Goal: Task Accomplishment & Management: Manage account settings

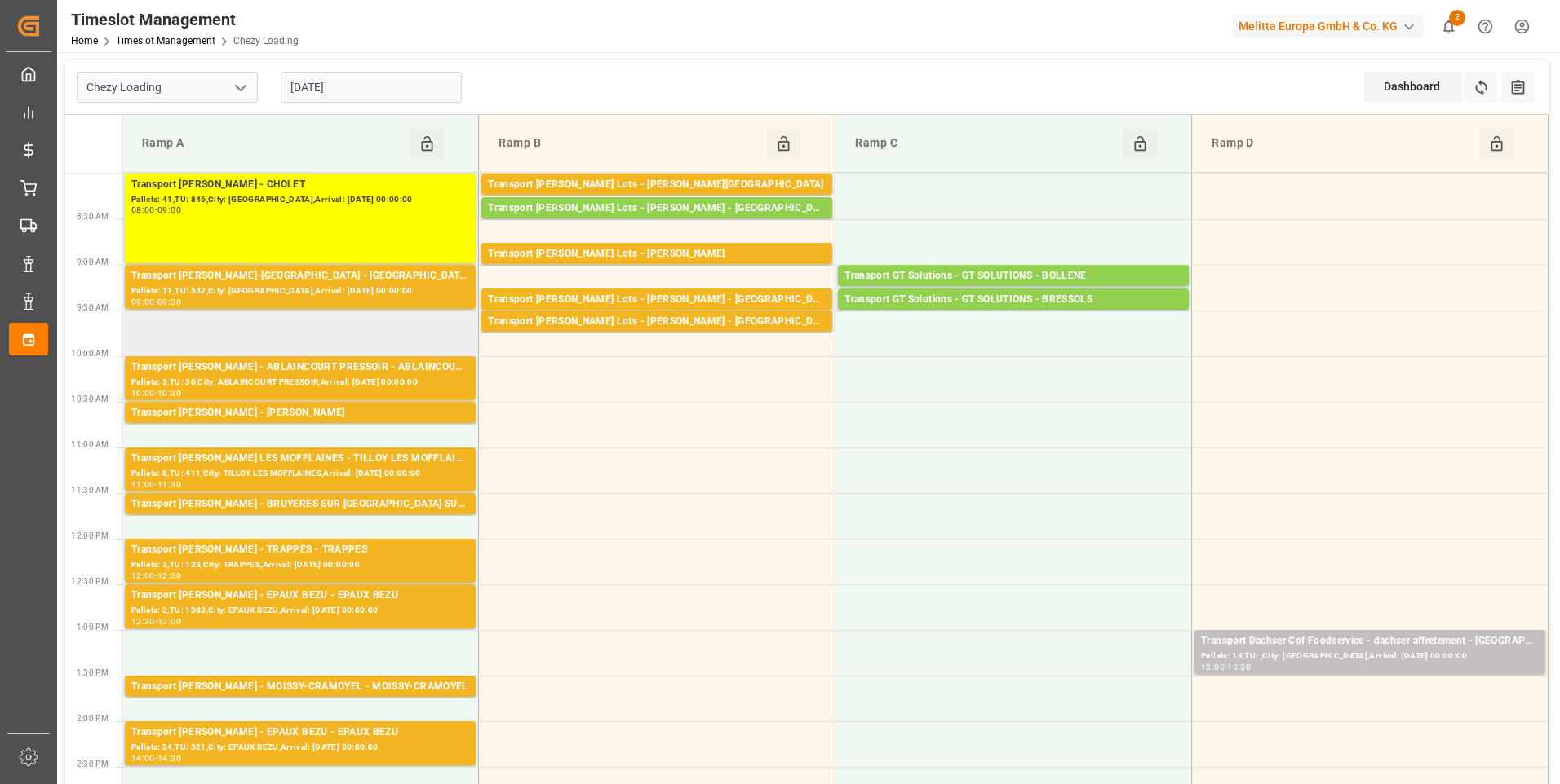
scroll to position [81, 0]
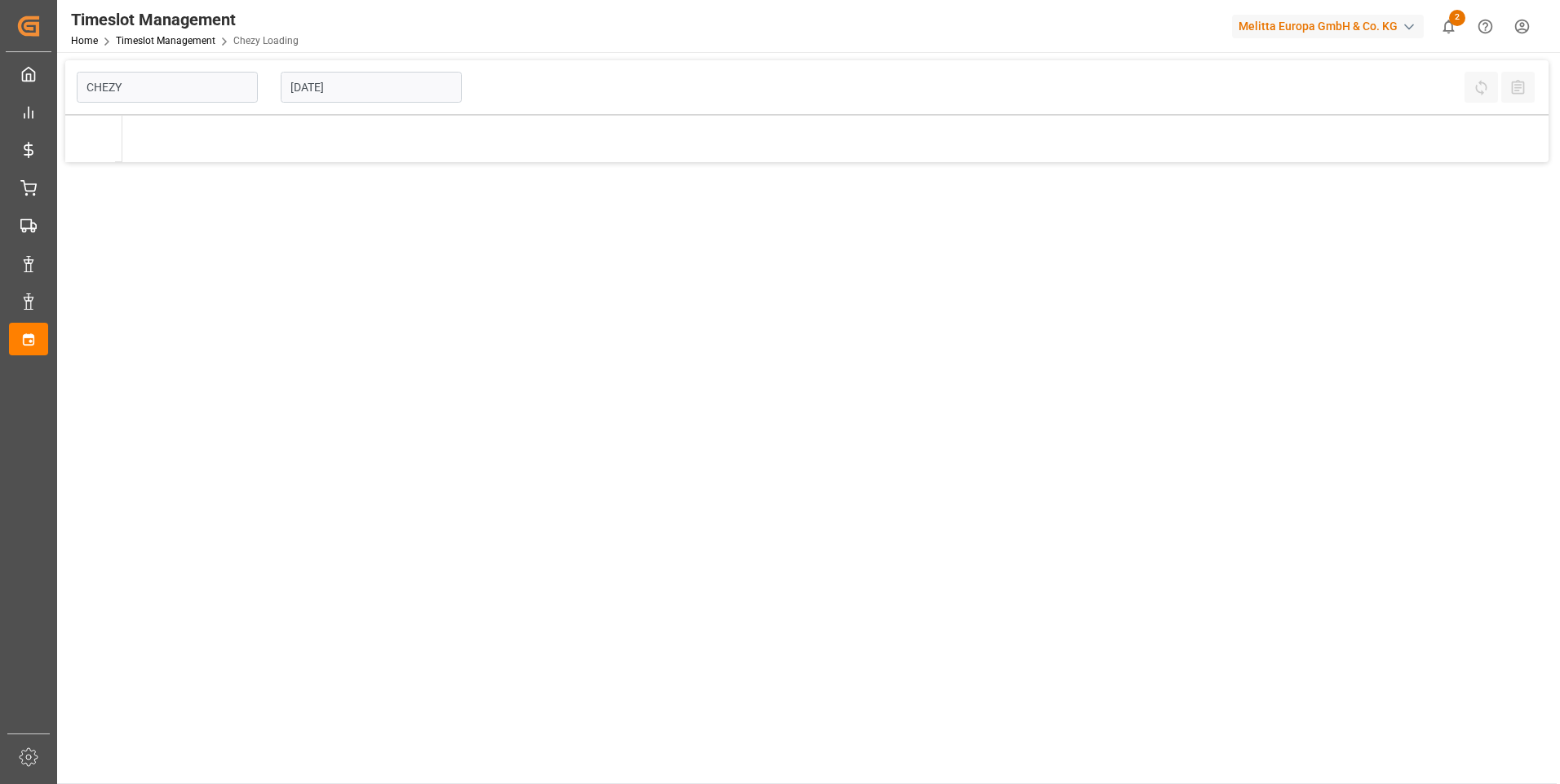
type input "Chezy Loading"
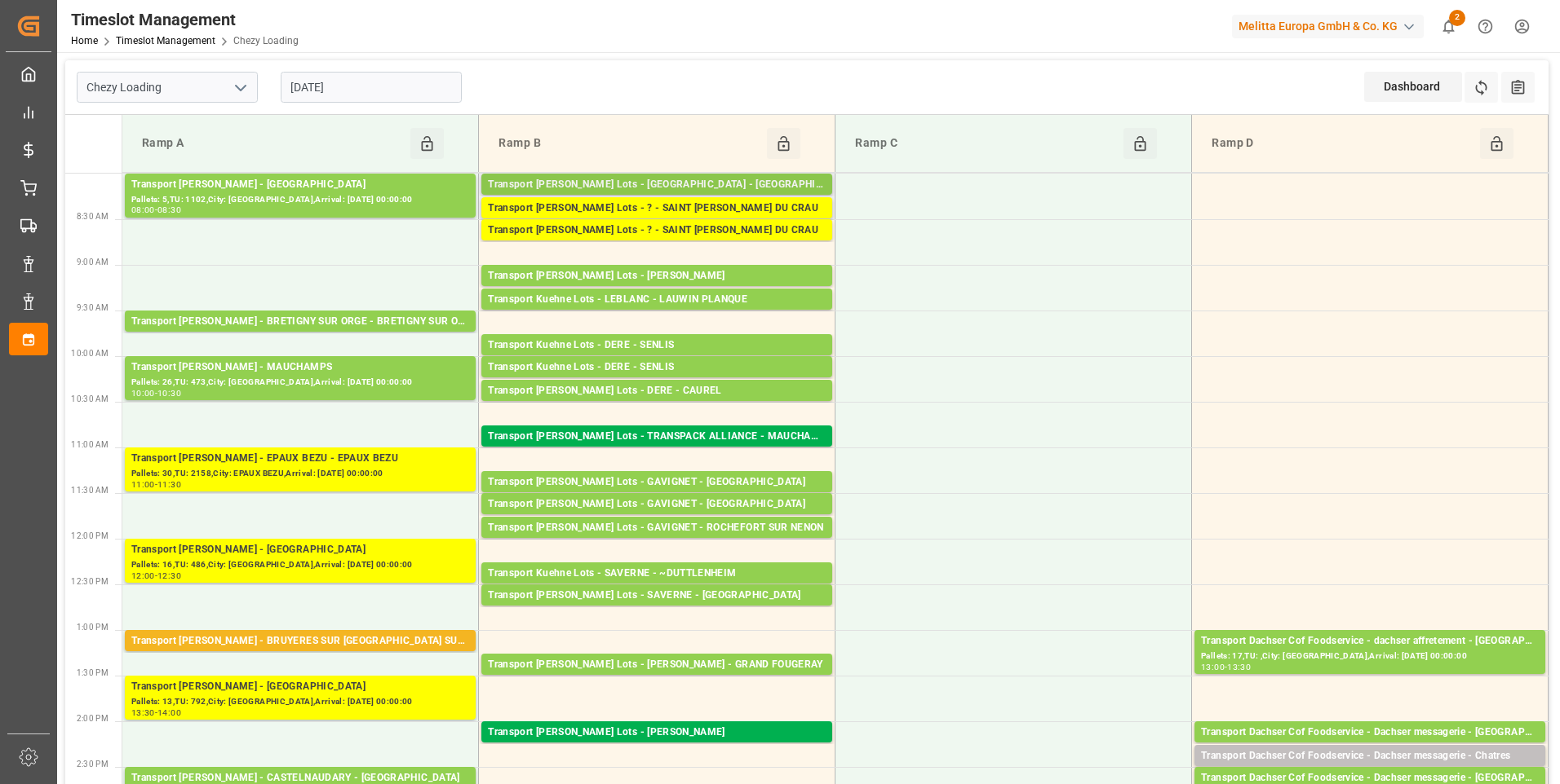
click at [775, 186] on div "Transport Kuehne Lots - FOURNIE - SANVIGNES LES MINES" at bounding box center [656, 185] width 337 height 16
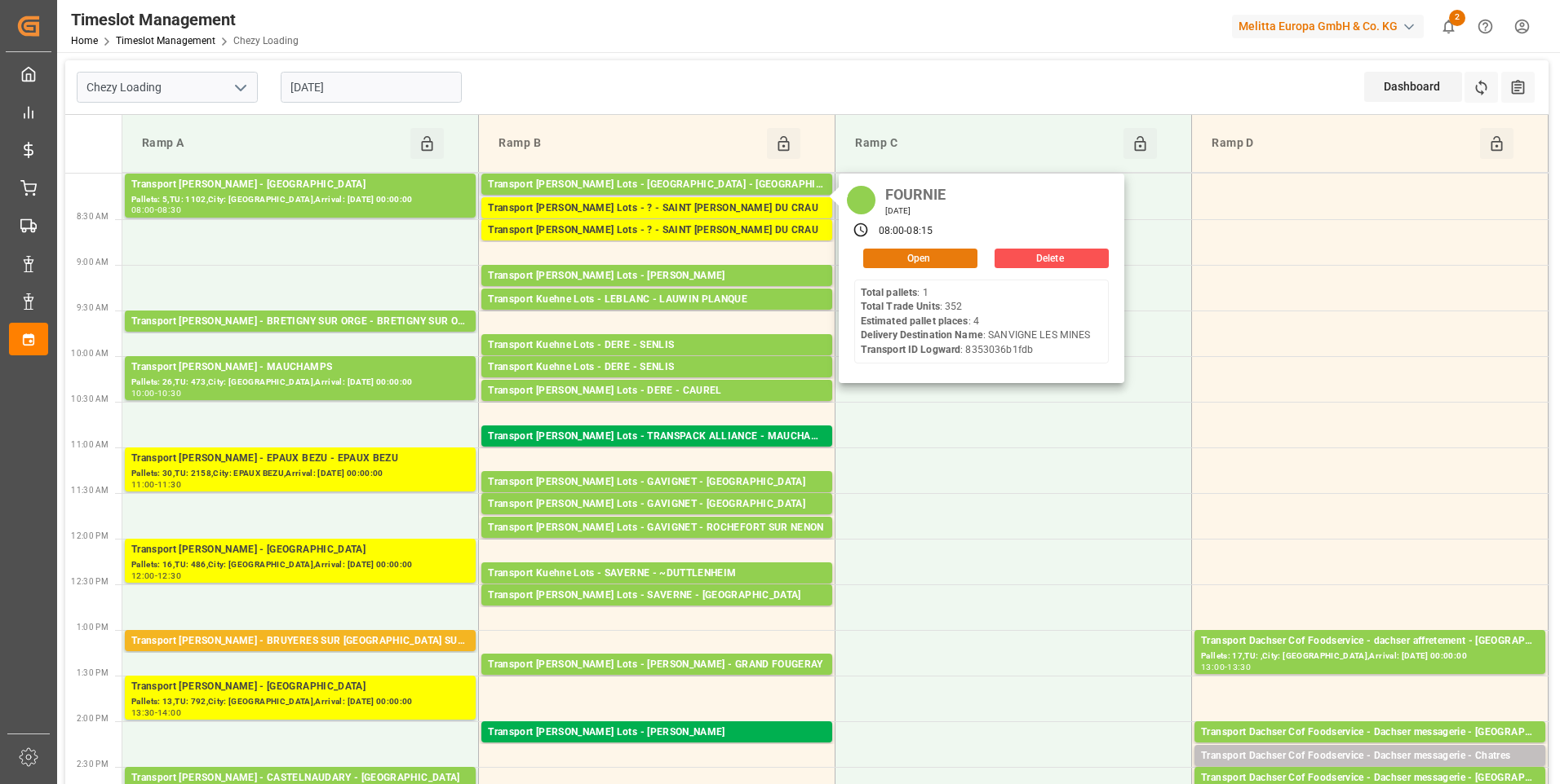
click at [895, 260] on button "Open" at bounding box center [920, 259] width 114 height 20
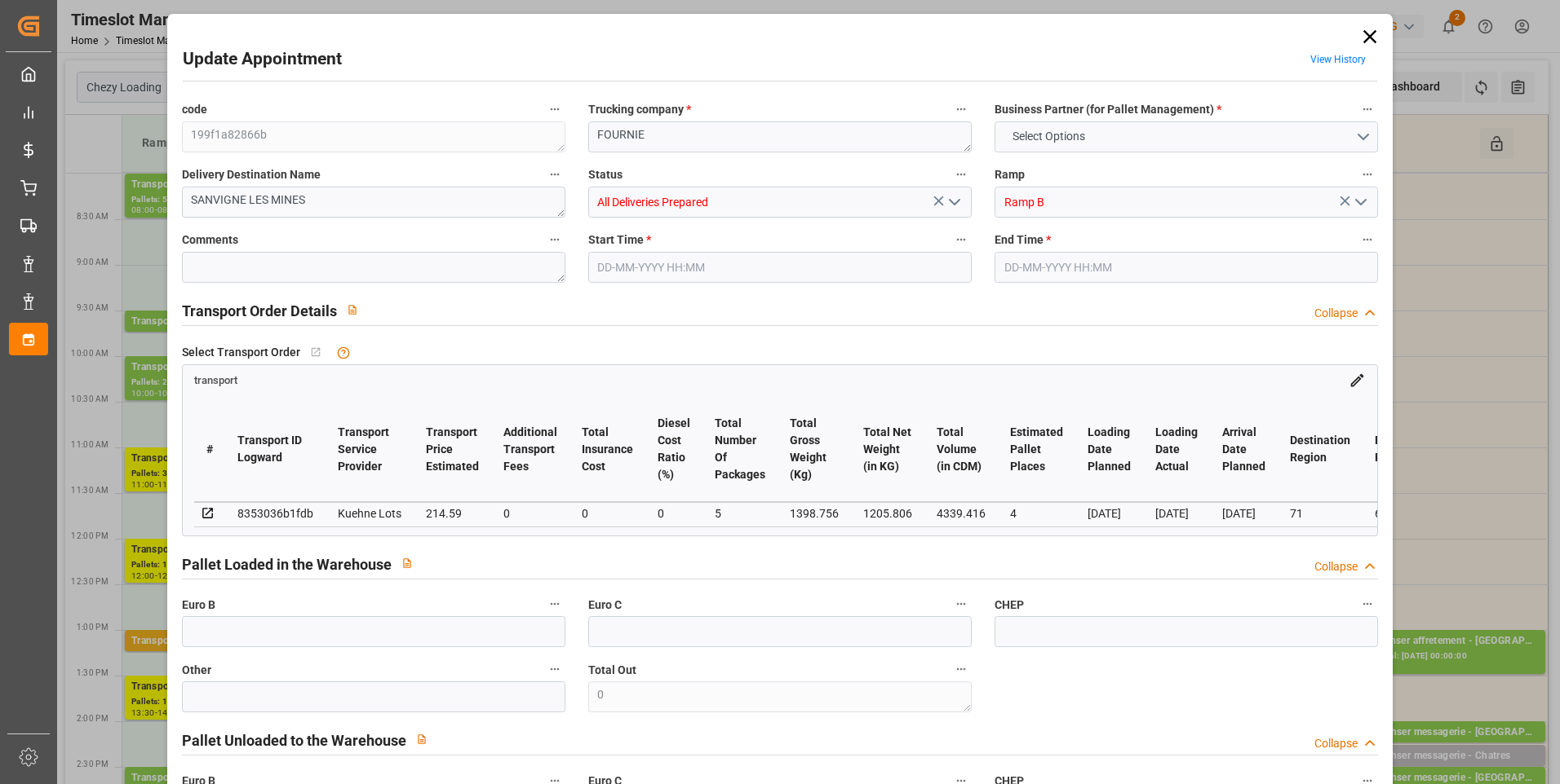
type input "4"
type input "214.59"
type input "0"
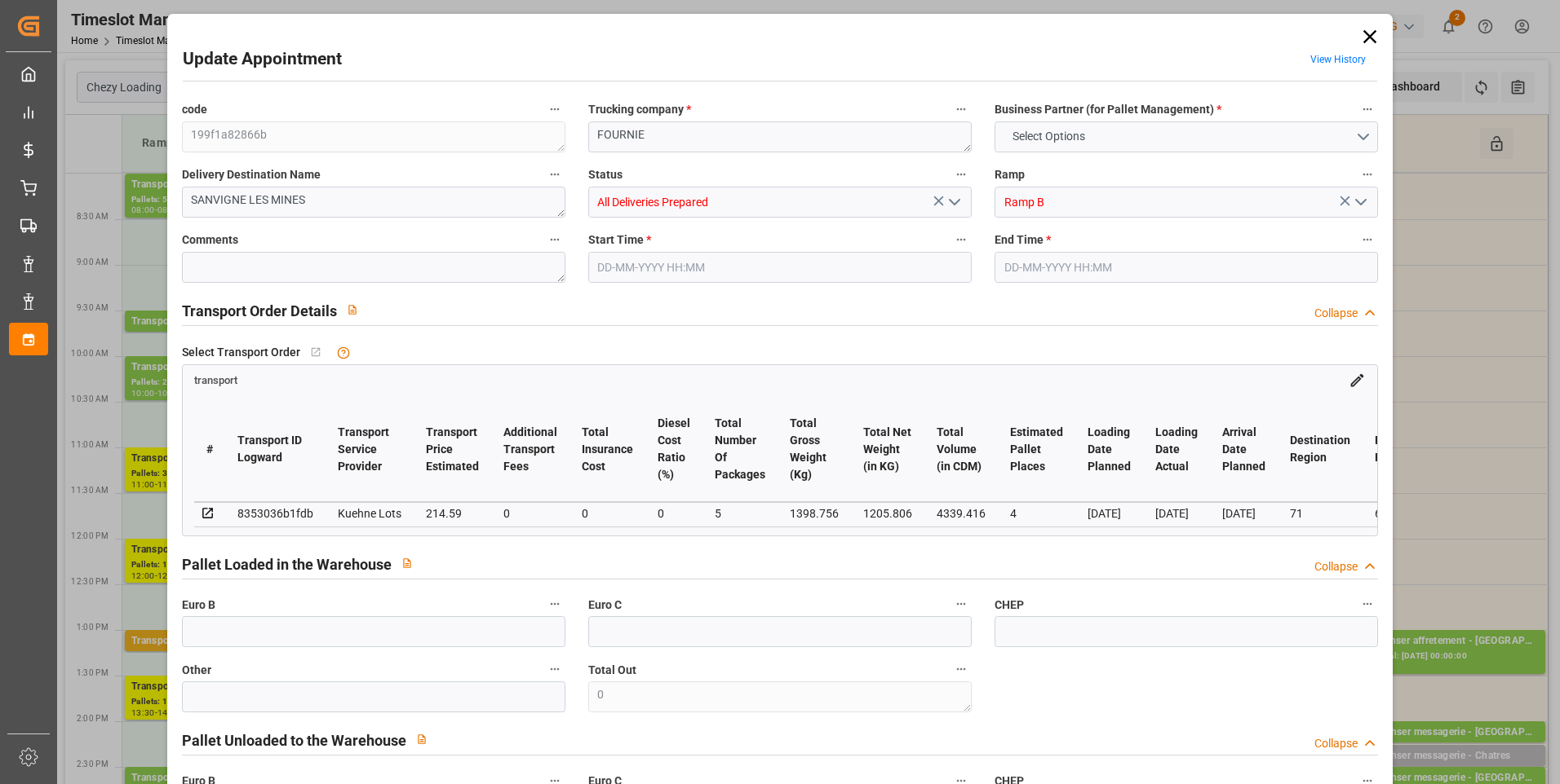
type input "214.59"
type input "0"
type input "5"
type input "1205.806"
type input "1501.696"
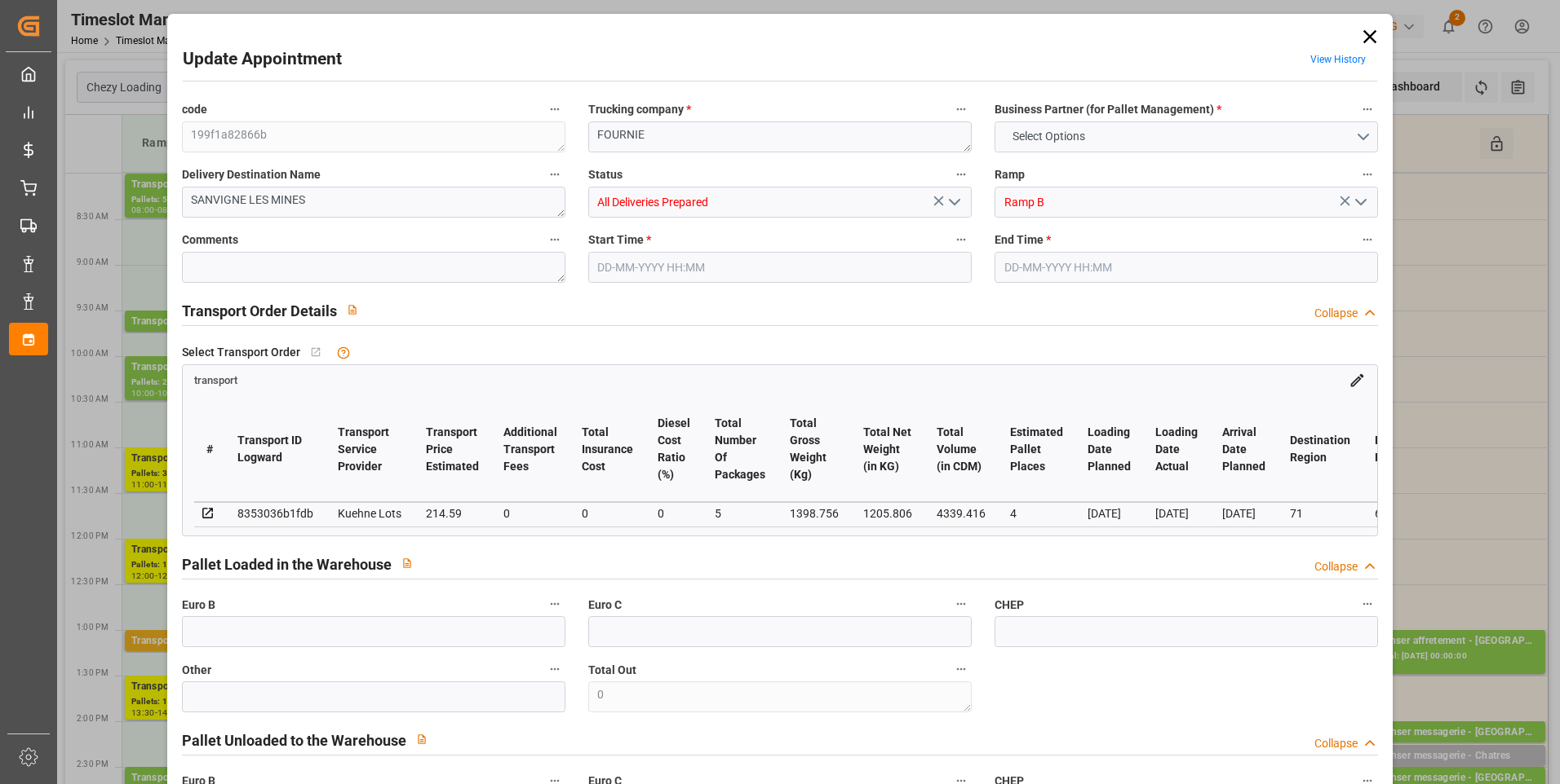
type input "4339.416"
type input "71"
type input "1"
type input "352"
type input "4"
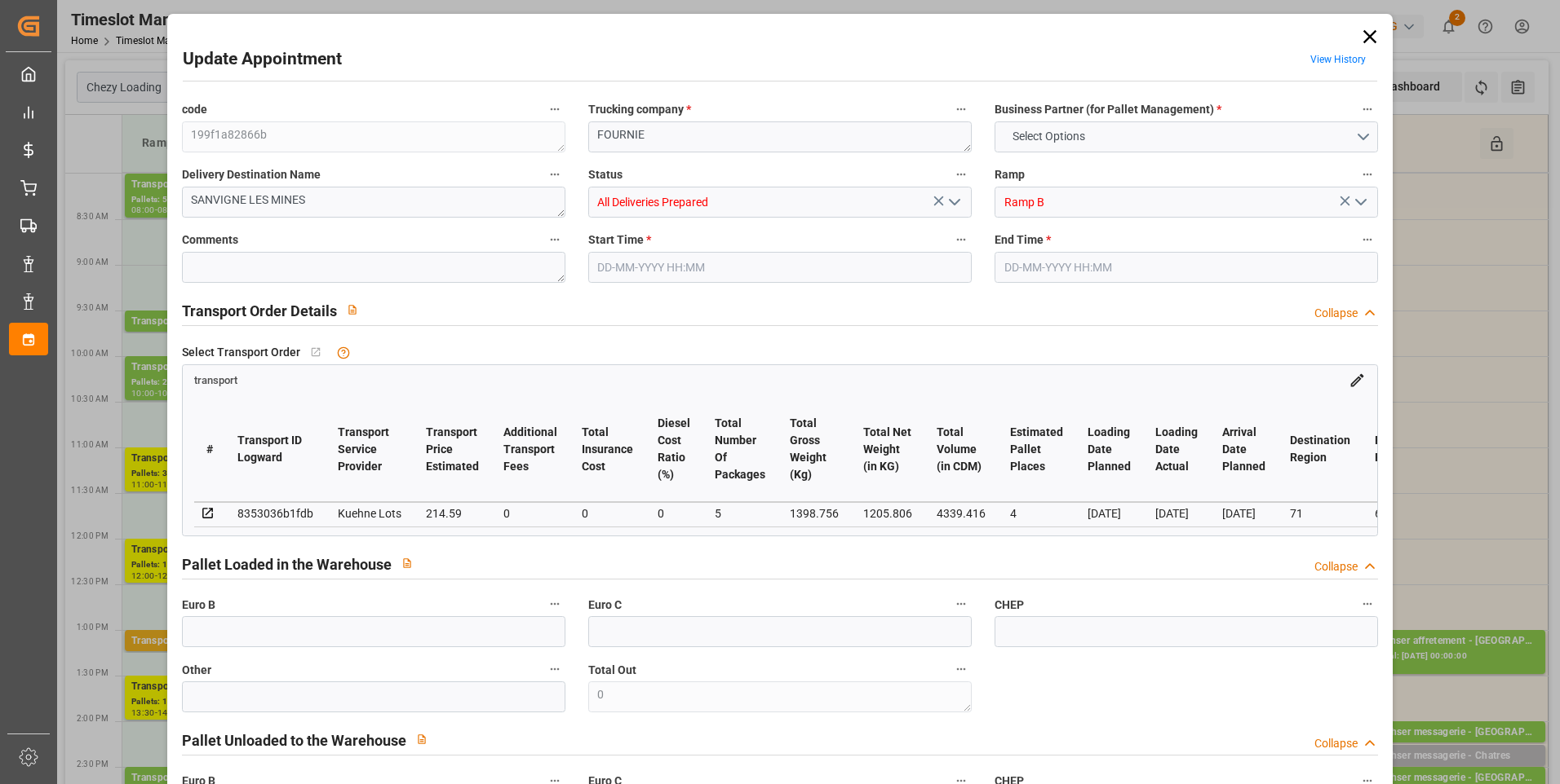
type input "101"
type input "1398.756"
type input "0"
type input "4710.8598"
type input "0"
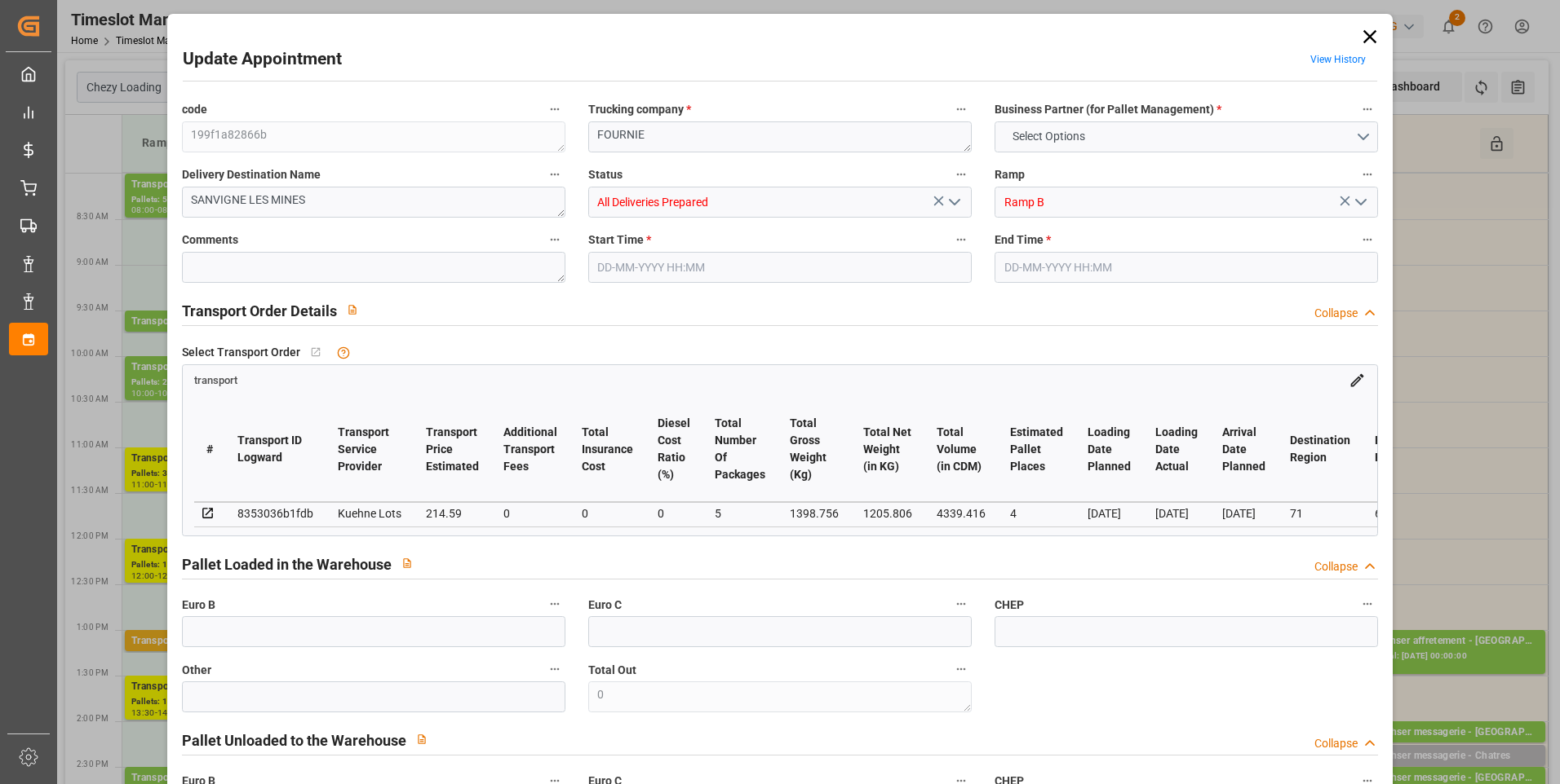
type input "0"
type input "21"
type input "35"
type input "[DATE] 08:00"
type input "21-08-2025 08:15"
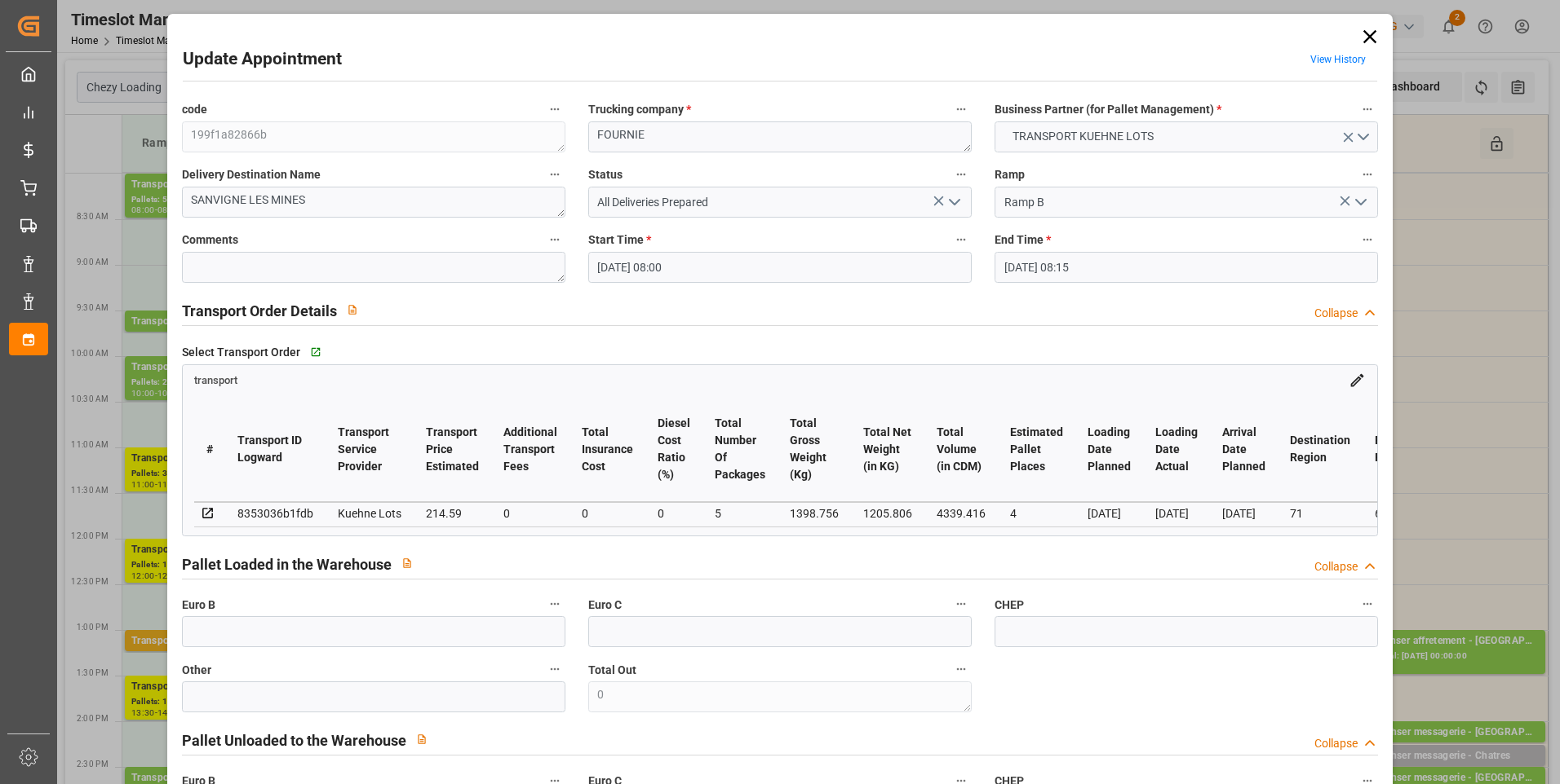
type input "19-08-2025 15:28"
type input "19-08-2025 11:29"
type input "26-08-2025"
type input "[DATE]"
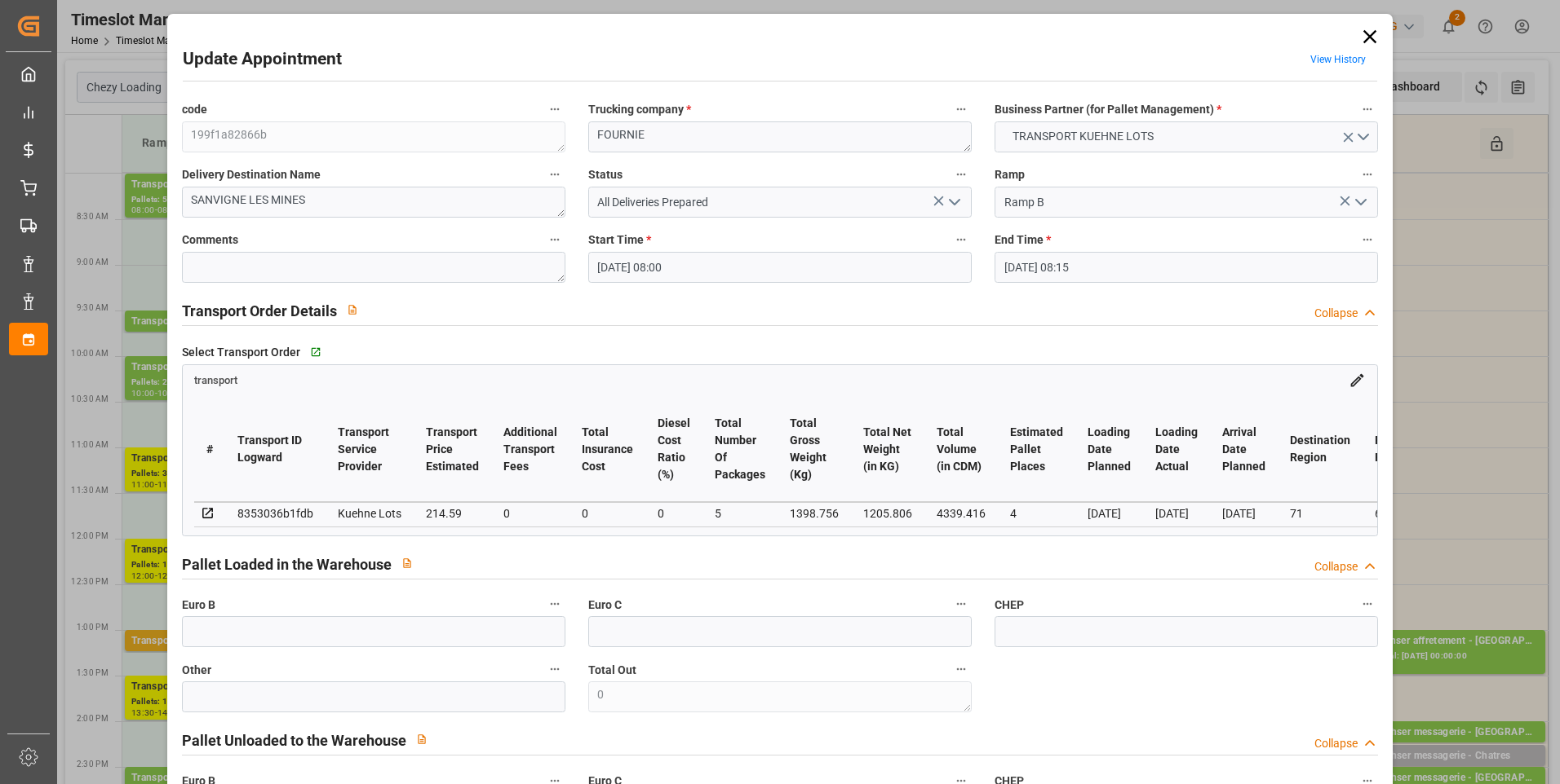
click at [1370, 36] on icon at bounding box center [1369, 37] width 23 height 23
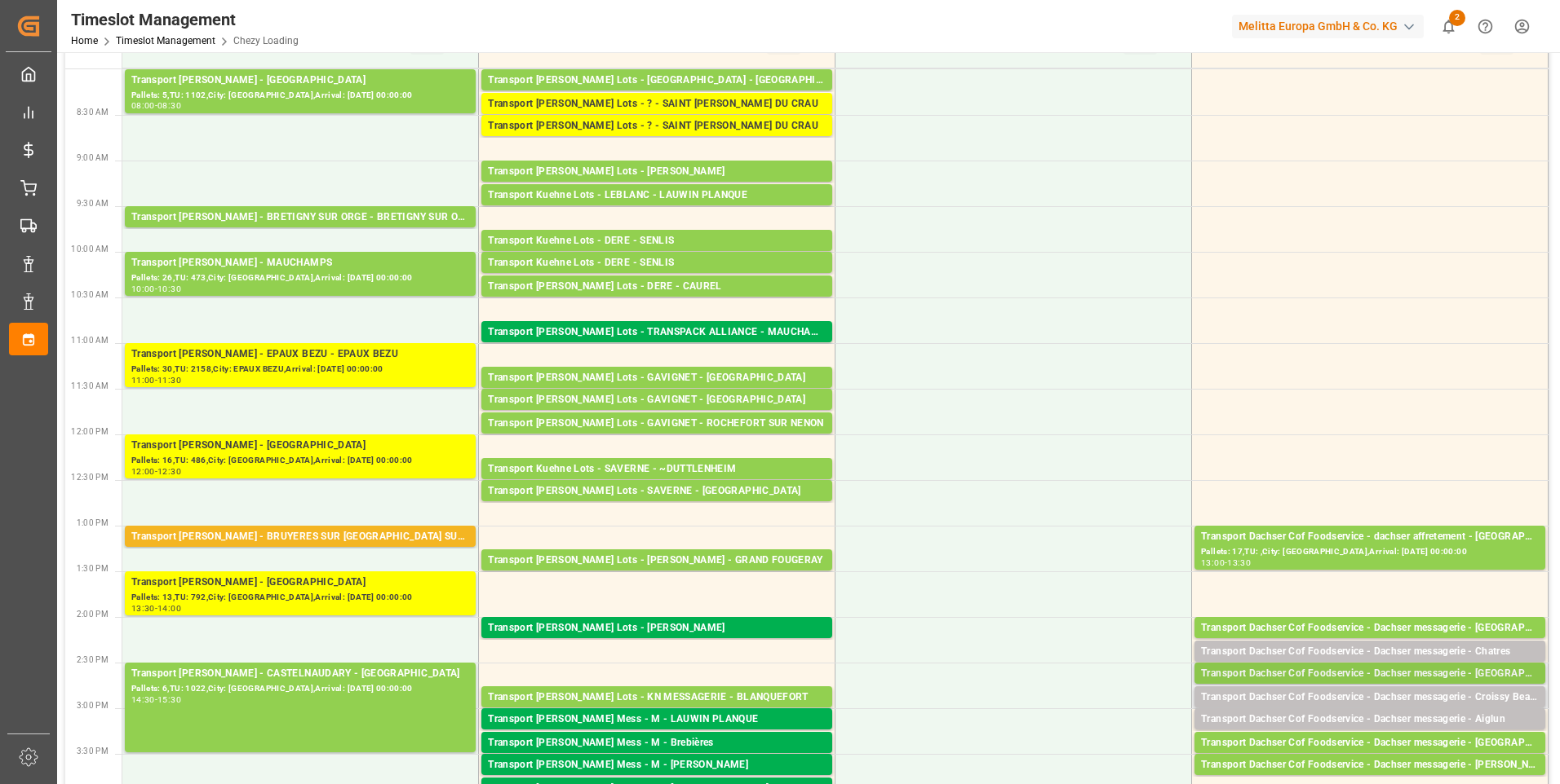
scroll to position [244, 0]
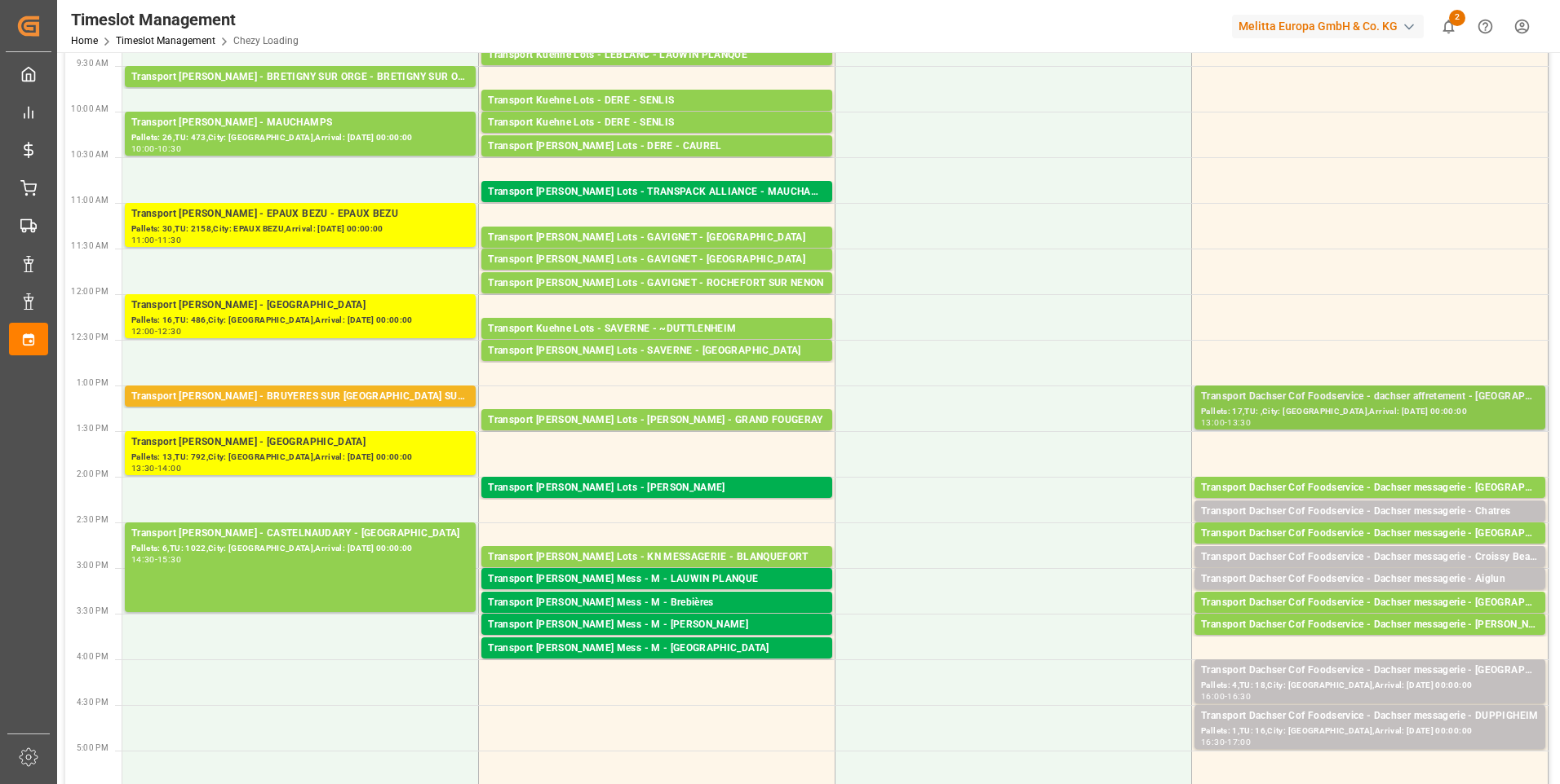
click at [1459, 408] on div "Pallets: 17,TU: ,City: [GEOGRAPHIC_DATA],Arrival: [DATE] 00:00:00" at bounding box center [1369, 412] width 337 height 14
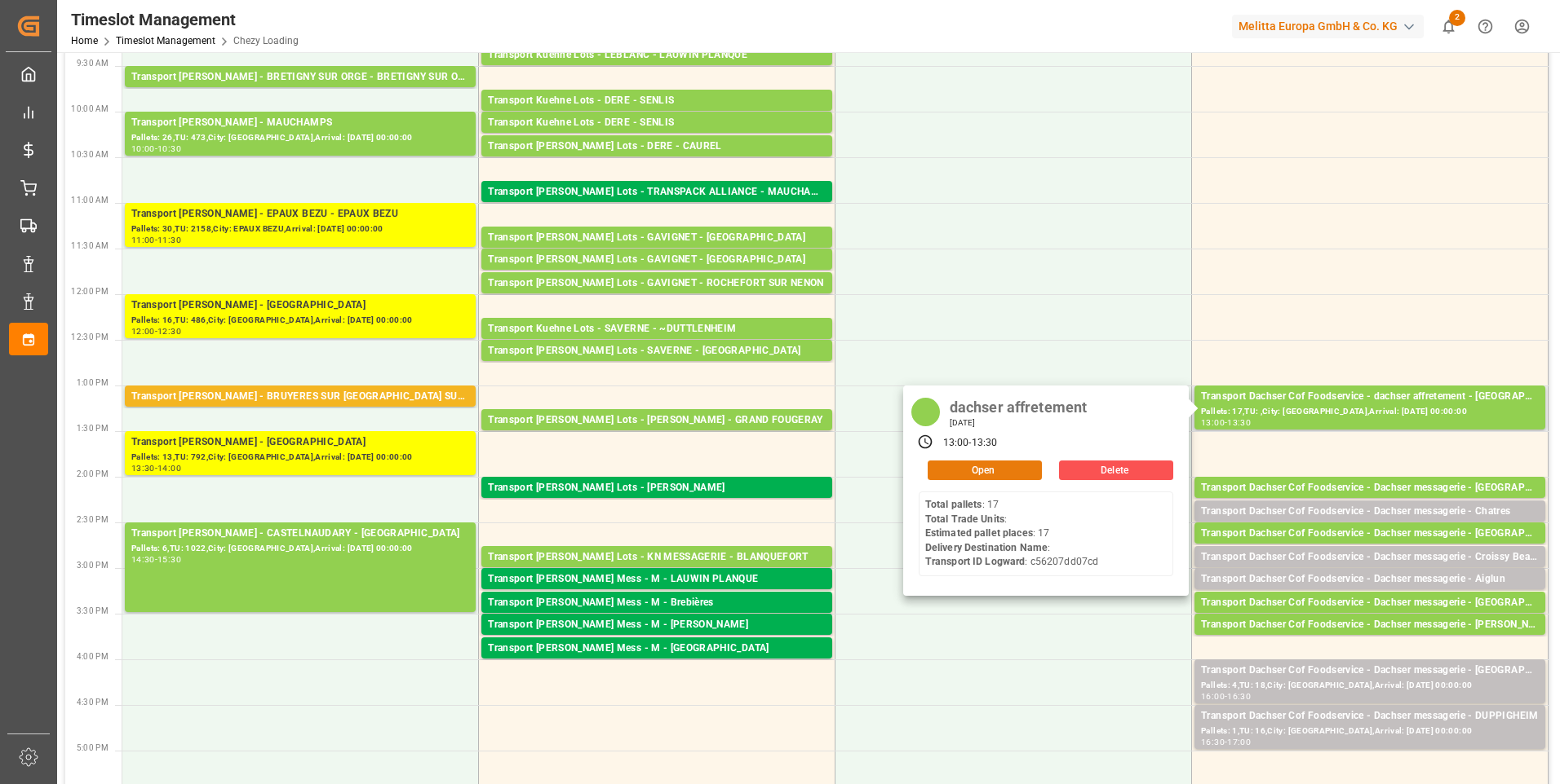
click at [998, 472] on button "Open" at bounding box center [984, 471] width 114 height 20
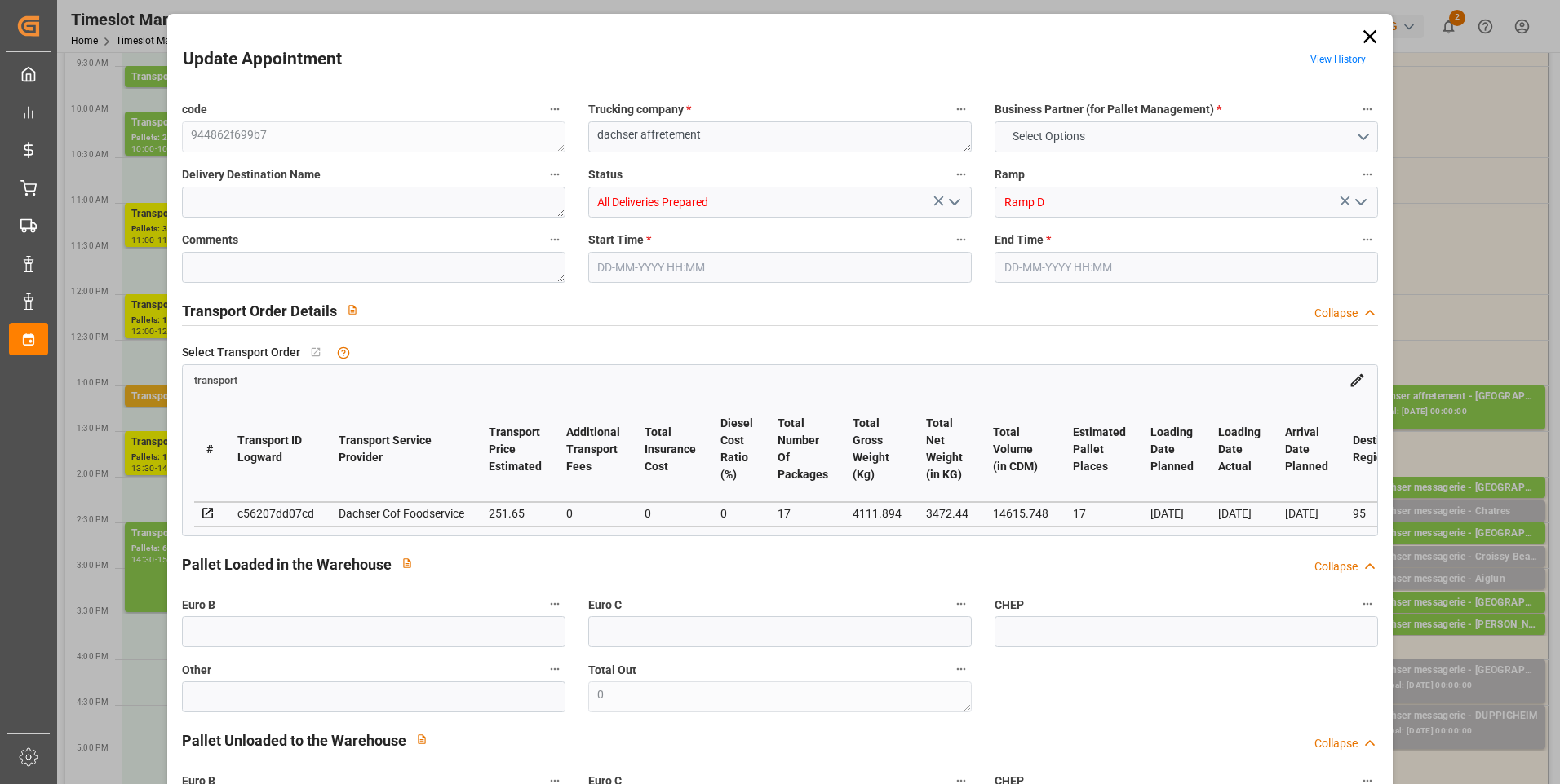
type input "17"
type input "251.65"
type input "0"
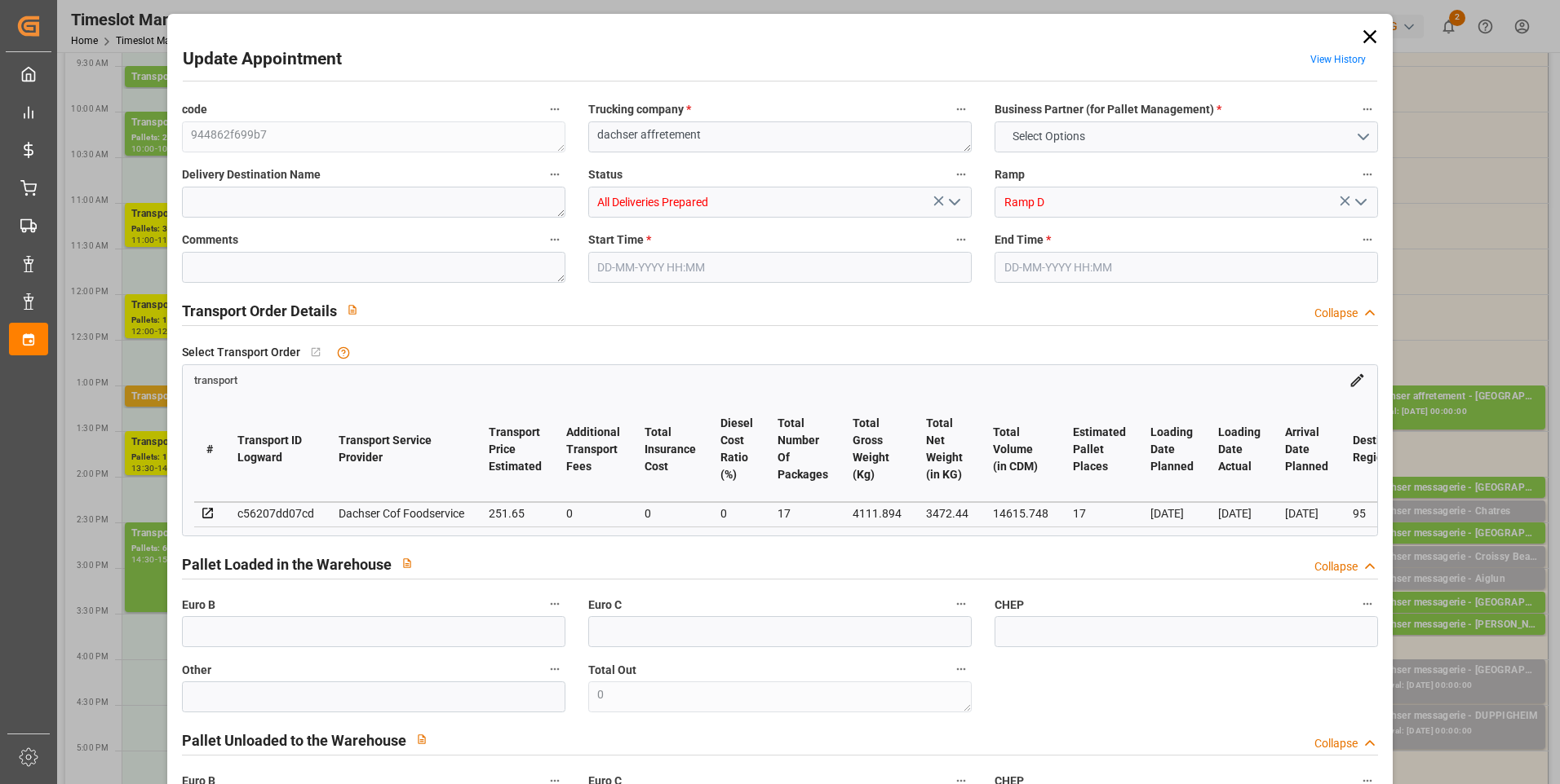
type input "244.9813"
type input "-6.6687"
type input "17"
type input "3472.44"
type input "4536"
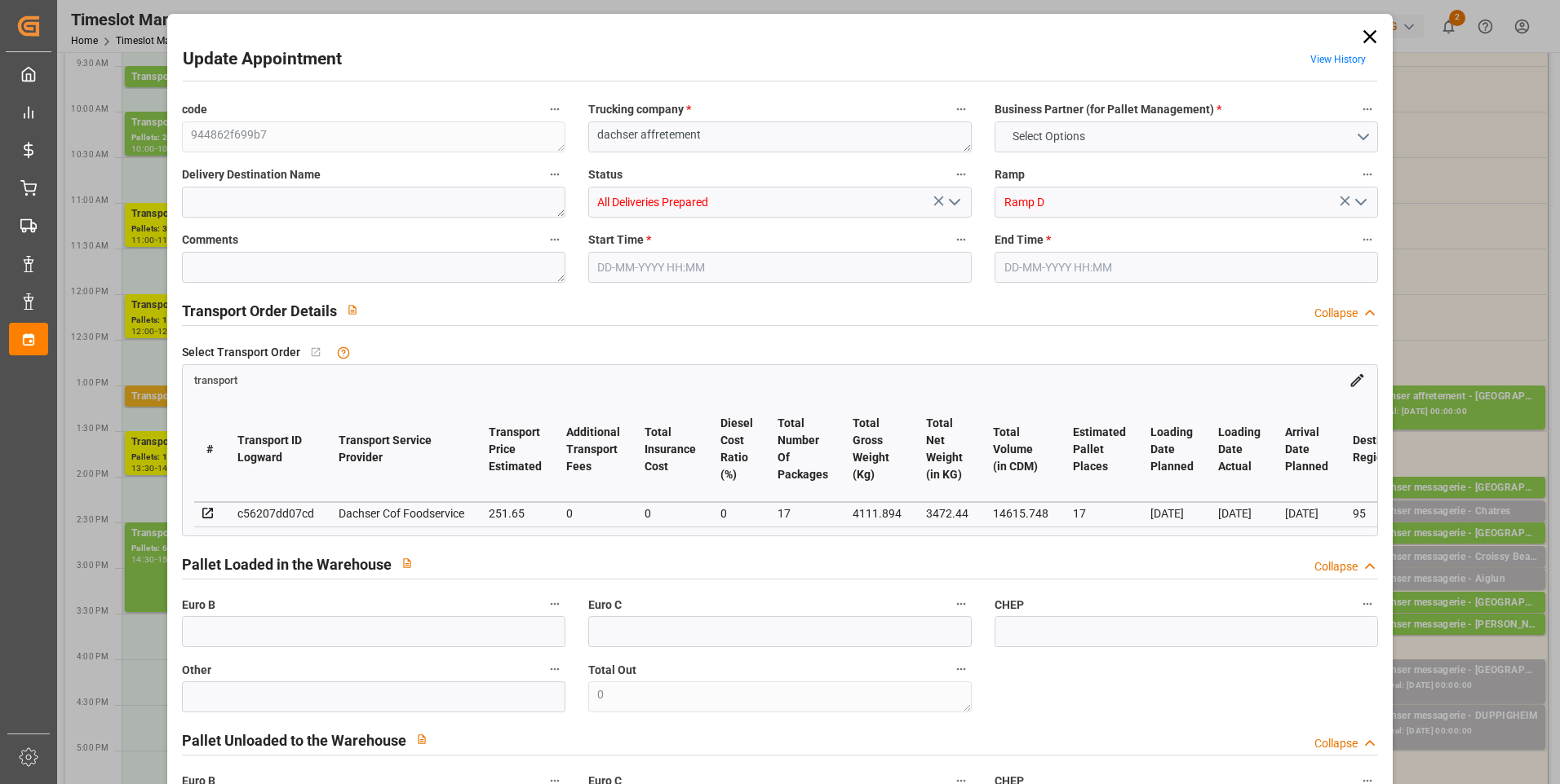
type input "14615.748"
type input "95"
type input "17"
type input "0"
type input "17"
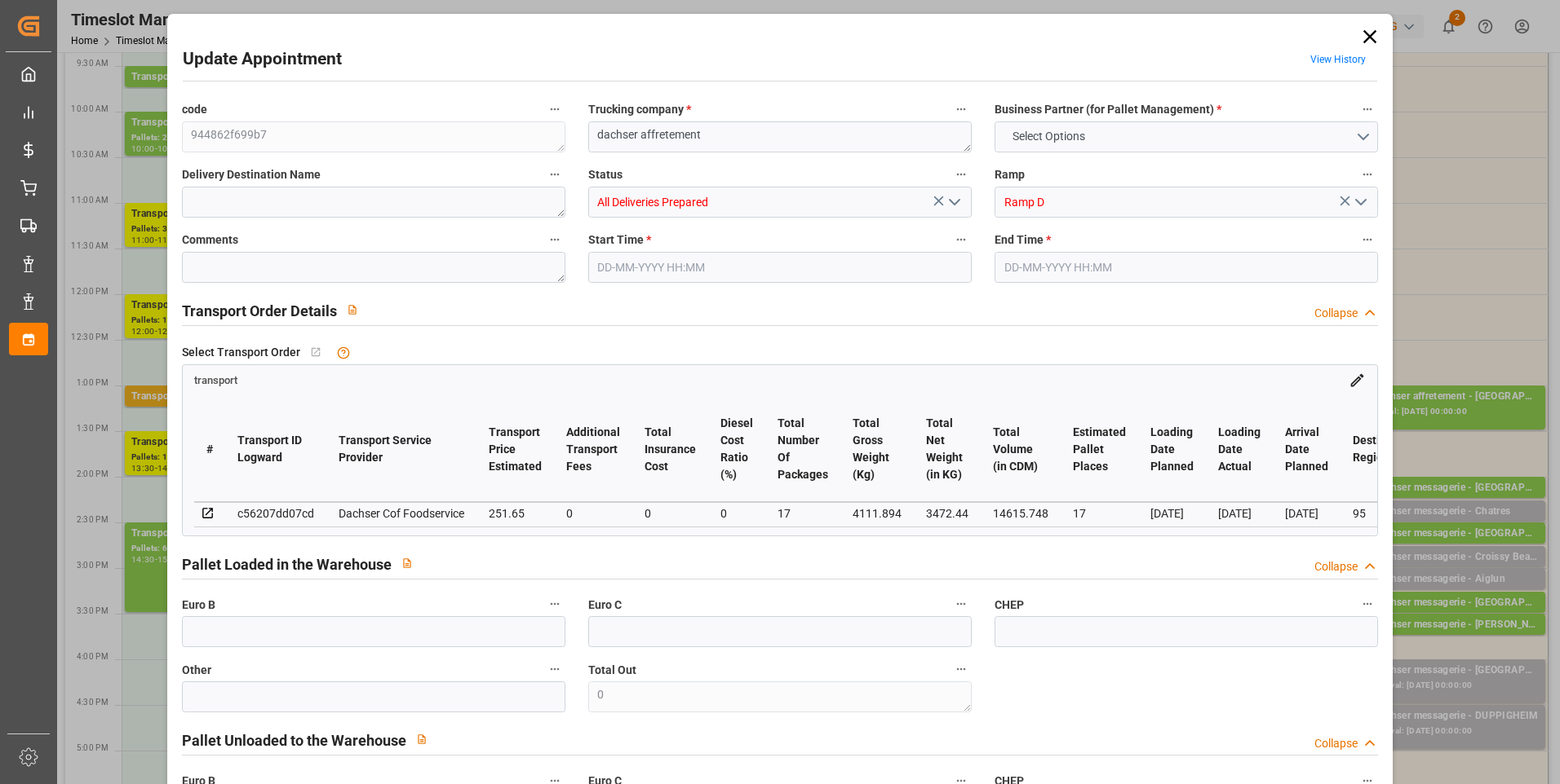
type input "101"
type input "4111.894"
type input "0"
type input "4710.8598"
type input "0"
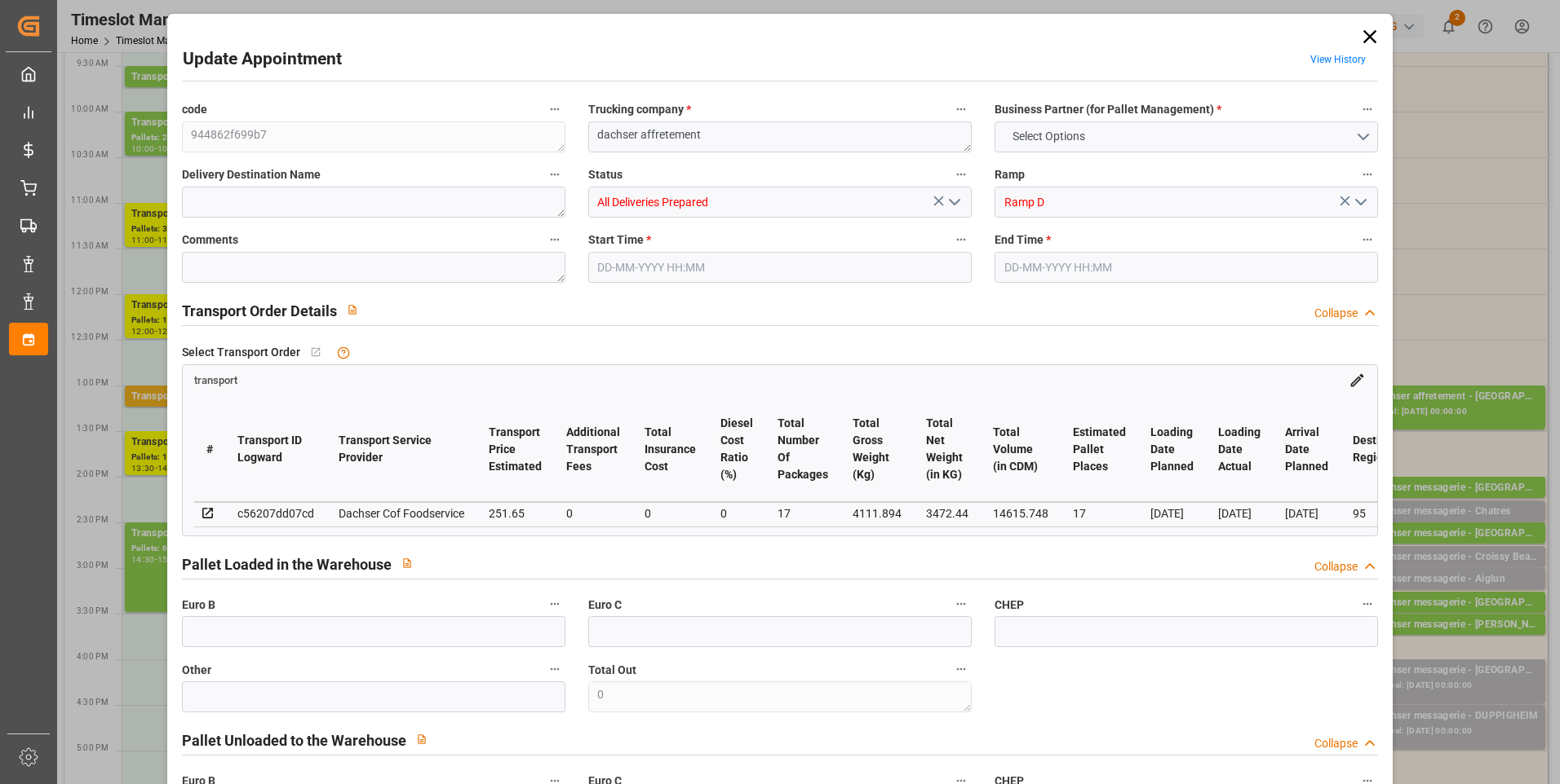
type input "0"
type input "21"
type input "35"
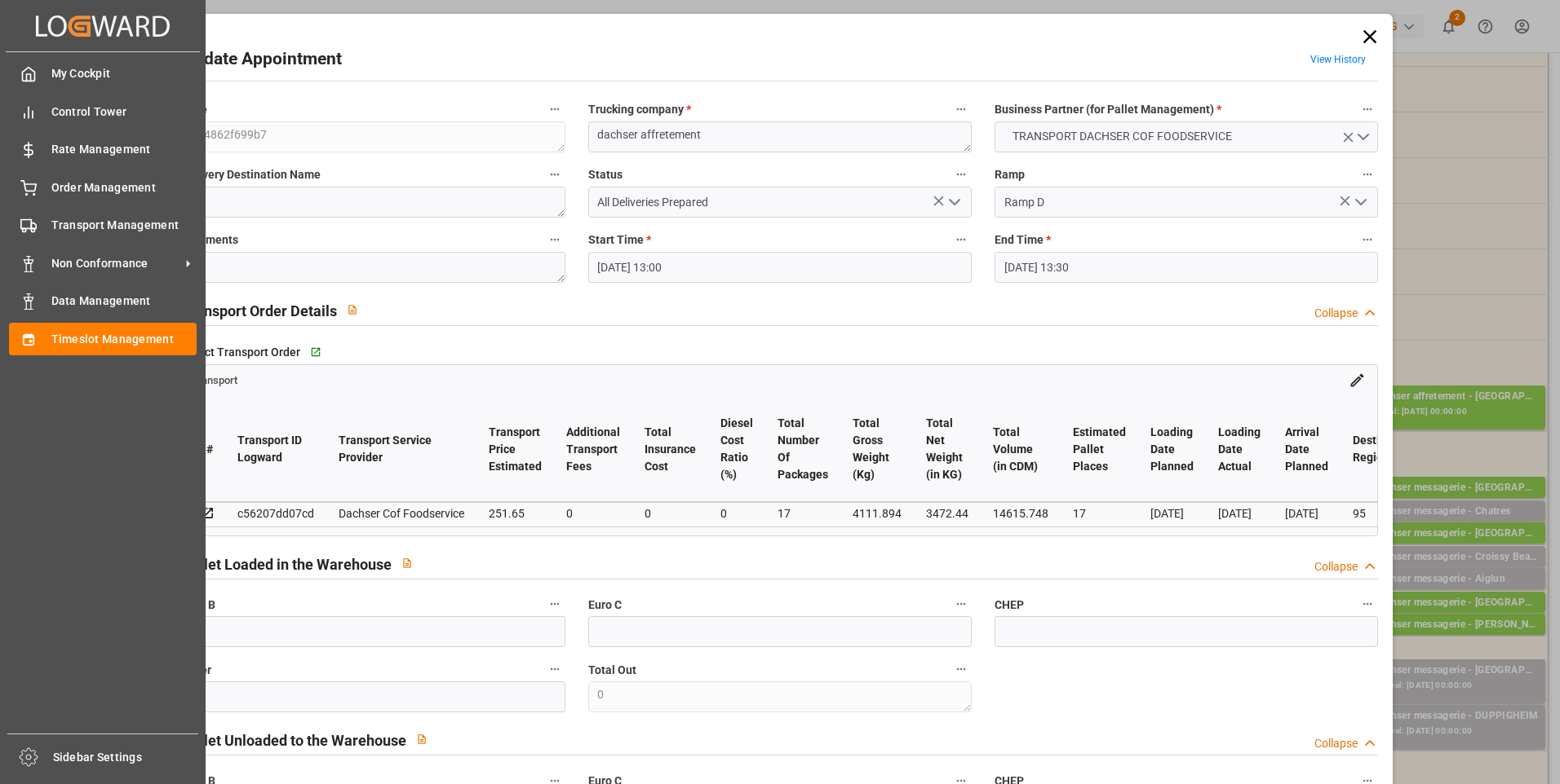
type input "21-08-2025 13:00"
type input "[DATE] 13:30"
type input "13-08-2025 13:40"
type input "13-08-2025 12:22"
type input "[DATE]"
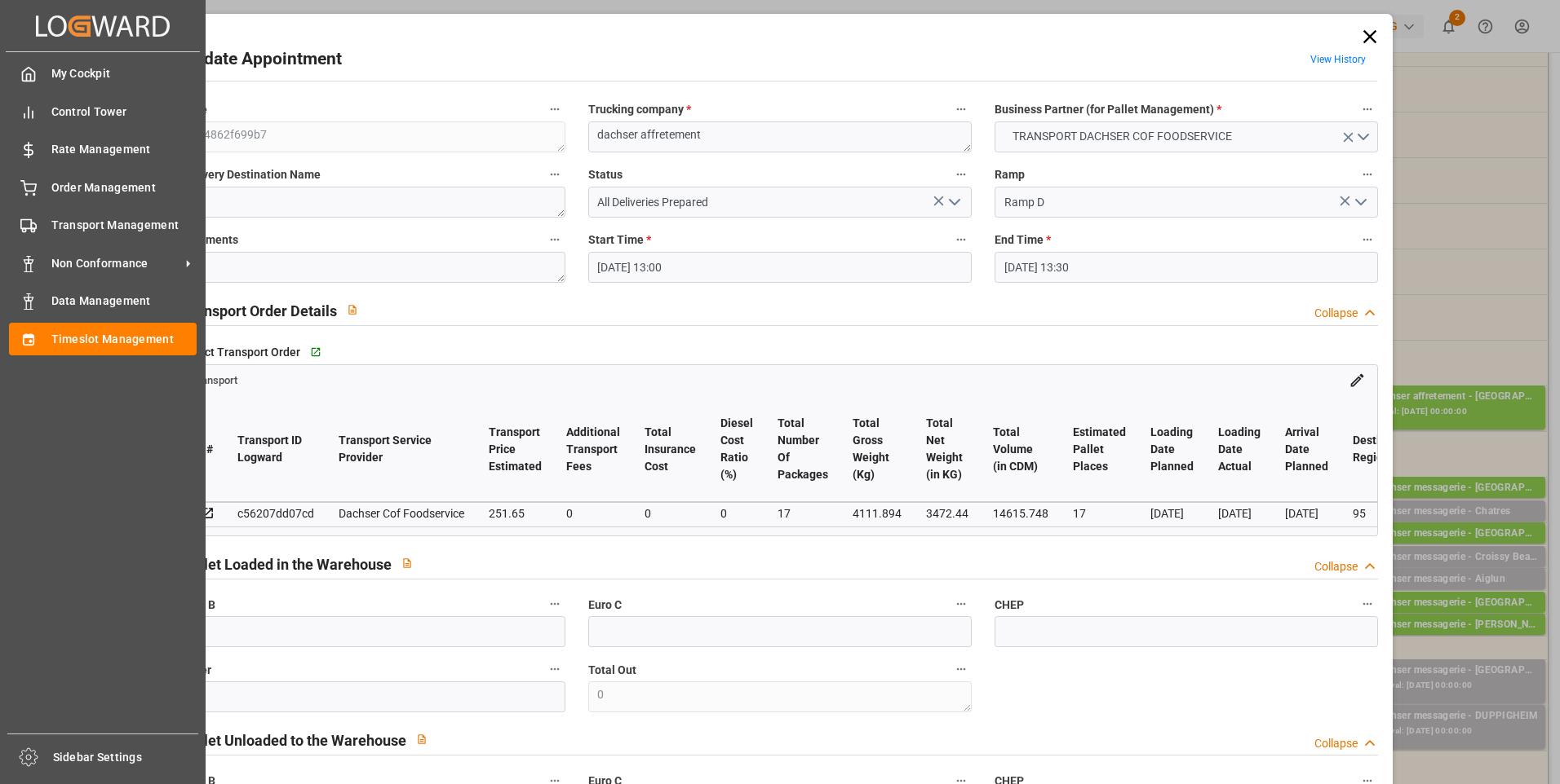
type input "[DATE]"
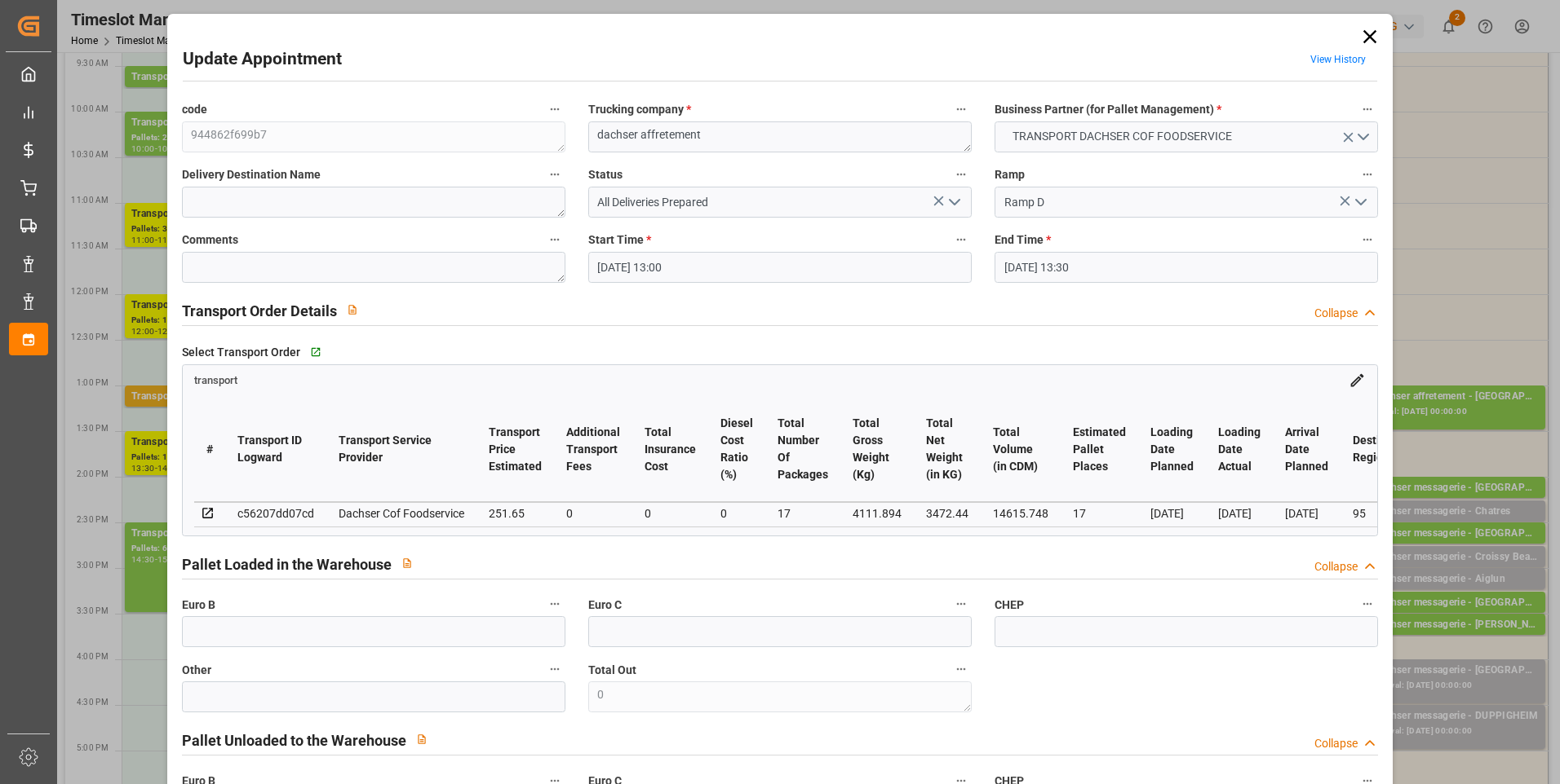
drag, startPoint x: 954, startPoint y: 197, endPoint x: 940, endPoint y: 205, distance: 16.1
click at [954, 197] on icon "open menu" at bounding box center [955, 203] width 20 height 20
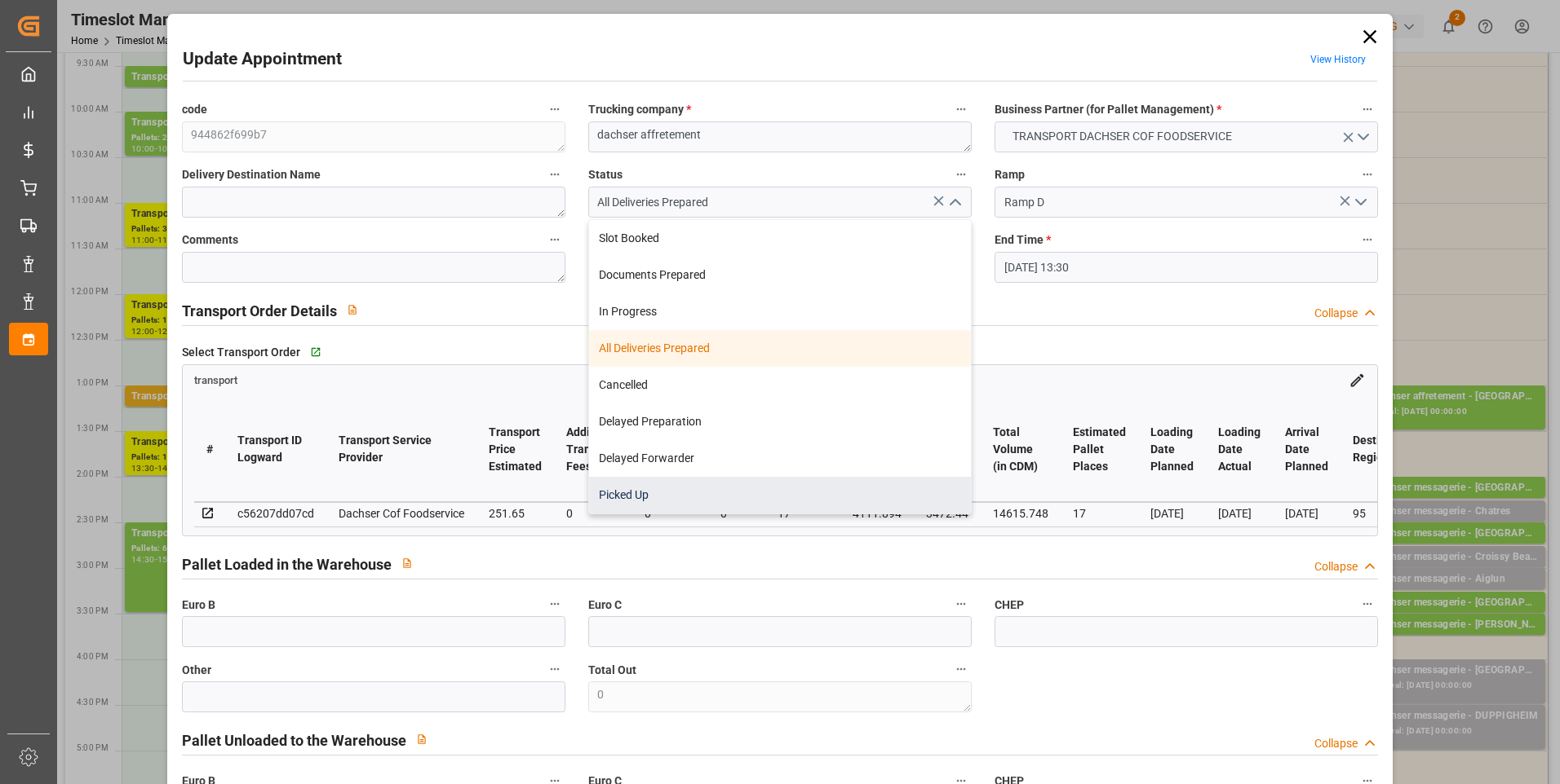
click at [613, 491] on div "Picked Up" at bounding box center [780, 494] width 382 height 37
type input "Picked Up"
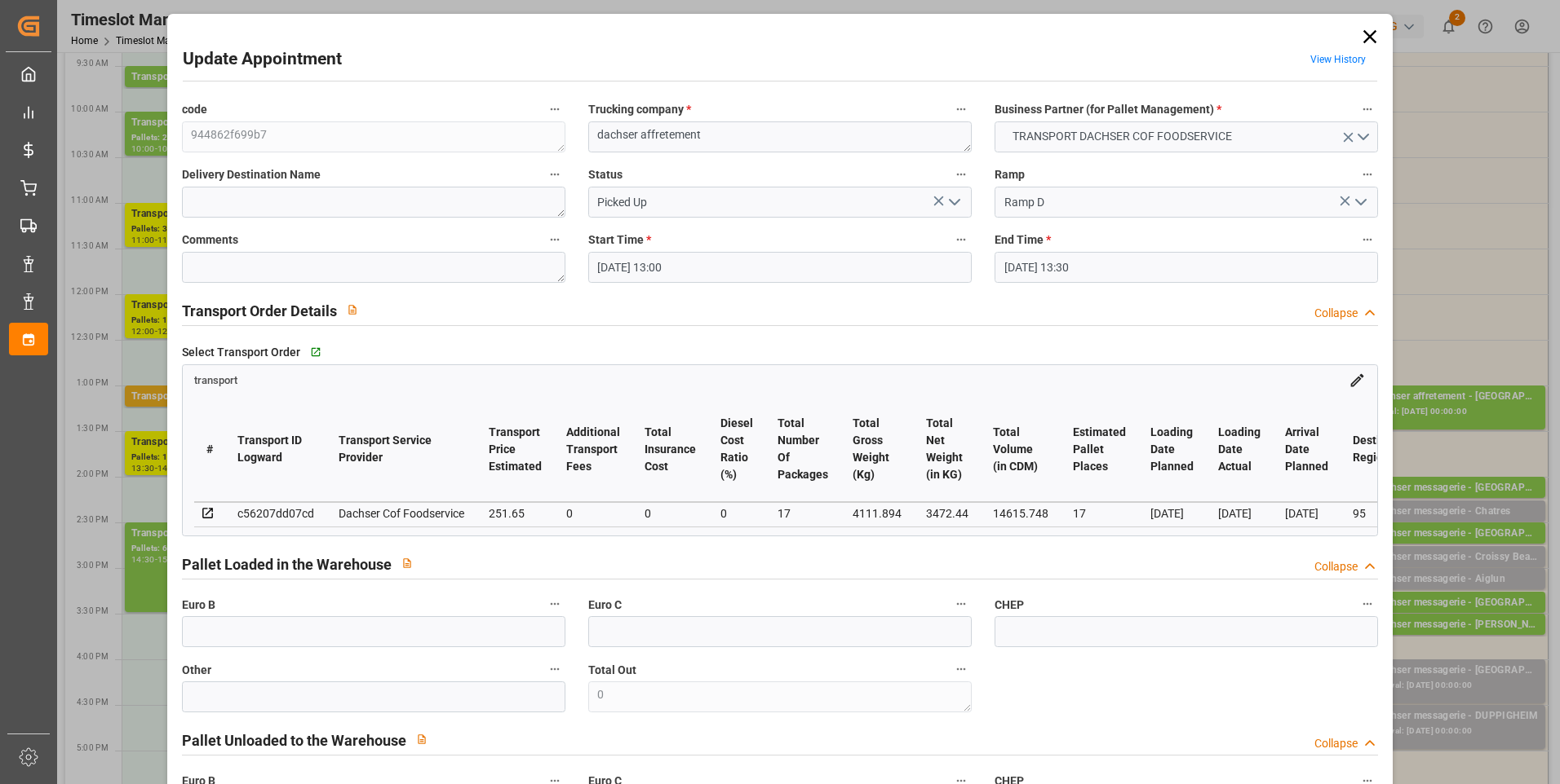
click at [224, 250] on label "Comments" at bounding box center [374, 240] width 384 height 23
click at [544, 250] on button "Comments" at bounding box center [554, 239] width 21 height 21
click at [224, 267] on div at bounding box center [780, 392] width 1560 height 784
click at [224, 267] on textarea at bounding box center [374, 267] width 384 height 31
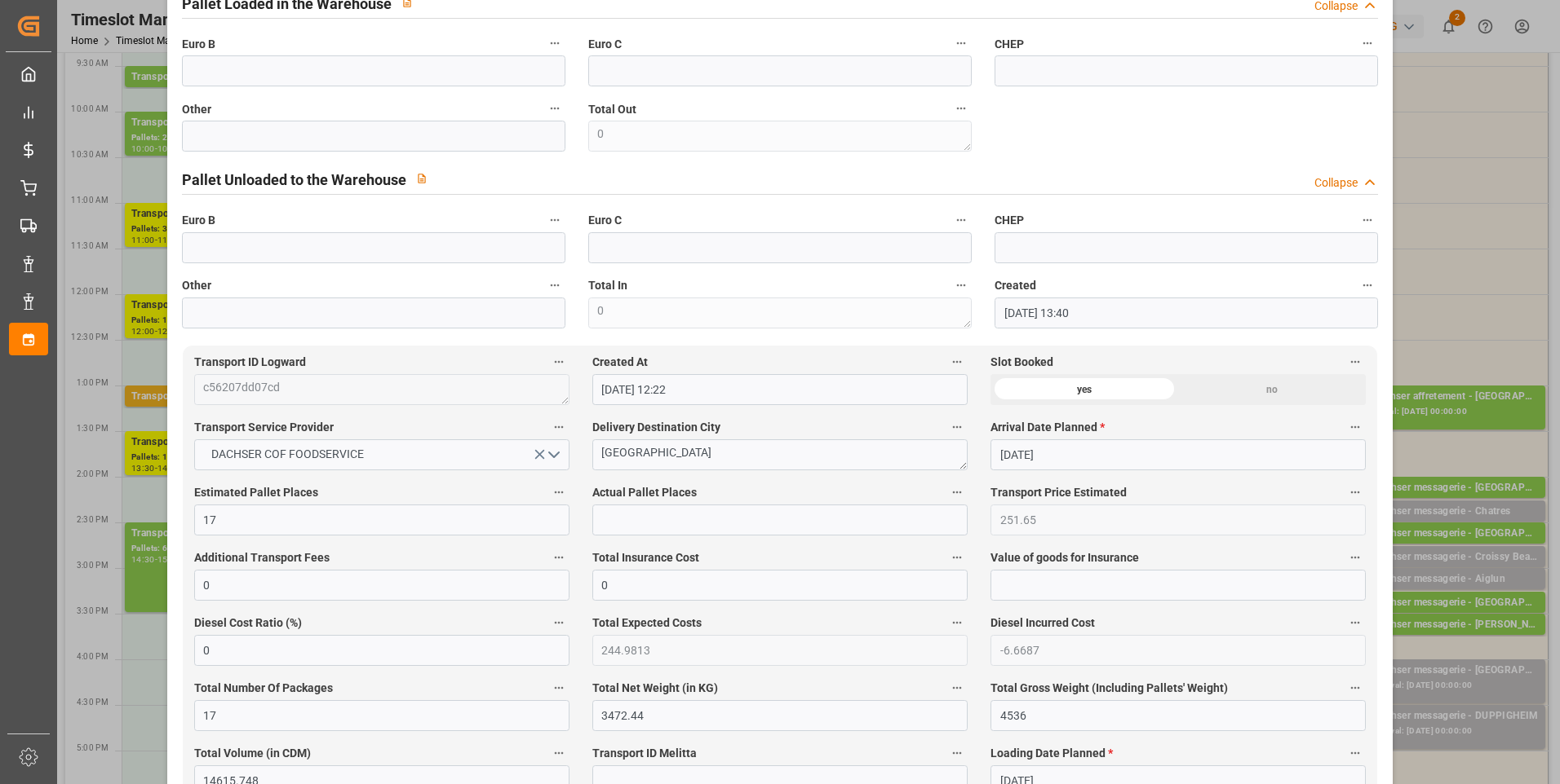
scroll to position [734, 0]
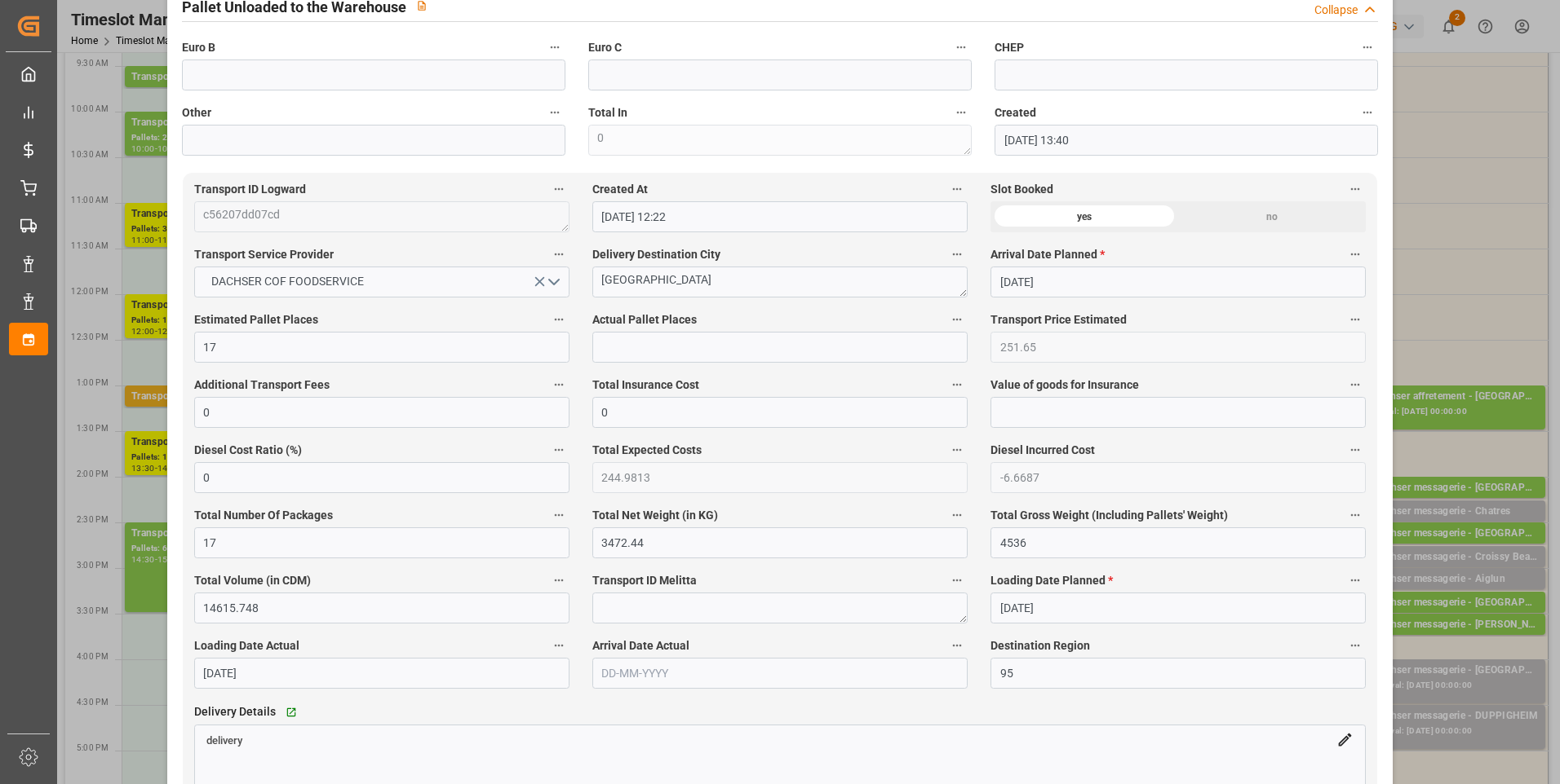
type textarea "FM 17"
click at [616, 362] on input "text" at bounding box center [780, 347] width 375 height 31
type input "17"
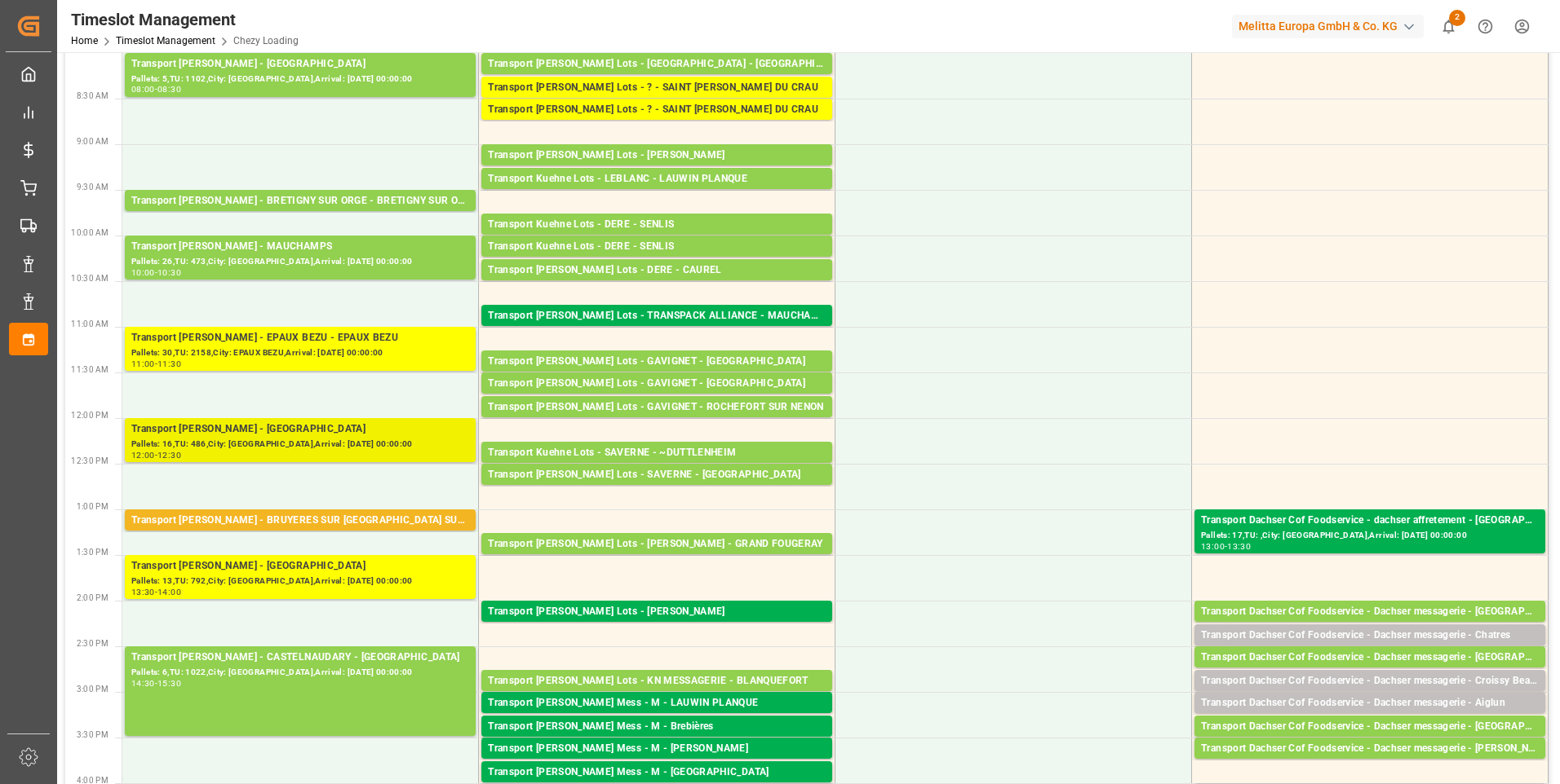
scroll to position [0, 0]
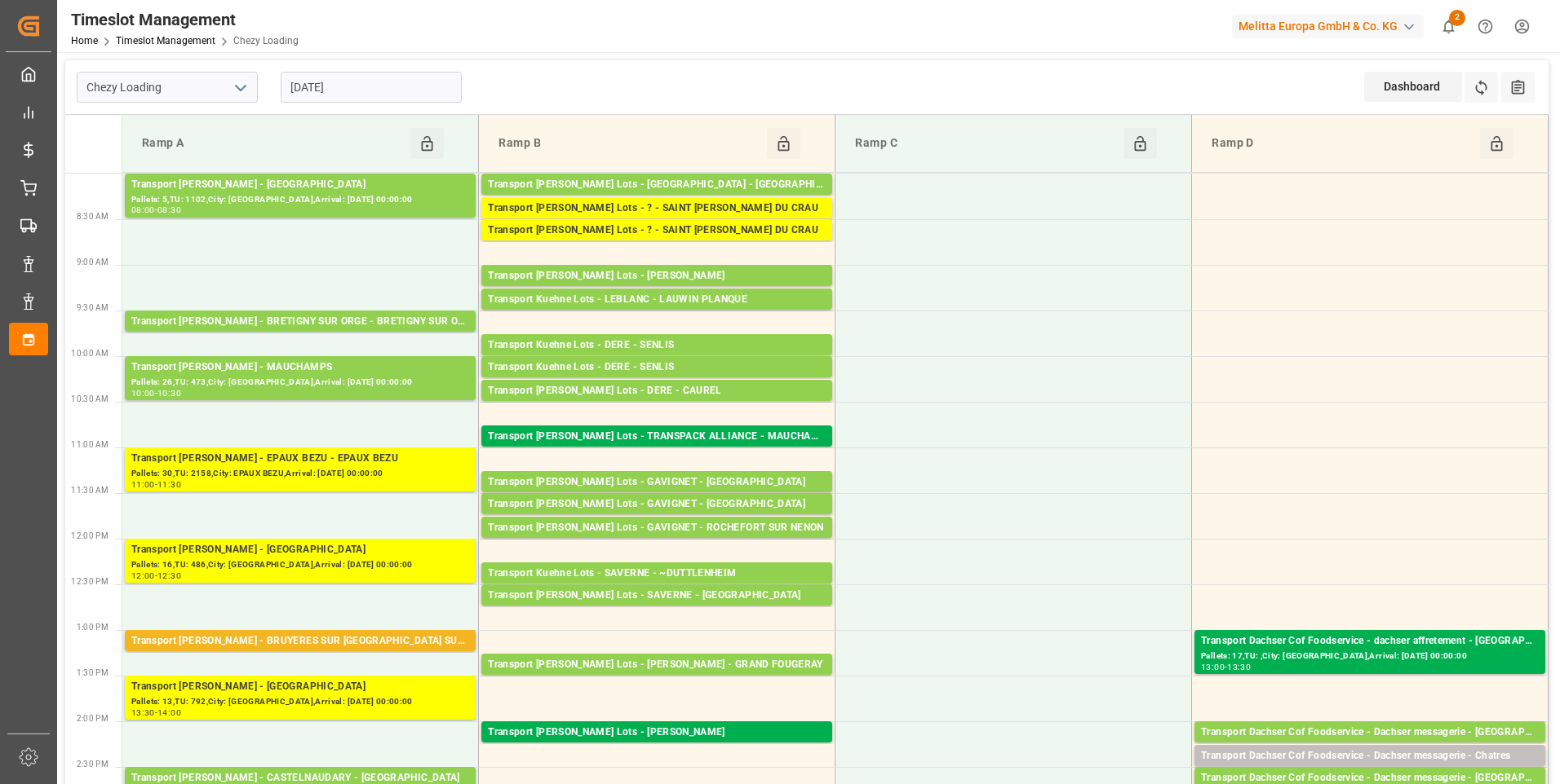
click at [236, 80] on icon "open menu" at bounding box center [240, 88] width 20 height 20
click at [151, 164] on div "Chezy Unloading" at bounding box center [166, 159] width 179 height 37
type input "Chezy Unloading"
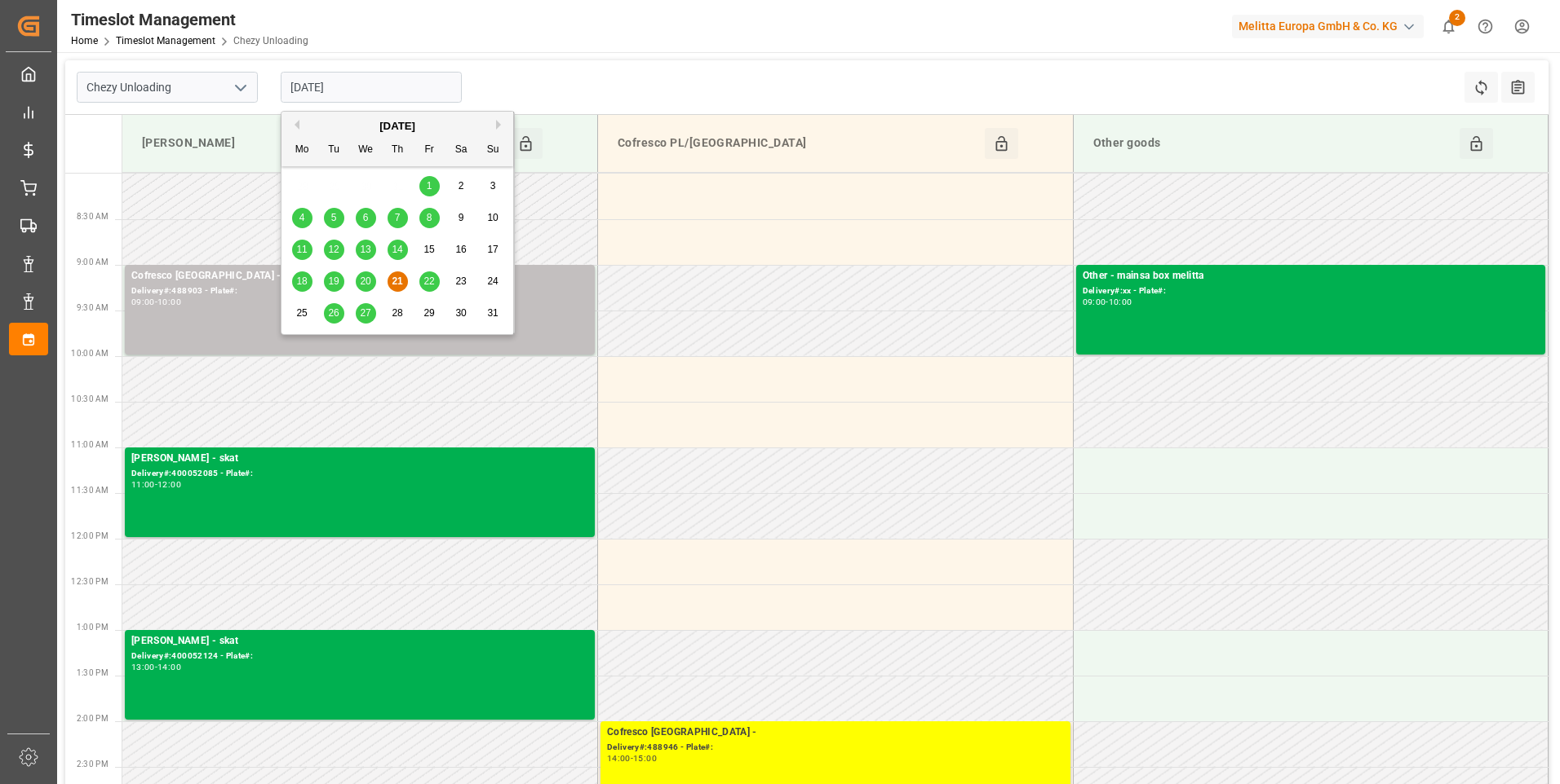
click at [393, 91] on input "[DATE]" at bounding box center [371, 87] width 181 height 31
click at [433, 283] on span "22" at bounding box center [428, 282] width 11 height 12
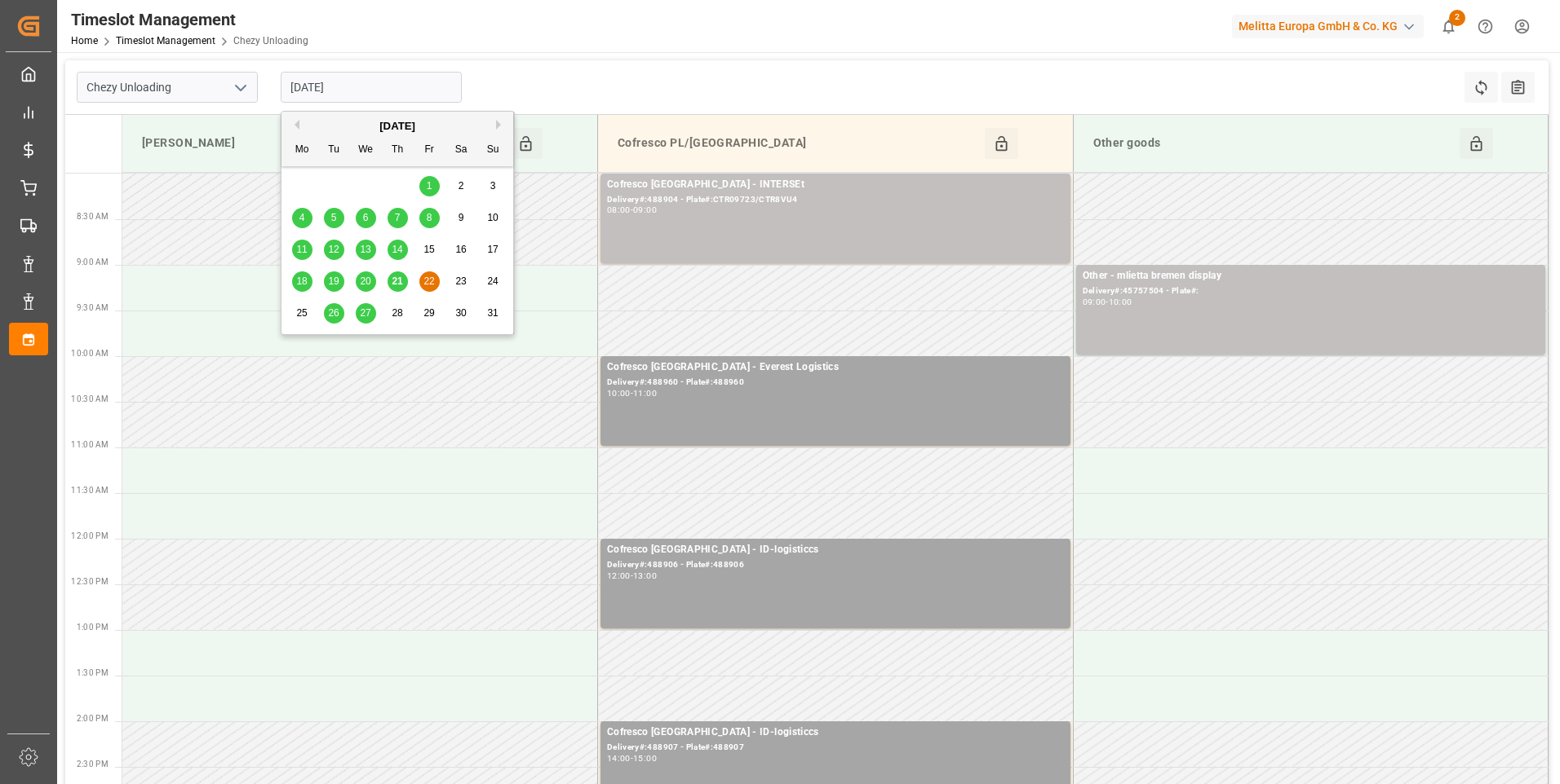
click at [373, 83] on input "[DATE]" at bounding box center [371, 87] width 181 height 31
click at [398, 285] on span "21" at bounding box center [397, 282] width 11 height 12
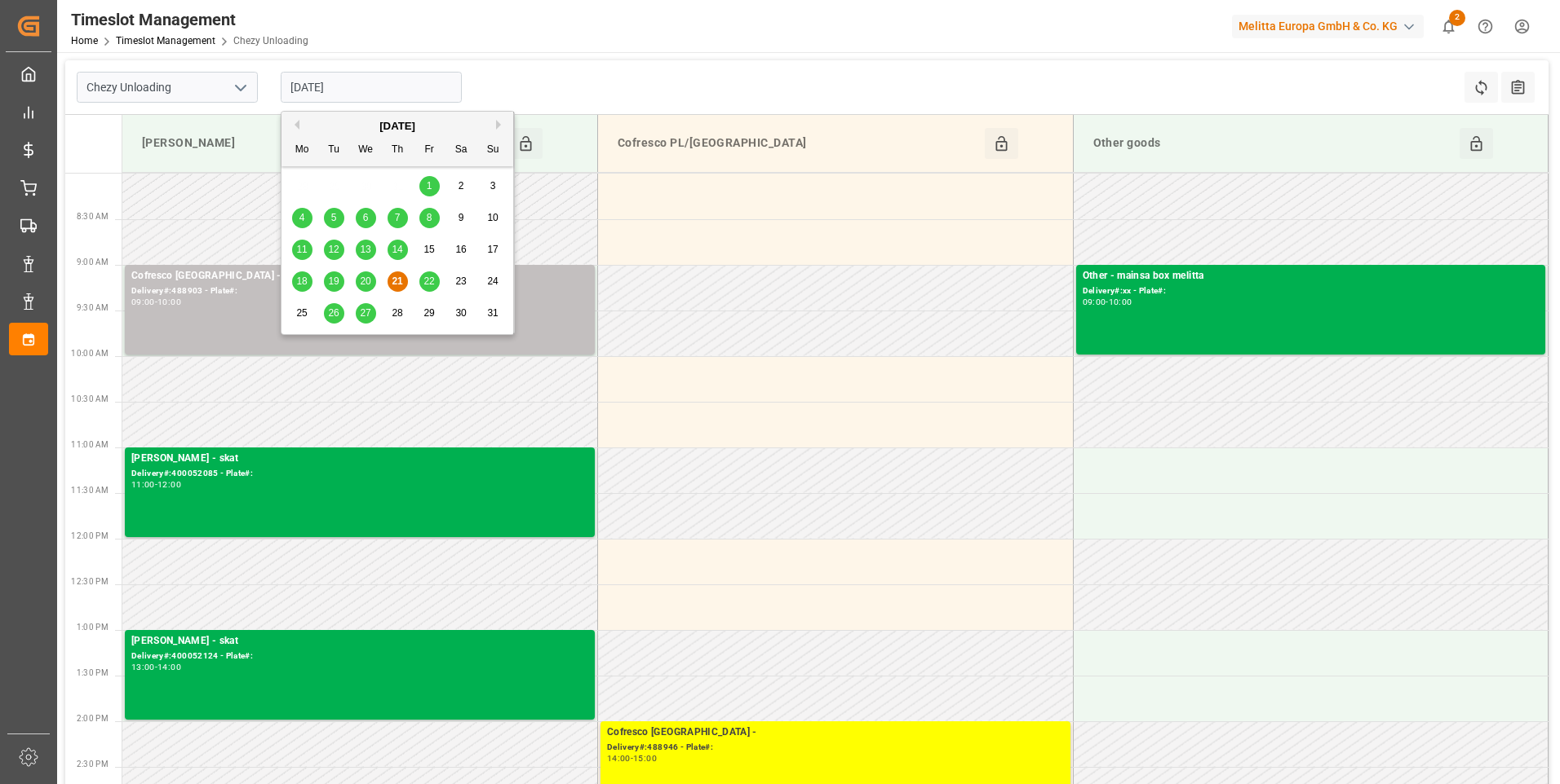
click at [375, 88] on input "[DATE]" at bounding box center [371, 87] width 181 height 31
click at [362, 282] on span "20" at bounding box center [365, 282] width 11 height 12
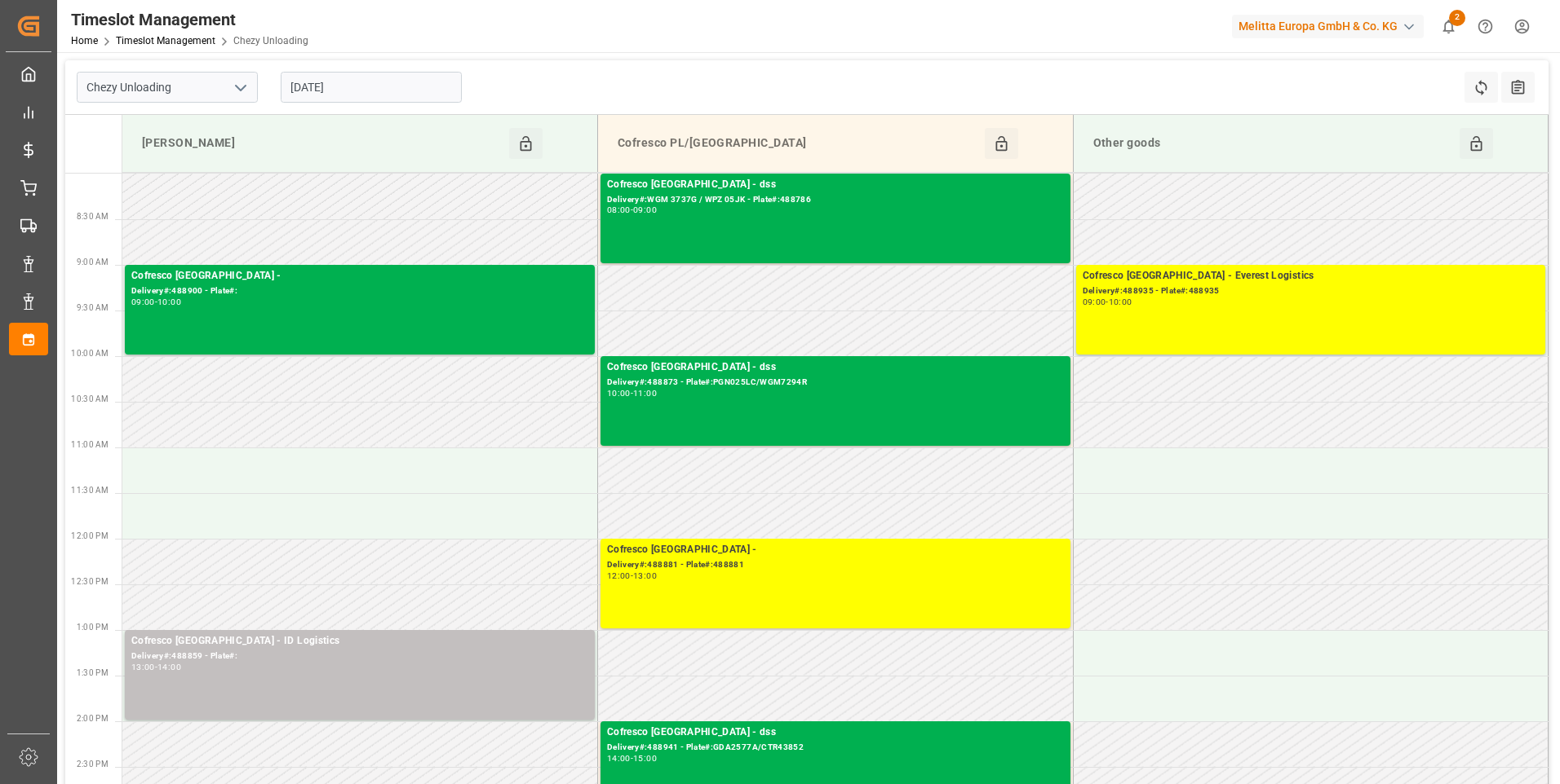
click at [353, 86] on input "[DATE]" at bounding box center [371, 87] width 181 height 31
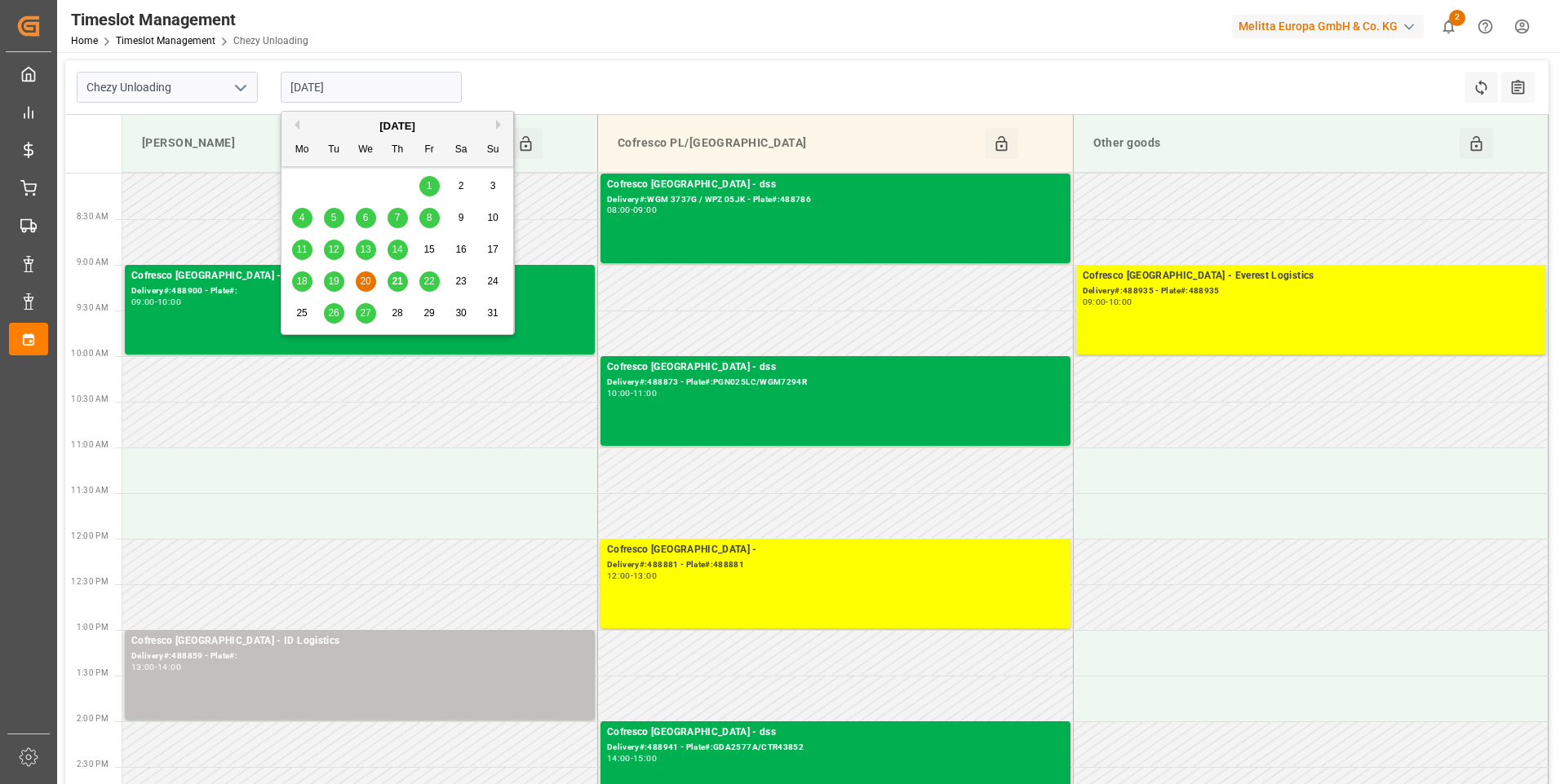
click at [330, 282] on span "19" at bounding box center [333, 282] width 11 height 12
type input "19-08-2025"
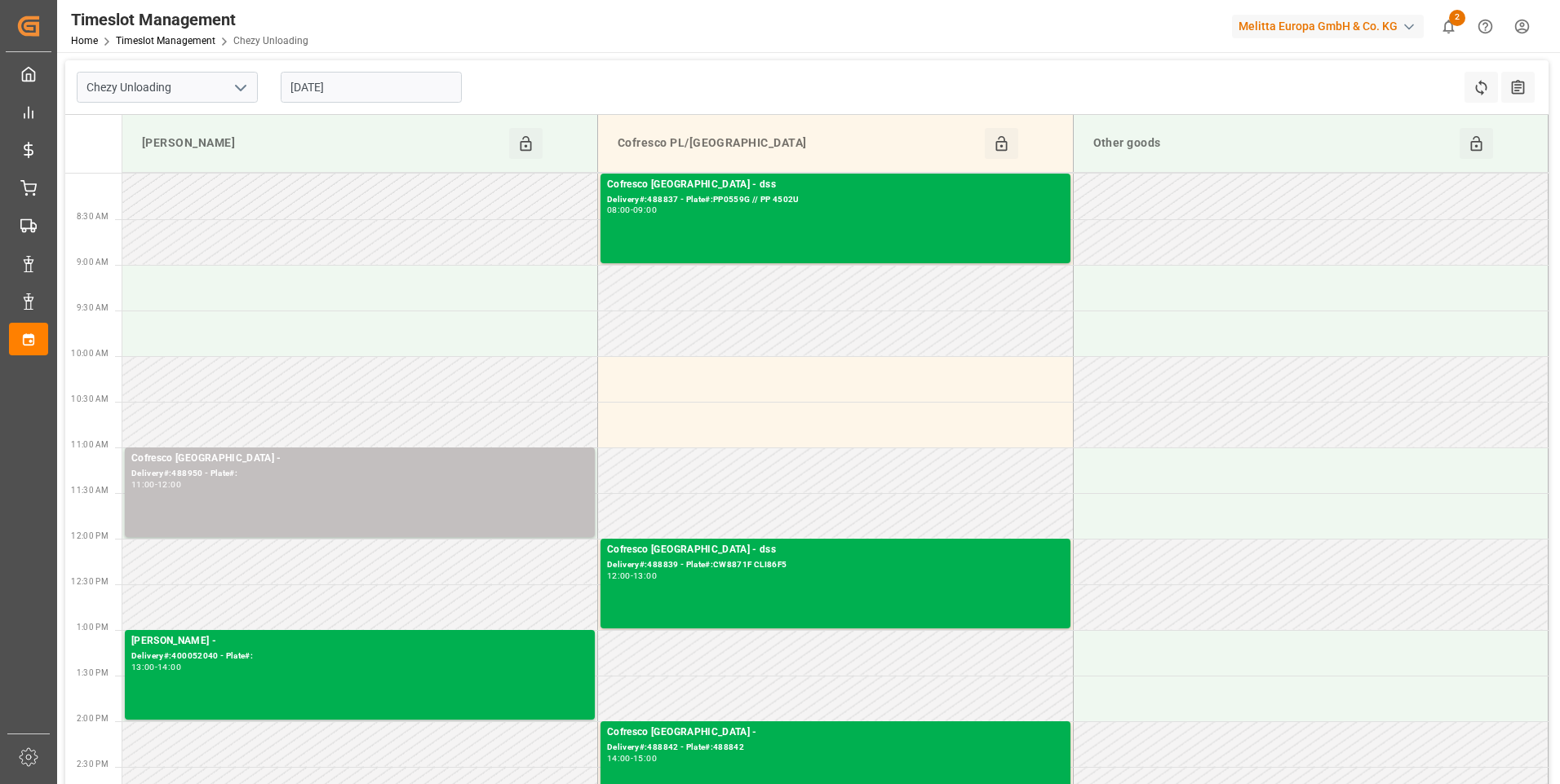
click at [236, 83] on icon "open menu" at bounding box center [240, 88] width 20 height 20
click at [160, 125] on div "Chezy Loading" at bounding box center [166, 123] width 179 height 37
type input "Chezy Loading"
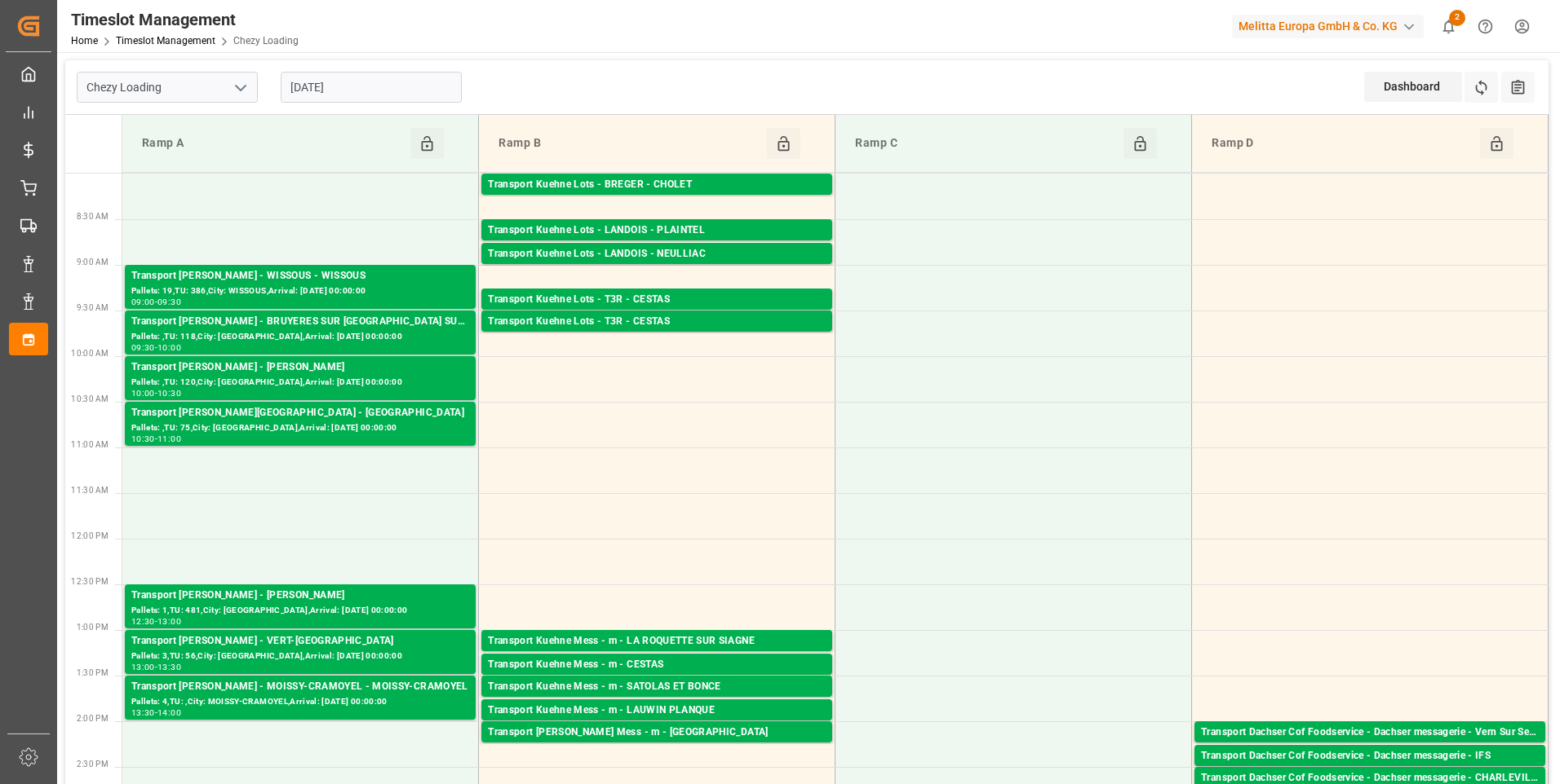
click at [312, 86] on input "19-08-2025" at bounding box center [371, 87] width 181 height 31
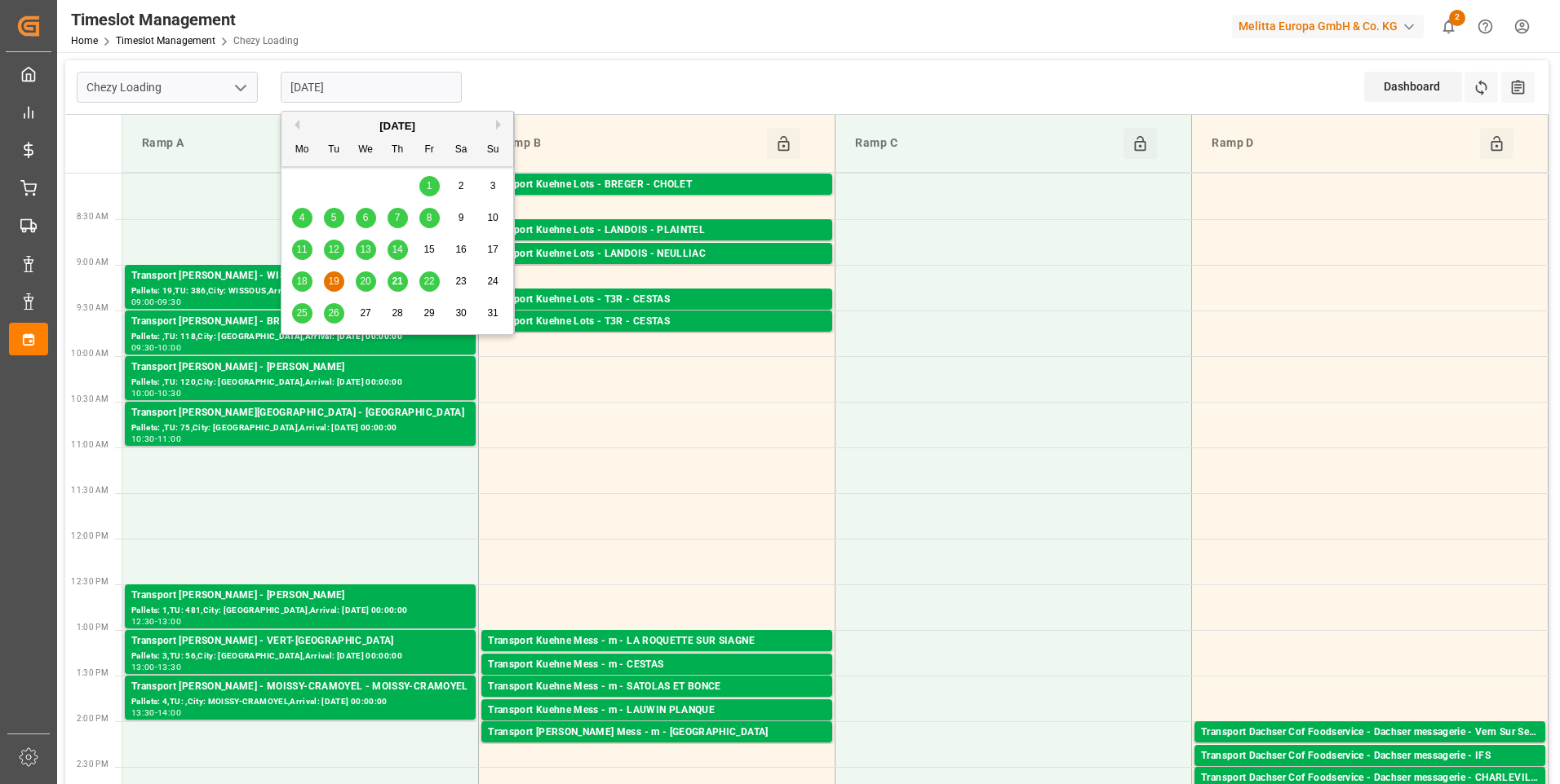
click at [394, 279] on span "21" at bounding box center [397, 282] width 11 height 12
type input "[DATE]"
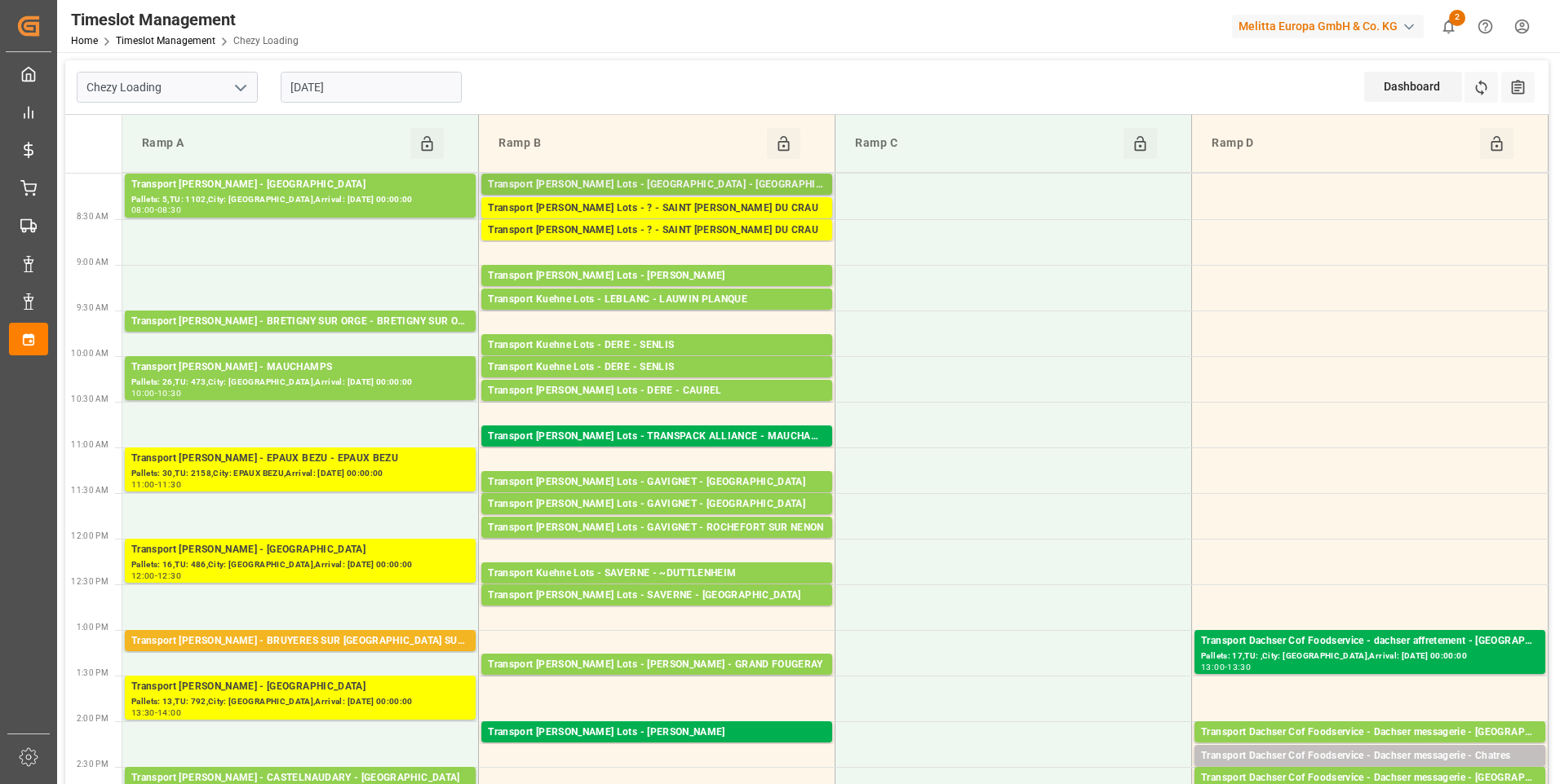
click at [737, 180] on div "Transport [PERSON_NAME] Lots - [GEOGRAPHIC_DATA] - [GEOGRAPHIC_DATA]" at bounding box center [656, 185] width 337 height 16
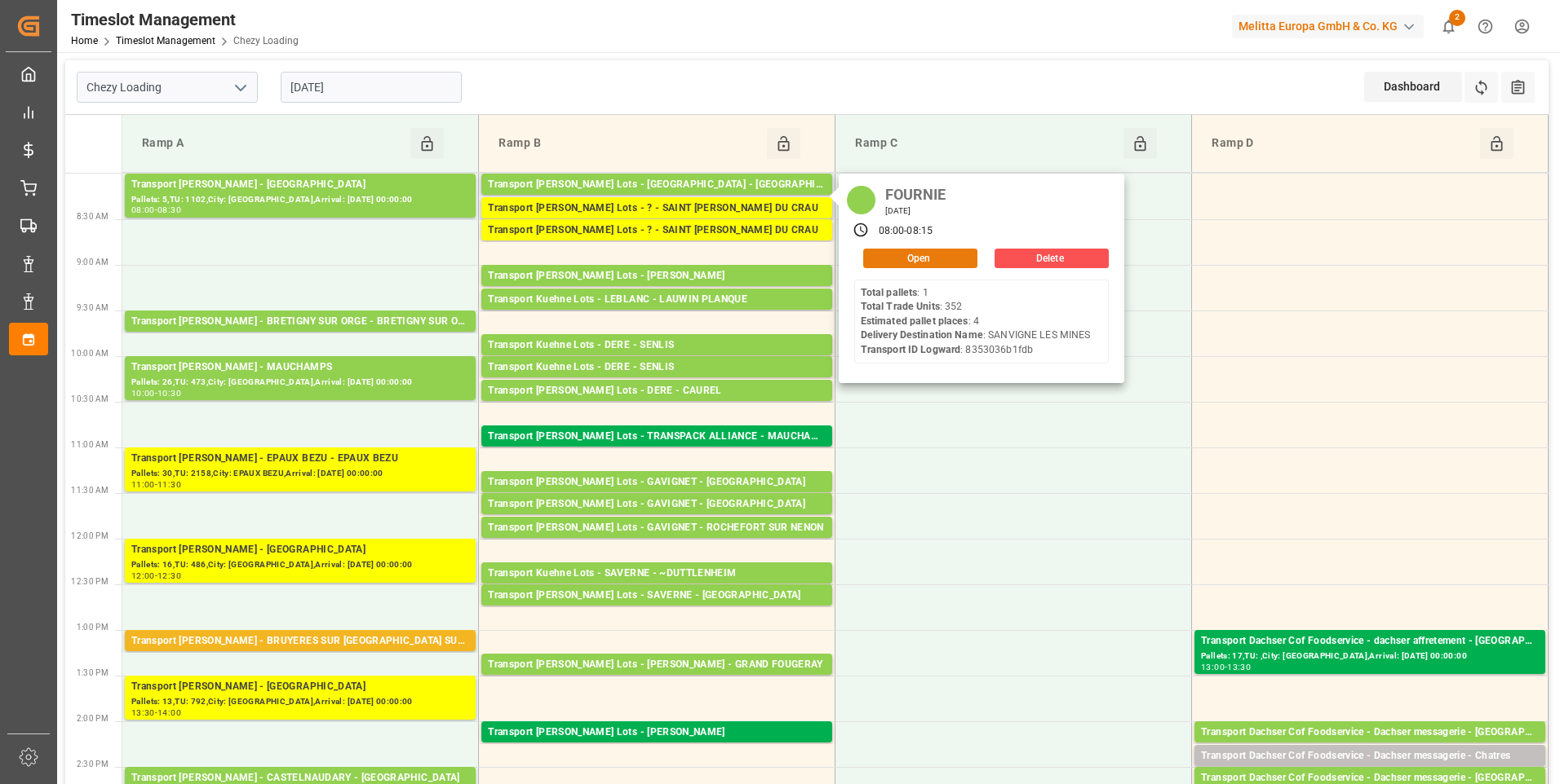
click at [918, 263] on button "Open" at bounding box center [920, 259] width 114 height 20
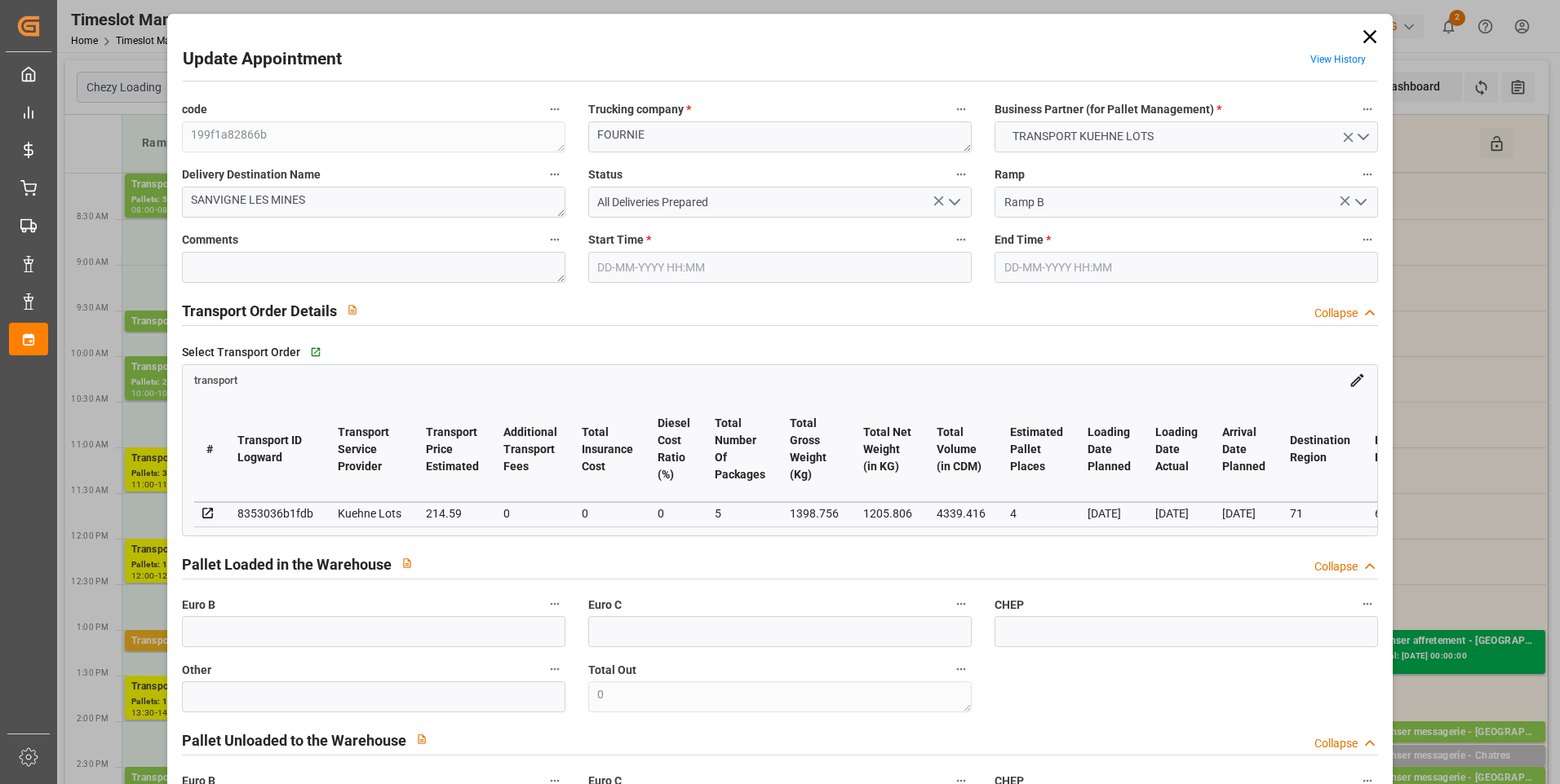
type input "4"
type input "214.59"
type input "0"
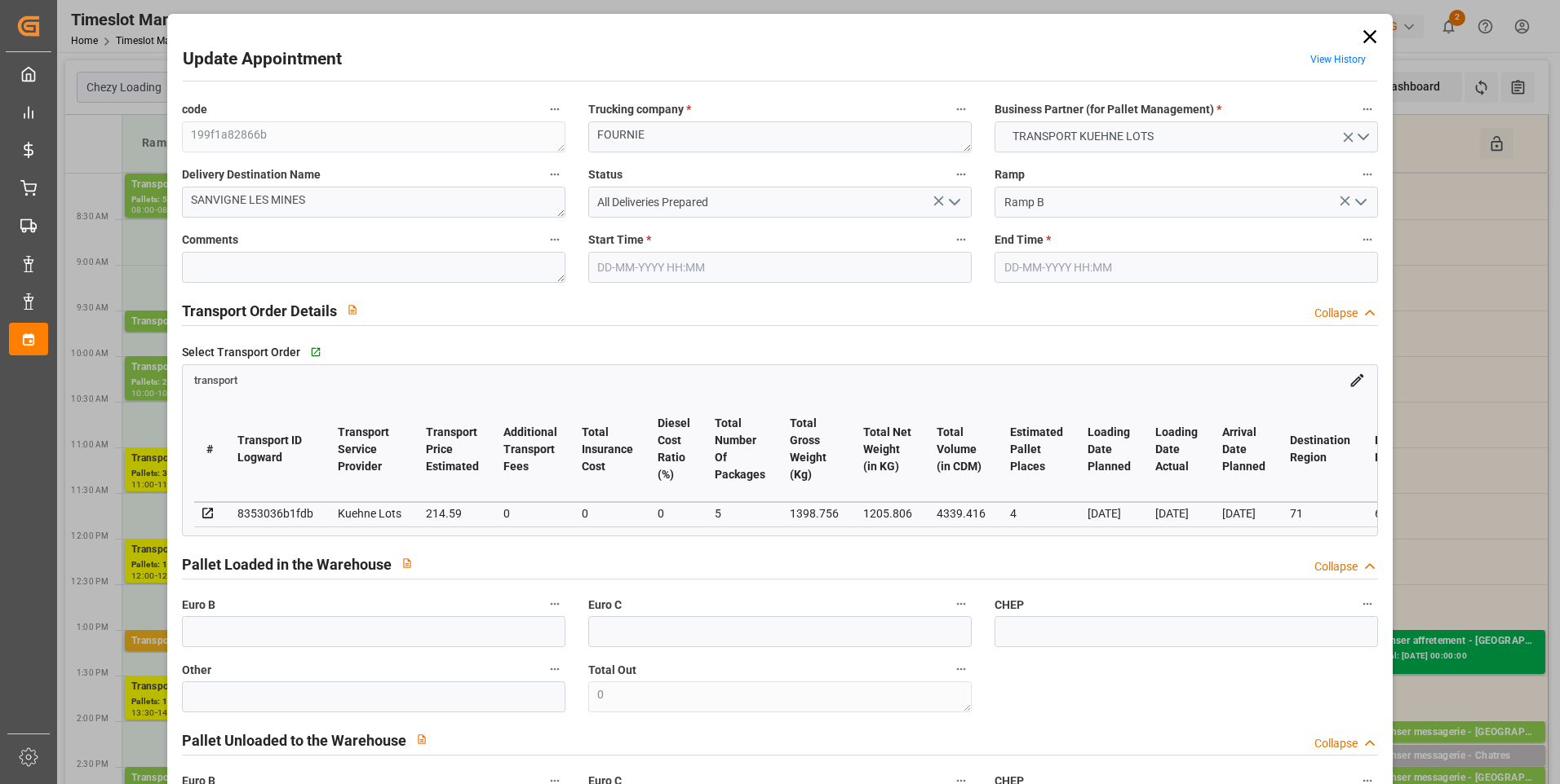
type input "214.59"
type input "0"
type input "5"
type input "1205.806"
type input "1501.696"
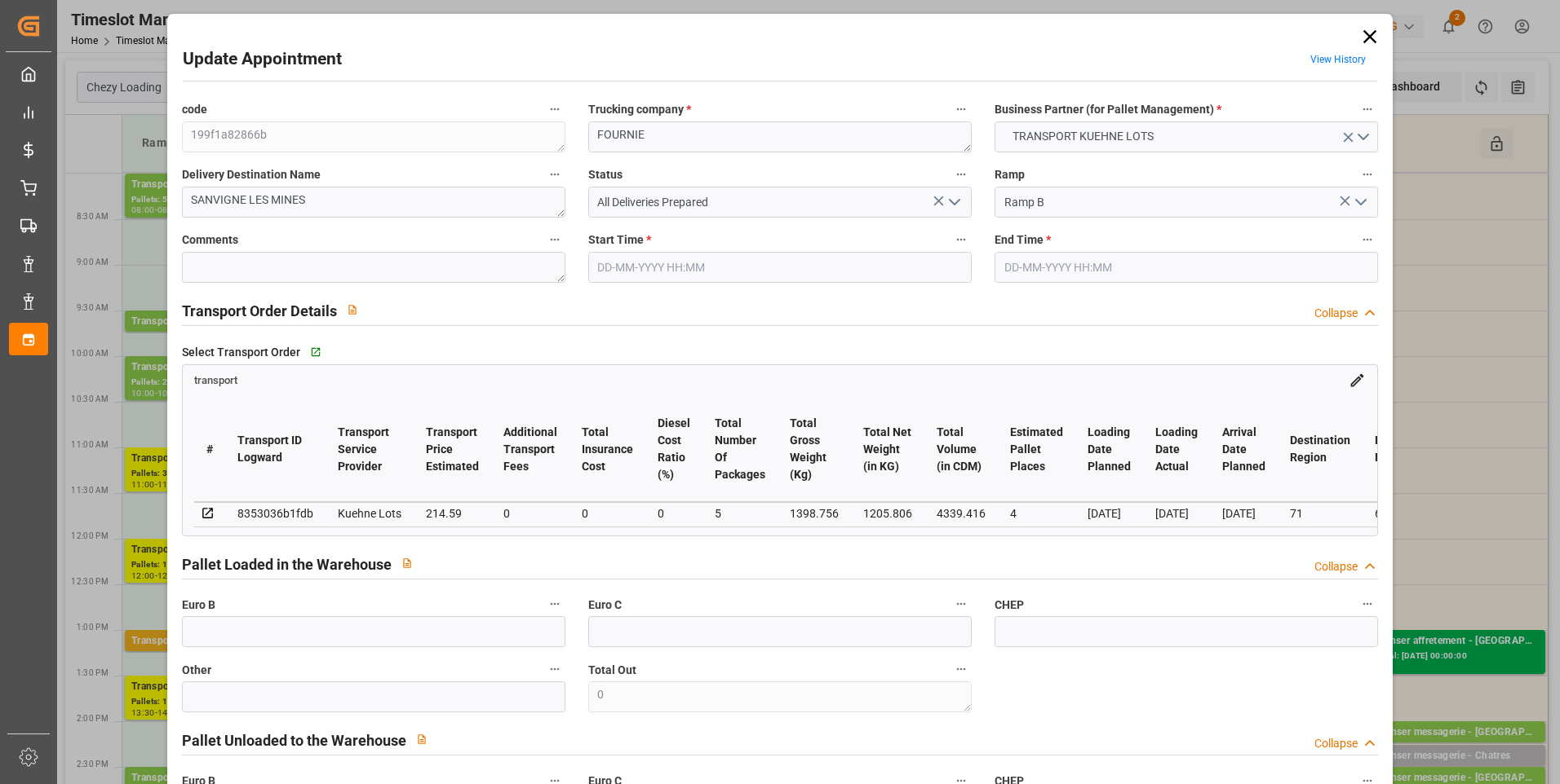
type input "4339.416"
type input "71"
type input "1"
type input "352"
type input "4"
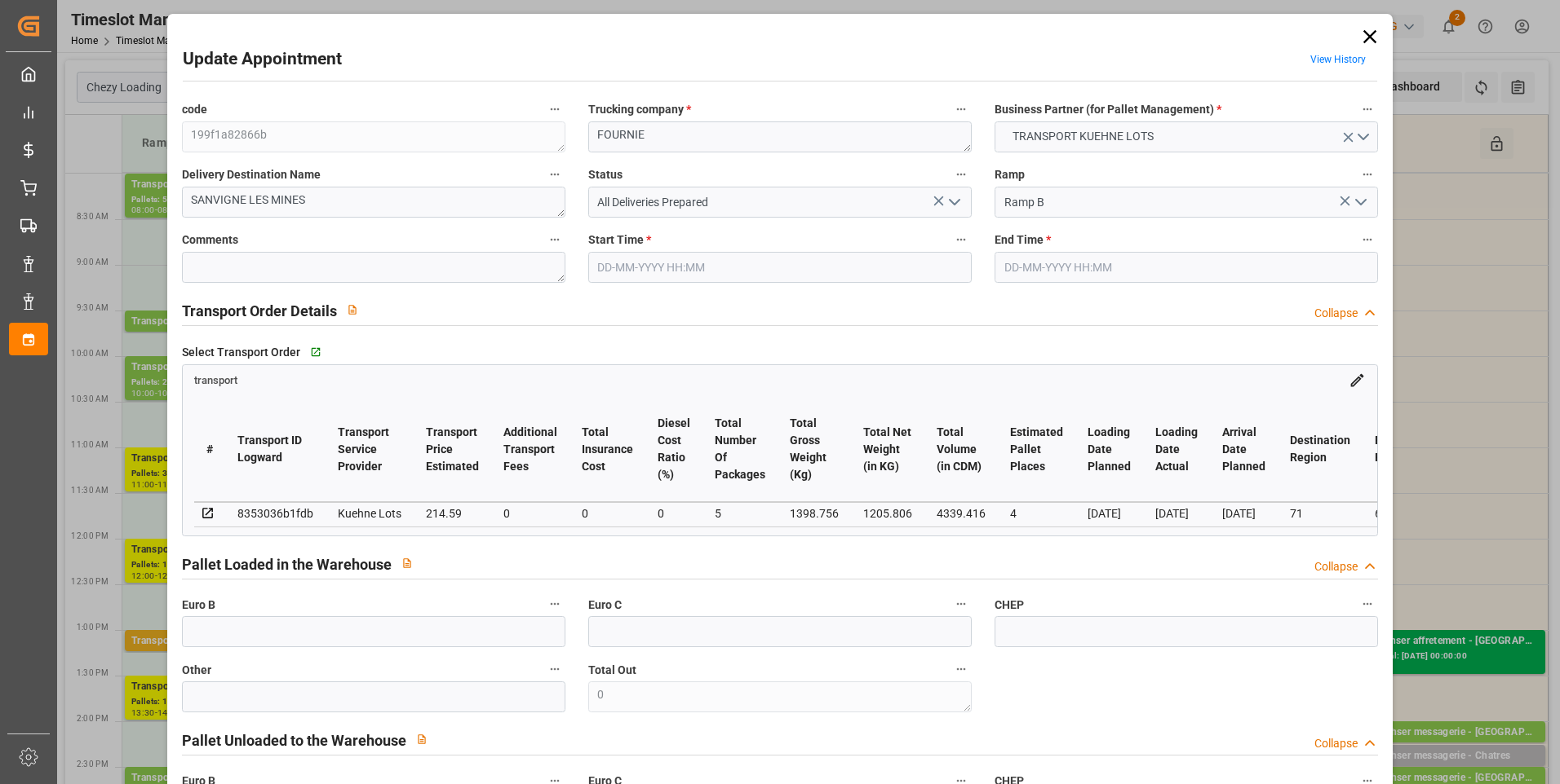
type input "101"
type input "1398.756"
type input "0"
type input "4710.8598"
type input "0"
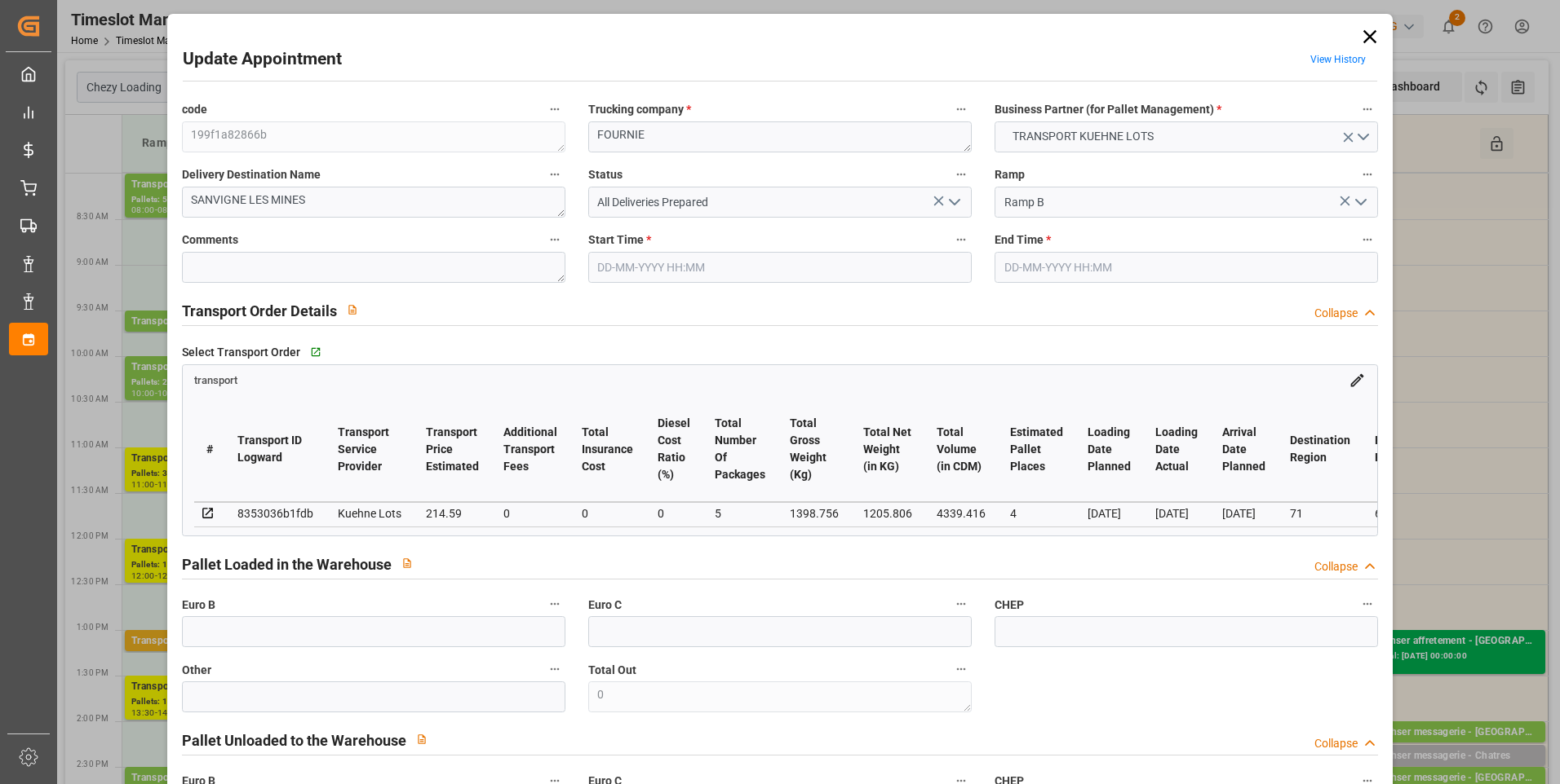
type input "0"
type input "21"
type input "35"
type input "[DATE] 08:00"
type input "21-08-2025 08:15"
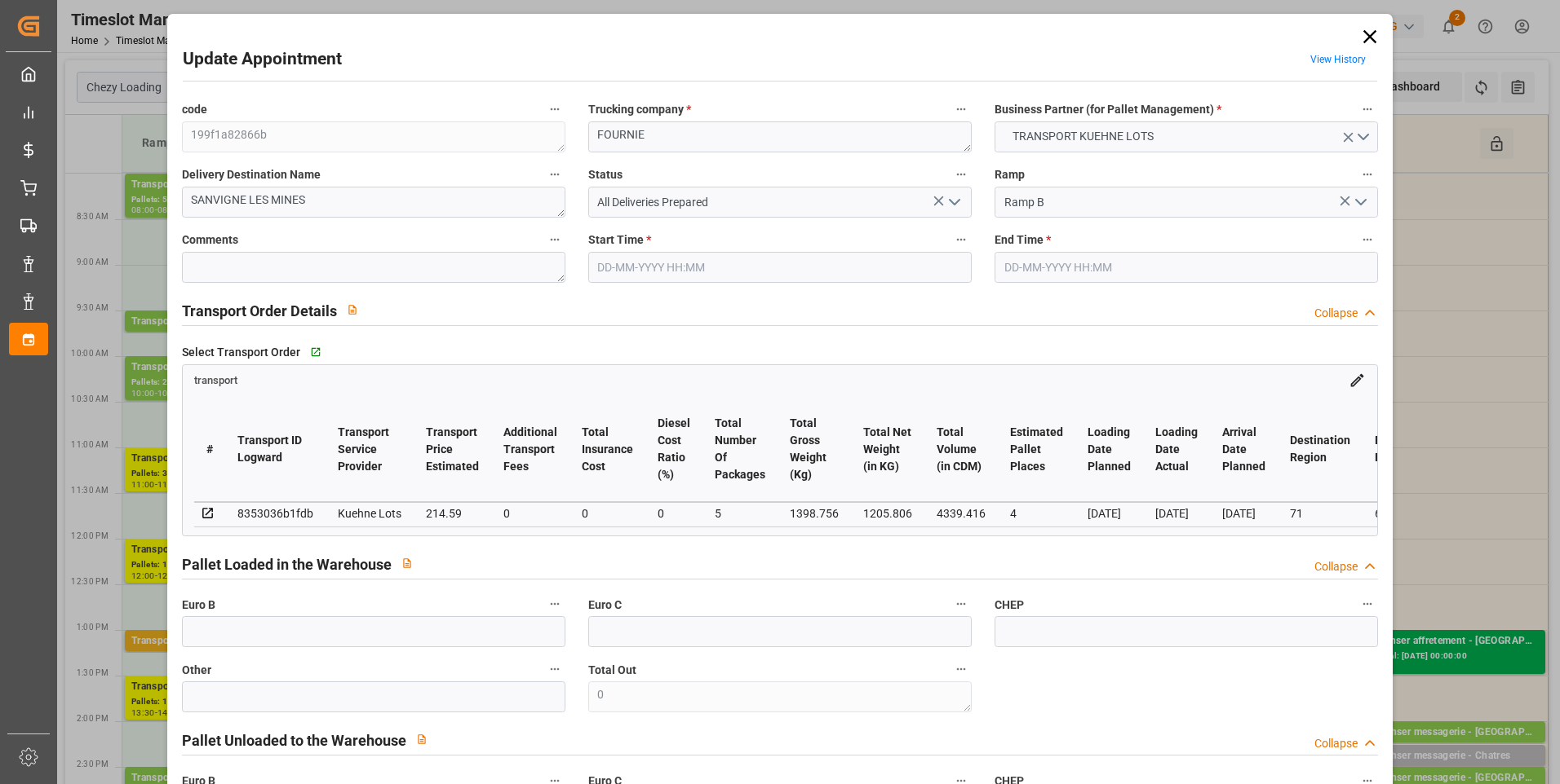
type input "19-08-2025 15:28"
type input "19-08-2025 11:29"
type input "26-08-2025"
type input "[DATE]"
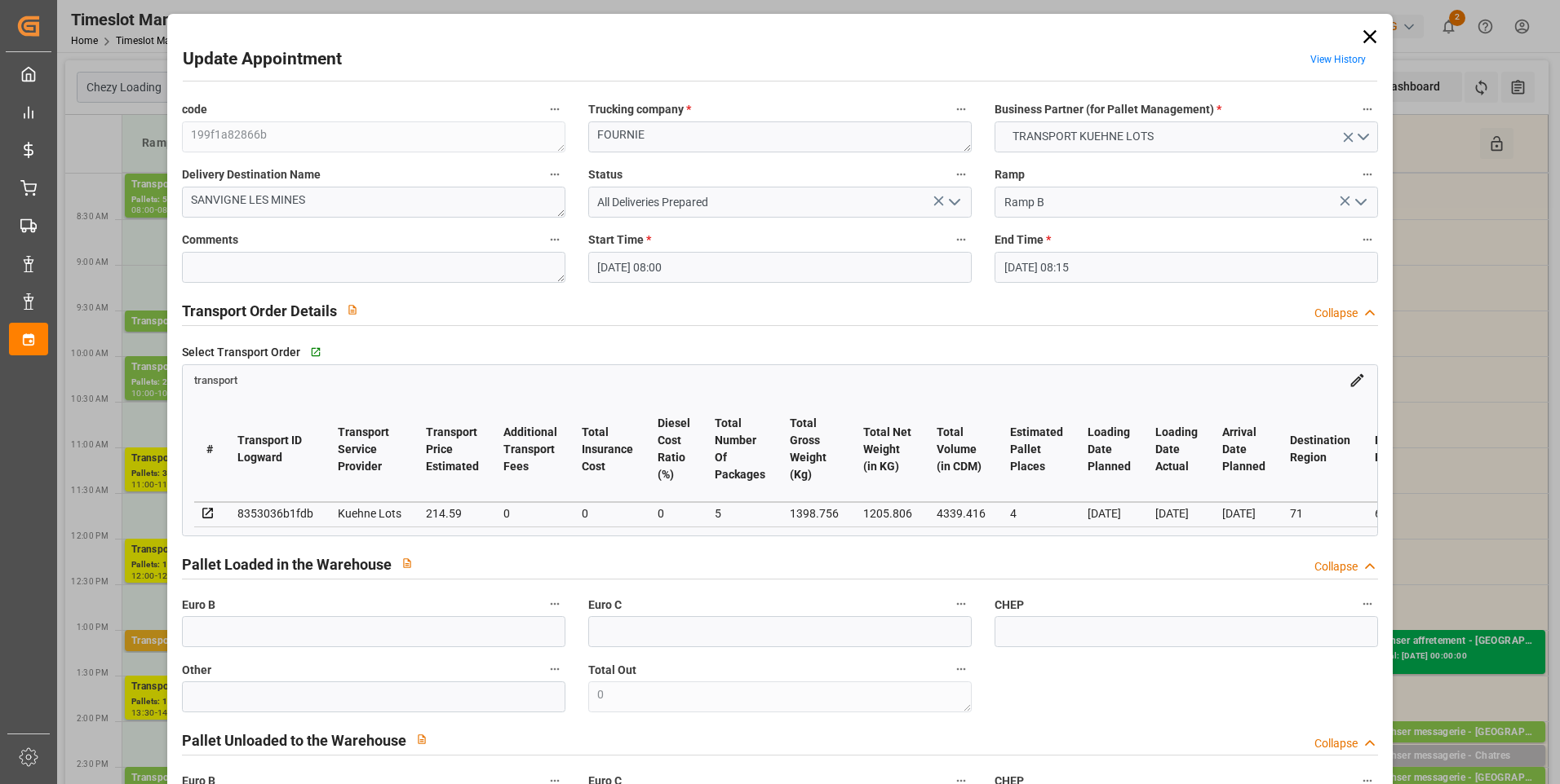
click at [957, 200] on icon "open menu" at bounding box center [955, 203] width 20 height 20
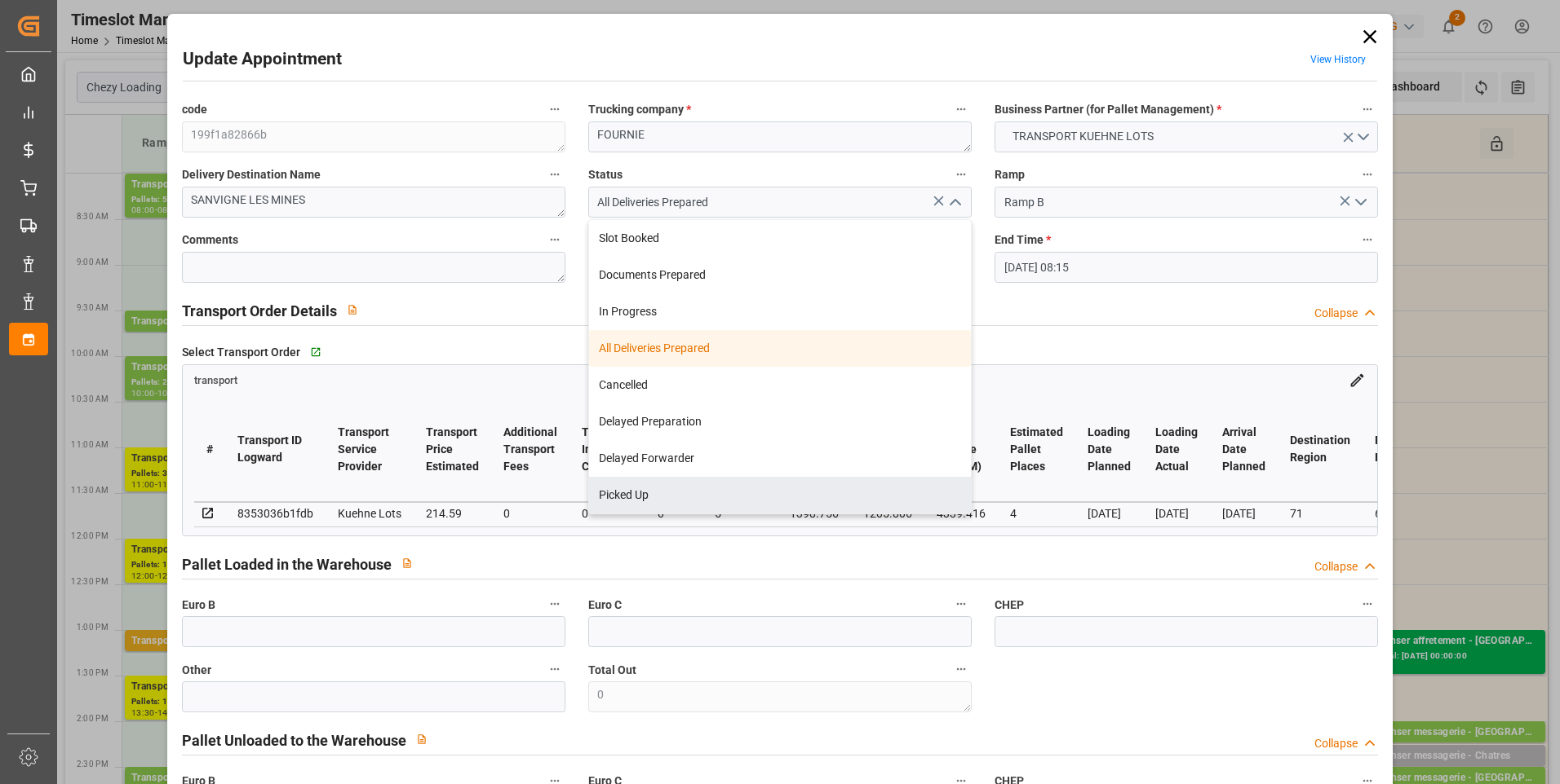
click at [646, 492] on div "Picked Up" at bounding box center [780, 494] width 382 height 37
type input "Picked Up"
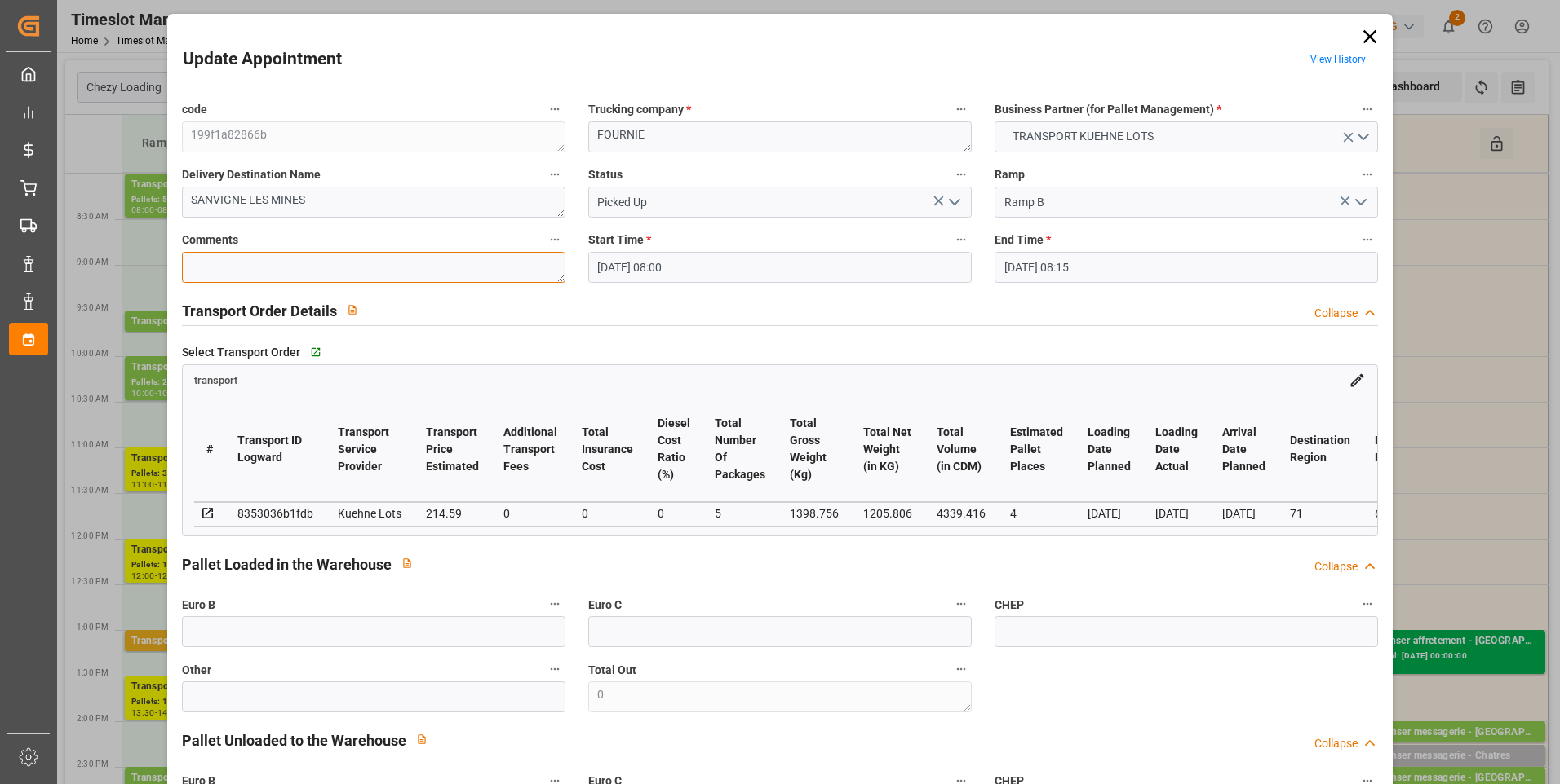
click at [214, 266] on textarea at bounding box center [374, 267] width 384 height 31
type textarea "ap 5"
click at [218, 635] on input "text" at bounding box center [374, 631] width 384 height 31
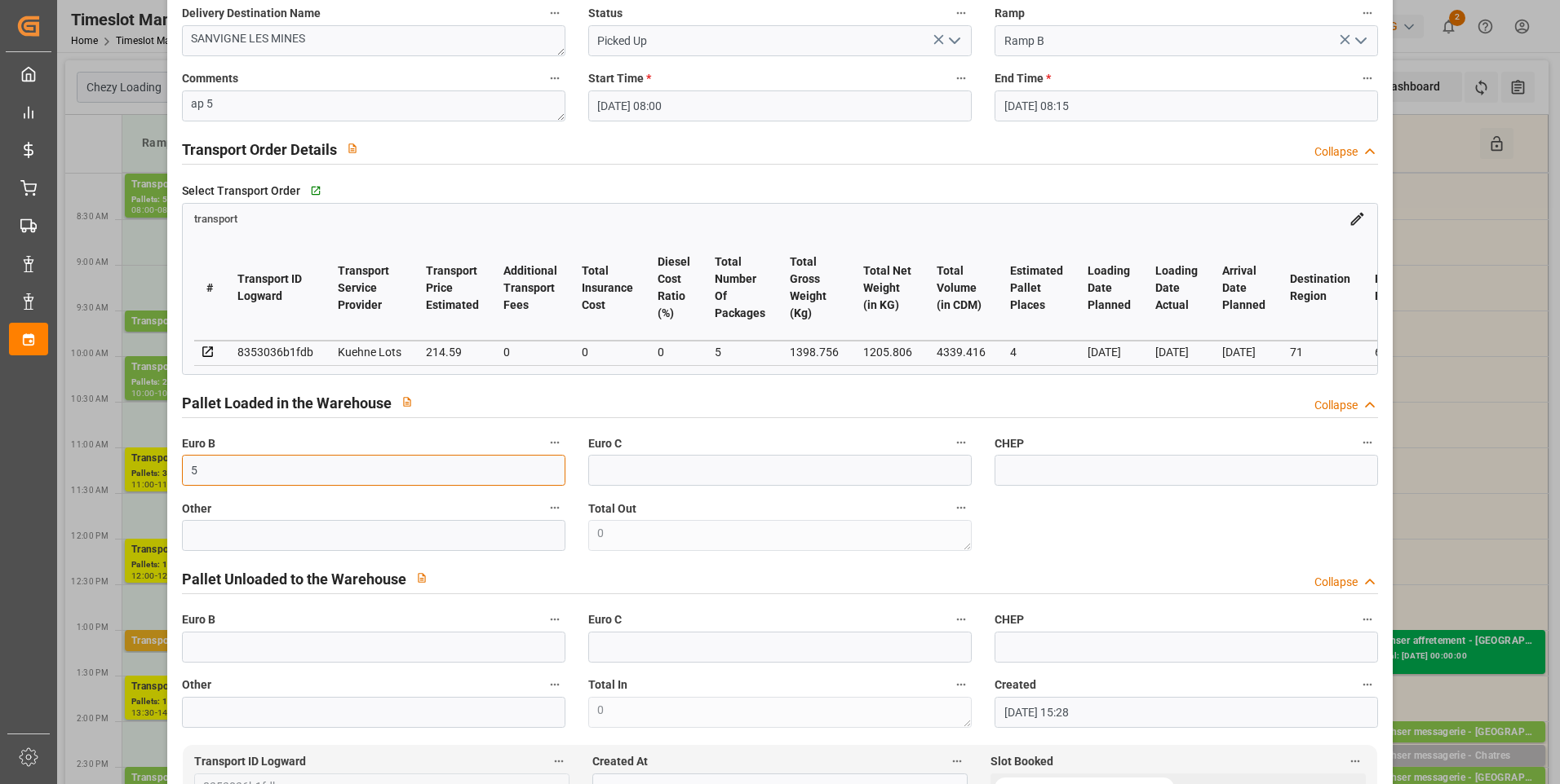
scroll to position [163, 0]
type input "5"
click at [205, 655] on input "text" at bounding box center [374, 645] width 384 height 31
type input "5"
click at [1180, 556] on div "code 199f1a82866b Trucking company * FOURNIE Business Partner (for Pallet Manag…" at bounding box center [780, 330] width 1220 height 802
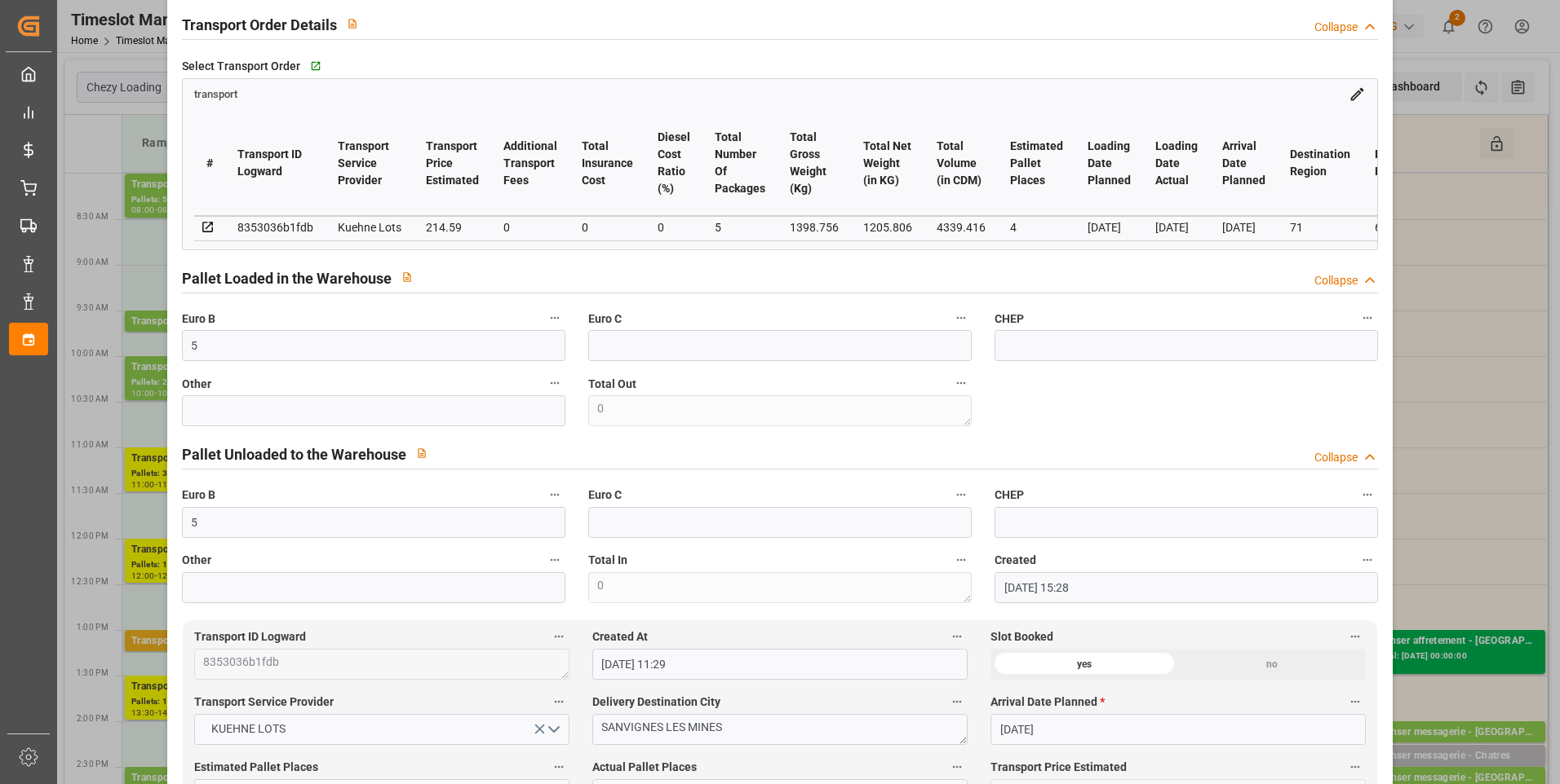
scroll to position [407, 0]
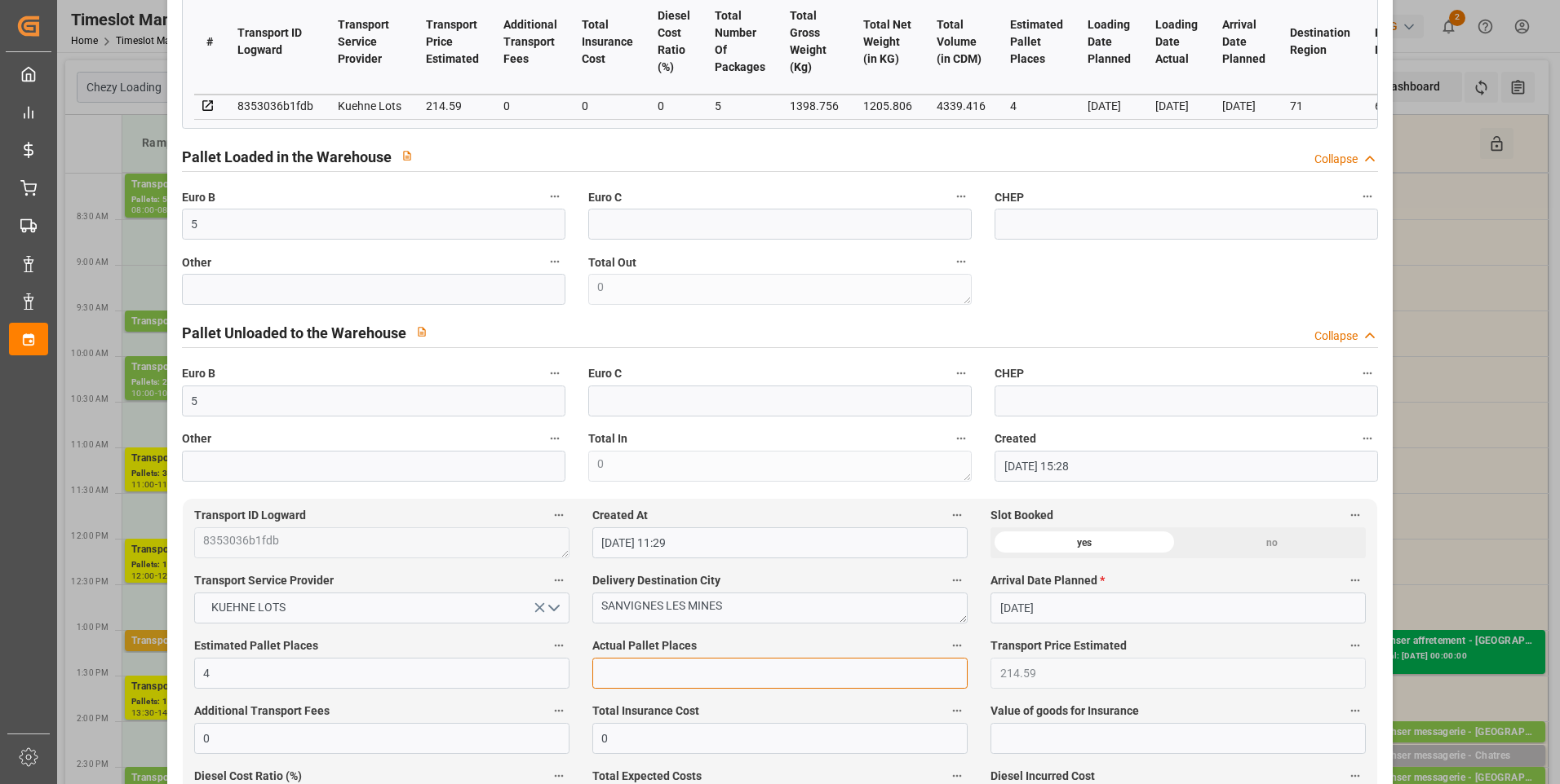
click at [616, 684] on input "text" at bounding box center [780, 673] width 375 height 31
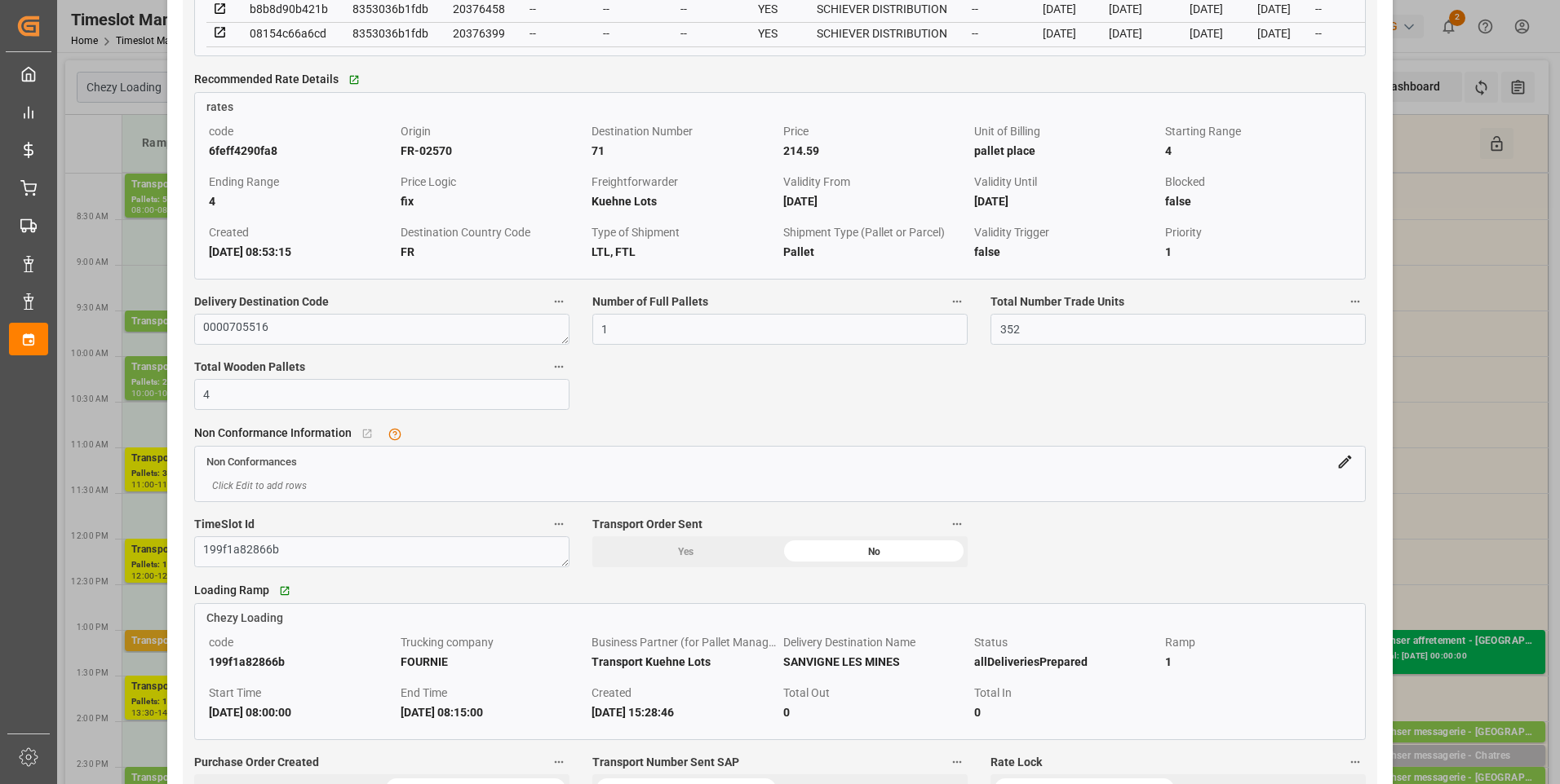
scroll to position [1467, 0]
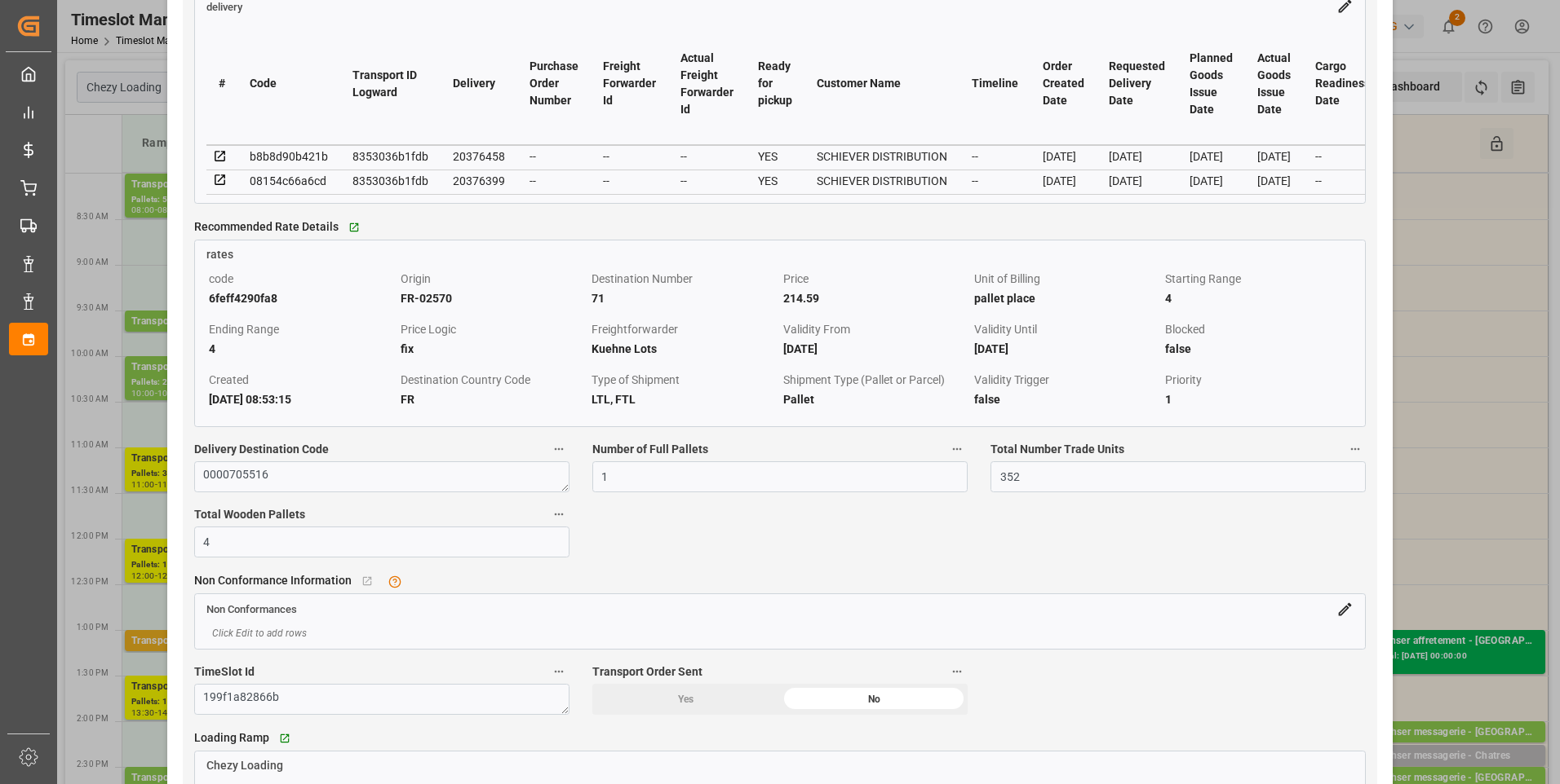
type input "4"
click at [220, 183] on icon at bounding box center [220, 180] width 15 height 15
click at [221, 186] on icon at bounding box center [220, 180] width 15 height 15
click at [217, 159] on icon at bounding box center [220, 156] width 15 height 15
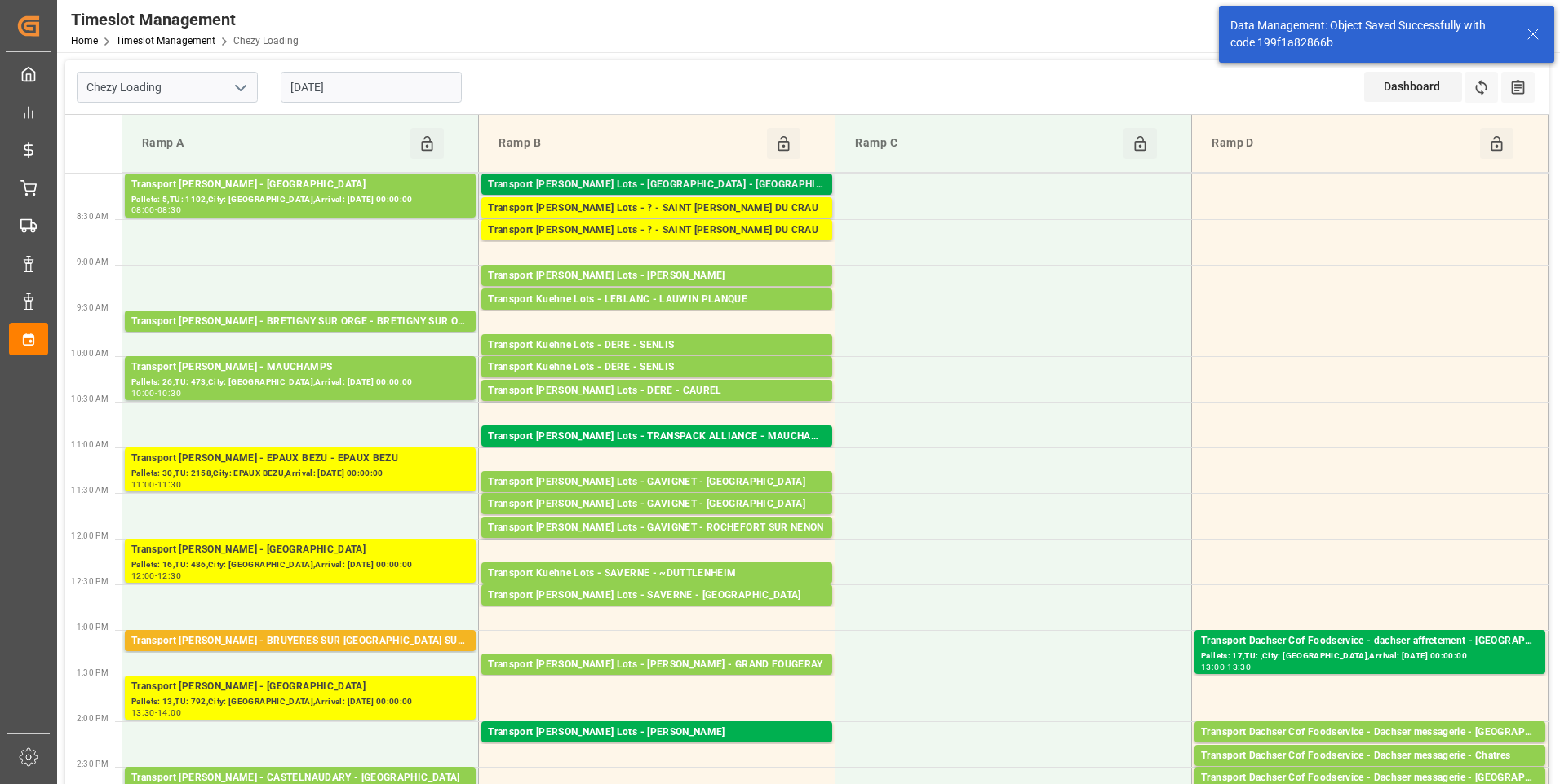
click at [734, 179] on div "Transport [PERSON_NAME] Lots - [GEOGRAPHIC_DATA] - [GEOGRAPHIC_DATA]" at bounding box center [656, 185] width 337 height 16
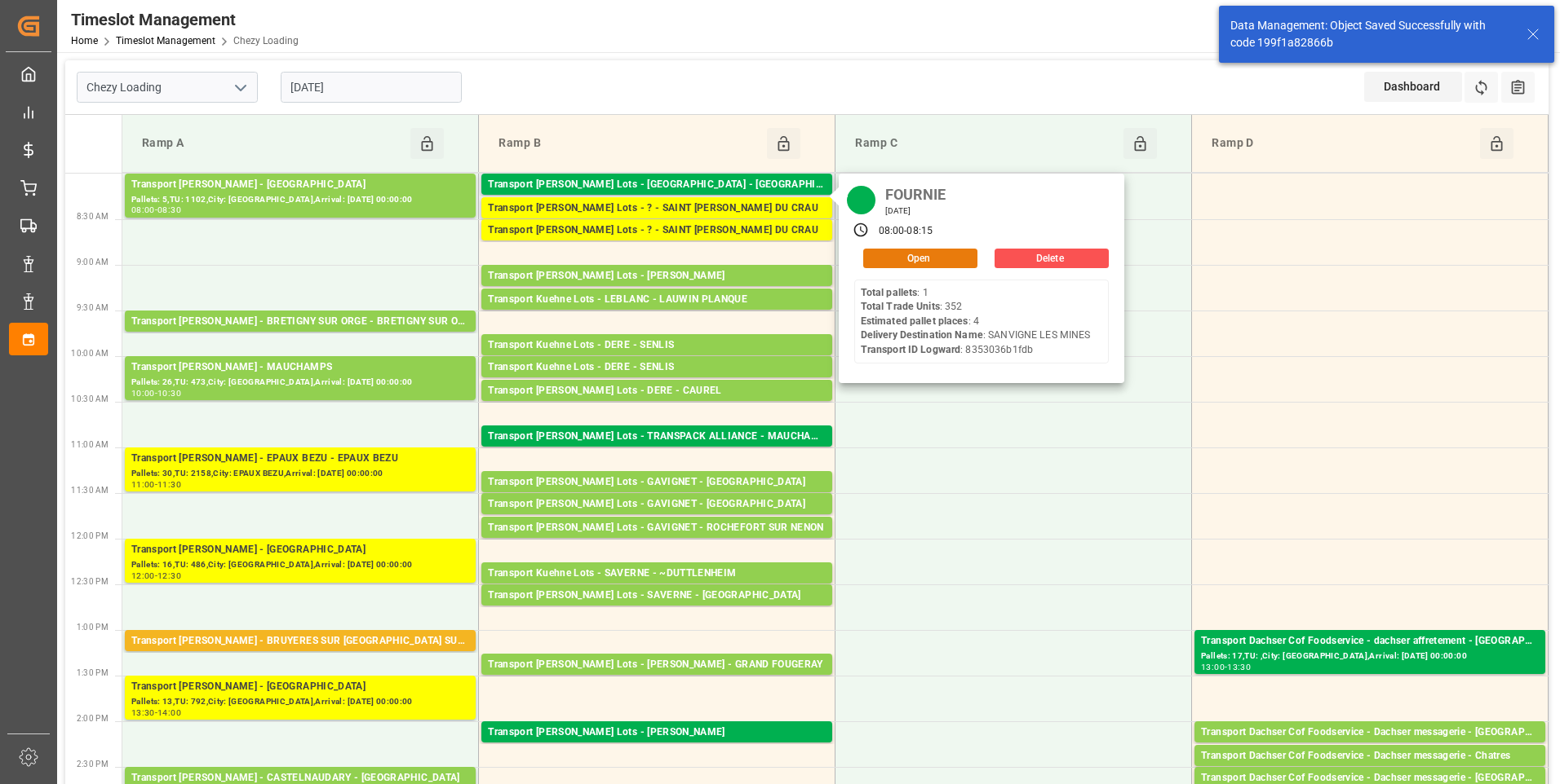
click at [905, 258] on button "Open" at bounding box center [920, 259] width 114 height 20
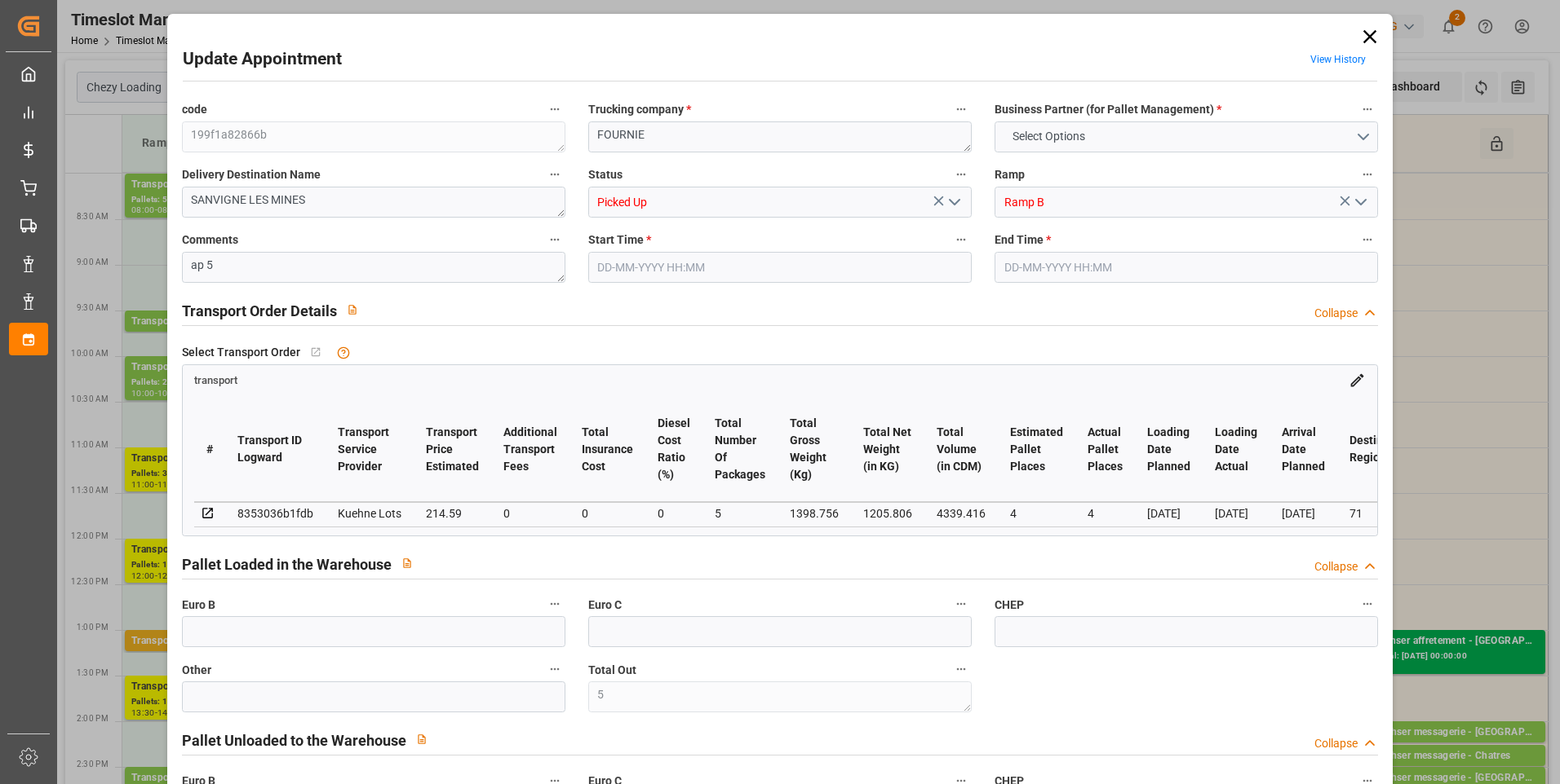
type input "5"
type input "4"
type input "214.59"
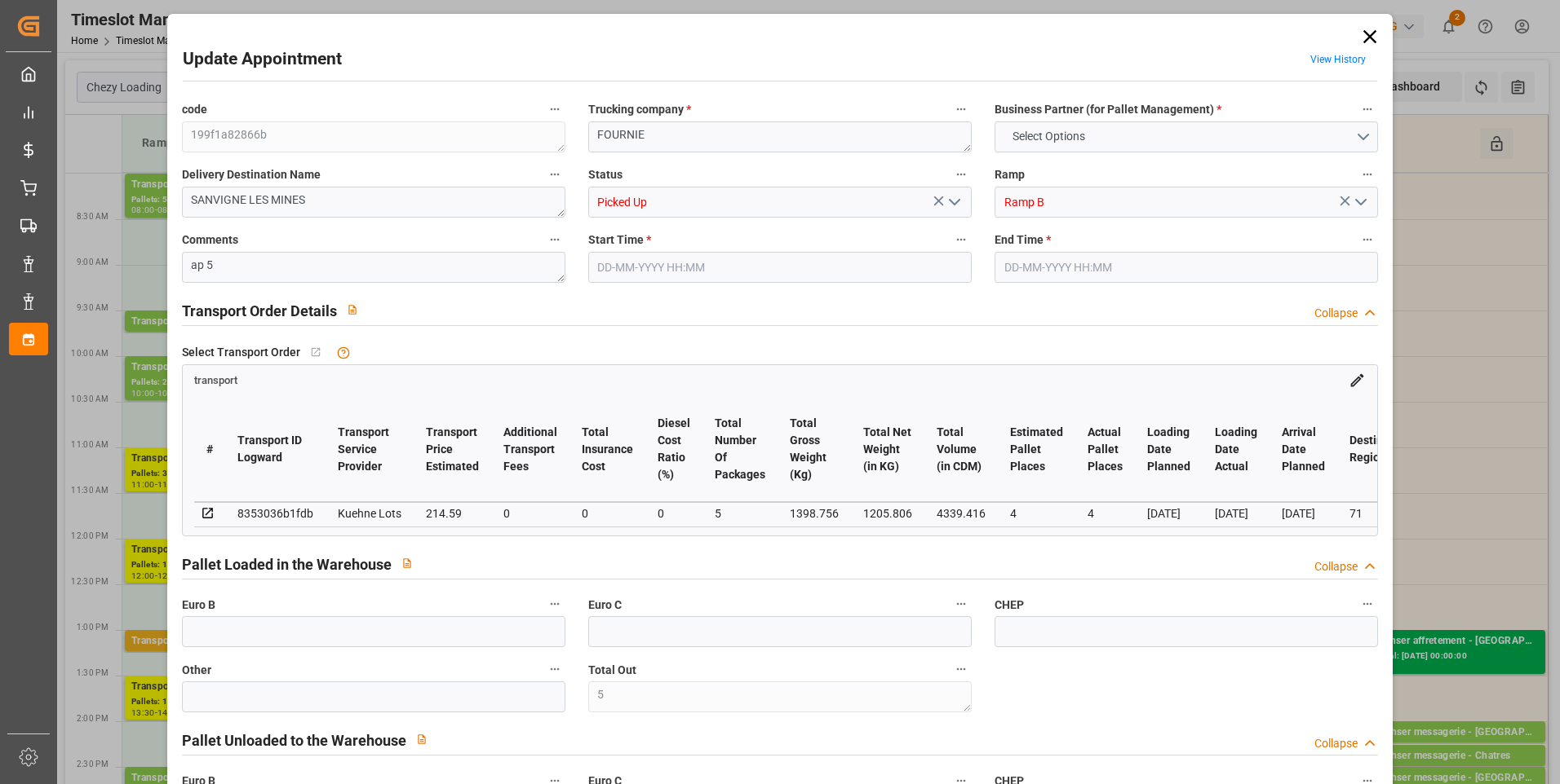
type input "0"
type input "214.59"
type input "0"
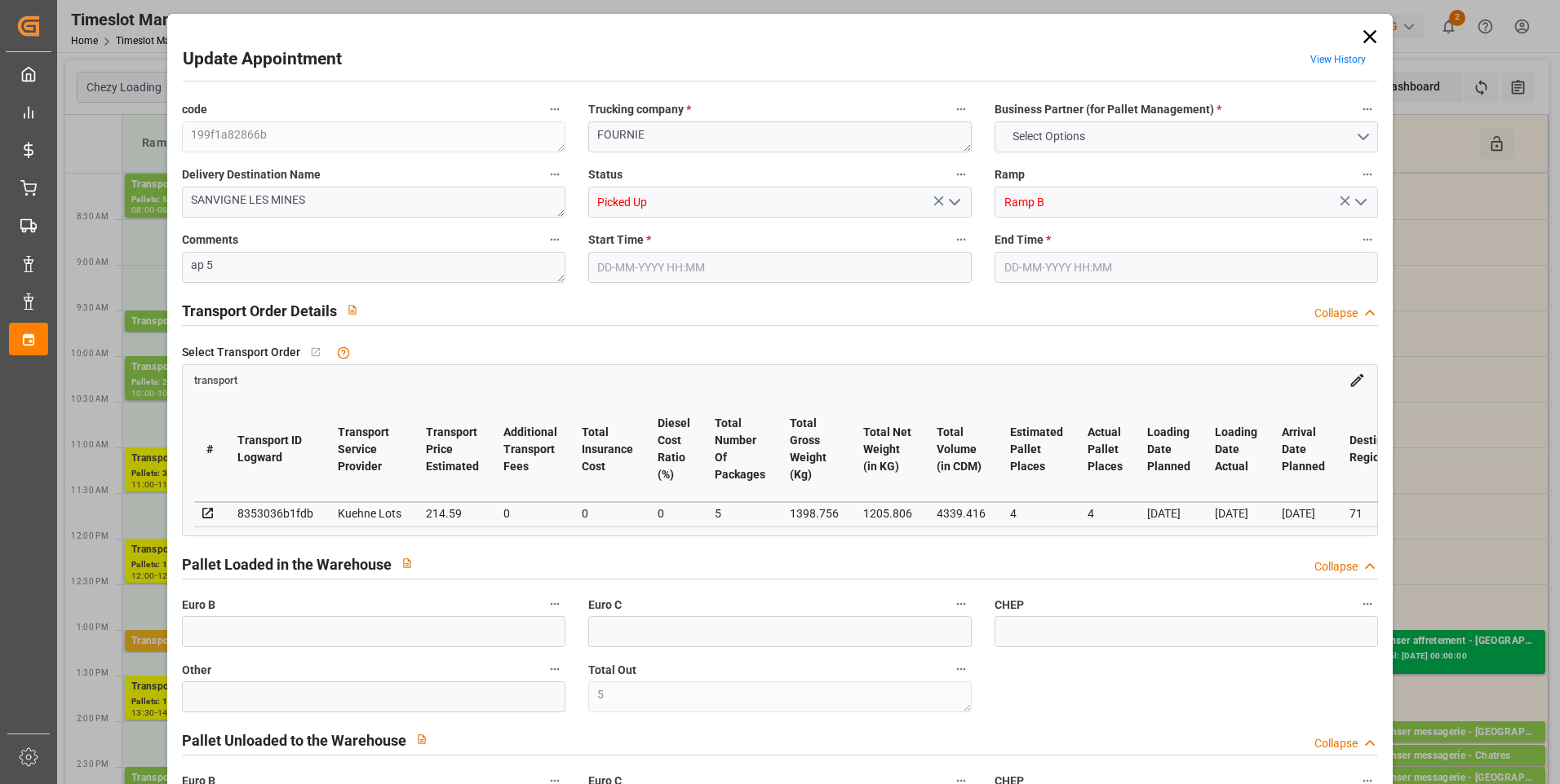
type input "5"
type input "1205.806"
type input "1501.696"
type input "4339.416"
type input "71"
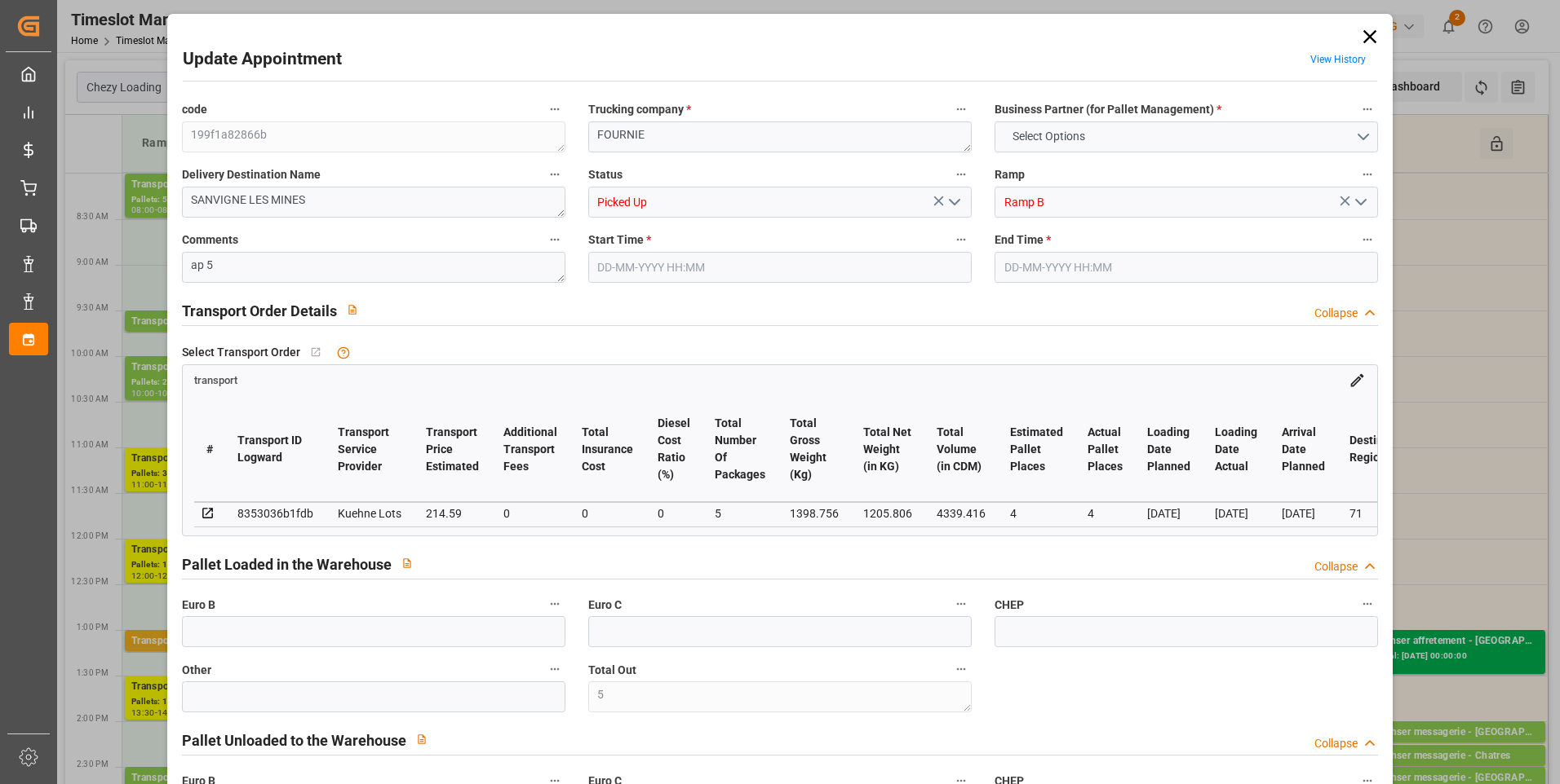
type input "1"
type input "352"
type input "5"
type input "101"
type input "1398.756"
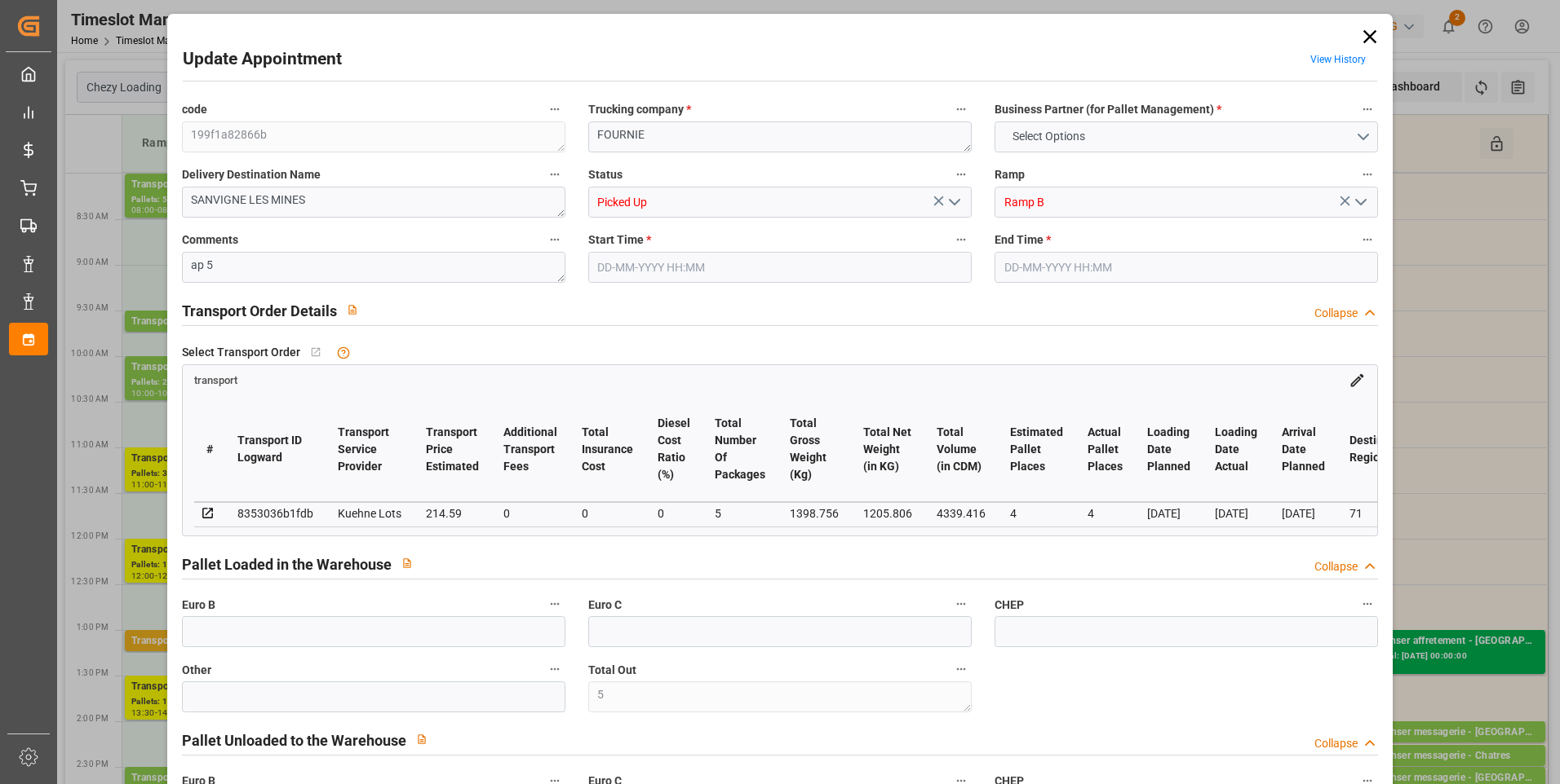
type input "0"
type input "4710.8598"
type input "0"
type input "21"
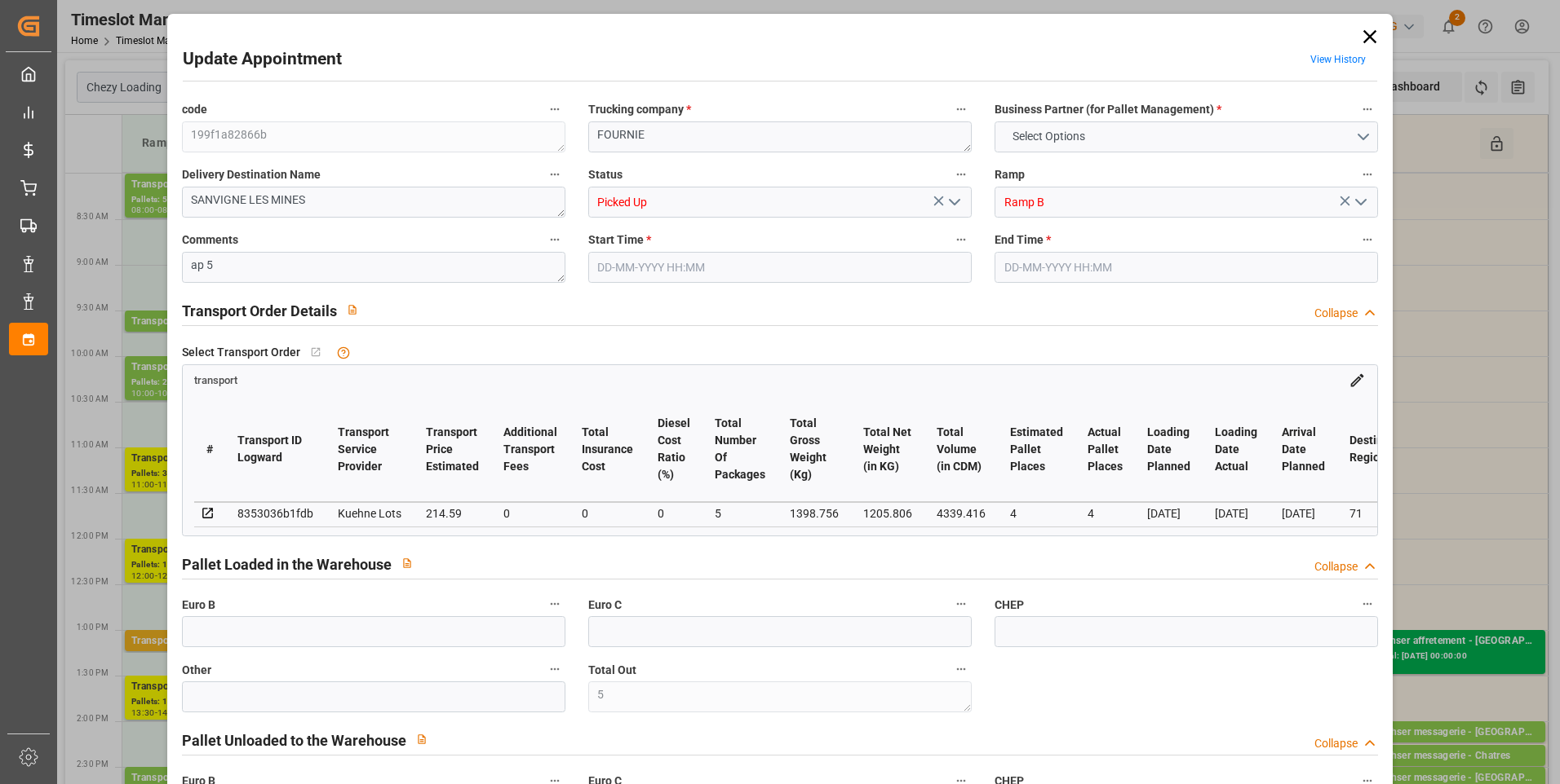
type input "35"
type input "[DATE] 08:00"
type input "21-08-2025 08:15"
type input "19-08-2025 15:28"
type input "19-08-2025 11:29"
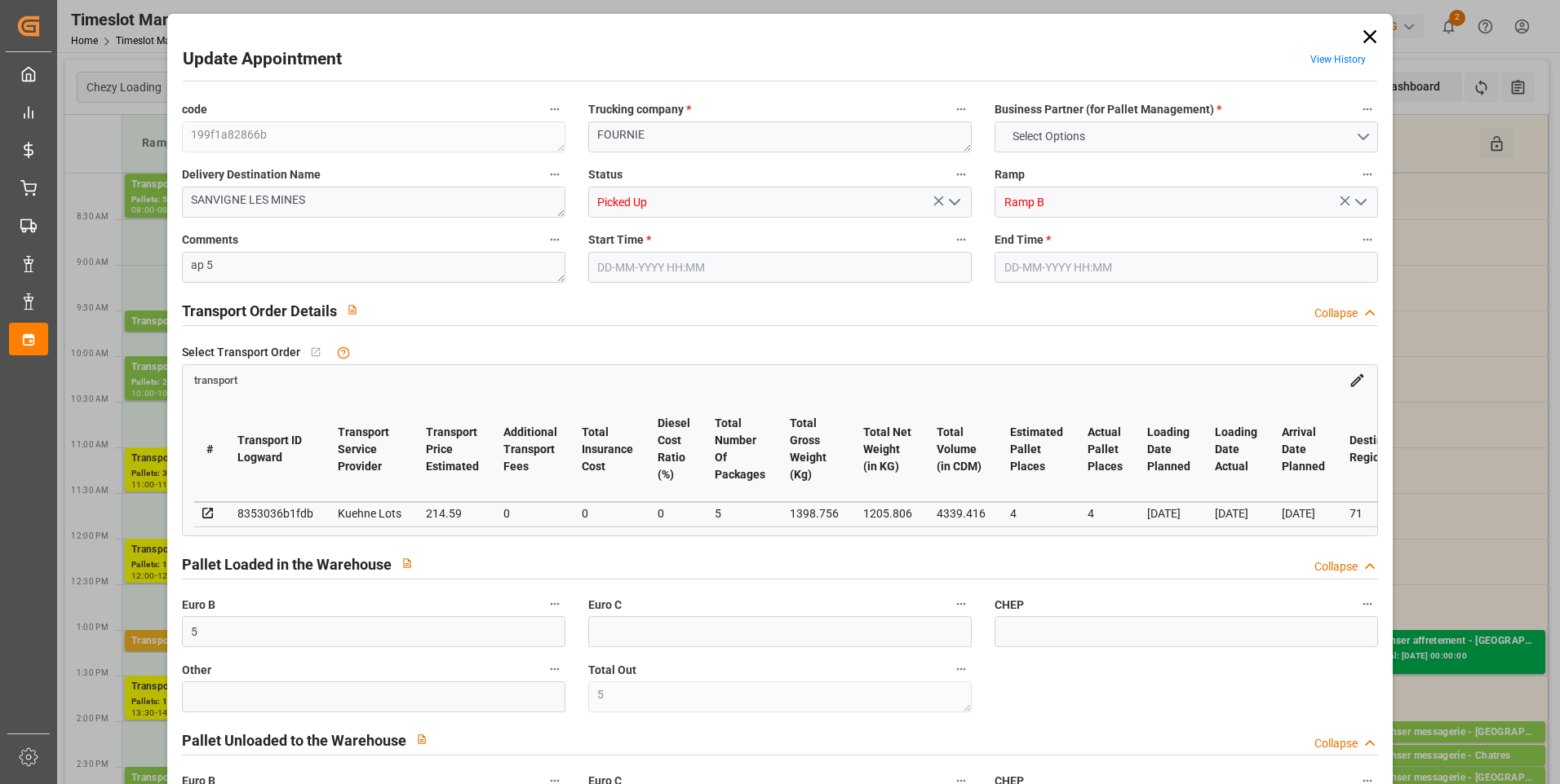
type input "26-08-2025"
type input "[DATE]"
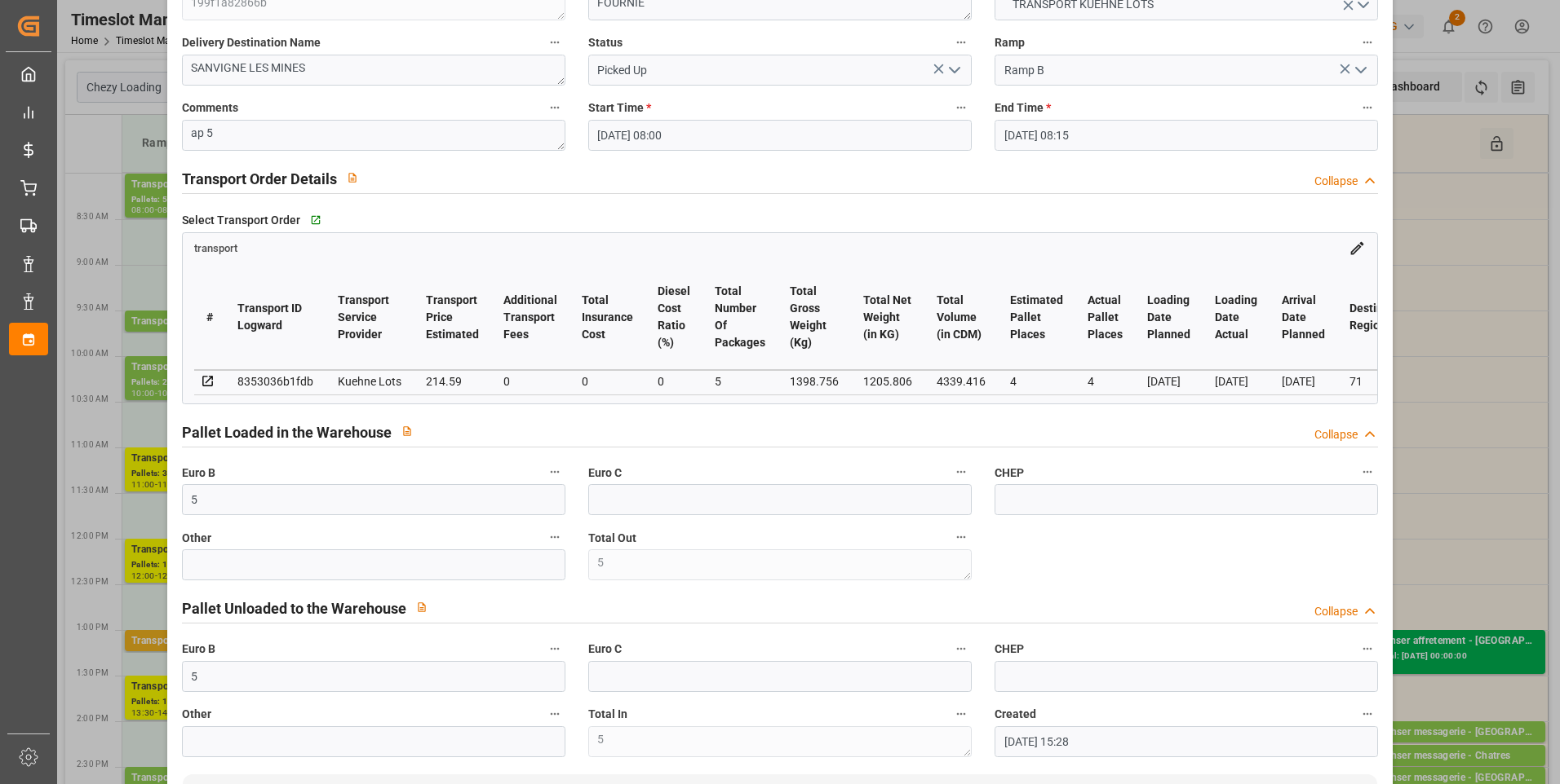
scroll to position [0, 0]
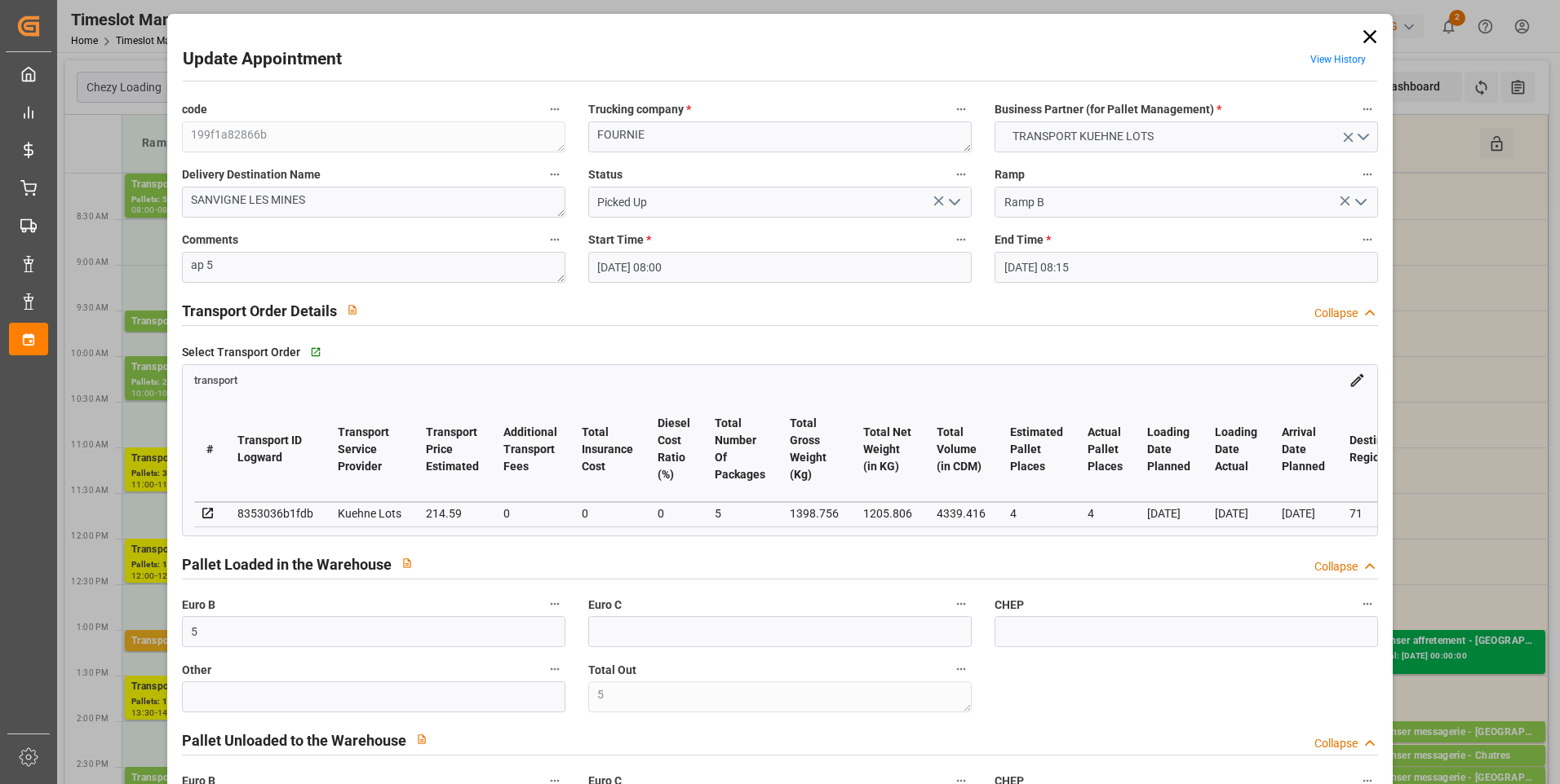
click at [1362, 36] on icon at bounding box center [1369, 37] width 23 height 23
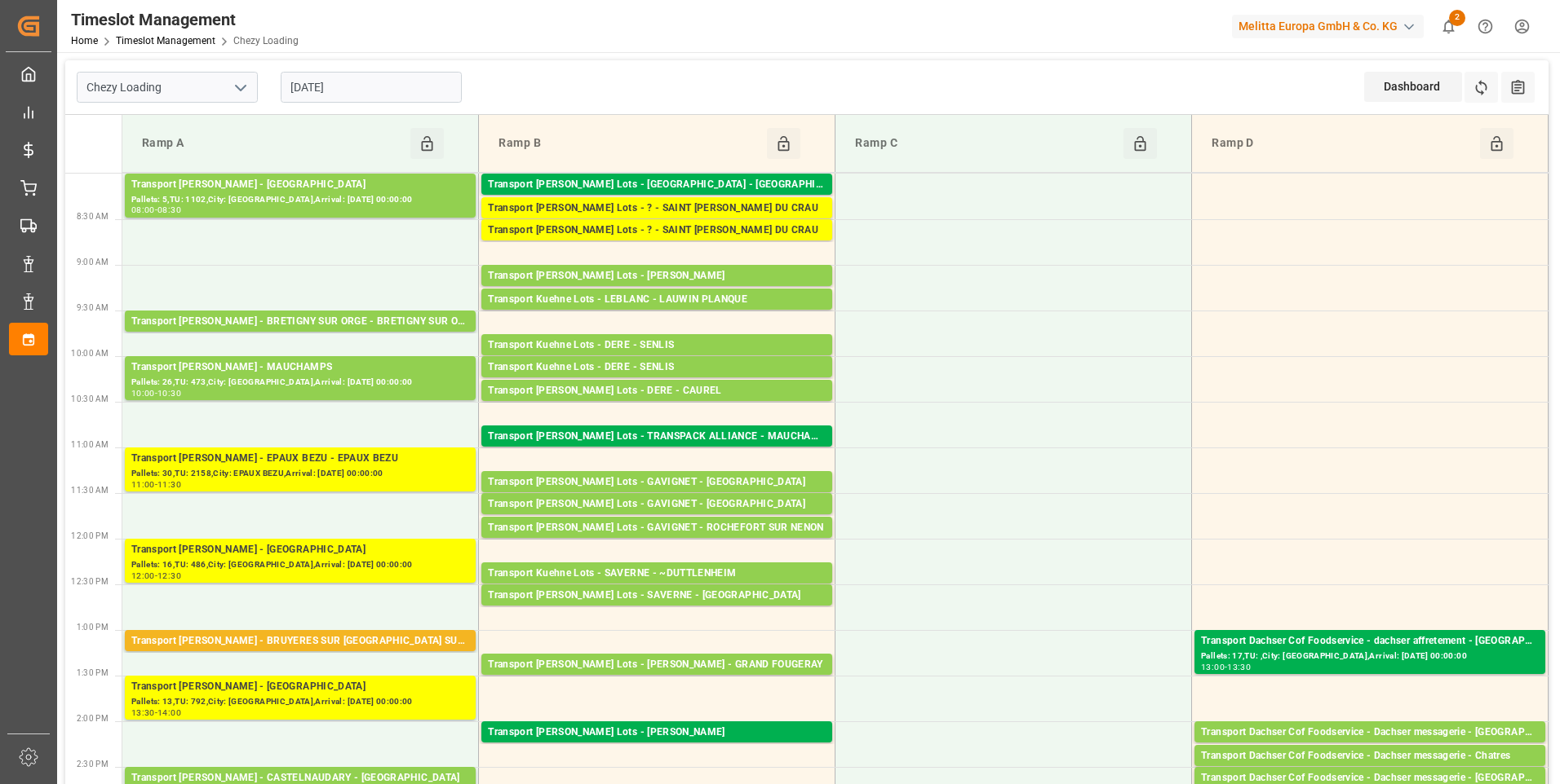
click at [377, 88] on input "[DATE]" at bounding box center [371, 87] width 181 height 31
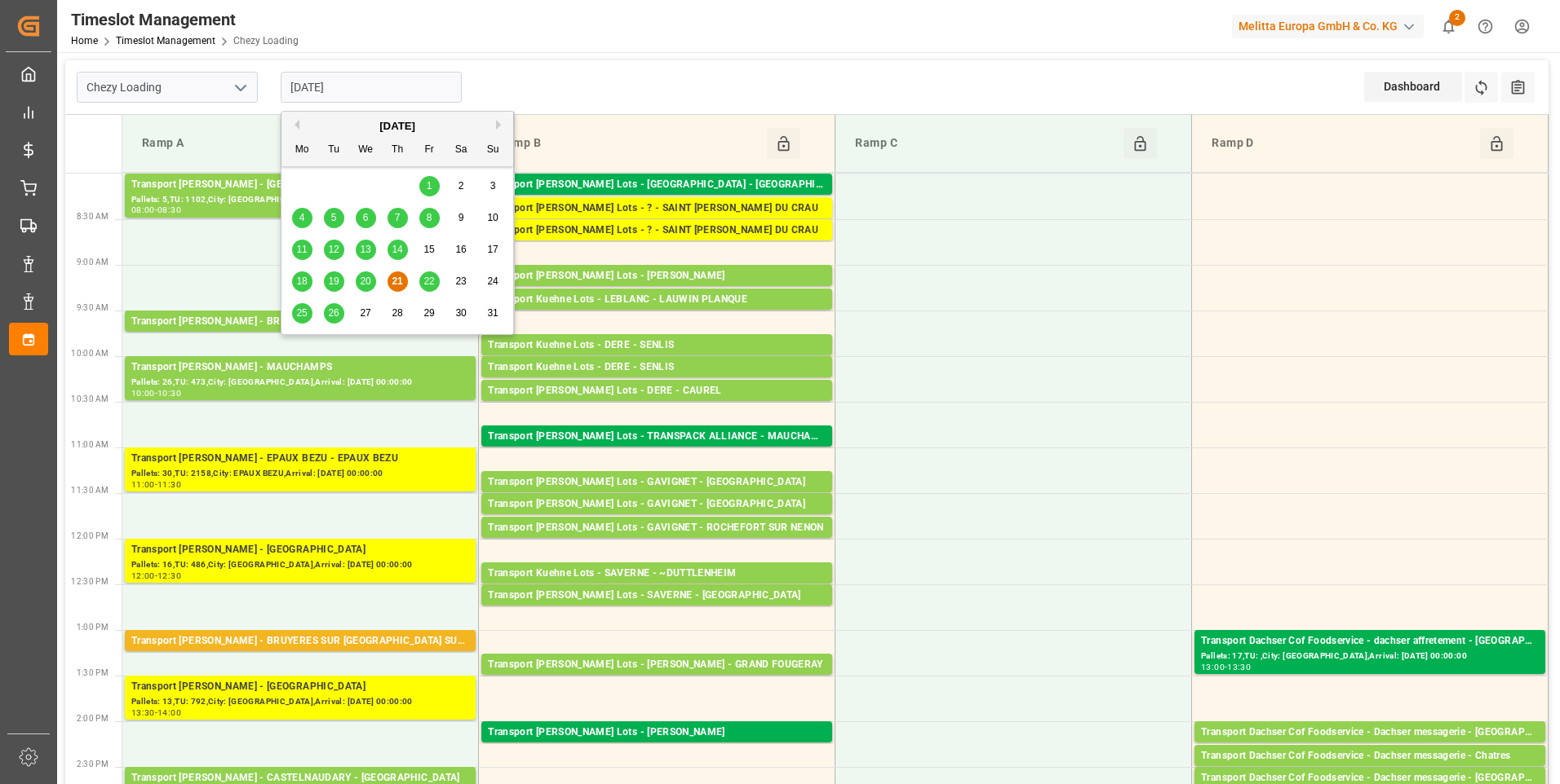
click at [434, 282] on span "22" at bounding box center [428, 282] width 11 height 12
type input "[DATE]"
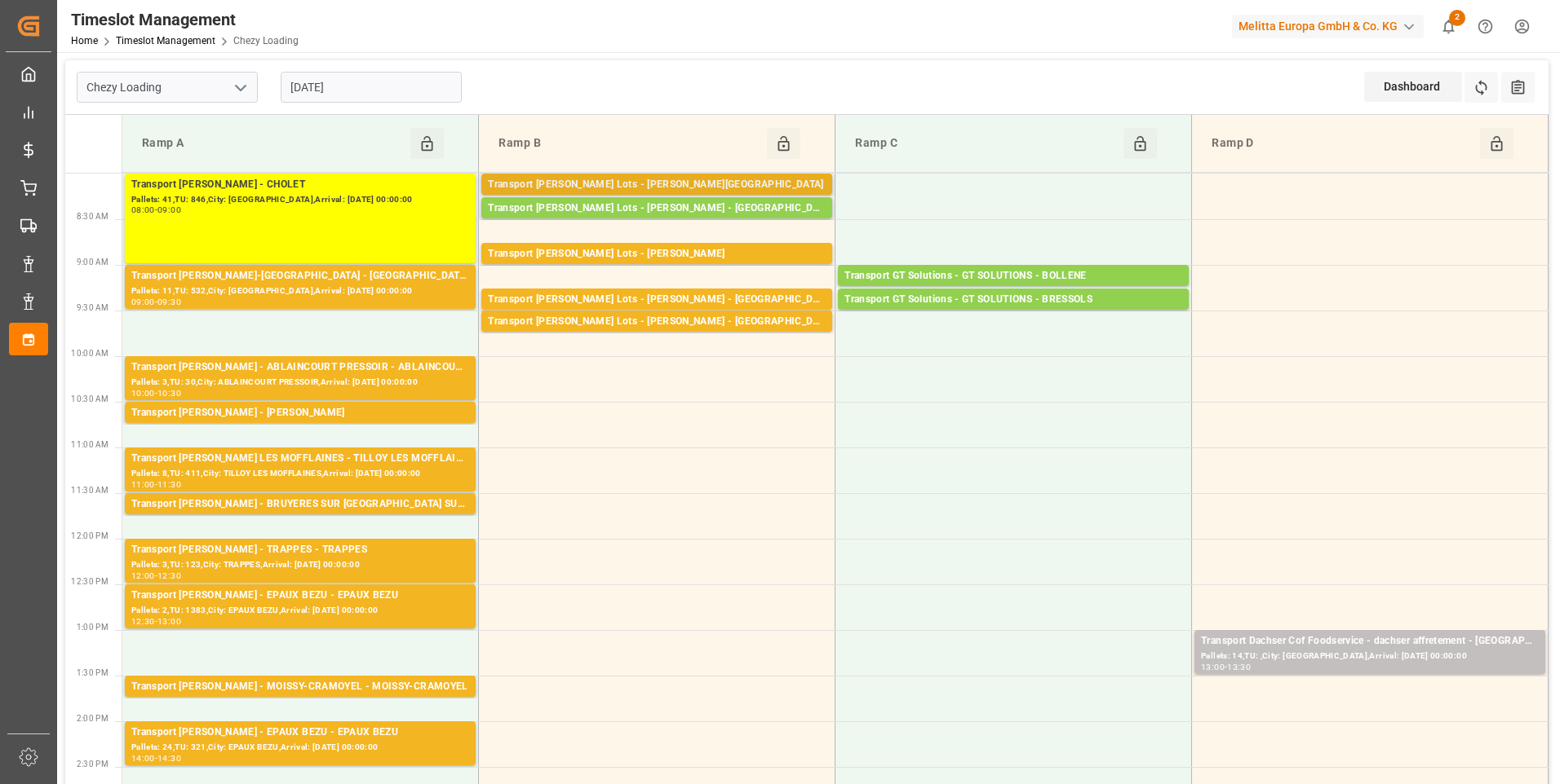
click at [700, 184] on div "Transport Kuehne Lots - BERNARDI - THIERVILLE" at bounding box center [656, 185] width 337 height 16
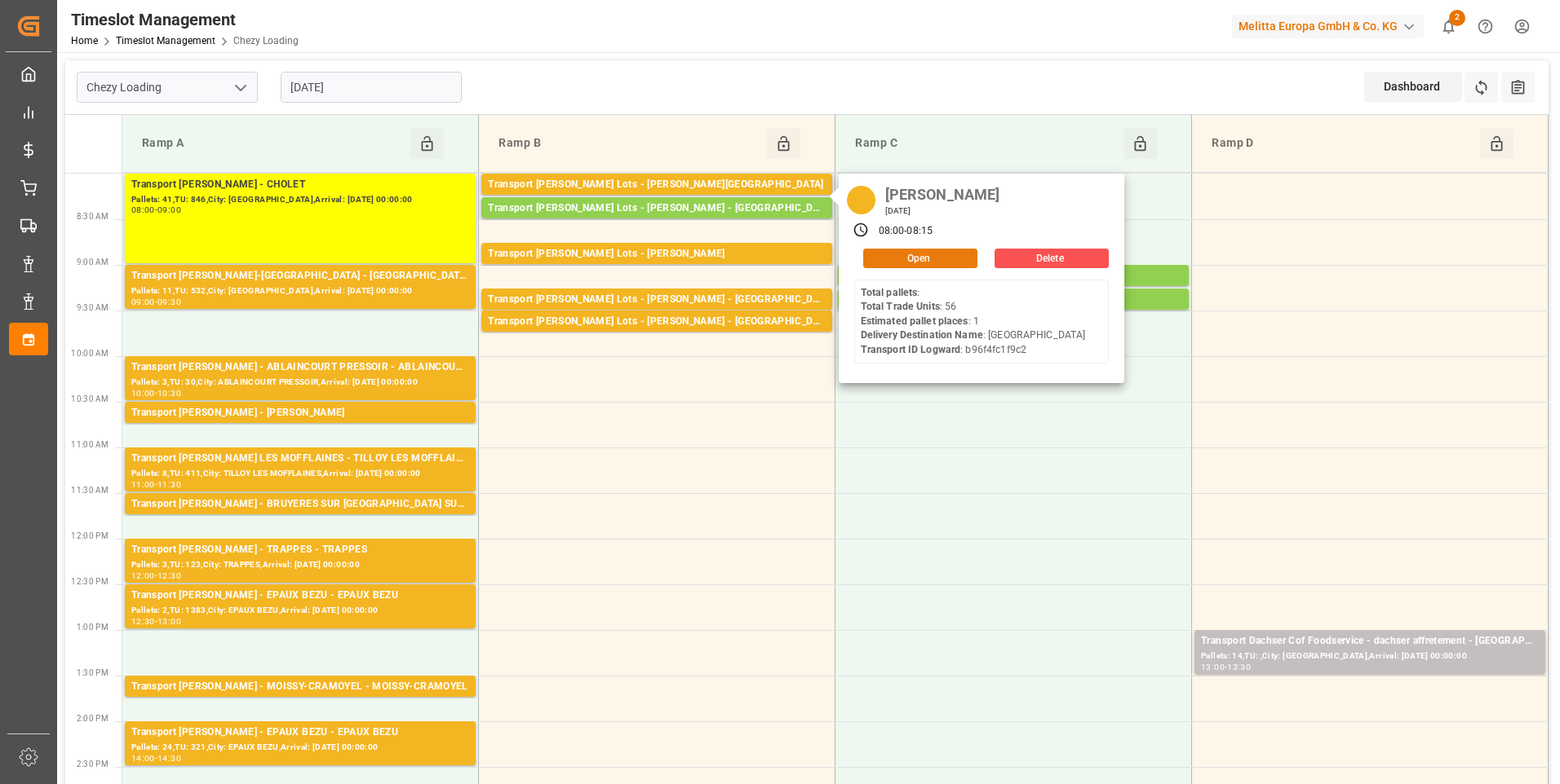
click at [923, 256] on button "Open" at bounding box center [920, 259] width 114 height 20
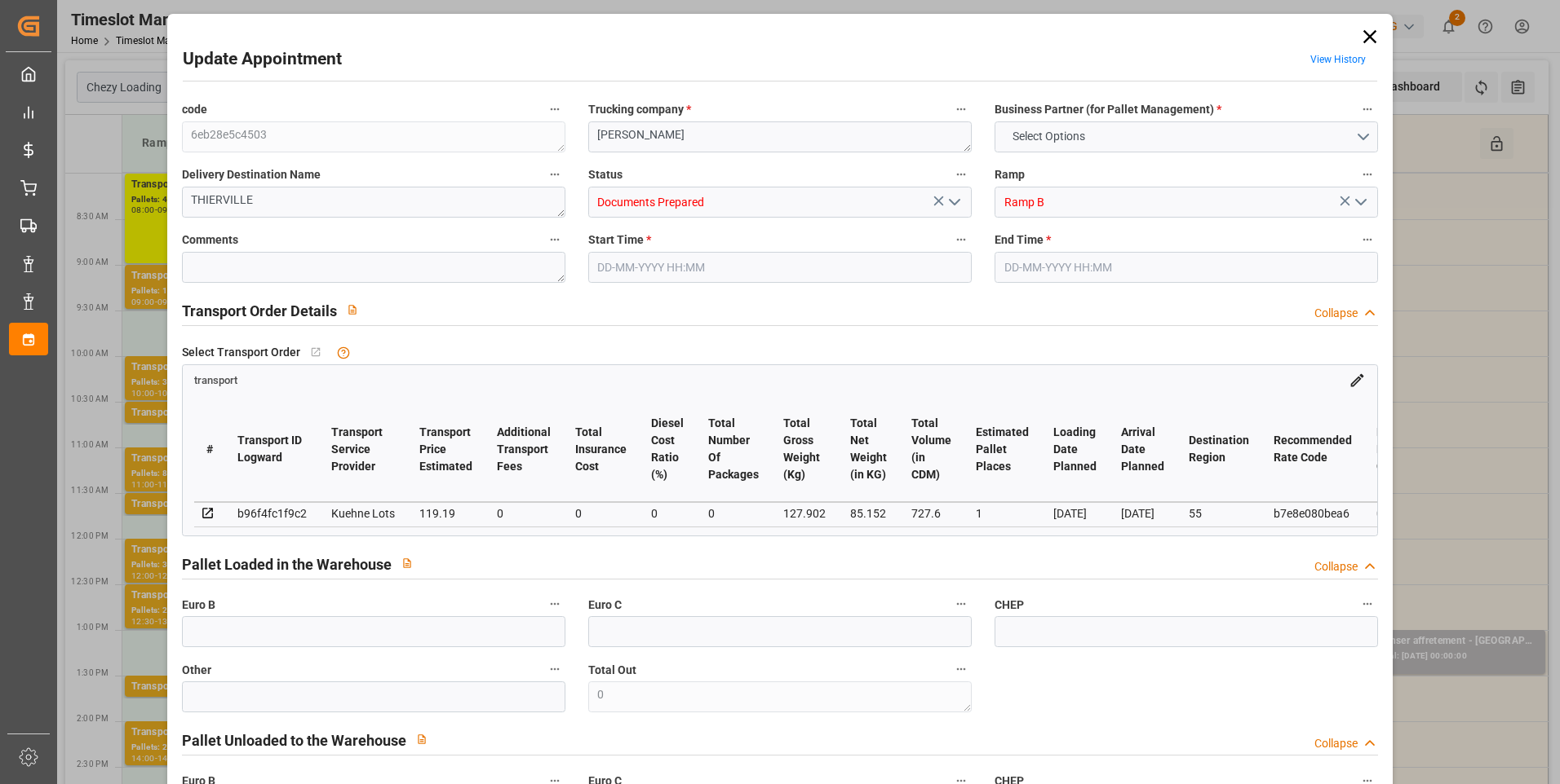
type input "1"
type input "119.19"
type input "0"
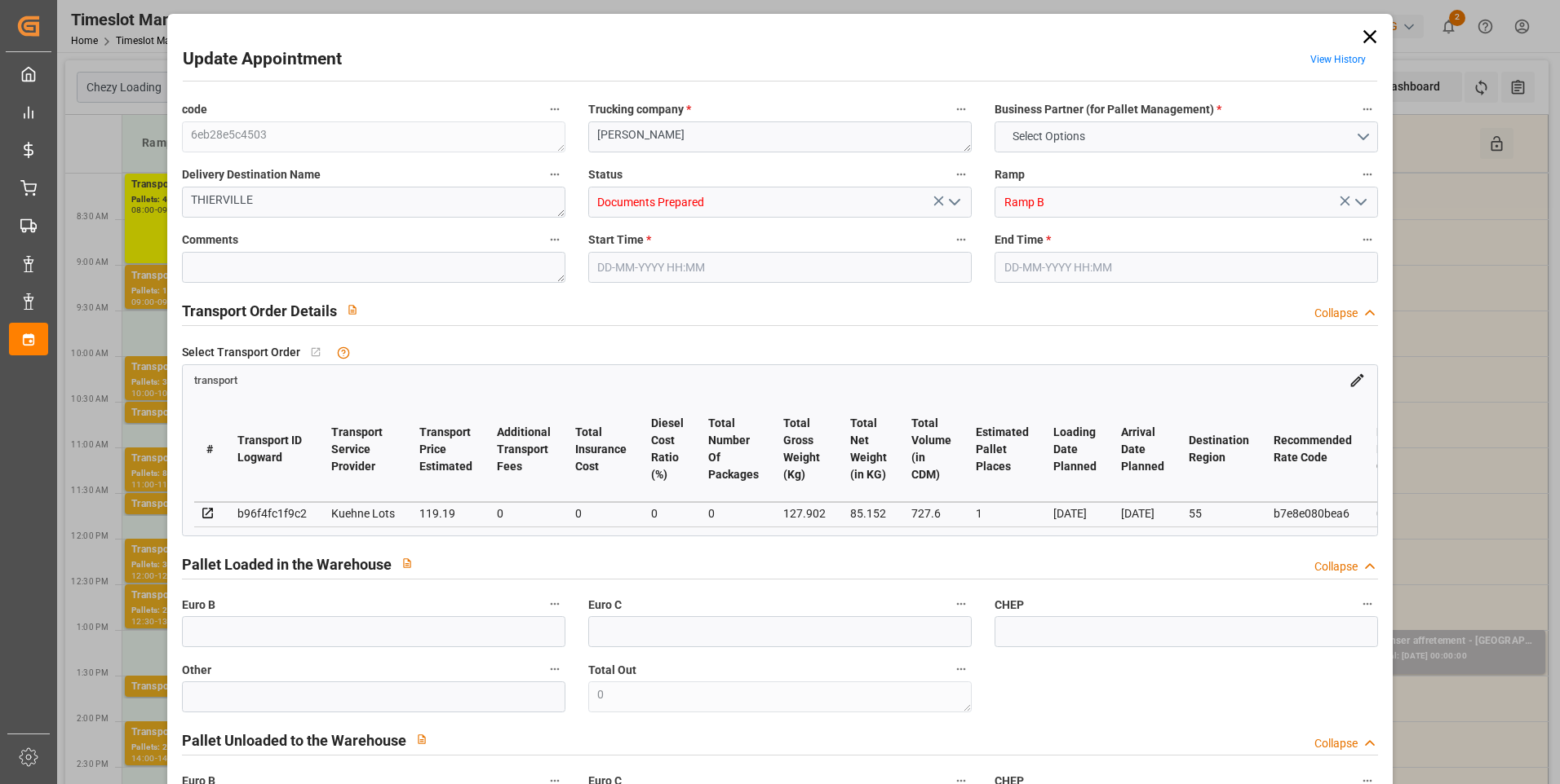
type input "119.19"
type input "0"
type input "85.152"
type input "242.902"
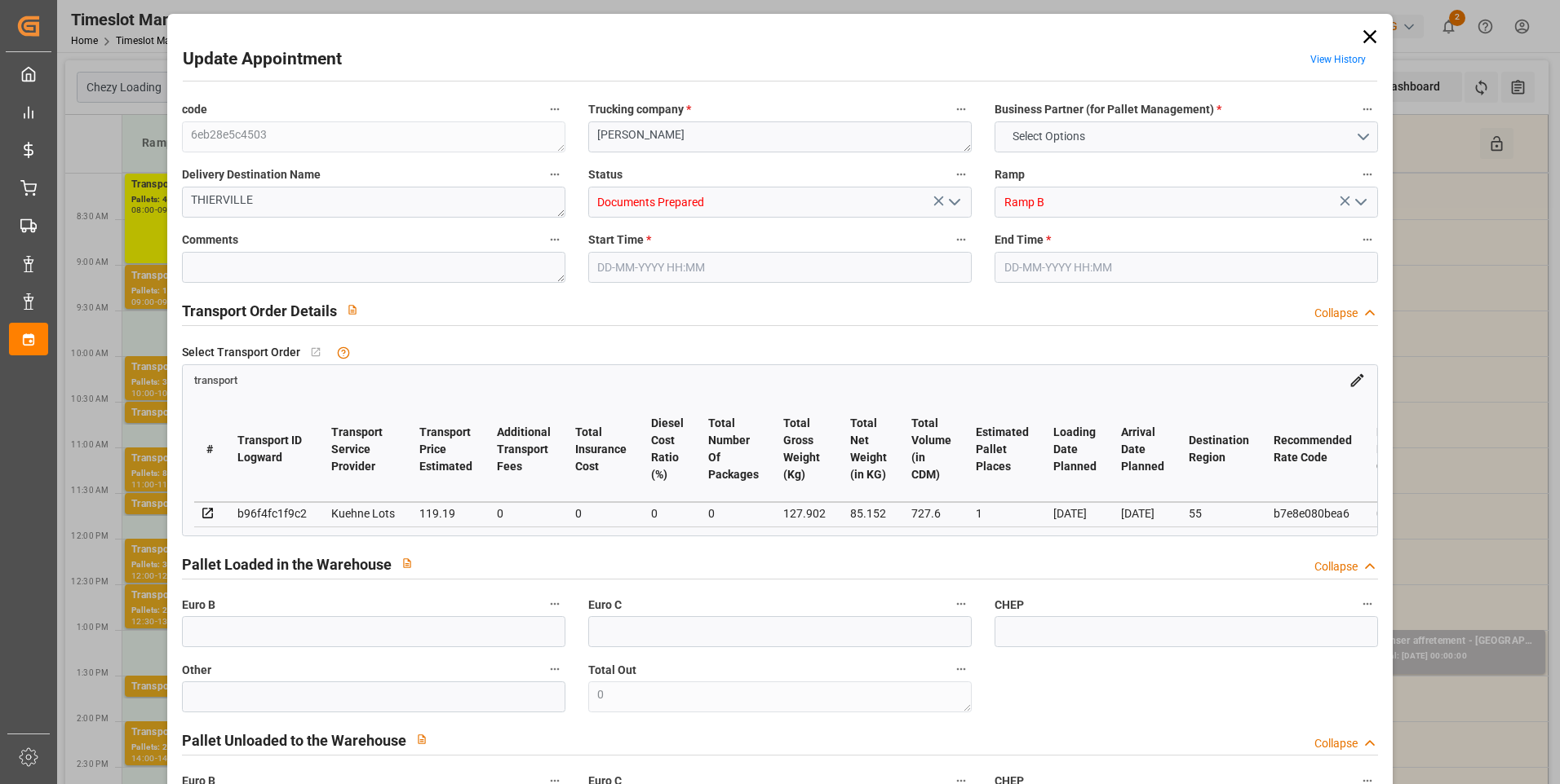
type input "727.6"
type input "55"
type input "0"
type input "56"
type input "5"
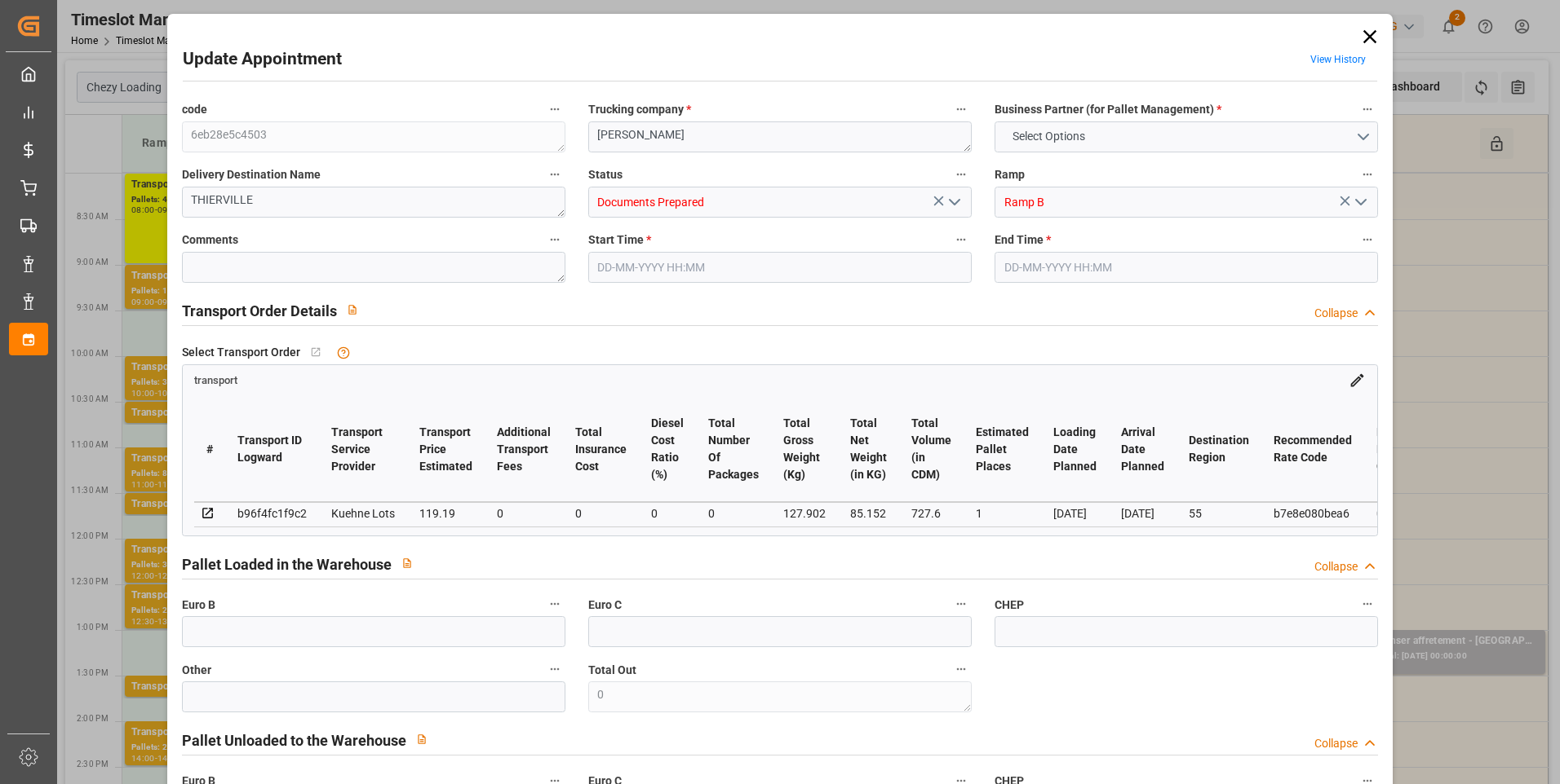
type input "101"
type input "127.902"
type input "0"
type input "4710.8598"
type input "0"
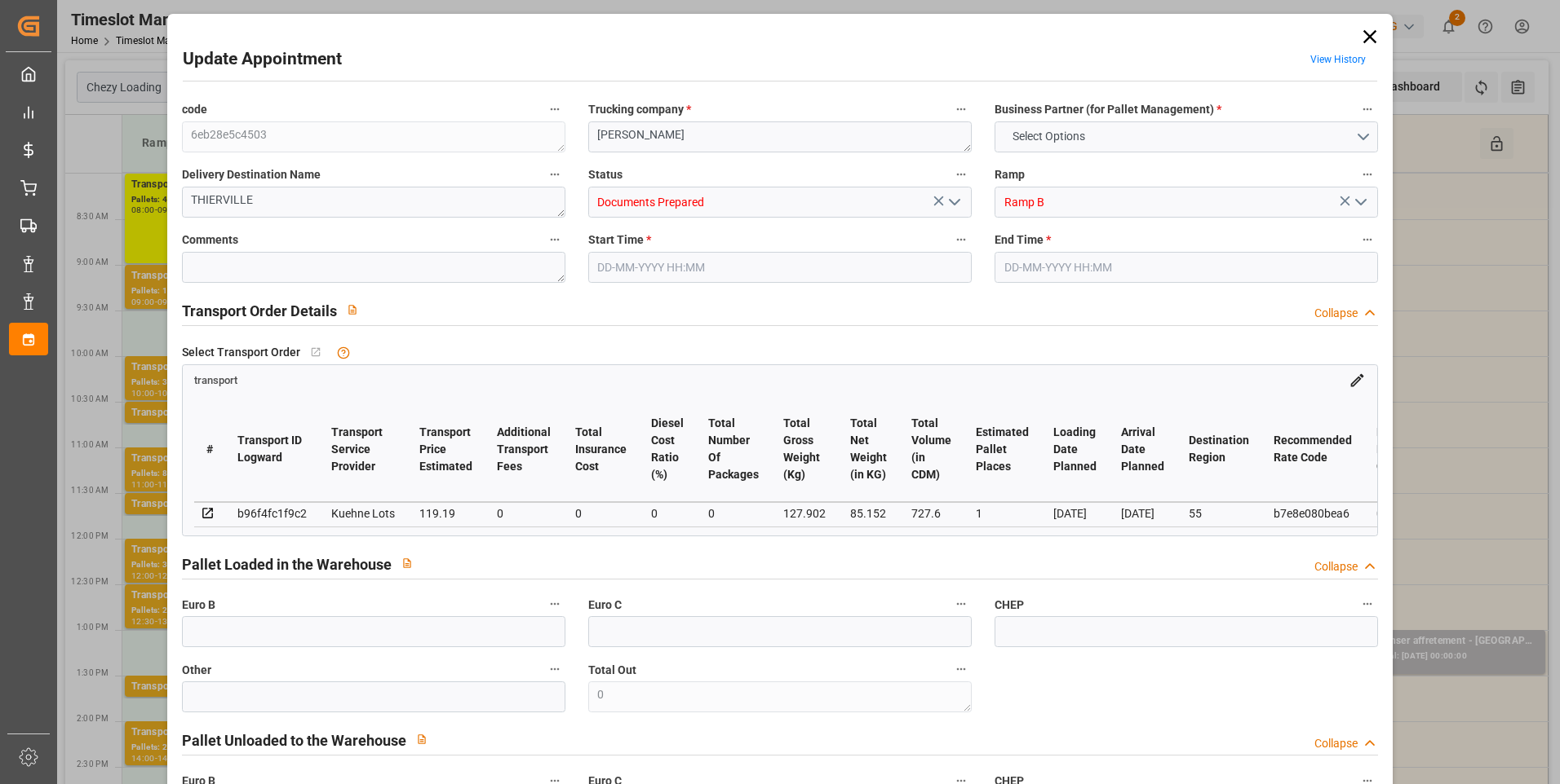
type input "0"
type input "21"
type input "35"
type input "22-08-2025 08:00"
type input "22-08-2025 08:15"
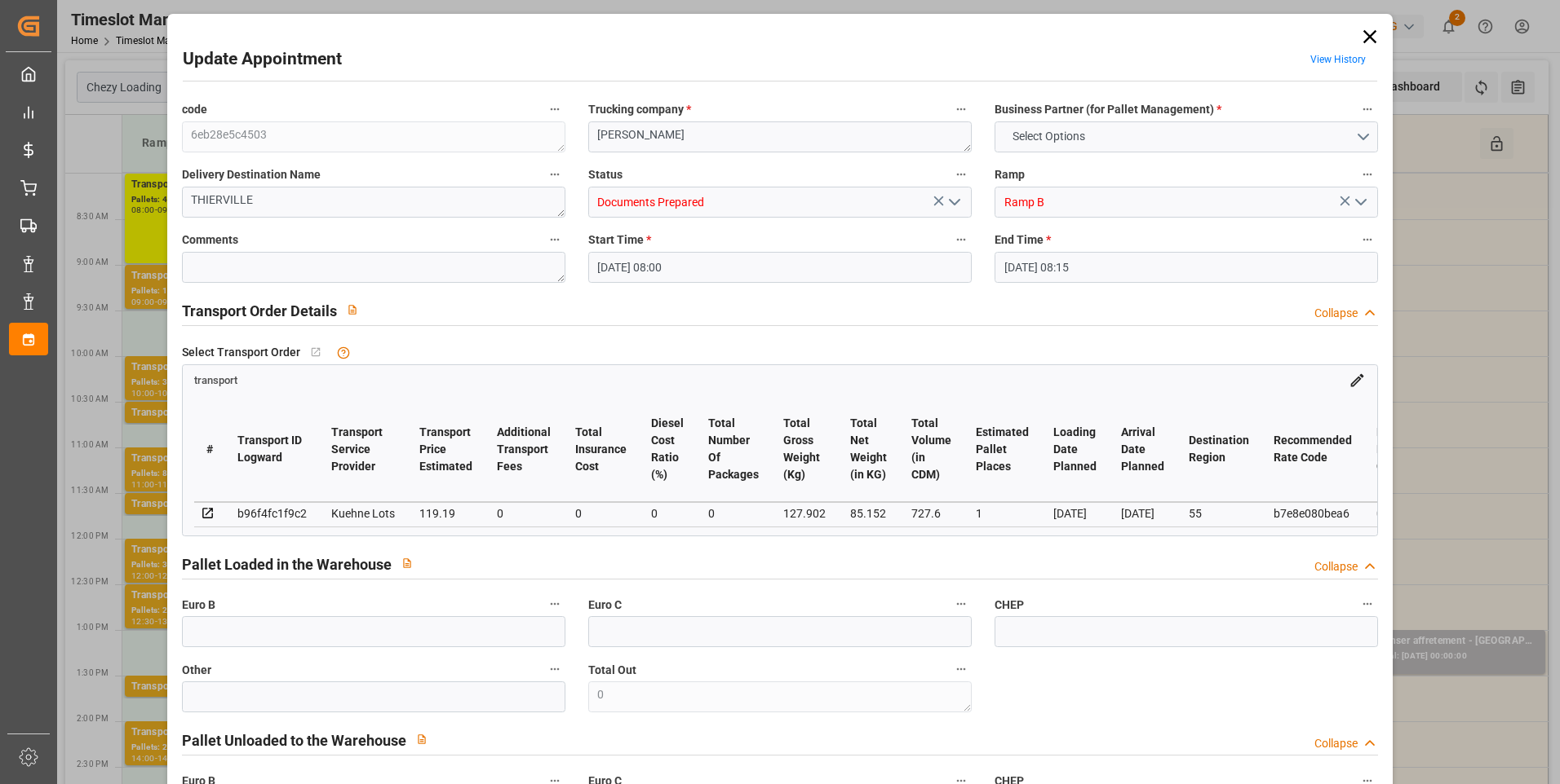
type input "20-08-2025 12:30"
type input "20-08-2025 11:46"
type input "26-08-2025"
type input "[DATE]"
click at [954, 201] on icon "open menu" at bounding box center [955, 203] width 20 height 20
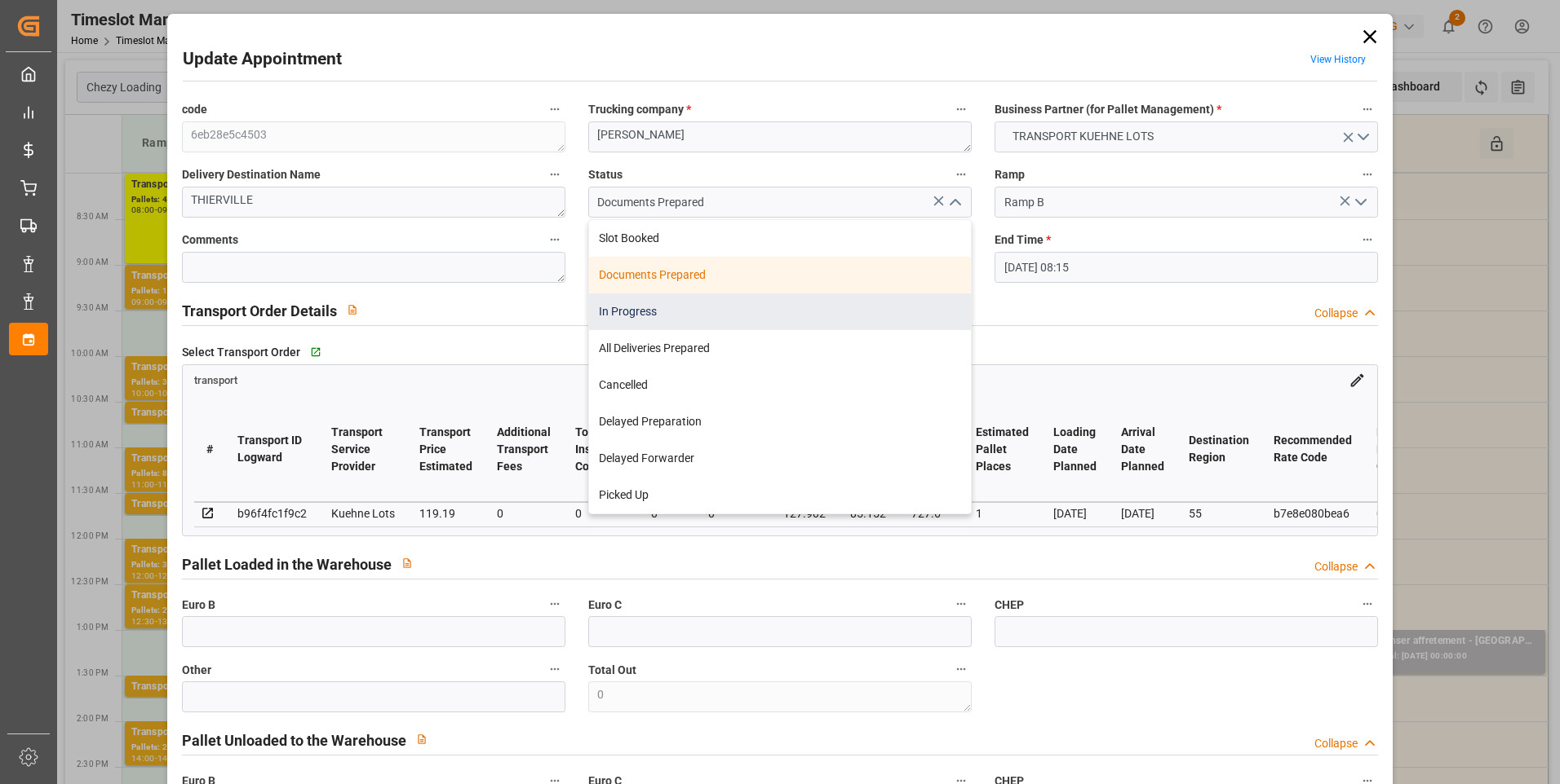
click at [640, 310] on div "In Progress" at bounding box center [780, 311] width 382 height 37
type input "In Progress"
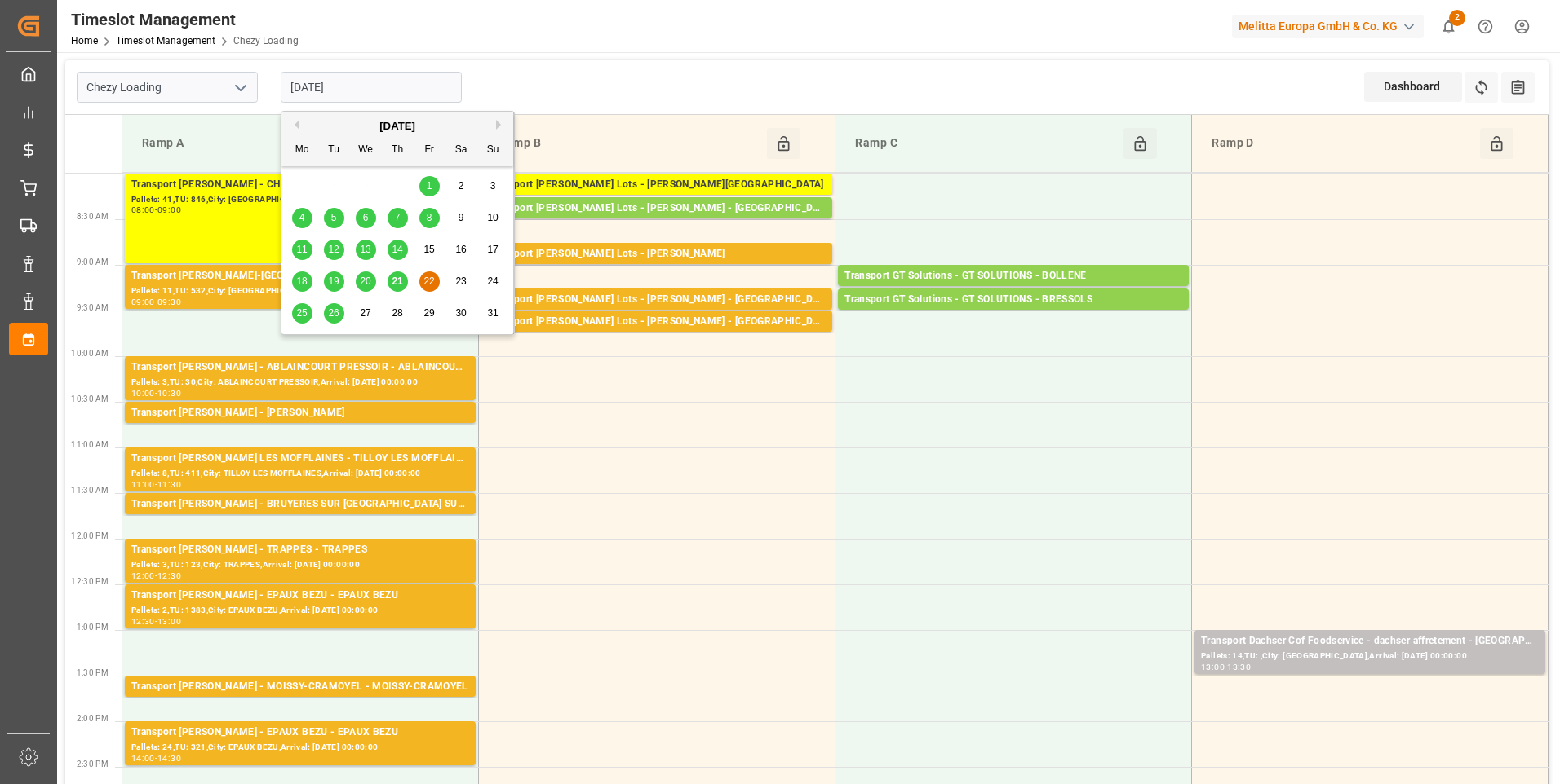
click at [353, 87] on input "[DATE]" at bounding box center [371, 87] width 181 height 31
click at [402, 287] on span "21" at bounding box center [397, 282] width 11 height 12
type input "[DATE]"
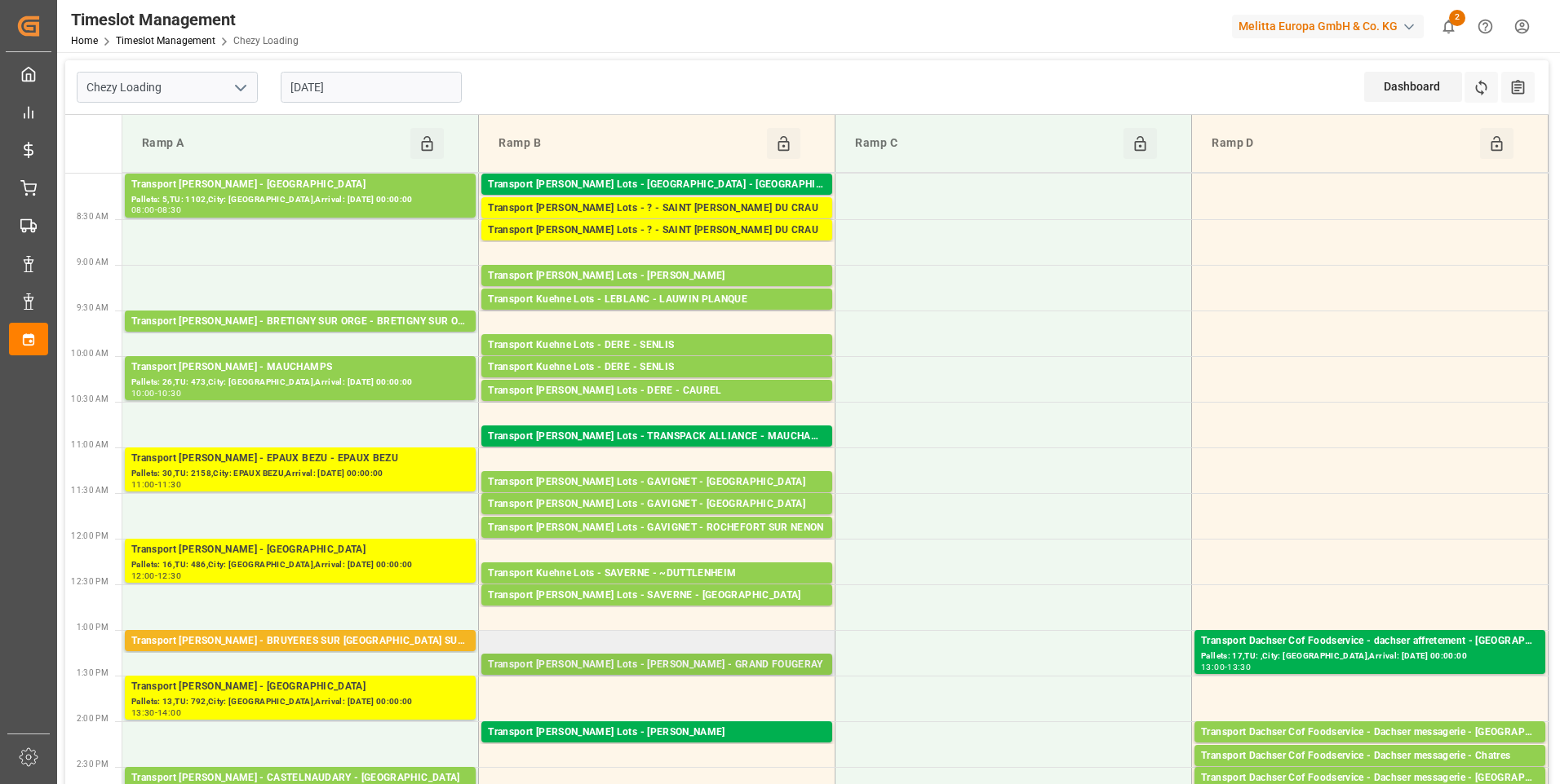
click at [638, 662] on div "Transport Kuehne Lots - BREGER - GRAND FOUGERAY" at bounding box center [656, 665] width 337 height 16
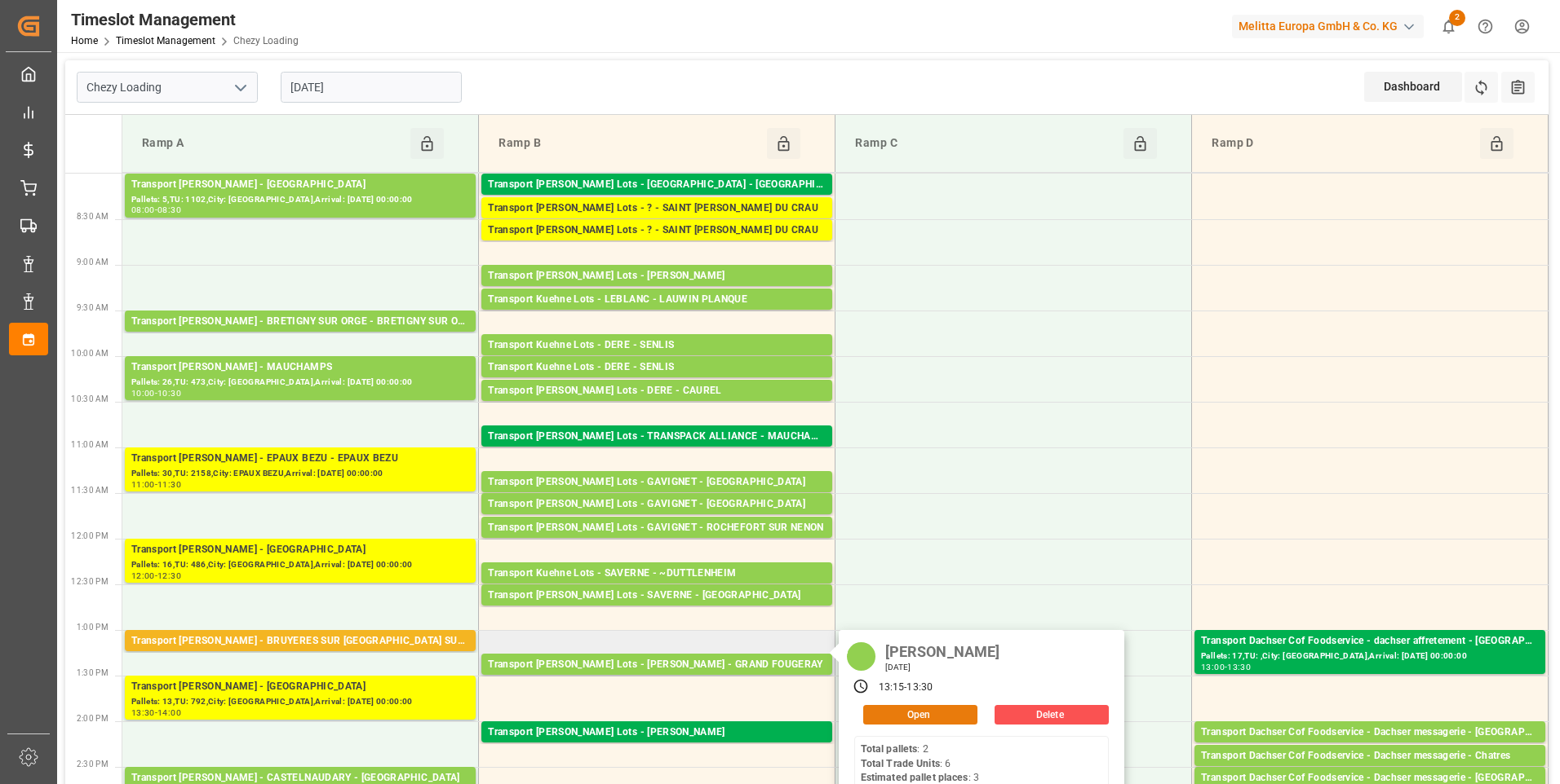
click at [940, 710] on button "Open" at bounding box center [920, 715] width 114 height 20
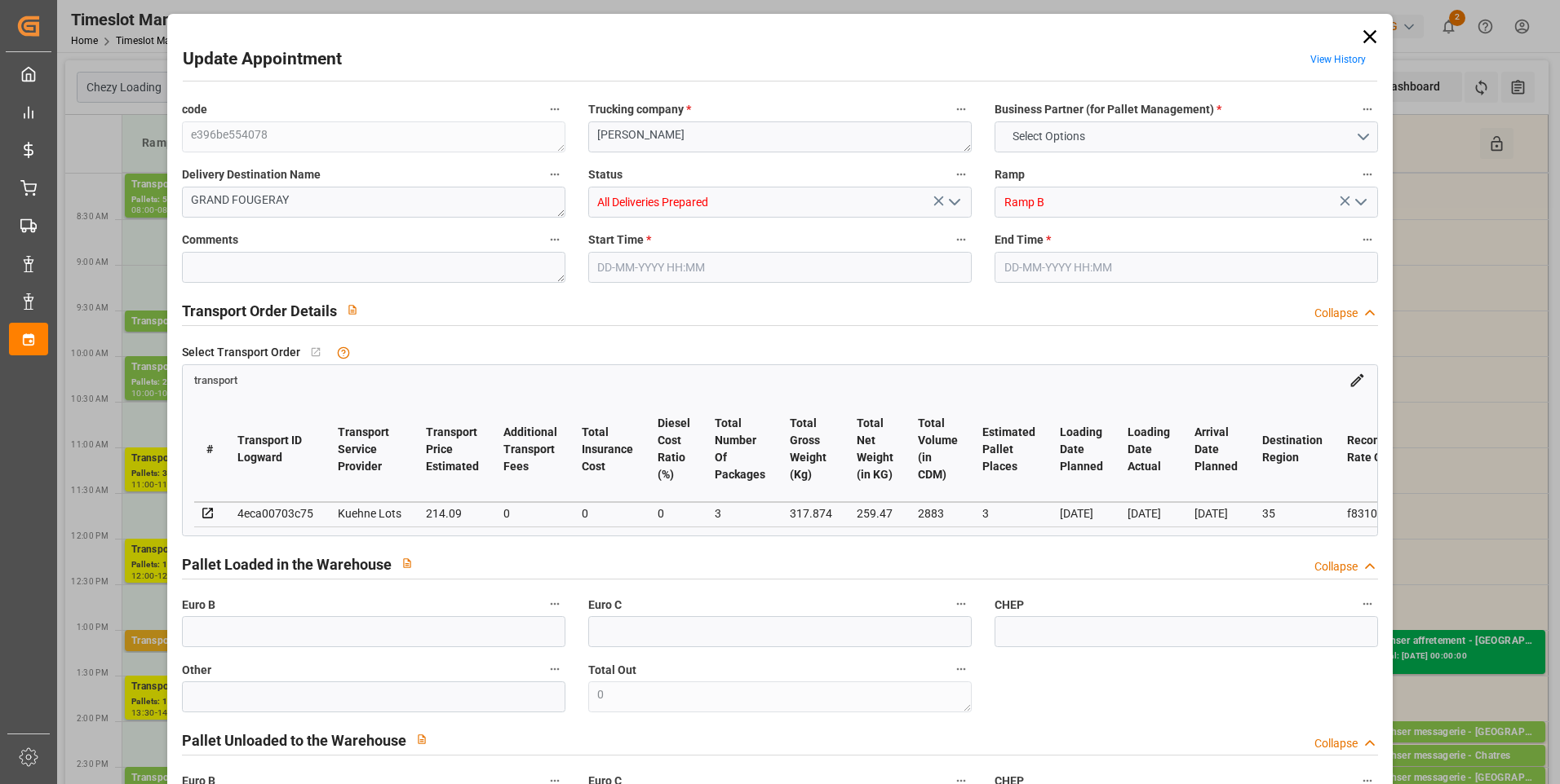
type input "3"
type input "214.09"
type input "0"
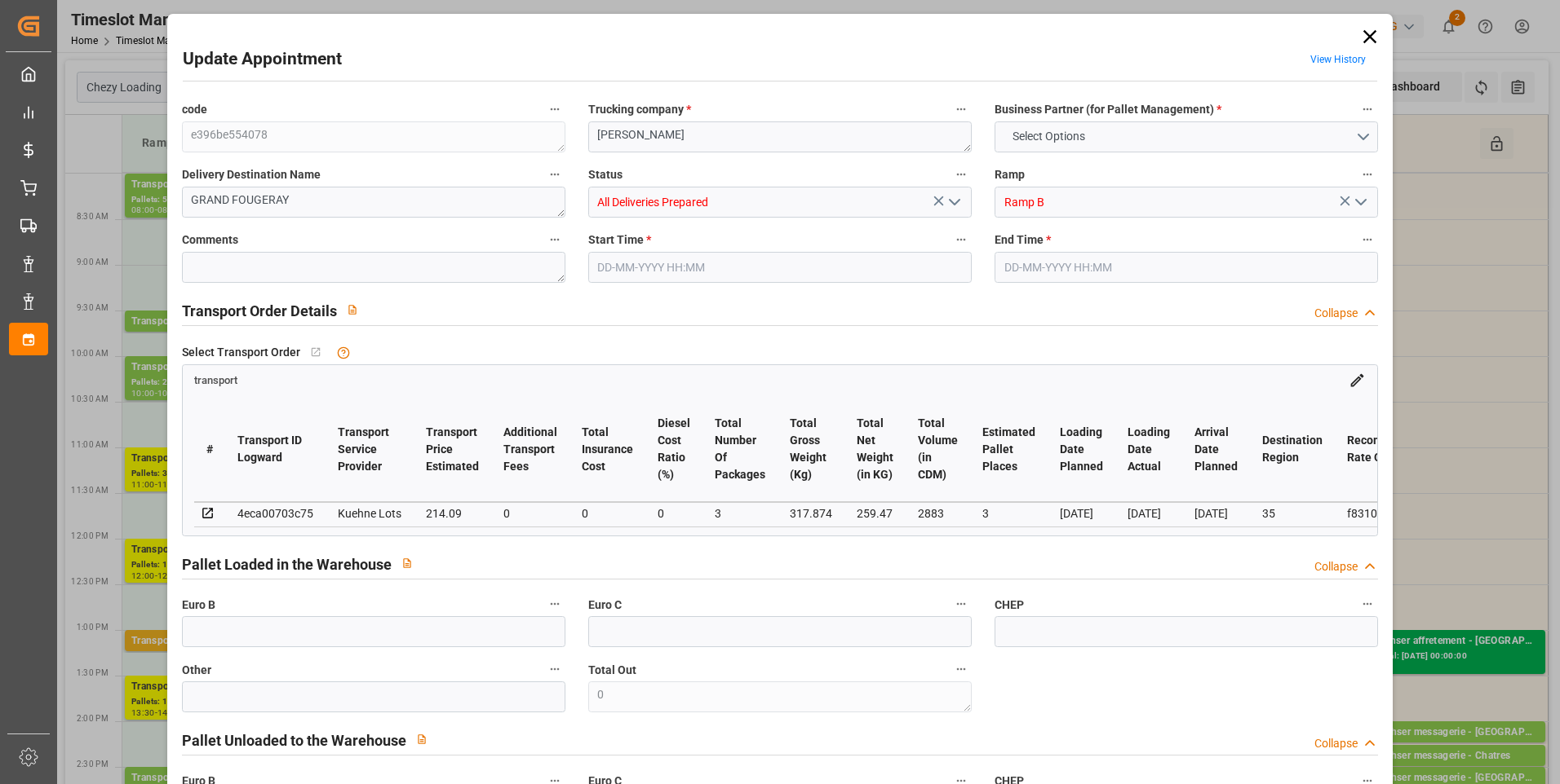
type input "214.09"
type input "0"
type input "3"
type input "259.47"
type input "413.254"
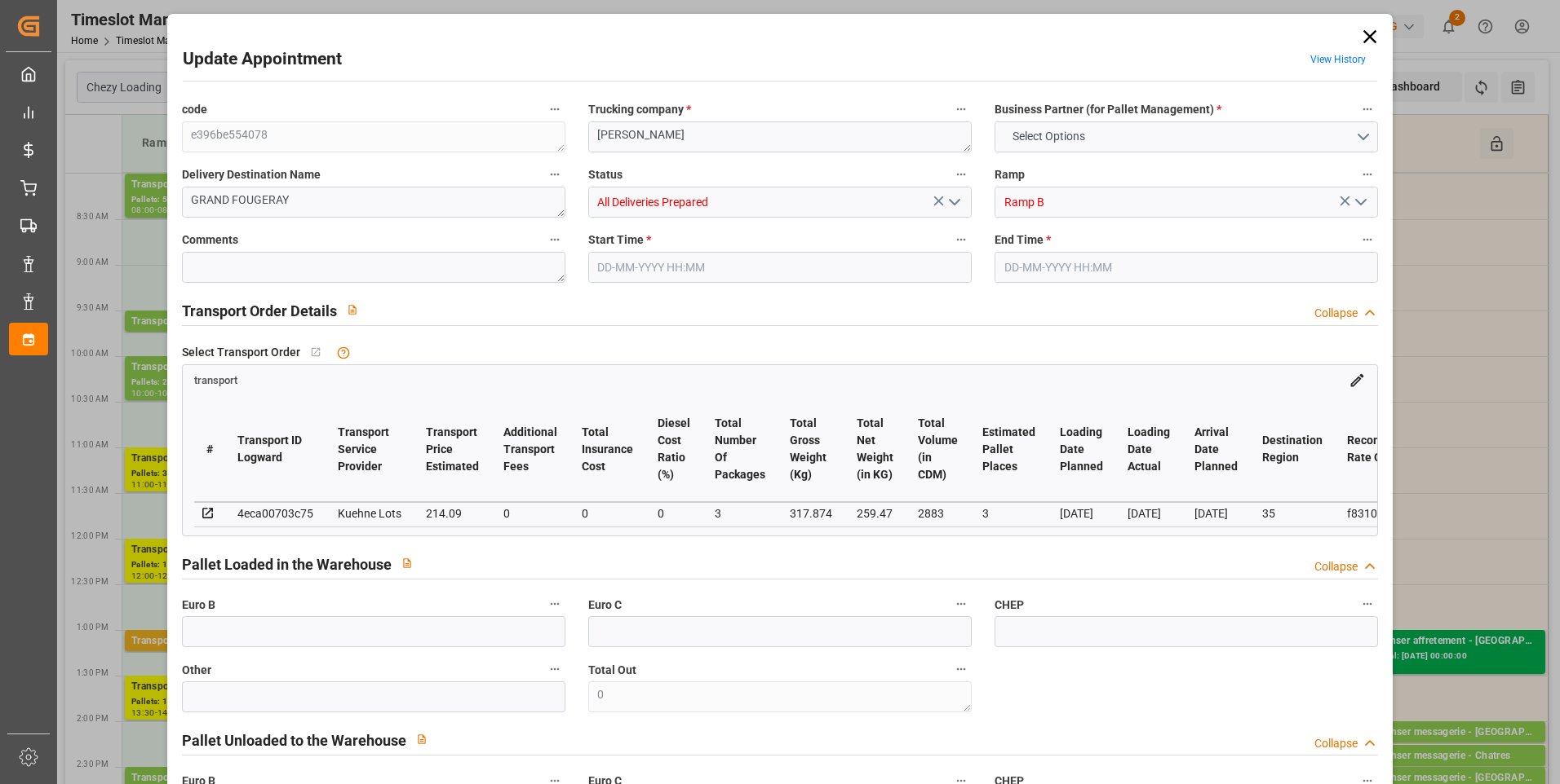
type input "2883"
type input "35"
type input "2"
type input "6"
type input "3"
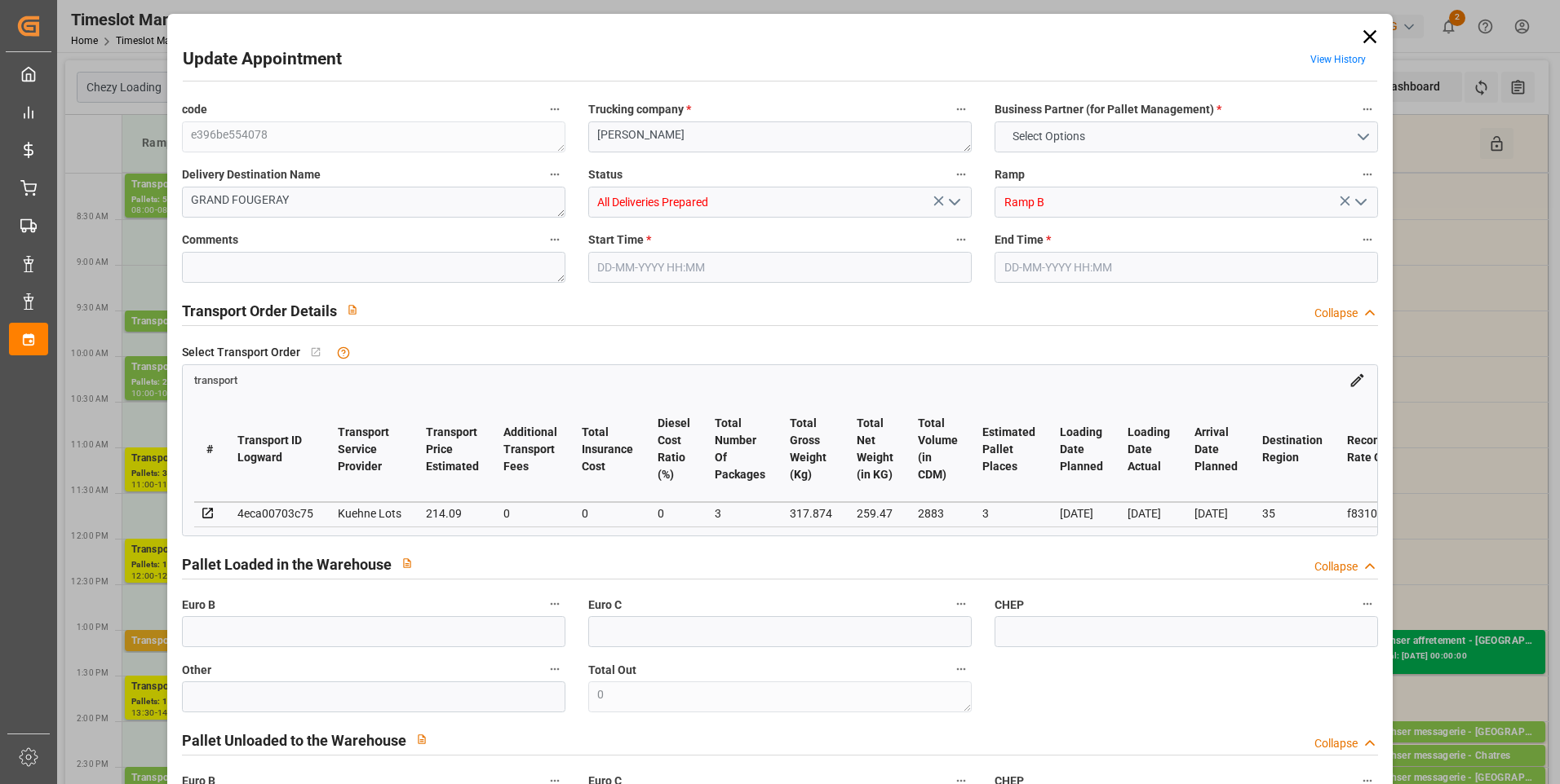
type input "101"
type input "317.874"
type input "0"
type input "4710.8598"
type input "0"
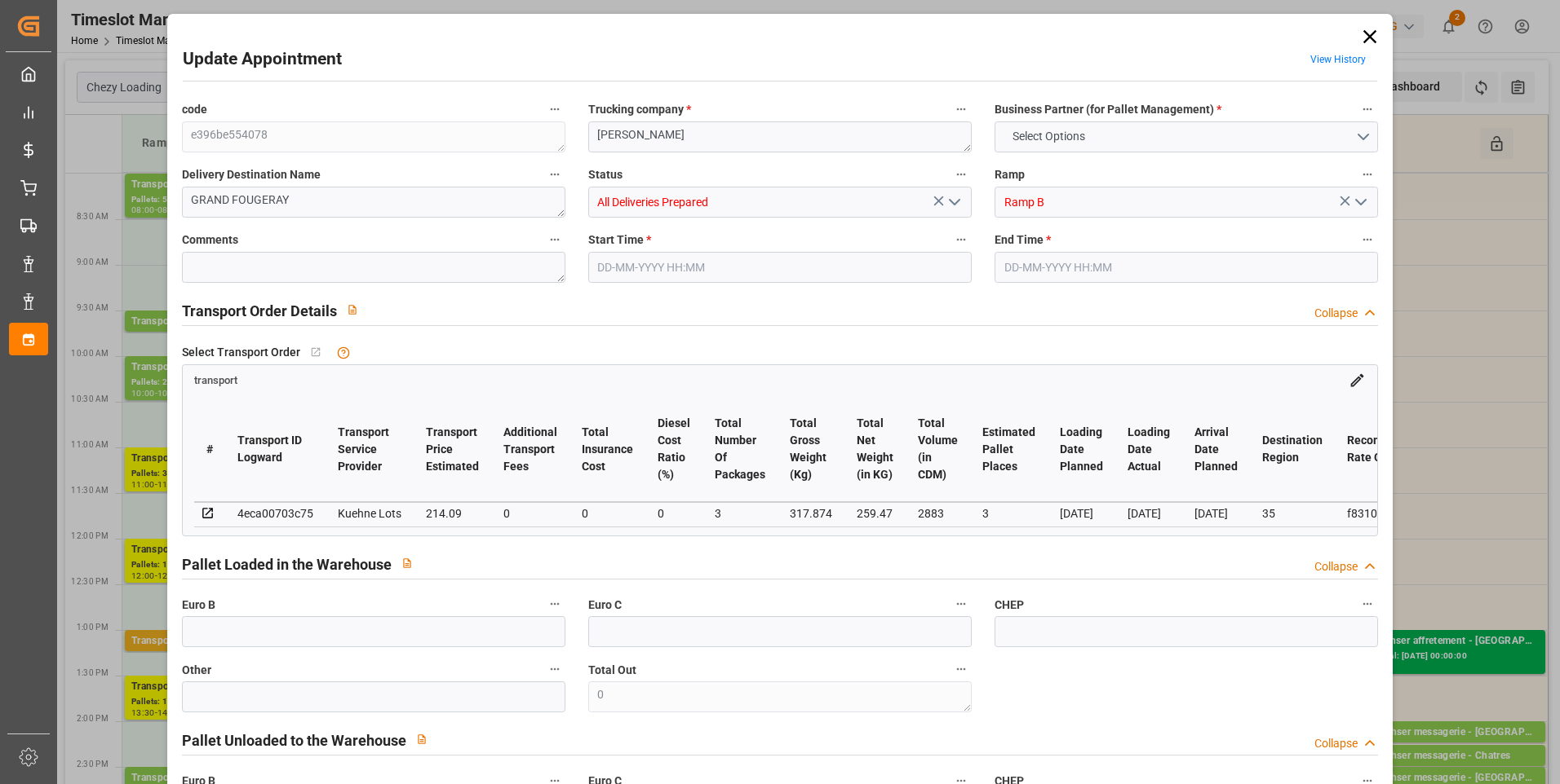
type input "0"
type input "21"
type input "35"
type input "21-08-2025 13:15"
type input "[DATE] 13:30"
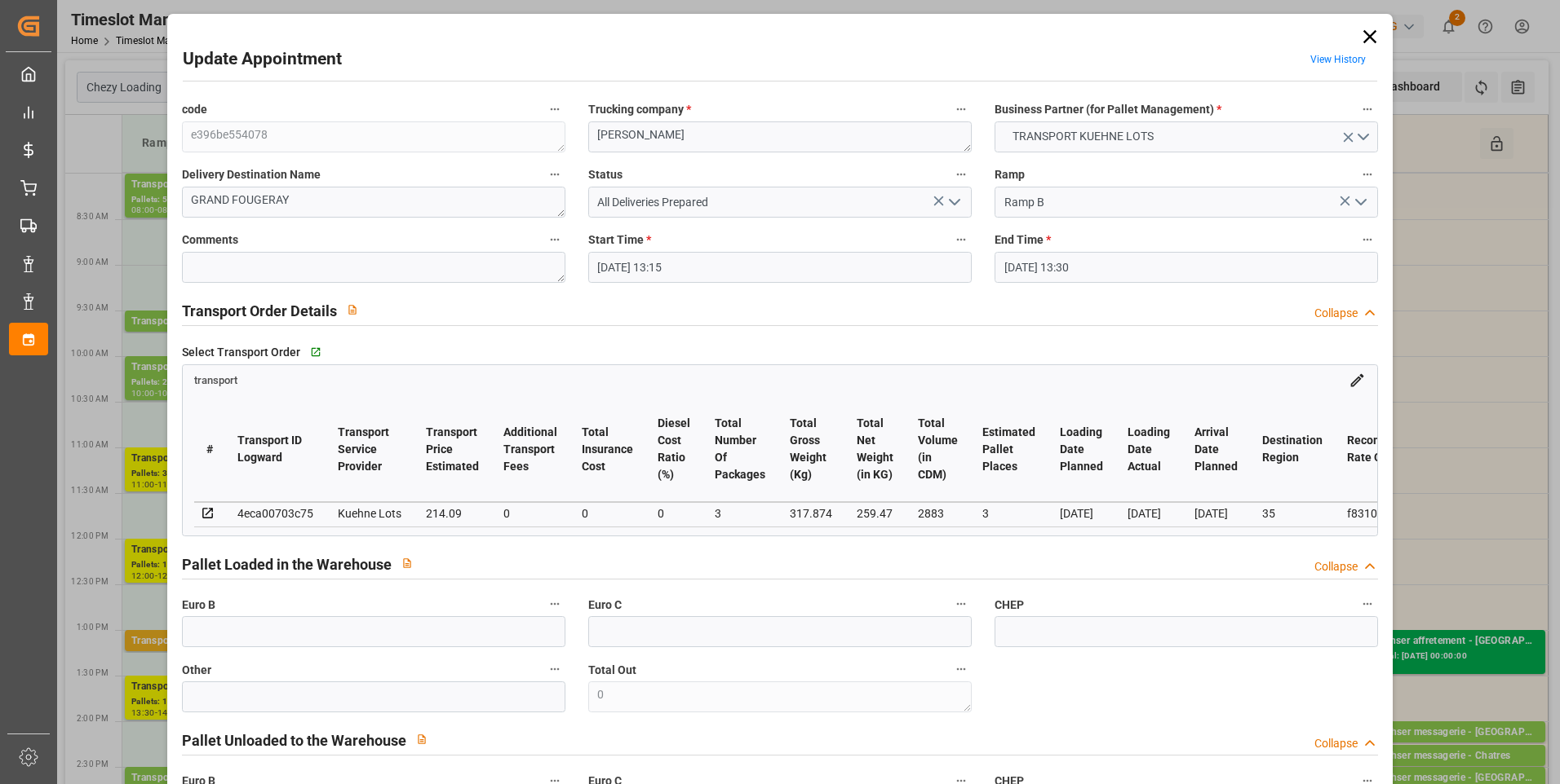
type input "19-08-2025 15:13"
type input "19-08-2025 11:28"
type input "26-08-2025"
type input "[DATE]"
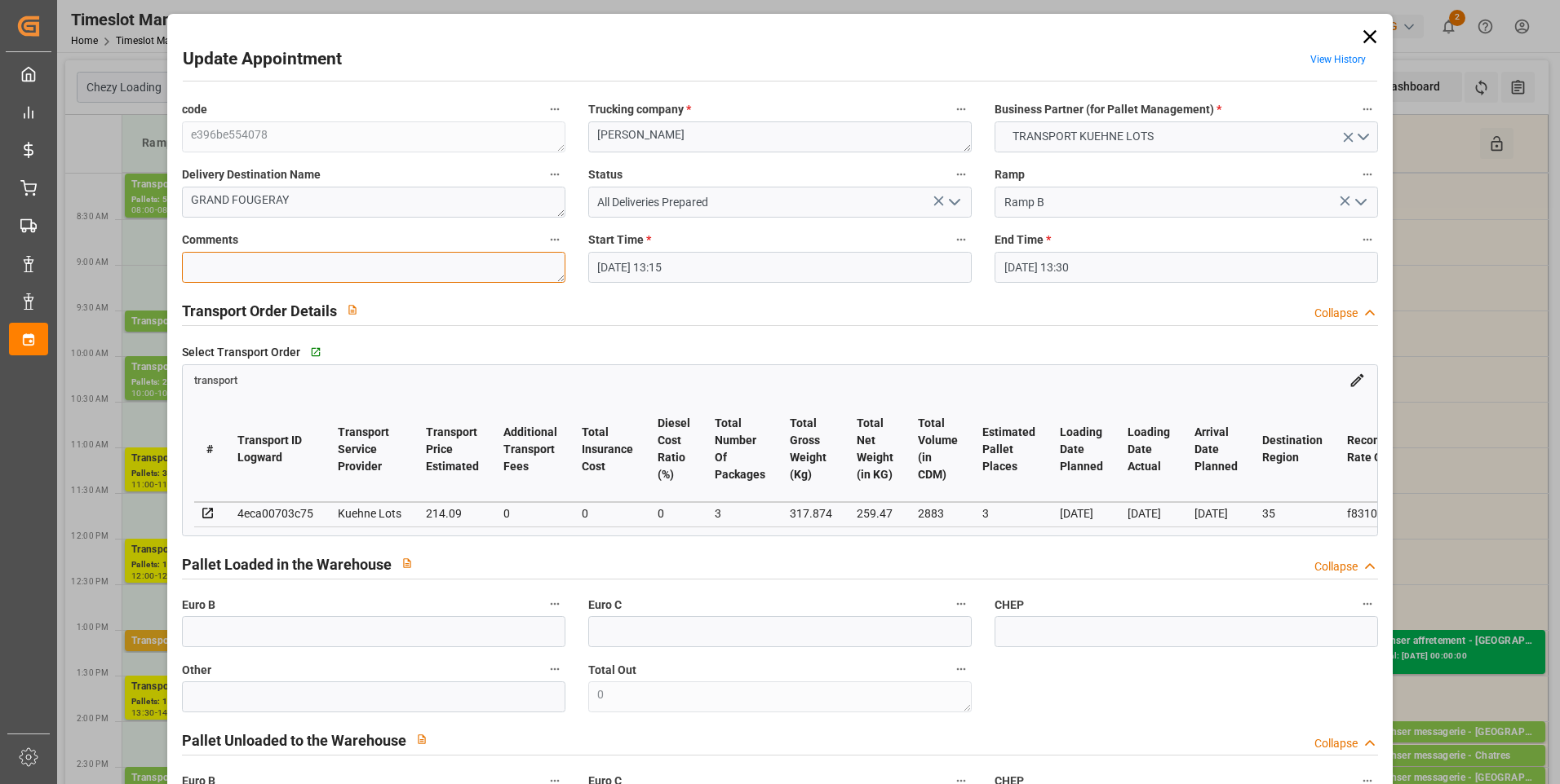
click at [226, 270] on textarea at bounding box center [374, 267] width 384 height 31
click at [954, 198] on icon "open menu" at bounding box center [955, 203] width 20 height 20
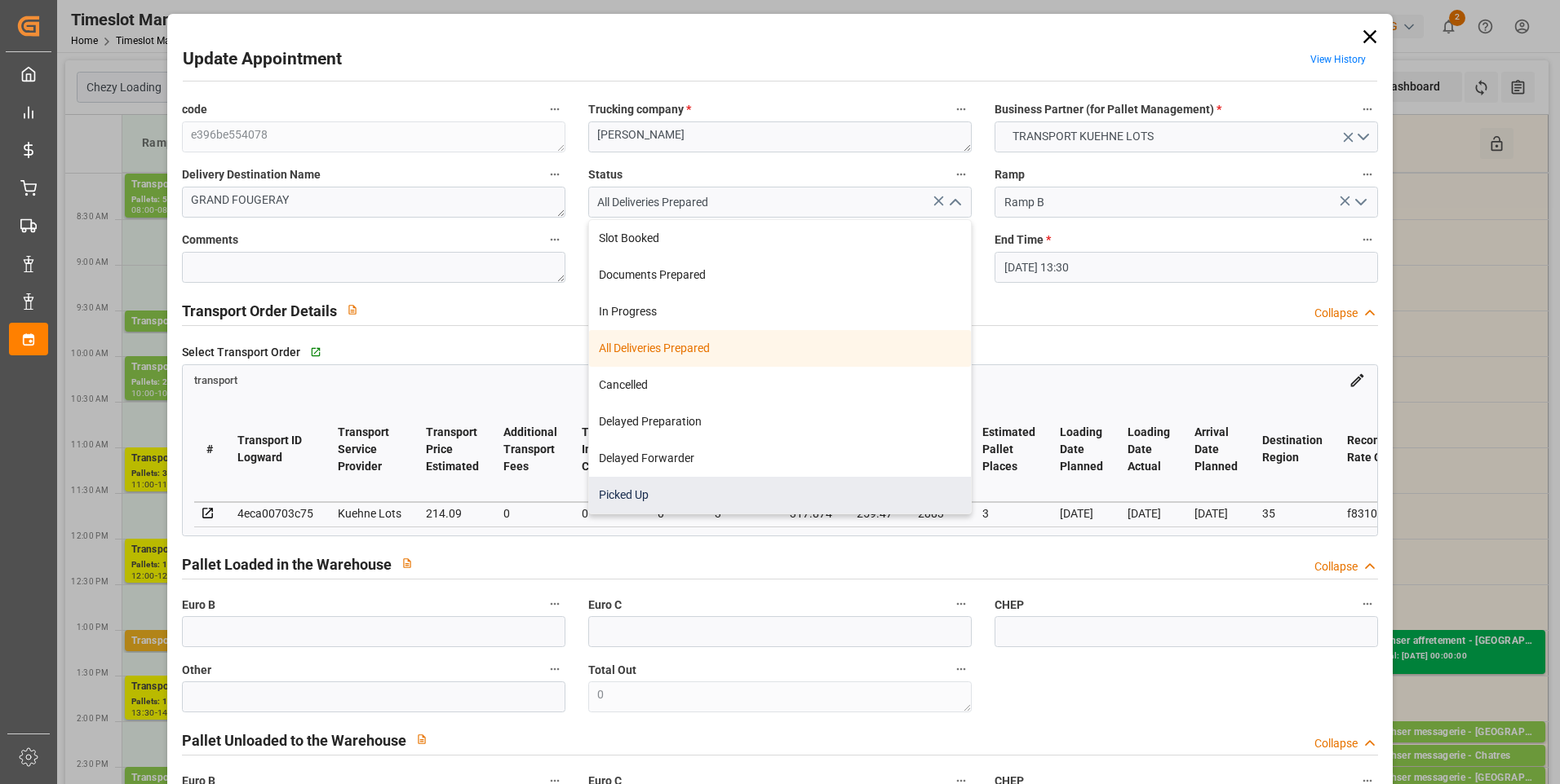
click at [635, 506] on div "Picked Up" at bounding box center [780, 494] width 382 height 37
type input "Picked Up"
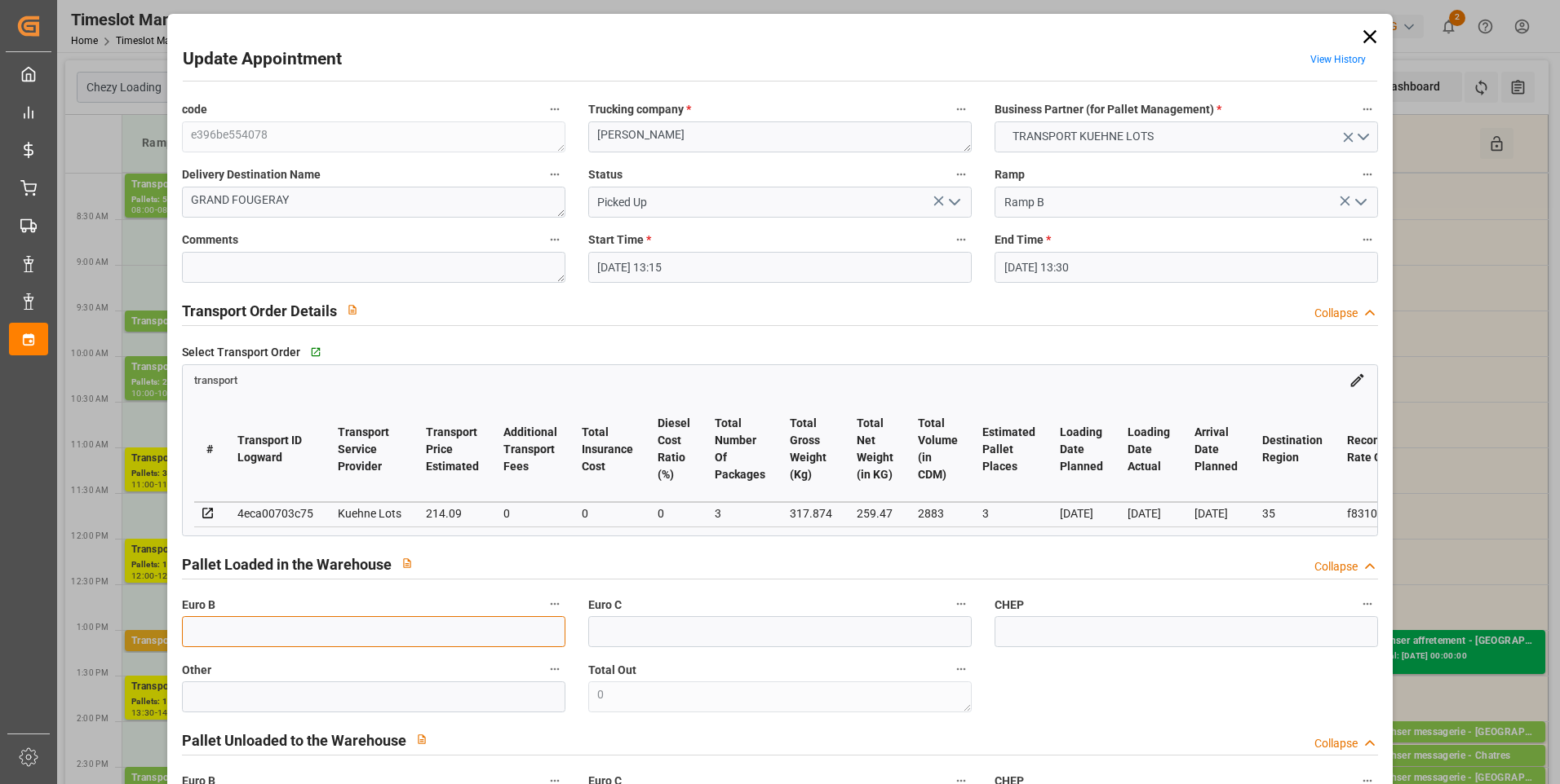
click at [236, 622] on input "text" at bounding box center [374, 631] width 384 height 31
click at [1201, 386] on div "transport" at bounding box center [780, 377] width 1195 height 24
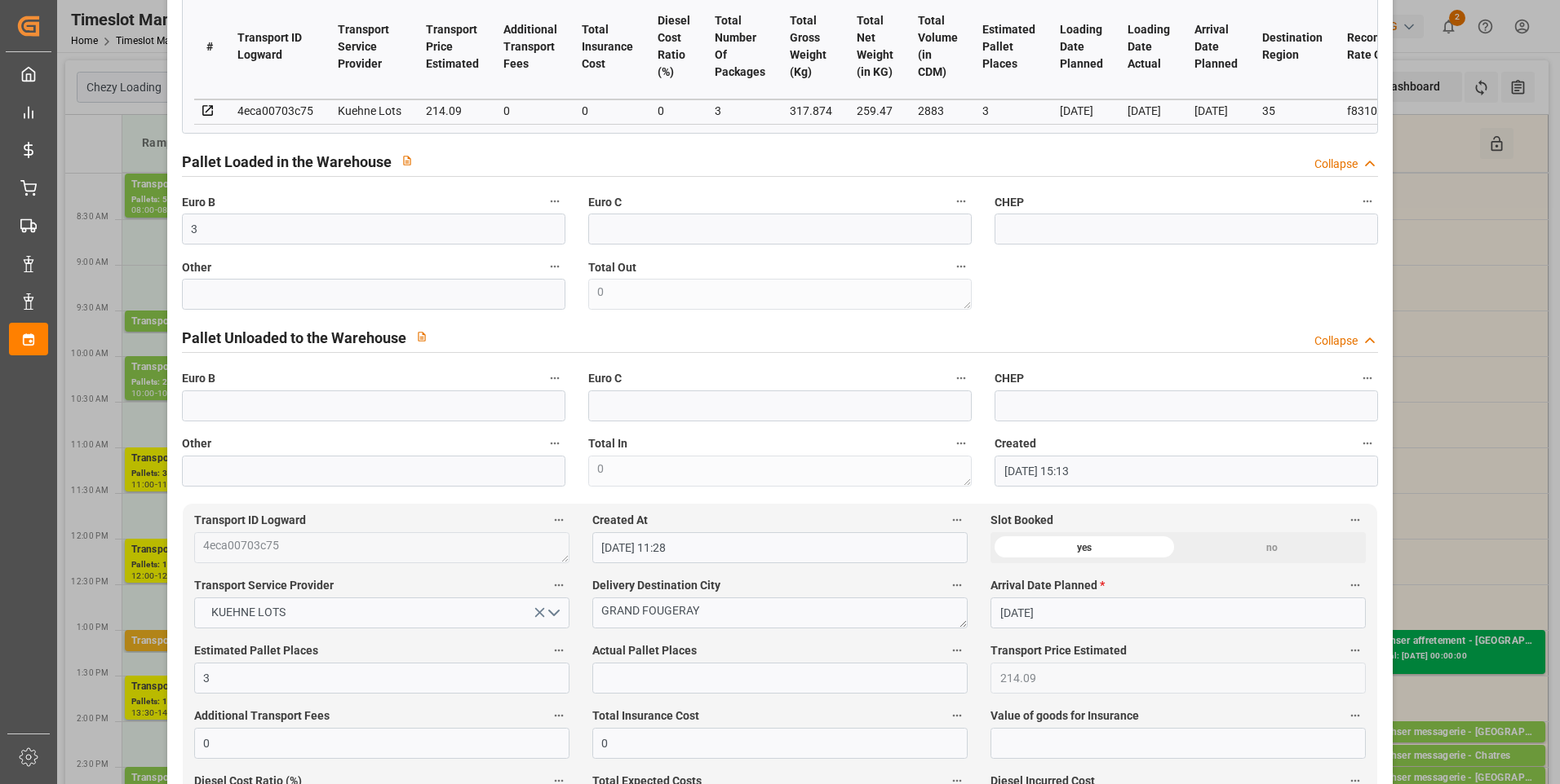
scroll to position [489, 0]
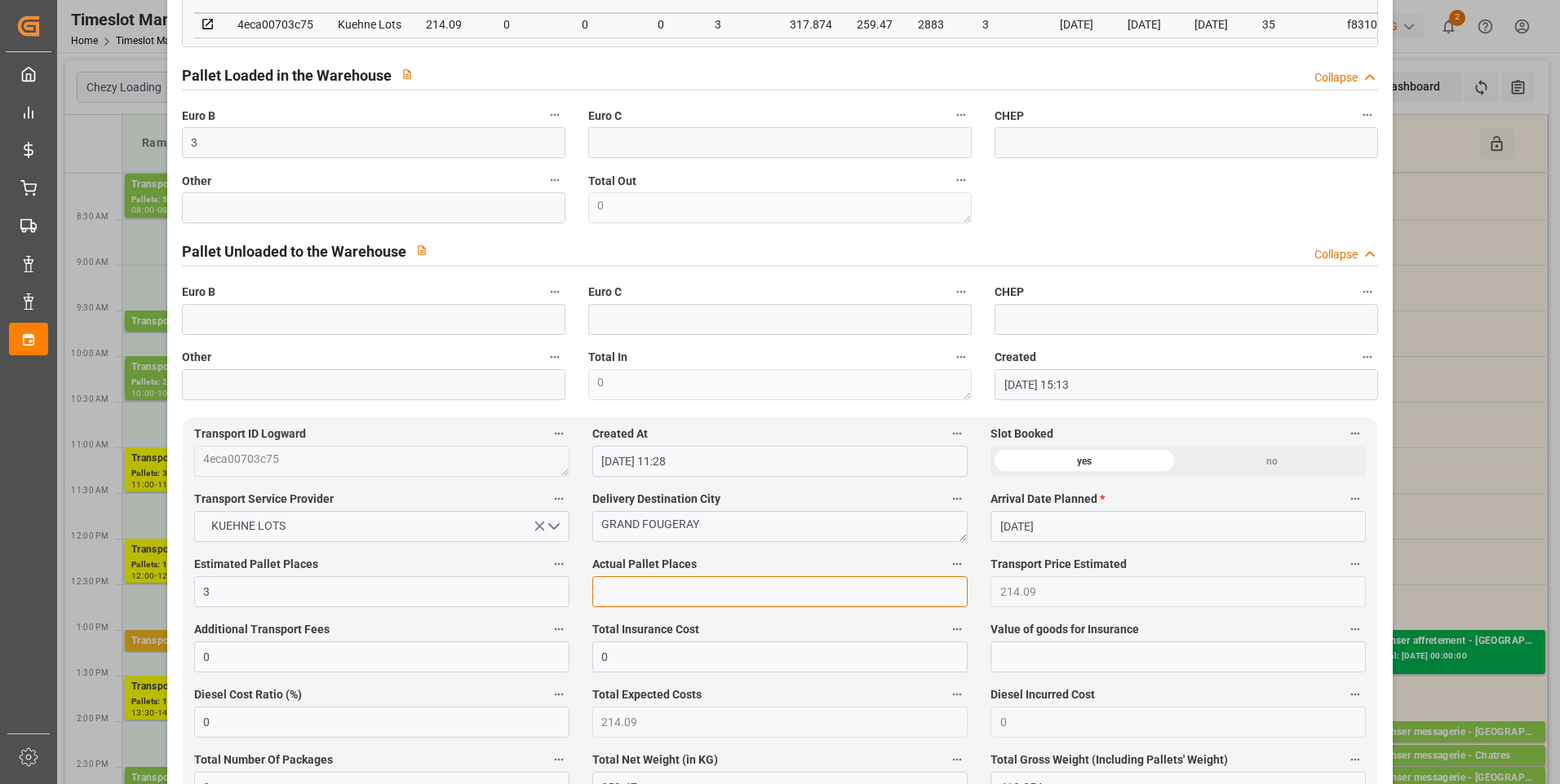
click at [612, 600] on input "text" at bounding box center [780, 591] width 375 height 31
click at [1234, 191] on div "code e396be554078 Trucking company * BREGER Business Partner (for Pallet Manage…" at bounding box center [780, 4] width 1220 height 802
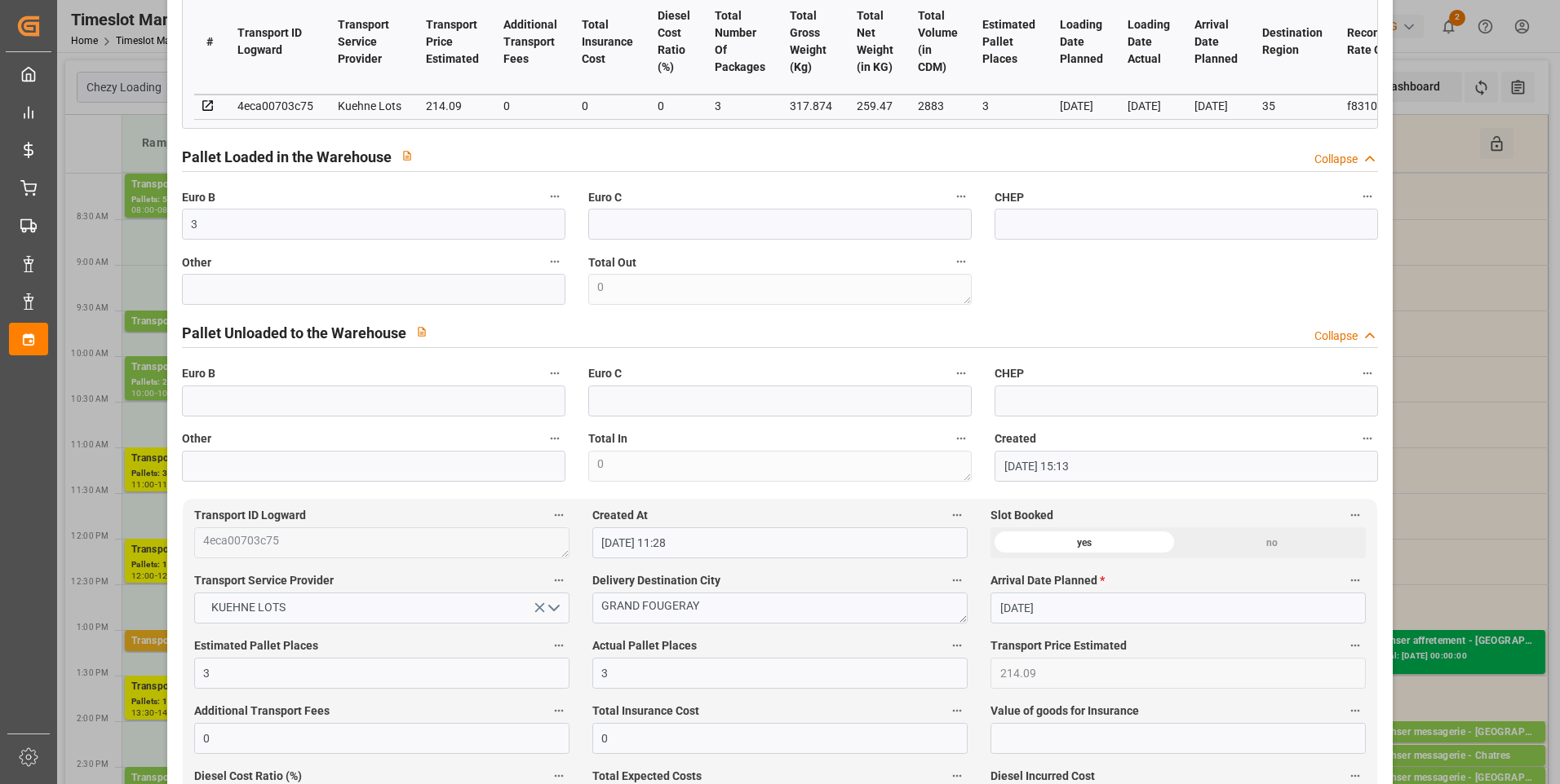
scroll to position [0, 0]
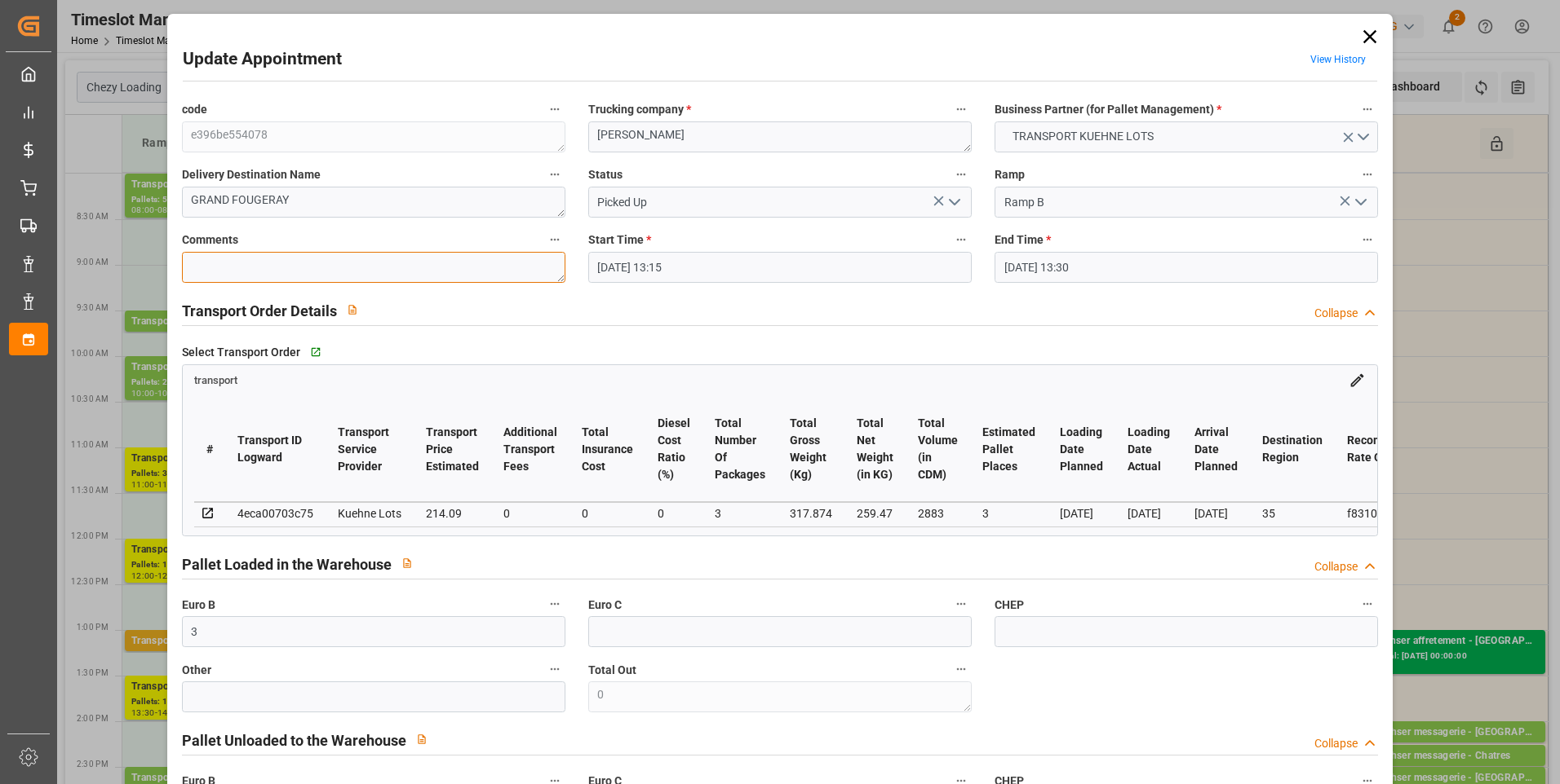
click at [204, 274] on textarea at bounding box center [374, 267] width 384 height 31
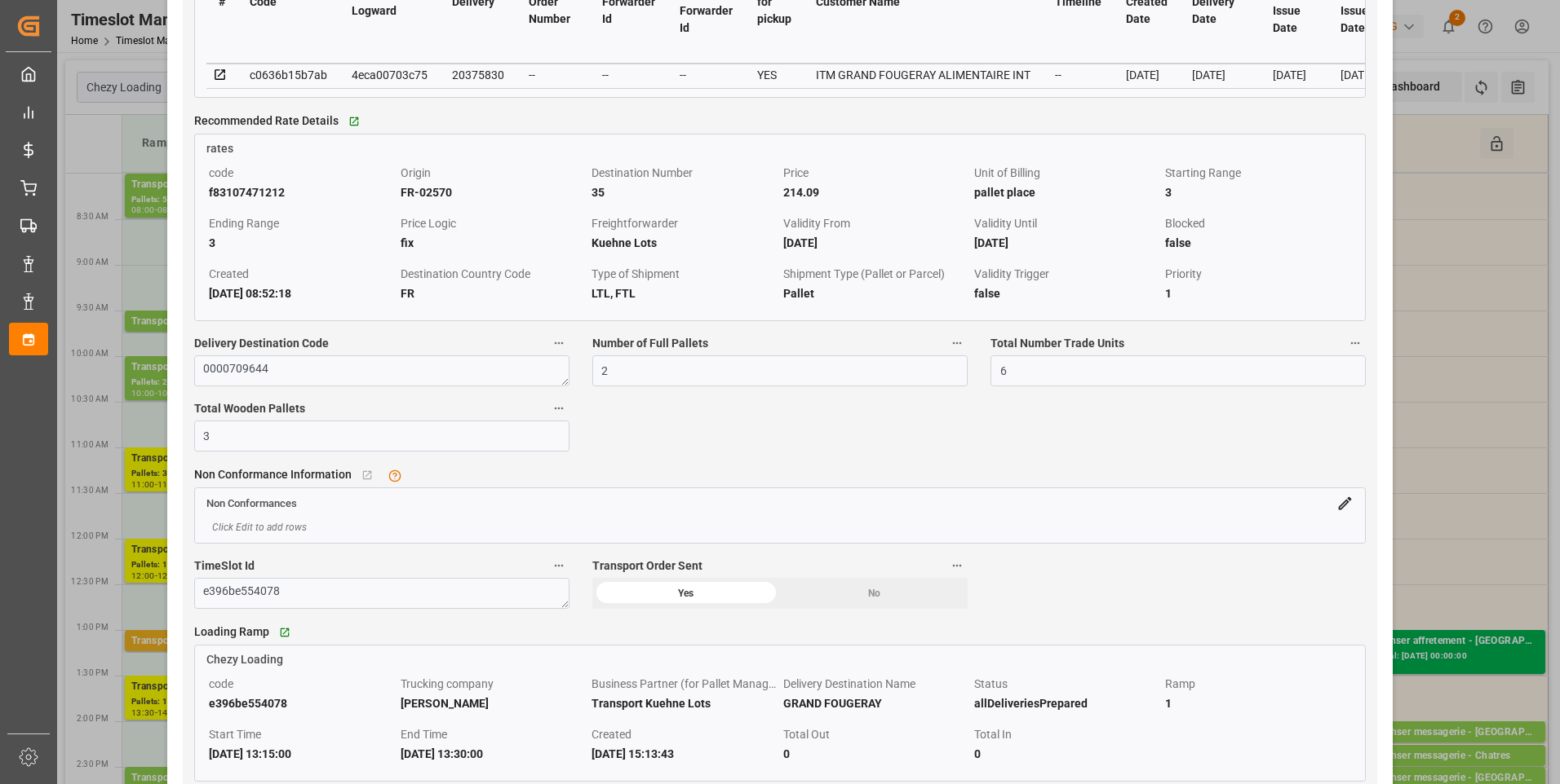
scroll to position [1875, 0]
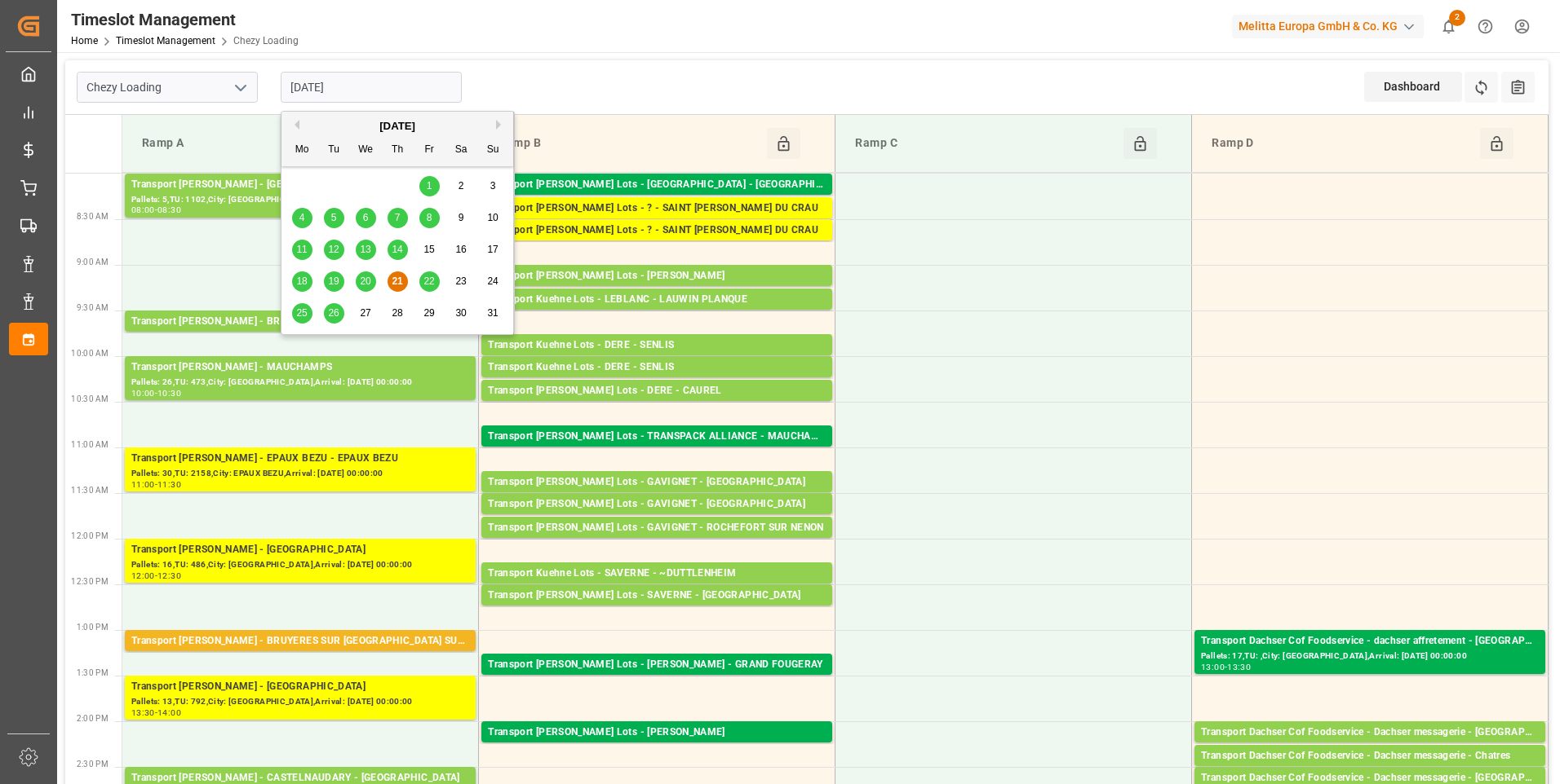
click at [361, 95] on input "[DATE]" at bounding box center [371, 87] width 181 height 31
click at [430, 280] on span "22" at bounding box center [428, 282] width 11 height 12
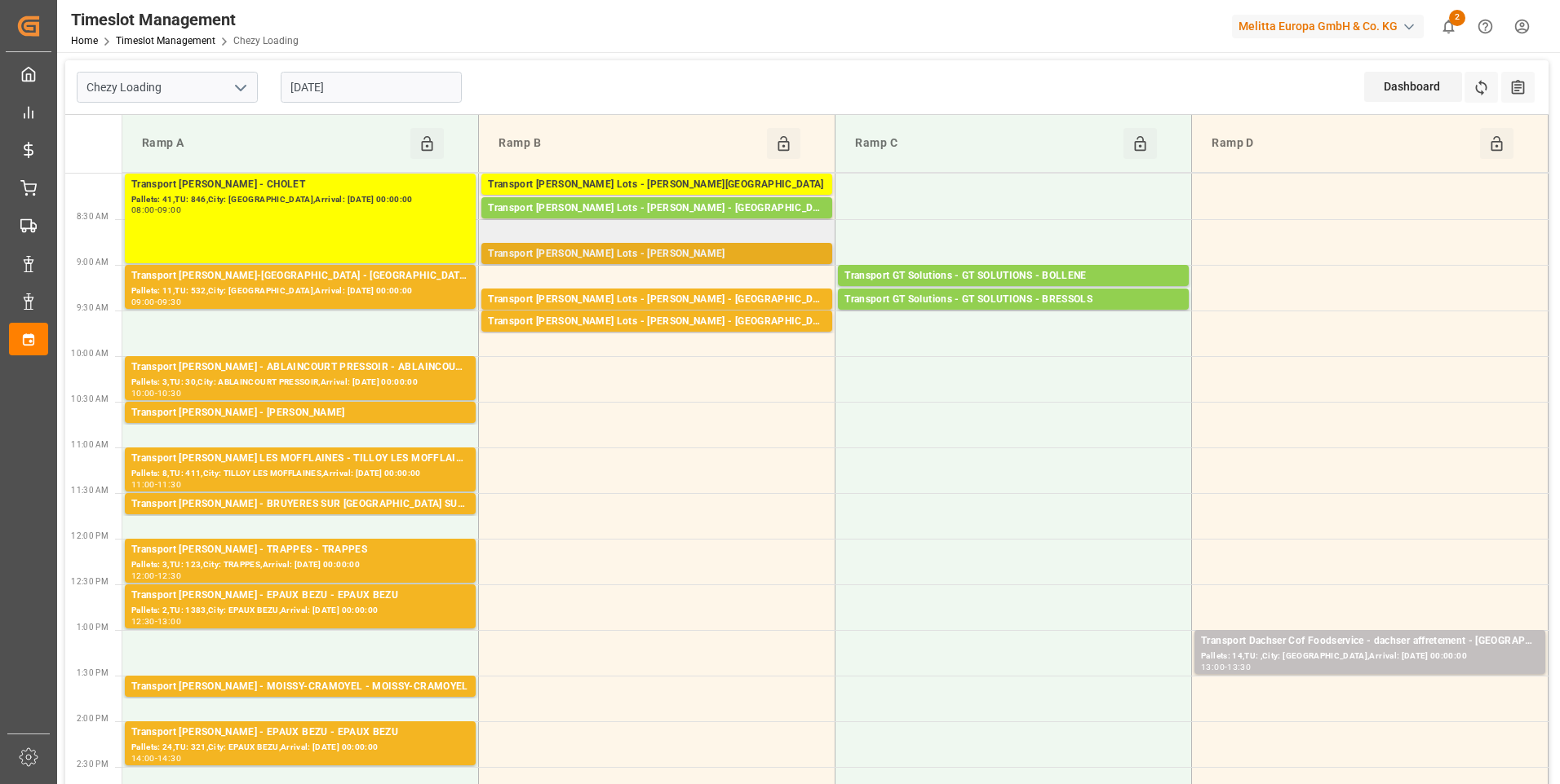
click at [688, 250] on div "Transport [PERSON_NAME] Lots - [PERSON_NAME]" at bounding box center [656, 254] width 337 height 16
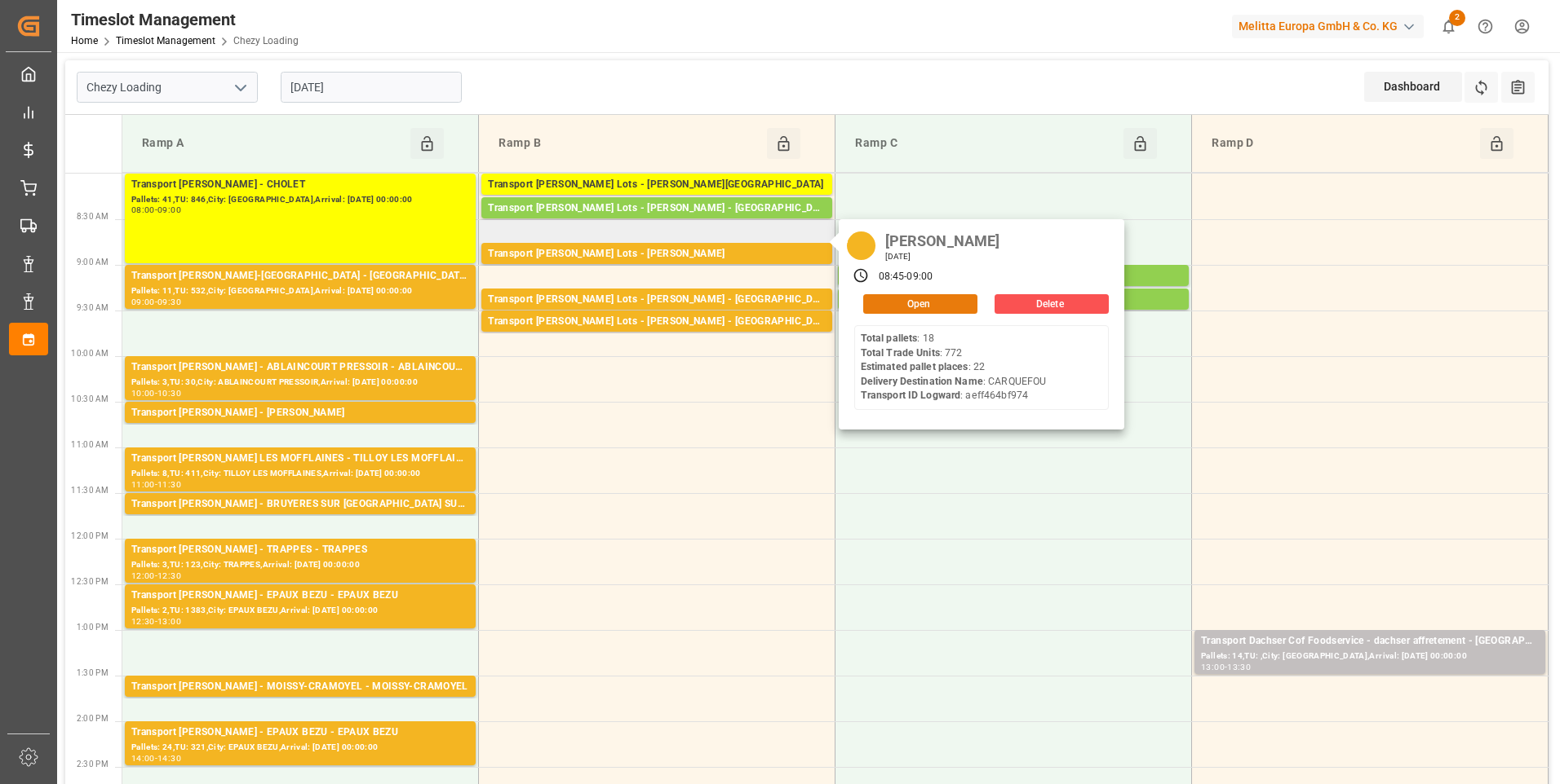
click at [934, 304] on button "Open" at bounding box center [920, 305] width 114 height 20
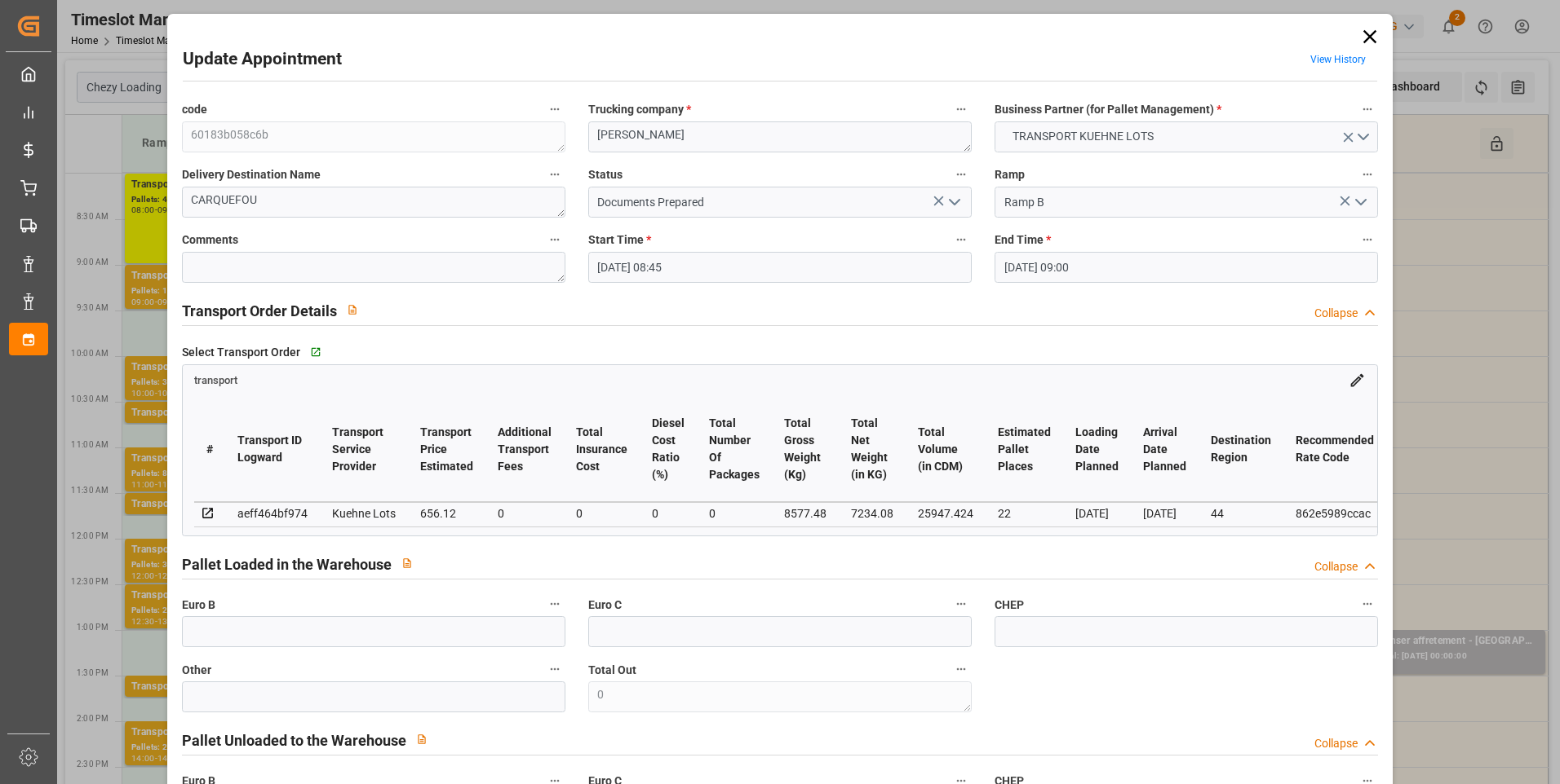
click at [958, 204] on icon "open menu" at bounding box center [955, 203] width 20 height 20
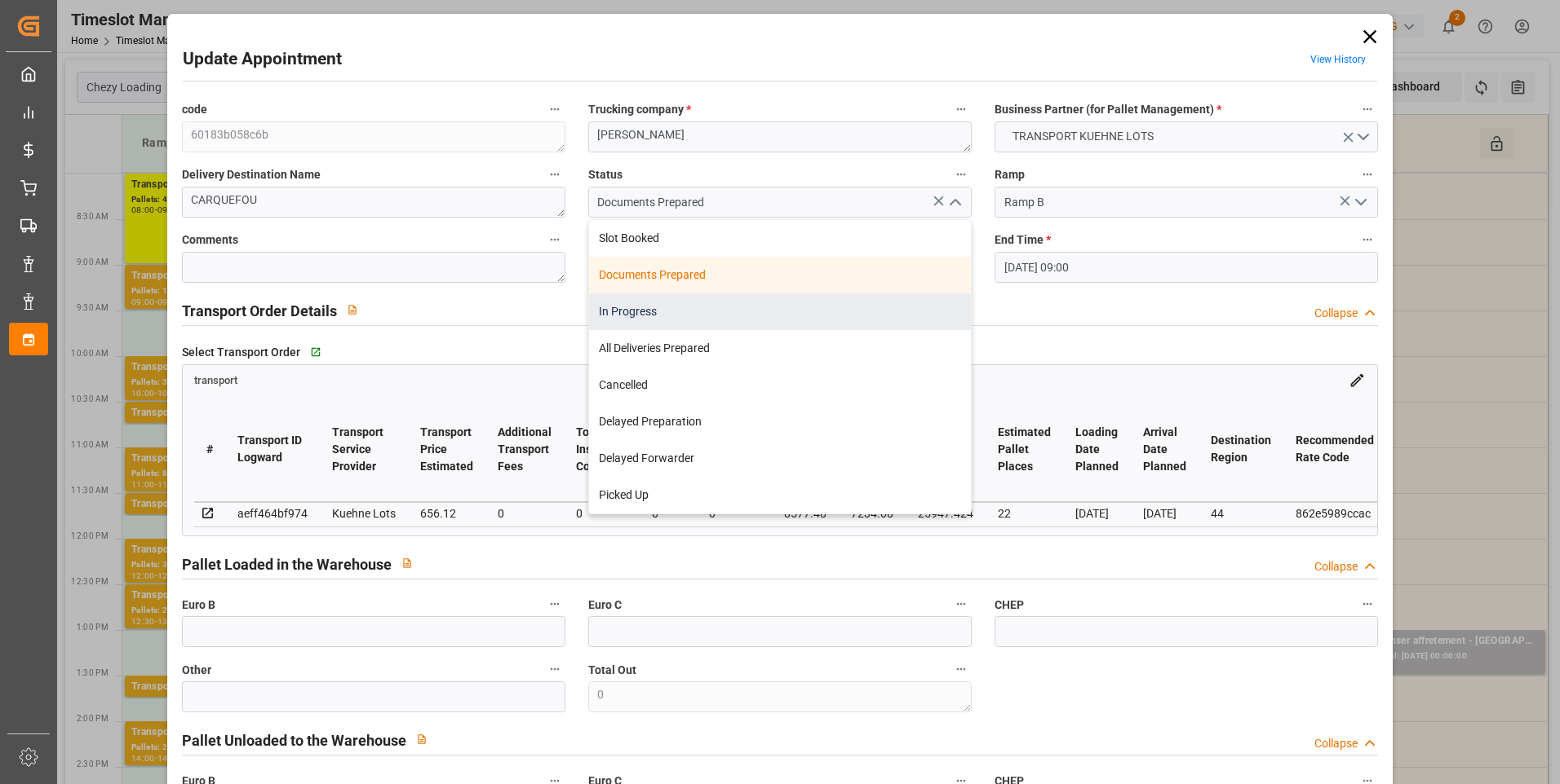
click at [655, 313] on div "In Progress" at bounding box center [780, 311] width 382 height 37
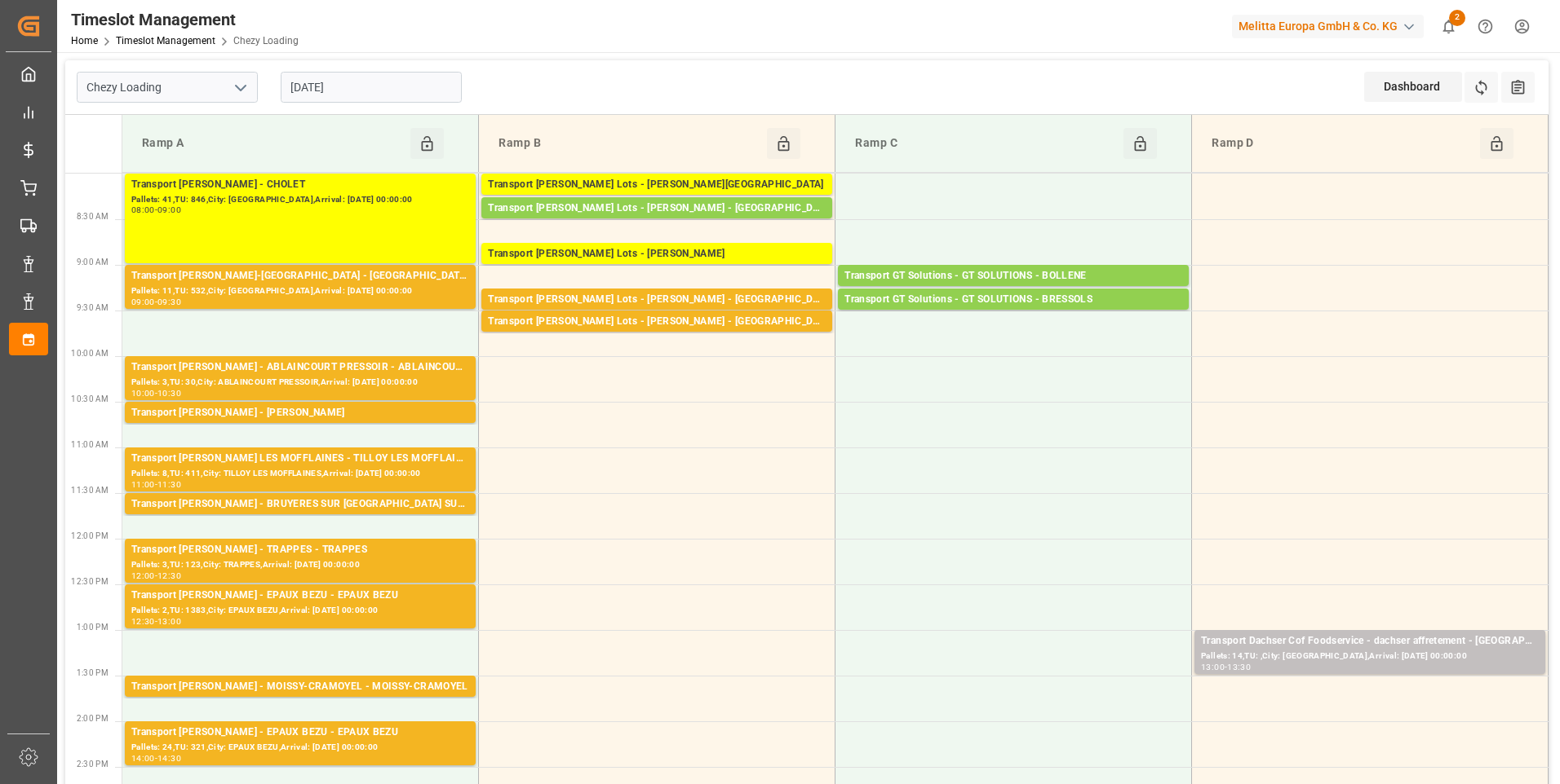
click at [380, 96] on input "[DATE]" at bounding box center [371, 87] width 181 height 31
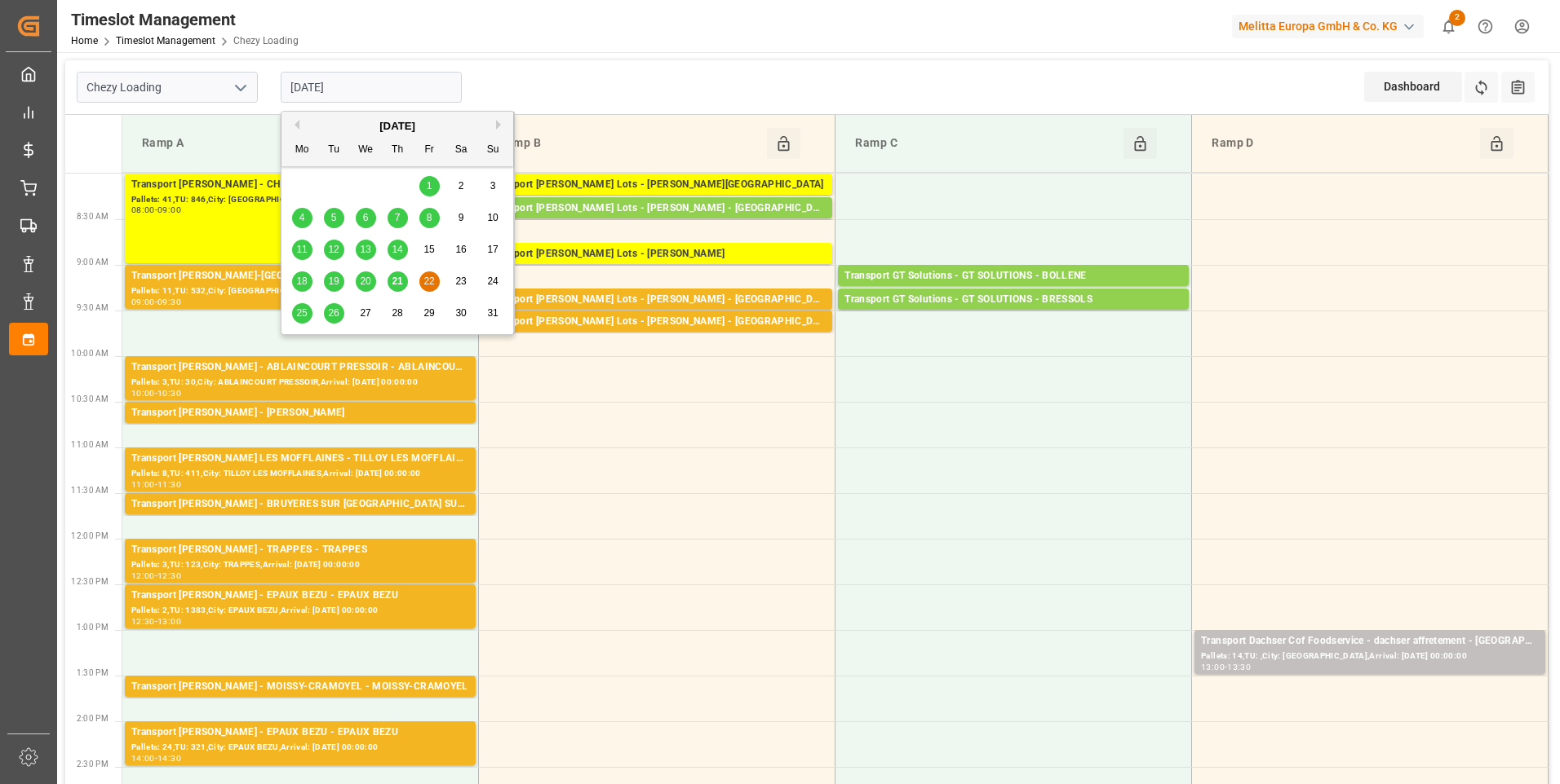
click at [400, 282] on span "21" at bounding box center [397, 282] width 11 height 12
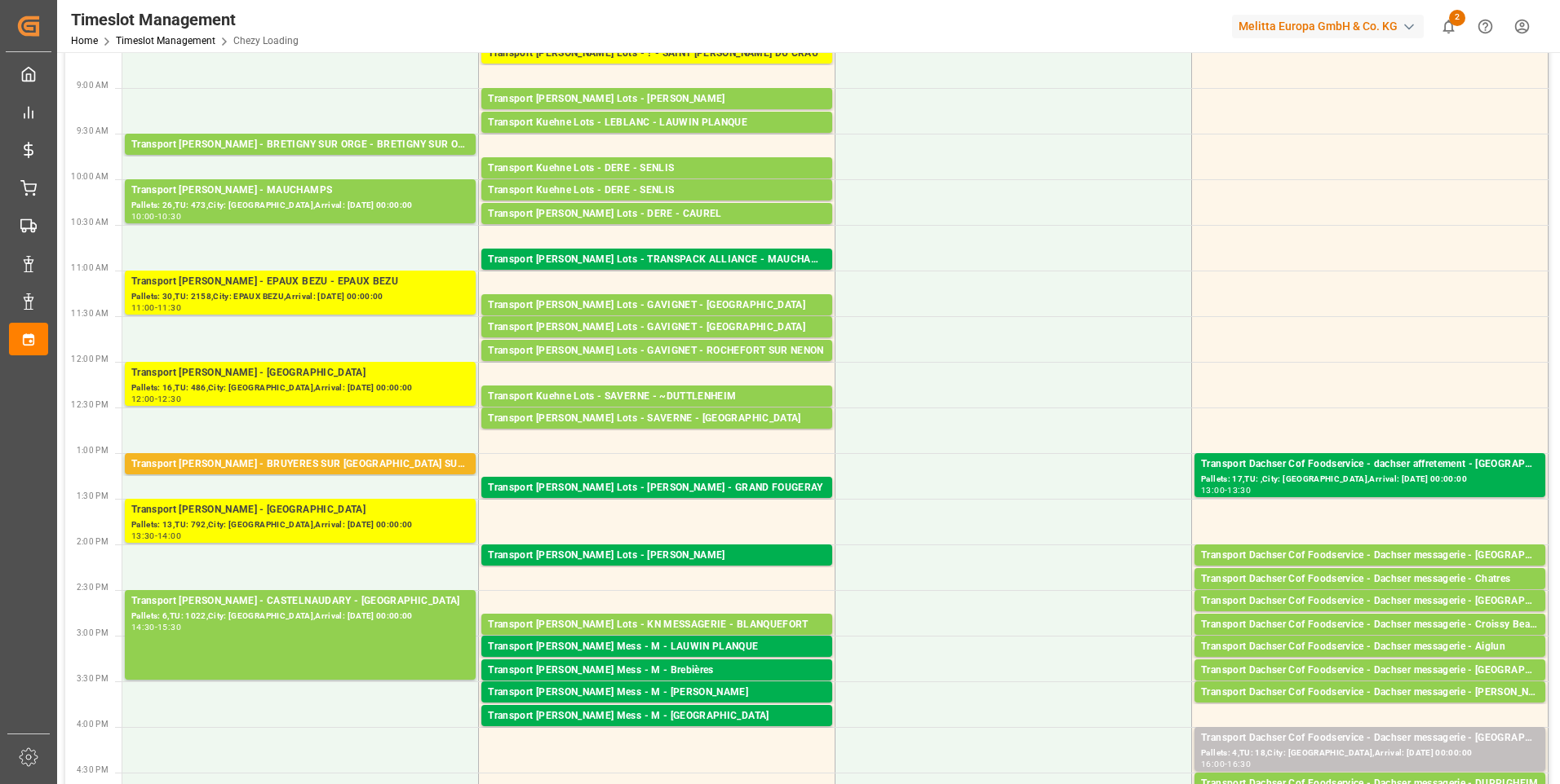
scroll to position [163, 0]
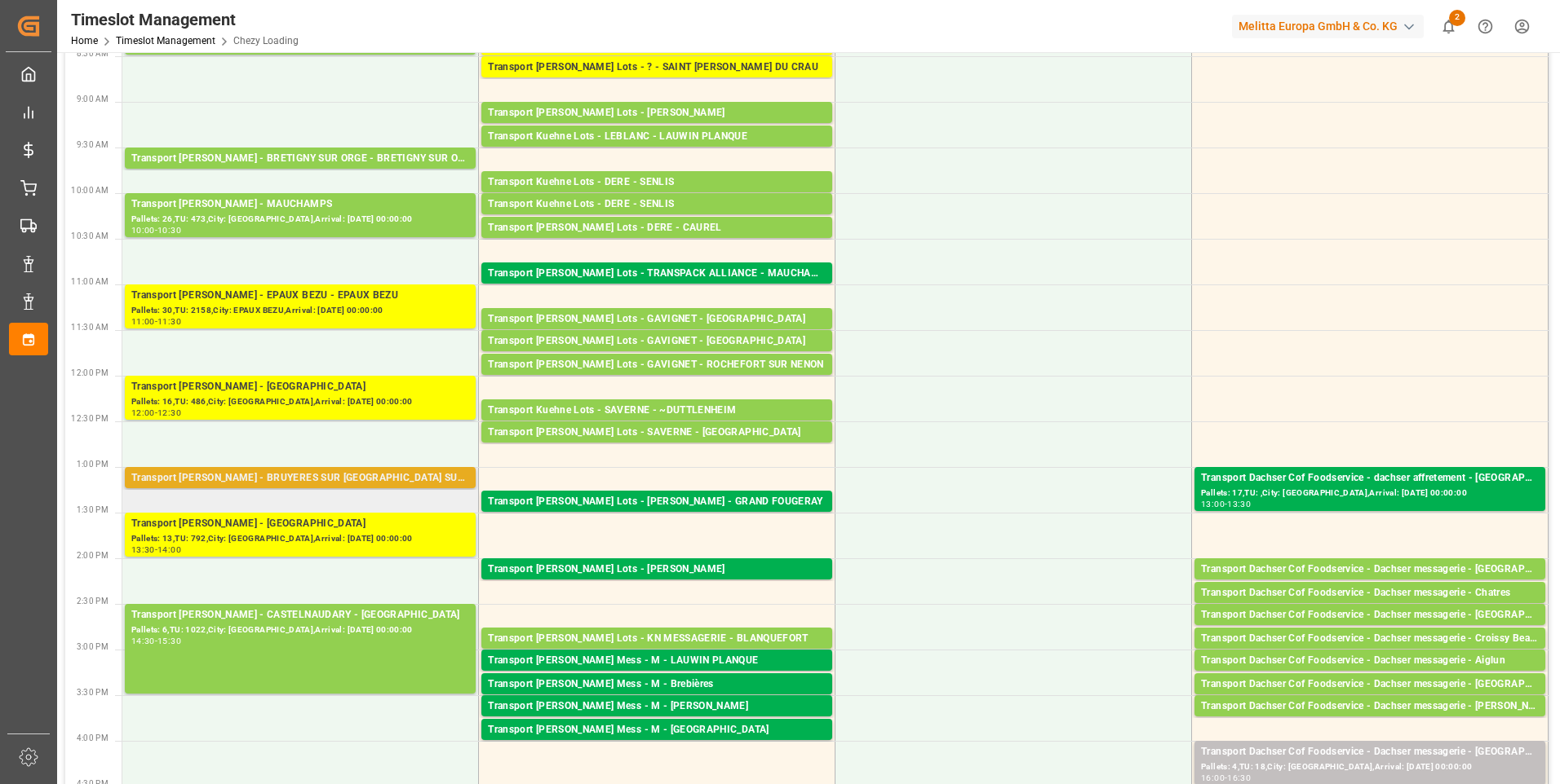
click at [376, 486] on div "Pallets: ,TU: 267,City: [GEOGRAPHIC_DATA],Arrival: [DATE] 00:00:00" at bounding box center [300, 493] width 337 height 14
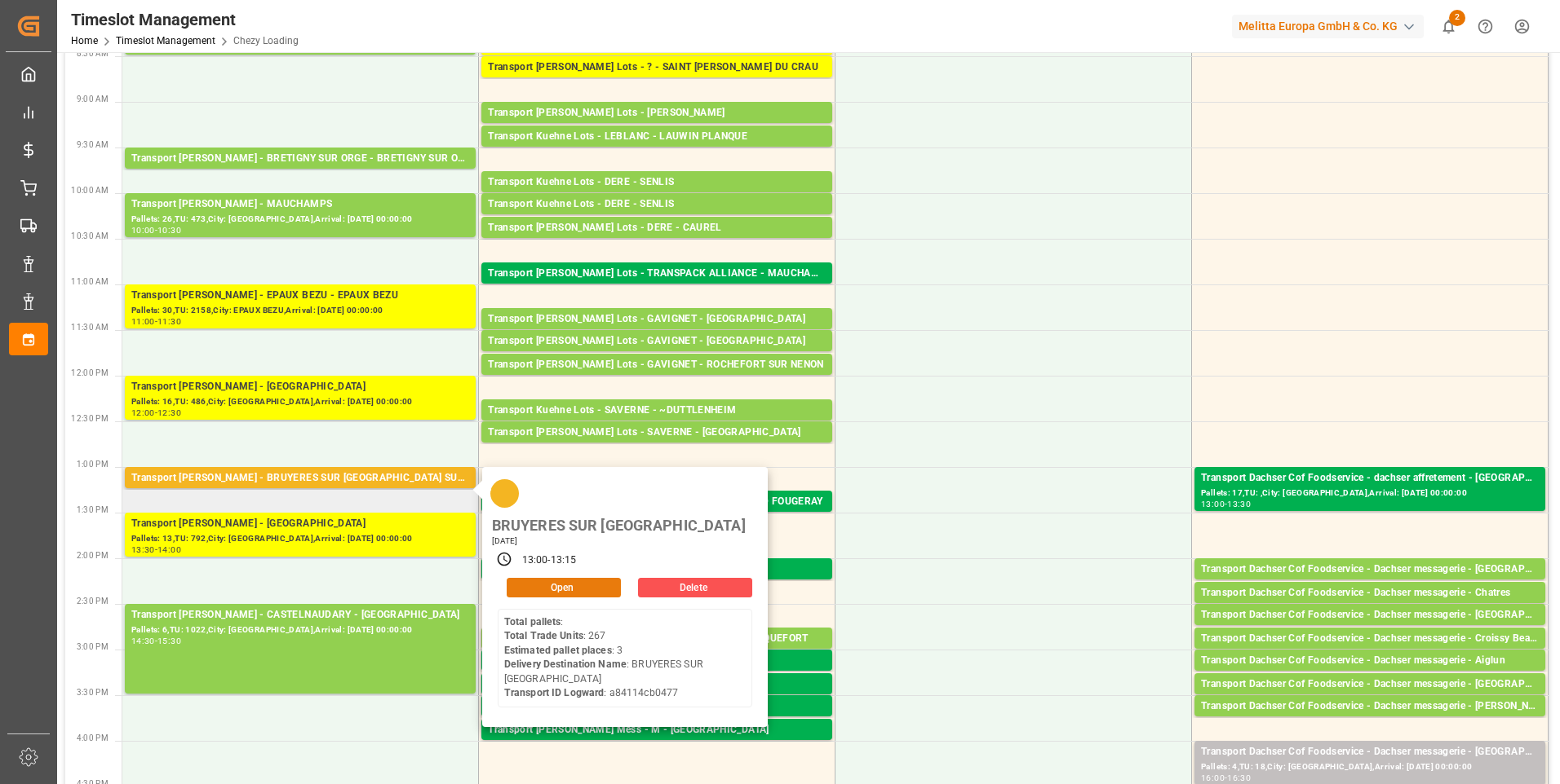
click at [573, 578] on button "Open" at bounding box center [563, 588] width 114 height 20
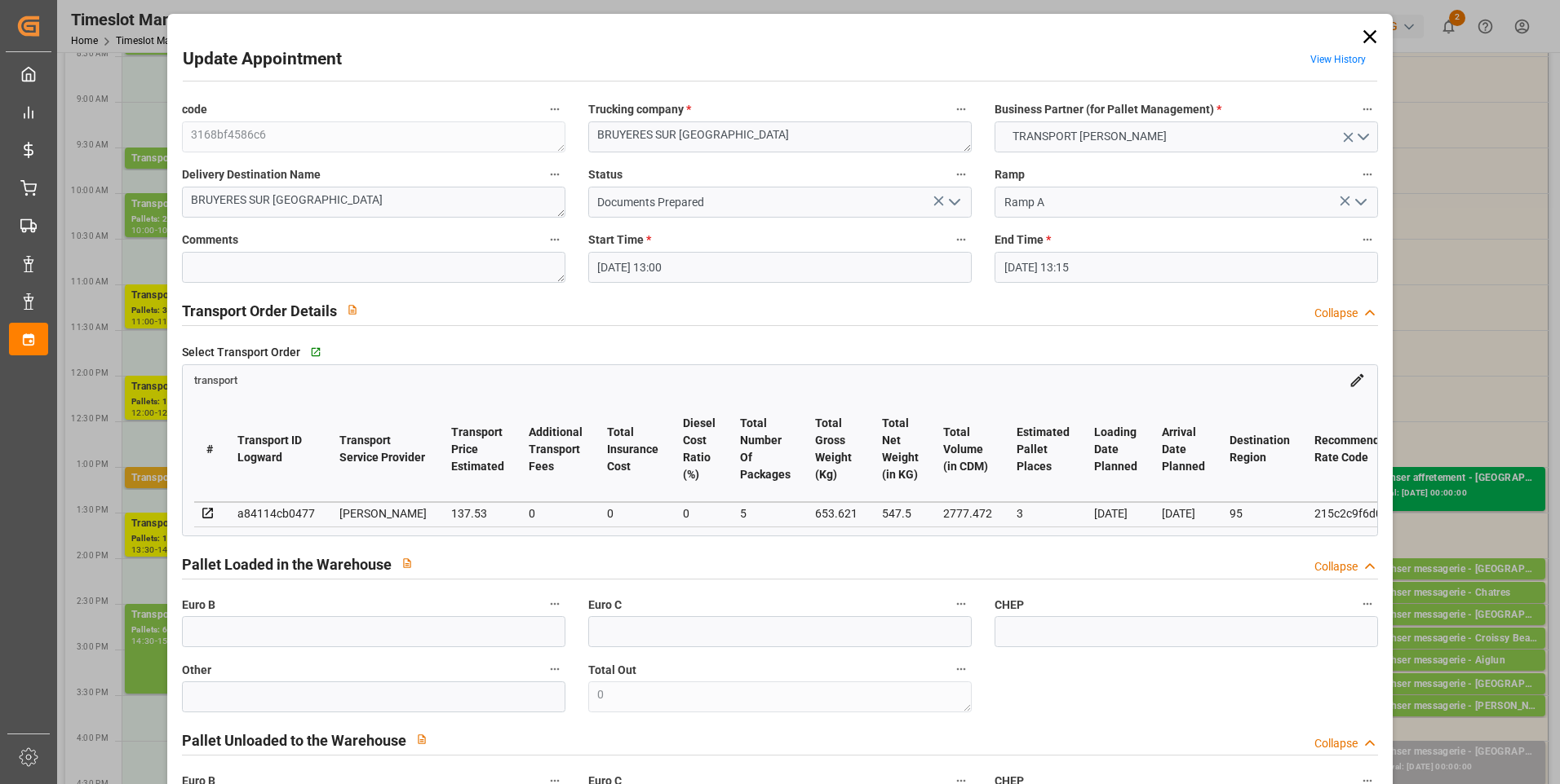
click at [952, 198] on icon "open menu" at bounding box center [955, 203] width 20 height 20
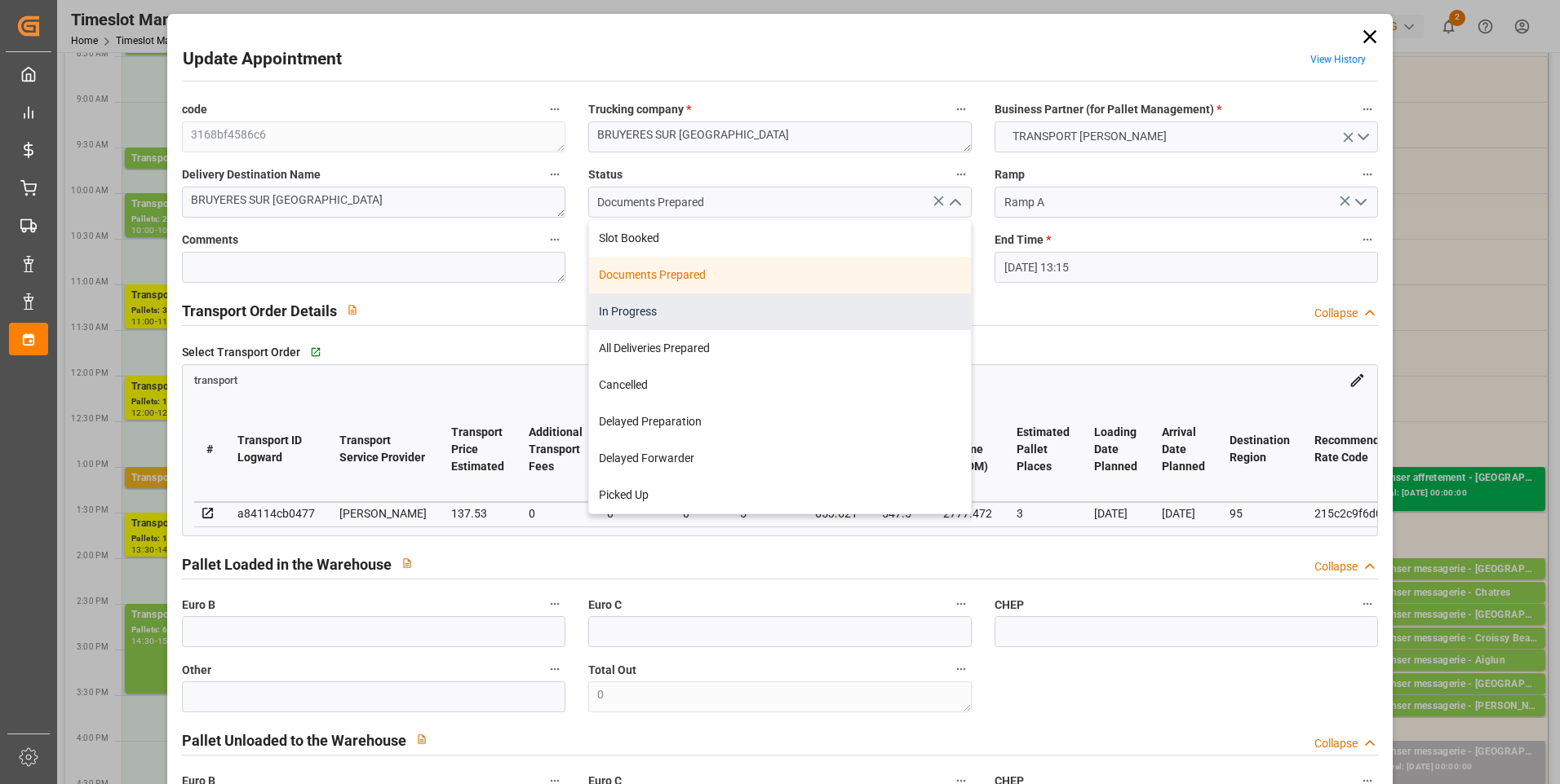
click at [632, 314] on div "In Progress" at bounding box center [780, 311] width 382 height 37
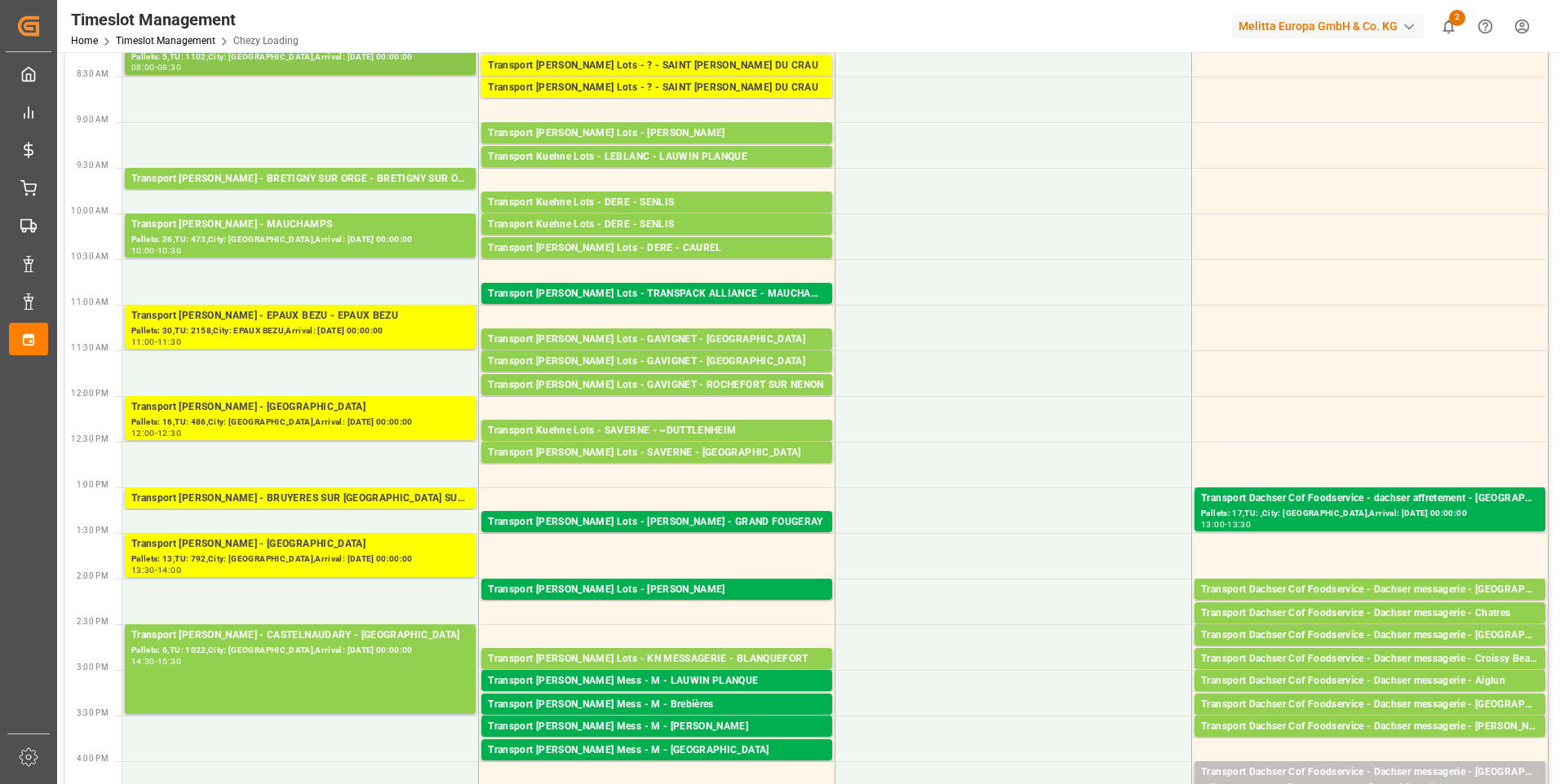
scroll to position [0, 0]
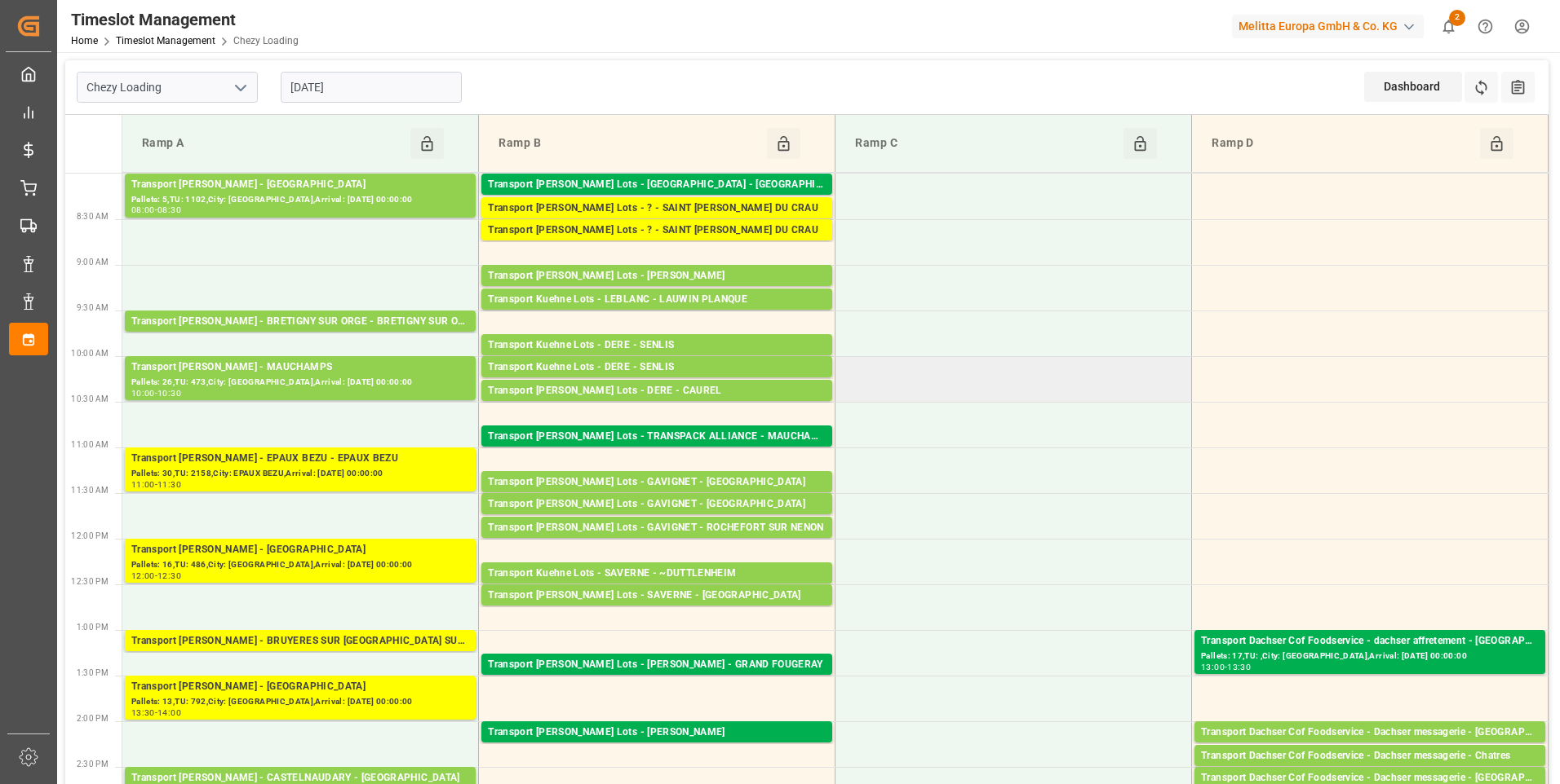
click at [1022, 364] on td at bounding box center [1013, 379] width 356 height 45
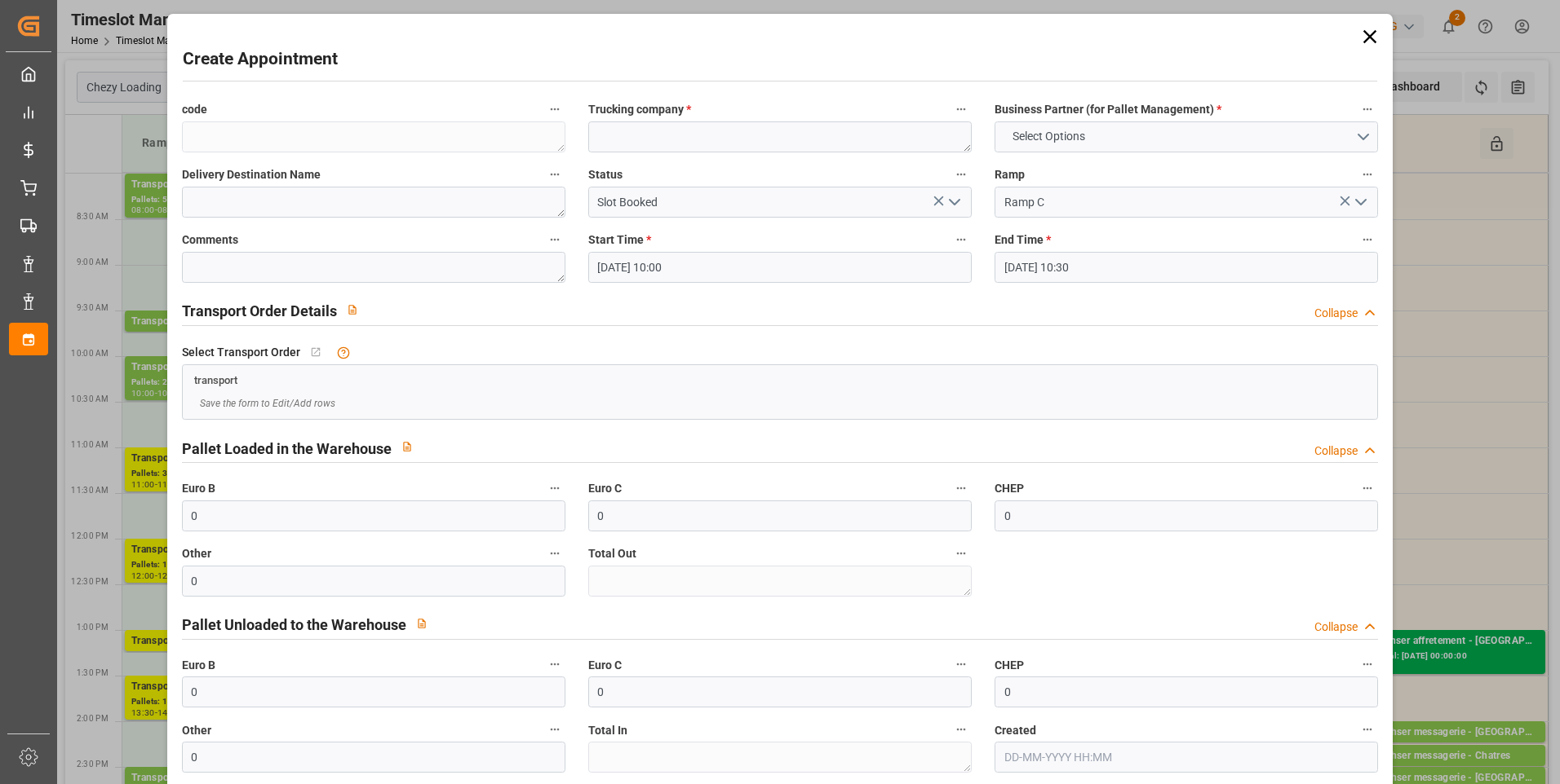
click at [1363, 38] on icon at bounding box center [1369, 37] width 13 height 13
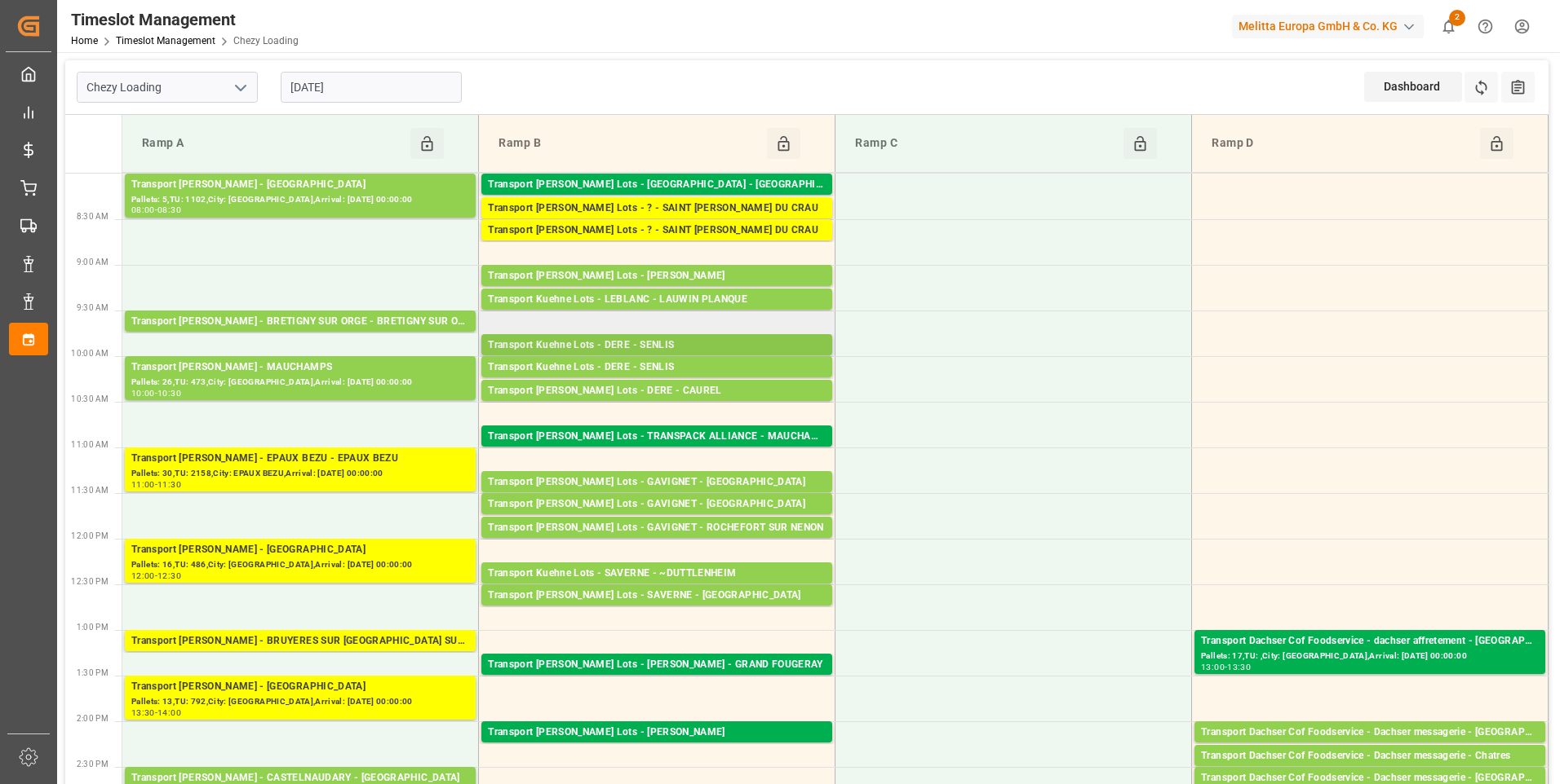
click at [677, 340] on div "Transport Kuehne Lots - DERE - SENLIS" at bounding box center [656, 345] width 337 height 16
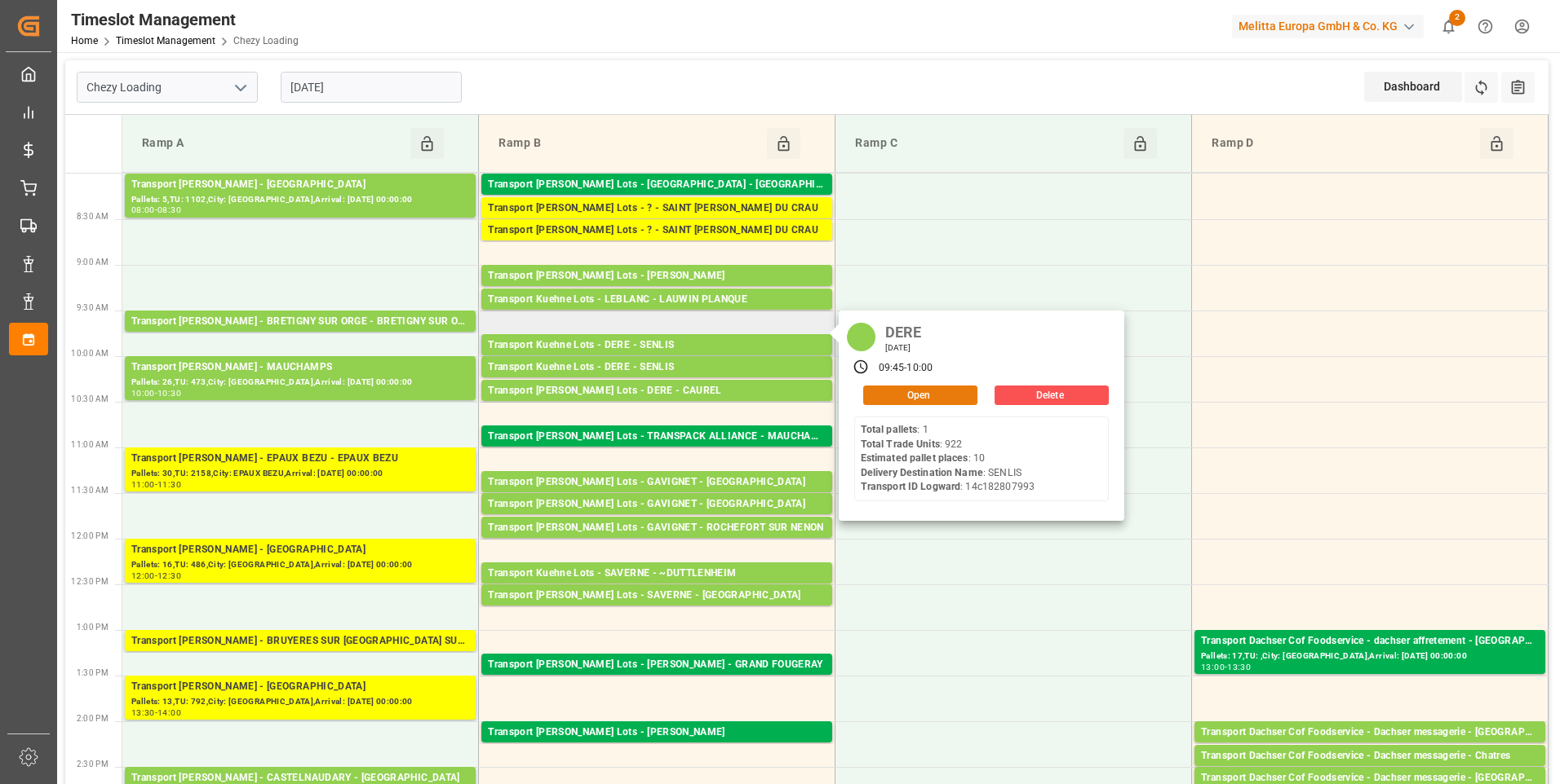
click at [918, 397] on button "Open" at bounding box center [920, 395] width 114 height 20
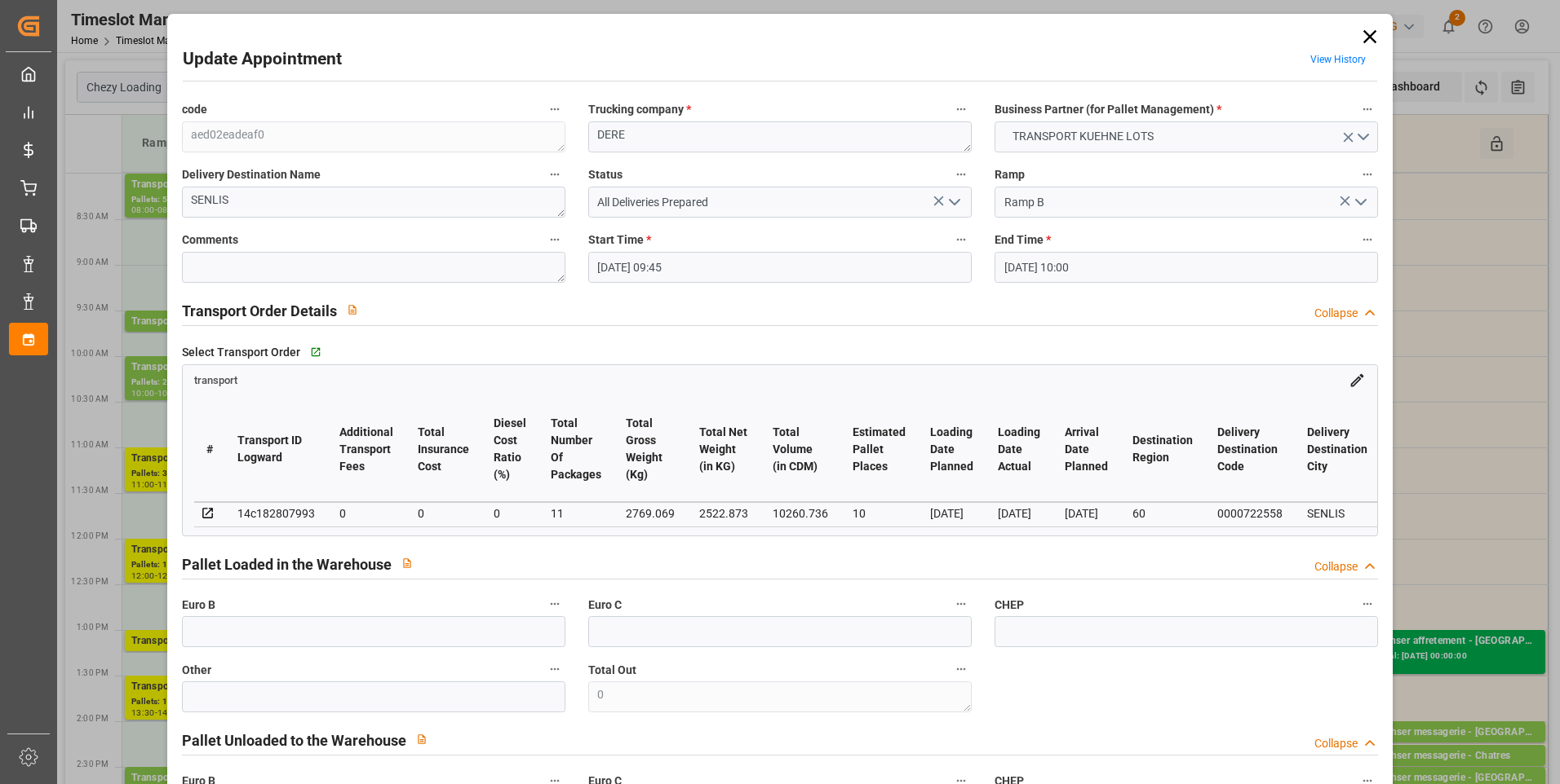
drag, startPoint x: 1367, startPoint y: 40, endPoint x: 1270, endPoint y: 99, distance: 113.5
click at [1367, 40] on icon at bounding box center [1369, 37] width 13 height 13
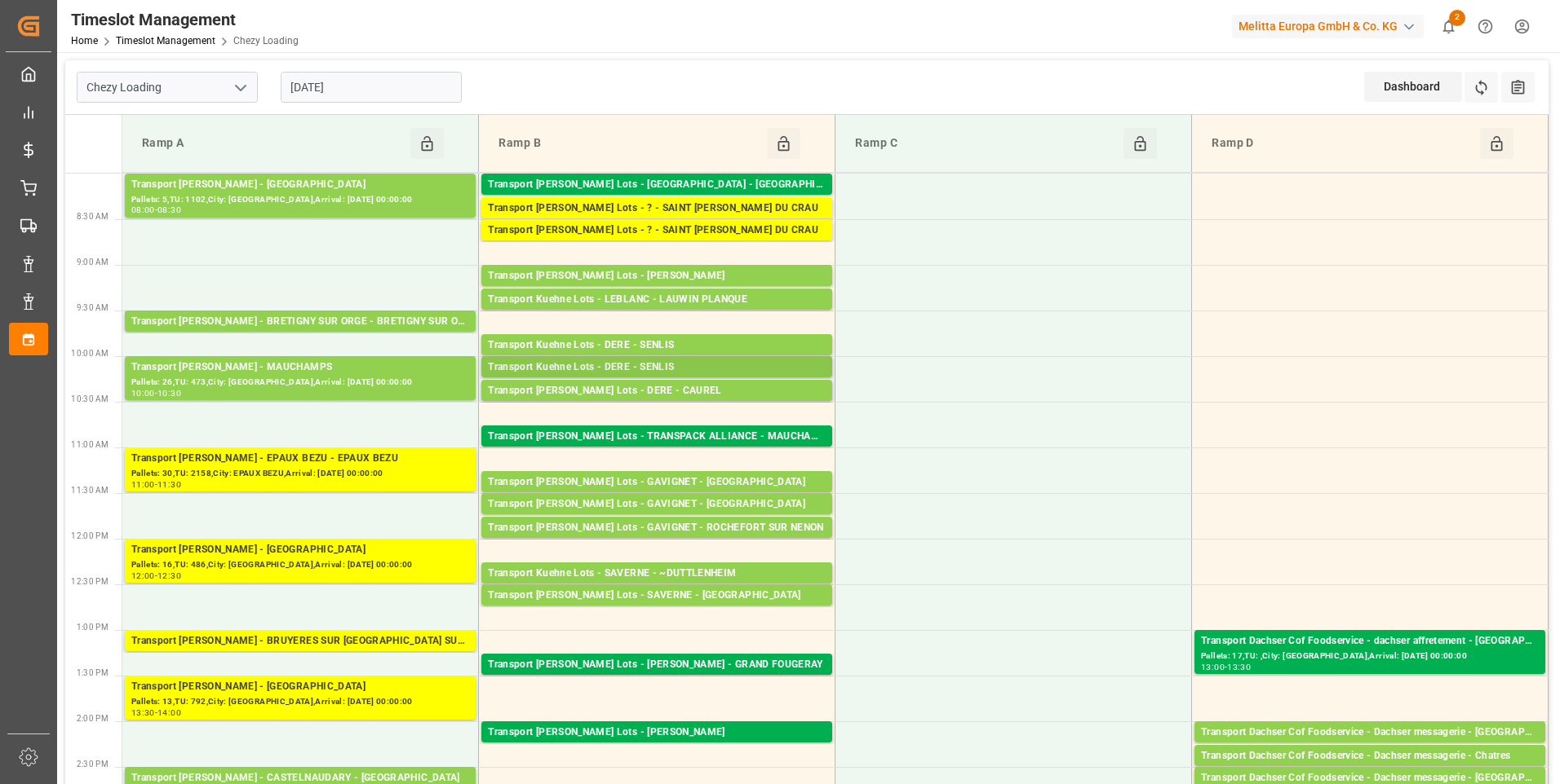
click at [687, 368] on div "Transport Kuehne Lots - DERE - SENLIS" at bounding box center [656, 368] width 337 height 16
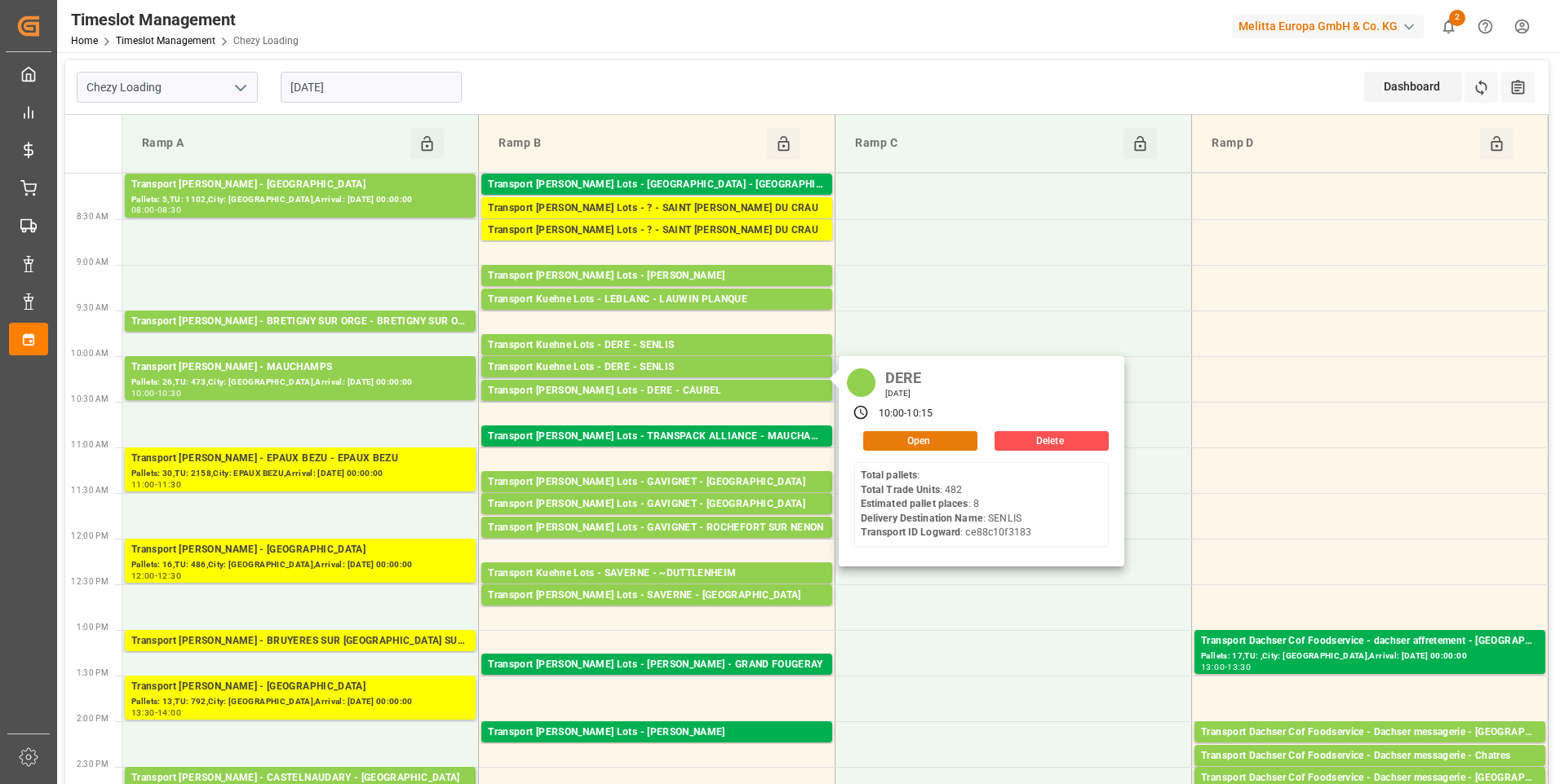
click at [881, 439] on button "Open" at bounding box center [920, 441] width 114 height 20
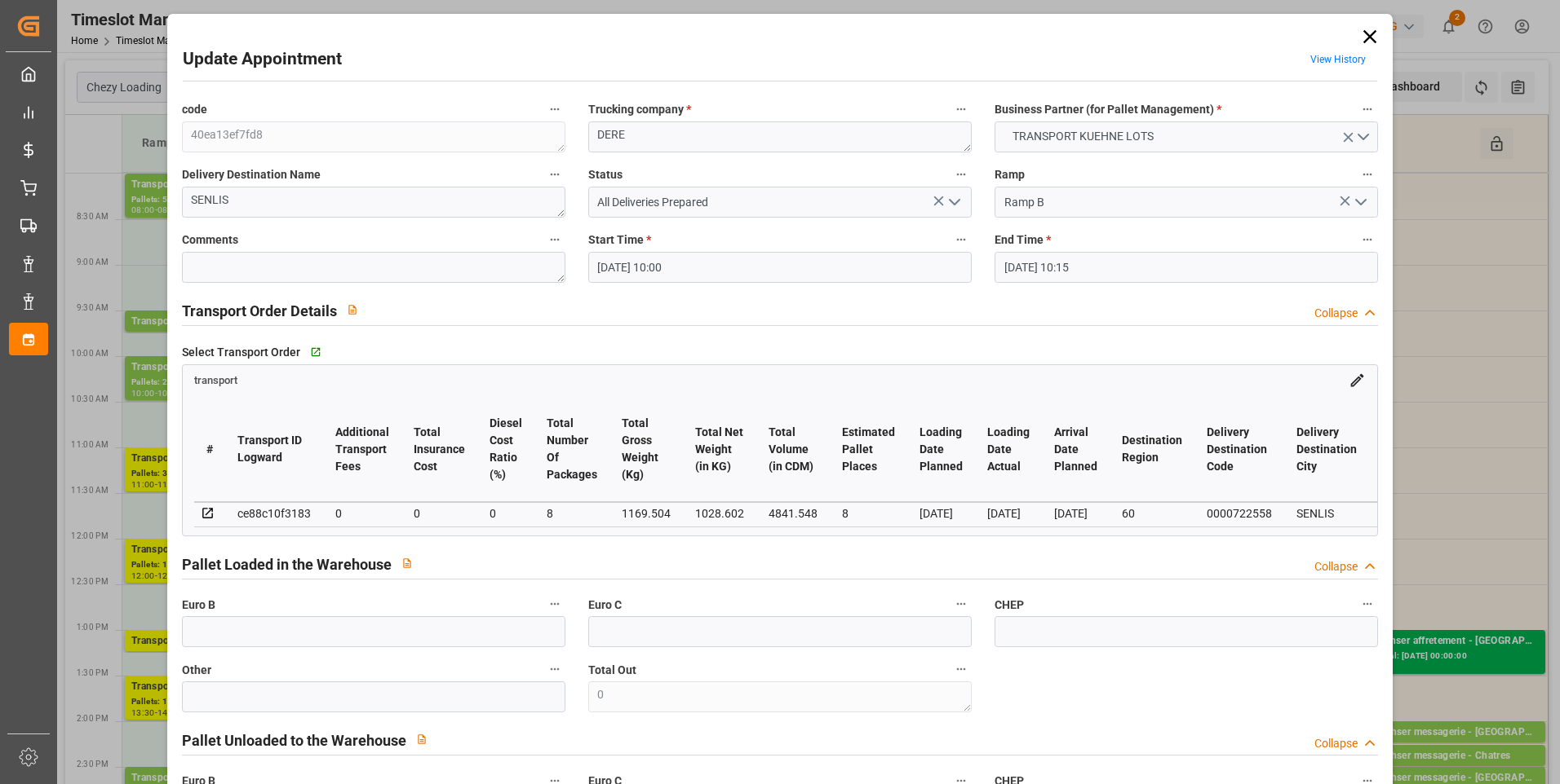
click at [1367, 35] on icon at bounding box center [1369, 37] width 13 height 13
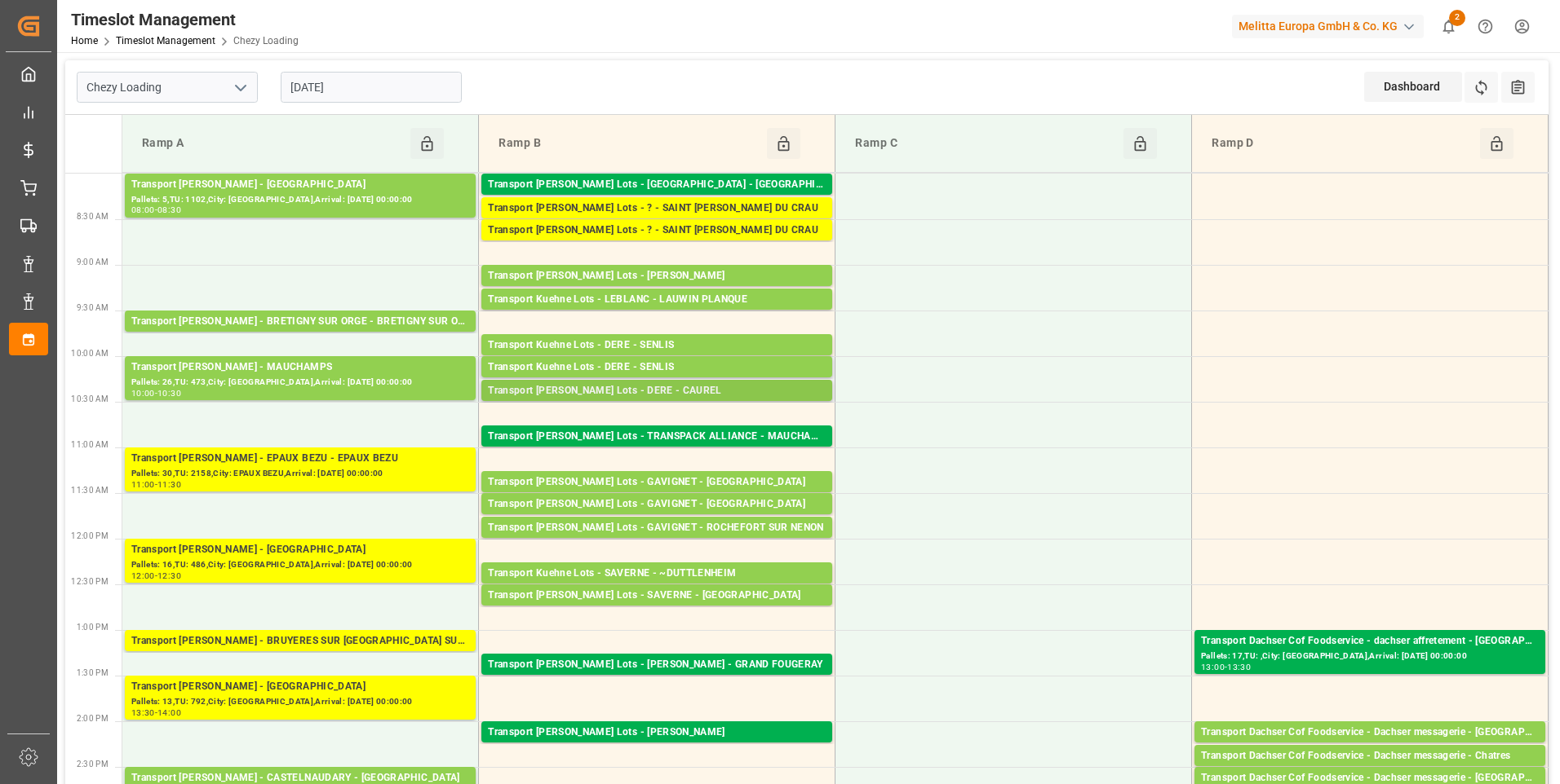
click at [679, 390] on div "Transport Kuehne Lots - DERE - CAUREL" at bounding box center [656, 392] width 337 height 16
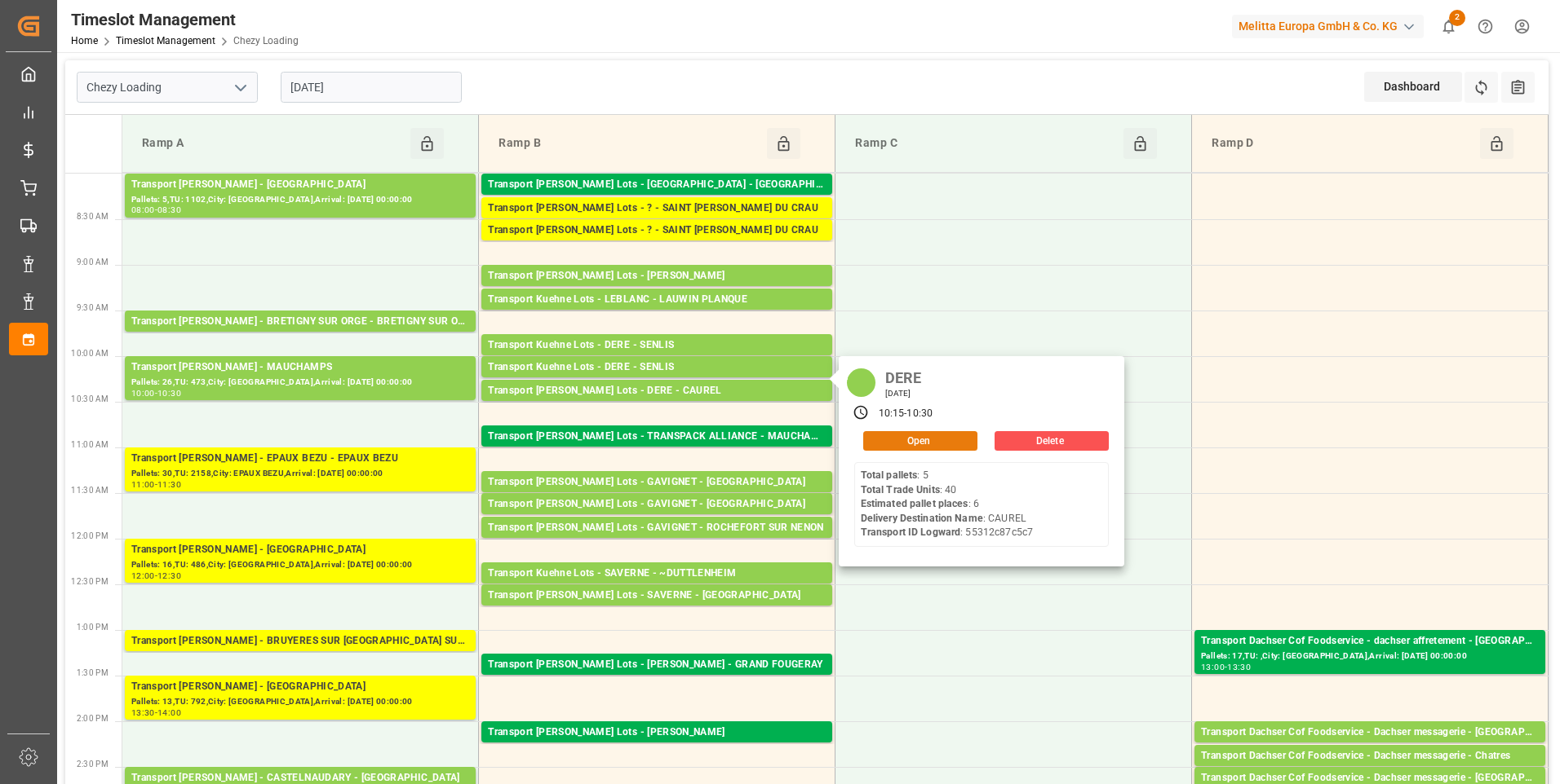
click at [870, 444] on button "Open" at bounding box center [920, 441] width 114 height 20
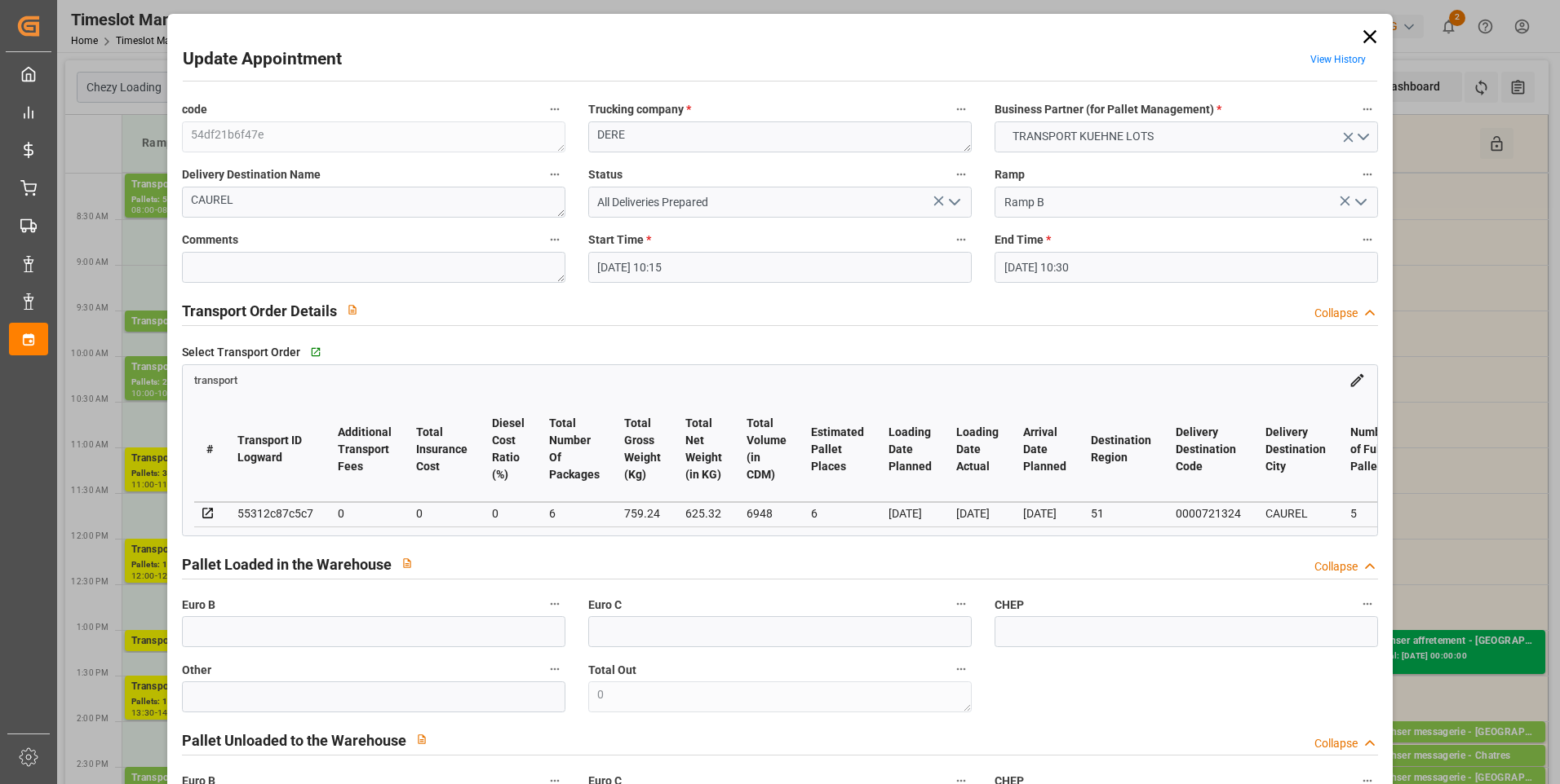
click at [1370, 31] on icon at bounding box center [1369, 37] width 13 height 13
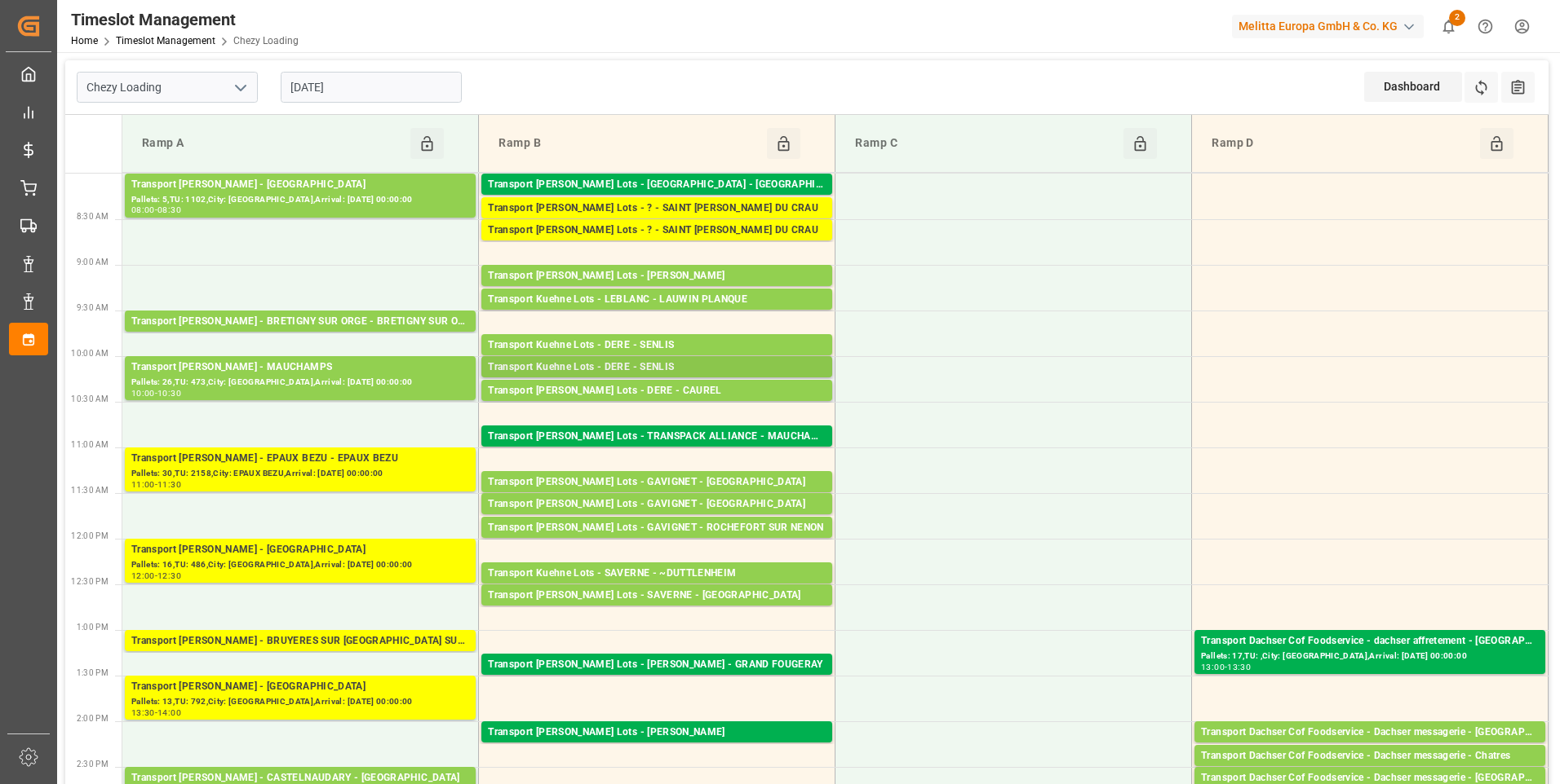
click at [664, 366] on div "Transport Kuehne Lots - DERE - SENLIS" at bounding box center [656, 368] width 337 height 16
click at [402, 87] on input "[DATE]" at bounding box center [371, 87] width 181 height 31
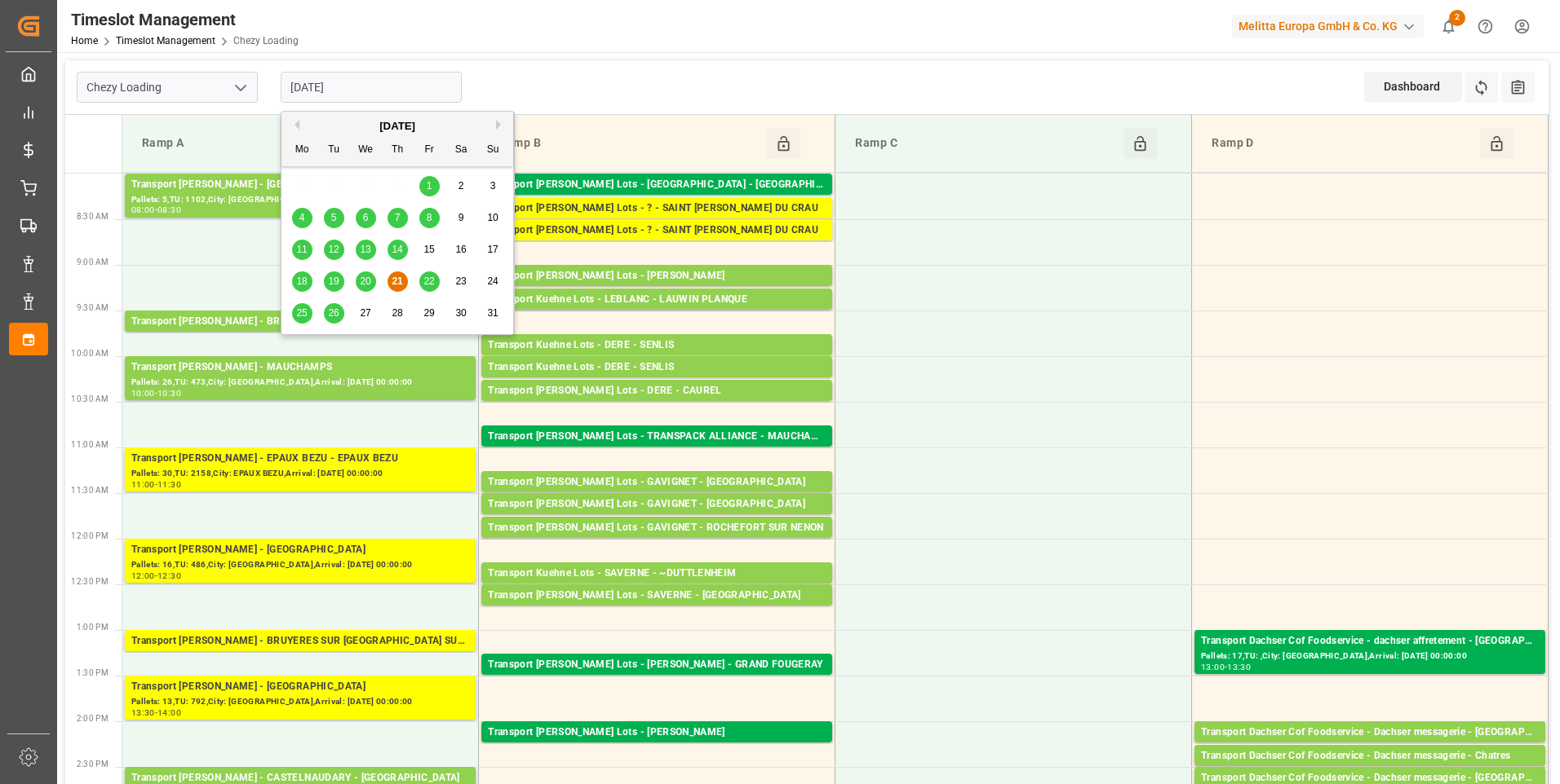
click at [431, 275] on div "22" at bounding box center [429, 282] width 21 height 20
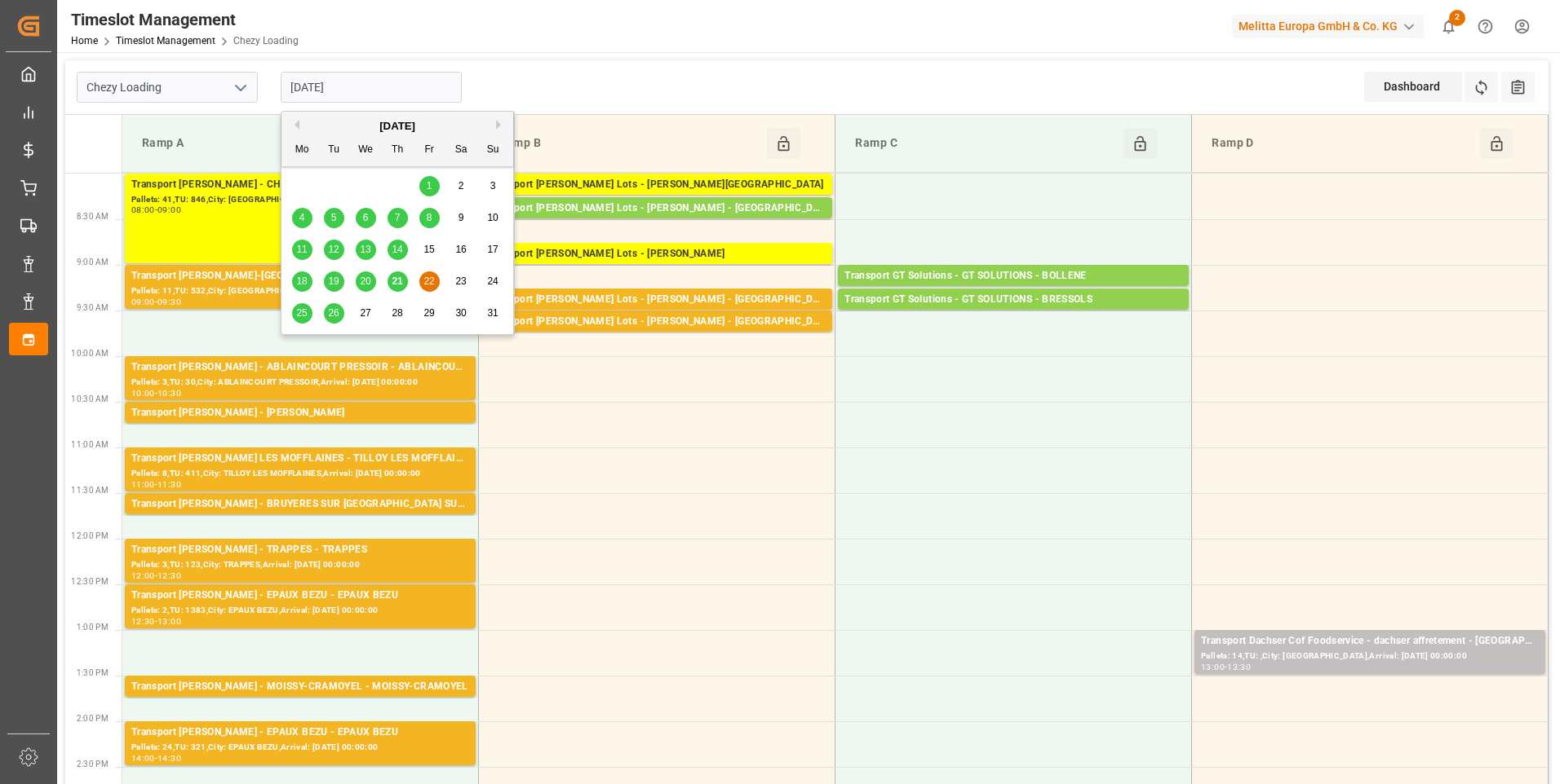
click at [382, 91] on input "[DATE]" at bounding box center [371, 87] width 181 height 31
click at [300, 307] on span "25" at bounding box center [301, 313] width 11 height 12
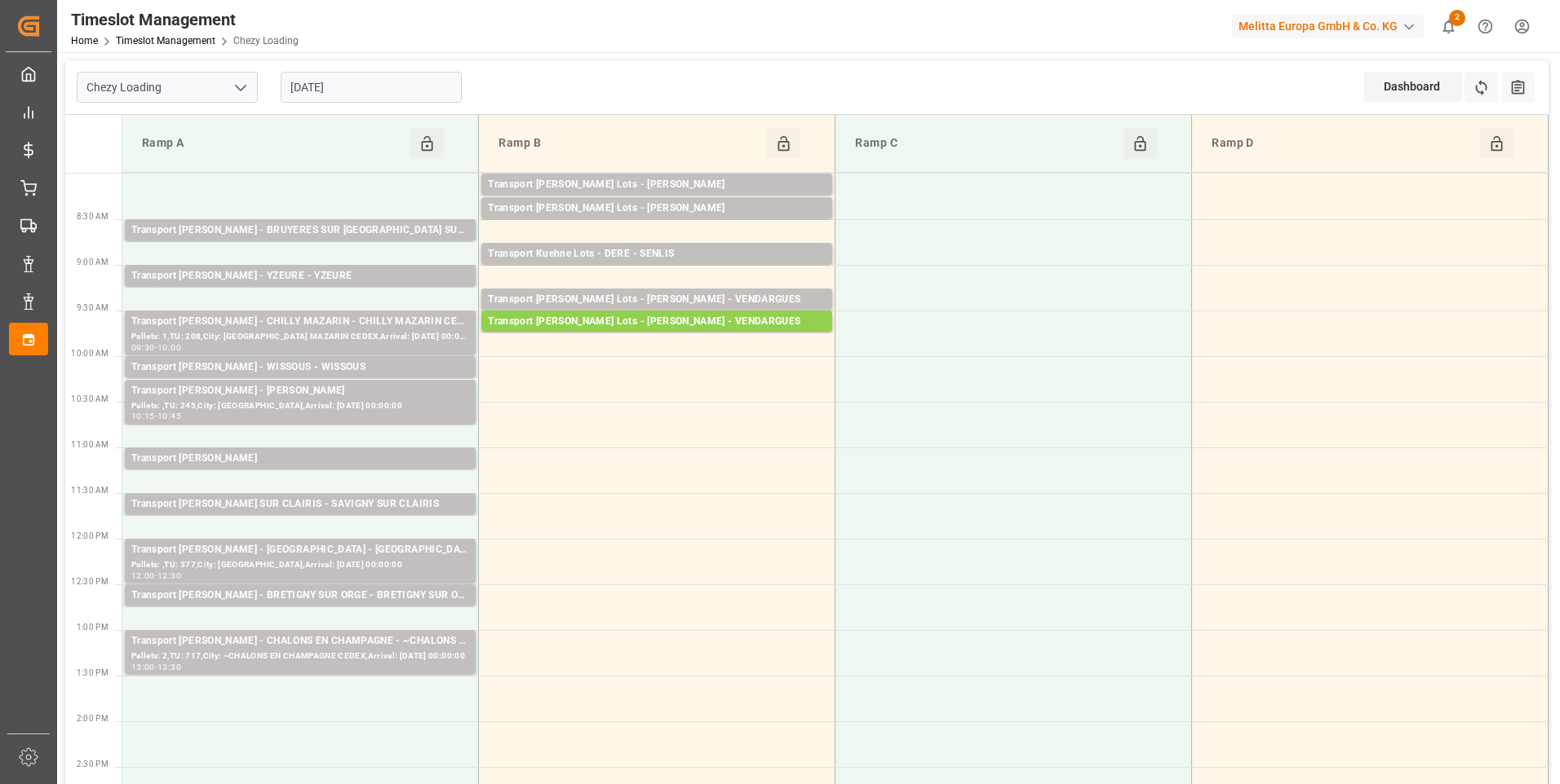
click at [398, 85] on input "[DATE]" at bounding box center [371, 87] width 181 height 31
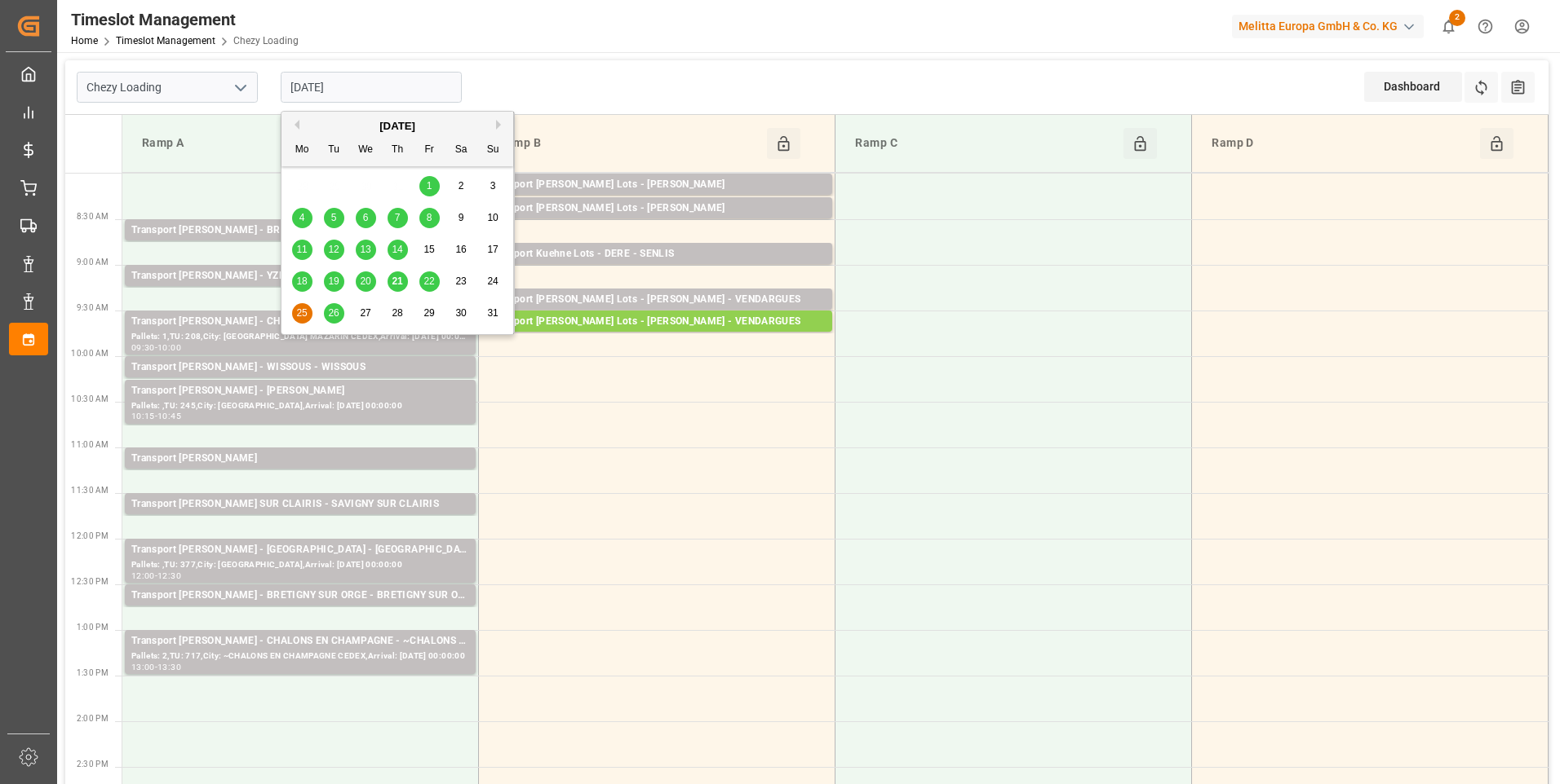
click at [401, 280] on span "21" at bounding box center [397, 282] width 11 height 12
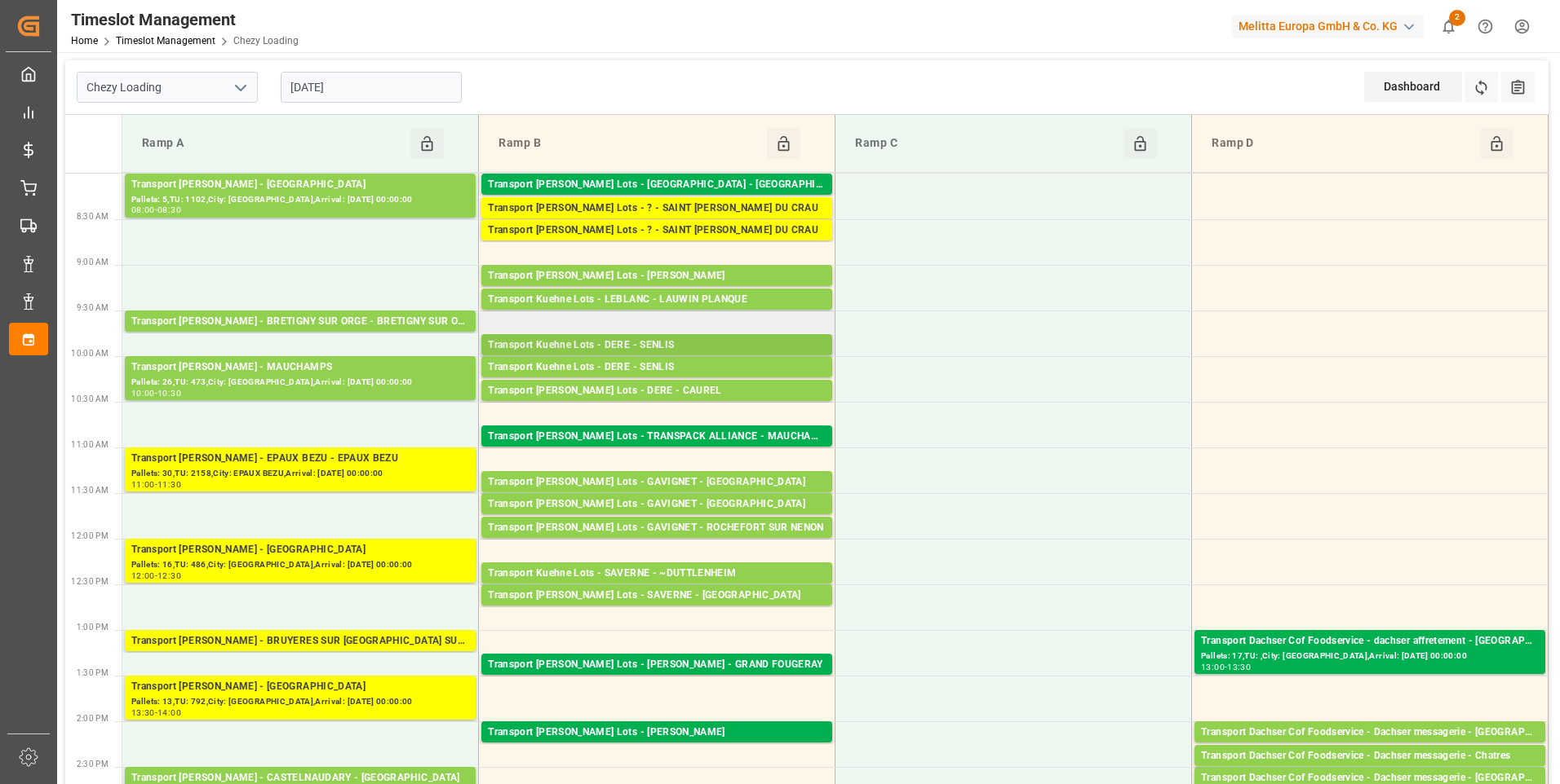
click at [639, 343] on div "Transport Kuehne Lots - DERE - SENLIS" at bounding box center [656, 345] width 337 height 16
click at [650, 366] on div "Transport Kuehne Lots - DERE - SENLIS" at bounding box center [656, 368] width 337 height 16
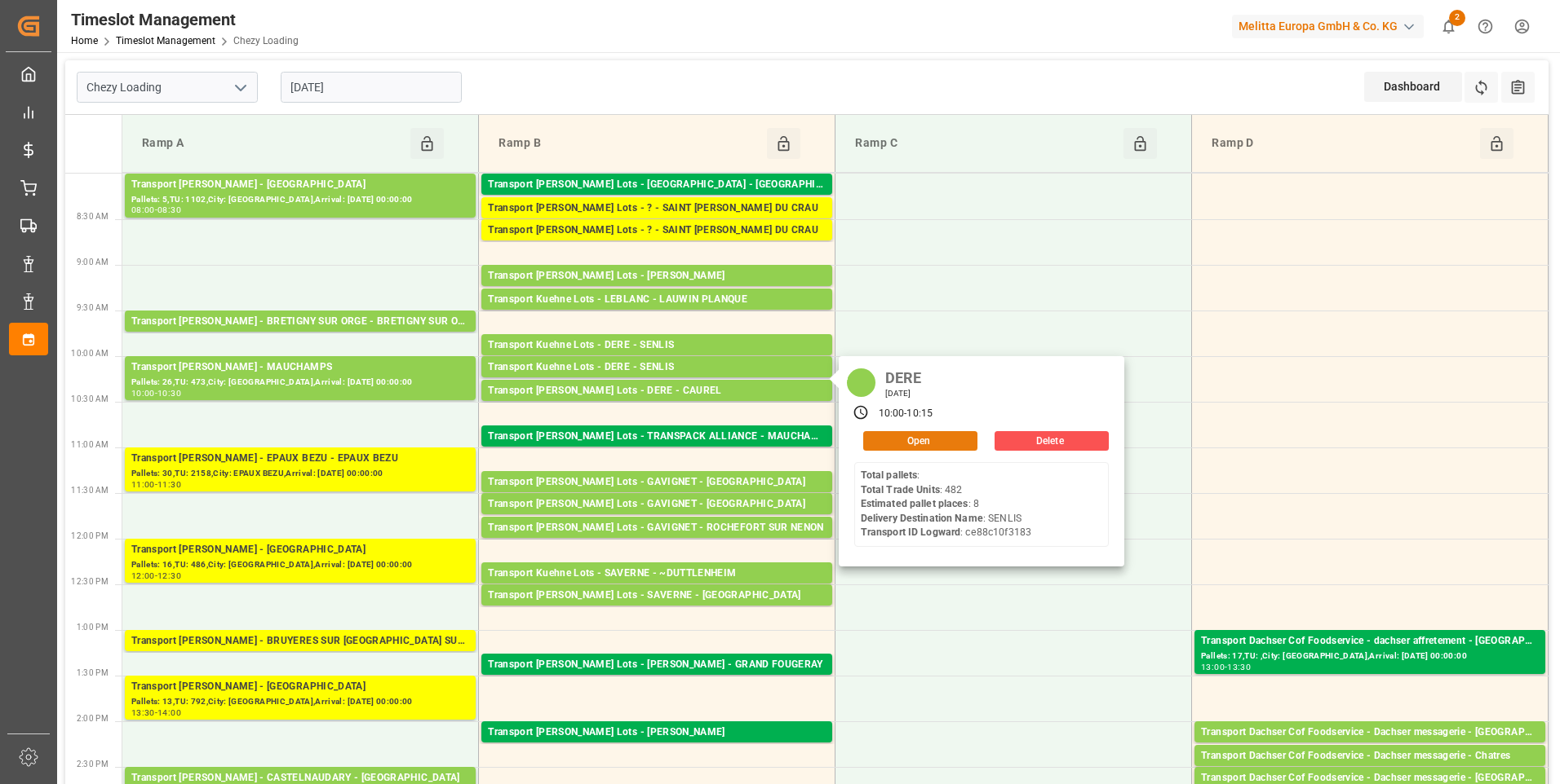
click at [895, 435] on button "Open" at bounding box center [920, 441] width 114 height 20
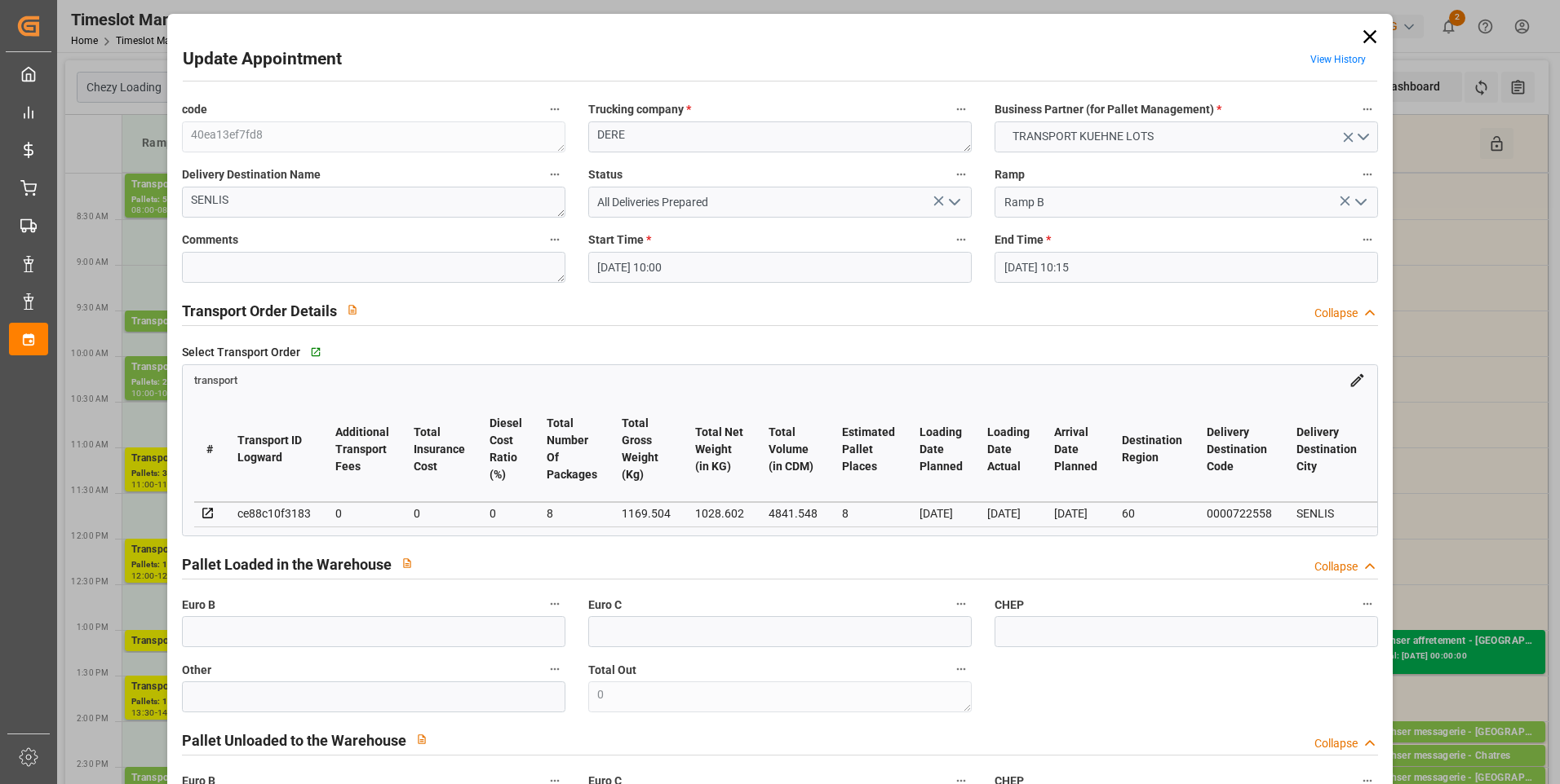
click at [1358, 36] on icon at bounding box center [1369, 37] width 23 height 23
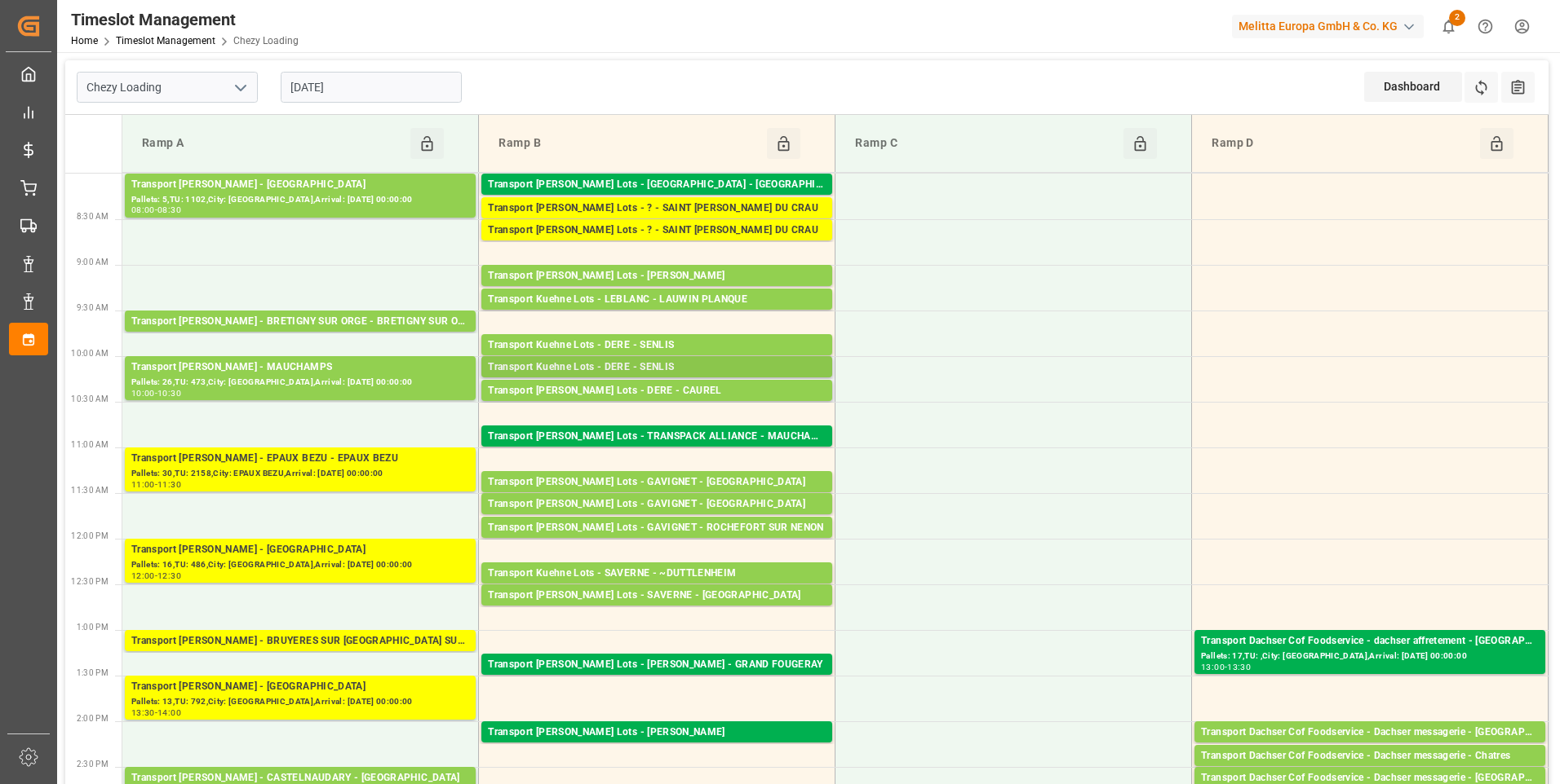
click at [663, 368] on div "Transport Kuehne Lots - DERE - SENLIS" at bounding box center [656, 368] width 337 height 16
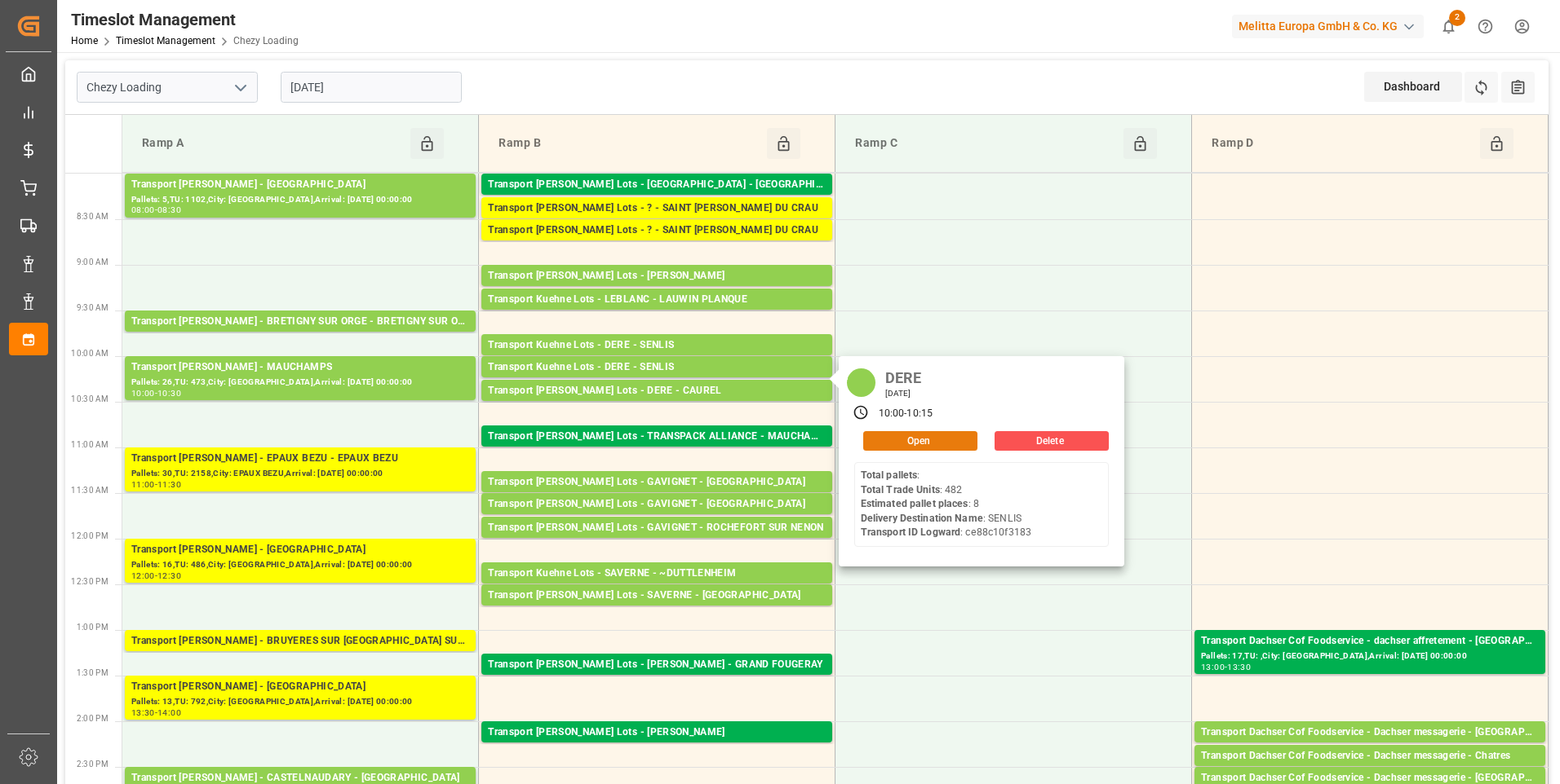
click at [910, 439] on button "Open" at bounding box center [920, 441] width 114 height 20
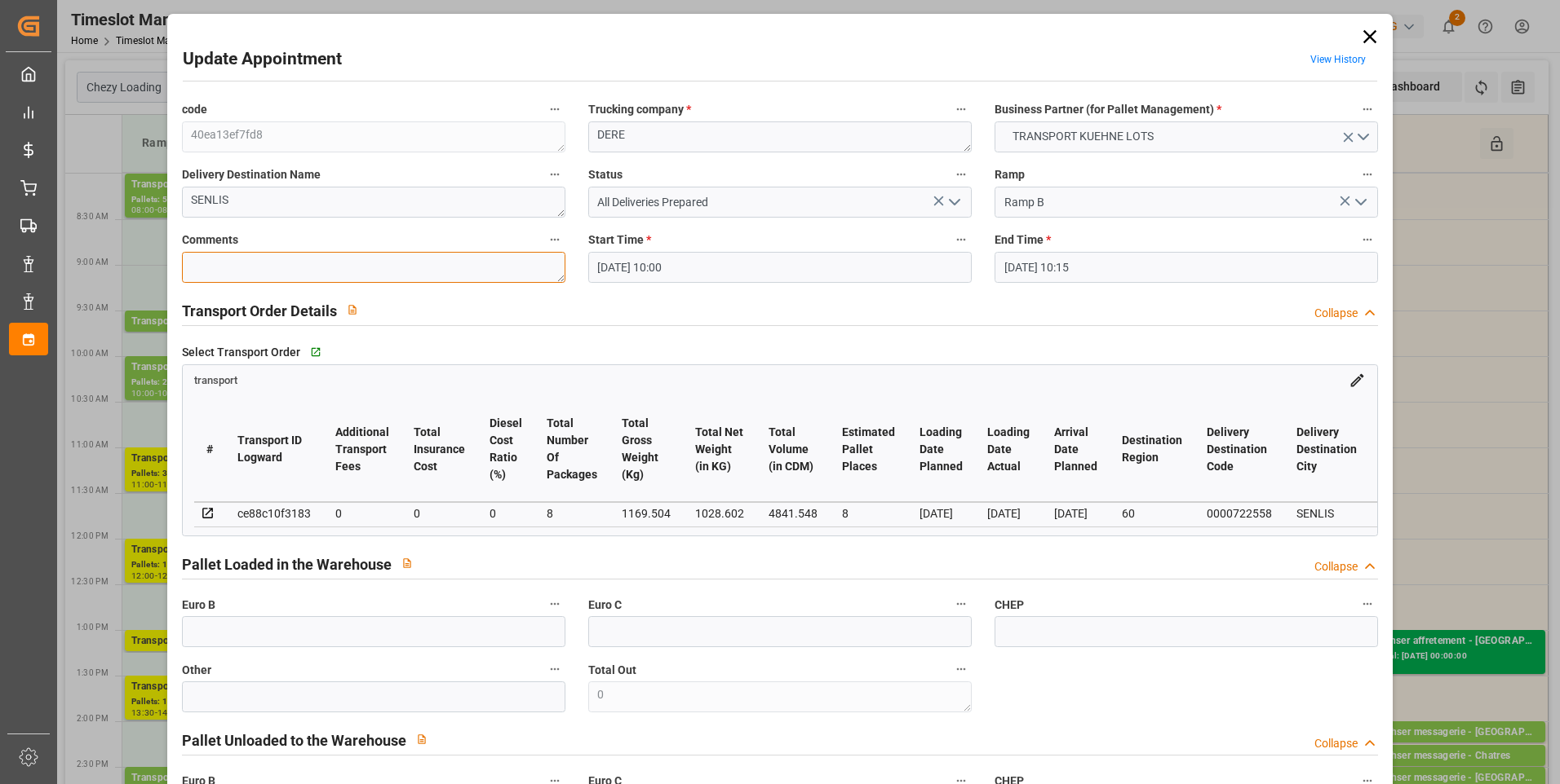
click at [234, 262] on textarea at bounding box center [374, 267] width 384 height 31
click at [253, 637] on input "text" at bounding box center [374, 631] width 384 height 31
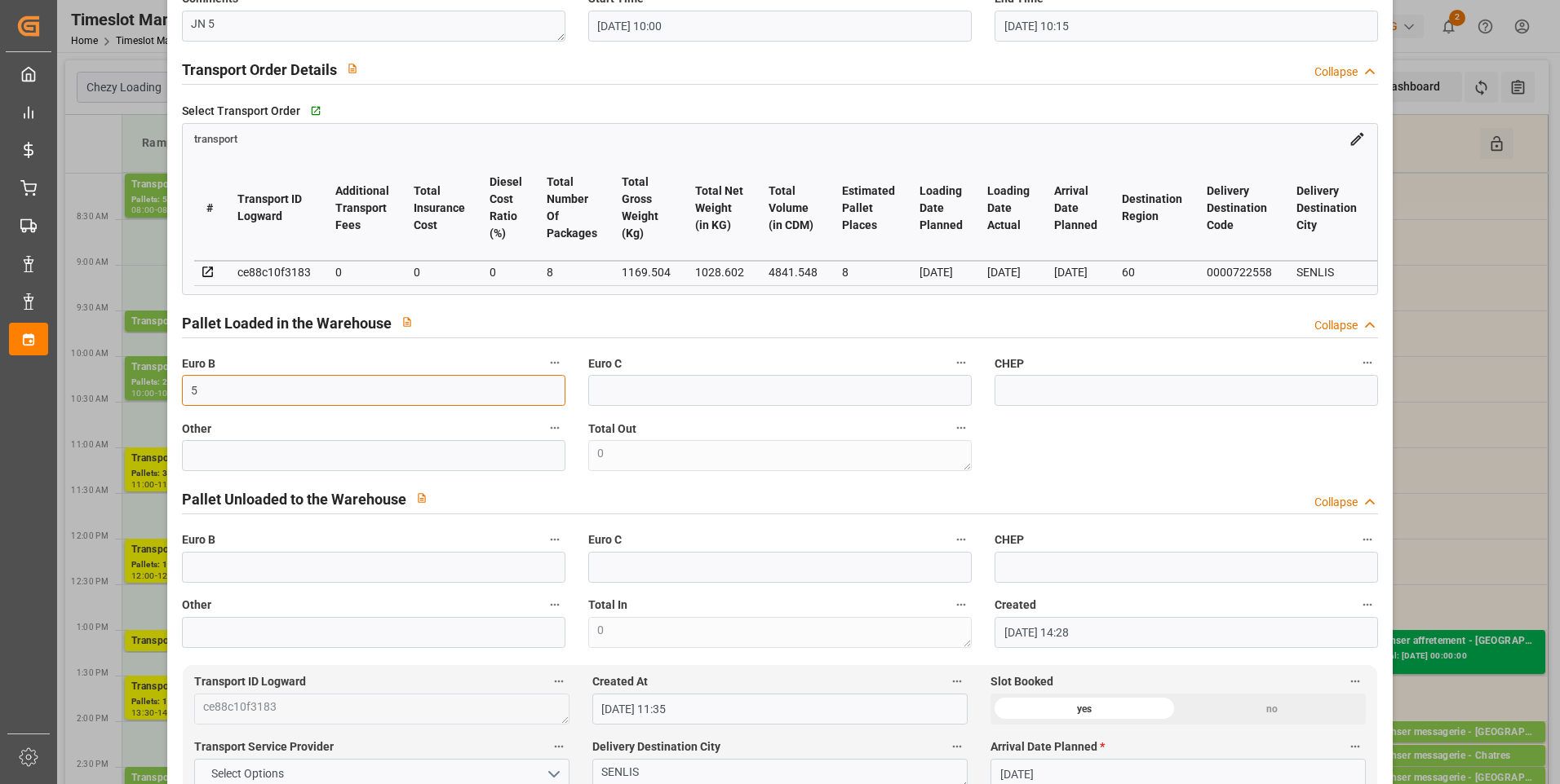
scroll to position [734, 0]
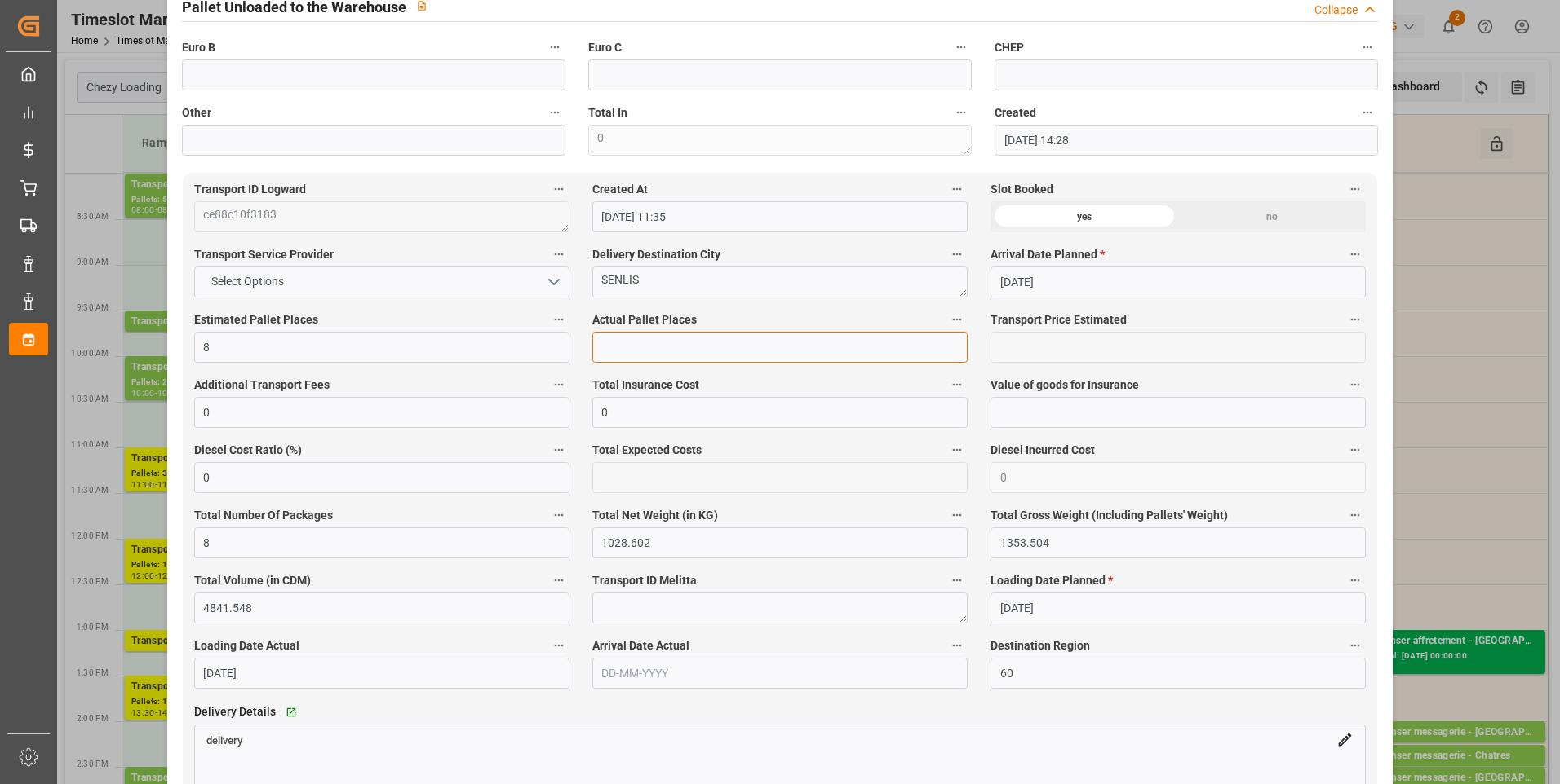
click at [626, 352] on input "text" at bounding box center [780, 347] width 375 height 31
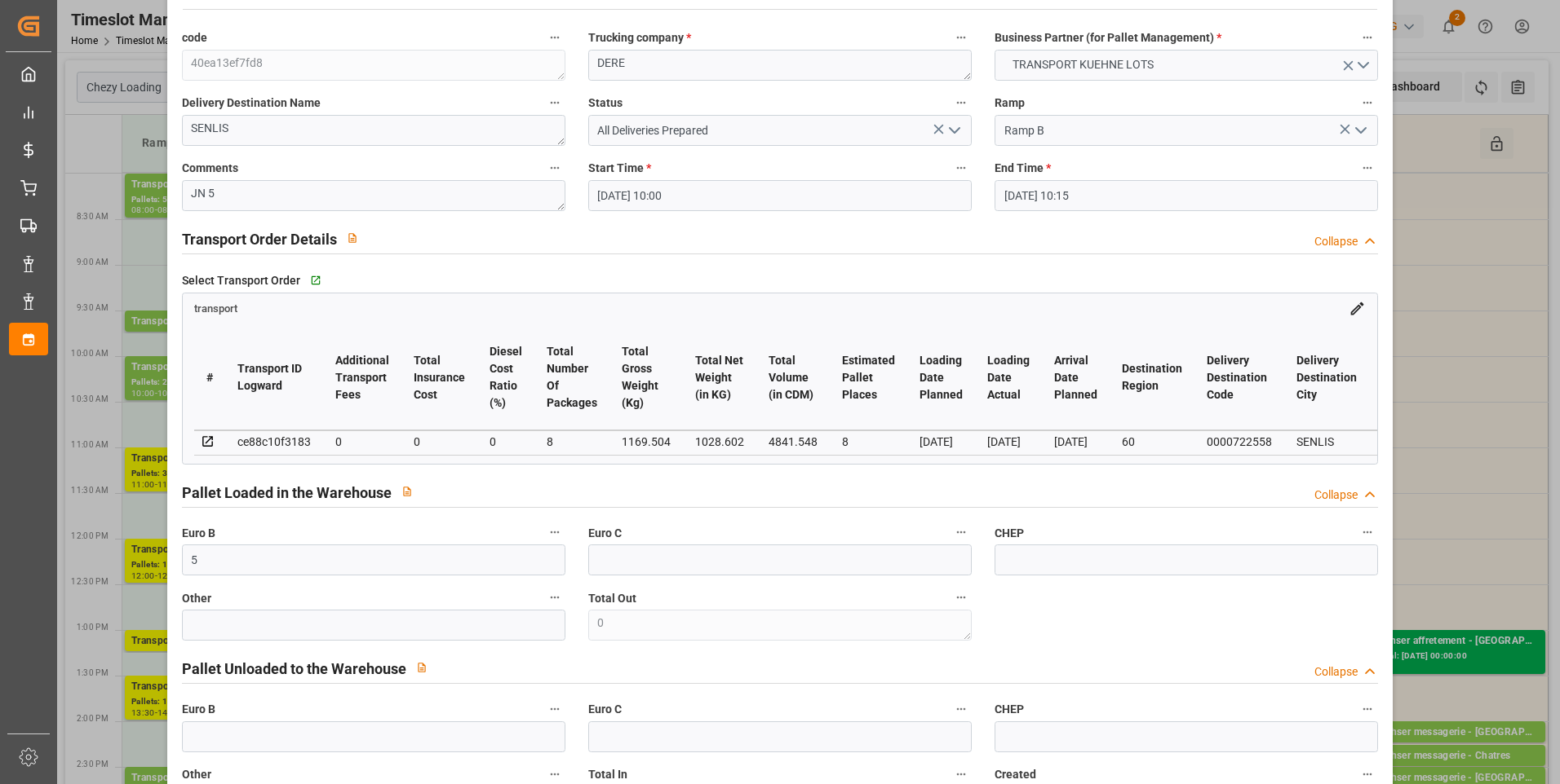
scroll to position [0, 0]
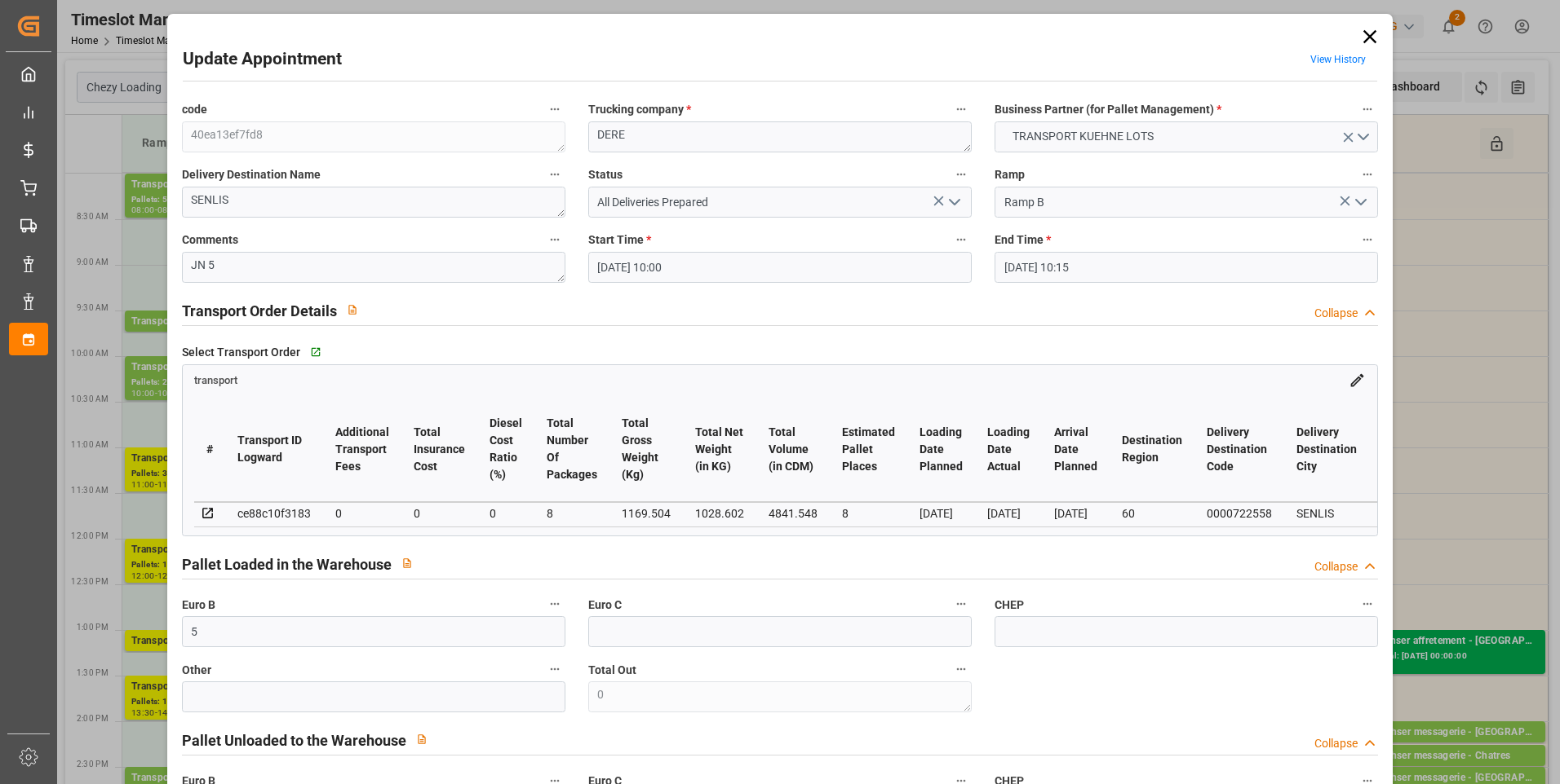
click at [1366, 33] on icon at bounding box center [1369, 37] width 23 height 23
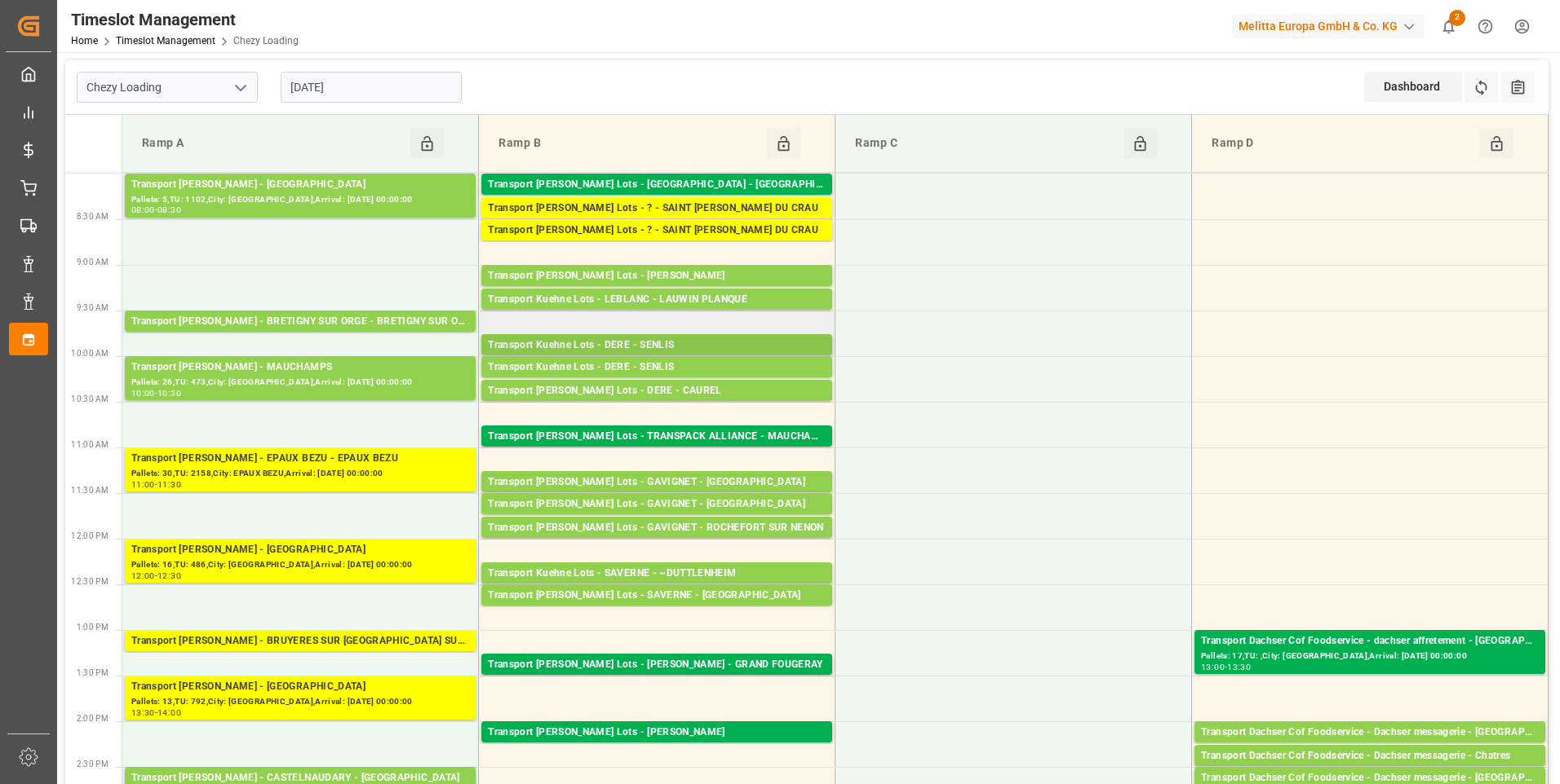
click at [644, 338] on div "Transport Kuehne Lots - DERE - SENLIS" at bounding box center [656, 345] width 337 height 16
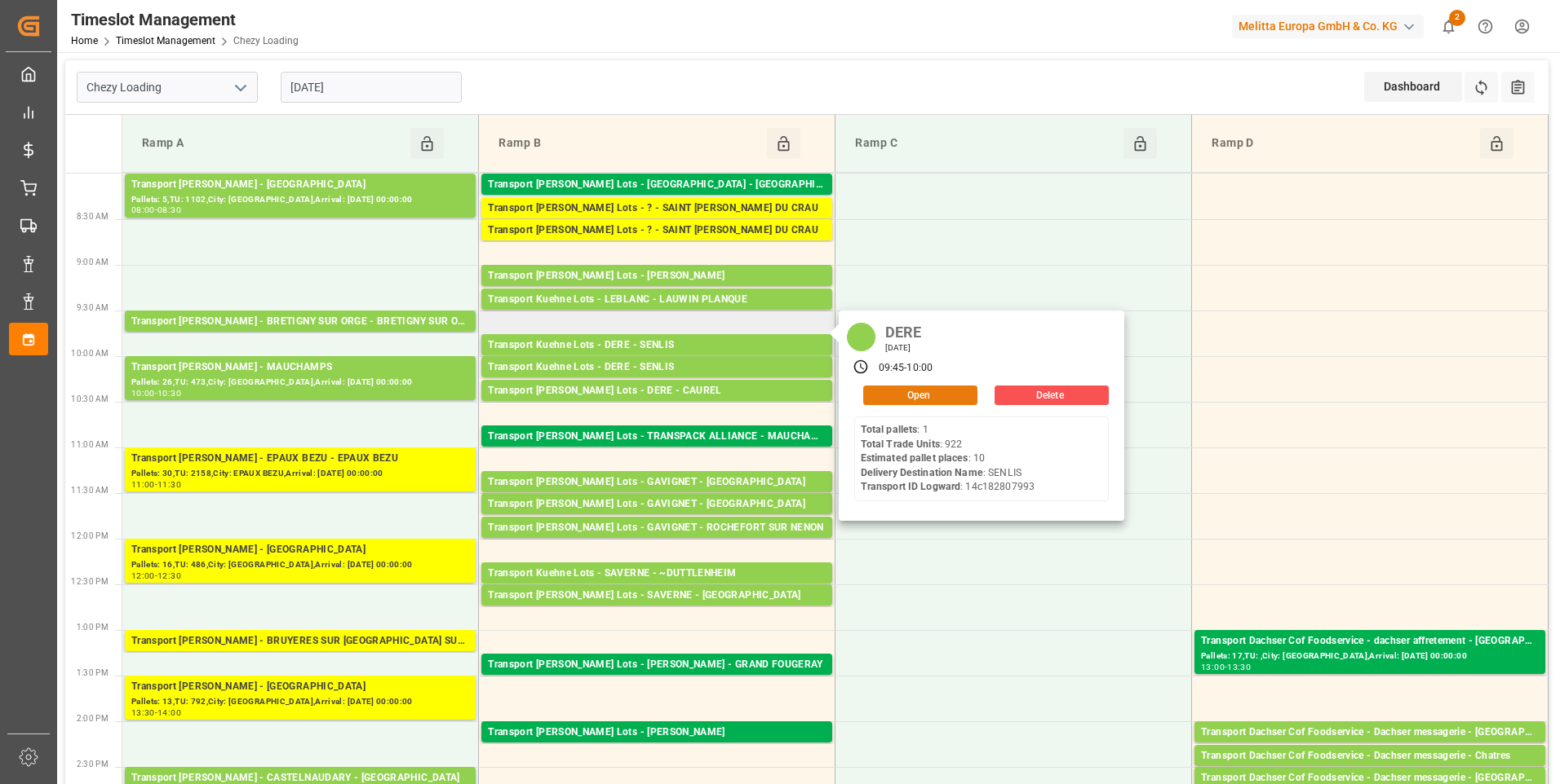
click at [932, 393] on button "Open" at bounding box center [920, 395] width 114 height 20
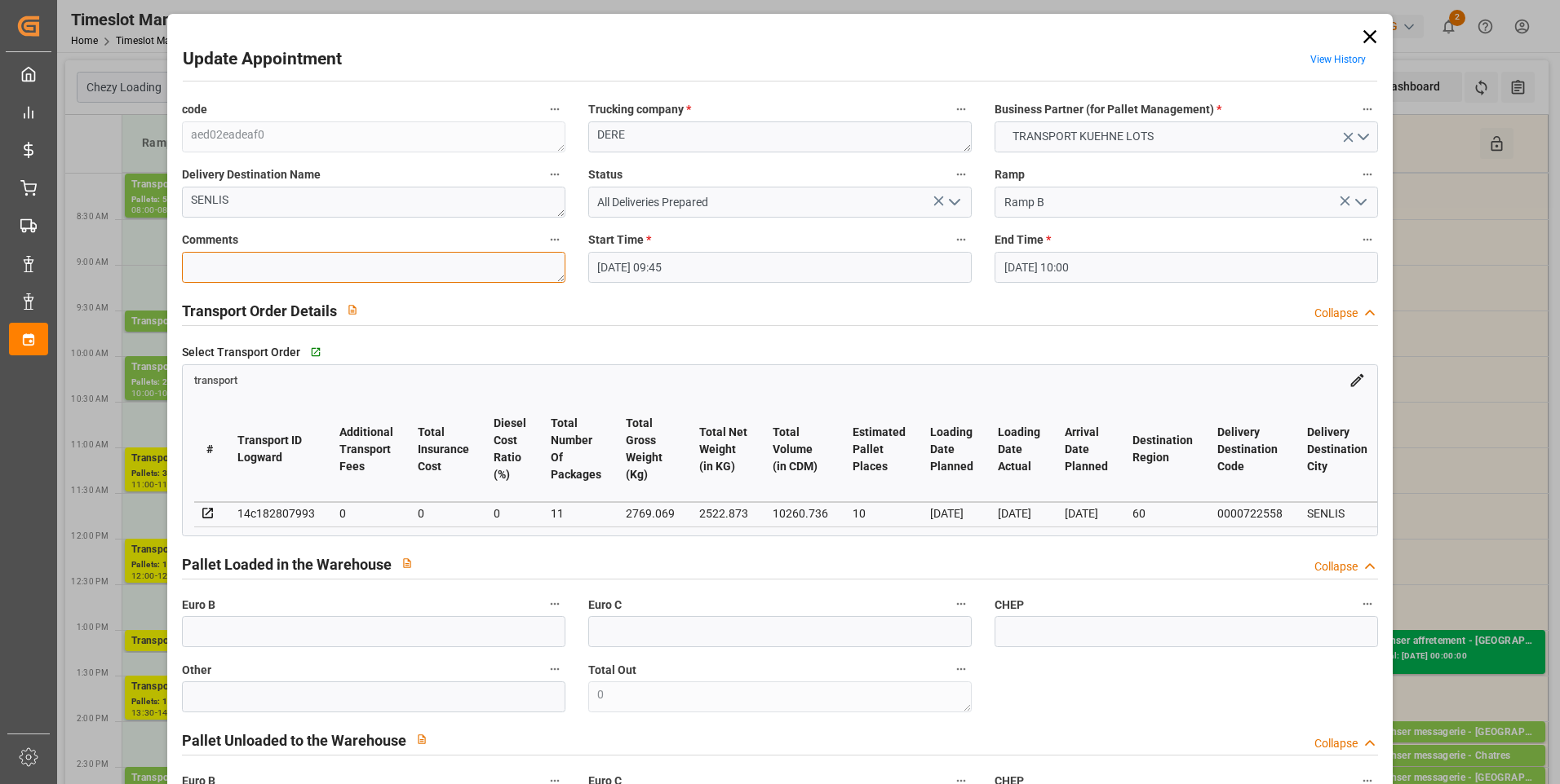
click at [211, 264] on textarea at bounding box center [374, 267] width 384 height 31
click at [952, 198] on icon "open menu" at bounding box center [955, 203] width 20 height 20
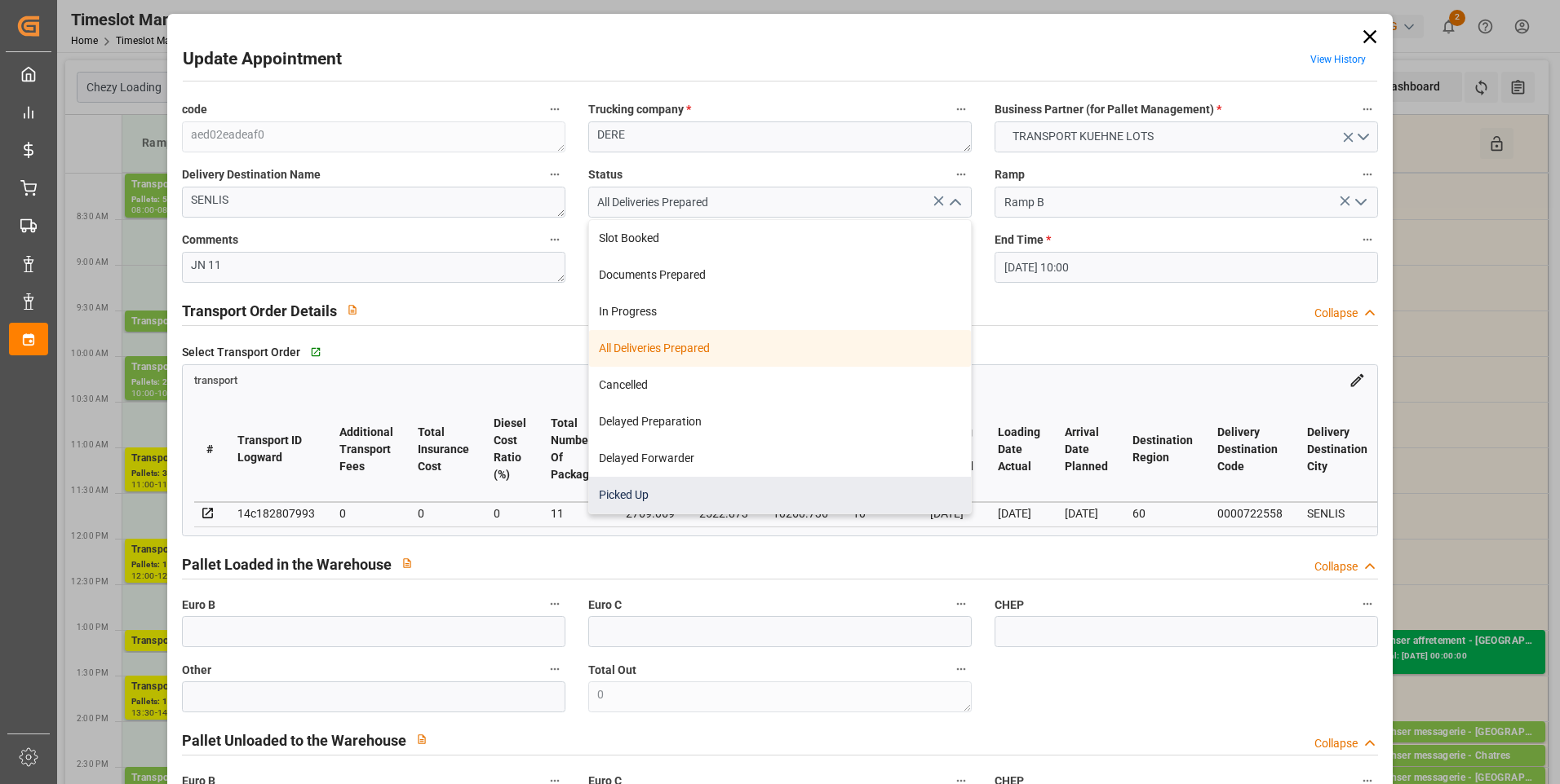
click at [644, 501] on div "Picked Up" at bounding box center [780, 494] width 382 height 37
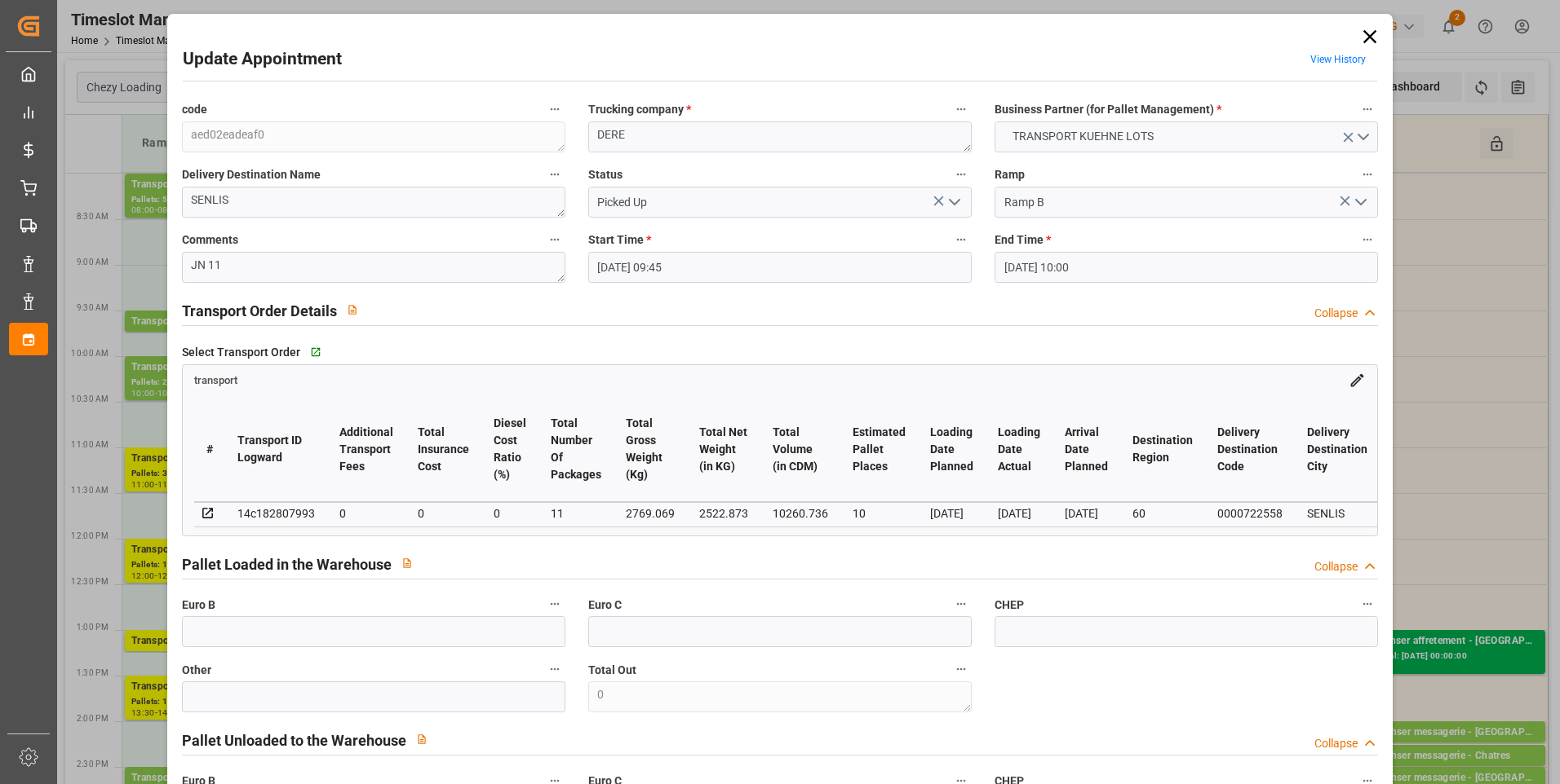
scroll to position [163, 0]
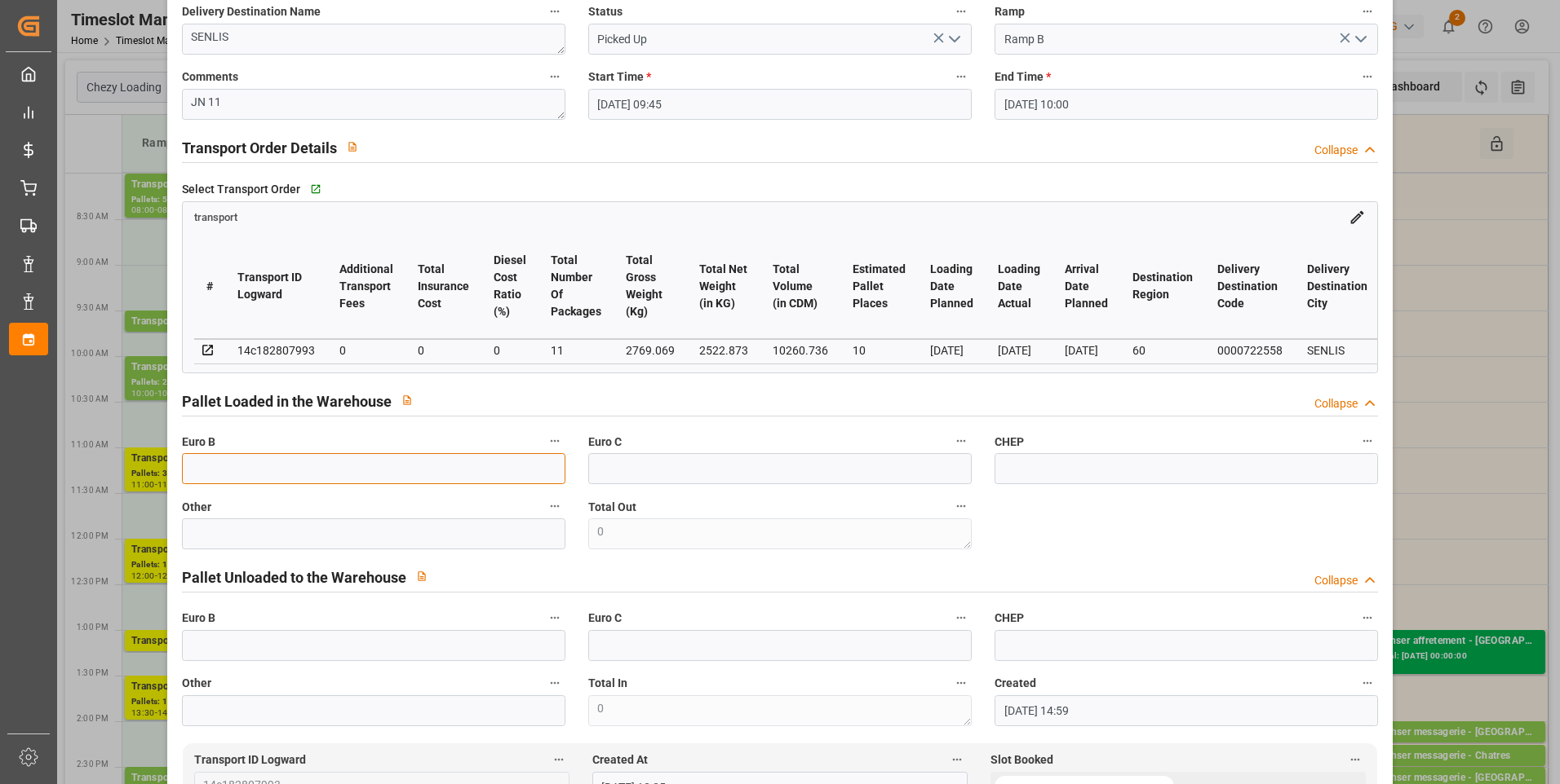
click at [268, 472] on input "text" at bounding box center [374, 469] width 384 height 31
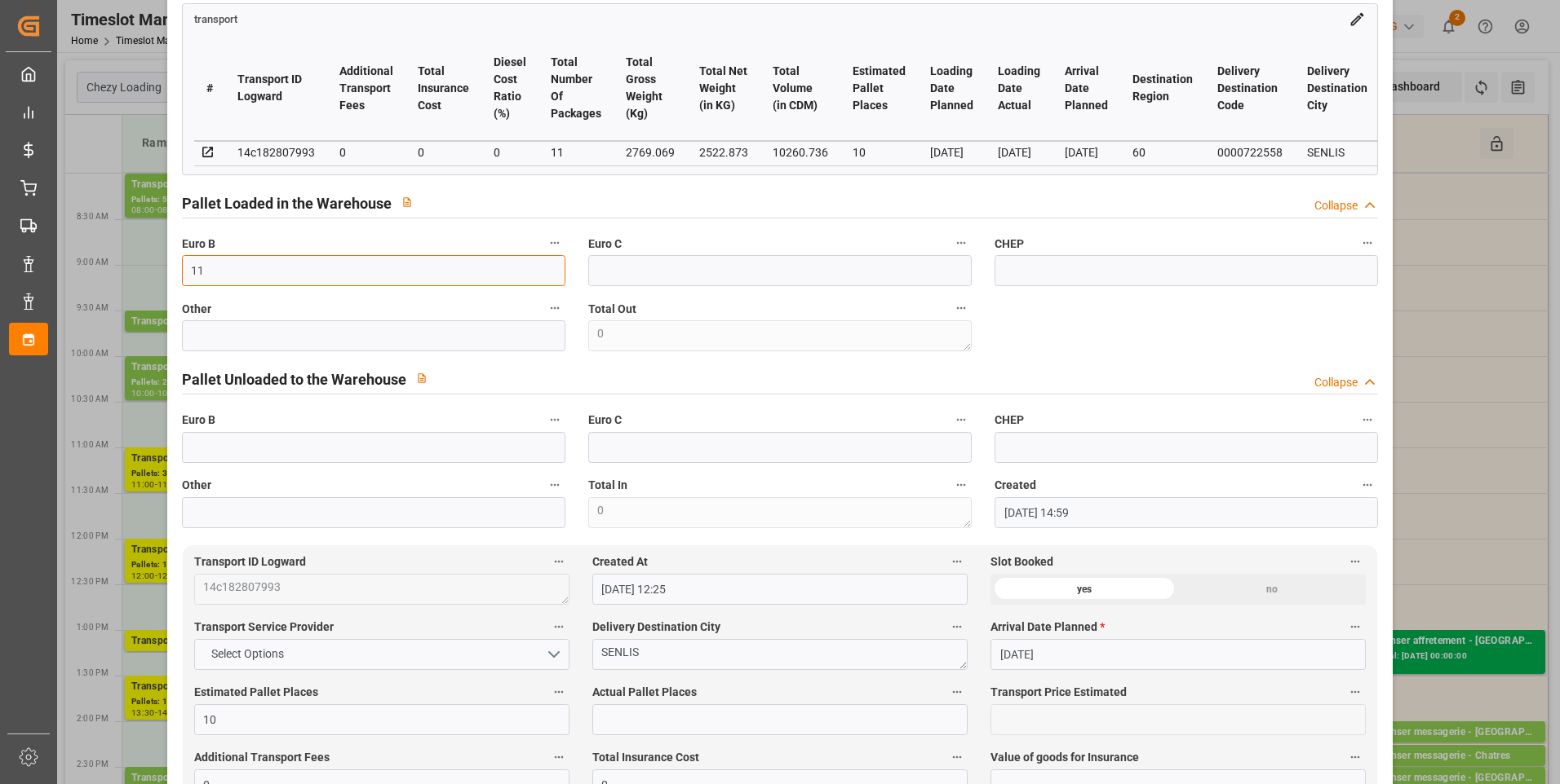
scroll to position [897, 0]
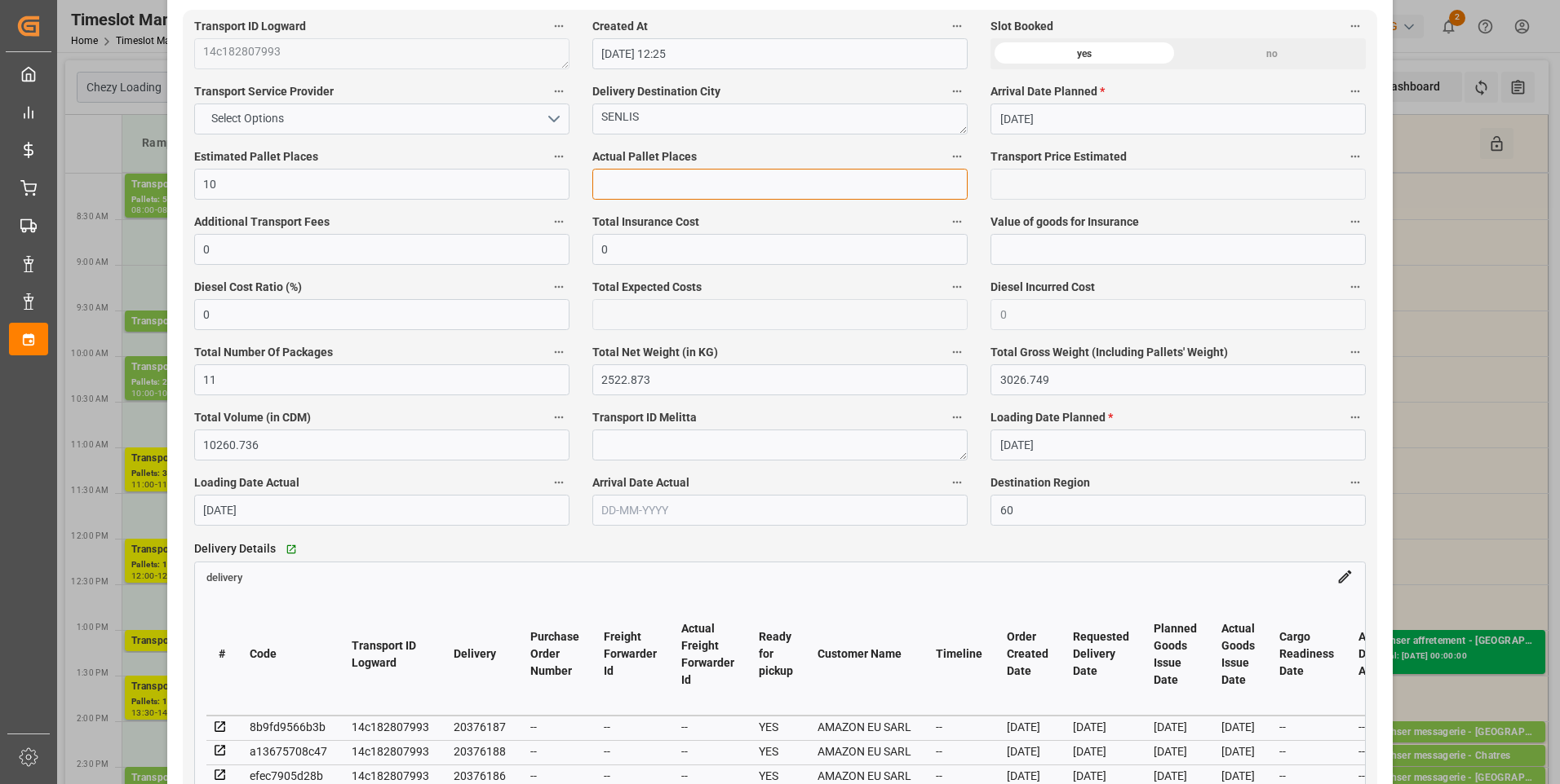
click at [626, 184] on input "text" at bounding box center [780, 184] width 375 height 31
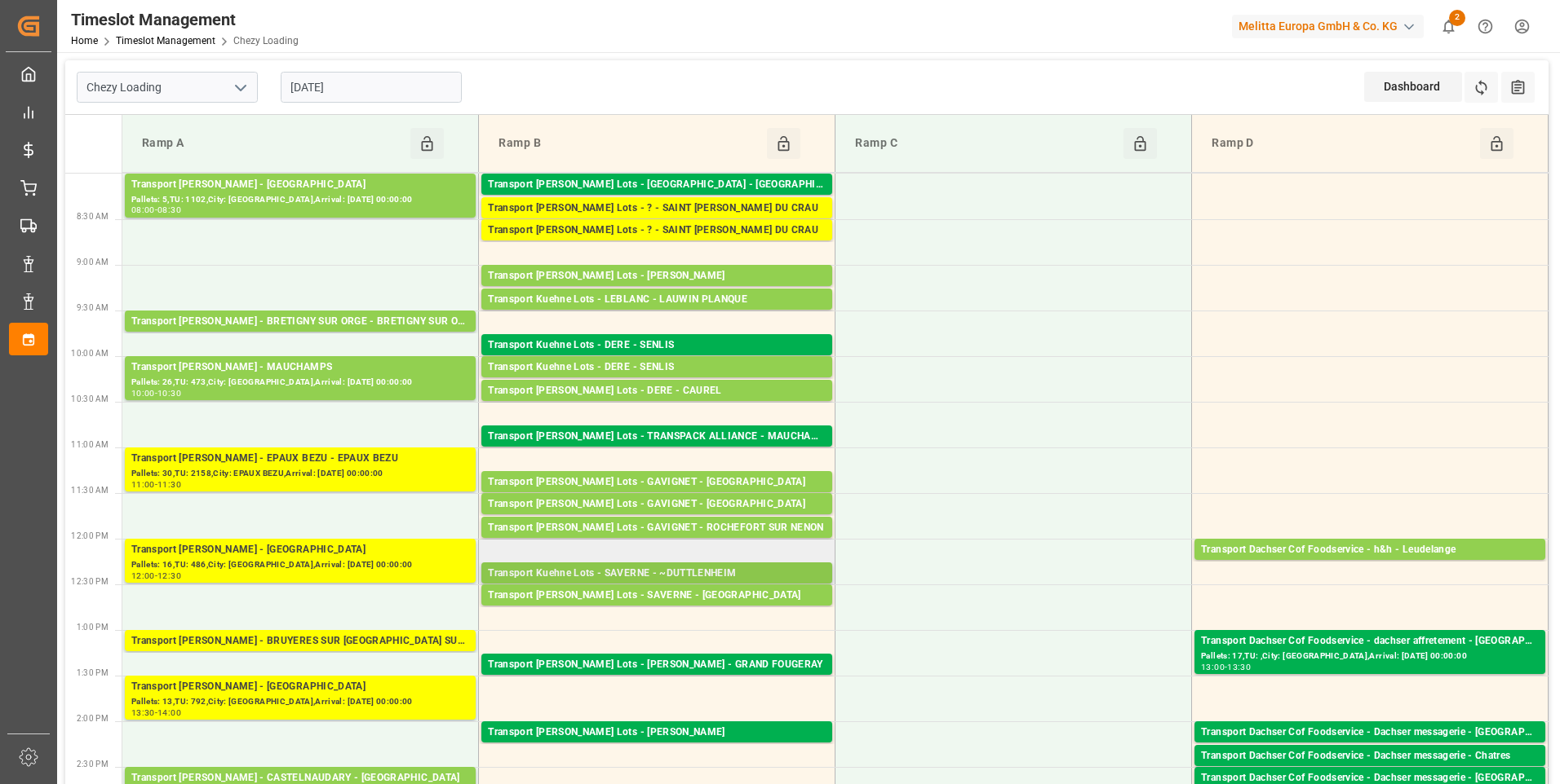
click at [679, 575] on div "Transport Kuehne Lots - SAVERNE - ~DUTTLENHEIM" at bounding box center [656, 573] width 337 height 16
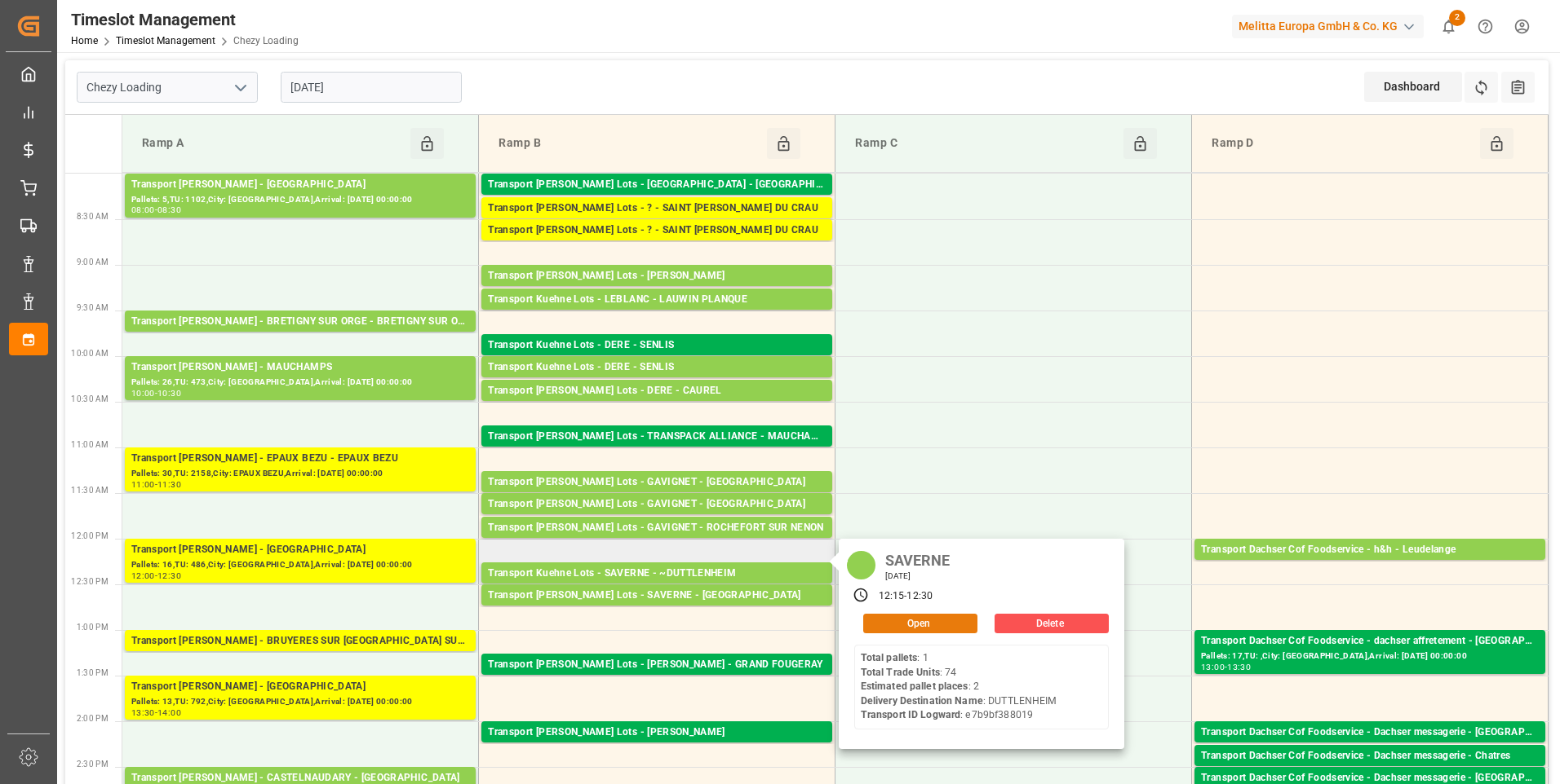
click at [883, 621] on button "Open" at bounding box center [920, 624] width 114 height 20
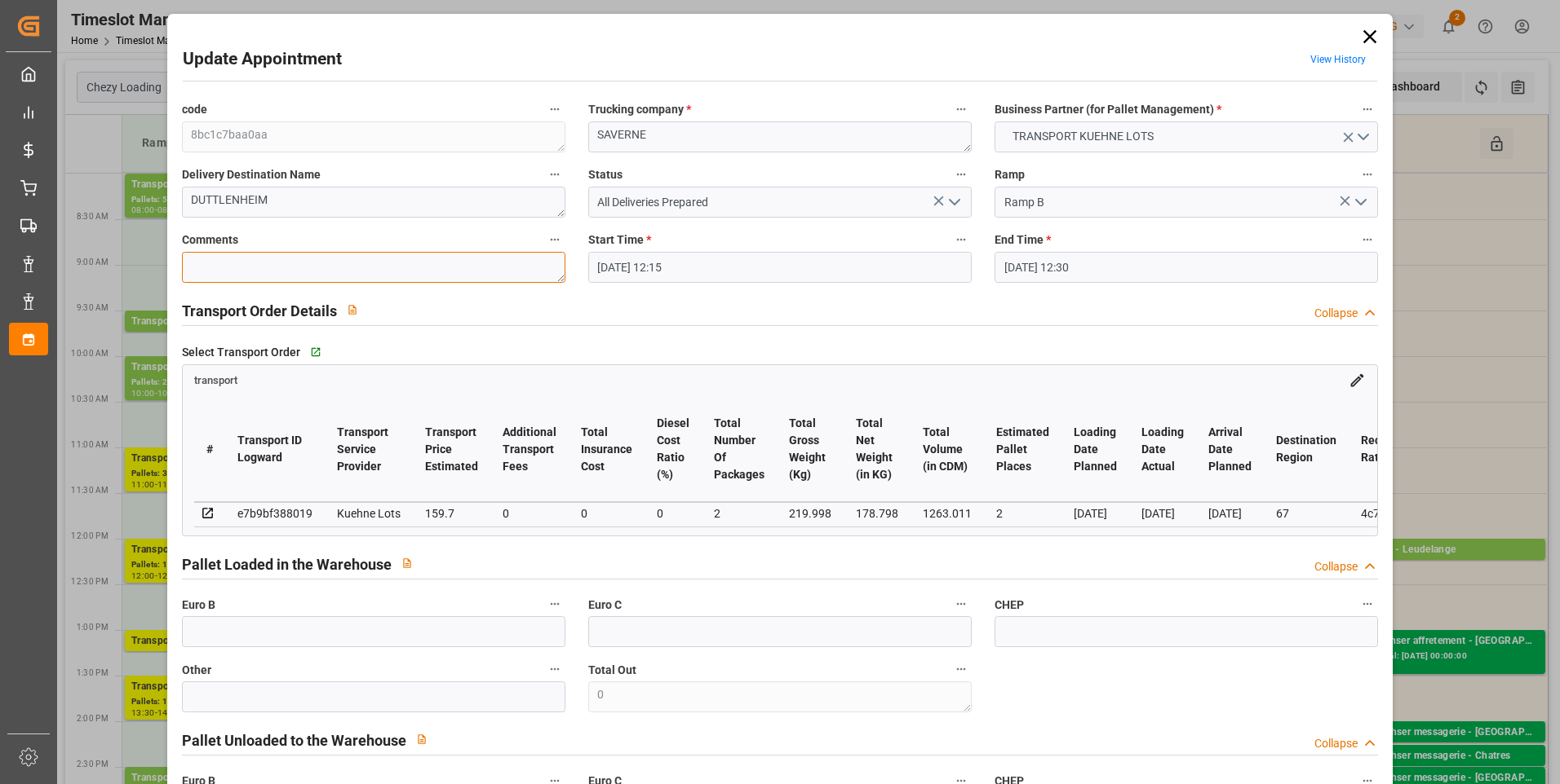
click at [214, 270] on textarea at bounding box center [374, 267] width 384 height 31
click at [209, 264] on textarea at bounding box center [374, 267] width 384 height 31
click at [1366, 32] on icon at bounding box center [1369, 37] width 23 height 23
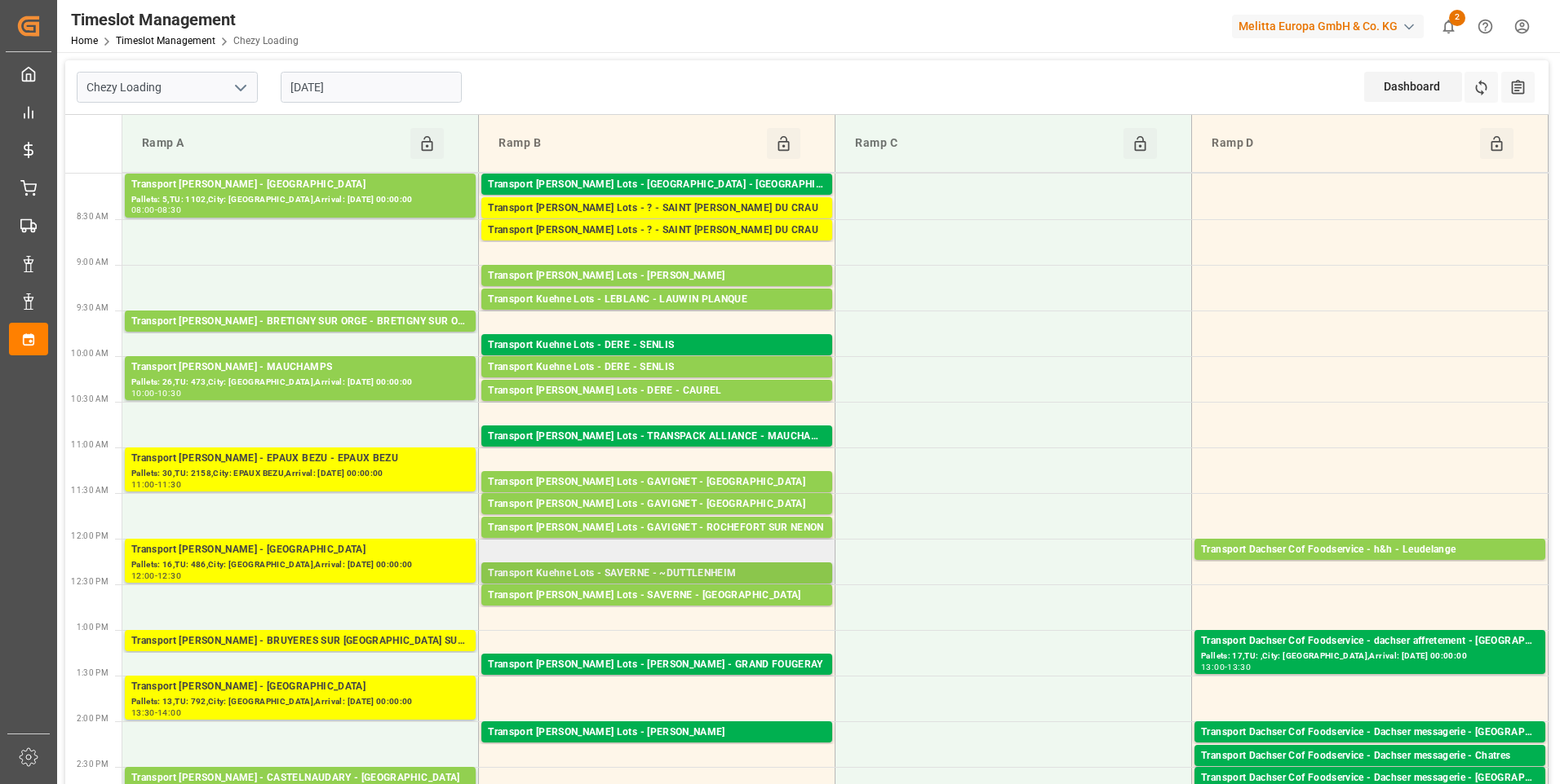
click at [677, 573] on div "Transport Kuehne Lots - SAVERNE - ~DUTTLENHEIM" at bounding box center [656, 573] width 337 height 16
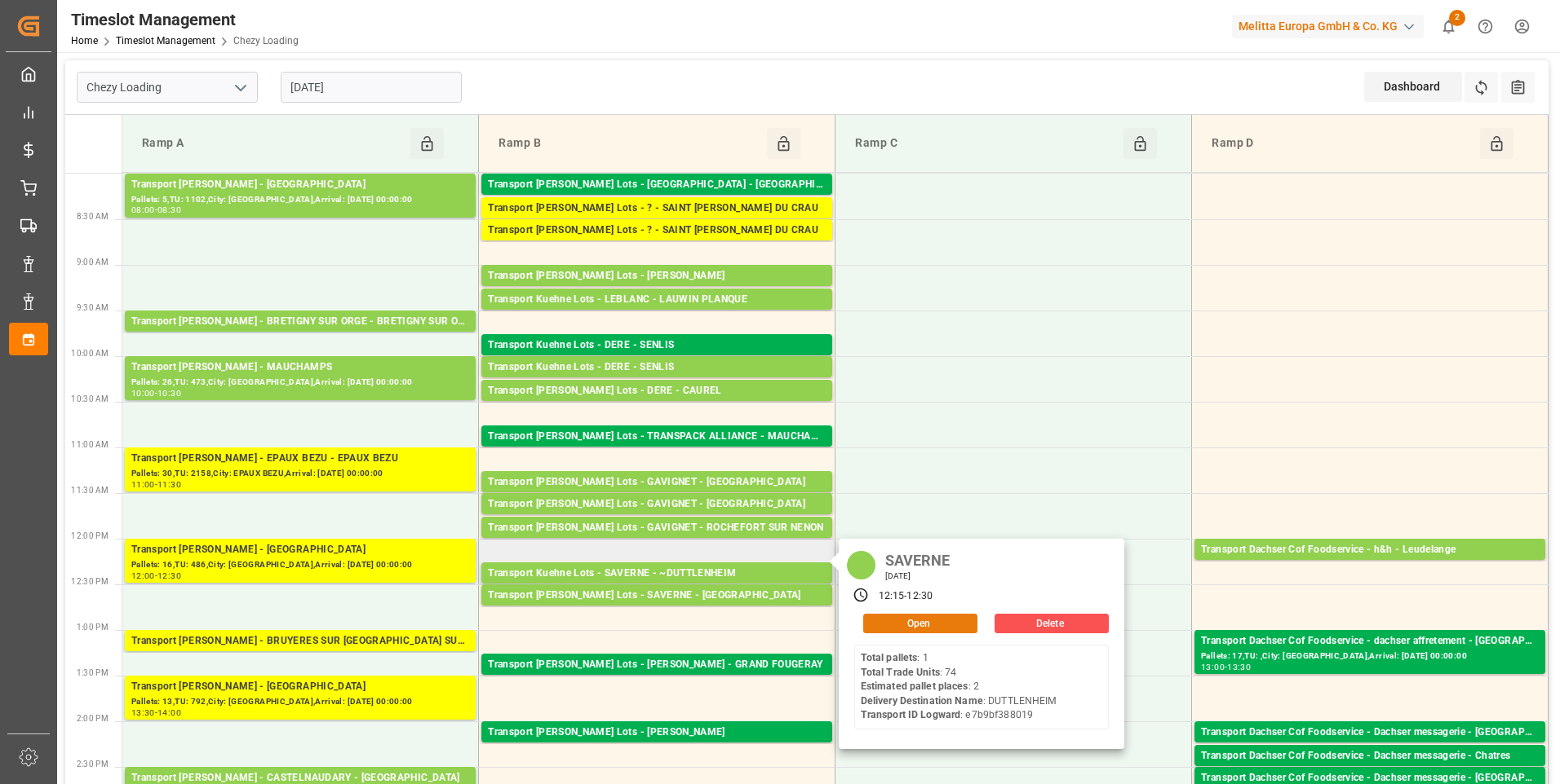
click at [891, 619] on button "Open" at bounding box center [920, 624] width 114 height 20
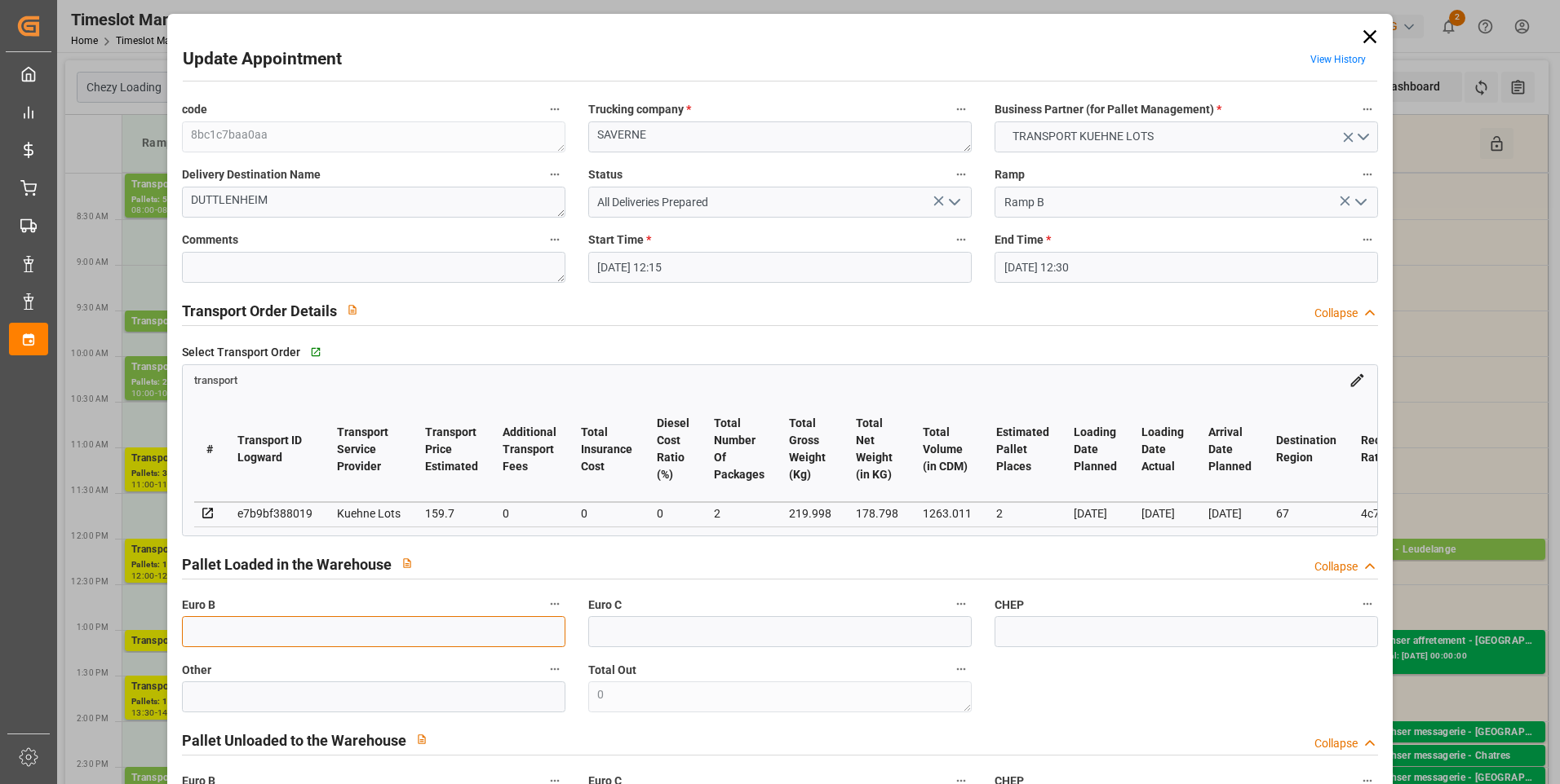
click at [246, 635] on input "text" at bounding box center [374, 631] width 384 height 31
click at [241, 263] on textarea at bounding box center [374, 267] width 384 height 31
click at [272, 633] on input "text" at bounding box center [374, 631] width 384 height 31
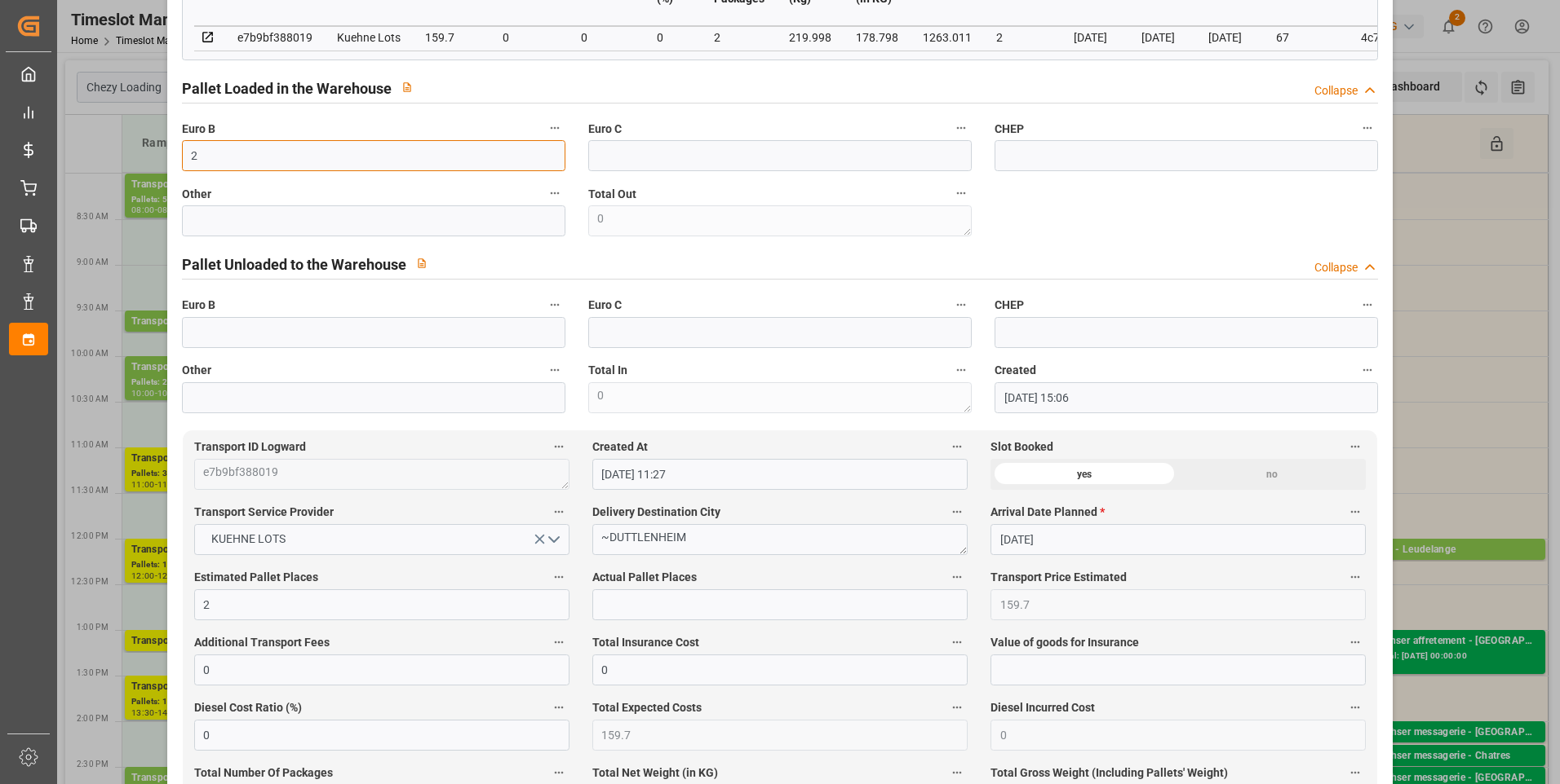
scroll to position [489, 0]
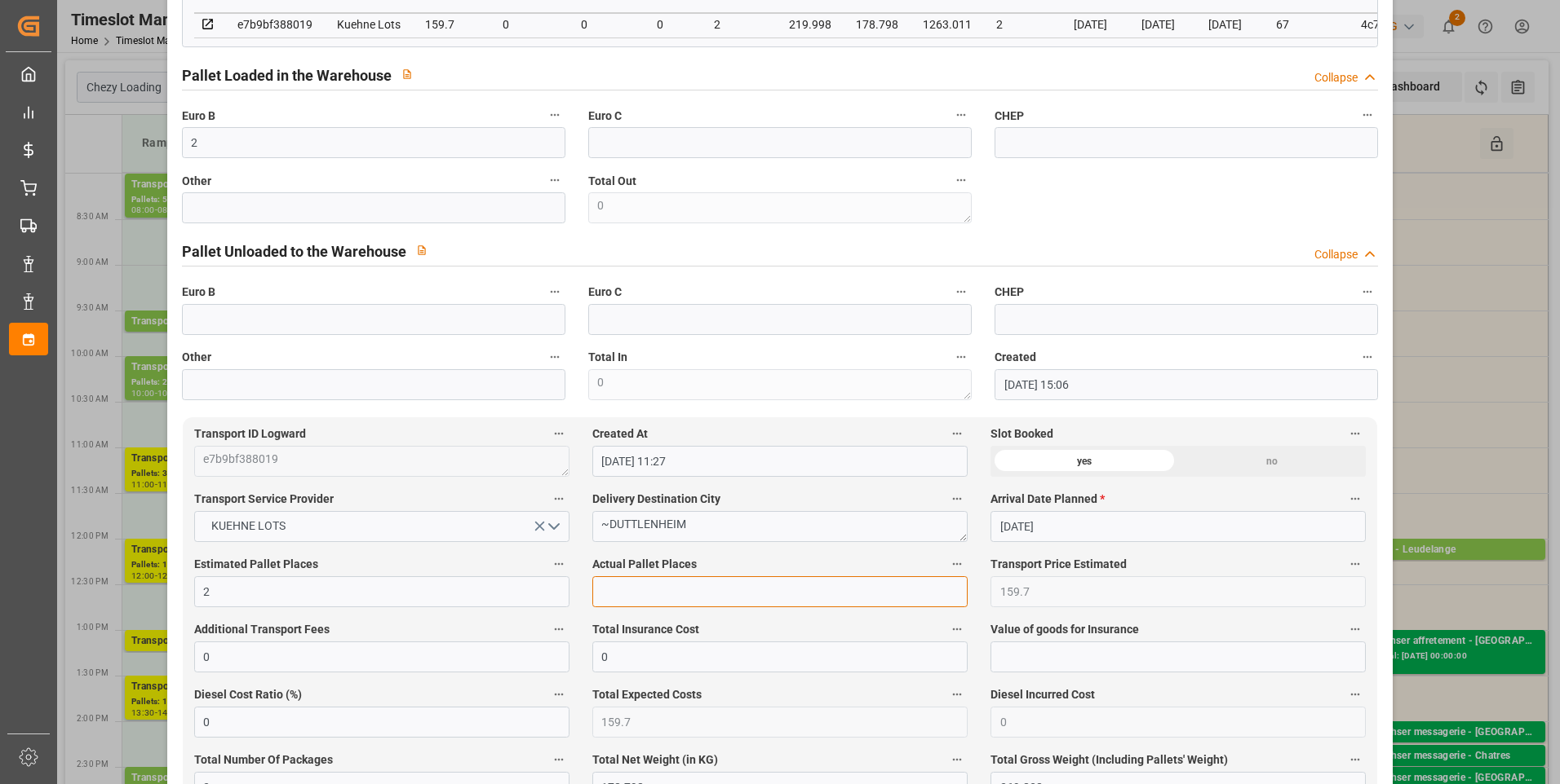
click at [644, 591] on input "text" at bounding box center [780, 591] width 375 height 31
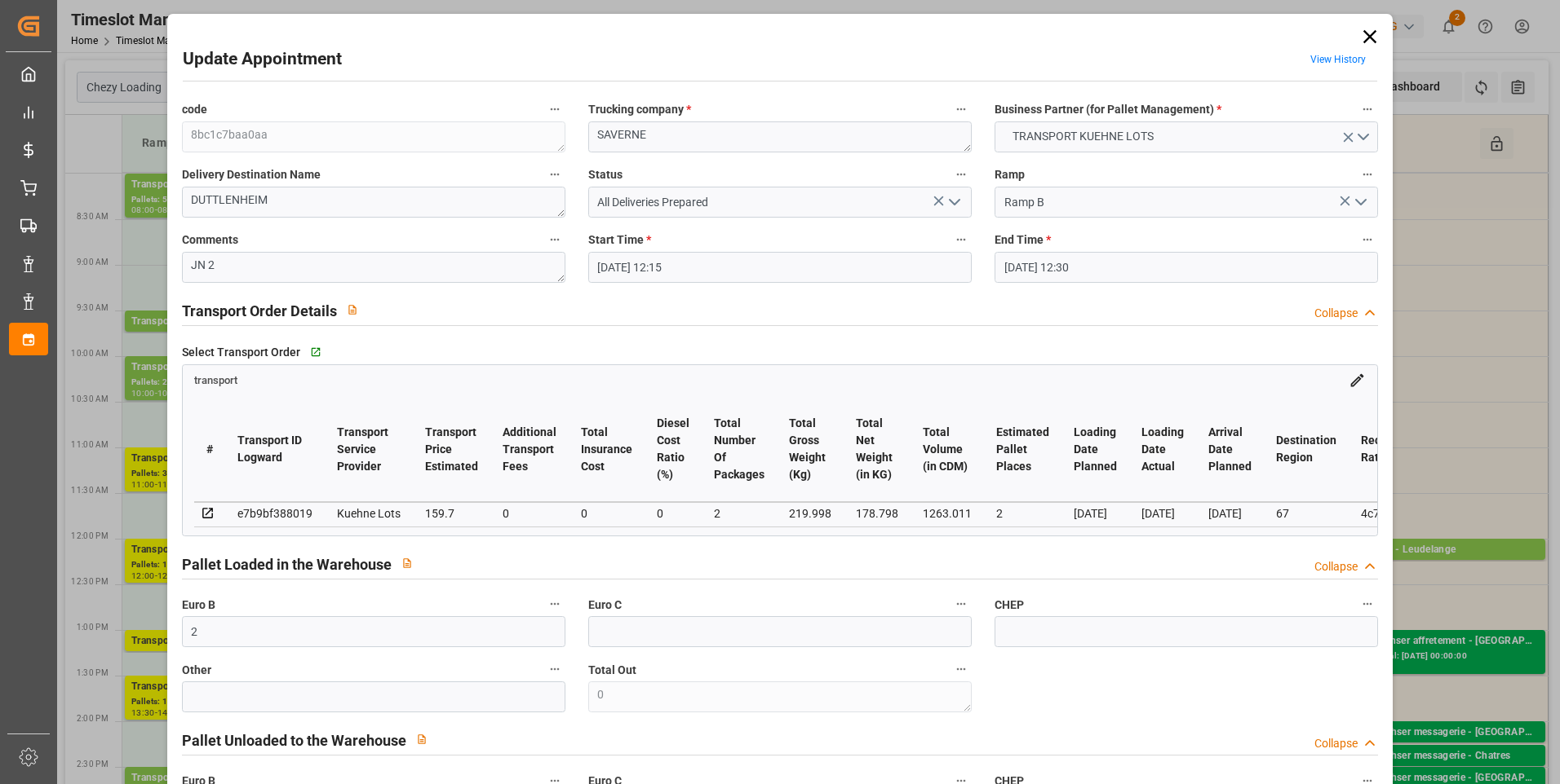
click at [947, 198] on icon "open menu" at bounding box center [955, 203] width 20 height 20
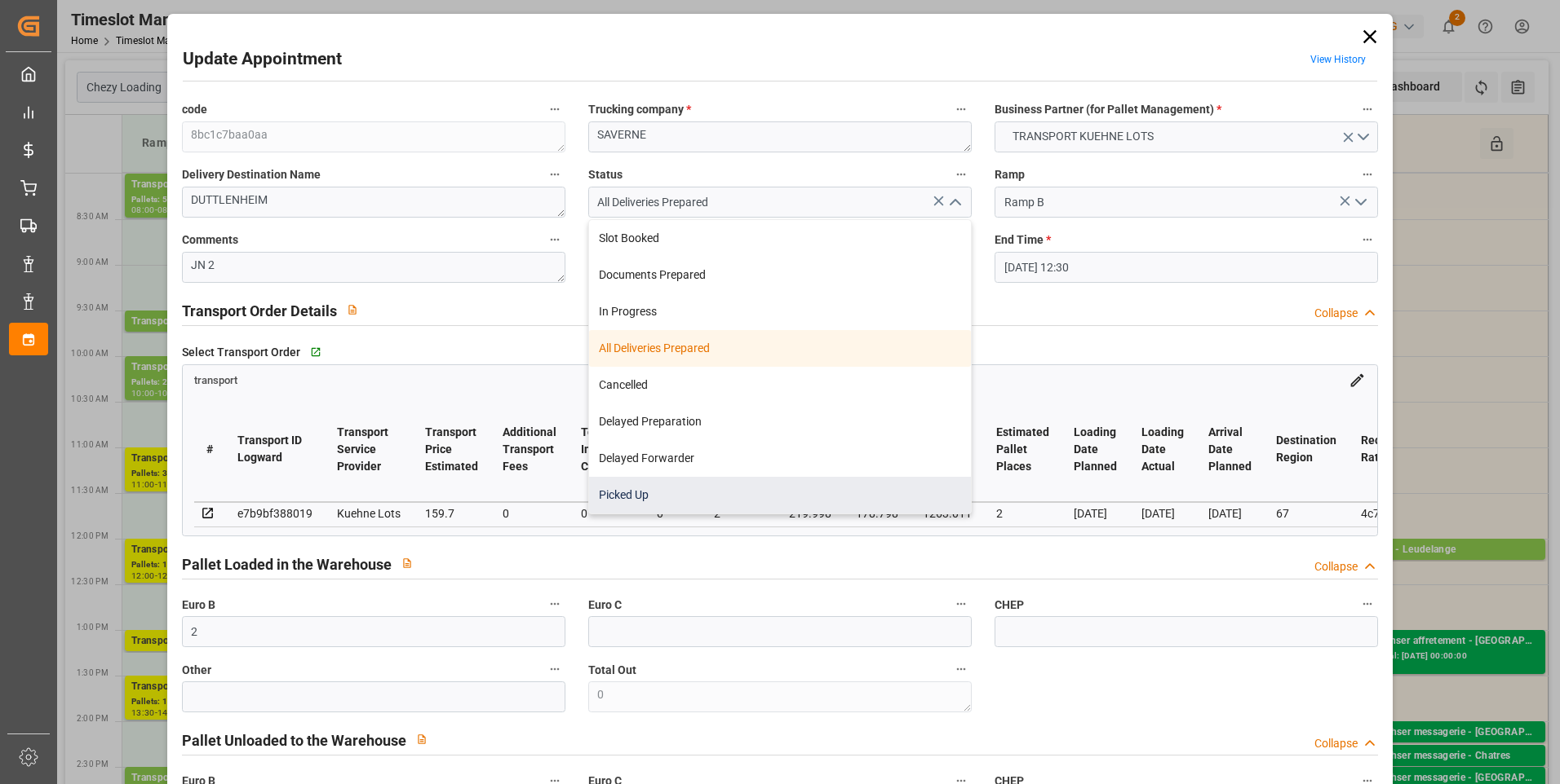
click at [621, 499] on div "Picked Up" at bounding box center [780, 494] width 382 height 37
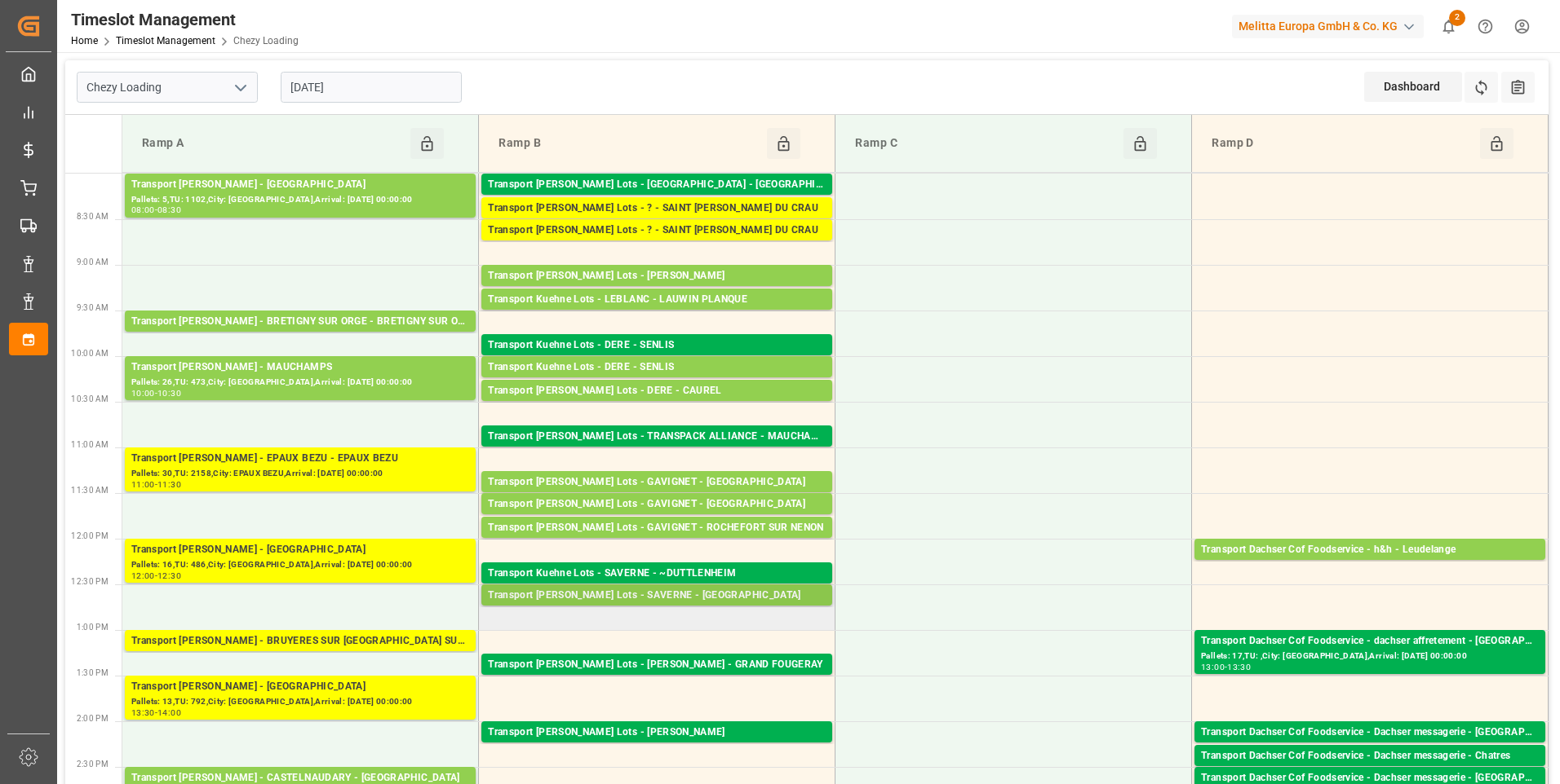
click at [678, 593] on div "Transport [PERSON_NAME] Lots - SAVERNE - [GEOGRAPHIC_DATA]" at bounding box center [656, 596] width 337 height 16
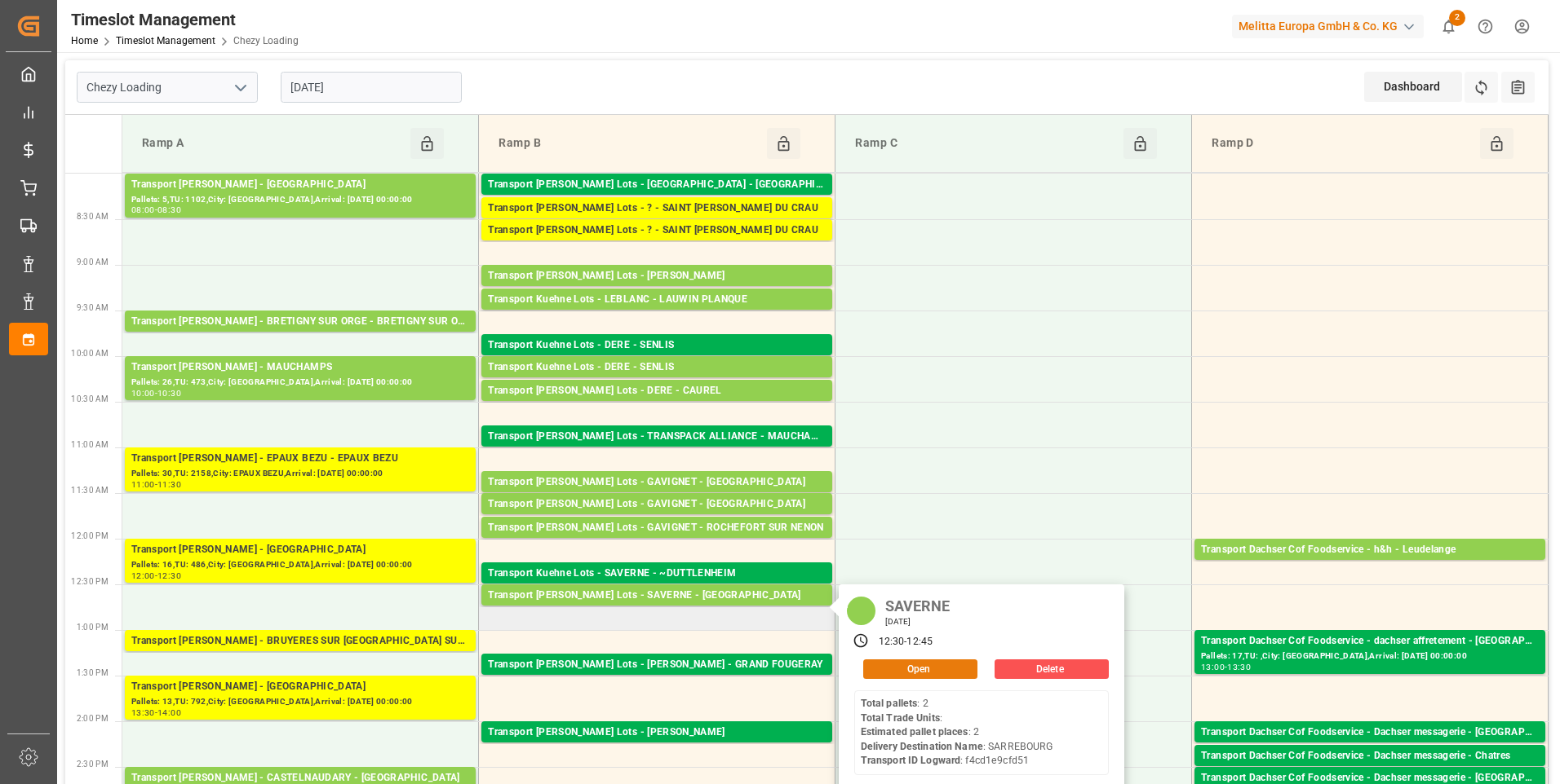
click at [887, 670] on button "Open" at bounding box center [920, 669] width 114 height 20
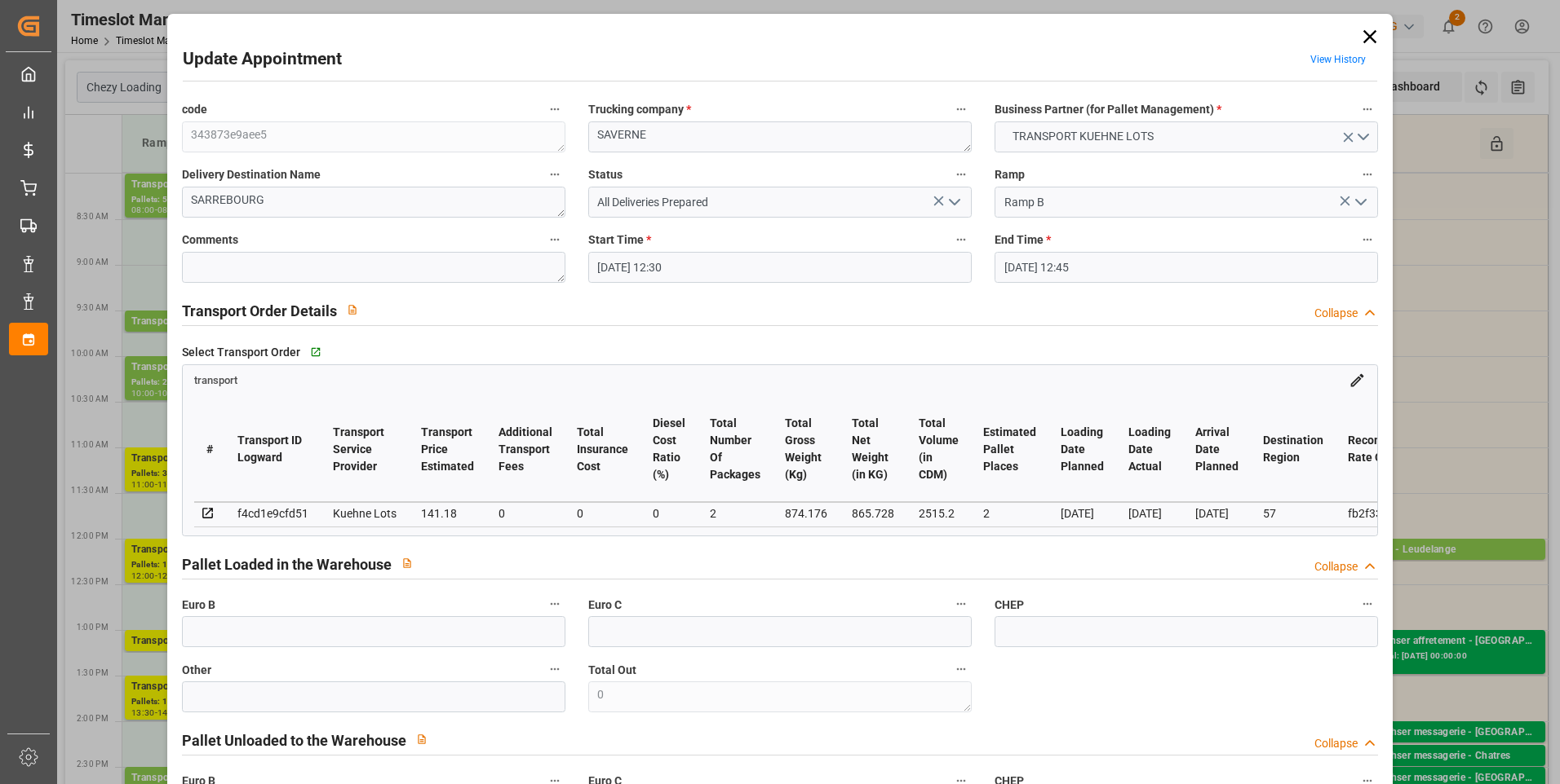
click at [950, 201] on icon "open menu" at bounding box center [955, 203] width 20 height 20
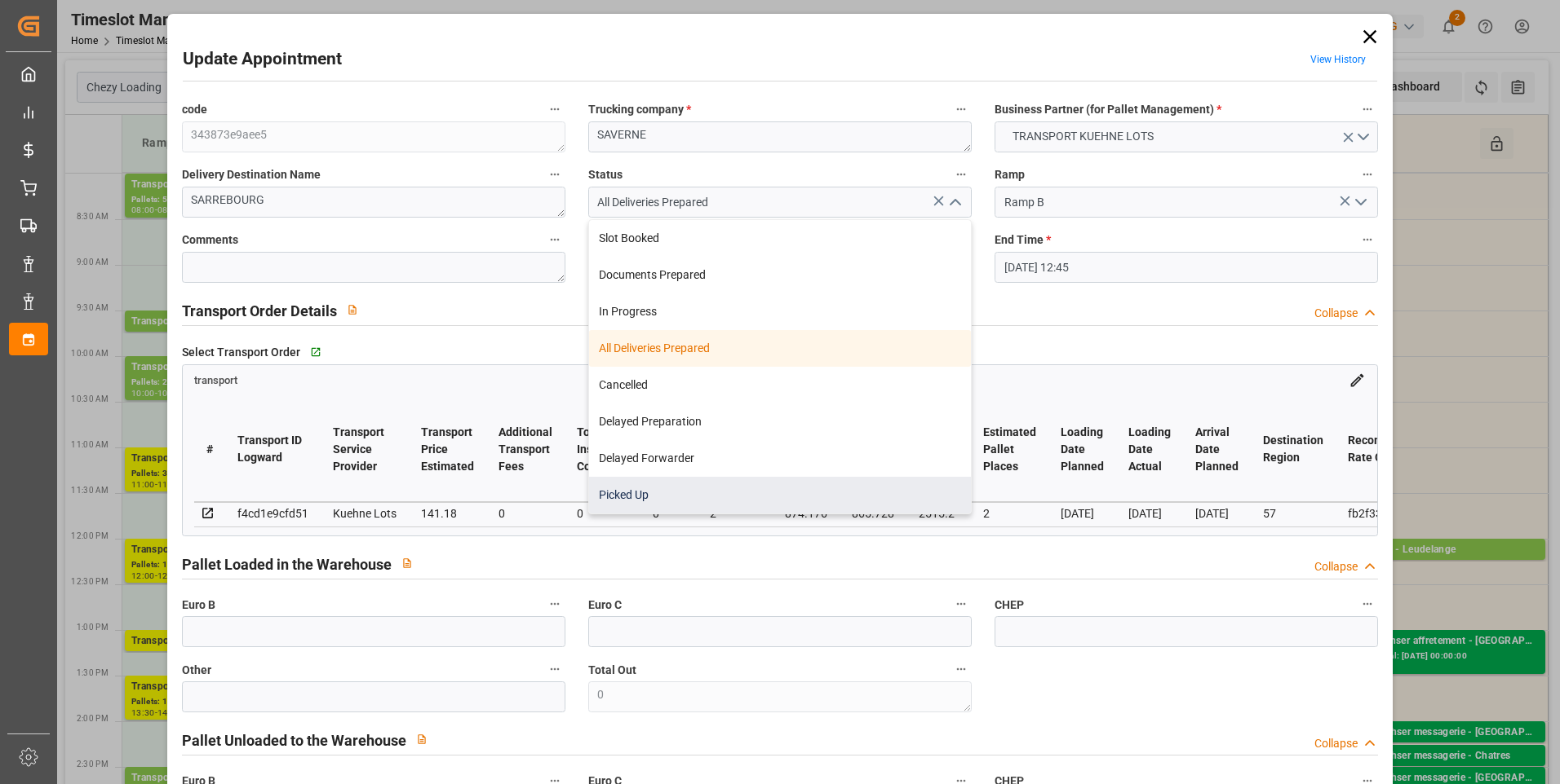
click at [640, 496] on div "Picked Up" at bounding box center [780, 494] width 382 height 37
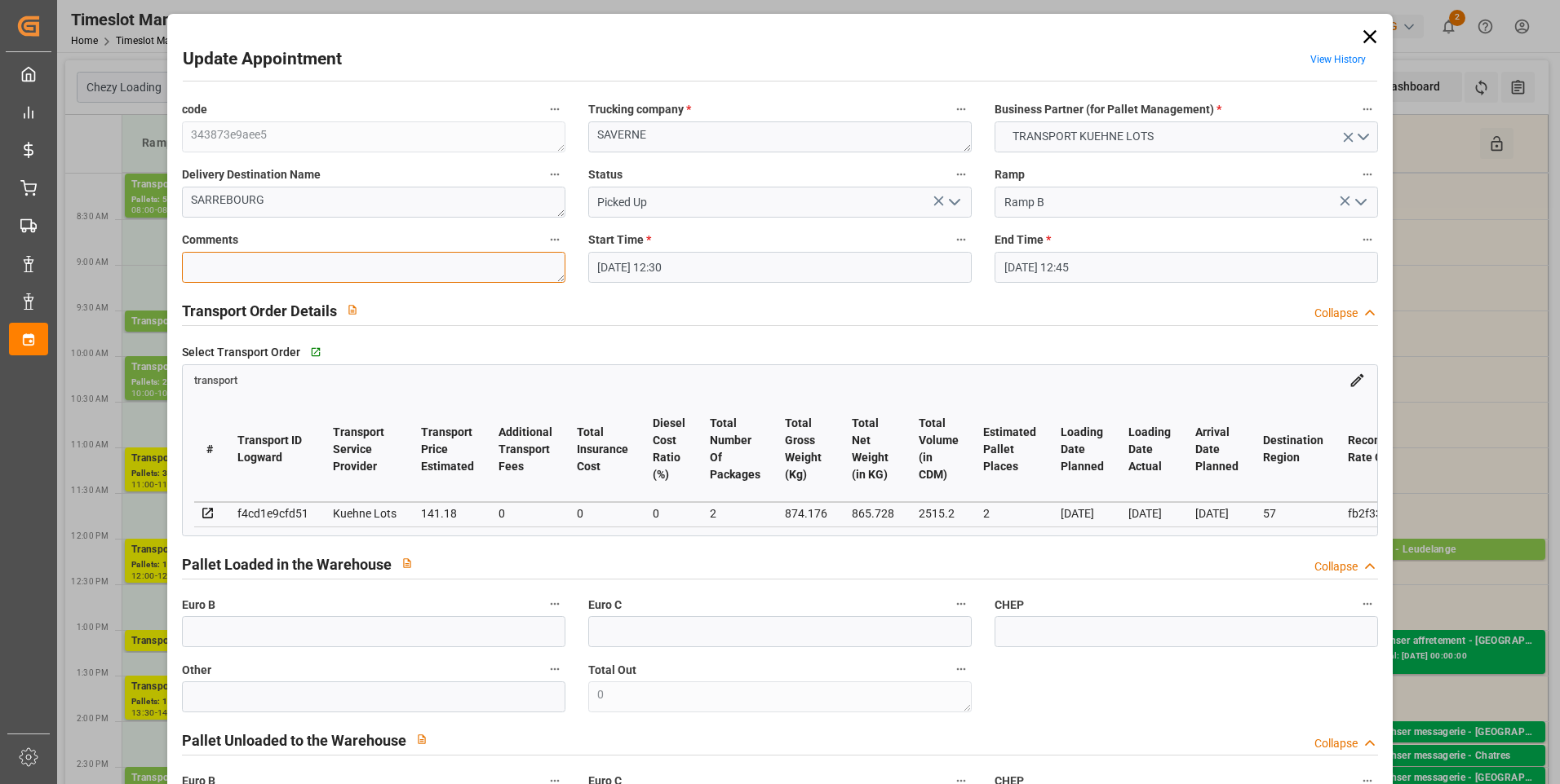
click at [237, 263] on textarea at bounding box center [374, 267] width 384 height 31
click at [268, 628] on input "text" at bounding box center [374, 631] width 384 height 31
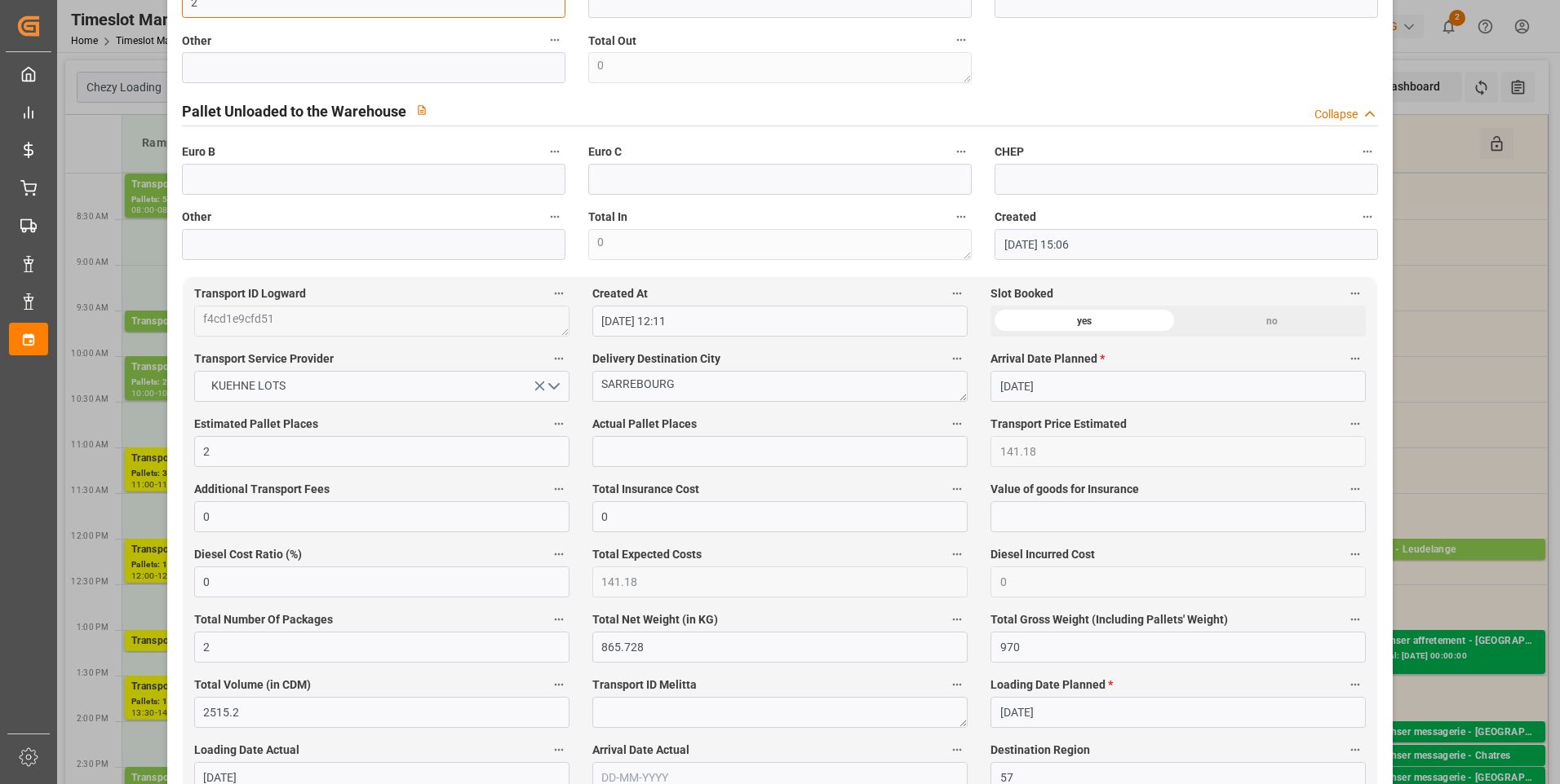
scroll to position [653, 0]
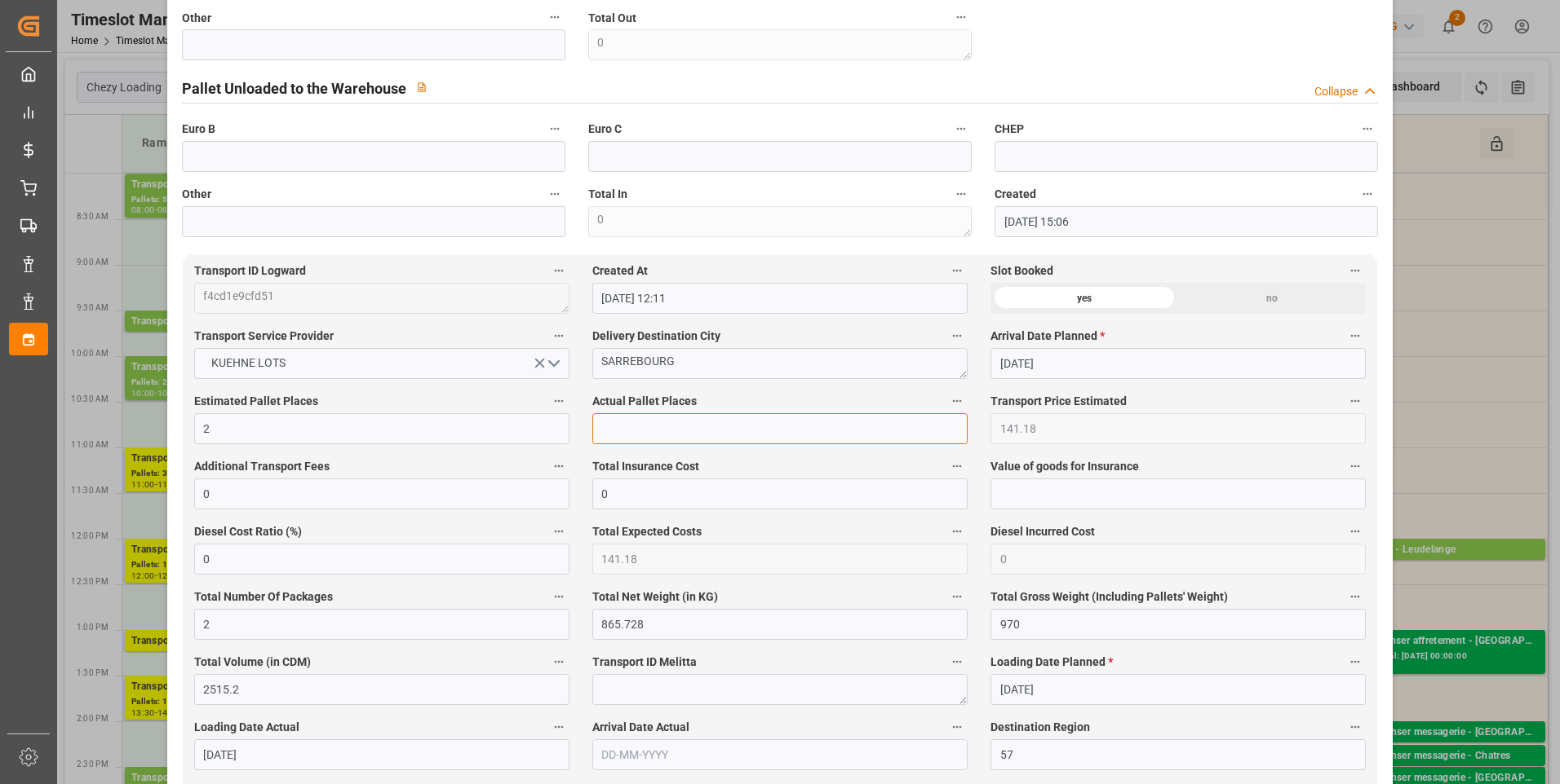
click at [645, 437] on input "text" at bounding box center [780, 428] width 375 height 31
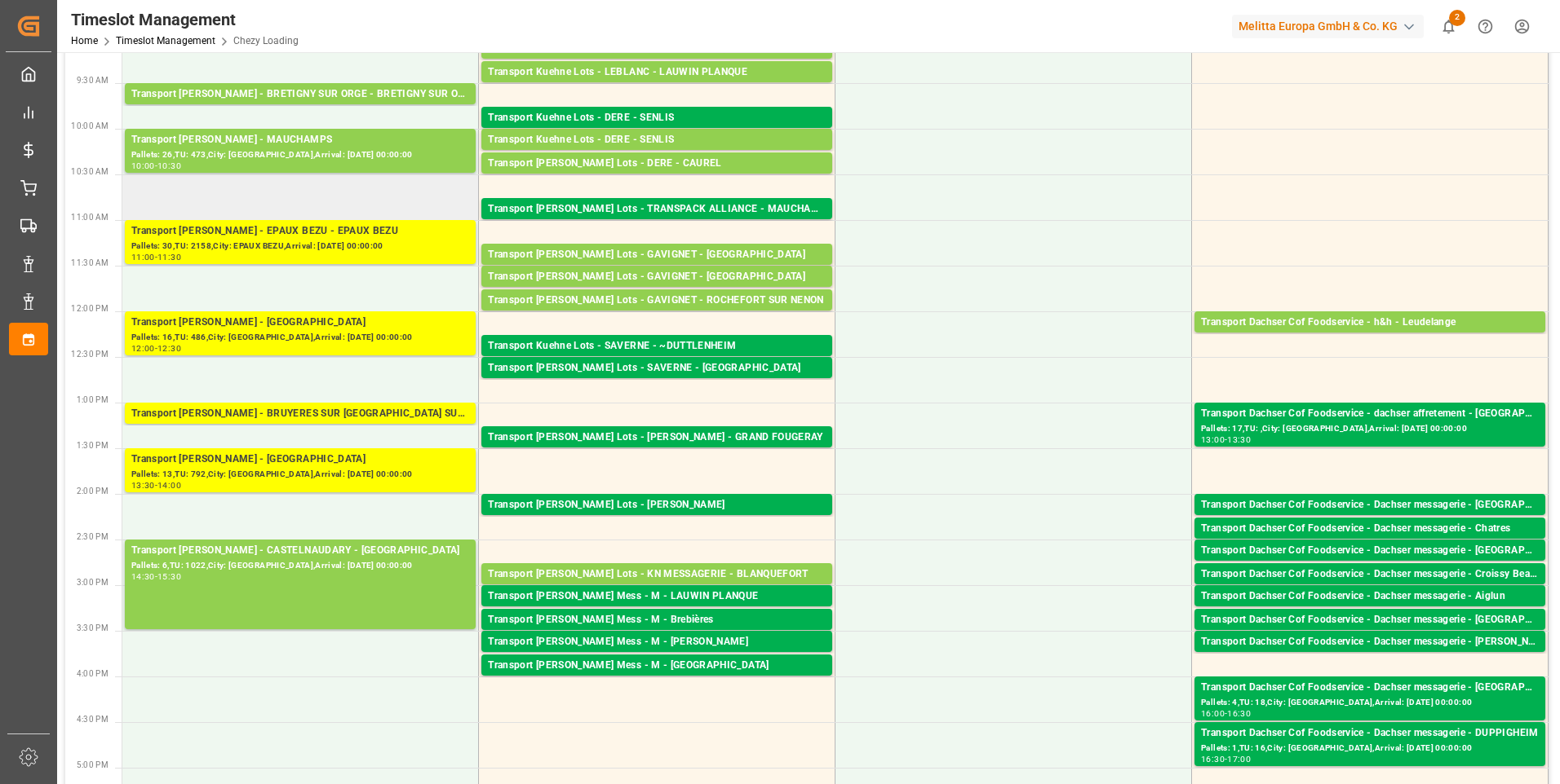
scroll to position [244, 0]
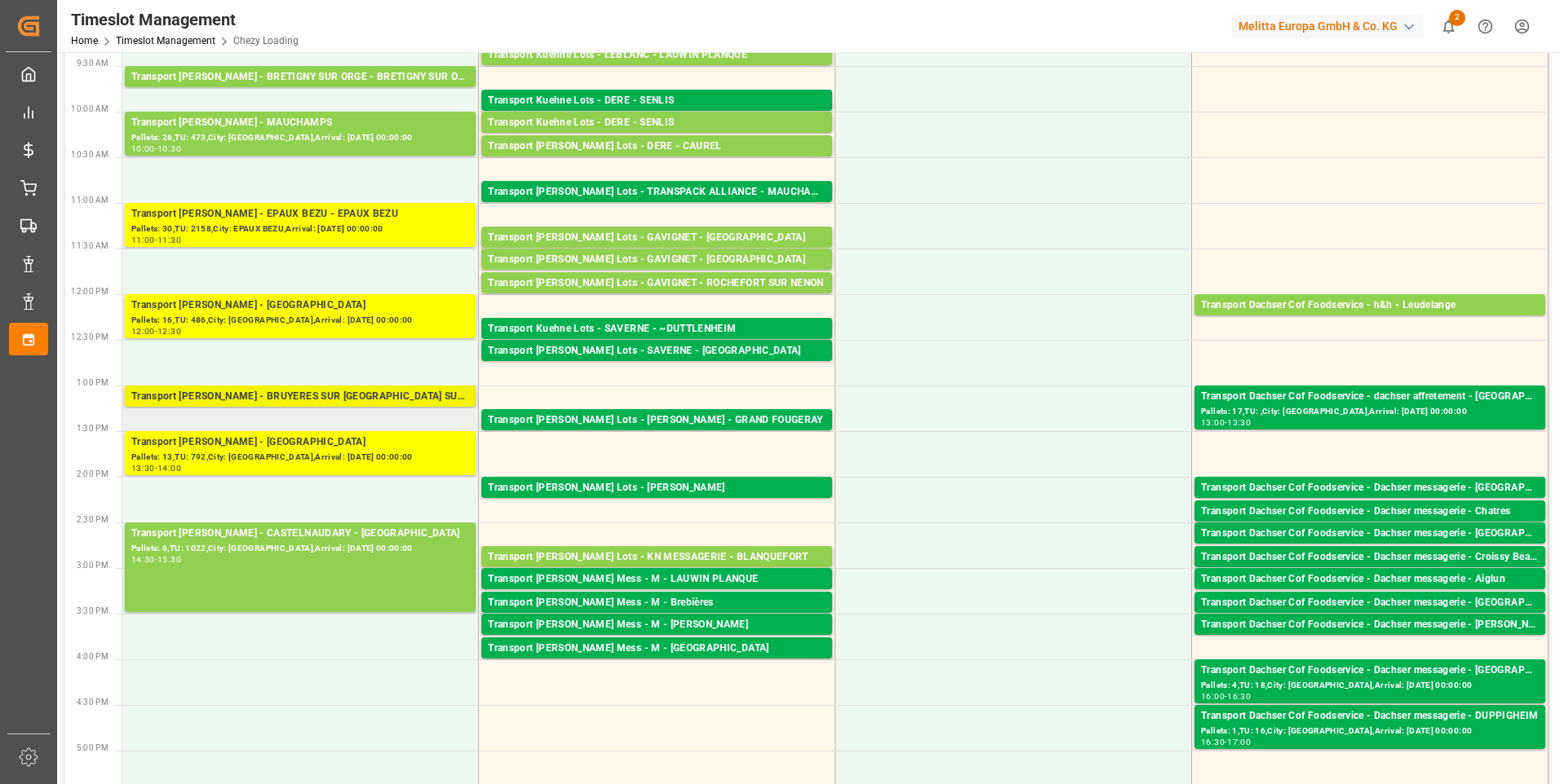
click at [349, 393] on div "Transport [PERSON_NAME] - BRUYERES SUR [GEOGRAPHIC_DATA] SUR [GEOGRAPHIC_DATA]" at bounding box center [300, 396] width 337 height 16
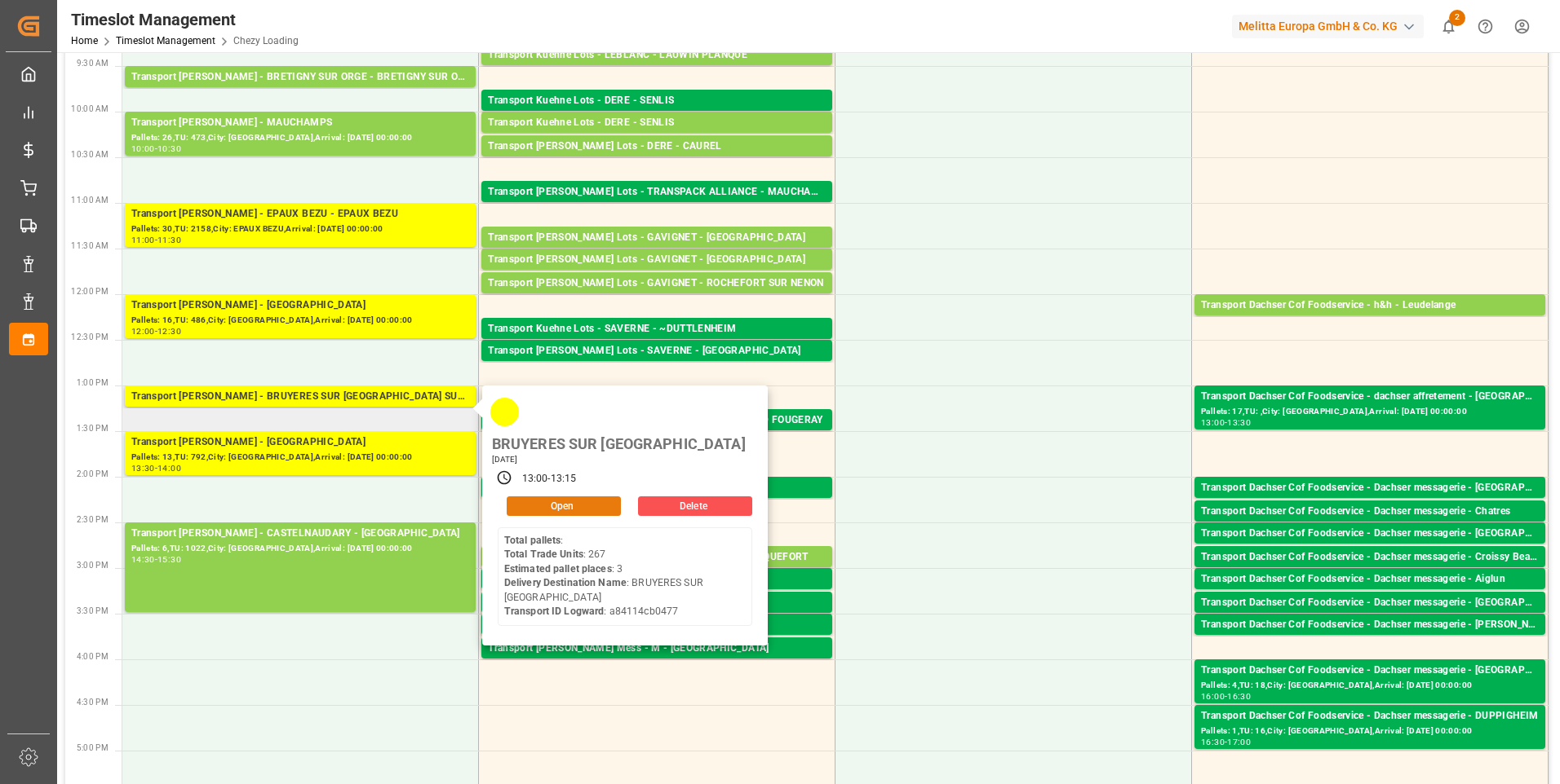
click at [544, 496] on button "Open" at bounding box center [563, 506] width 114 height 20
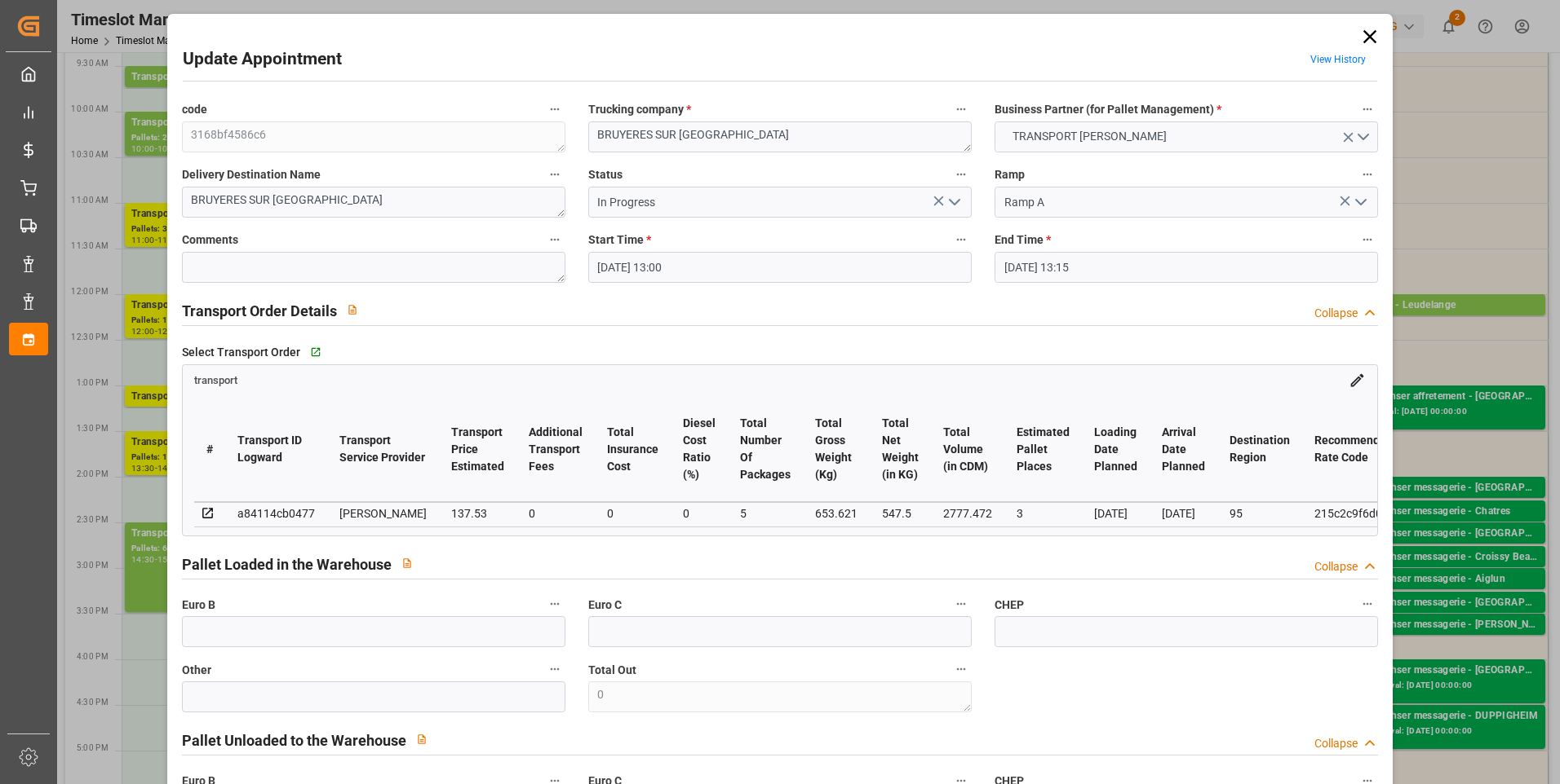
click at [952, 196] on icon "open menu" at bounding box center [955, 203] width 20 height 20
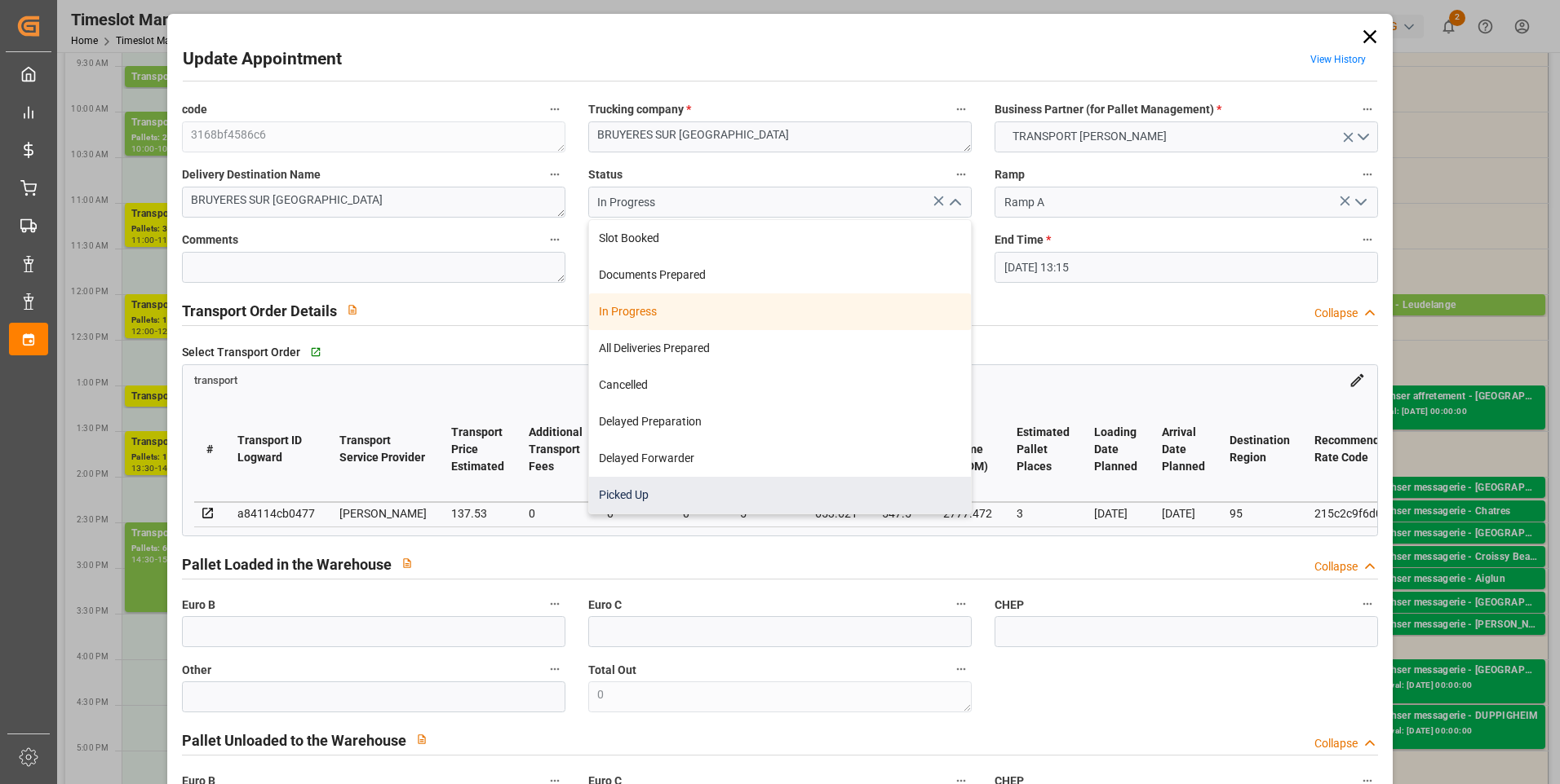
click at [629, 498] on div "Picked Up" at bounding box center [780, 494] width 382 height 37
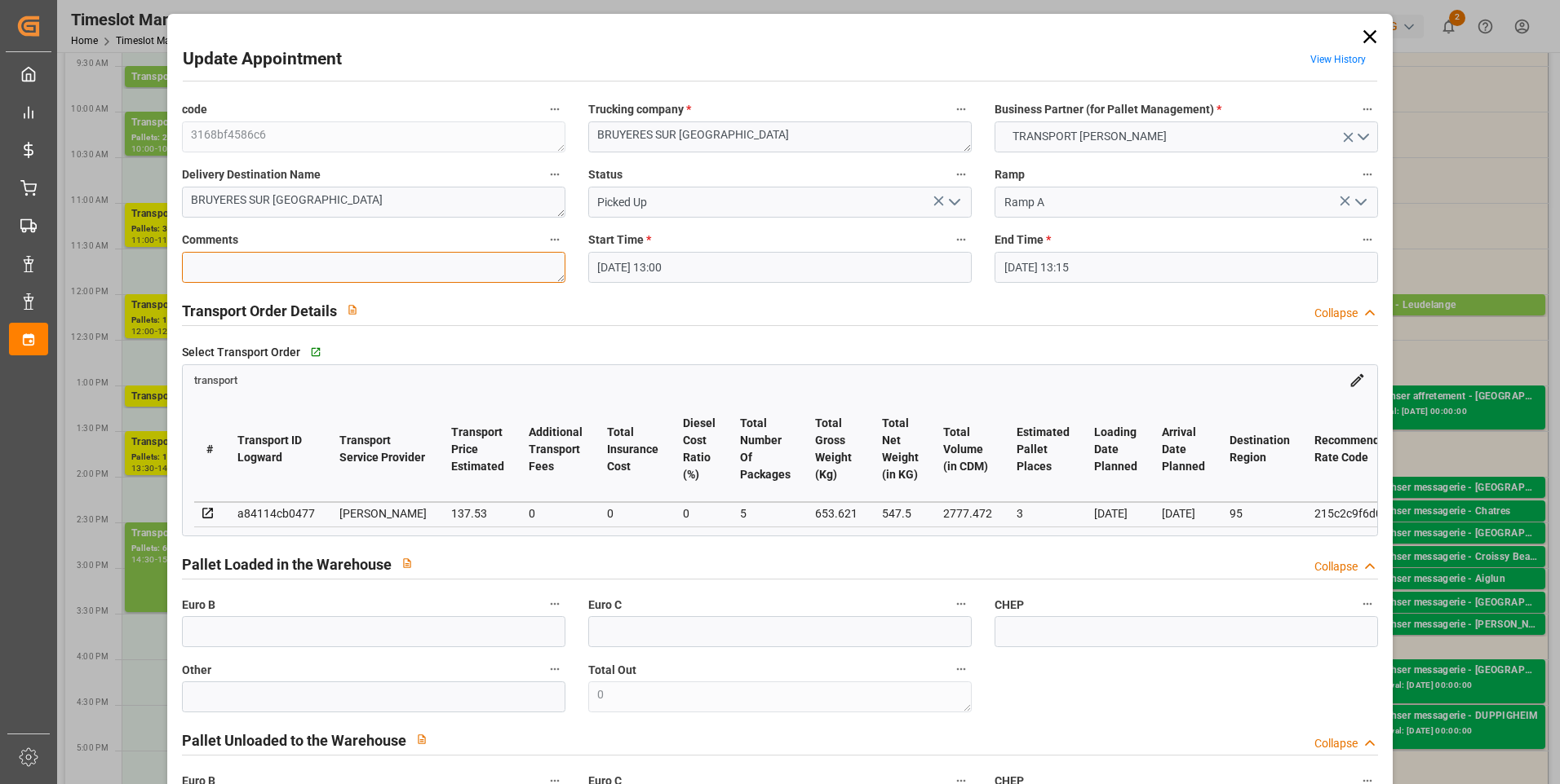
click at [230, 272] on textarea at bounding box center [374, 267] width 384 height 31
click at [958, 201] on icon "open menu" at bounding box center [955, 203] width 20 height 20
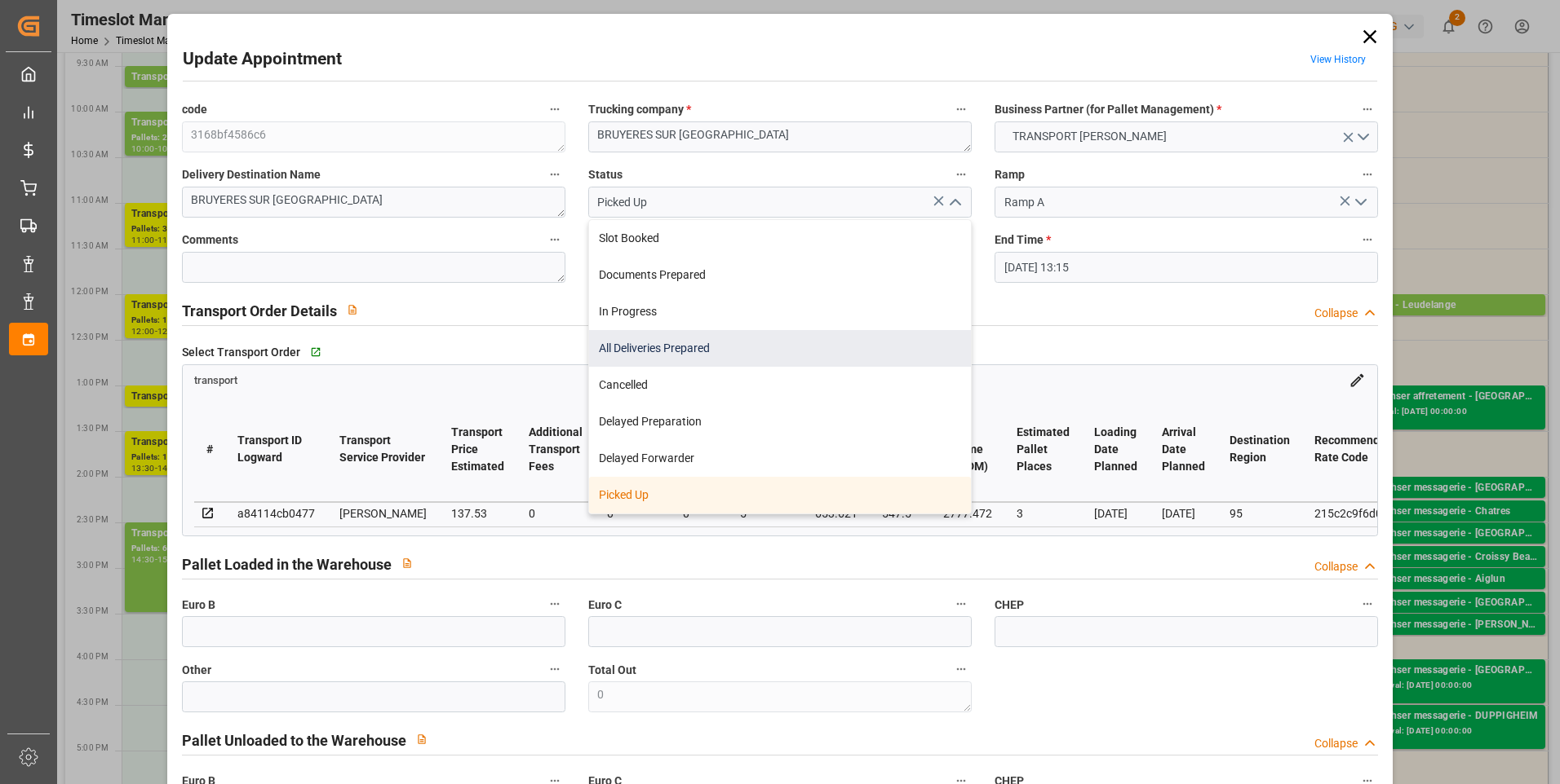
click at [663, 343] on div "All Deliveries Prepared" at bounding box center [780, 348] width 382 height 37
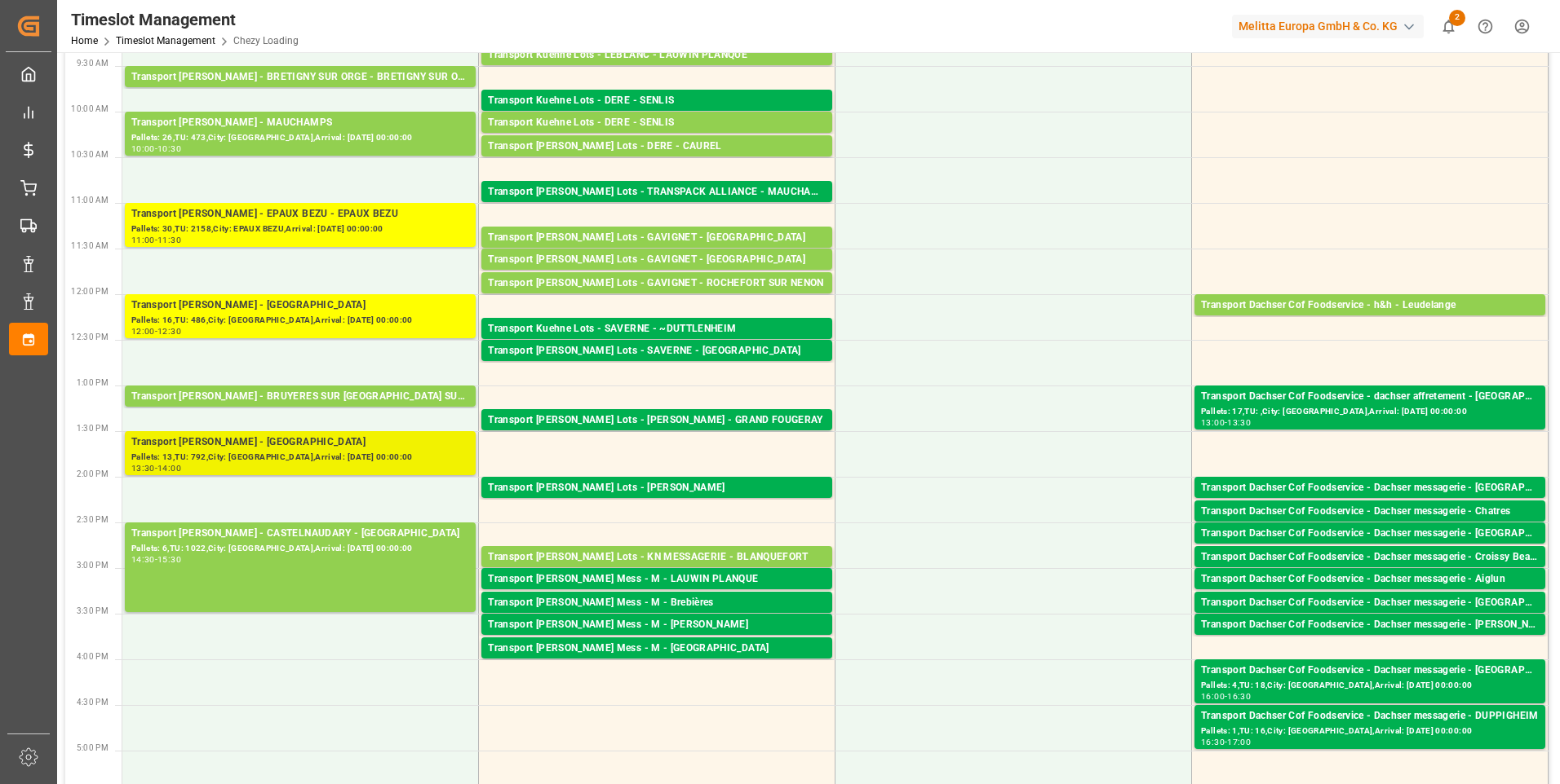
click at [330, 457] on div "Pallets: 13,TU: 792,City: [GEOGRAPHIC_DATA],Arrival: [DATE] 00:00:00" at bounding box center [300, 458] width 337 height 14
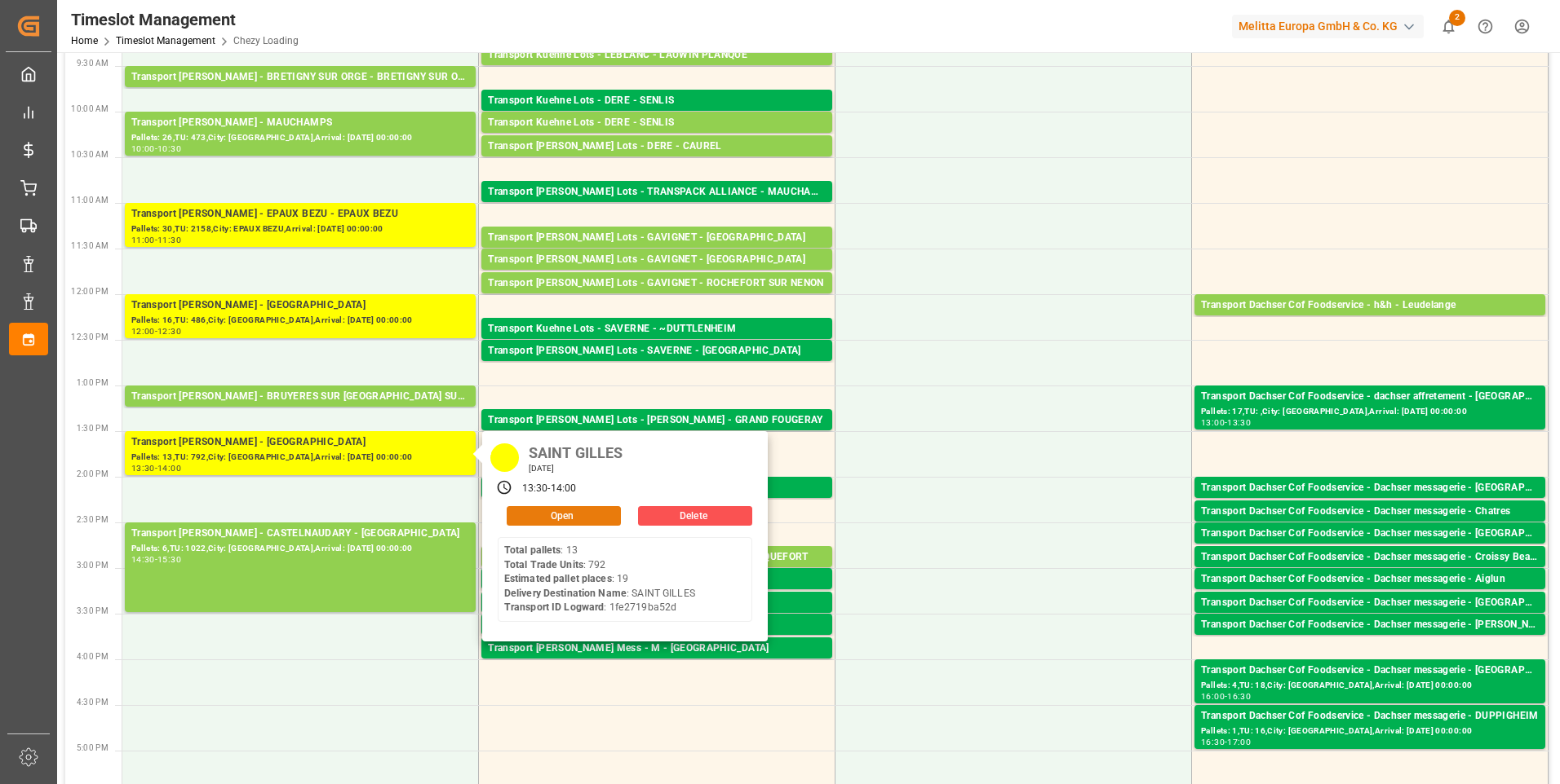
click at [534, 509] on button "Open" at bounding box center [563, 516] width 114 height 20
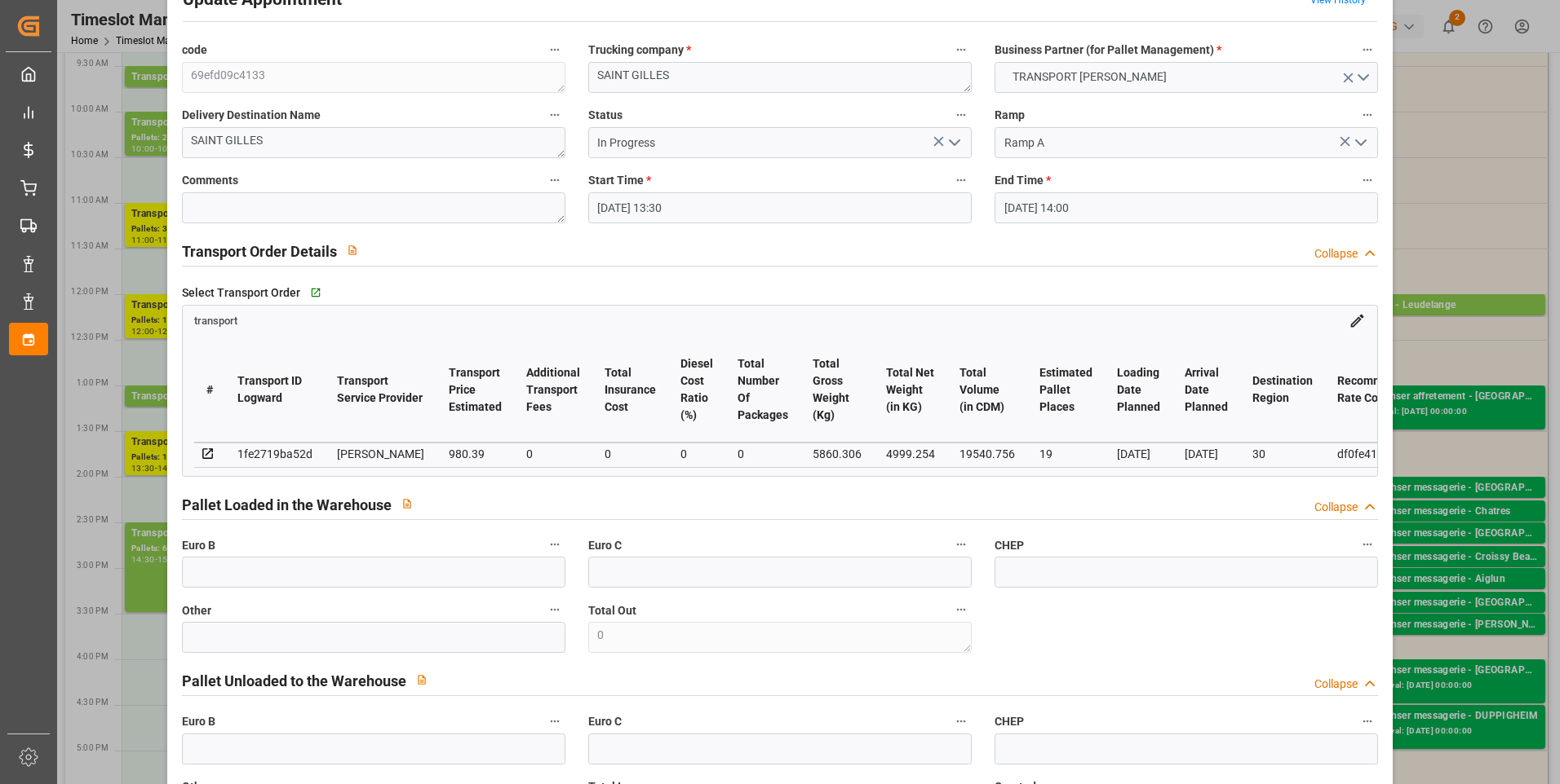
scroll to position [0, 0]
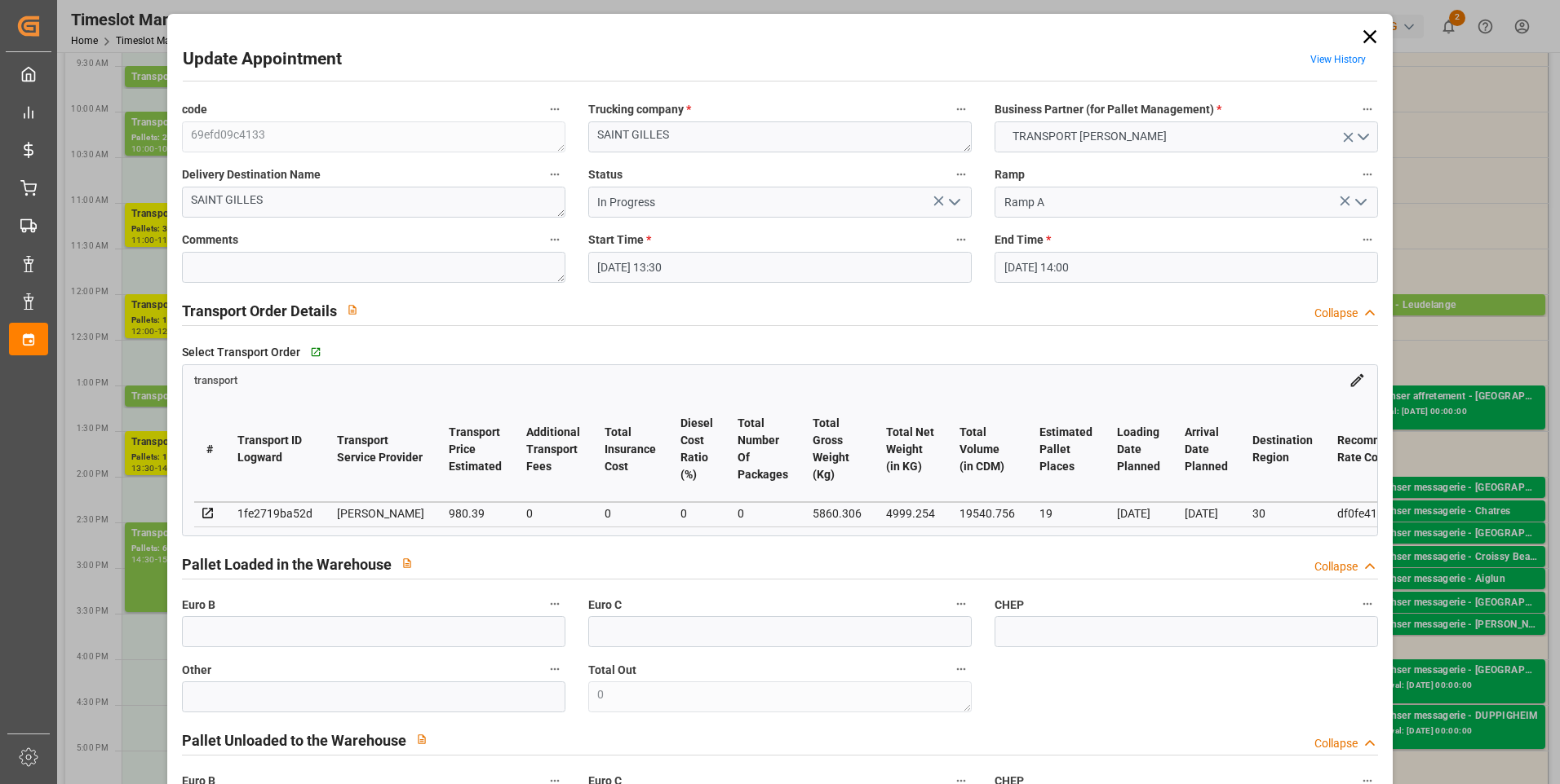
click at [956, 202] on polyline "open menu" at bounding box center [955, 202] width 10 height 5
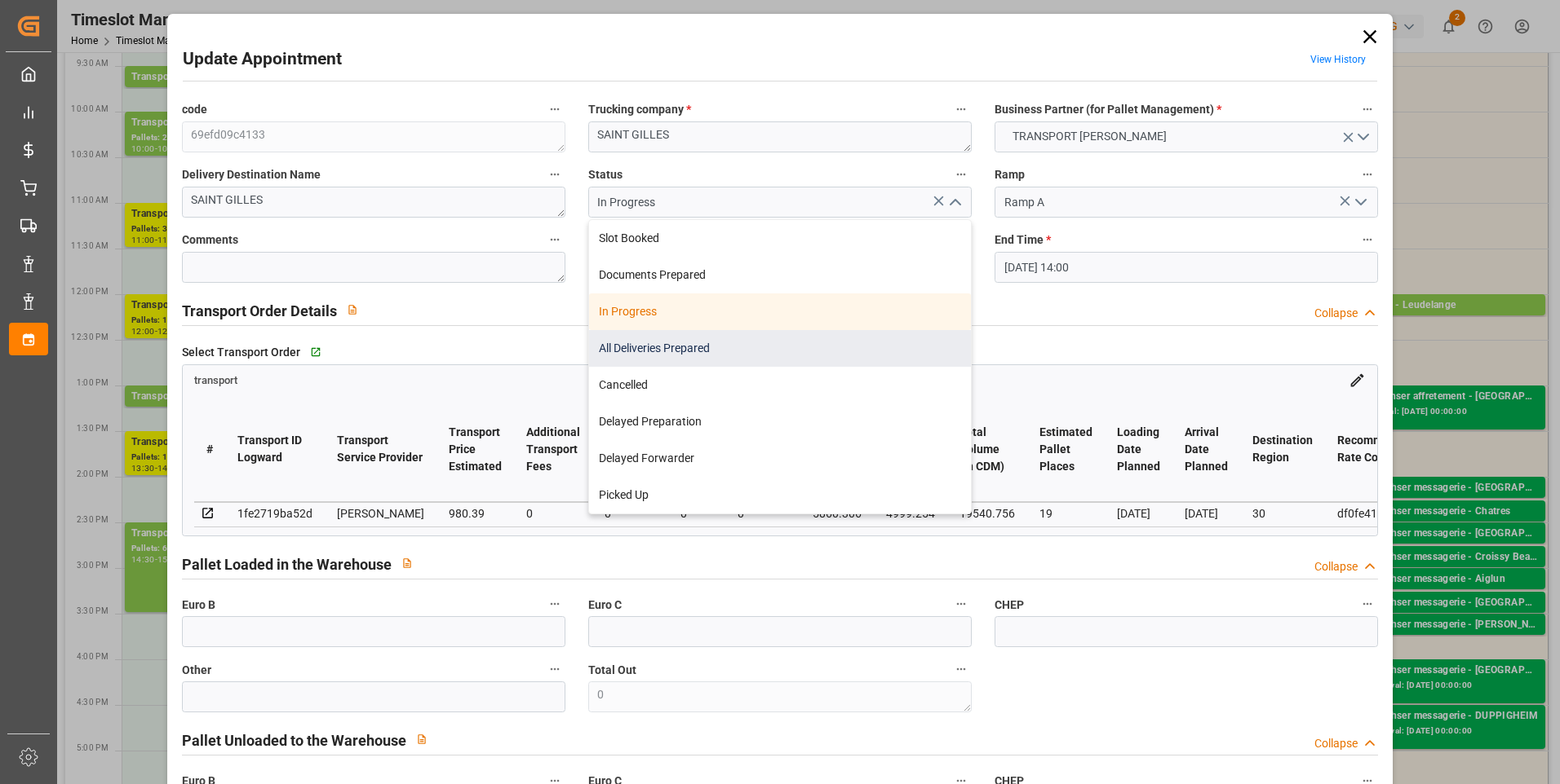
click at [649, 351] on div "All Deliveries Prepared" at bounding box center [780, 348] width 382 height 37
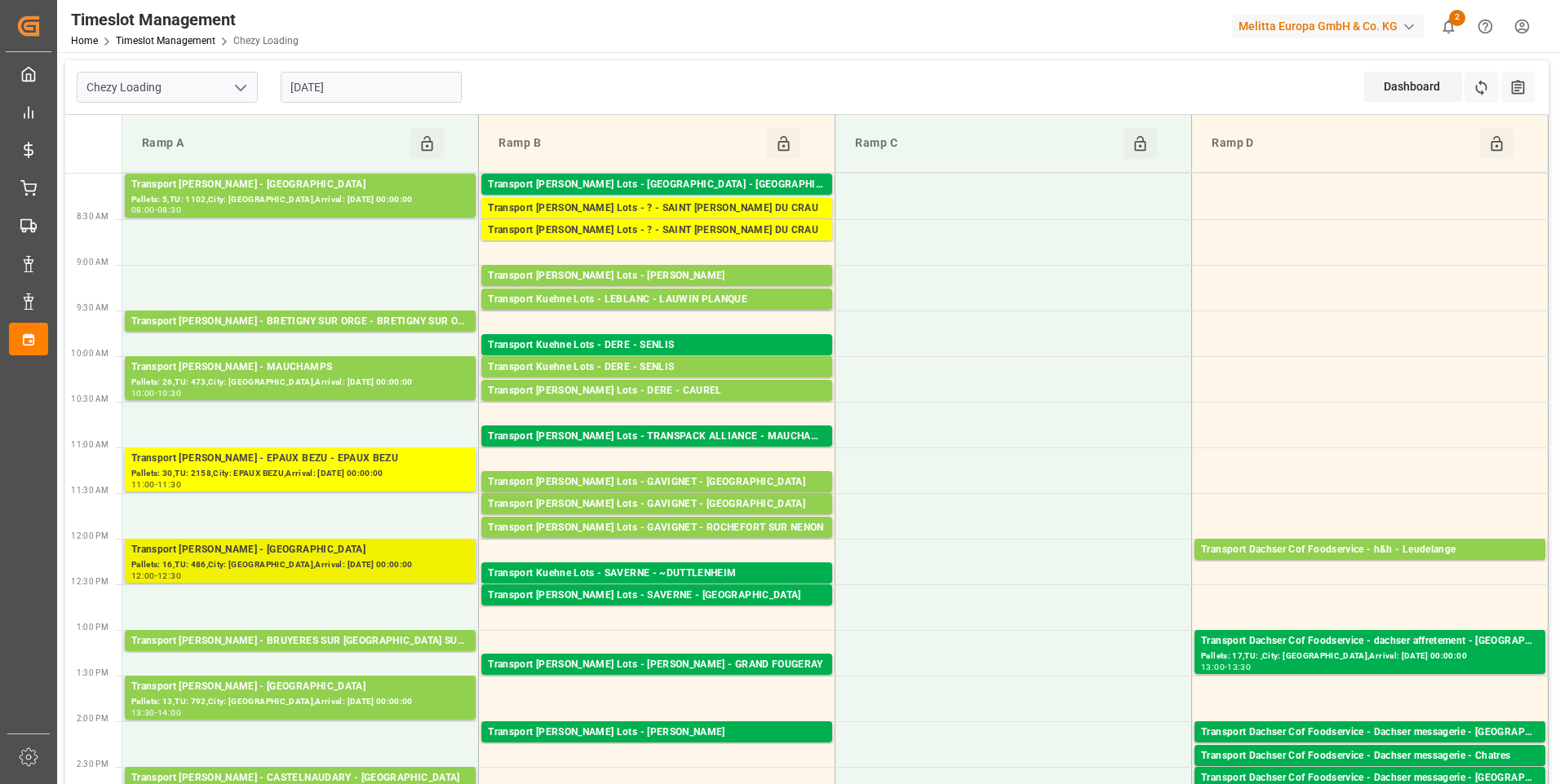
click at [384, 552] on div "Transport [PERSON_NAME] - [GEOGRAPHIC_DATA]" at bounding box center [300, 550] width 337 height 16
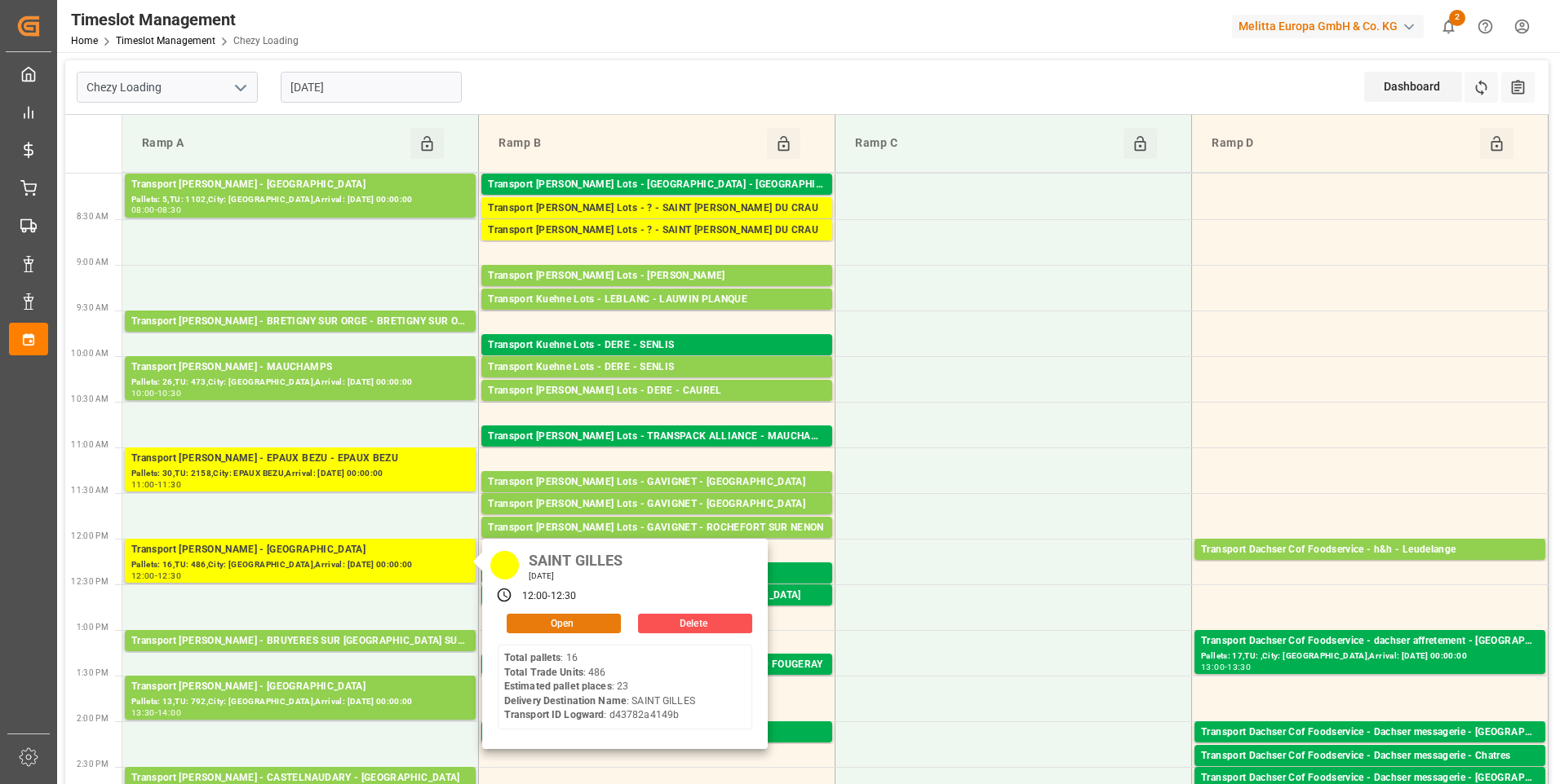
click at [563, 620] on button "Open" at bounding box center [563, 624] width 114 height 20
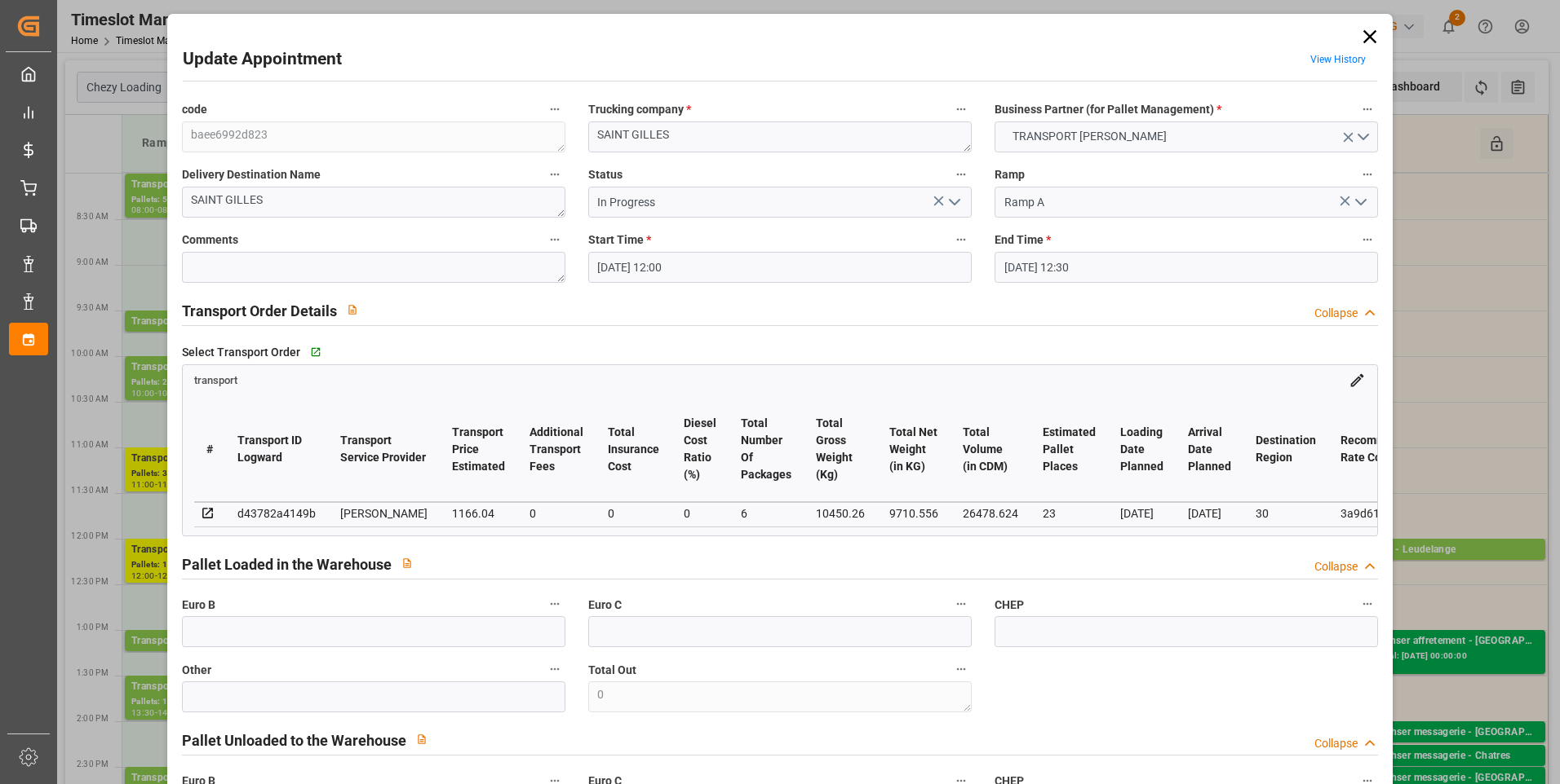
click at [951, 203] on icon "open menu" at bounding box center [955, 203] width 20 height 20
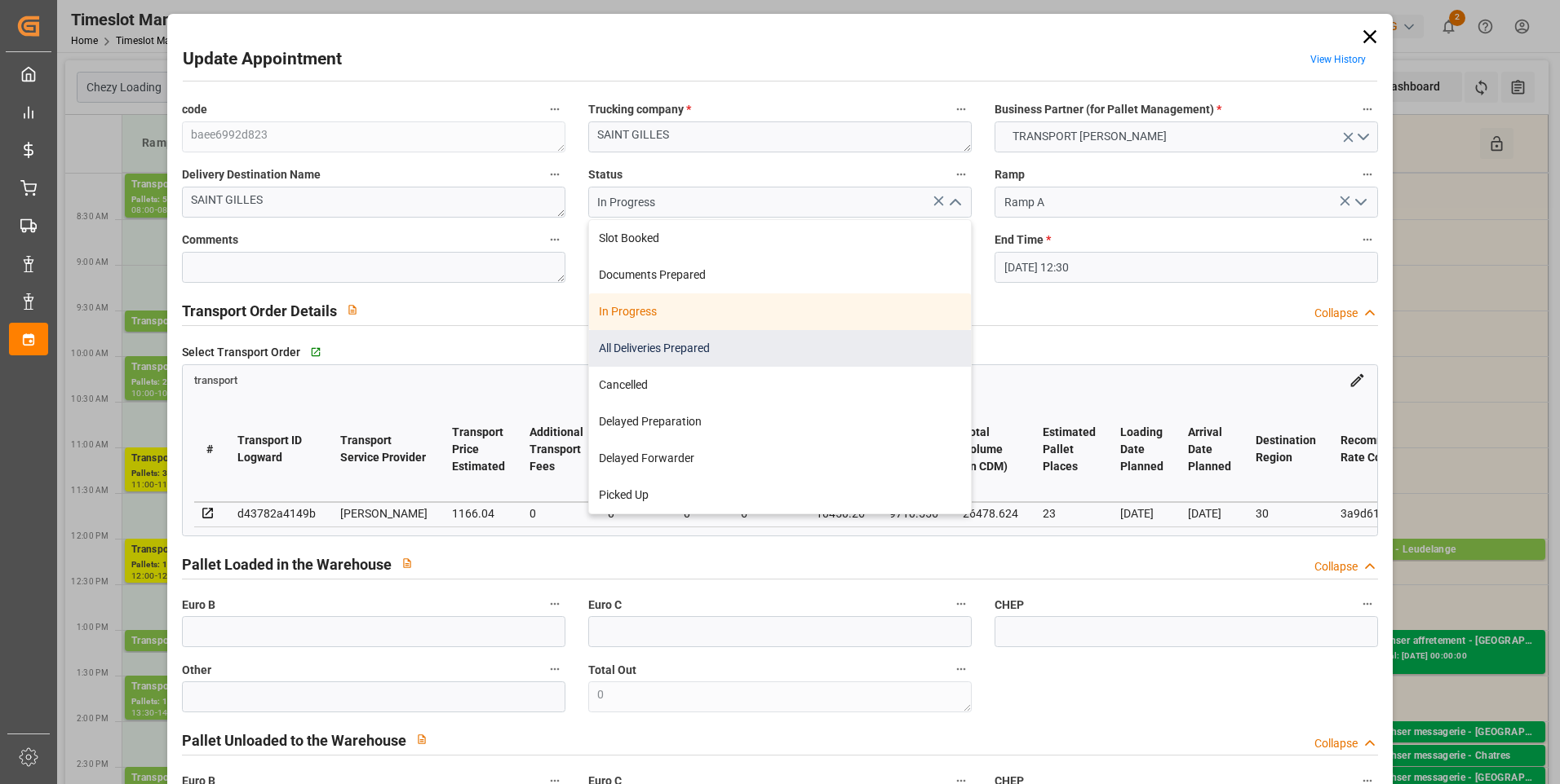
click at [637, 342] on div "All Deliveries Prepared" at bounding box center [780, 348] width 382 height 37
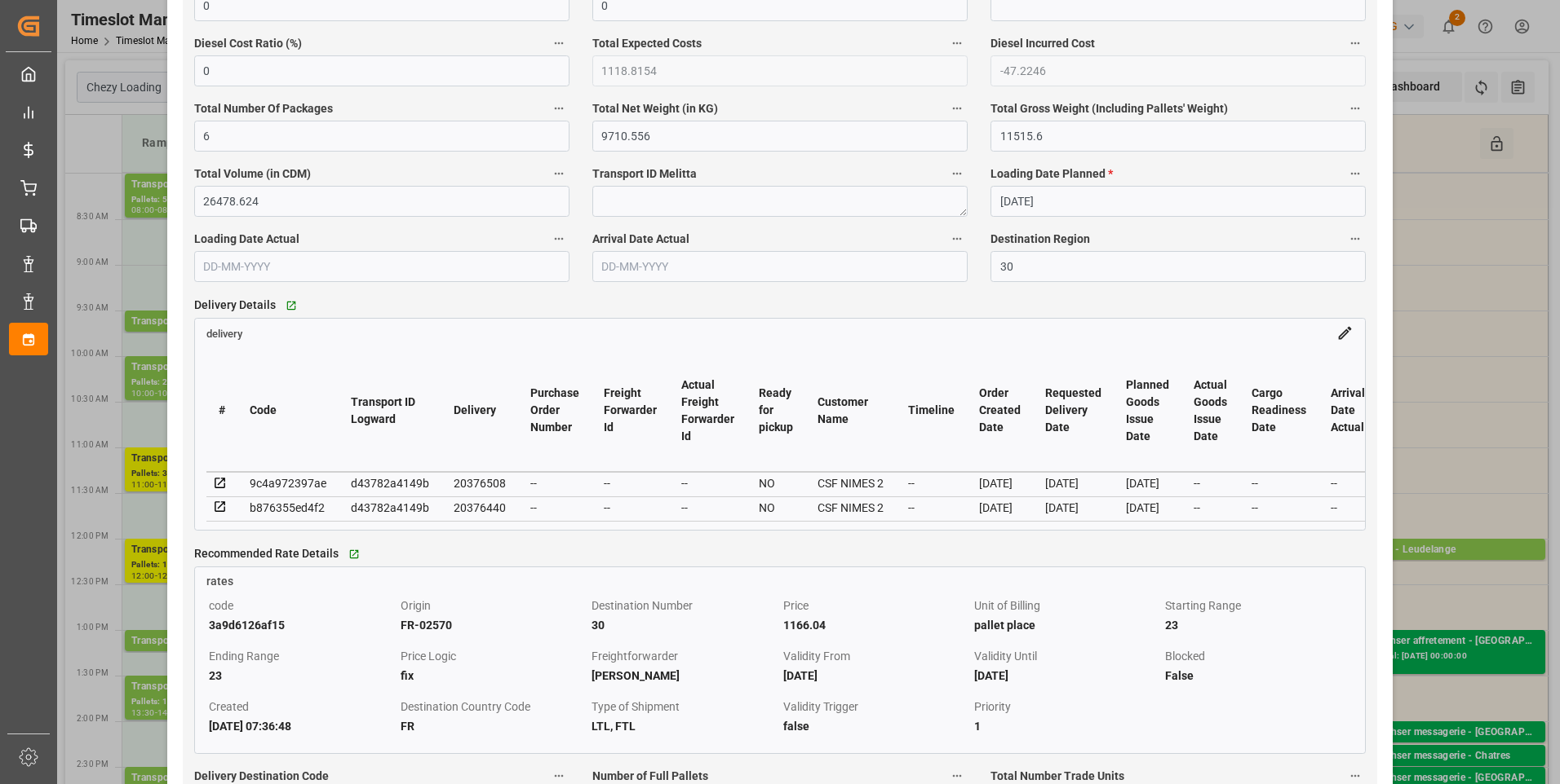
scroll to position [1142, 0]
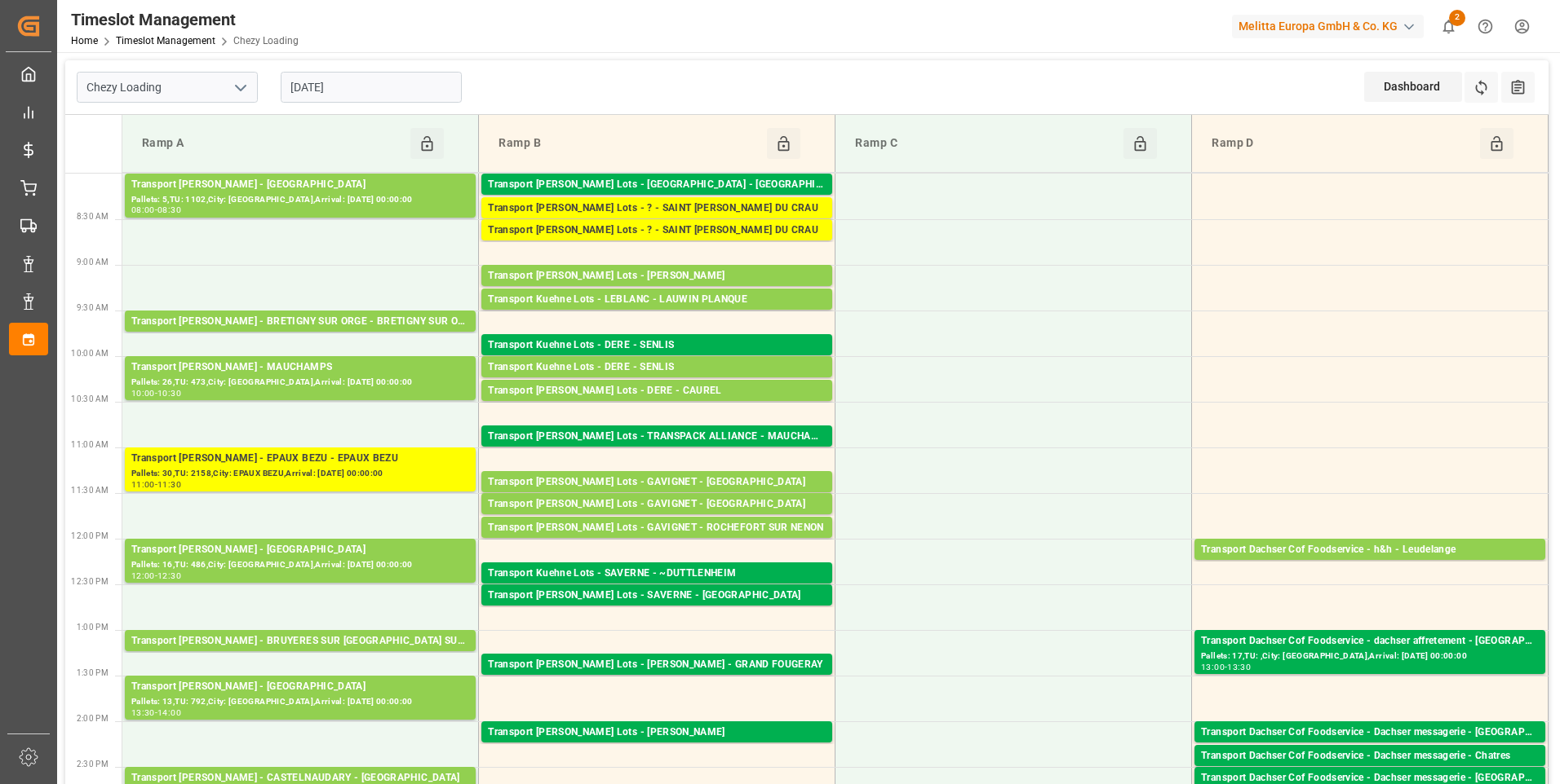
click at [375, 79] on input "[DATE]" at bounding box center [371, 87] width 181 height 31
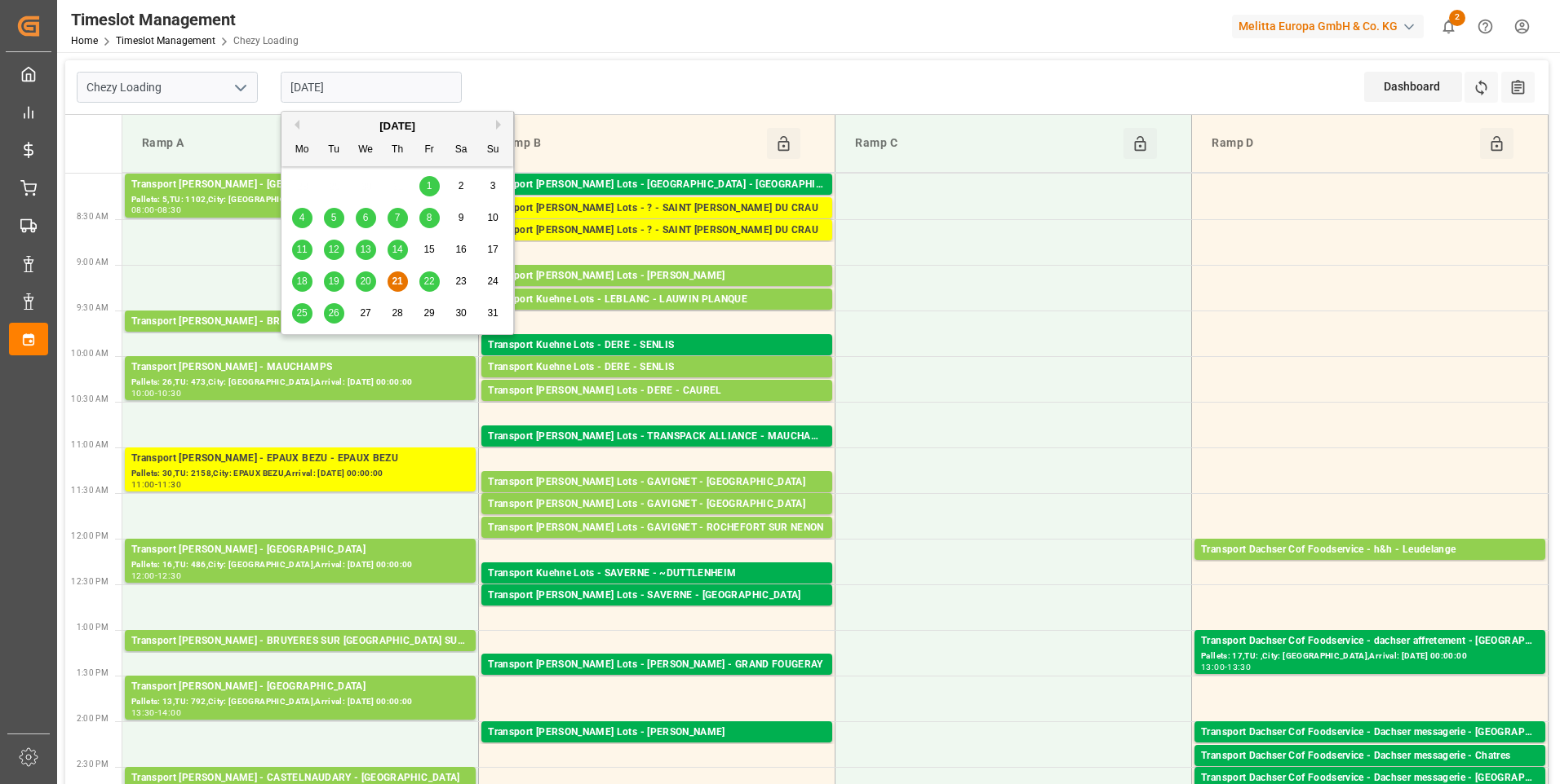
click at [429, 278] on span "22" at bounding box center [428, 282] width 11 height 12
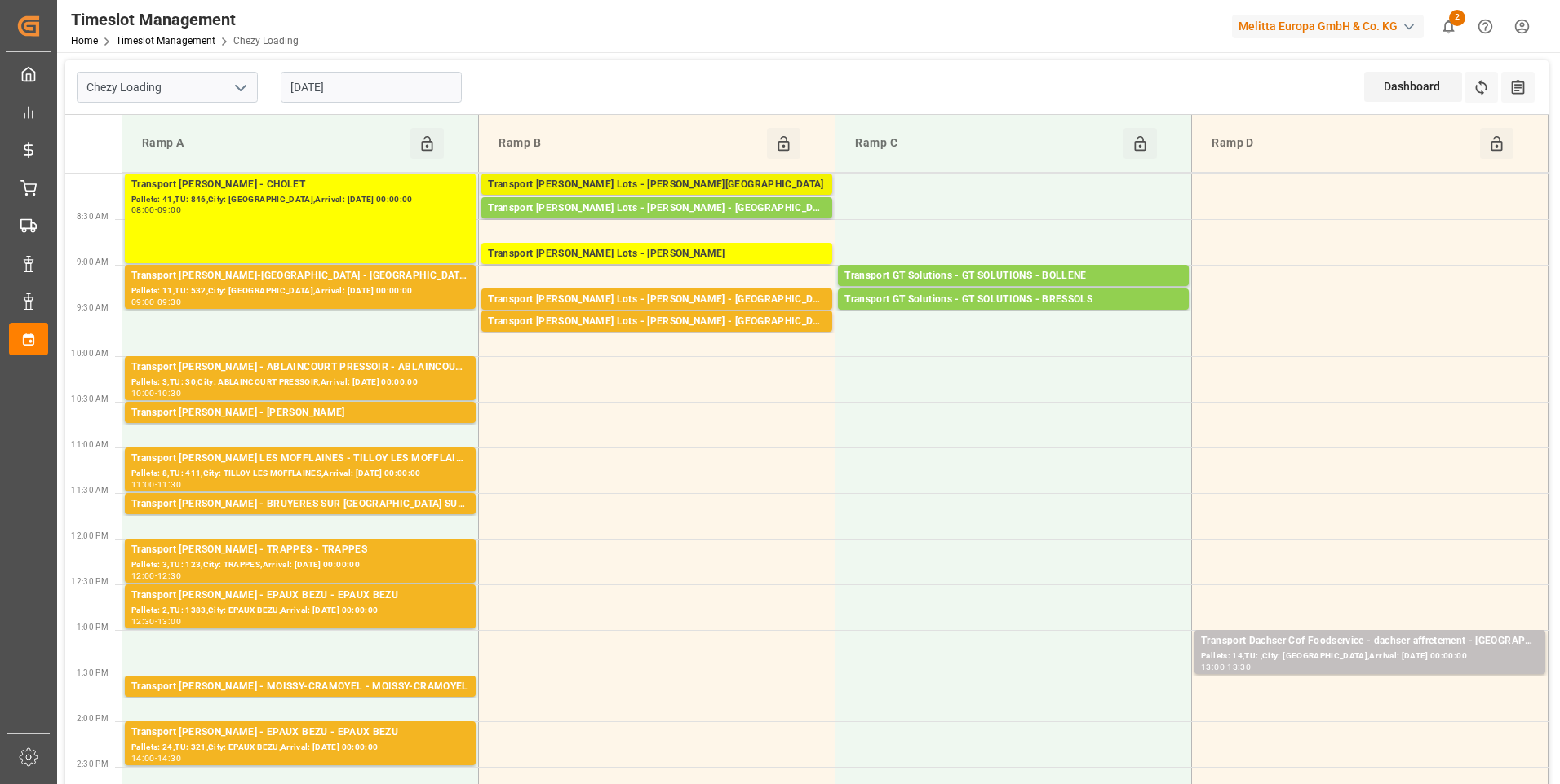
click at [747, 184] on div "Transport Kuehne Lots - BERNARDI - THIERVILLE" at bounding box center [656, 185] width 337 height 16
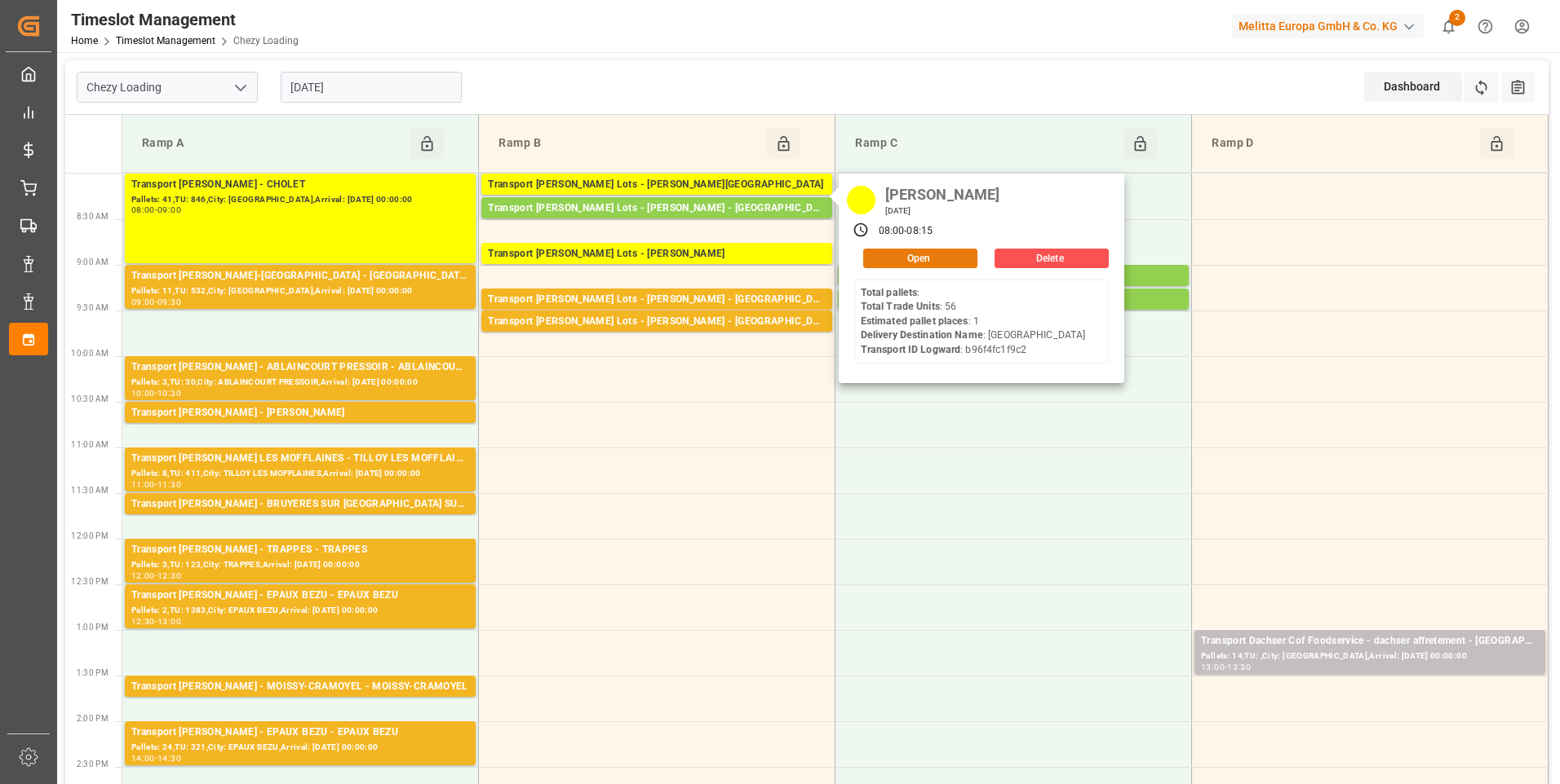
click at [911, 252] on button "Open" at bounding box center [920, 259] width 114 height 20
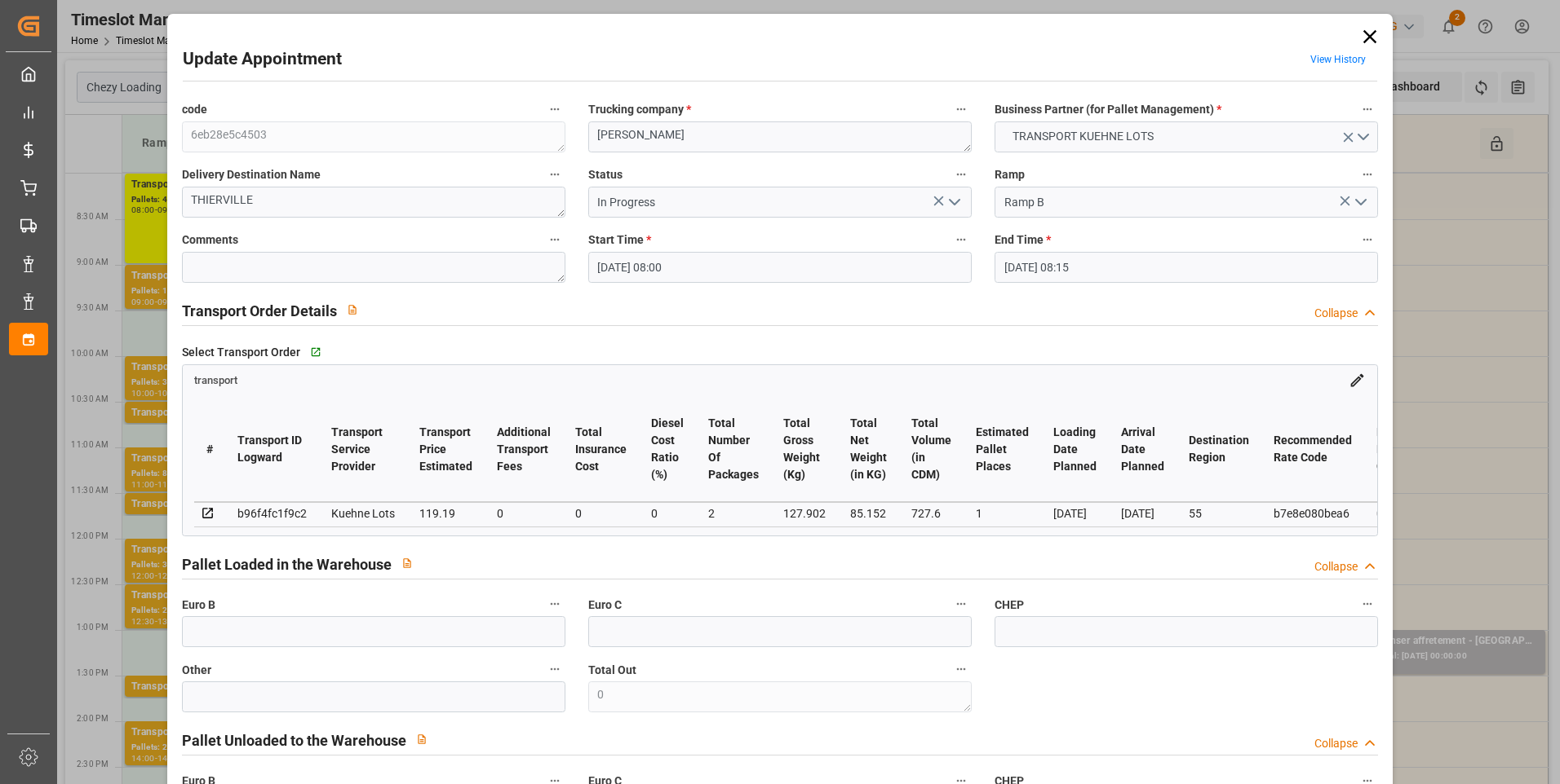
click at [948, 205] on icon "open menu" at bounding box center [955, 203] width 20 height 20
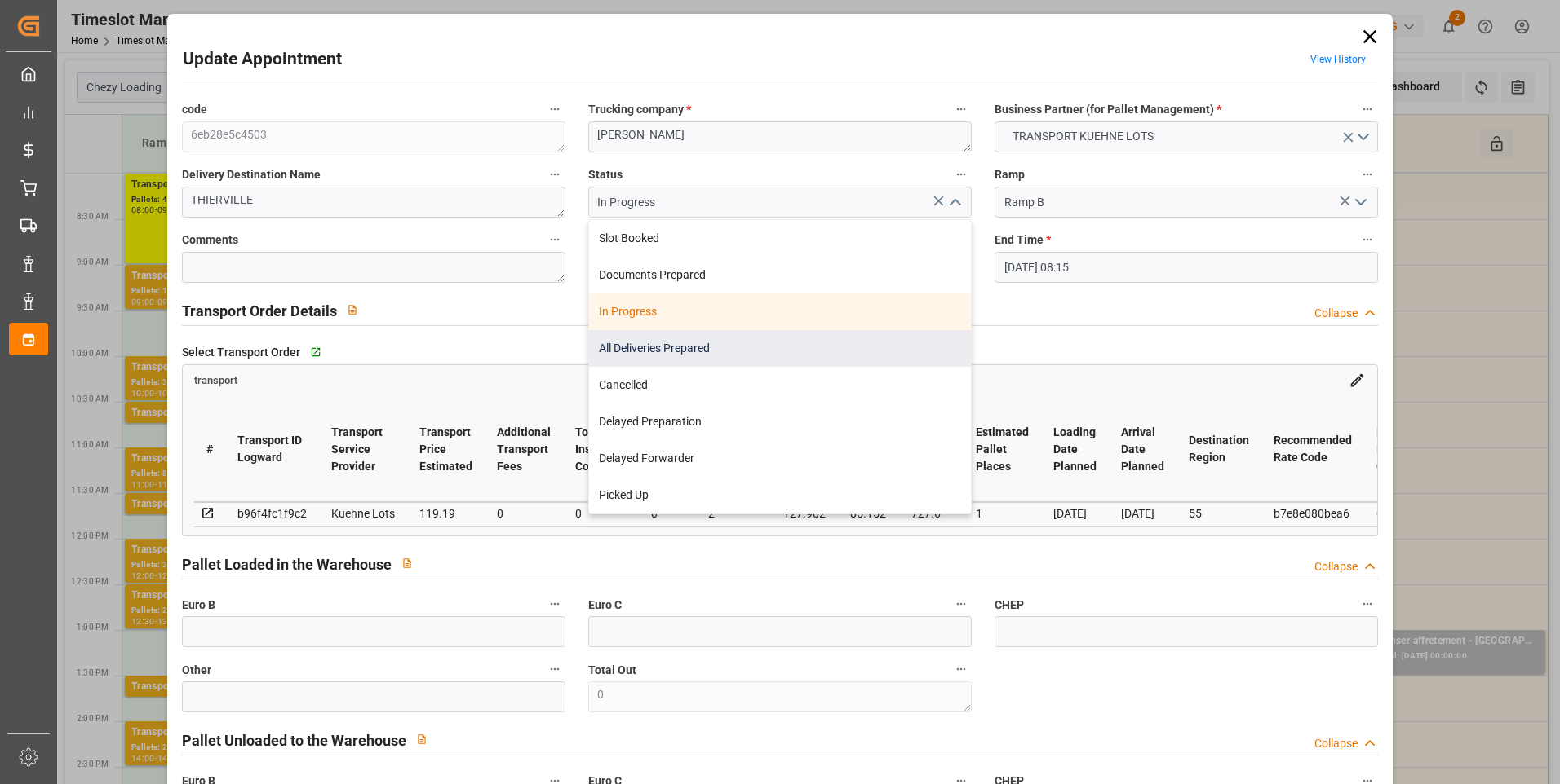
click at [616, 345] on div "All Deliveries Prepared" at bounding box center [780, 348] width 382 height 37
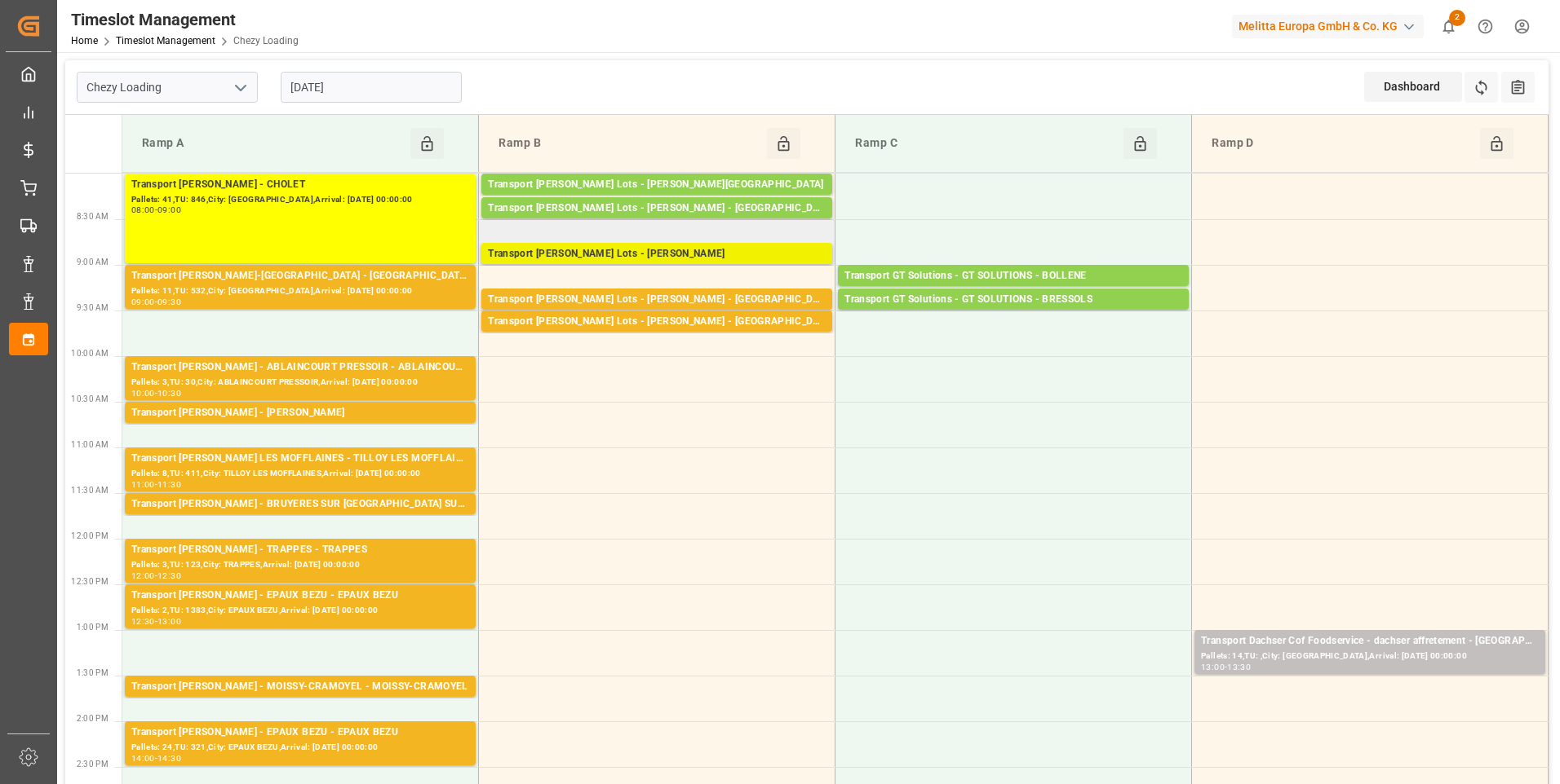
click at [649, 251] on div "Transport [PERSON_NAME] Lots - [PERSON_NAME]" at bounding box center [656, 254] width 337 height 16
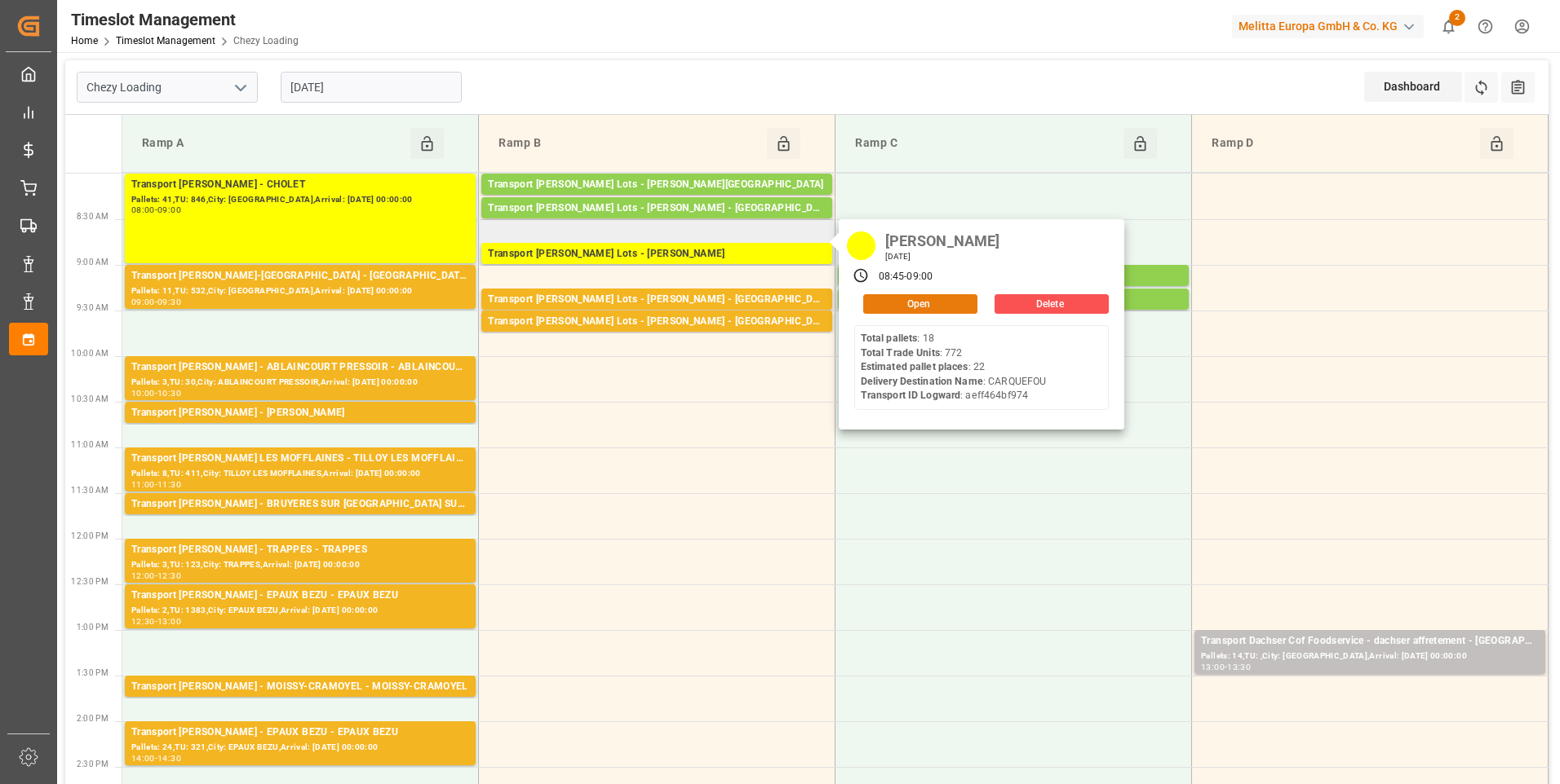
click at [944, 302] on button "Open" at bounding box center [920, 305] width 114 height 20
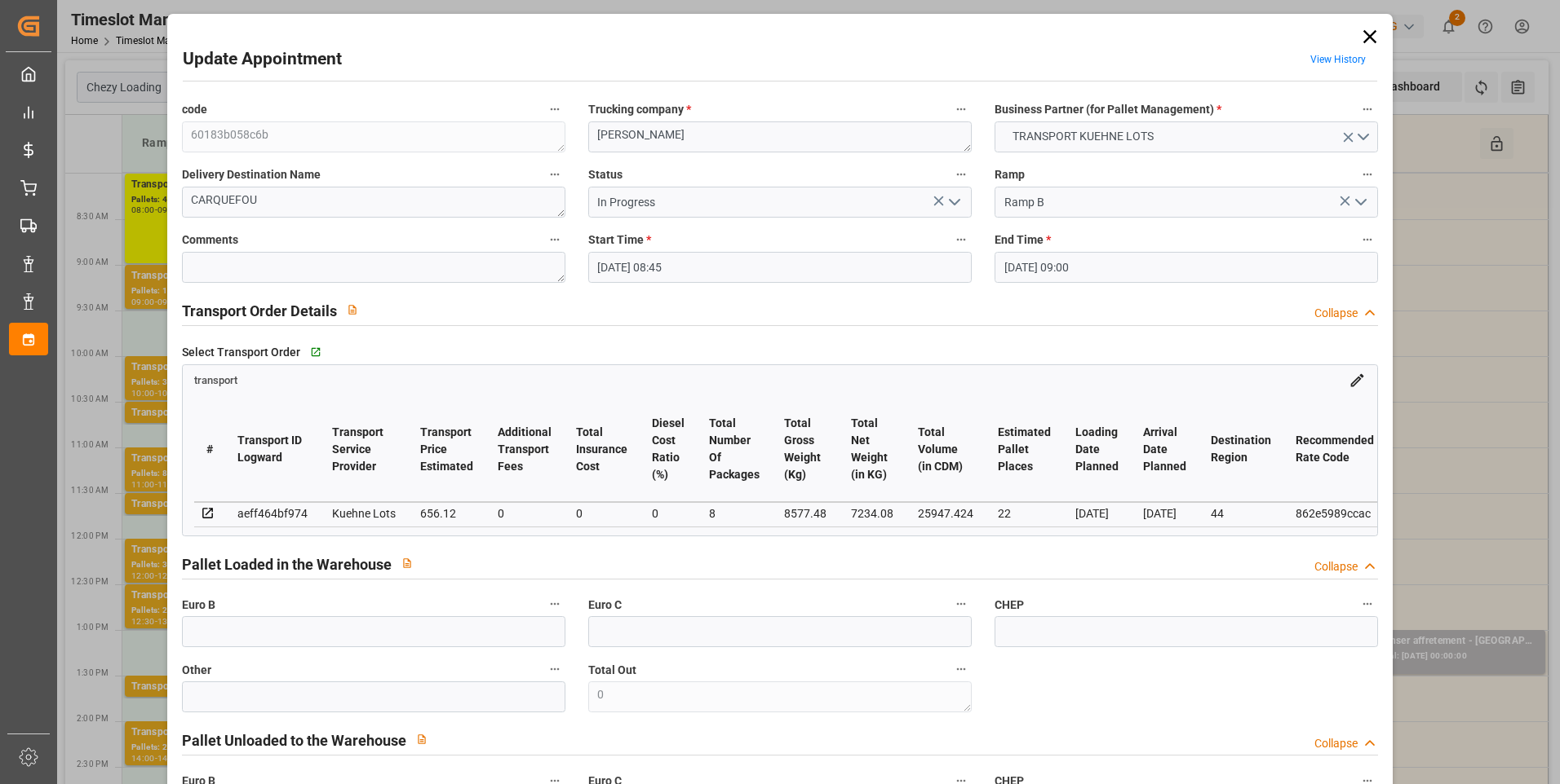
click at [957, 198] on icon "open menu" at bounding box center [955, 203] width 20 height 20
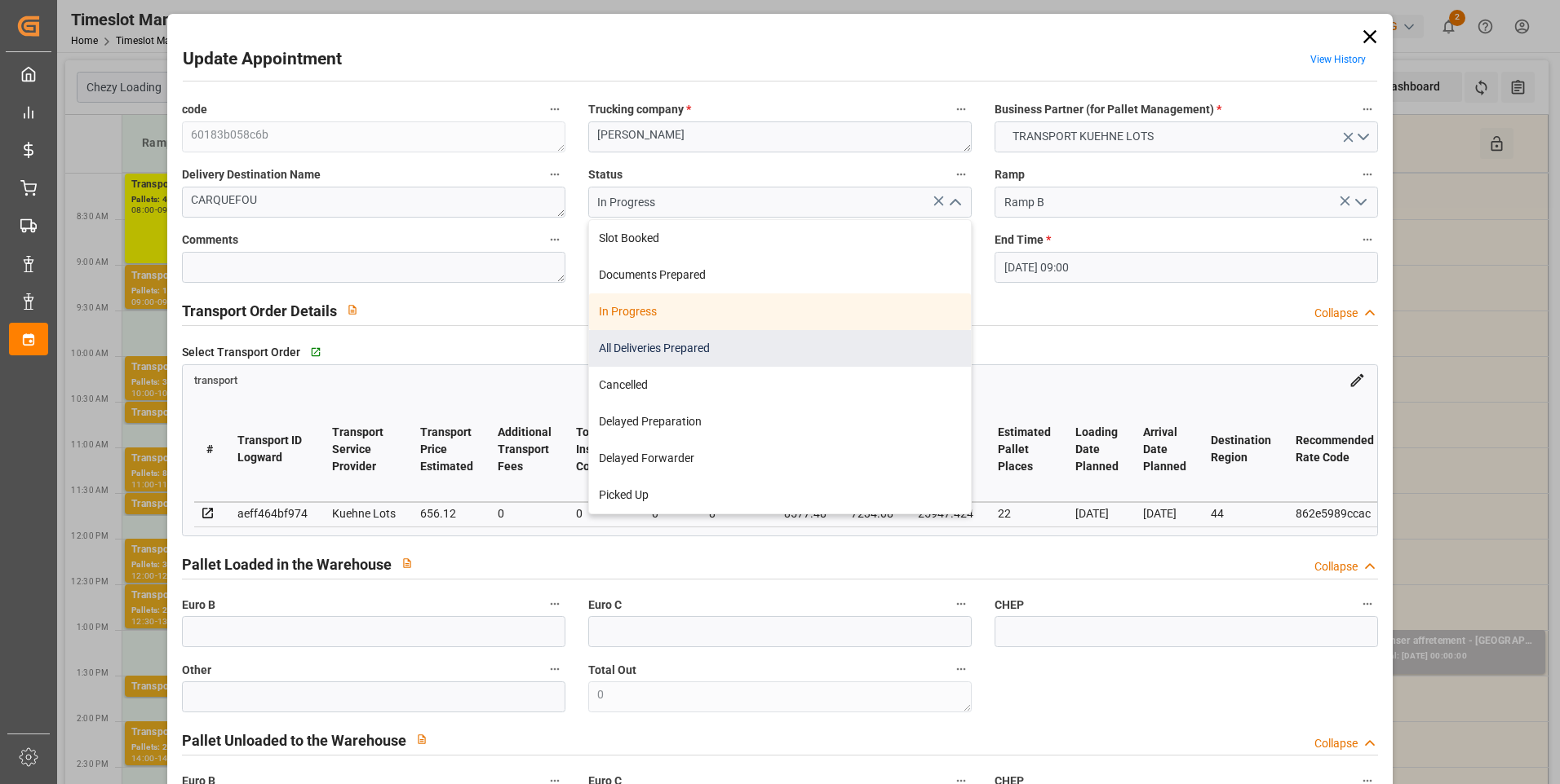
click at [699, 342] on div "All Deliveries Prepared" at bounding box center [780, 348] width 382 height 37
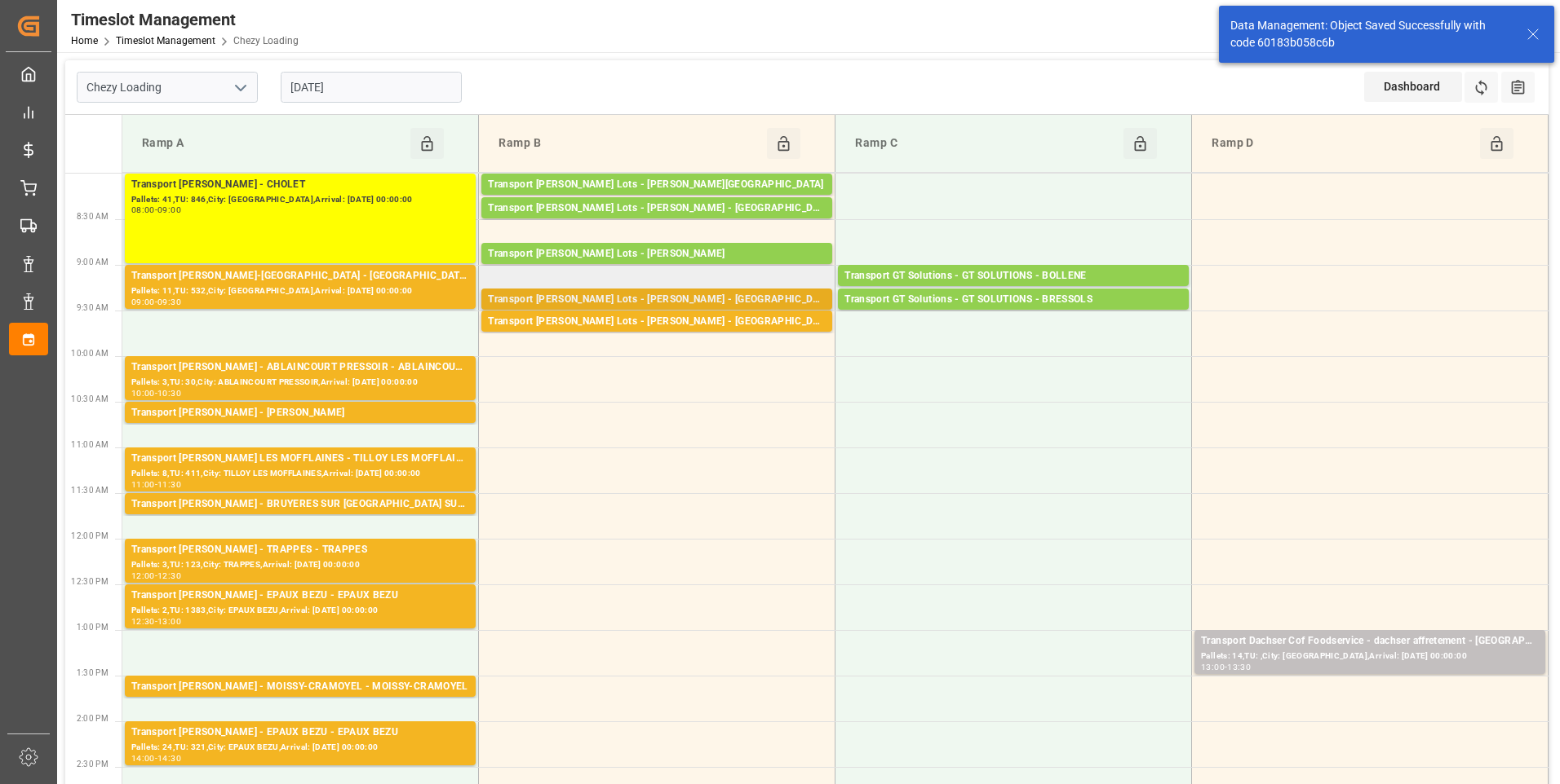
click at [623, 300] on div "Transport Kuehne Lots - LEBLANC - MONT DE MARSAN" at bounding box center [656, 300] width 337 height 16
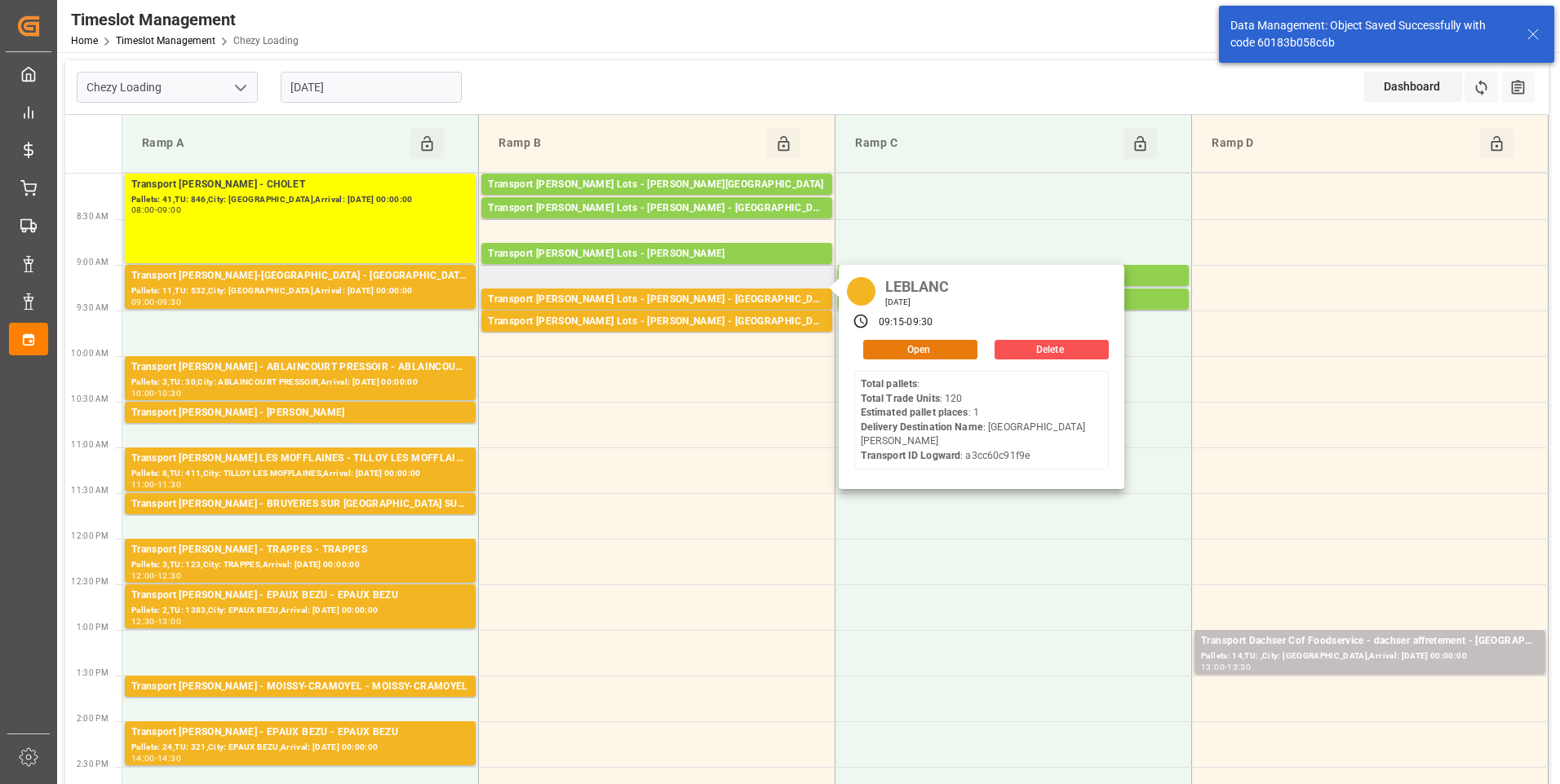
click at [887, 343] on button "Open" at bounding box center [920, 350] width 114 height 20
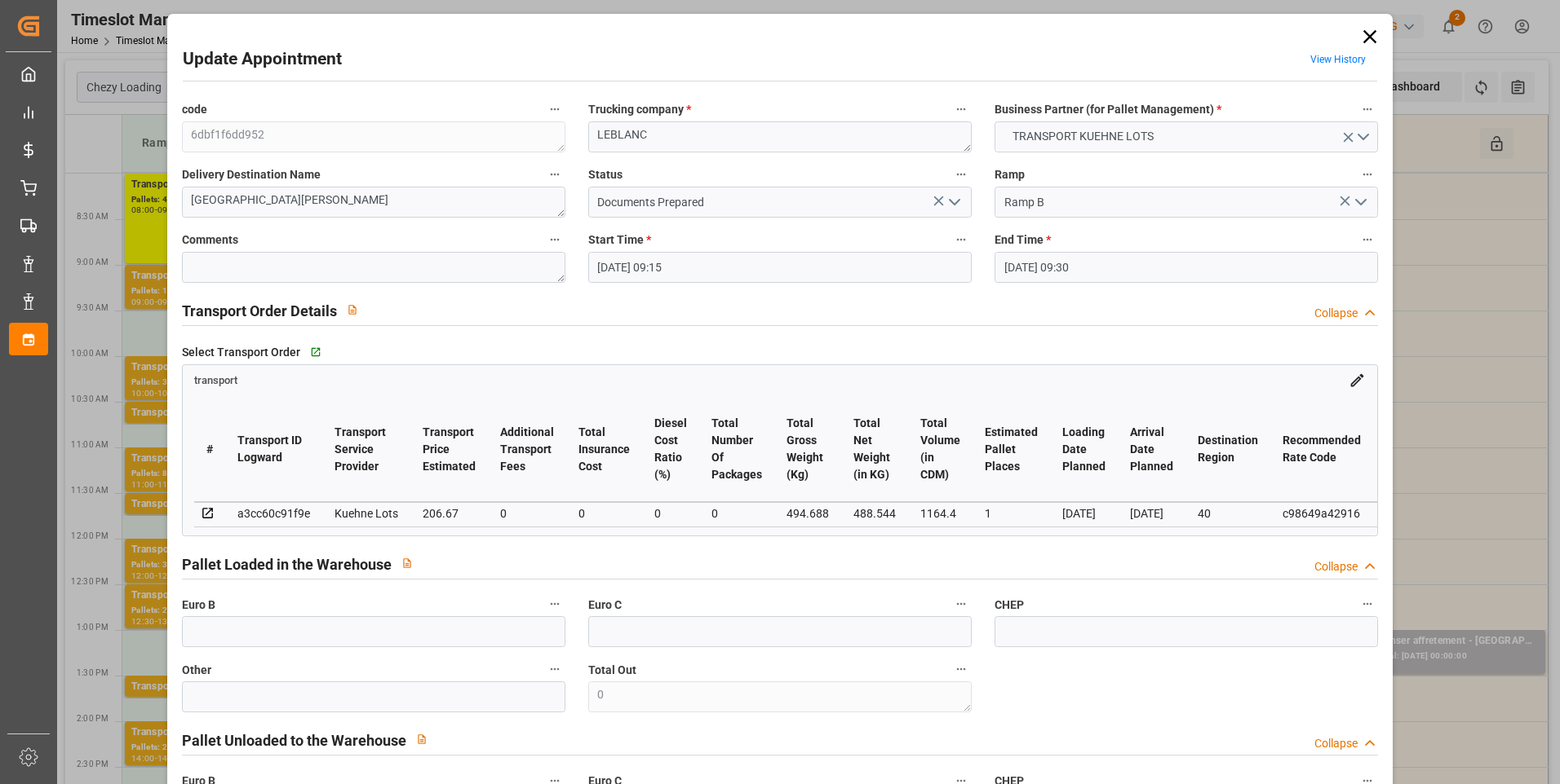
click at [952, 202] on icon "open menu" at bounding box center [955, 203] width 20 height 20
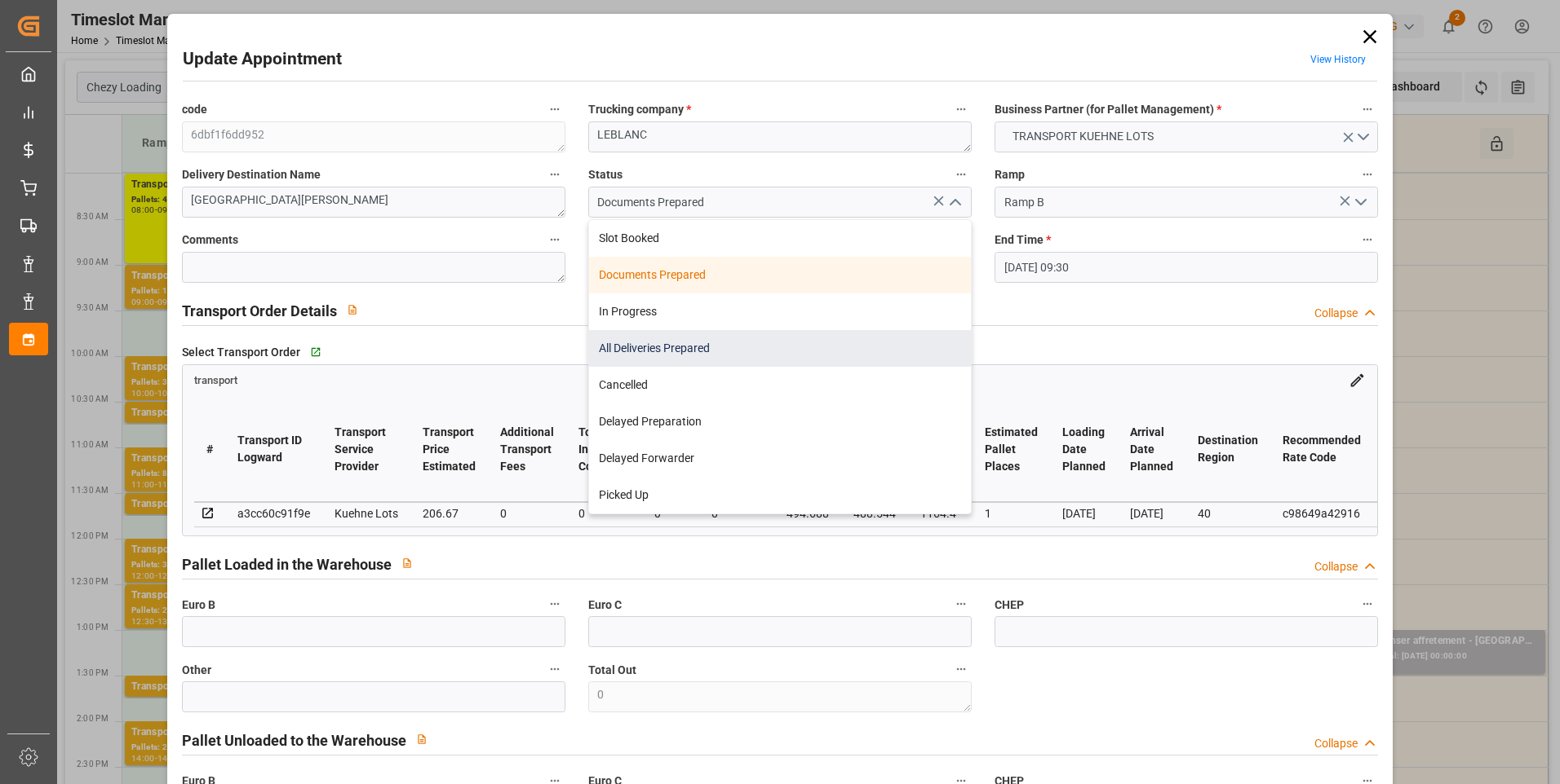
click at [680, 346] on div "All Deliveries Prepared" at bounding box center [780, 348] width 382 height 37
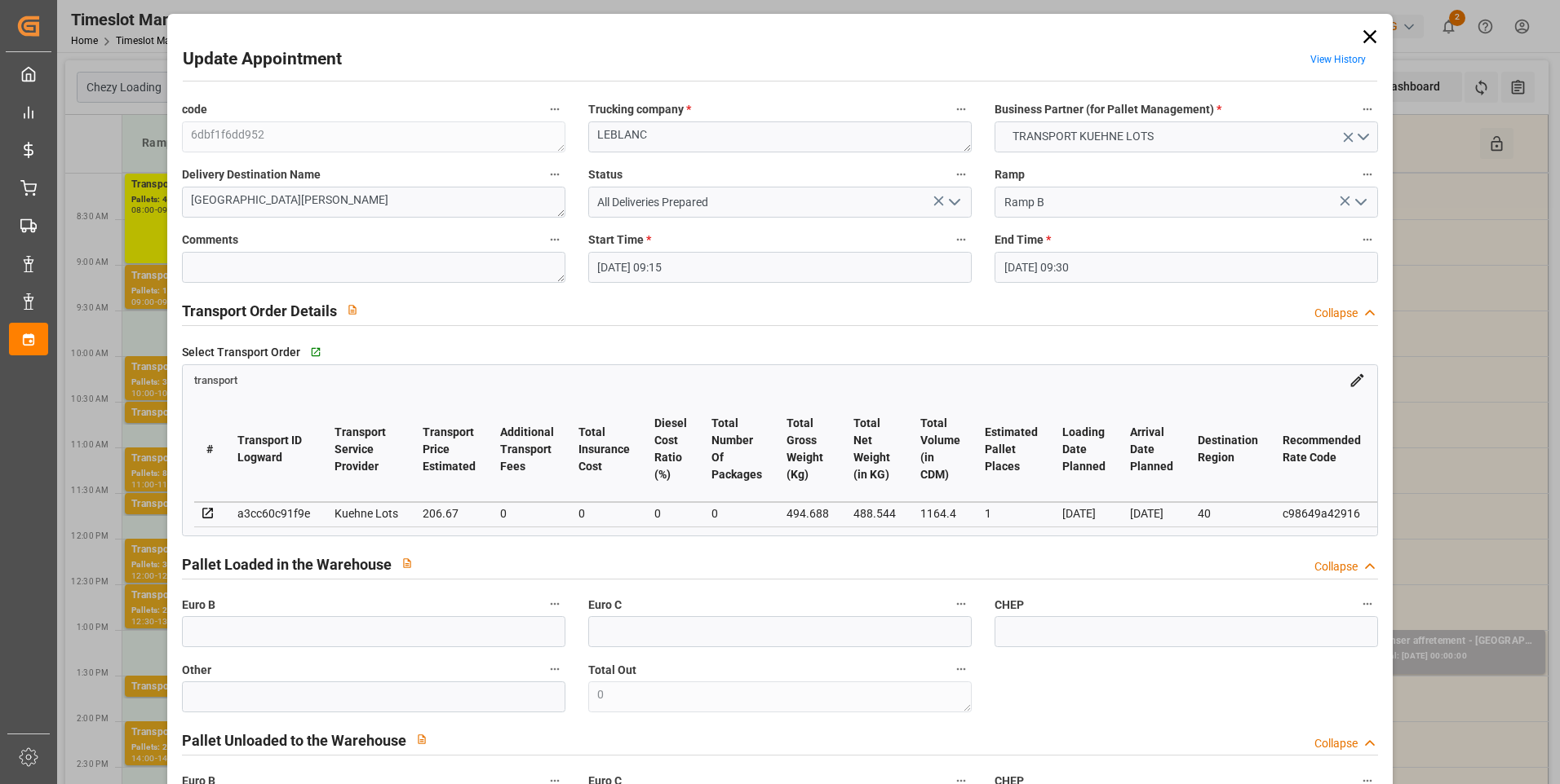
click at [950, 203] on icon "open menu" at bounding box center [955, 203] width 20 height 20
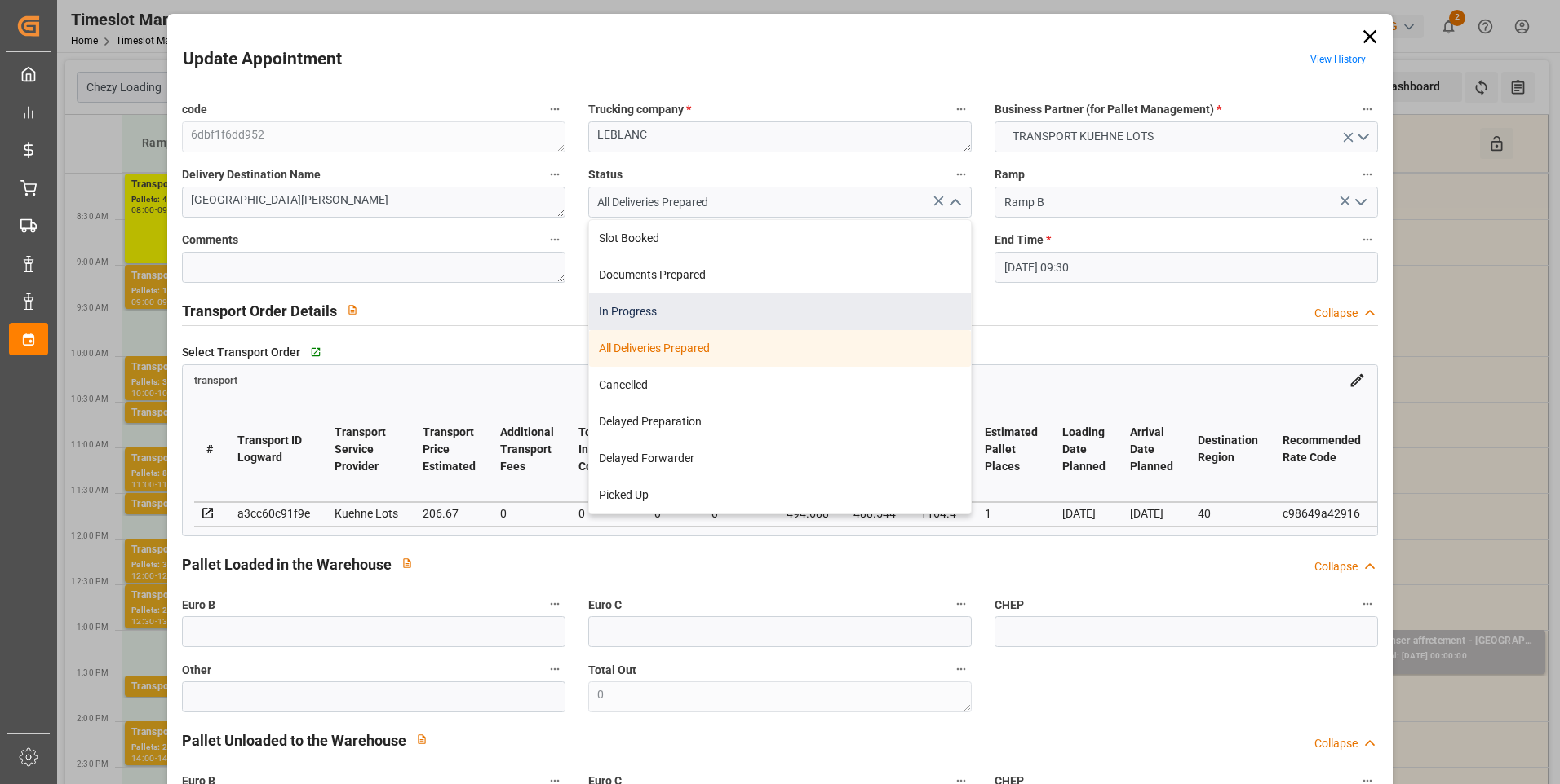
click at [637, 311] on div "In Progress" at bounding box center [780, 311] width 382 height 37
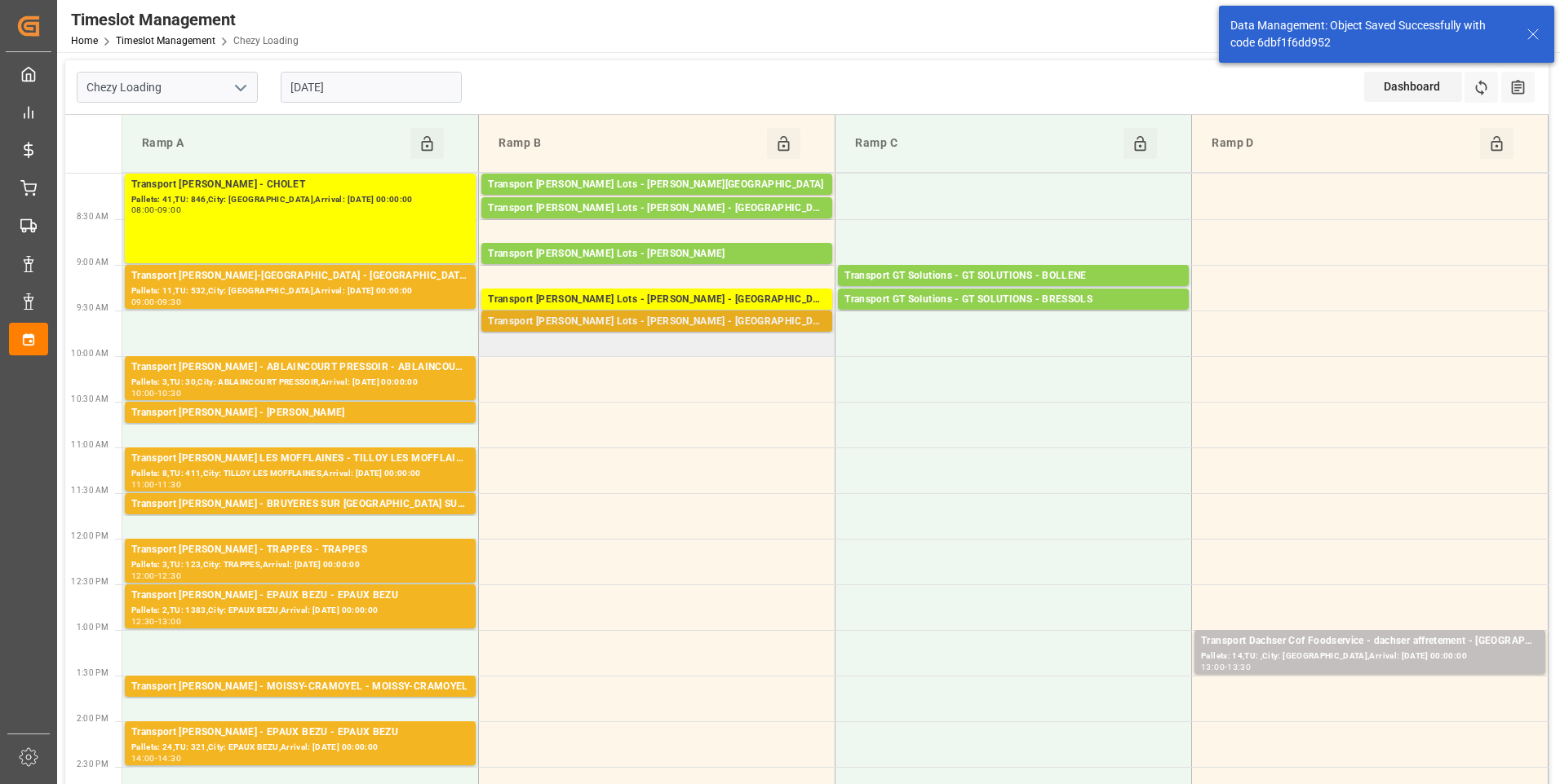
click at [652, 323] on div "Transport Kuehne Lots - LEBLANC - SAINT AVIT" at bounding box center [656, 321] width 337 height 16
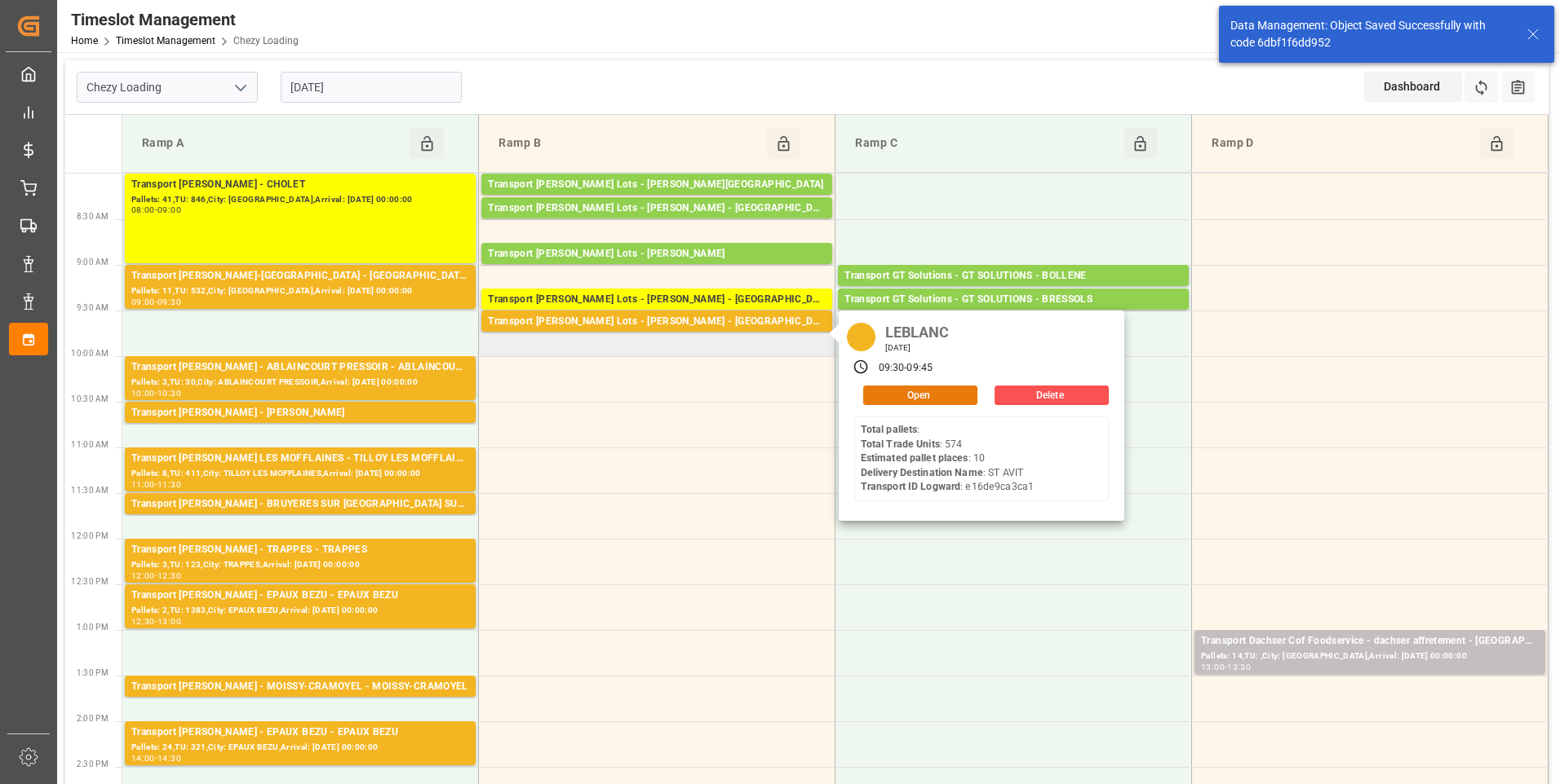
click at [938, 392] on button "Open" at bounding box center [920, 395] width 114 height 20
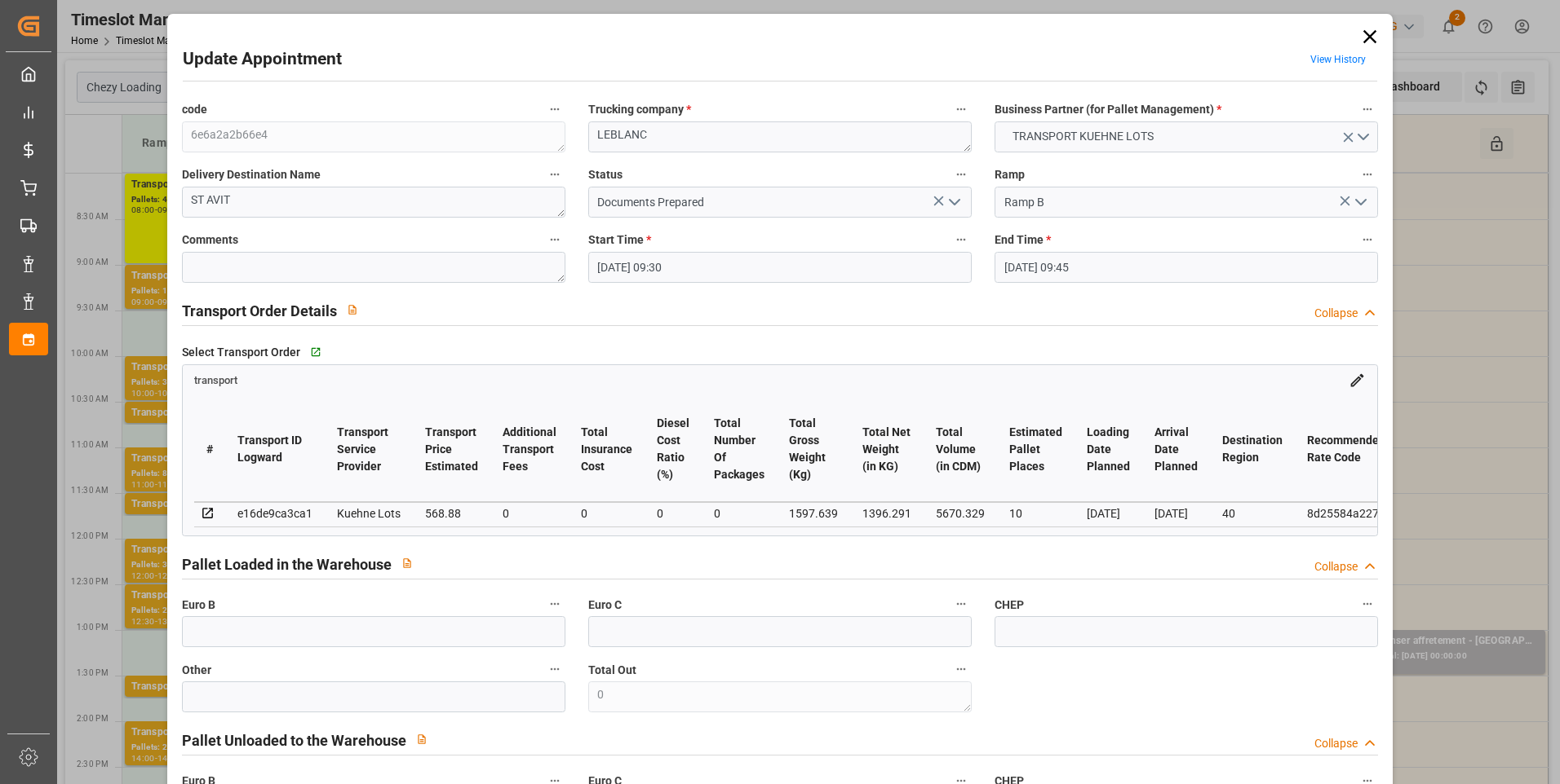
click at [956, 200] on polyline "open menu" at bounding box center [955, 202] width 10 height 5
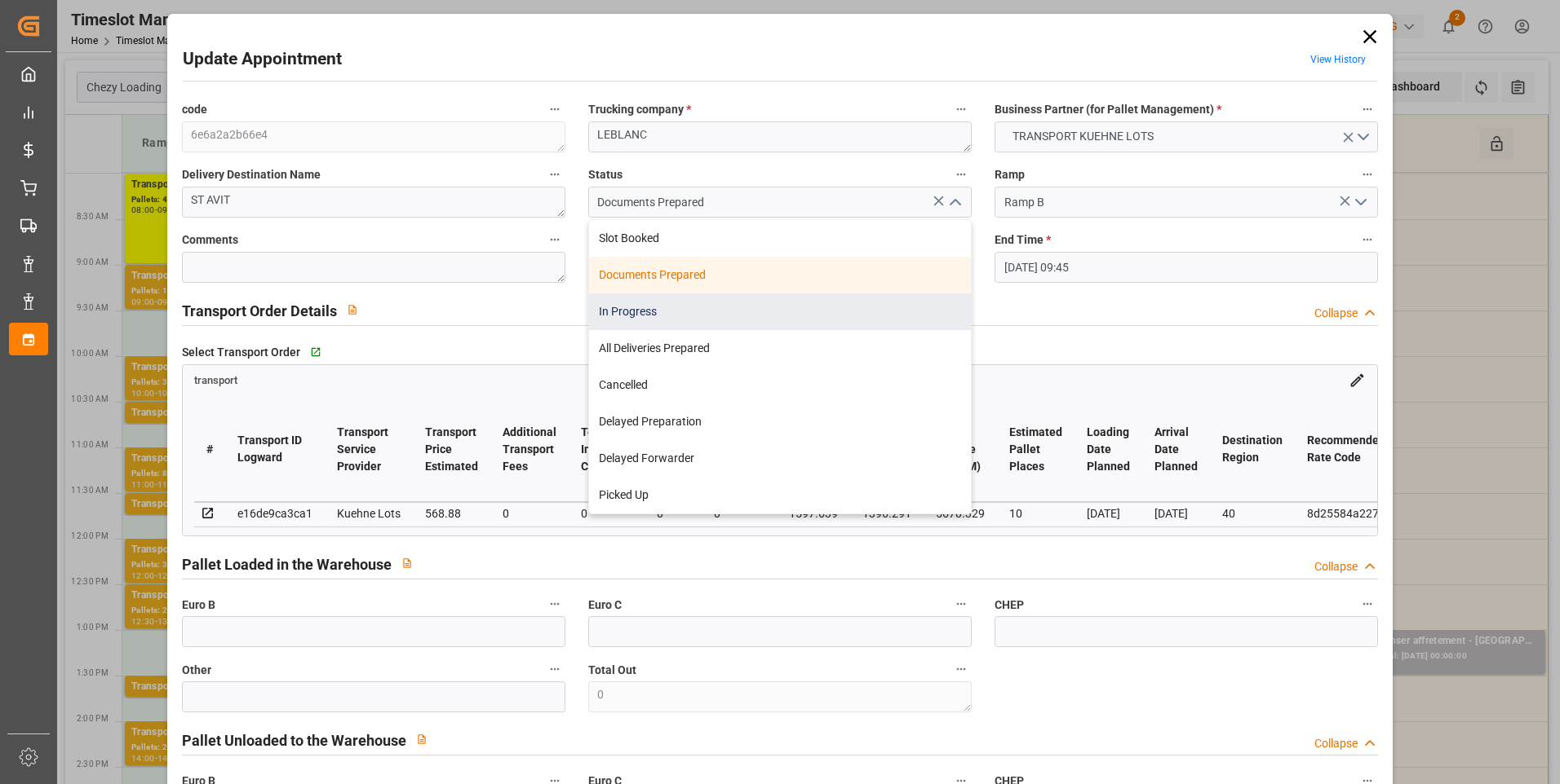
click at [630, 310] on div "In Progress" at bounding box center [780, 311] width 382 height 37
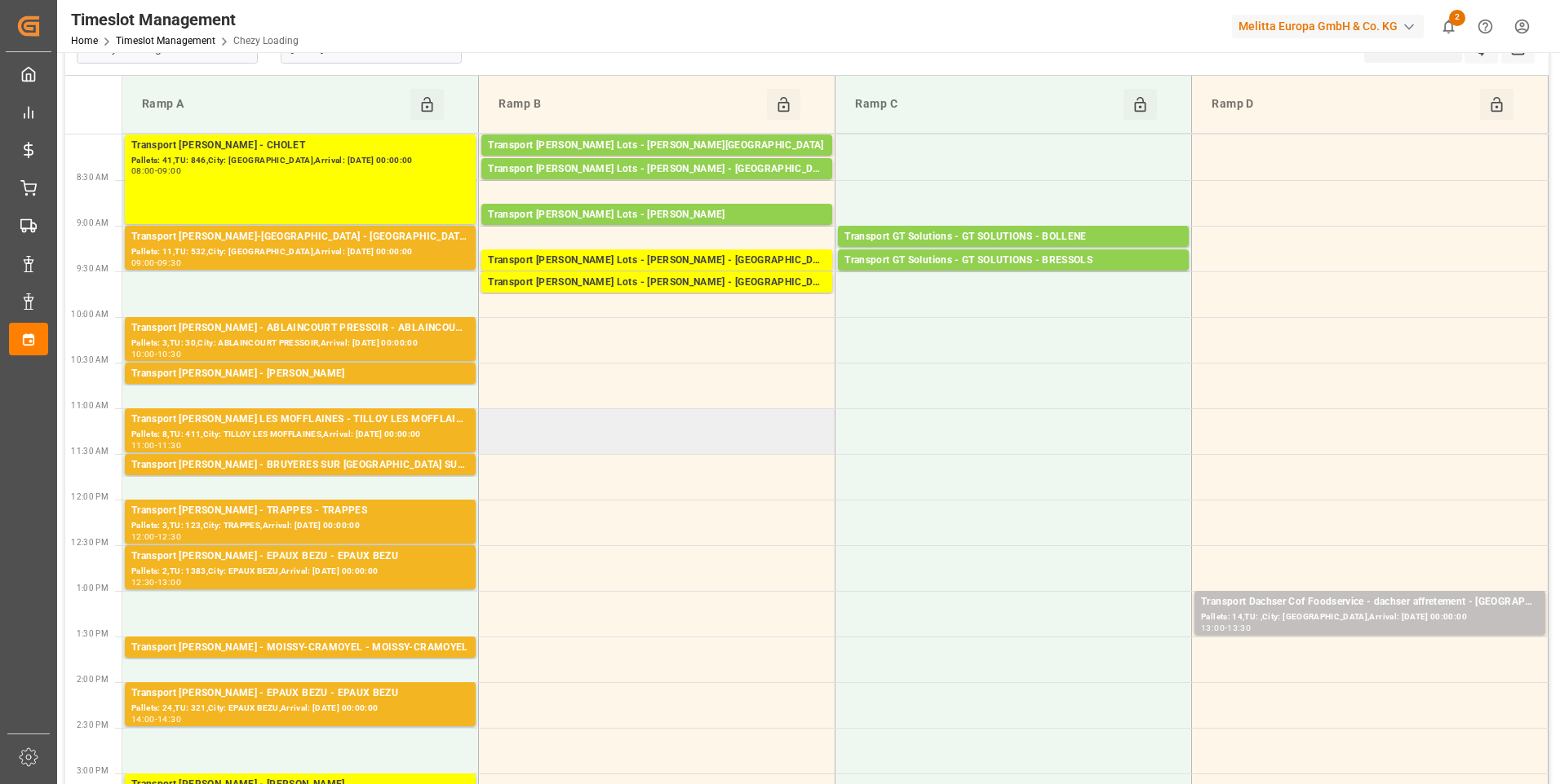
scroll to position [0, 0]
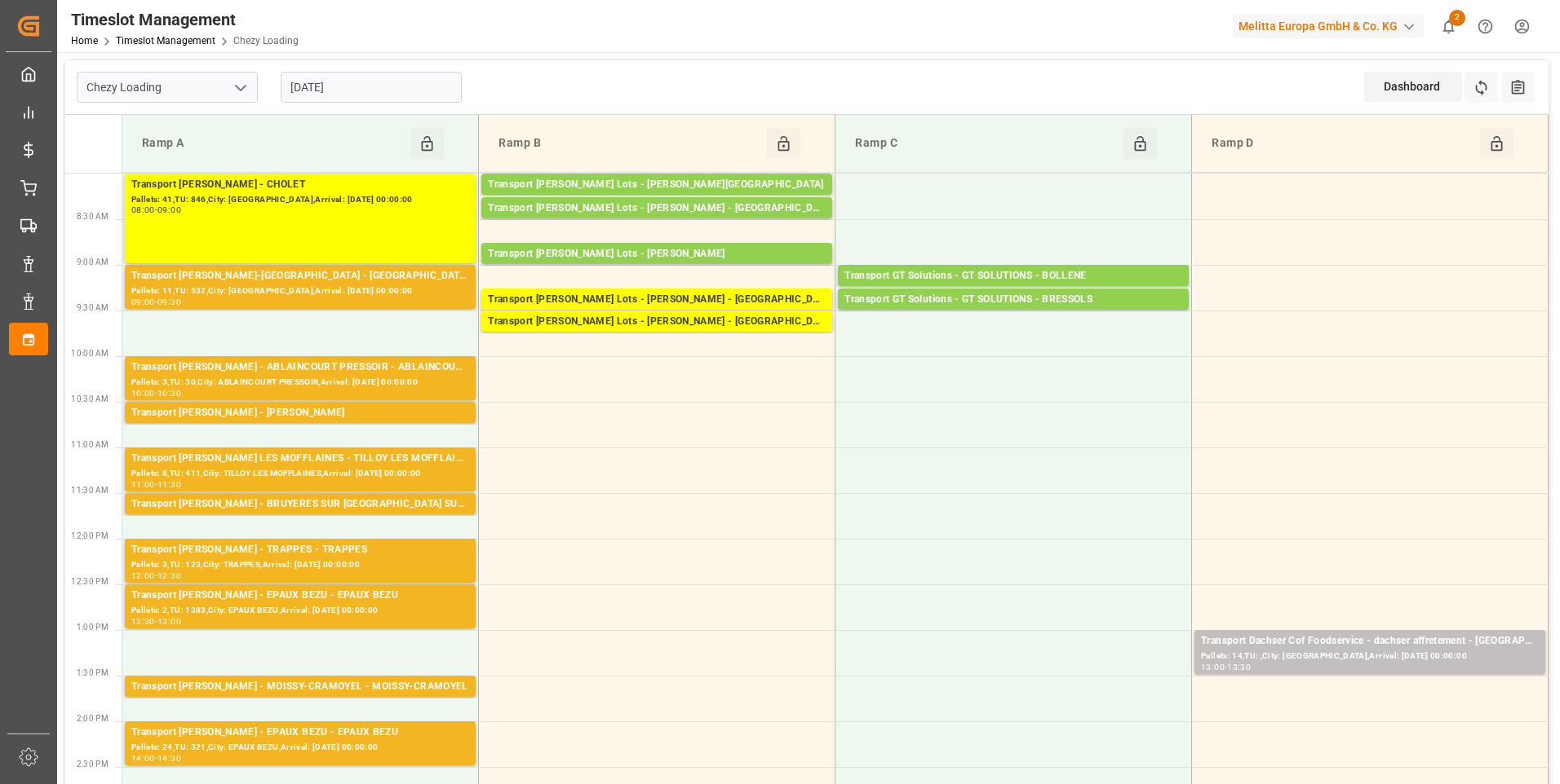
click at [382, 67] on div "[DATE]" at bounding box center [371, 87] width 204 height 53
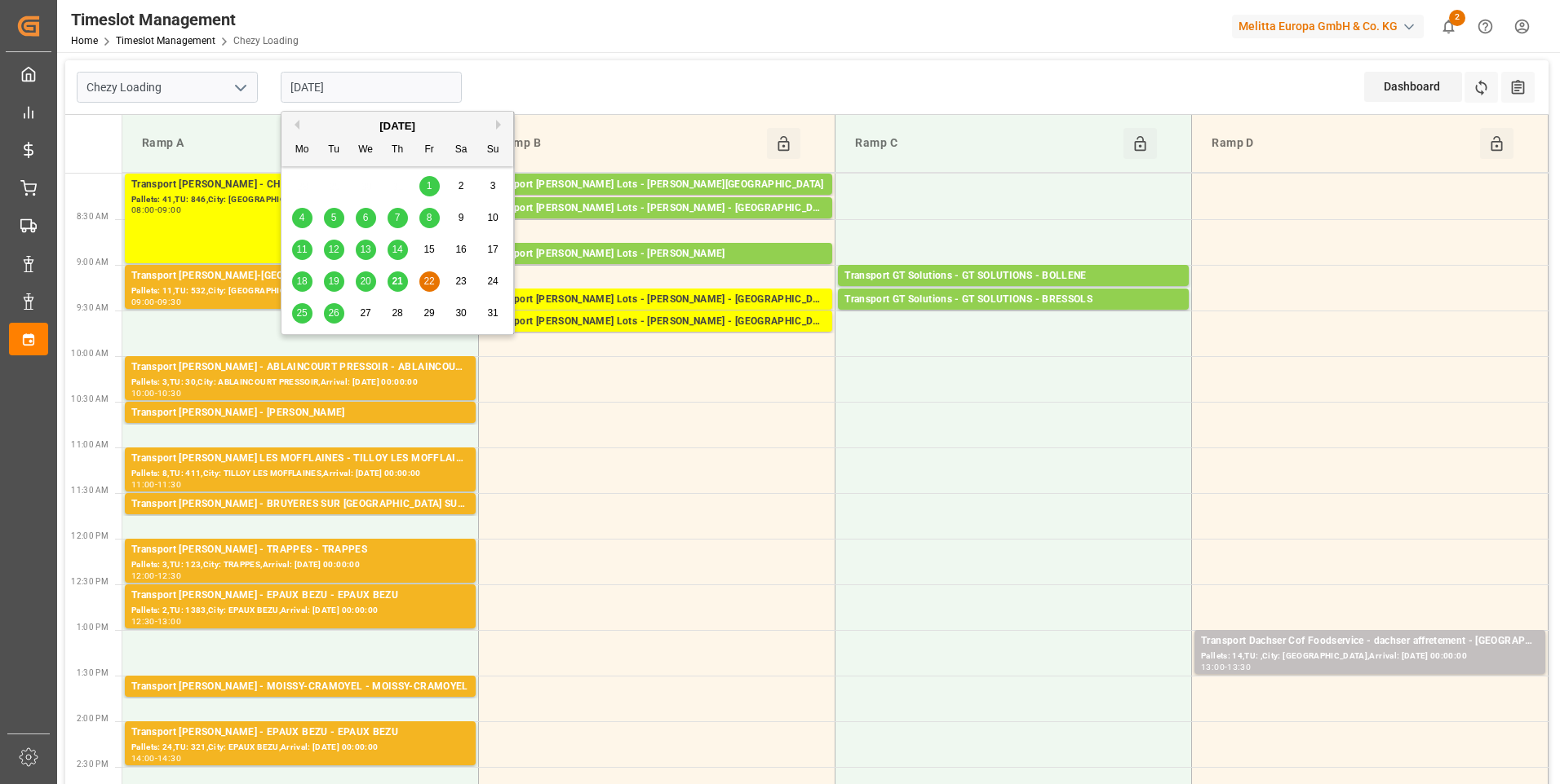
click at [398, 96] on input "[DATE]" at bounding box center [371, 87] width 181 height 31
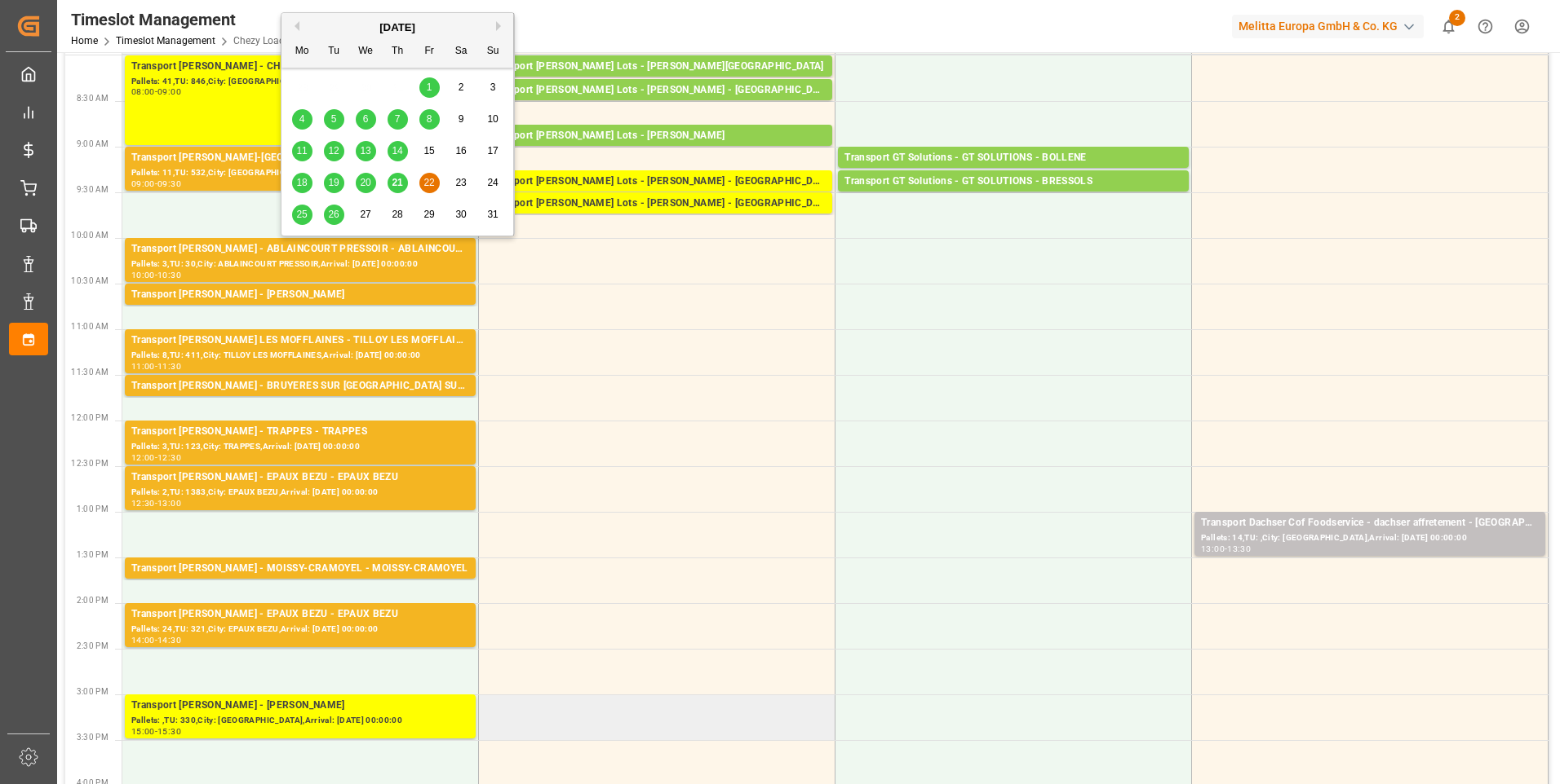
scroll to position [407, 0]
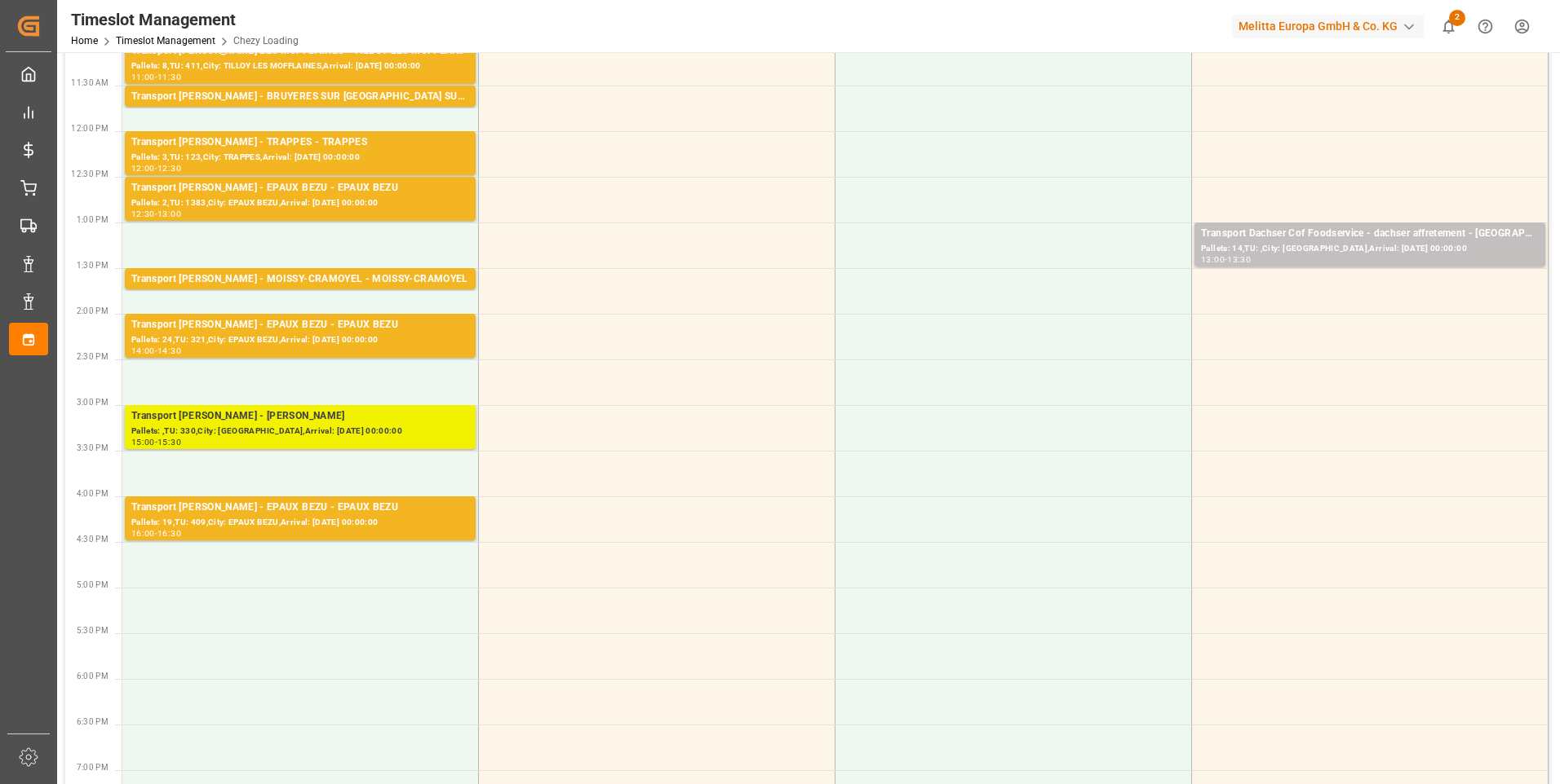
click at [274, 413] on div "Transport Delisle - REAU - REAU" at bounding box center [300, 416] width 337 height 16
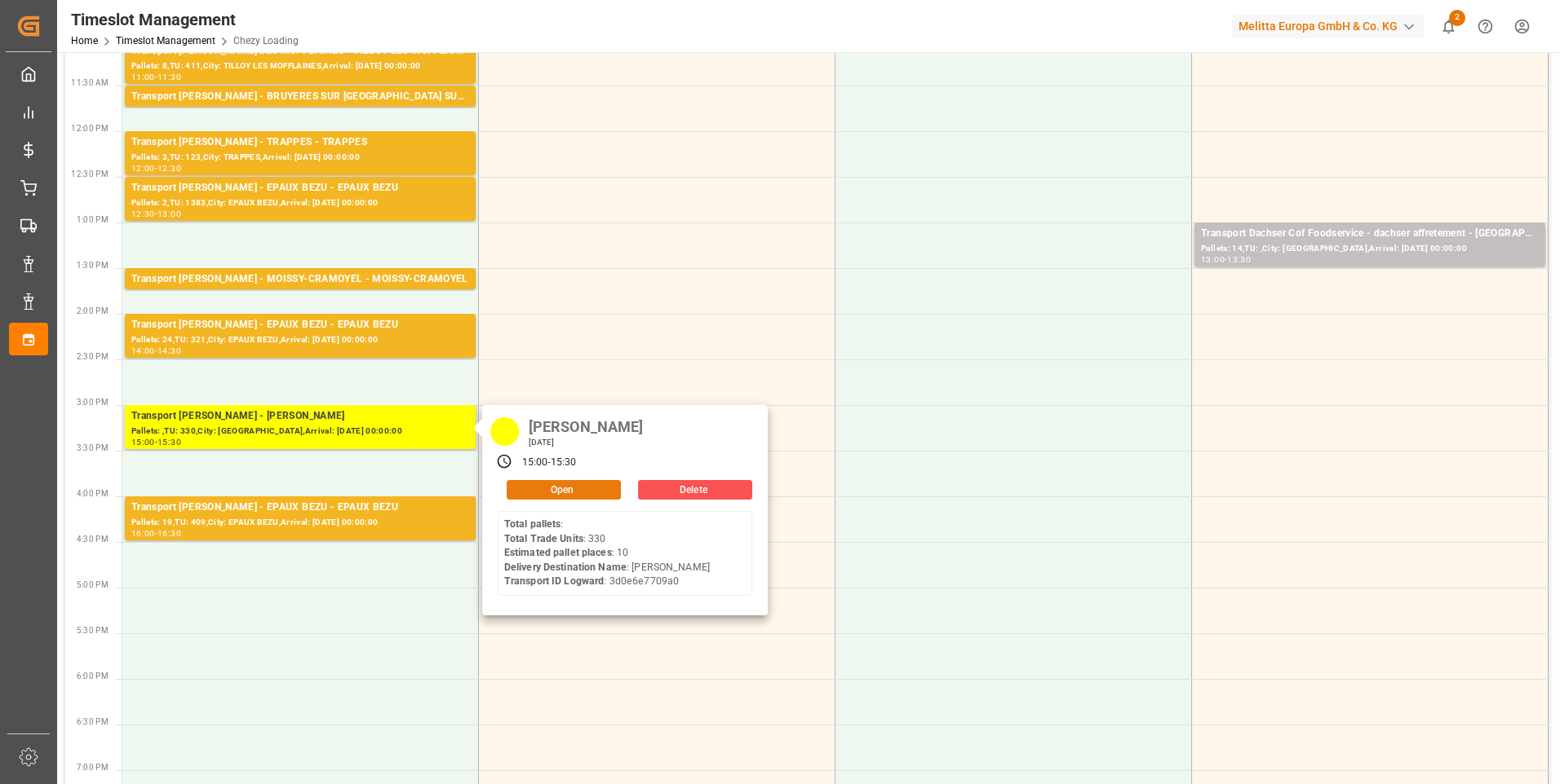
click at [564, 485] on button "Open" at bounding box center [563, 490] width 114 height 20
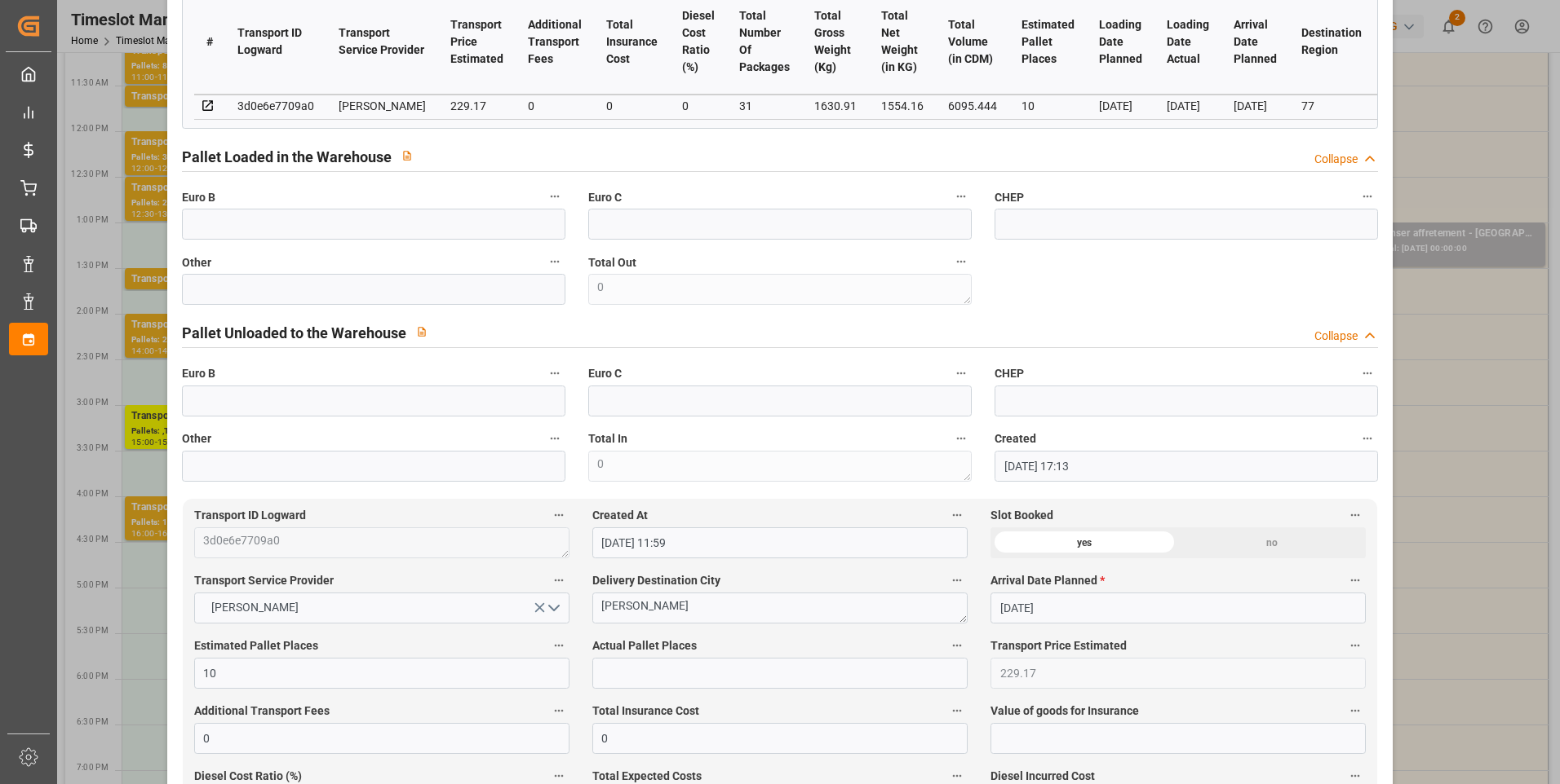
scroll to position [0, 0]
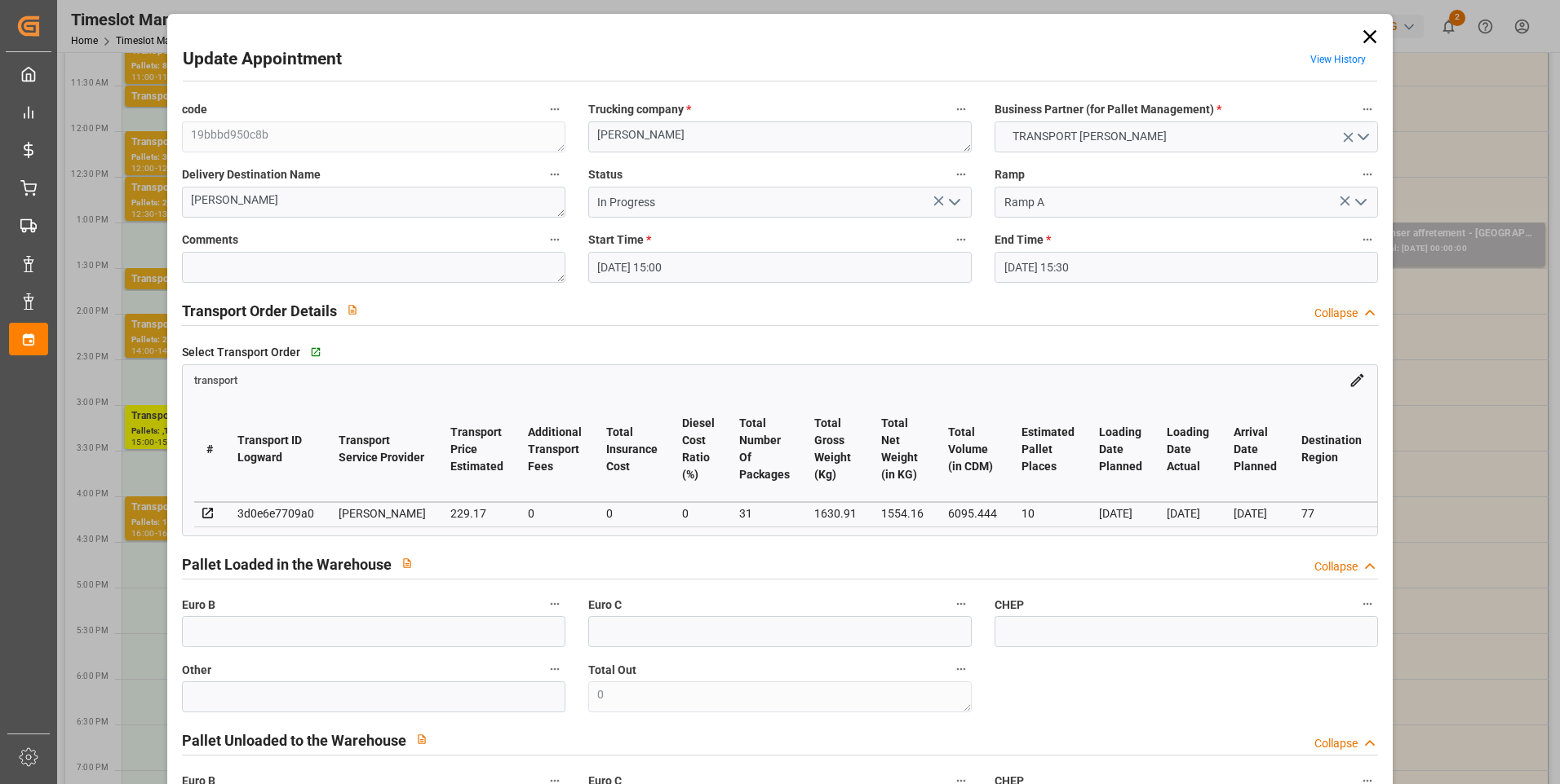
click at [958, 201] on icon "open menu" at bounding box center [955, 203] width 20 height 20
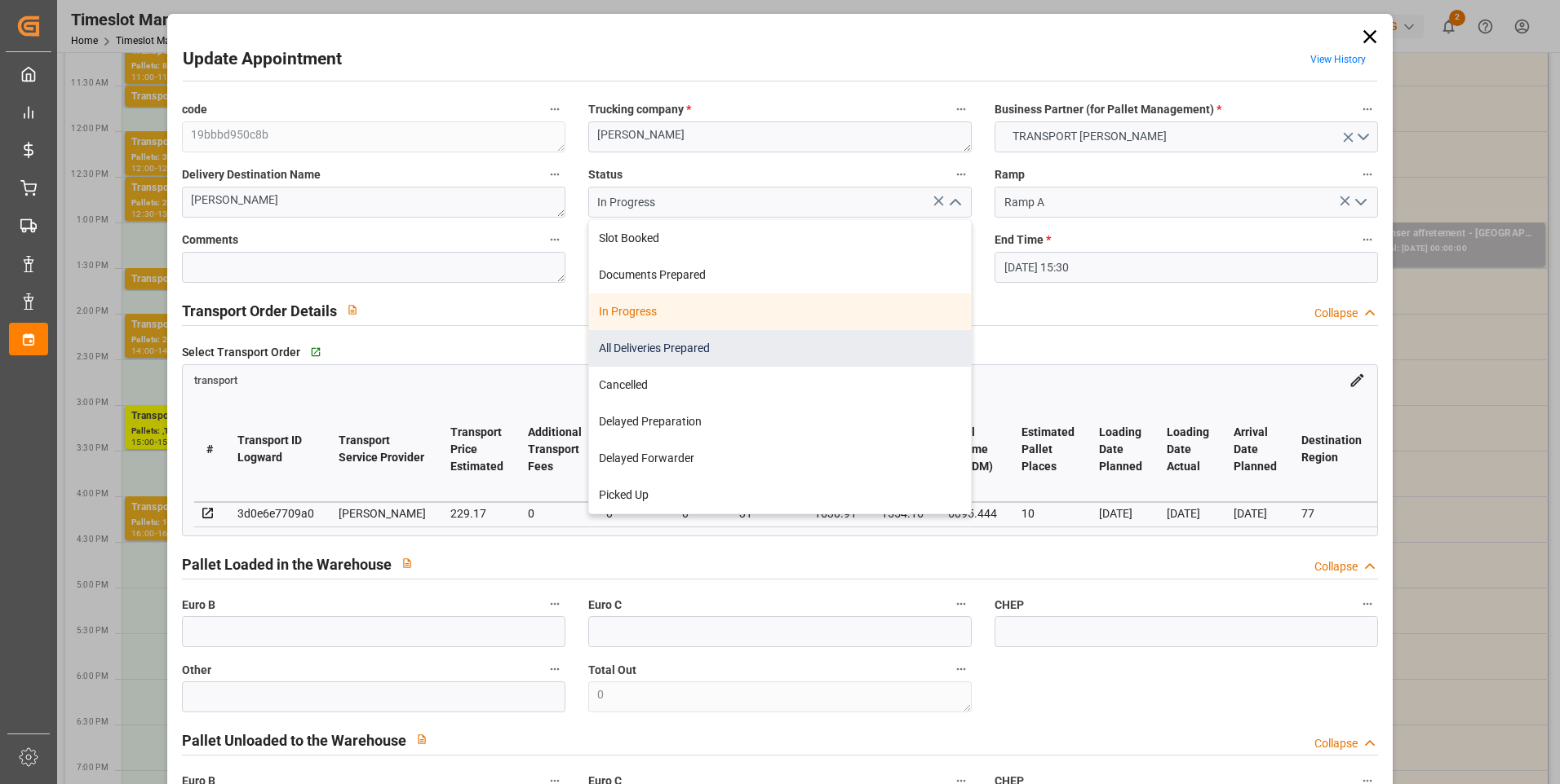
click at [642, 349] on div "All Deliveries Prepared" at bounding box center [780, 348] width 382 height 37
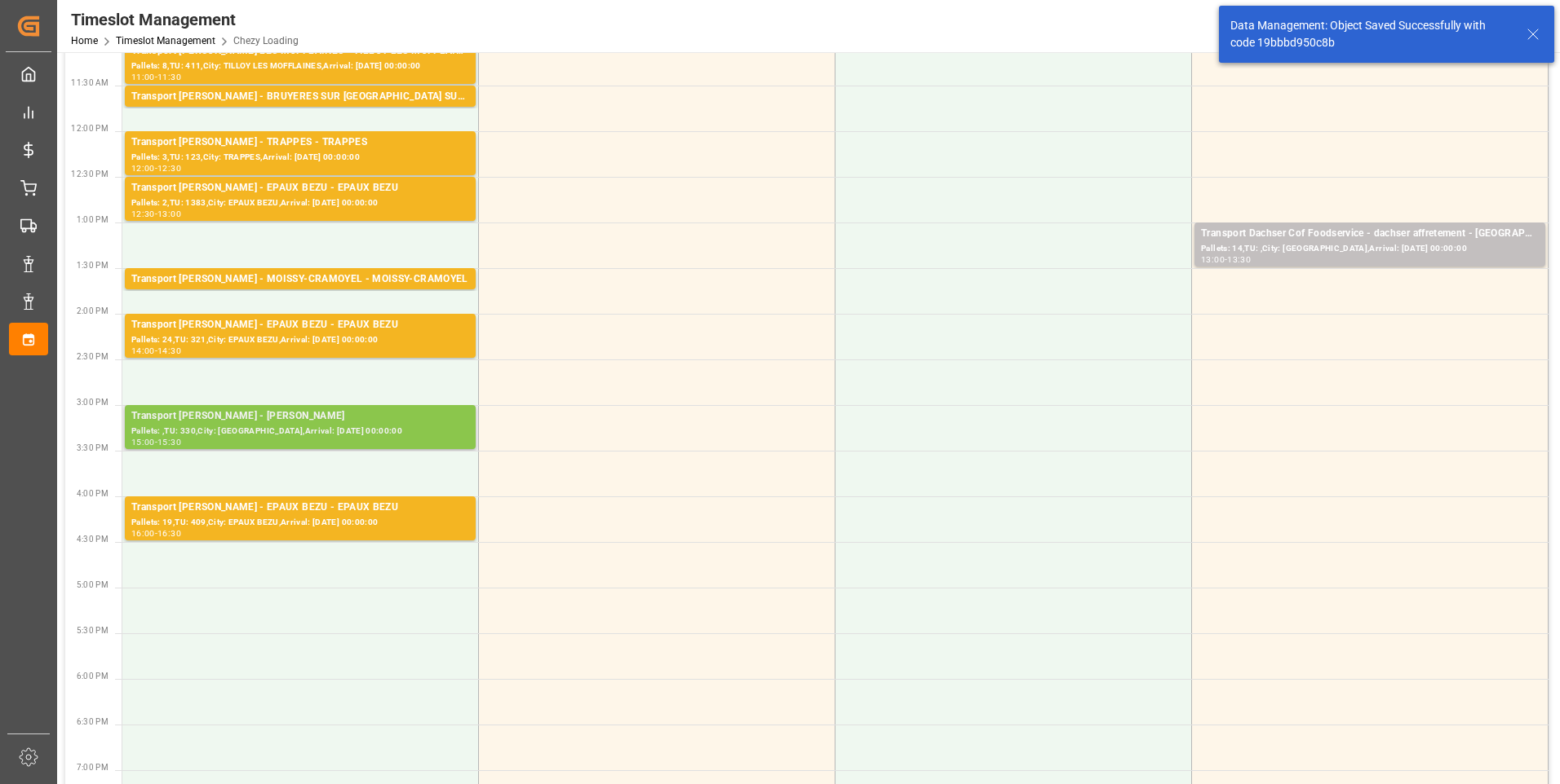
click at [332, 418] on div "Transport Delisle - REAU - REAU" at bounding box center [300, 416] width 337 height 16
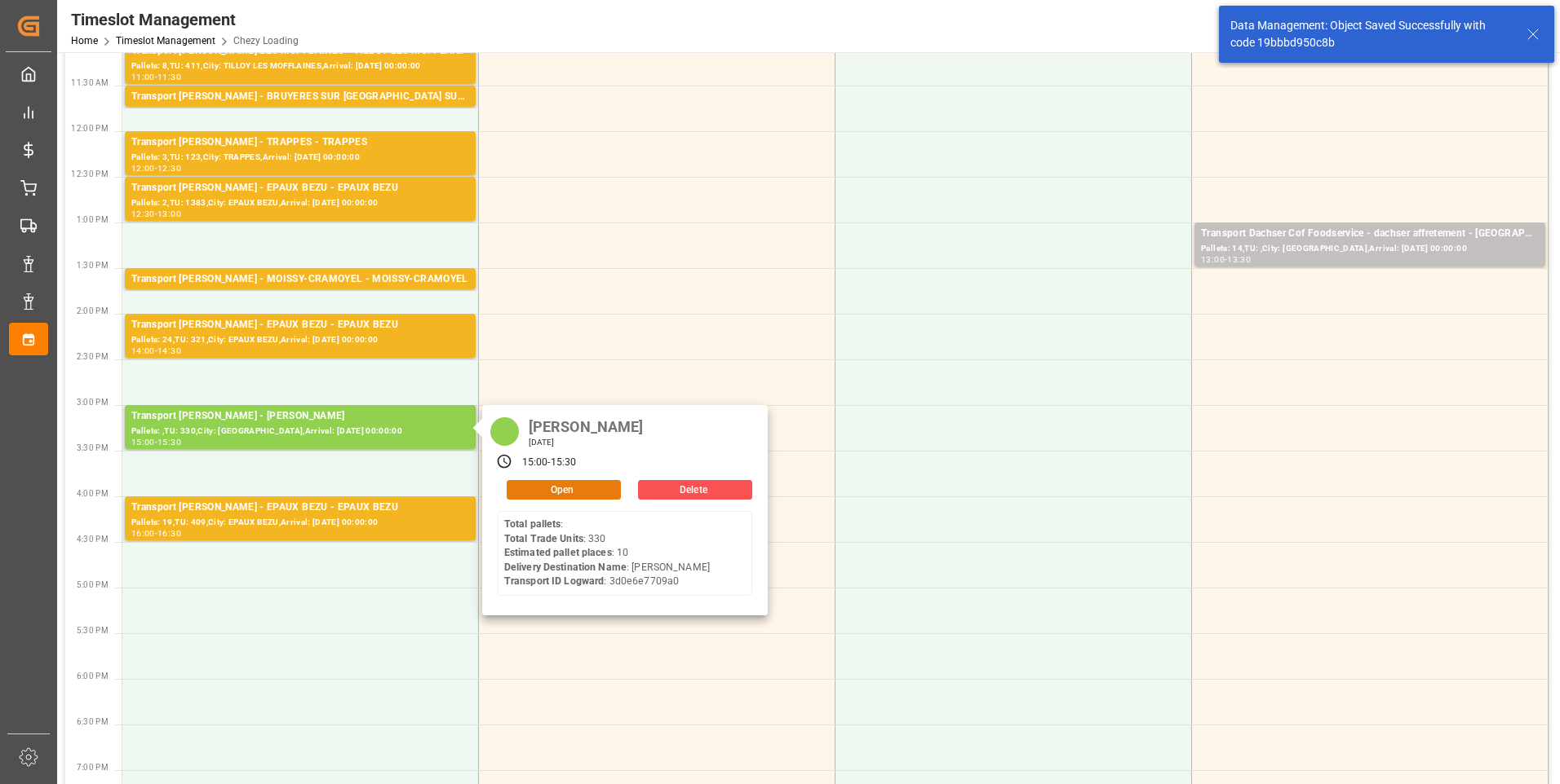
click at [575, 484] on button "Open" at bounding box center [563, 490] width 114 height 20
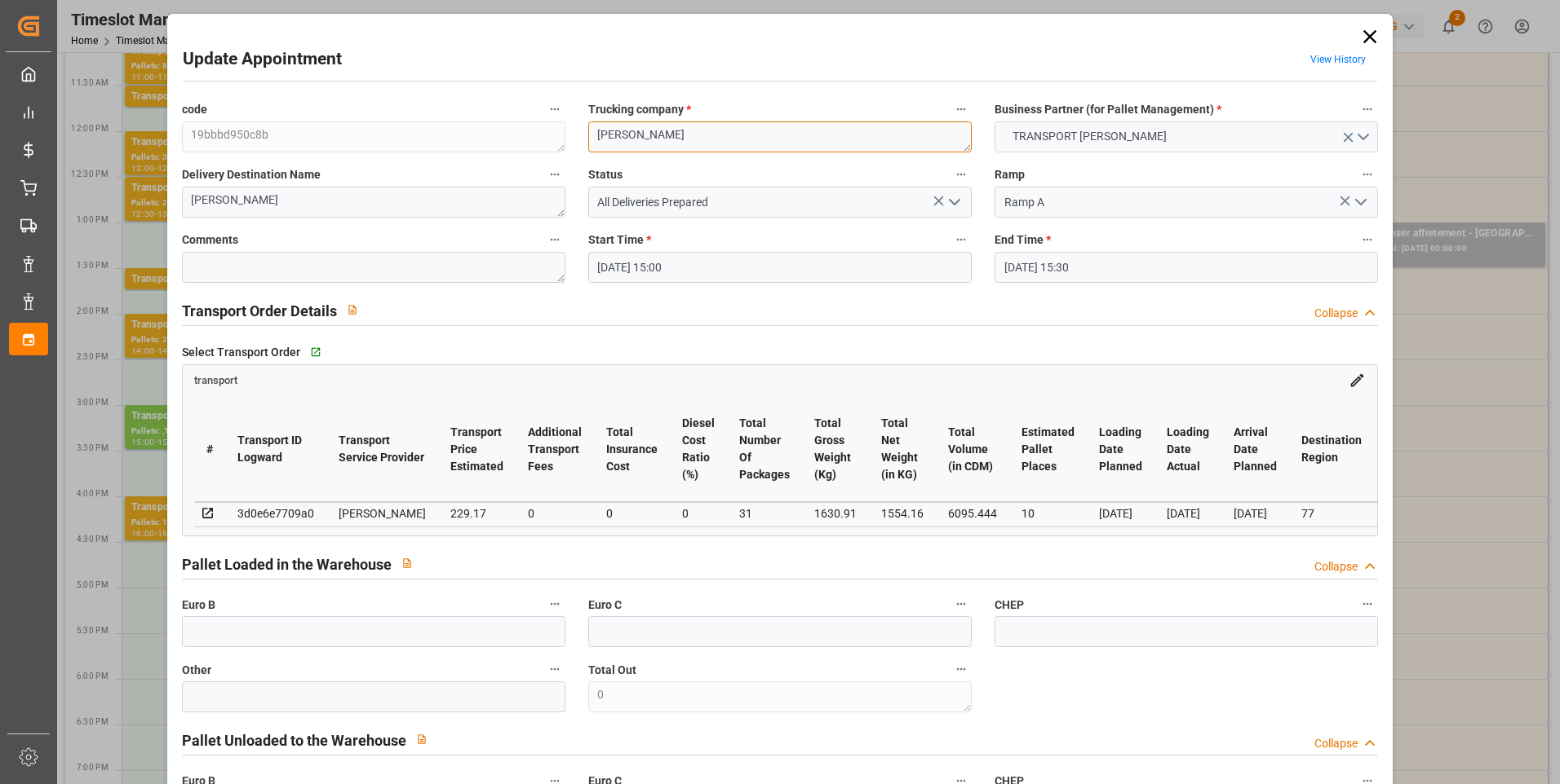
click at [666, 141] on textarea "REAU" at bounding box center [780, 136] width 384 height 31
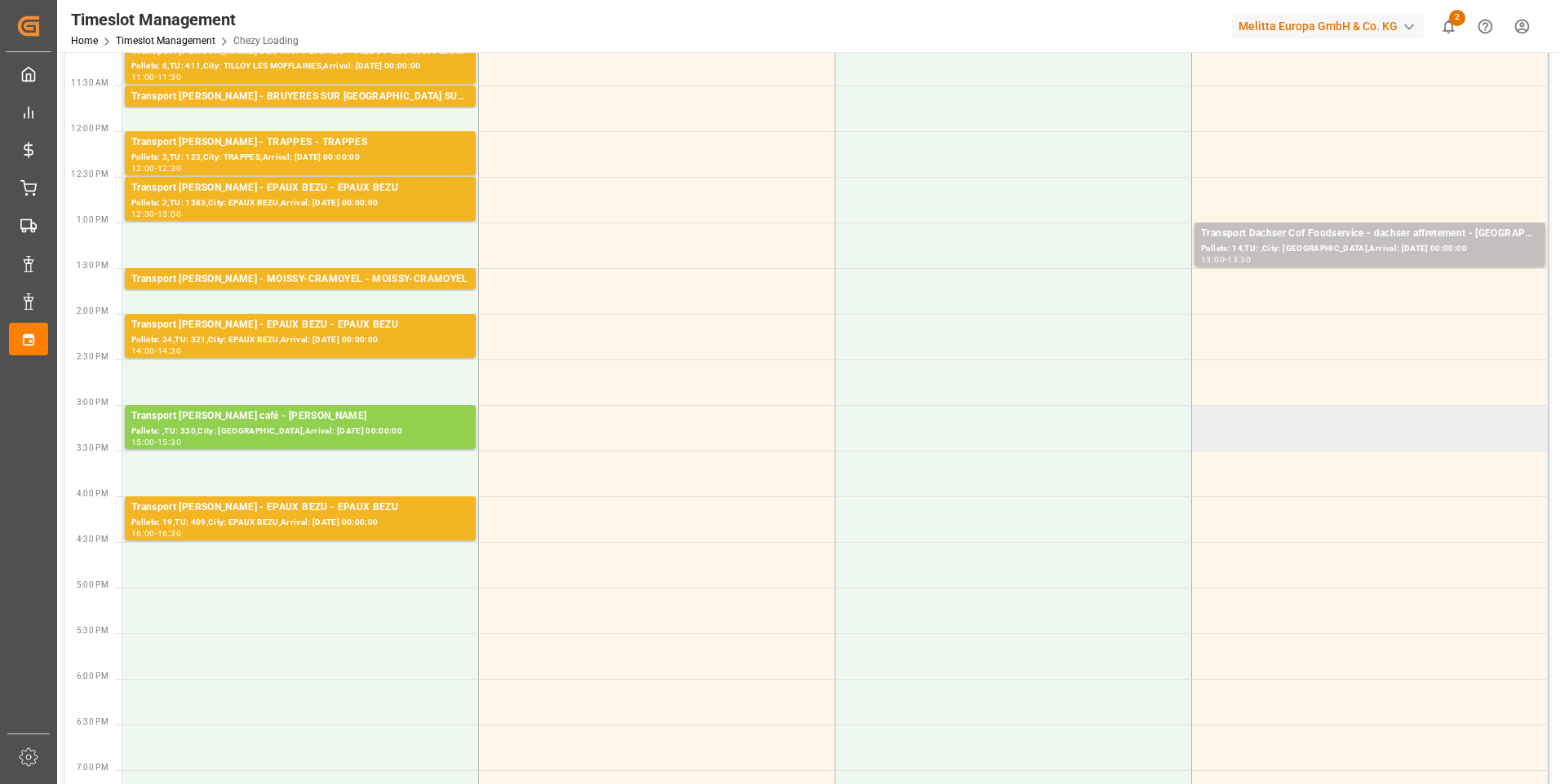
click at [1348, 421] on td at bounding box center [1370, 428] width 356 height 45
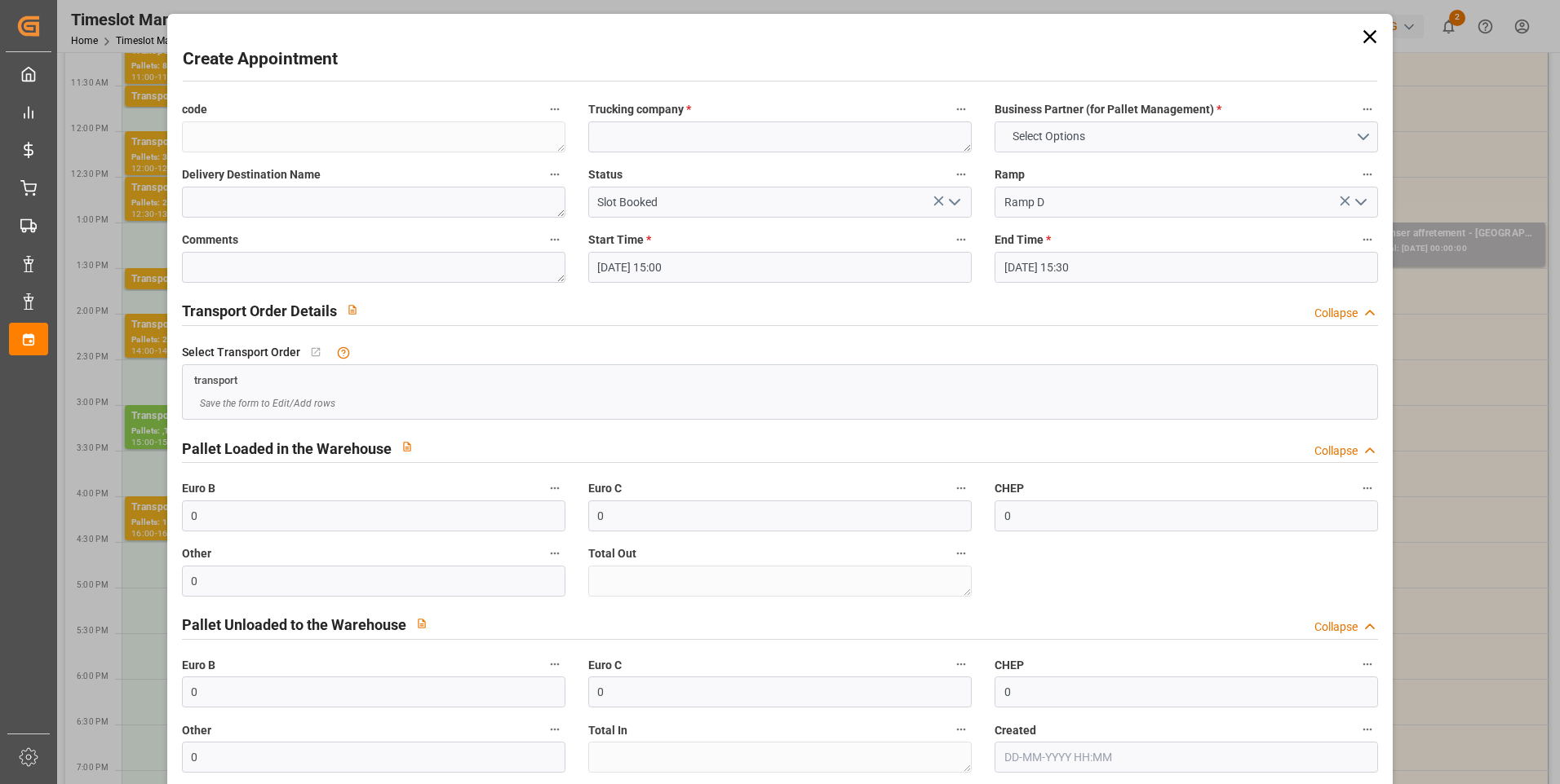
click at [1358, 41] on icon at bounding box center [1369, 37] width 23 height 23
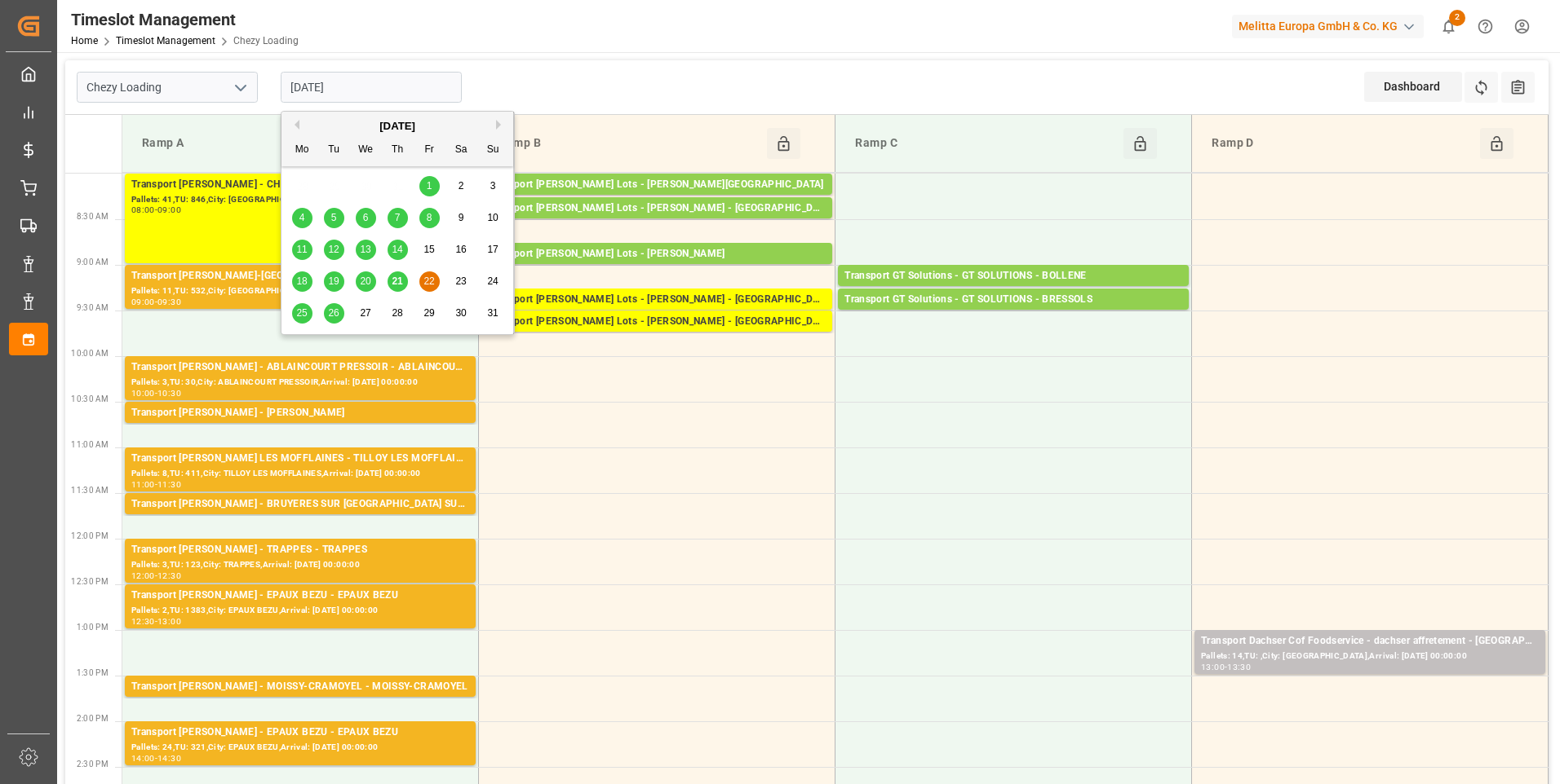
click at [306, 79] on input "[DATE]" at bounding box center [371, 87] width 181 height 31
click at [397, 281] on span "21" at bounding box center [397, 282] width 11 height 12
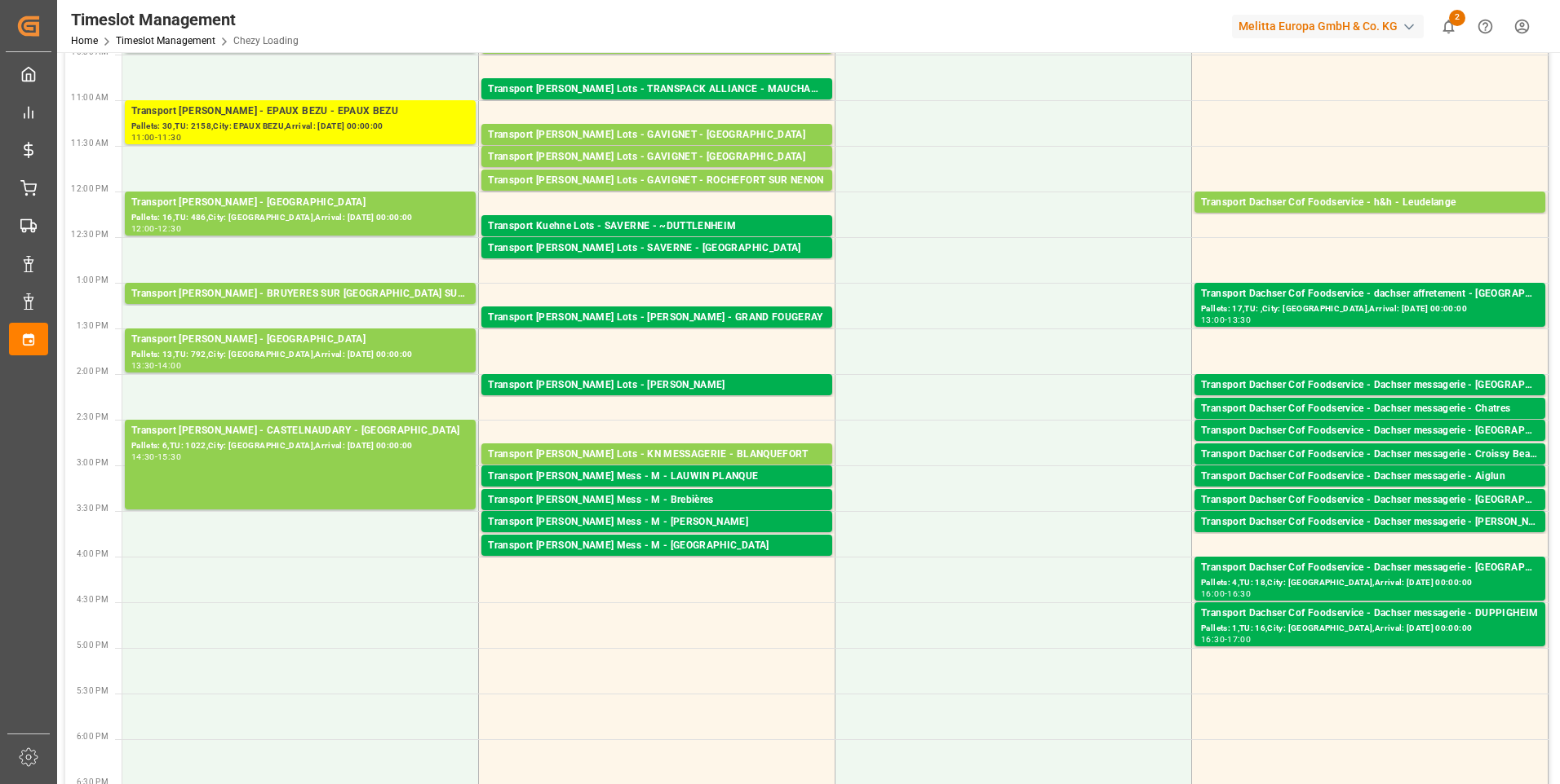
scroll to position [407, 0]
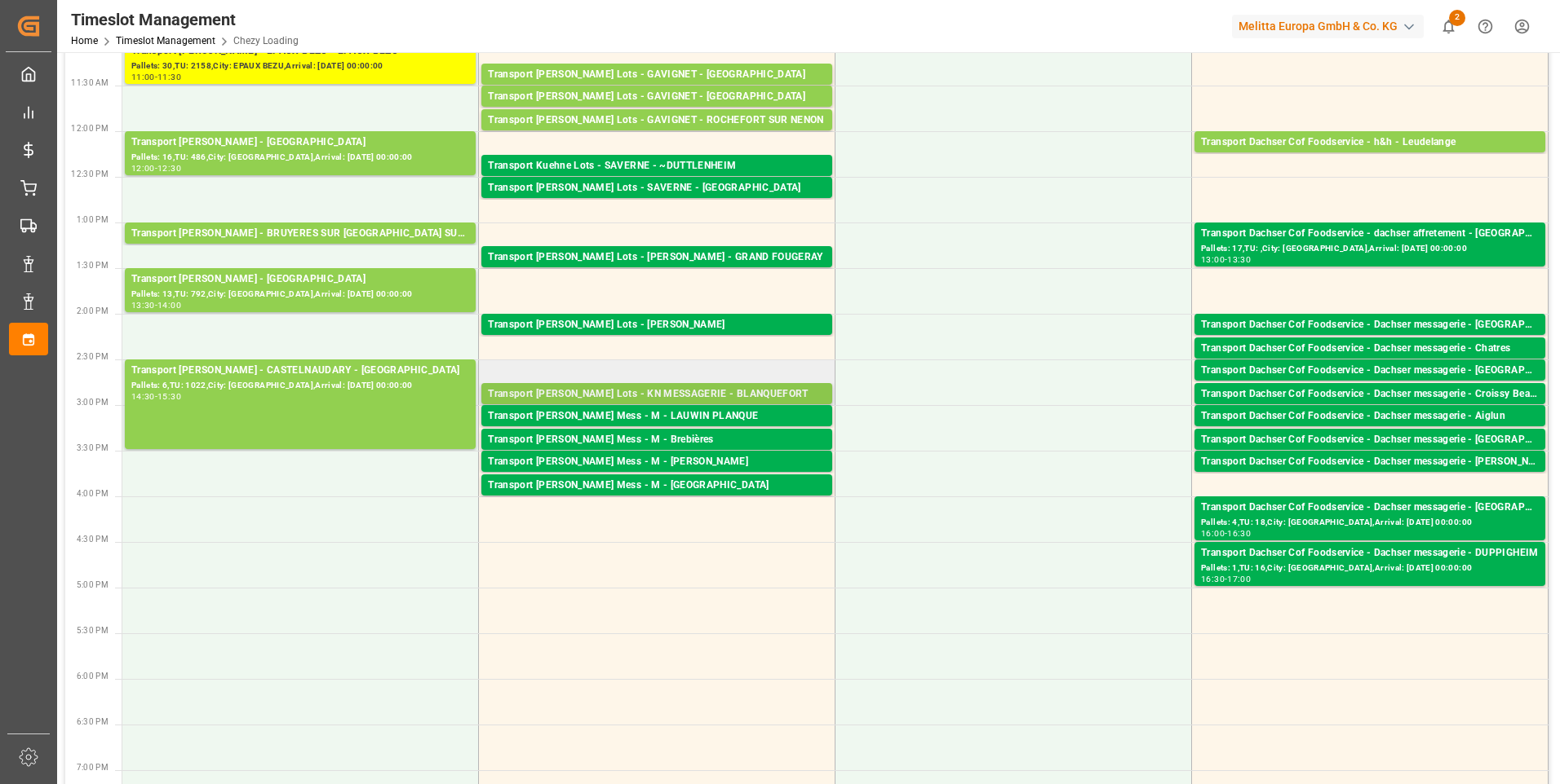
click at [629, 387] on div "Transport Kuehne Lots - KN MESSAGERIE - BLANQUEFORT" at bounding box center [656, 394] width 337 height 16
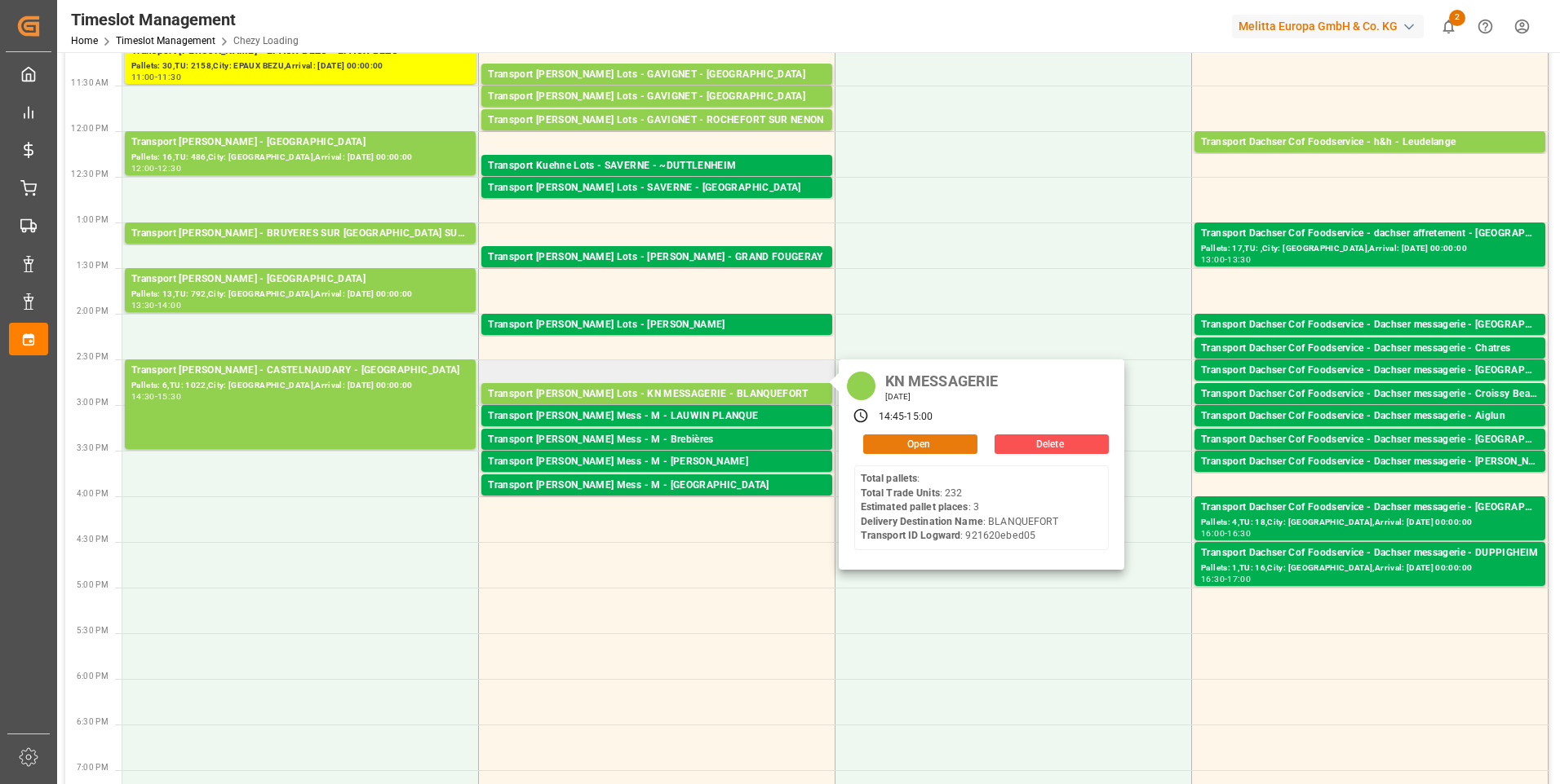
click at [907, 441] on button "Open" at bounding box center [920, 445] width 114 height 20
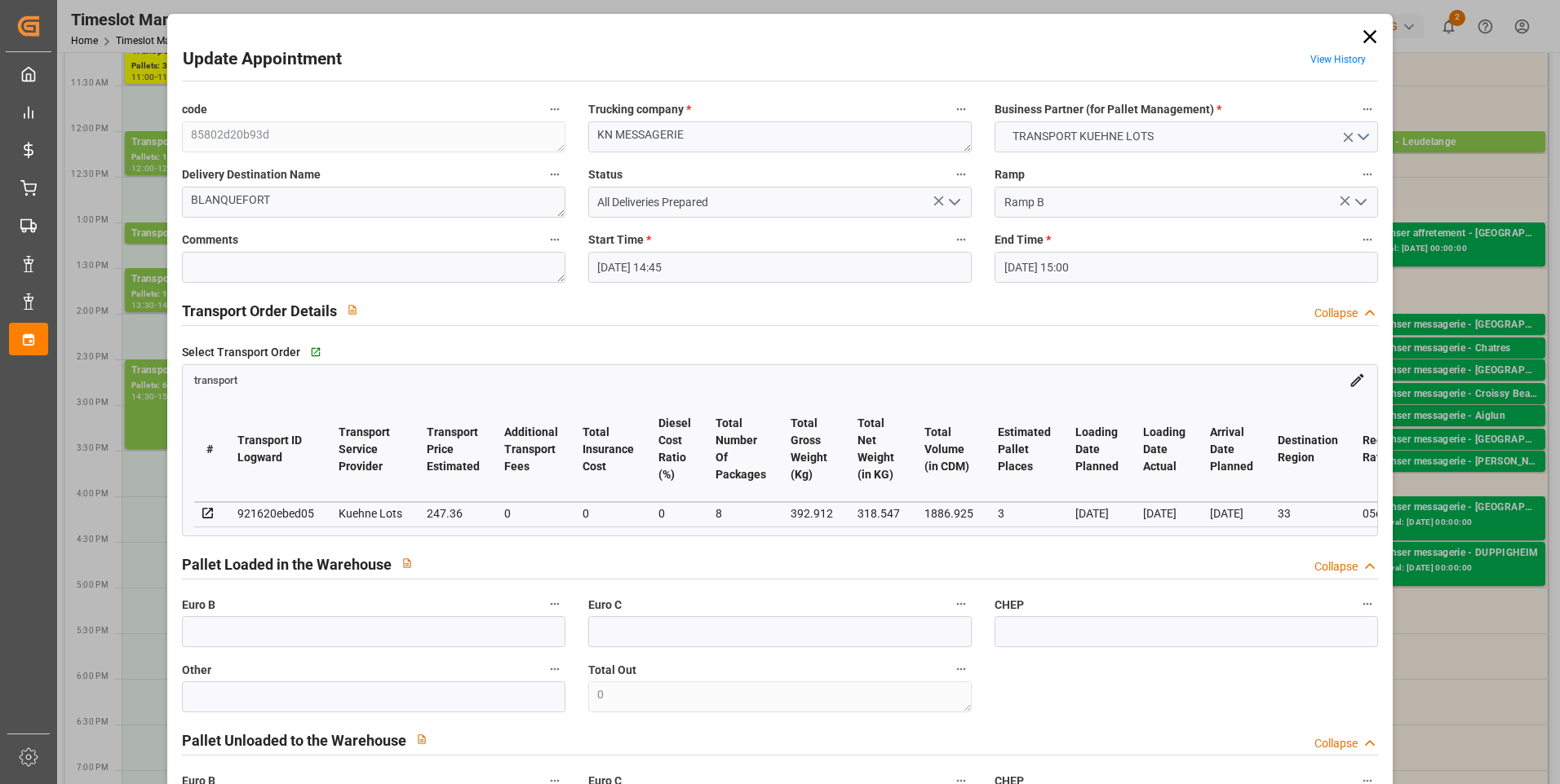
click at [952, 200] on icon "open menu" at bounding box center [955, 203] width 20 height 20
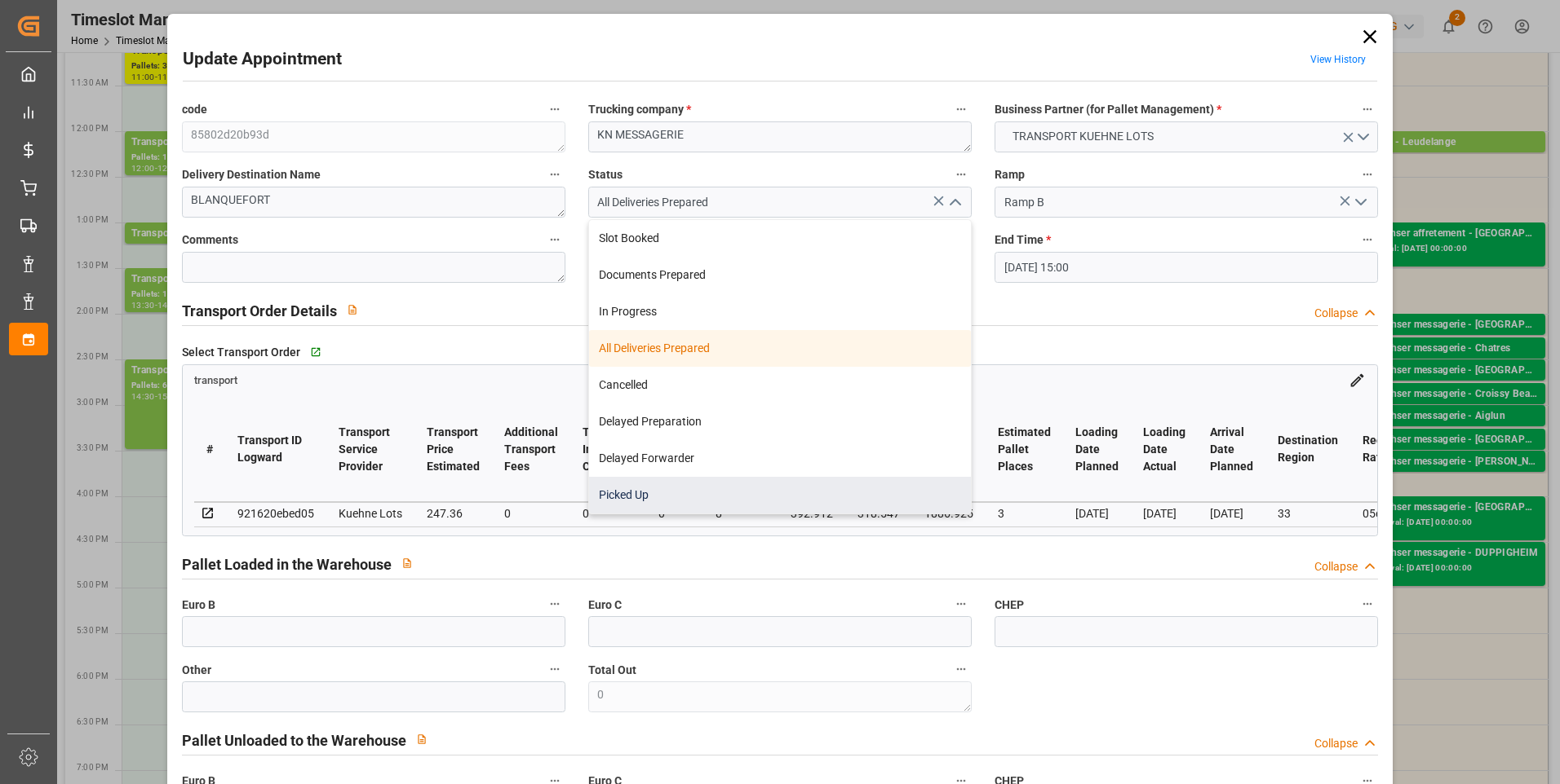
click at [649, 488] on div "Picked Up" at bounding box center [780, 494] width 382 height 37
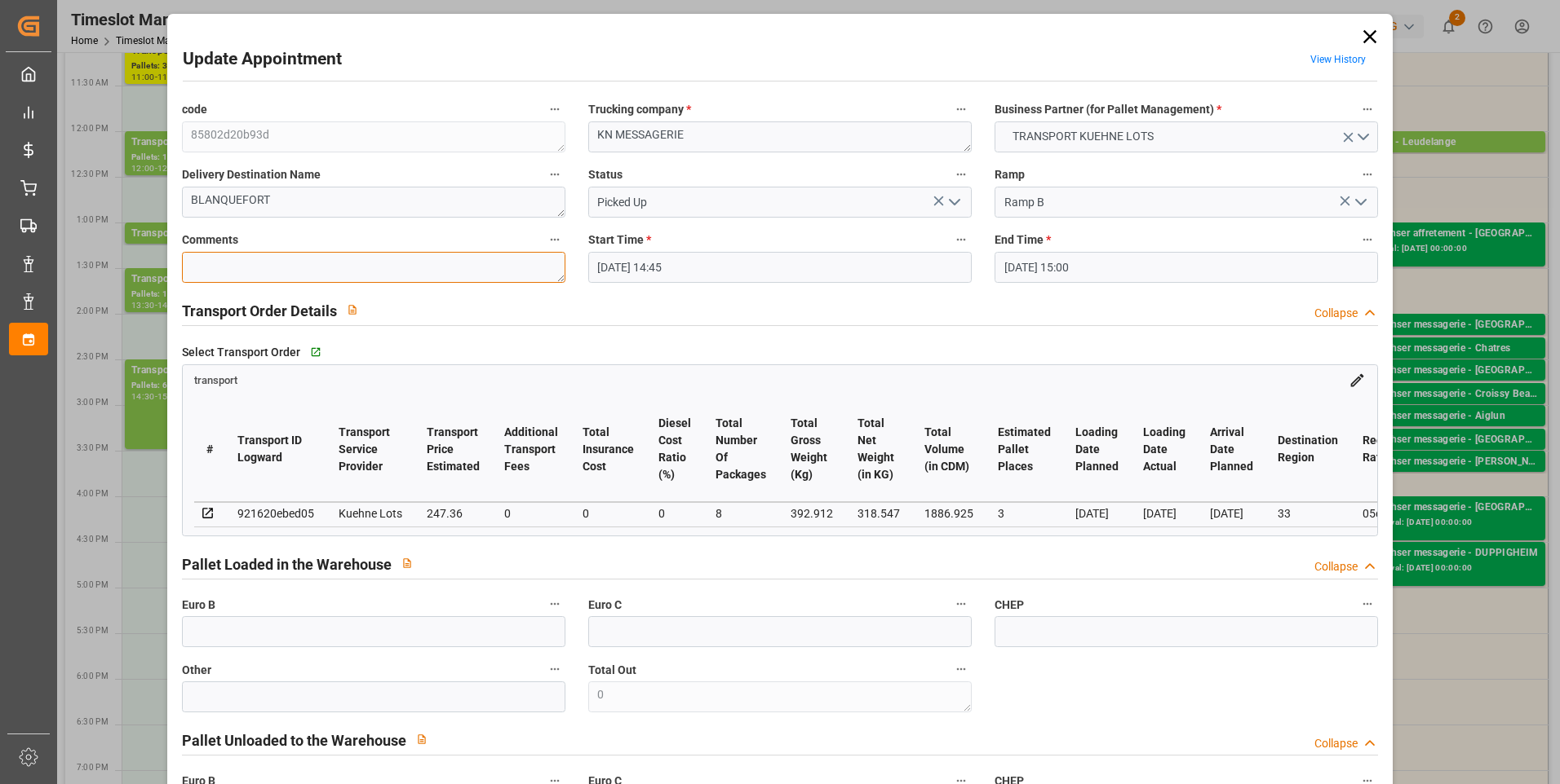
click at [258, 268] on textarea at bounding box center [374, 267] width 384 height 31
click at [242, 638] on input "text" at bounding box center [374, 631] width 384 height 31
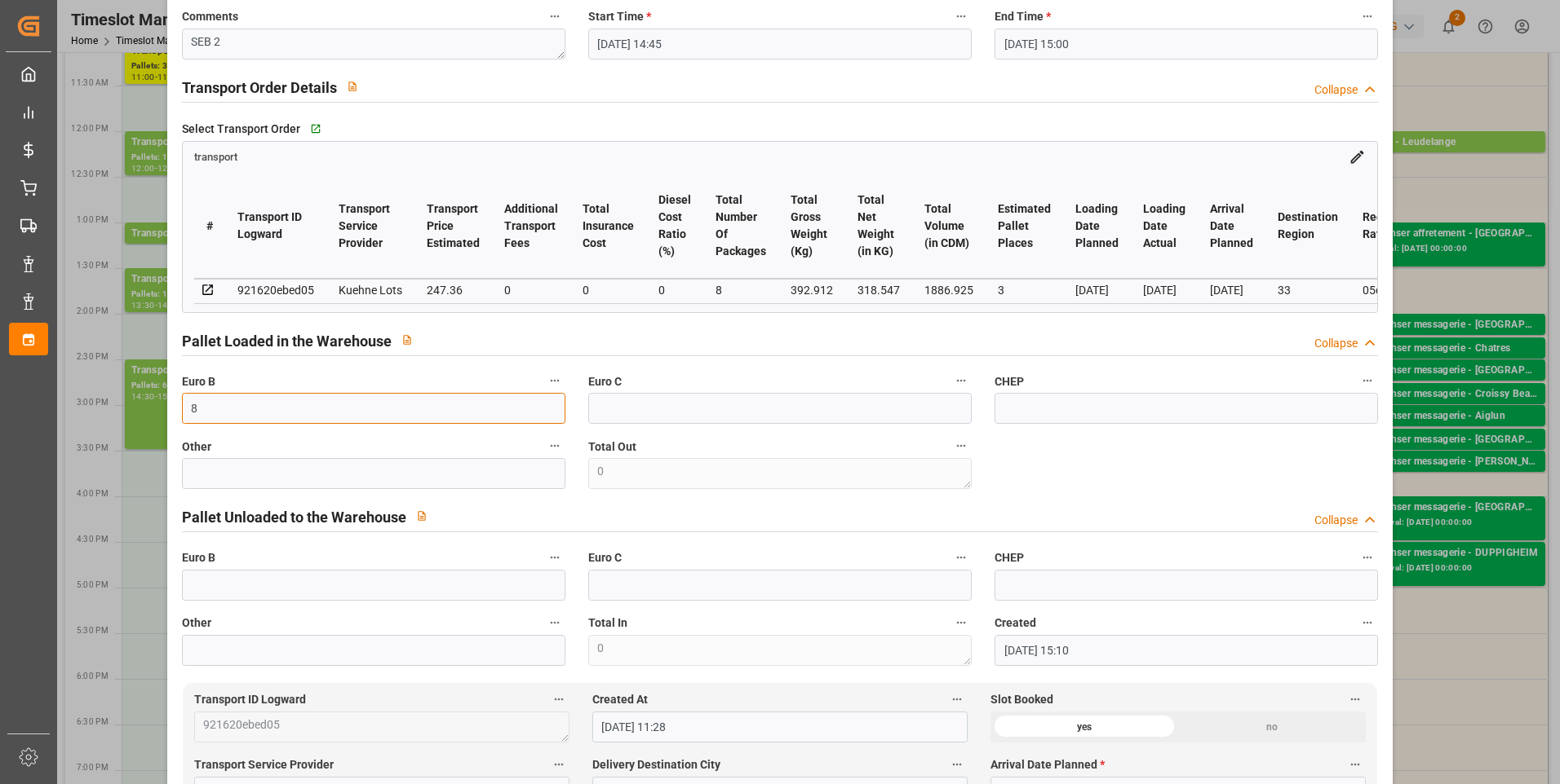
scroll to position [653, 0]
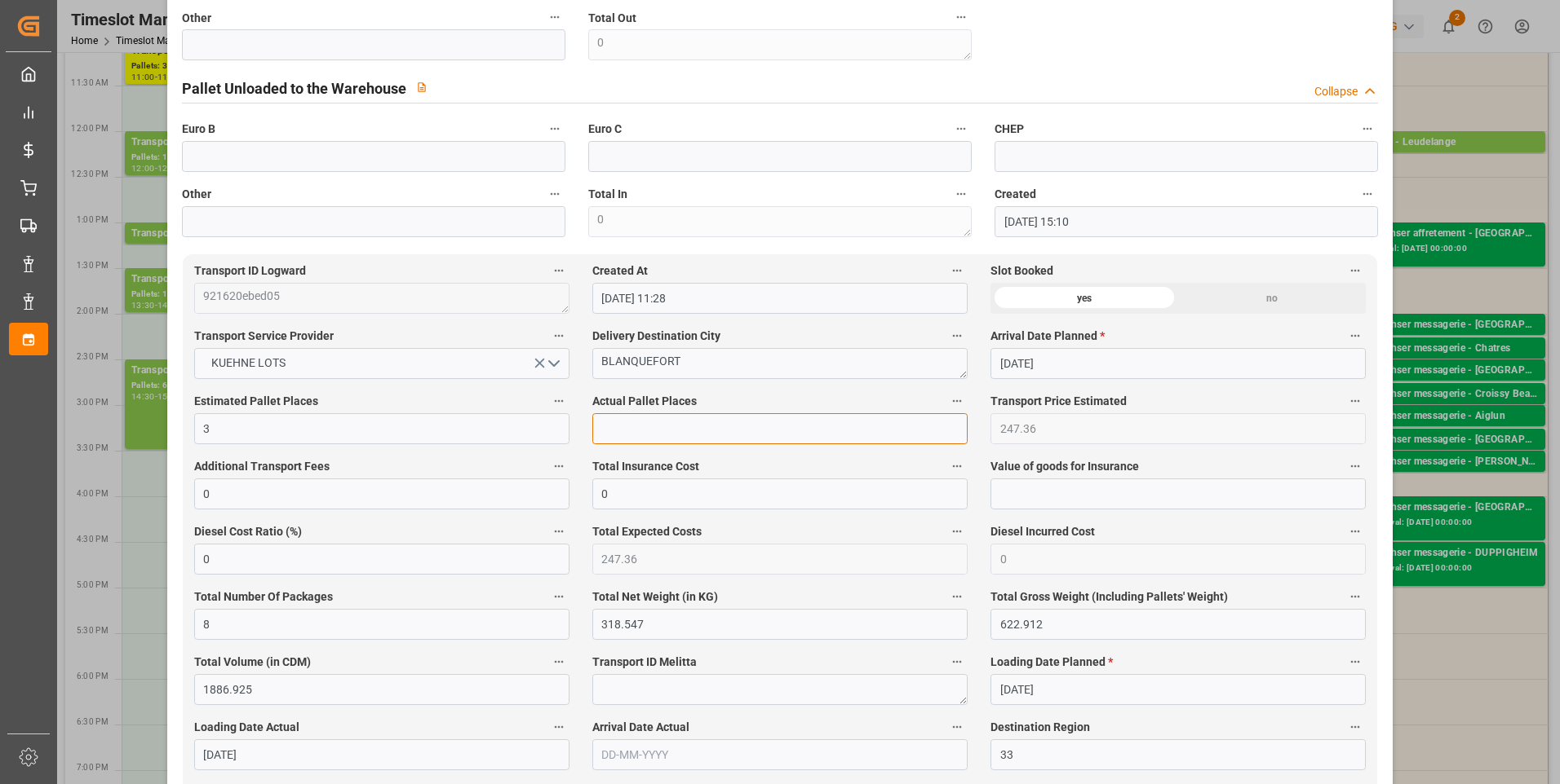
click at [621, 443] on input "text" at bounding box center [780, 428] width 375 height 31
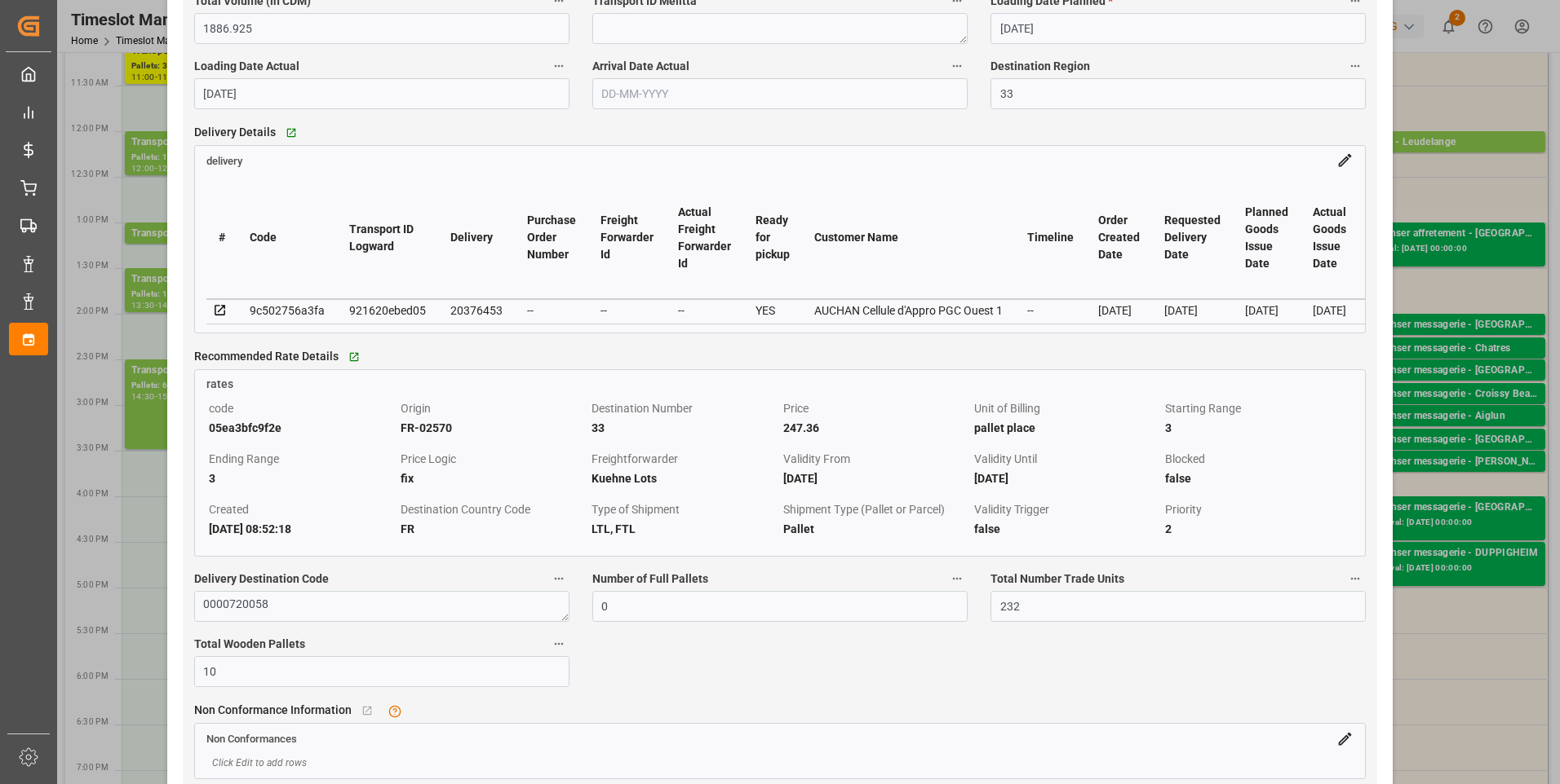
scroll to position [1467, 0]
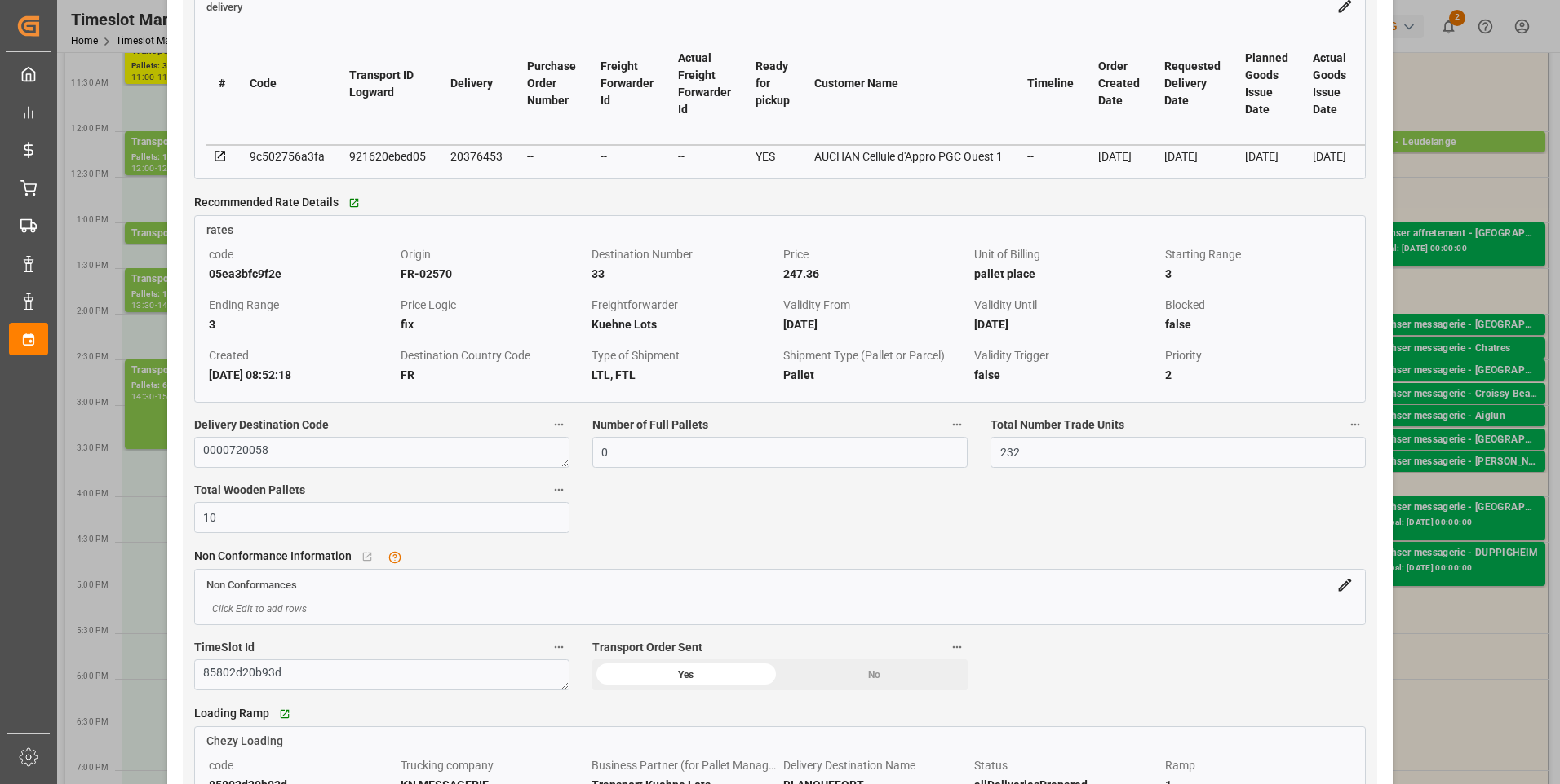
click at [220, 163] on icon at bounding box center [220, 156] width 15 height 15
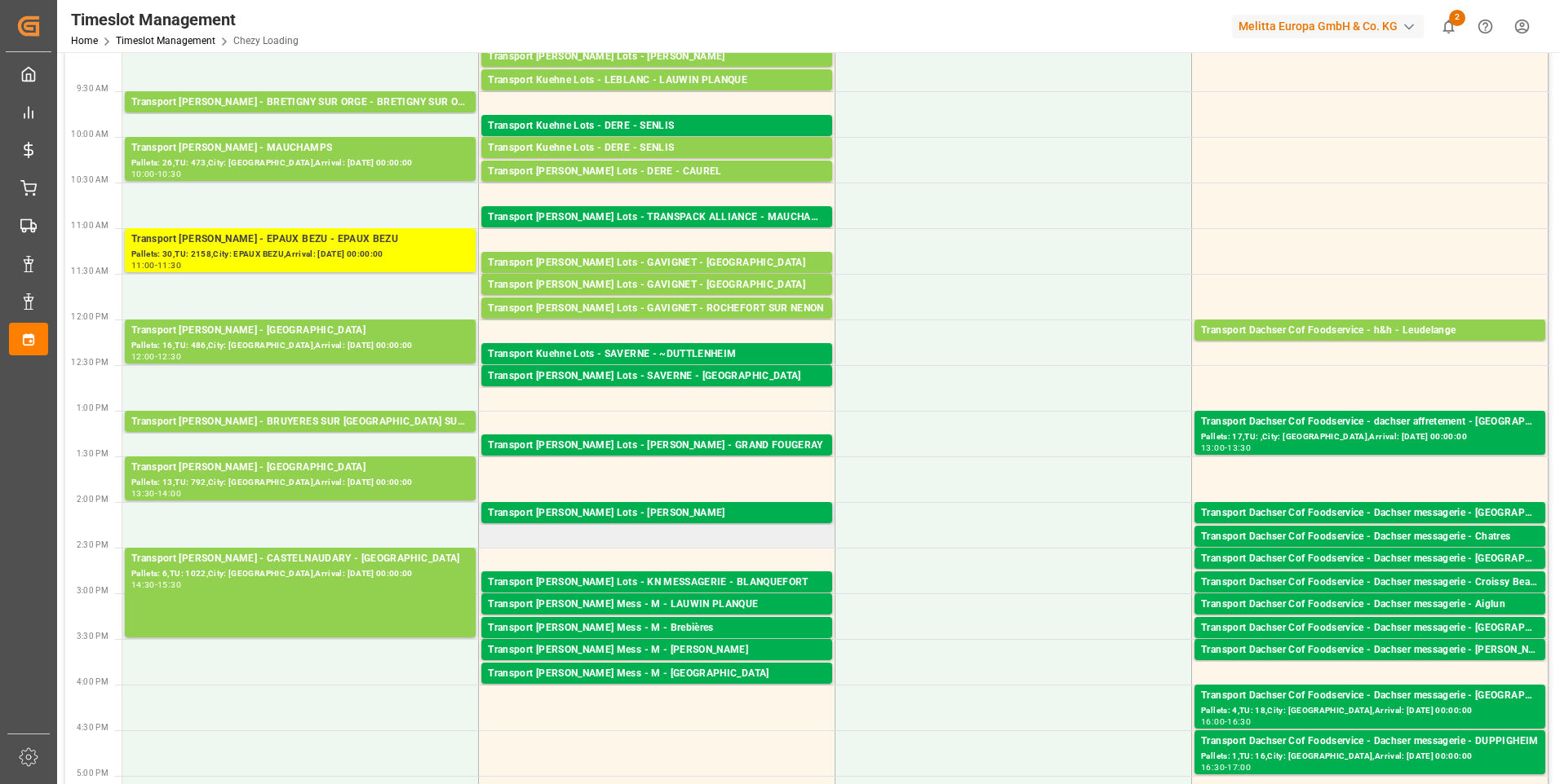
scroll to position [0, 0]
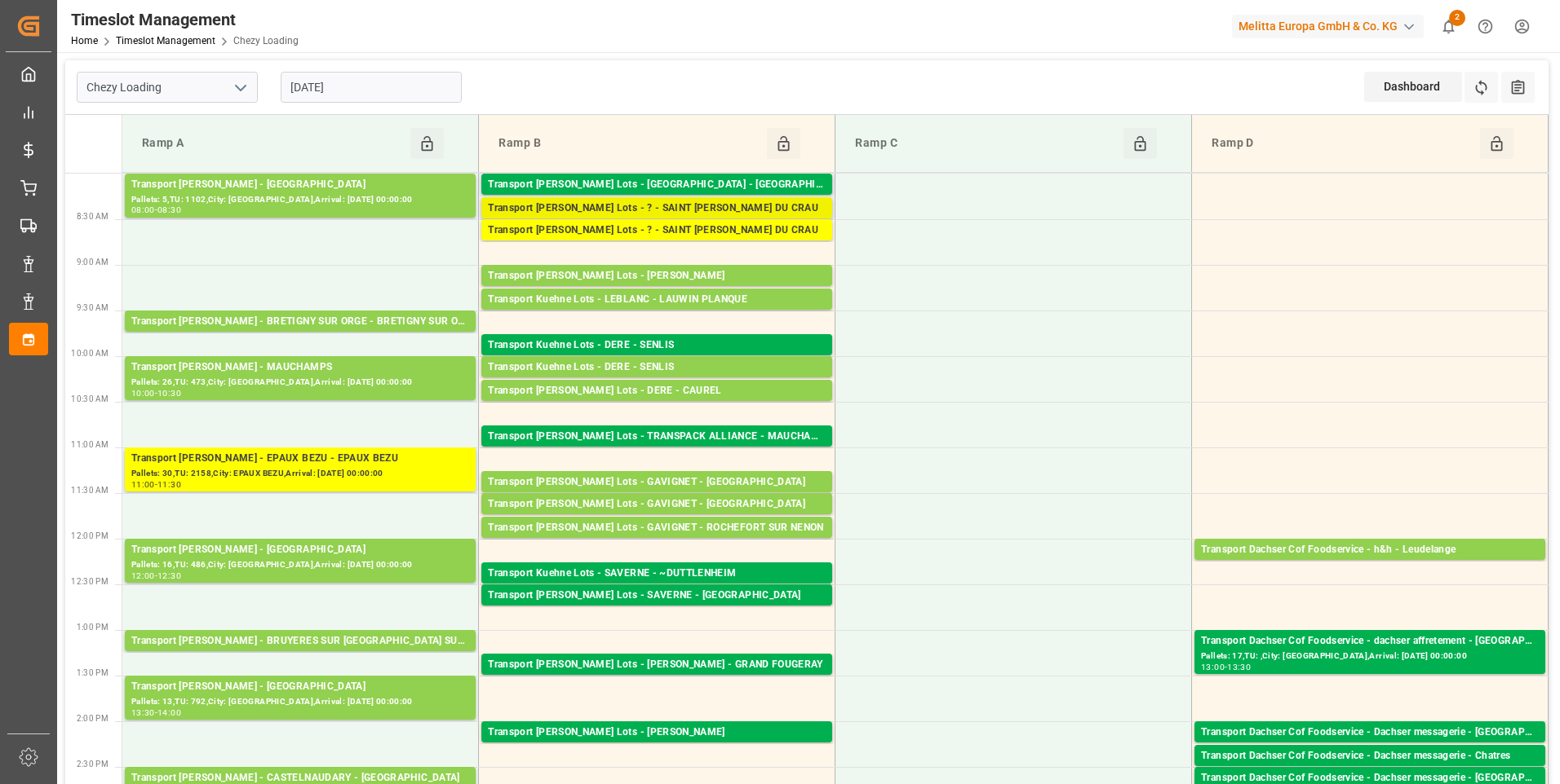
click at [698, 207] on div "Transport Kuehne Lots - ? - SAINT MARTIN DU CRAU" at bounding box center [656, 209] width 337 height 16
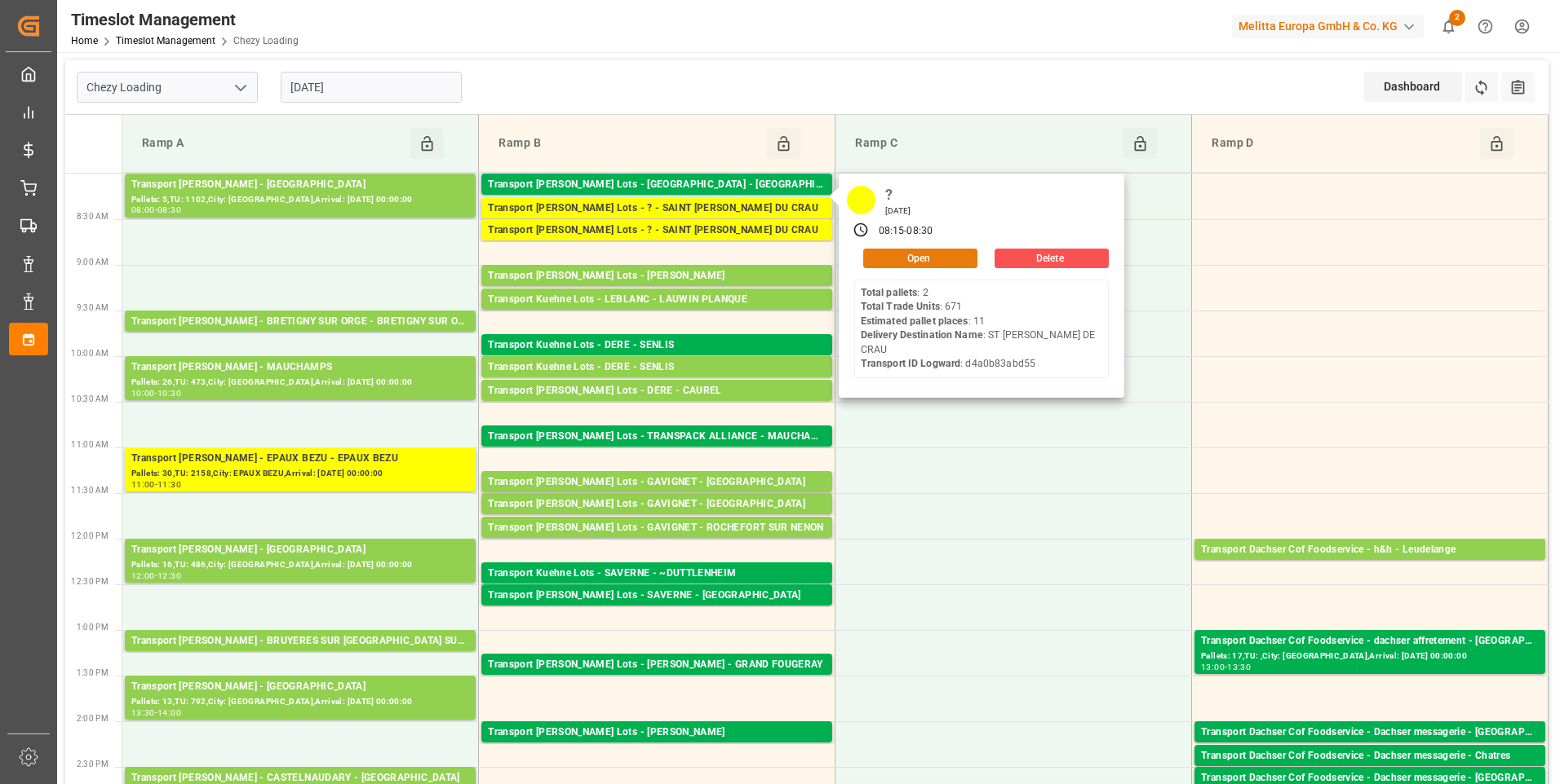
click at [933, 256] on button "Open" at bounding box center [920, 259] width 114 height 20
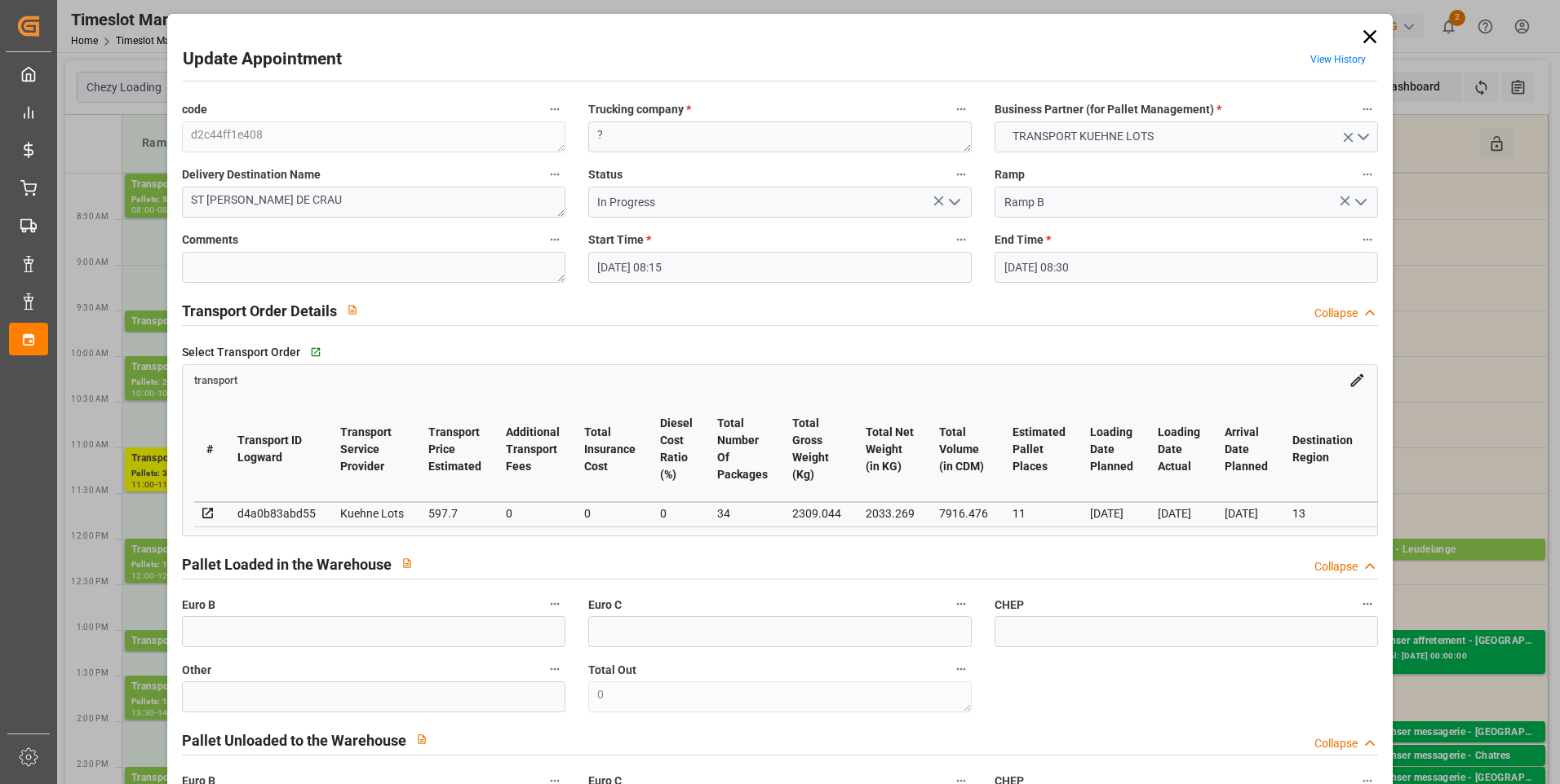
click at [951, 207] on icon "open menu" at bounding box center [955, 203] width 20 height 20
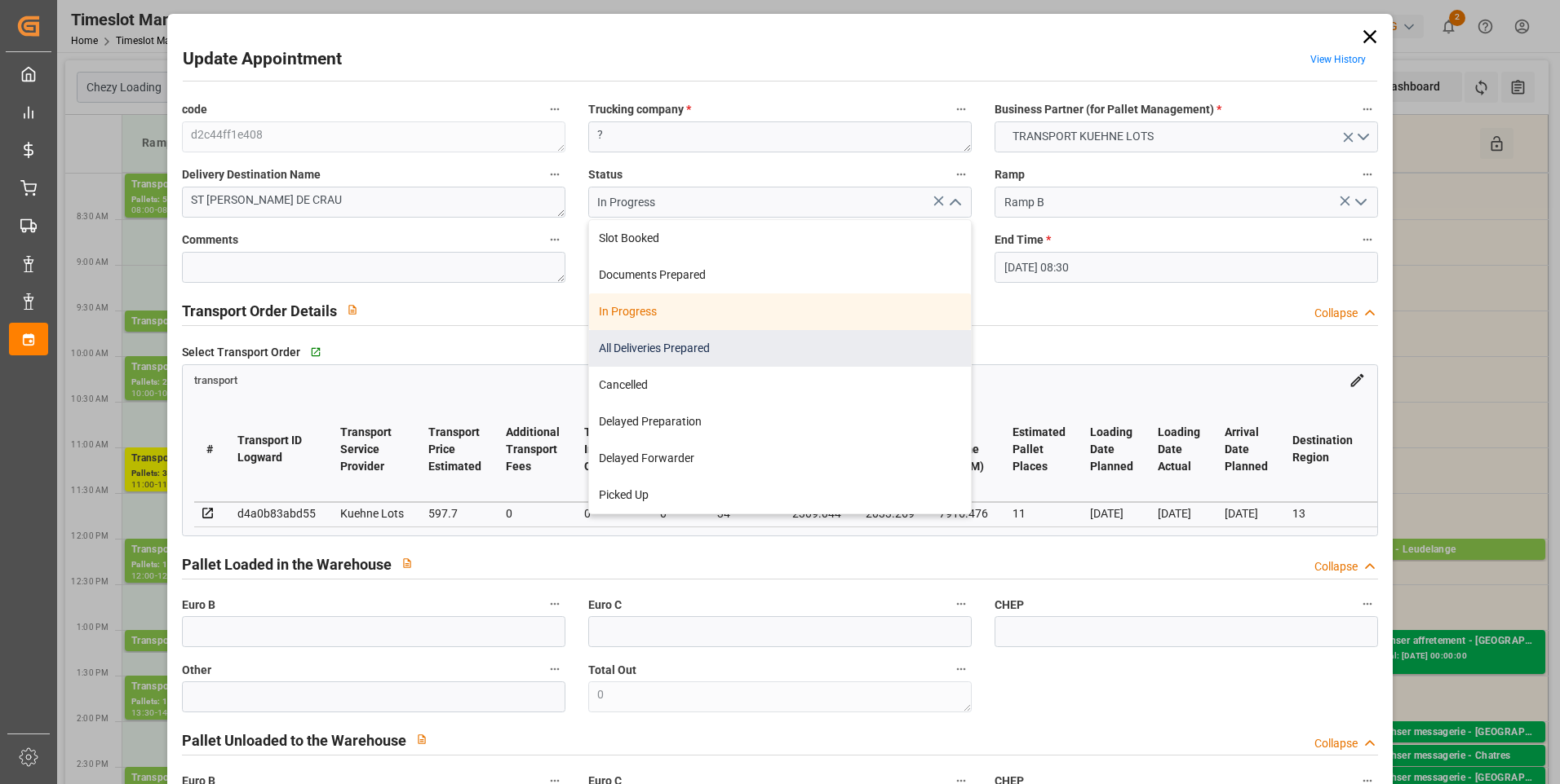
click at [630, 346] on div "All Deliveries Prepared" at bounding box center [780, 348] width 382 height 37
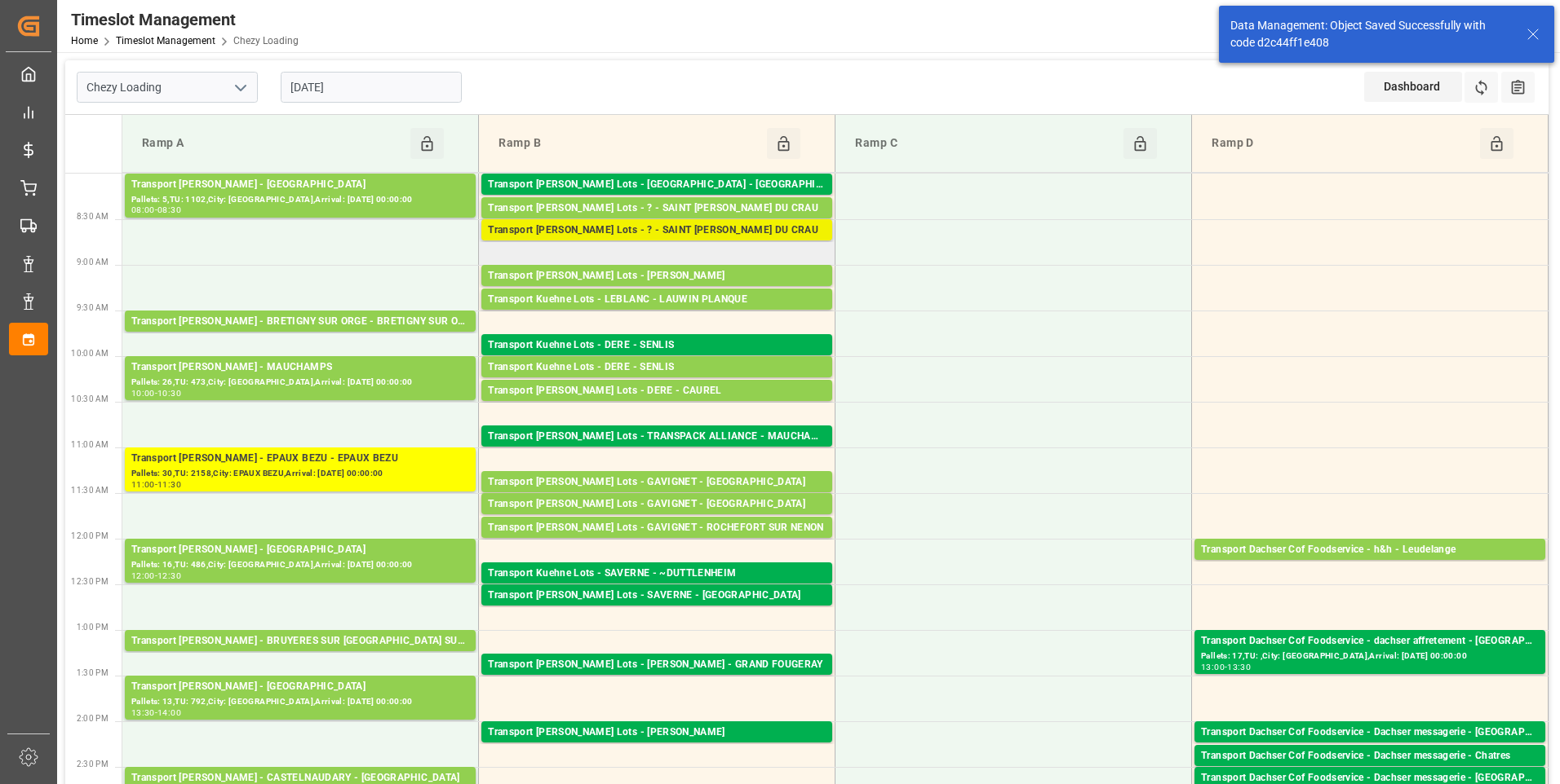
click at [694, 235] on div "Transport Kuehne Lots - ? - SAINT MARTIN DU CRAU" at bounding box center [656, 230] width 337 height 16
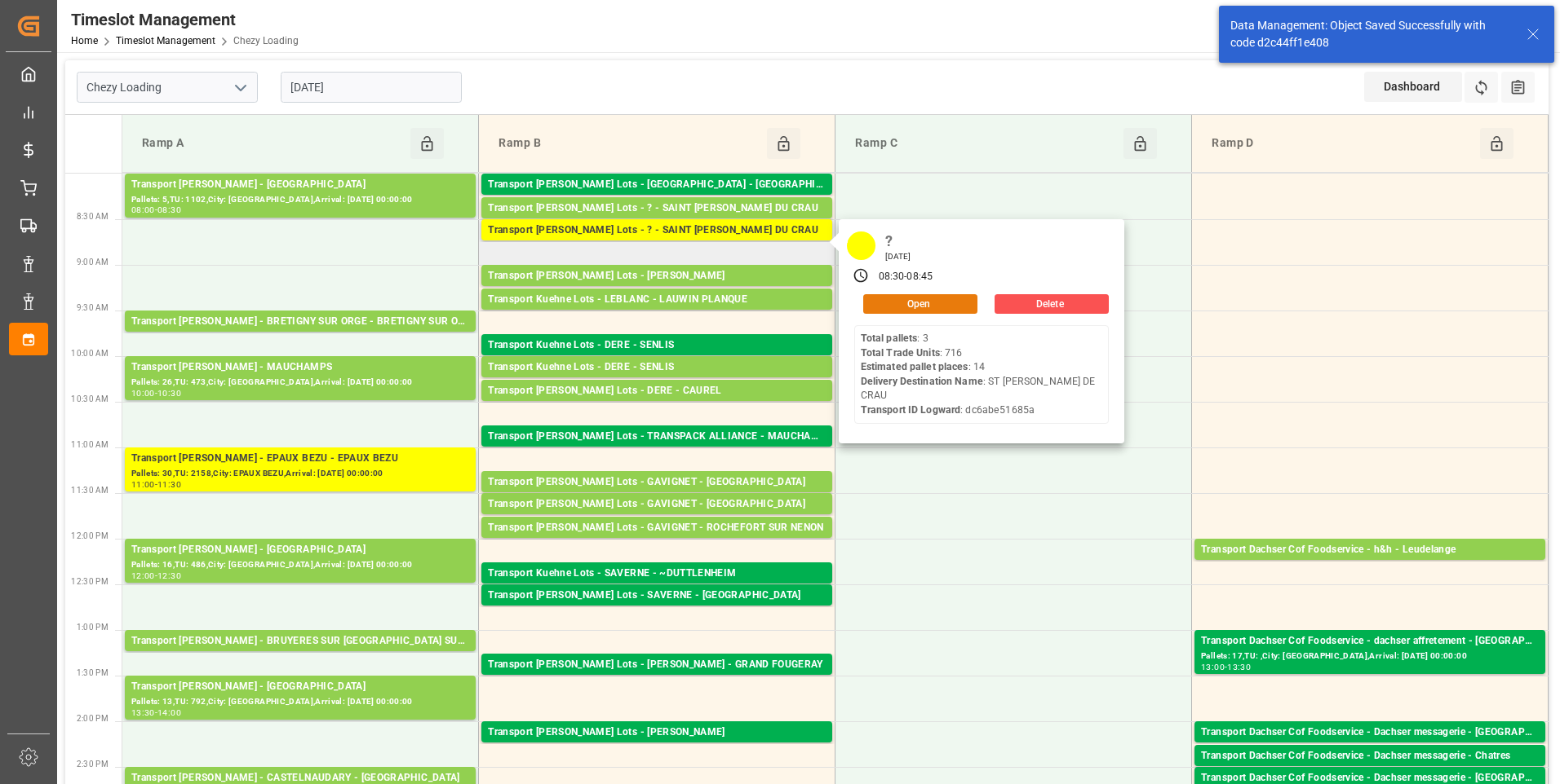
click at [909, 296] on button "Open" at bounding box center [920, 305] width 114 height 20
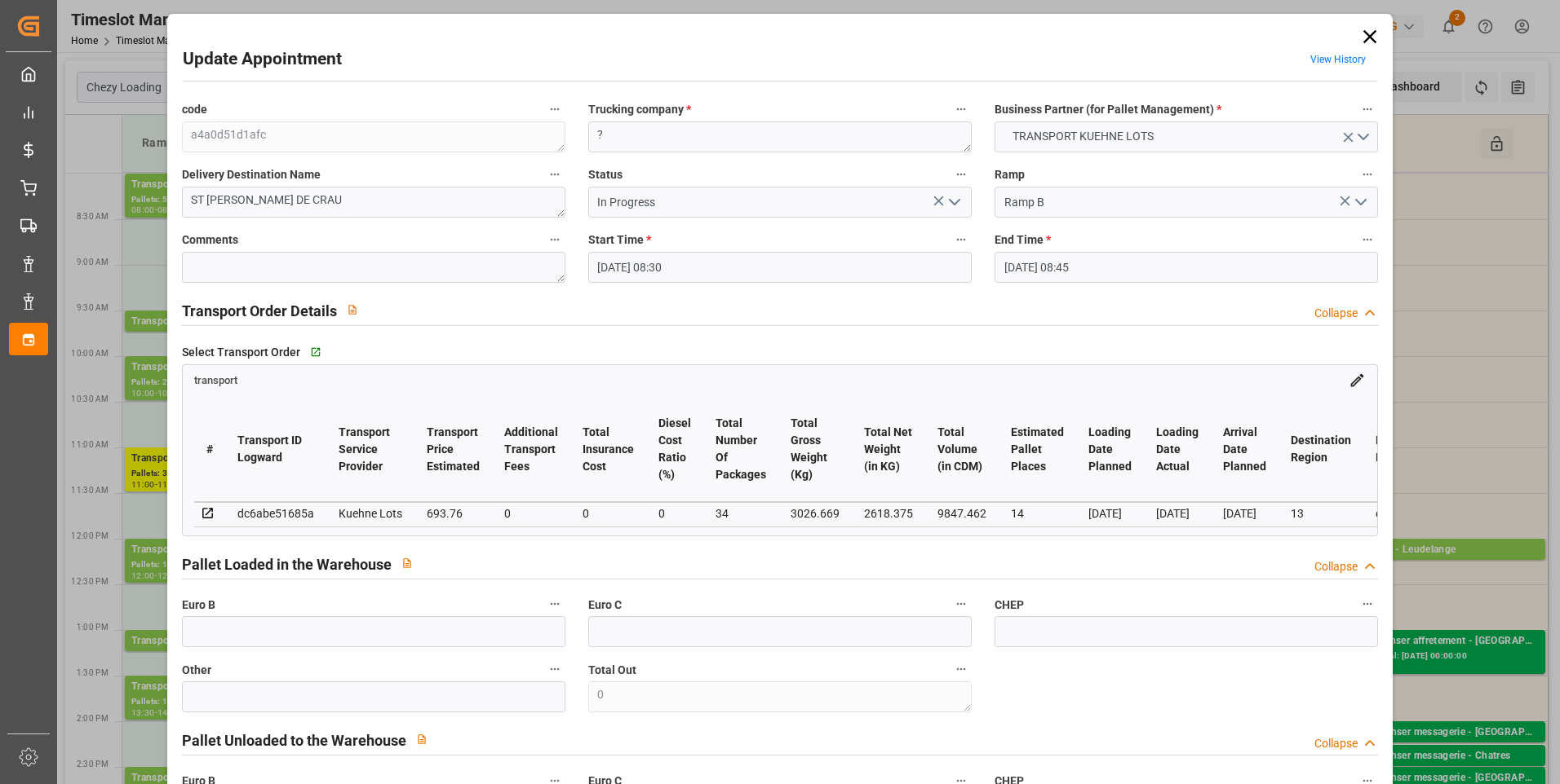
click at [947, 204] on icon "open menu" at bounding box center [955, 203] width 20 height 20
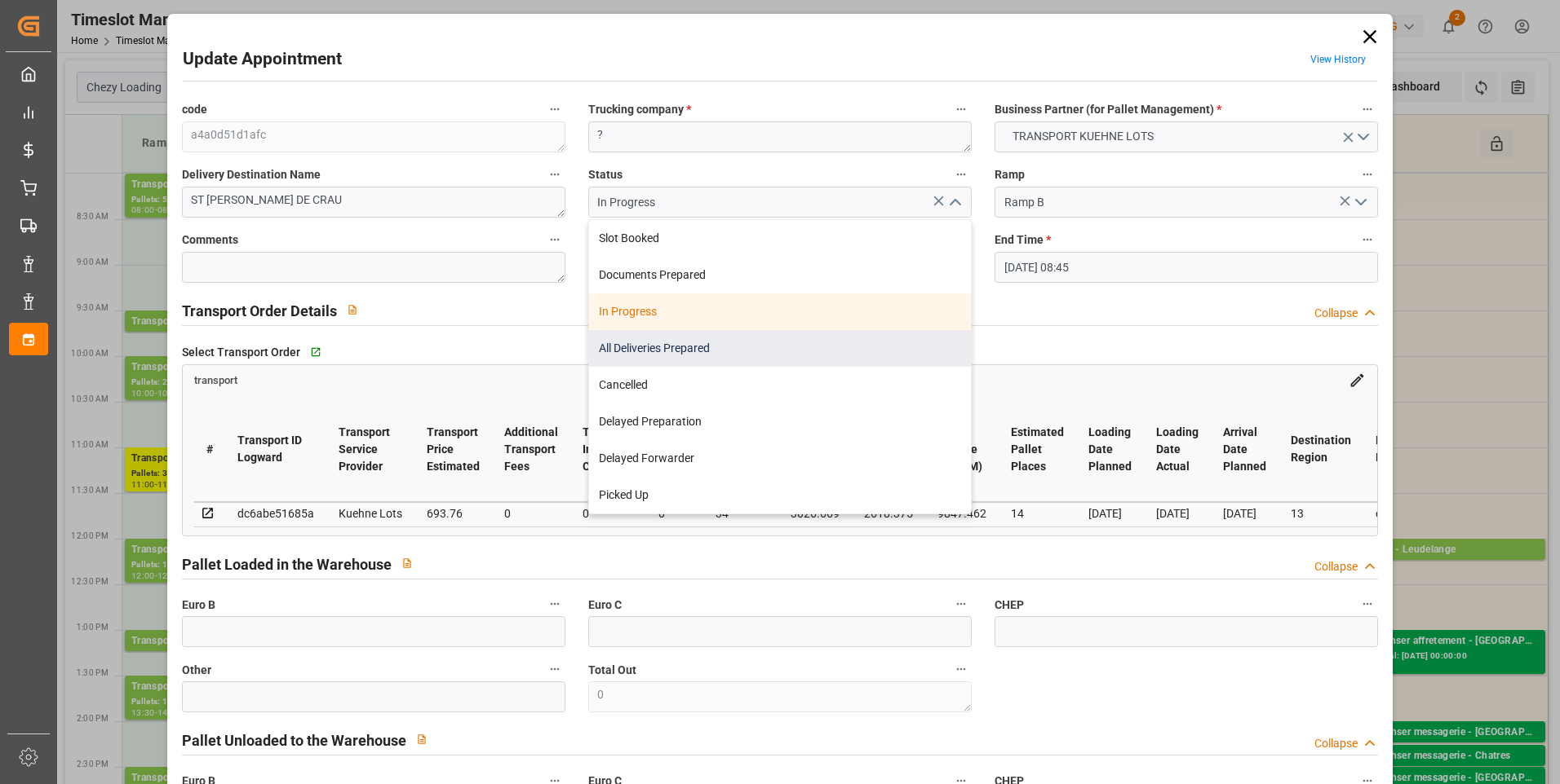
click at [644, 347] on div "All Deliveries Prepared" at bounding box center [780, 348] width 382 height 37
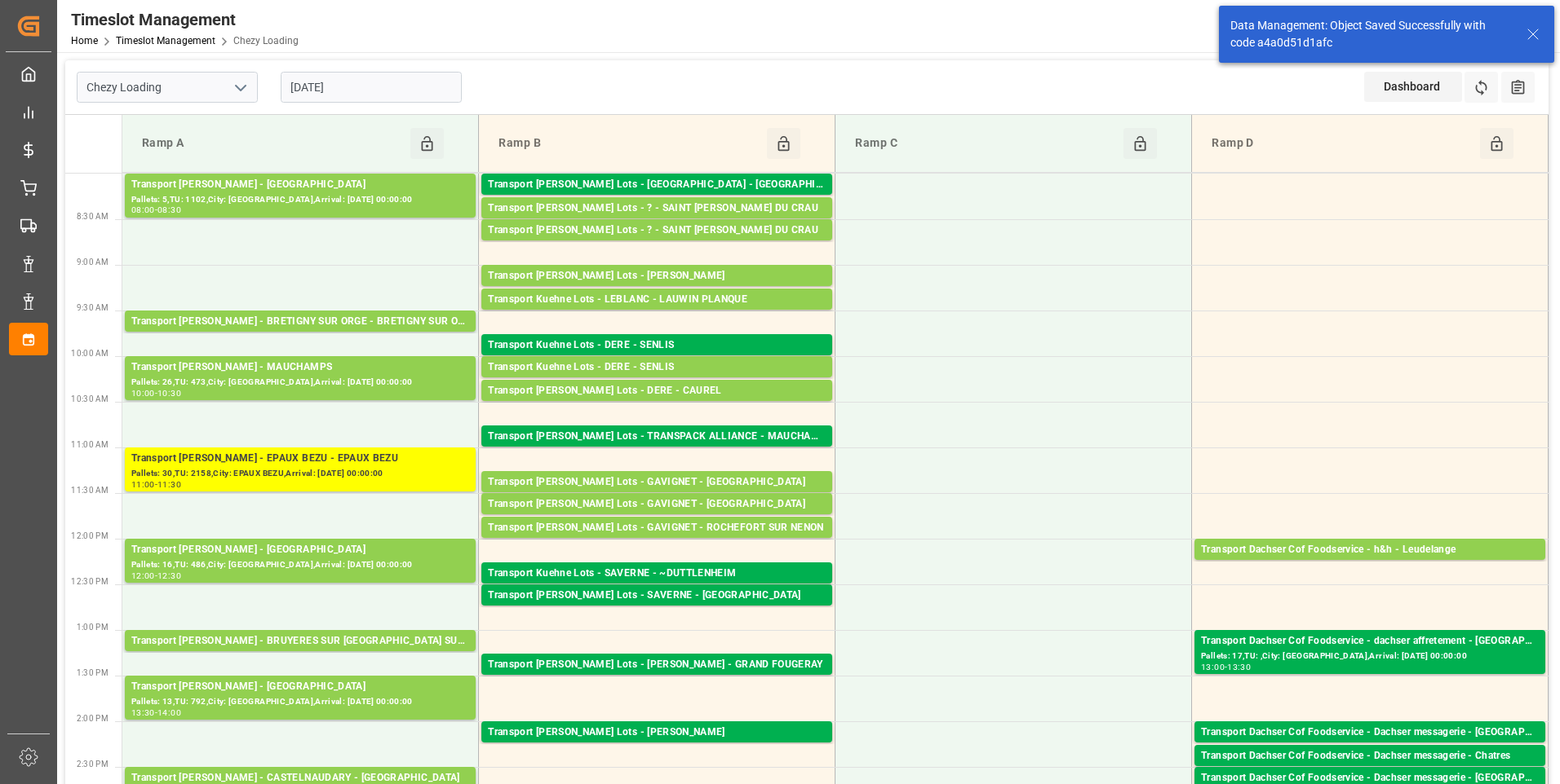
click at [389, 81] on input "[DATE]" at bounding box center [371, 87] width 181 height 31
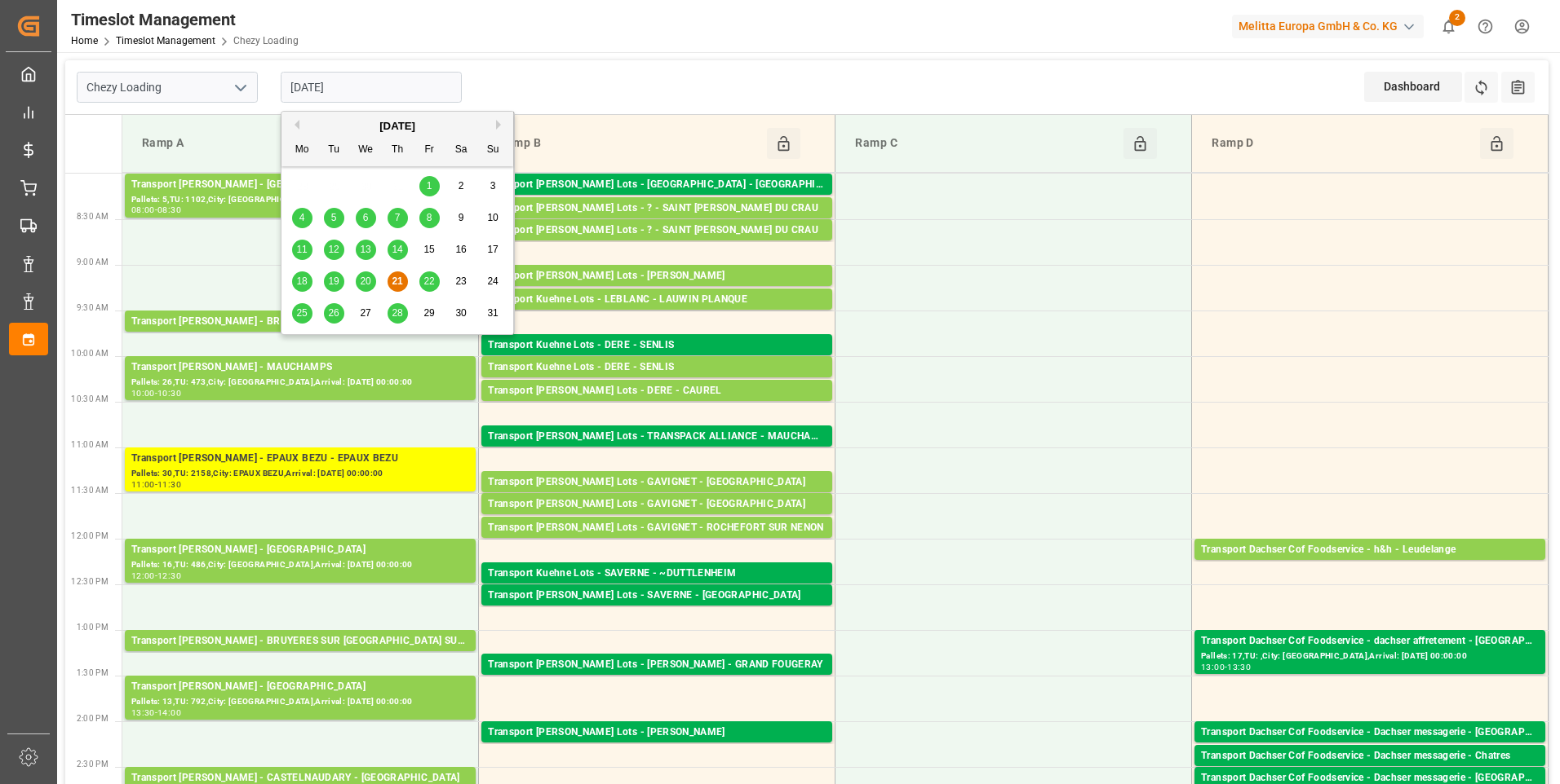
click at [434, 278] on span "22" at bounding box center [428, 282] width 11 height 12
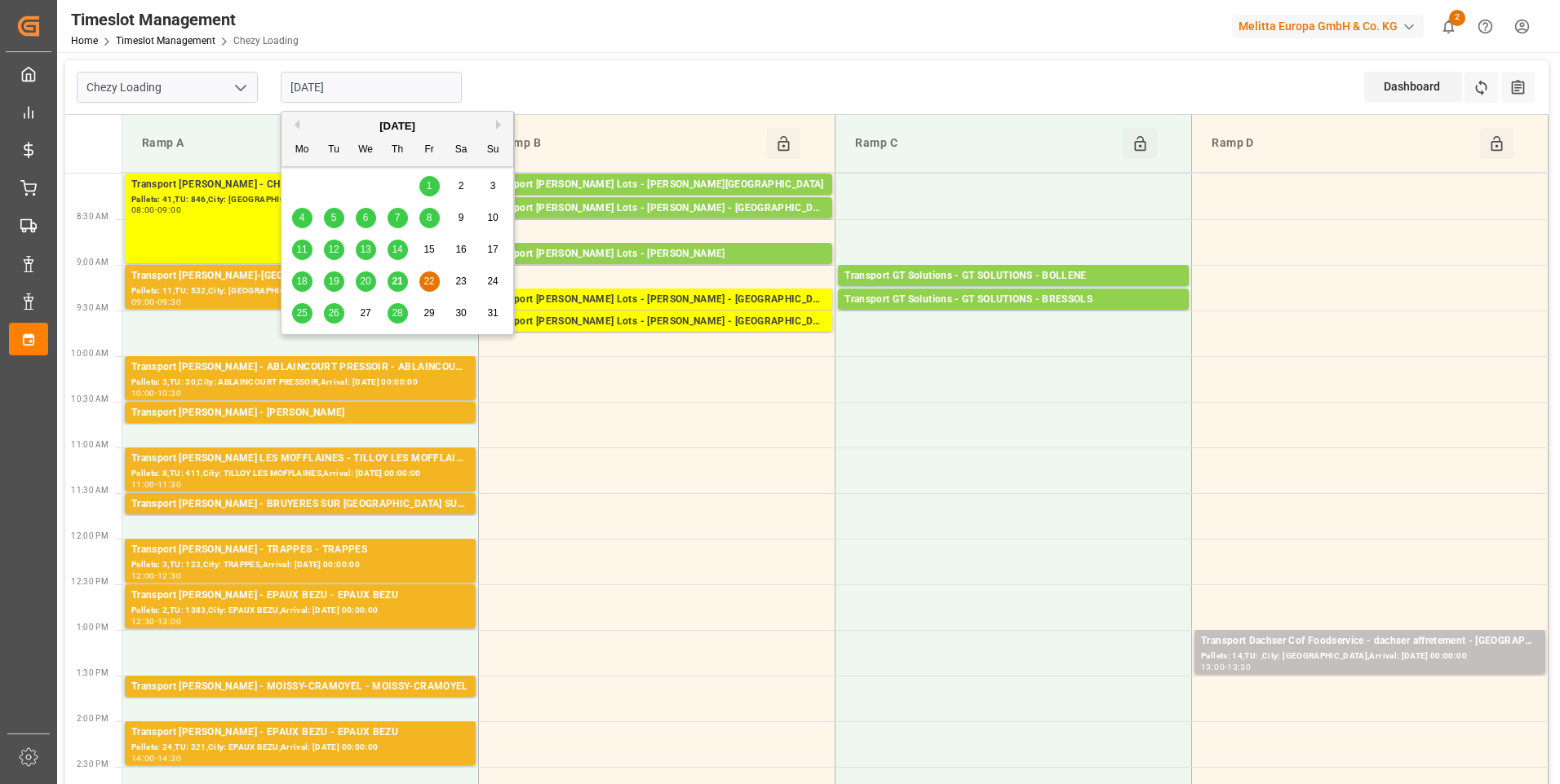
click at [397, 88] on input "[DATE]" at bounding box center [371, 87] width 181 height 31
click at [394, 280] on span "21" at bounding box center [397, 282] width 11 height 12
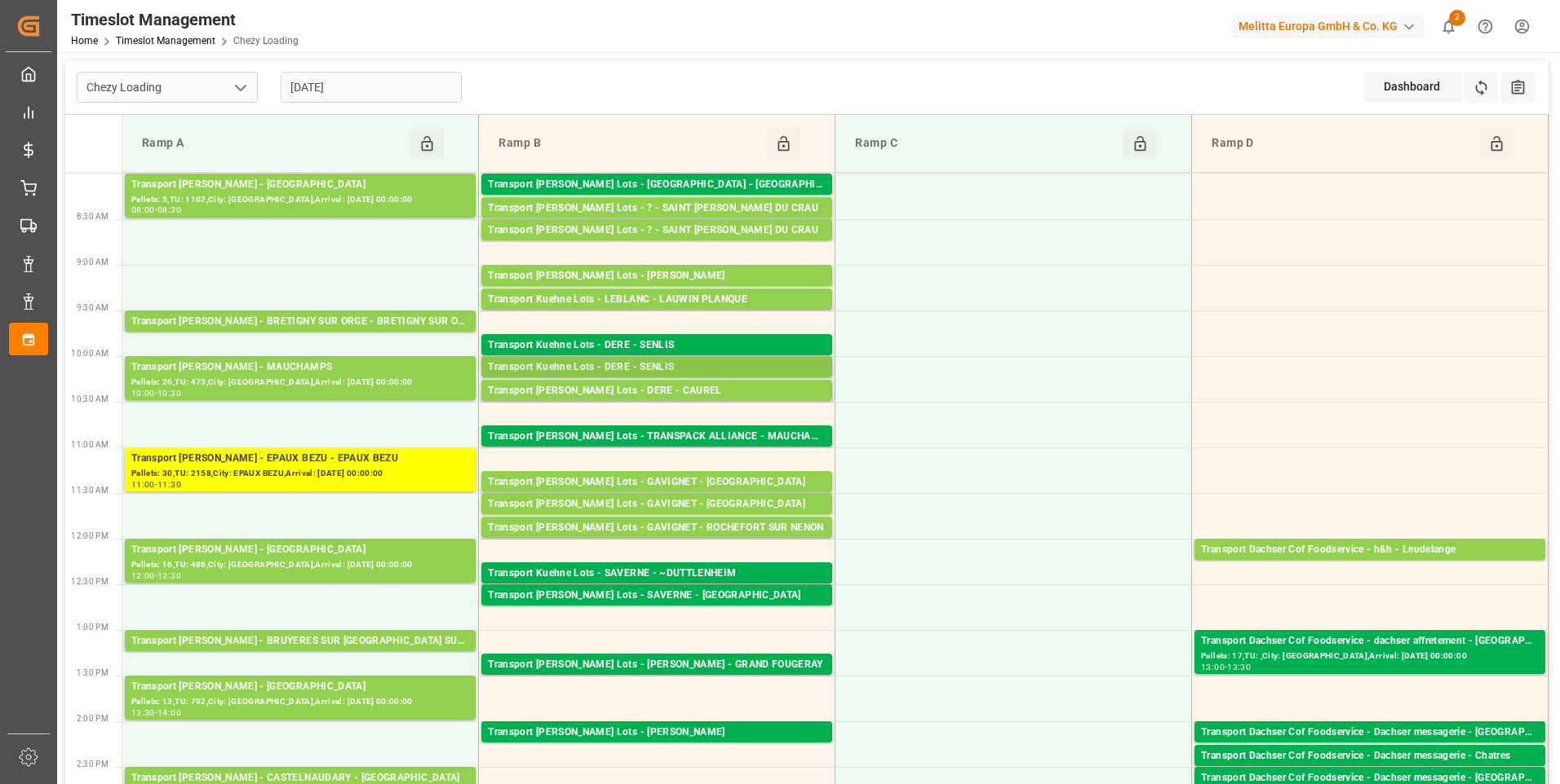
click at [673, 366] on div "Transport Kuehne Lots - DERE - SENLIS" at bounding box center [656, 368] width 337 height 16
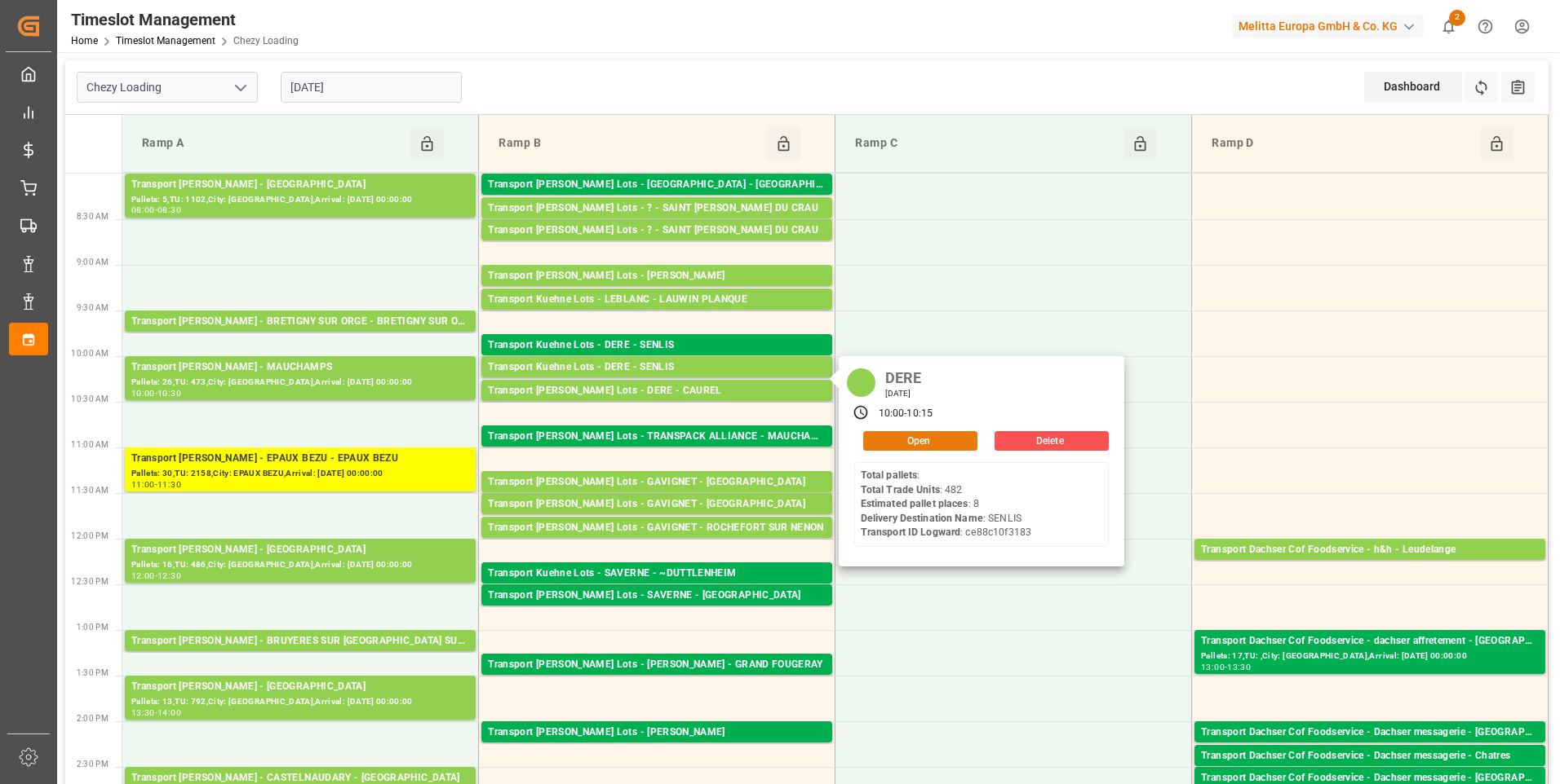
click at [905, 437] on button "Open" at bounding box center [920, 441] width 114 height 20
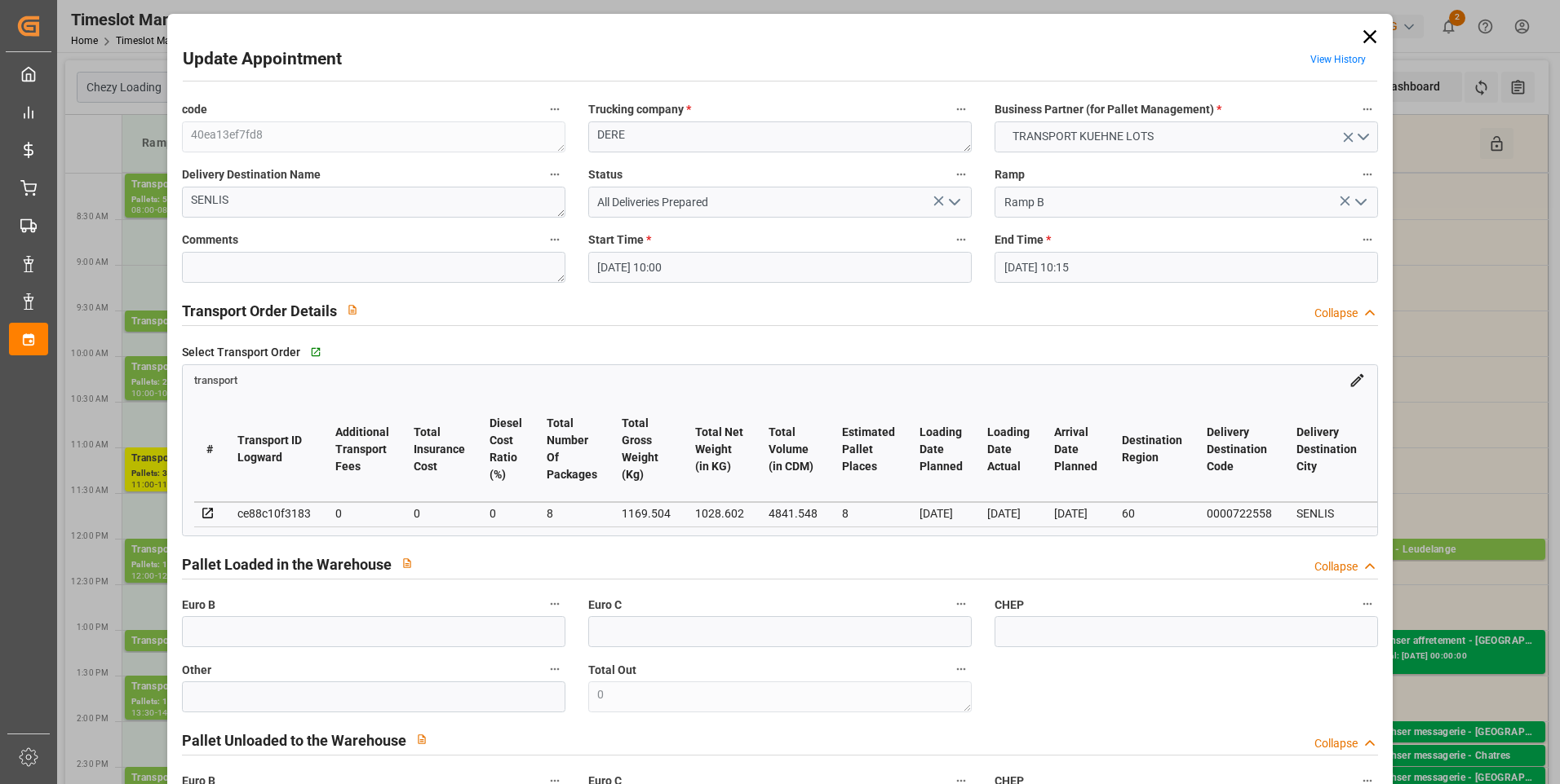
click at [781, 258] on input "21-08-2025 10:00" at bounding box center [780, 267] width 384 height 31
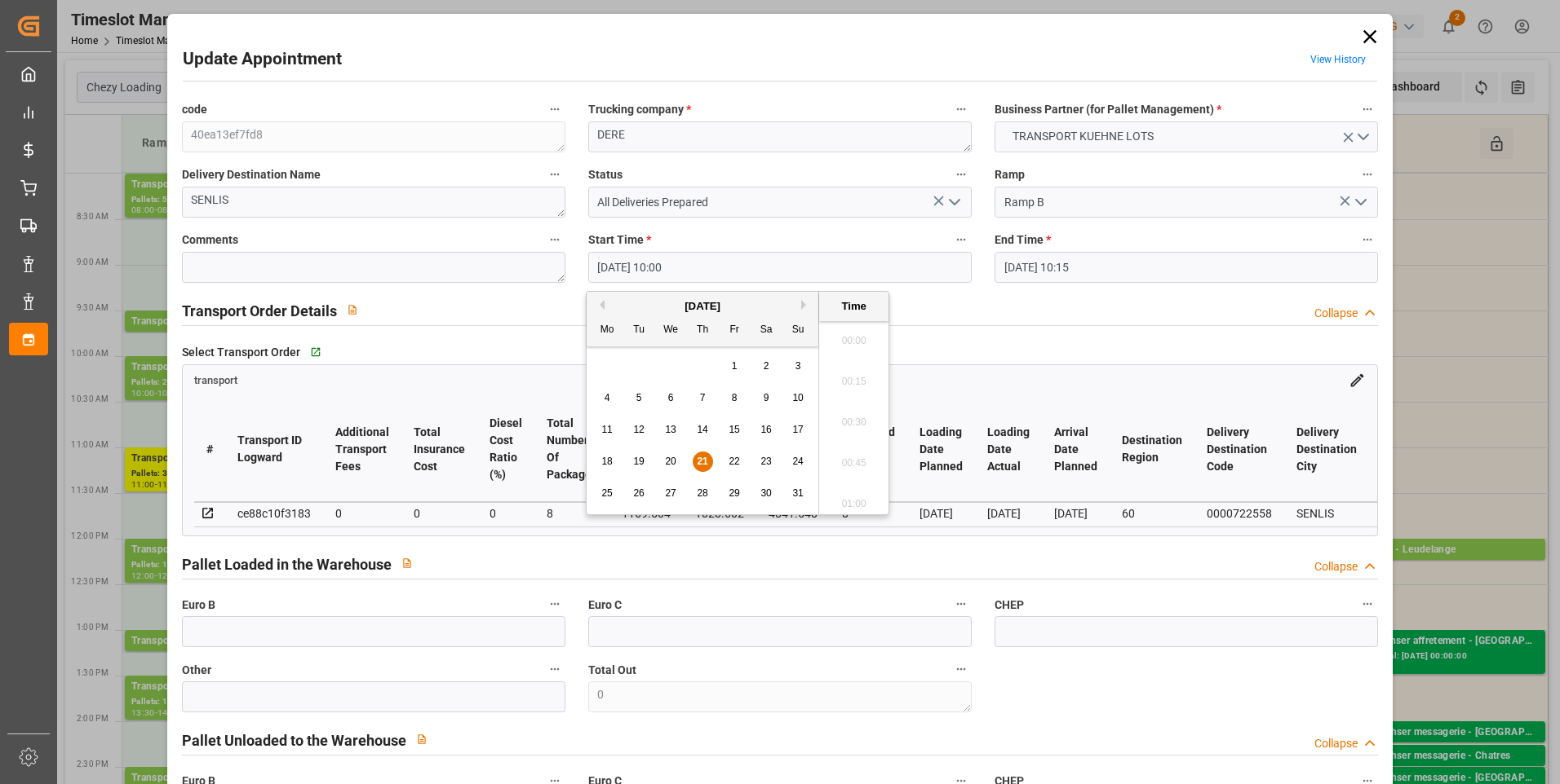
scroll to position [1555, 0]
click at [731, 468] on span "22" at bounding box center [733, 462] width 11 height 12
click at [846, 415] on li "10:00" at bounding box center [854, 417] width 69 height 41
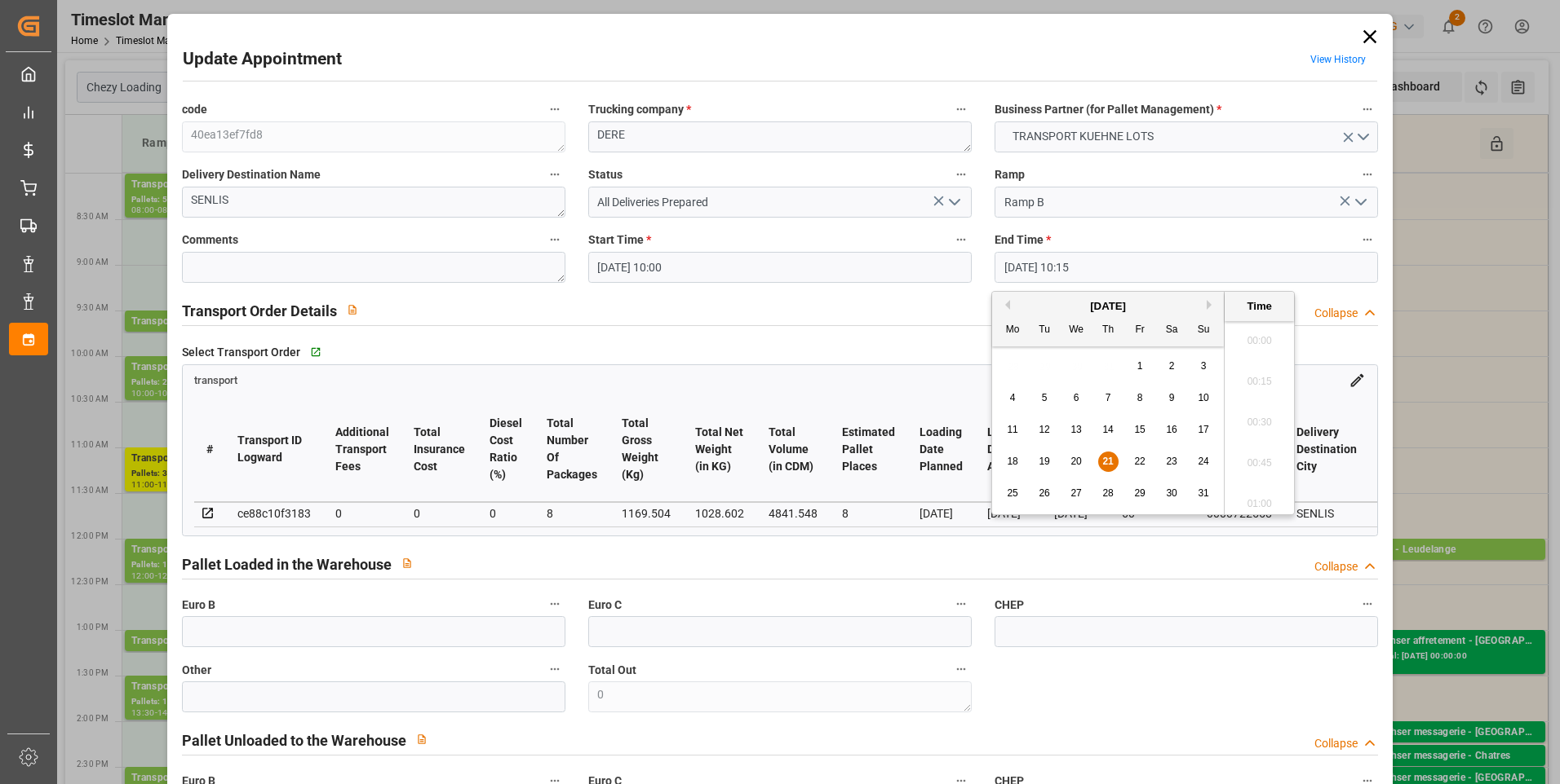
click at [1077, 270] on input "21-08-2025 10:15" at bounding box center [1186, 267] width 384 height 31
click at [1106, 460] on span "21" at bounding box center [1107, 462] width 11 height 12
click at [1252, 406] on li "10:15" at bounding box center [1259, 417] width 69 height 41
click at [1063, 267] on input "21-08-2025 10:15" at bounding box center [1186, 267] width 384 height 31
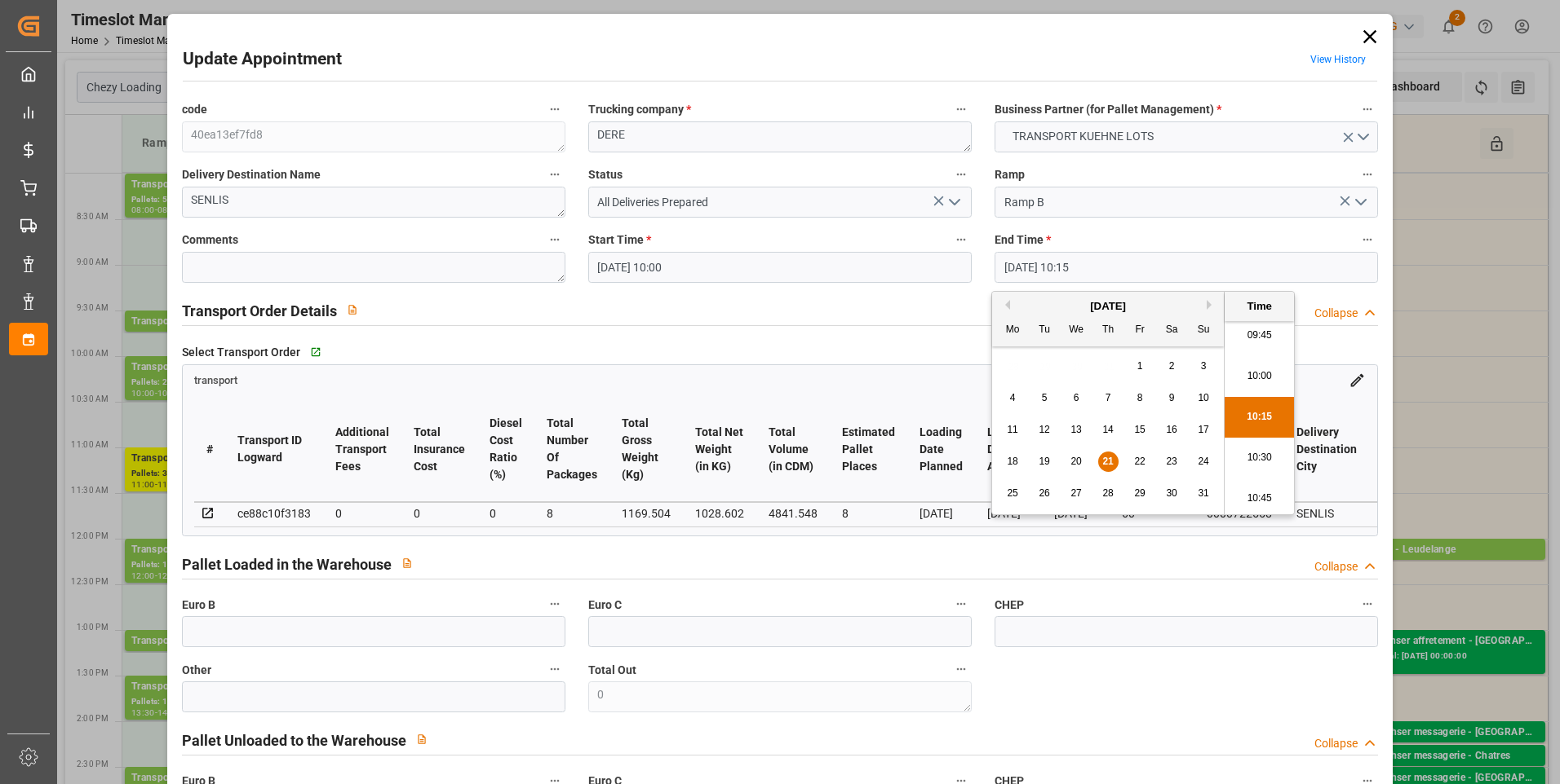
click at [1141, 468] on span "22" at bounding box center [1139, 462] width 11 height 12
click at [1243, 419] on li "10:15" at bounding box center [1259, 417] width 69 height 41
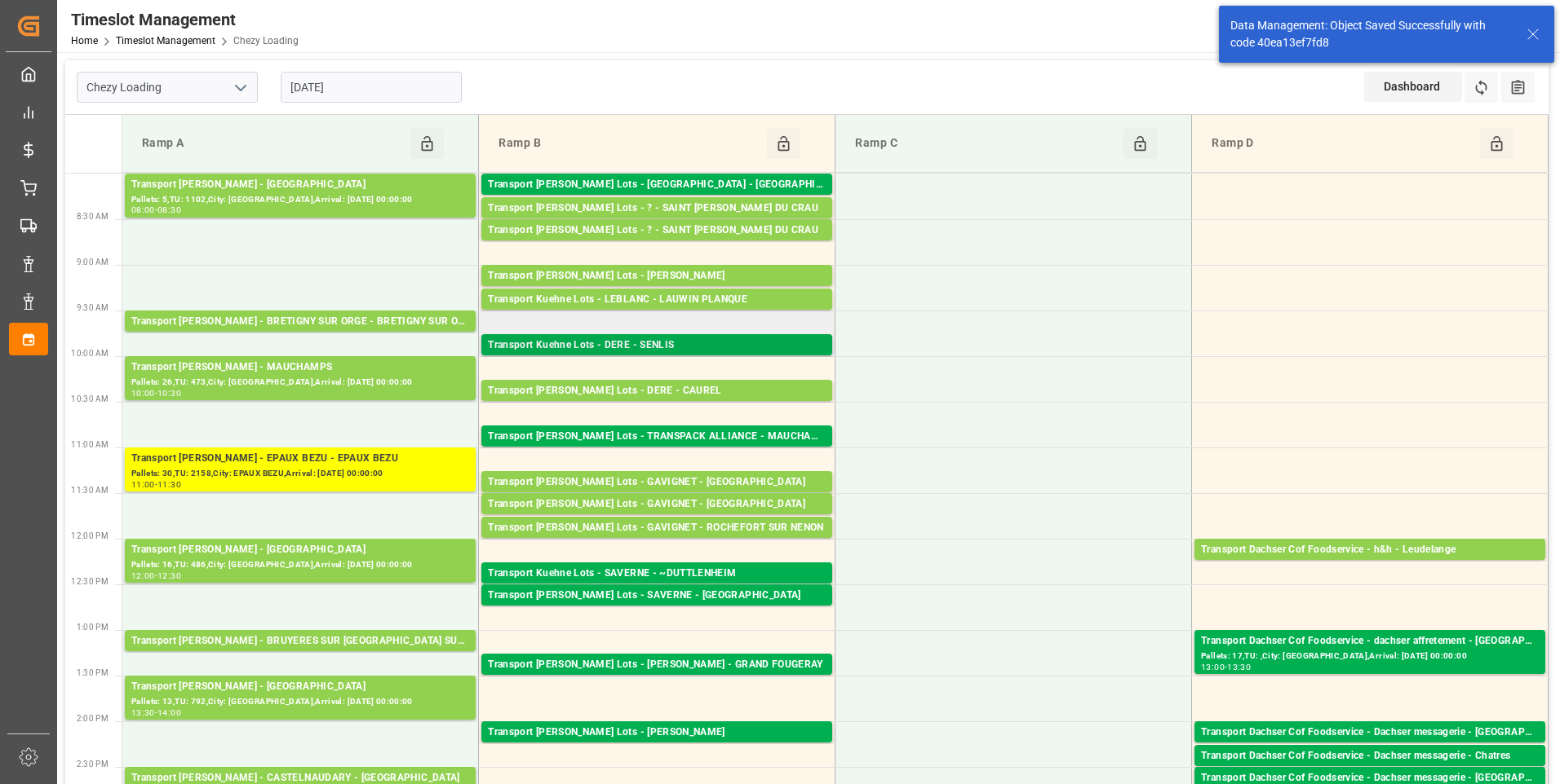
click at [705, 338] on div "Transport Kuehne Lots - DERE - SENLIS" at bounding box center [656, 345] width 337 height 16
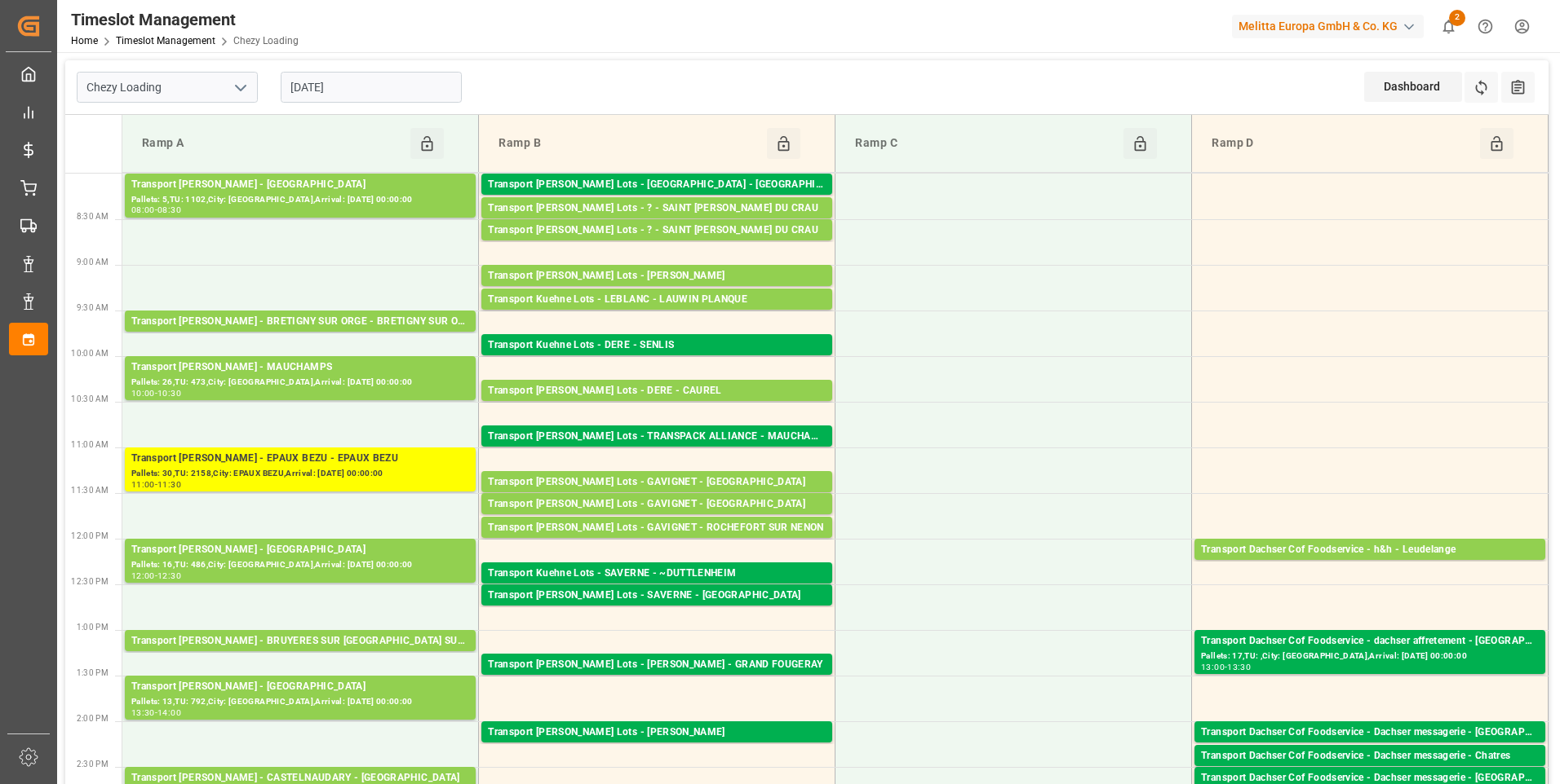
click at [692, 391] on div "Transport Kuehne Lots - DERE - CAUREL" at bounding box center [656, 392] width 337 height 16
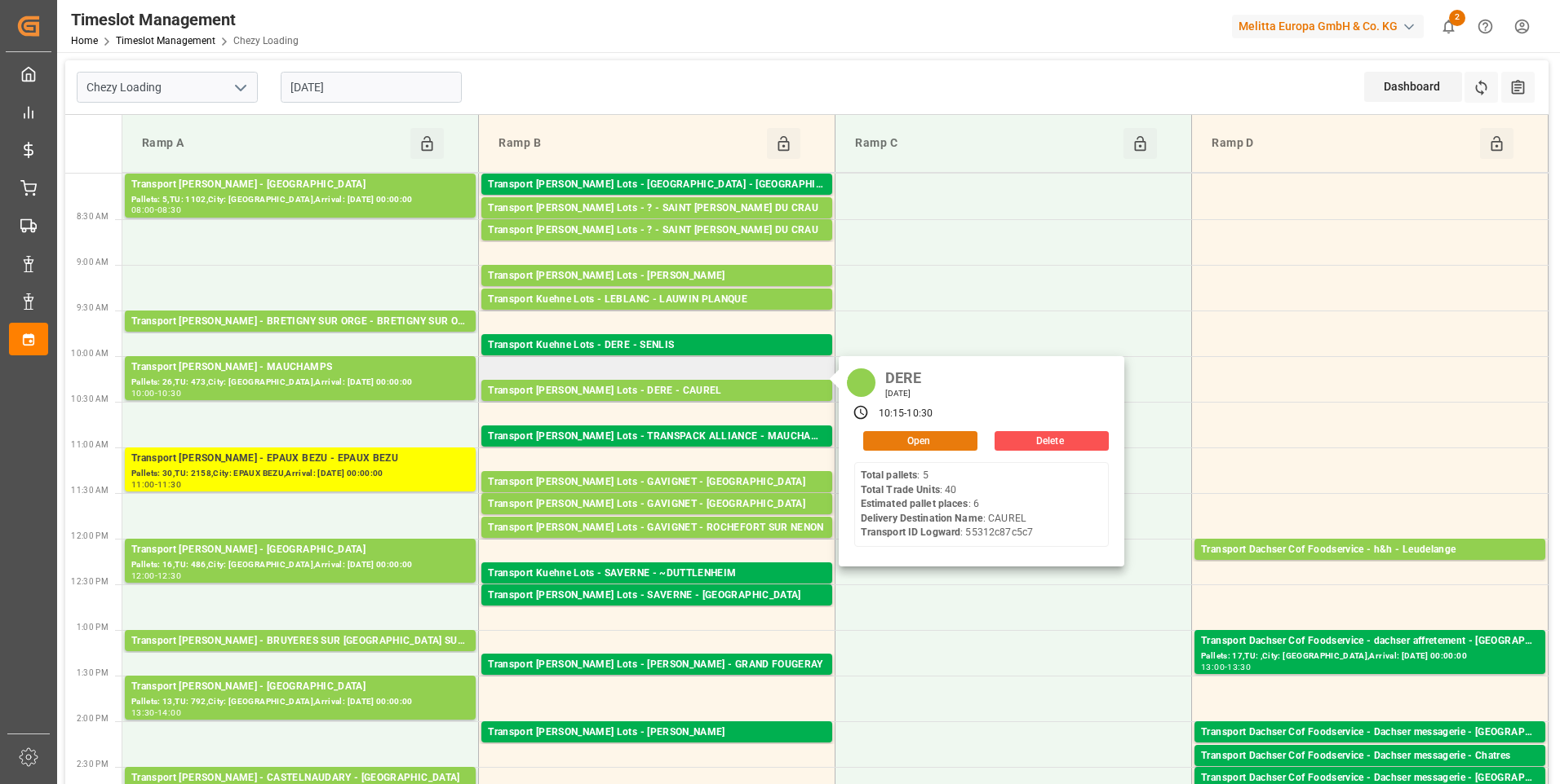
click at [933, 435] on button "Open" at bounding box center [920, 441] width 114 height 20
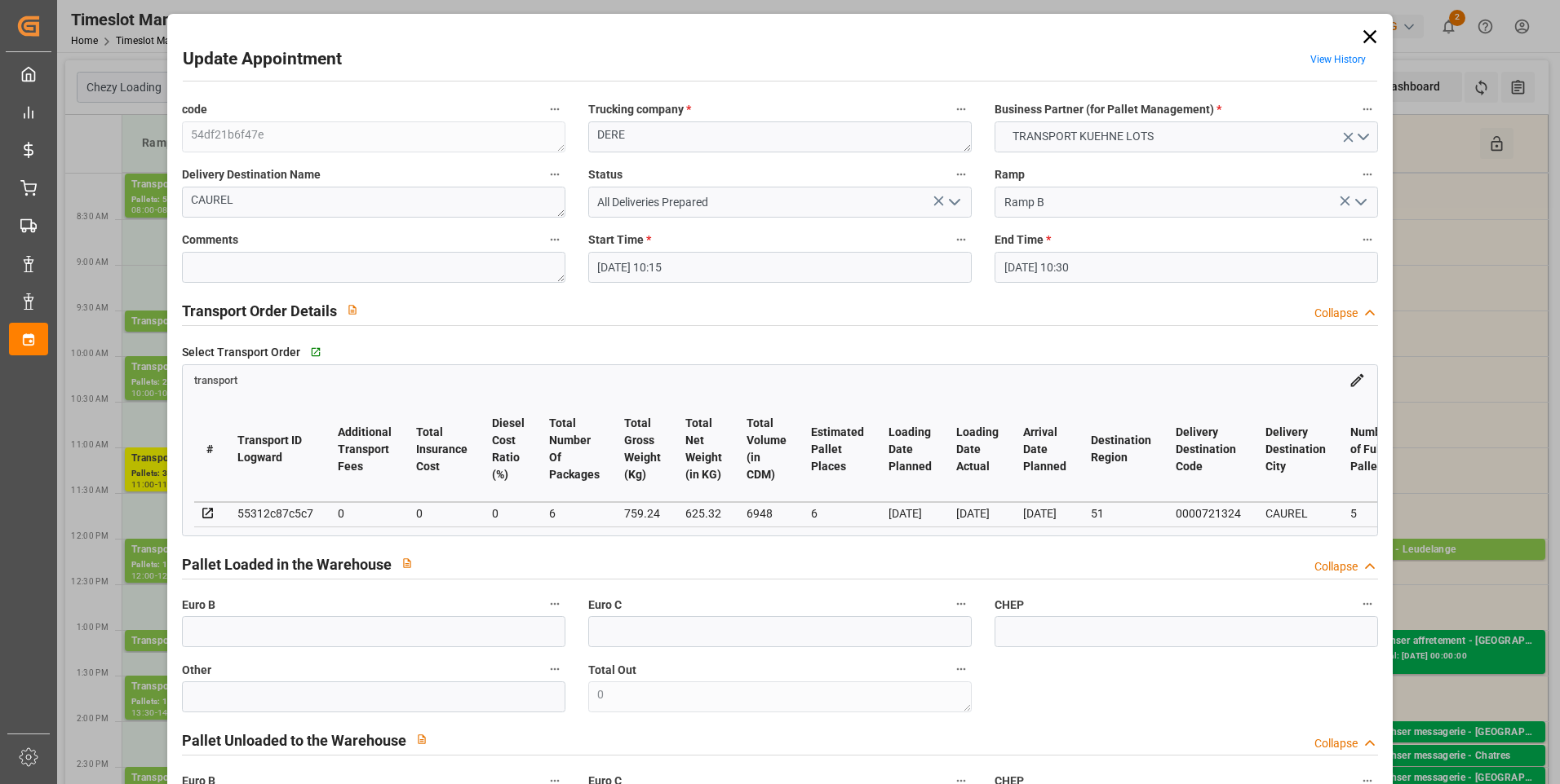
click at [959, 207] on icon "open menu" at bounding box center [955, 203] width 20 height 20
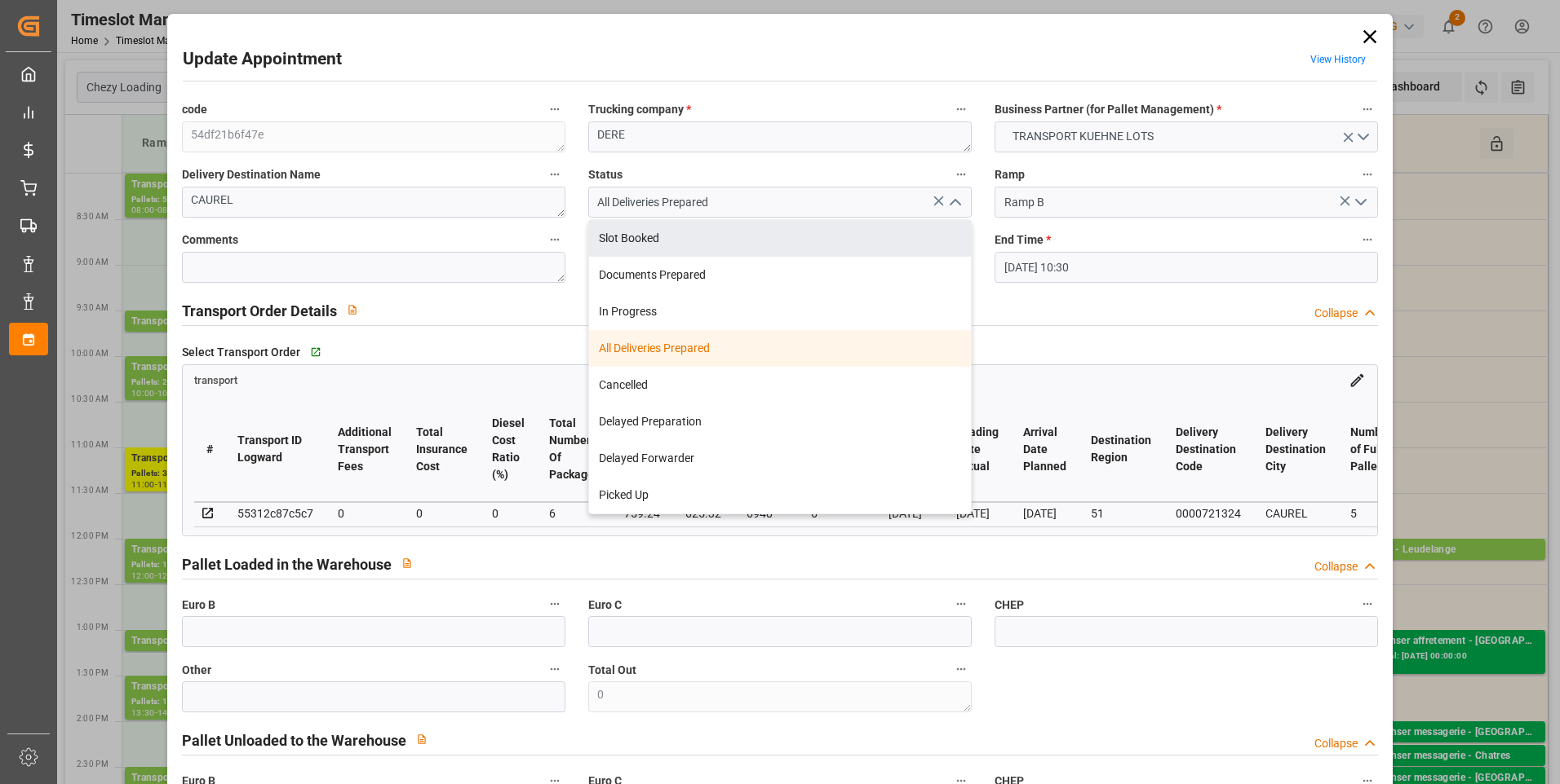
click at [893, 165] on label "Status" at bounding box center [780, 175] width 384 height 23
click at [951, 165] on button "Status" at bounding box center [961, 174] width 21 height 21
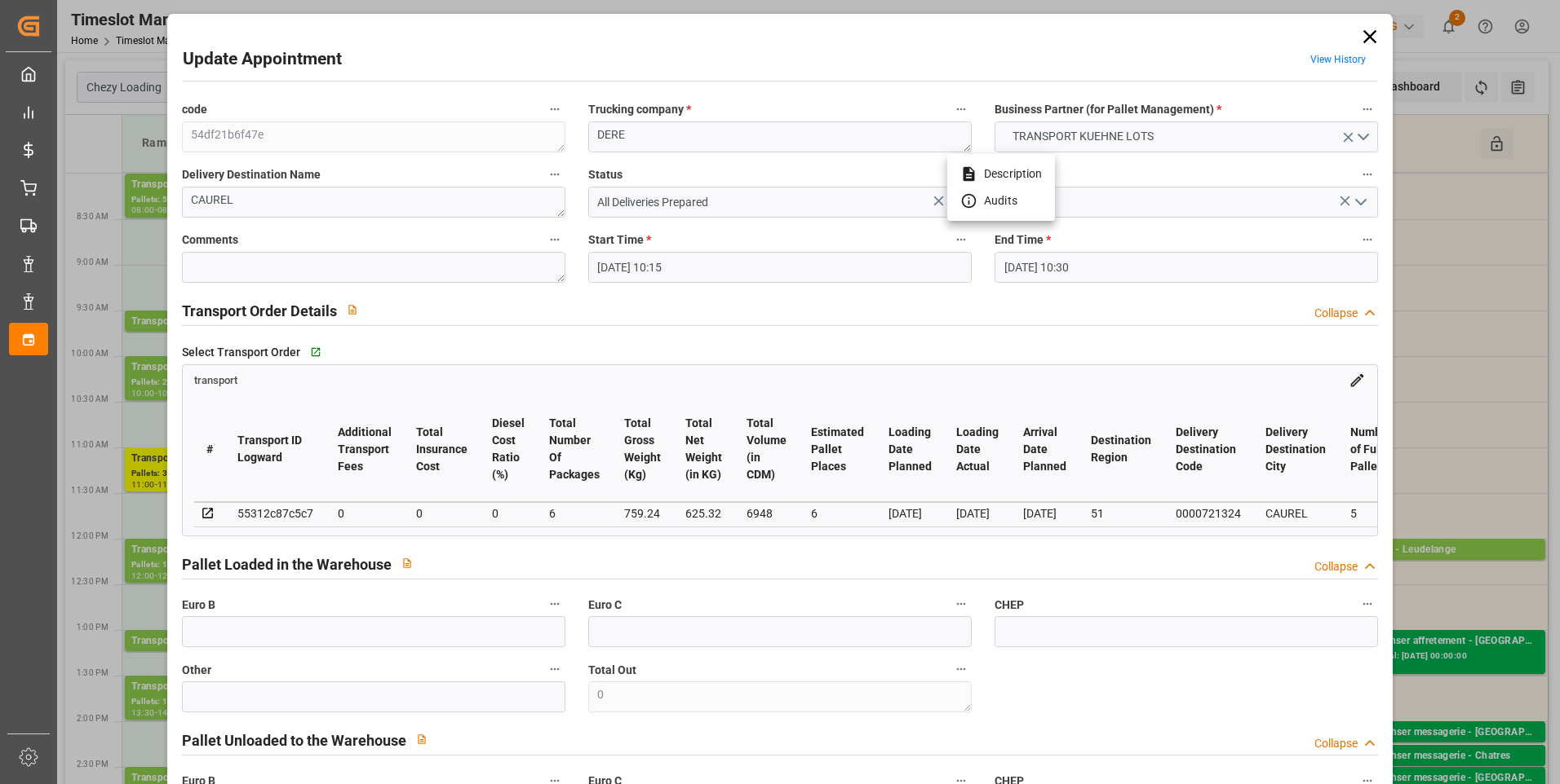
click at [722, 263] on div at bounding box center [780, 392] width 1560 height 784
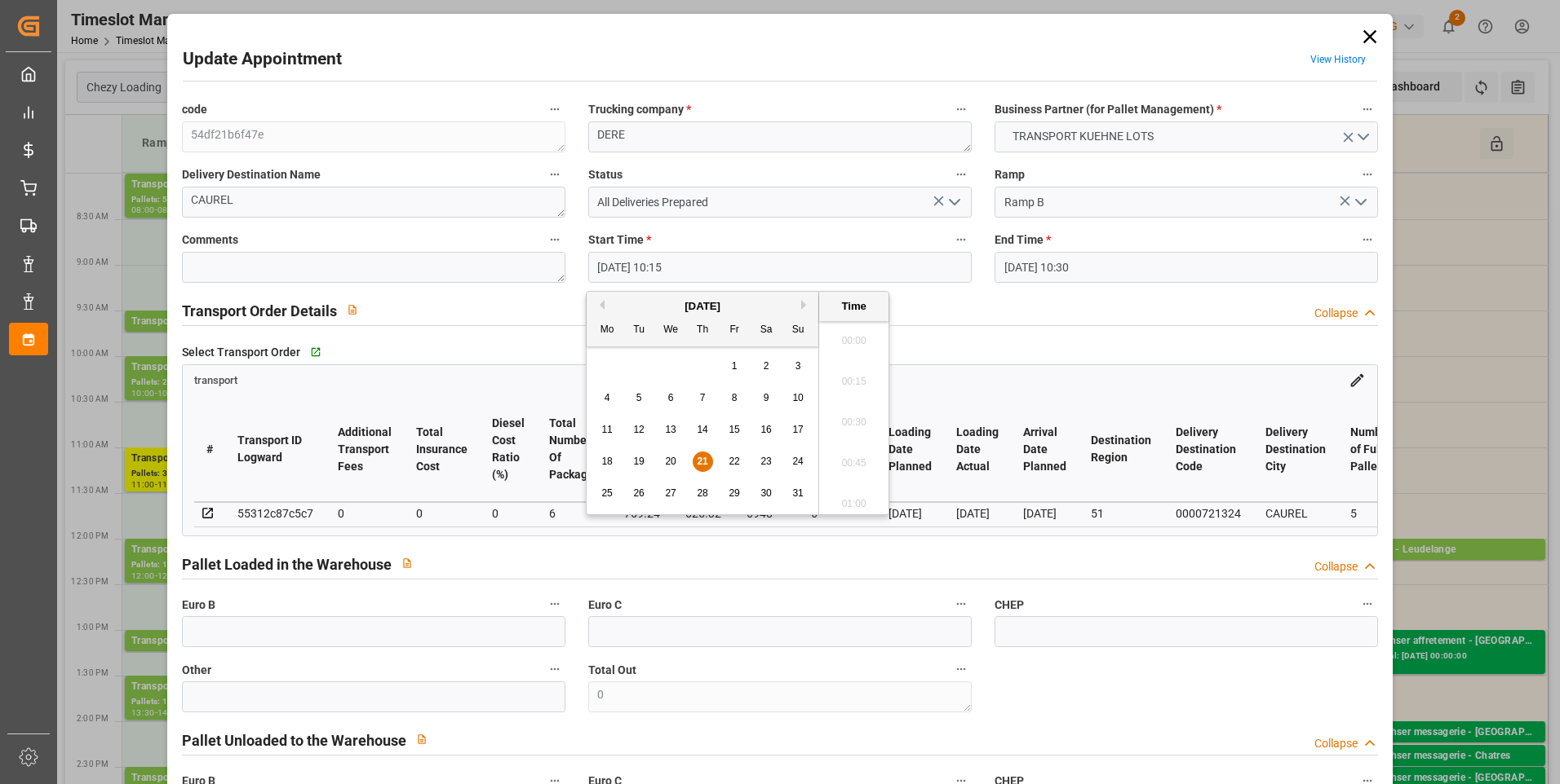
click at [663, 266] on input "21-08-2025 10:15" at bounding box center [780, 267] width 384 height 31
click at [737, 463] on span "22" at bounding box center [733, 462] width 11 height 12
click at [849, 414] on li "10:15" at bounding box center [854, 417] width 69 height 41
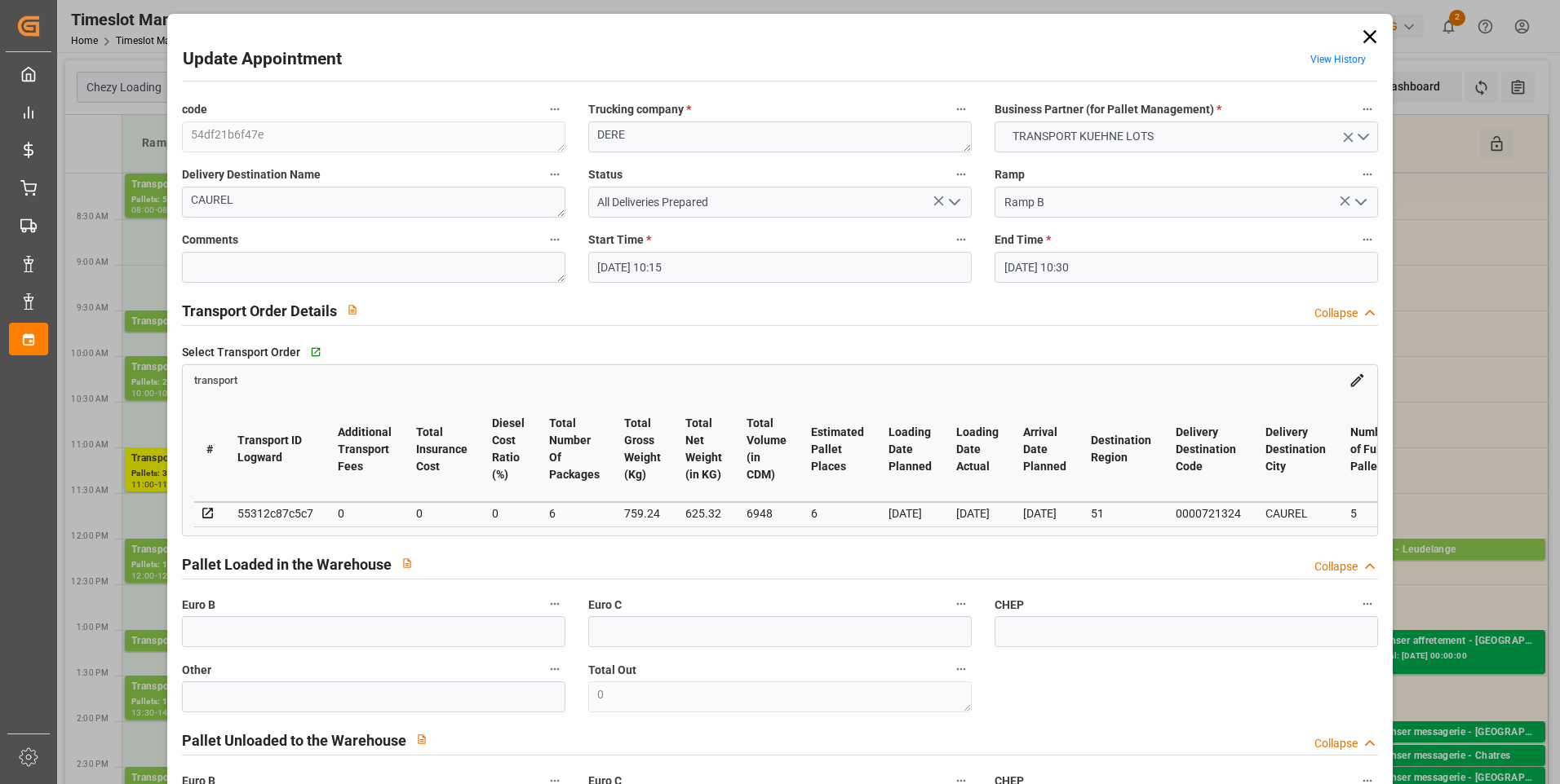
click at [1078, 263] on input "21-08-2025 10:30" at bounding box center [1186, 267] width 384 height 31
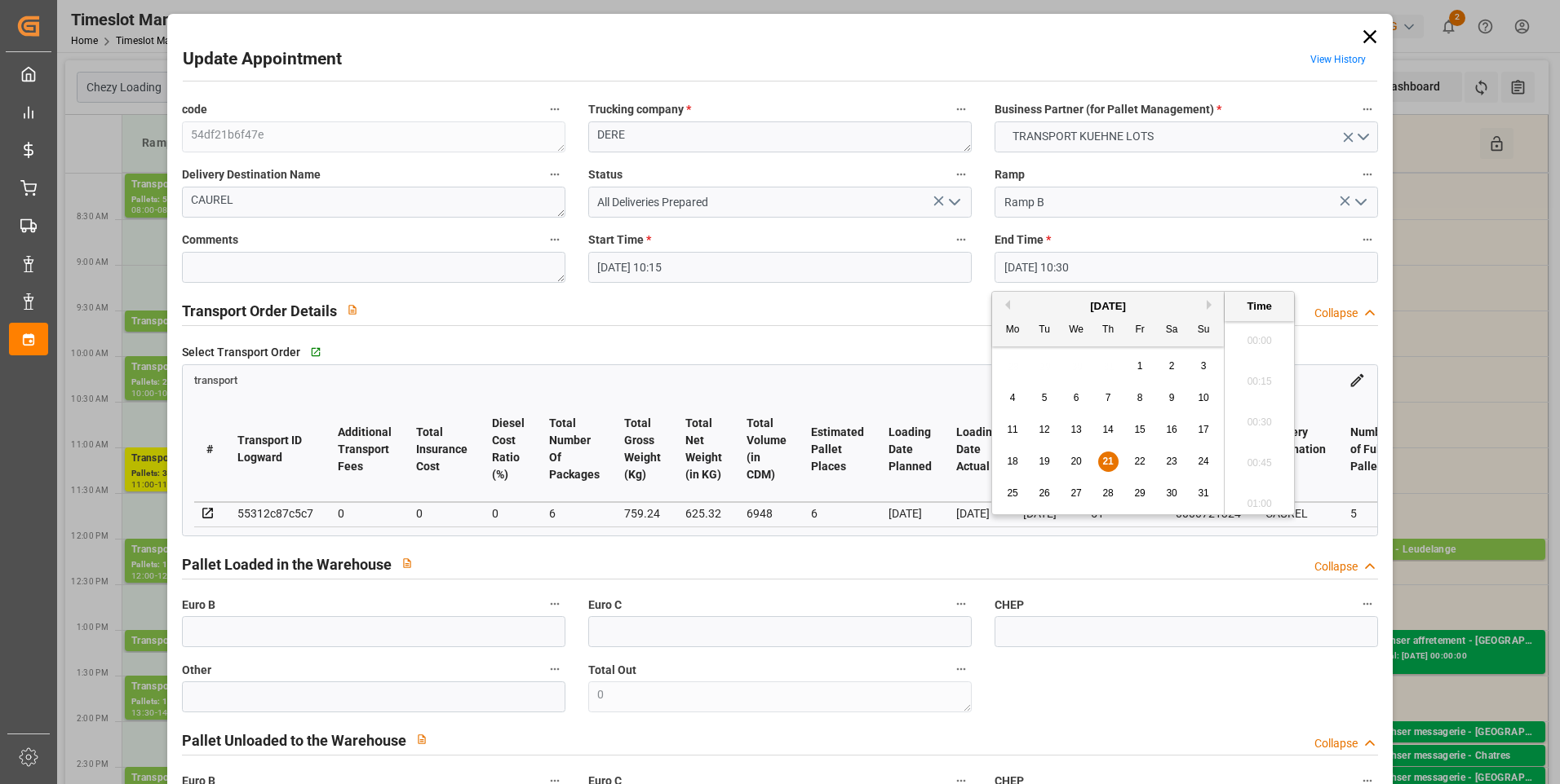
scroll to position [1636, 0]
click at [1106, 459] on span "21" at bounding box center [1107, 462] width 11 height 12
click at [1134, 459] on span "22" at bounding box center [1139, 462] width 11 height 12
click at [1250, 407] on li "10:30" at bounding box center [1259, 417] width 69 height 41
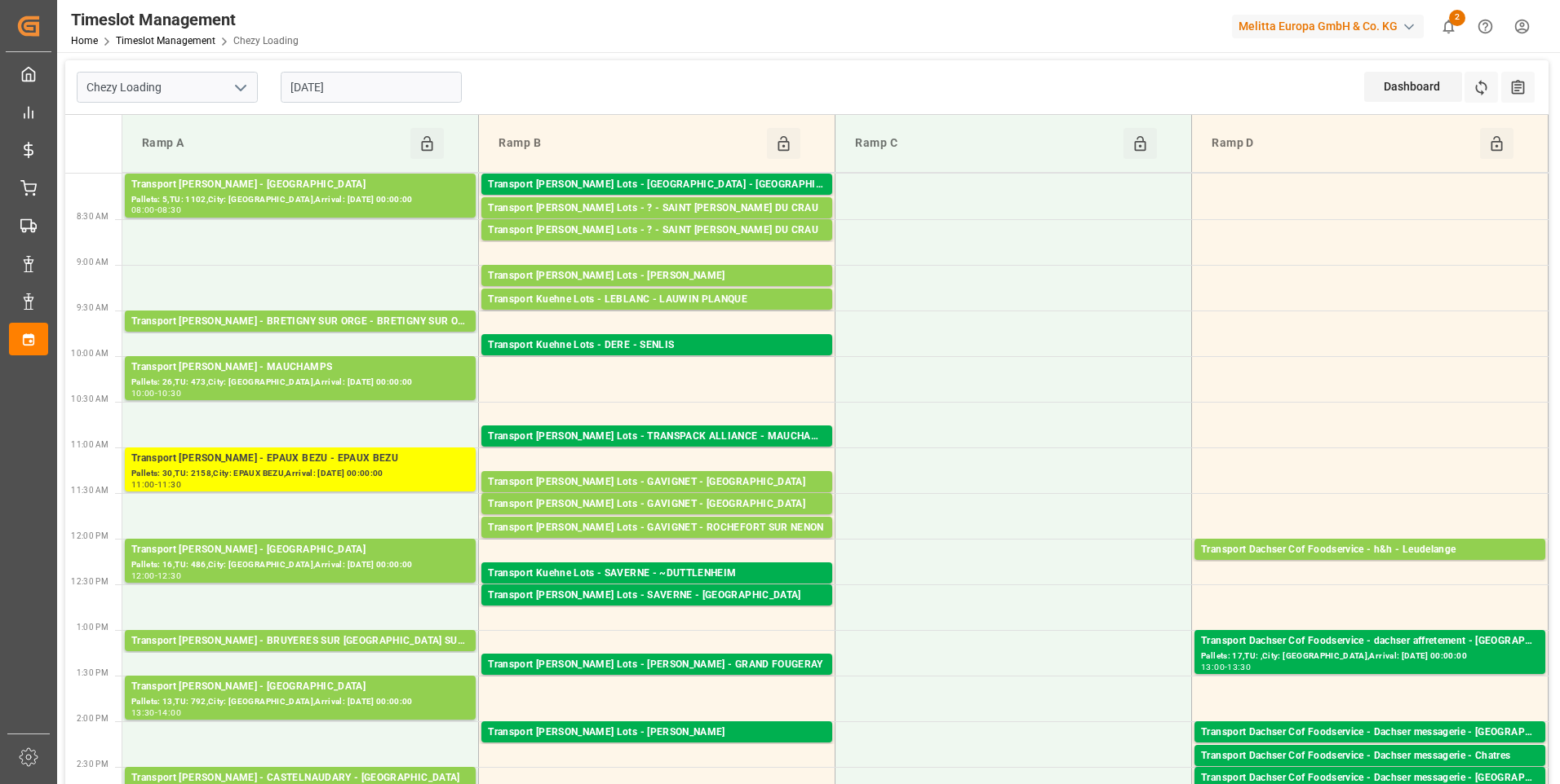
click at [366, 91] on input "[DATE]" at bounding box center [371, 87] width 181 height 31
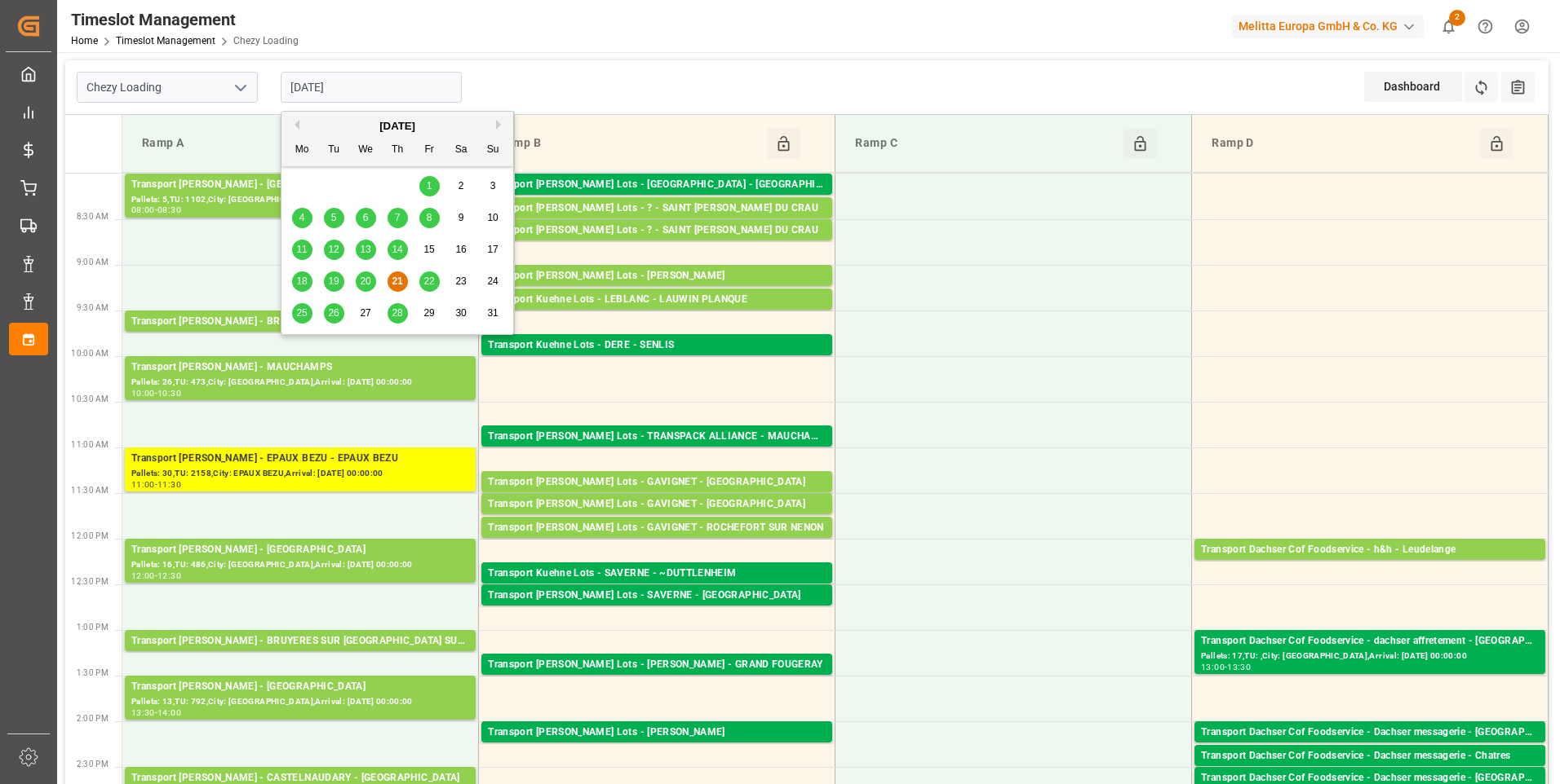
click at [428, 281] on span "22" at bounding box center [428, 282] width 11 height 12
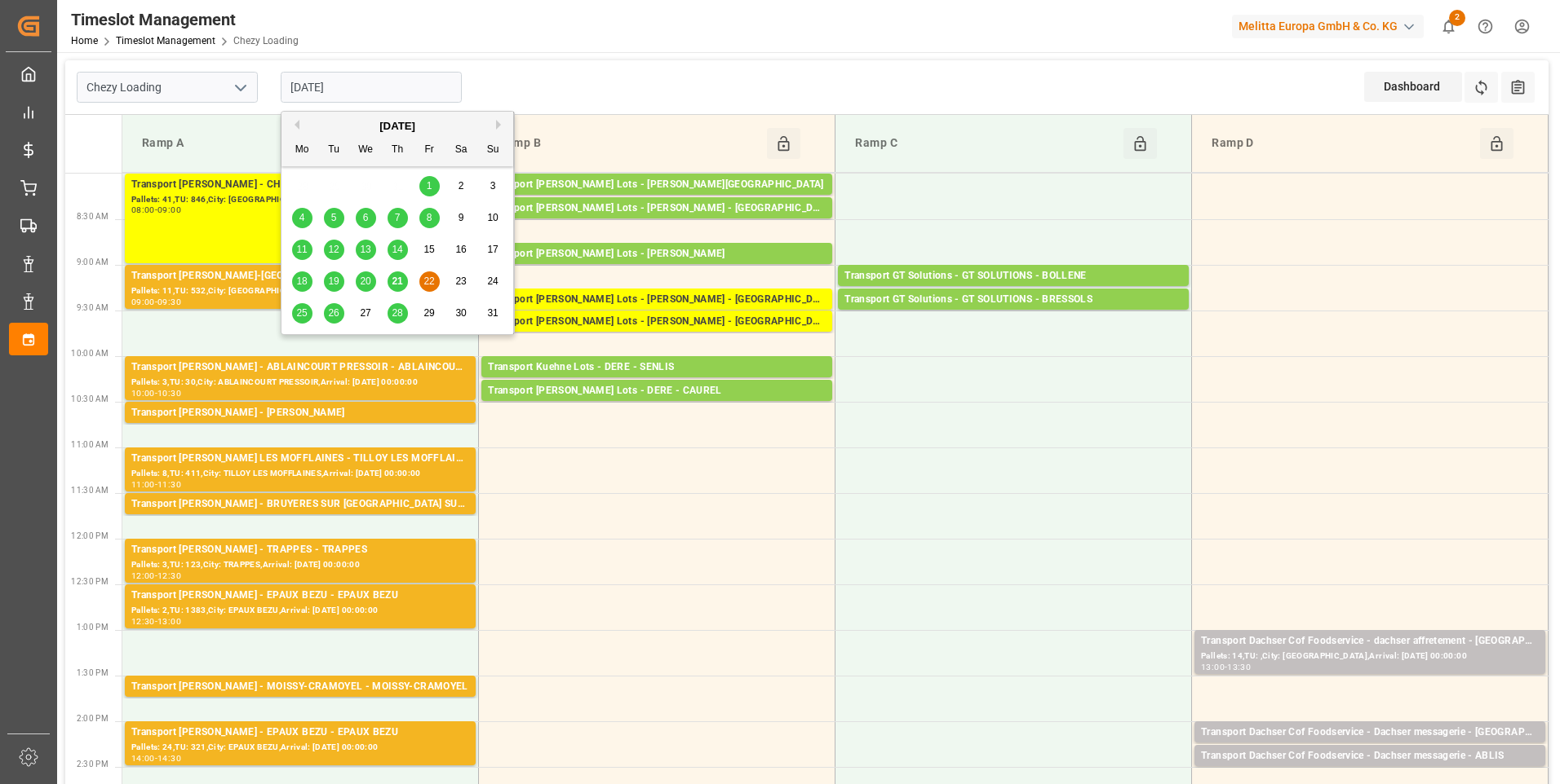
click at [403, 93] on input "[DATE]" at bounding box center [371, 87] width 181 height 31
click at [395, 280] on span "21" at bounding box center [397, 282] width 11 height 12
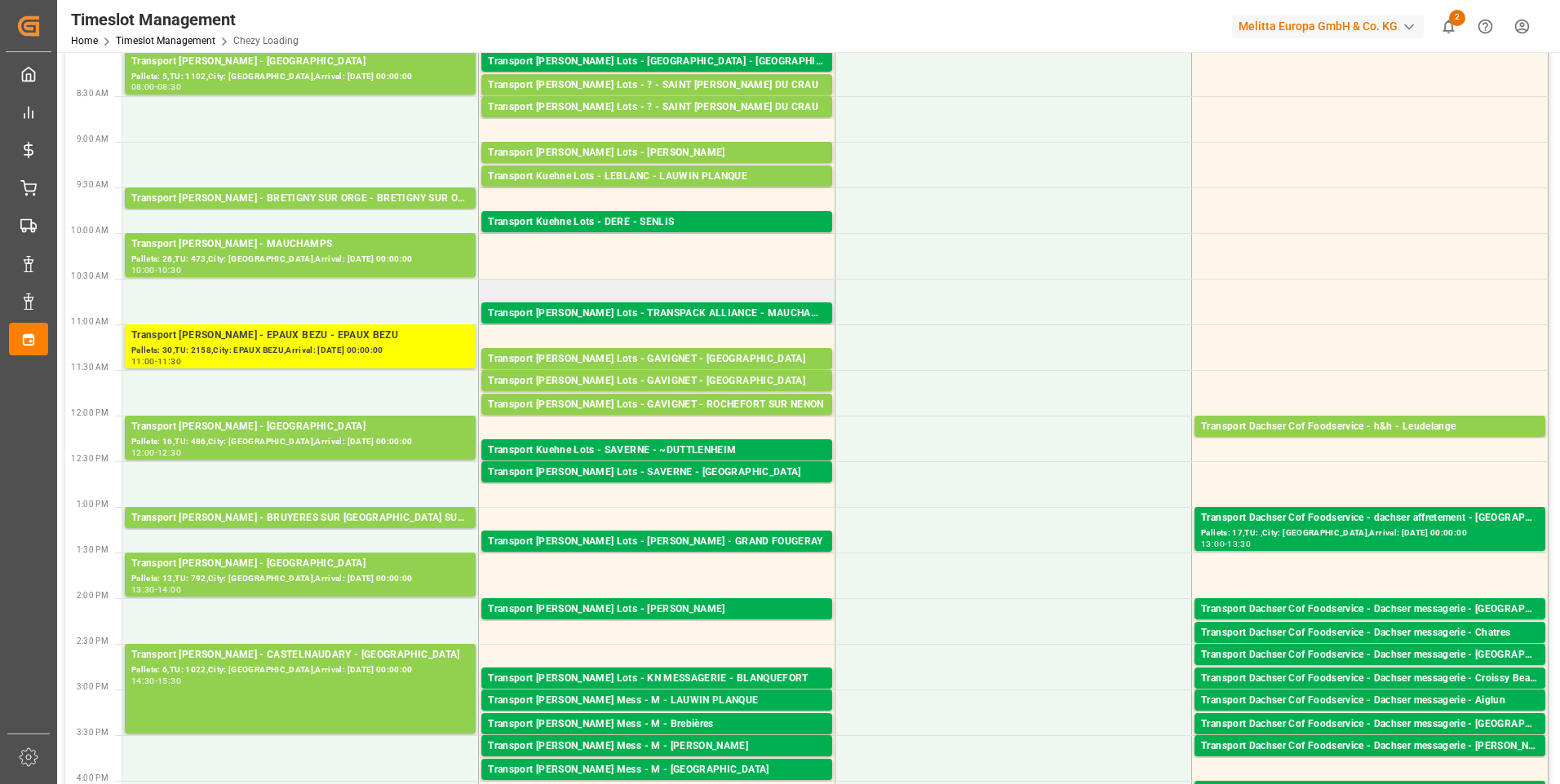
scroll to position [0, 0]
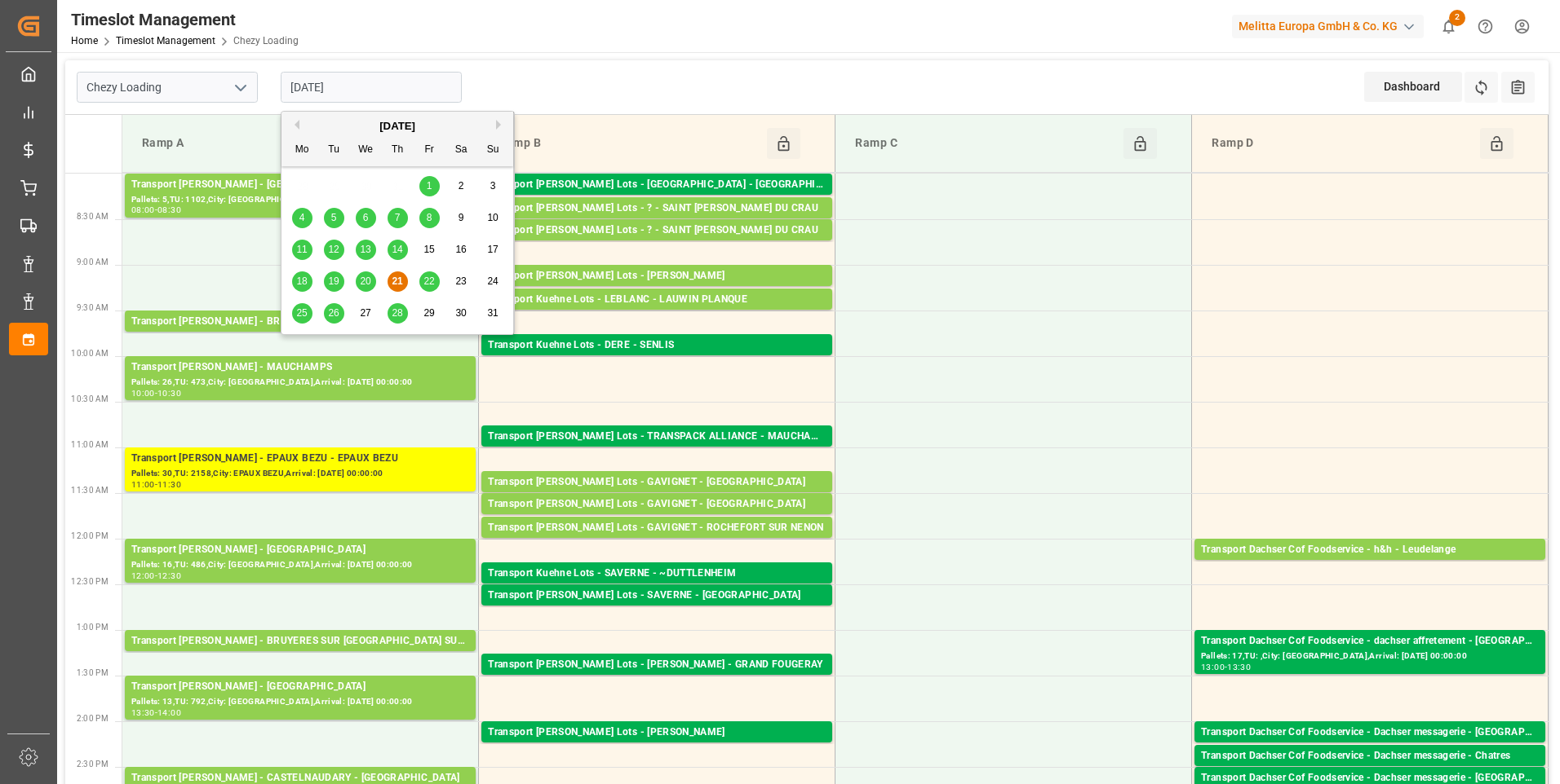
click at [378, 77] on input "[DATE]" at bounding box center [371, 87] width 181 height 31
click at [428, 282] on span "22" at bounding box center [428, 282] width 11 height 12
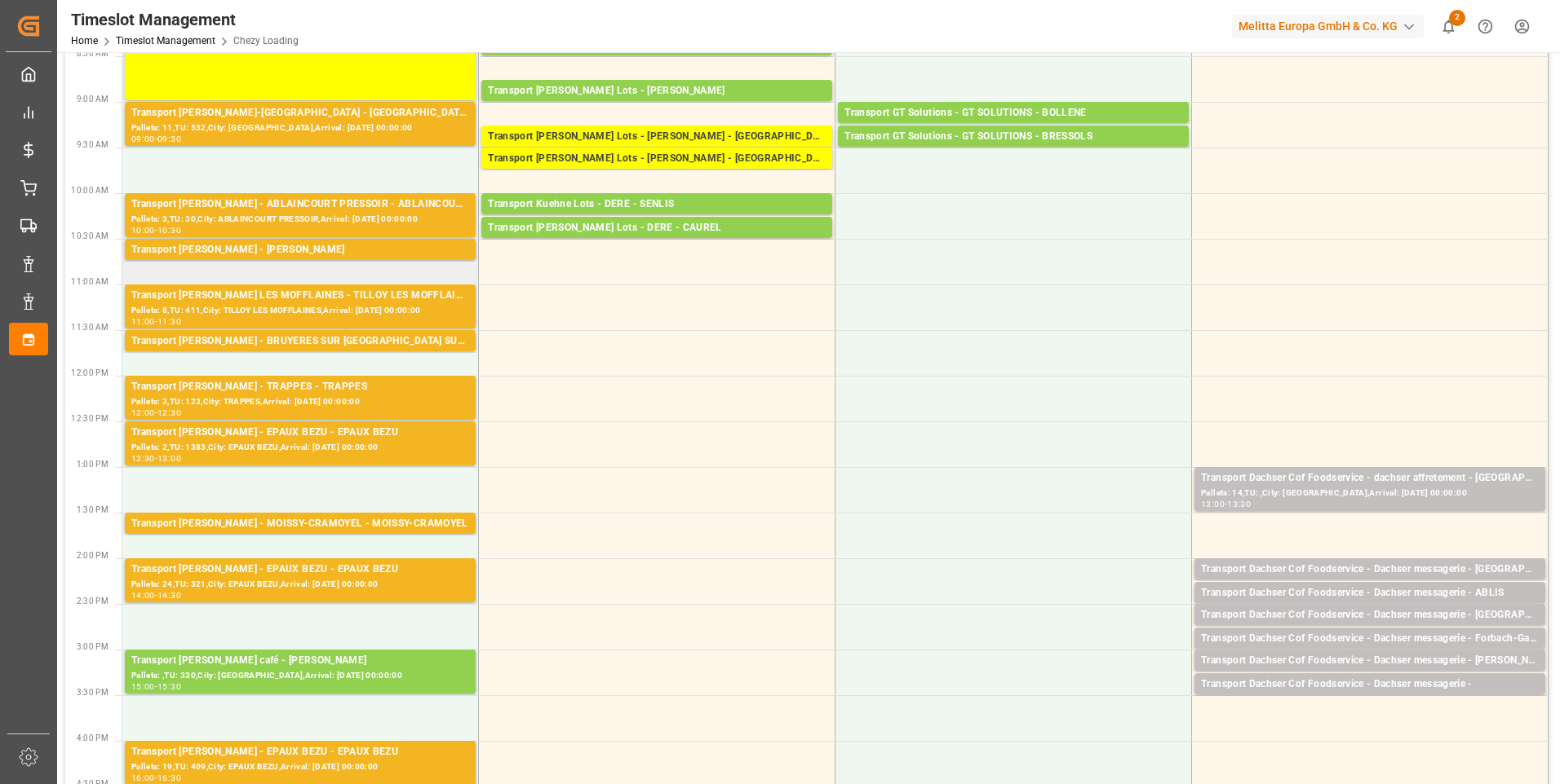
scroll to position [81, 0]
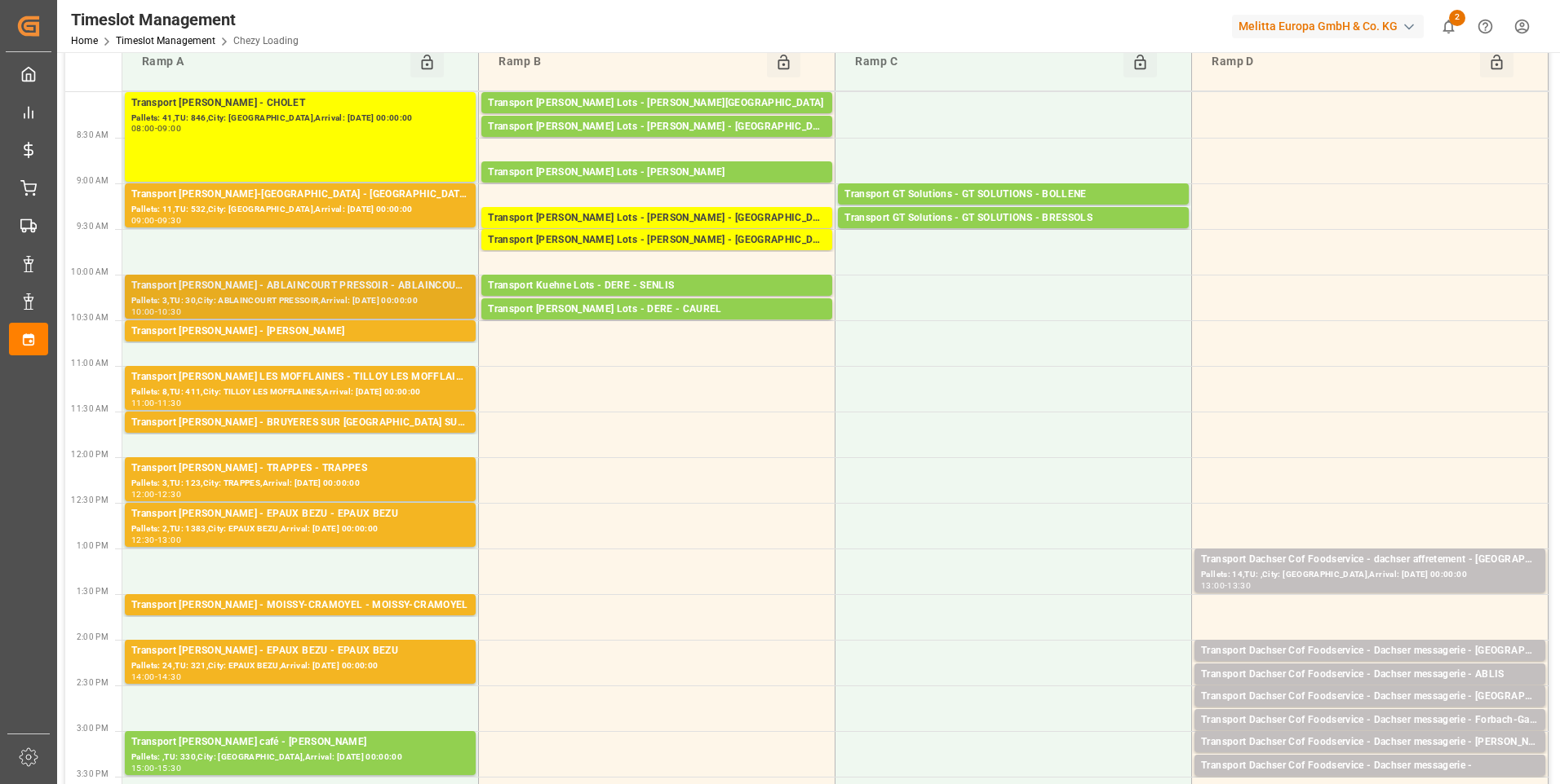
click at [313, 295] on div "Pallets: 3,TU: 30,City: ABLAINCOURT PRESSOIR,Arrival: 2025-08-25 00:00:00" at bounding box center [300, 302] width 337 height 14
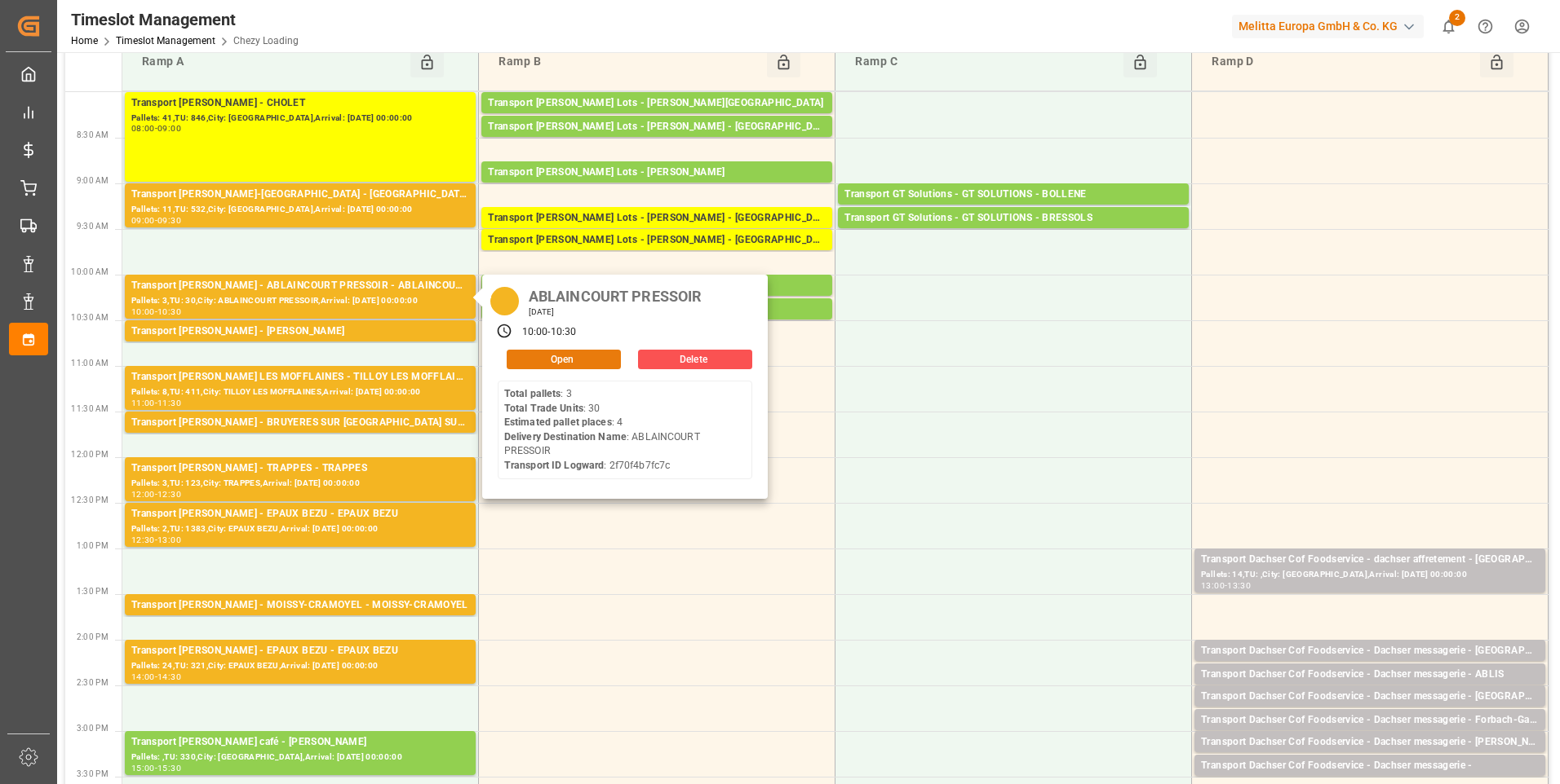
click at [575, 362] on button "Open" at bounding box center [563, 360] width 114 height 20
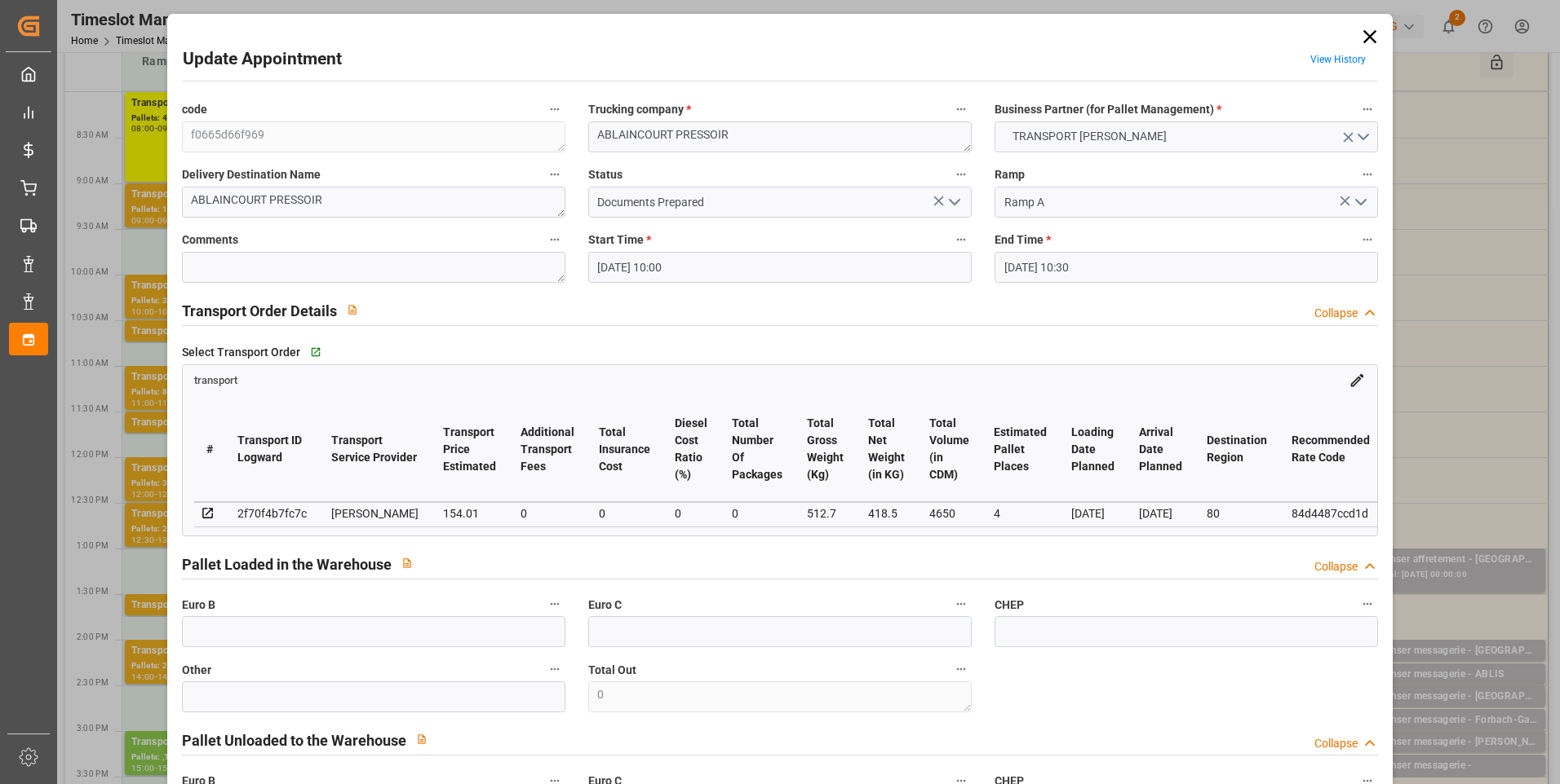
click at [950, 205] on polyline "open menu" at bounding box center [955, 202] width 10 height 5
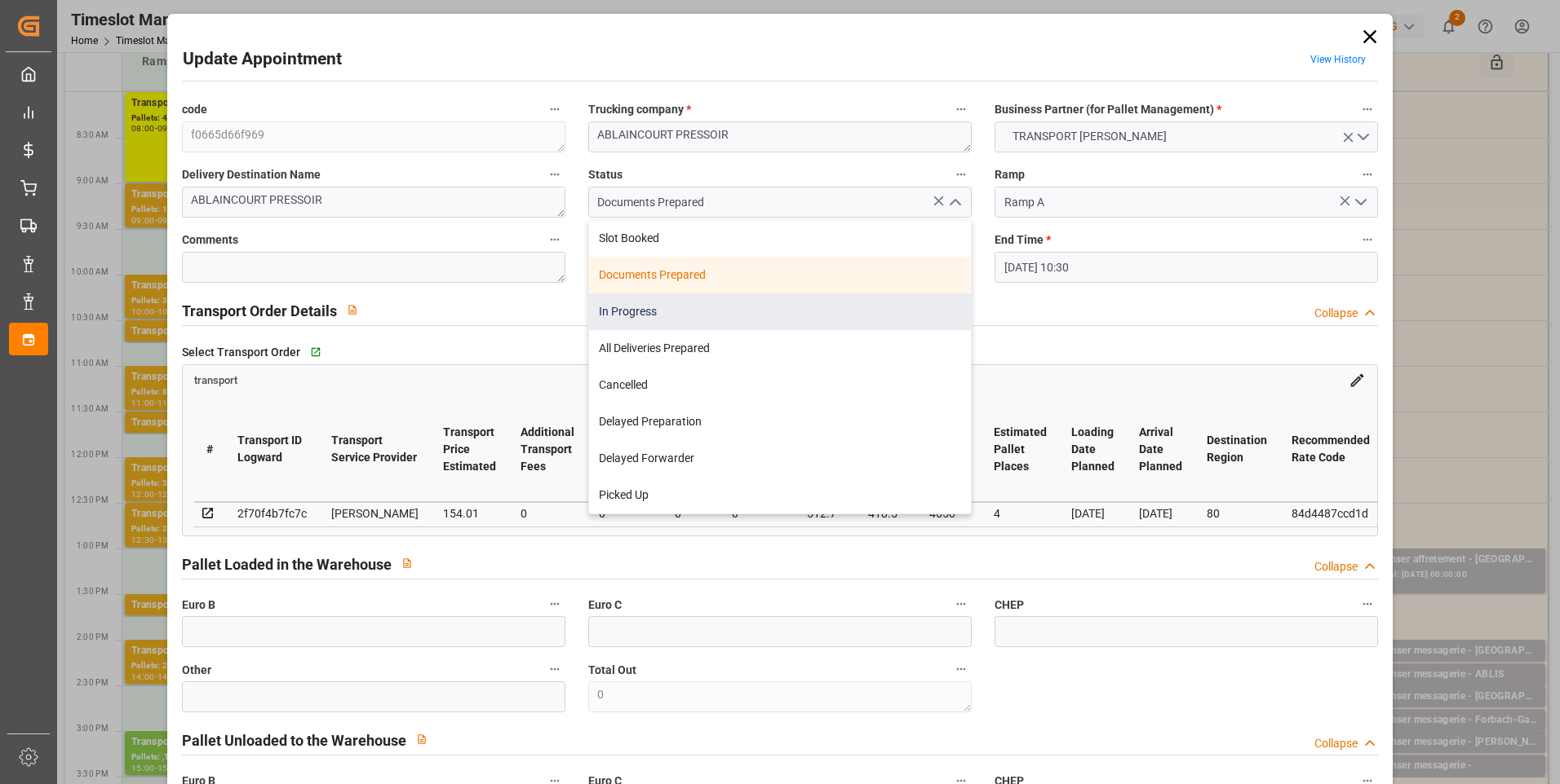
click at [647, 312] on div "In Progress" at bounding box center [780, 311] width 382 height 37
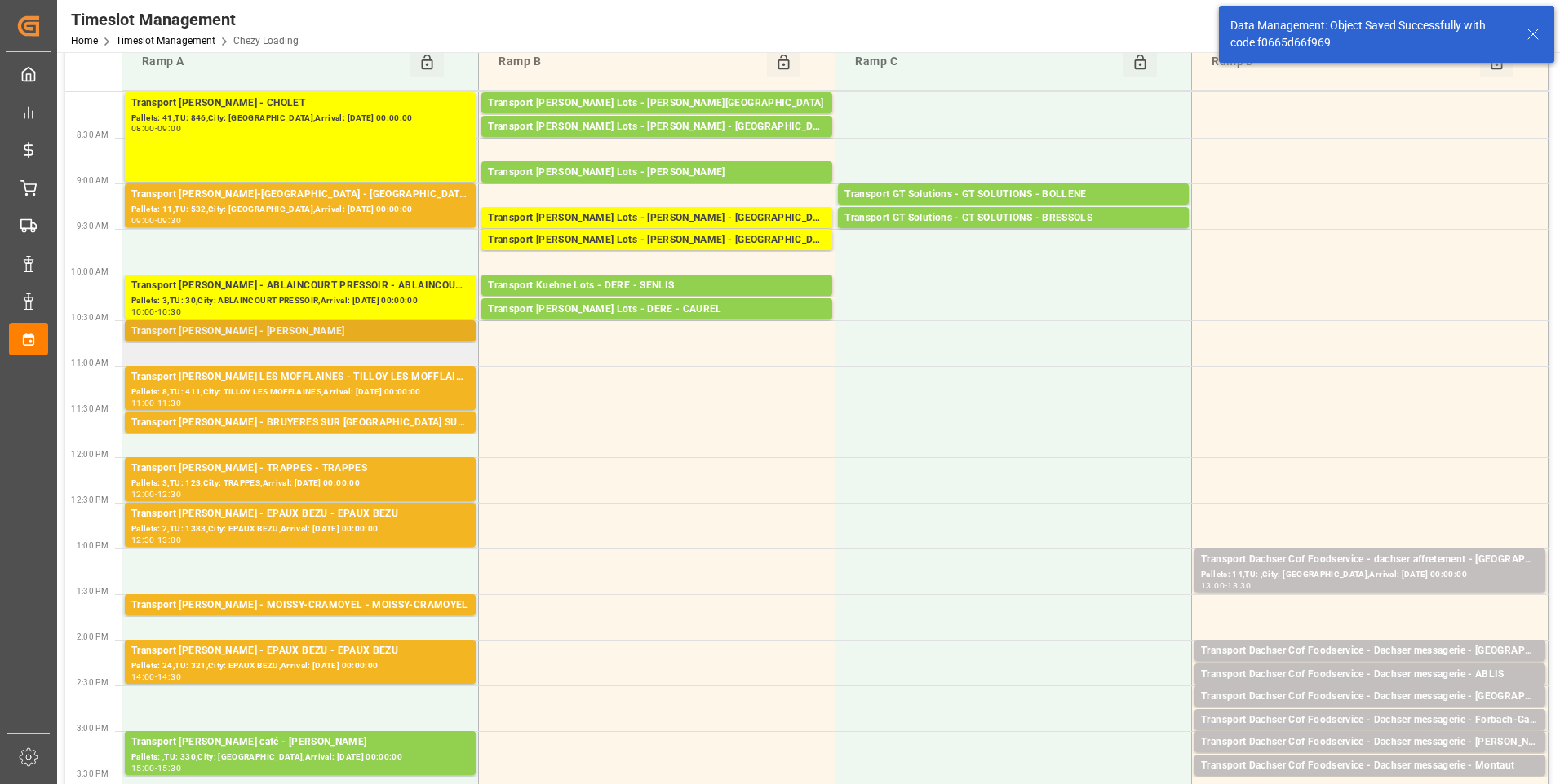
click at [328, 330] on div "Transport Delisle - LOMME - LOMME" at bounding box center [300, 331] width 337 height 16
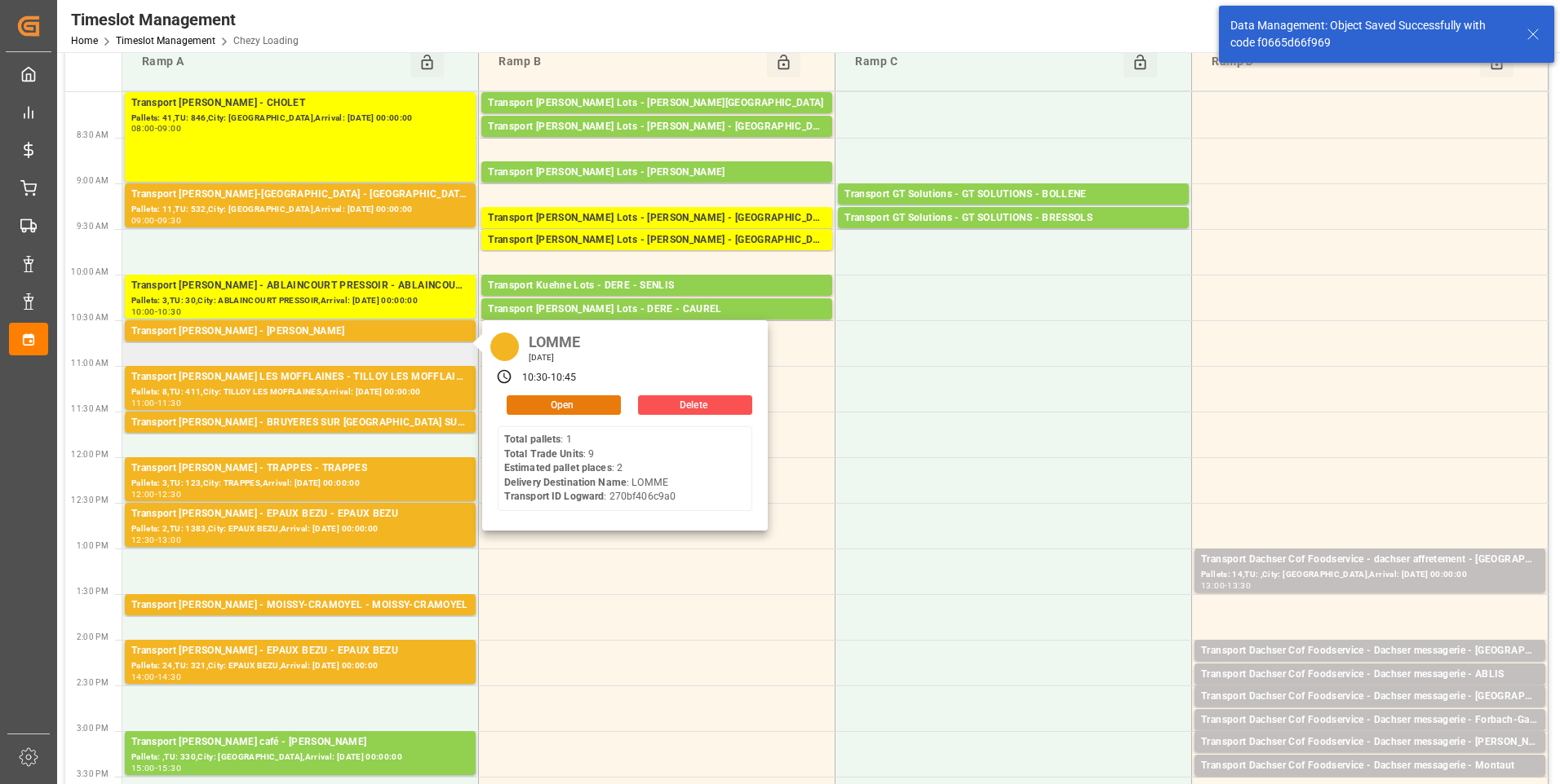
click at [586, 405] on button "Open" at bounding box center [563, 405] width 114 height 20
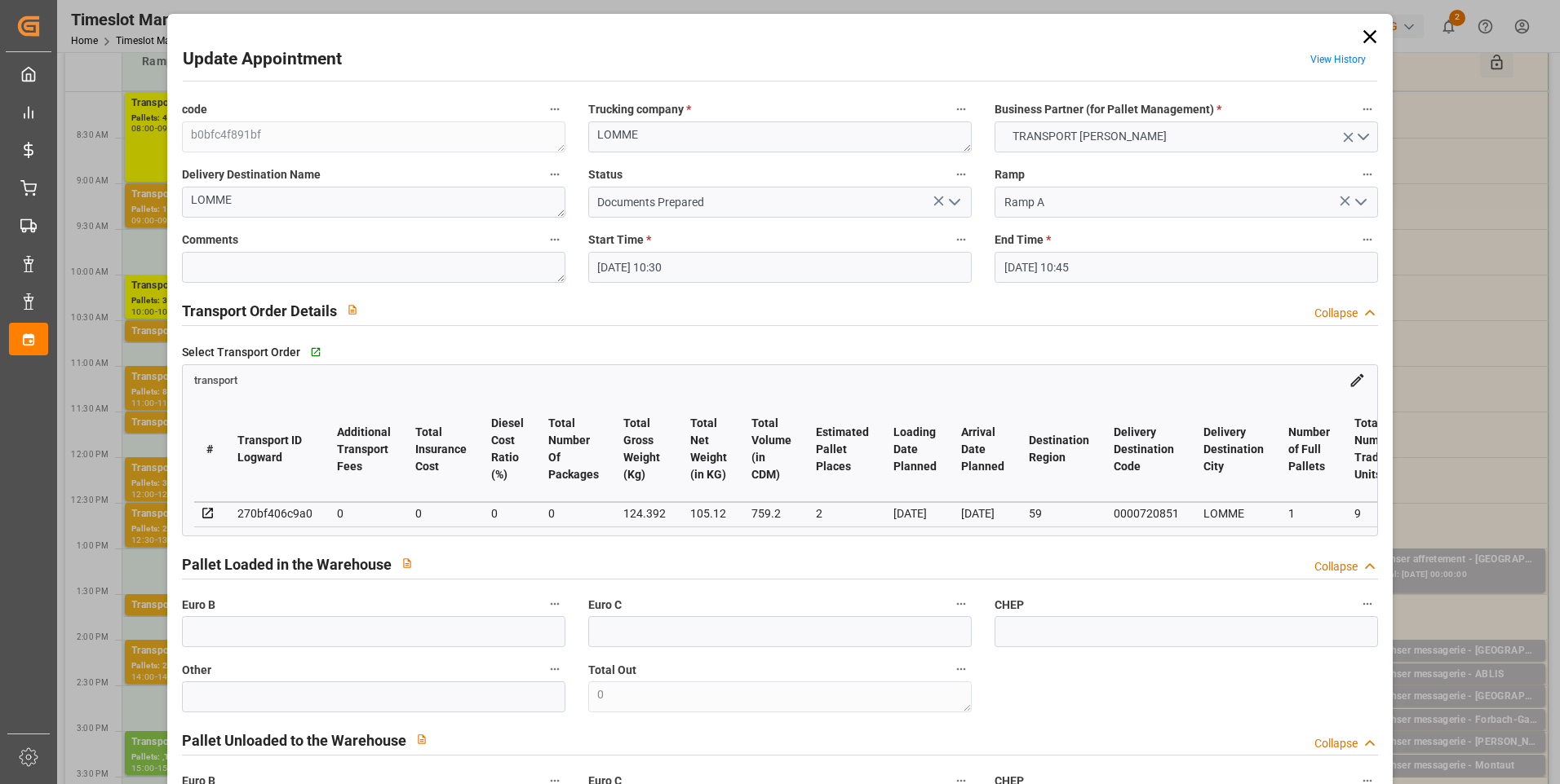
click at [952, 202] on icon "open menu" at bounding box center [955, 203] width 20 height 20
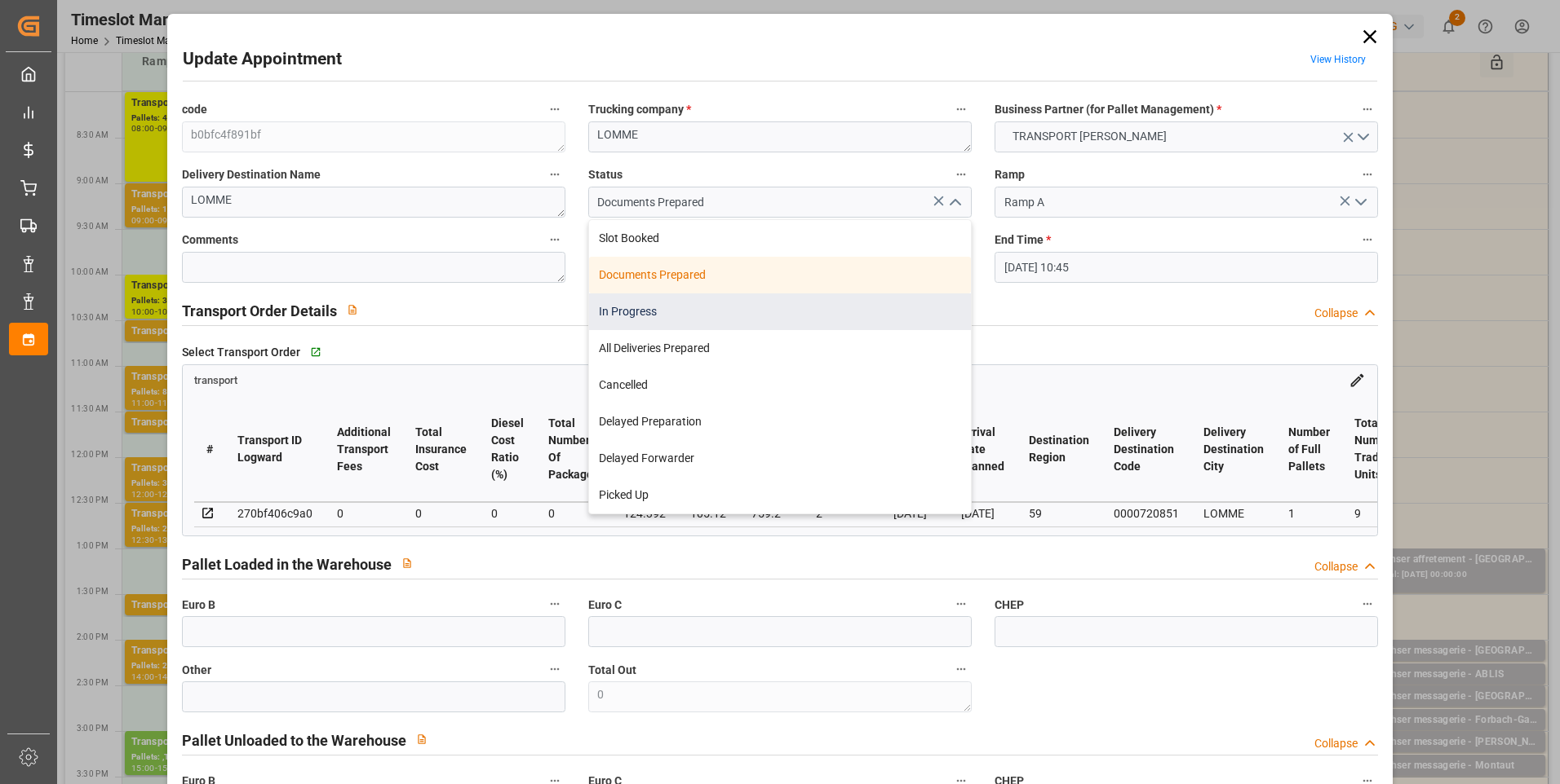
click at [660, 309] on div "In Progress" at bounding box center [780, 311] width 382 height 37
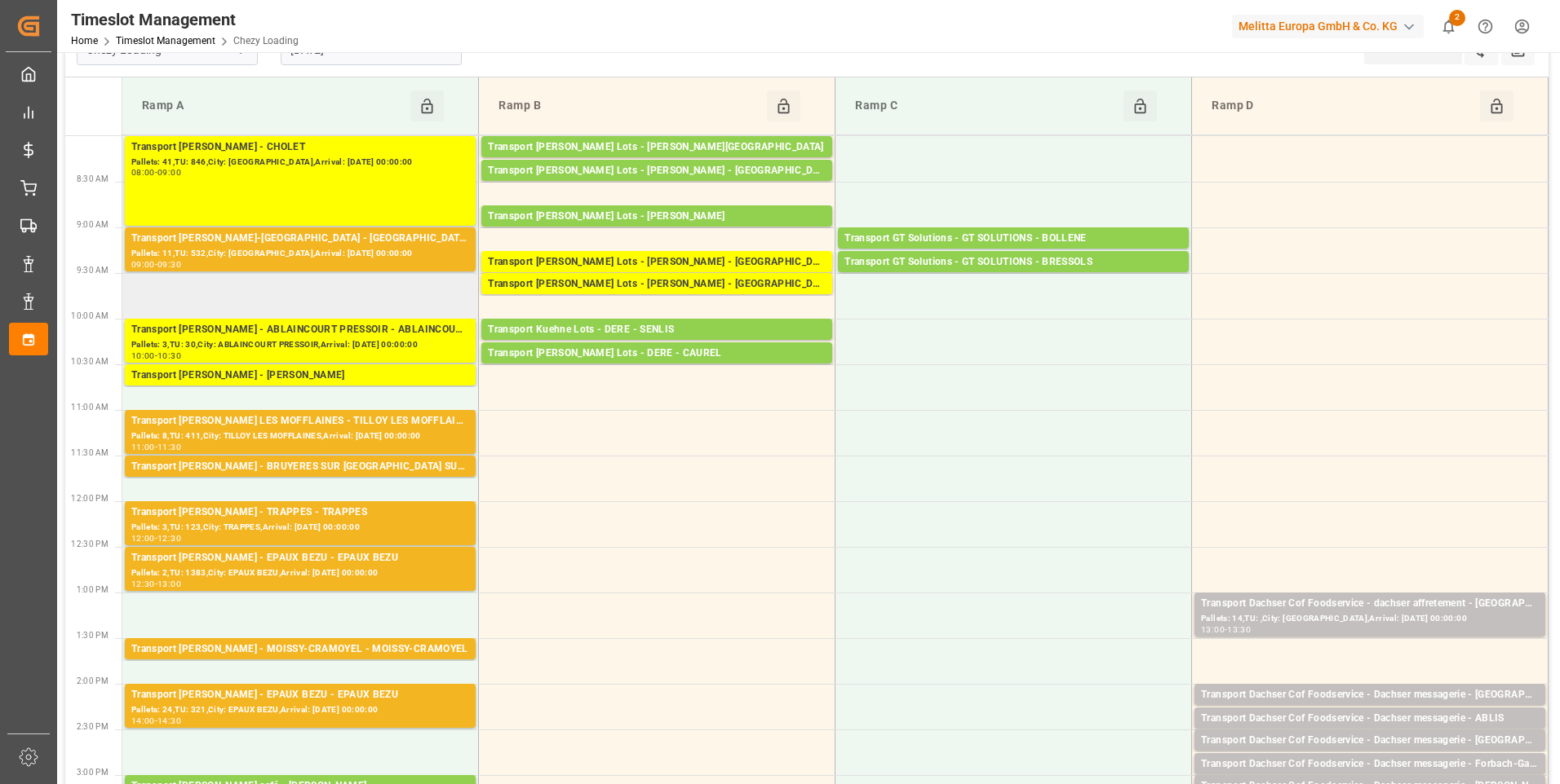
scroll to position [0, 0]
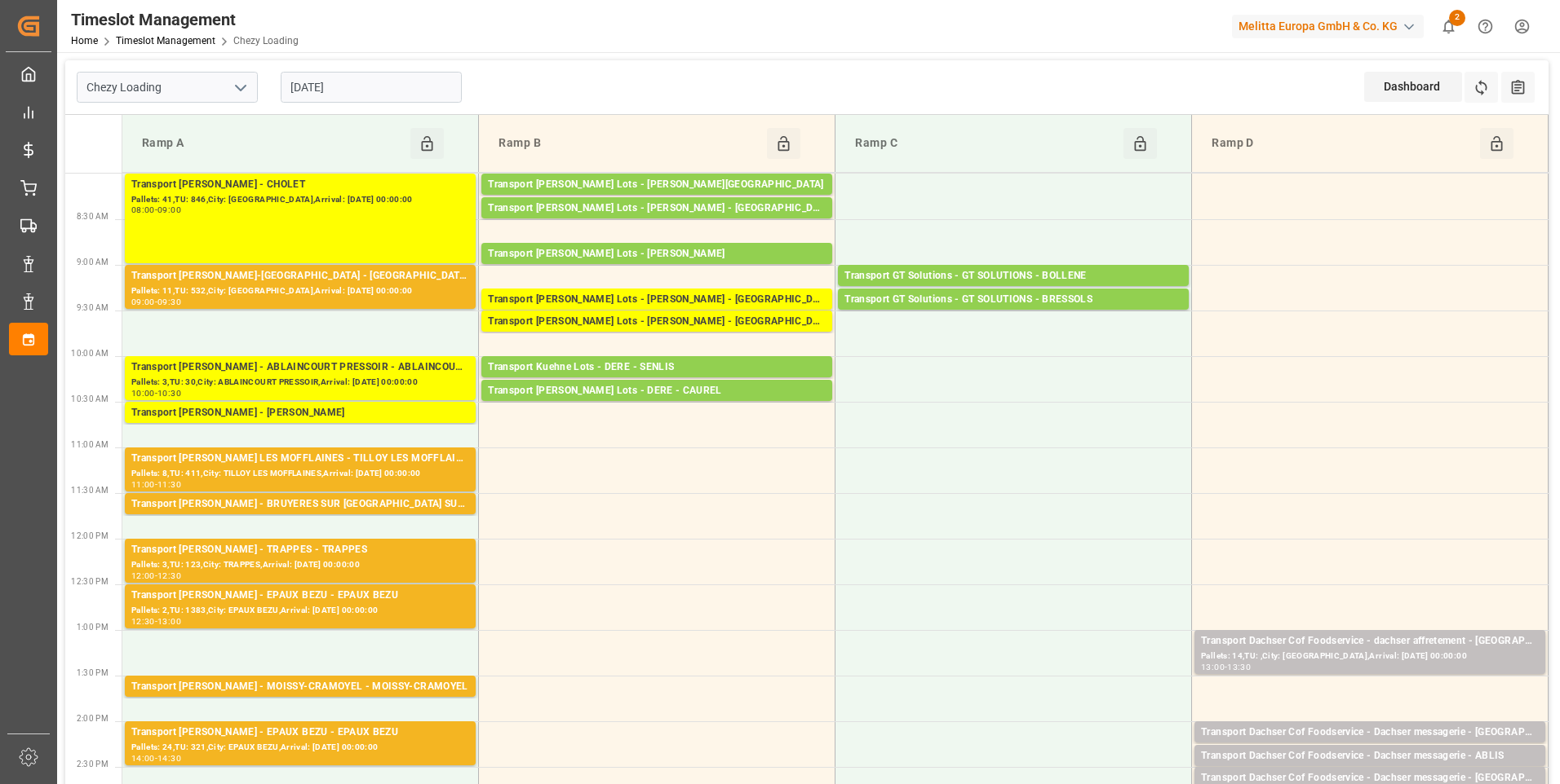
click at [238, 85] on icon "open menu" at bounding box center [240, 88] width 20 height 20
click at [129, 128] on div "Chezy Loading" at bounding box center [166, 123] width 179 height 37
click at [239, 90] on polyline "open menu" at bounding box center [240, 88] width 10 height 5
click at [187, 159] on div "Chezy Unloading" at bounding box center [166, 159] width 179 height 37
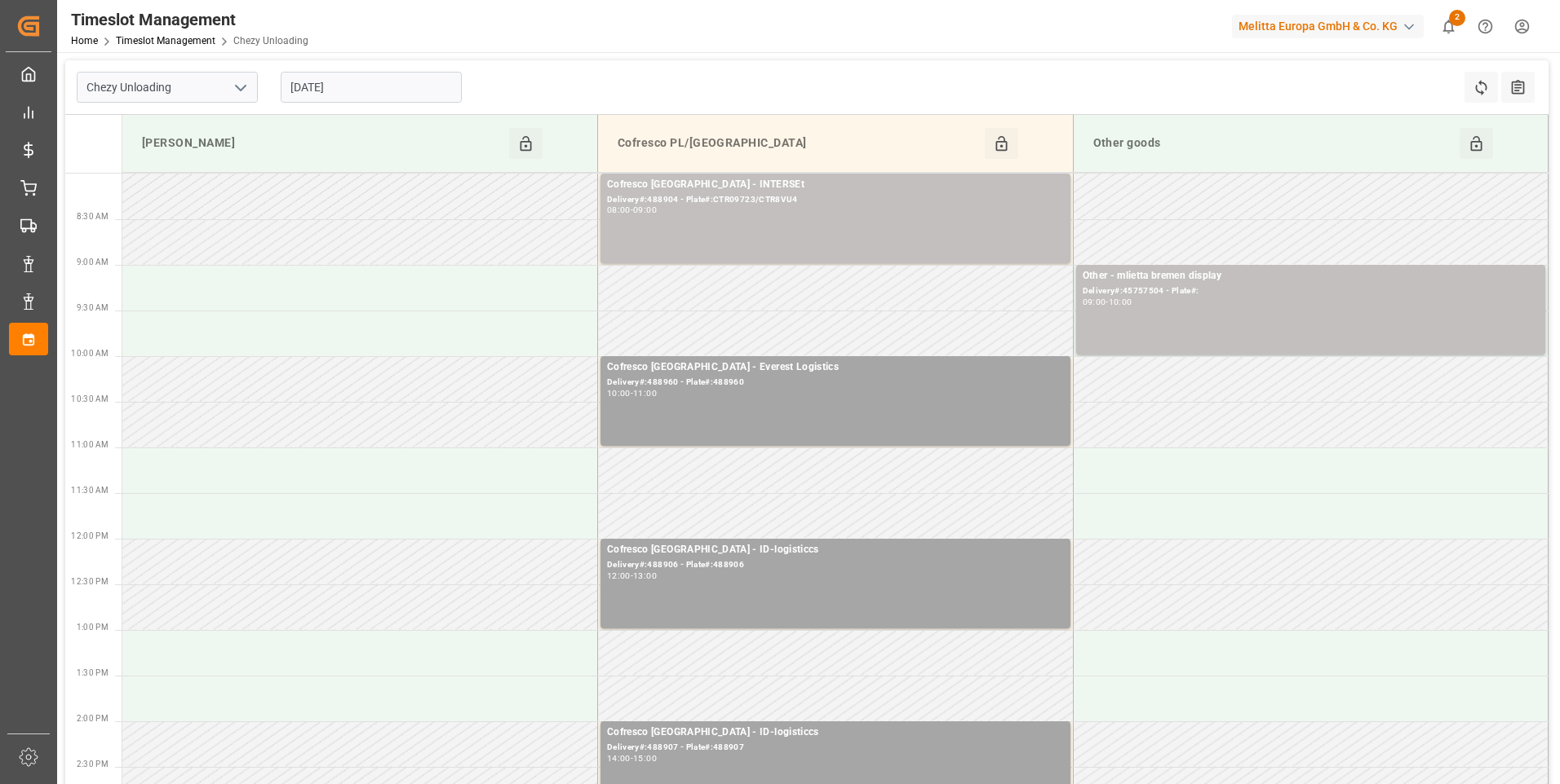
click at [402, 83] on input "[DATE]" at bounding box center [371, 87] width 181 height 31
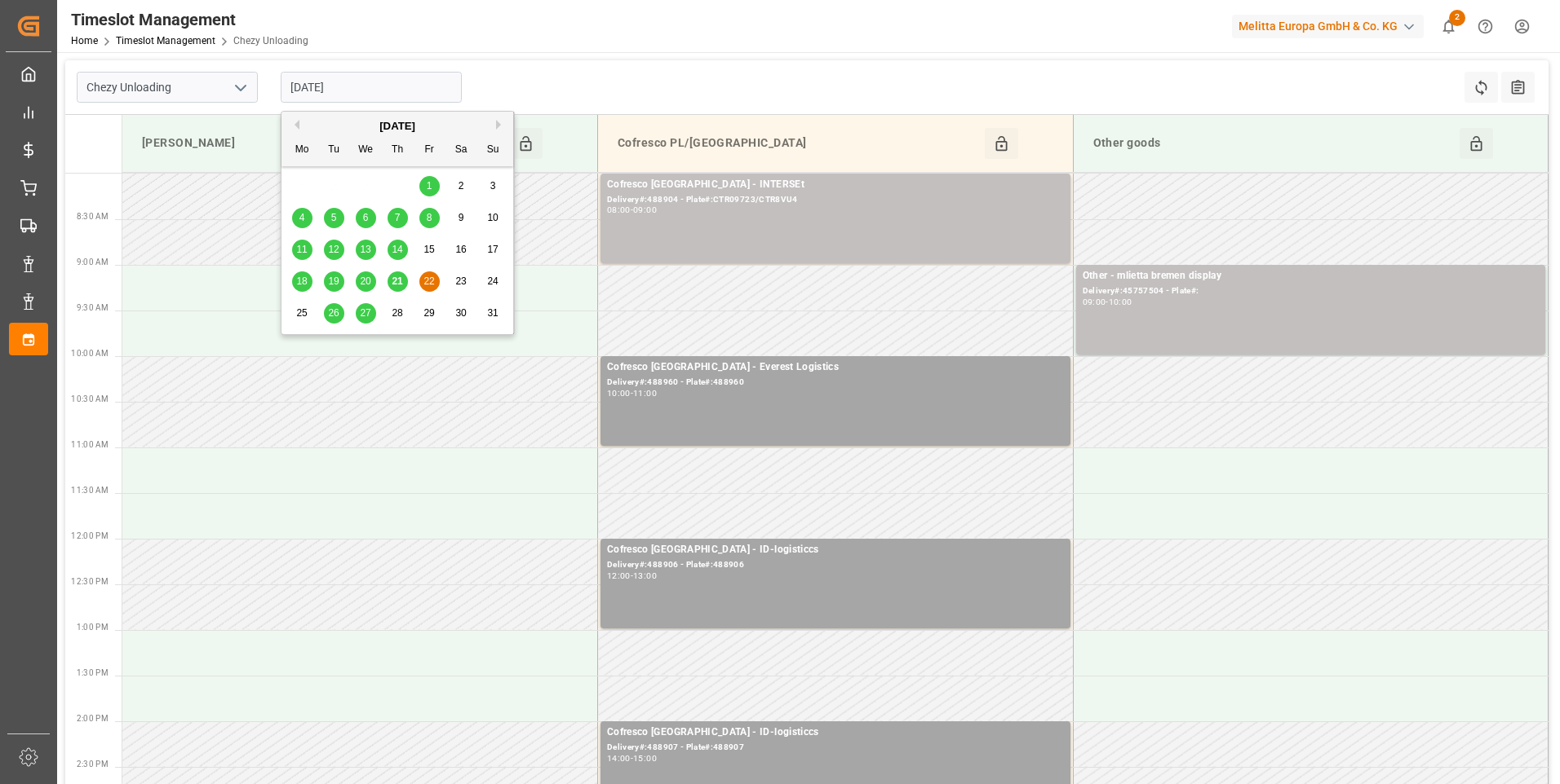
click at [395, 281] on span "21" at bounding box center [397, 282] width 11 height 12
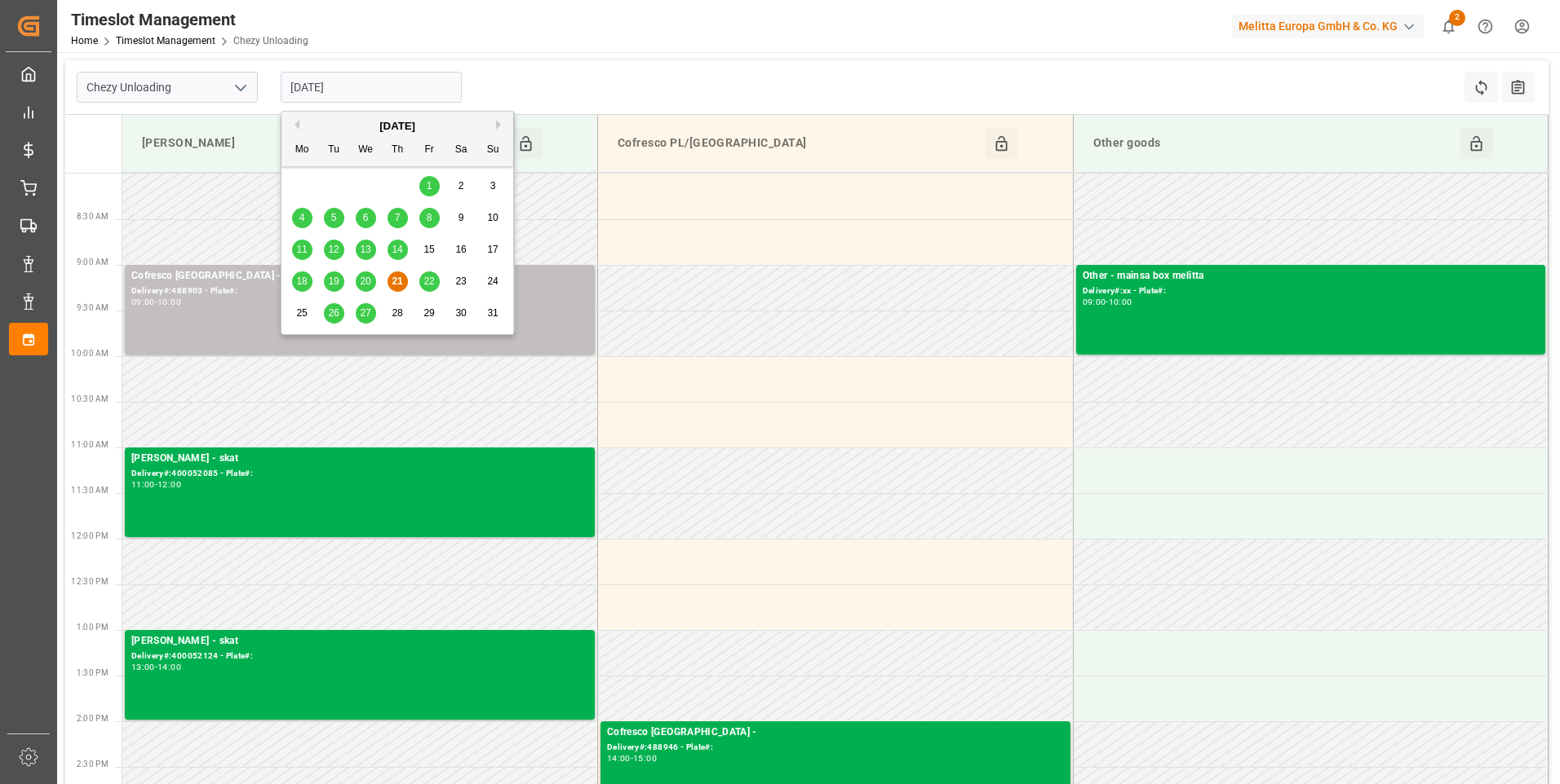
click at [318, 83] on input "[DATE]" at bounding box center [371, 87] width 181 height 31
click at [424, 272] on div "18 19 20 21 22 23 24" at bounding box center [397, 282] width 223 height 32
click at [427, 277] on span "22" at bounding box center [428, 282] width 11 height 12
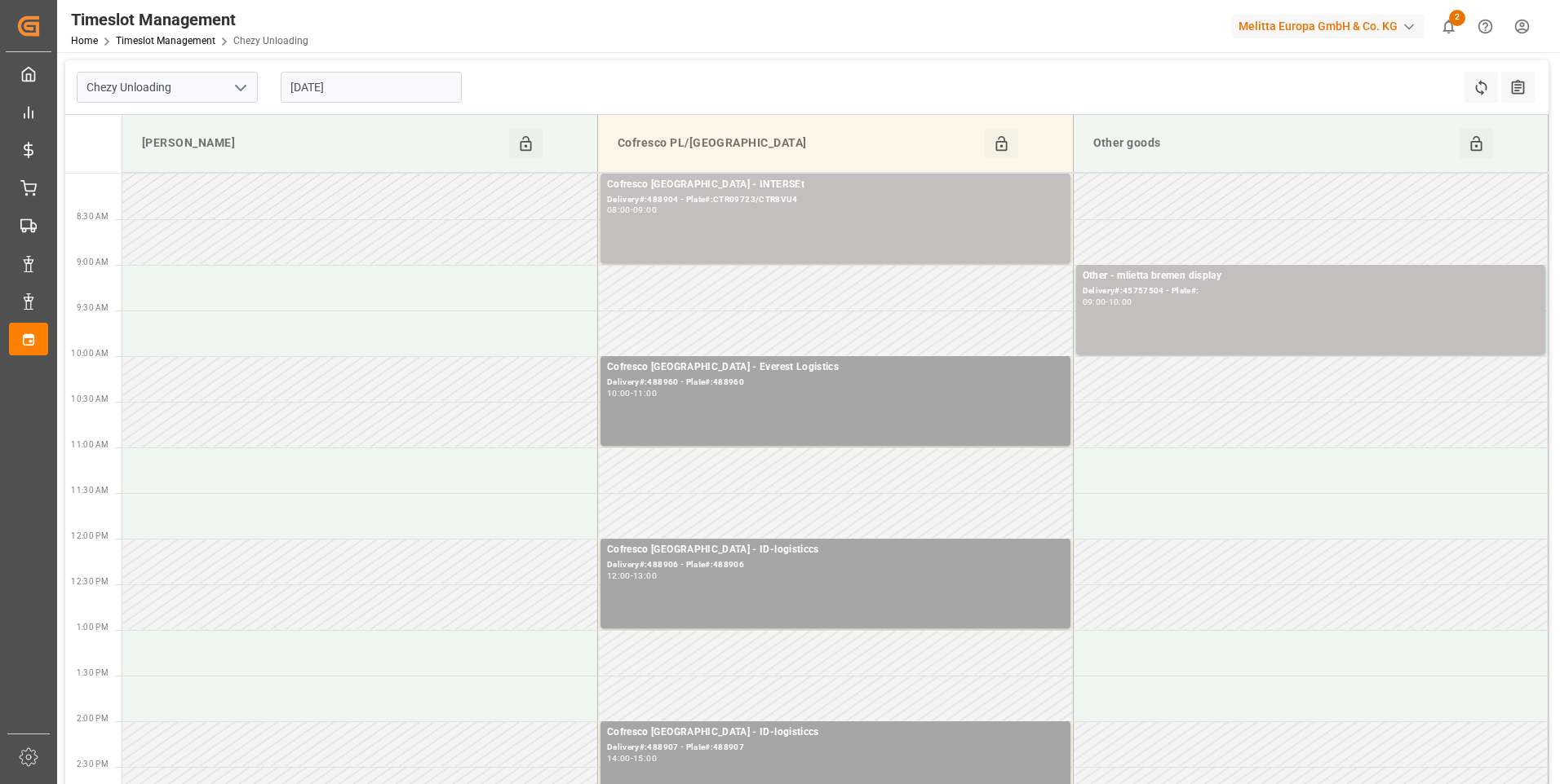
click at [384, 91] on input "[DATE]" at bounding box center [371, 87] width 181 height 31
click at [703, 390] on div "10:00 - 11:00" at bounding box center [836, 393] width 457 height 9
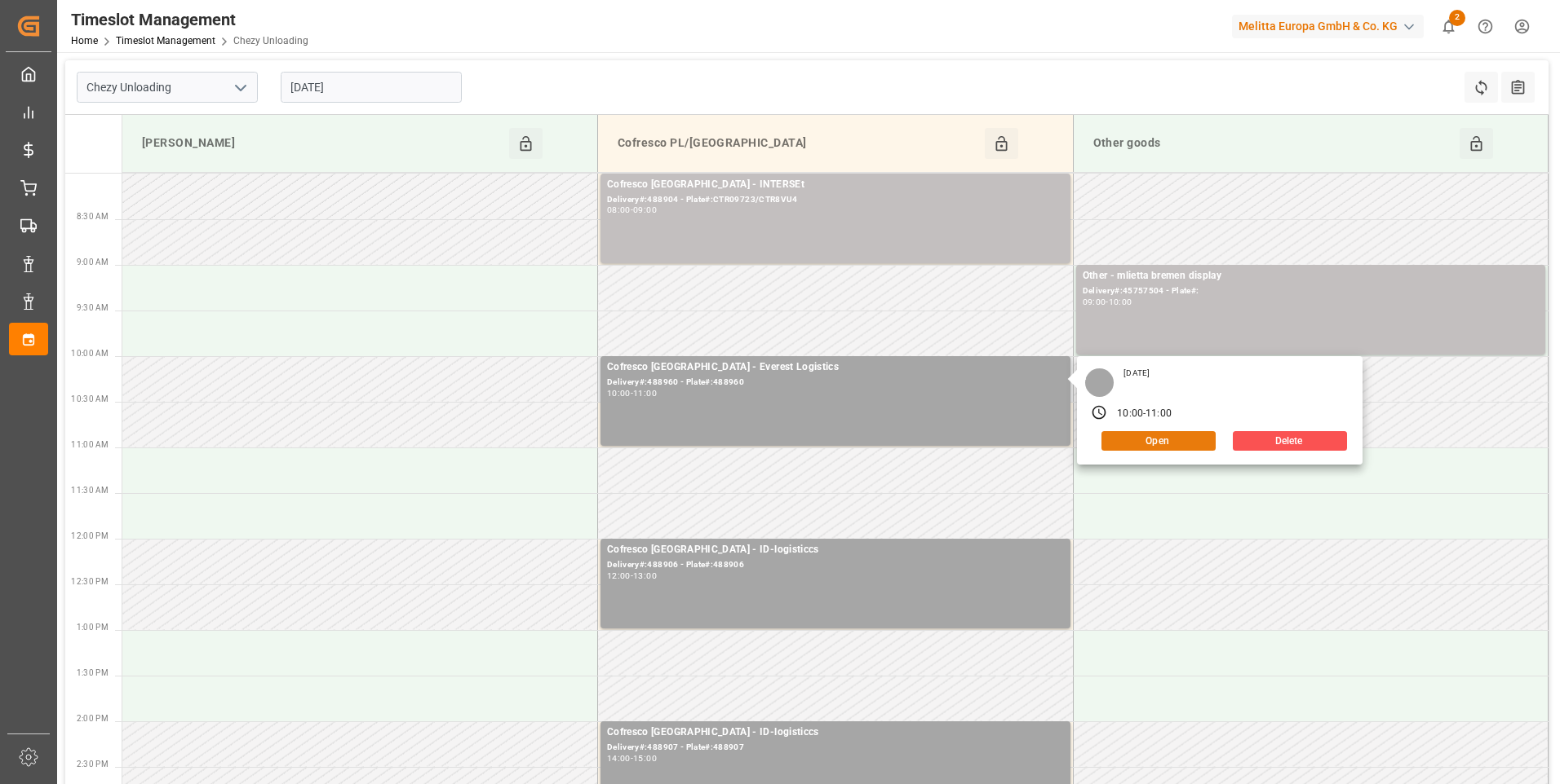
click at [1137, 438] on button "Open" at bounding box center [1157, 441] width 114 height 20
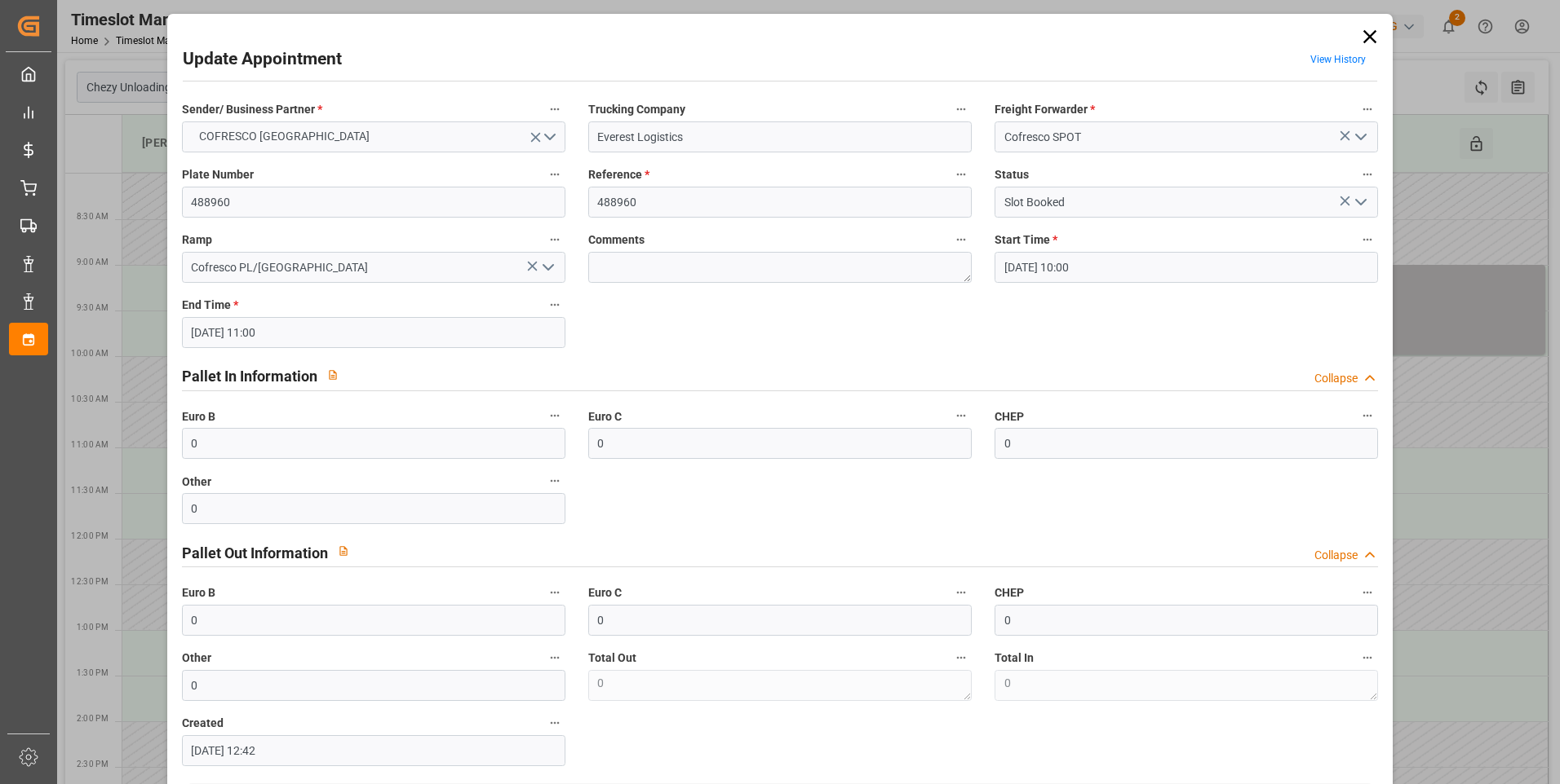
click at [538, 270] on icon "open menu" at bounding box center [548, 268] width 20 height 20
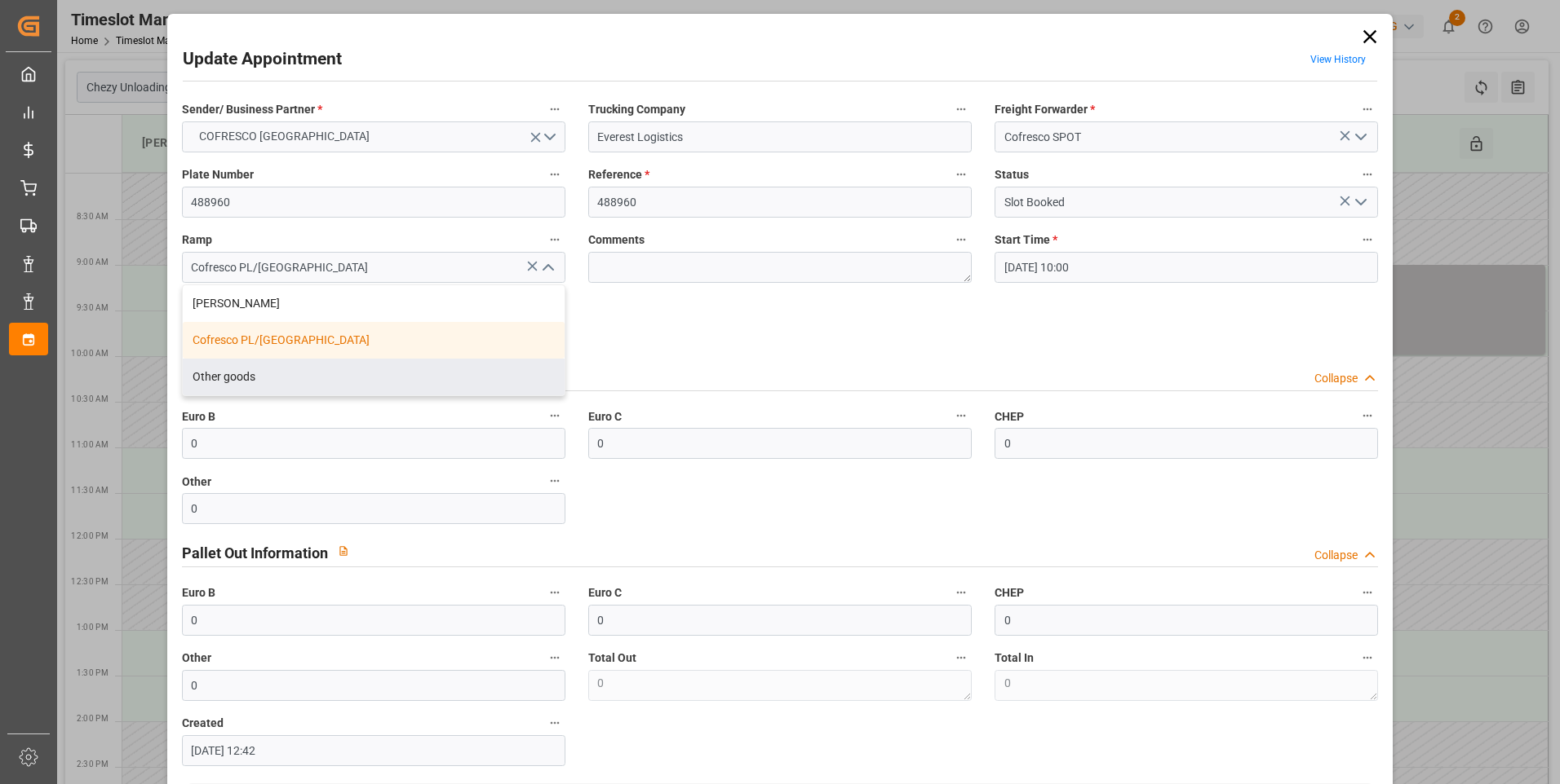
click at [1362, 198] on icon "open menu" at bounding box center [1361, 203] width 20 height 20
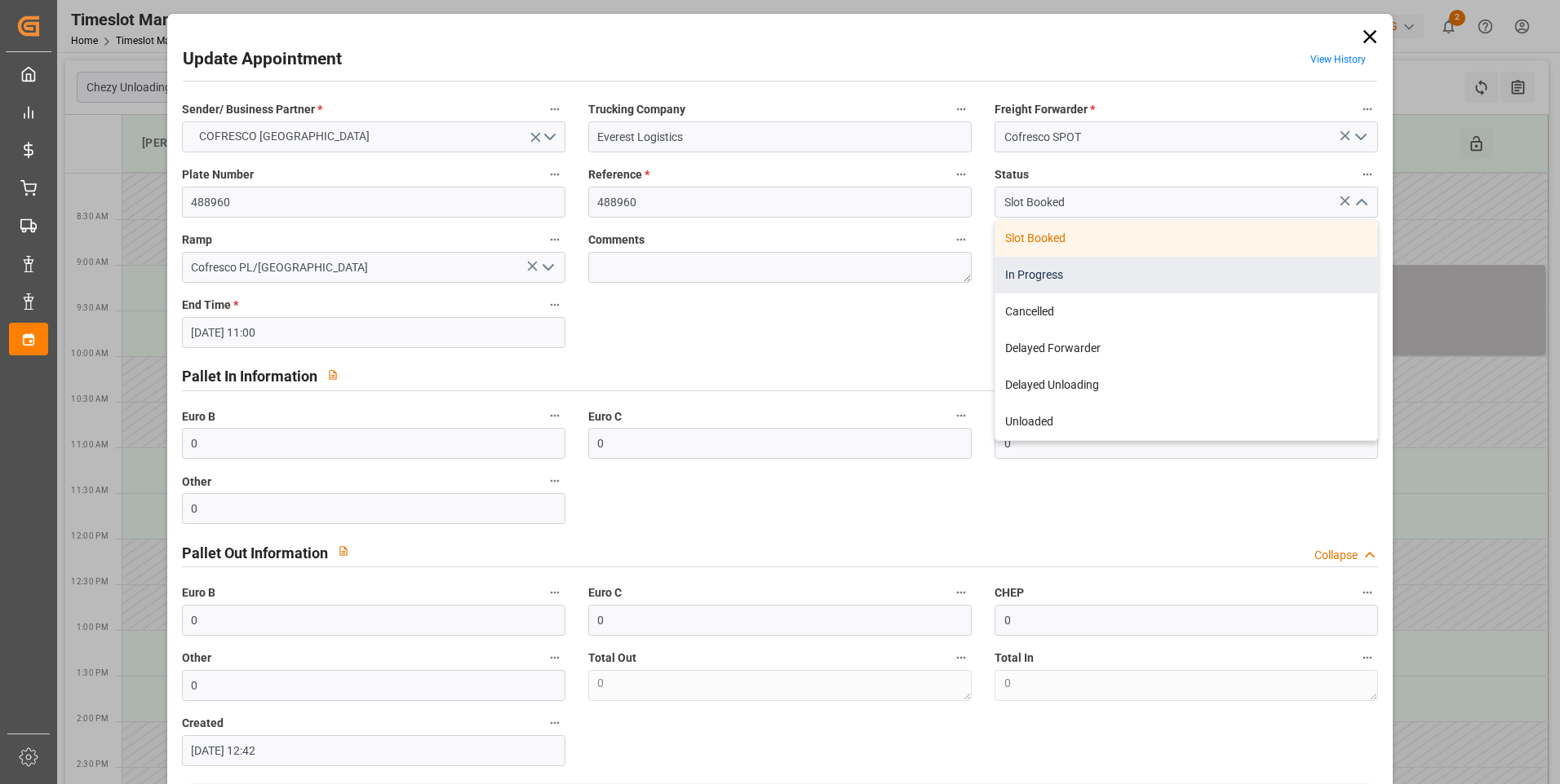
click at [1031, 268] on div "In Progress" at bounding box center [1186, 275] width 382 height 37
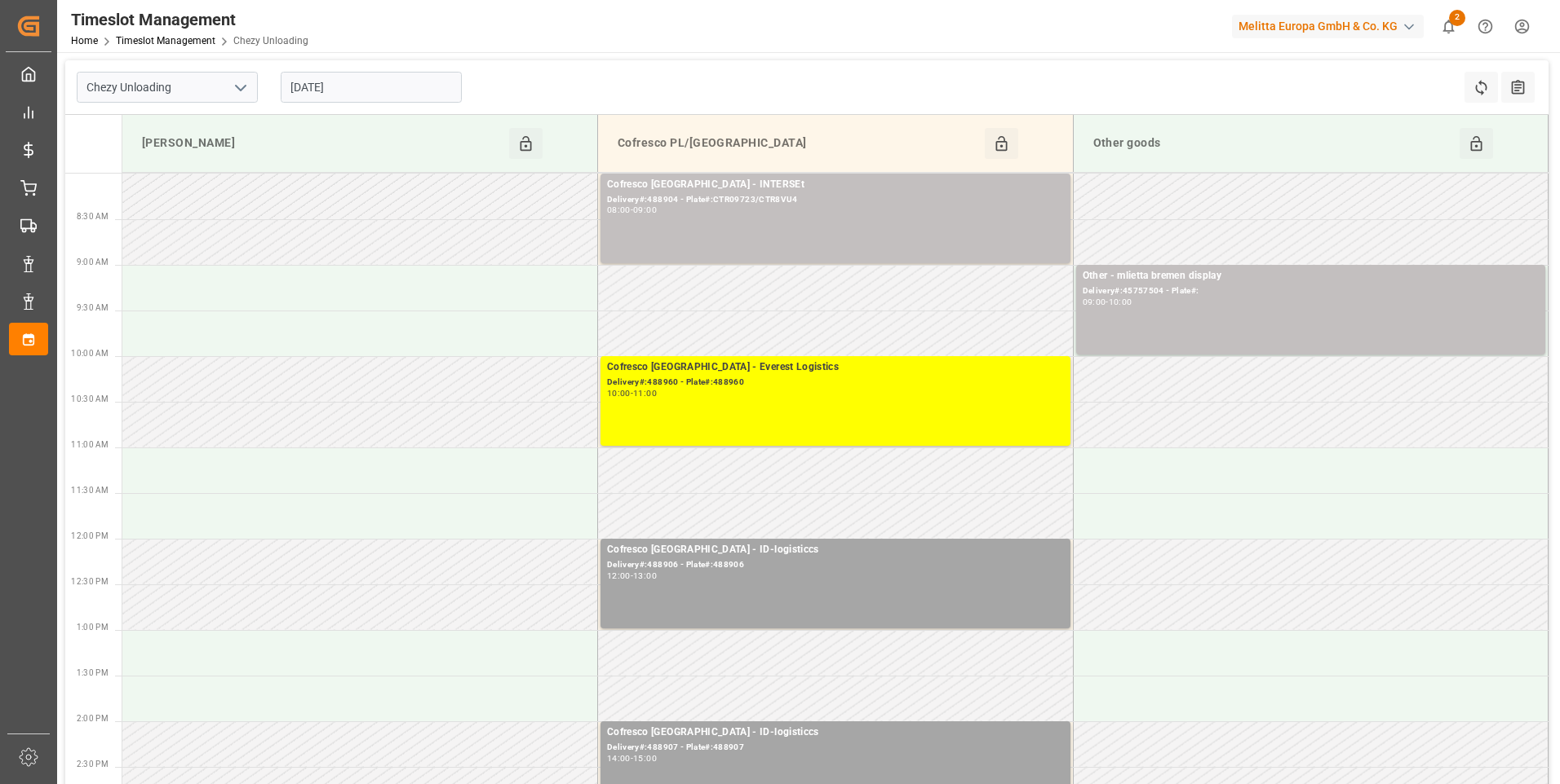
click at [395, 91] on input "[DATE]" at bounding box center [371, 87] width 181 height 31
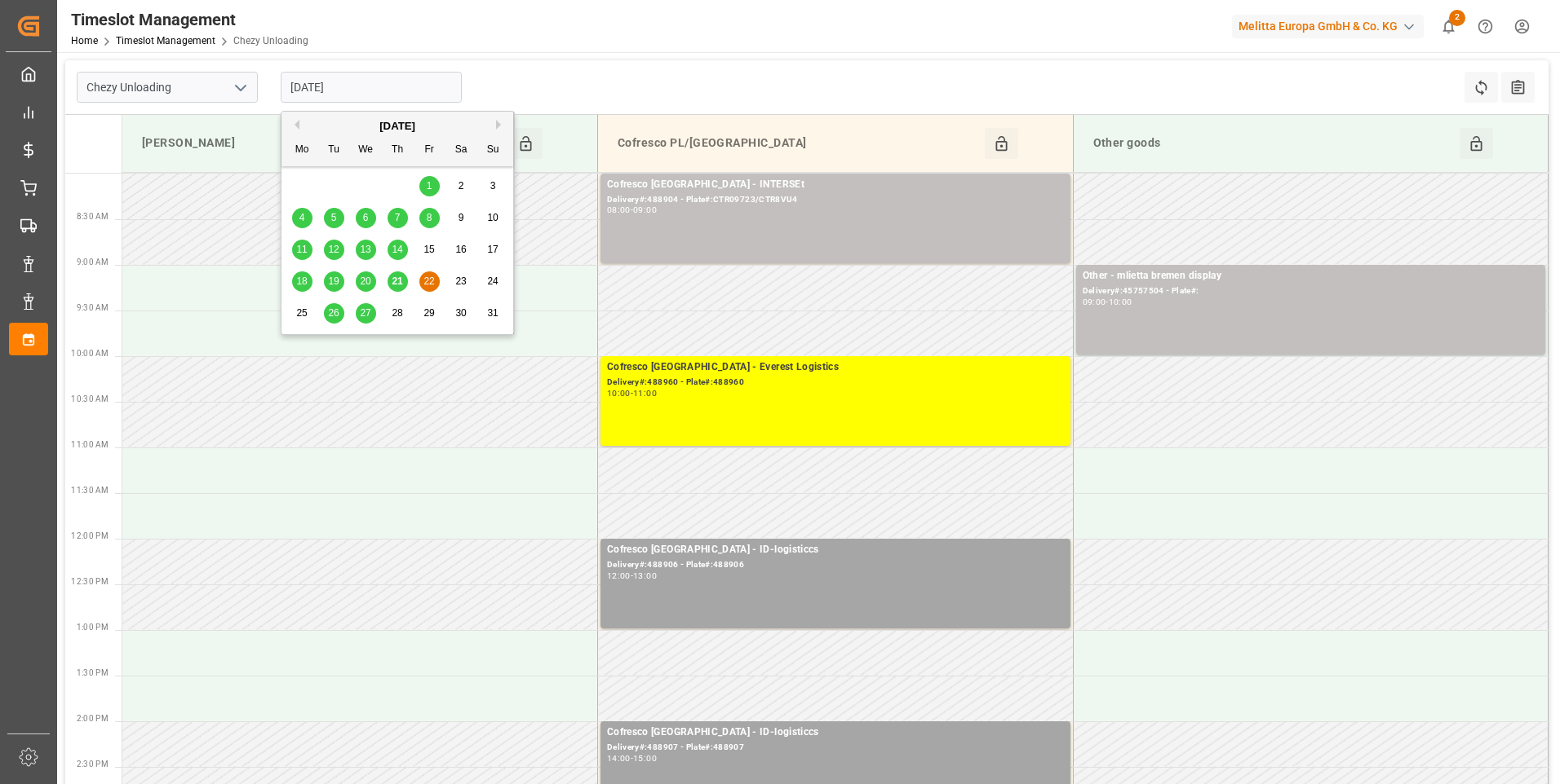
click at [399, 283] on span "21" at bounding box center [397, 282] width 11 height 12
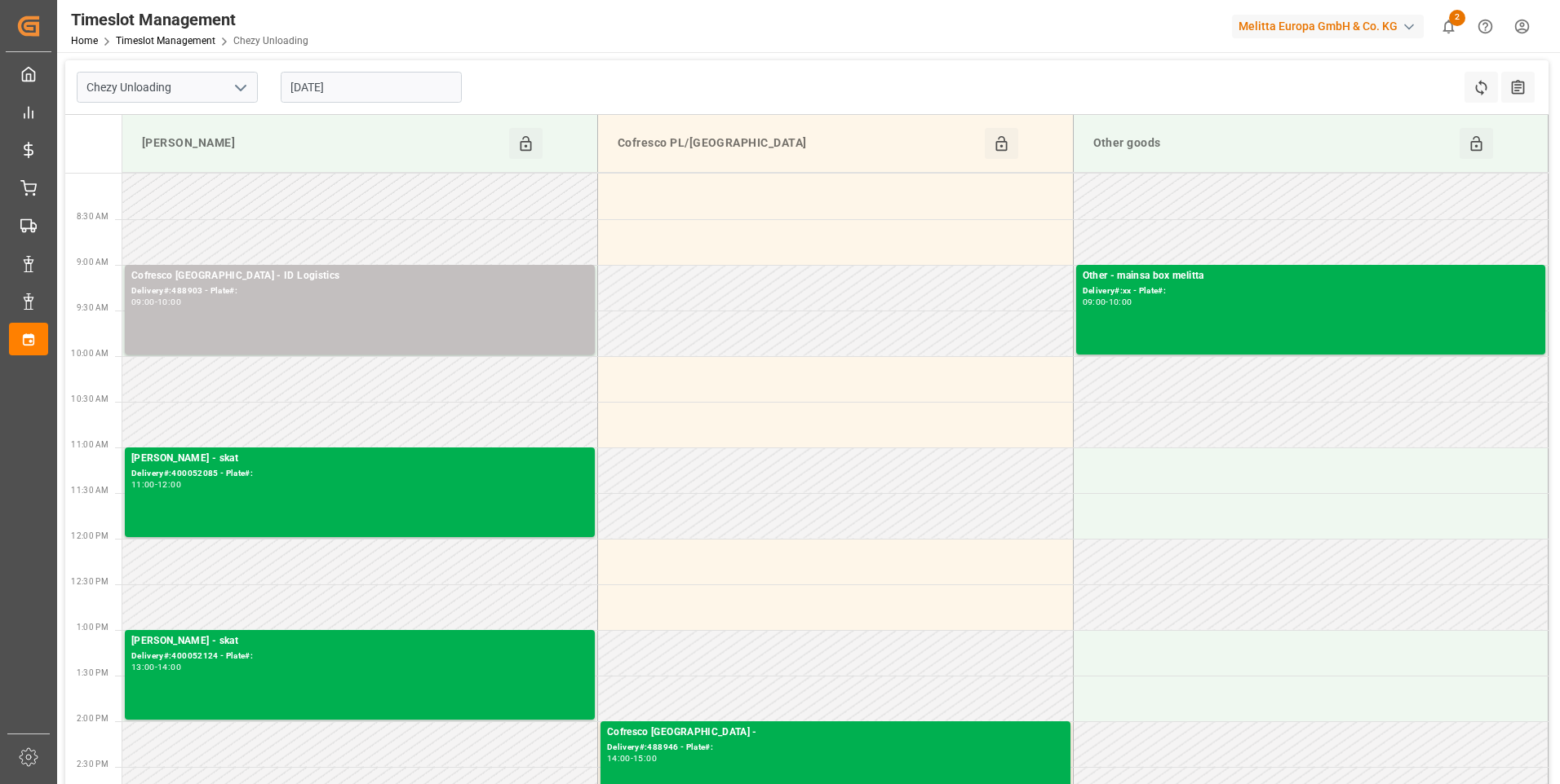
click at [243, 85] on icon "open menu" at bounding box center [240, 88] width 20 height 20
click at [129, 124] on div "Chezy Loading" at bounding box center [166, 123] width 179 height 37
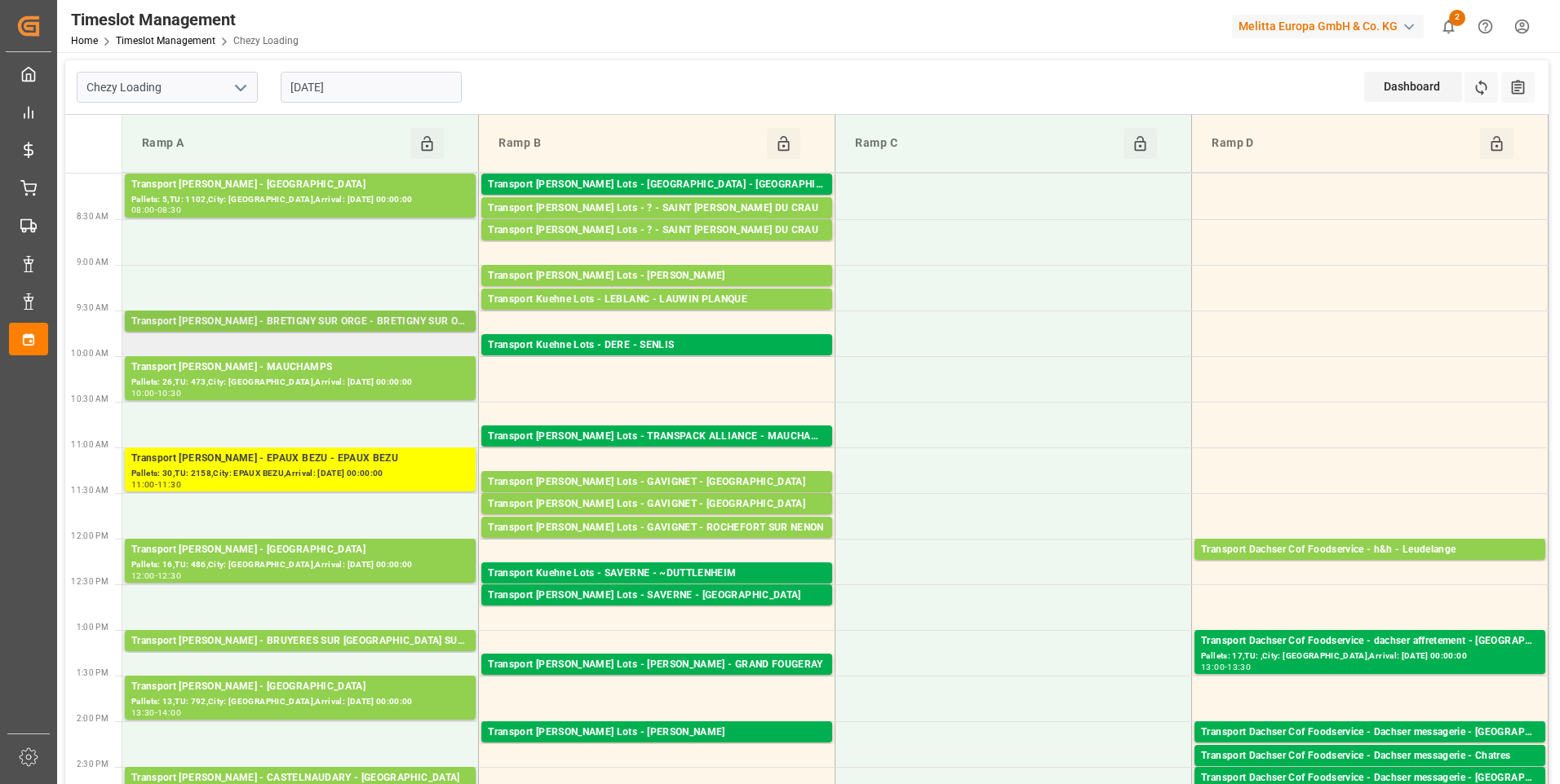
click at [337, 323] on div "Transport [PERSON_NAME] - BRETIGNY SUR ORGE - BRETIGNY SUR ORGE" at bounding box center [300, 321] width 337 height 16
click at [315, 312] on div "Transport Delisle - BRETIGNY SUR ORGE - BRETIGNY SUR ORGE Pallets: 2,TU: ,City:…" at bounding box center [300, 320] width 351 height 21
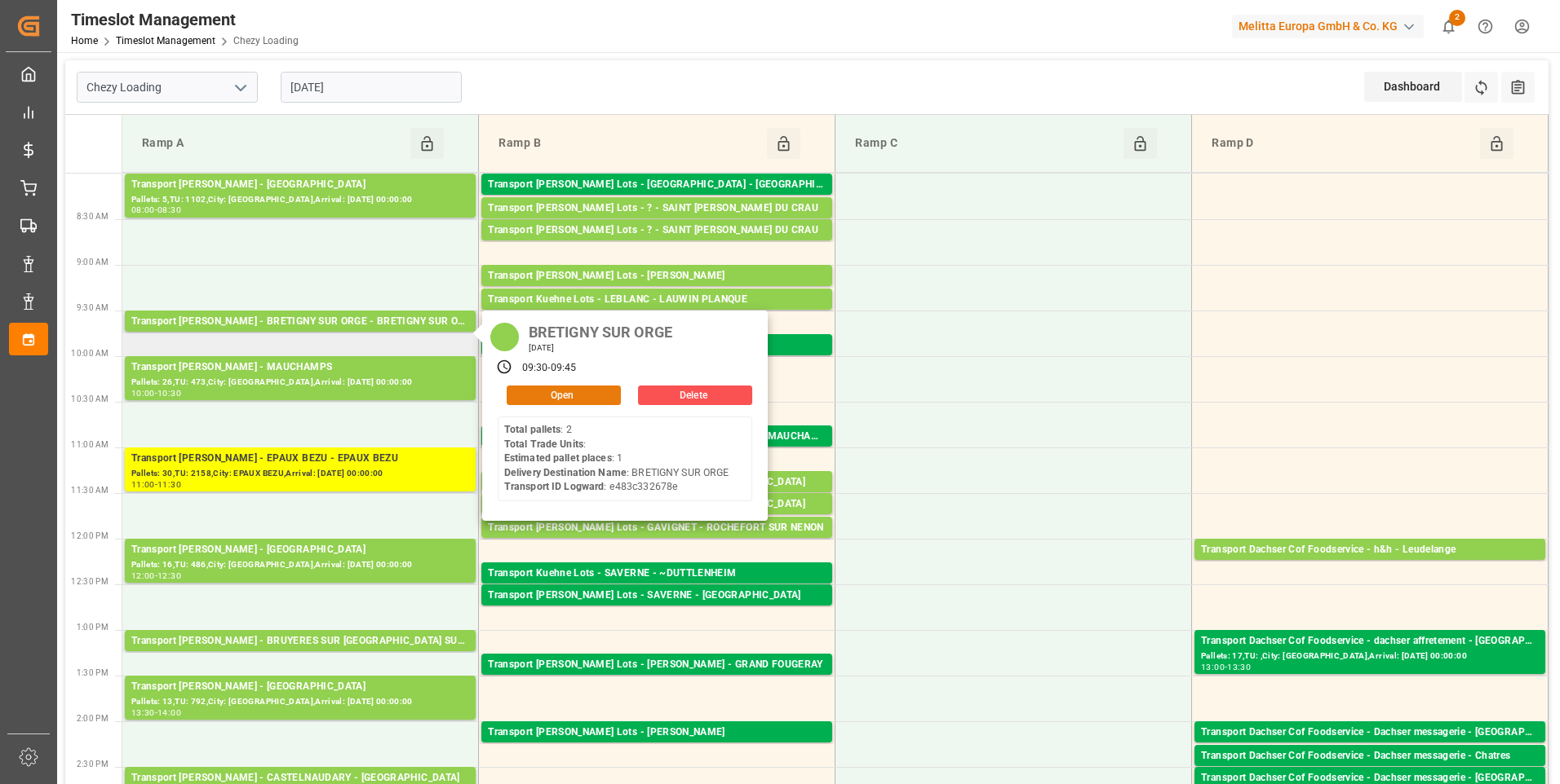
click at [581, 392] on button "Open" at bounding box center [563, 395] width 114 height 20
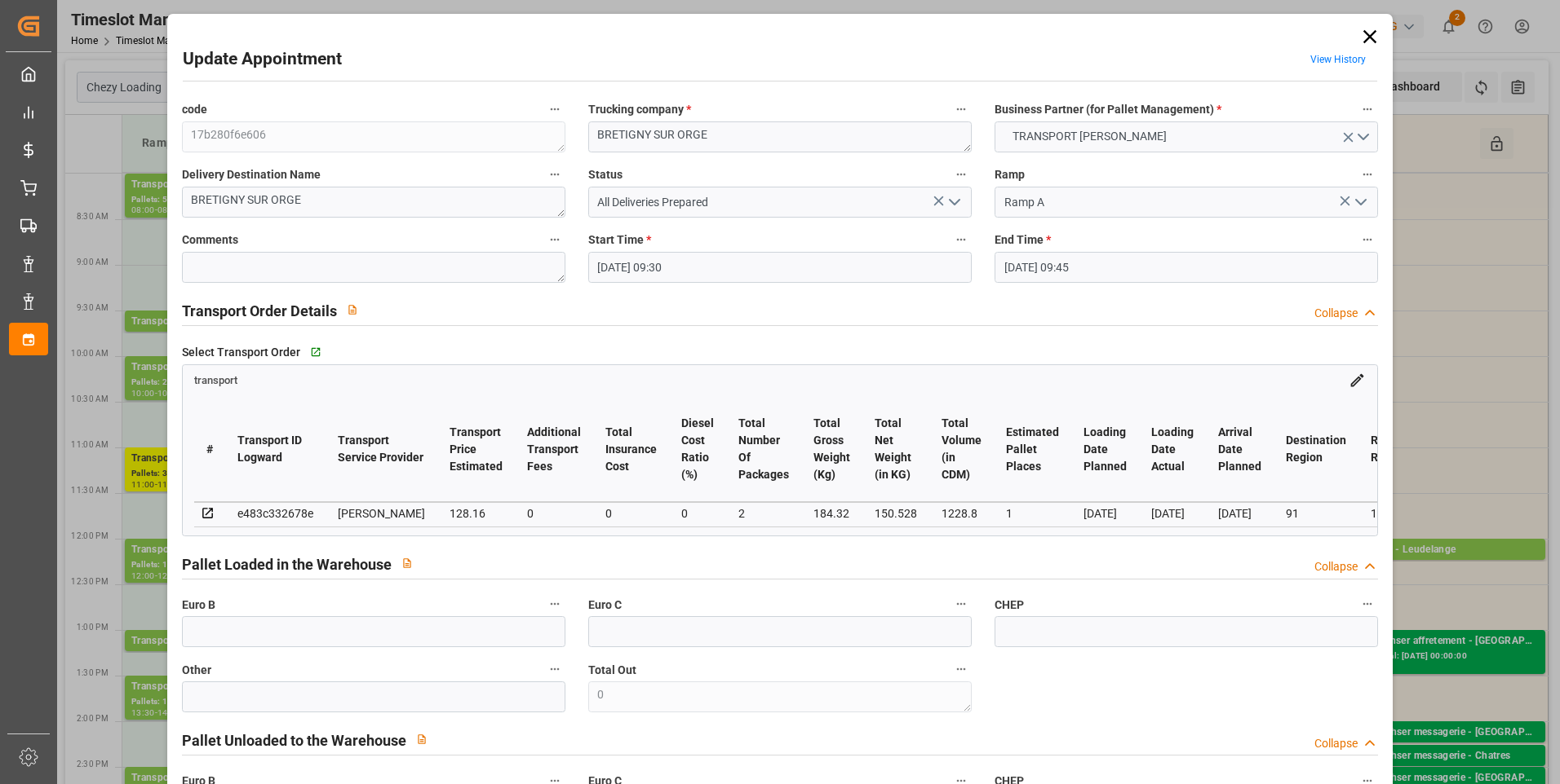
click at [950, 199] on icon "open menu" at bounding box center [955, 203] width 20 height 20
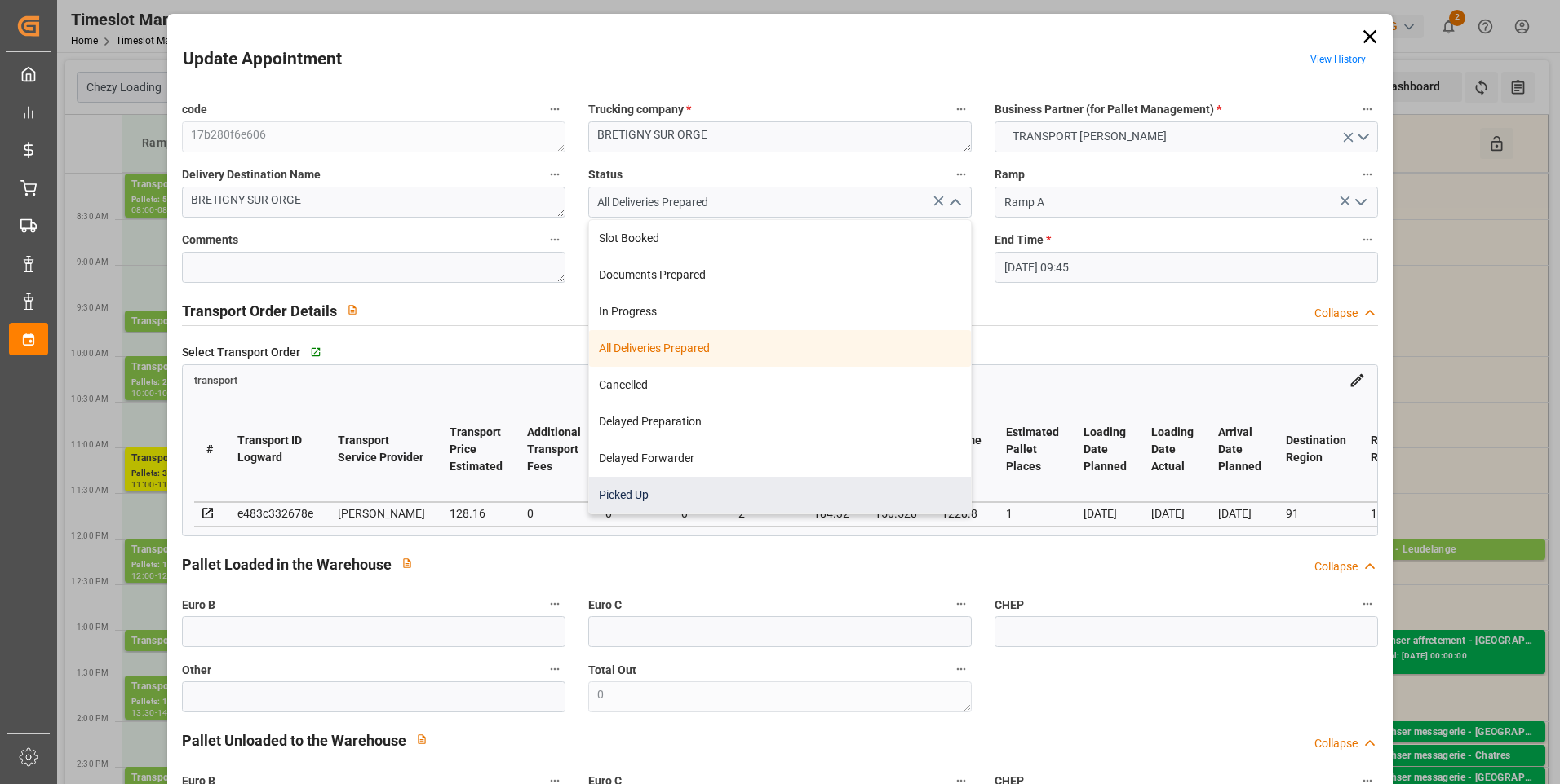
click at [644, 493] on div "Picked Up" at bounding box center [780, 494] width 382 height 37
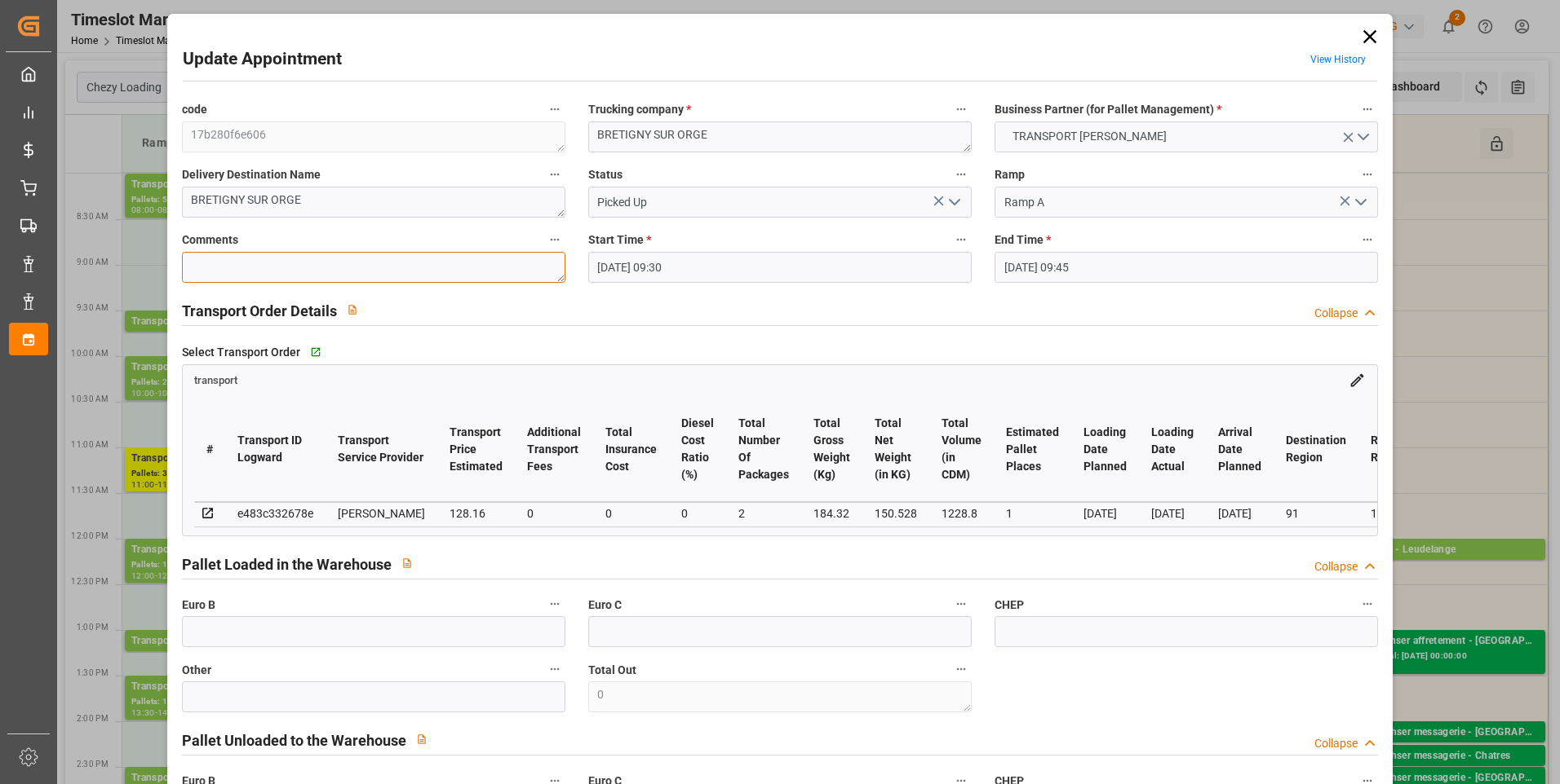
click at [249, 252] on textarea at bounding box center [374, 267] width 384 height 31
click at [331, 645] on input "text" at bounding box center [374, 631] width 384 height 31
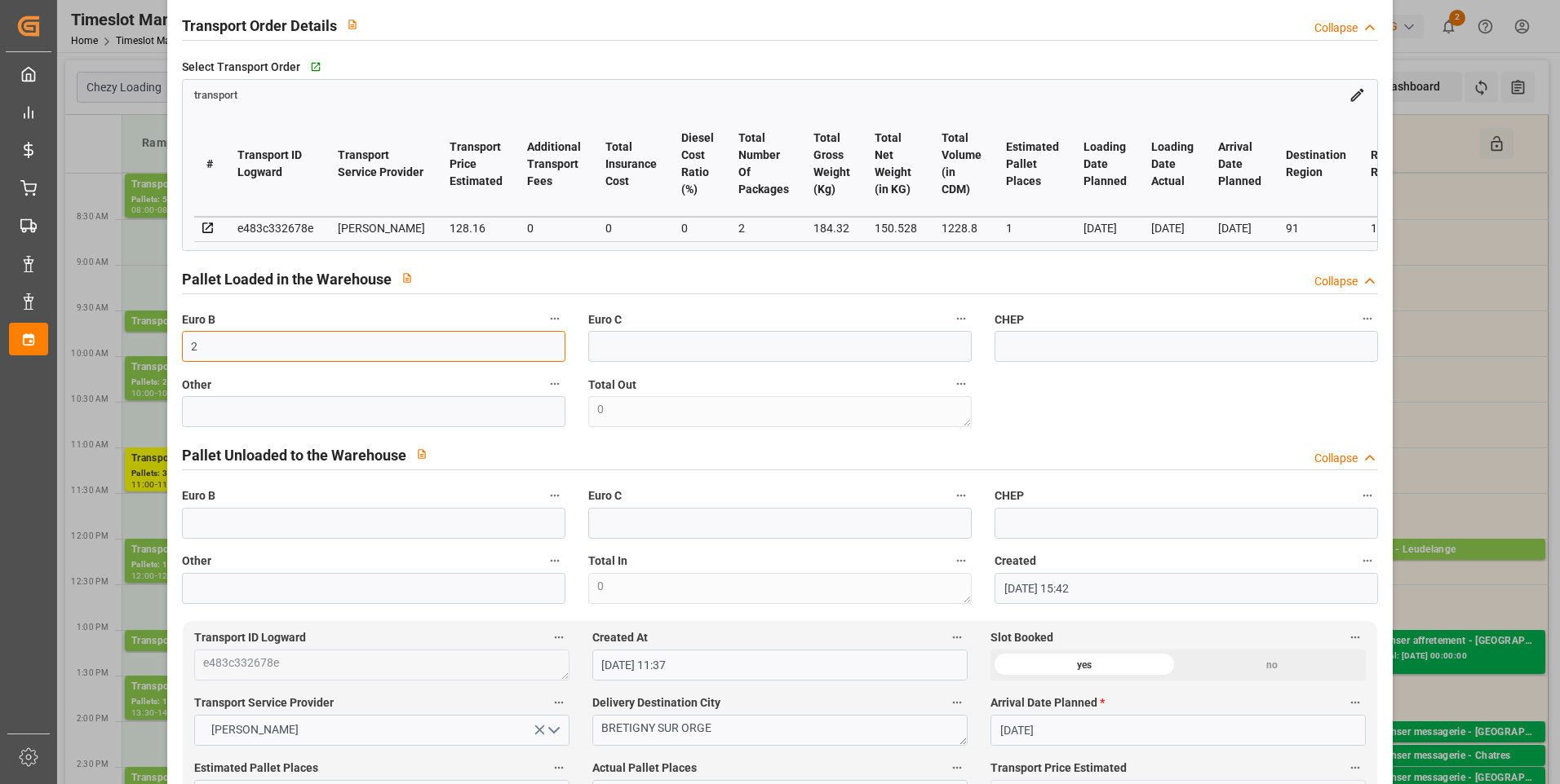
scroll to position [653, 0]
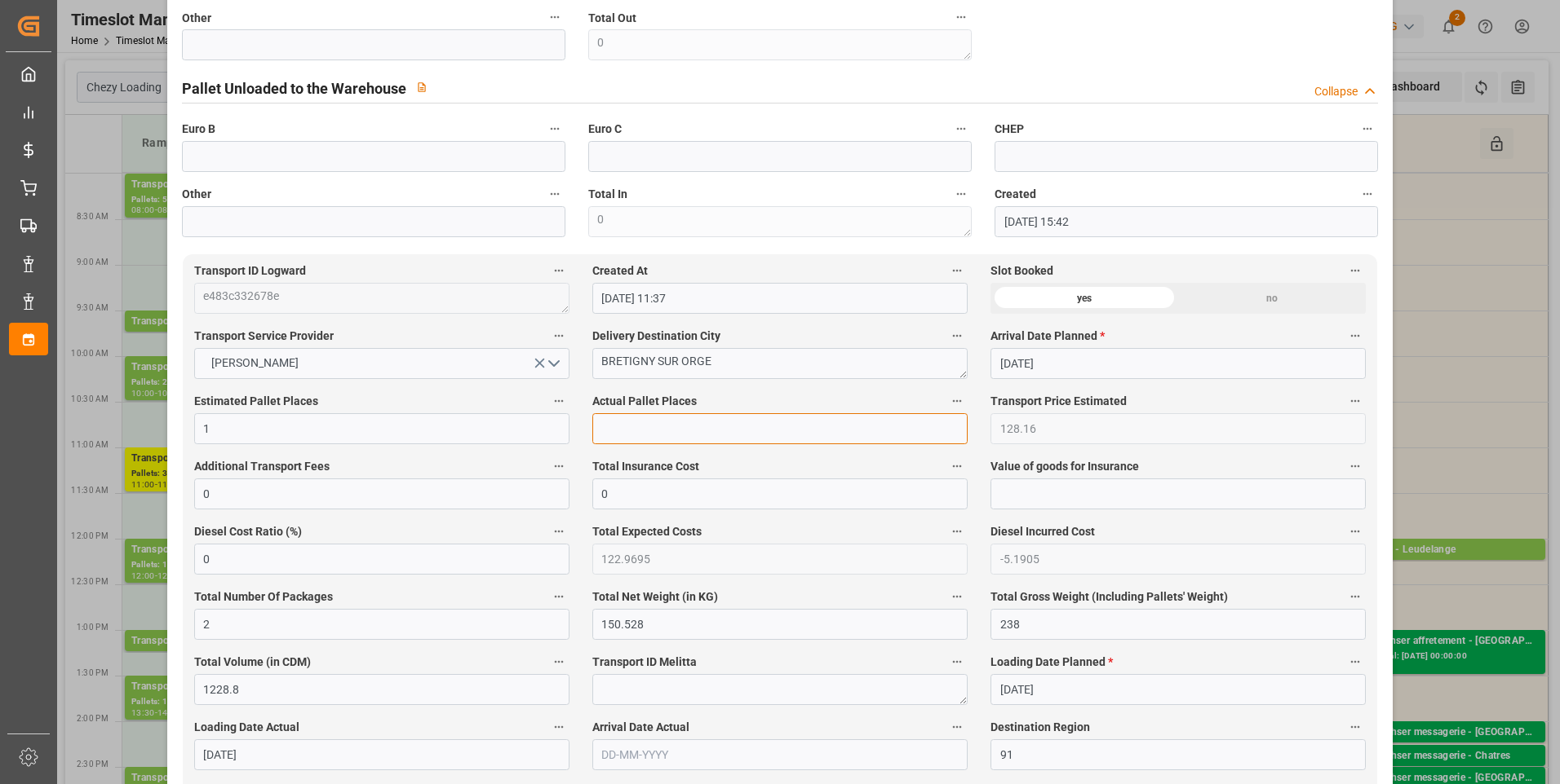
click at [626, 429] on input "text" at bounding box center [780, 428] width 375 height 31
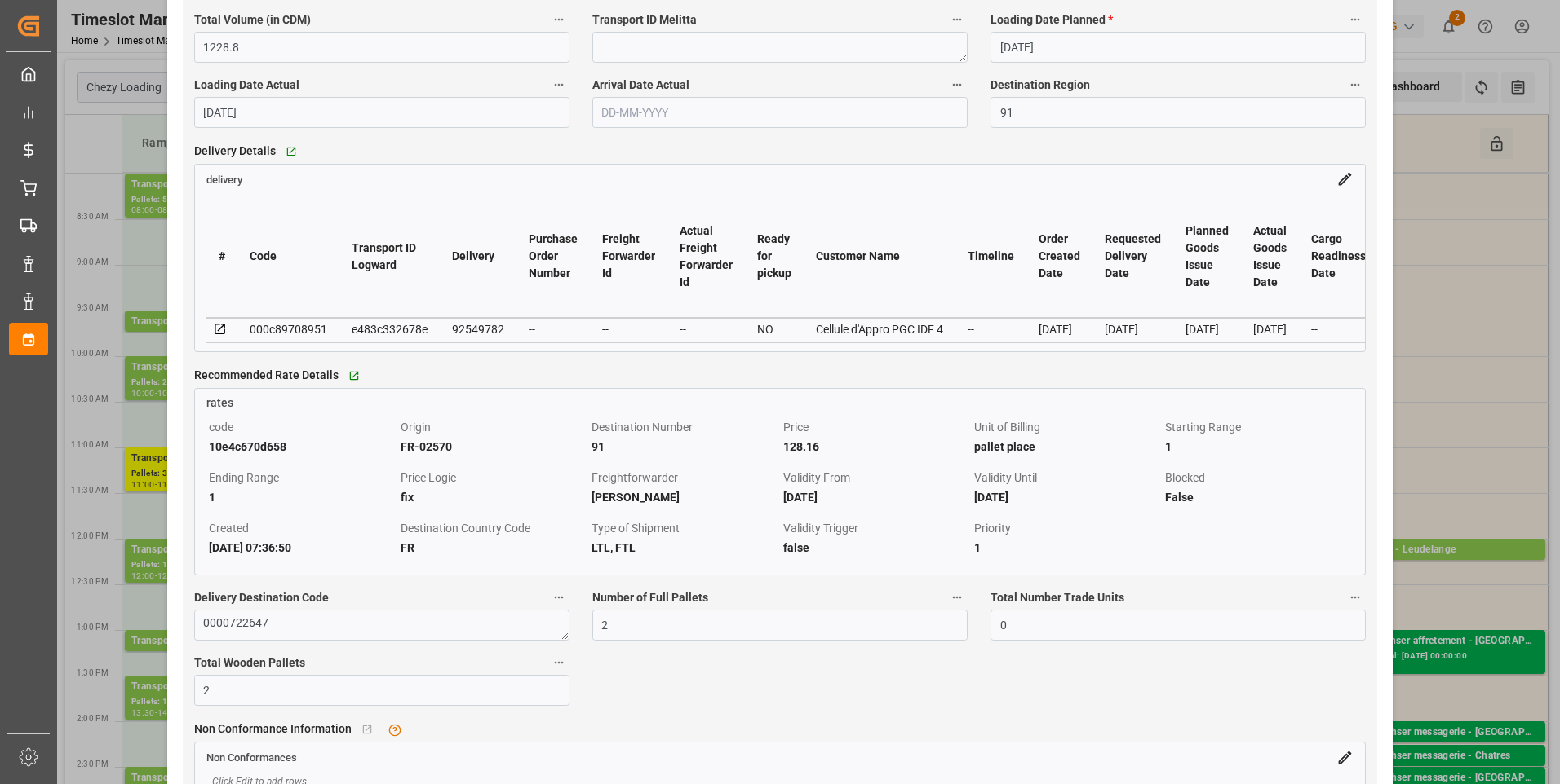
scroll to position [1304, 0]
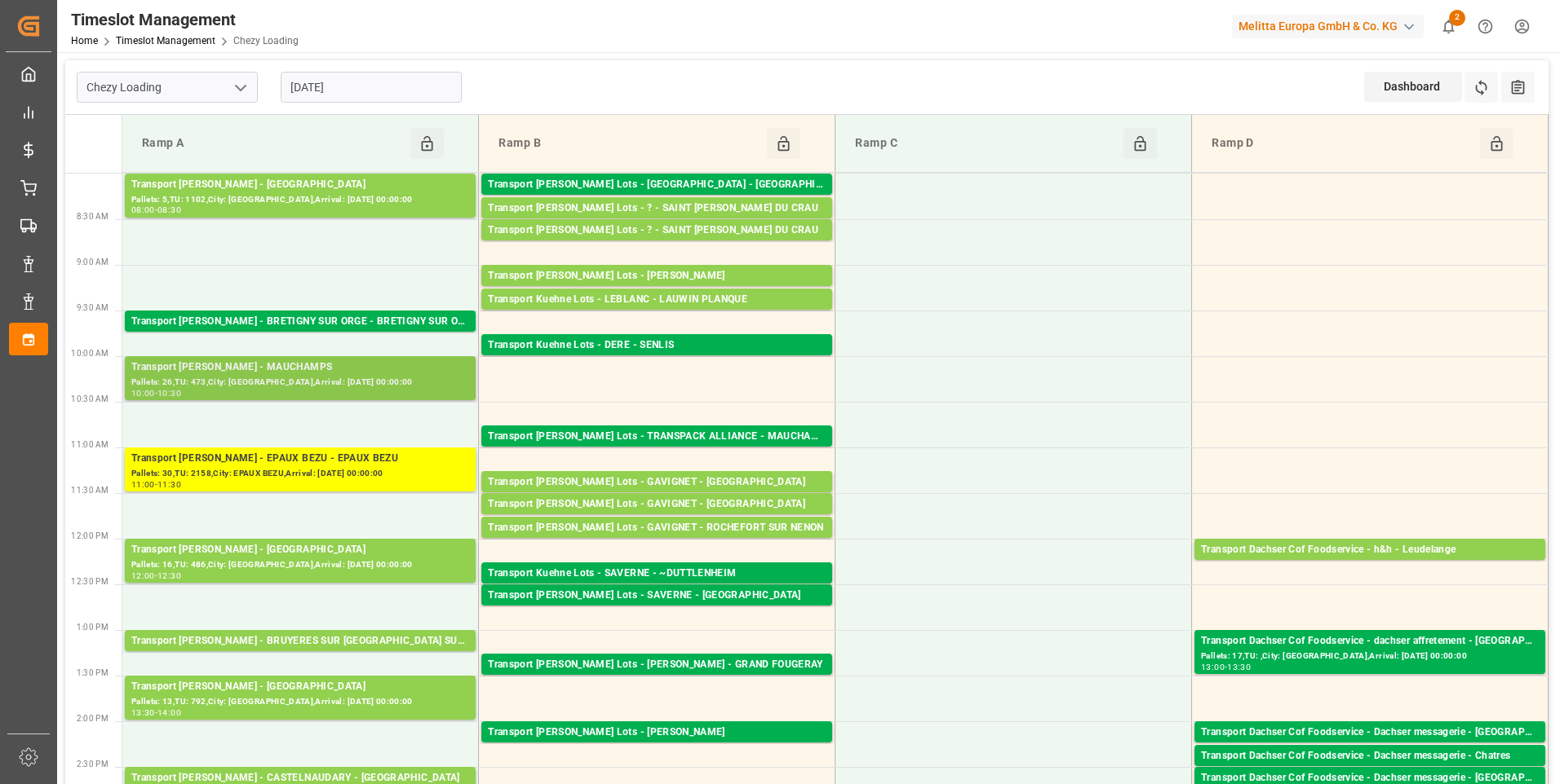
click at [231, 371] on div "Transport [PERSON_NAME] - MAUCHAMPS" at bounding box center [300, 368] width 337 height 16
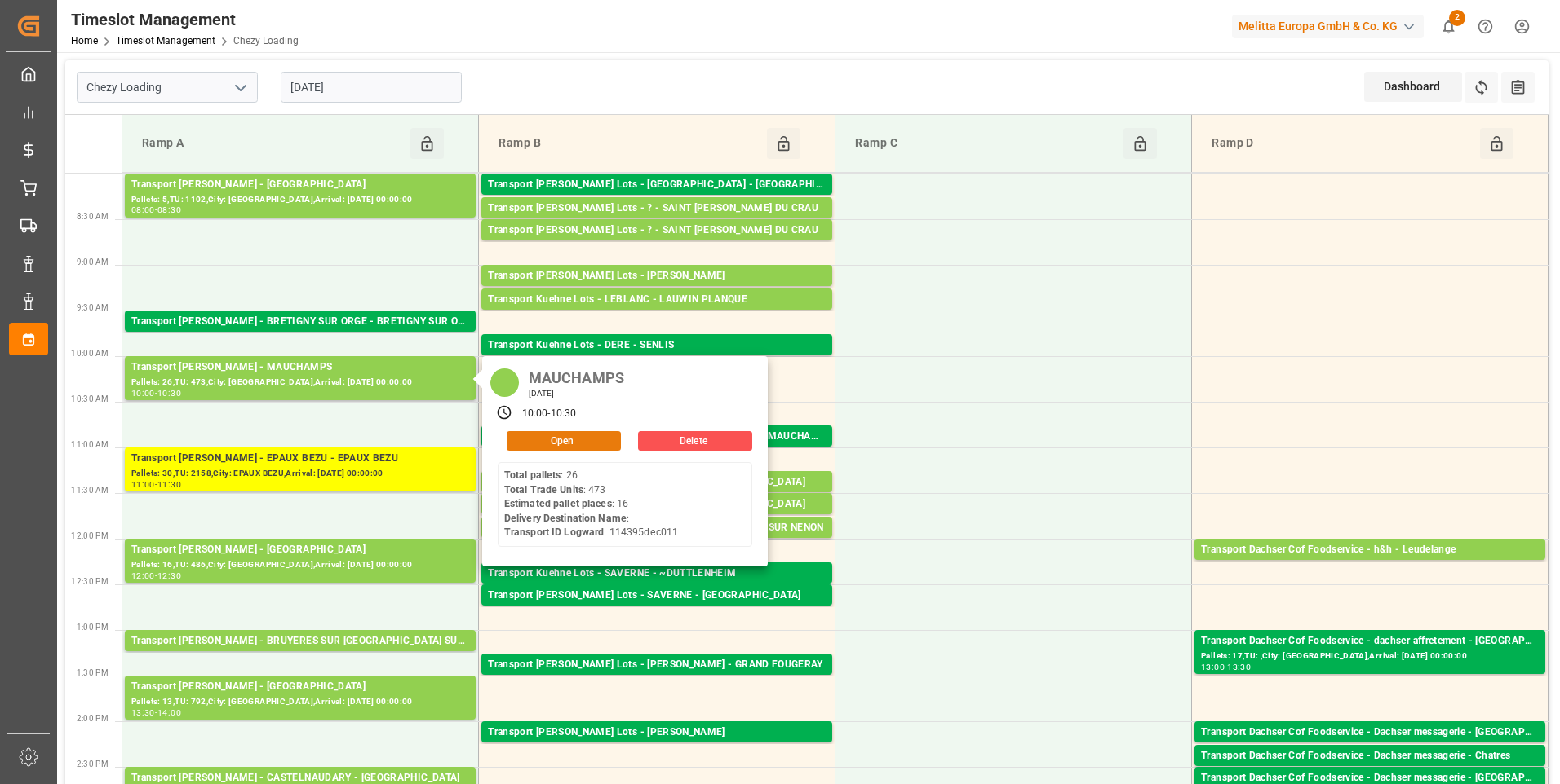
click at [571, 435] on button "Open" at bounding box center [563, 441] width 114 height 20
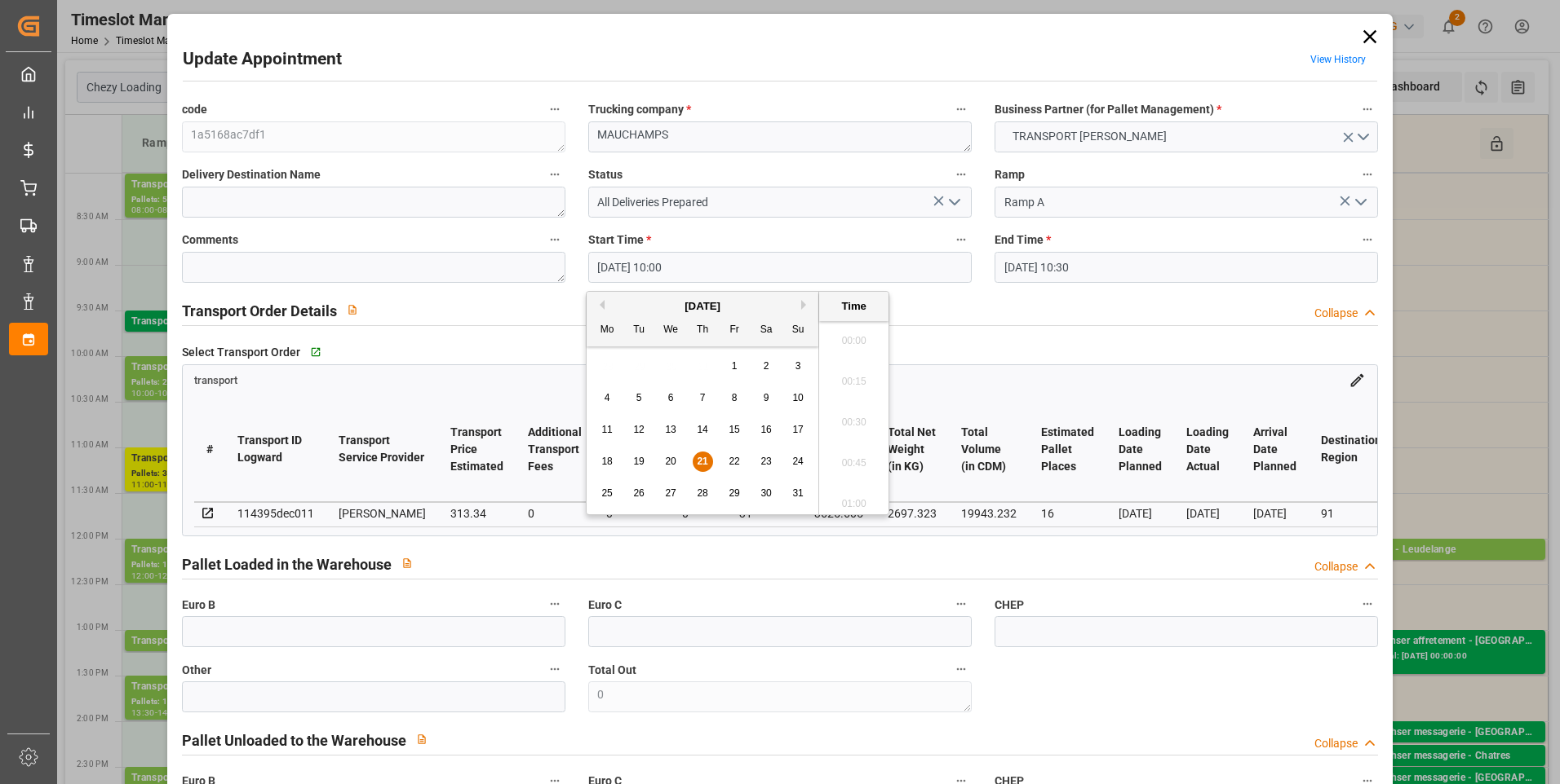
click at [809, 267] on input "21-08-2025 10:00" at bounding box center [780, 267] width 384 height 31
click at [698, 458] on span "21" at bounding box center [701, 462] width 11 height 12
click at [859, 374] on li "09:45" at bounding box center [854, 376] width 69 height 41
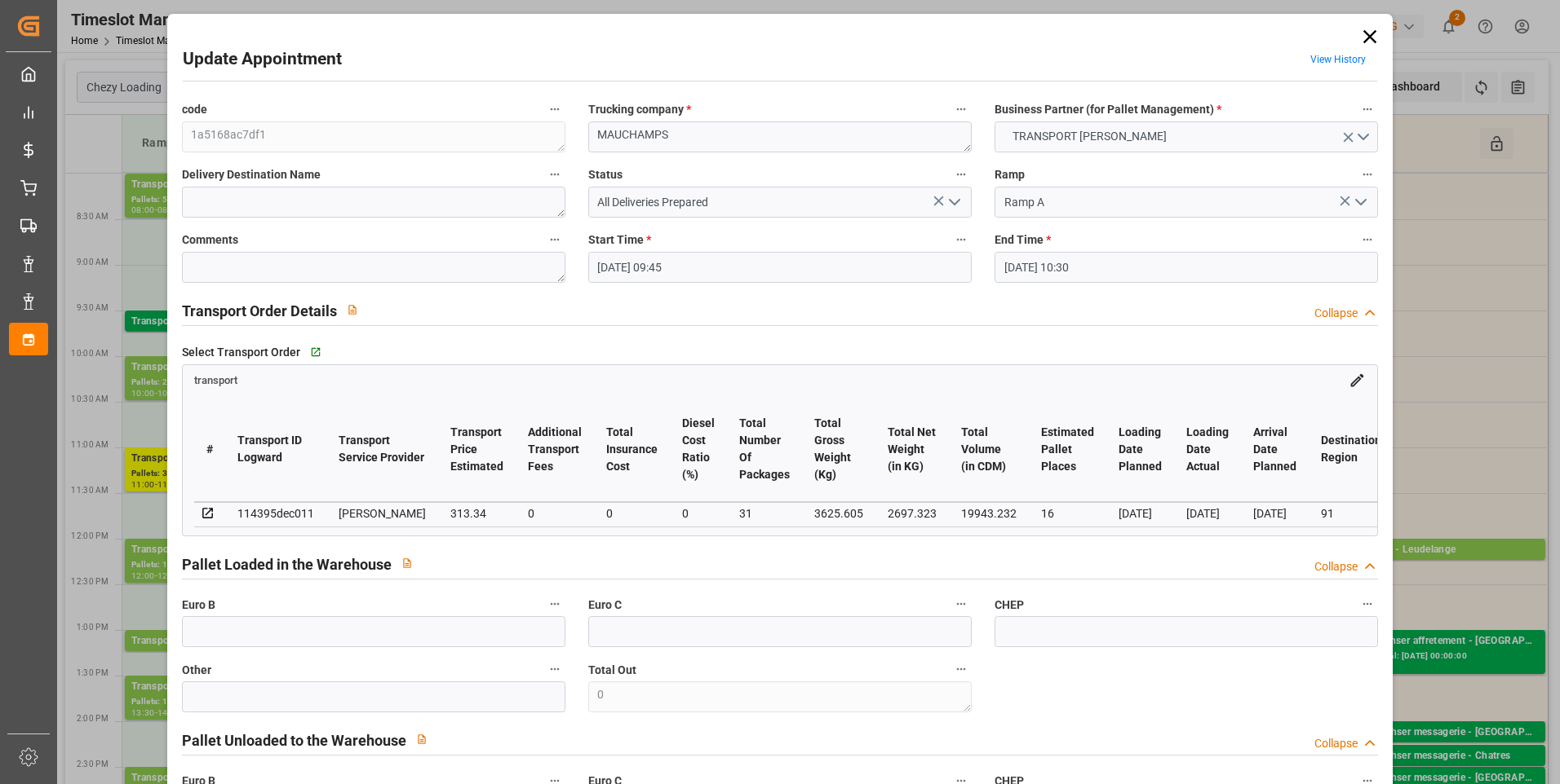
click at [1080, 275] on input "21-08-2025 10:30" at bounding box center [1186, 267] width 384 height 31
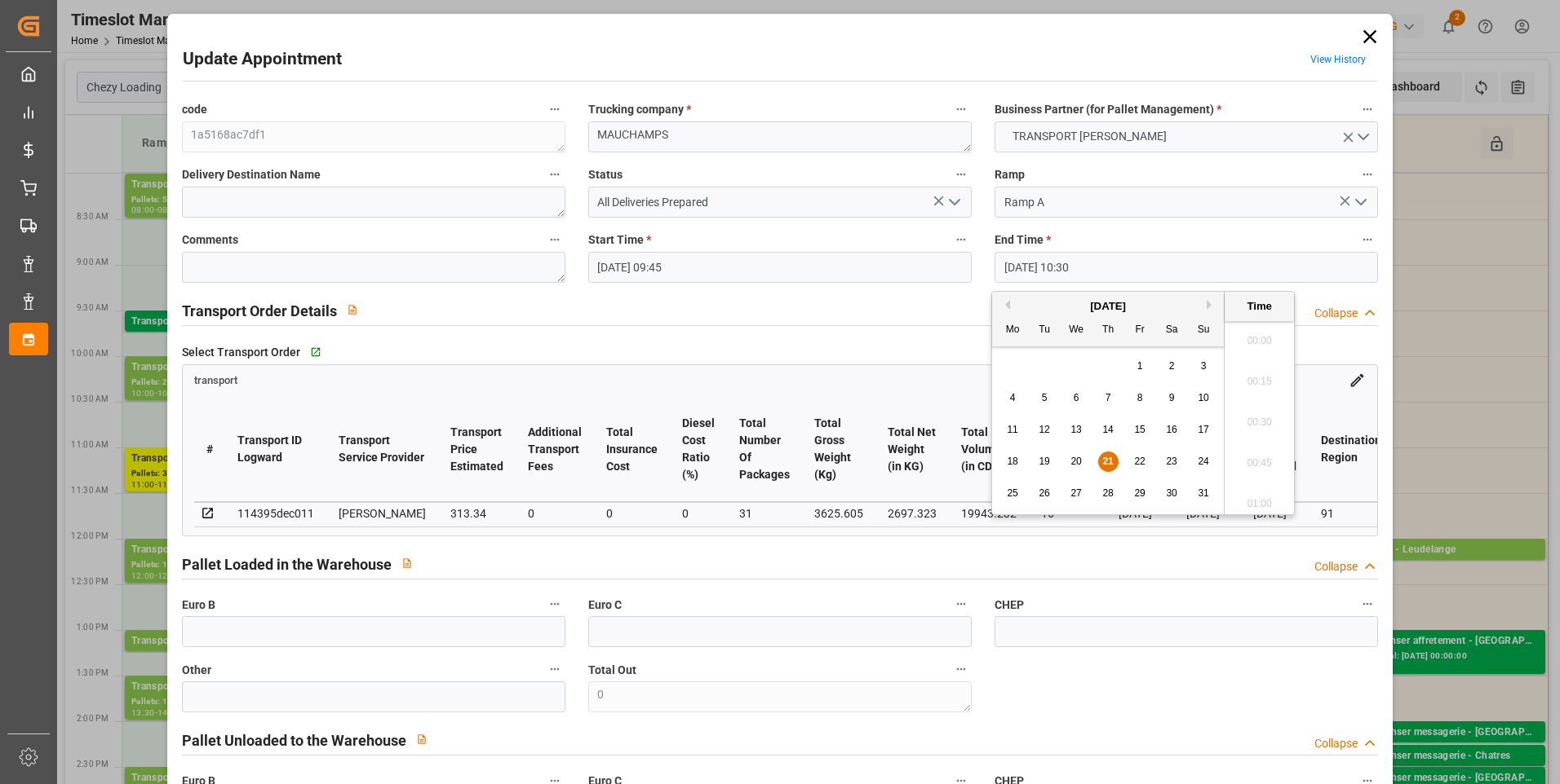
scroll to position [1636, 0]
click at [1107, 463] on span "21" at bounding box center [1107, 462] width 11 height 12
click at [1249, 335] on li "10:00" at bounding box center [1259, 335] width 69 height 41
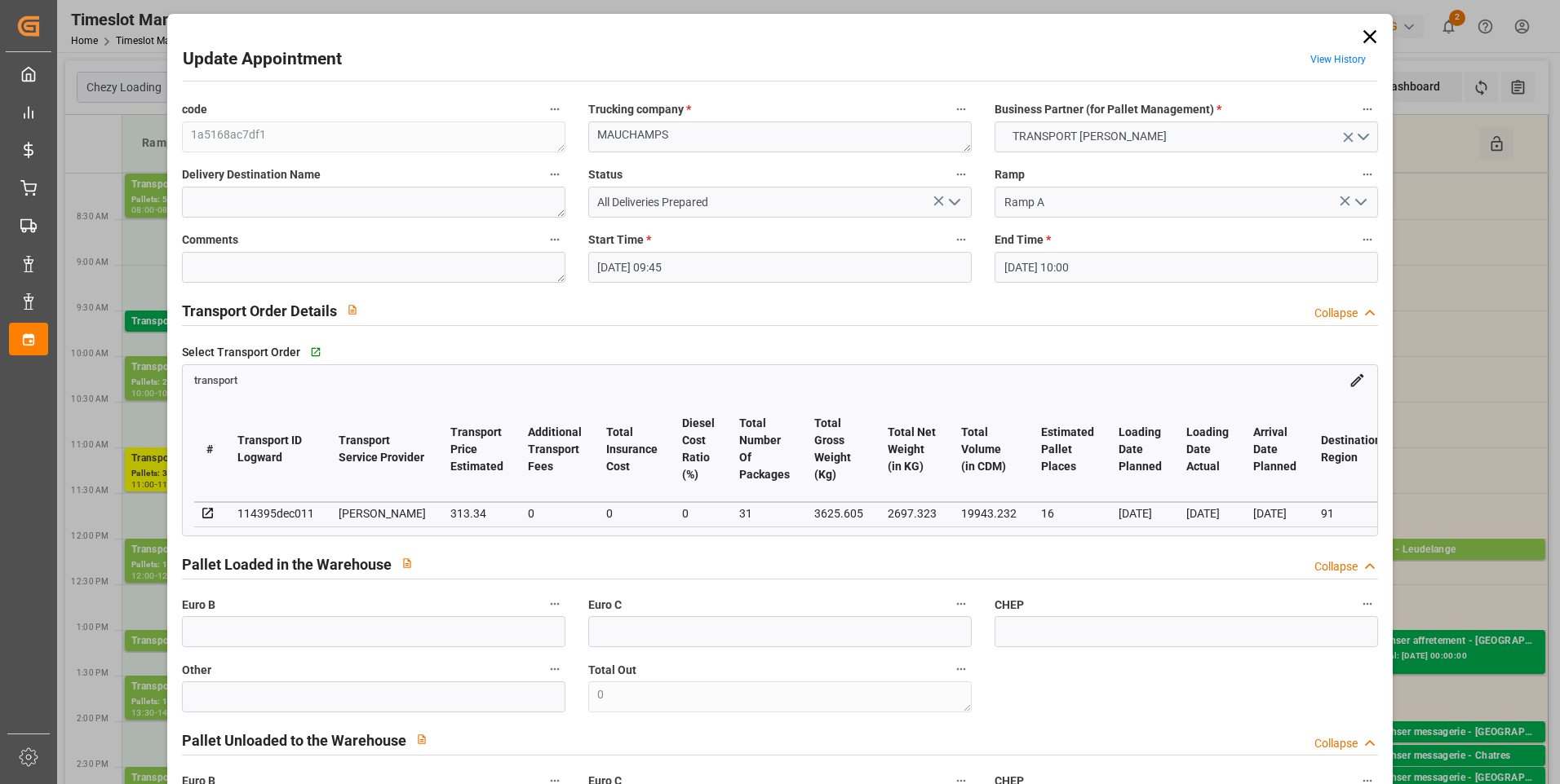
click at [255, 286] on div "Comments" at bounding box center [373, 256] width 407 height 65
click at [249, 272] on textarea at bounding box center [374, 267] width 384 height 31
click at [953, 201] on icon "open menu" at bounding box center [955, 203] width 20 height 20
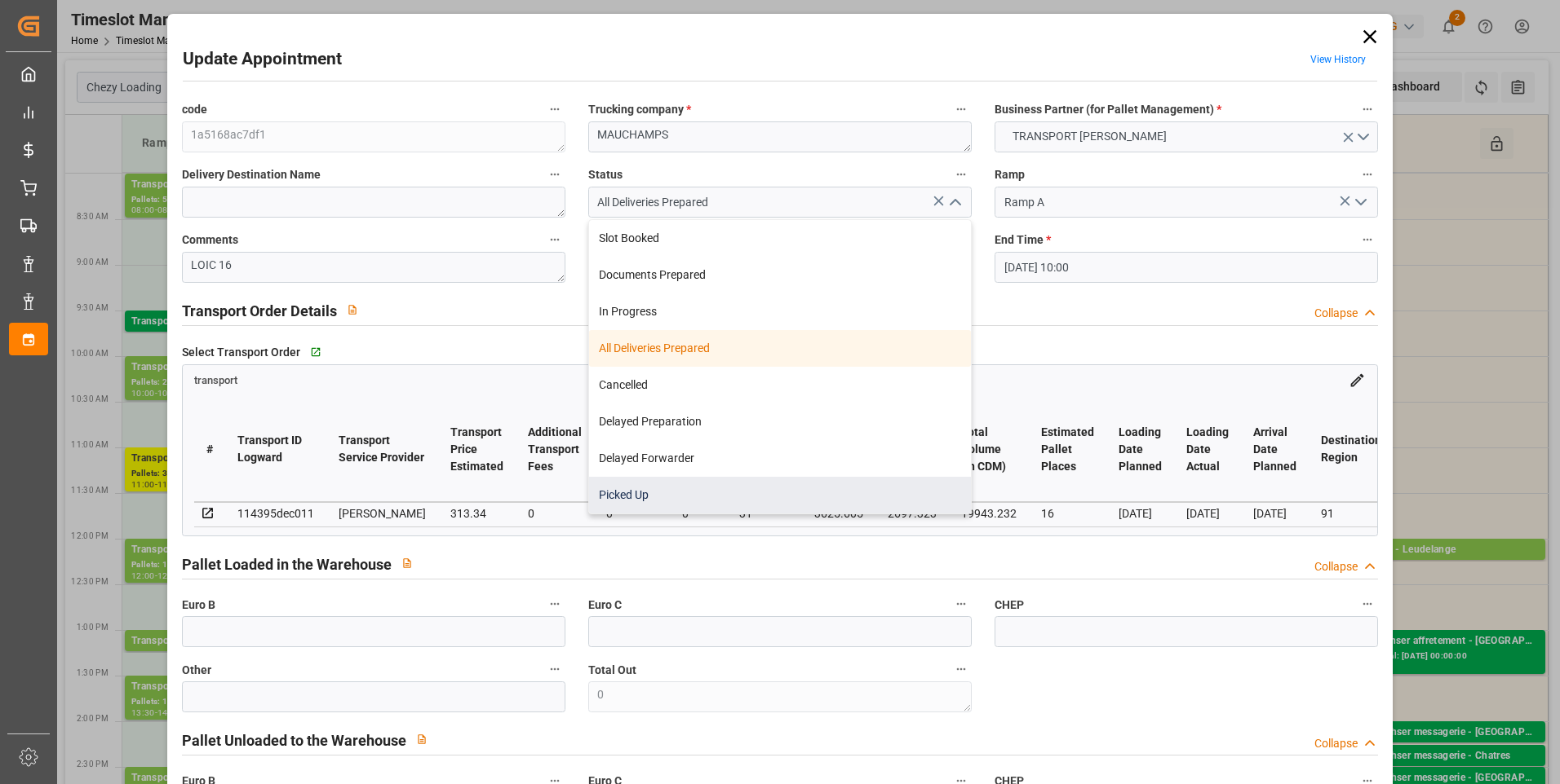
click at [646, 494] on div "Picked Up" at bounding box center [780, 494] width 382 height 37
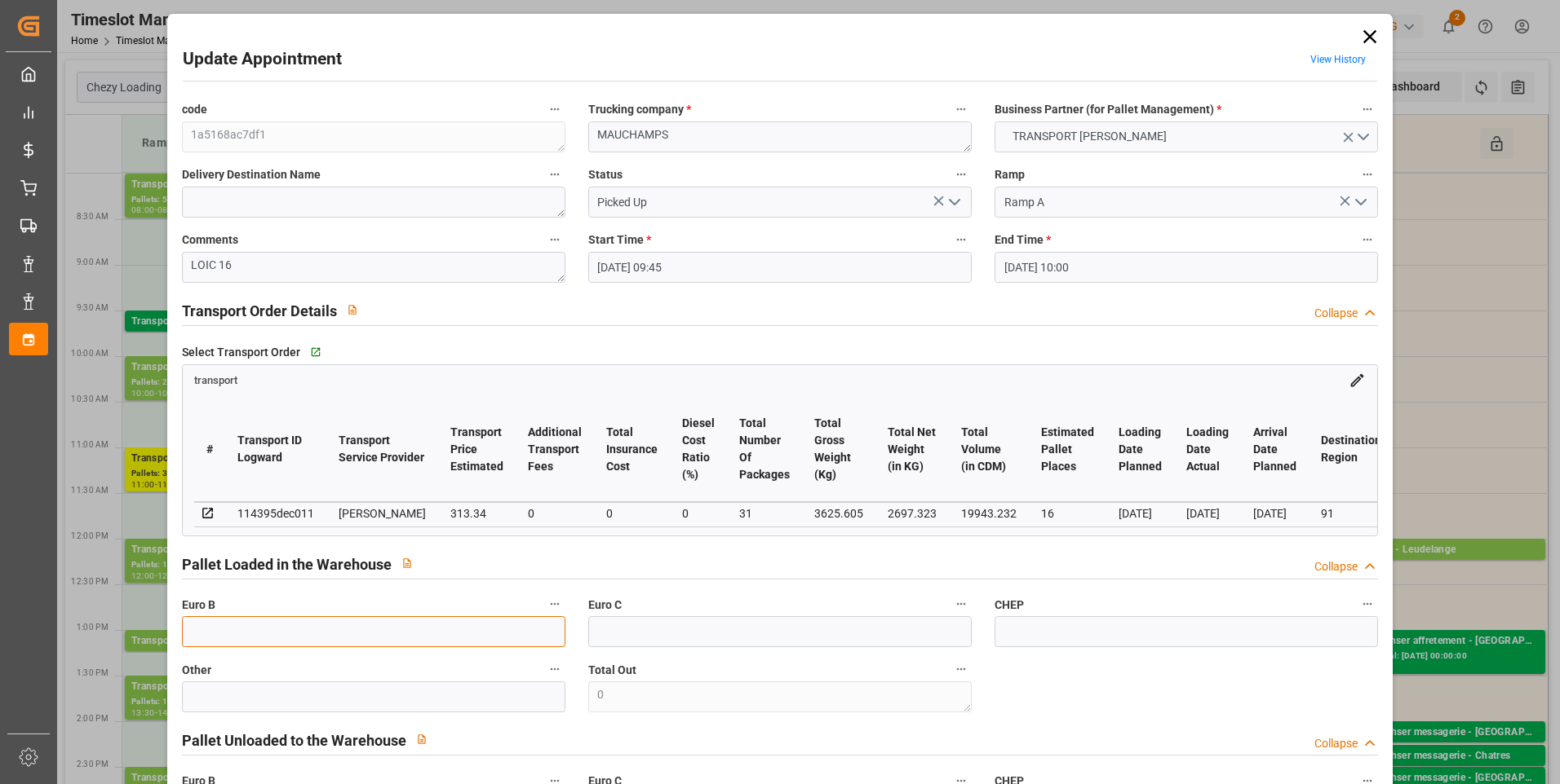
click at [267, 638] on input "text" at bounding box center [374, 631] width 384 height 31
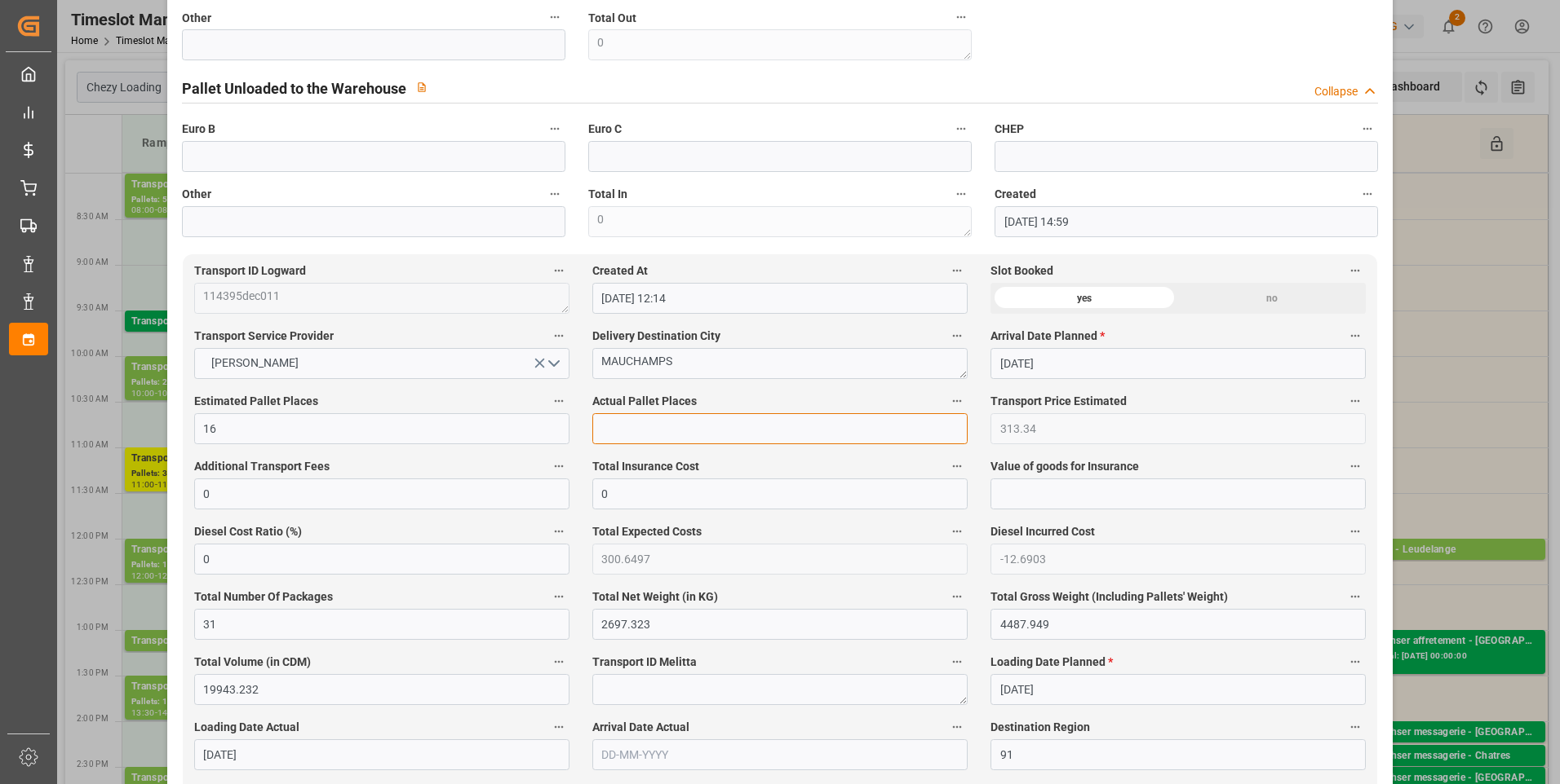
click at [656, 441] on input "text" at bounding box center [780, 428] width 375 height 31
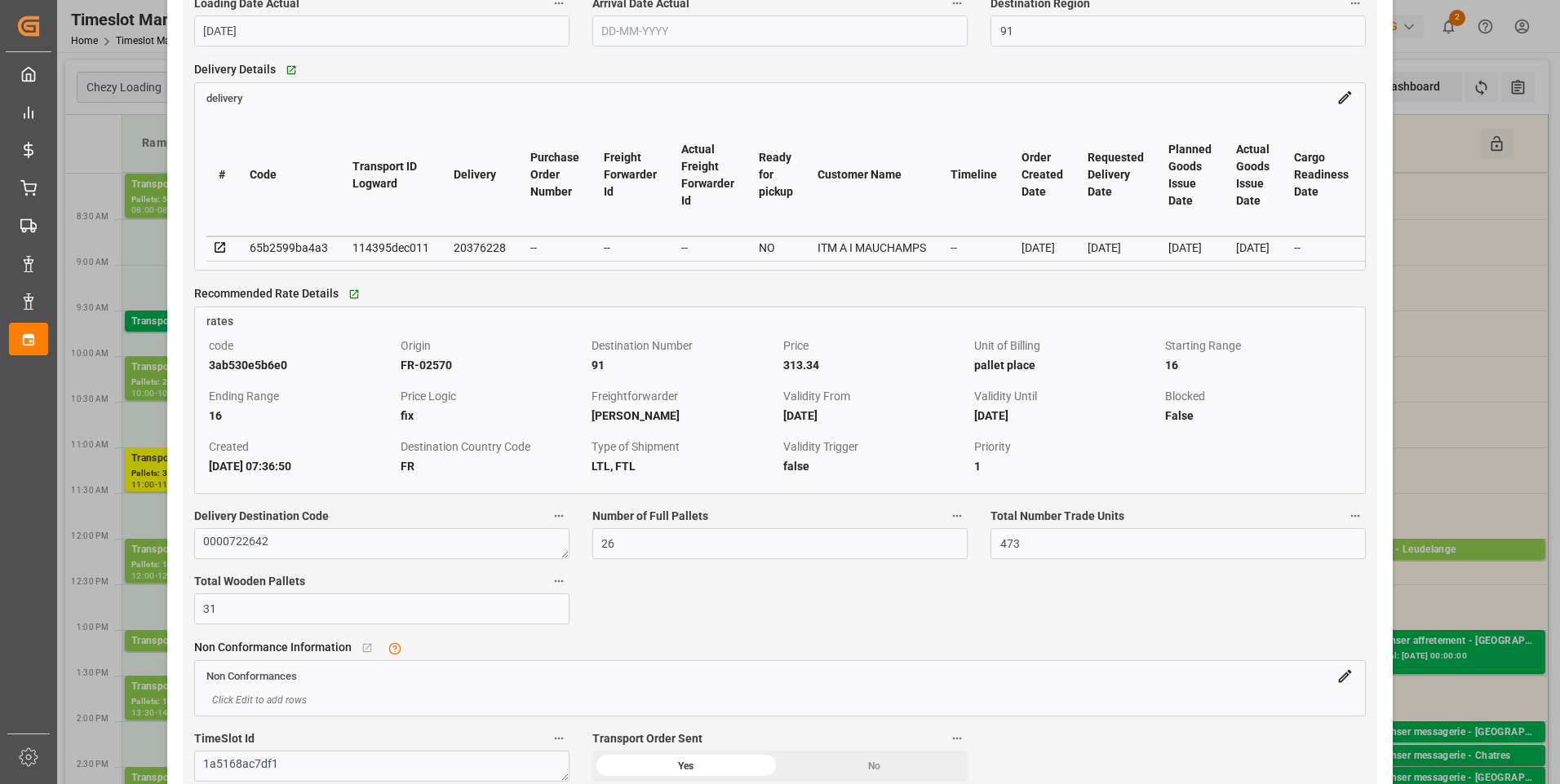
scroll to position [1386, 0]
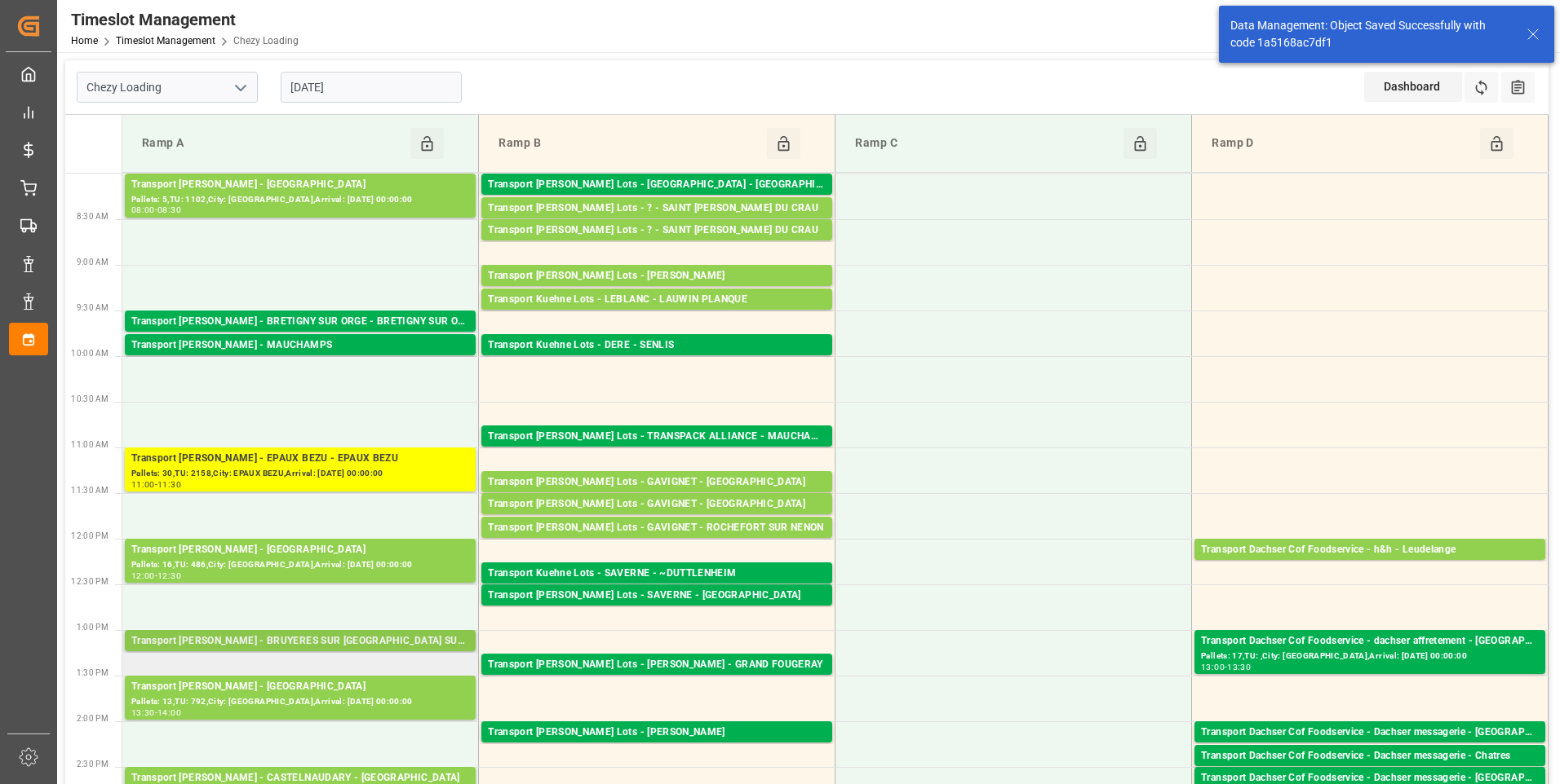
click at [323, 640] on div "Transport [PERSON_NAME] - BRUYERES SUR [GEOGRAPHIC_DATA] SUR [GEOGRAPHIC_DATA]" at bounding box center [300, 642] width 337 height 16
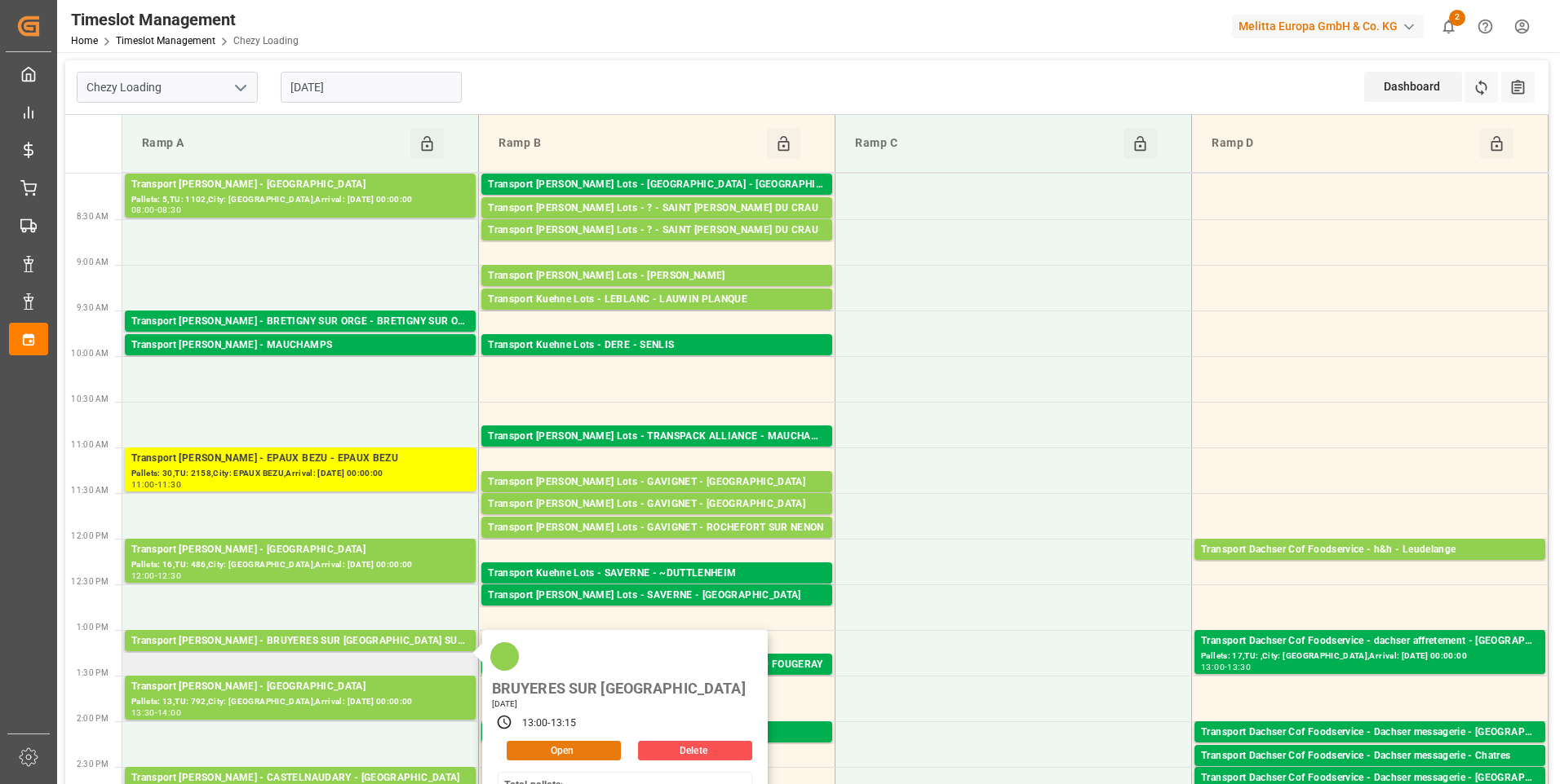
click at [551, 741] on button "Open" at bounding box center [563, 751] width 114 height 20
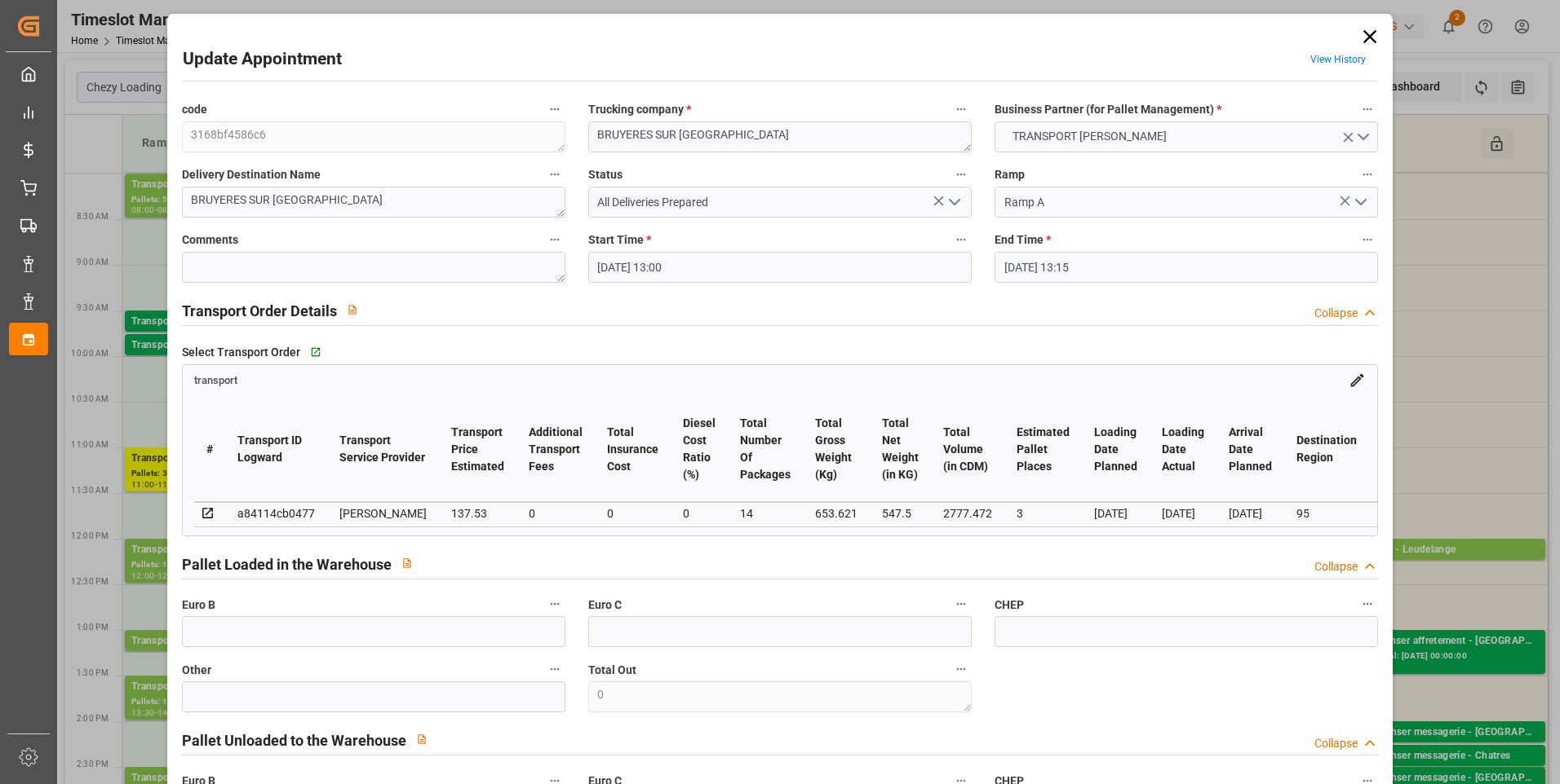
click at [701, 255] on input "21-08-2025 13:00" at bounding box center [780, 267] width 384 height 31
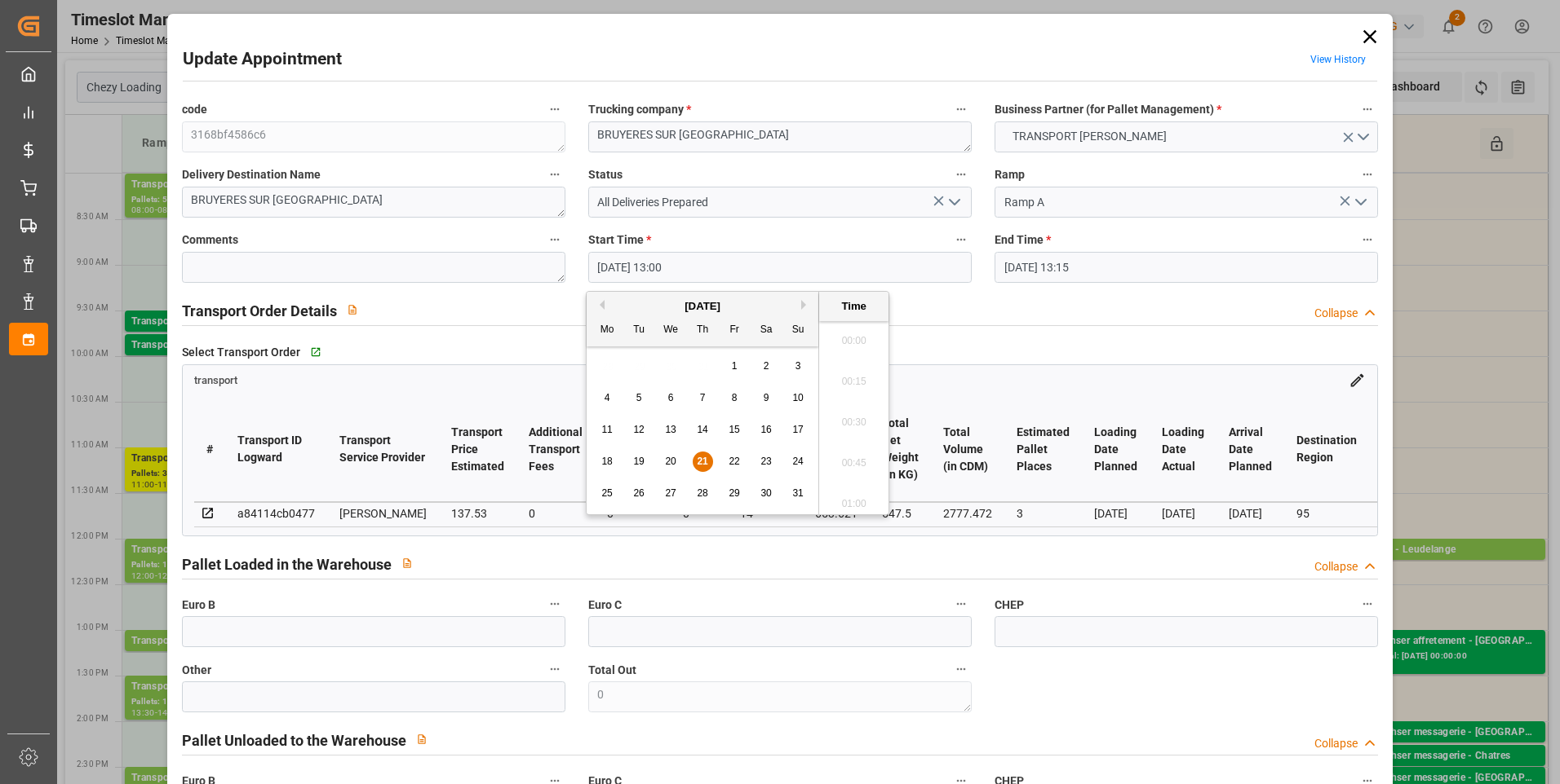
scroll to position [2044, 0]
click at [703, 453] on div "21" at bounding box center [702, 463] width 21 height 20
click at [852, 338] on li "10:00" at bounding box center [854, 335] width 69 height 41
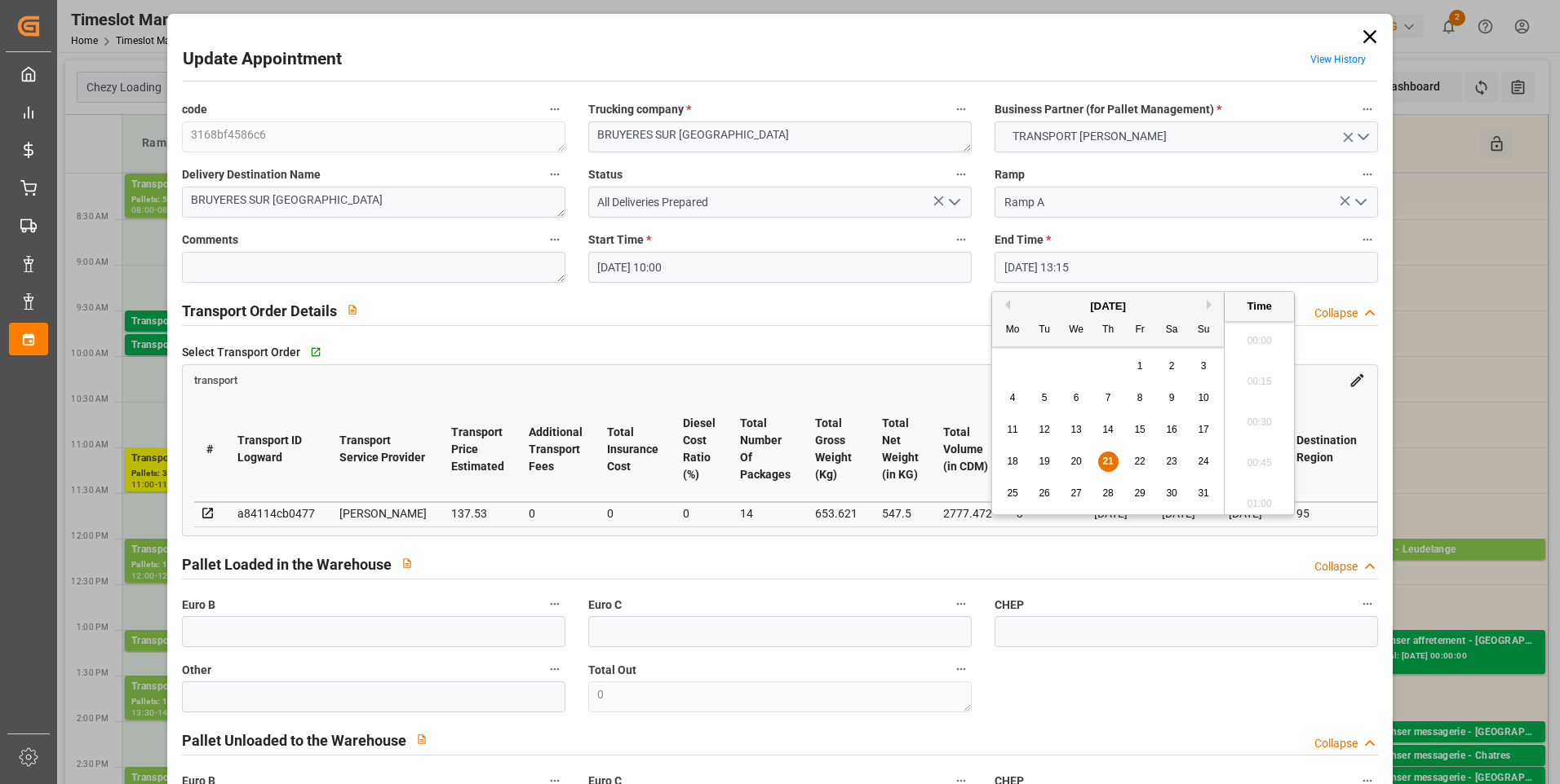
click at [1045, 273] on input "21-08-2025 13:15" at bounding box center [1186, 267] width 384 height 31
click at [1112, 463] on span "21" at bounding box center [1107, 462] width 11 height 12
click at [1258, 409] on li "10:15" at bounding box center [1259, 417] width 69 height 41
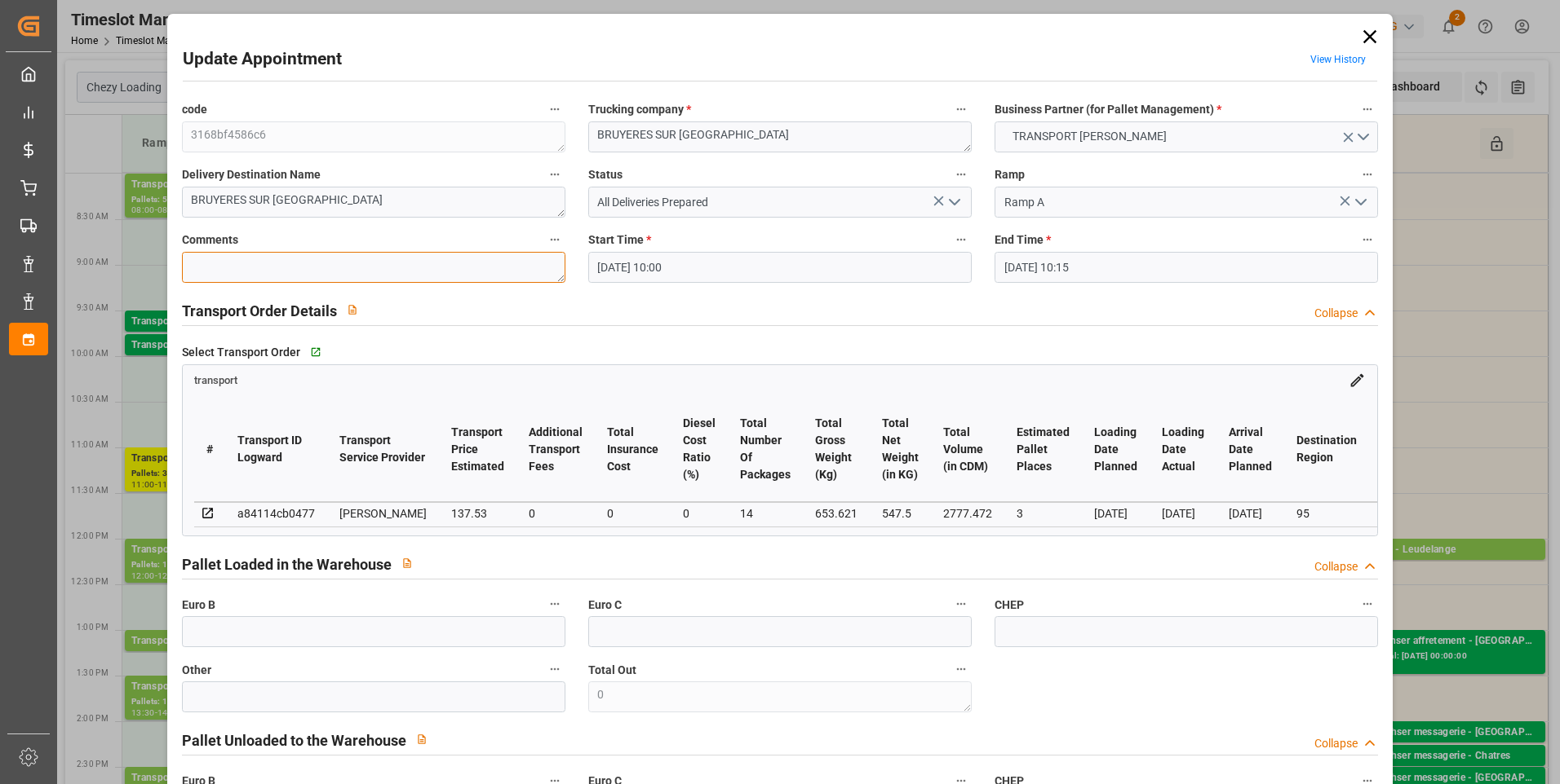
click at [358, 268] on textarea at bounding box center [374, 267] width 384 height 31
click at [289, 630] on input "text" at bounding box center [374, 631] width 384 height 31
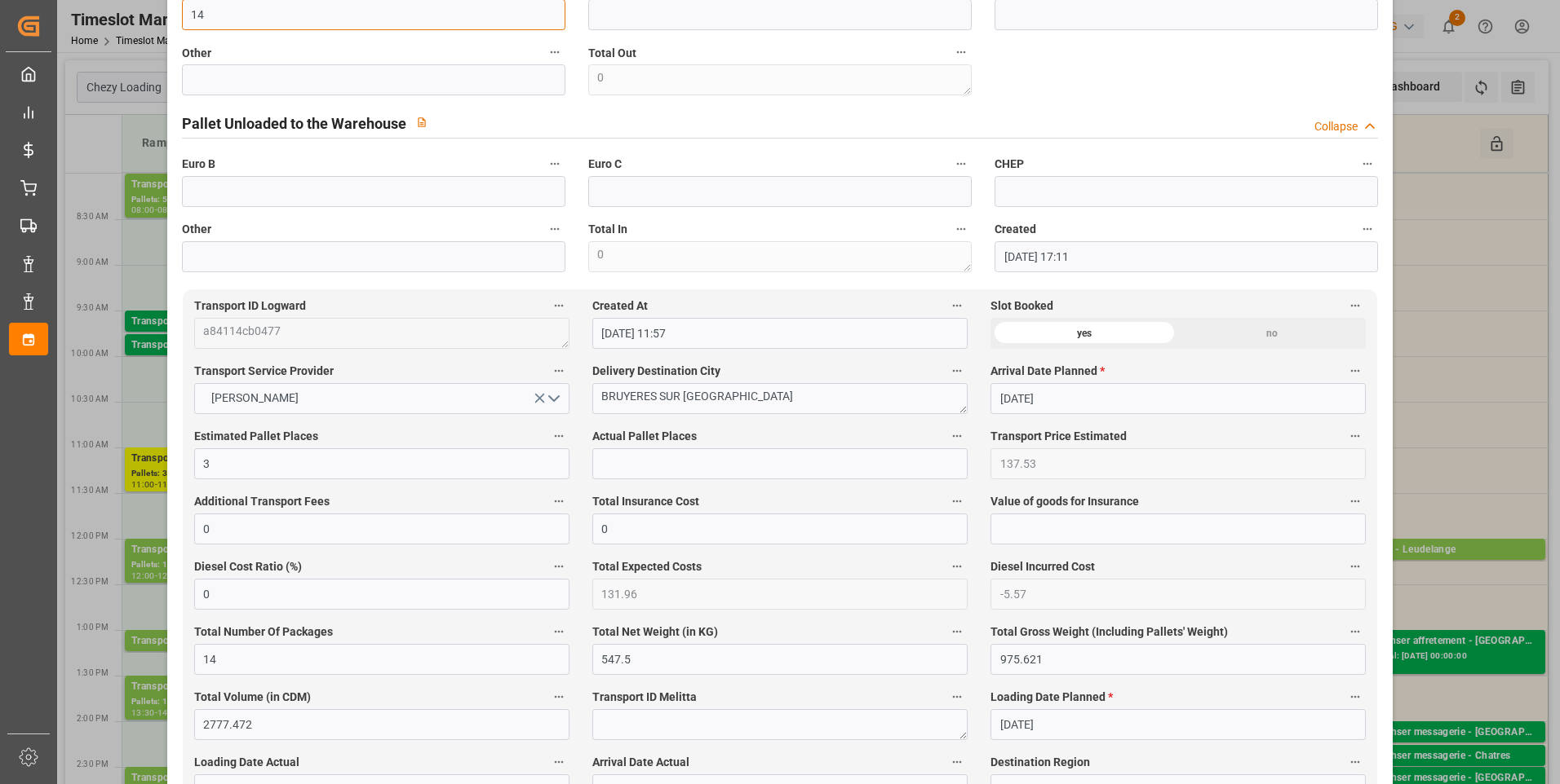
scroll to position [653, 0]
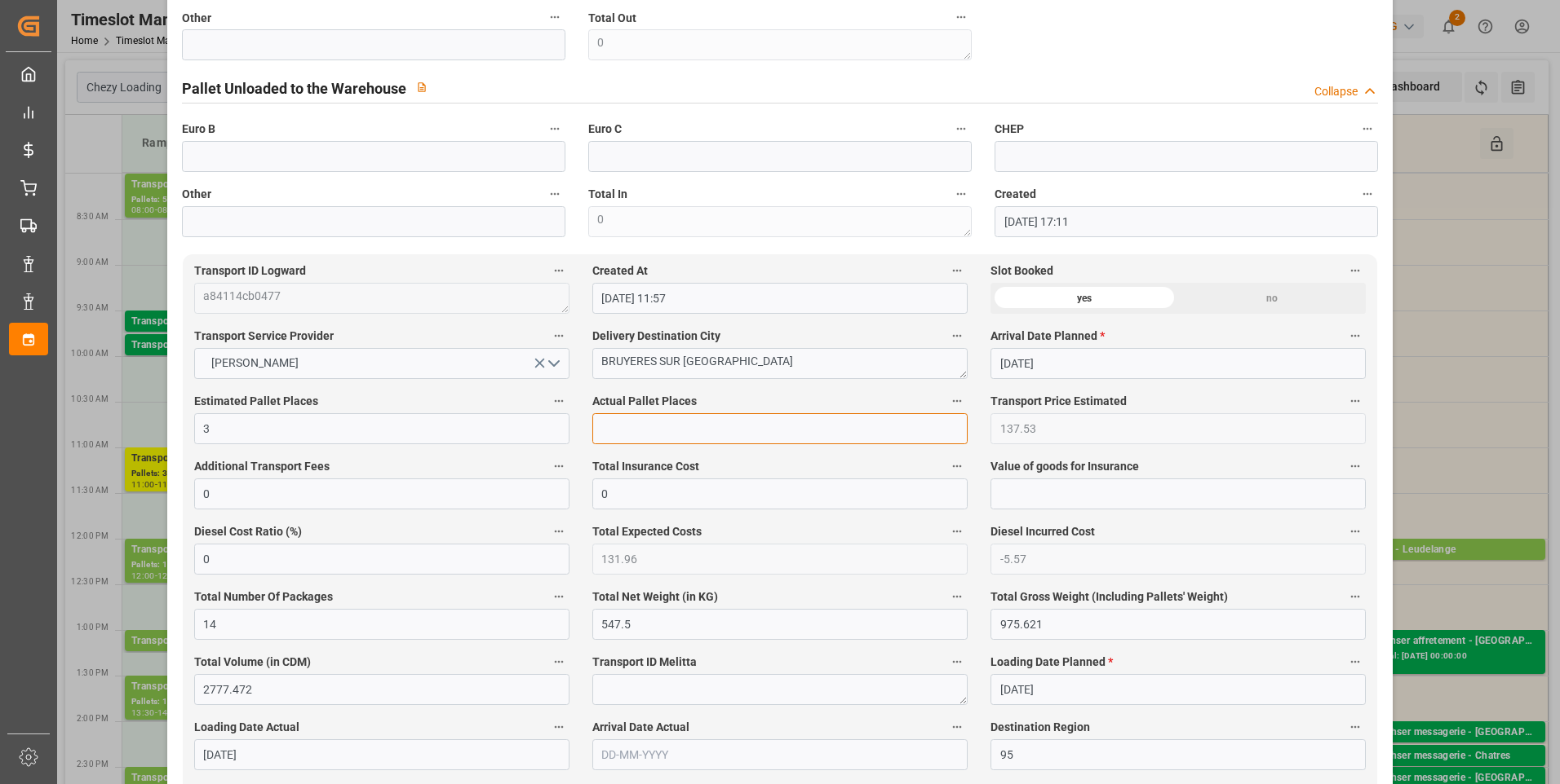
click at [699, 433] on input "text" at bounding box center [780, 428] width 375 height 31
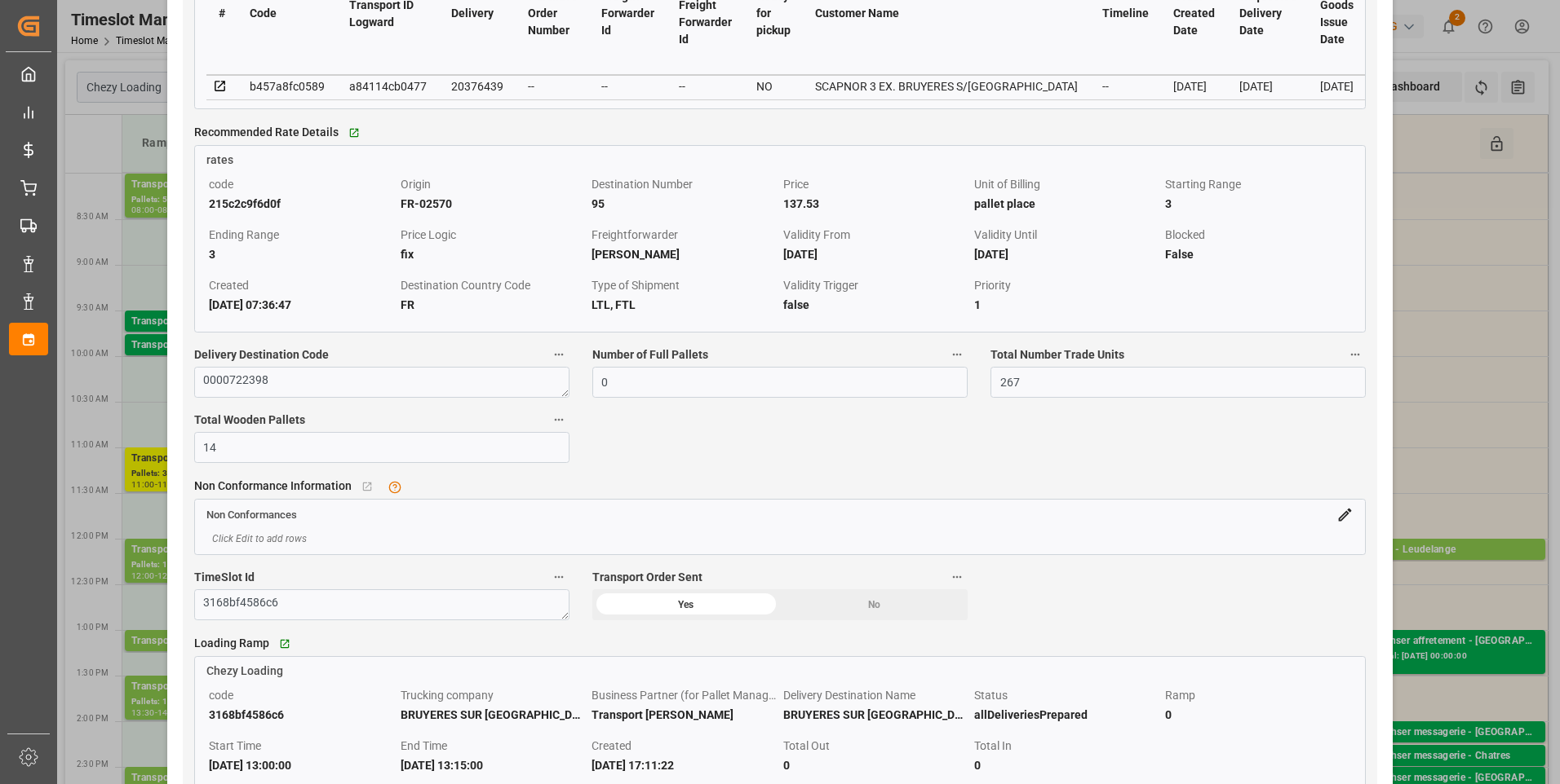
scroll to position [1549, 0]
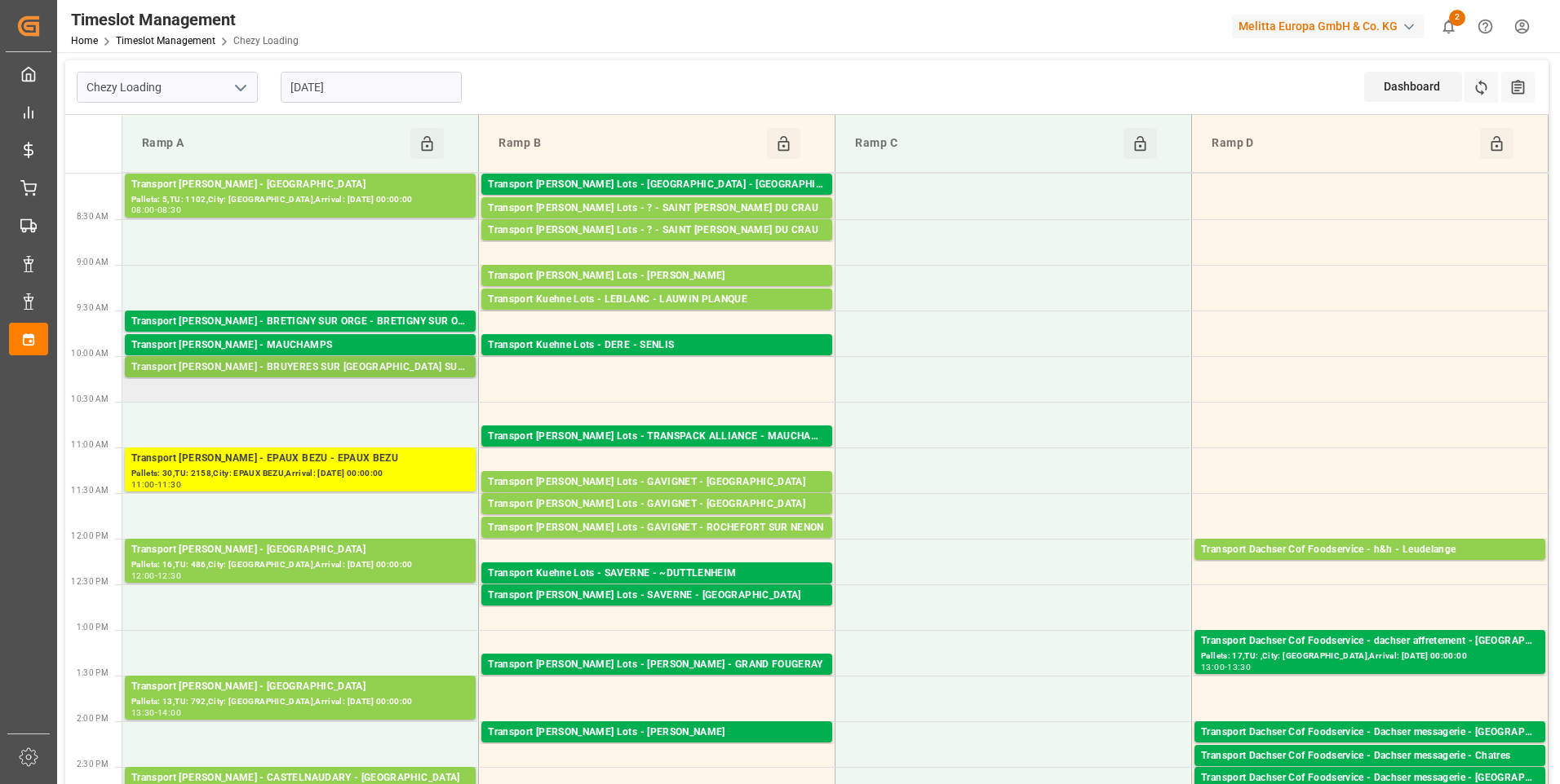
click at [367, 370] on div "Transport [PERSON_NAME] - BRUYERES SUR [GEOGRAPHIC_DATA] SUR [GEOGRAPHIC_DATA]" at bounding box center [300, 368] width 337 height 16
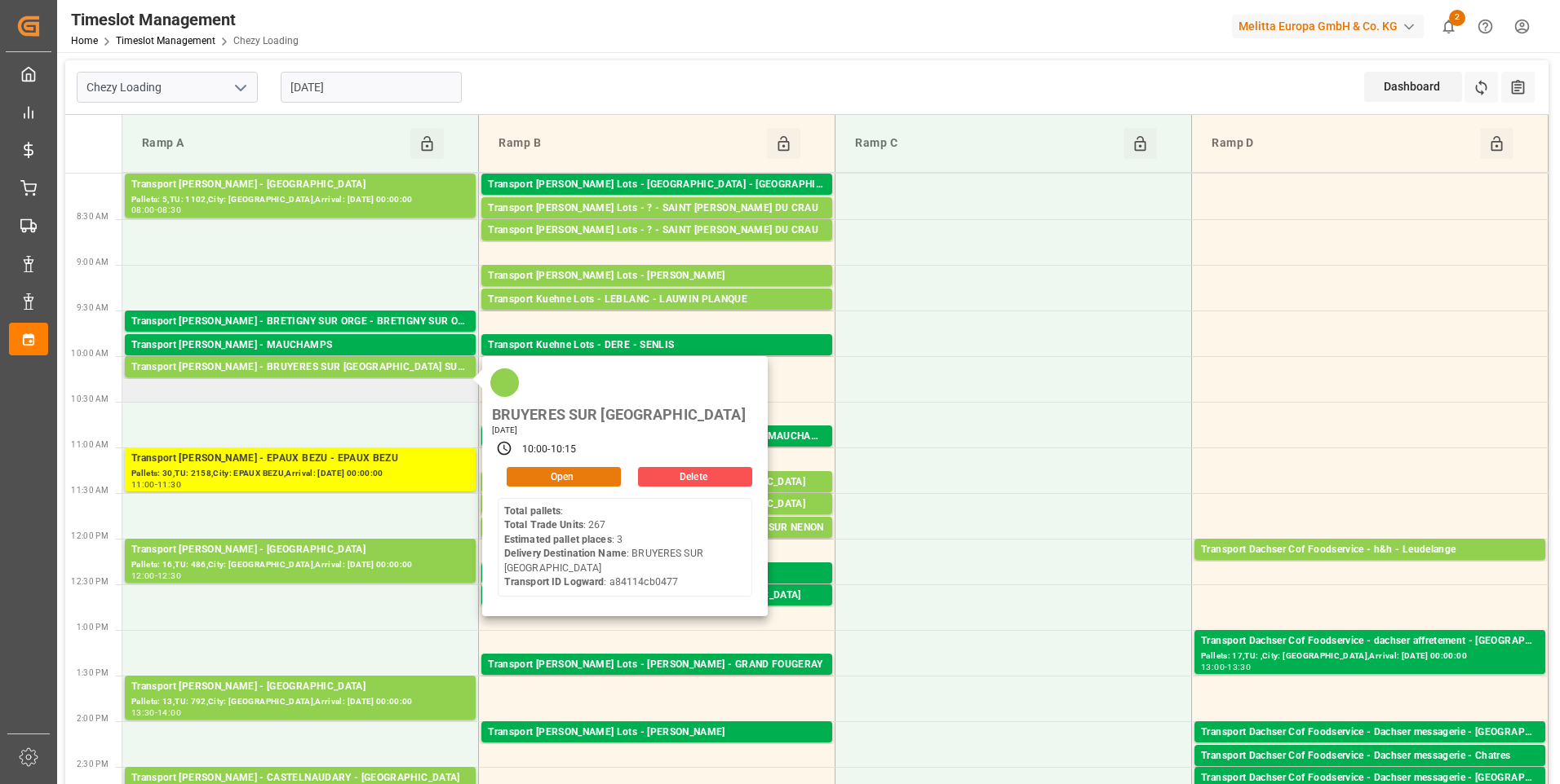
click at [537, 468] on button "Open" at bounding box center [563, 478] width 114 height 20
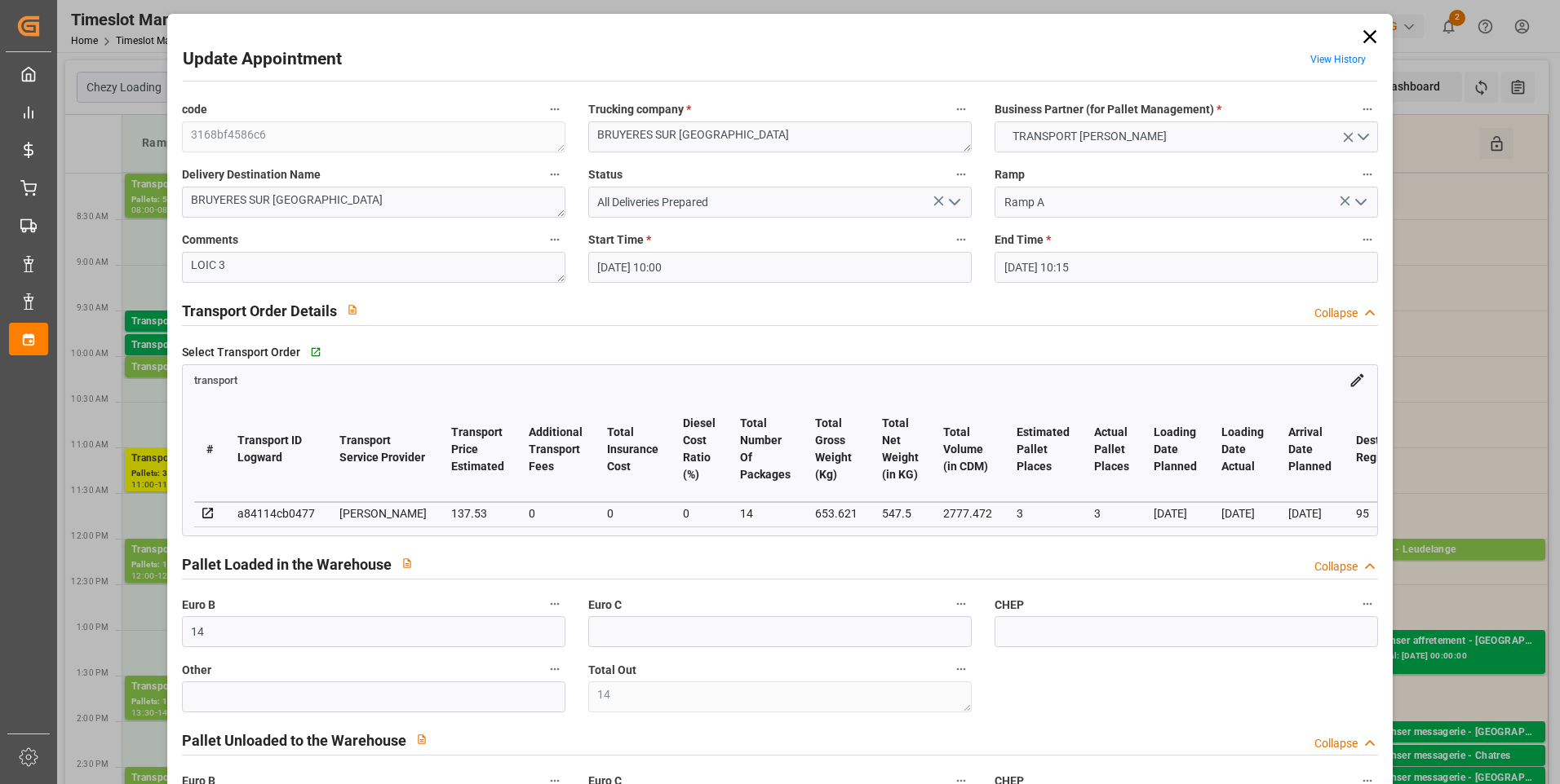
click at [957, 200] on polyline "open menu" at bounding box center [955, 202] width 10 height 5
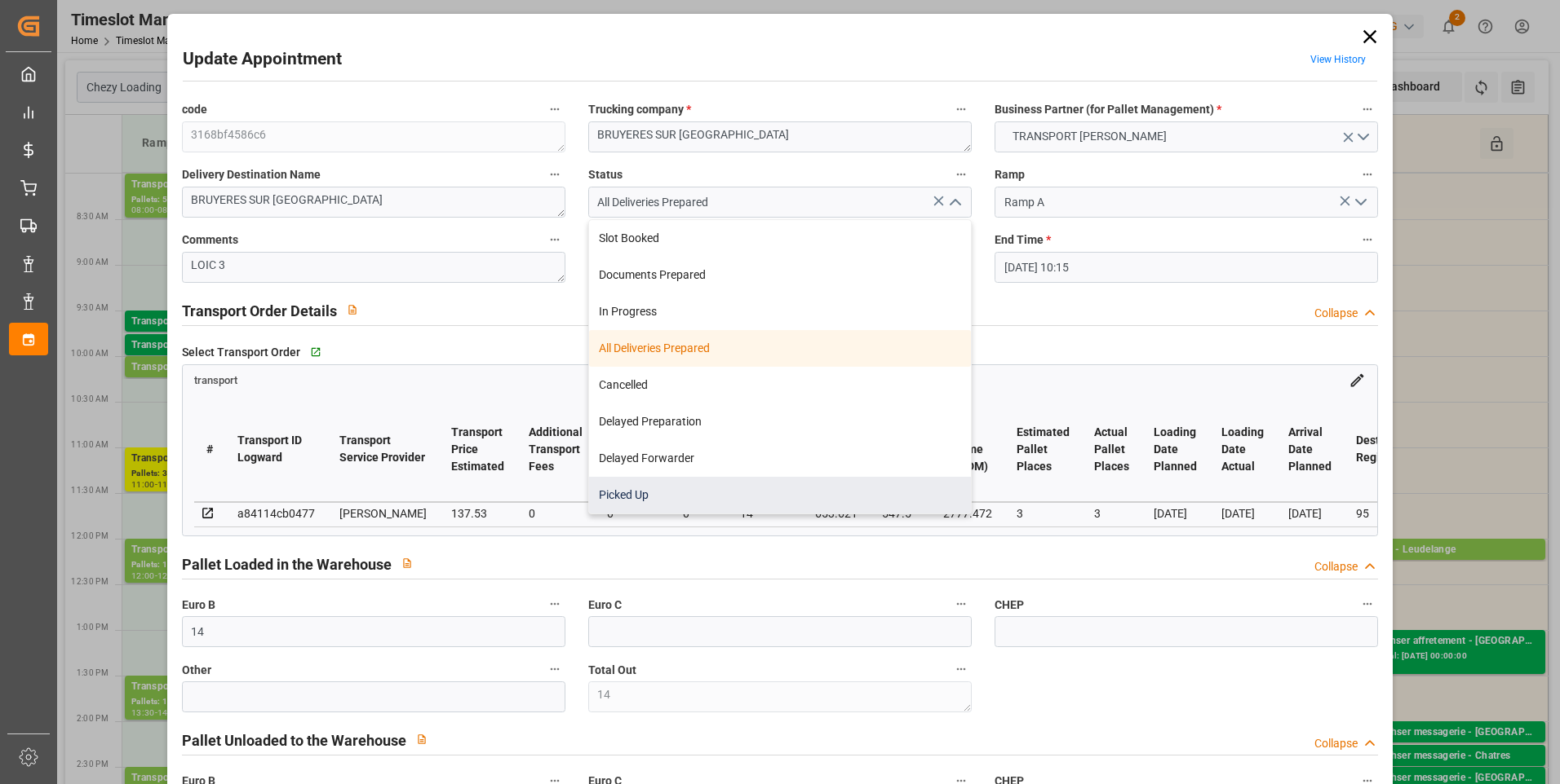
click at [643, 490] on div "Picked Up" at bounding box center [780, 494] width 382 height 37
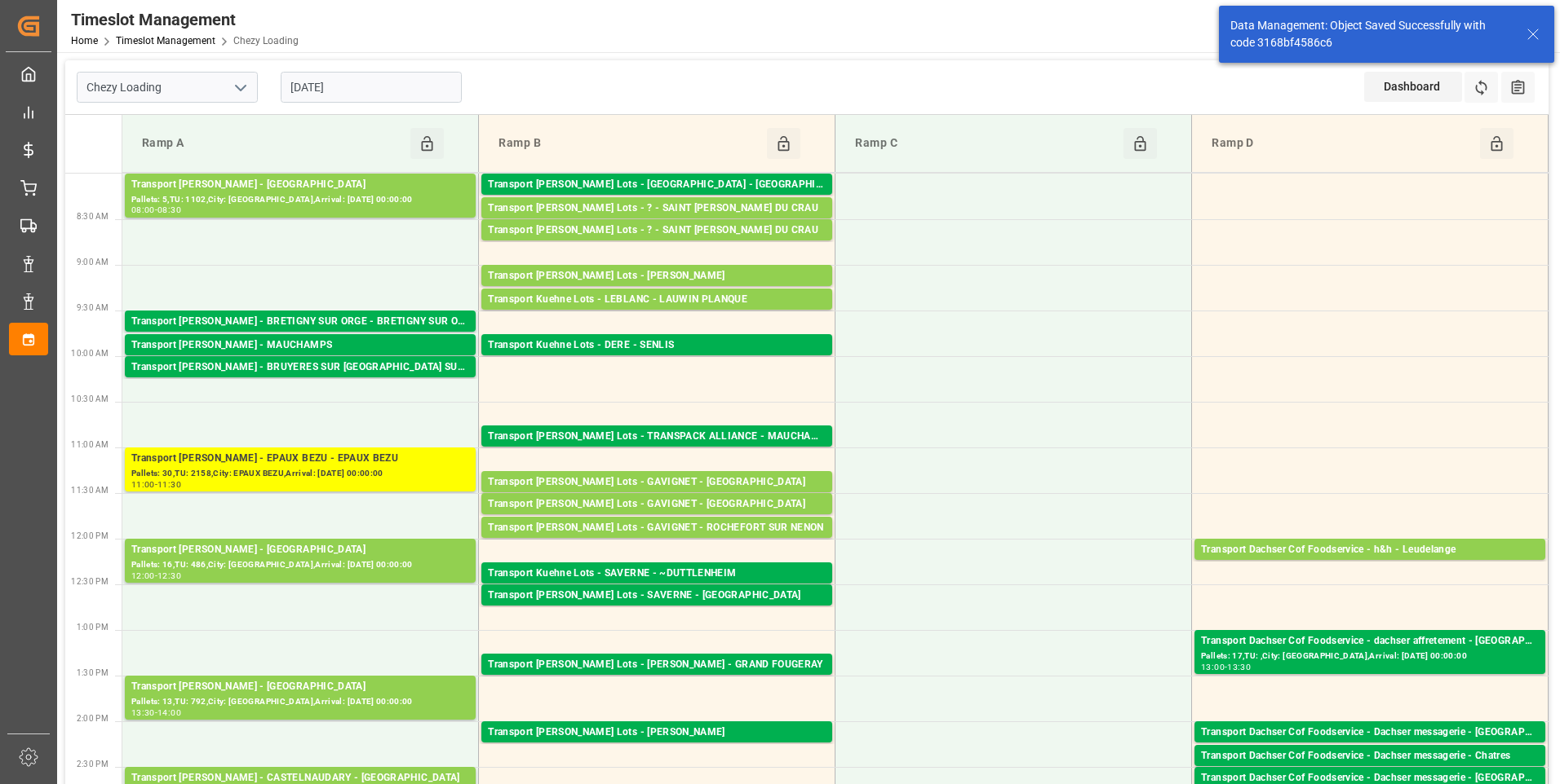
click at [361, 89] on input "[DATE]" at bounding box center [371, 87] width 181 height 31
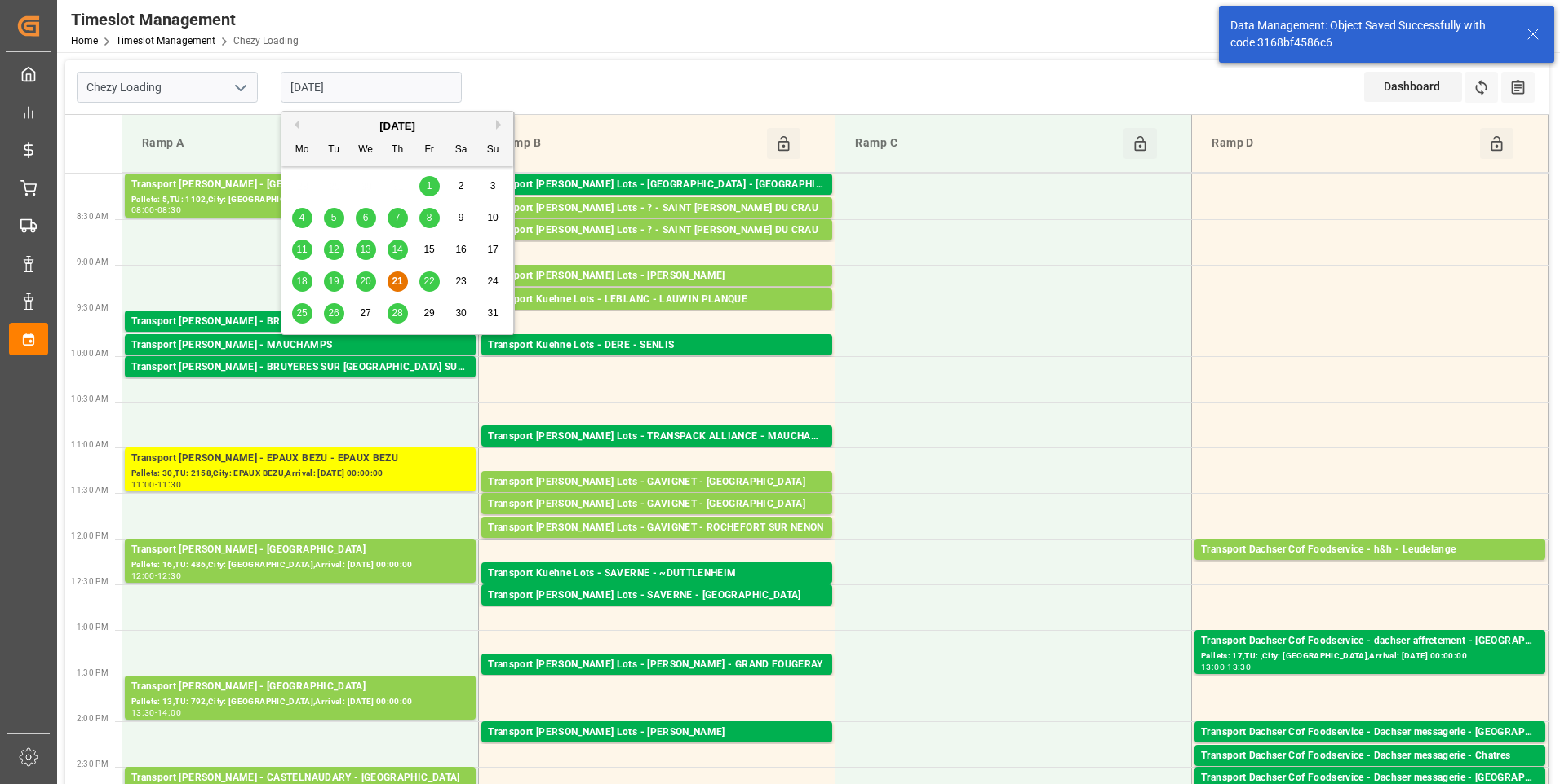
click at [433, 275] on div "22" at bounding box center [429, 282] width 21 height 20
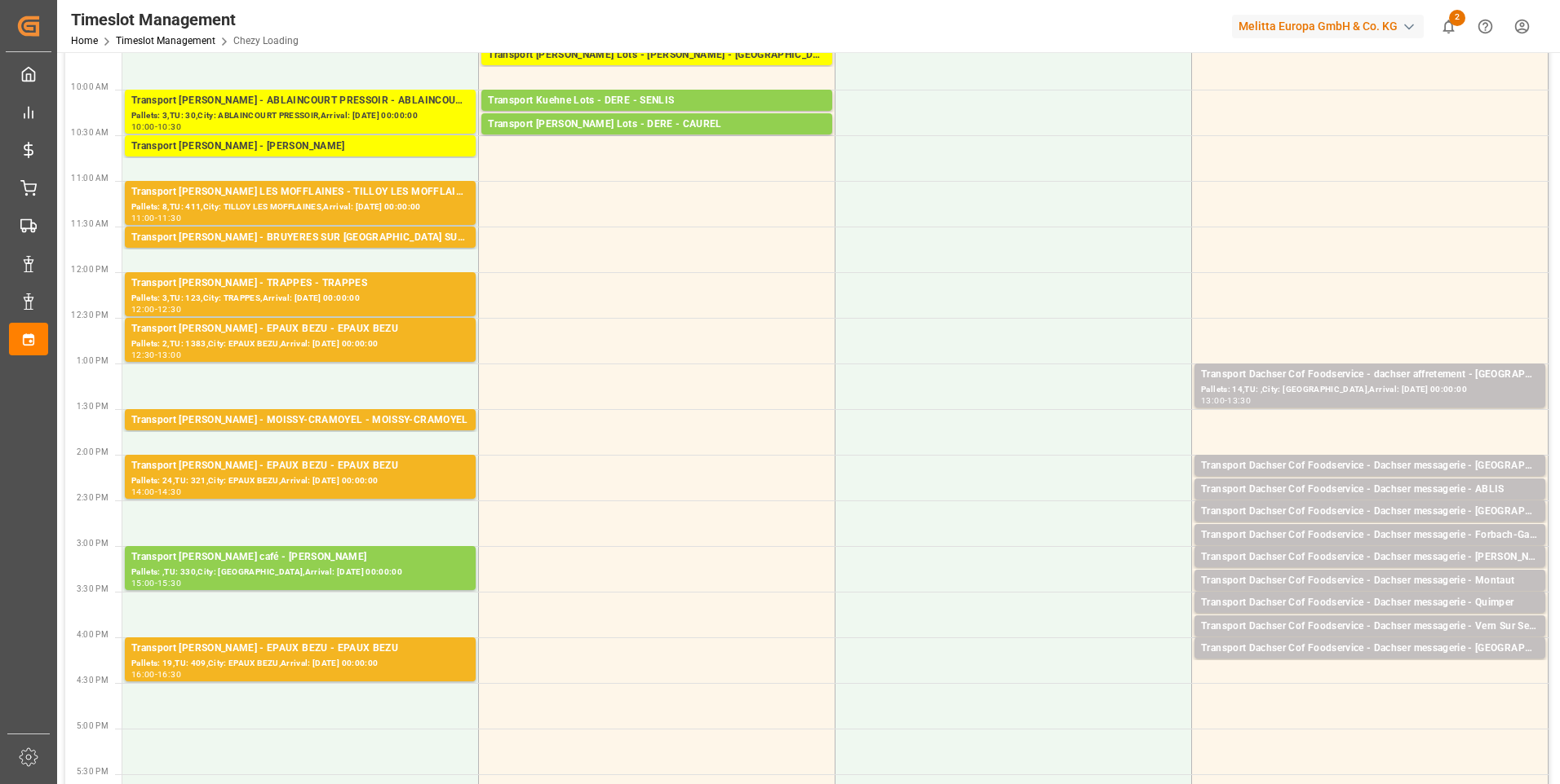
scroll to position [0, 0]
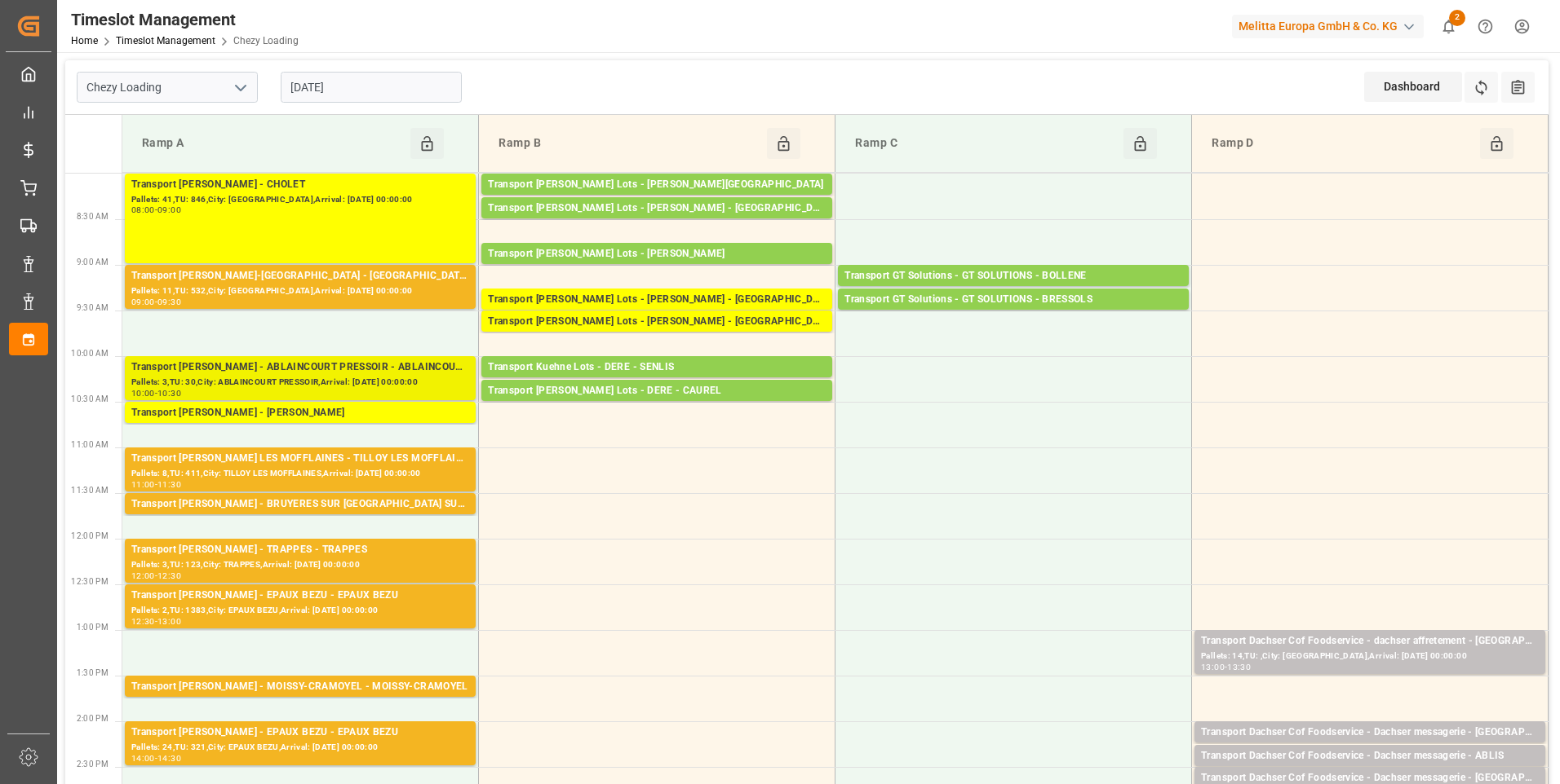
click at [349, 377] on div "Pallets: 3,TU: 30,City: ABLAINCOURT PRESSOIR,Arrival: 2025-08-25 00:00:00" at bounding box center [300, 383] width 337 height 14
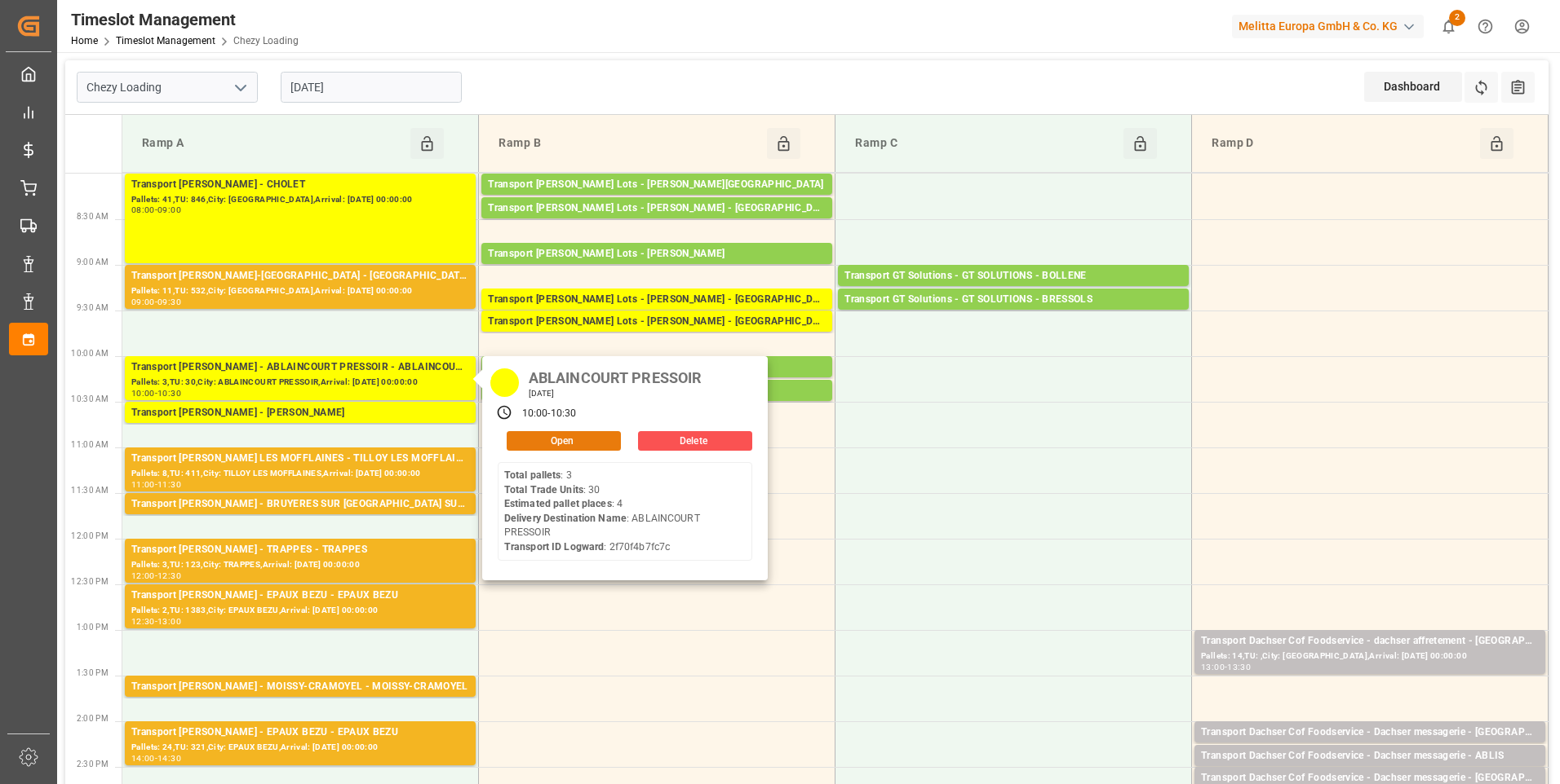
click at [533, 431] on button "Open" at bounding box center [563, 441] width 114 height 20
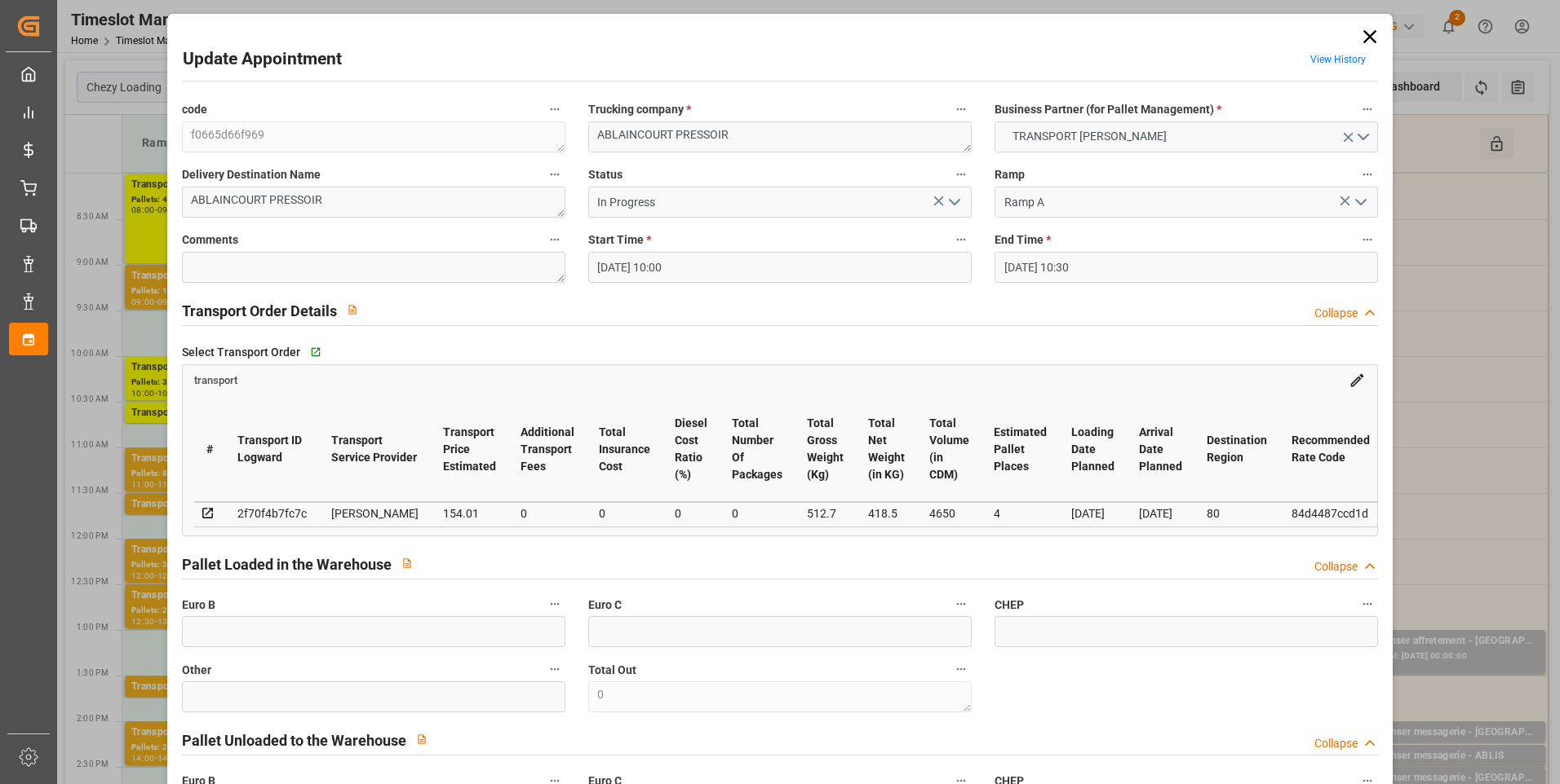
click at [950, 199] on icon "open menu" at bounding box center [955, 203] width 20 height 20
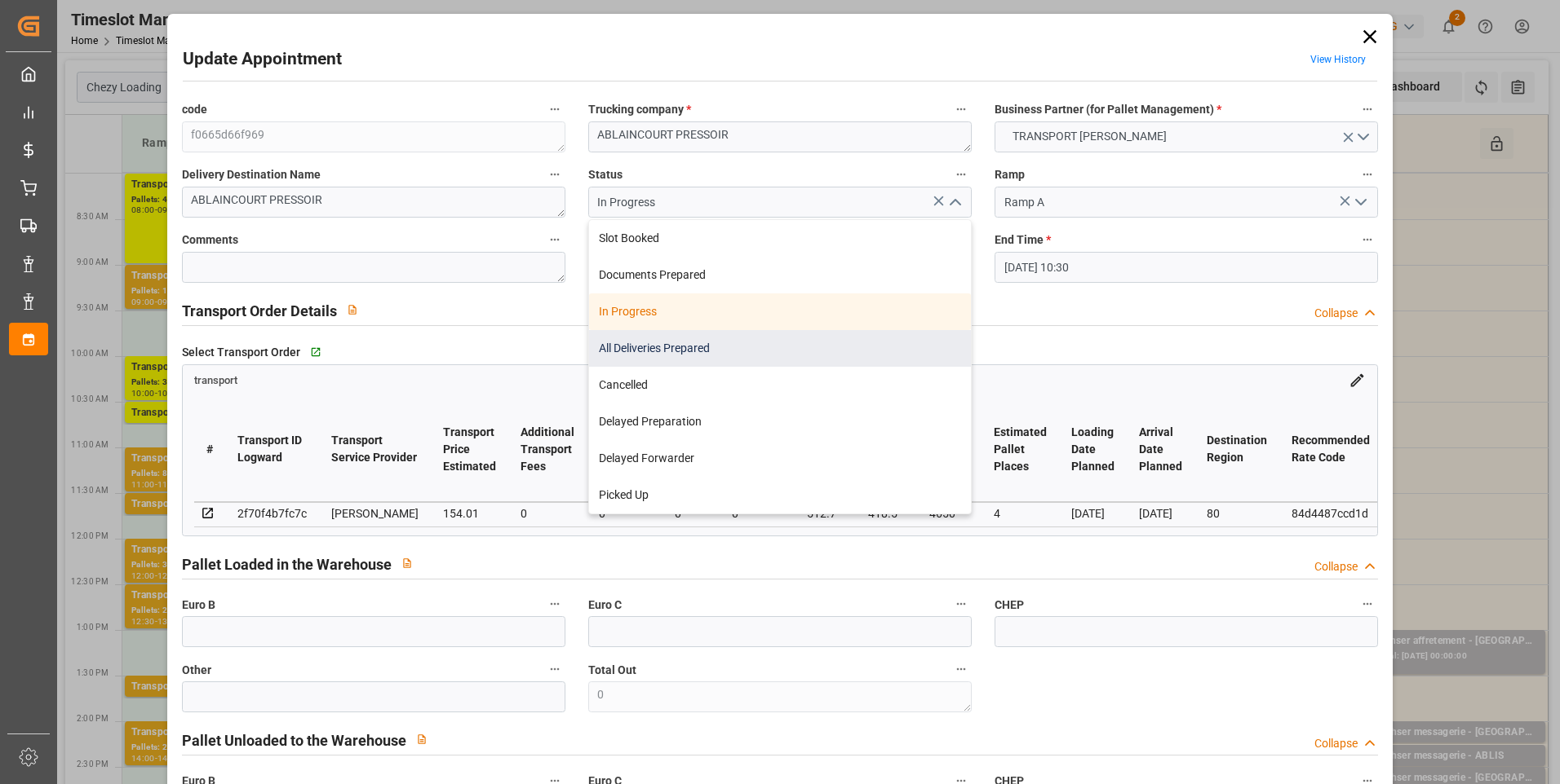
click at [630, 347] on div "All Deliveries Prepared" at bounding box center [780, 348] width 382 height 37
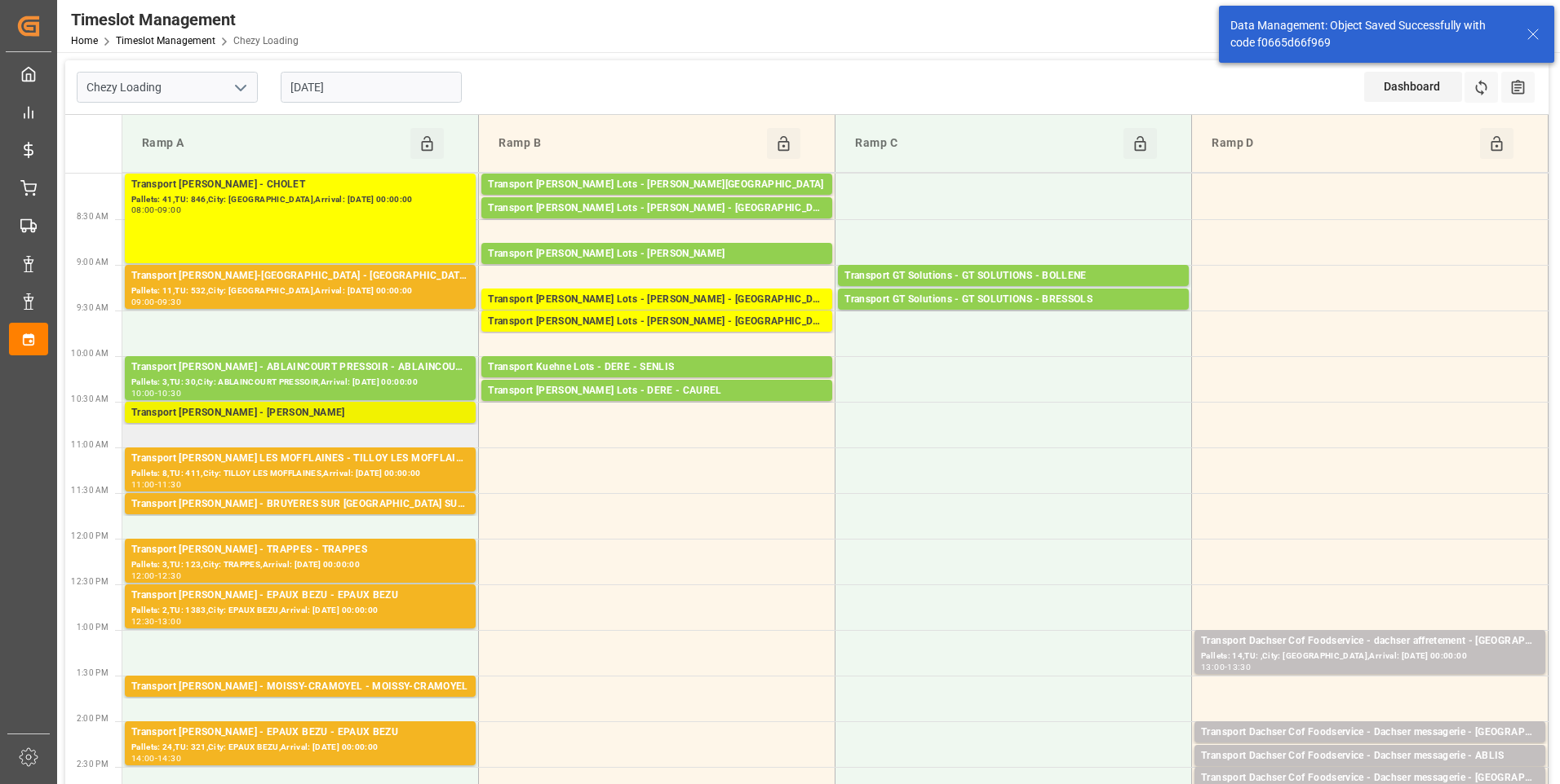
click at [418, 415] on div "Transport Delisle - LOMME - LOMME" at bounding box center [300, 413] width 337 height 16
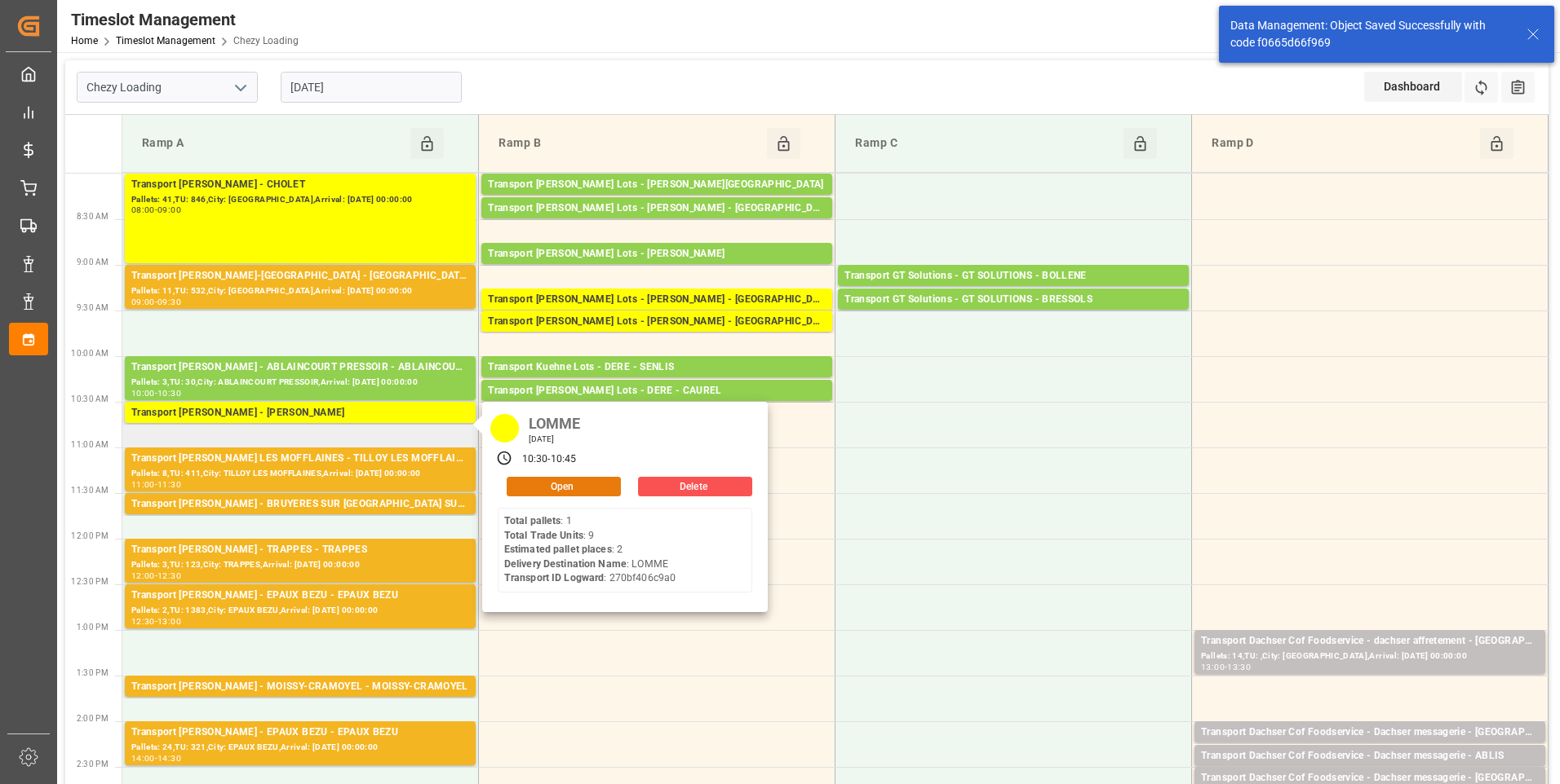
click at [573, 486] on button "Open" at bounding box center [563, 486] width 114 height 20
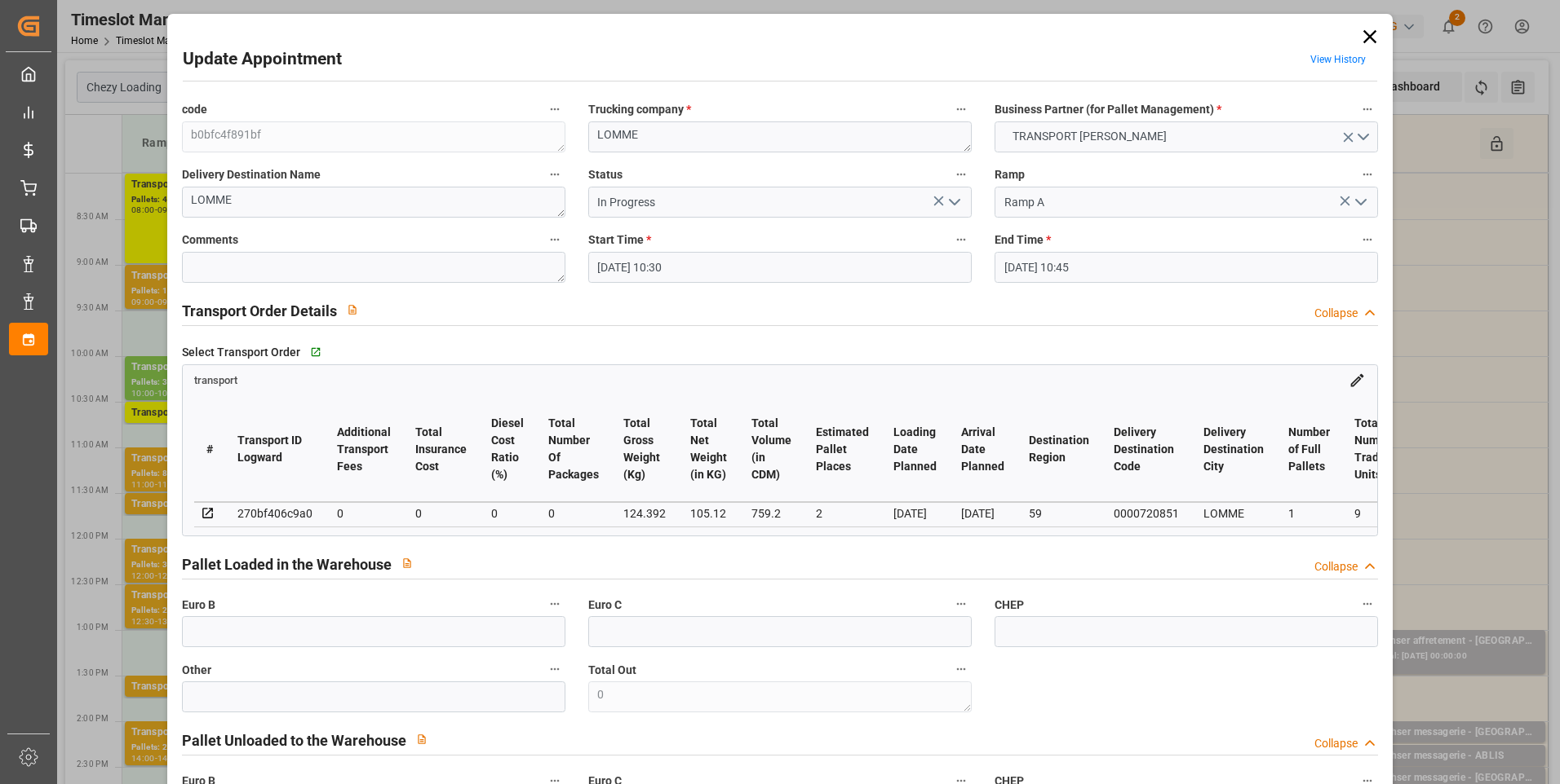
click at [957, 200] on polyline "open menu" at bounding box center [955, 202] width 10 height 5
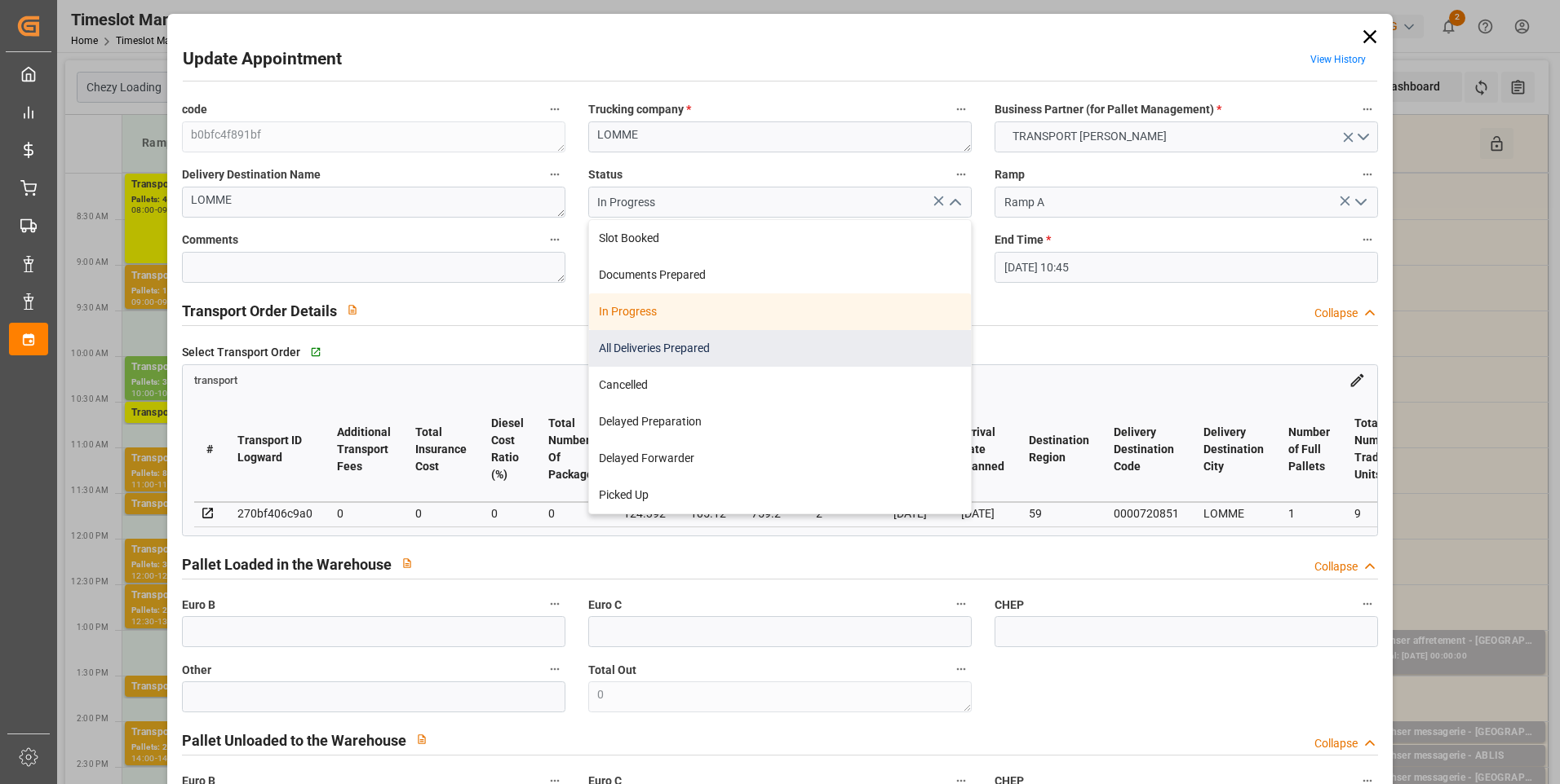
click at [622, 338] on div "All Deliveries Prepared" at bounding box center [780, 348] width 382 height 37
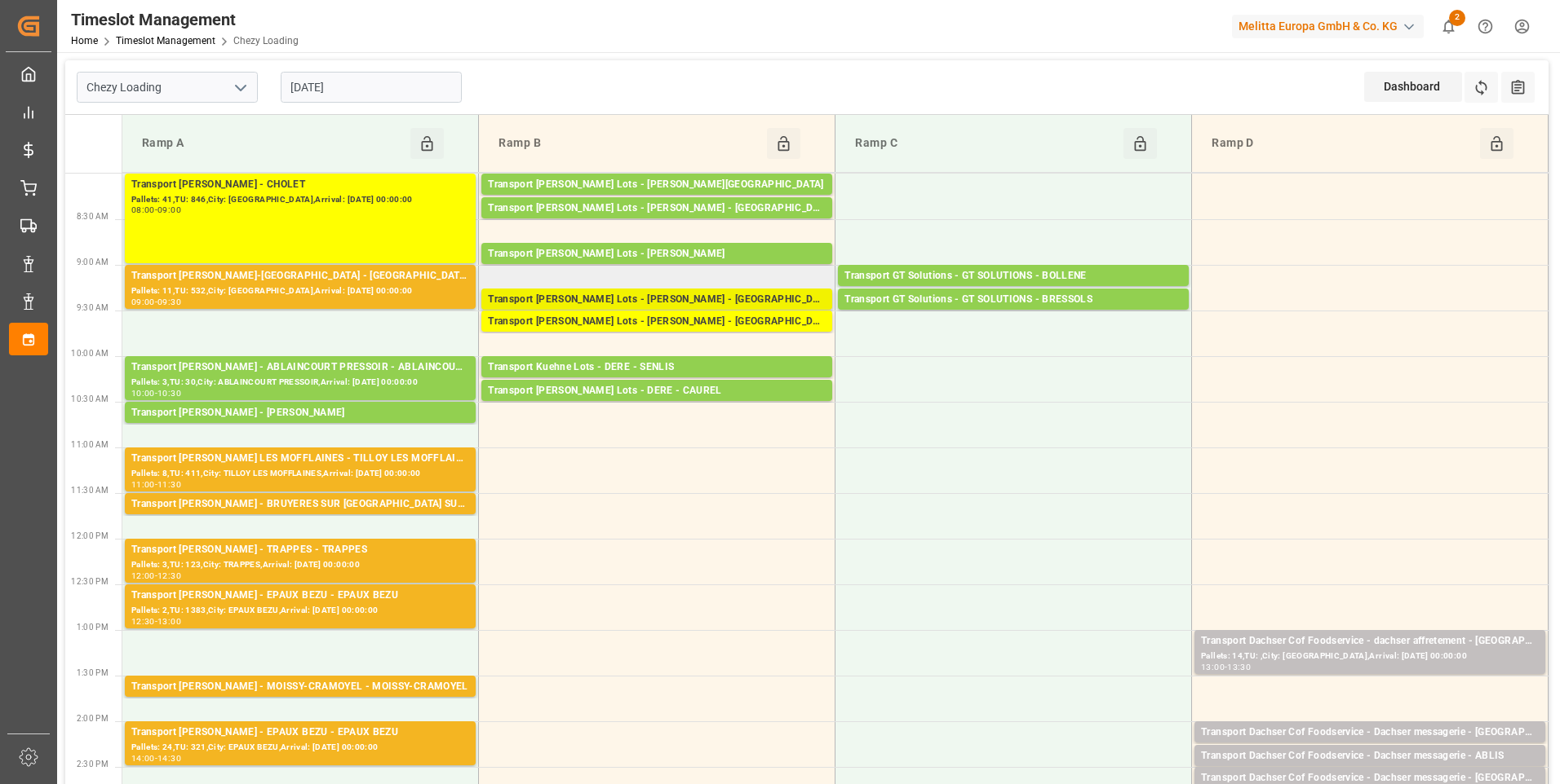
click at [678, 298] on div "Transport Kuehne Lots - LEBLANC - MONT DE MARSAN" at bounding box center [656, 300] width 337 height 16
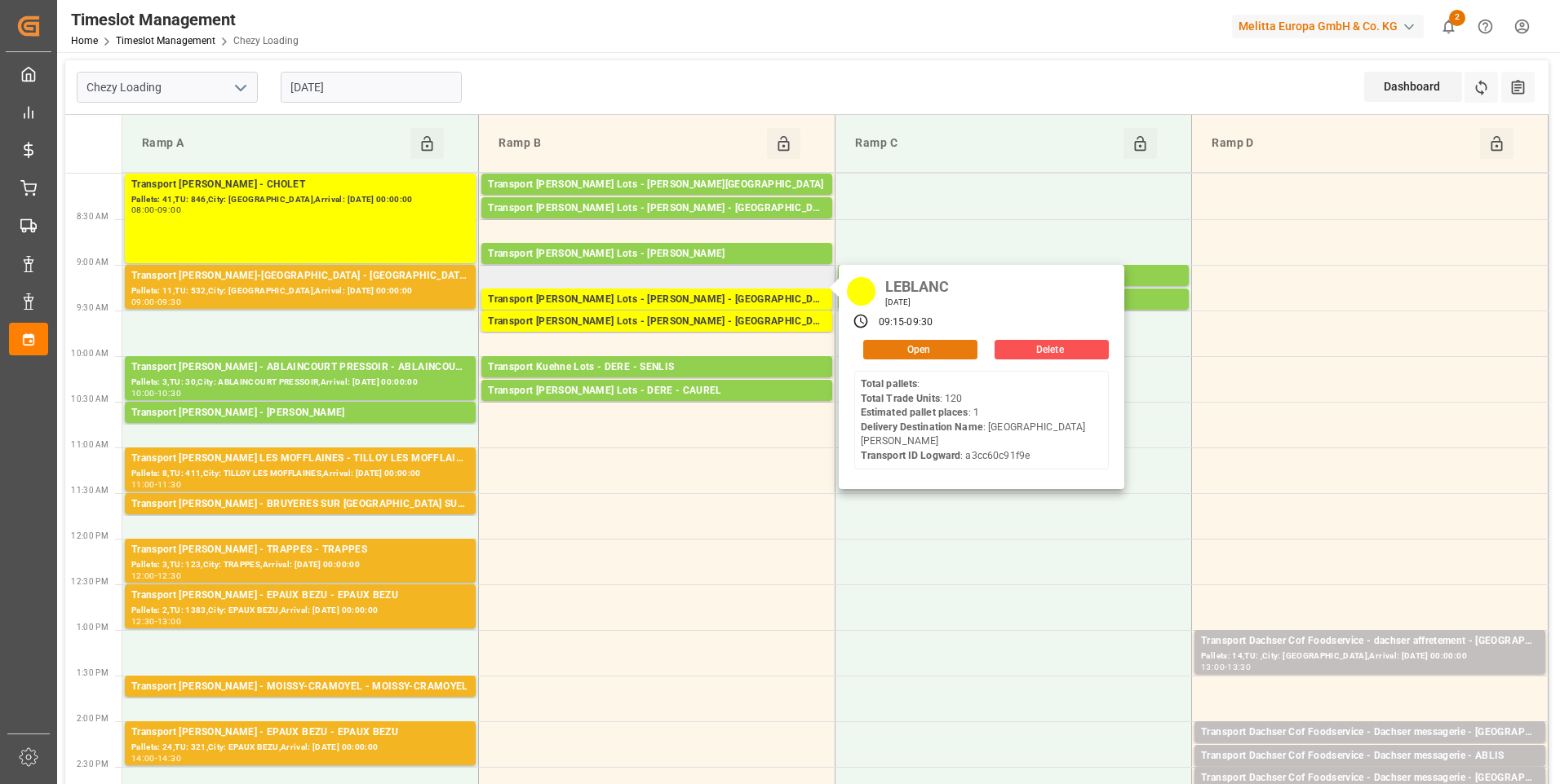
click at [902, 343] on button "Open" at bounding box center [920, 350] width 114 height 20
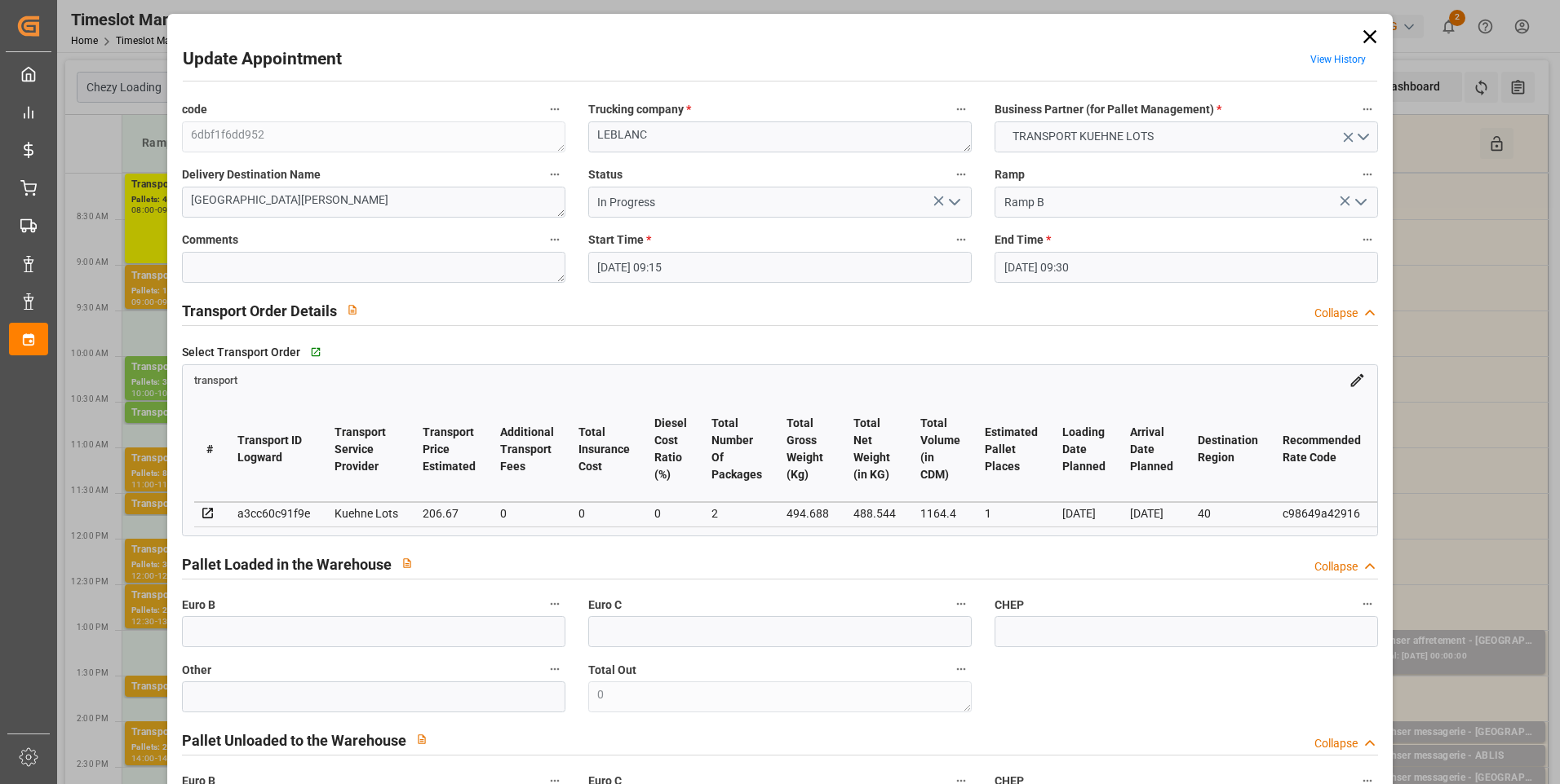
click at [950, 202] on polyline "open menu" at bounding box center [955, 202] width 10 height 5
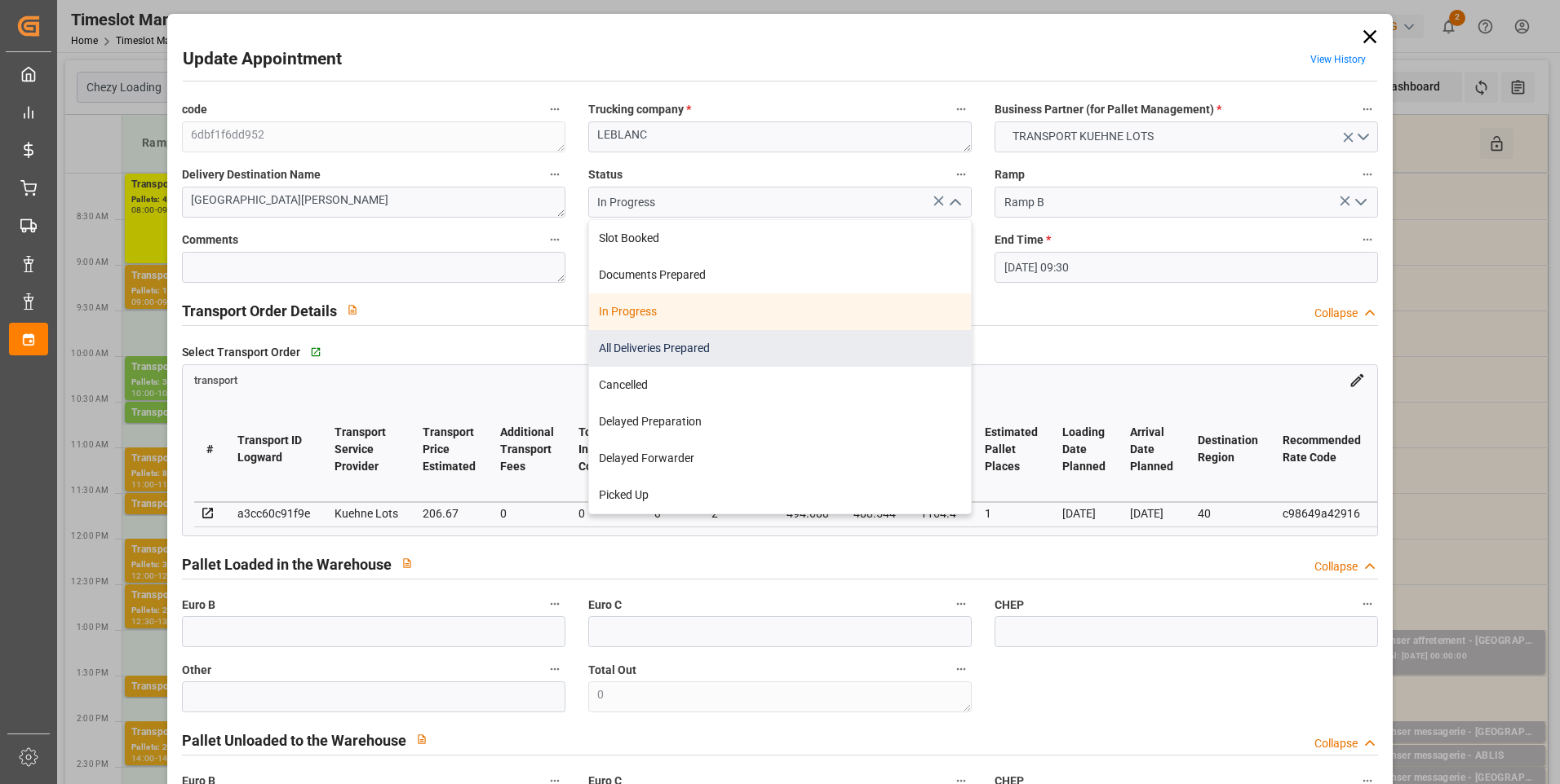
click at [662, 346] on div "All Deliveries Prepared" at bounding box center [780, 348] width 382 height 37
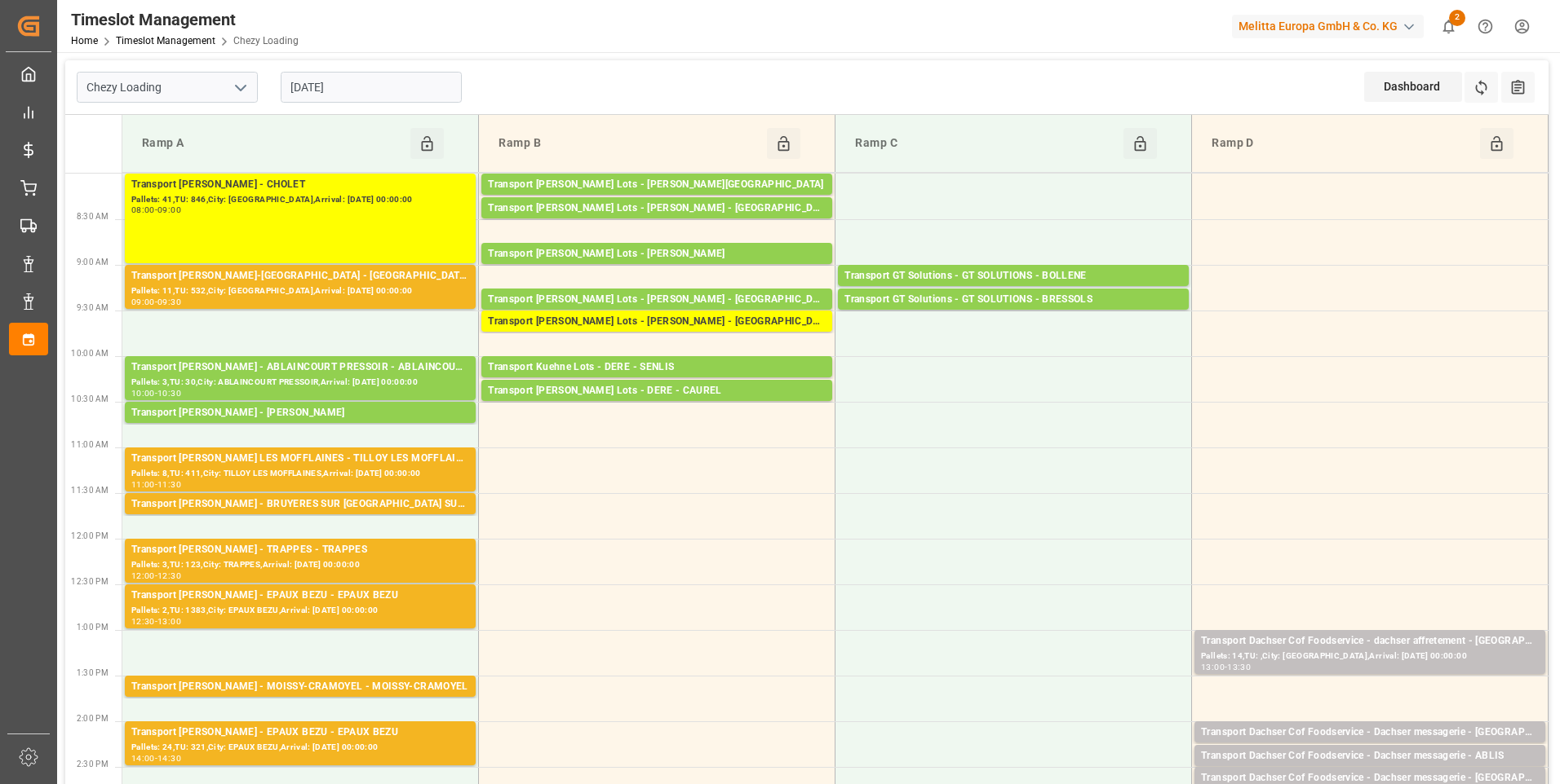
click at [362, 84] on input "[DATE]" at bounding box center [371, 87] width 181 height 31
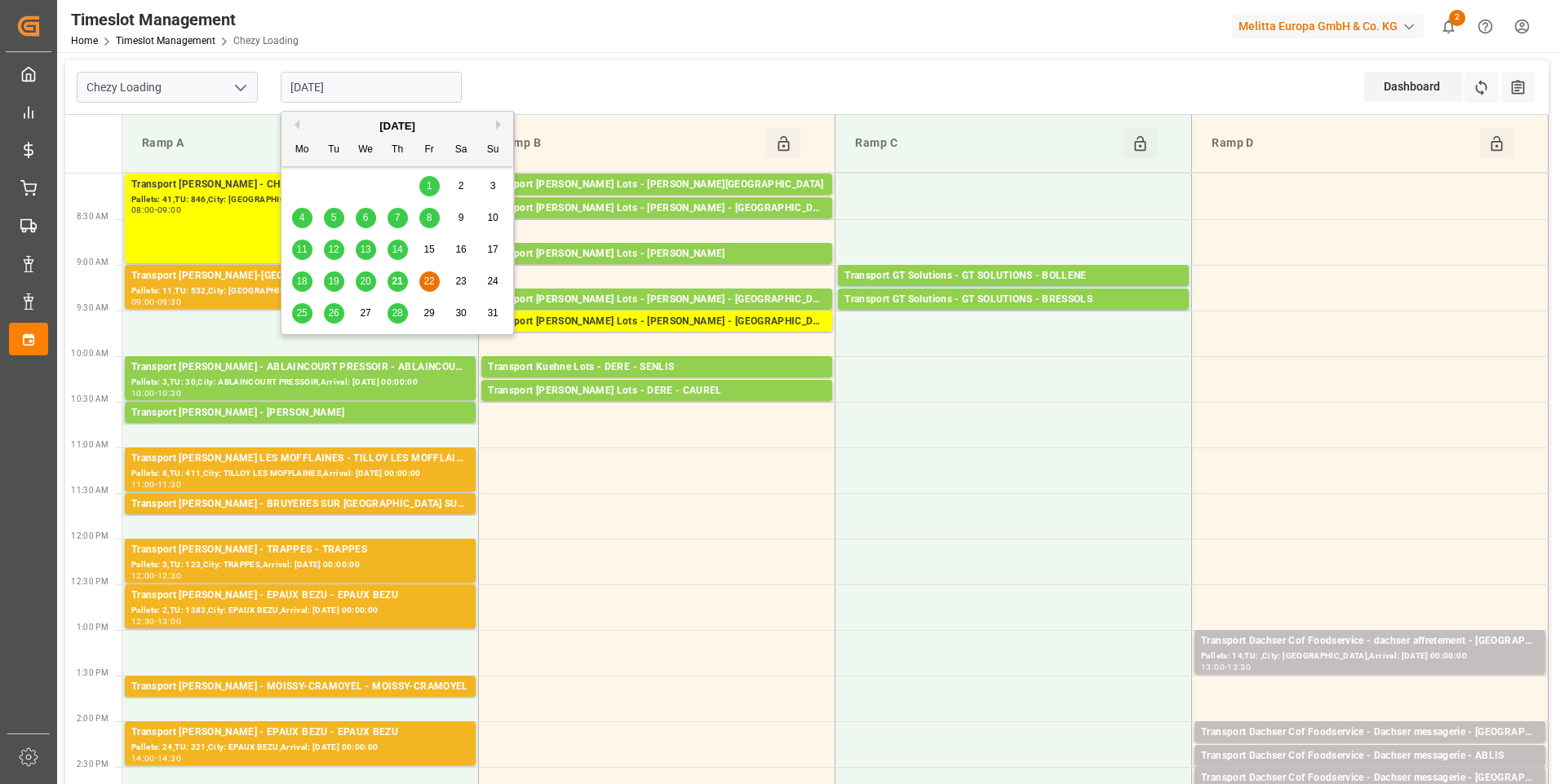
click at [394, 279] on span "21" at bounding box center [397, 282] width 11 height 12
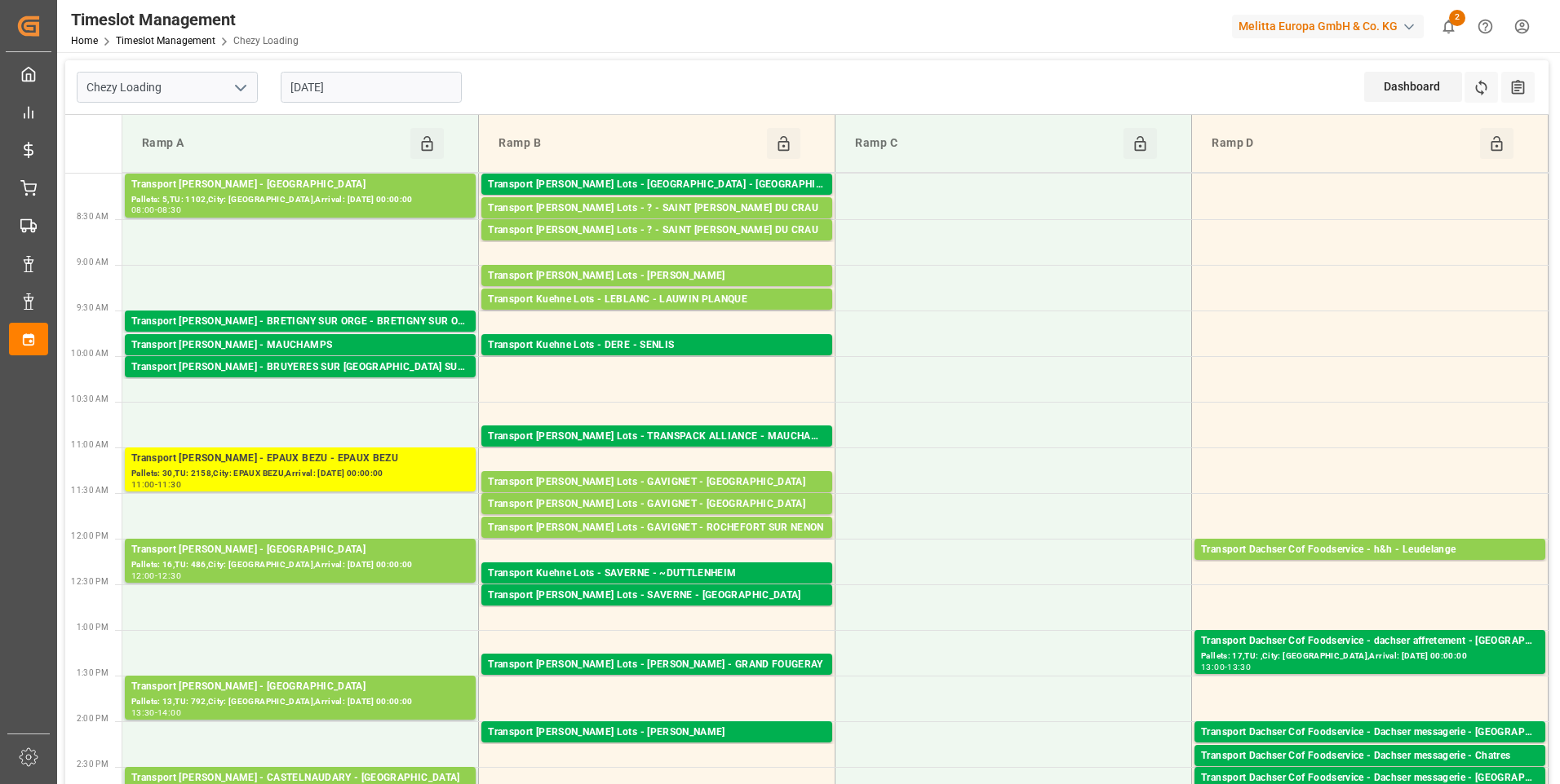
click at [324, 67] on div "[DATE]" at bounding box center [371, 87] width 204 height 53
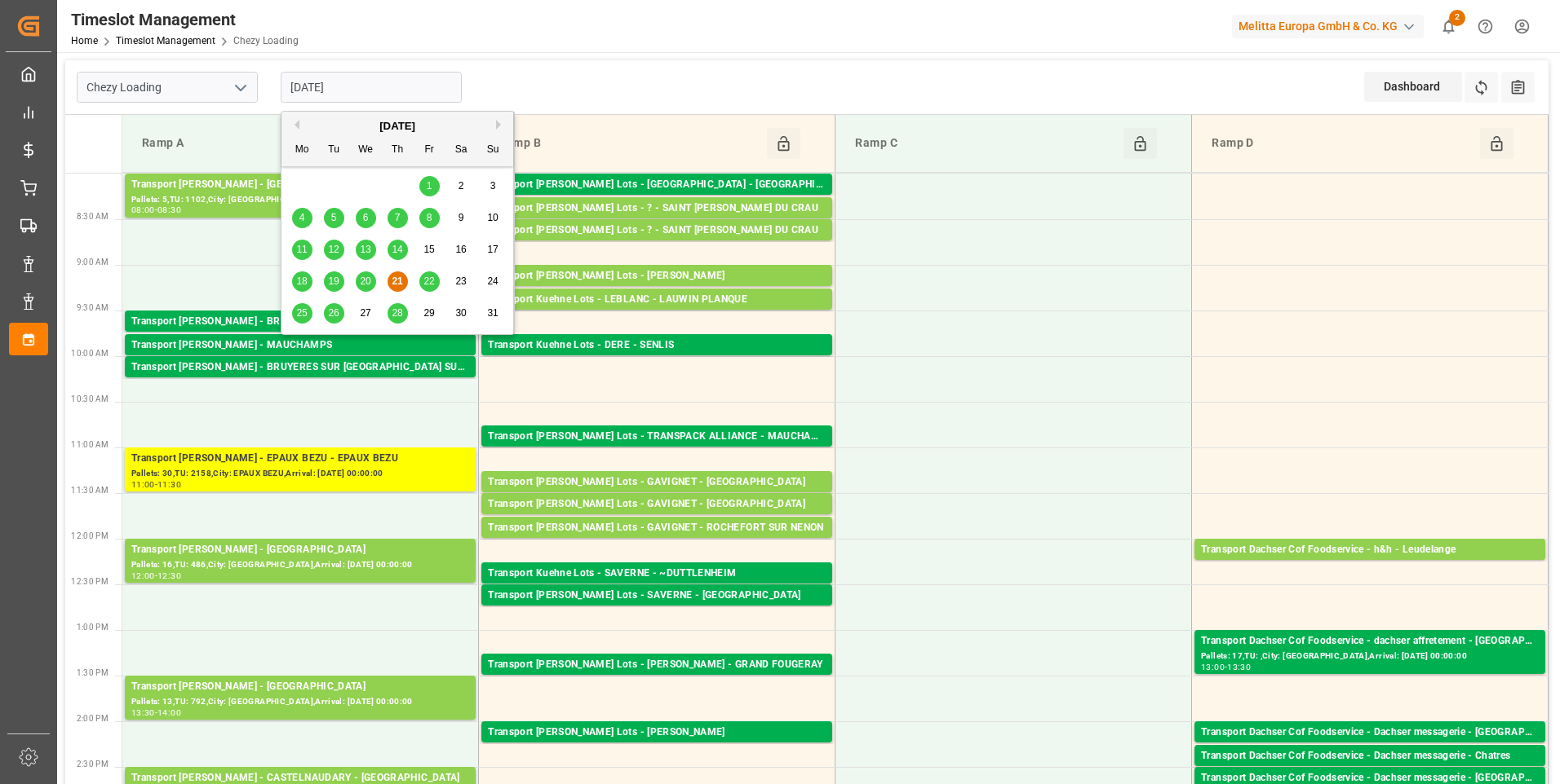
click at [353, 91] on input "[DATE]" at bounding box center [371, 87] width 181 height 31
click at [365, 276] on span "20" at bounding box center [365, 282] width 11 height 12
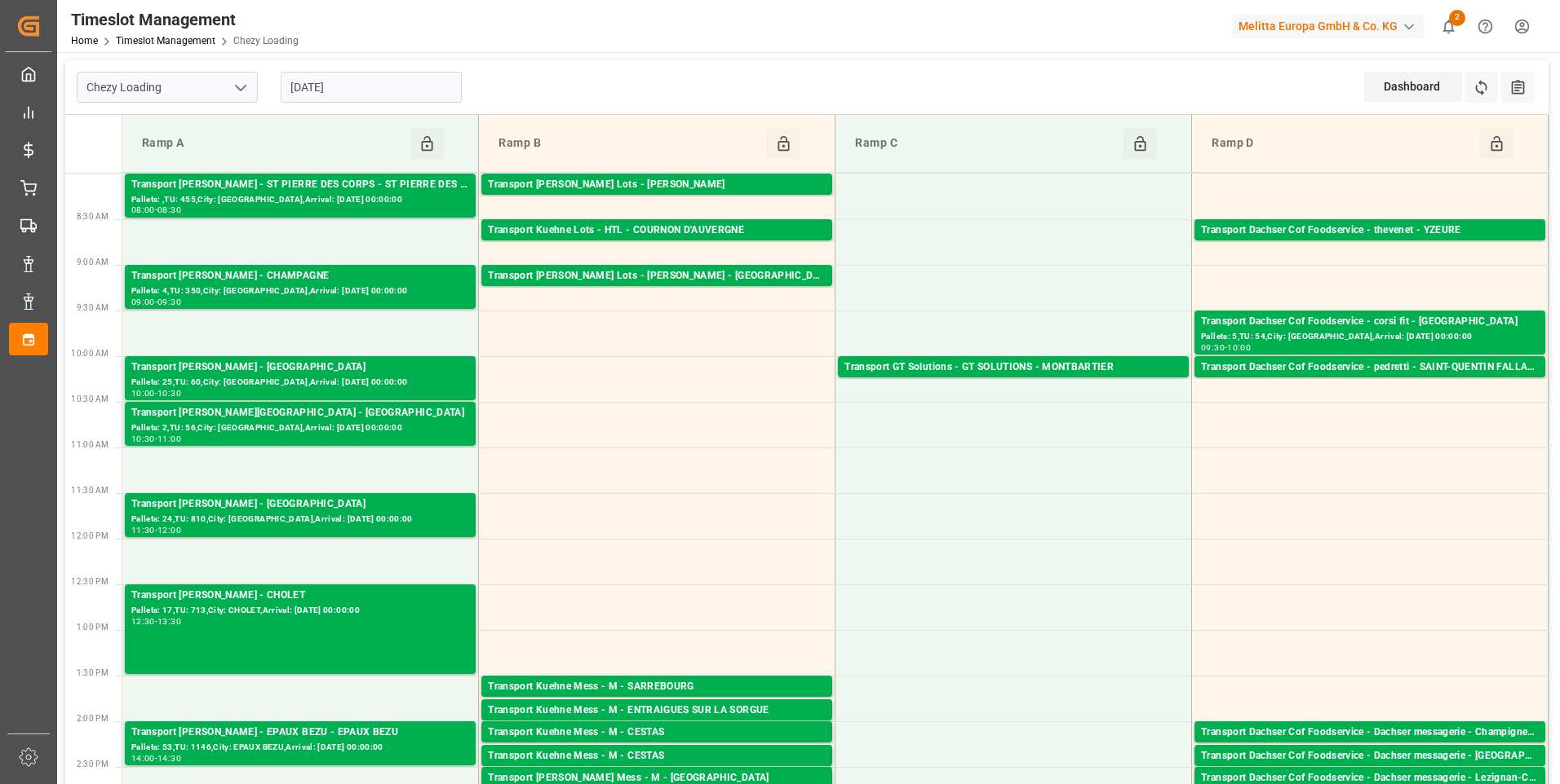
click at [386, 89] on input "[DATE]" at bounding box center [371, 87] width 181 height 31
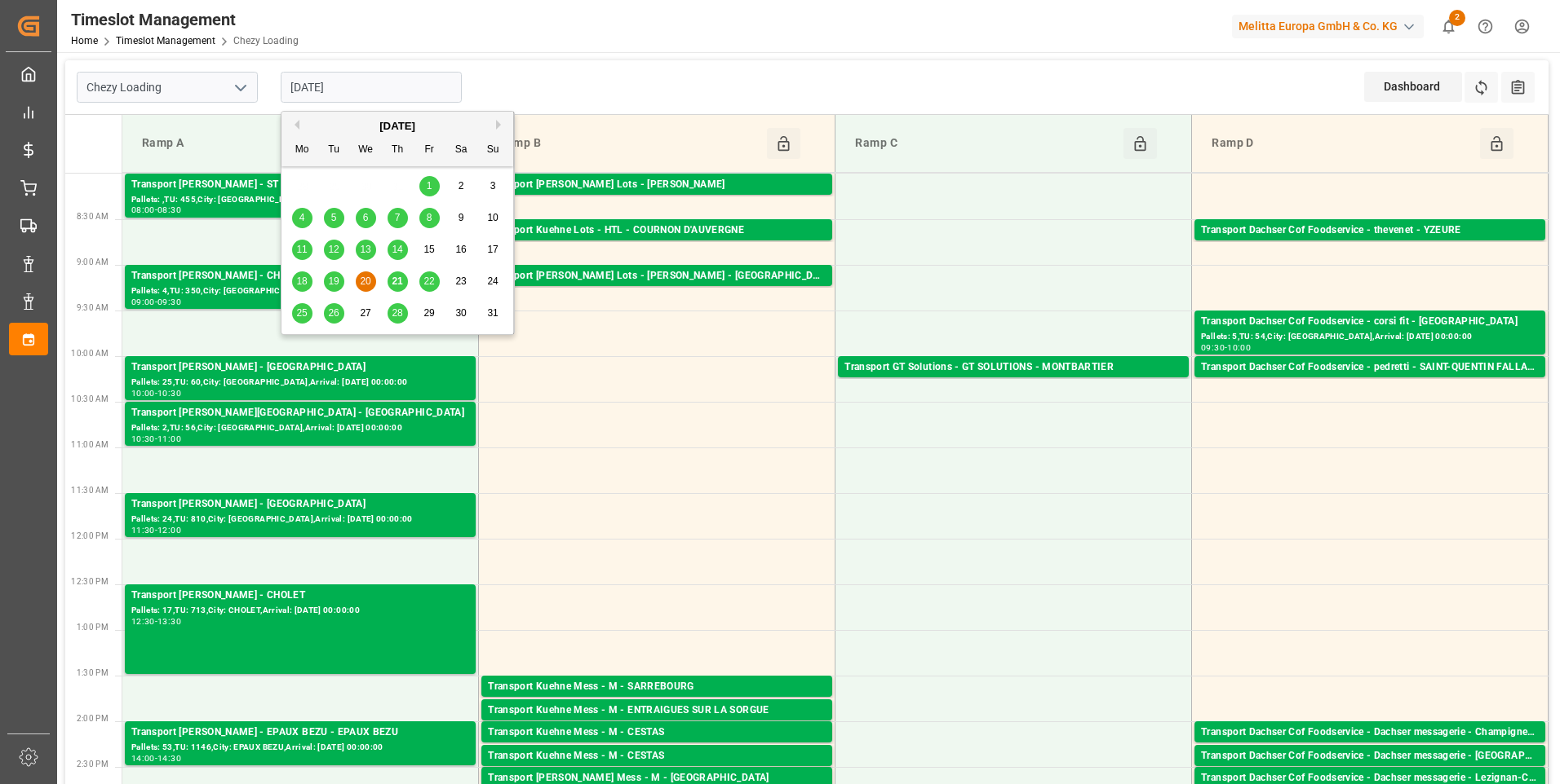
click at [398, 279] on span "21" at bounding box center [397, 282] width 11 height 12
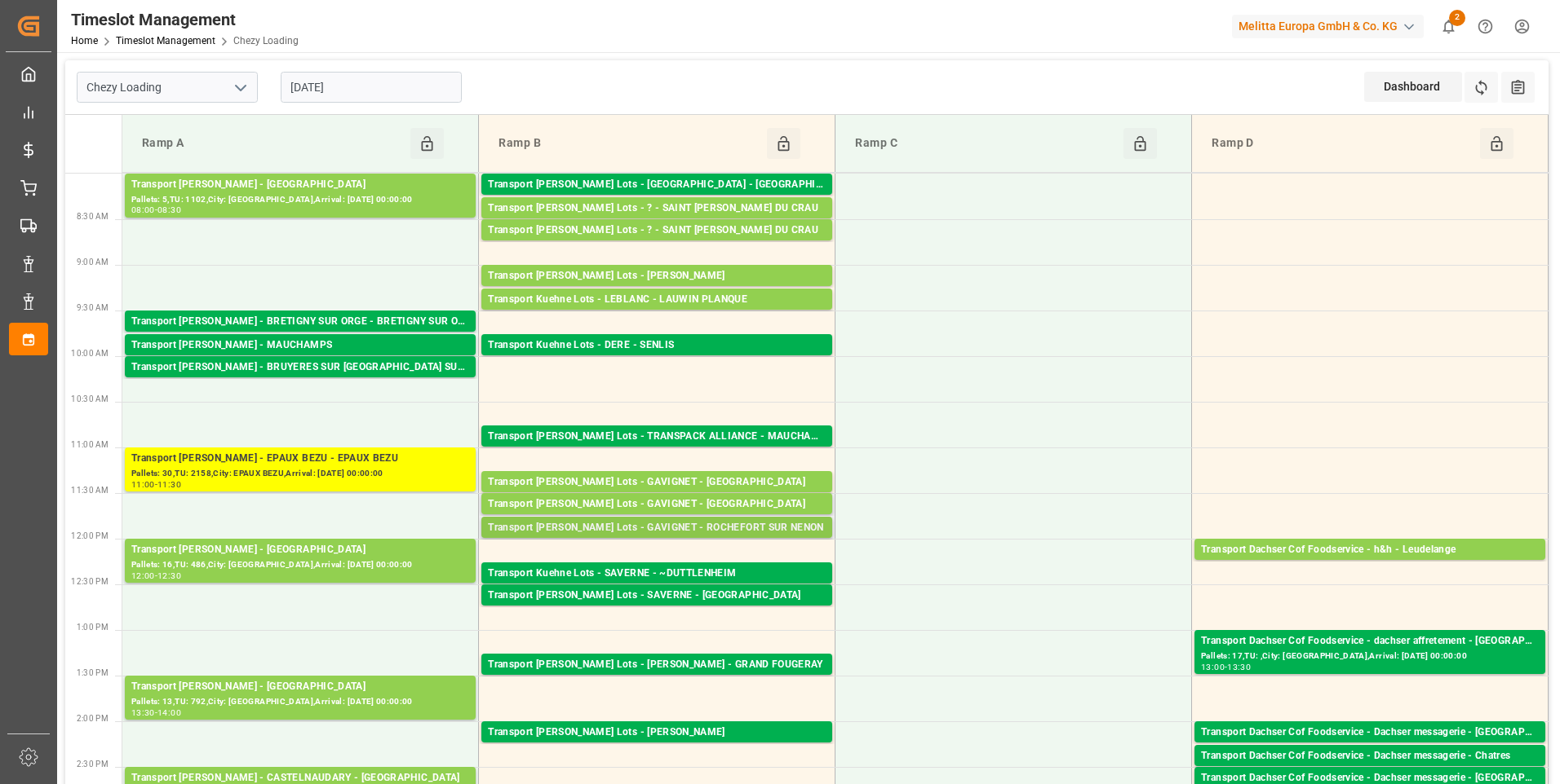
click at [668, 517] on div "Transport Kuehne Lots - GAVIGNET - ROCHEFORT SUR NENON Pallets: 1,TU: 112,City:…" at bounding box center [657, 527] width 351 height 21
click at [674, 528] on div "Transport Kuehne Lots - GAVIGNET - ROCHEFORT SUR NENON" at bounding box center [656, 528] width 337 height 16
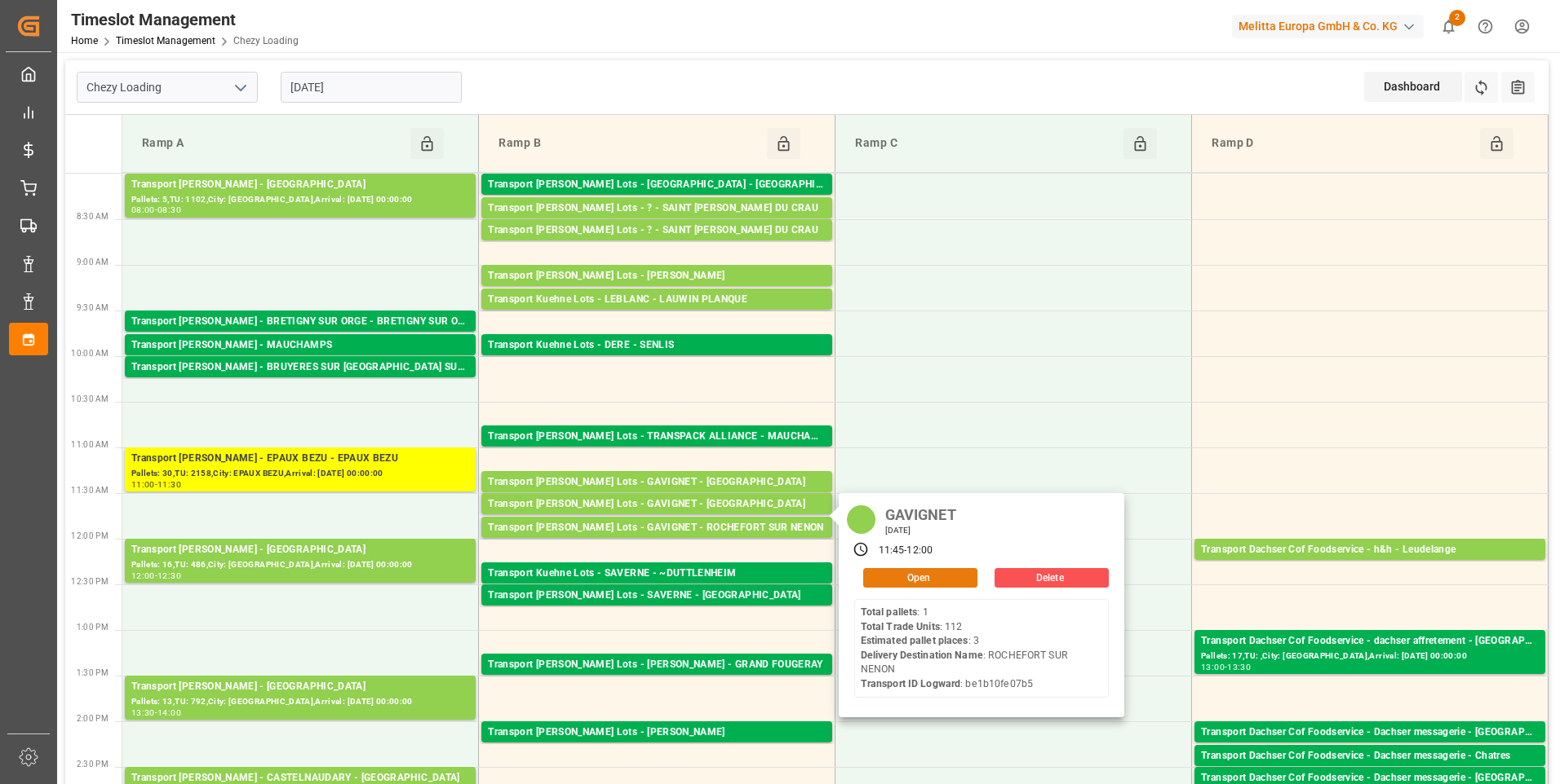
click at [888, 575] on button "Open" at bounding box center [920, 578] width 114 height 20
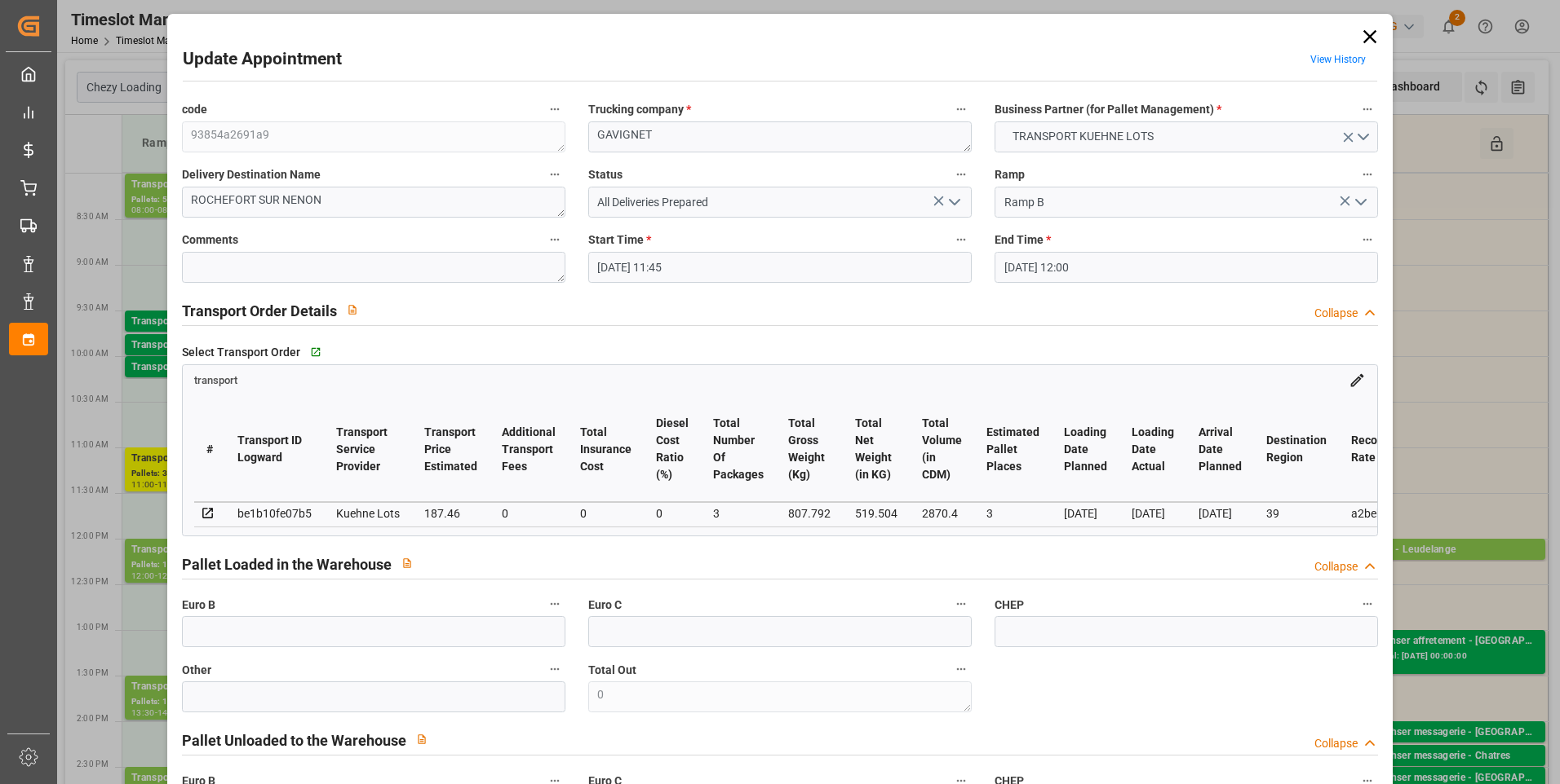
click at [952, 198] on icon "open menu" at bounding box center [955, 203] width 20 height 20
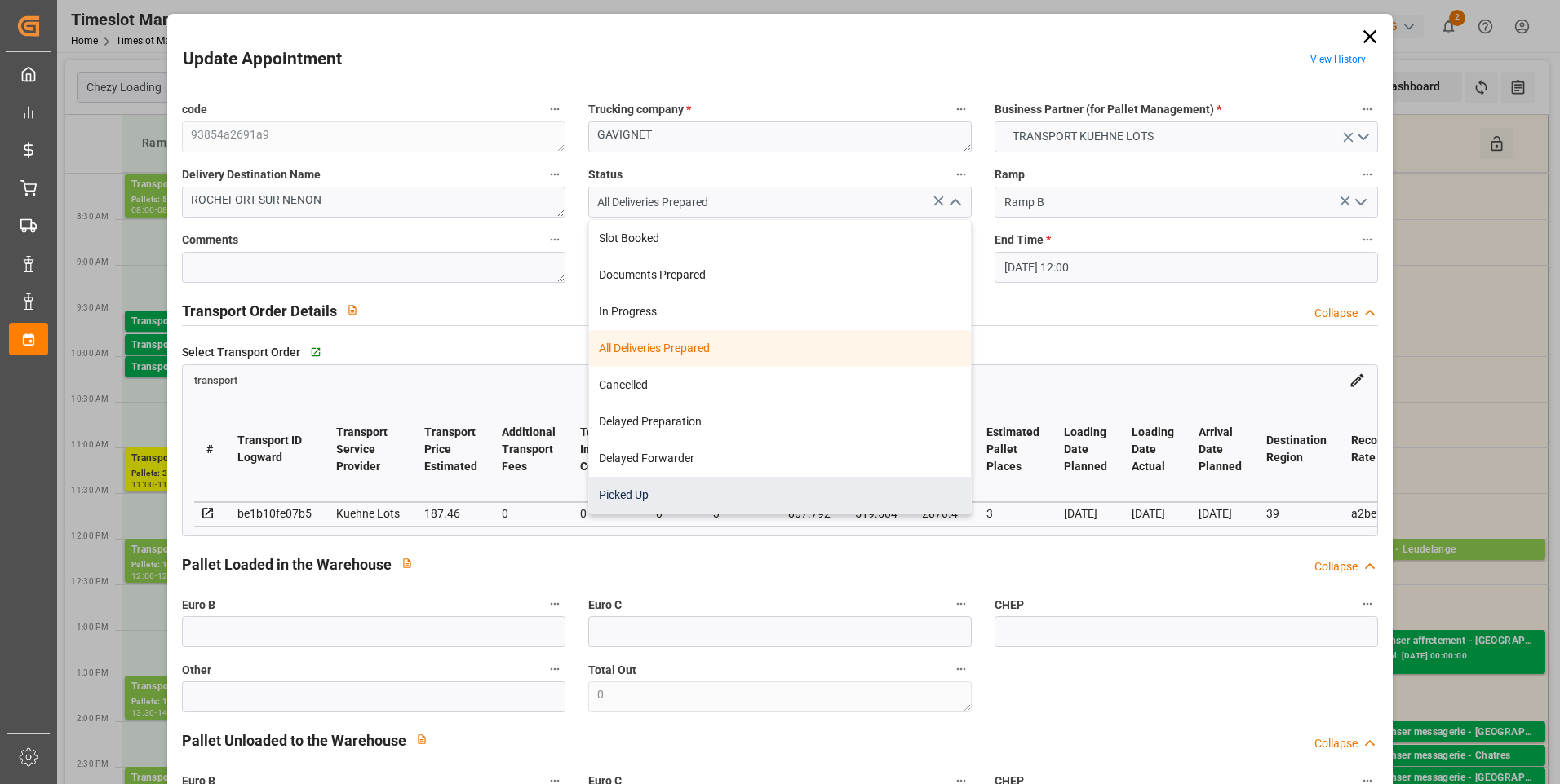
click at [634, 497] on div "Picked Up" at bounding box center [780, 494] width 382 height 37
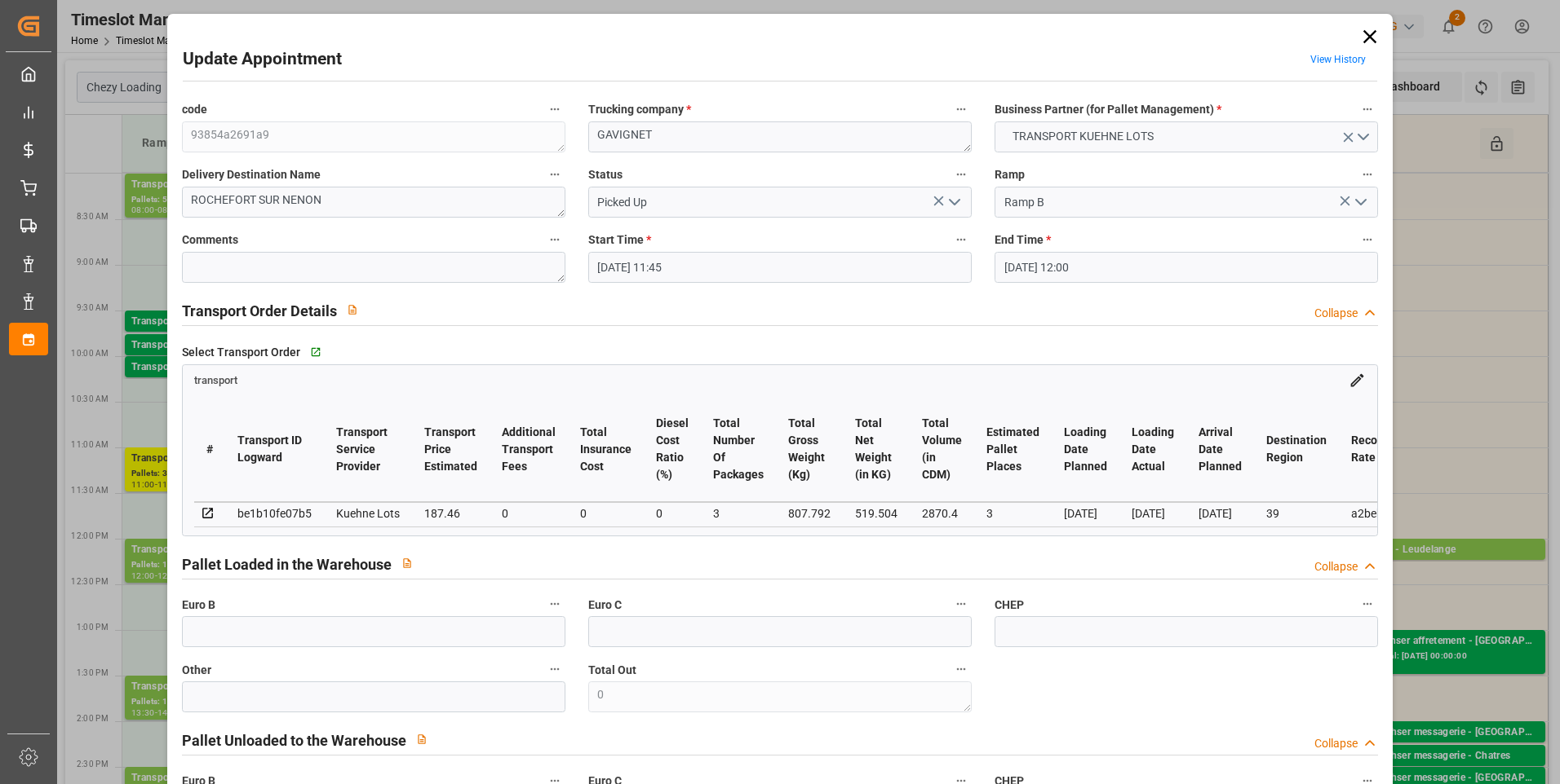
click at [951, 204] on polyline "open menu" at bounding box center [955, 202] width 10 height 5
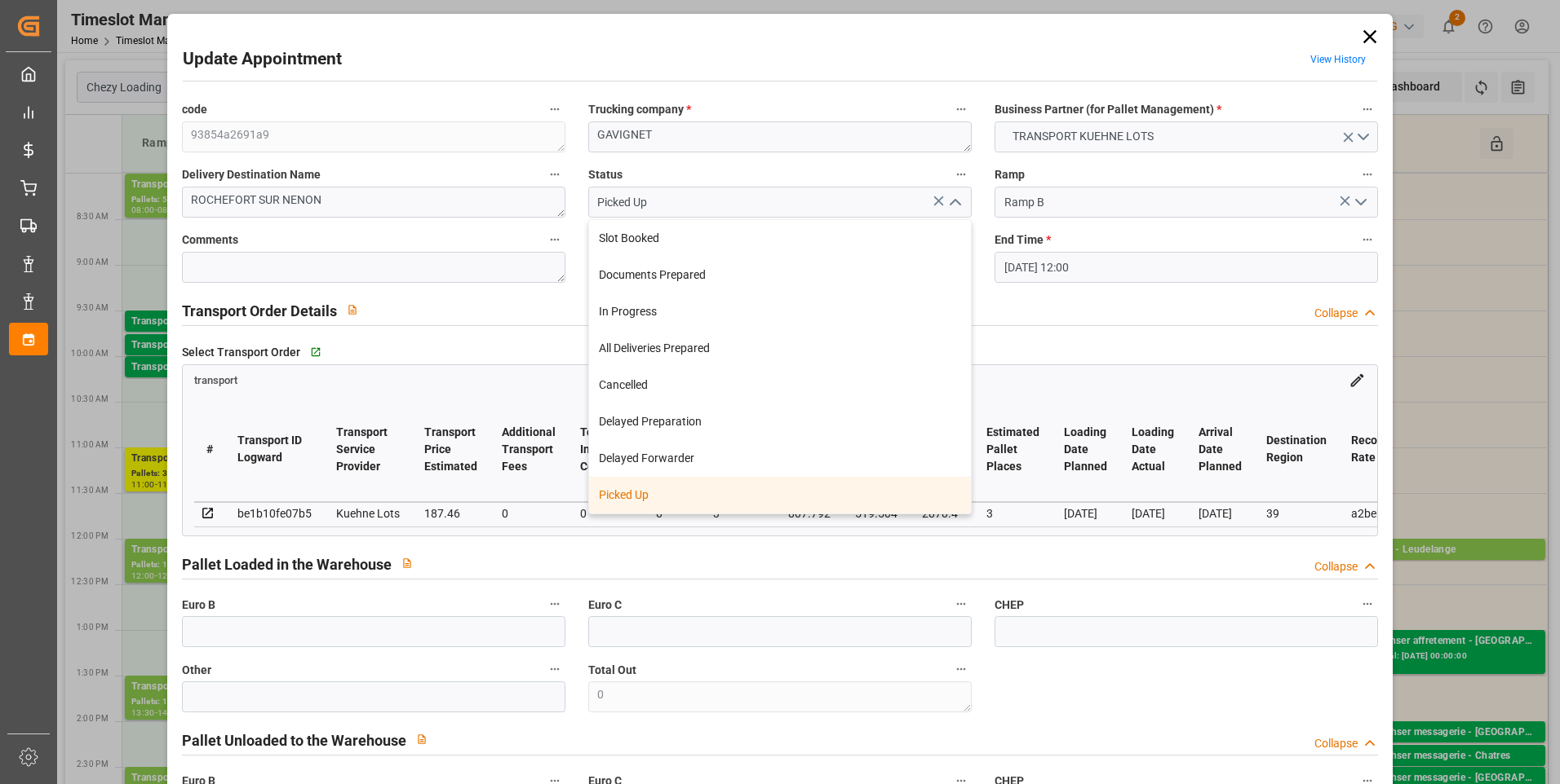
click at [644, 490] on div "Picked Up" at bounding box center [780, 494] width 382 height 37
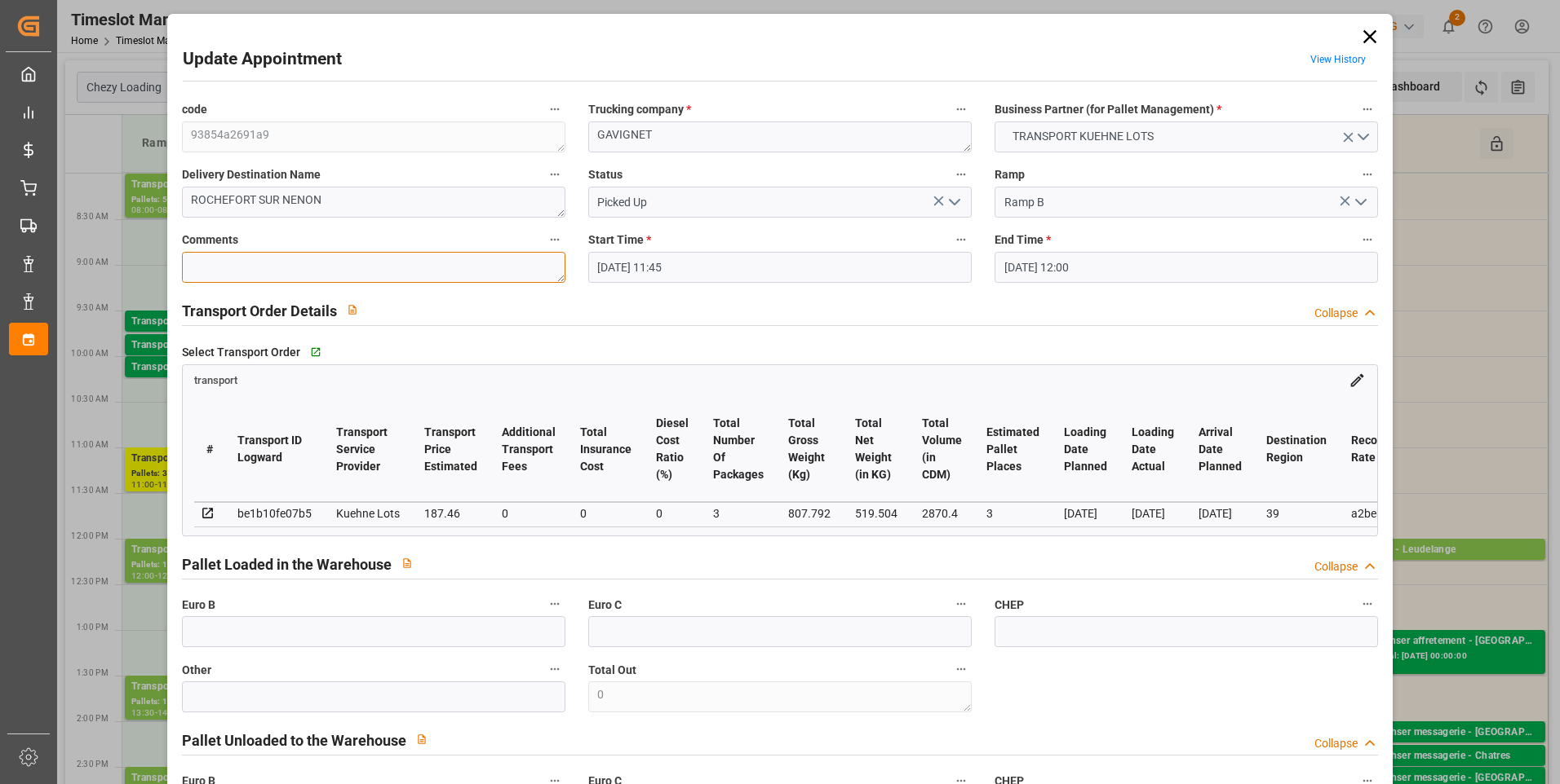
click at [241, 265] on textarea at bounding box center [374, 267] width 384 height 31
click at [286, 636] on input "text" at bounding box center [374, 631] width 384 height 31
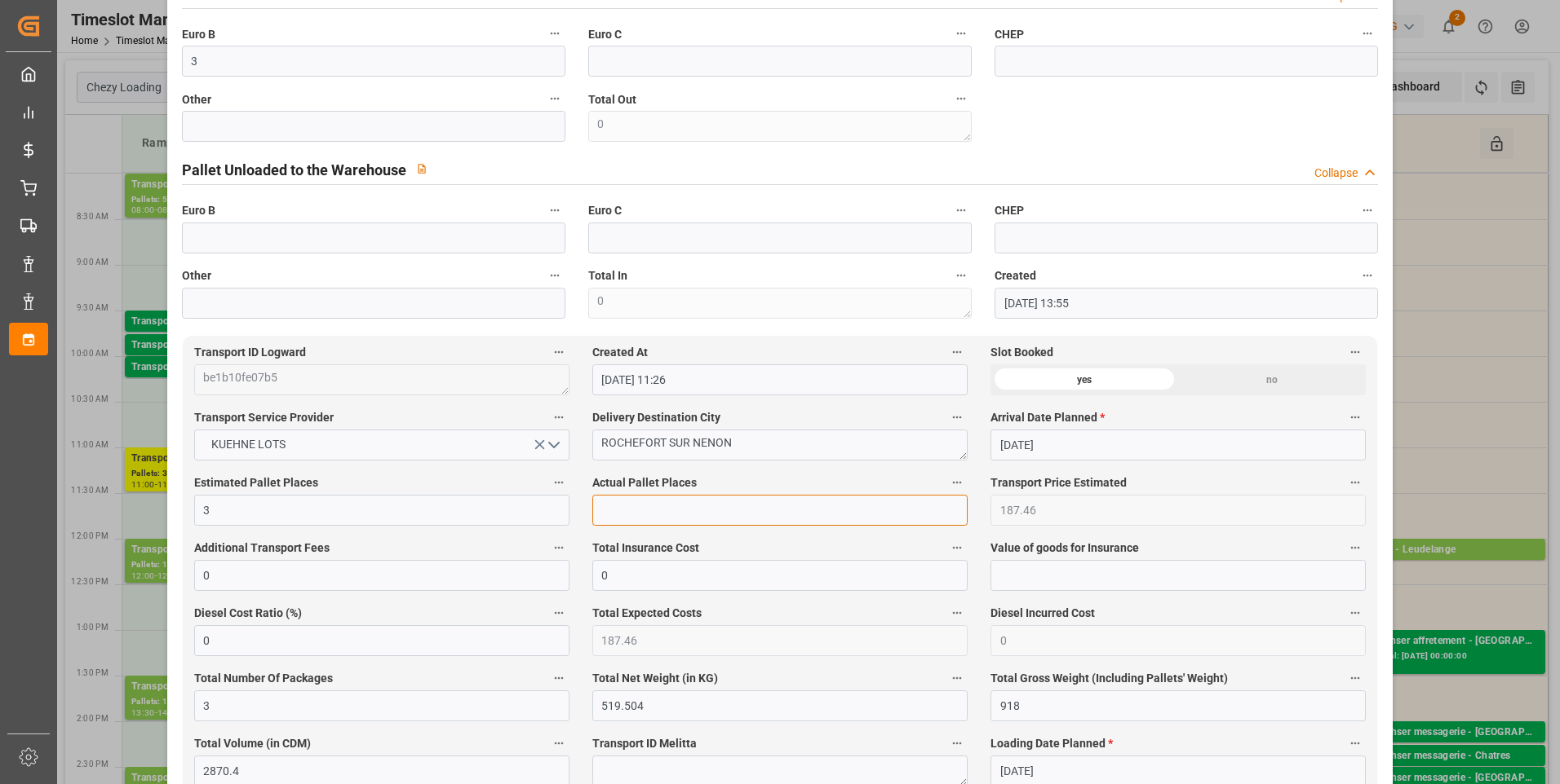
click at [679, 507] on input "text" at bounding box center [780, 510] width 375 height 31
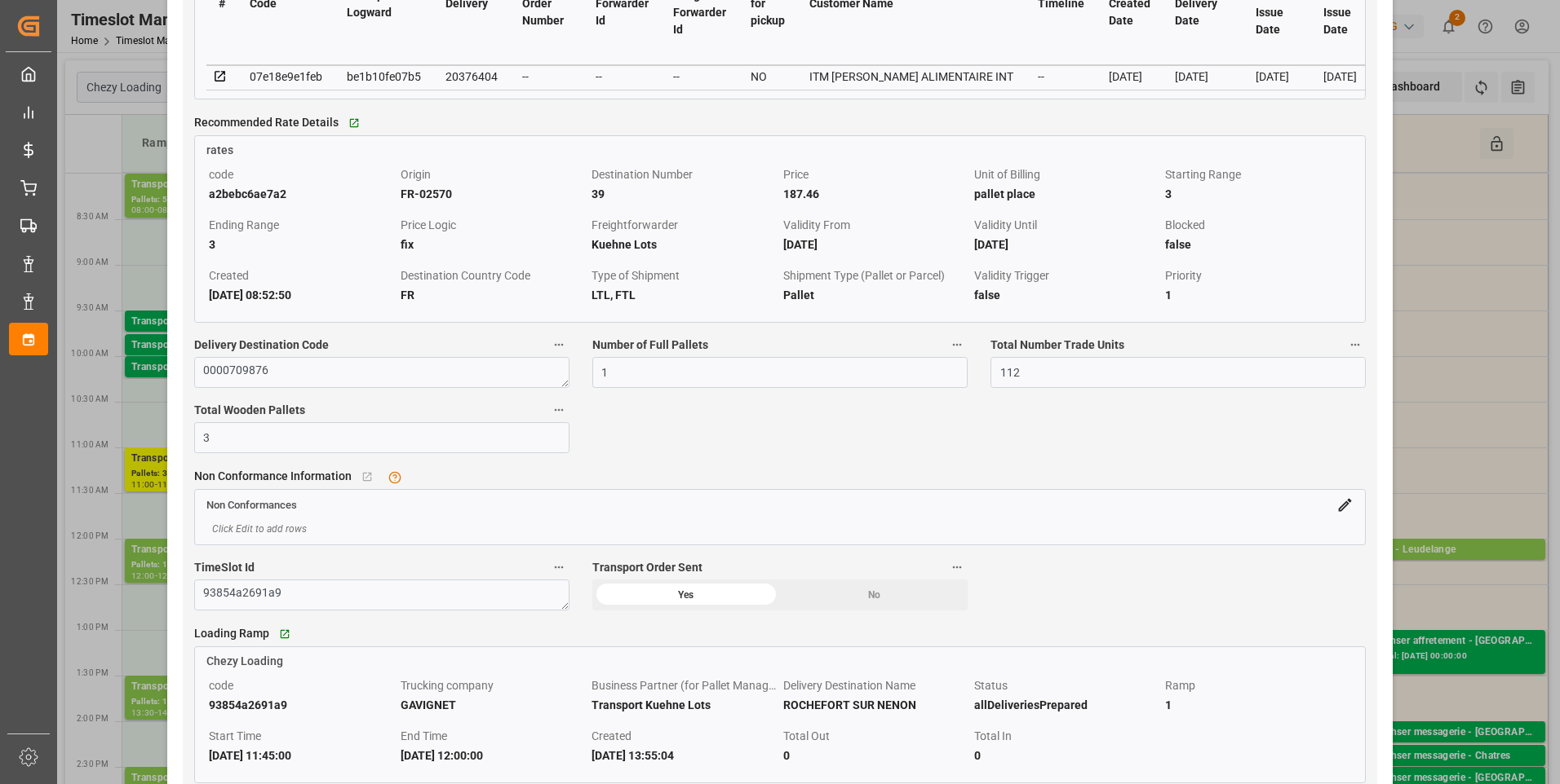
scroll to position [1549, 0]
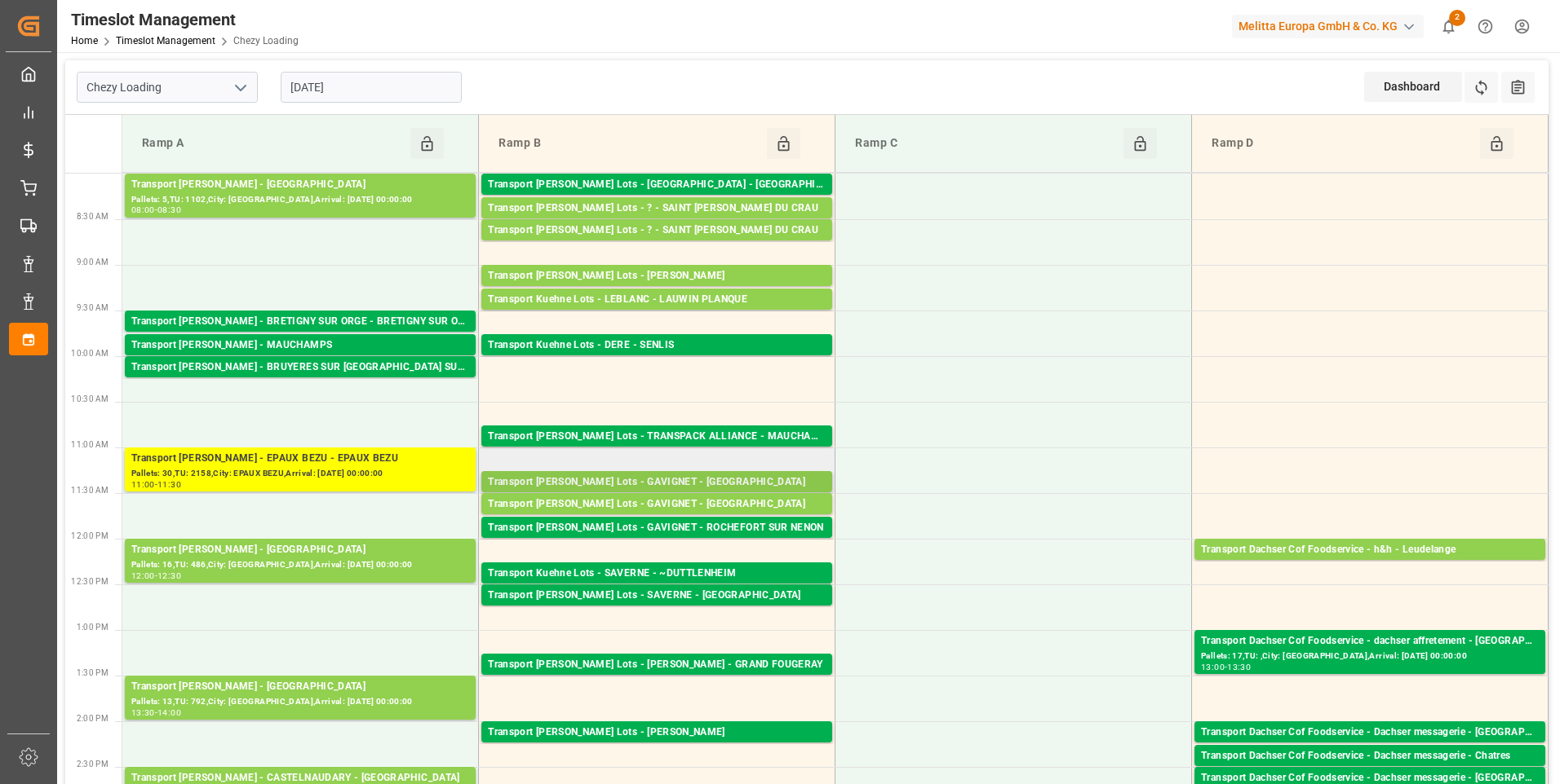
click at [701, 479] on div "Transport [PERSON_NAME] Lots - GAVIGNET - [GEOGRAPHIC_DATA]" at bounding box center [656, 482] width 337 height 16
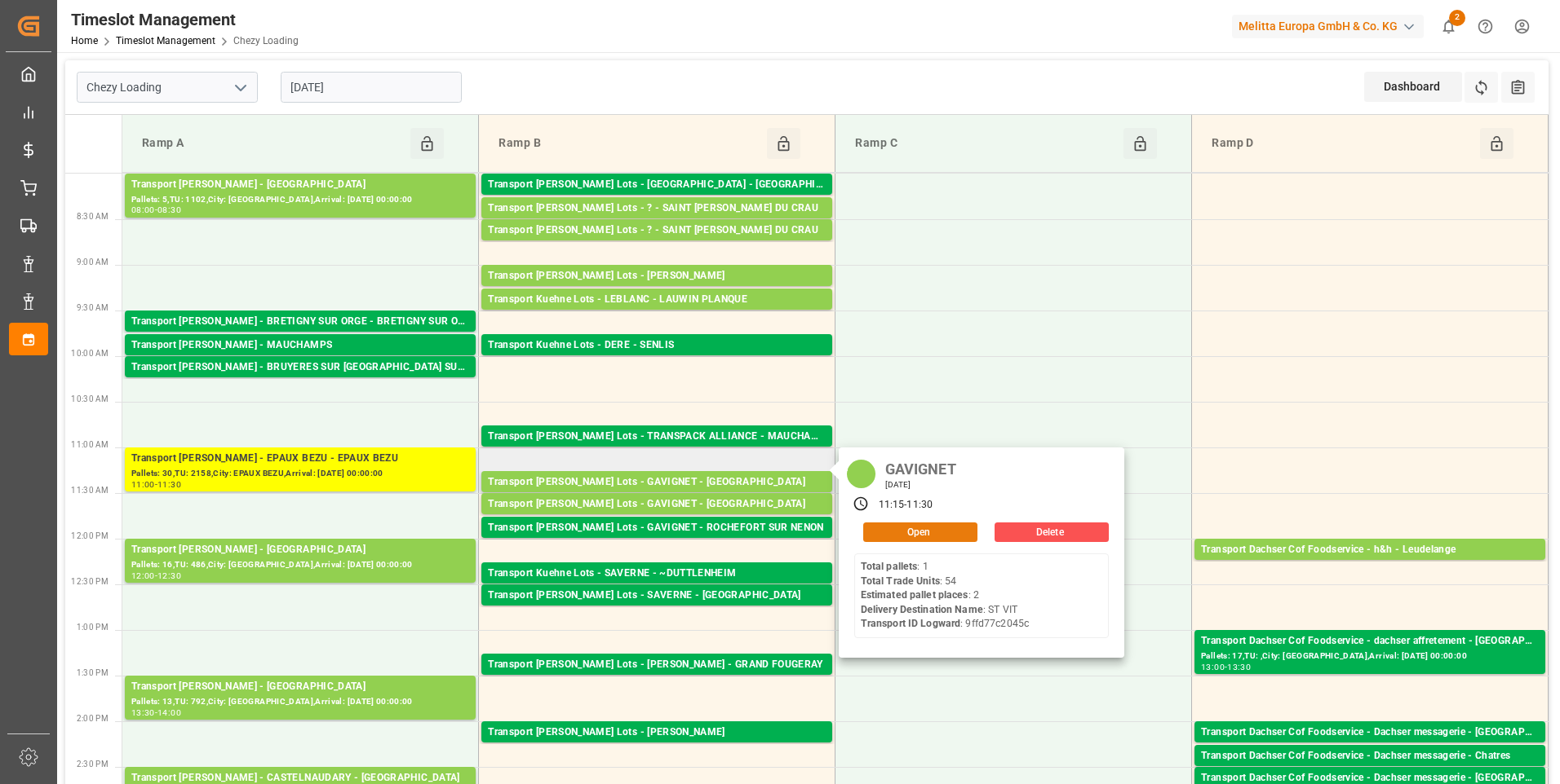
click at [896, 528] on button "Open" at bounding box center [920, 533] width 114 height 20
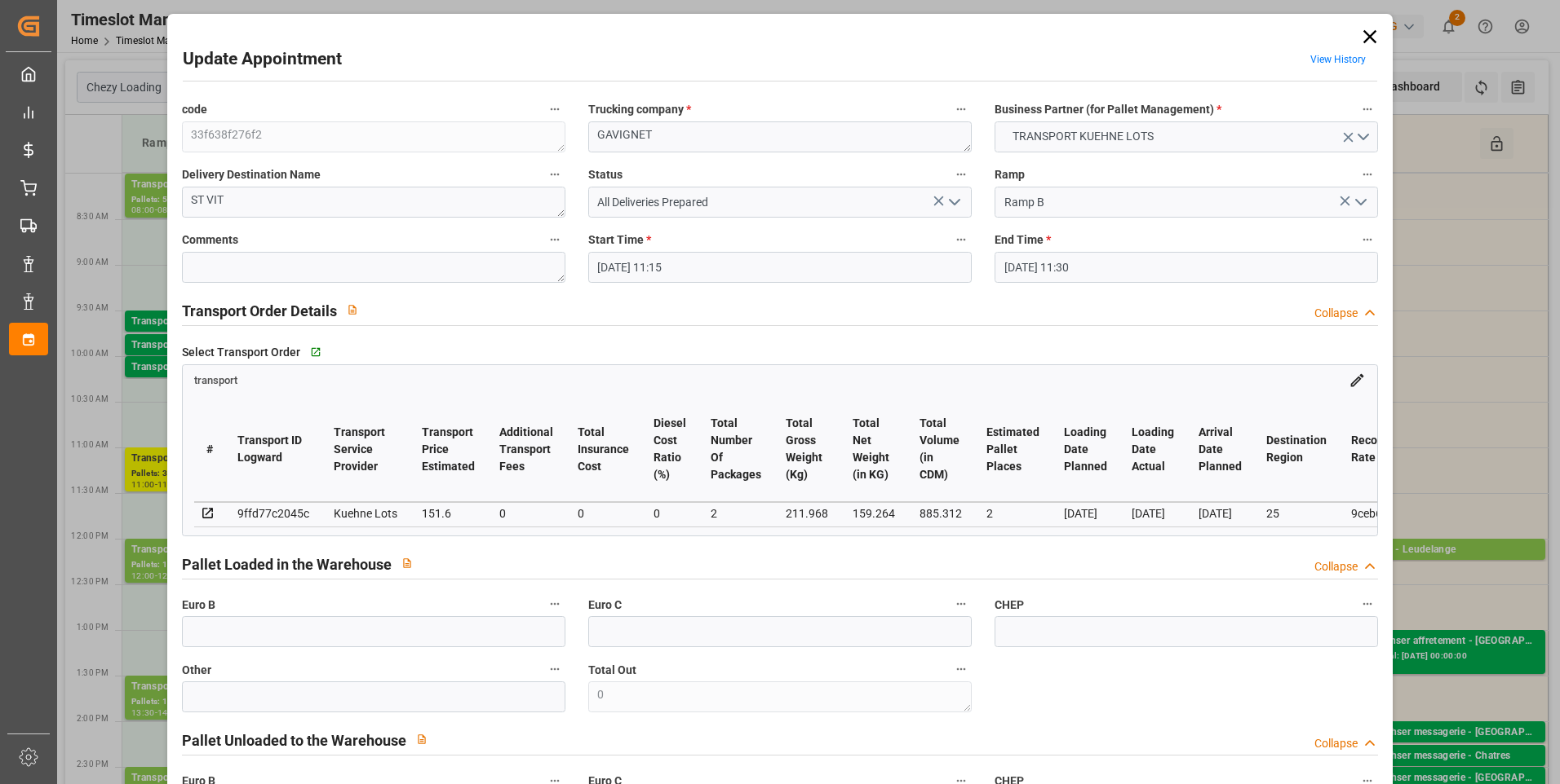
click at [950, 202] on icon "open menu" at bounding box center [955, 203] width 20 height 20
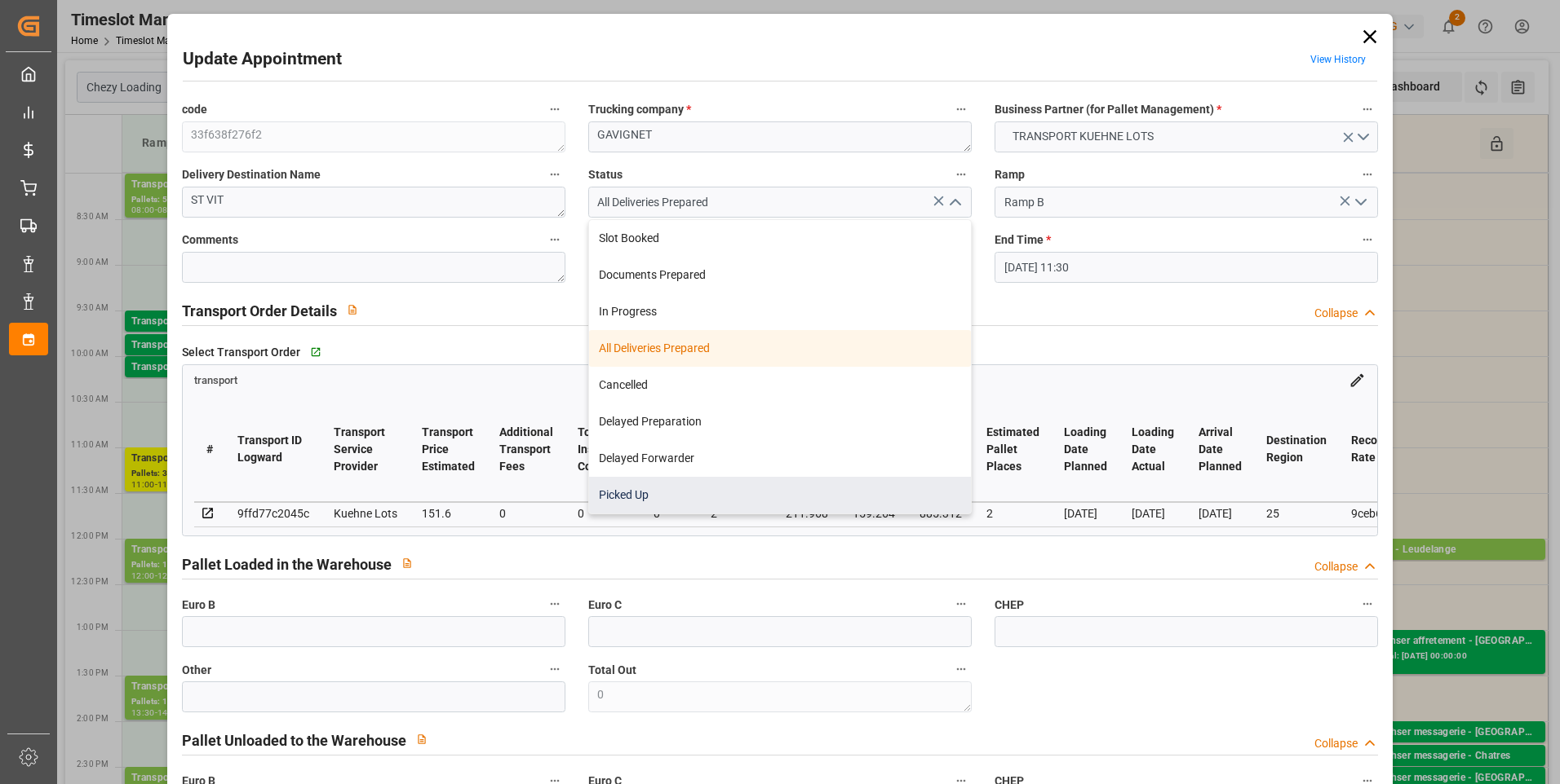
click at [616, 491] on div "Picked Up" at bounding box center [780, 494] width 382 height 37
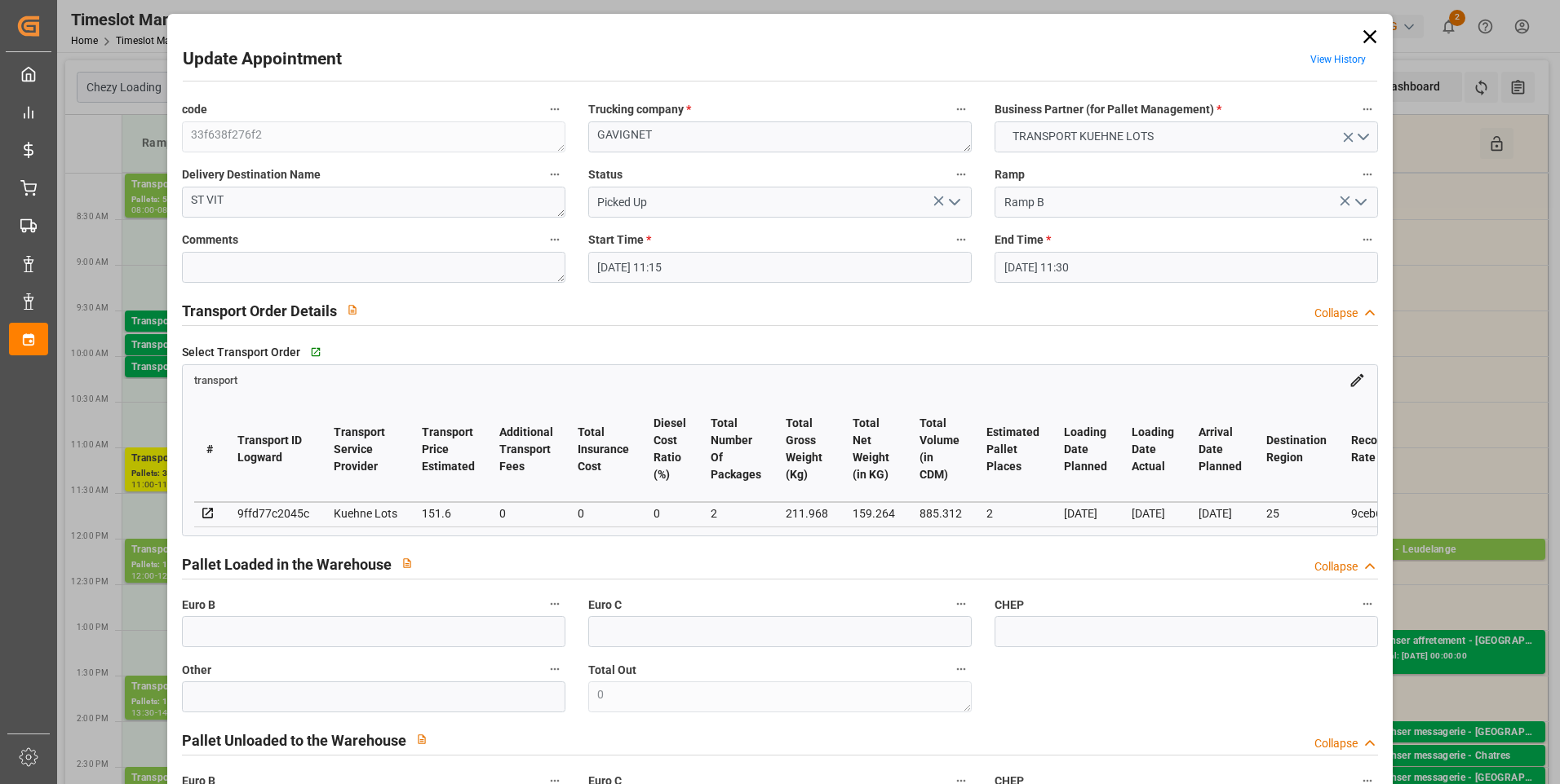
click at [947, 203] on icon "open menu" at bounding box center [955, 203] width 20 height 20
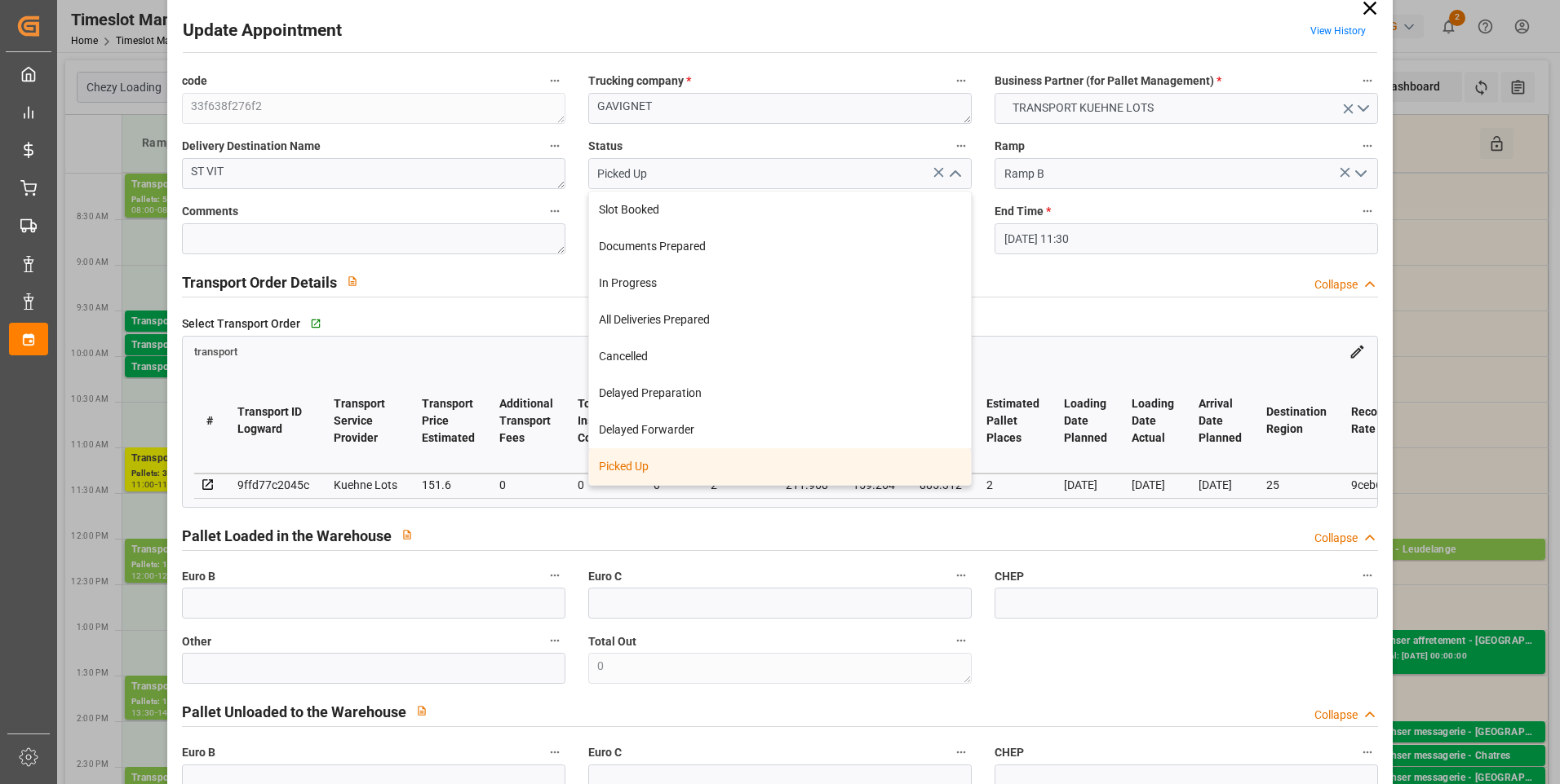
scroll to position [0, 0]
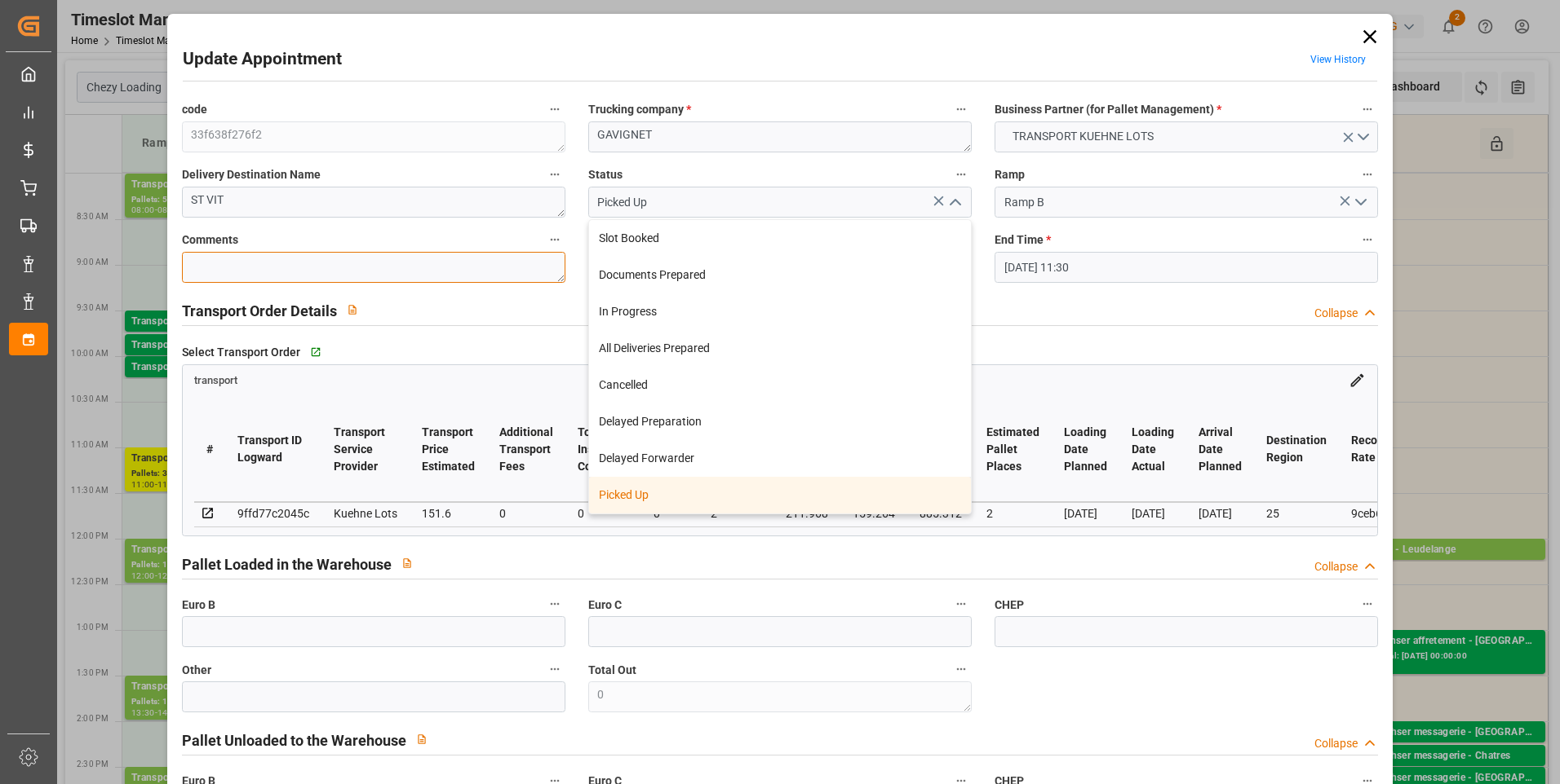
click at [250, 267] on textarea at bounding box center [374, 267] width 384 height 31
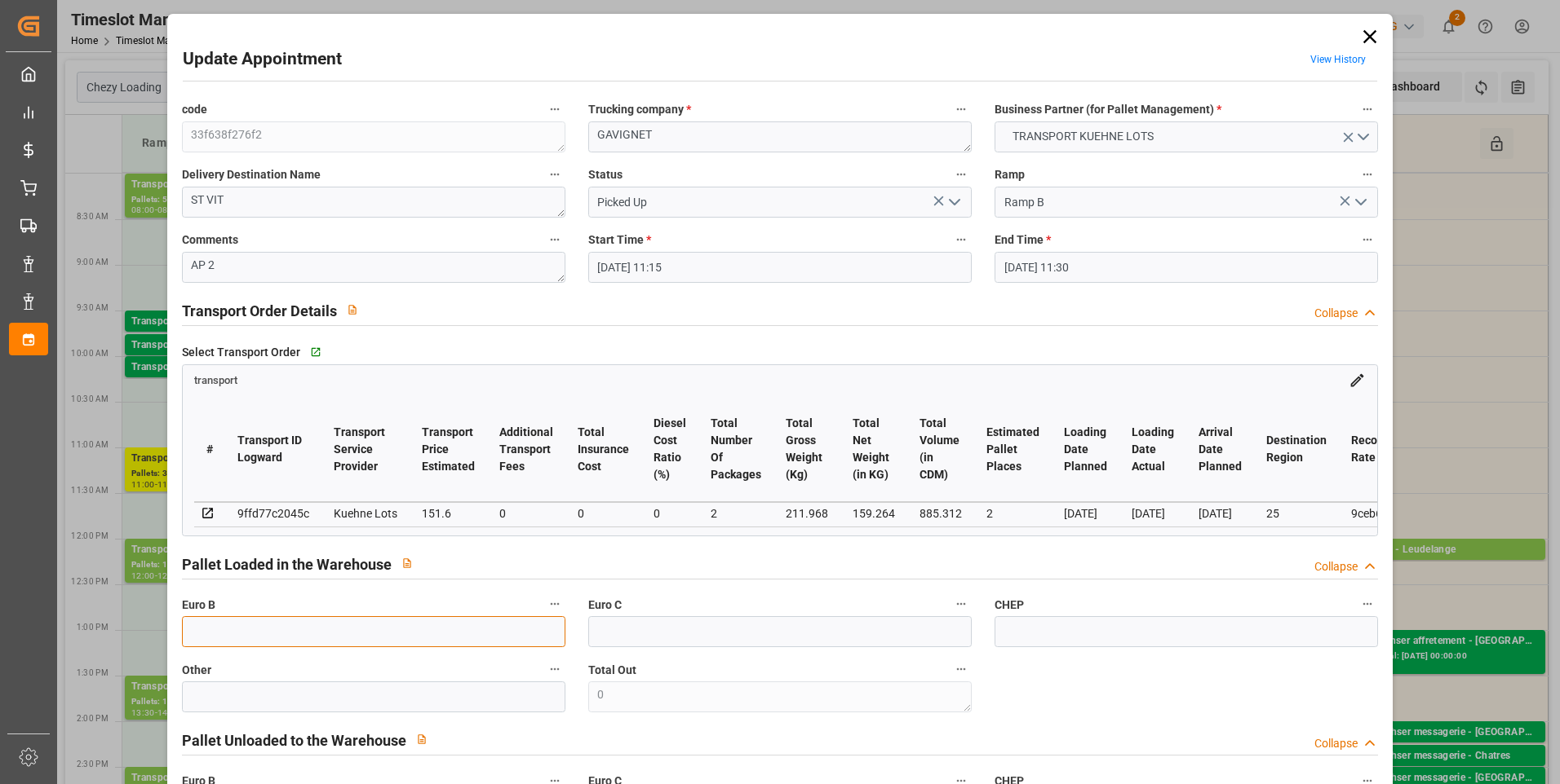
click at [241, 638] on input "text" at bounding box center [374, 631] width 384 height 31
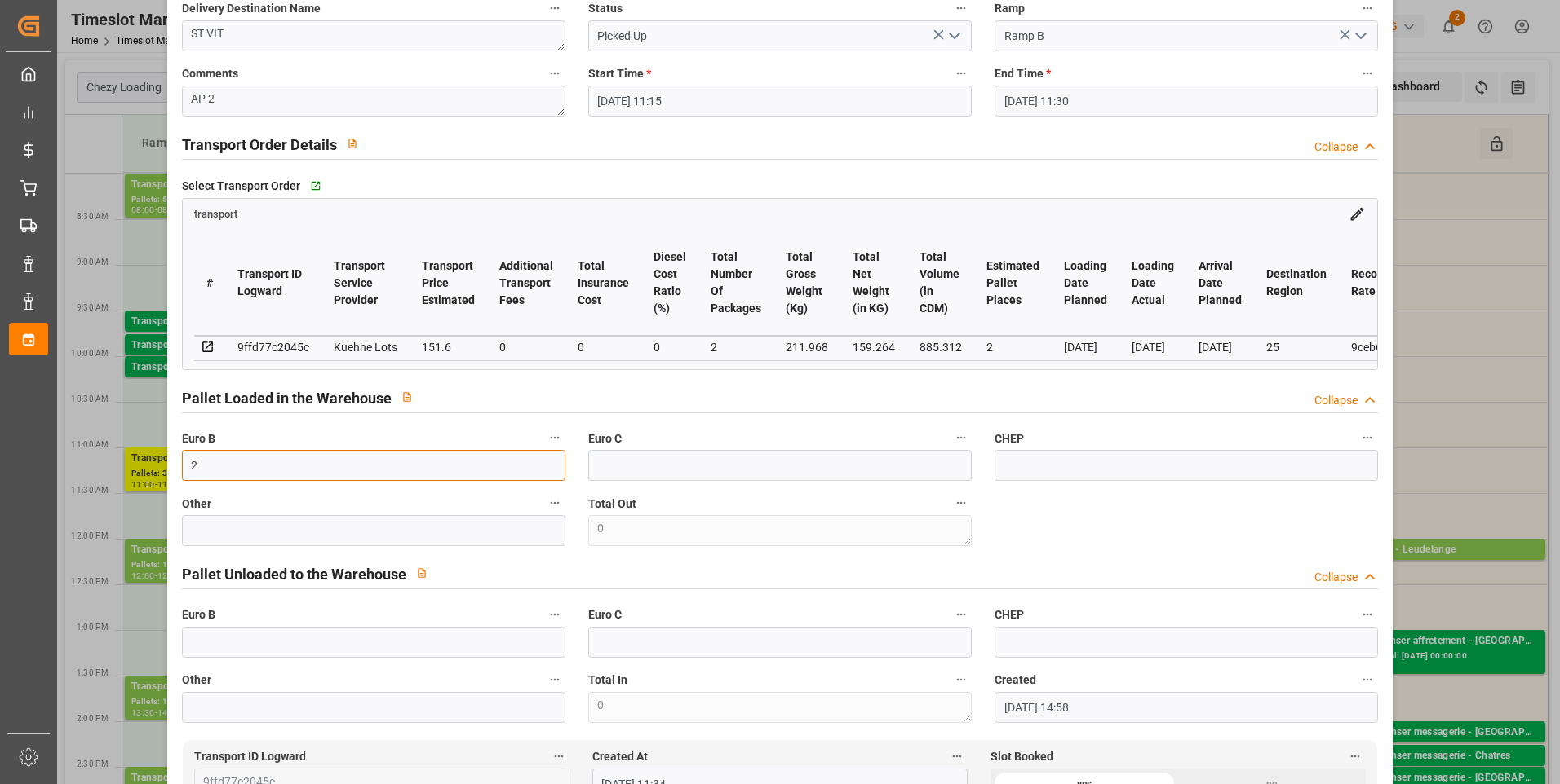
scroll to position [570, 0]
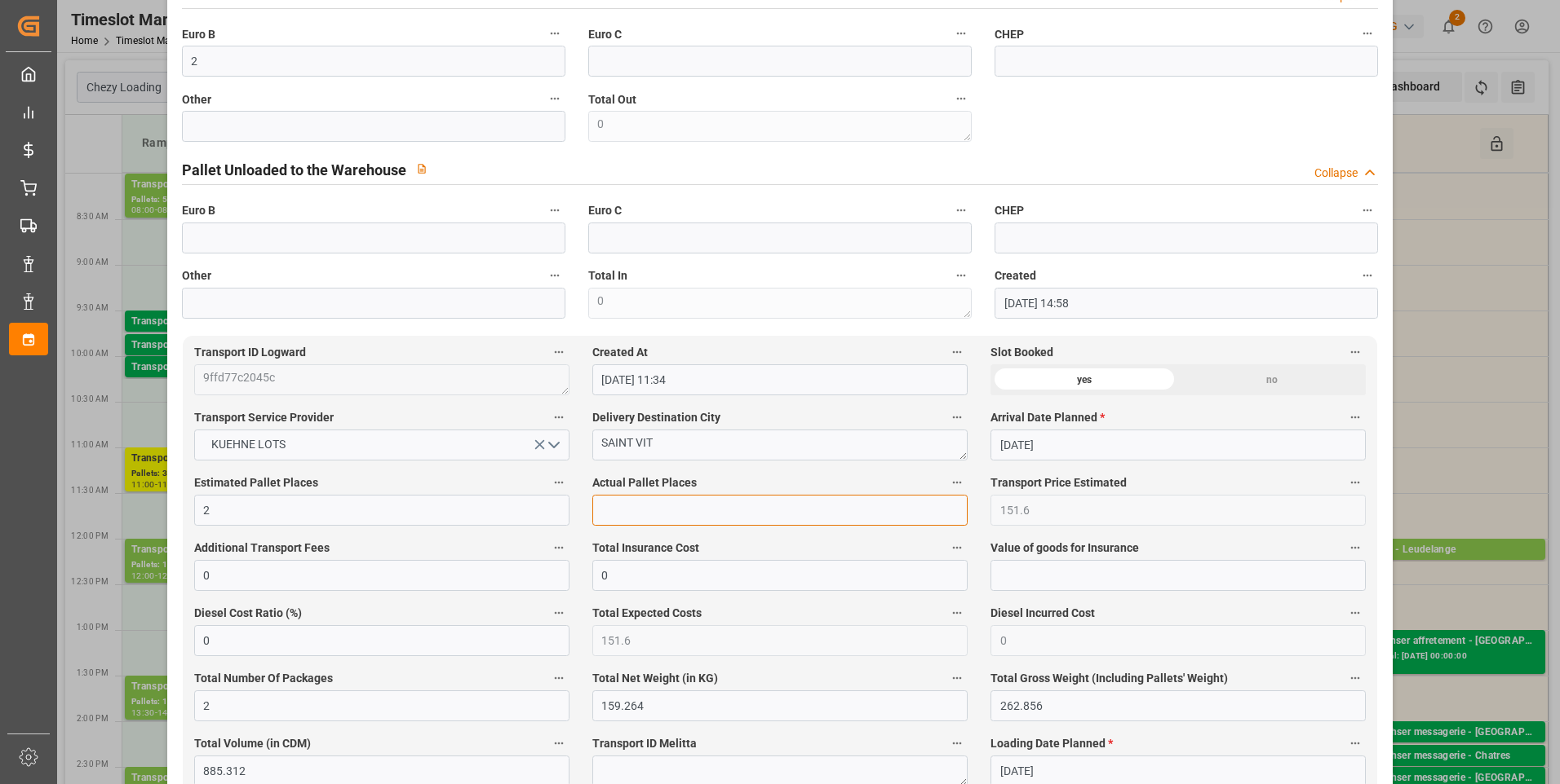
click at [660, 506] on input "text" at bounding box center [780, 510] width 375 height 31
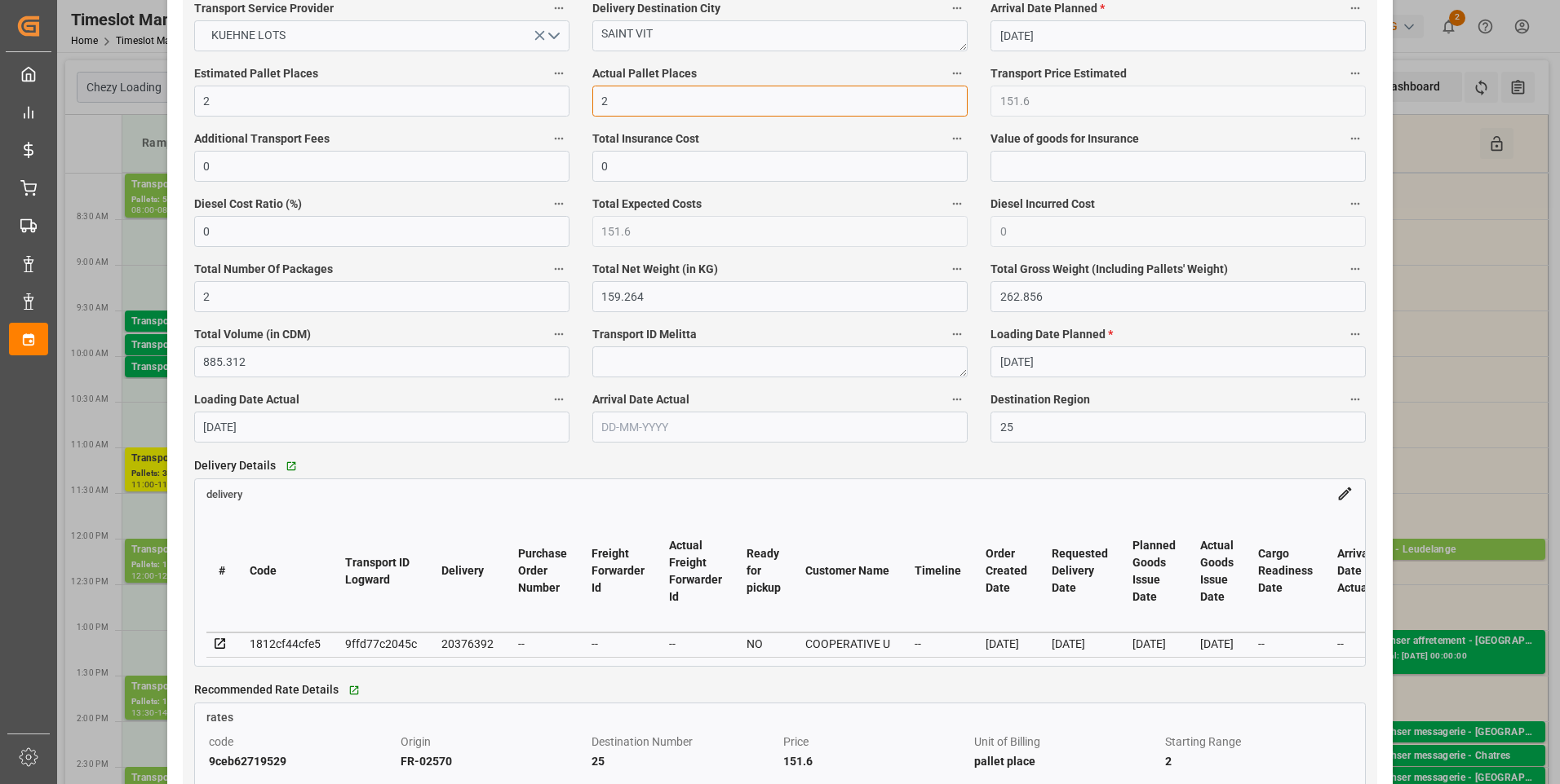
scroll to position [1142, 0]
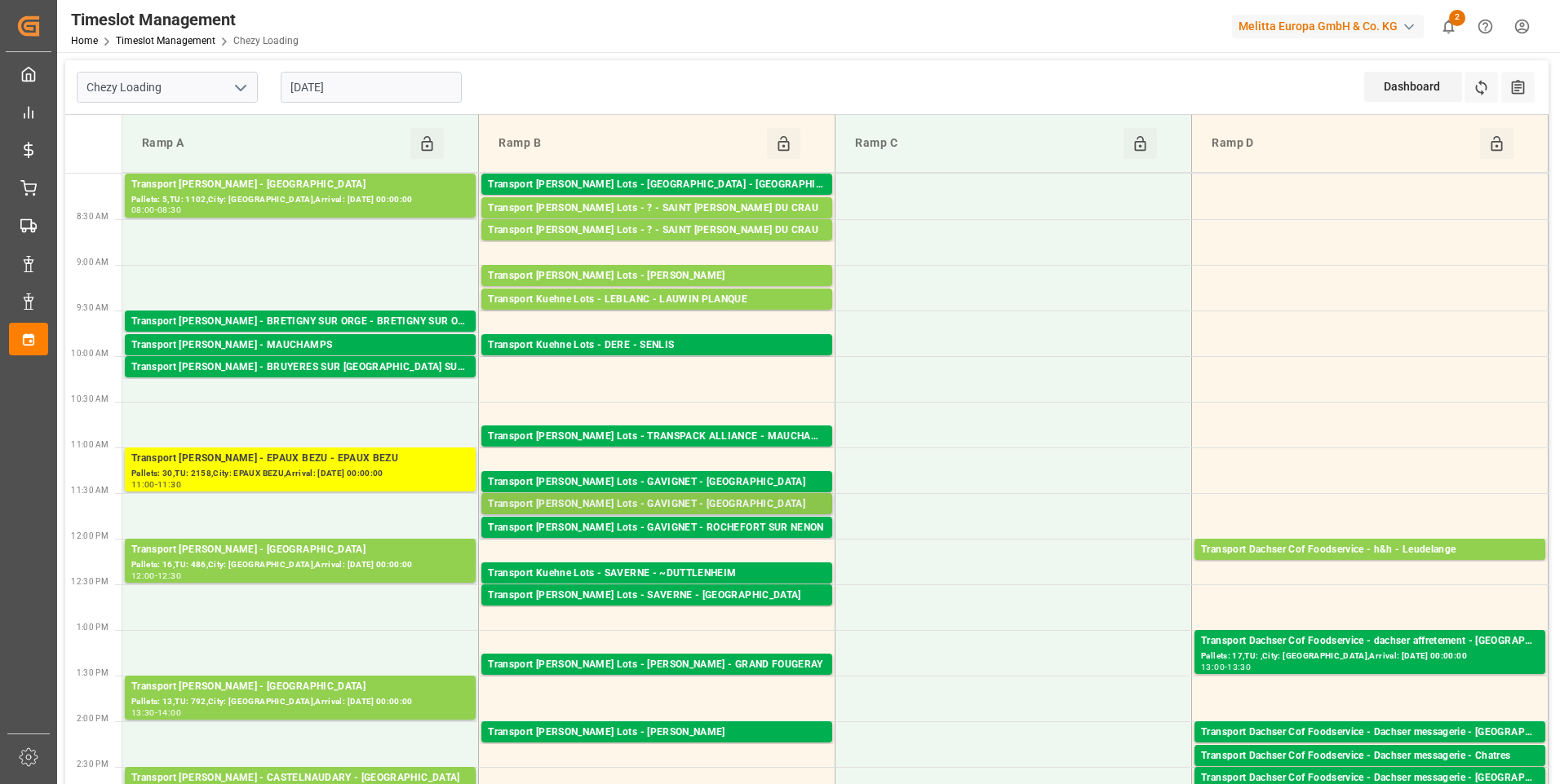
click at [662, 504] on div "Transport [PERSON_NAME] Lots - GAVIGNET - [GEOGRAPHIC_DATA]" at bounding box center [656, 504] width 337 height 16
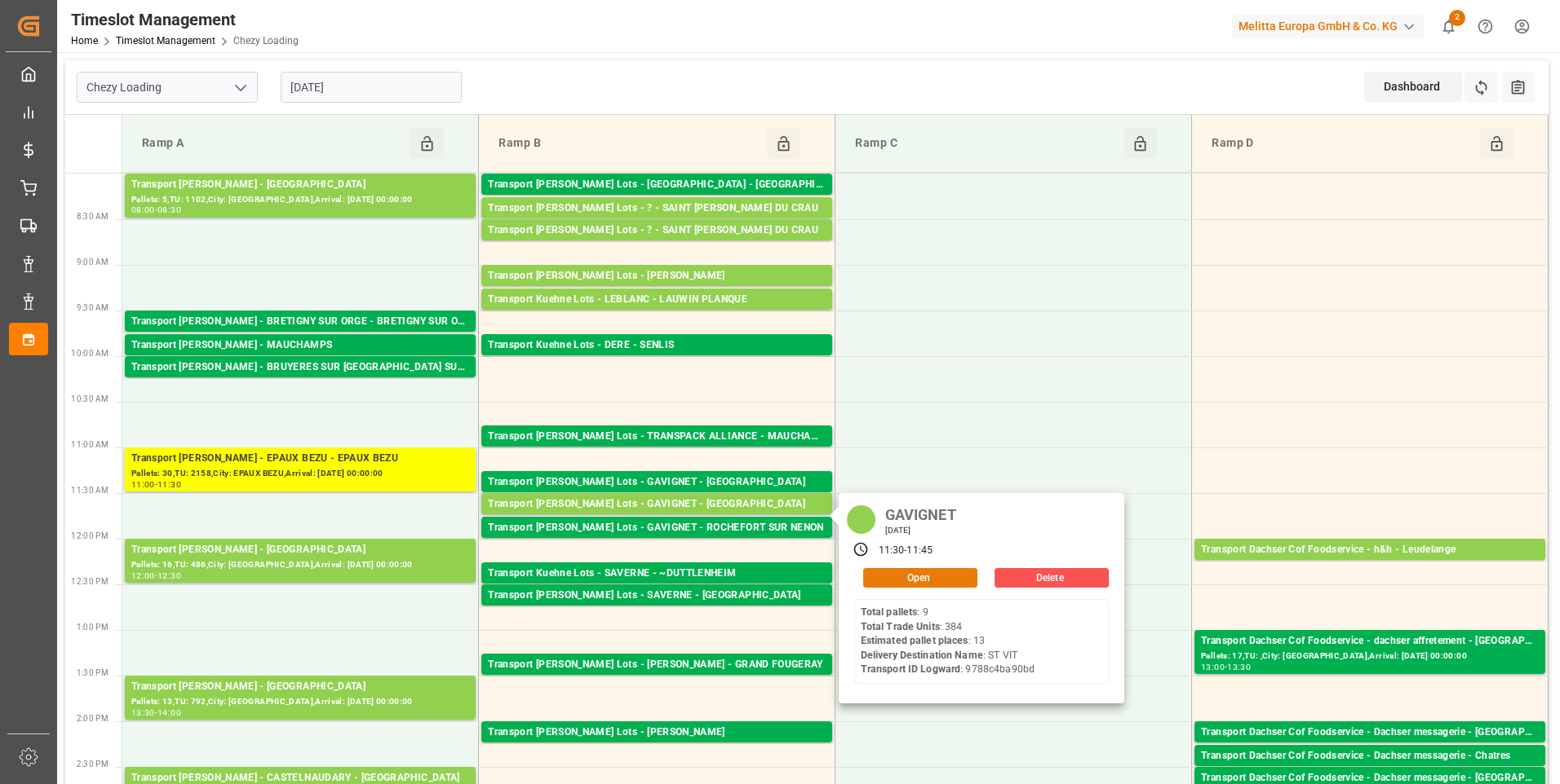
click at [894, 574] on button "Open" at bounding box center [920, 578] width 114 height 20
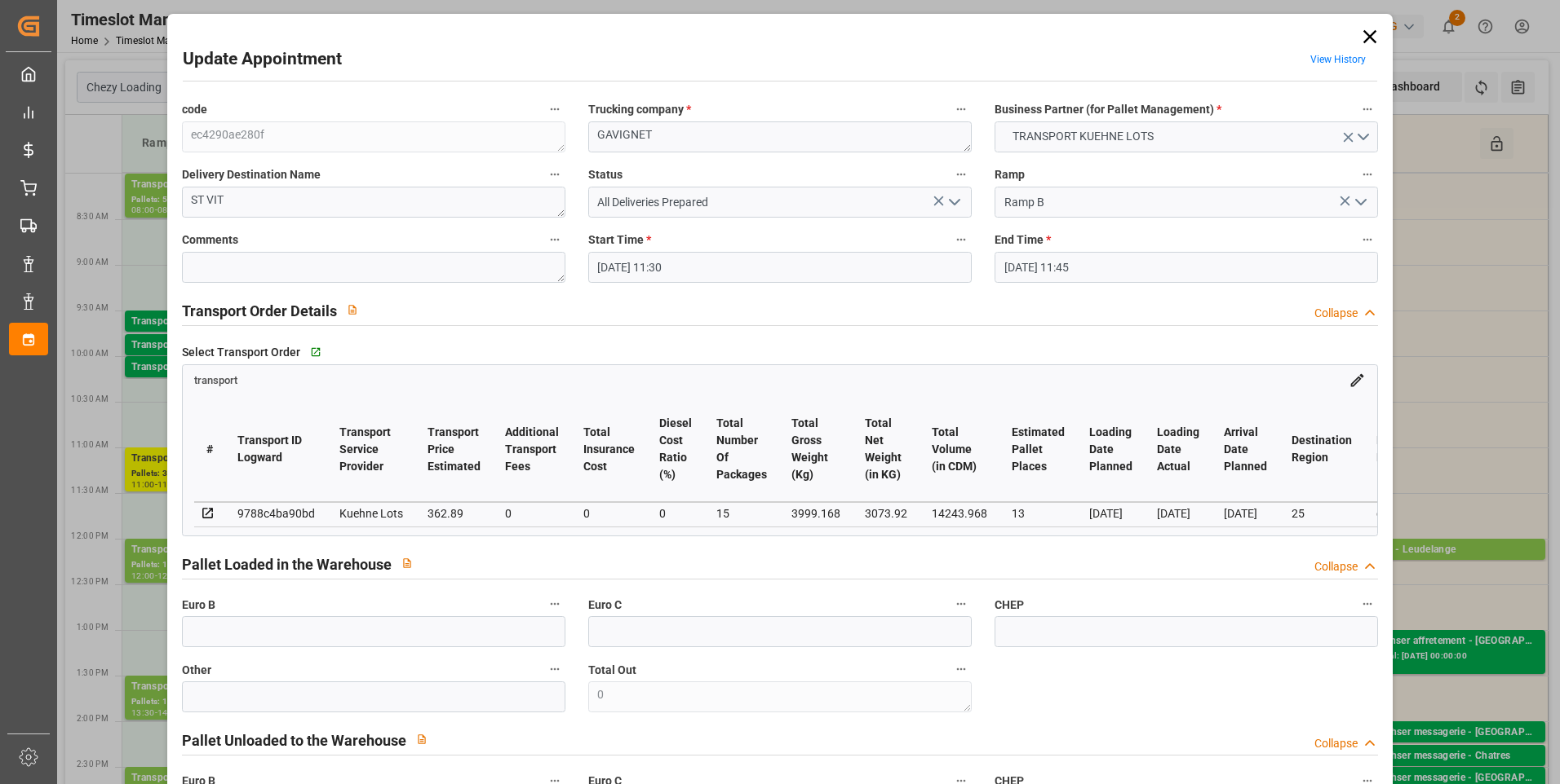
click at [952, 199] on icon "open menu" at bounding box center [955, 203] width 20 height 20
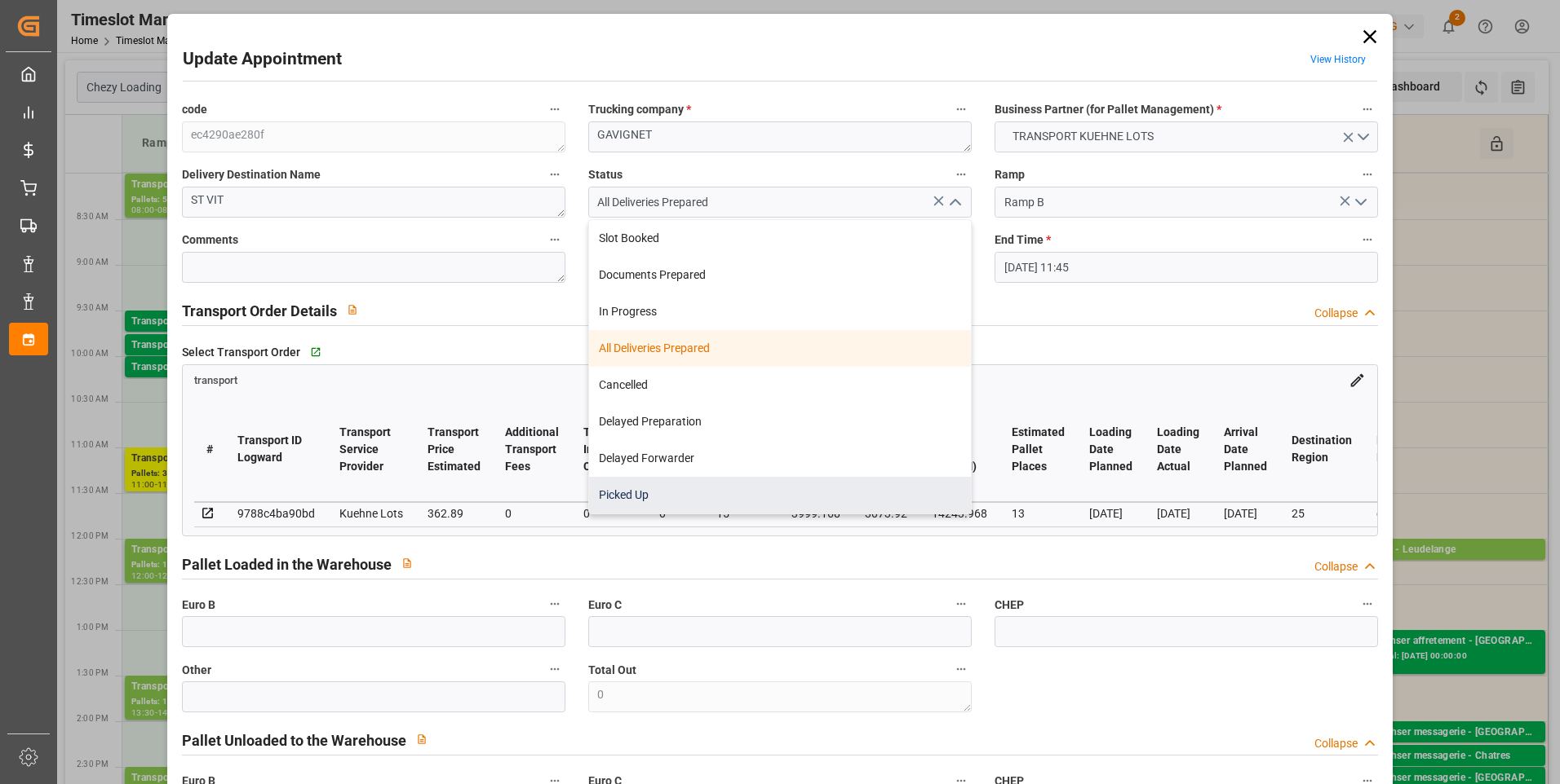
click at [615, 496] on div "Picked Up" at bounding box center [780, 494] width 382 height 37
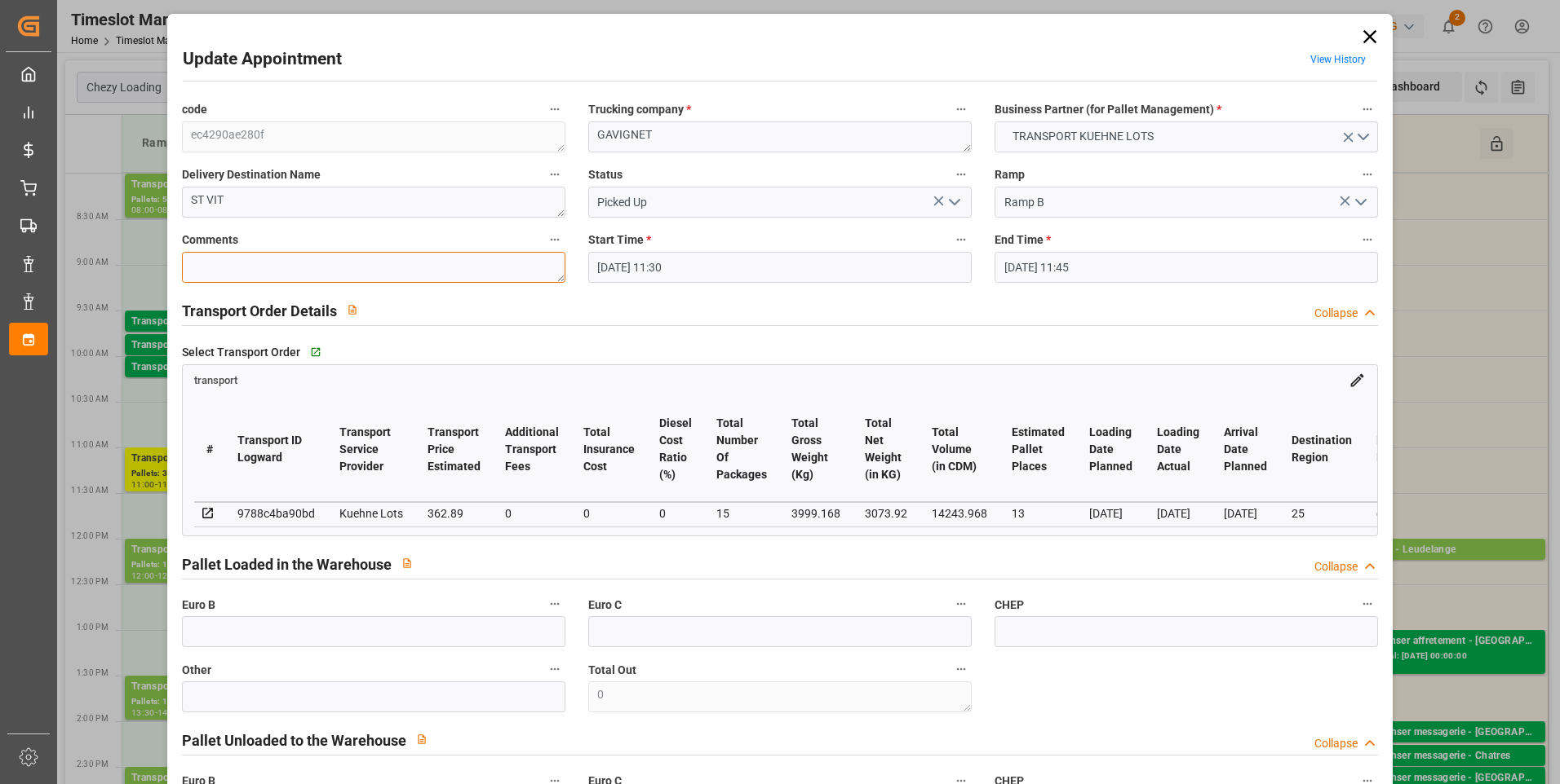
click at [258, 267] on textarea at bounding box center [374, 267] width 384 height 31
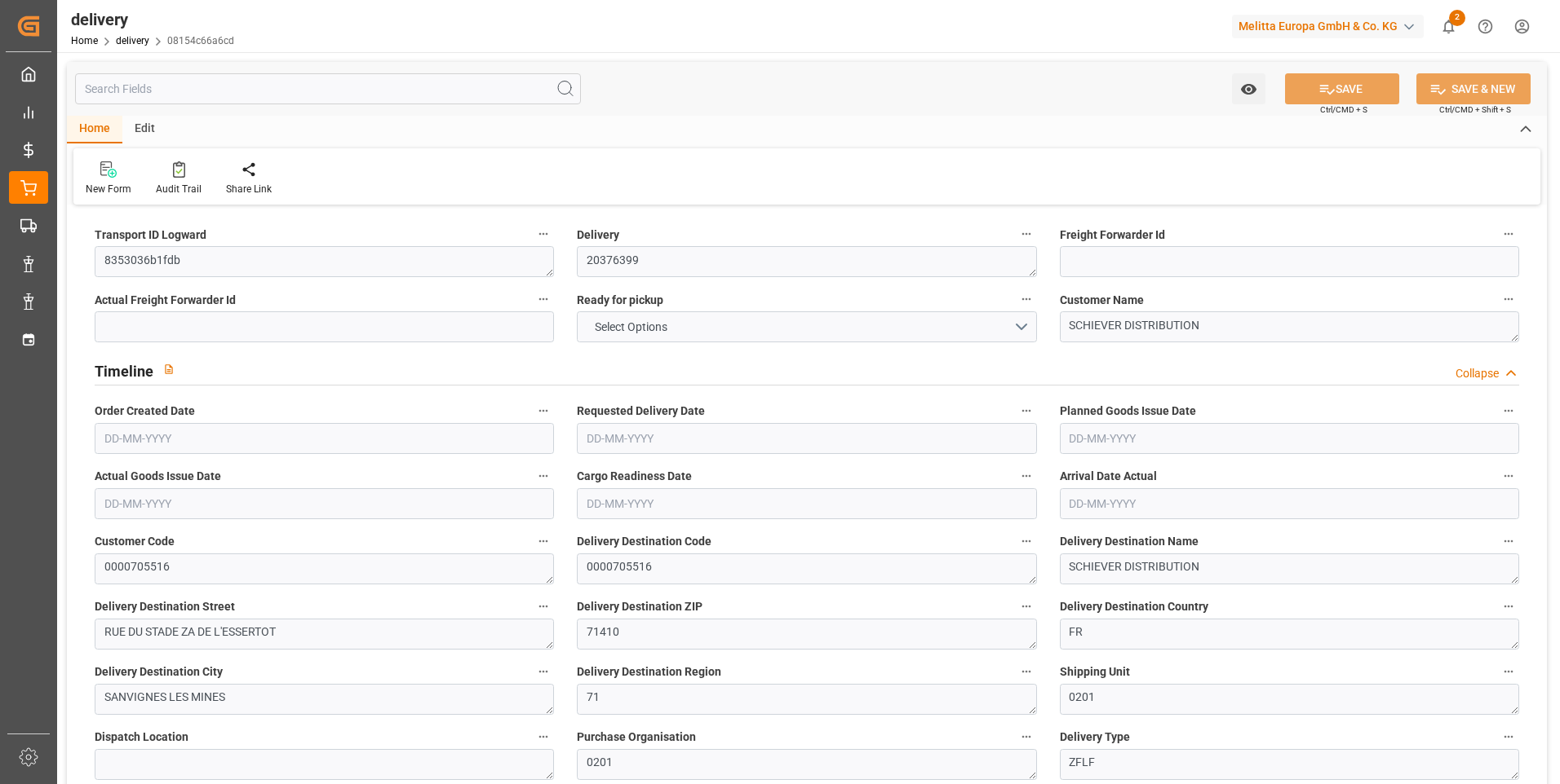
type input "2"
type input "186.462"
type input "306.576"
type input "1932.168"
type input "150"
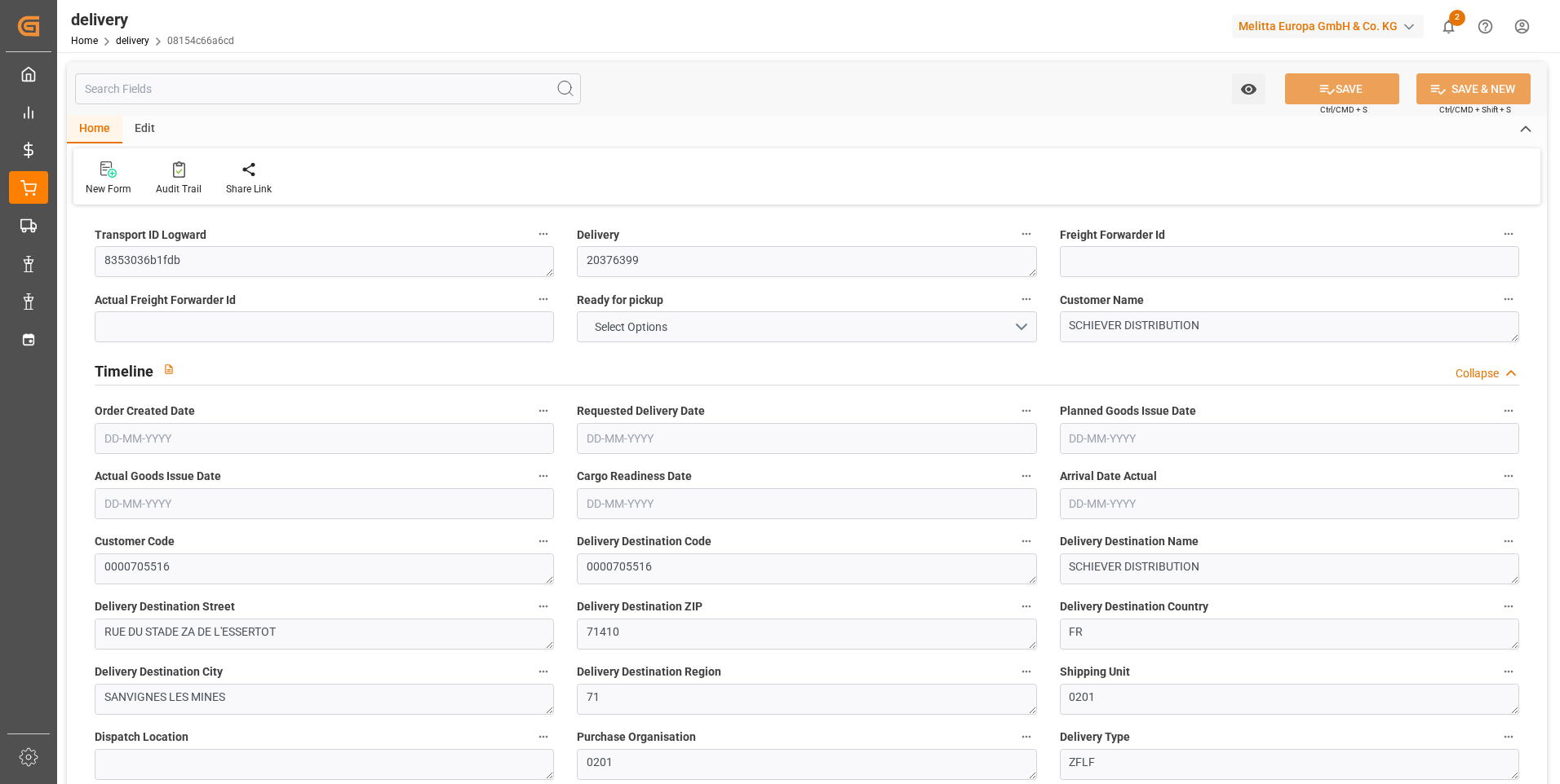
type input "2"
type input "0"
type input "2"
type input "0"
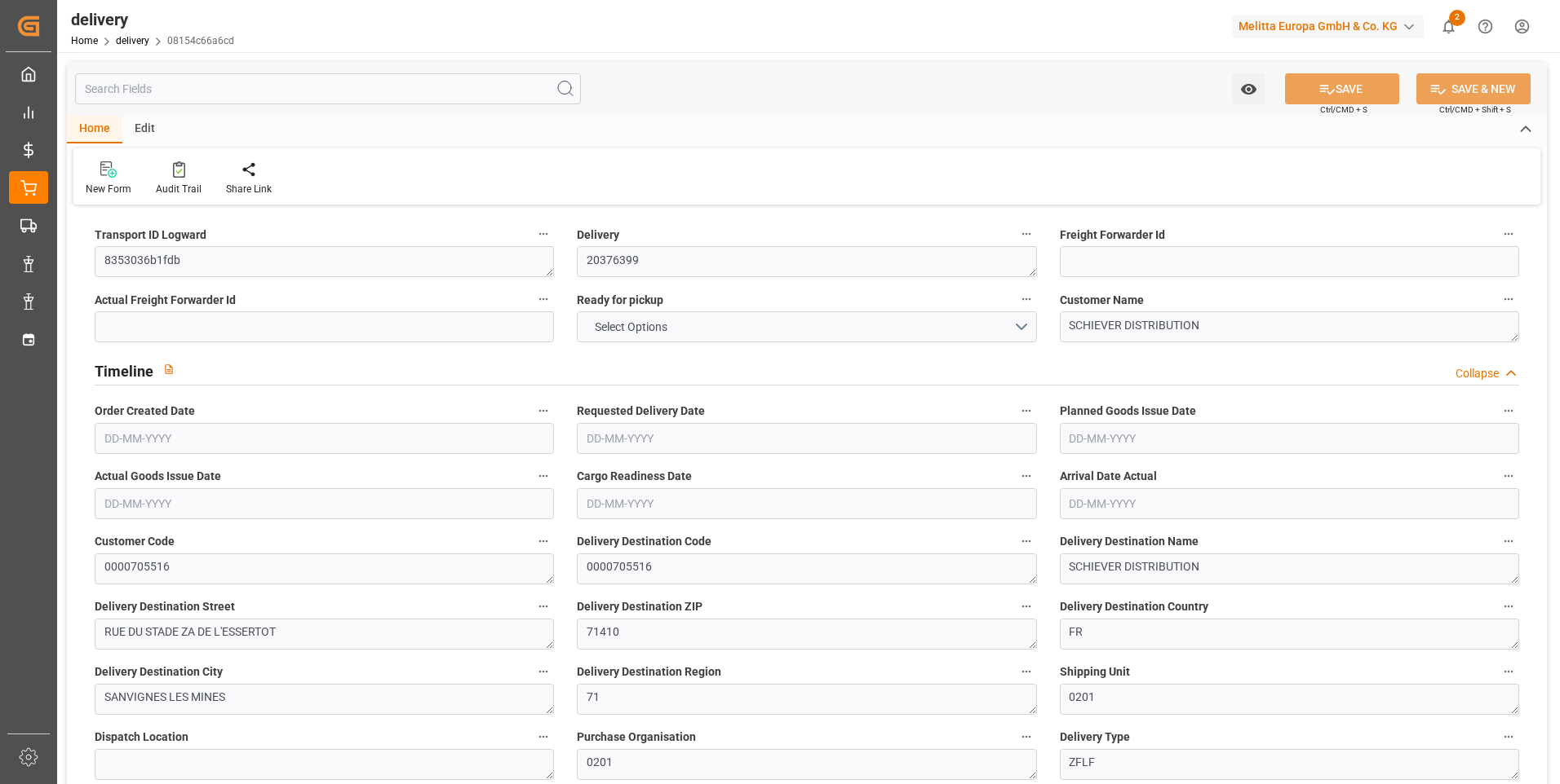
type input "0"
type input "107.295"
type input "0"
type input "54"
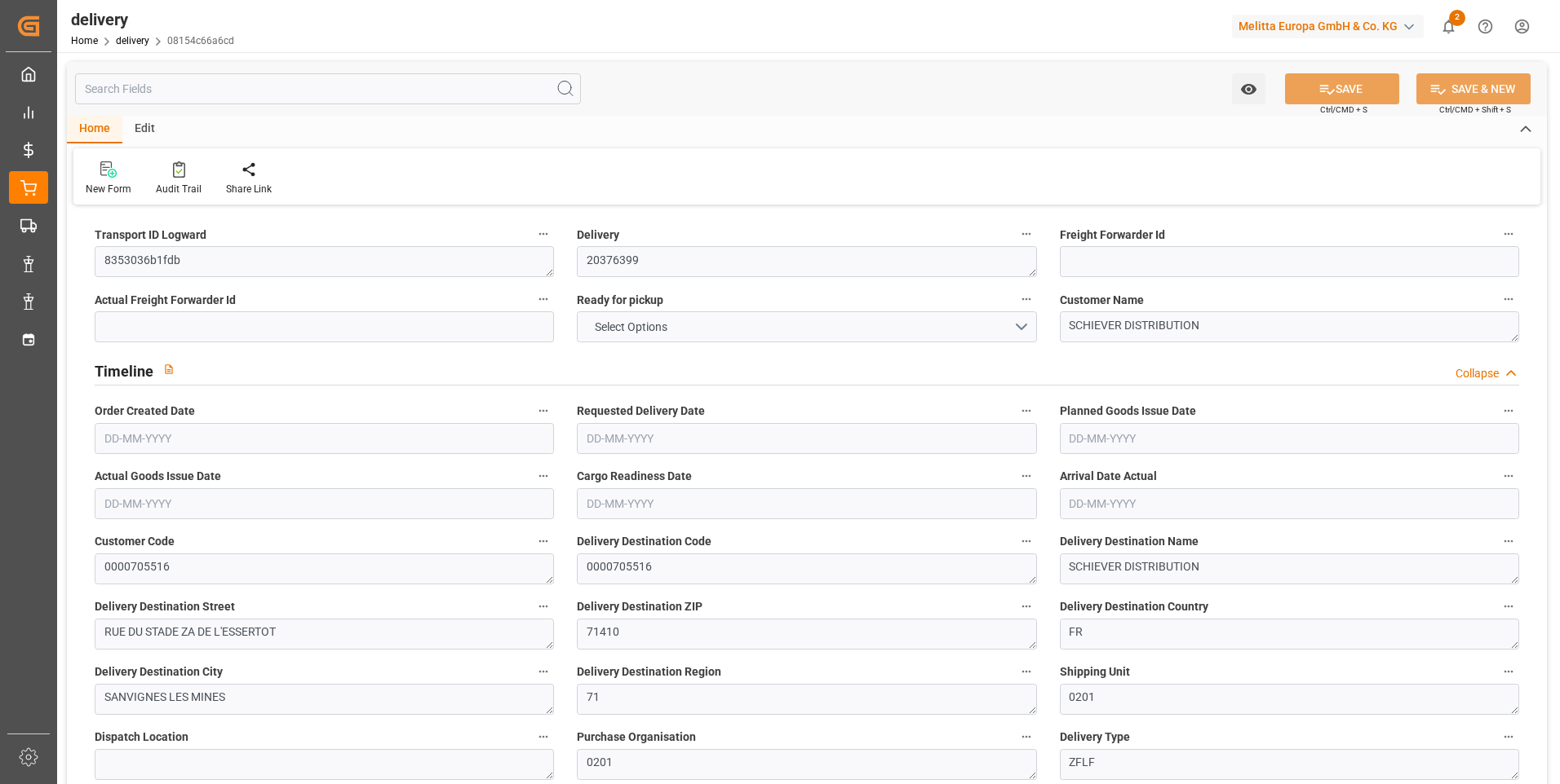
type input "1.5"
type input "1.3"
type input "0"
type input "3"
type input "259.436"
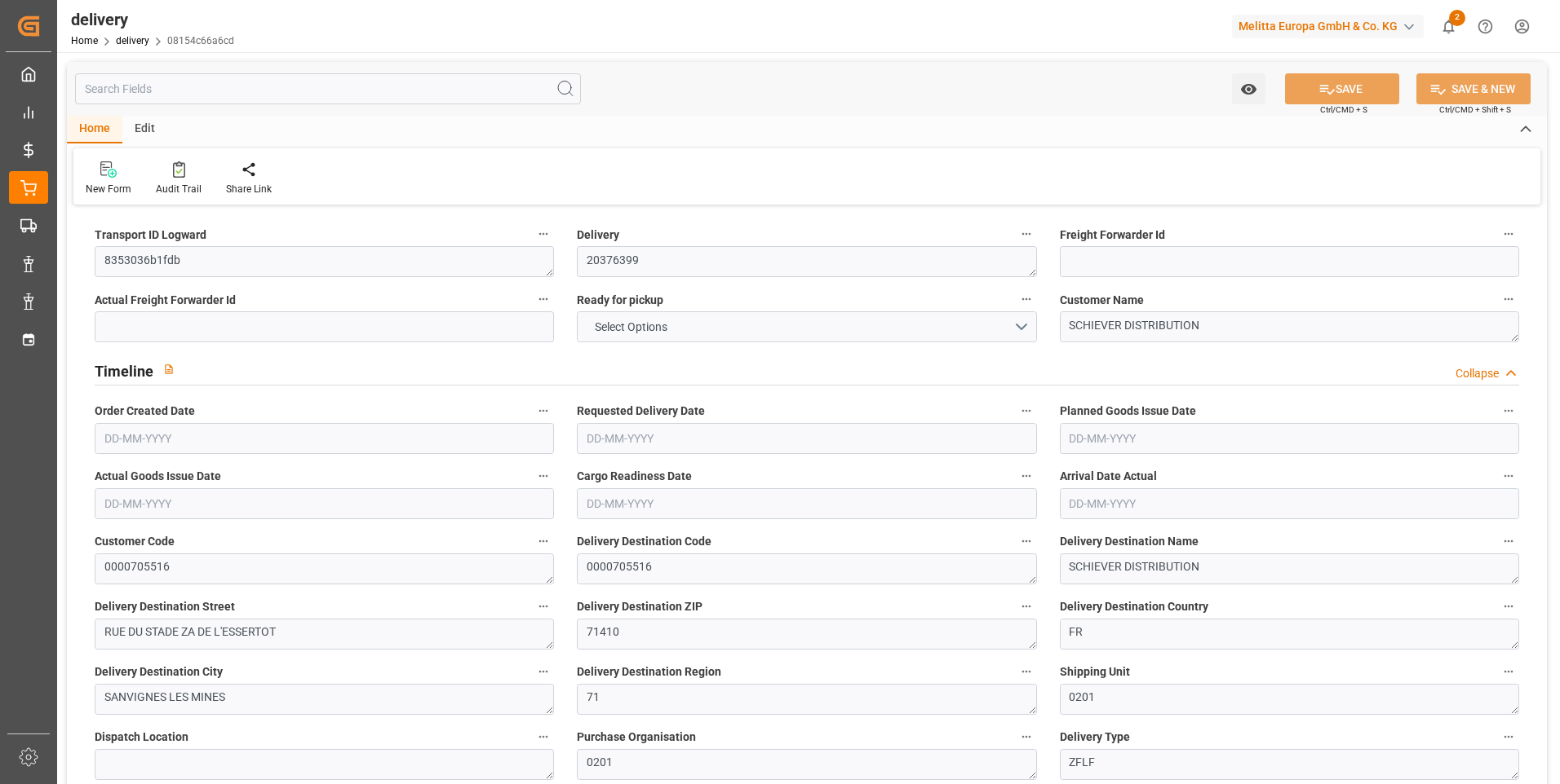
type input "101"
type input "1817.4463"
type input "0.1167"
type input "0"
type input "[DATE]"
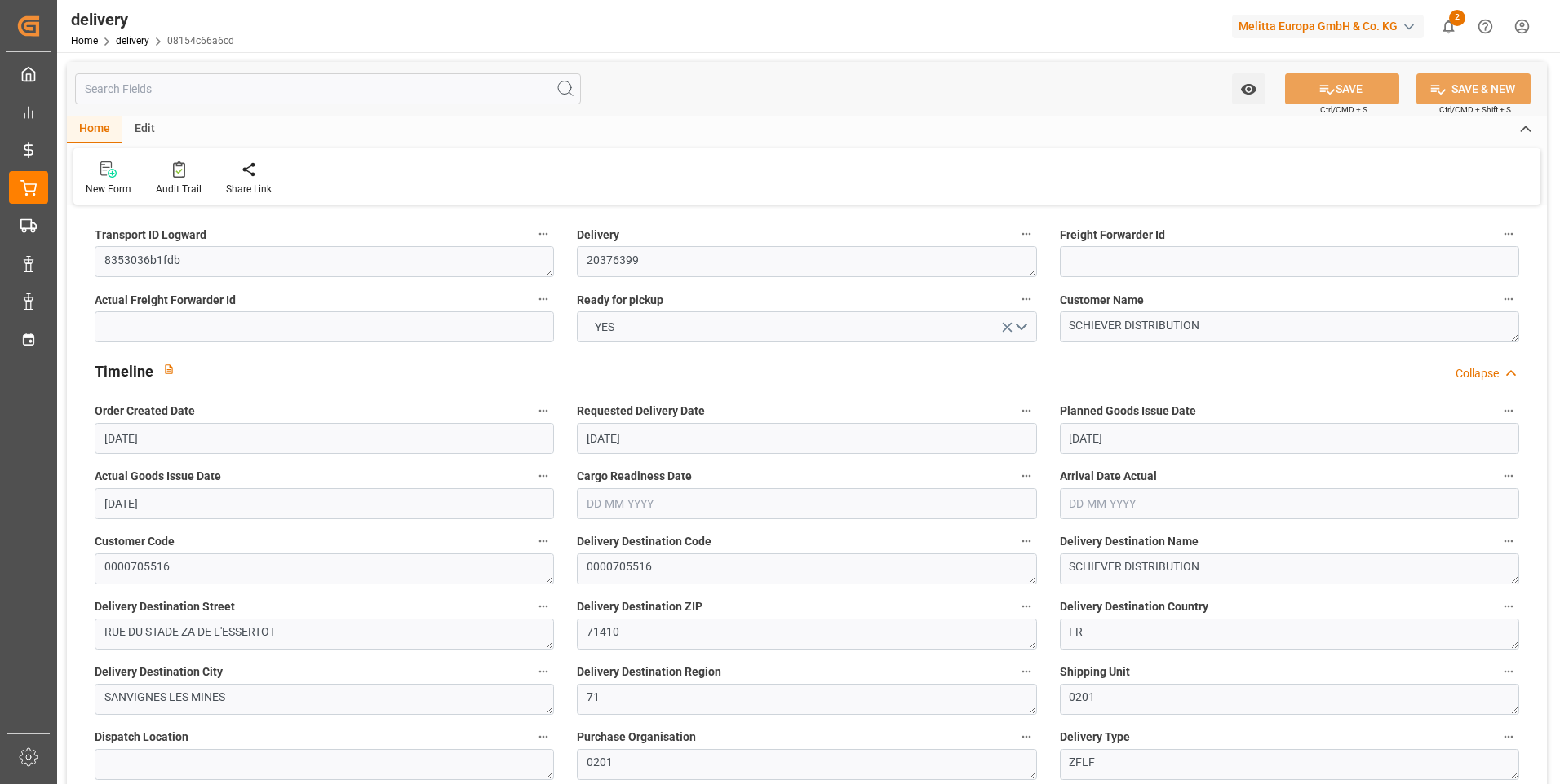
type input "[DATE]"
type input "18-08-2025 11:01"
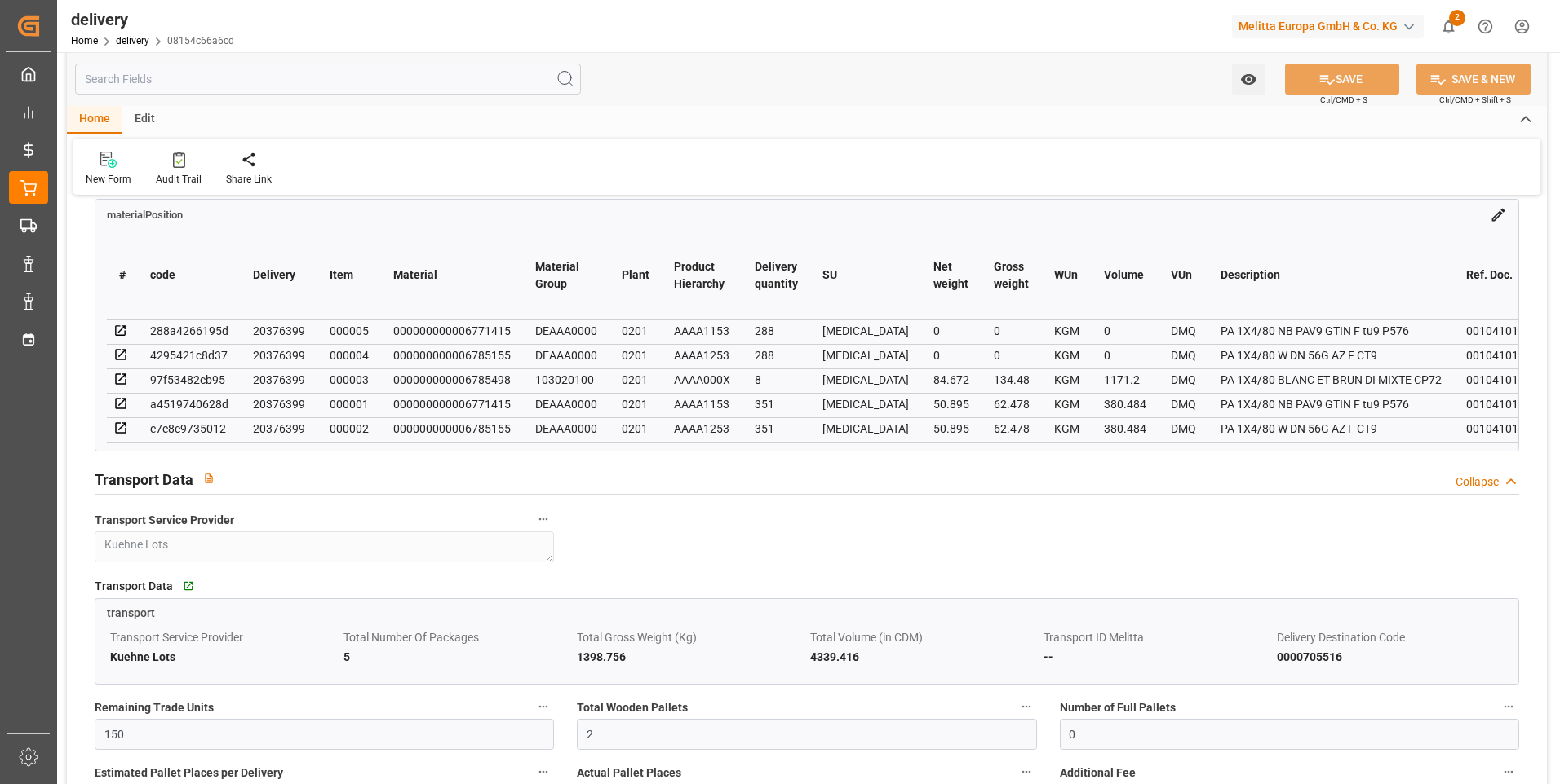
scroll to position [979, 0]
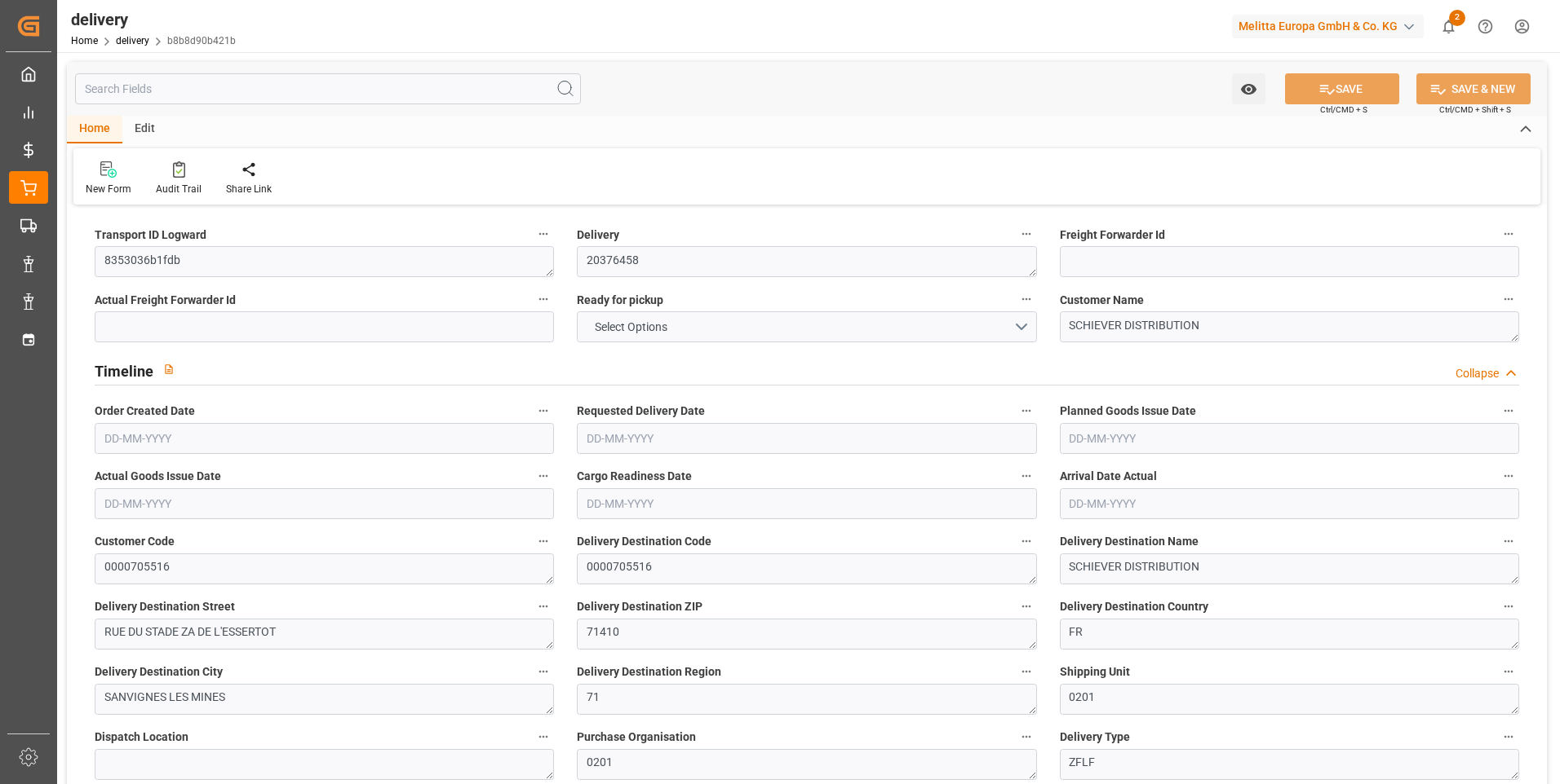
type input "3"
type input "1019.344"
type input "1195.12"
type input "2407.248"
type input "202"
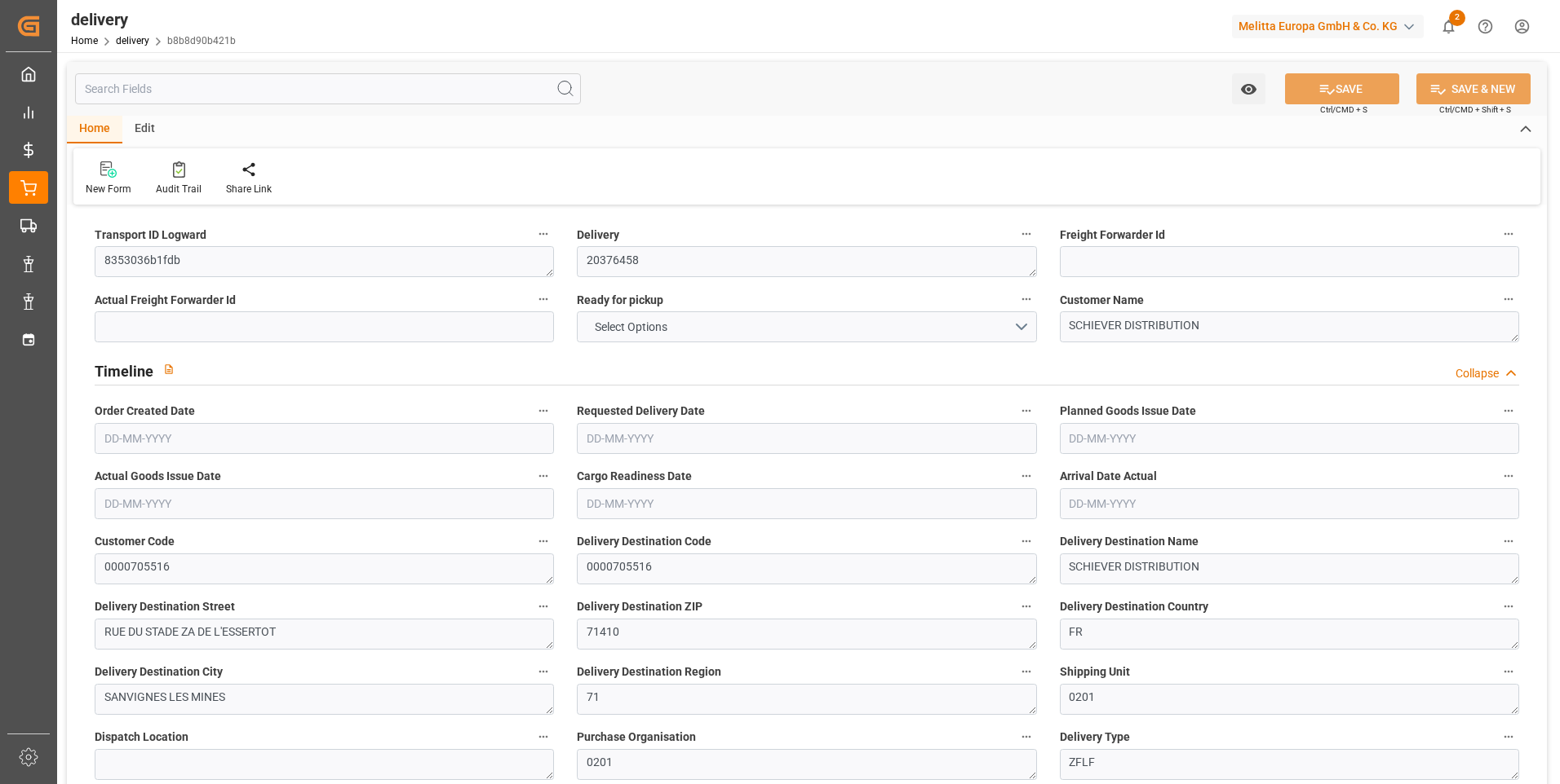
type input "2"
type input "1"
type input "2"
type input "0"
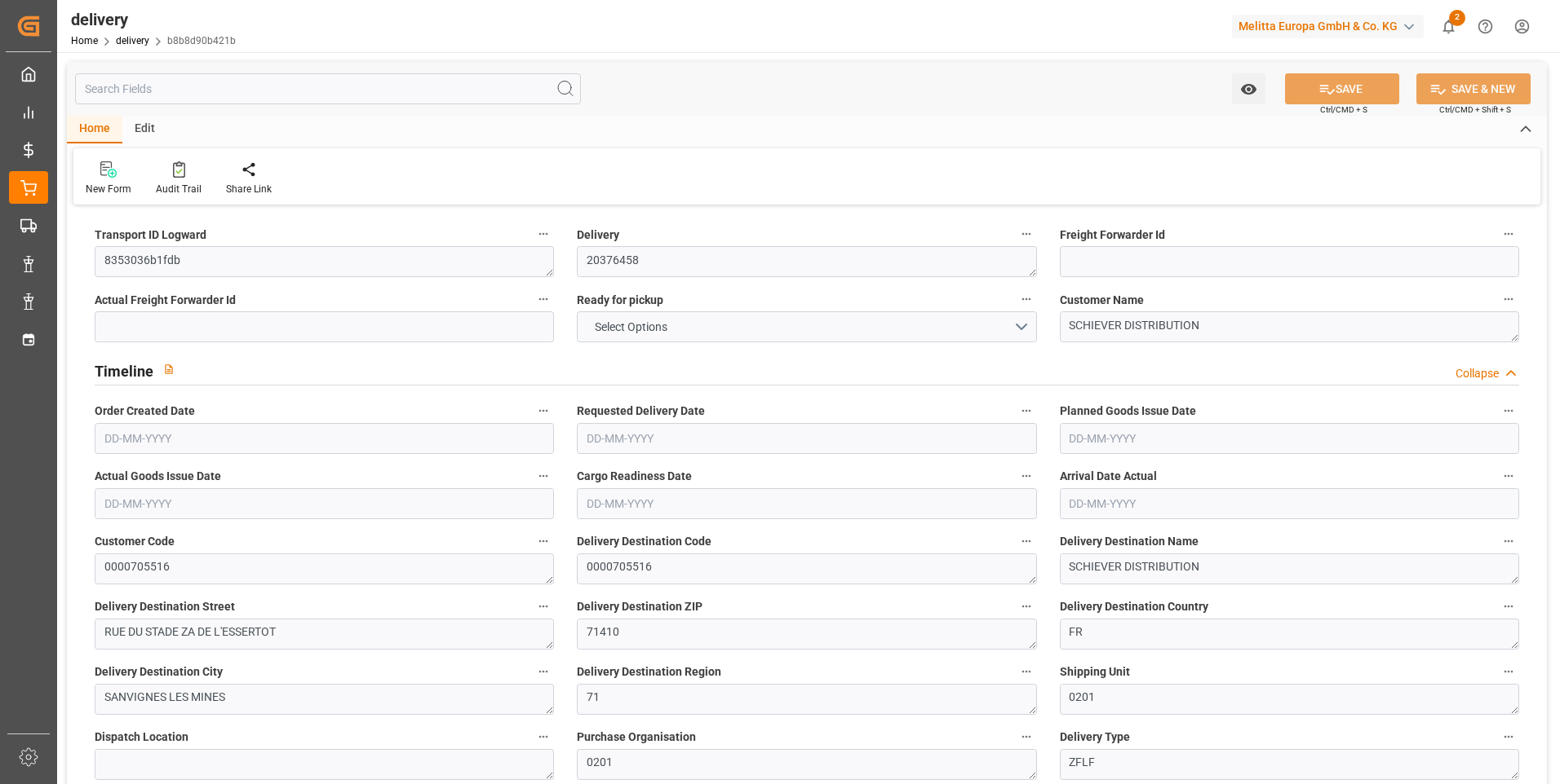
type input "0"
type input "107.295"
type input "2.45"
type input "72.72"
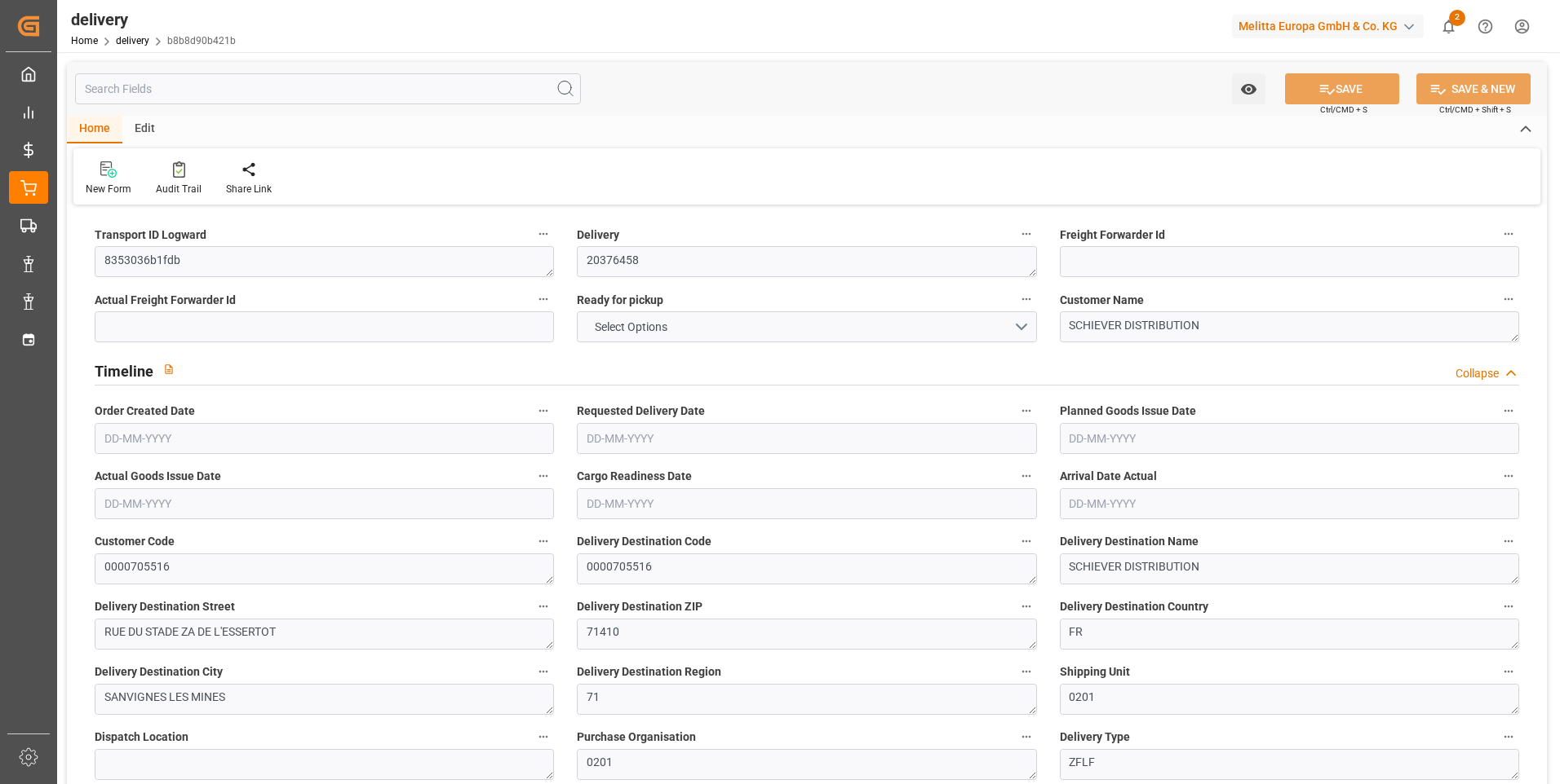
type input "1.5"
type input "1.3"
type input "0"
type input "3"
type input "1139.32"
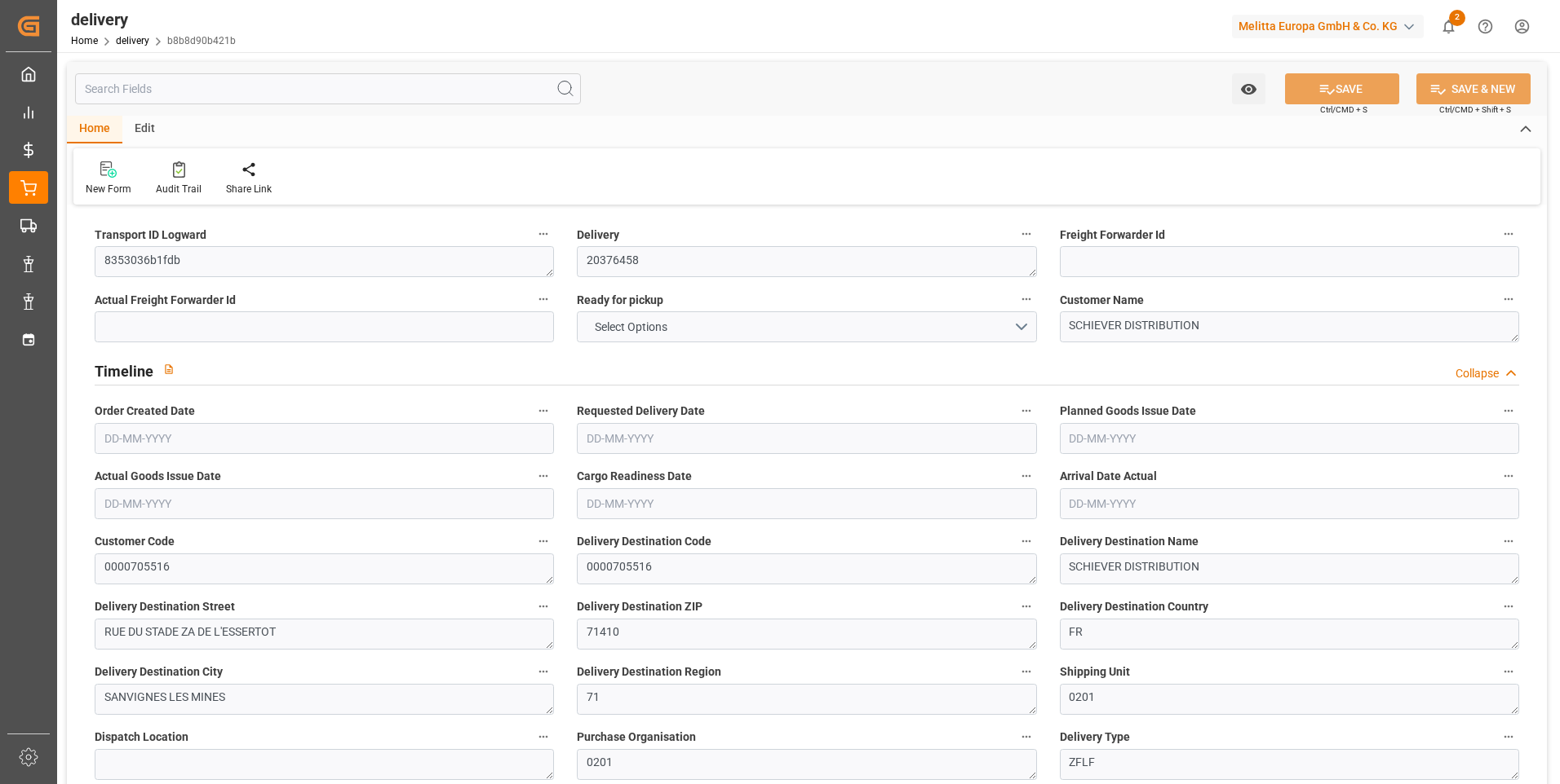
type input "101"
type input "2264.3187"
type input "0.1454"
type input "0"
type input "[DATE]"
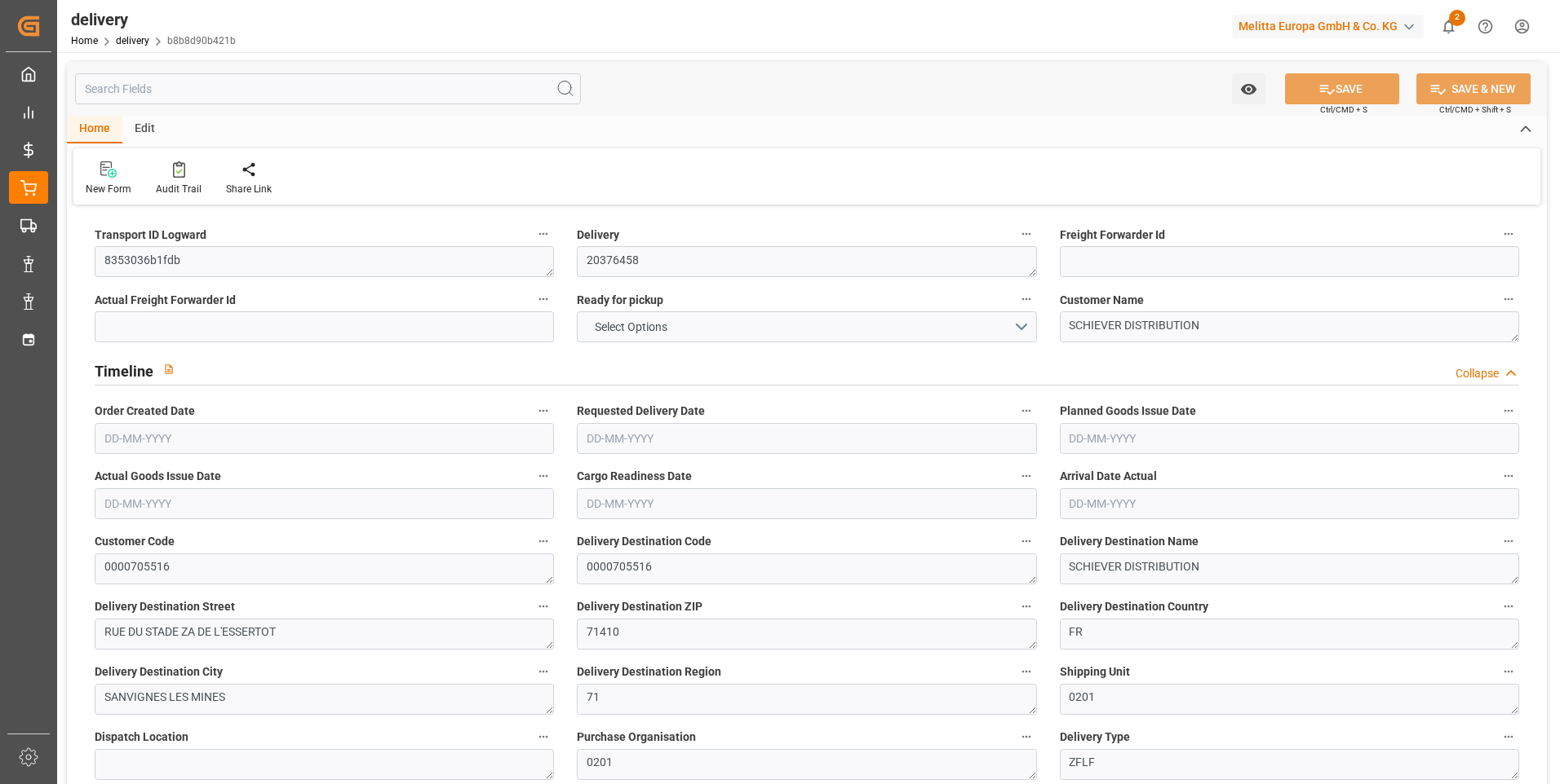
type input "26-08-2025"
type input "[DATE]"
type input "19-08-2025 11:00"
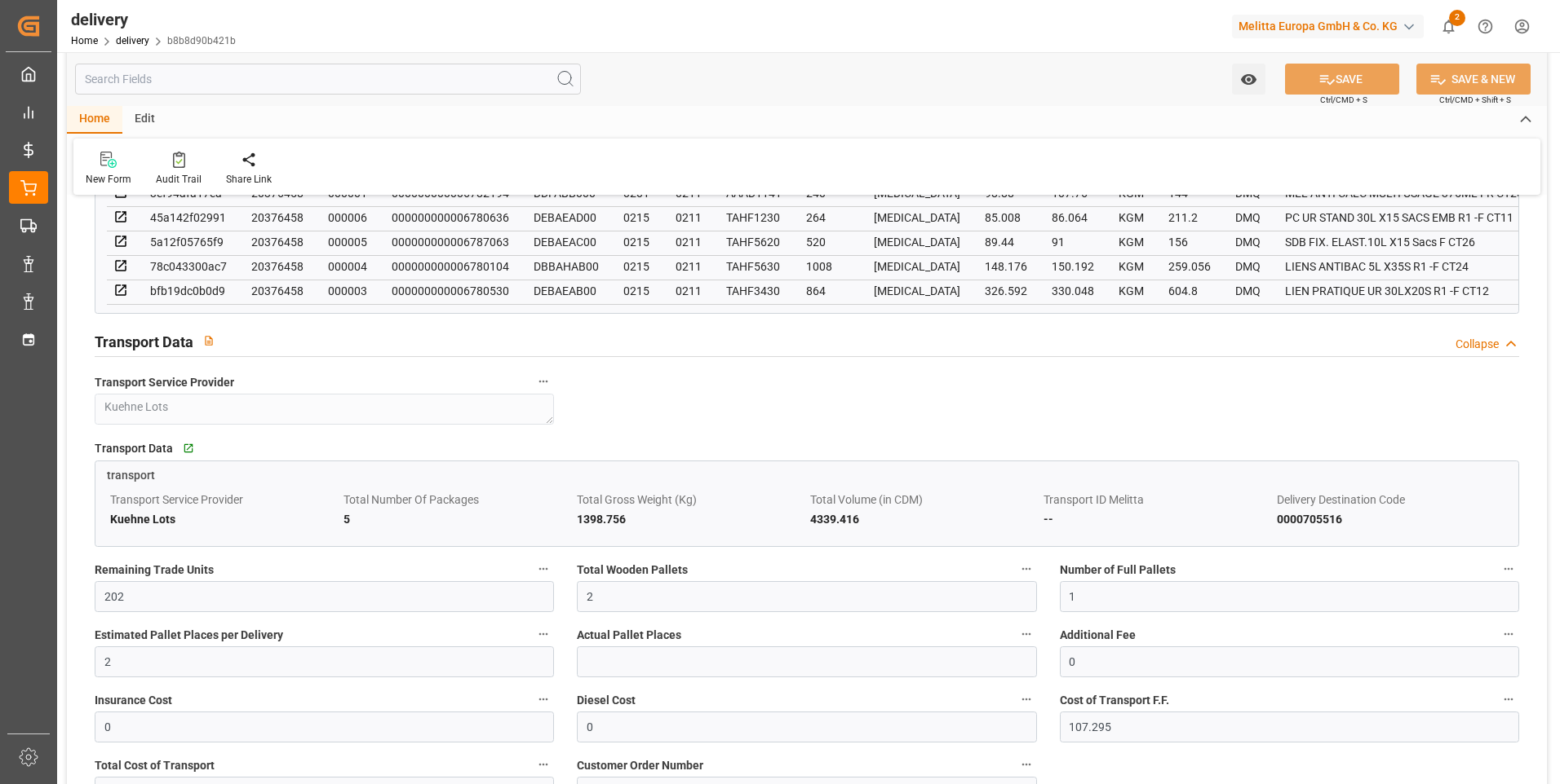
scroll to position [1060, 0]
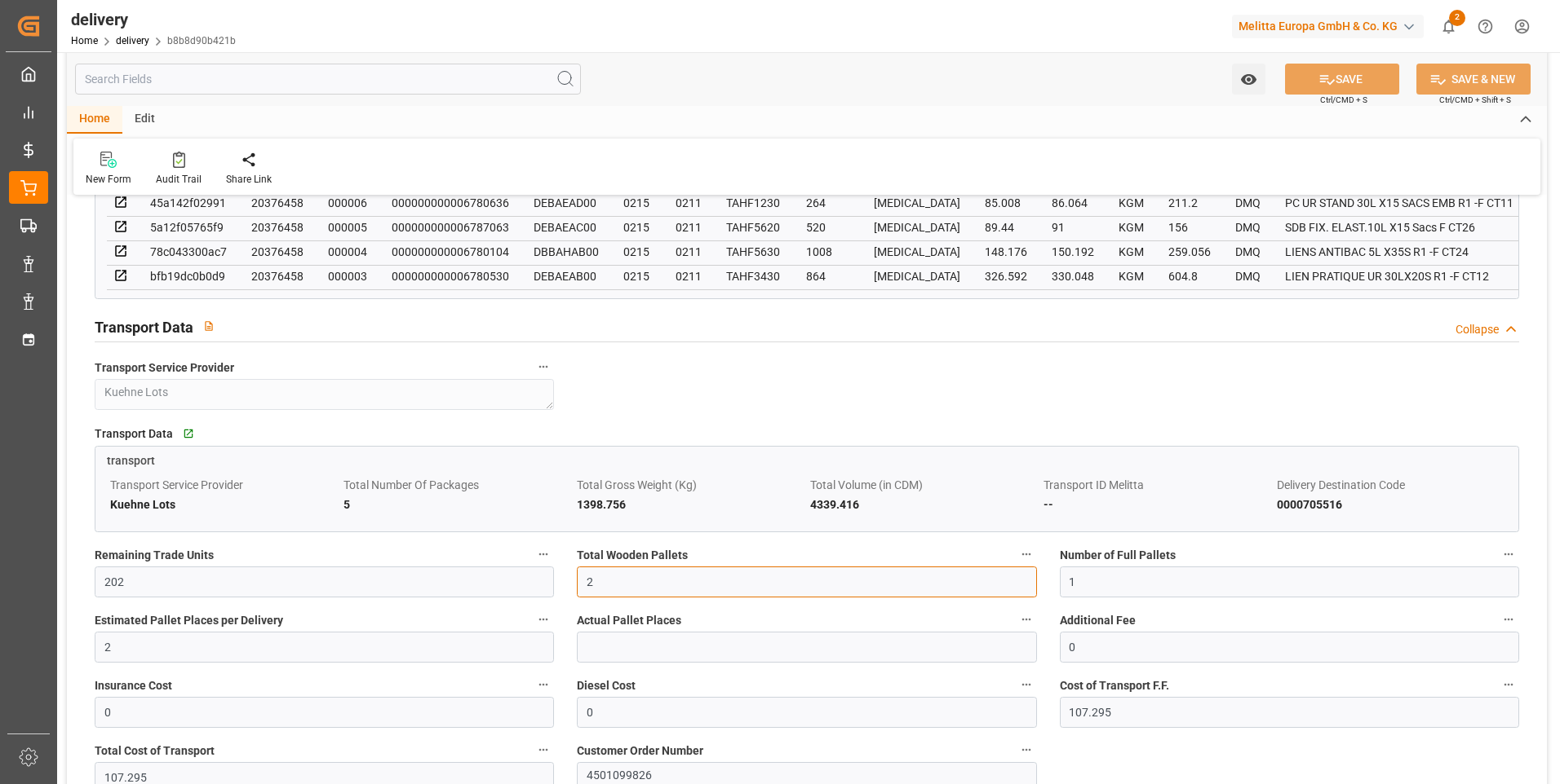
click at [597, 588] on input "2" at bounding box center [806, 581] width 459 height 31
type input "0"
type input "3"
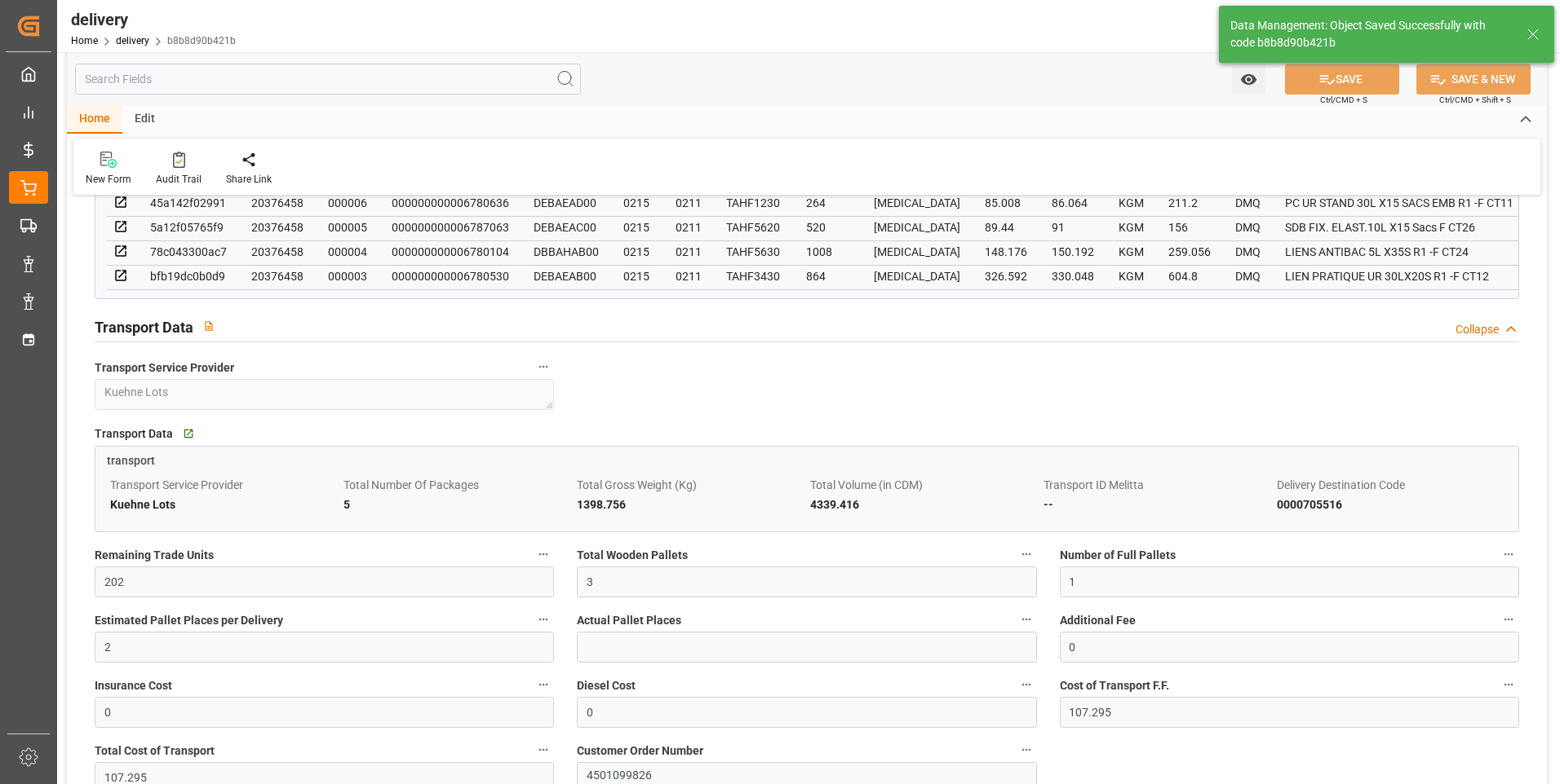
type input "4.5"
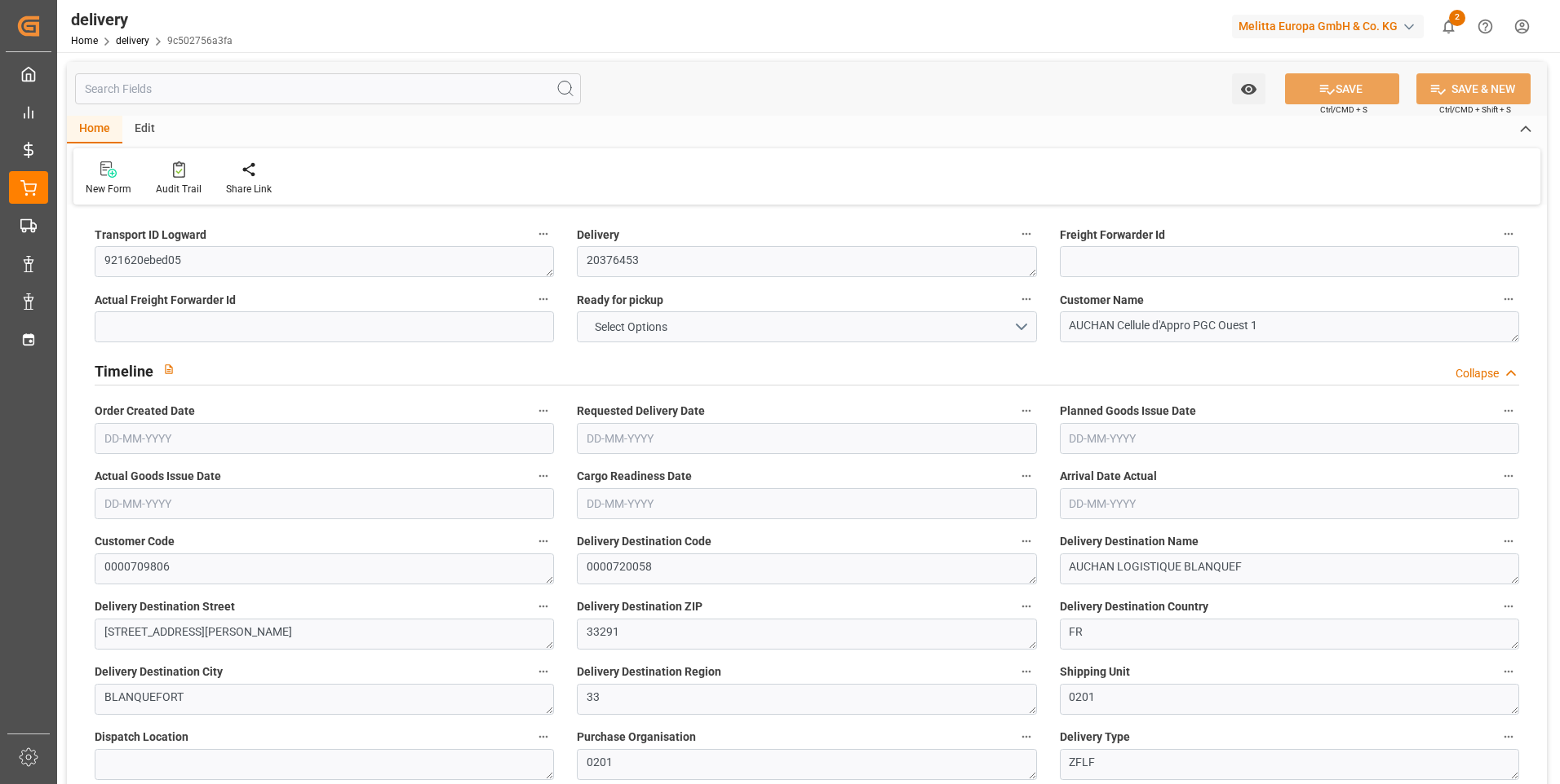
type input "8"
type input "318.547"
type input "622.912"
type input "1886.925"
type input "232"
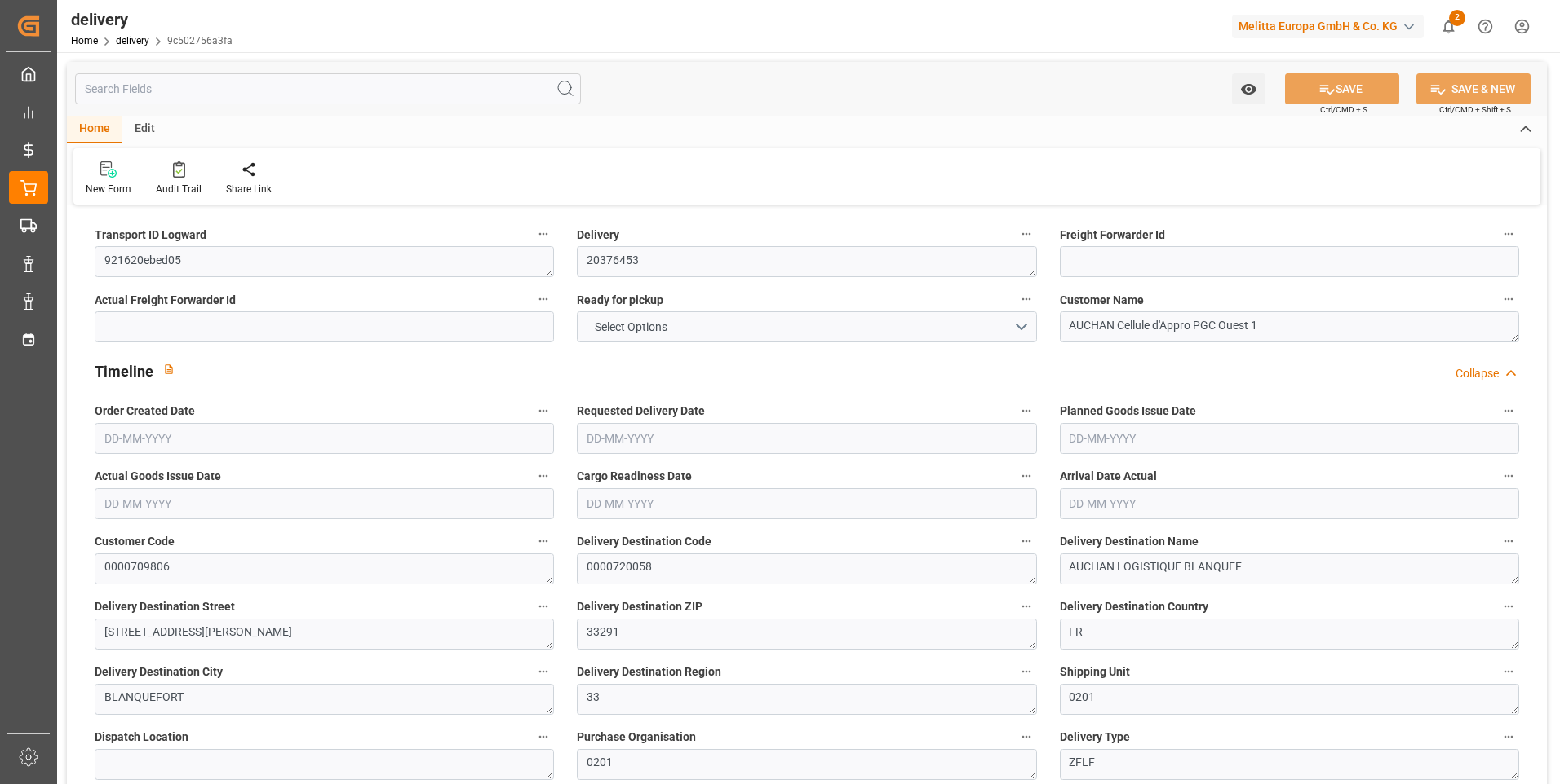
type input "10"
type input "0"
type input "3"
type input "0"
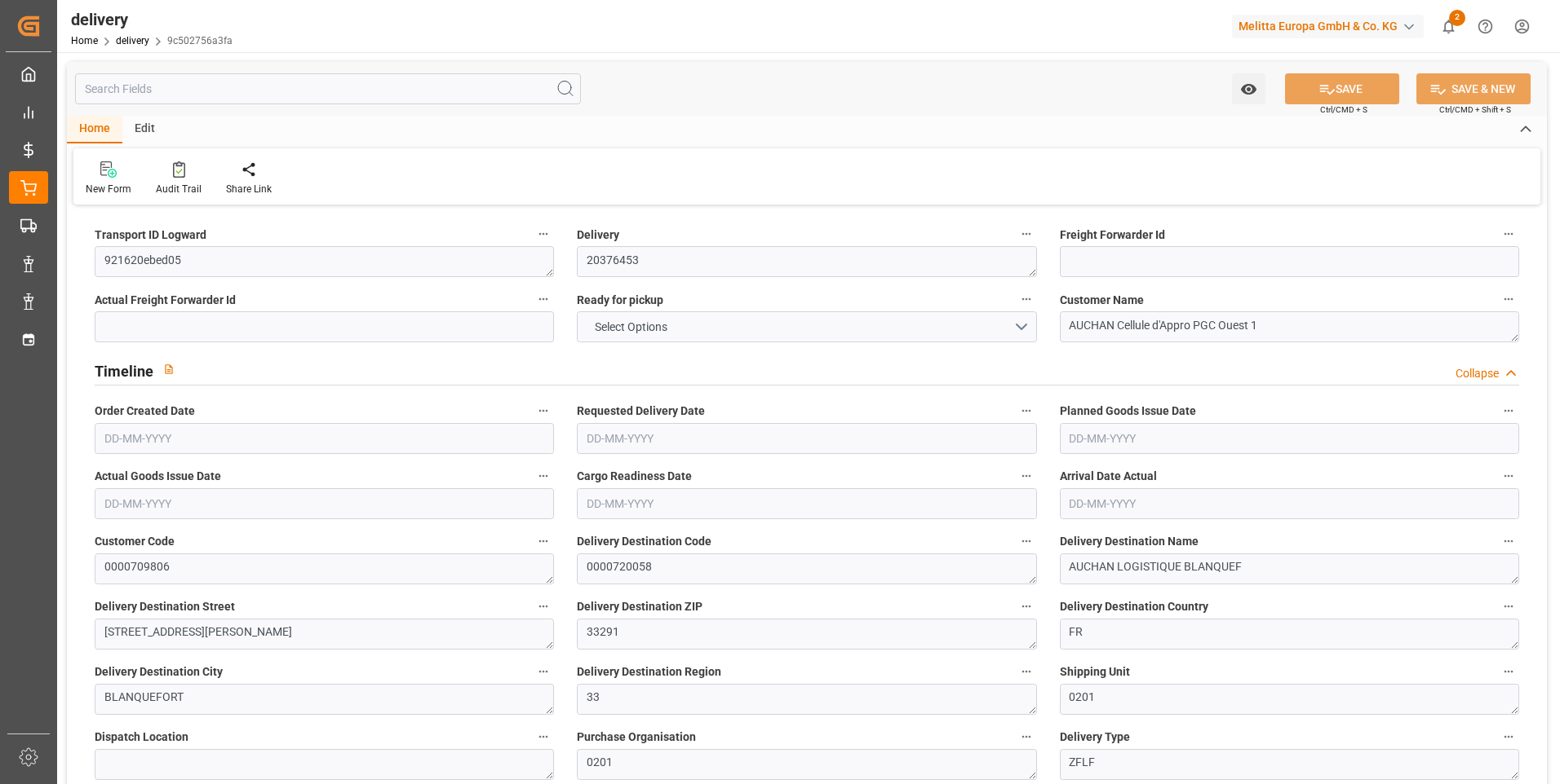
type input "0"
type input "247.36"
type input "0"
type input "83.52"
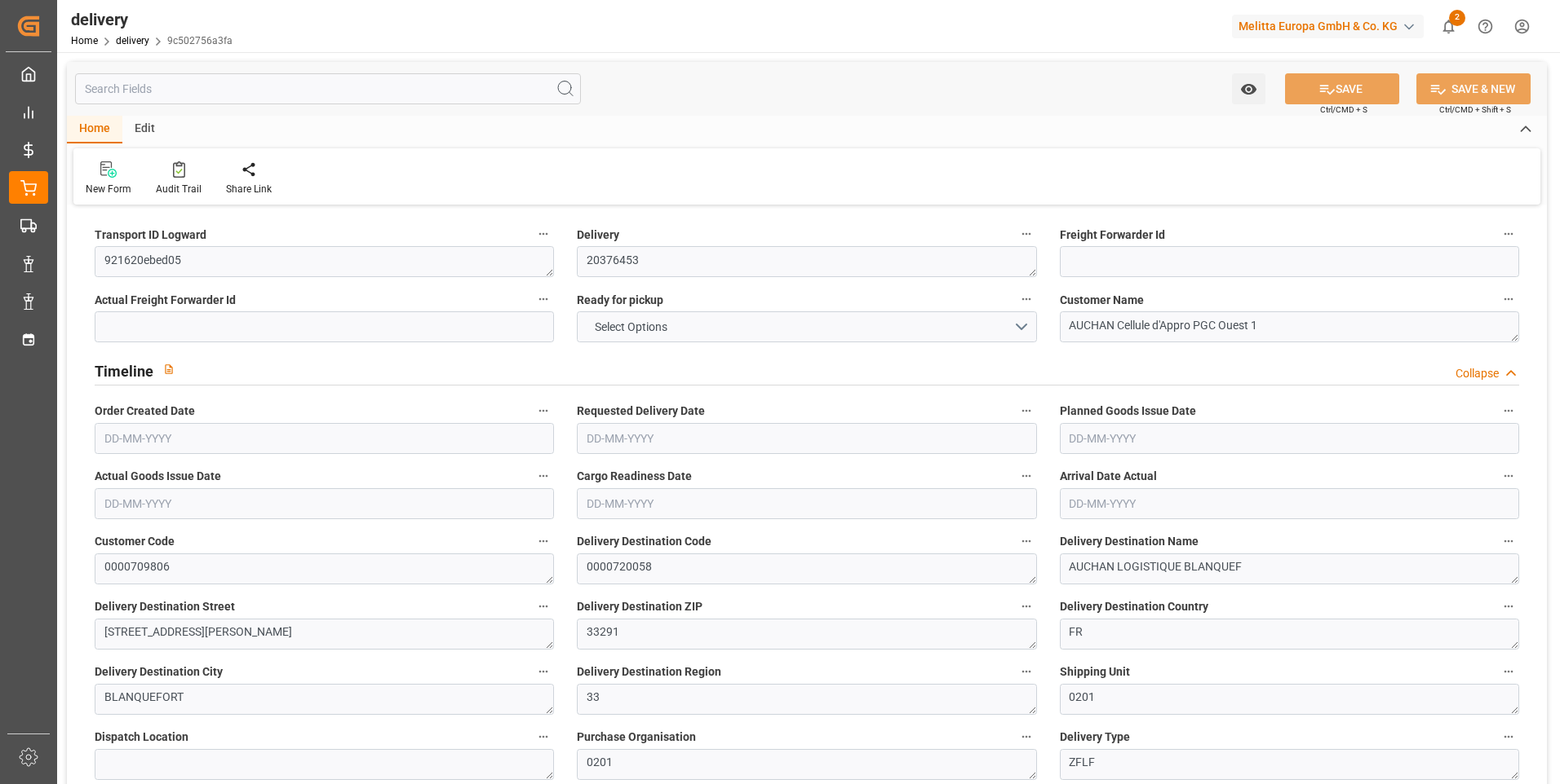
type input "1.5"
type input "1.3"
type input "0"
type input "15"
type input "392.912"
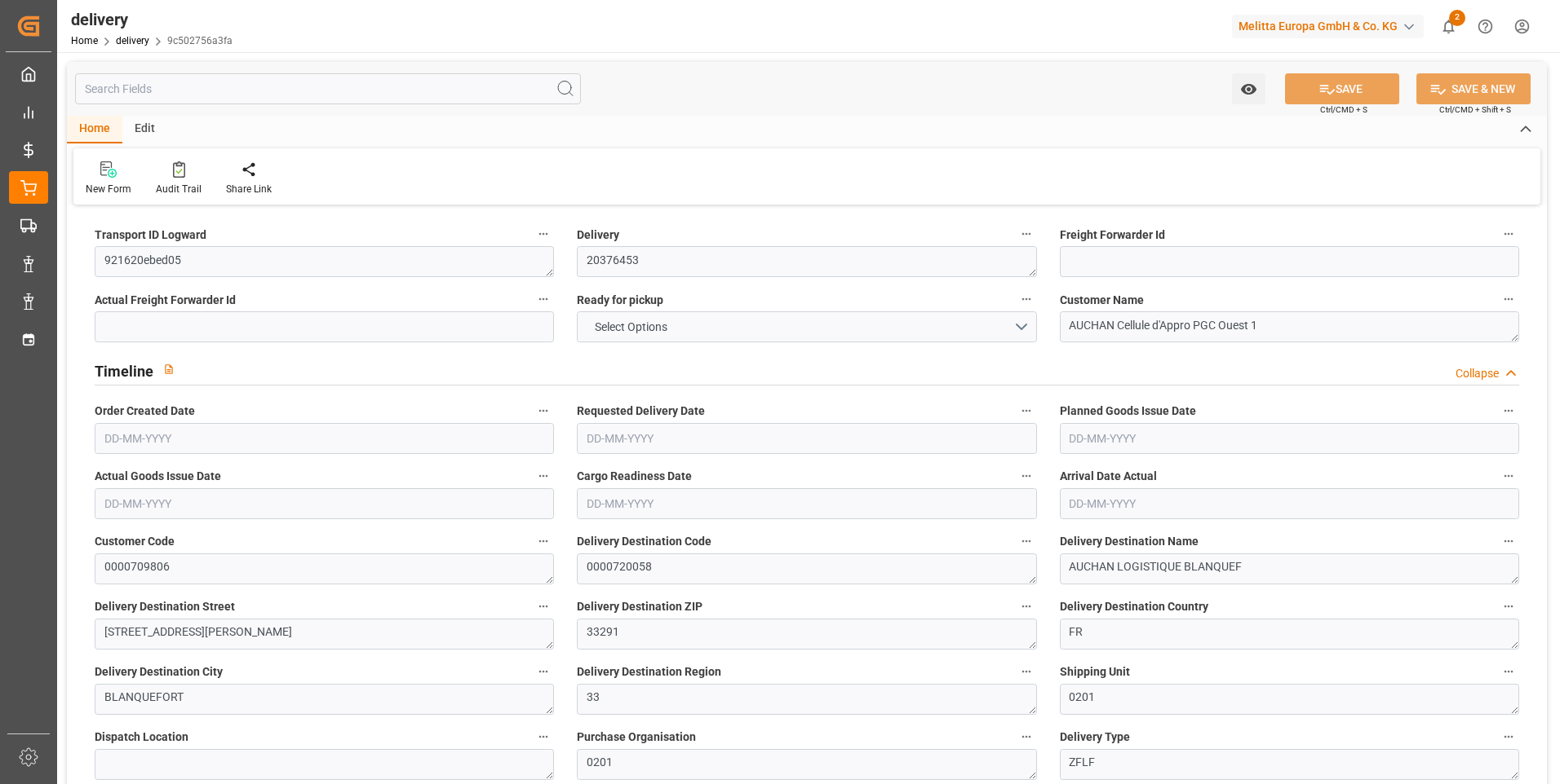
type input "101"
type input "2420.1817"
type input "0.1552"
type input "0"
type input "20-08-2025"
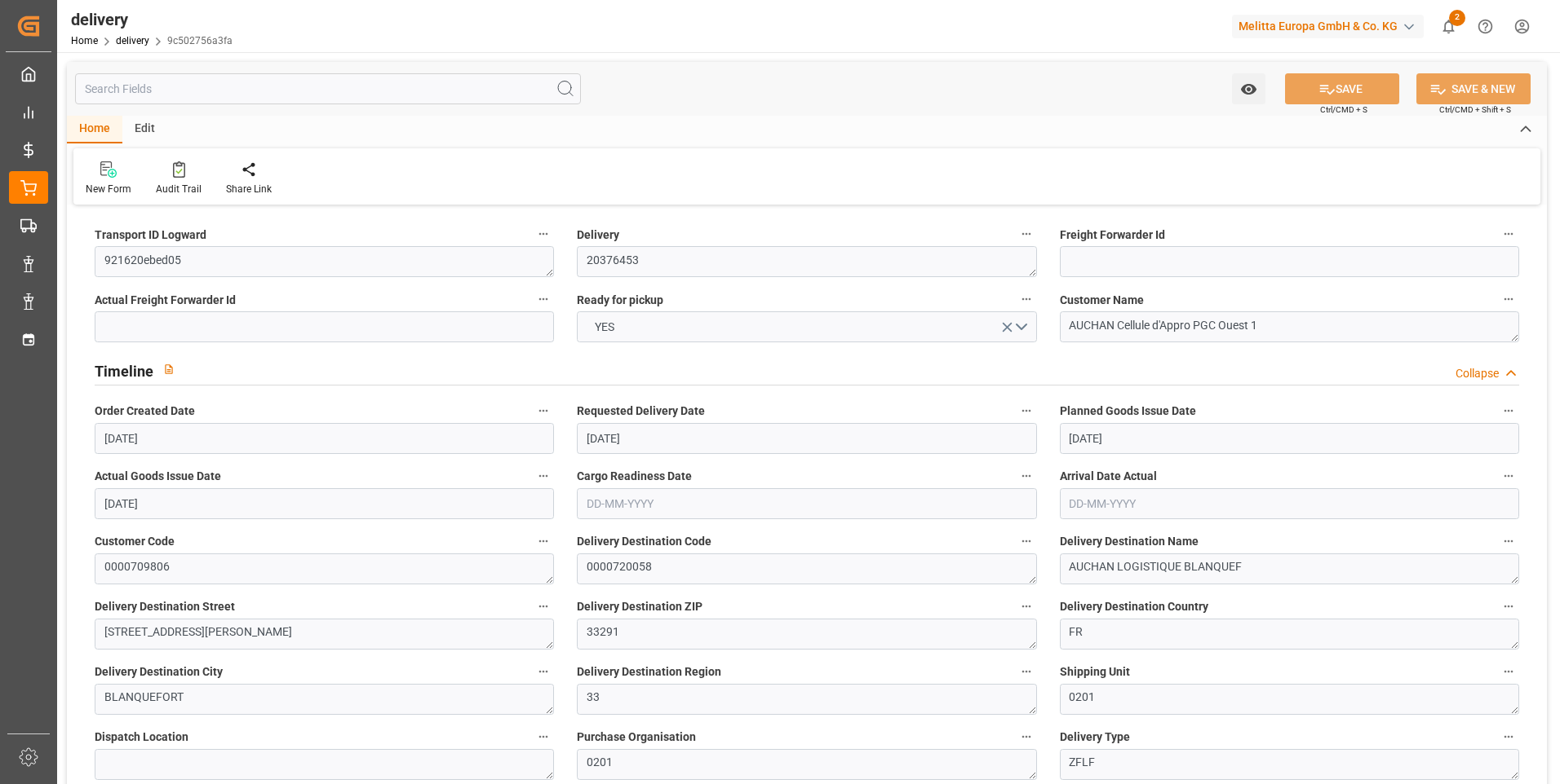
type input "[DATE]"
type input "22-08-2025"
type input "20-08-2025"
type input "19-08-2025 11:00"
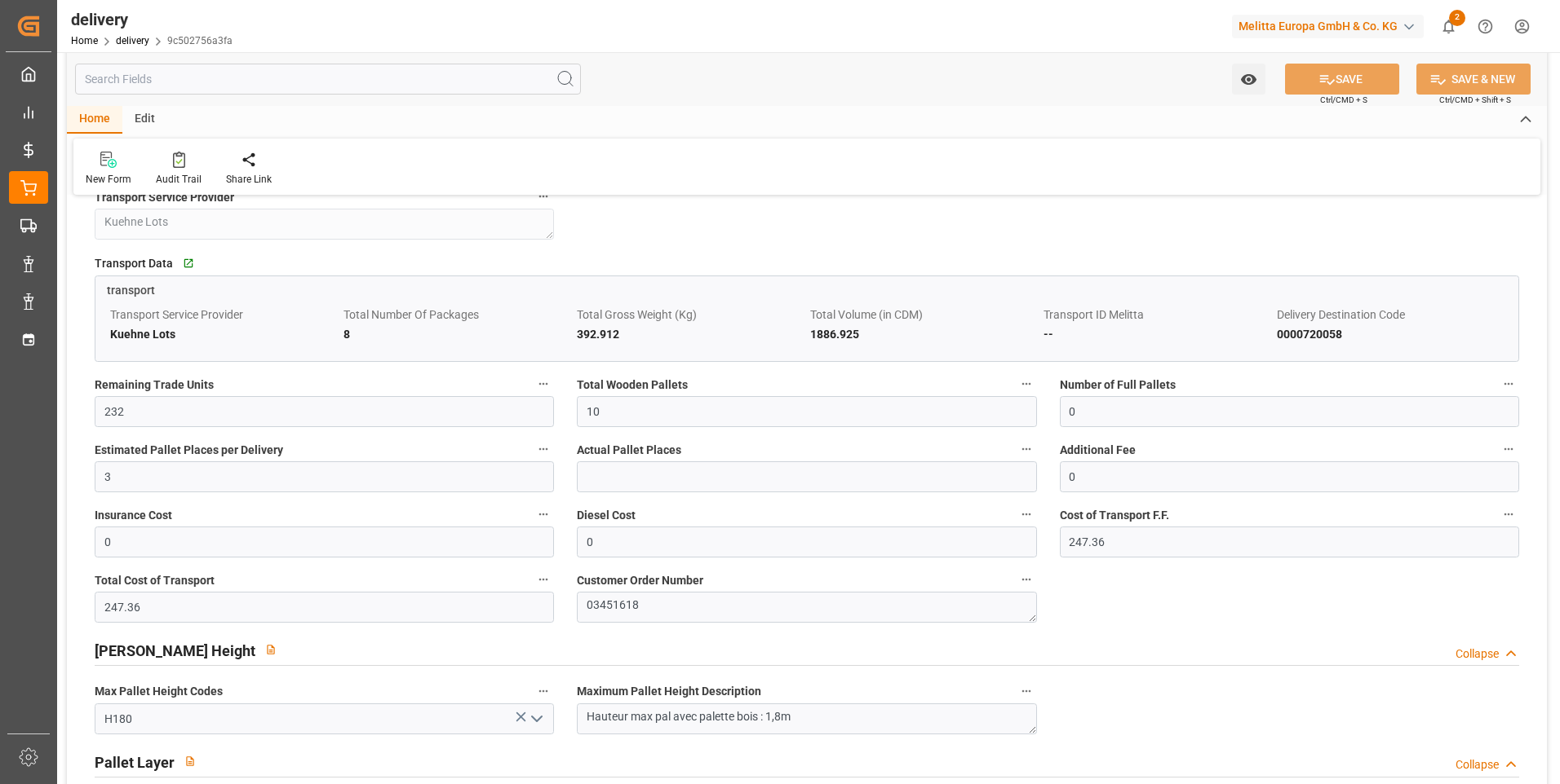
scroll to position [1304, 0]
click at [623, 426] on input "10" at bounding box center [806, 410] width 459 height 31
type input "1"
type input "0"
type input "8"
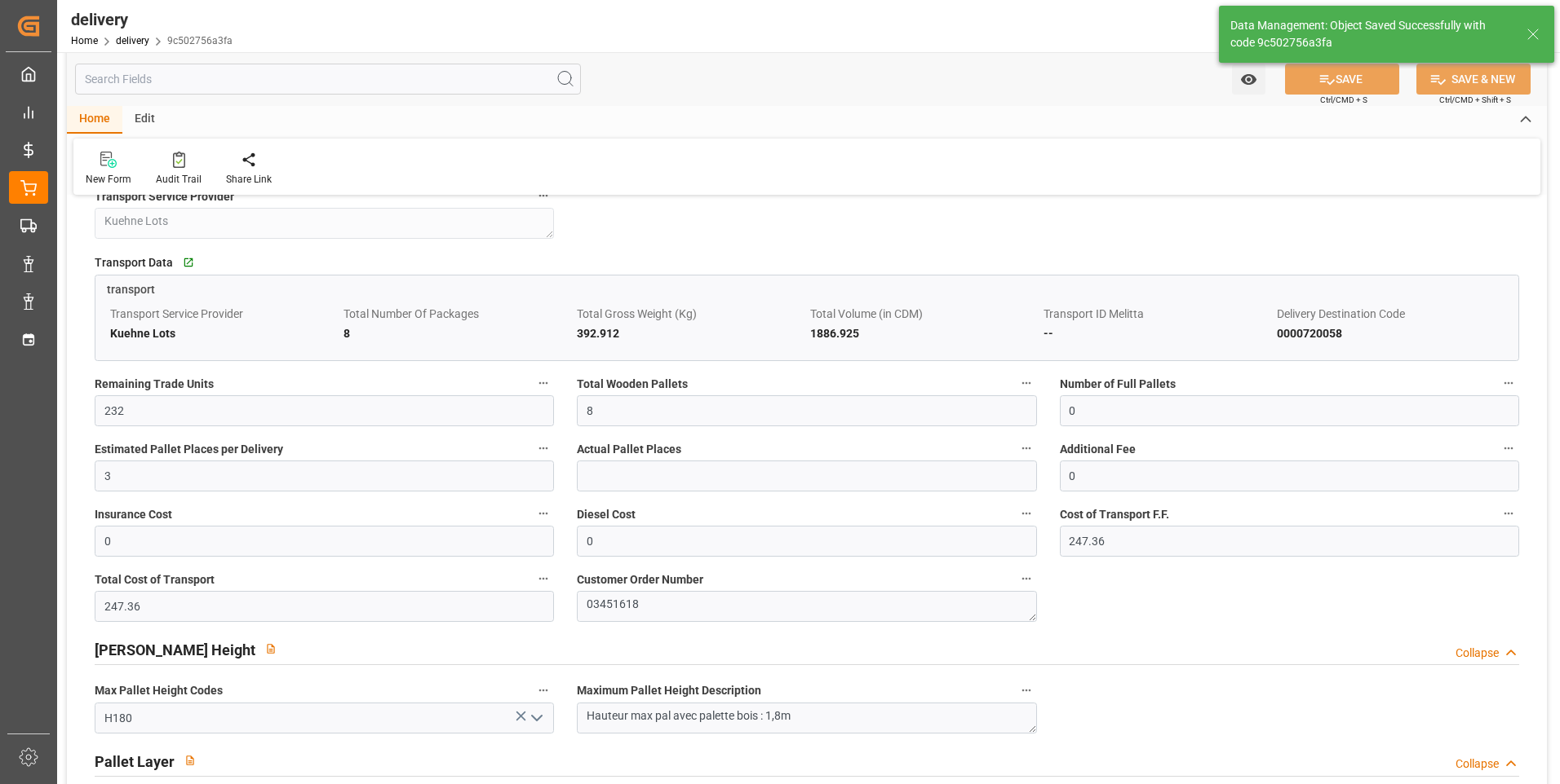
type input "12"
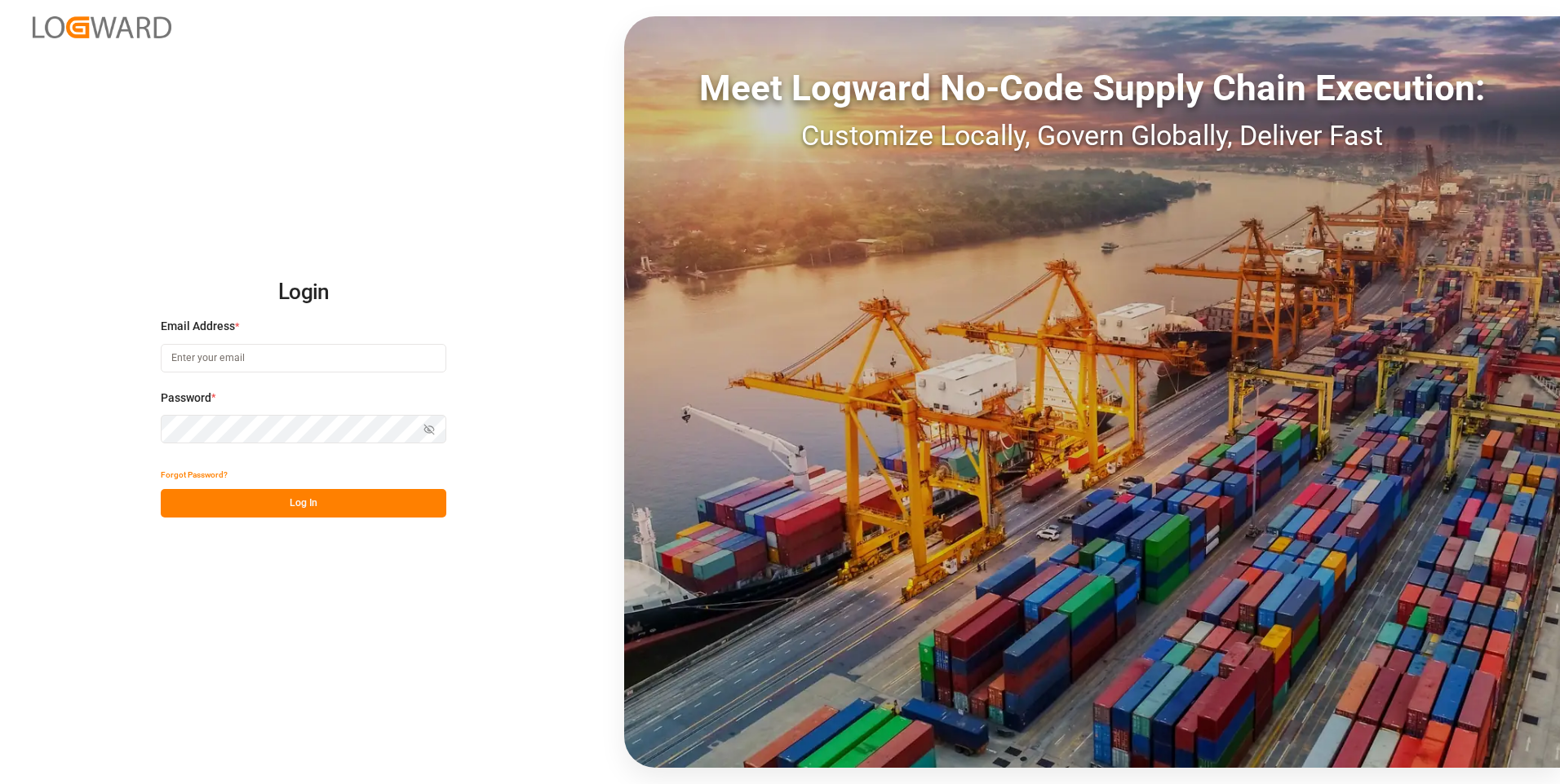
type input "[EMAIL_ADDRESS][DOMAIN_NAME]"
click at [375, 504] on button "Log In" at bounding box center [303, 503] width 286 height 29
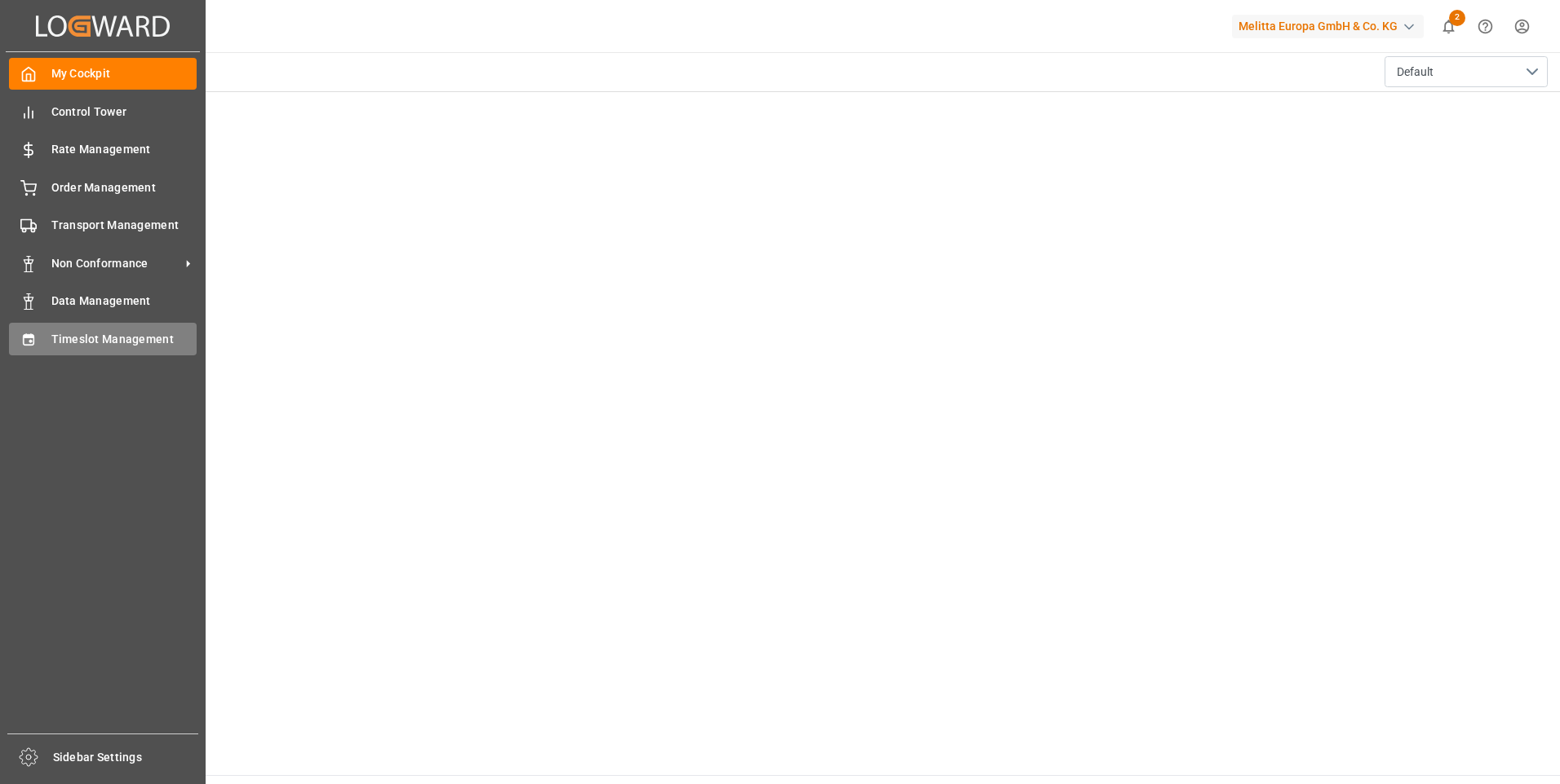
click at [39, 328] on div "Timeslot Management Timeslot Management" at bounding box center [103, 339] width 188 height 32
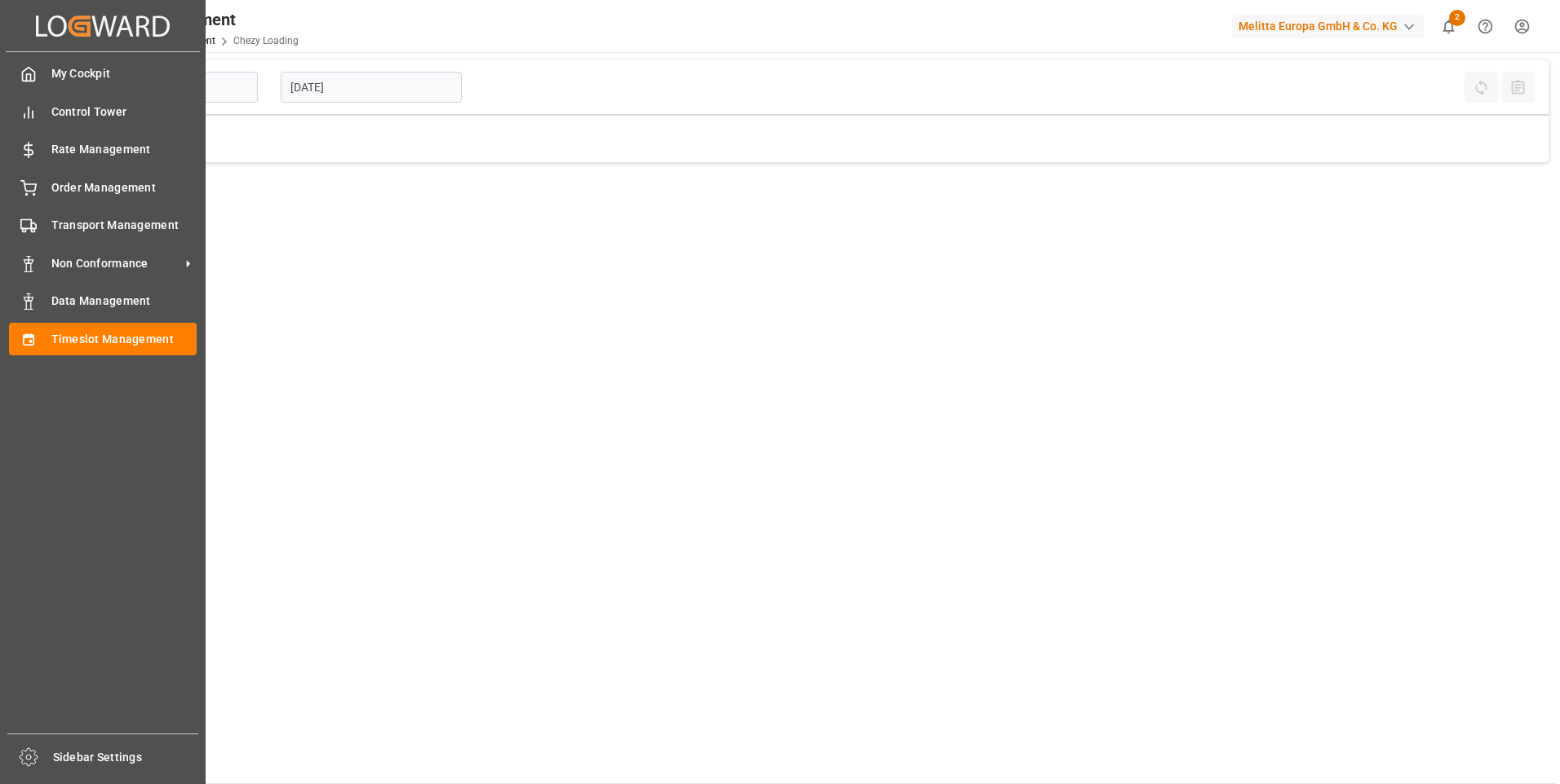
type input "Chezy Loading"
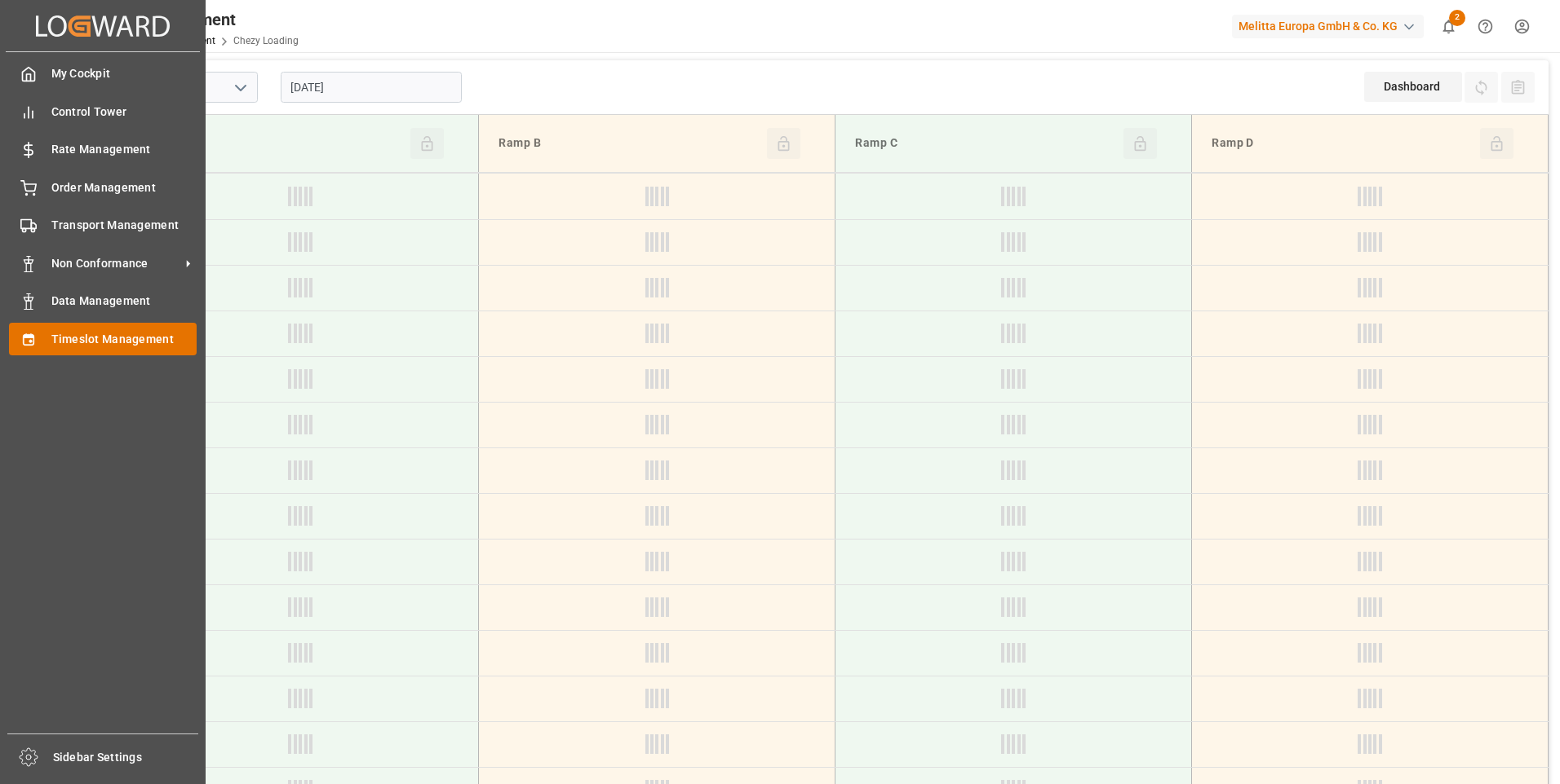
click at [97, 341] on span "Timeslot Management" at bounding box center [125, 339] width 146 height 17
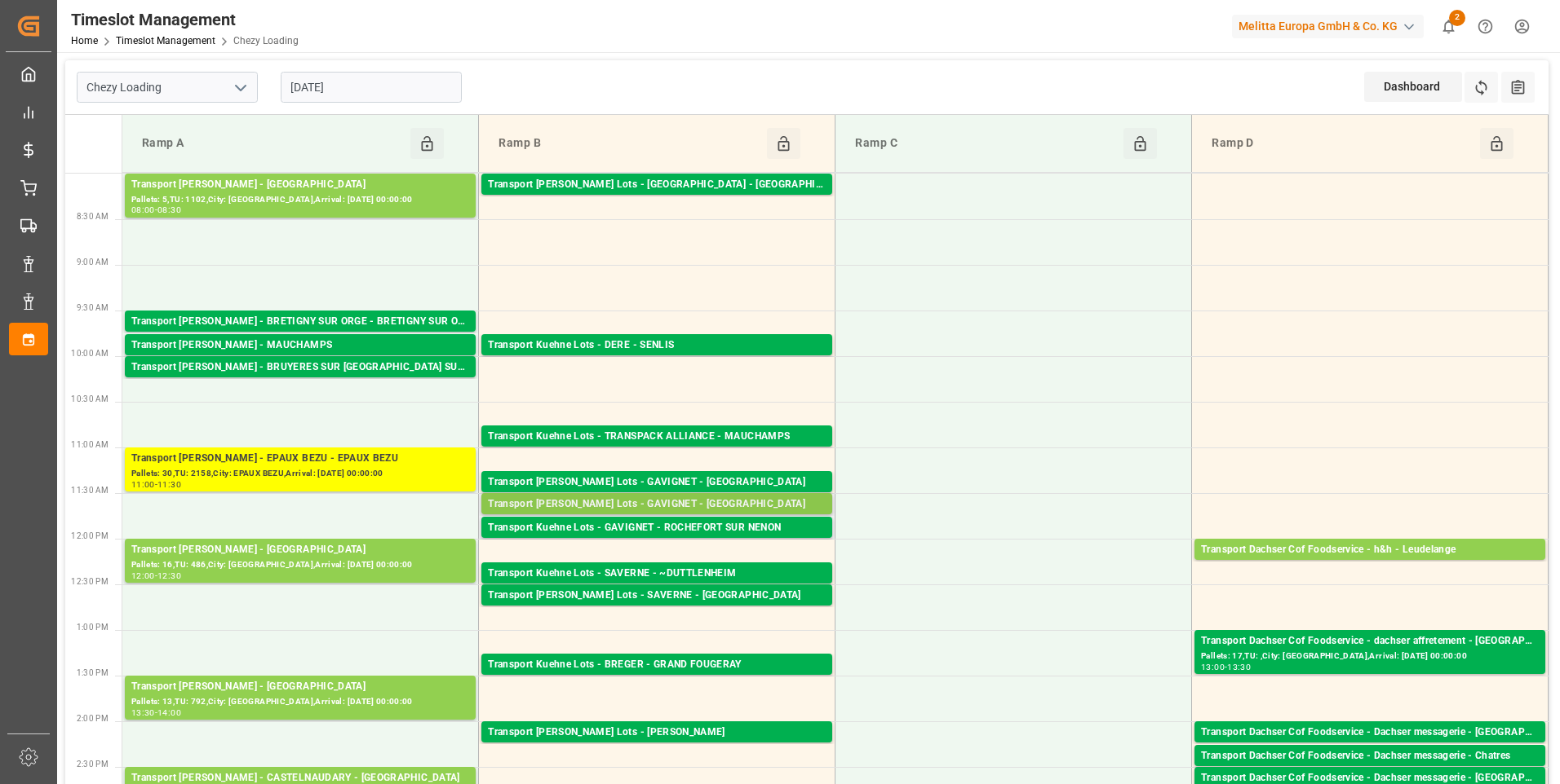
click at [697, 504] on div "Transport [PERSON_NAME] Lots - GAVIGNET - [GEOGRAPHIC_DATA]" at bounding box center [656, 504] width 337 height 16
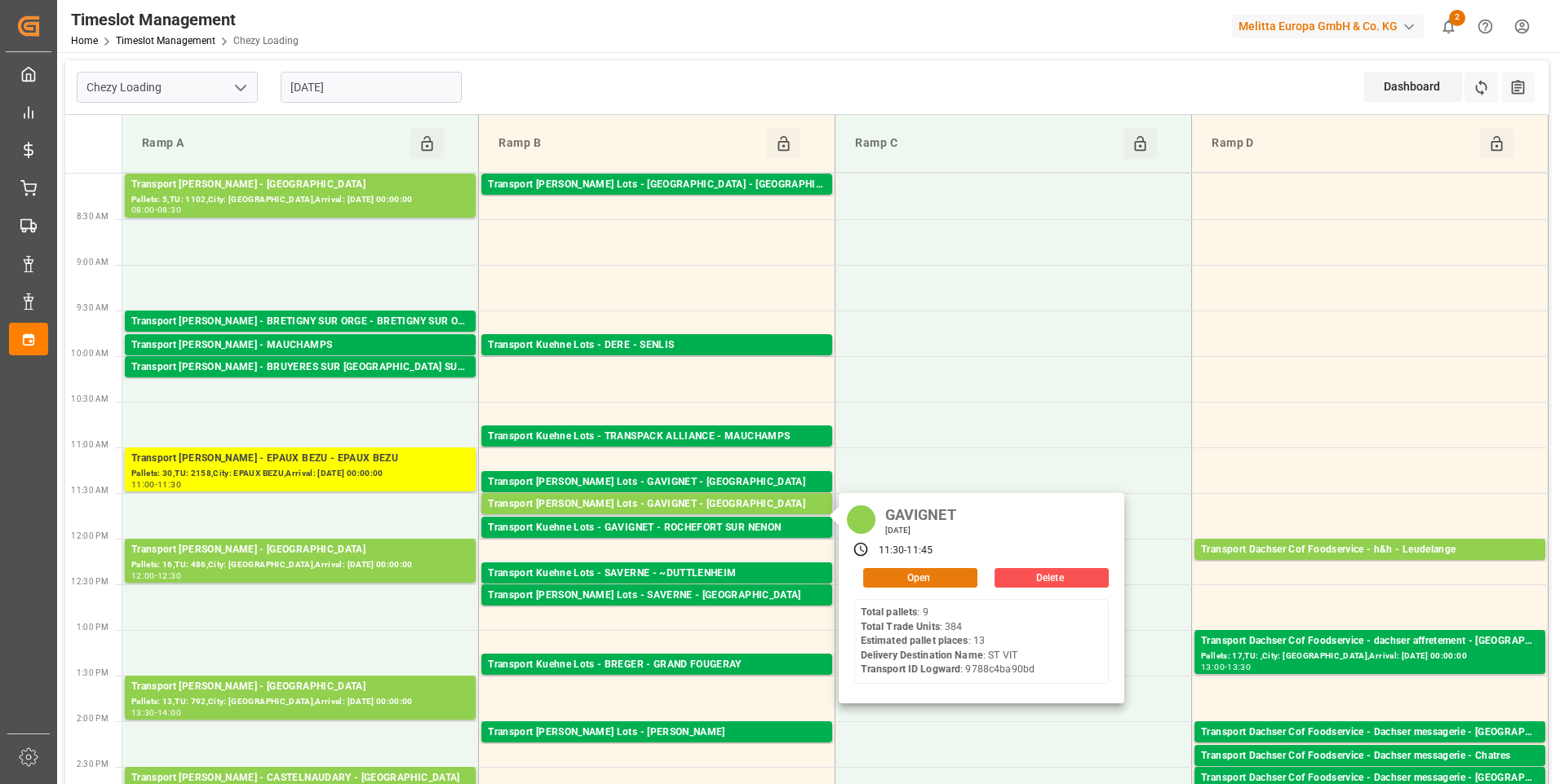
click at [921, 577] on button "Open" at bounding box center [920, 578] width 114 height 20
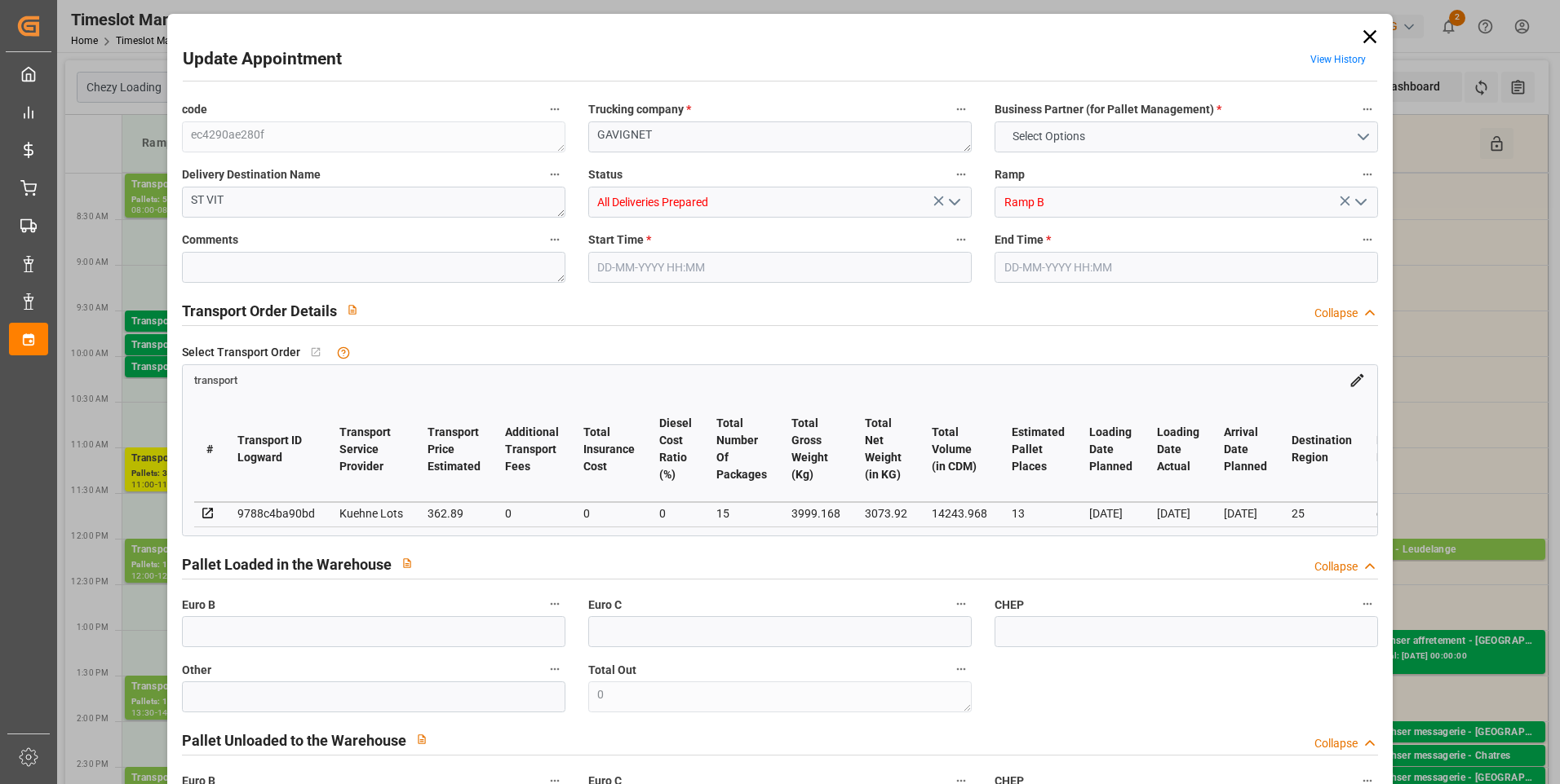
type input "13"
type input "362.89"
type input "0"
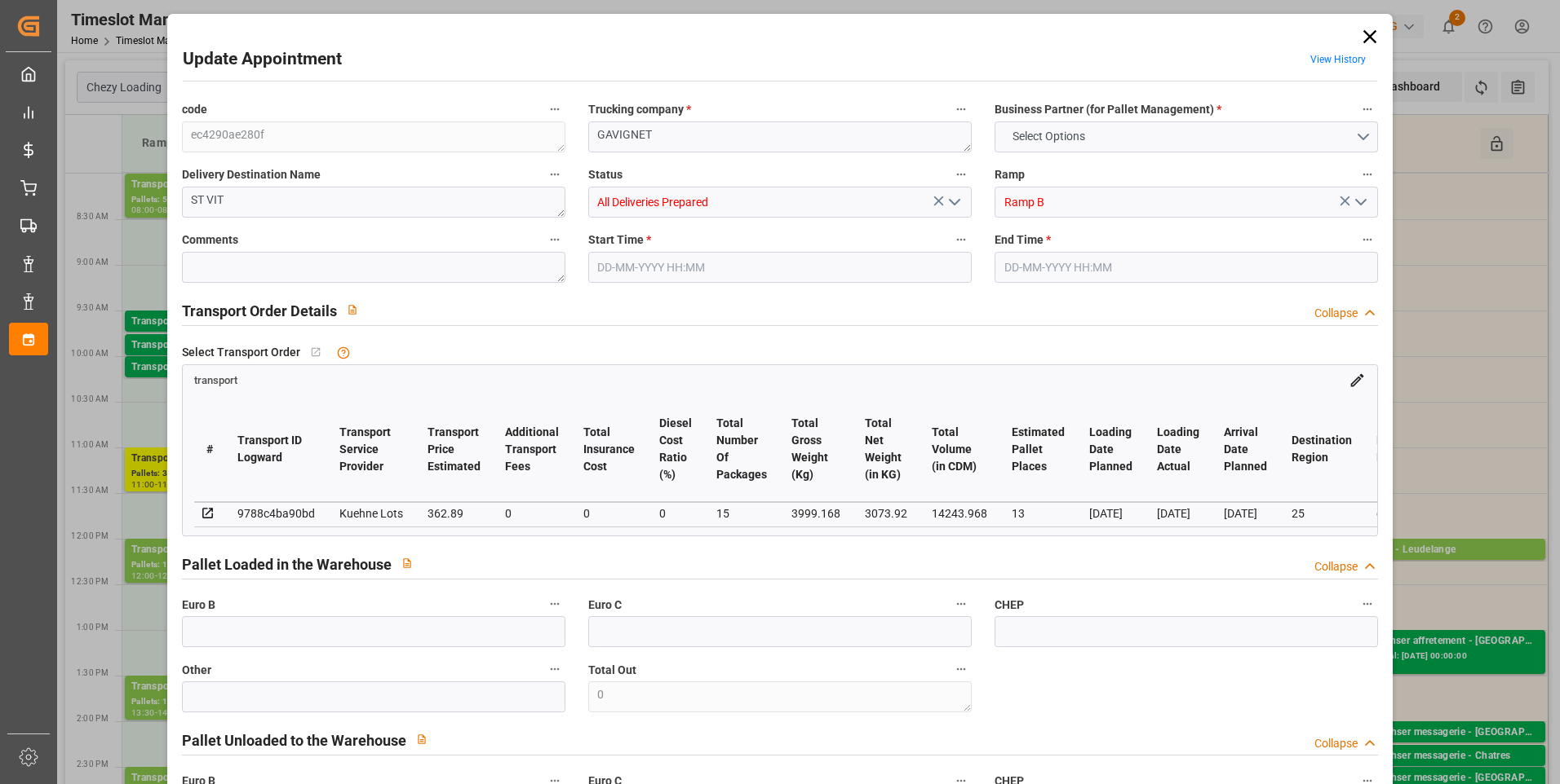
type input "362.89"
type input "0"
type input "15"
type input "3073.92"
type input "4576.984"
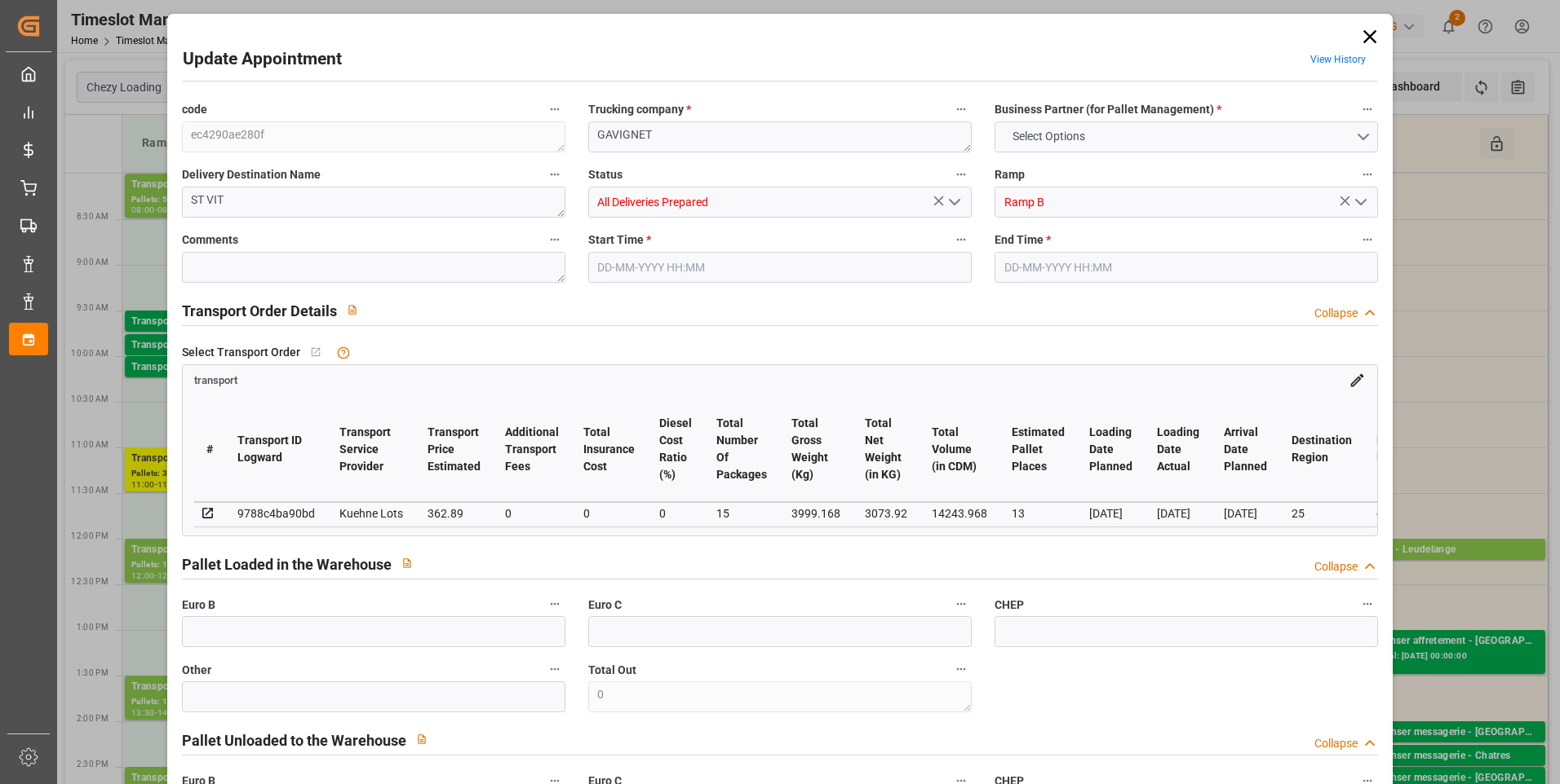
type input "14243.968"
type input "25"
type input "9"
type input "384"
type input "15"
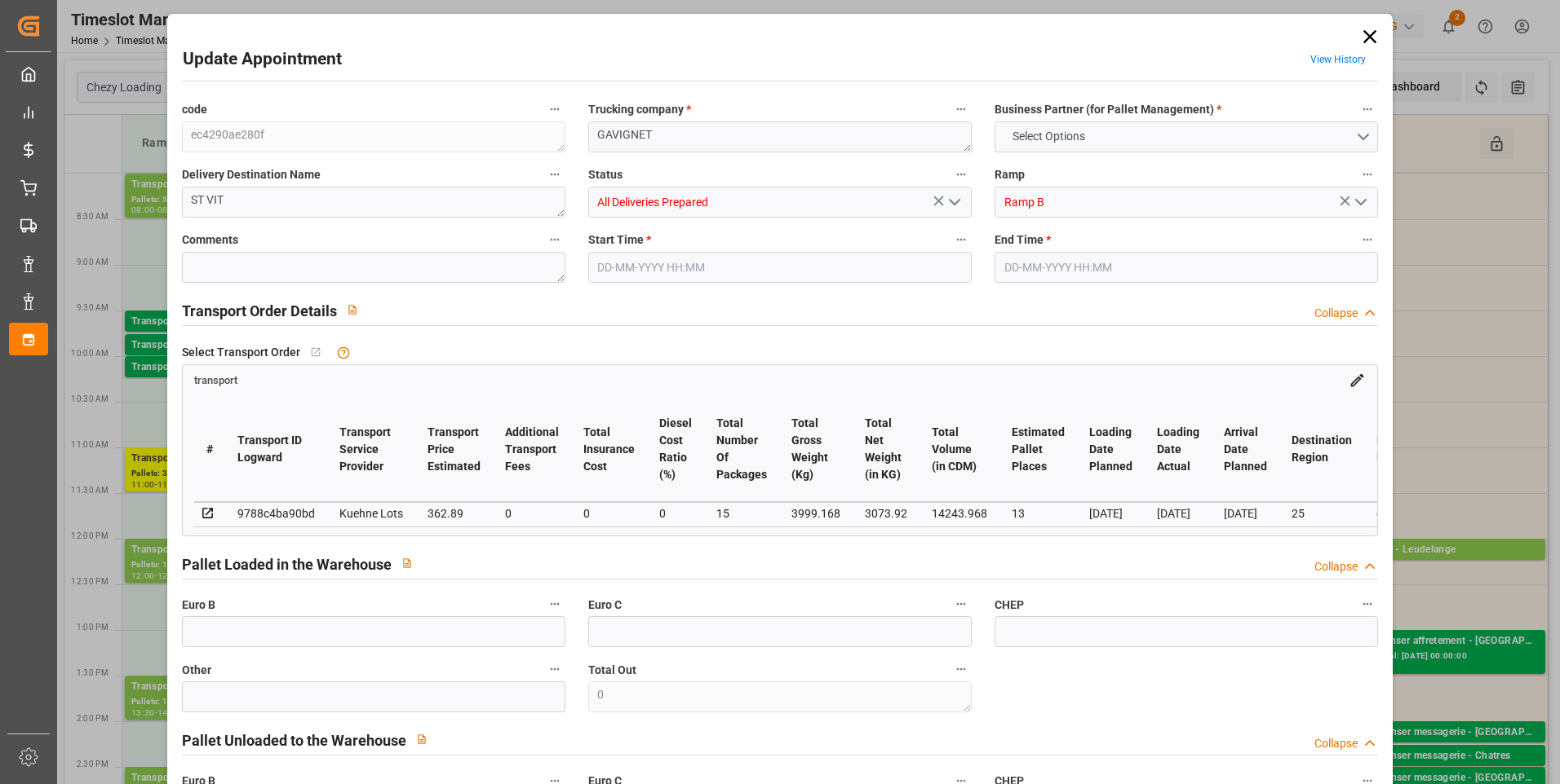
type input "101"
type input "3999.168"
type input "0"
type input "4710.8598"
type input "0"
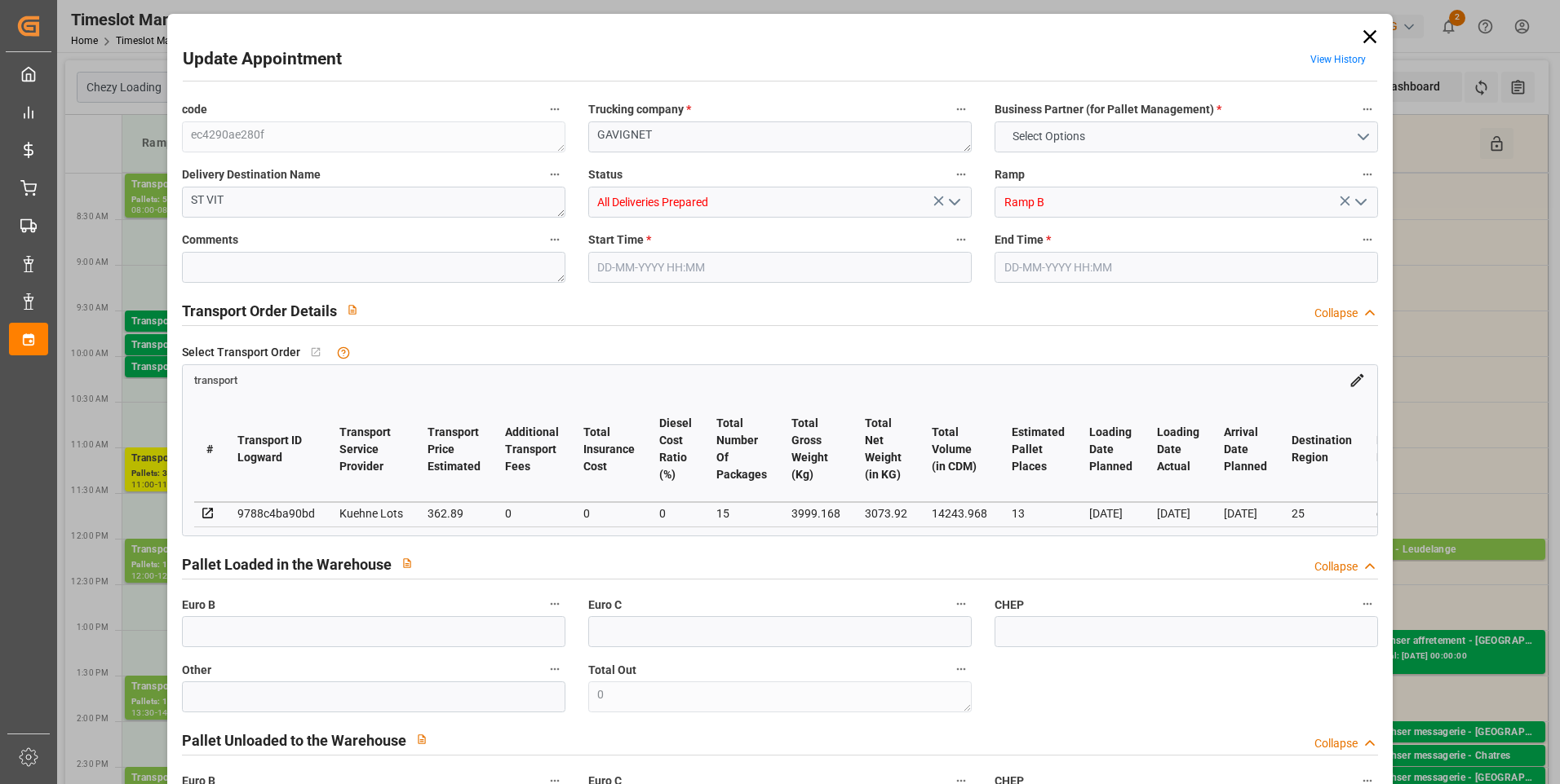
type input "0"
type input "21"
type input "35"
type input "[DATE] 11:30"
type input "[DATE] 11:45"
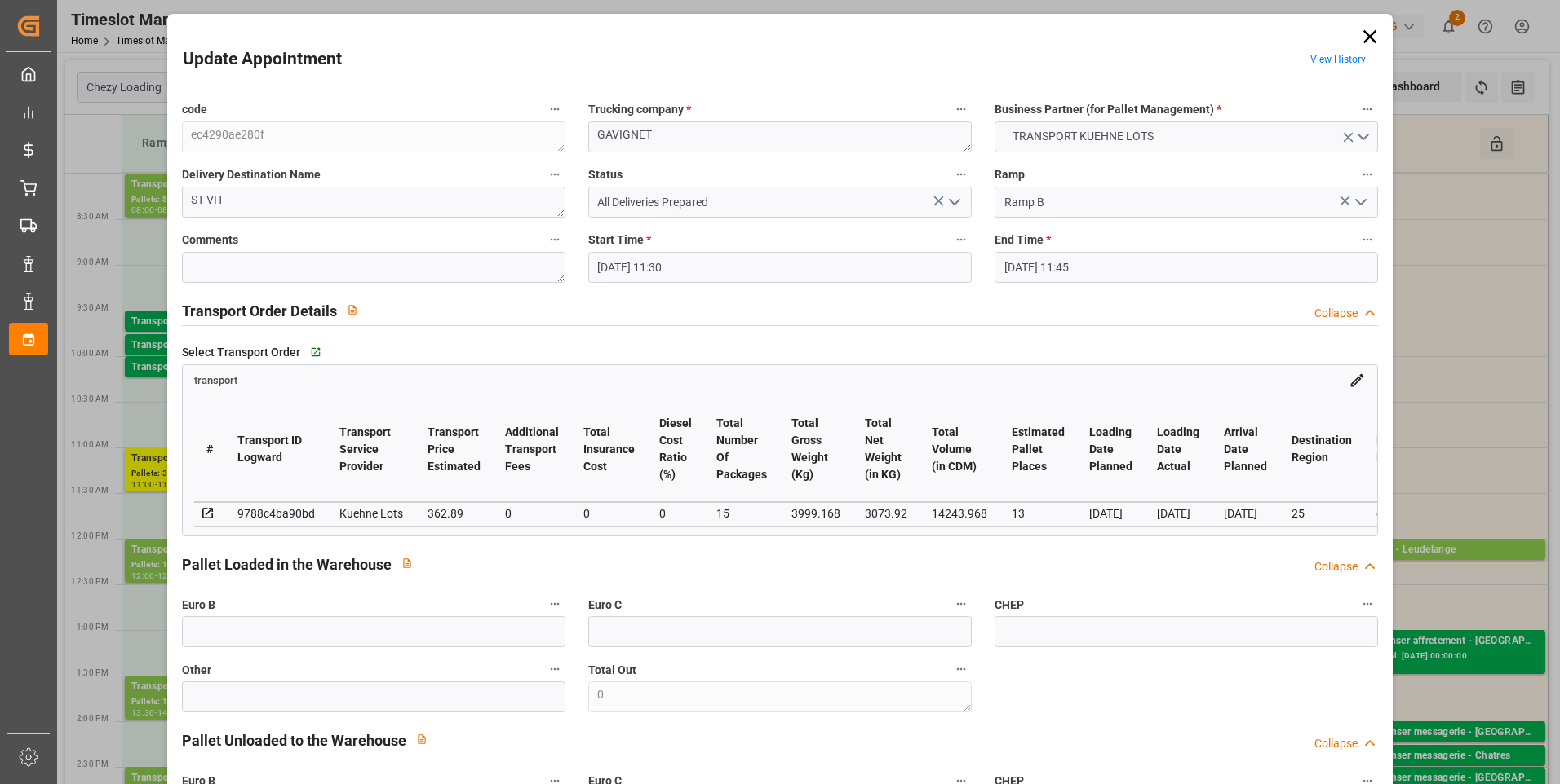
type input "[DATE] 13:47"
type input "[DATE] 11:27"
type input "[DATE]"
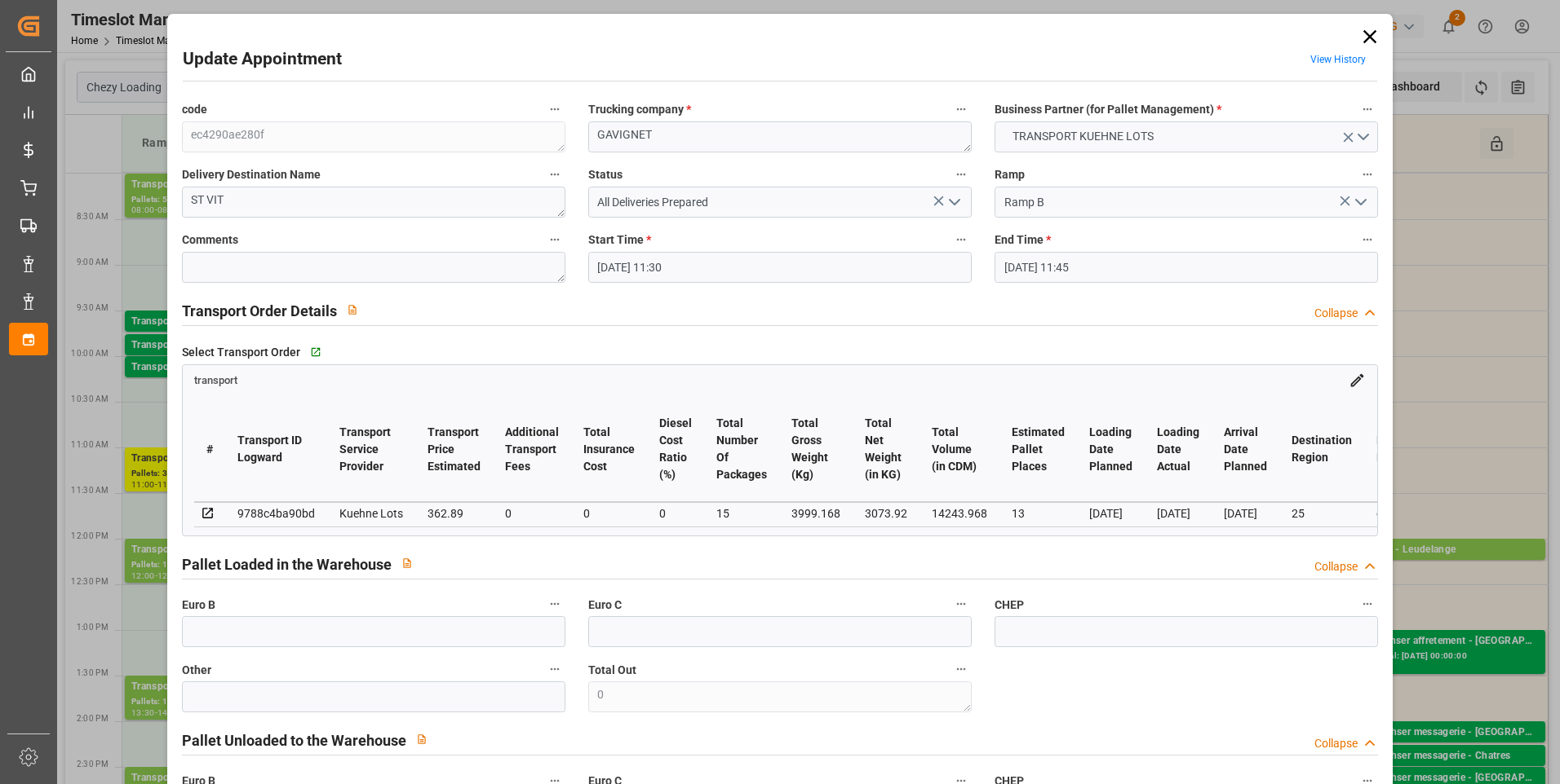
click at [946, 202] on icon "open menu" at bounding box center [955, 203] width 20 height 20
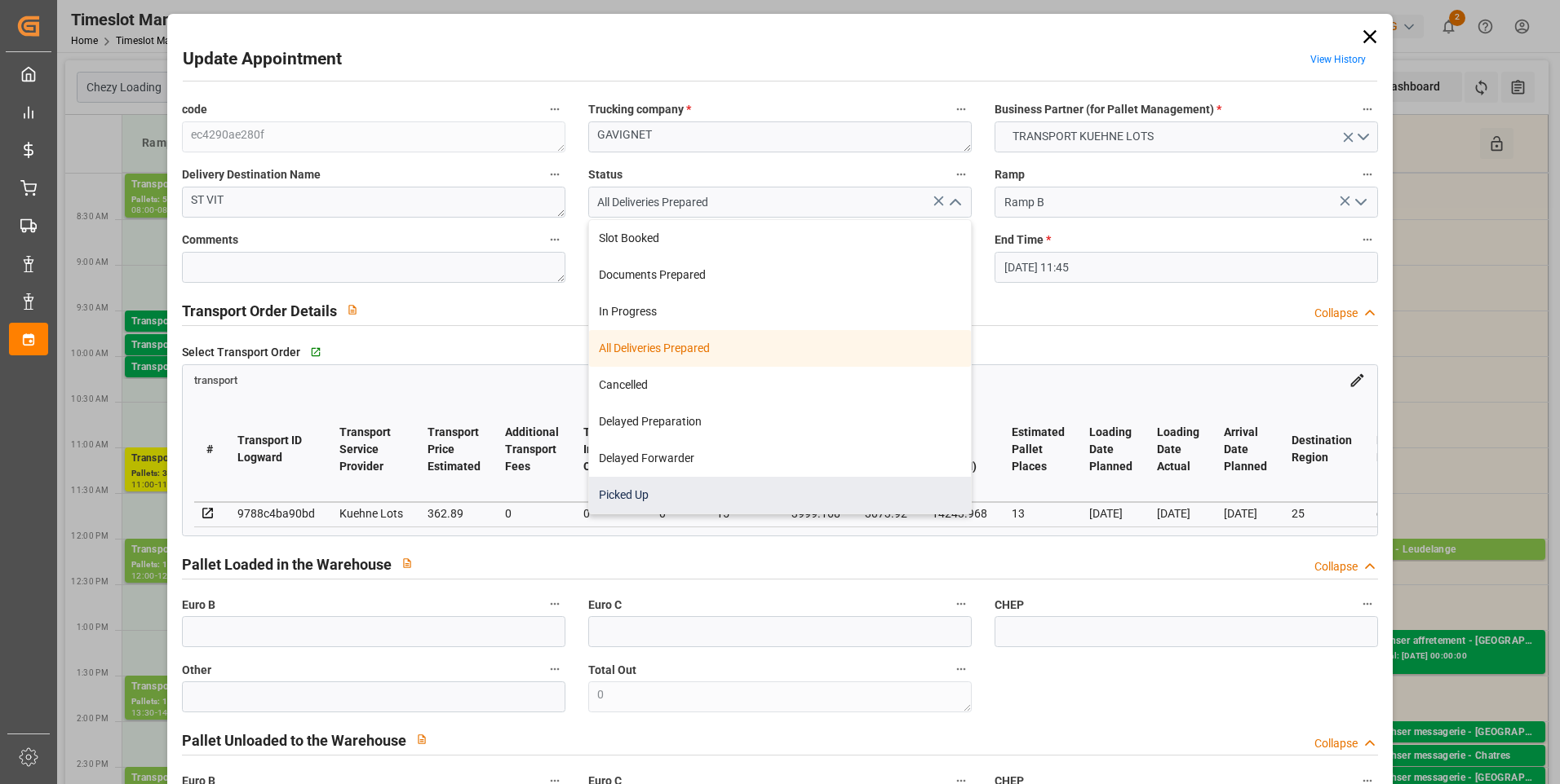
click at [632, 495] on div "Picked Up" at bounding box center [780, 494] width 382 height 37
type input "Picked Up"
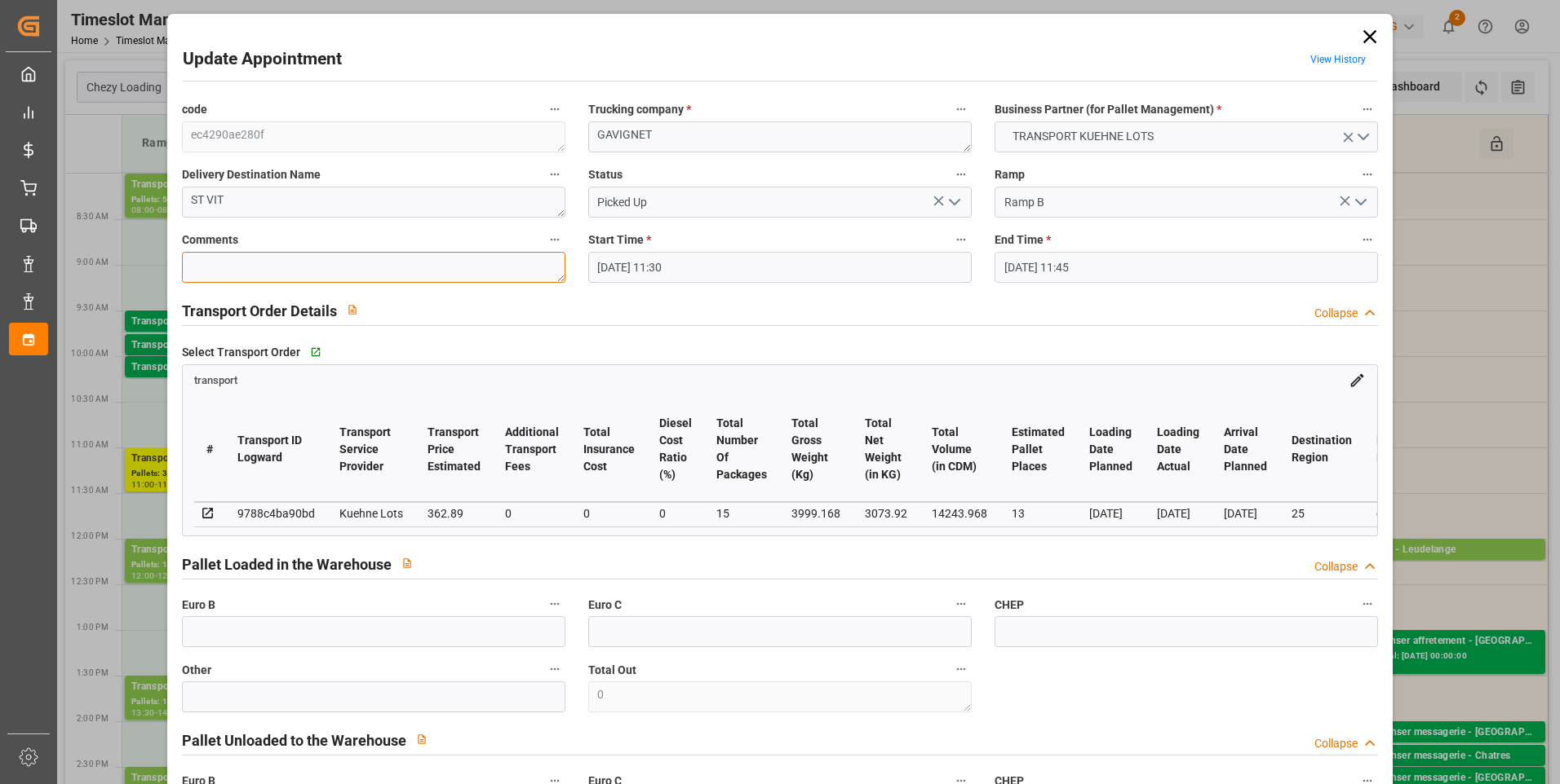
click at [212, 272] on textarea at bounding box center [374, 267] width 384 height 31
type textarea "AP 13"
click at [225, 623] on input "text" at bounding box center [374, 631] width 384 height 31
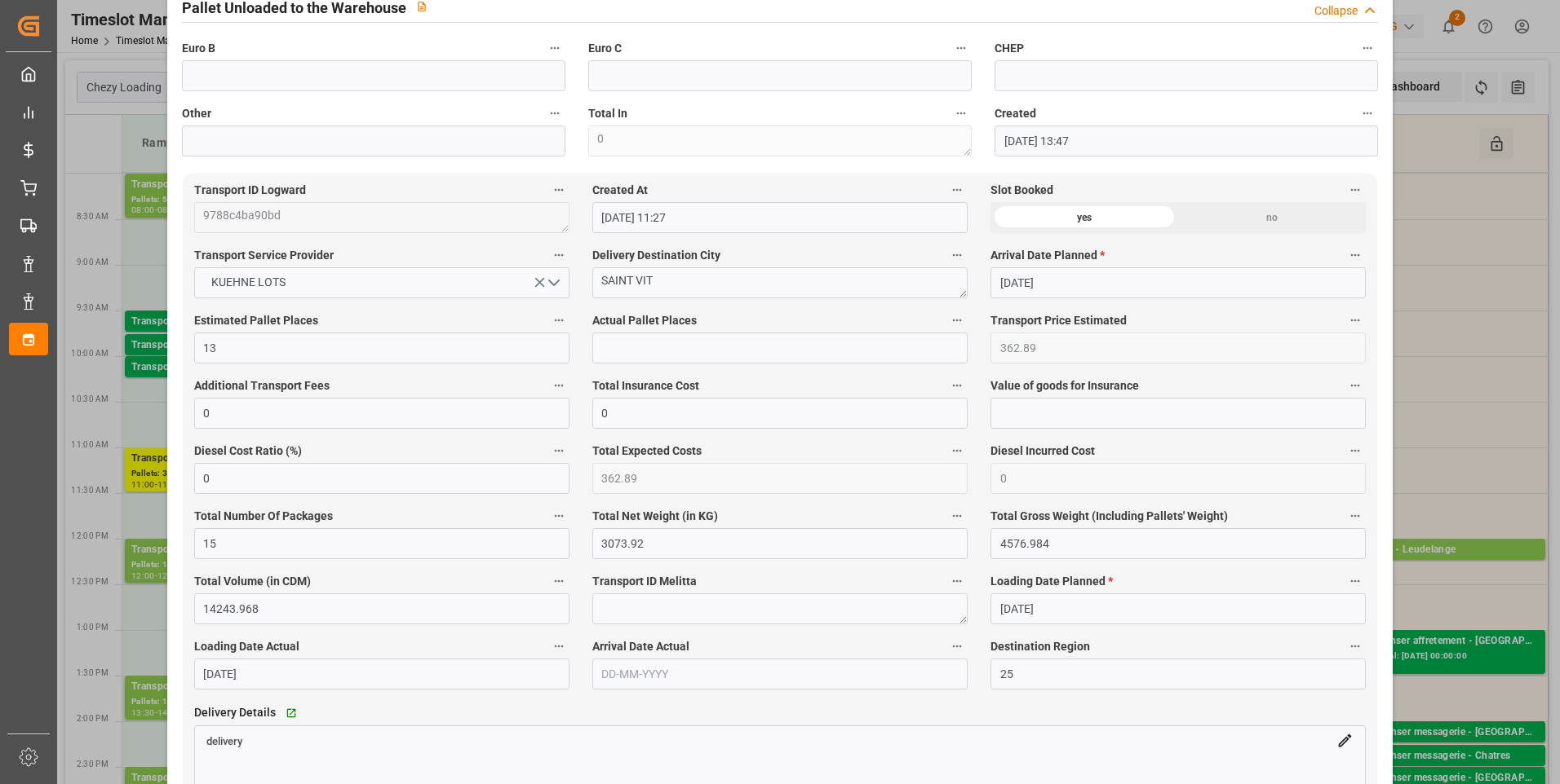
scroll to position [734, 0]
type input "15"
click at [629, 349] on input "text" at bounding box center [780, 347] width 375 height 31
type input "13"
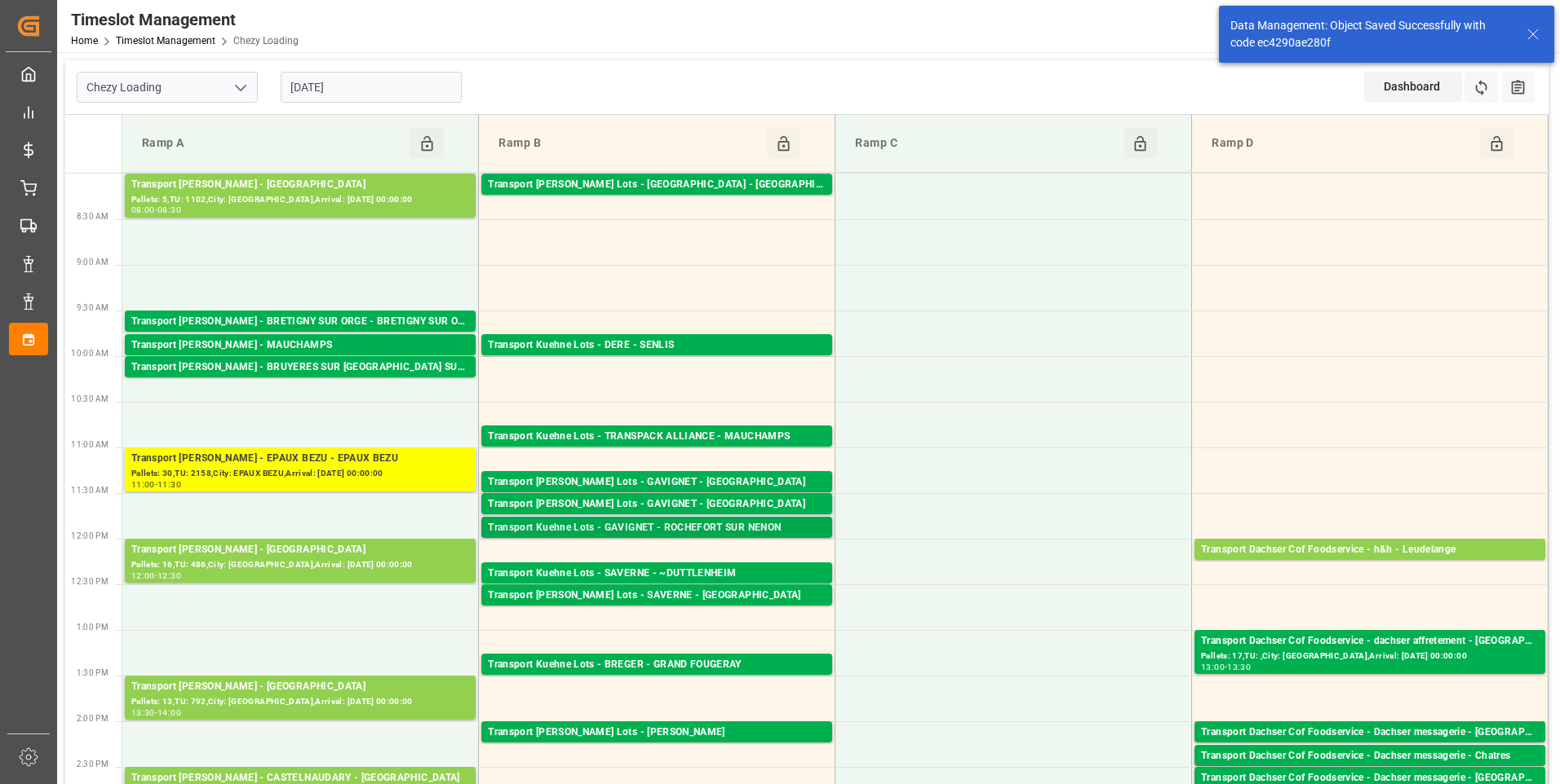
click at [693, 528] on div "Transport Kuehne Lots - GAVIGNET - ROCHEFORT SUR NENON" at bounding box center [656, 528] width 337 height 16
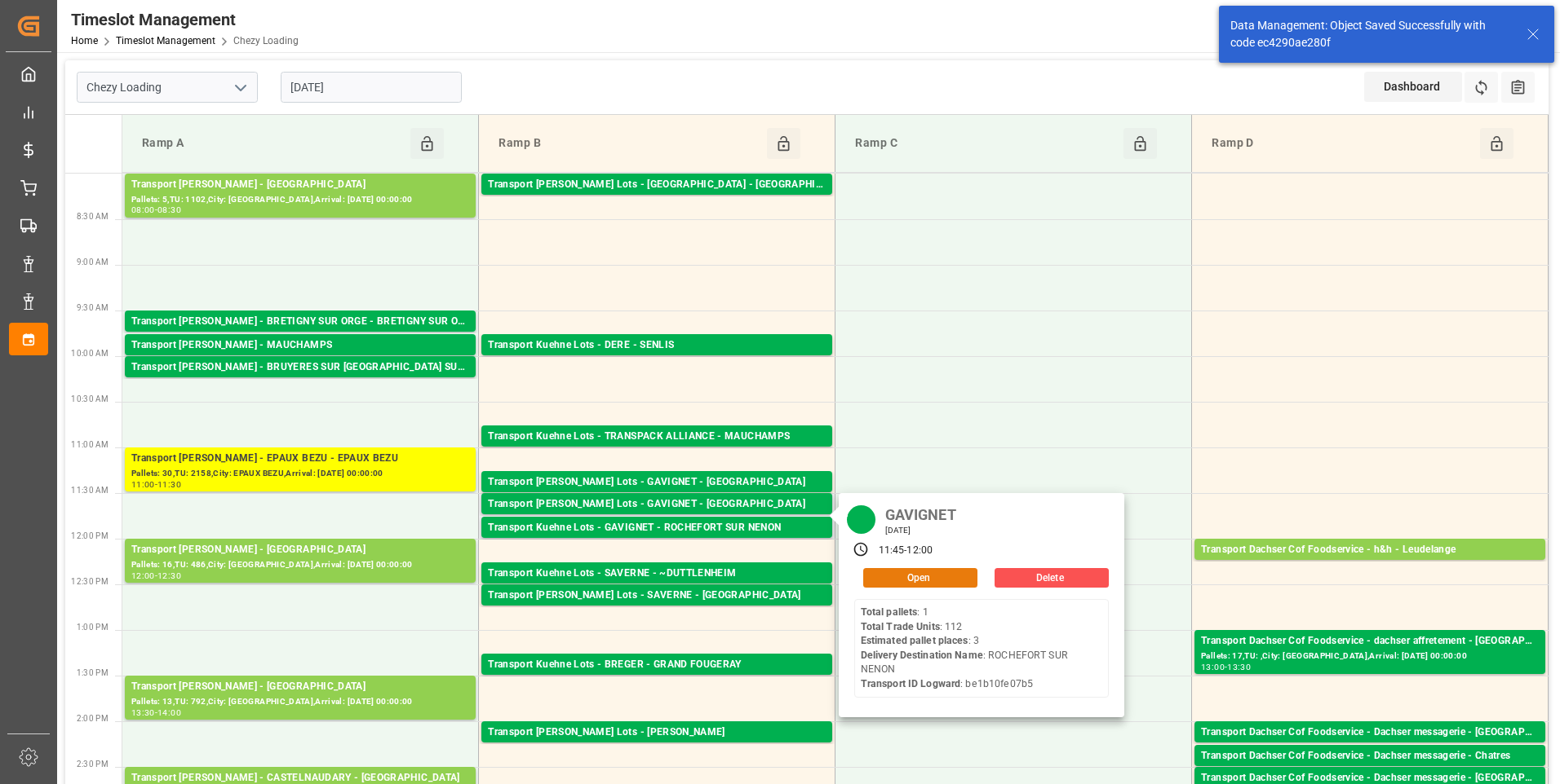
click at [910, 579] on button "Open" at bounding box center [920, 578] width 114 height 20
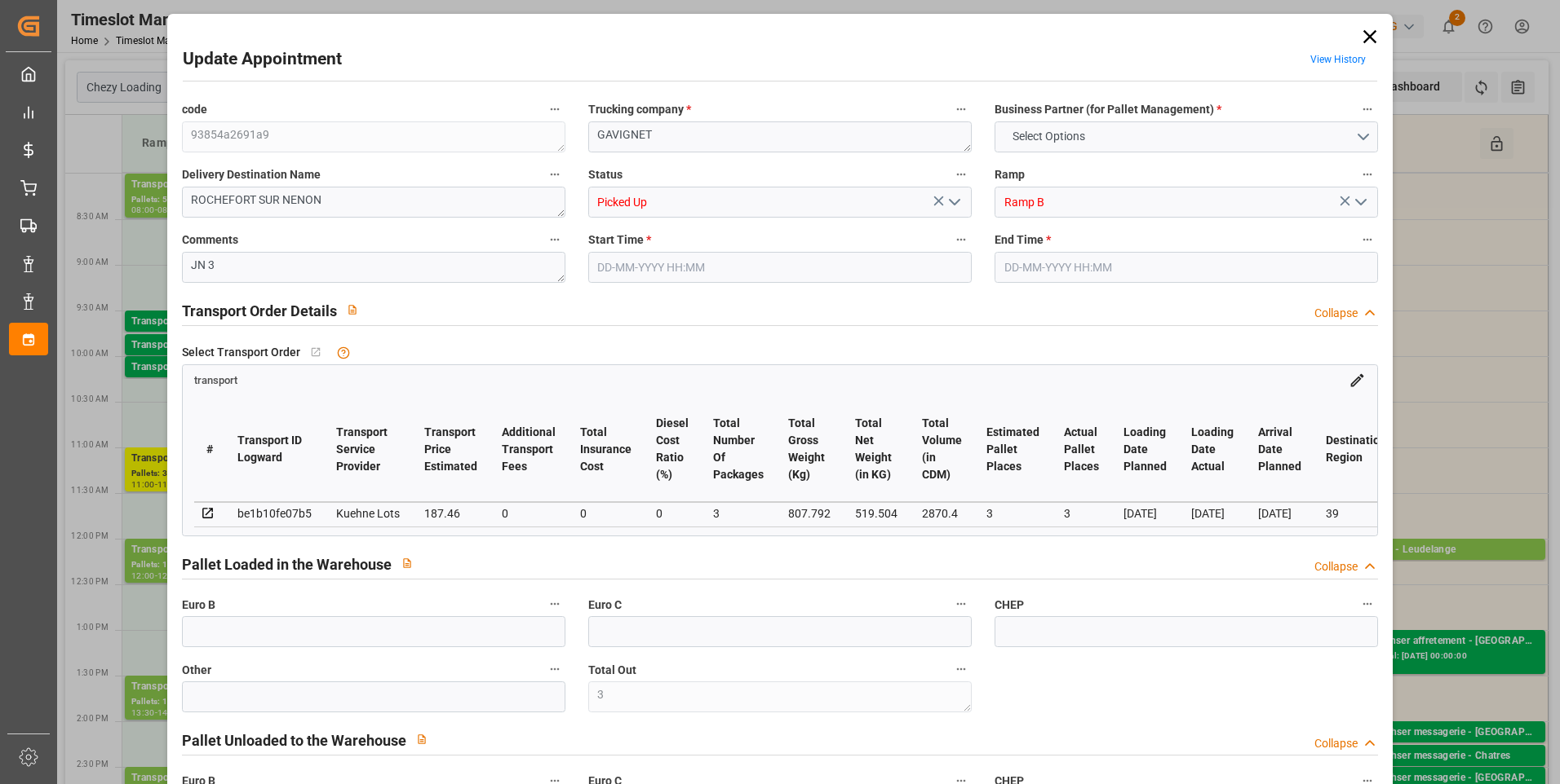
type input "3"
type input "187.46"
type input "0"
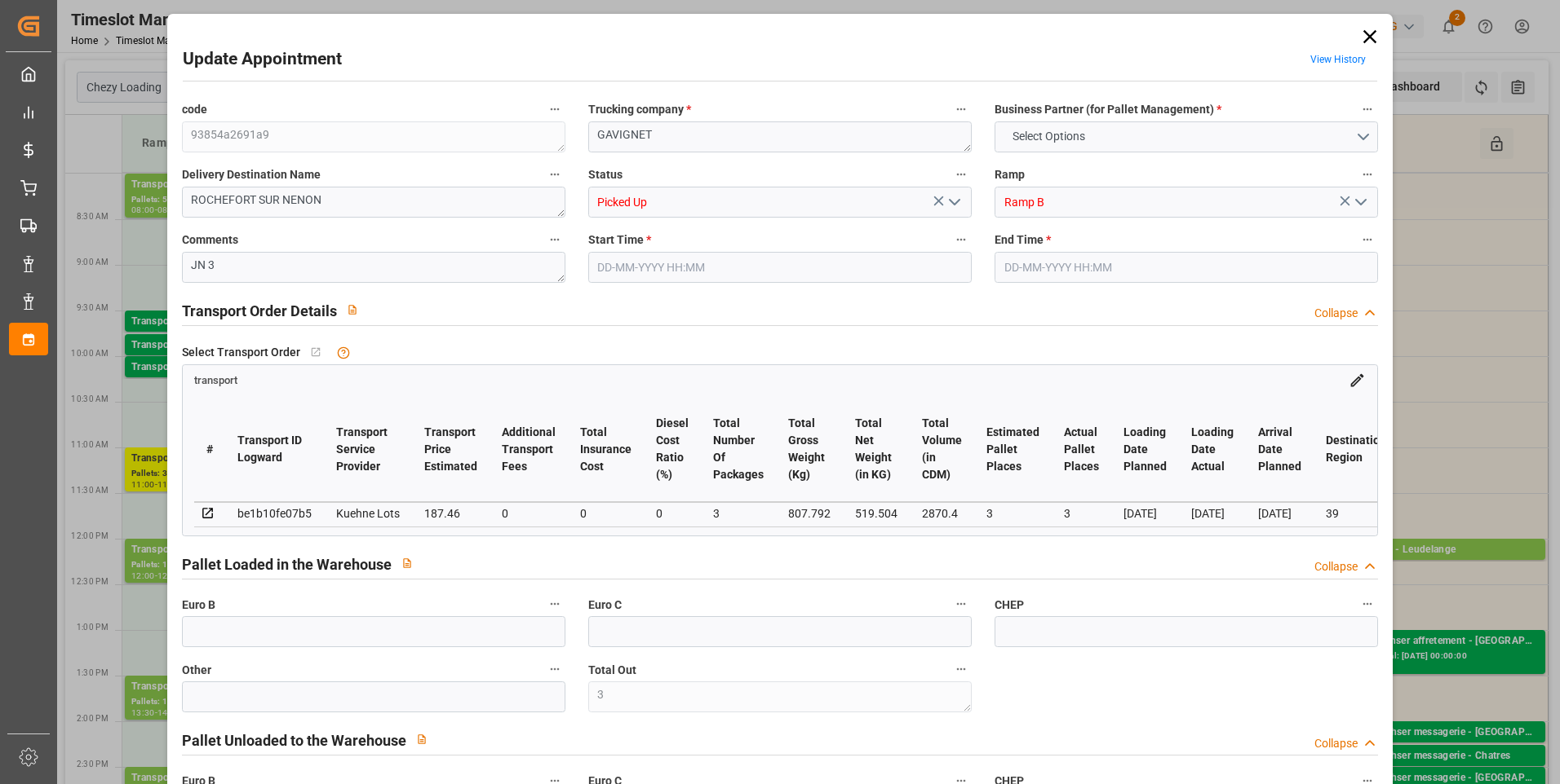
type input "0"
type input "187.46"
type input "0"
type input "3"
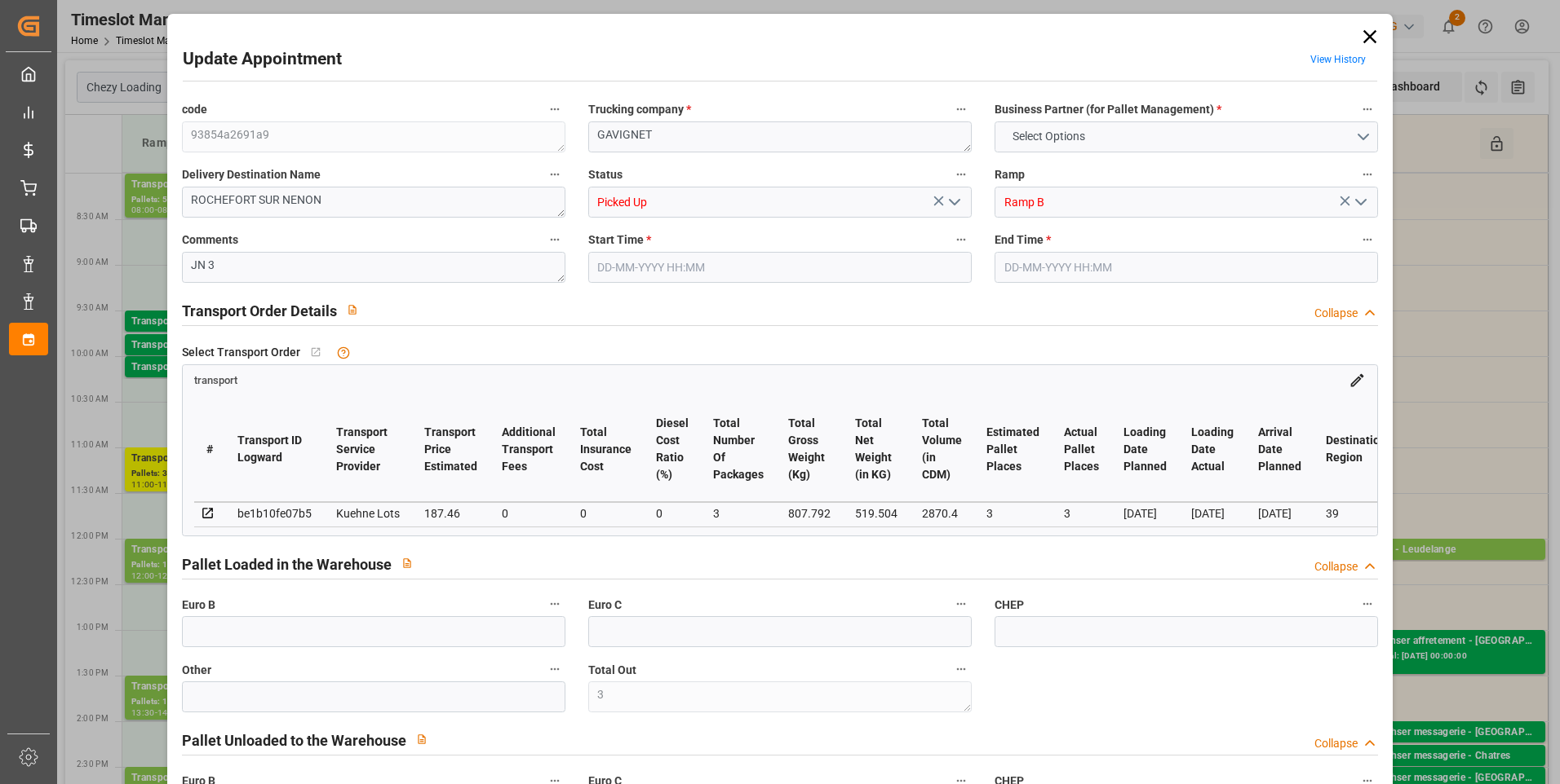
type input "519.504"
type input "918"
type input "2870.4"
type input "39"
type input "1"
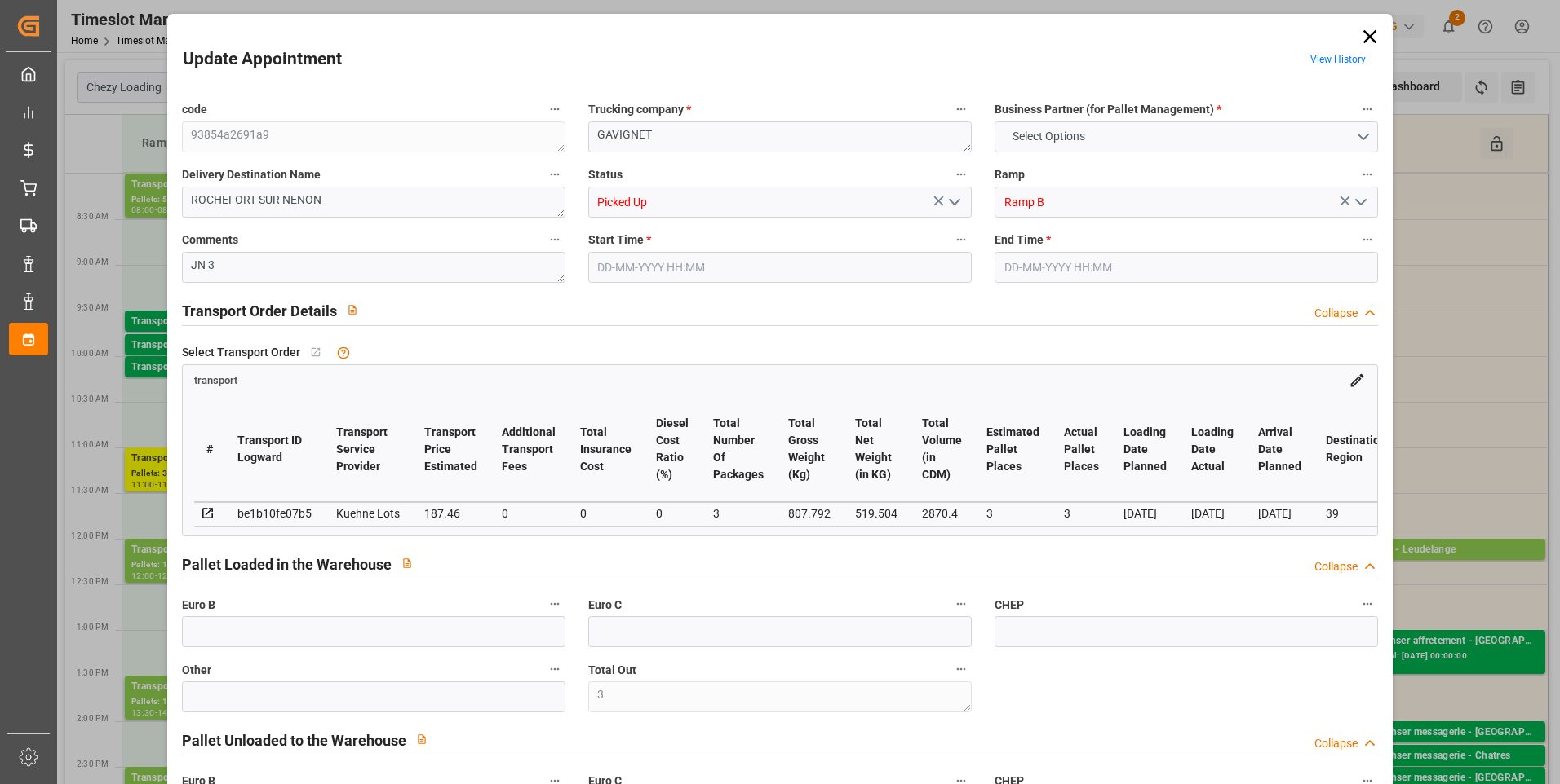
type input "112"
type input "3"
type input "101"
type input "807.792"
type input "0"
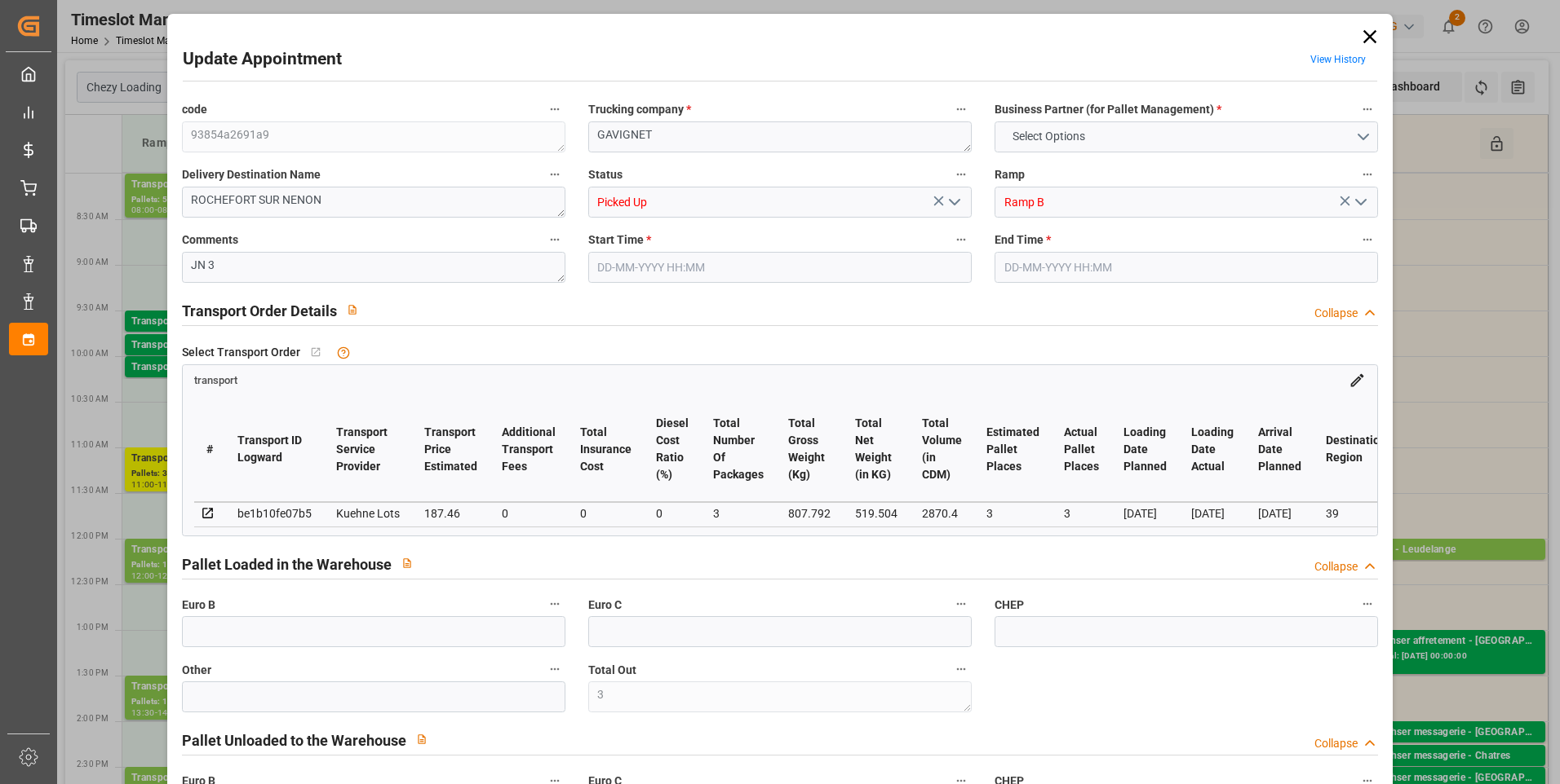
type input "4710.8598"
type input "0"
type input "21"
type input "35"
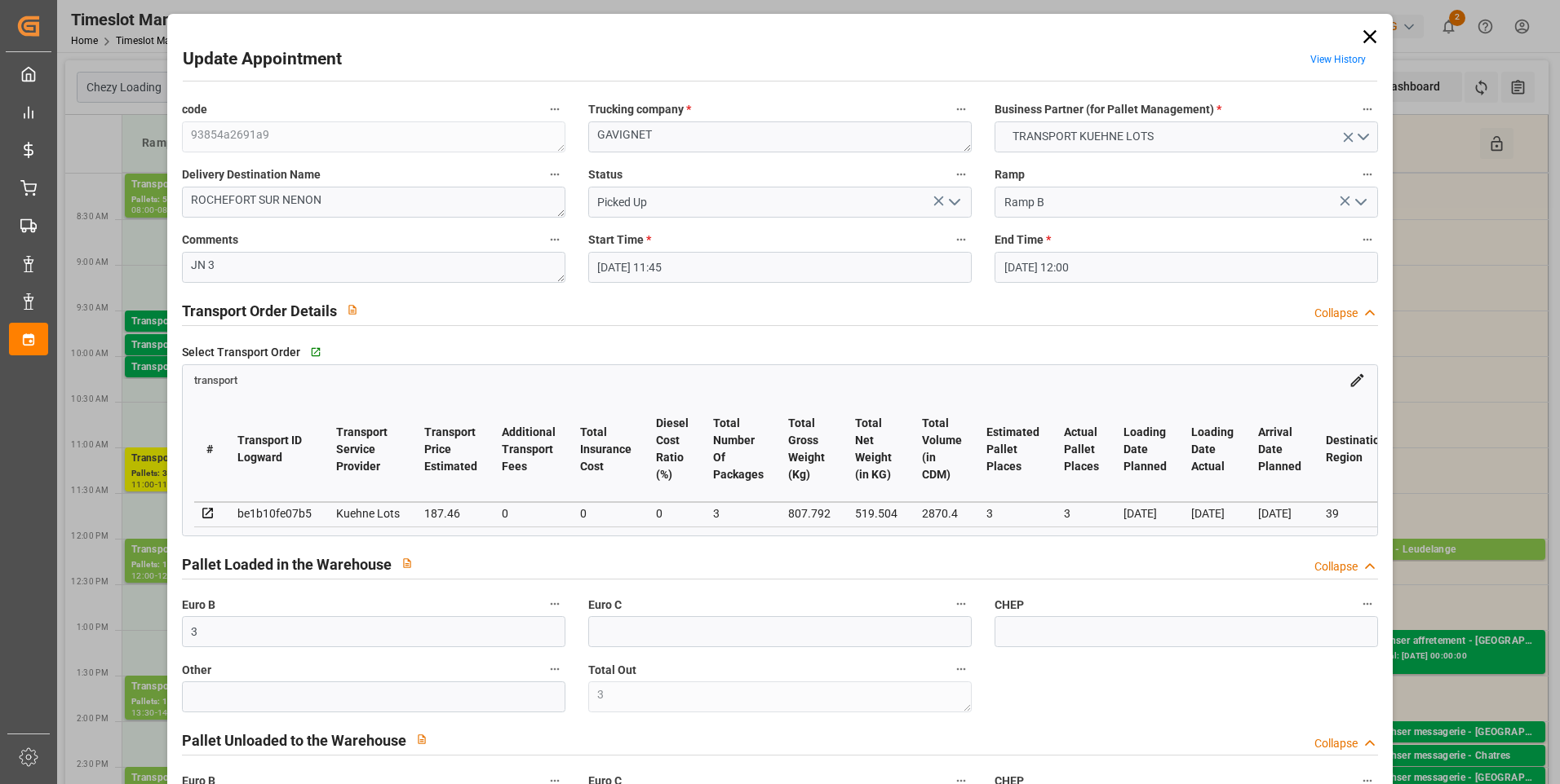
type input "[DATE] 11:45"
type input "[DATE] 12:00"
type input "[DATE] 13:55"
type input "[DATE] 11:26"
type input "[DATE]"
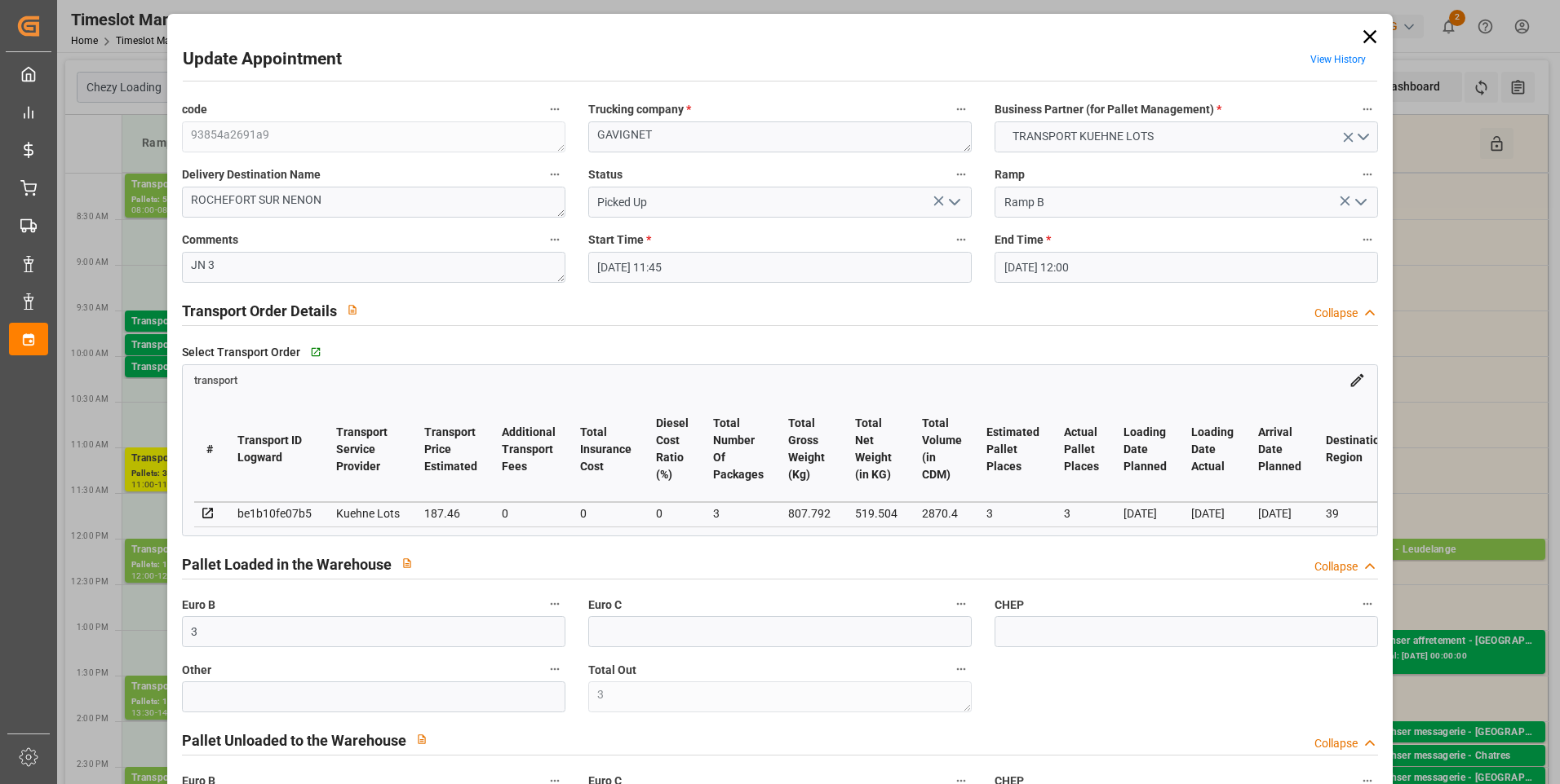
type input "[DATE]"
click at [209, 259] on textarea "JN 3" at bounding box center [374, 267] width 384 height 31
type textarea "AP 3"
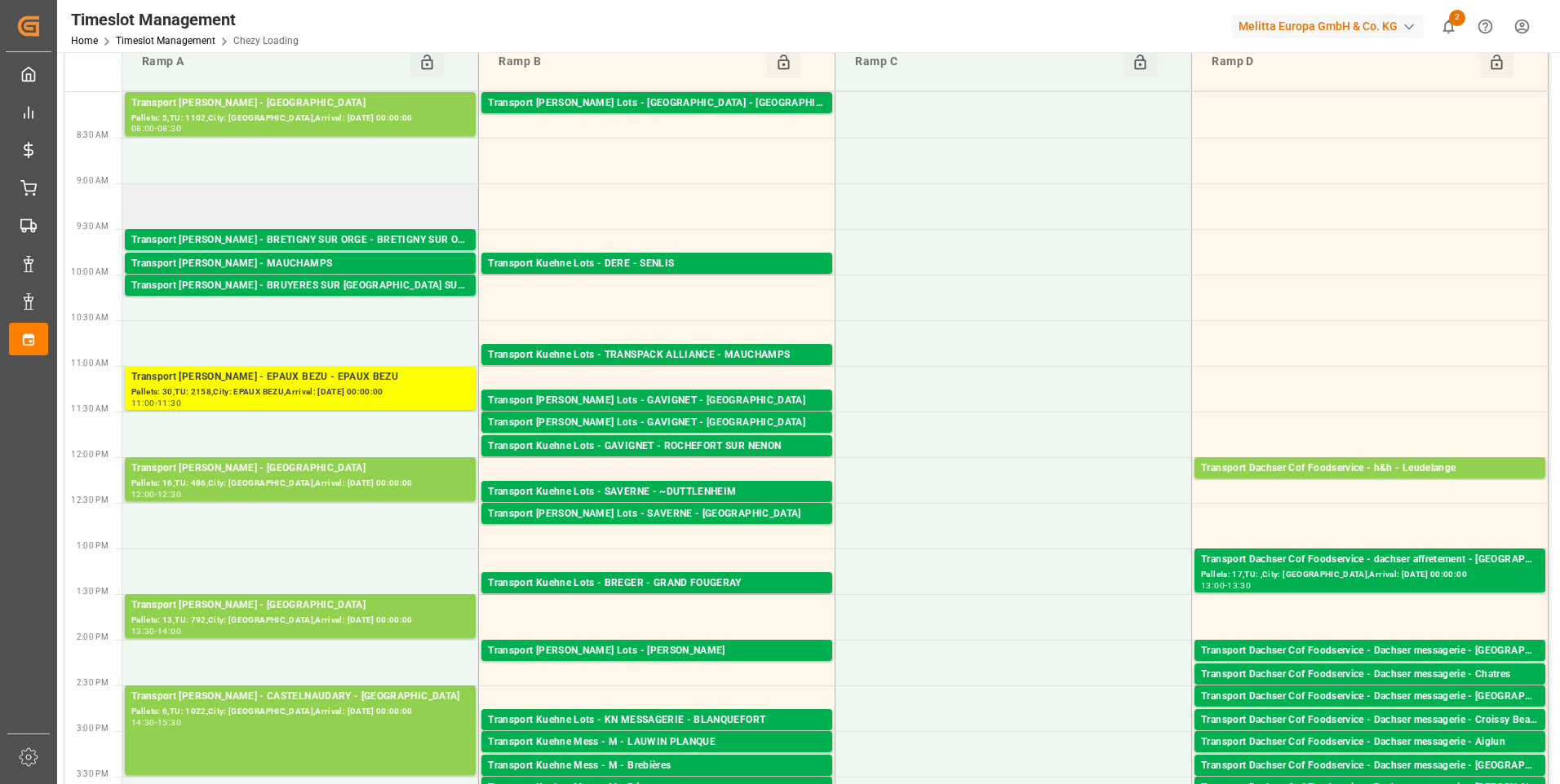
scroll to position [0, 0]
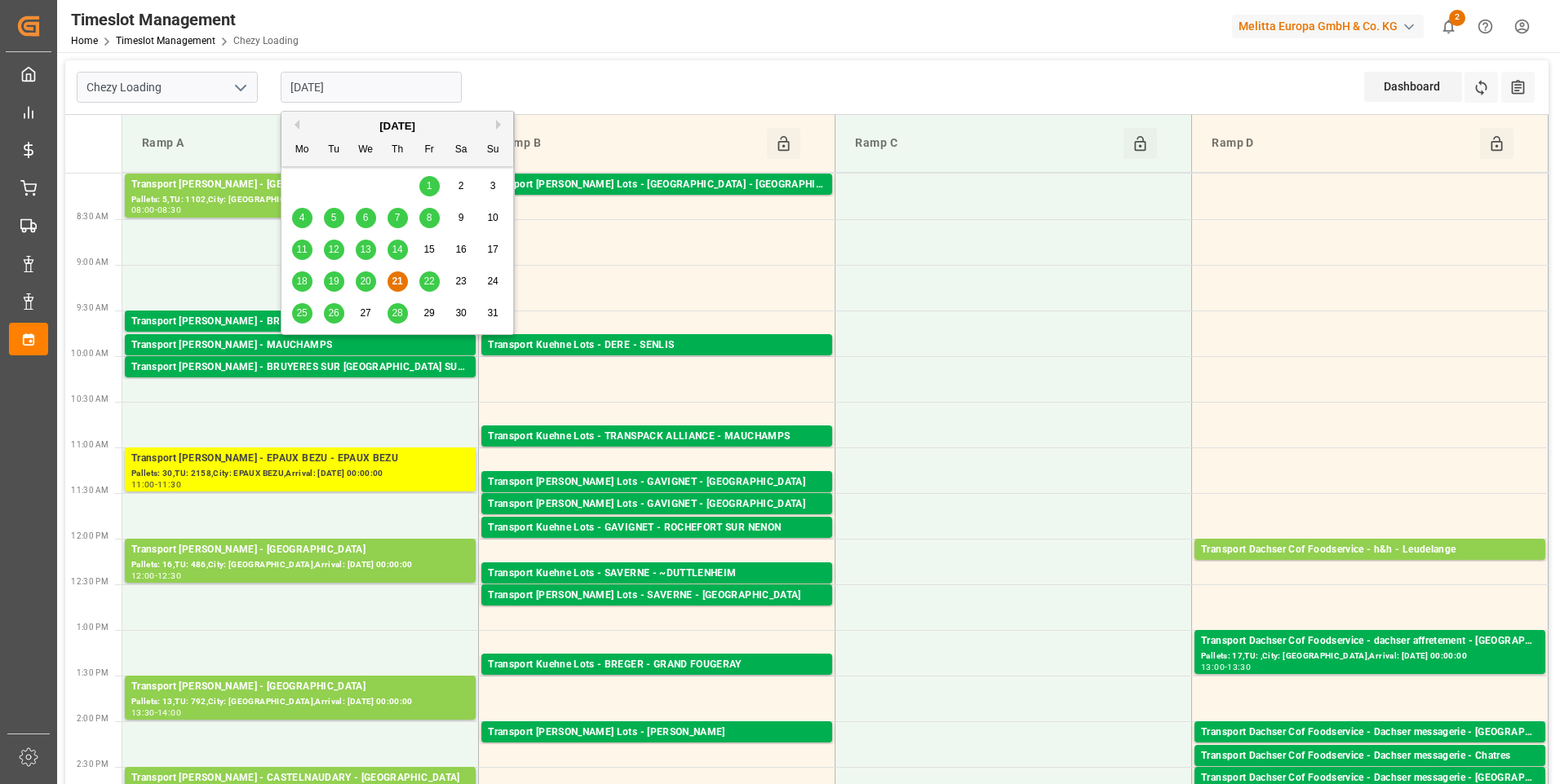
click at [336, 77] on input "[DATE]" at bounding box center [371, 87] width 181 height 31
click at [368, 280] on span "20" at bounding box center [365, 282] width 11 height 12
type input "[DATE]"
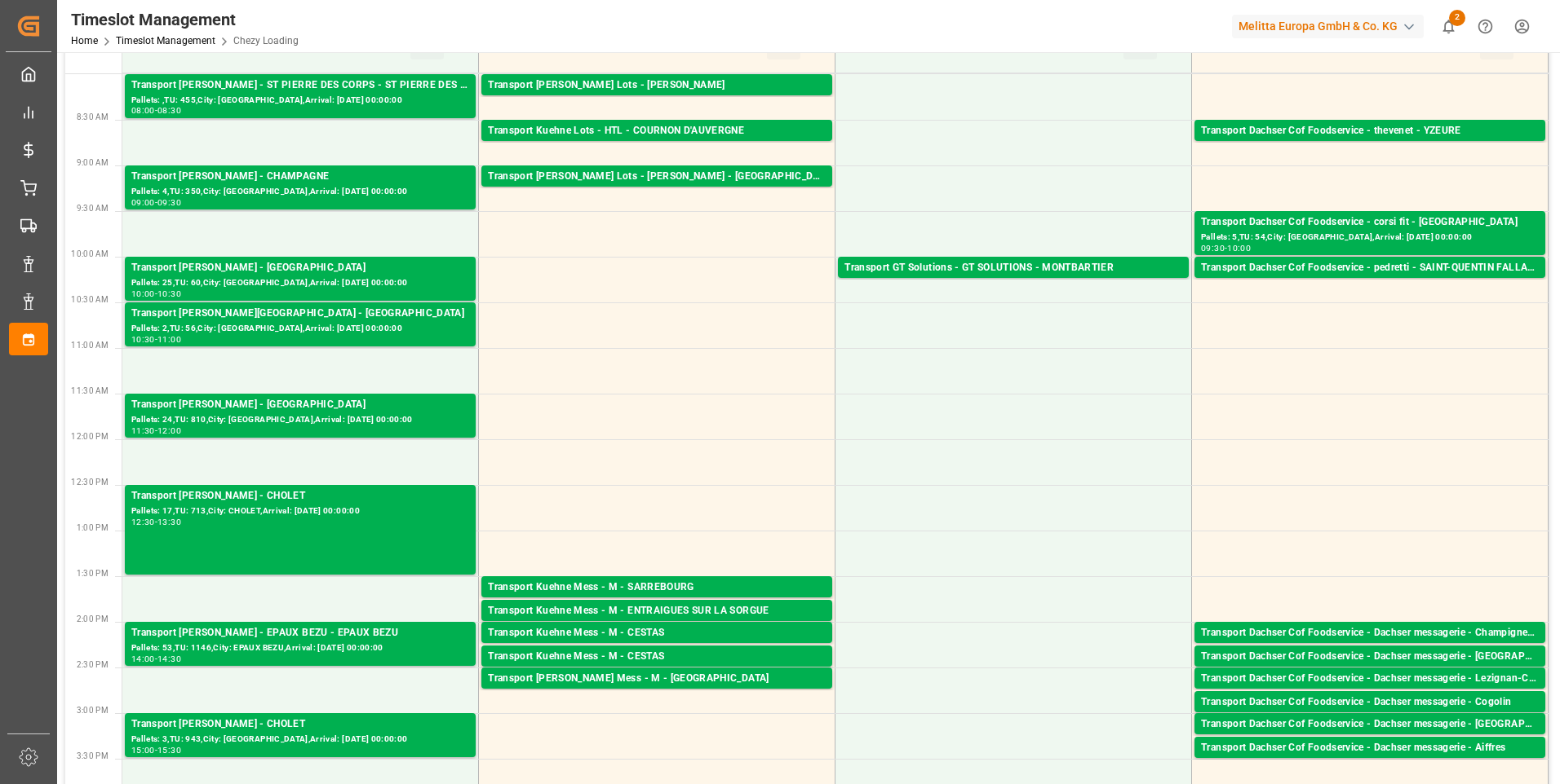
scroll to position [570, 0]
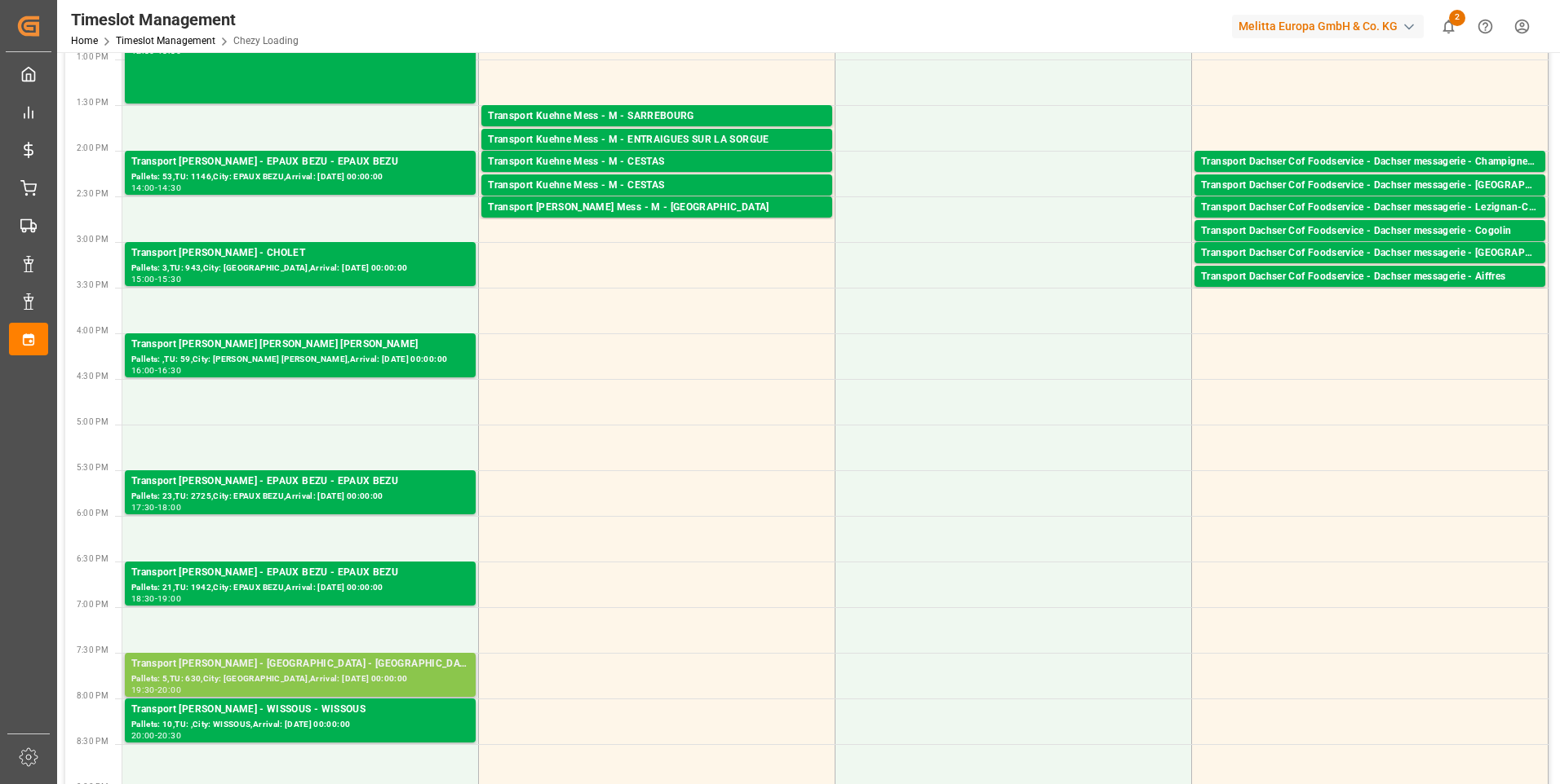
click at [369, 676] on div "Pallets: 5,TU: 630,City: [GEOGRAPHIC_DATA],Arrival: [DATE] 00:00:00" at bounding box center [300, 679] width 337 height 14
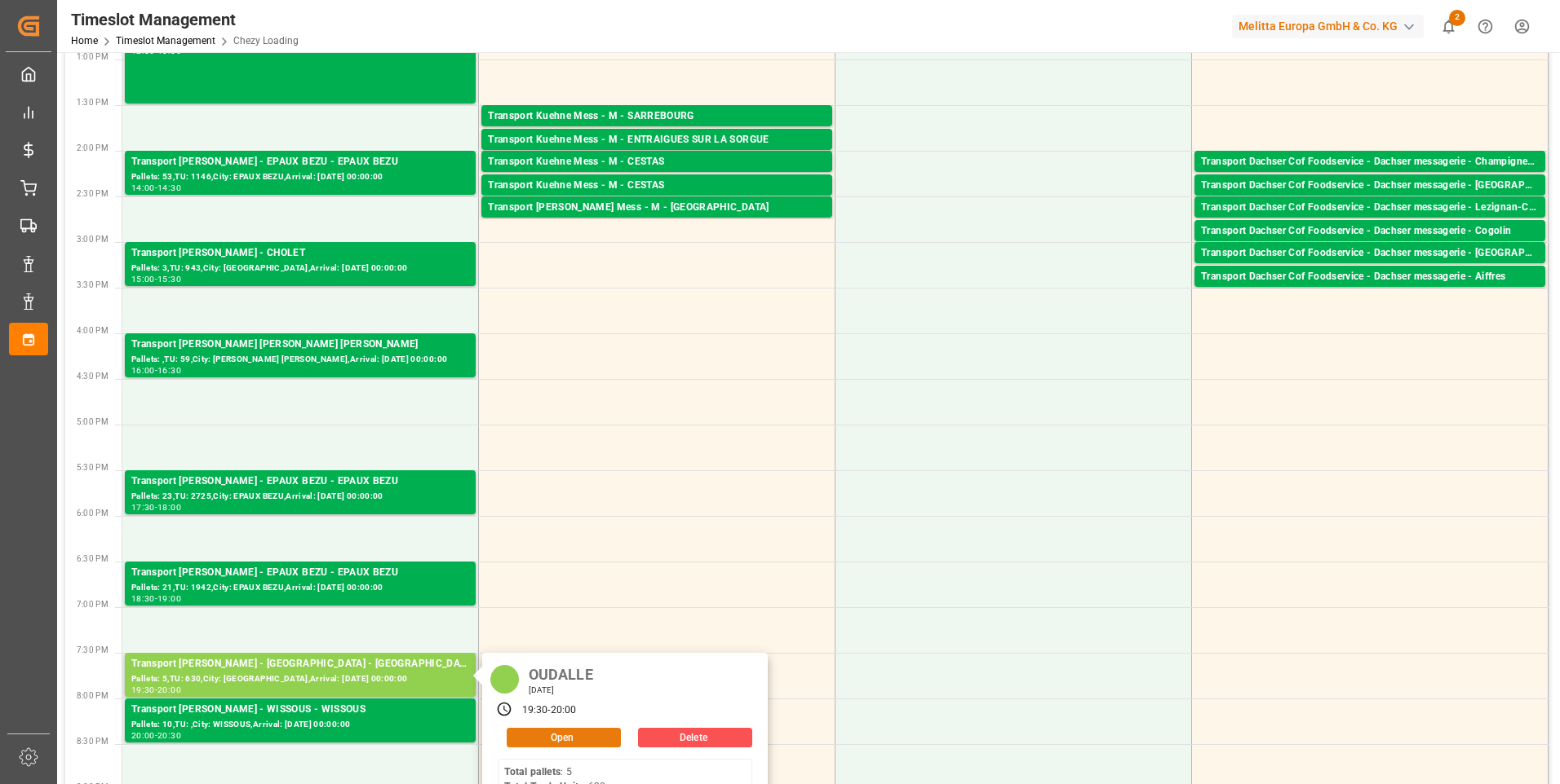
click at [575, 735] on button "Open" at bounding box center [563, 738] width 114 height 20
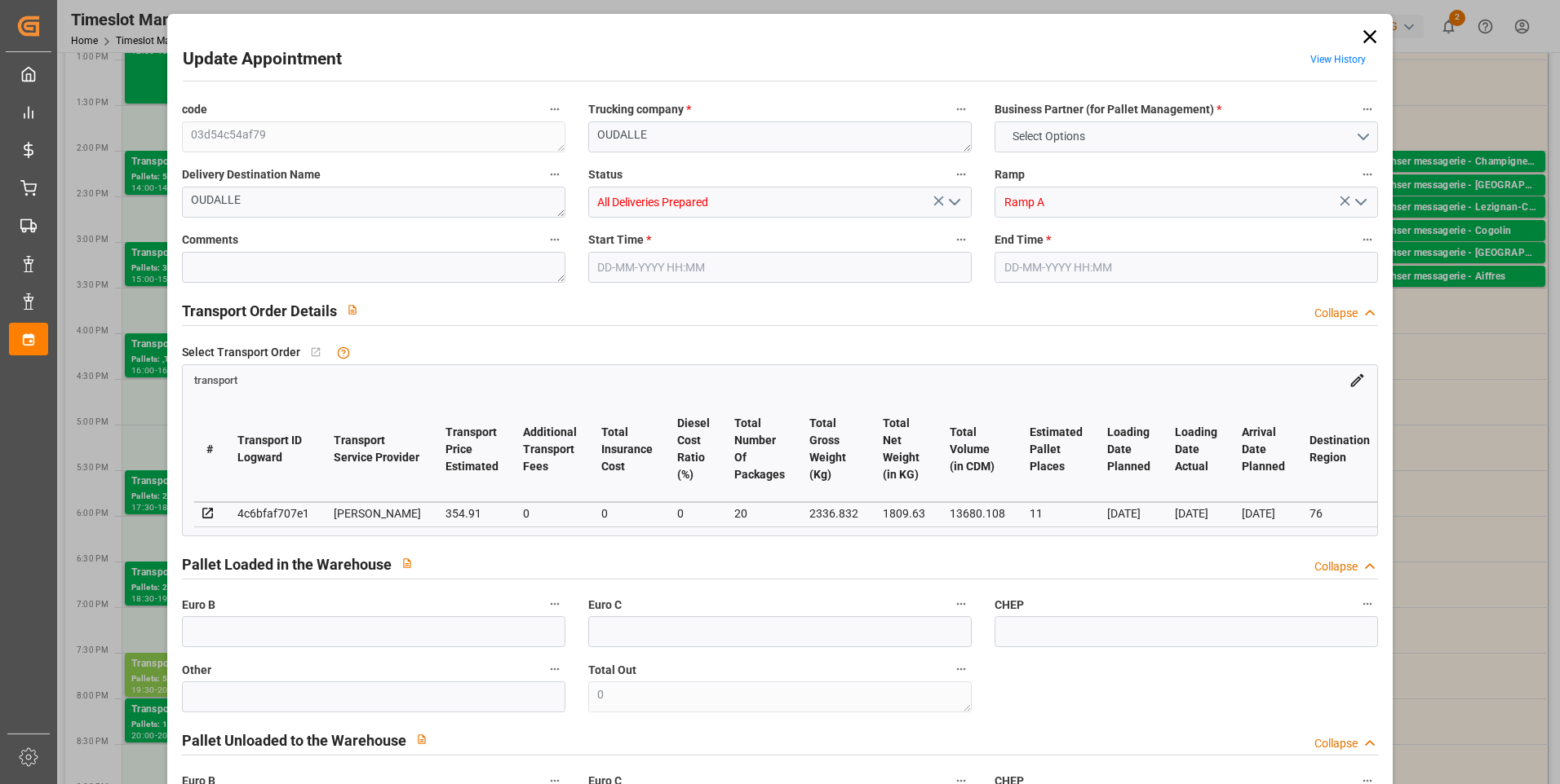
type input "11"
type input "354.91"
type input "0"
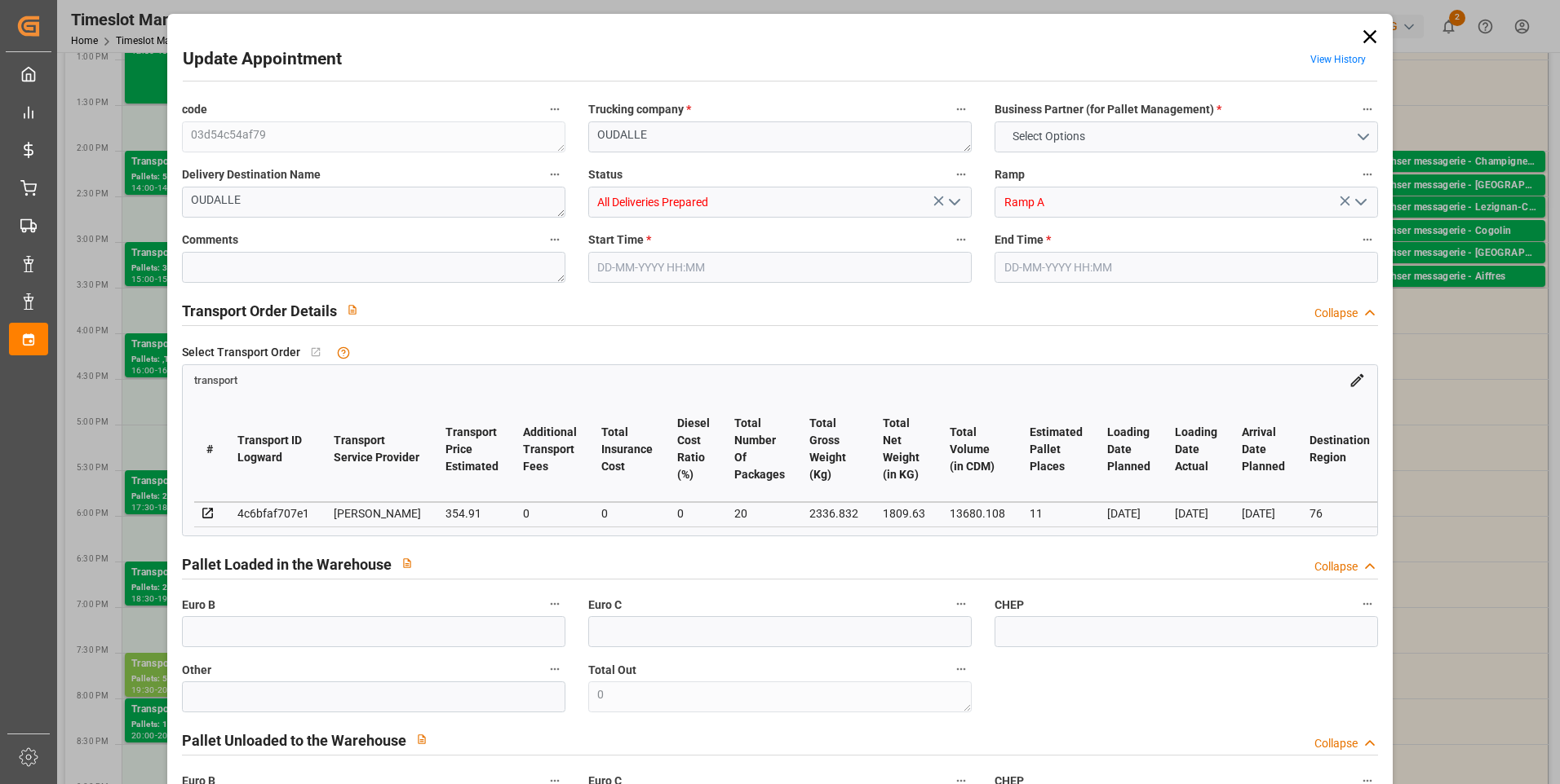
type input "340.5361"
type input "-14.3739"
type input "20"
type input "1809.63"
type input "2896.312"
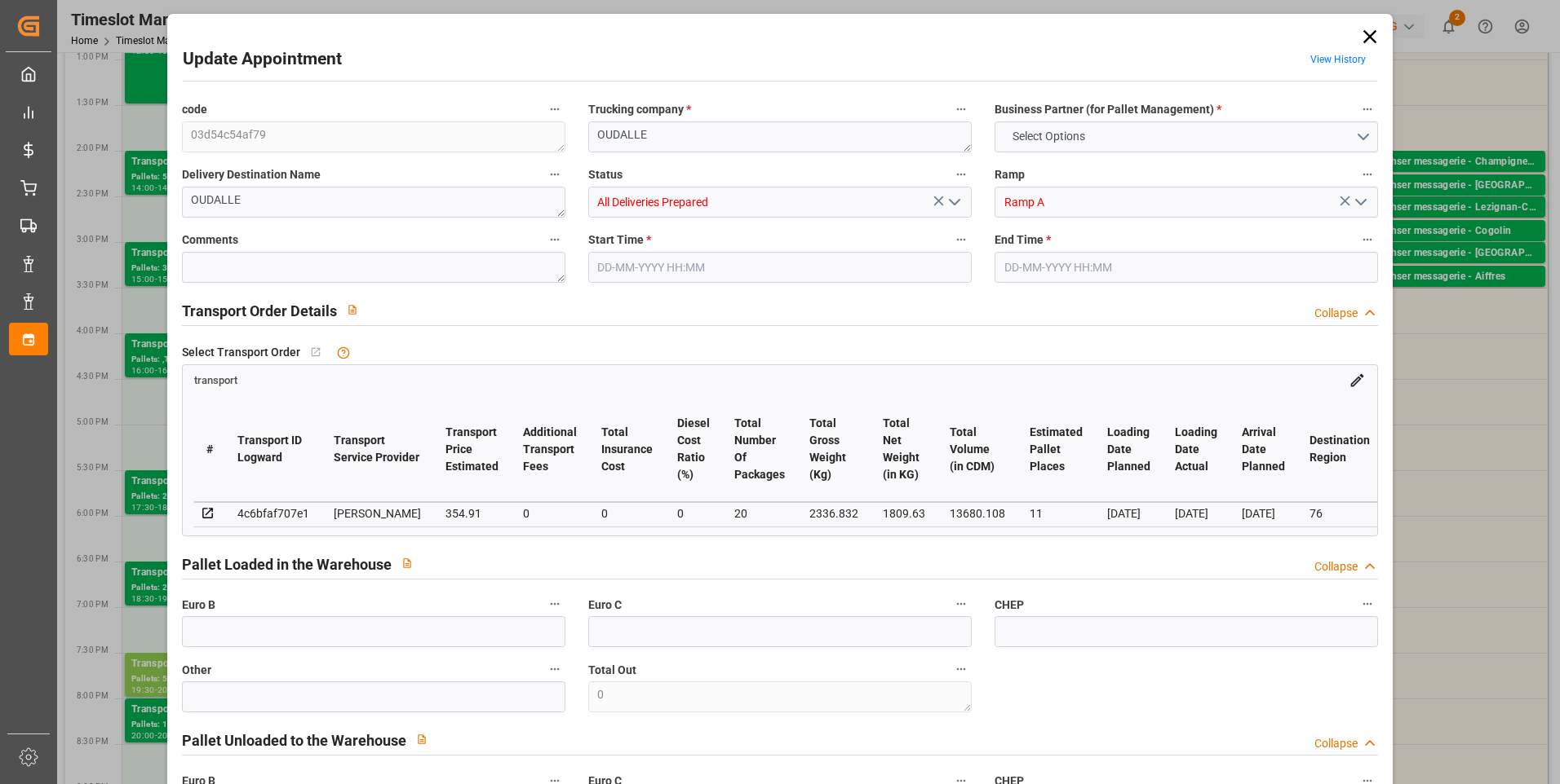
type input "13680.108"
type input "76"
type input "5"
type input "630"
type input "20"
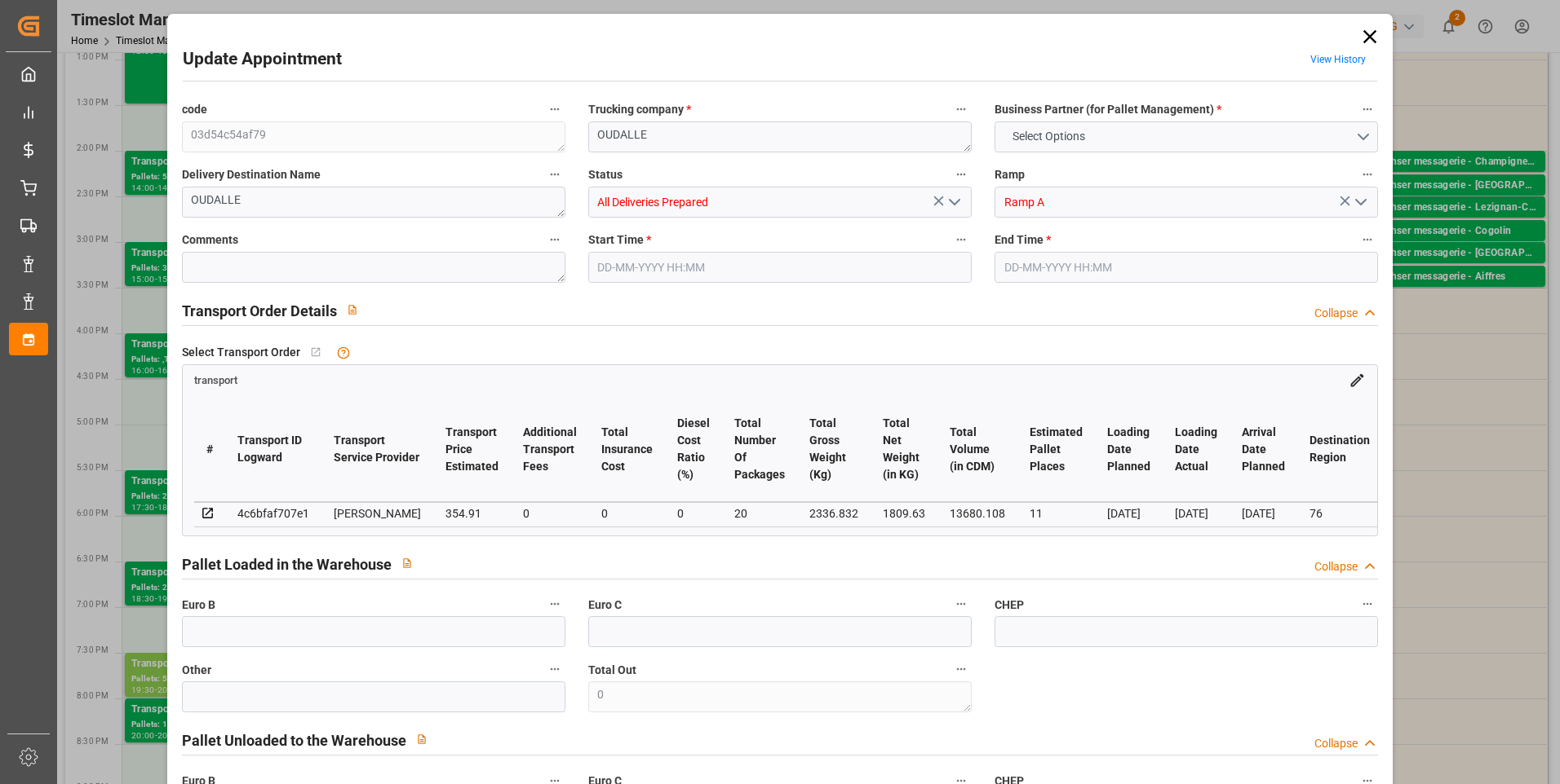
type input "101"
type input "2336.832"
type input "0"
type input "4710.8598"
type input "0"
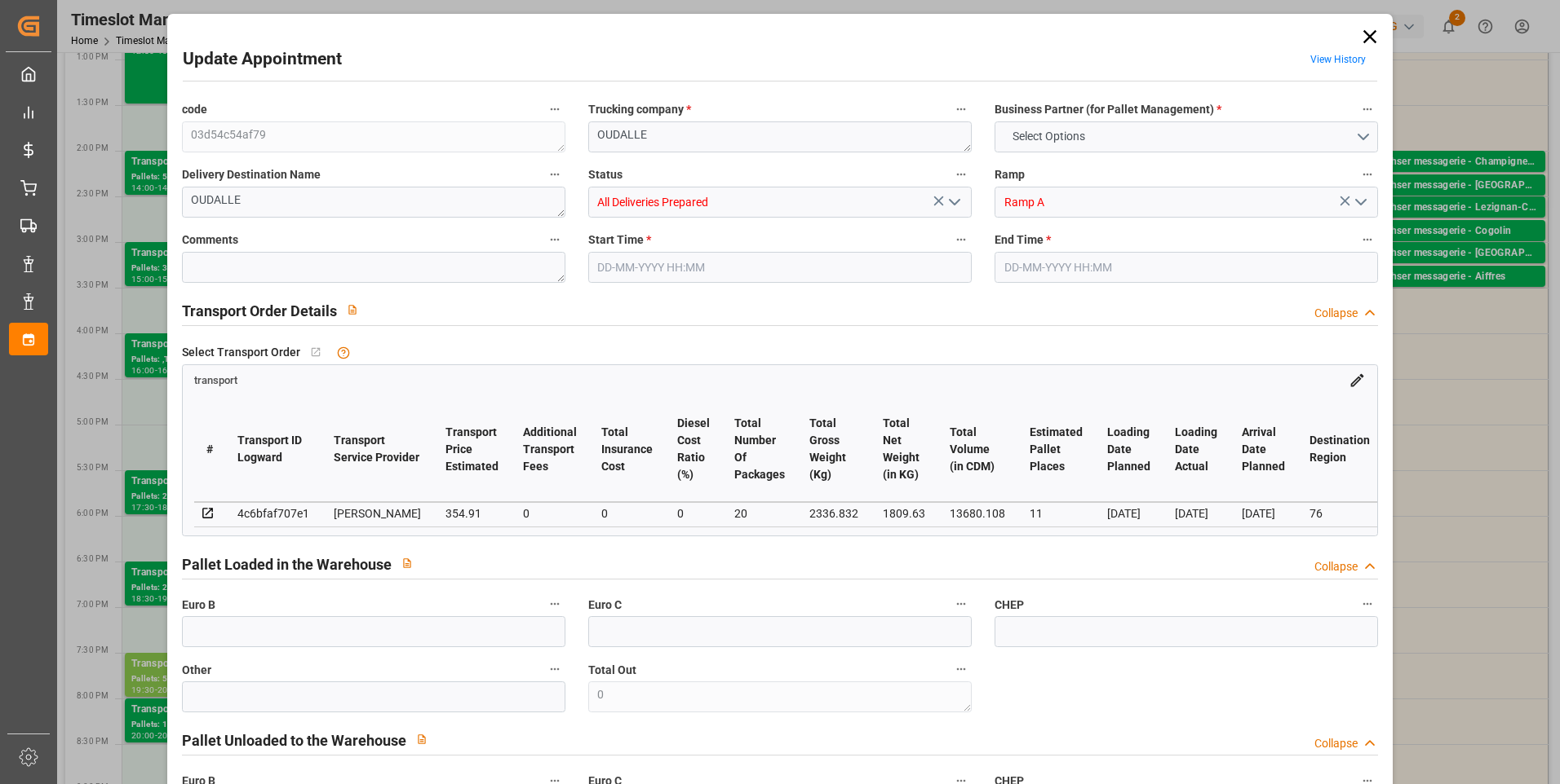
type input "0"
type input "21"
type input "35"
type input "[DATE] 19:30"
type input "[DATE] 20:00"
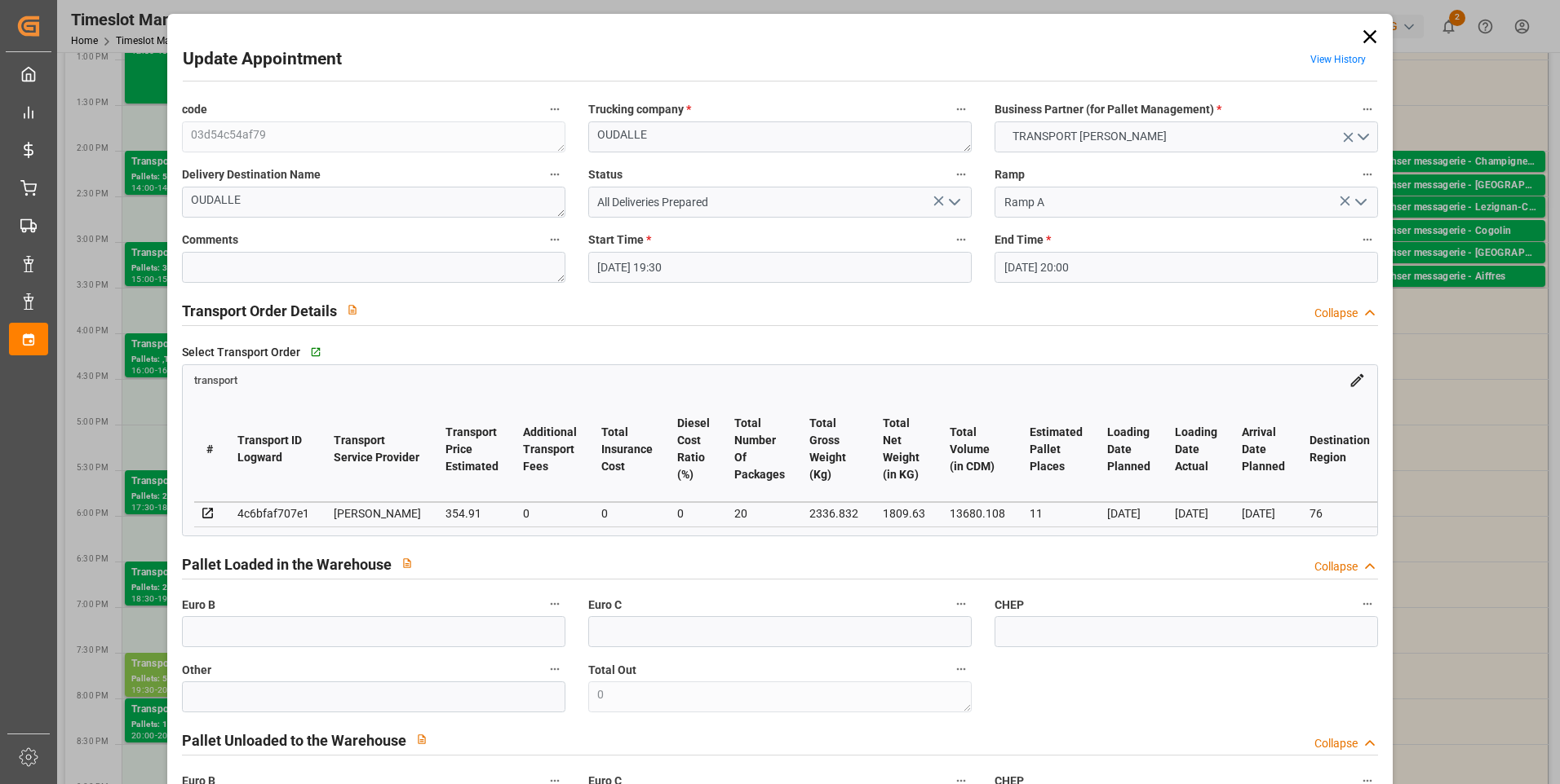
type input "[DATE] 15:40"
type input "[DATE] 11:37"
type input "[DATE]"
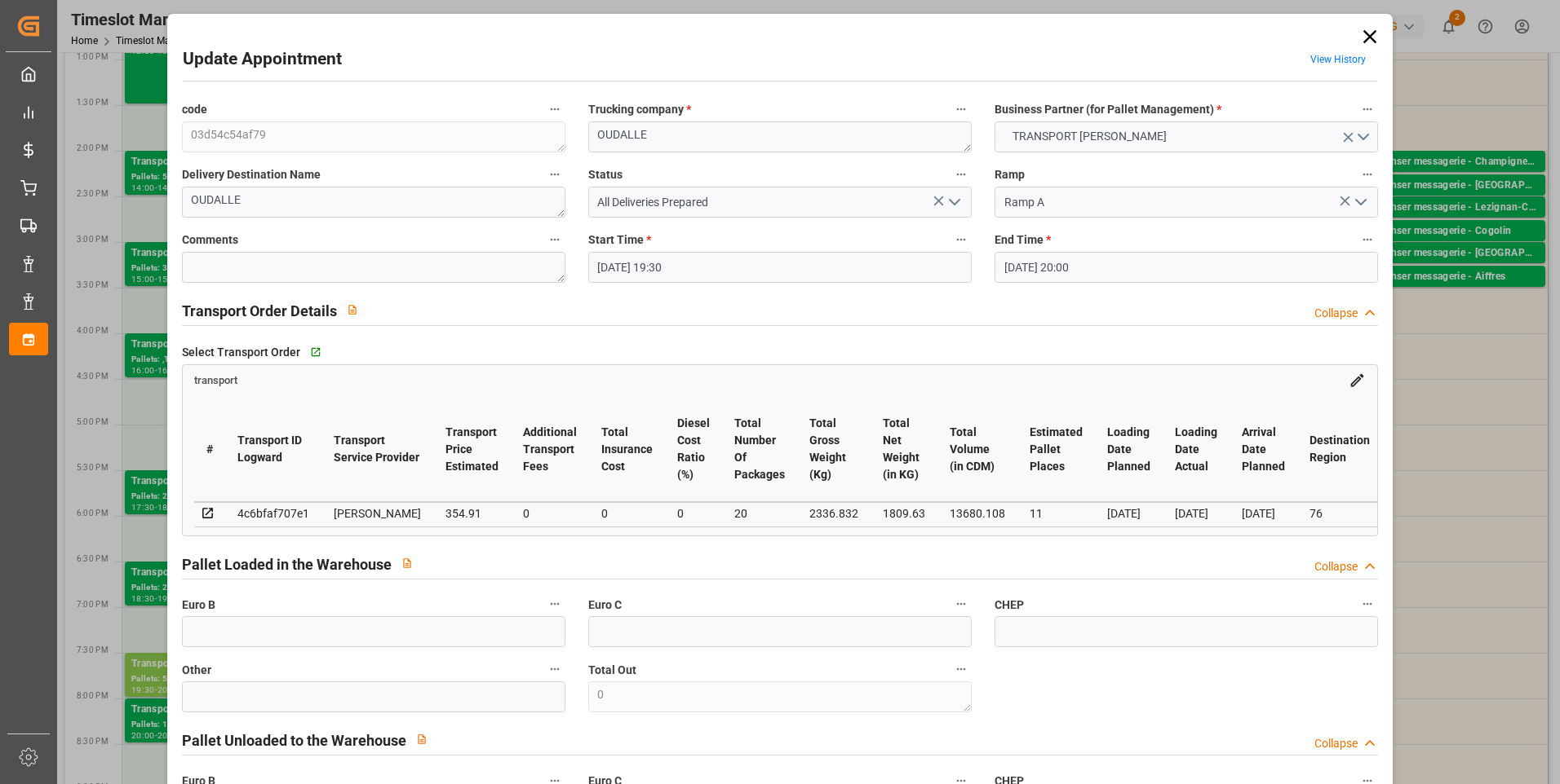
click at [952, 203] on icon "open menu" at bounding box center [955, 203] width 20 height 20
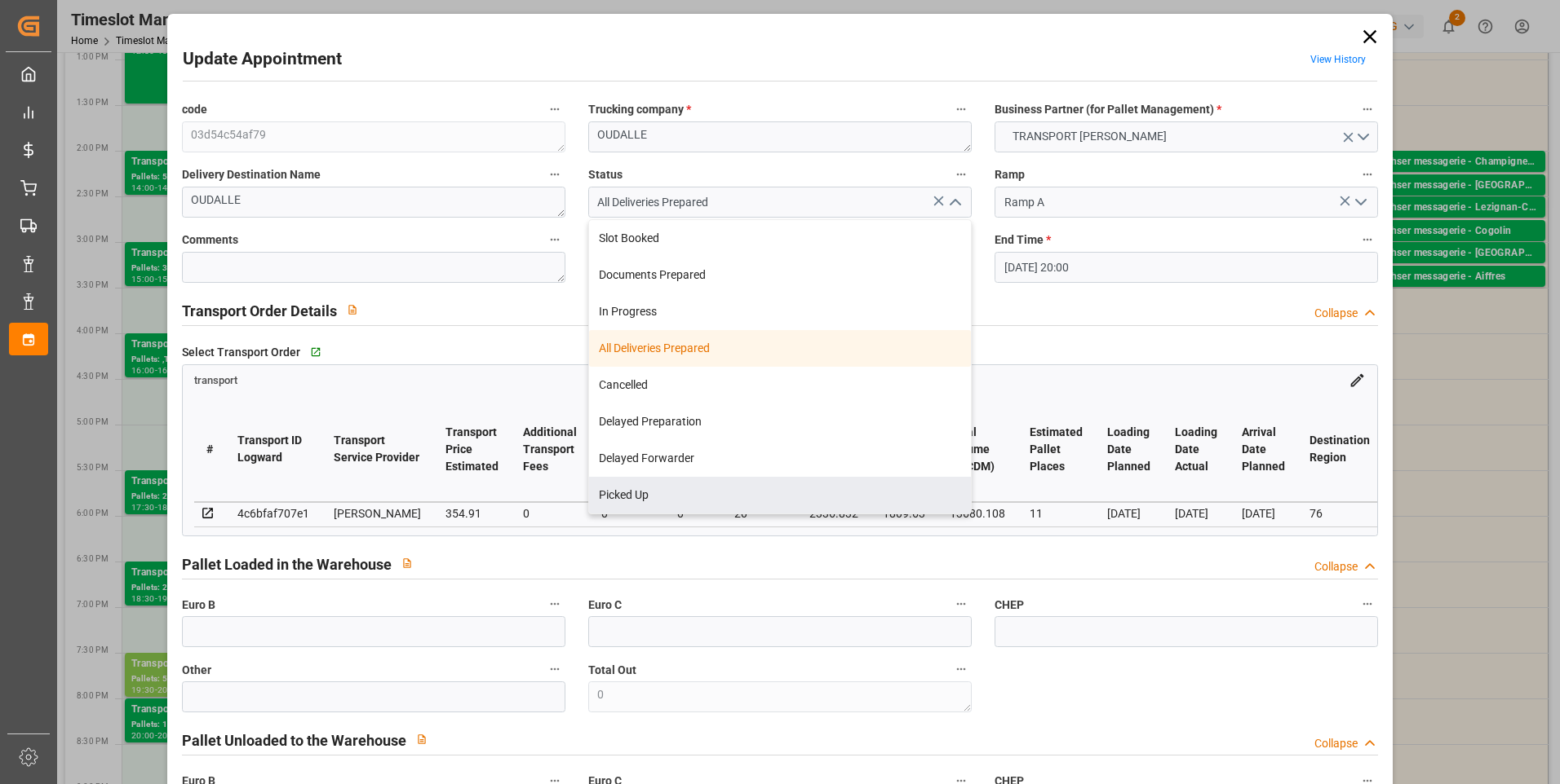
click at [695, 556] on div "Pallet Loaded in the Warehouse Collapse" at bounding box center [780, 563] width 1197 height 31
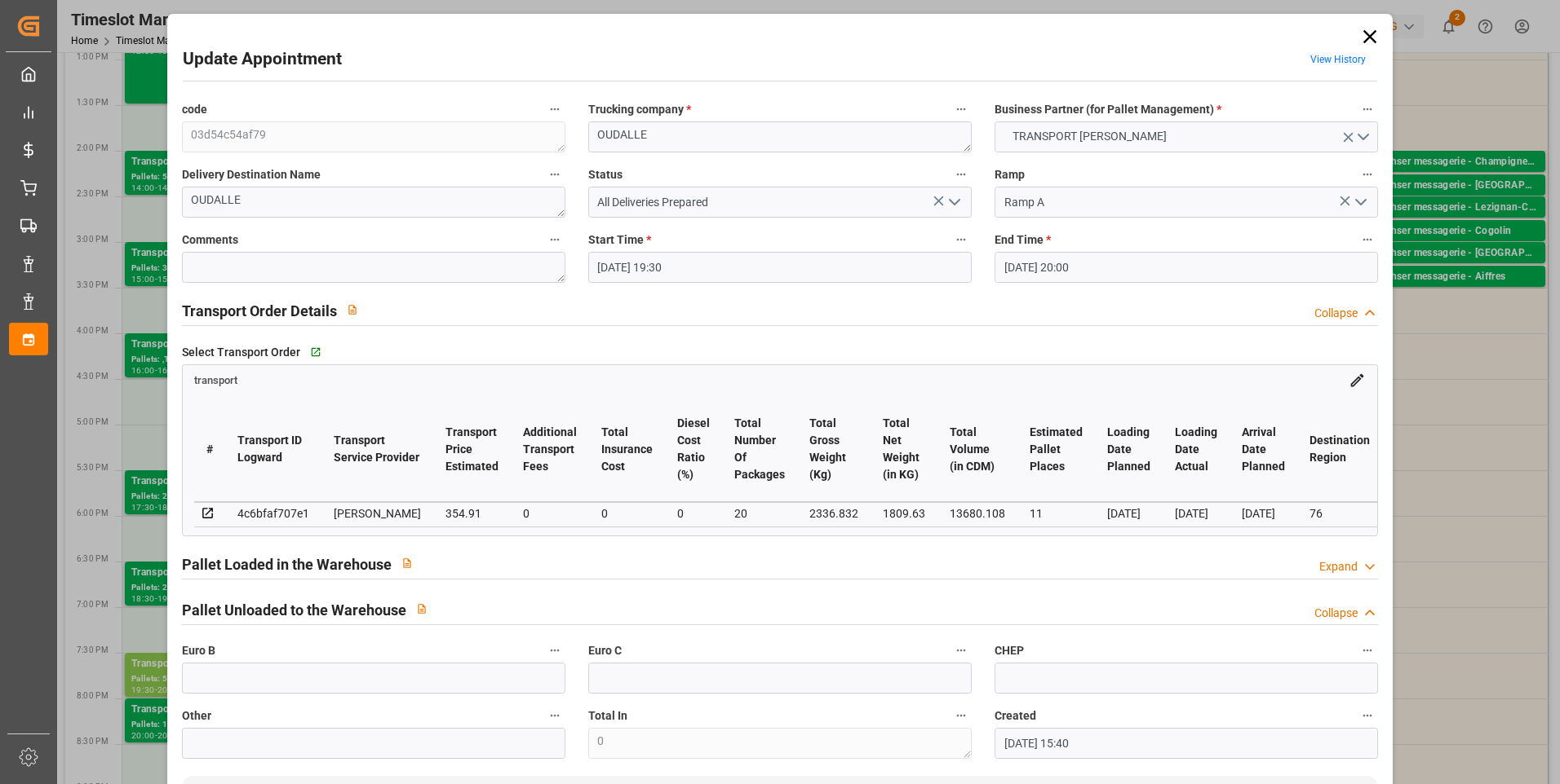
click at [668, 261] on input "[DATE] 19:30" at bounding box center [780, 267] width 384 height 31
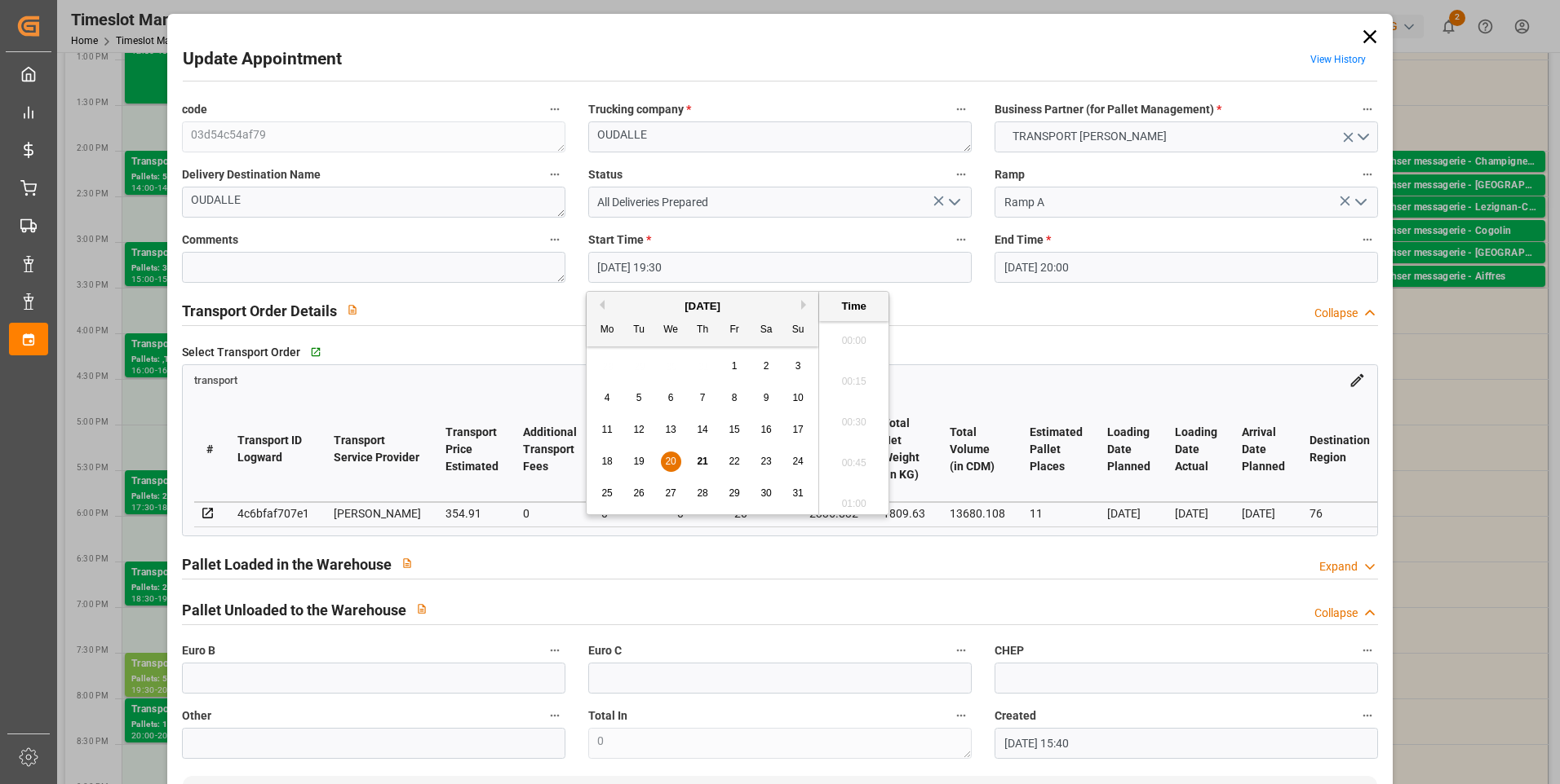
scroll to position [3104, 0]
click at [704, 464] on span "21" at bounding box center [701, 462] width 11 height 12
click at [868, 496] on li "09:00" at bounding box center [854, 498] width 69 height 41
type input "[DATE] 09:00"
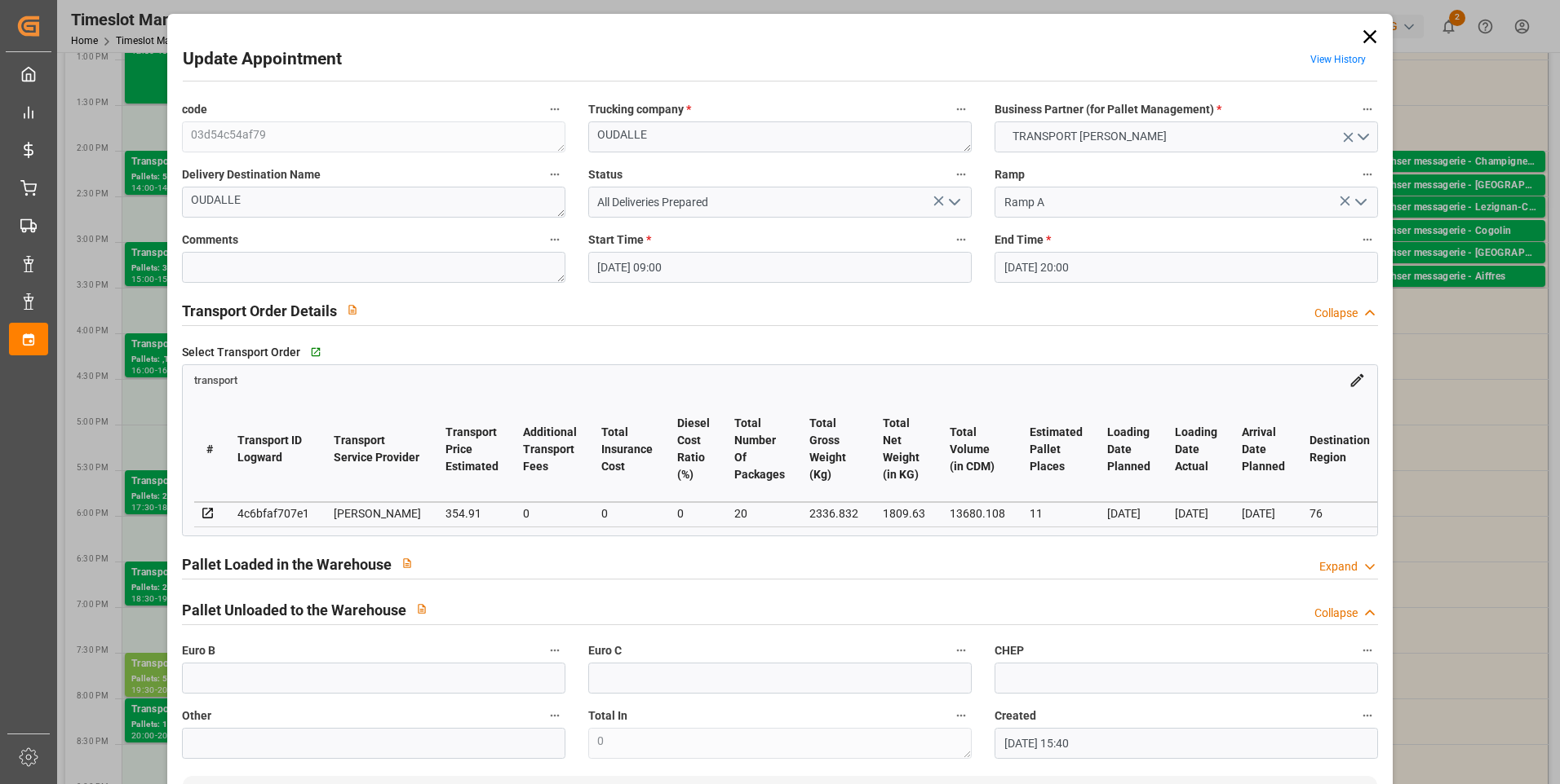
click at [1090, 266] on input "[DATE] 20:00" at bounding box center [1186, 267] width 384 height 31
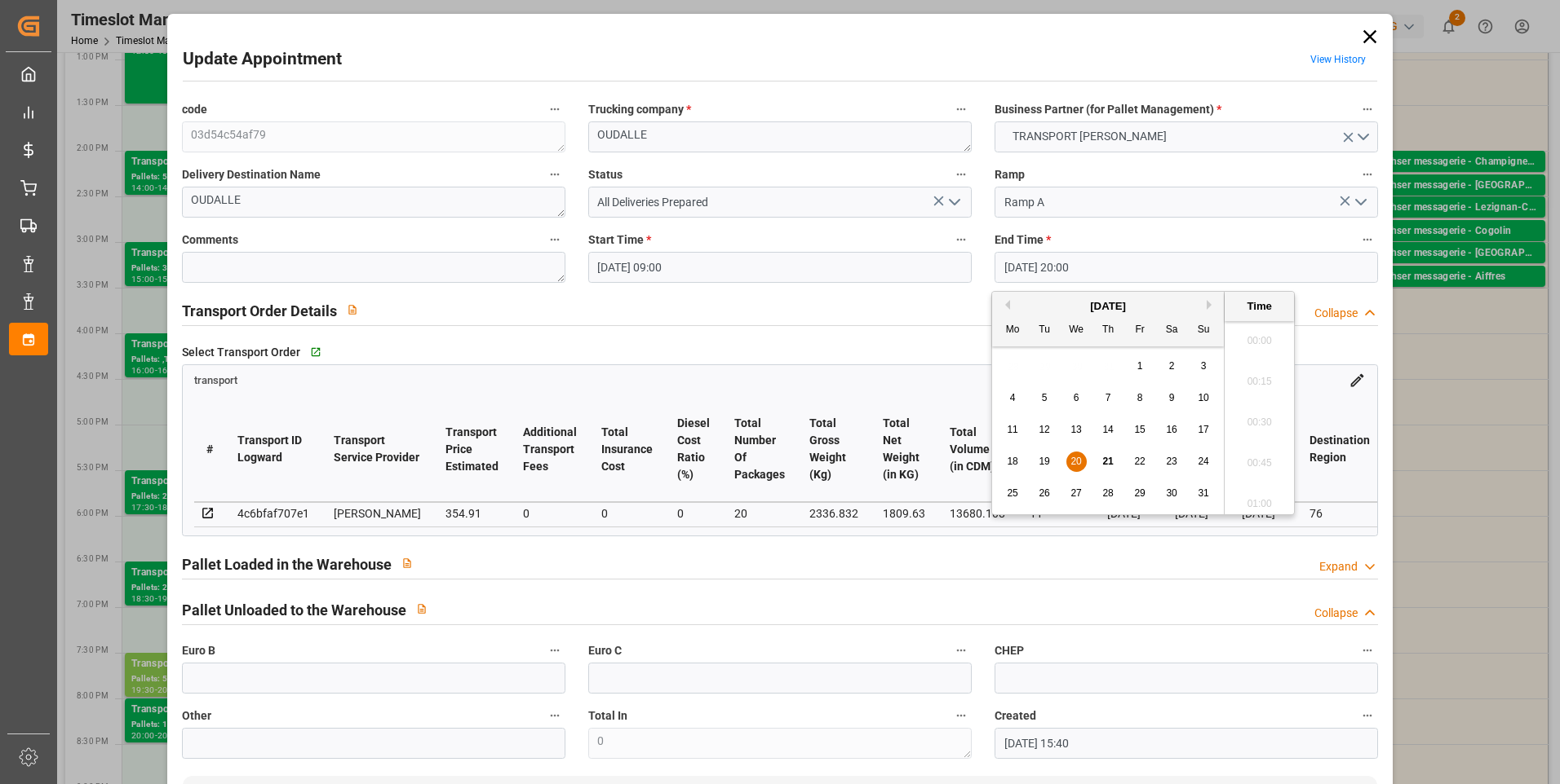
scroll to position [3185, 0]
click at [1110, 464] on span "21" at bounding box center [1107, 462] width 11 height 12
click at [1255, 375] on li "09:15" at bounding box center [1259, 376] width 69 height 41
type input "[DATE] 09:15"
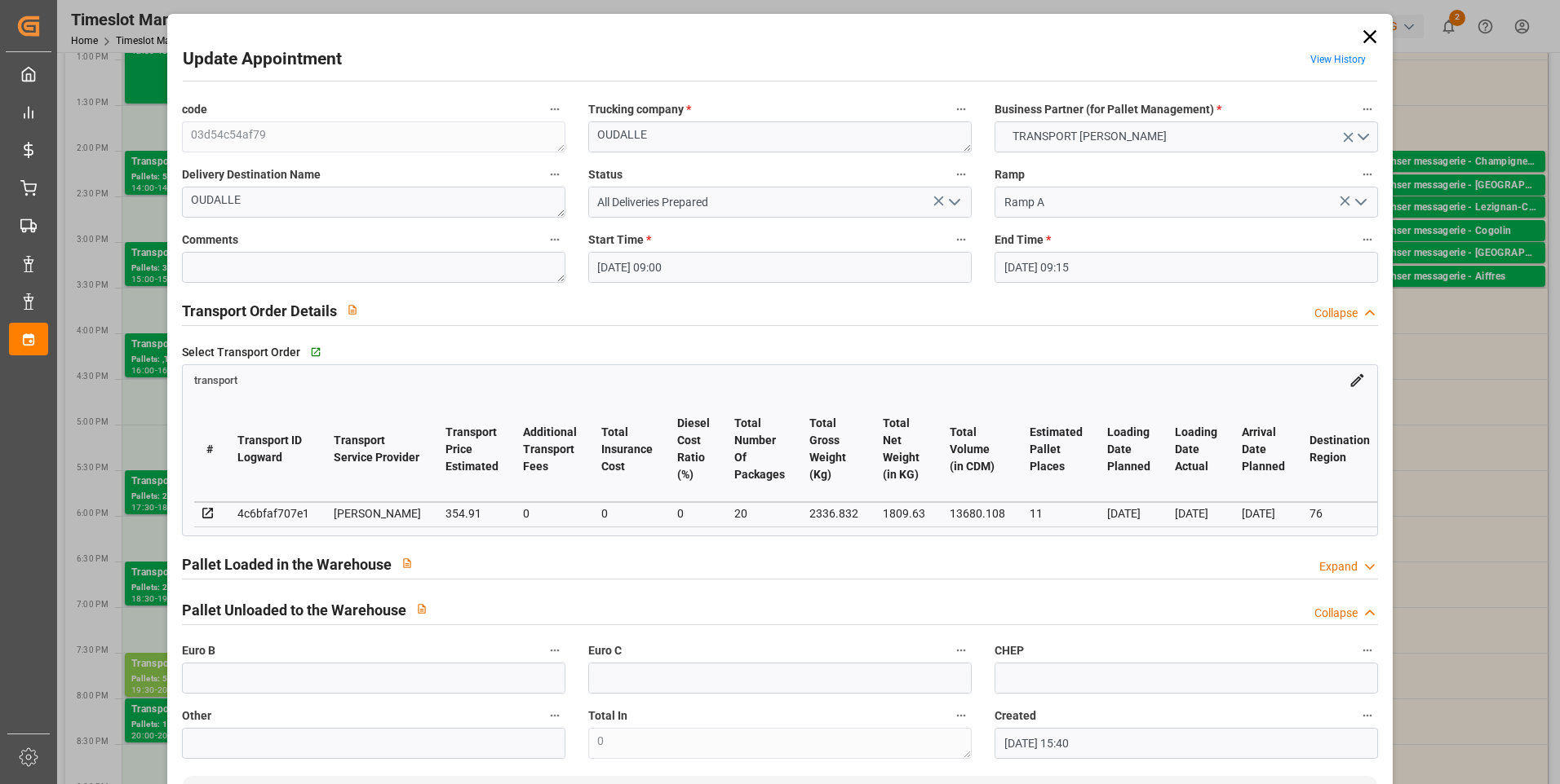
click at [952, 204] on polyline "open menu" at bounding box center [955, 202] width 10 height 5
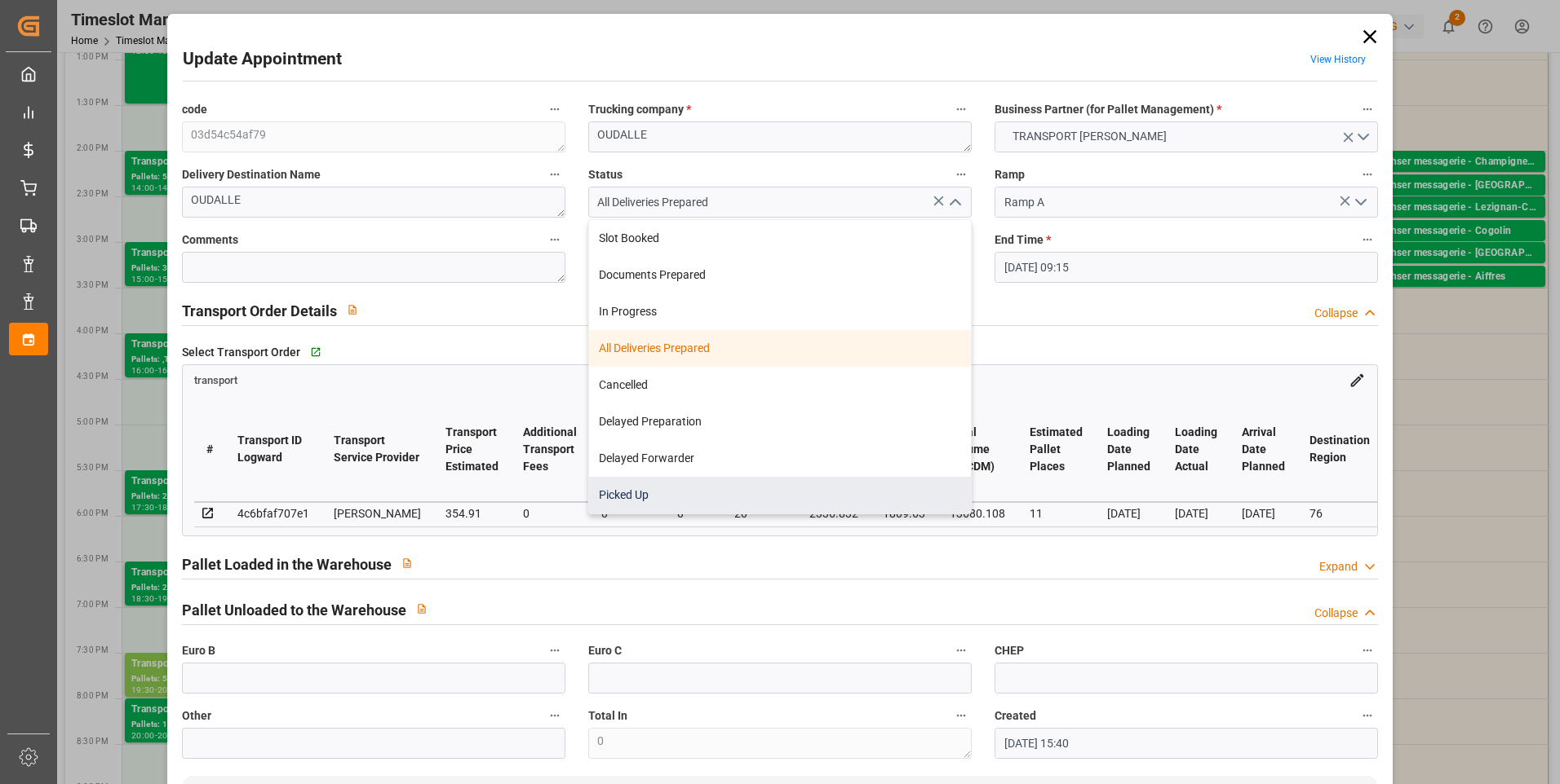
click at [635, 500] on div "Picked Up" at bounding box center [780, 494] width 382 height 37
type input "Picked Up"
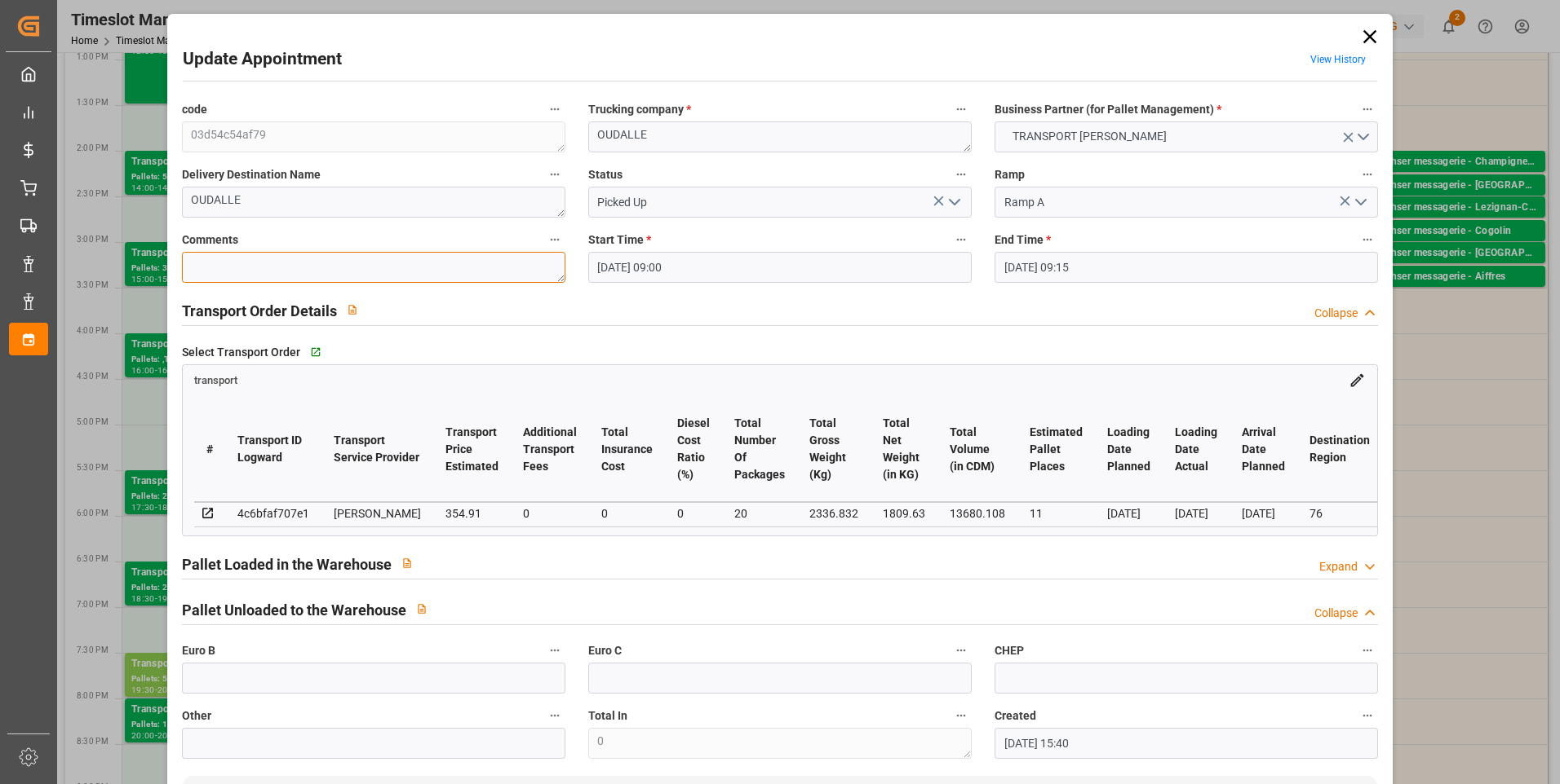
click at [260, 267] on textarea at bounding box center [374, 267] width 384 height 31
type textarea "LUDO 11"
click at [302, 686] on input "text" at bounding box center [374, 677] width 384 height 31
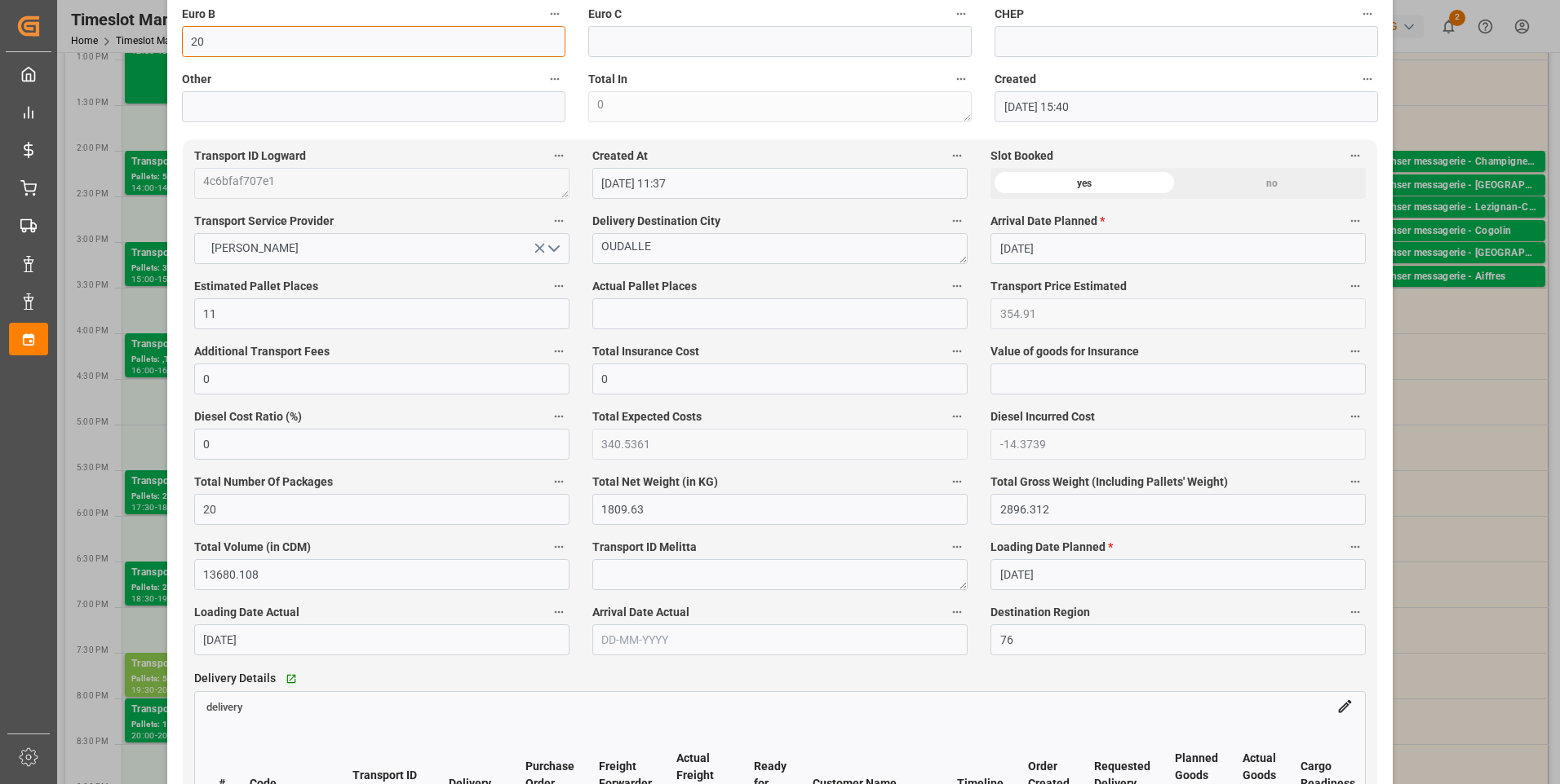
scroll to position [653, 0]
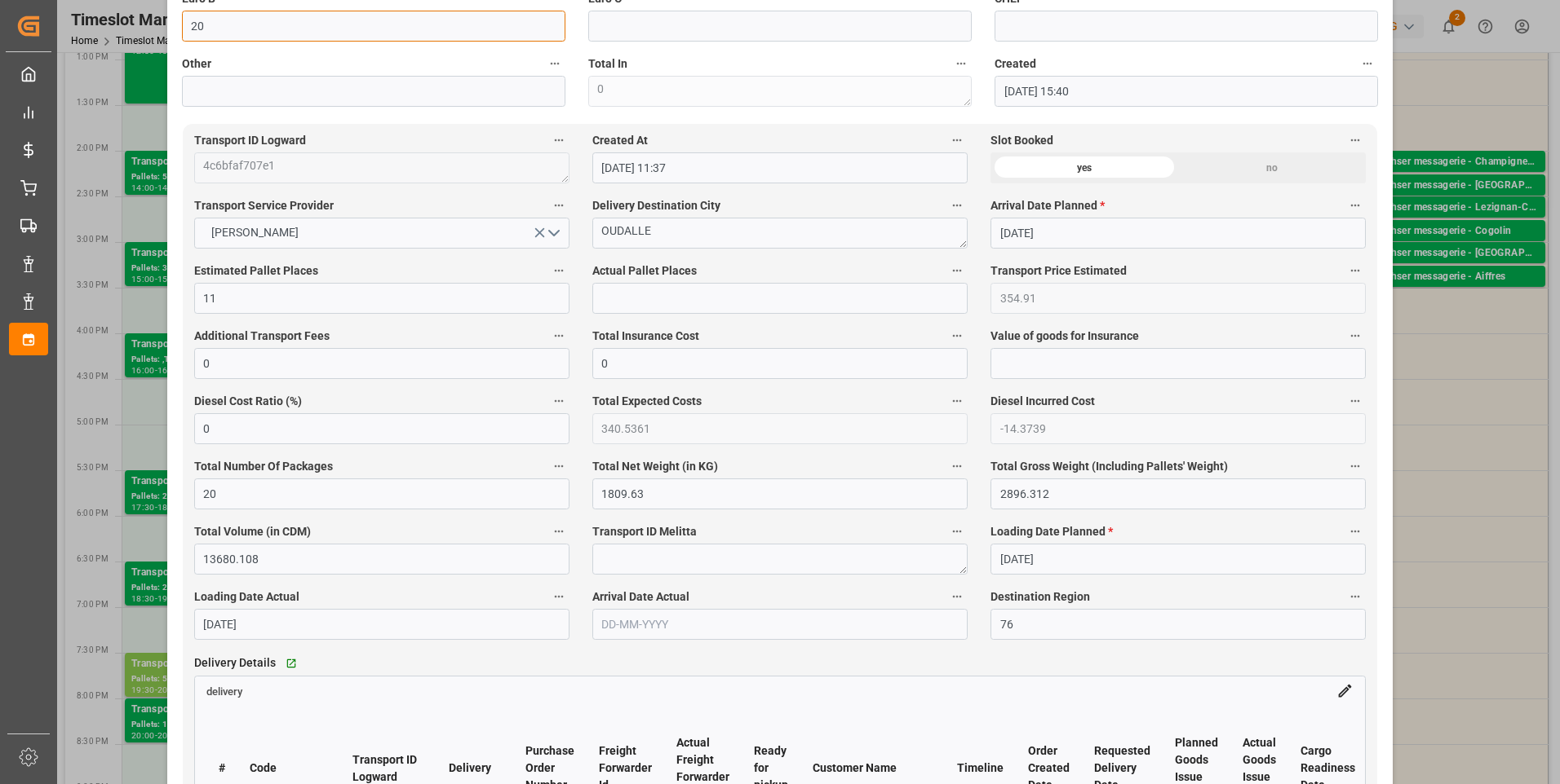
type input "20"
click at [635, 309] on input "text" at bounding box center [780, 298] width 375 height 31
type input "11"
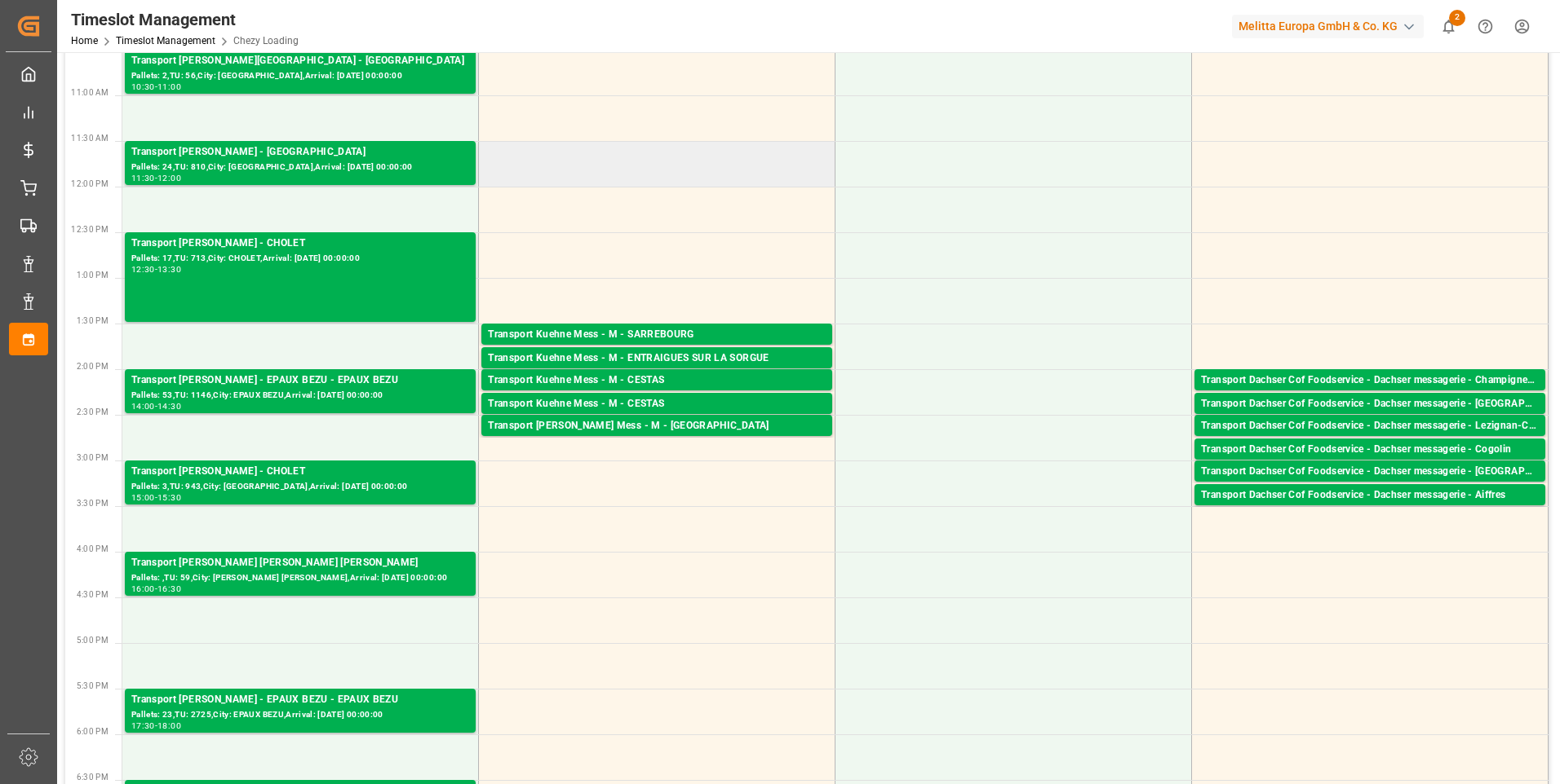
scroll to position [0, 0]
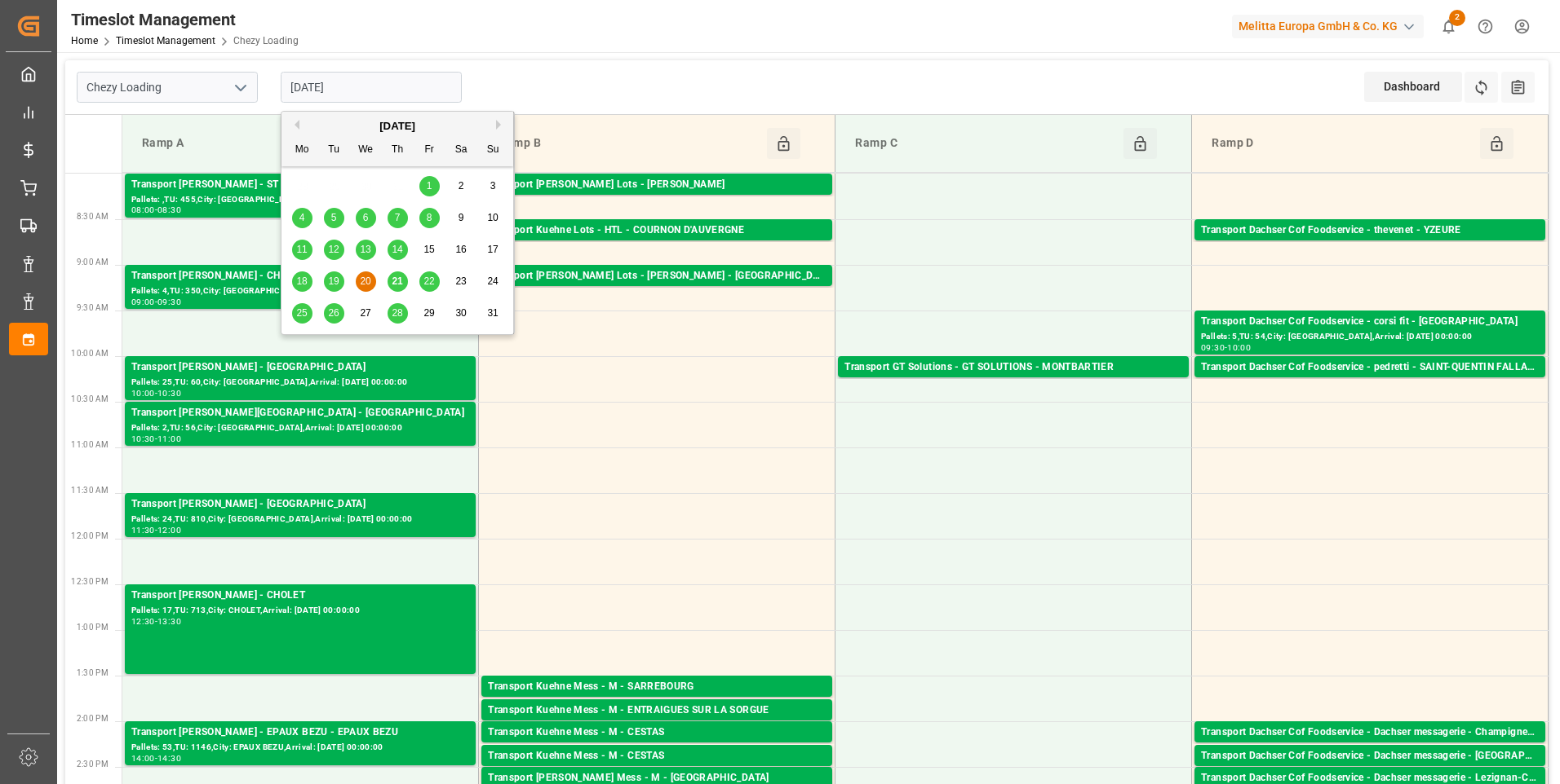
click at [378, 88] on input "[DATE]" at bounding box center [371, 87] width 181 height 31
drag, startPoint x: 599, startPoint y: 458, endPoint x: 599, endPoint y: 449, distance: 9.0
click at [599, 458] on td at bounding box center [657, 471] width 356 height 45
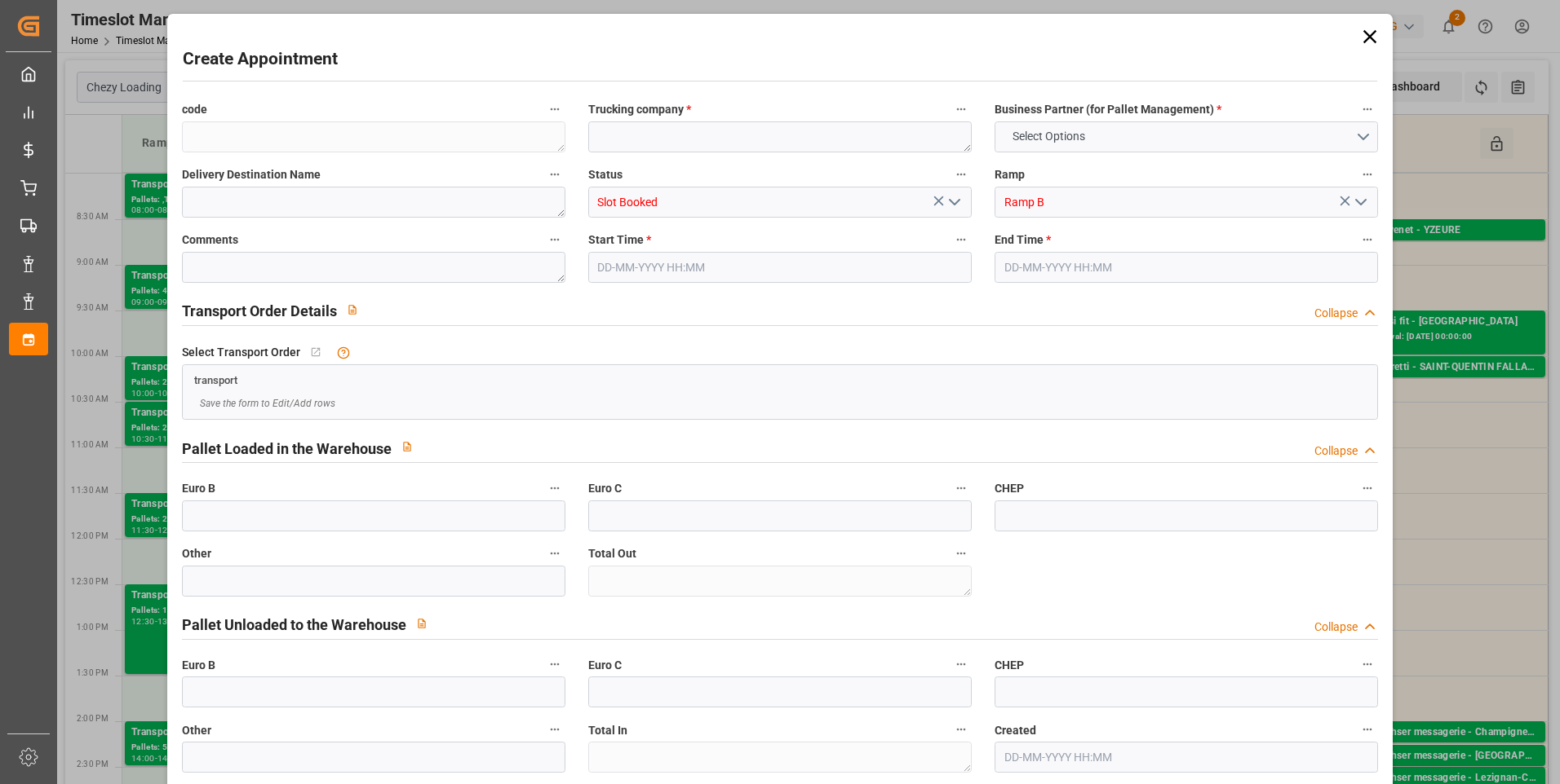
type input "0"
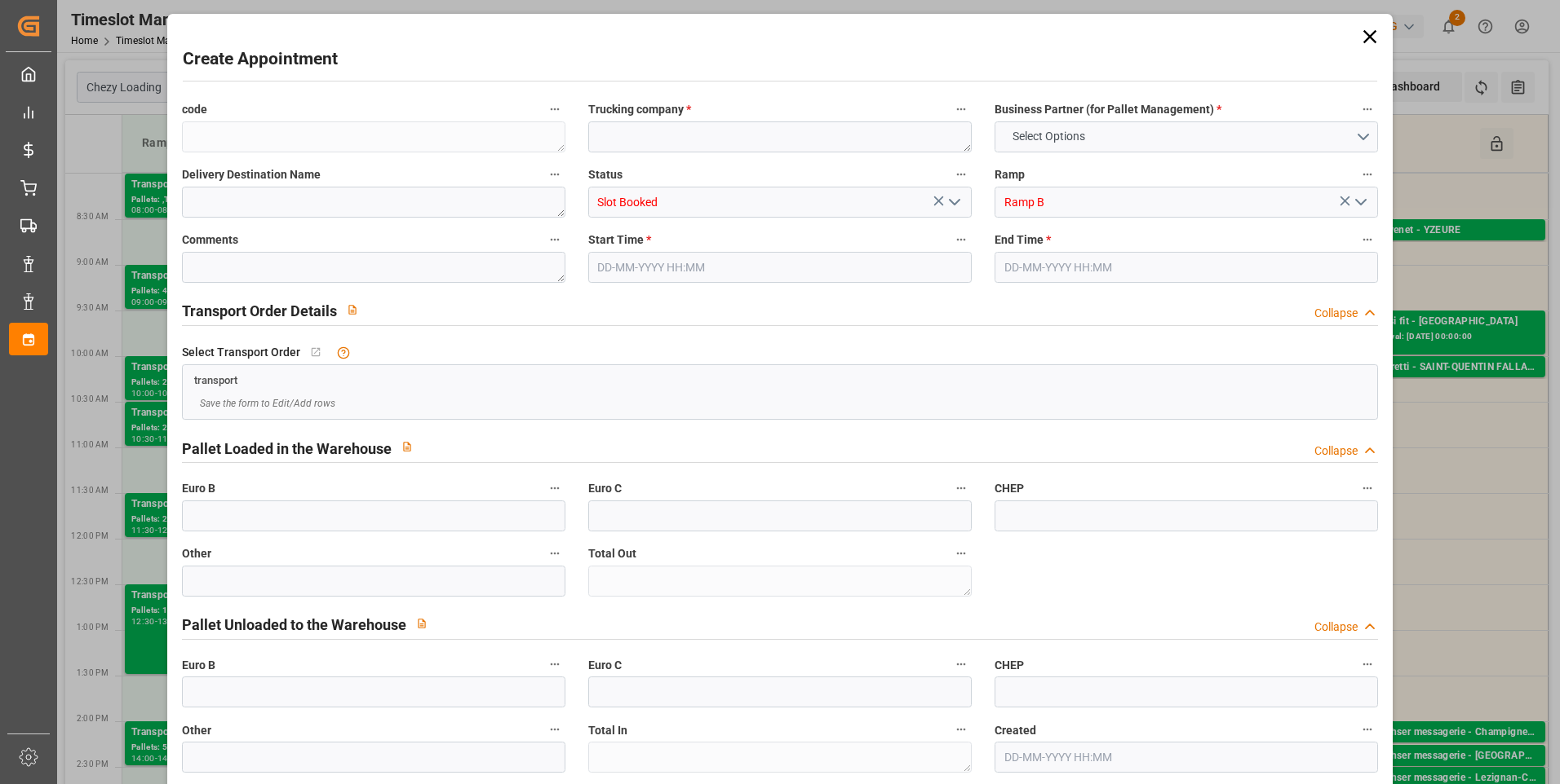
type input "0"
type input "[DATE] 11:00"
type input "[DATE] 11:30"
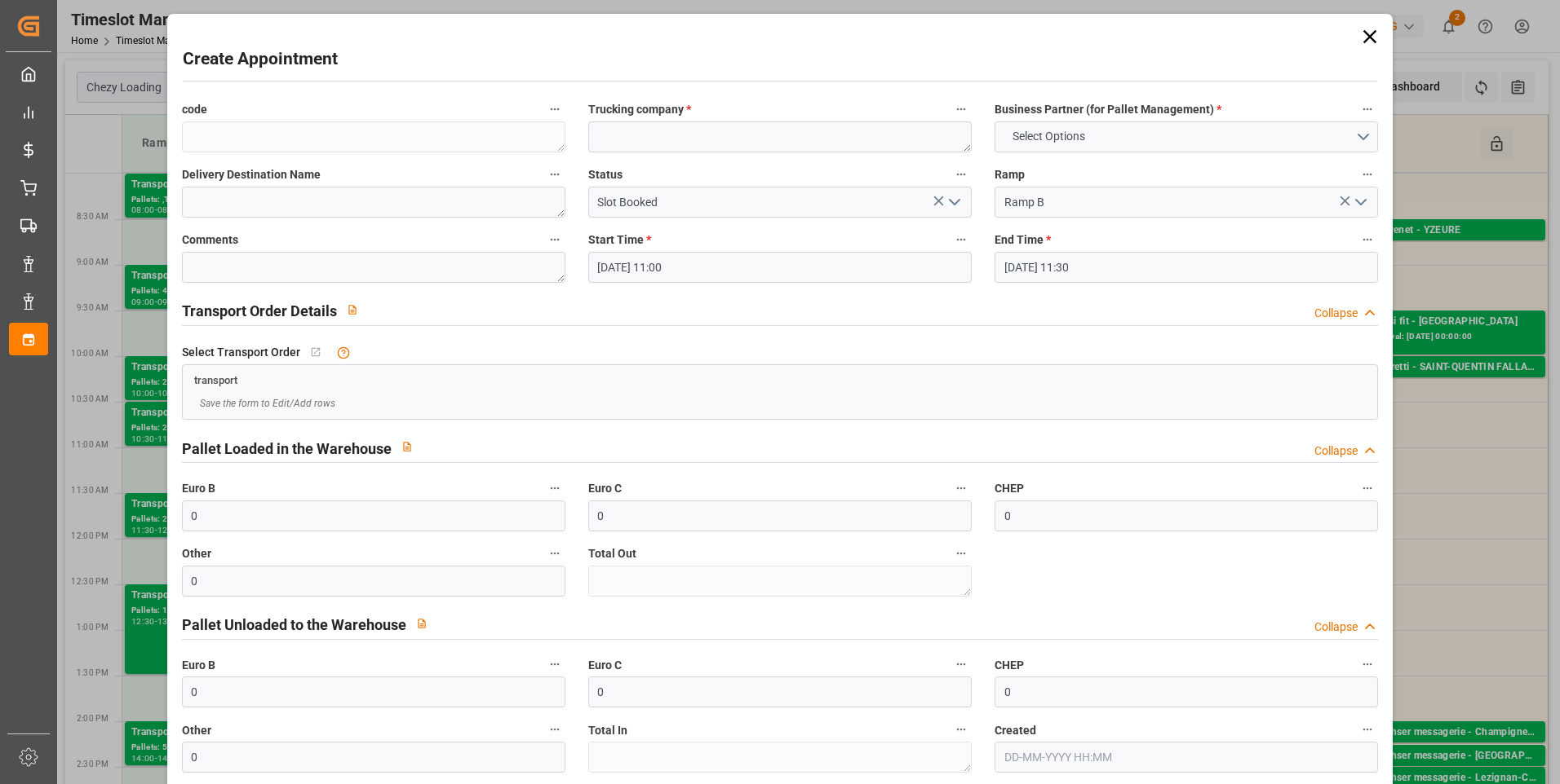
click at [1366, 34] on icon at bounding box center [1369, 37] width 23 height 23
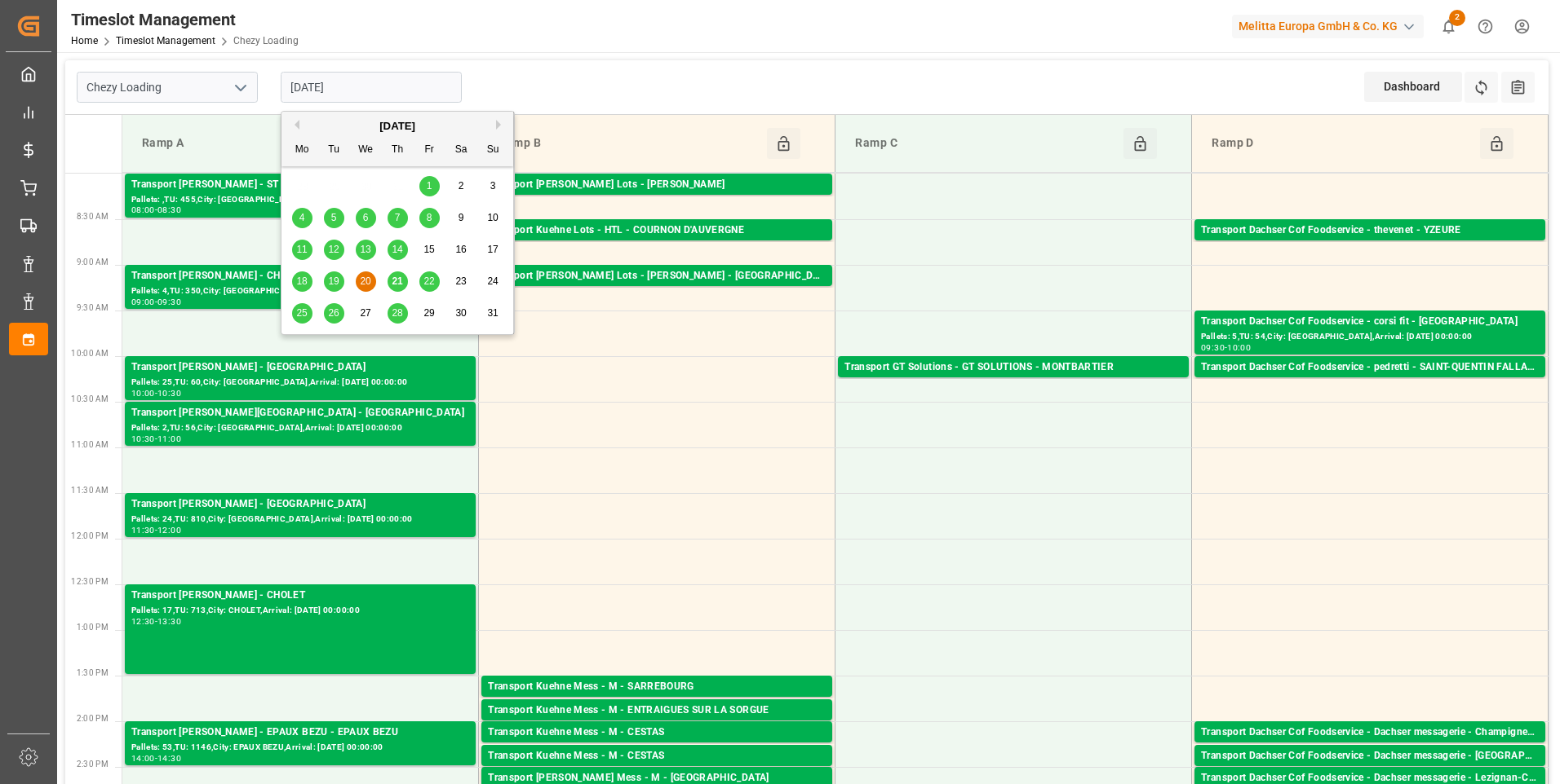
click at [370, 88] on input "[DATE]" at bounding box center [371, 87] width 181 height 31
click at [397, 282] on span "21" at bounding box center [397, 282] width 11 height 12
type input "[DATE]"
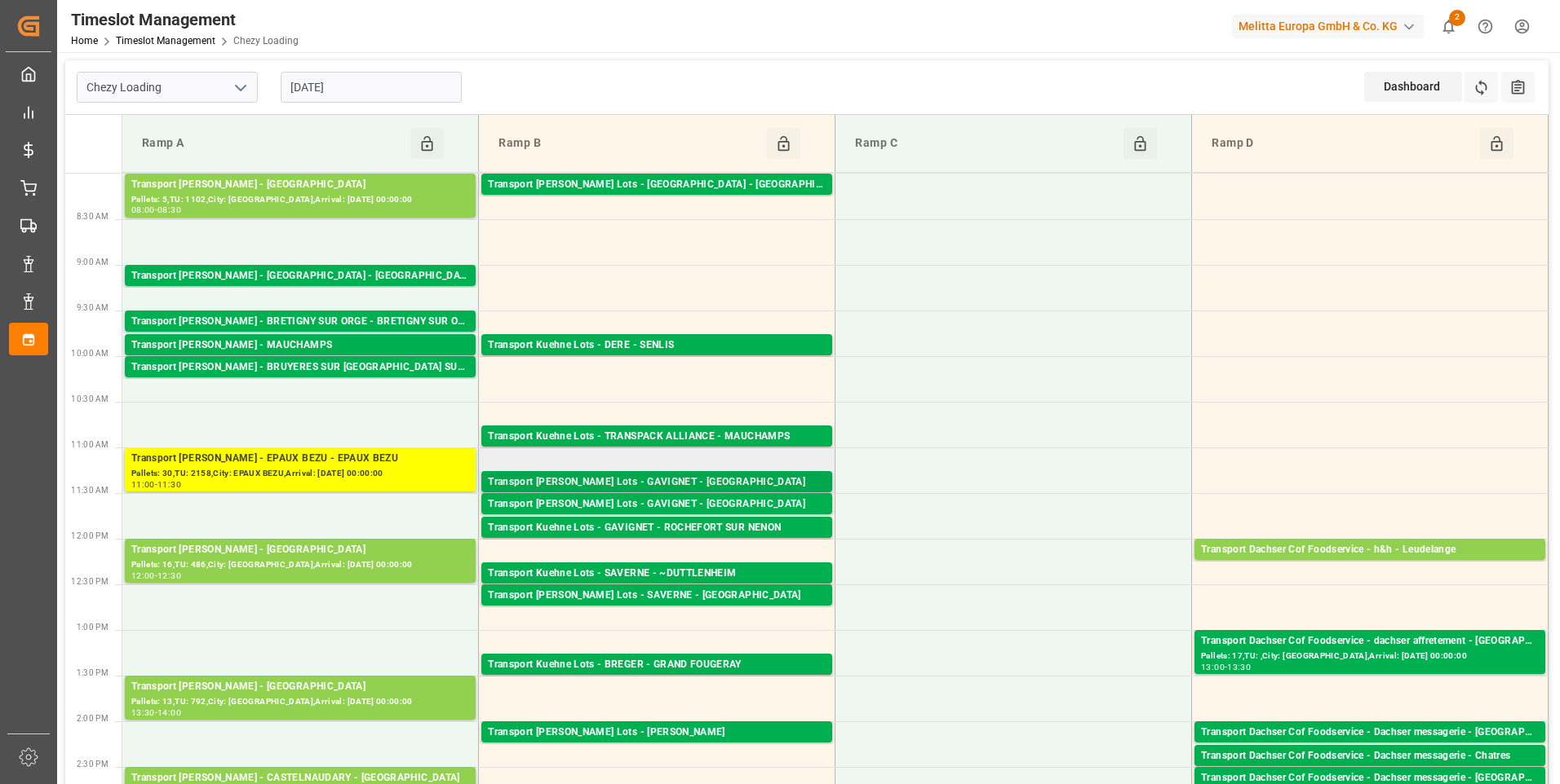
click at [688, 480] on div "Transport [PERSON_NAME] Lots - GAVIGNET - [GEOGRAPHIC_DATA]" at bounding box center [656, 482] width 337 height 16
click at [697, 503] on div "Transport [PERSON_NAME] Lots - GAVIGNET - [GEOGRAPHIC_DATA]" at bounding box center [656, 504] width 337 height 16
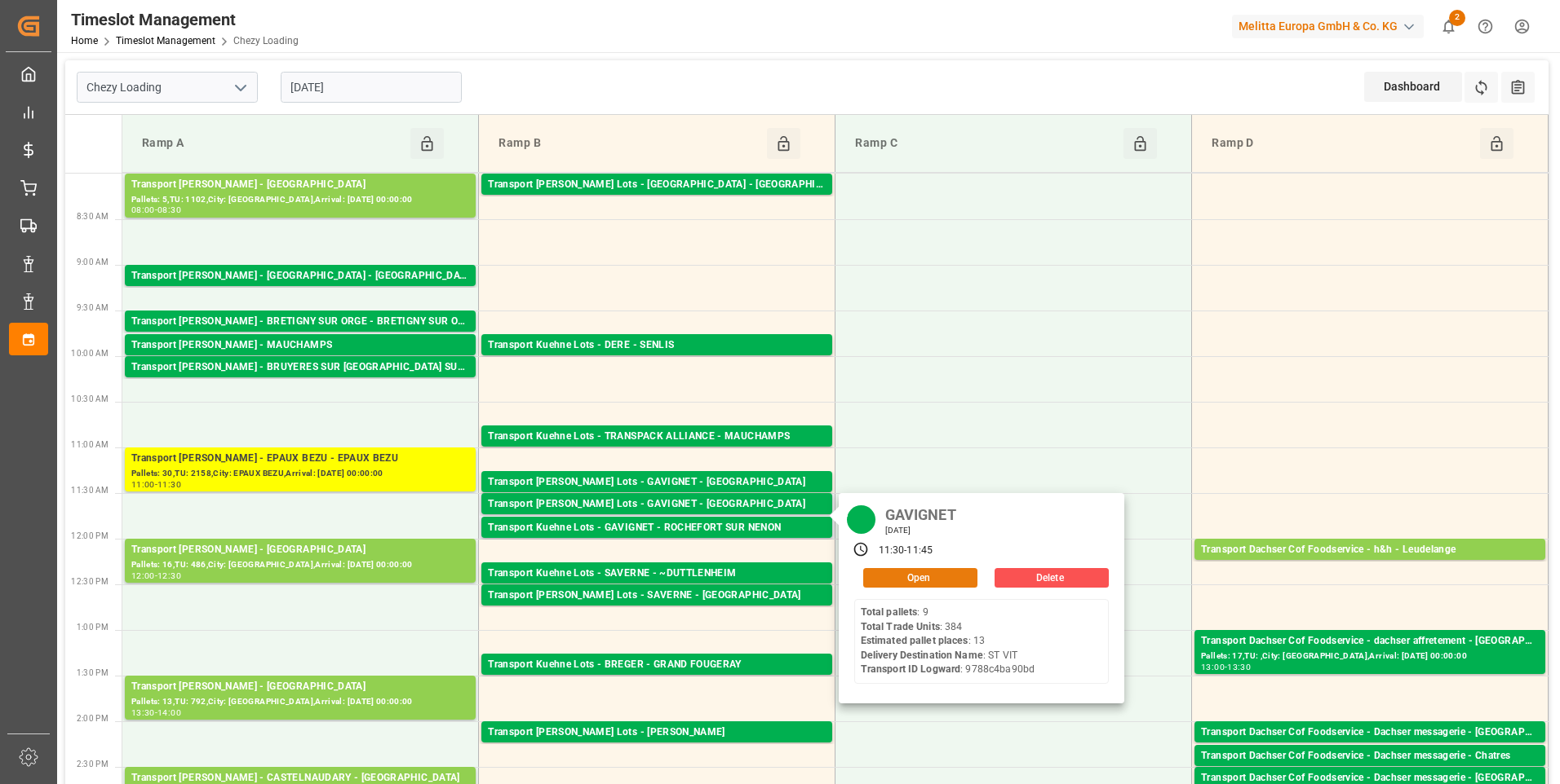
click at [891, 574] on button "Open" at bounding box center [920, 578] width 114 height 20
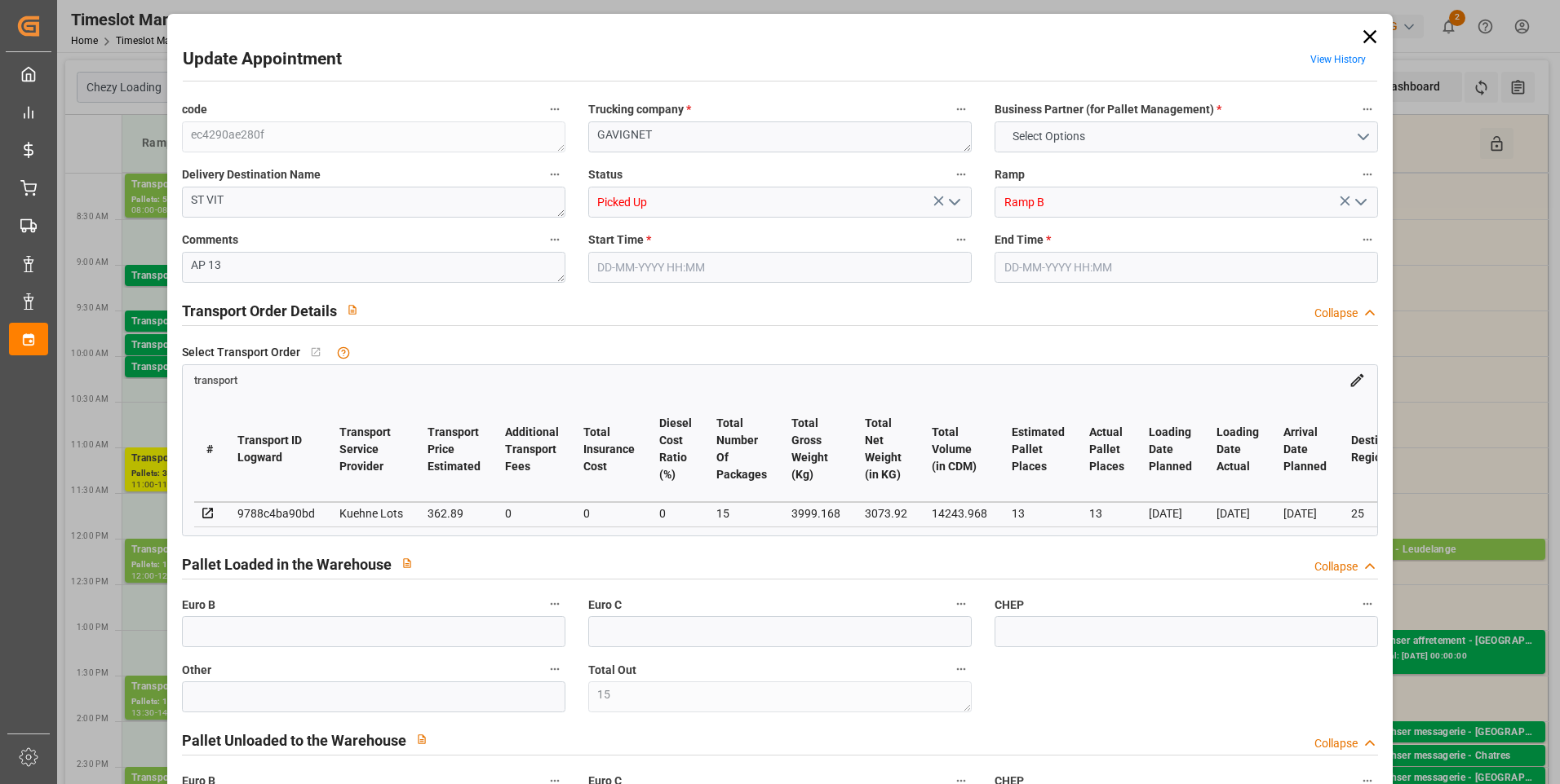
type input "15"
type input "13"
type input "362.89"
type input "0"
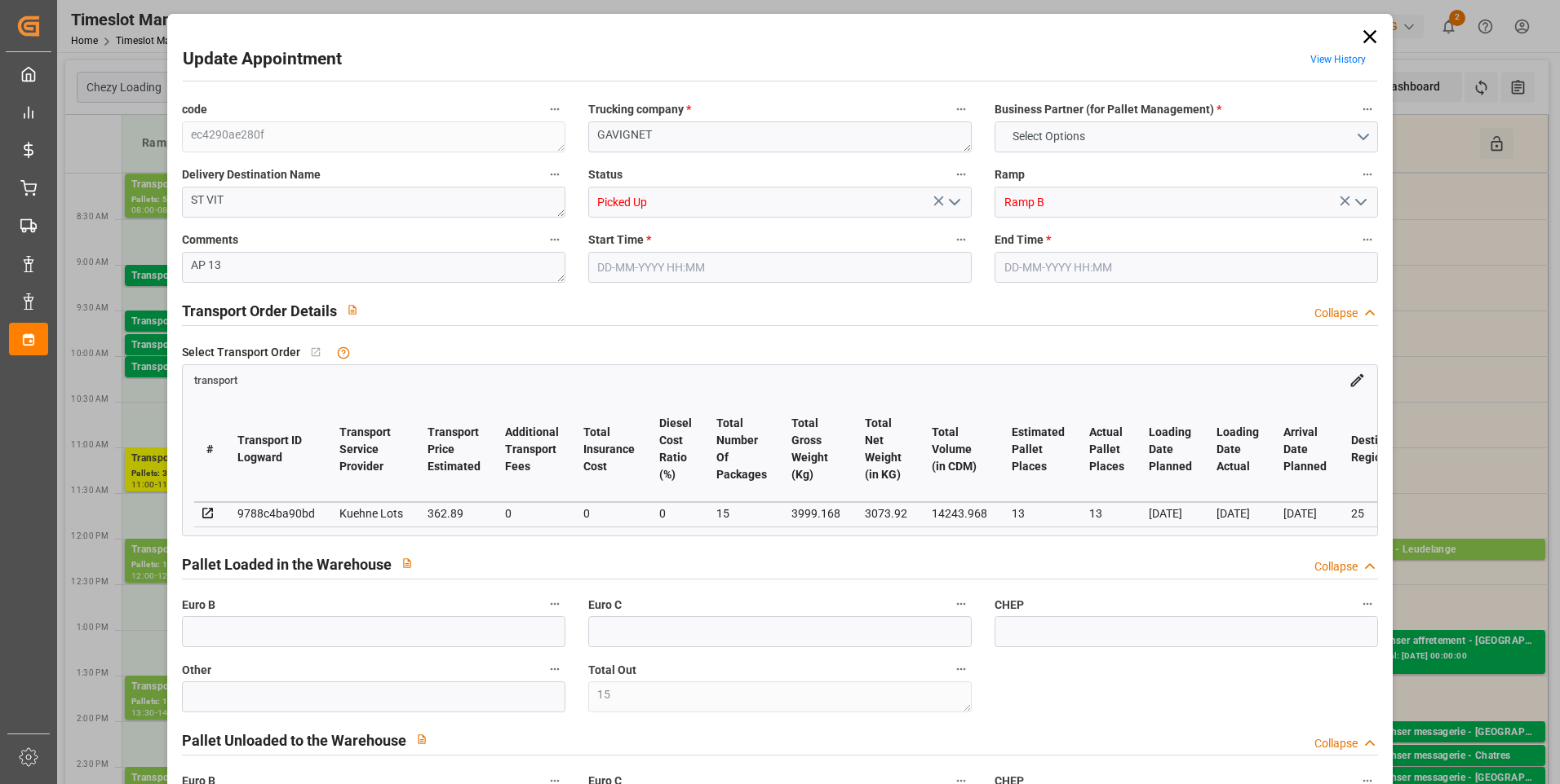
type input "0"
type input "362.89"
type input "0"
type input "15"
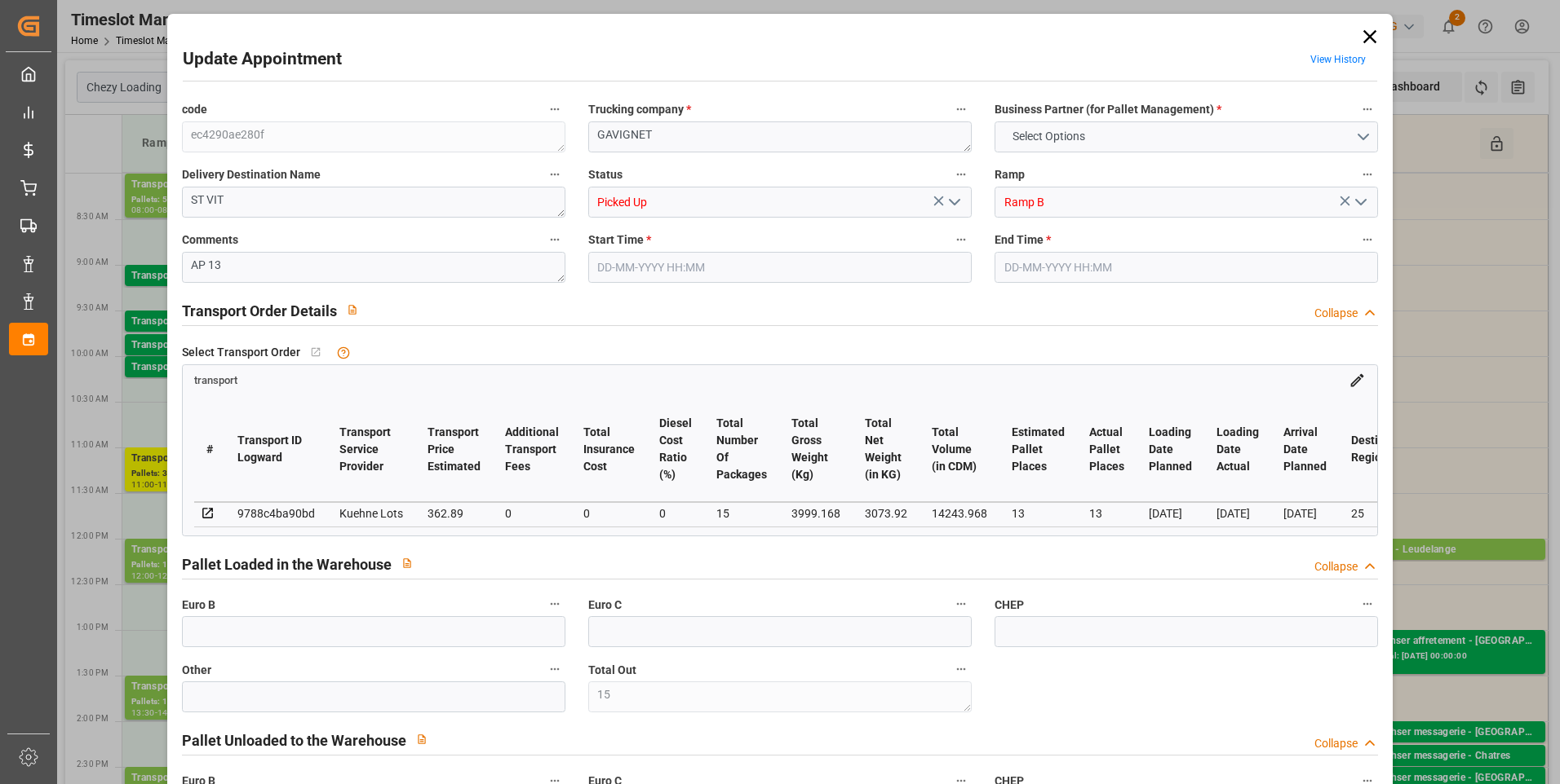
type input "3073.92"
type input "4576.984"
type input "14243.968"
type input "25"
type input "9"
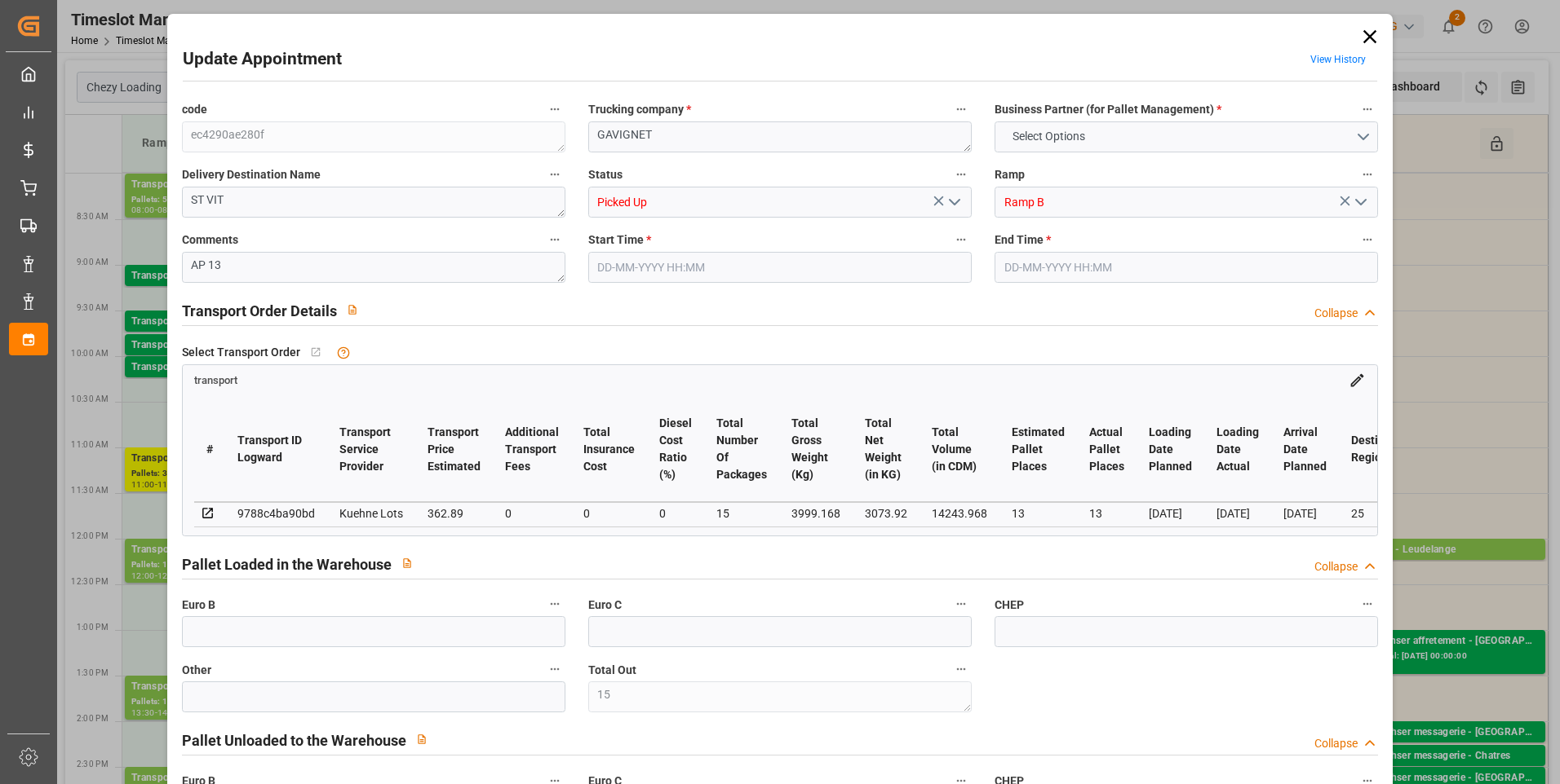
type input "384"
type input "15"
type input "101"
type input "3999.168"
type input "0"
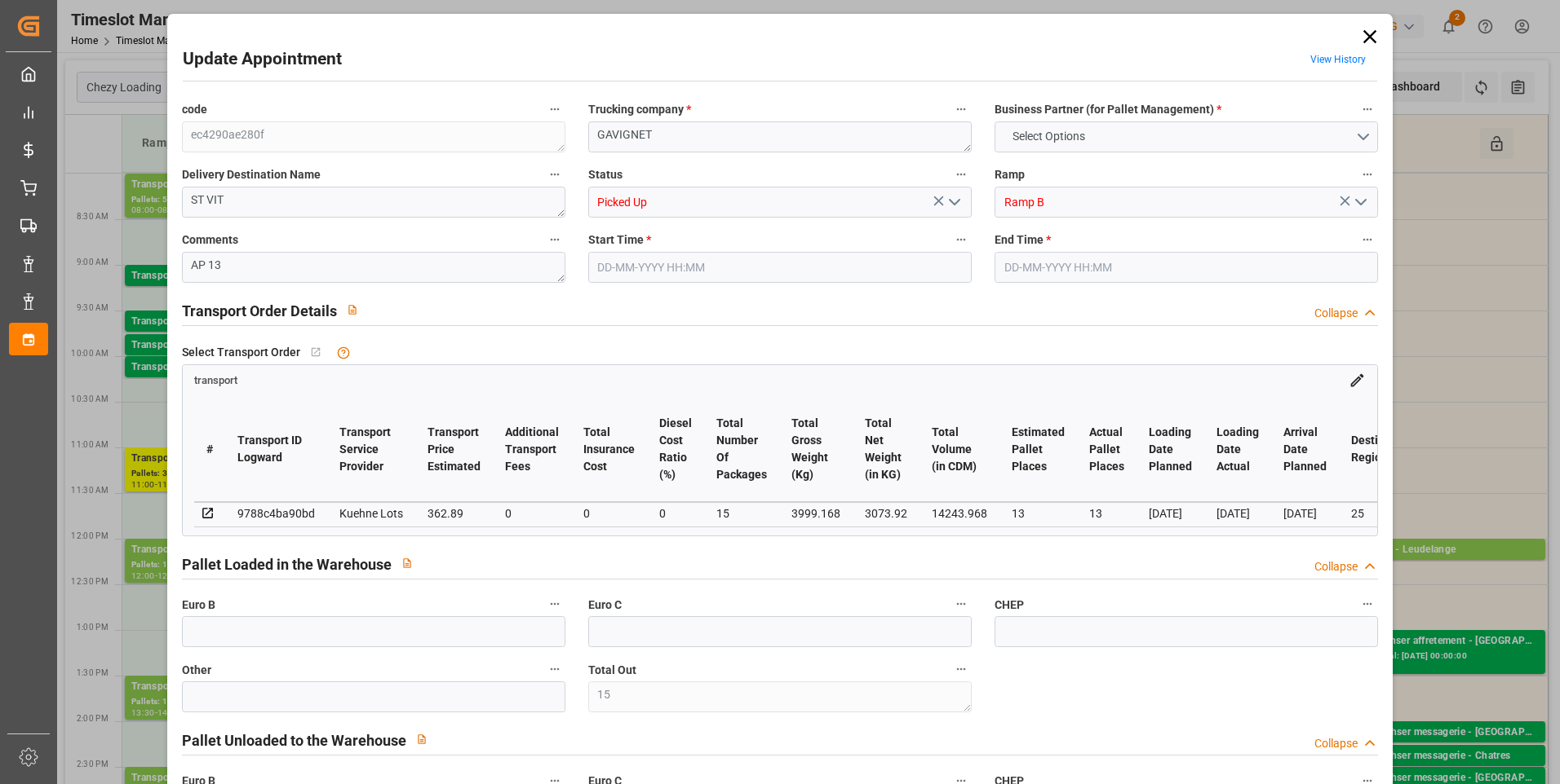
type input "10767.6795"
type input "0"
type input "21"
type input "80"
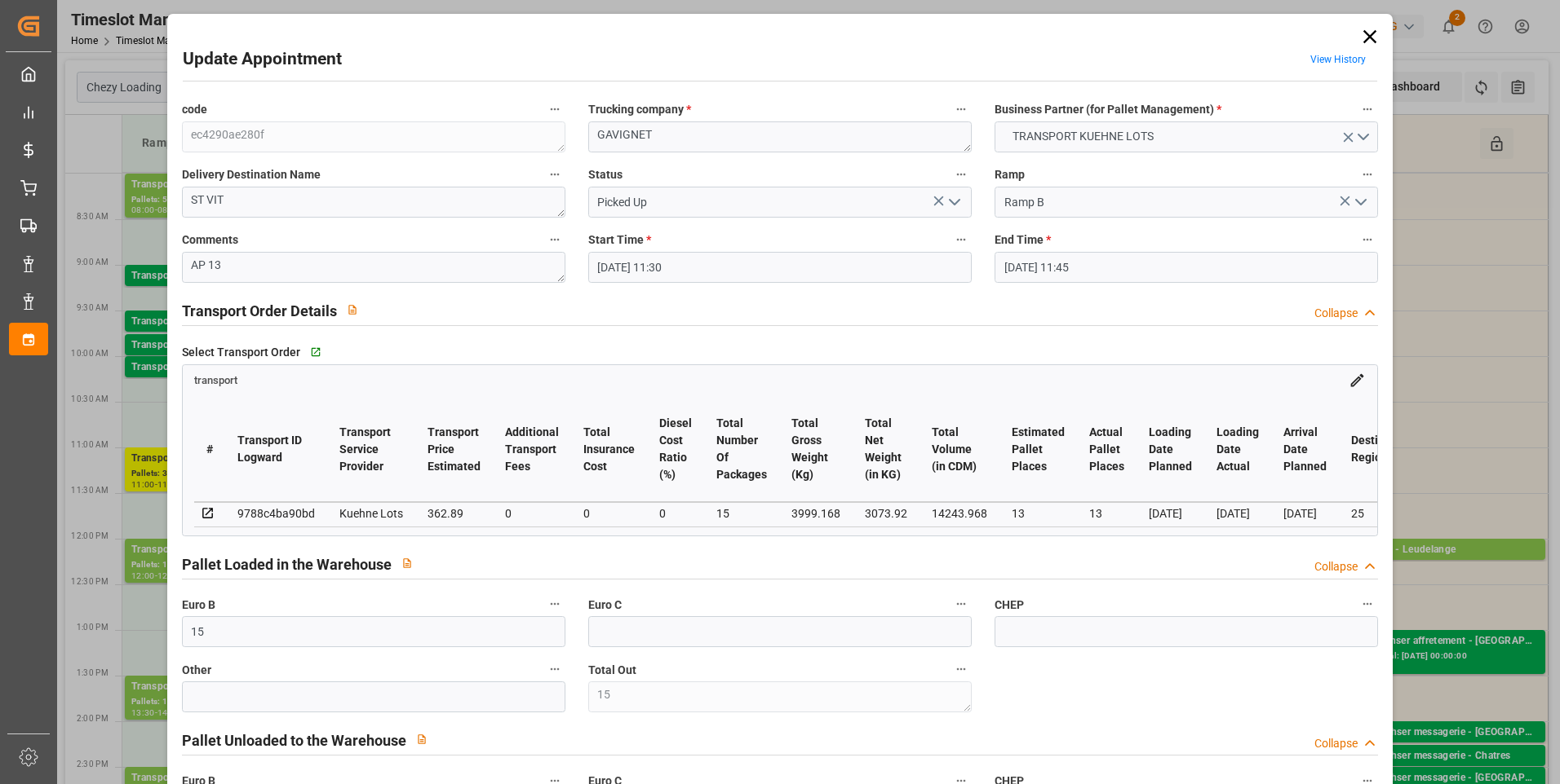
type input "[DATE] 11:30"
type input "[DATE] 11:45"
type input "[DATE] 13:47"
type input "[DATE] 11:27"
type input "[DATE]"
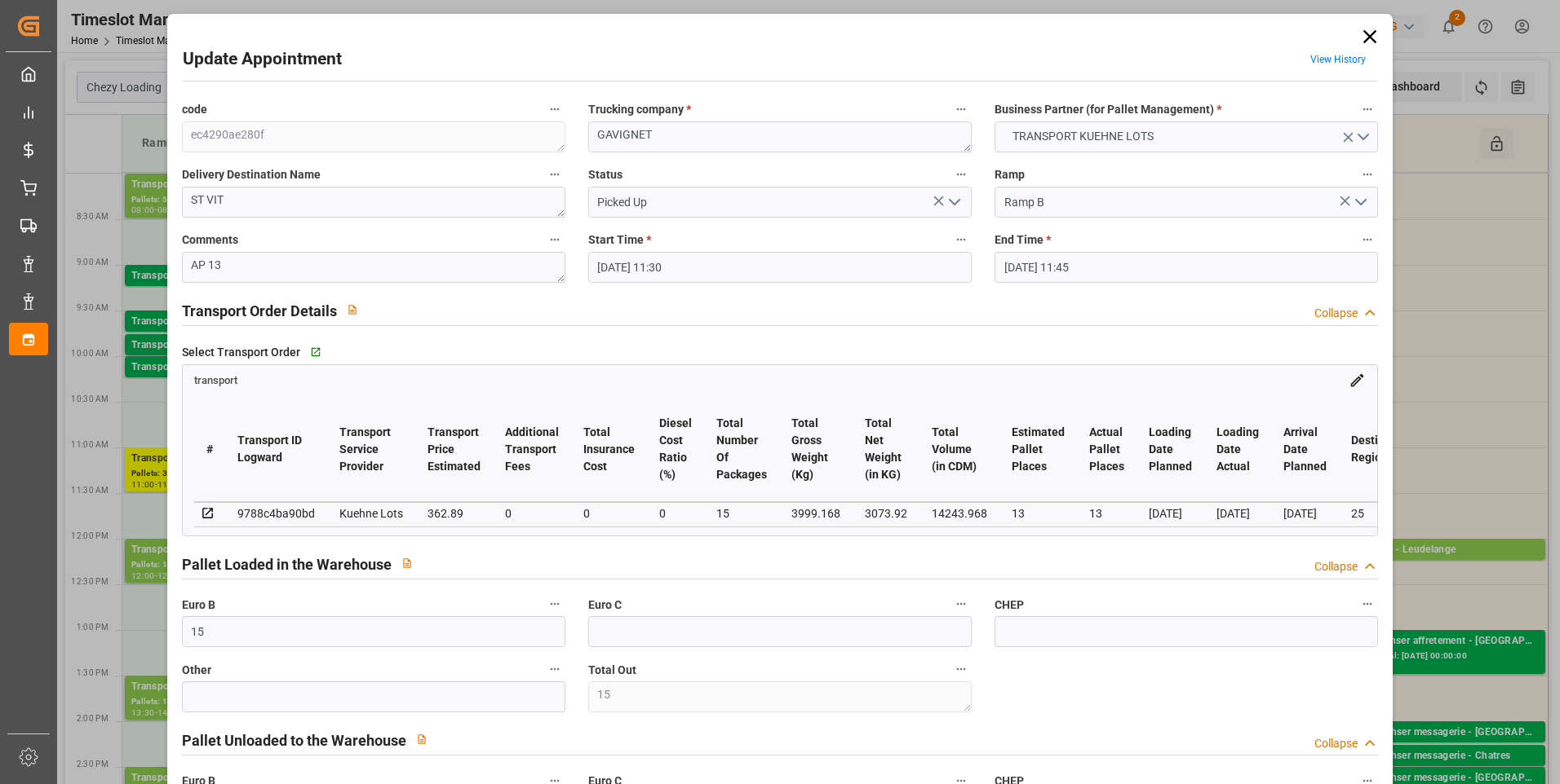
type input "[DATE]"
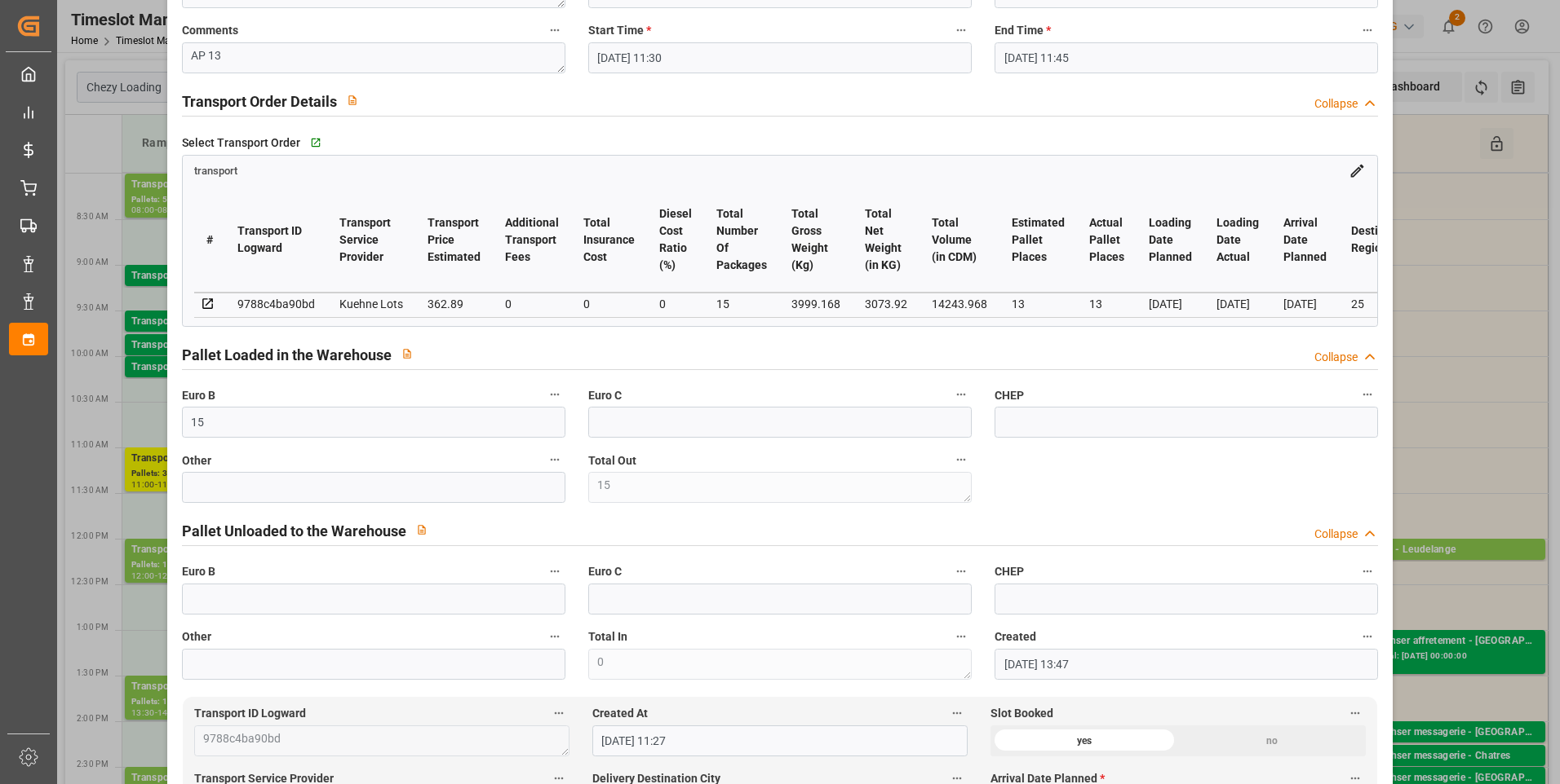
scroll to position [326, 0]
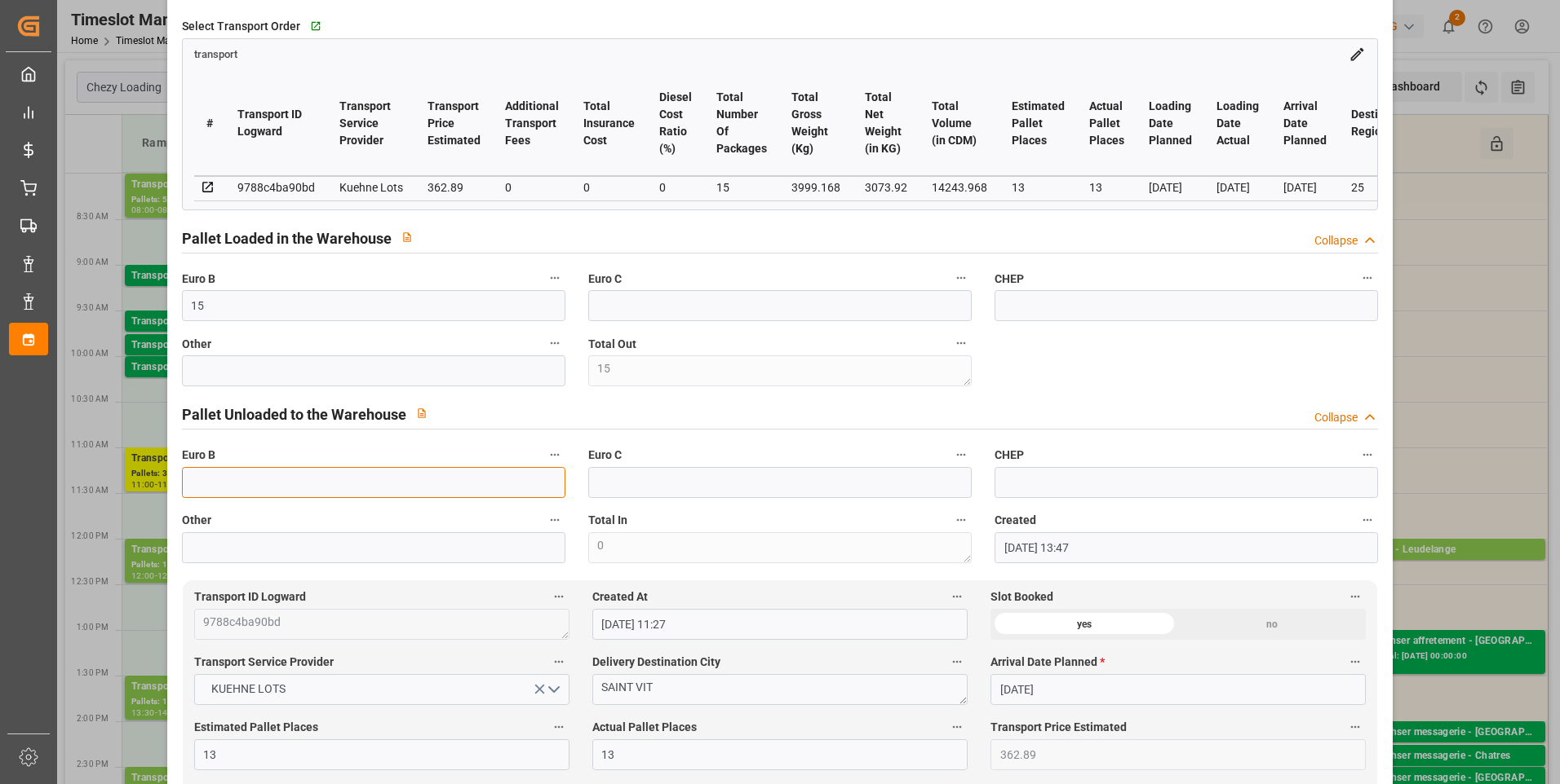
click at [209, 486] on input "text" at bounding box center [374, 482] width 384 height 31
type input "11"
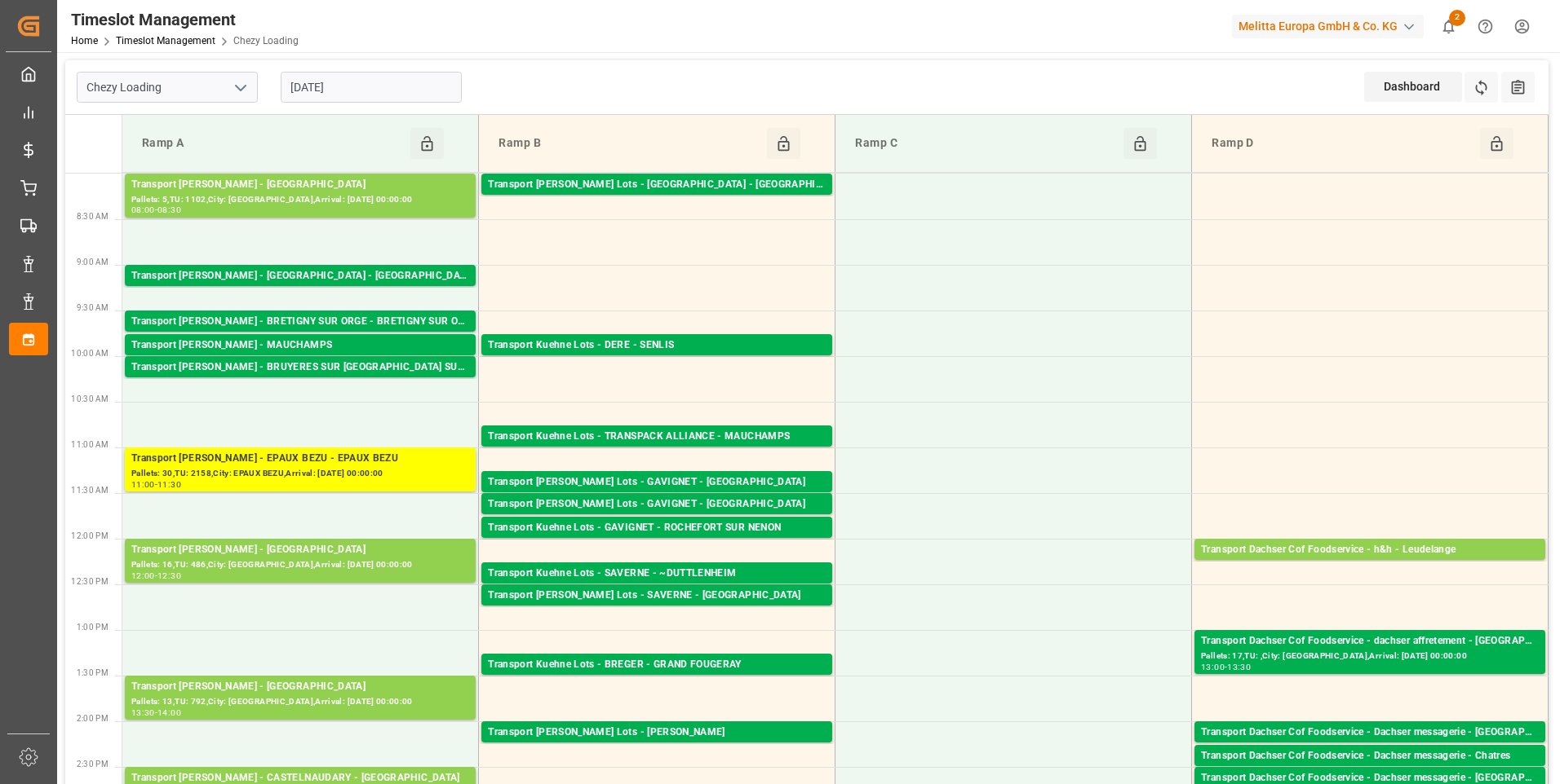
click at [390, 83] on input "[DATE]" at bounding box center [371, 87] width 181 height 31
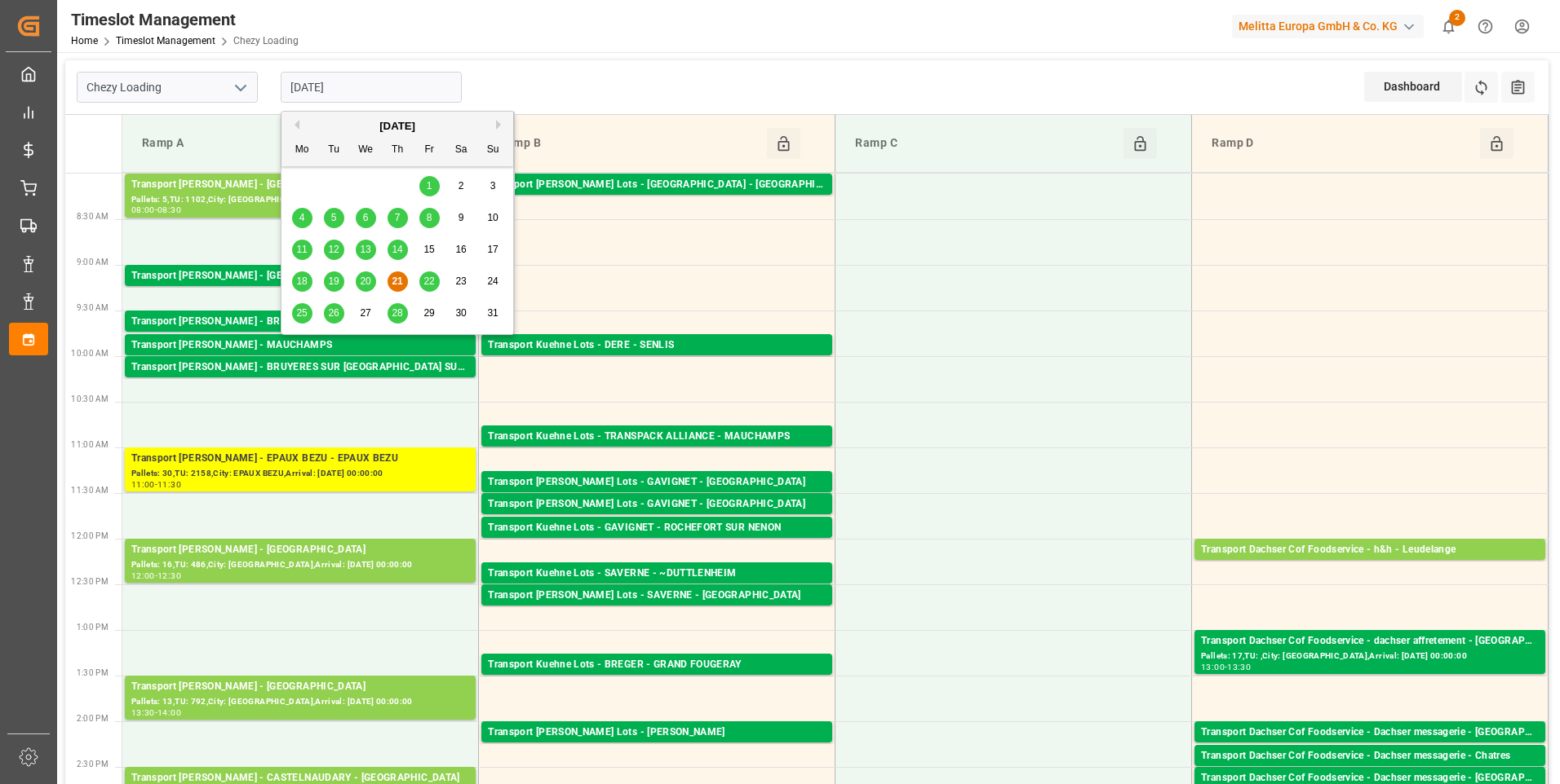
click at [884, 93] on div "Chezy Loading [DATE] Dashboard View Dashboard Refresh Time Slots All Audits" at bounding box center [806, 87] width 1483 height 54
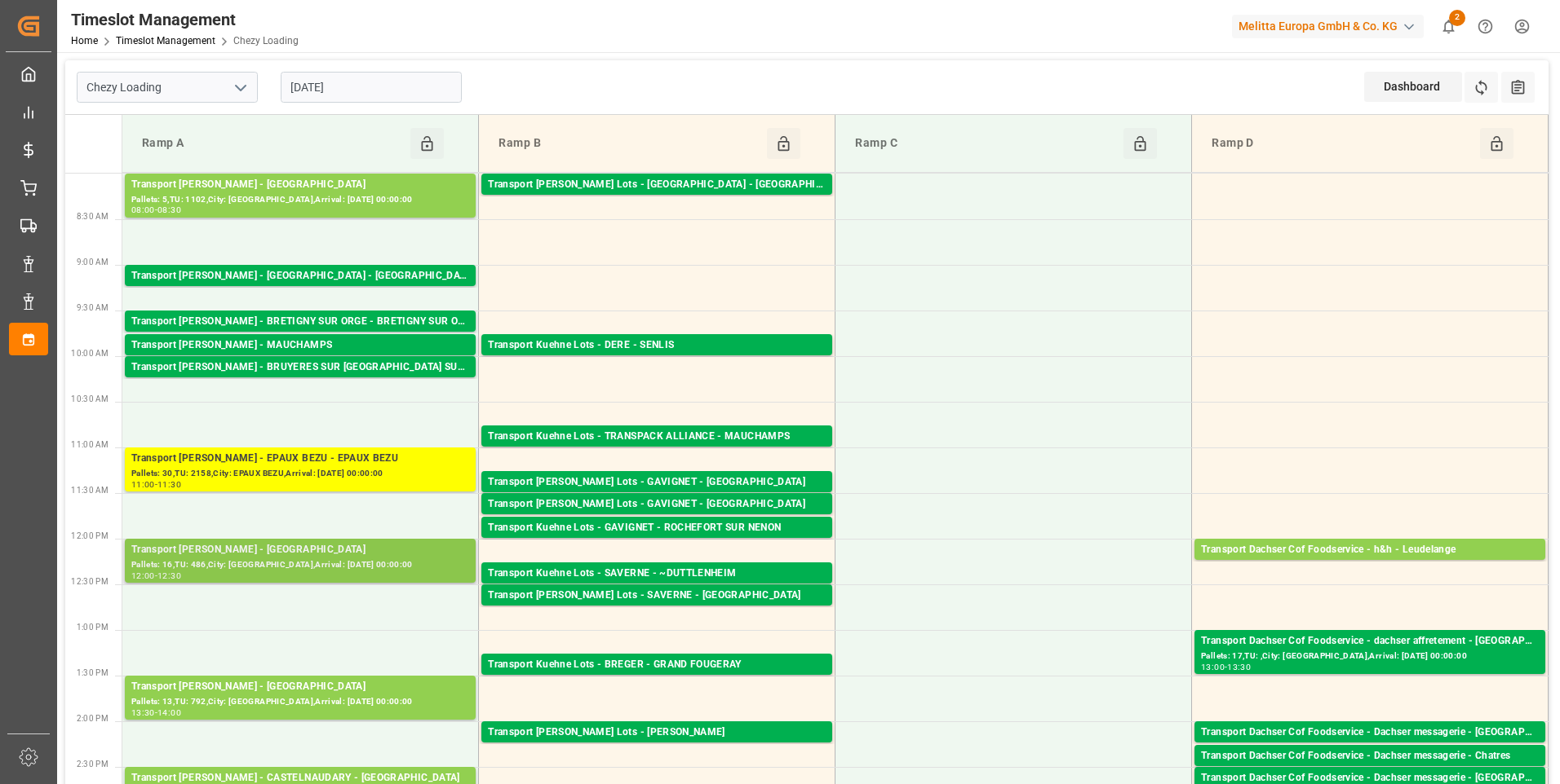
click at [328, 553] on div "Transport [PERSON_NAME] - [GEOGRAPHIC_DATA]" at bounding box center [300, 550] width 337 height 16
click at [329, 198] on div "Pallets: 5,TU: 1102,City: [GEOGRAPHIC_DATA],Arrival: [DATE] 00:00:00" at bounding box center [300, 200] width 337 height 14
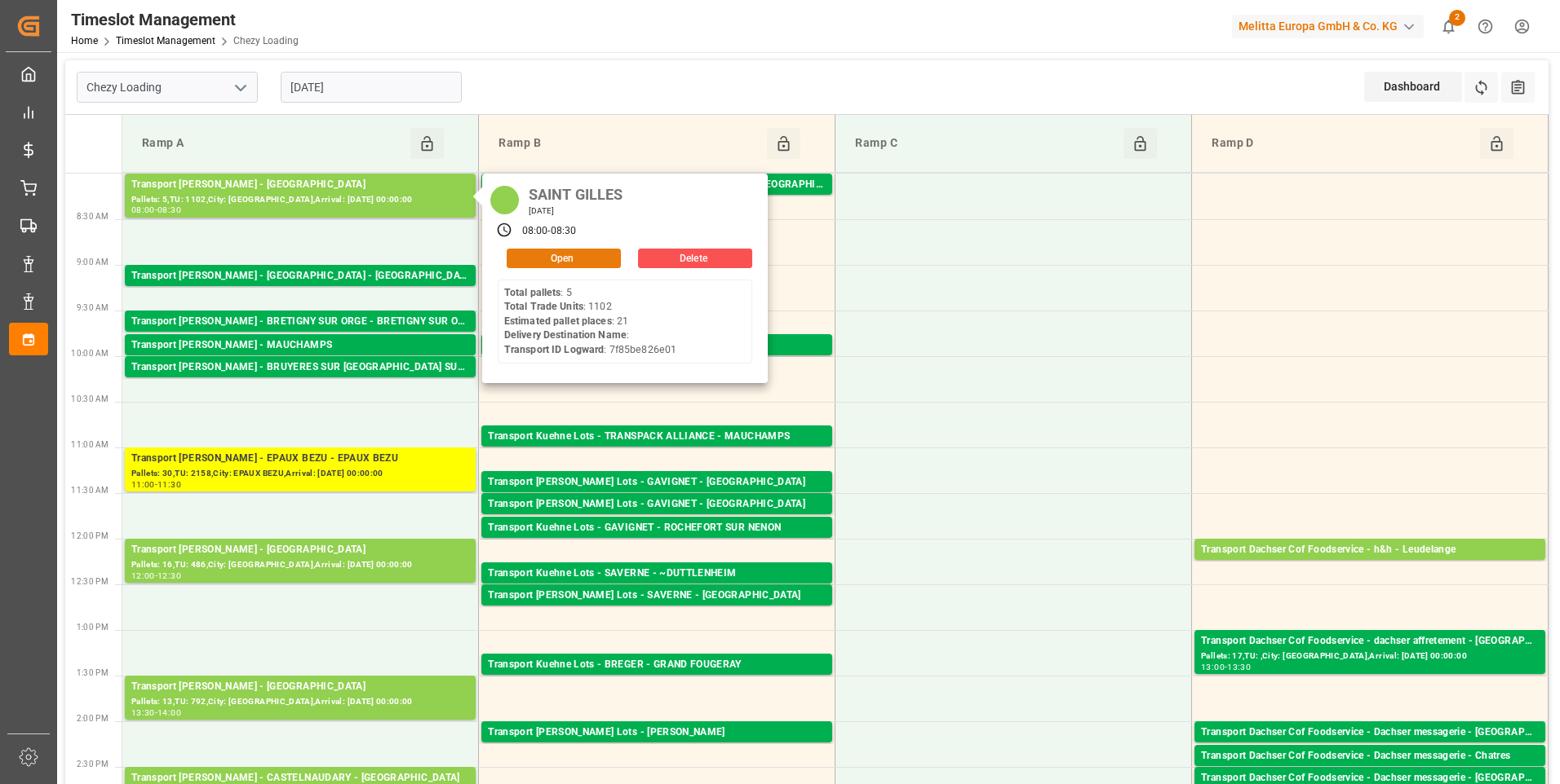
click at [597, 255] on button "Open" at bounding box center [563, 259] width 114 height 20
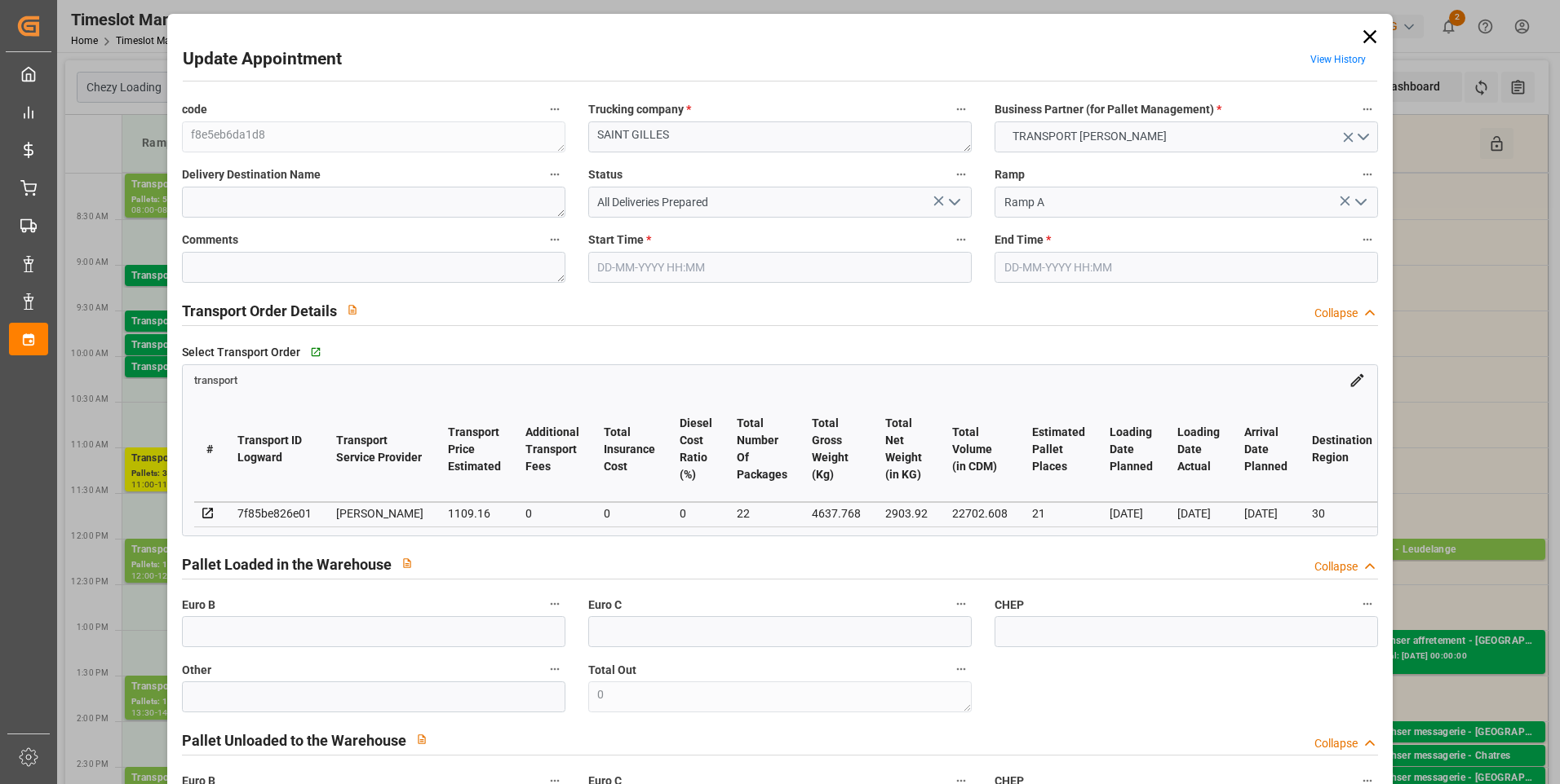
type input "21"
type input "1109.16"
type input "0"
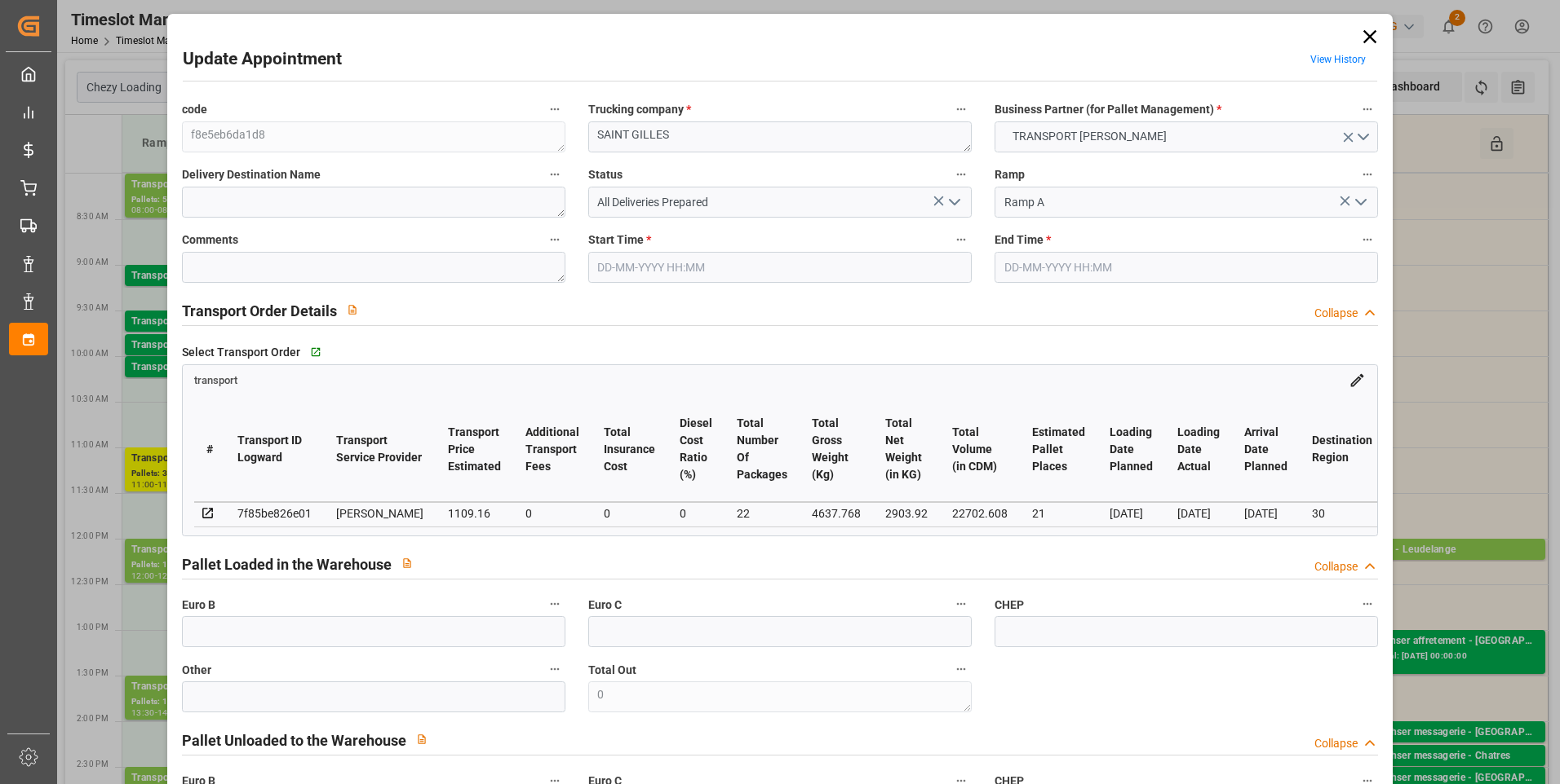
type input "1064.239"
type input "-44.921"
type input "22"
type input "2903.92"
type input "5444.216"
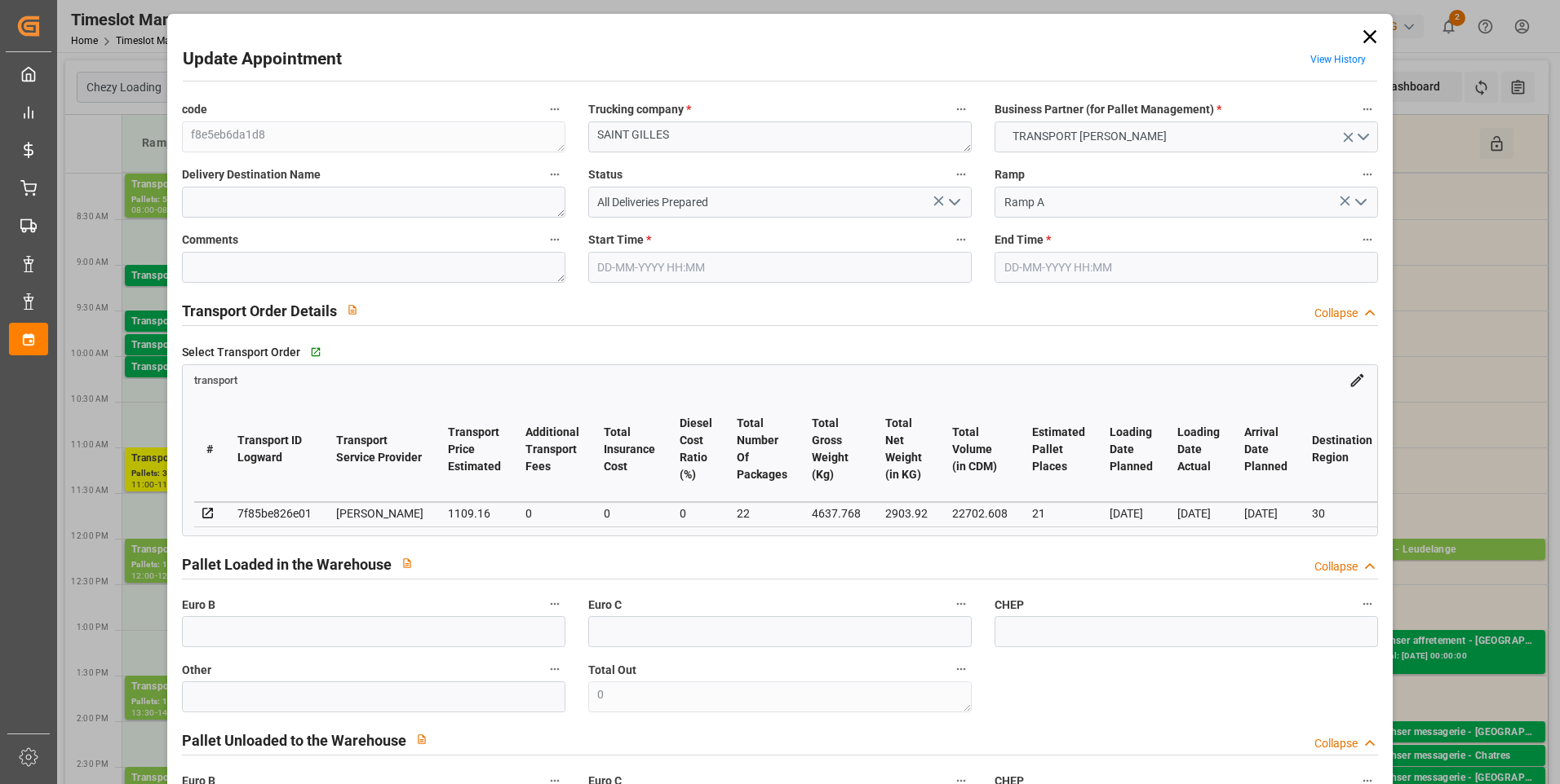
type input "22702.608"
type input "30"
type input "5"
type input "1102"
type input "22"
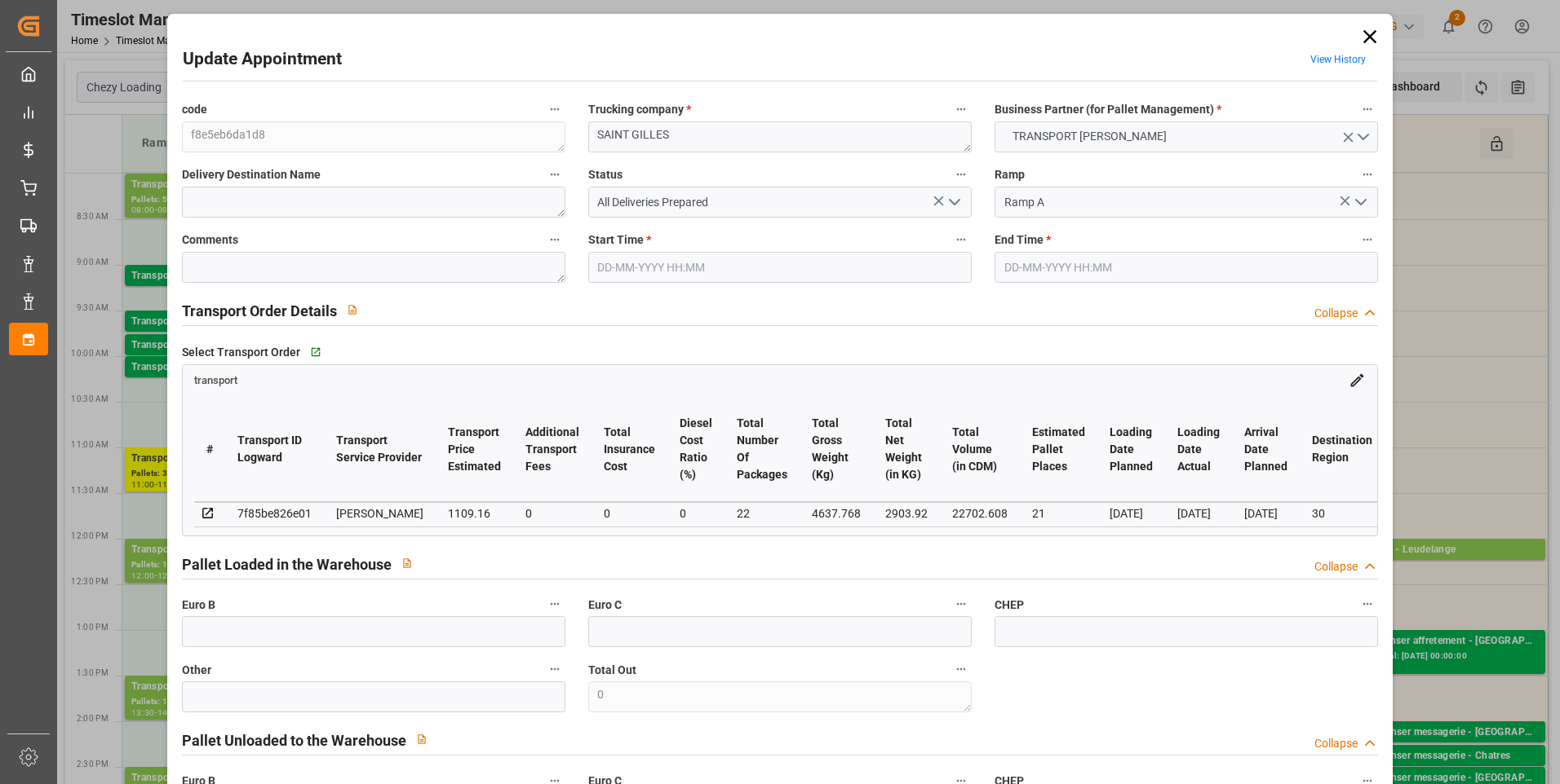
type input "101"
type input "4637.768"
type input "0"
type input "4710.8598"
type input "0"
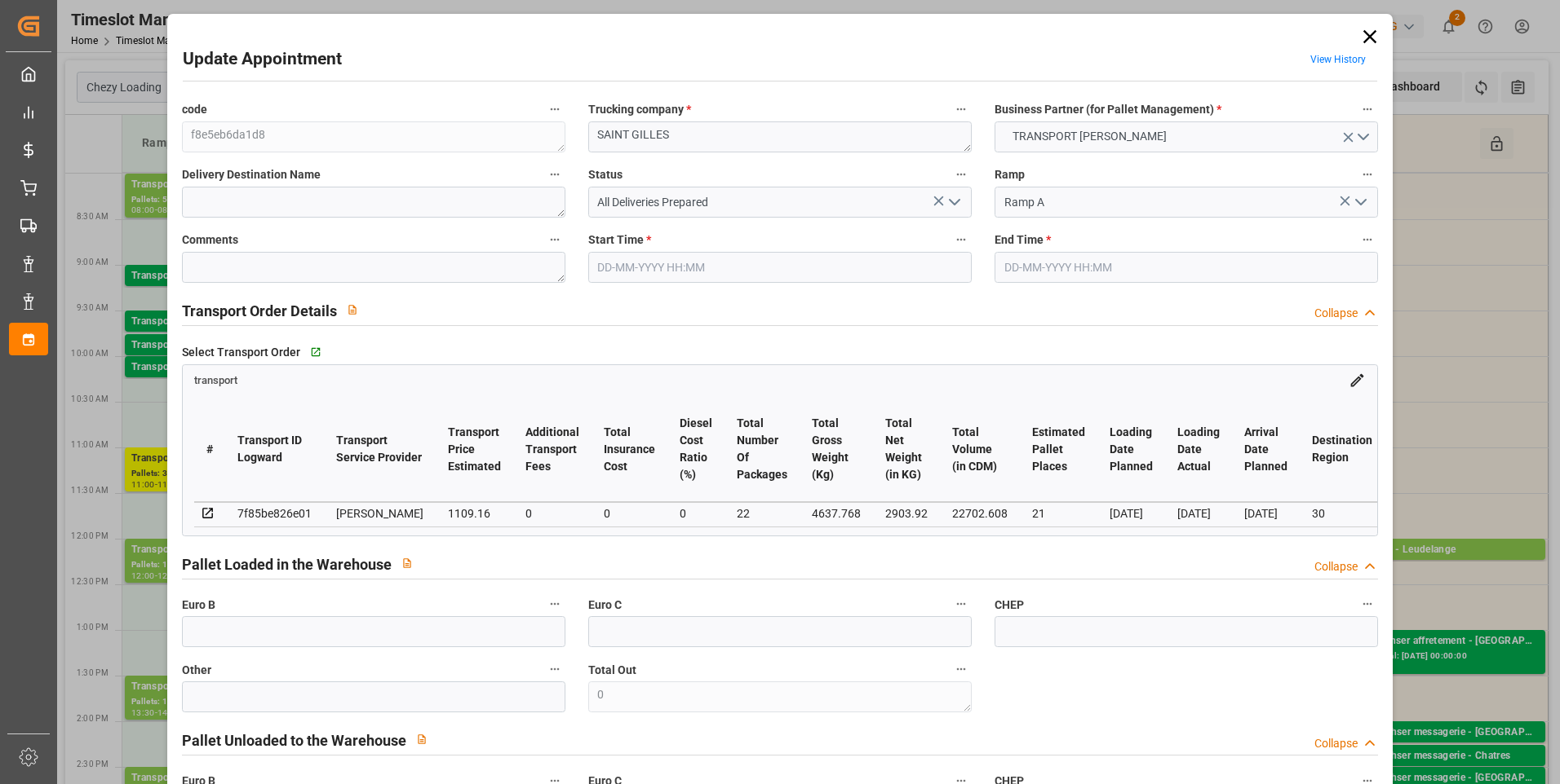
type input "0"
type input "21"
type input "35"
type input "[DATE] 08:00"
type input "[DATE] 08:30"
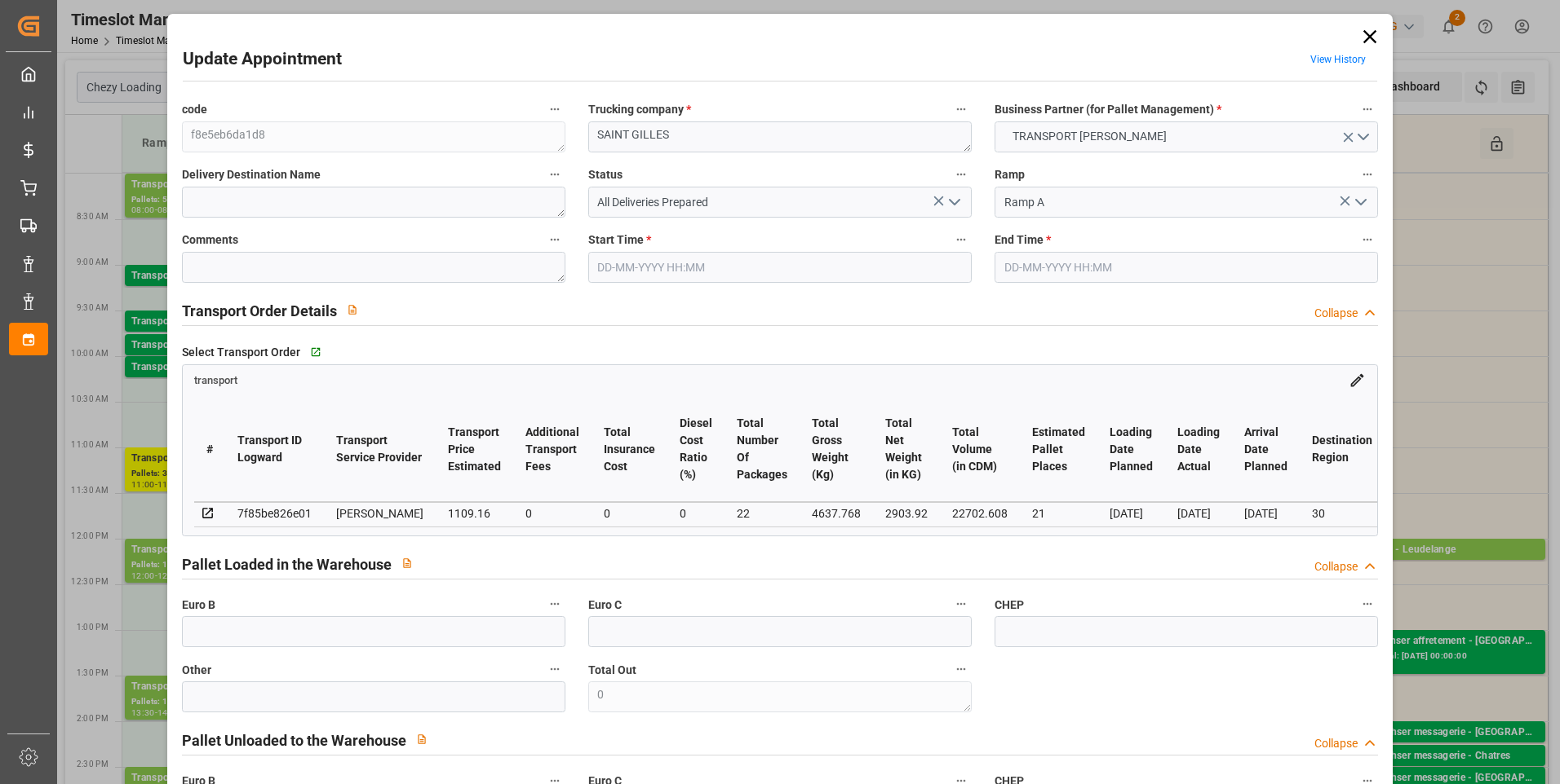
type input "[DATE] 14:35"
type input "[DATE] 12:15"
type input "[DATE]"
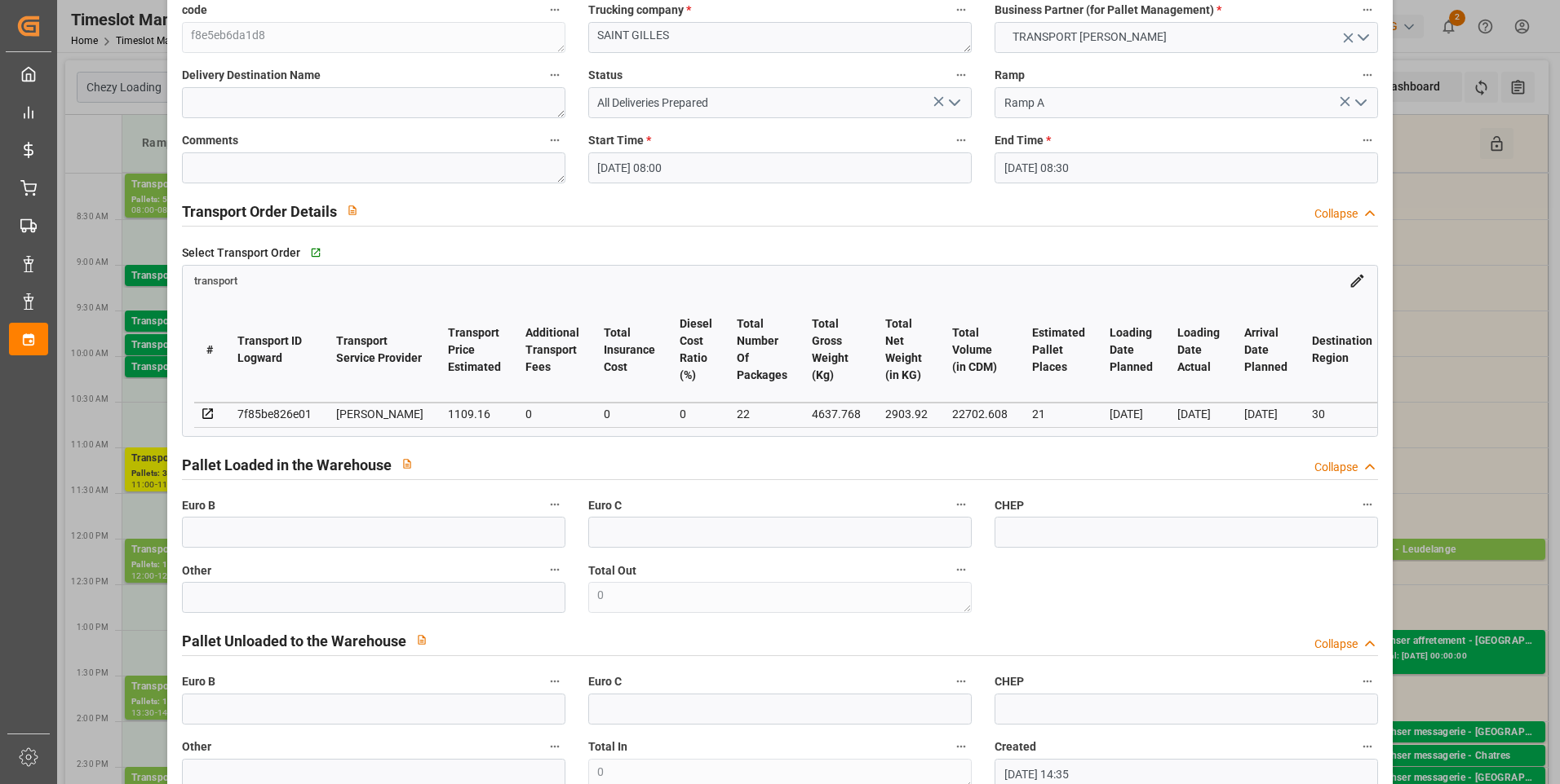
scroll to position [0, 0]
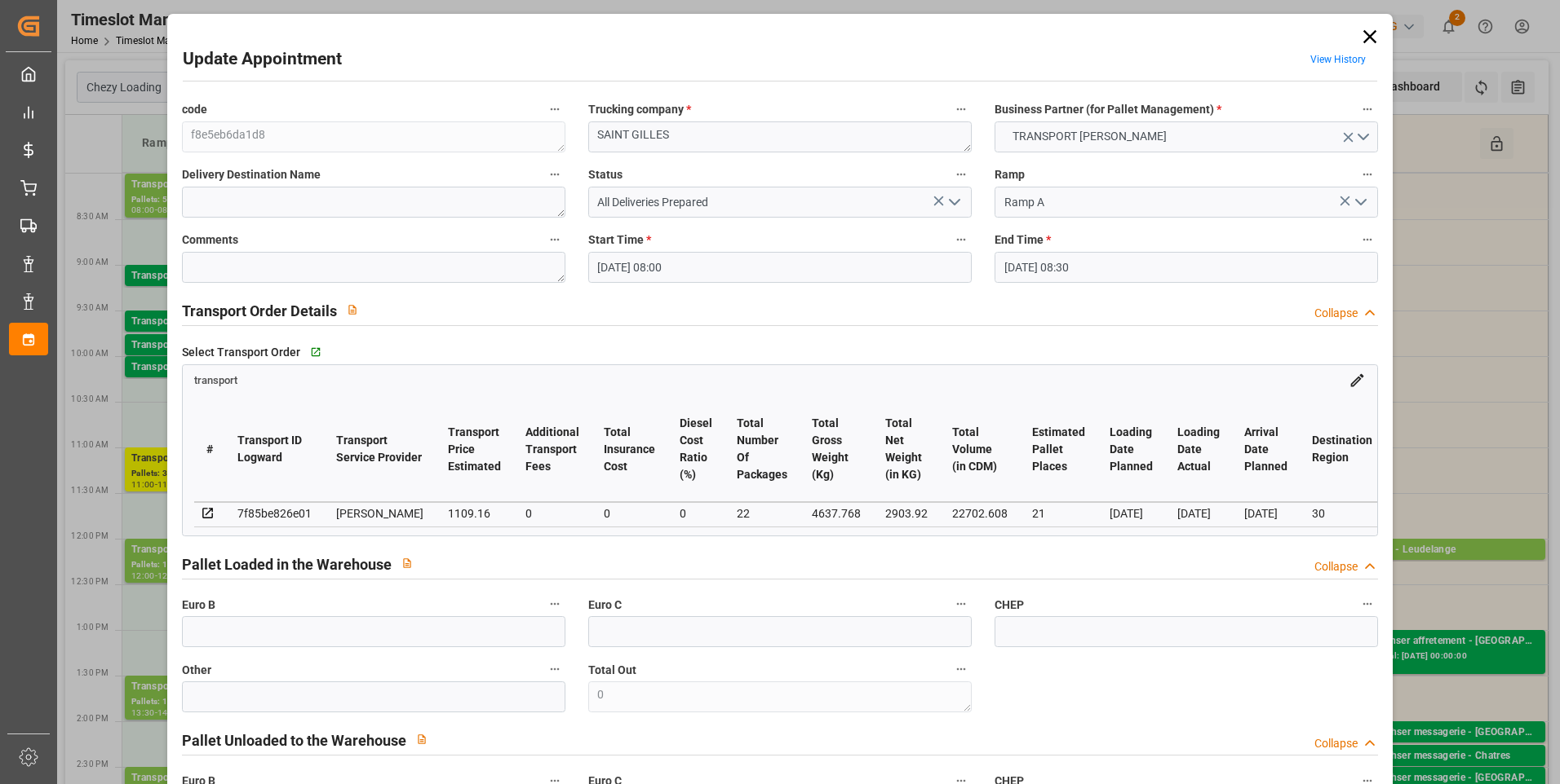
click at [951, 202] on icon "open menu" at bounding box center [955, 203] width 20 height 20
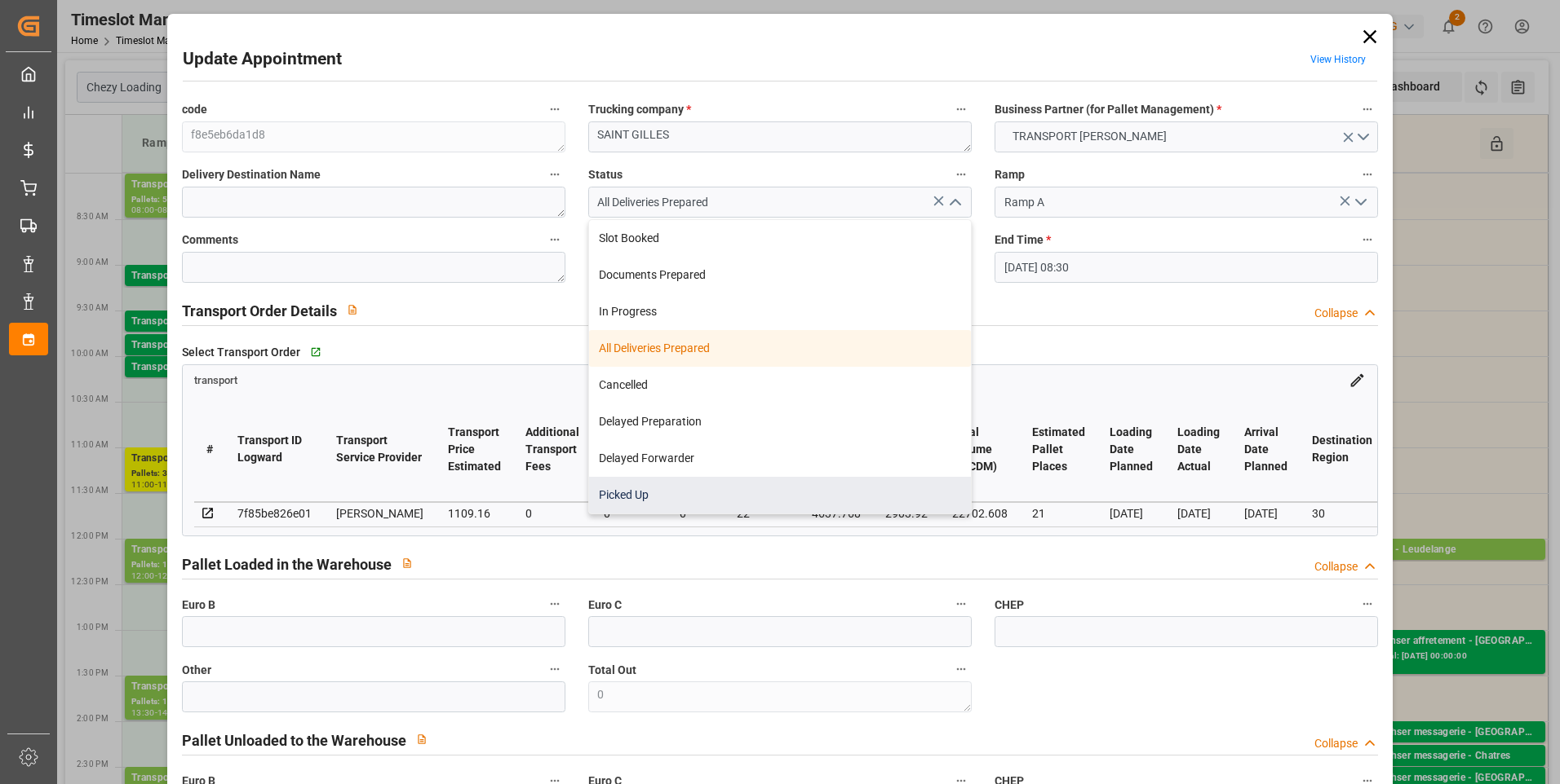
click at [602, 503] on div "Picked Up" at bounding box center [780, 494] width 382 height 37
type input "Picked Up"
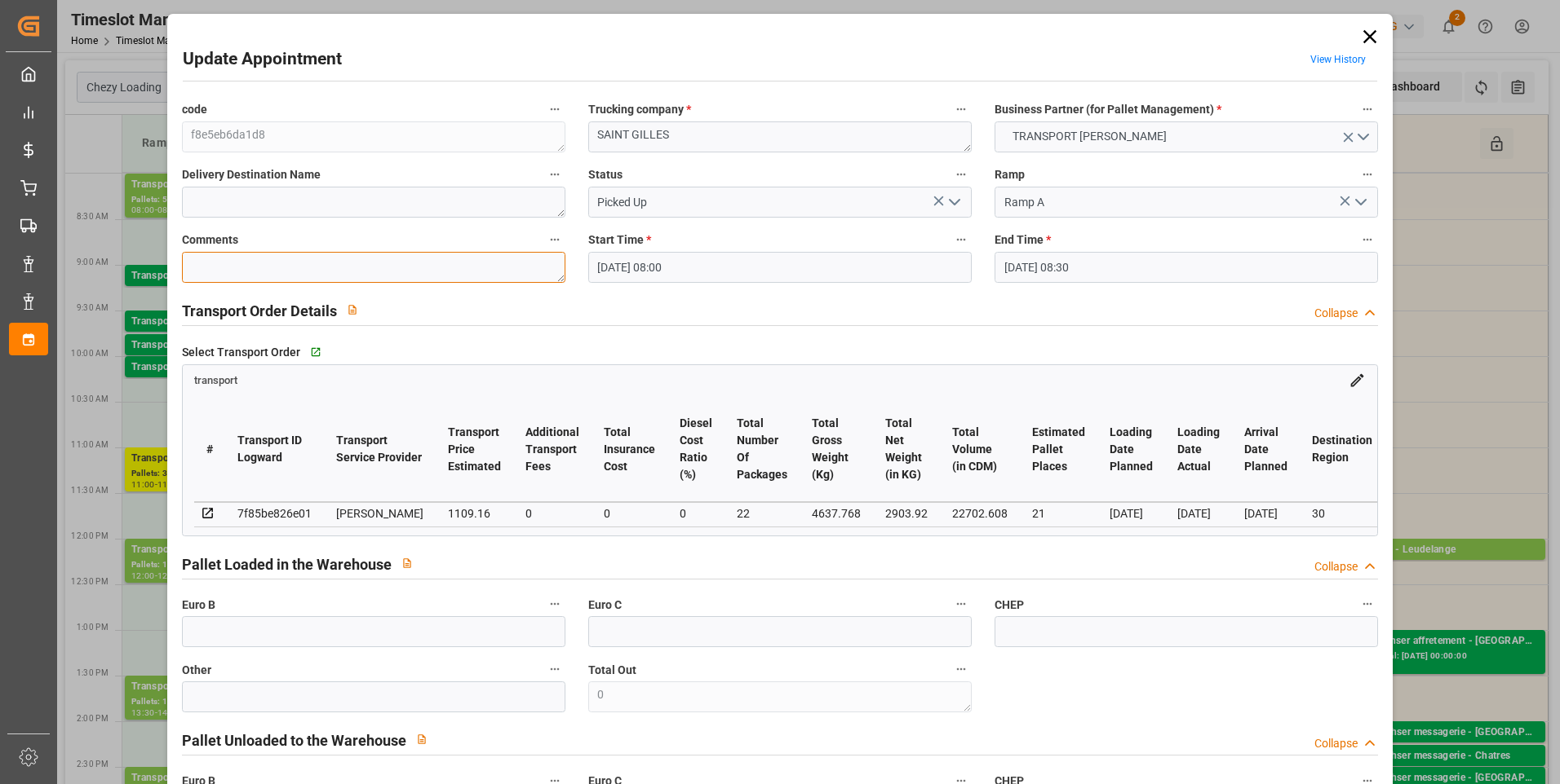
click at [249, 267] on textarea at bounding box center [374, 267] width 384 height 31
type textarea "AP 21"
click at [313, 647] on input "text" at bounding box center [374, 631] width 384 height 31
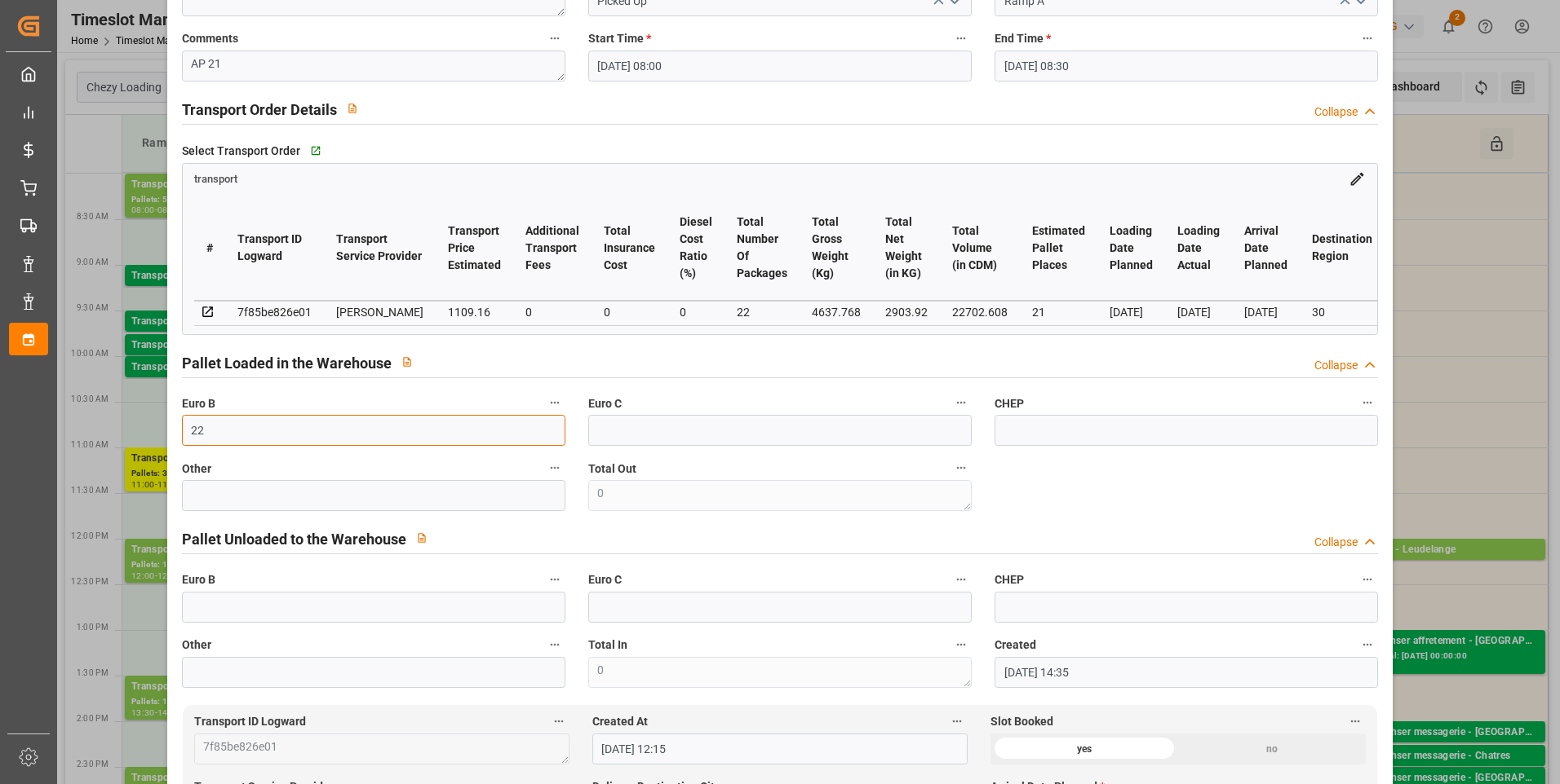
scroll to position [570, 0]
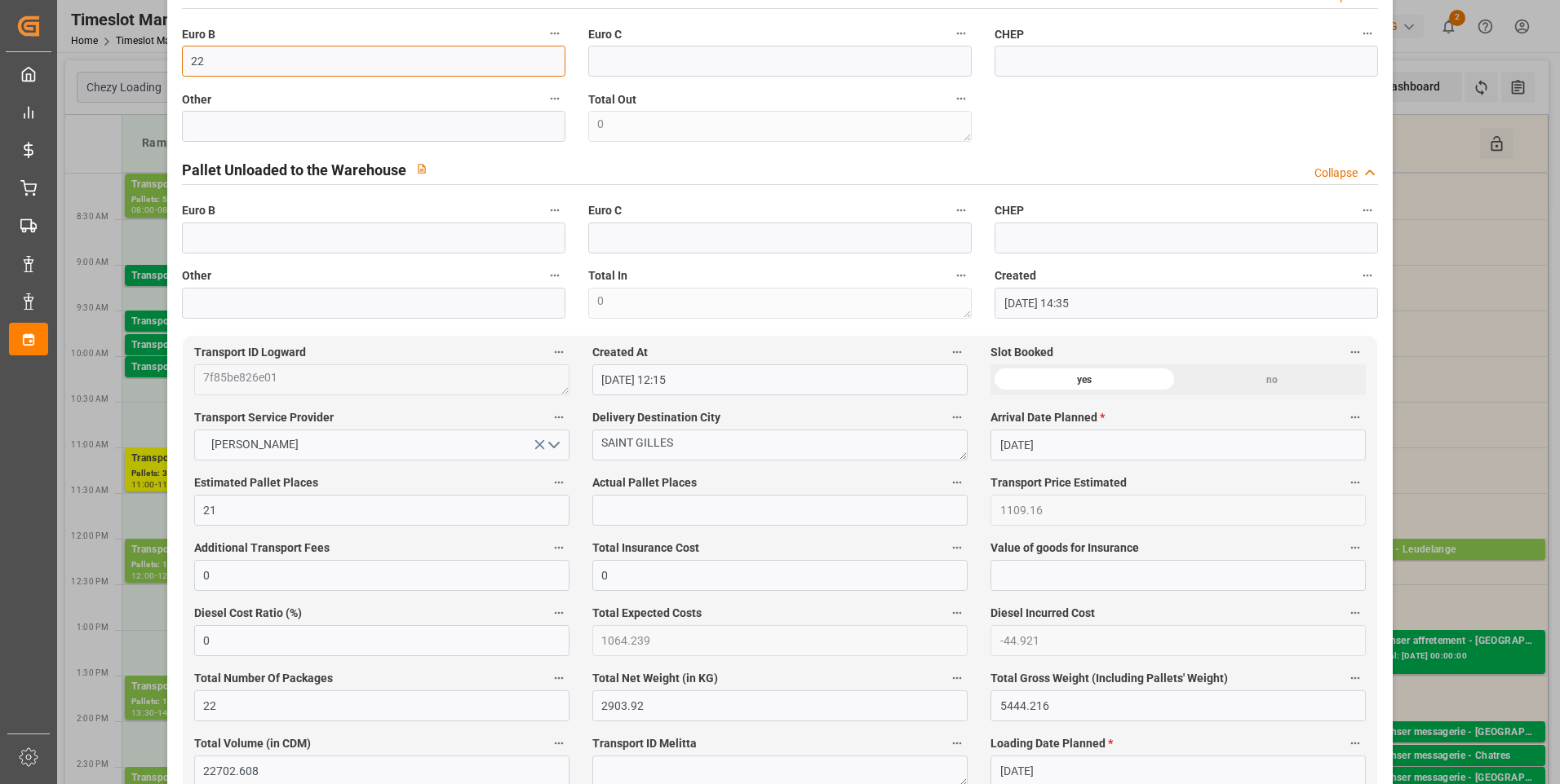
type input "22"
click at [639, 507] on input "text" at bounding box center [780, 510] width 375 height 31
type input "21"
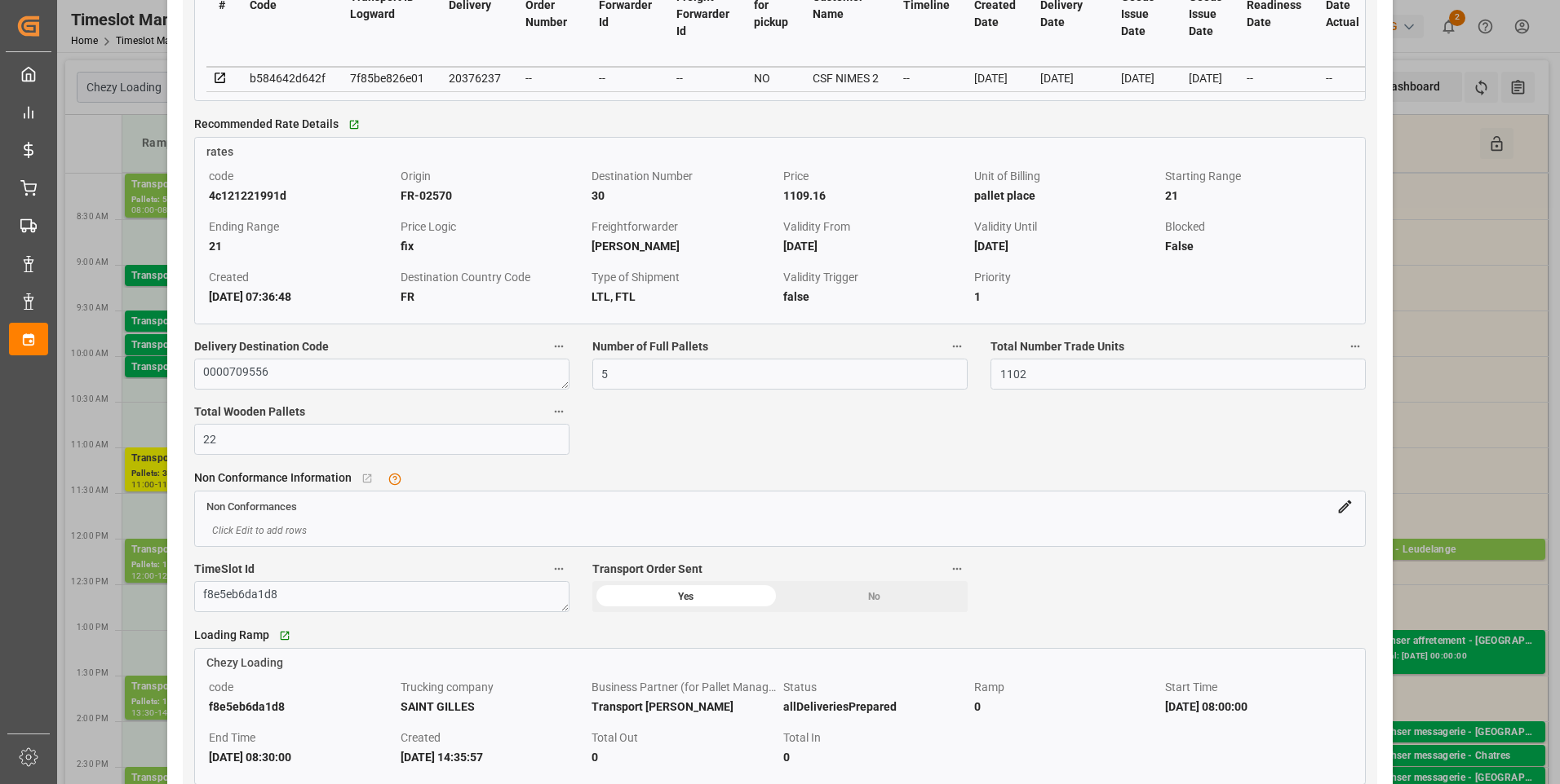
scroll to position [1549, 0]
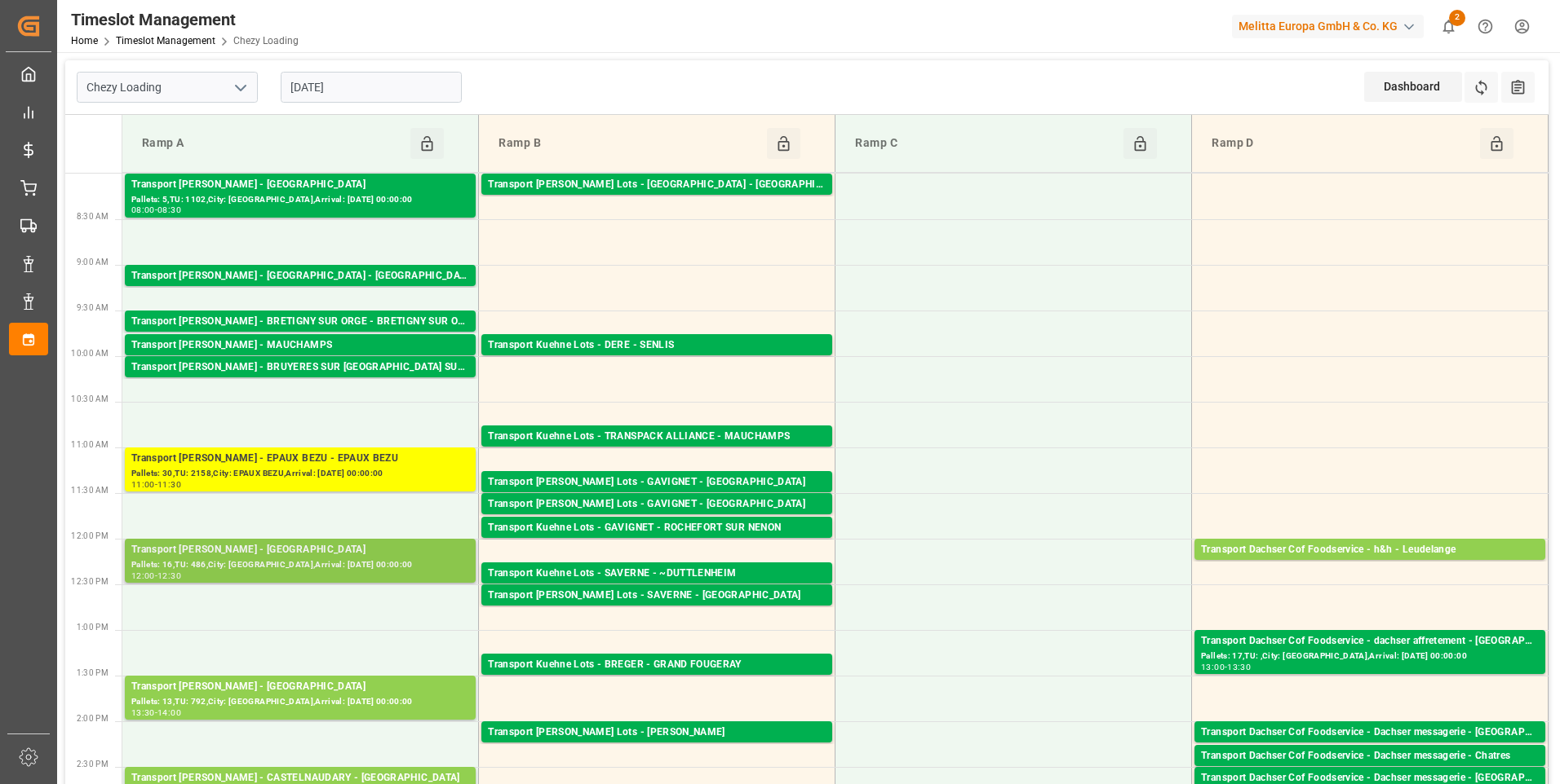
click at [332, 564] on div "Pallets: 16,TU: 486,City: [GEOGRAPHIC_DATA],Arrival: [DATE] 00:00:00" at bounding box center [300, 566] width 337 height 14
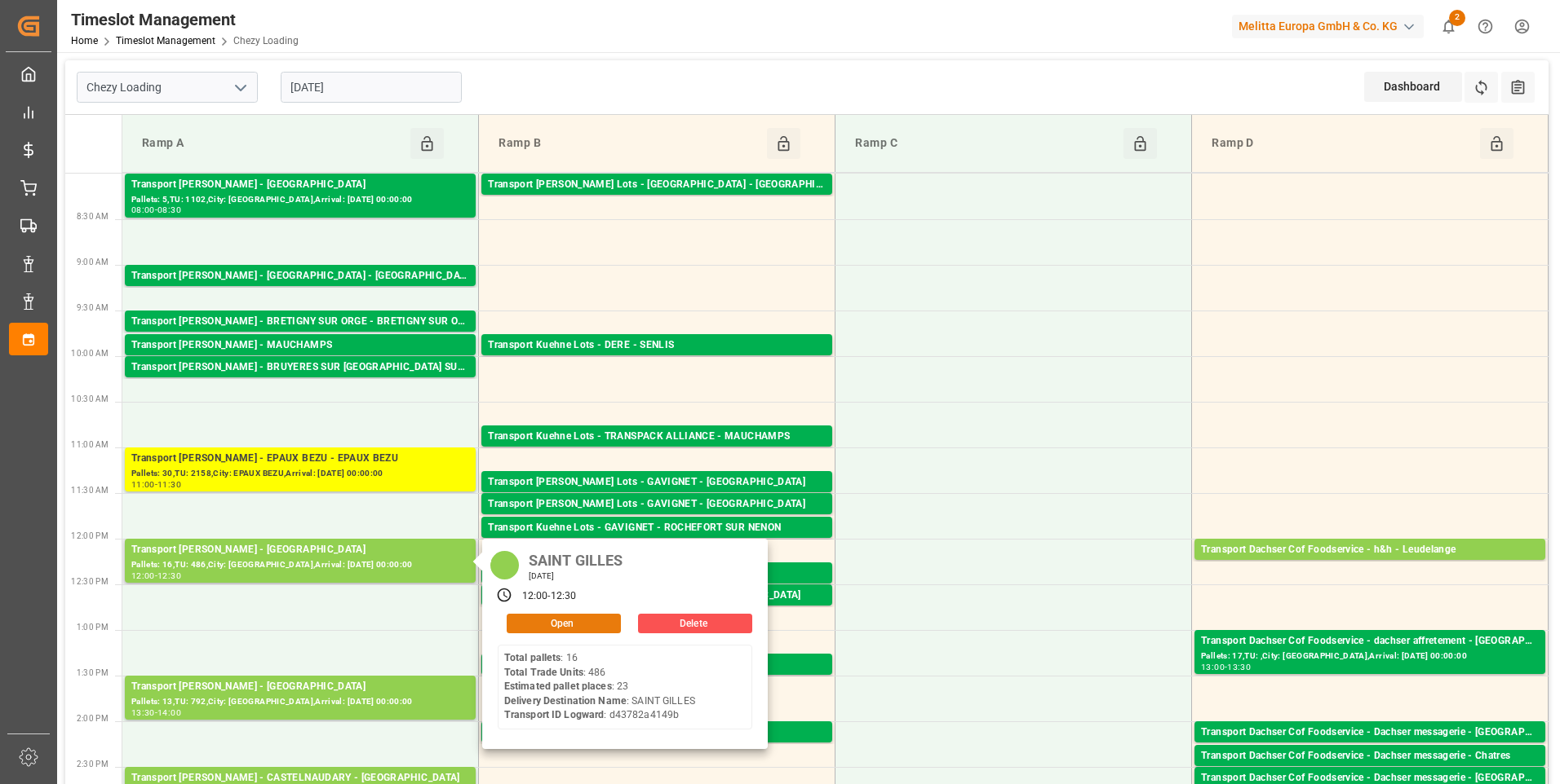
click at [584, 620] on button "Open" at bounding box center [563, 624] width 114 height 20
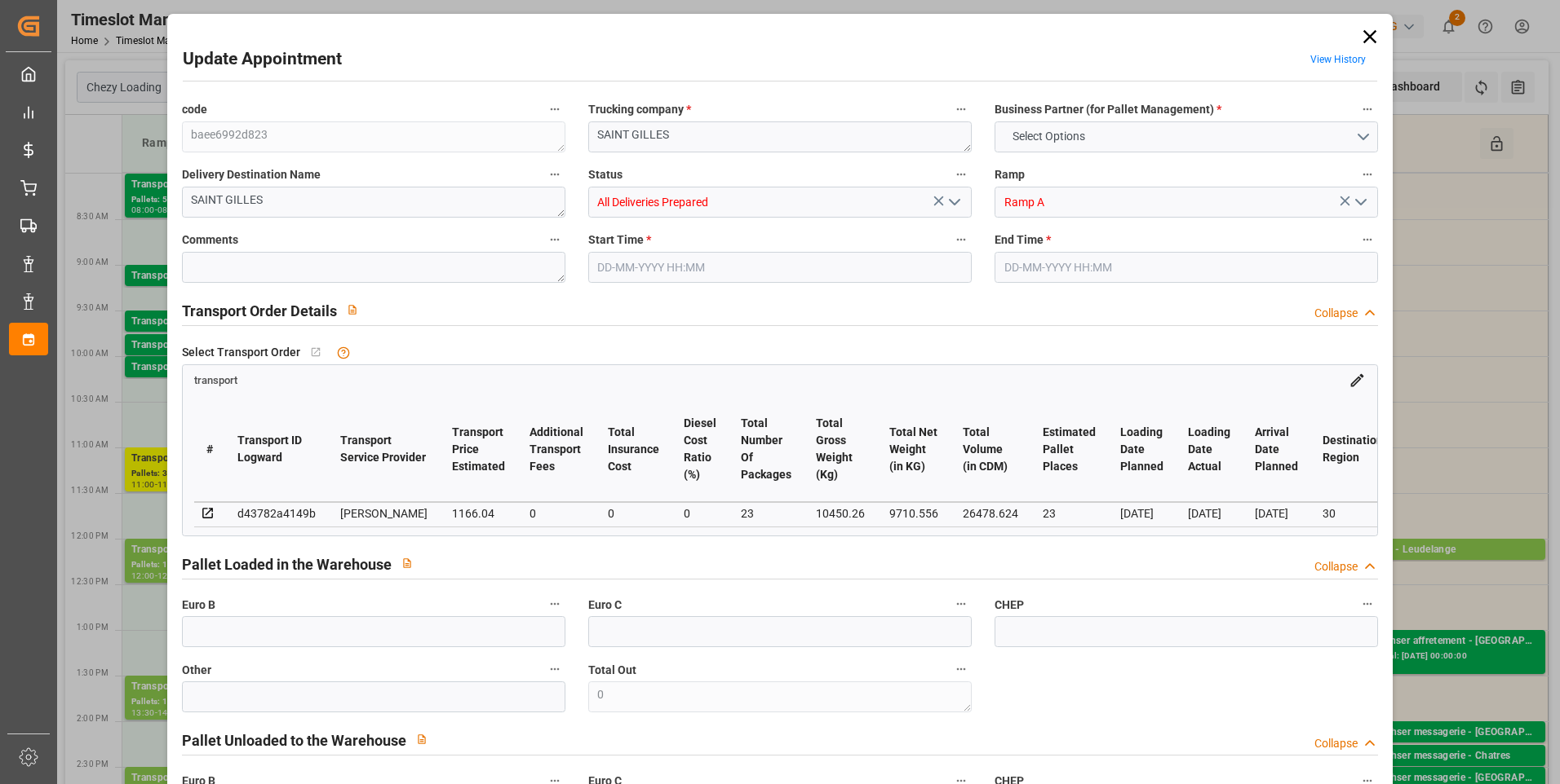
type input "23"
type input "1166.04"
type input "0"
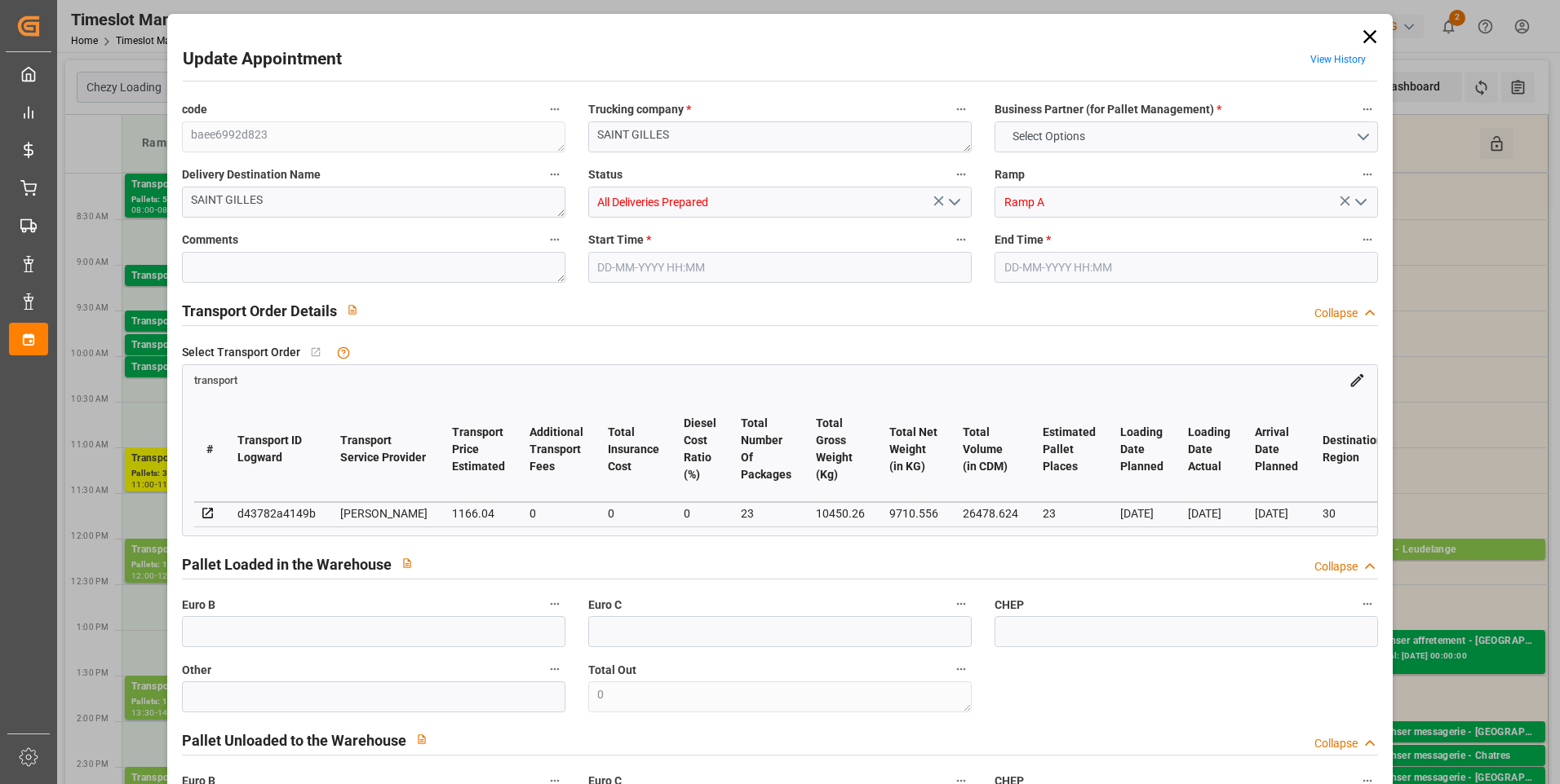
type input "1118.8154"
type input "-47.2246"
type input "23"
type input "9710.556"
type input "11515.6"
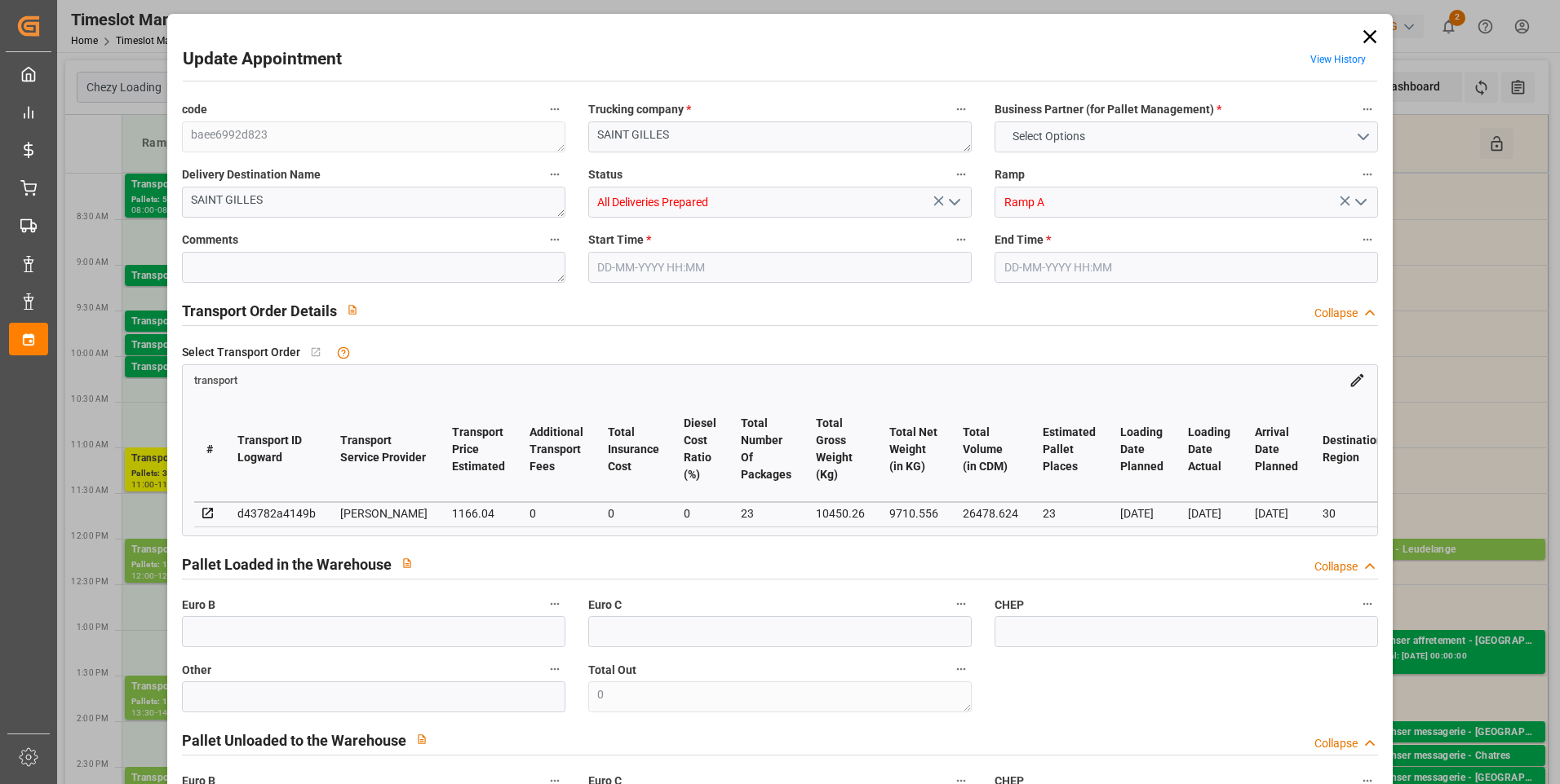
type input "26478.624"
type input "30"
type input "16"
type input "486"
type input "23"
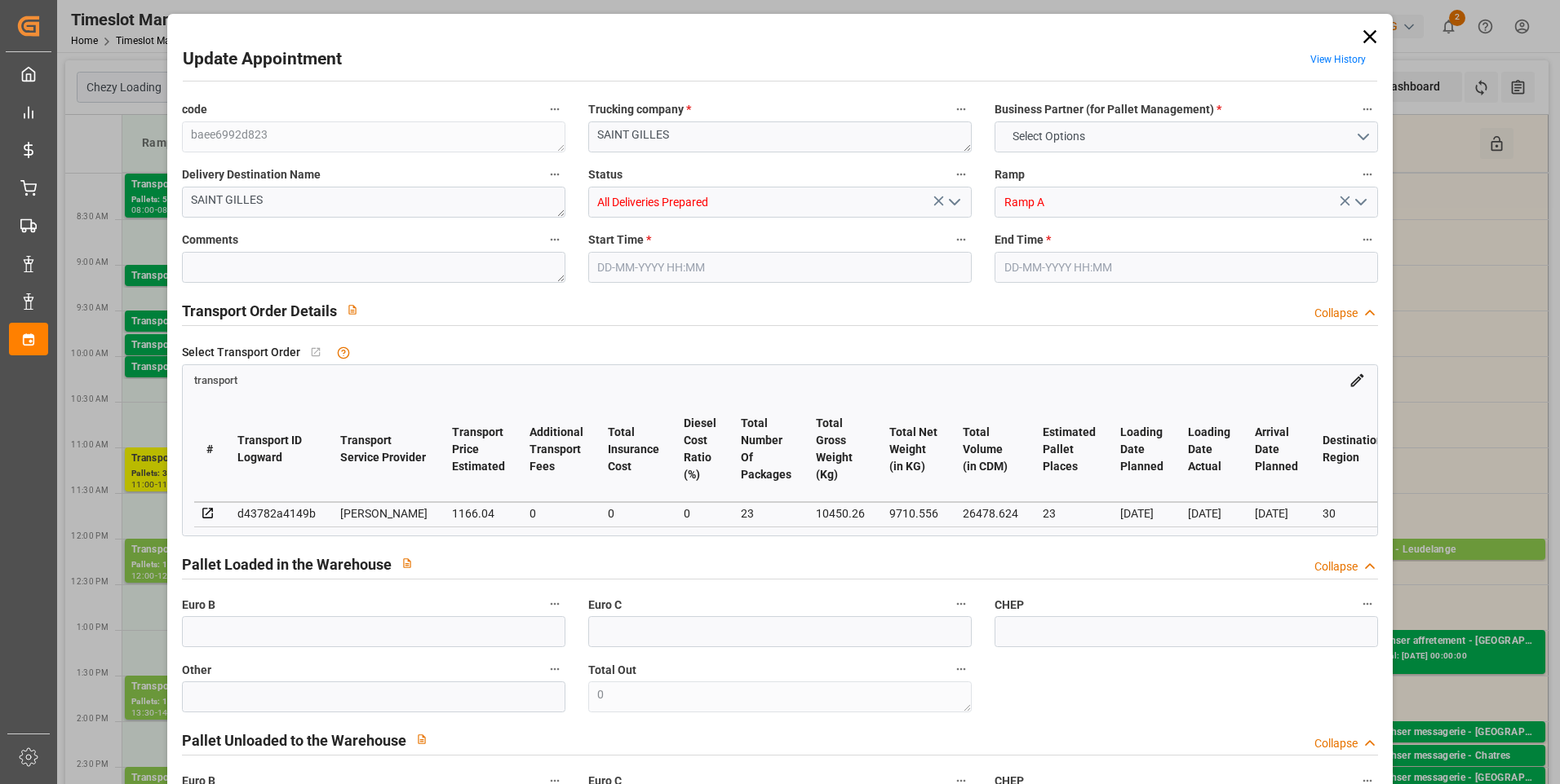
type input "101"
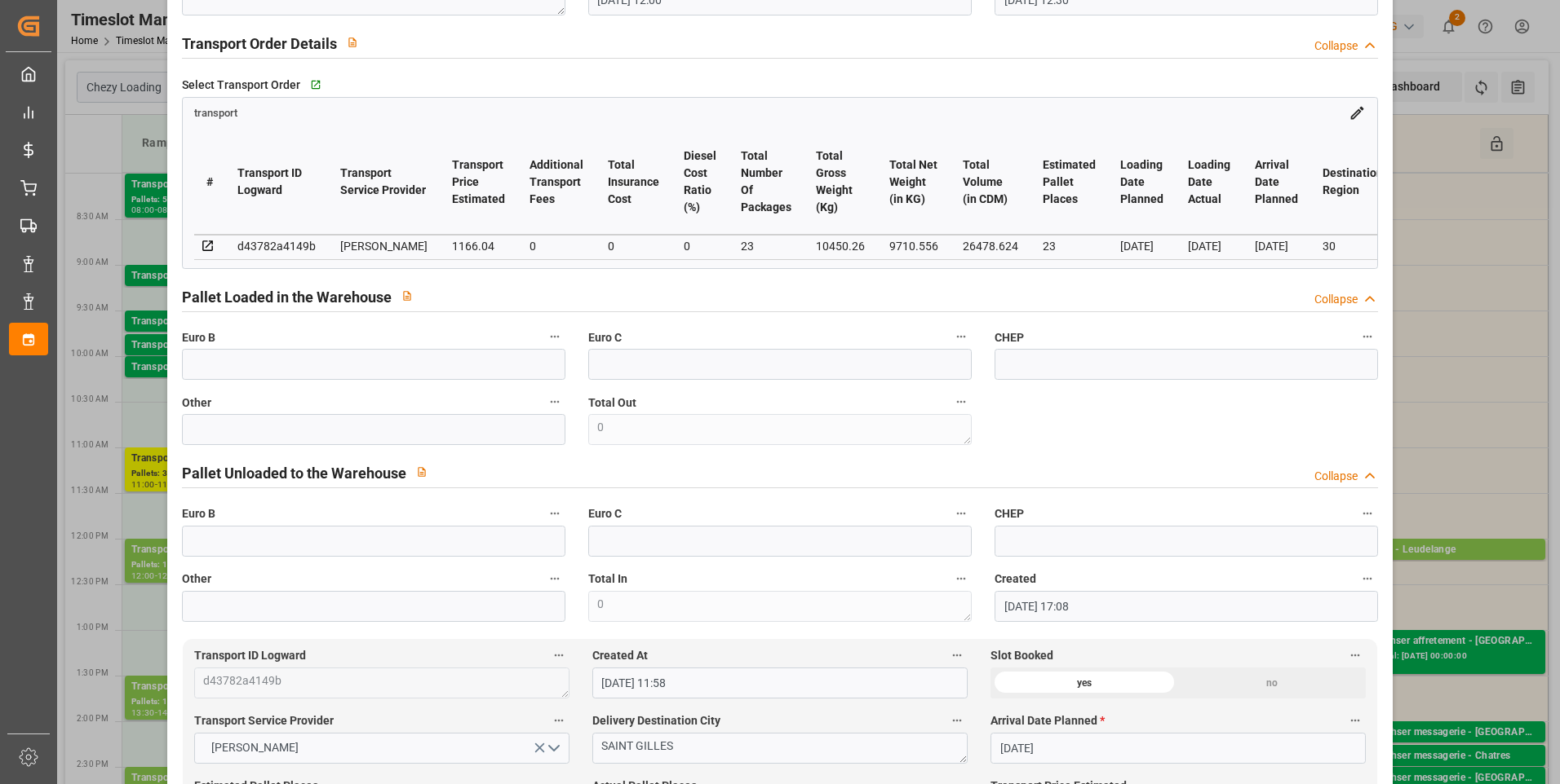
scroll to position [0, 0]
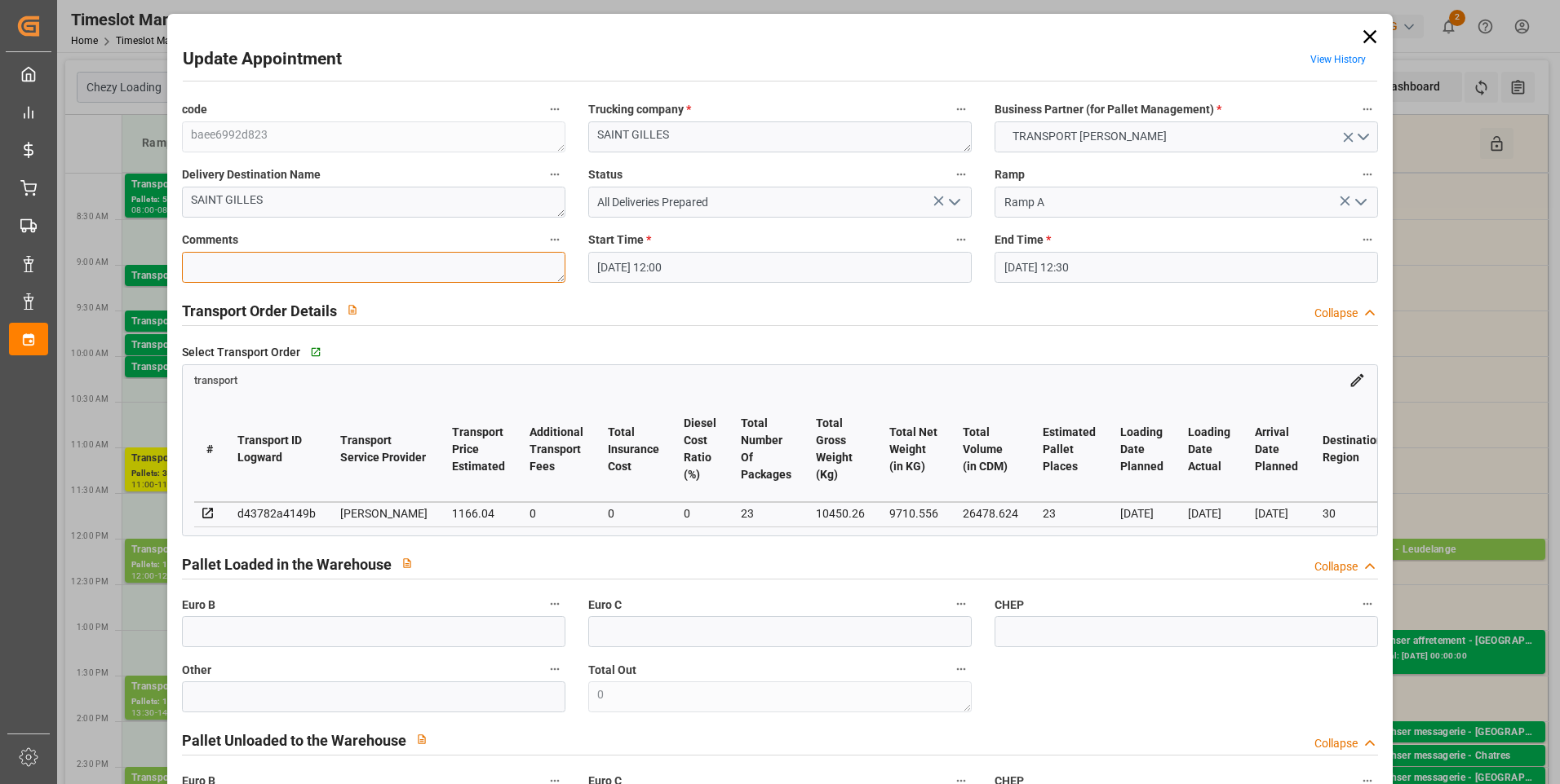
click at [228, 266] on textarea at bounding box center [374, 267] width 384 height 31
click at [220, 266] on textarea "LUDO23" at bounding box center [374, 267] width 384 height 31
click at [269, 635] on input "text" at bounding box center [374, 631] width 384 height 31
click at [333, 638] on input "text" at bounding box center [374, 631] width 384 height 31
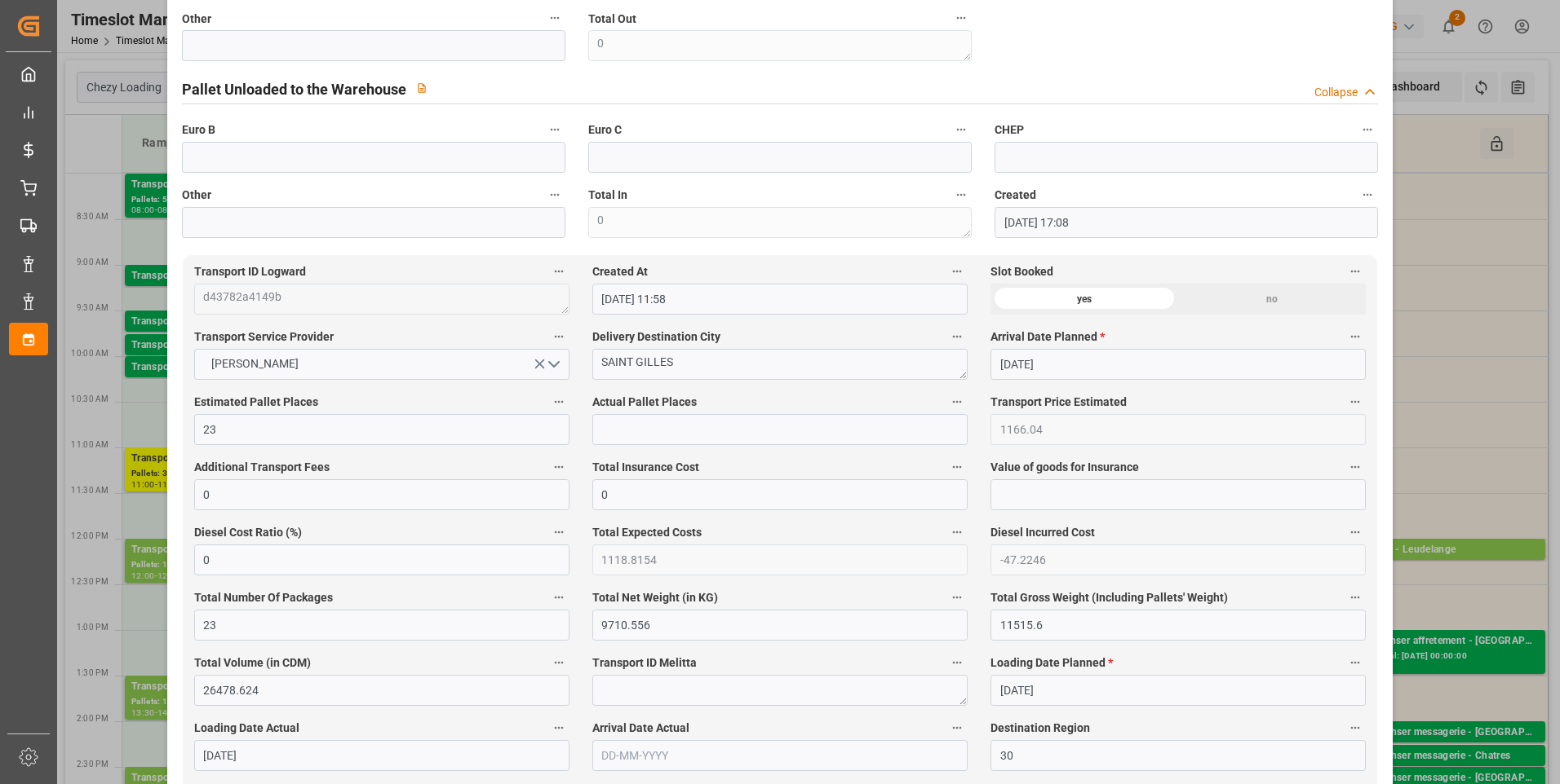
scroll to position [653, 0]
drag, startPoint x: 622, startPoint y: 437, endPoint x: 578, endPoint y: 417, distance: 48.3
click at [622, 437] on input "text" at bounding box center [780, 428] width 375 height 31
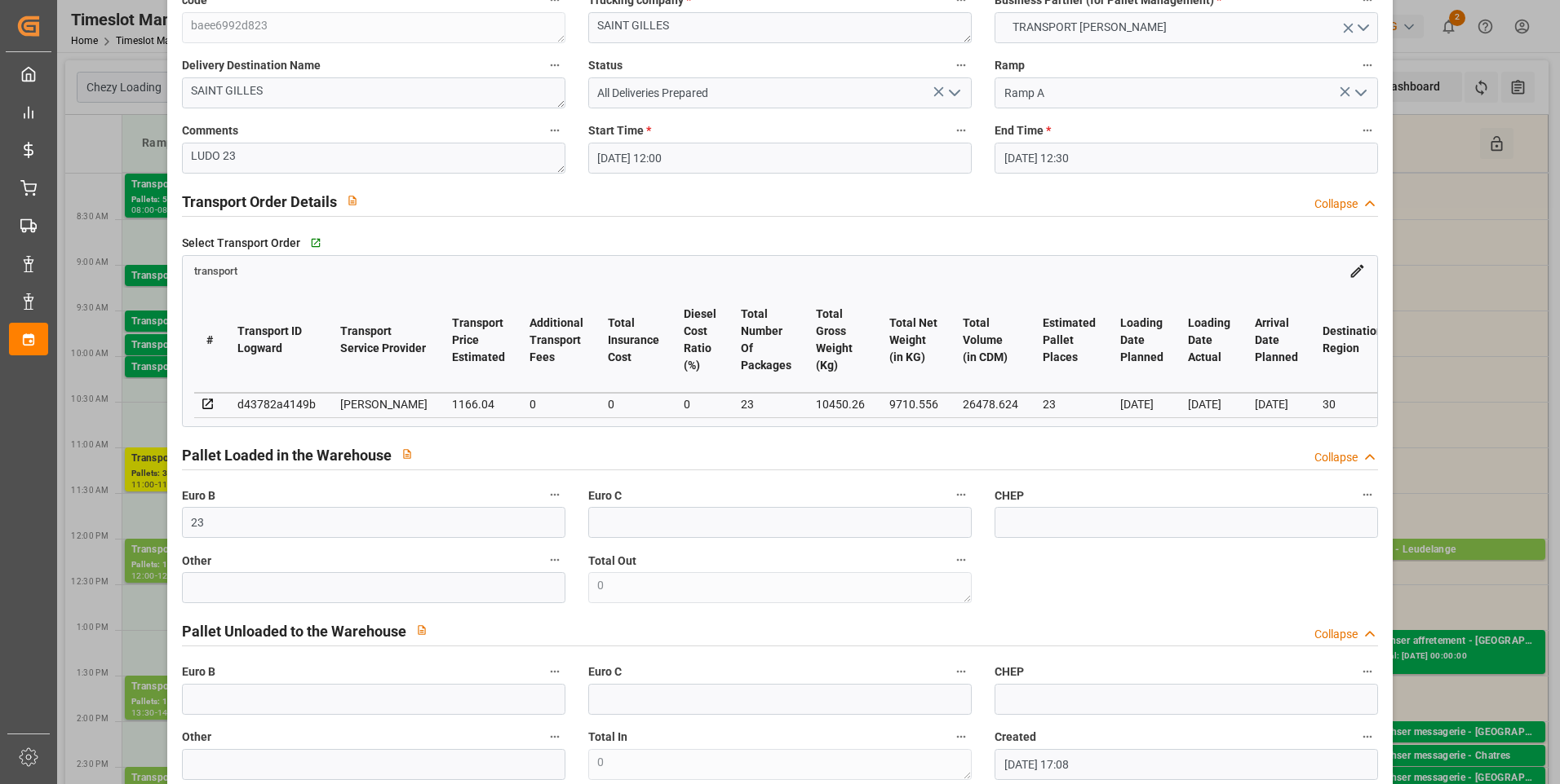
scroll to position [0, 0]
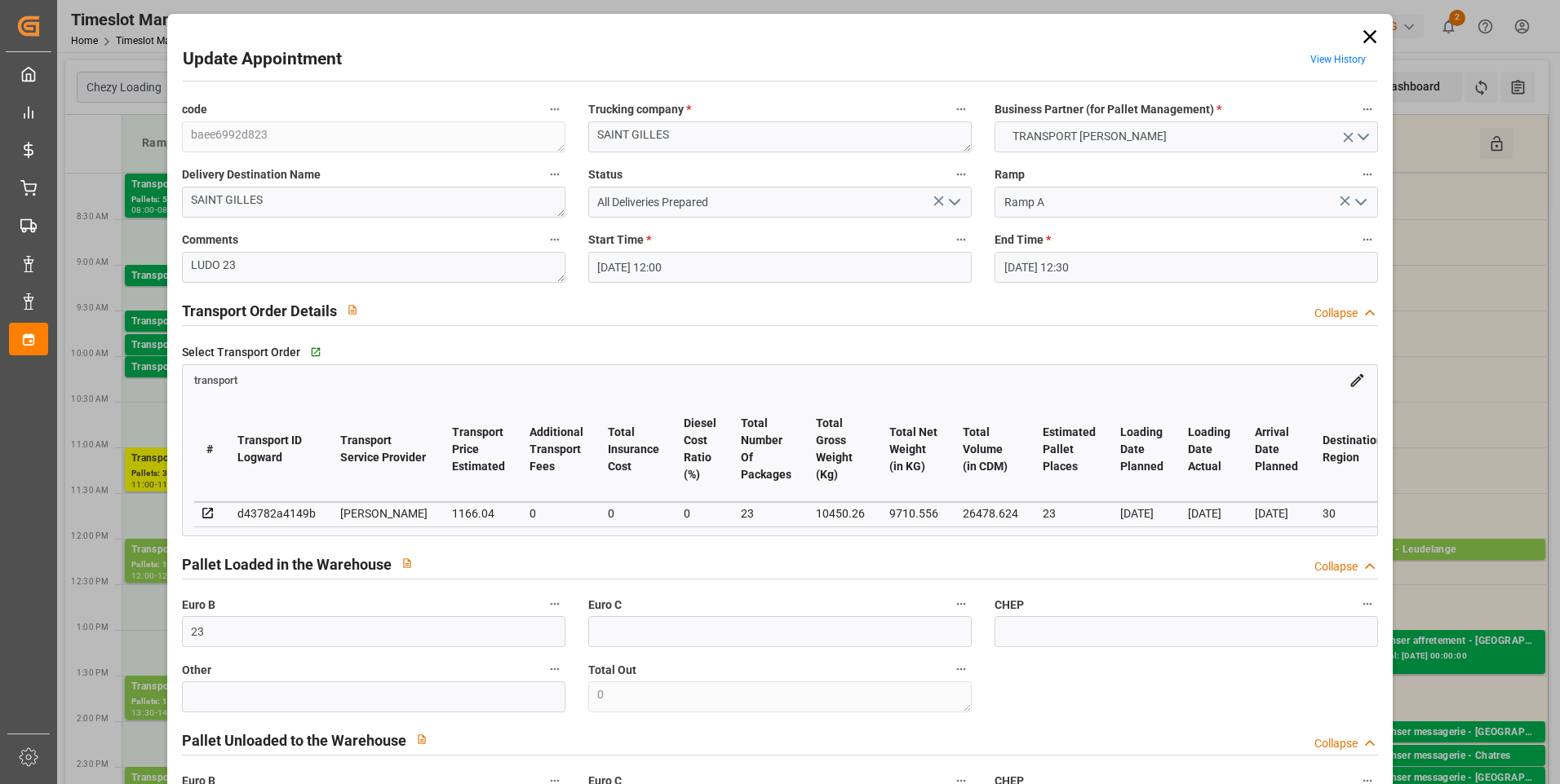
click at [945, 206] on icon "open menu" at bounding box center [955, 203] width 20 height 20
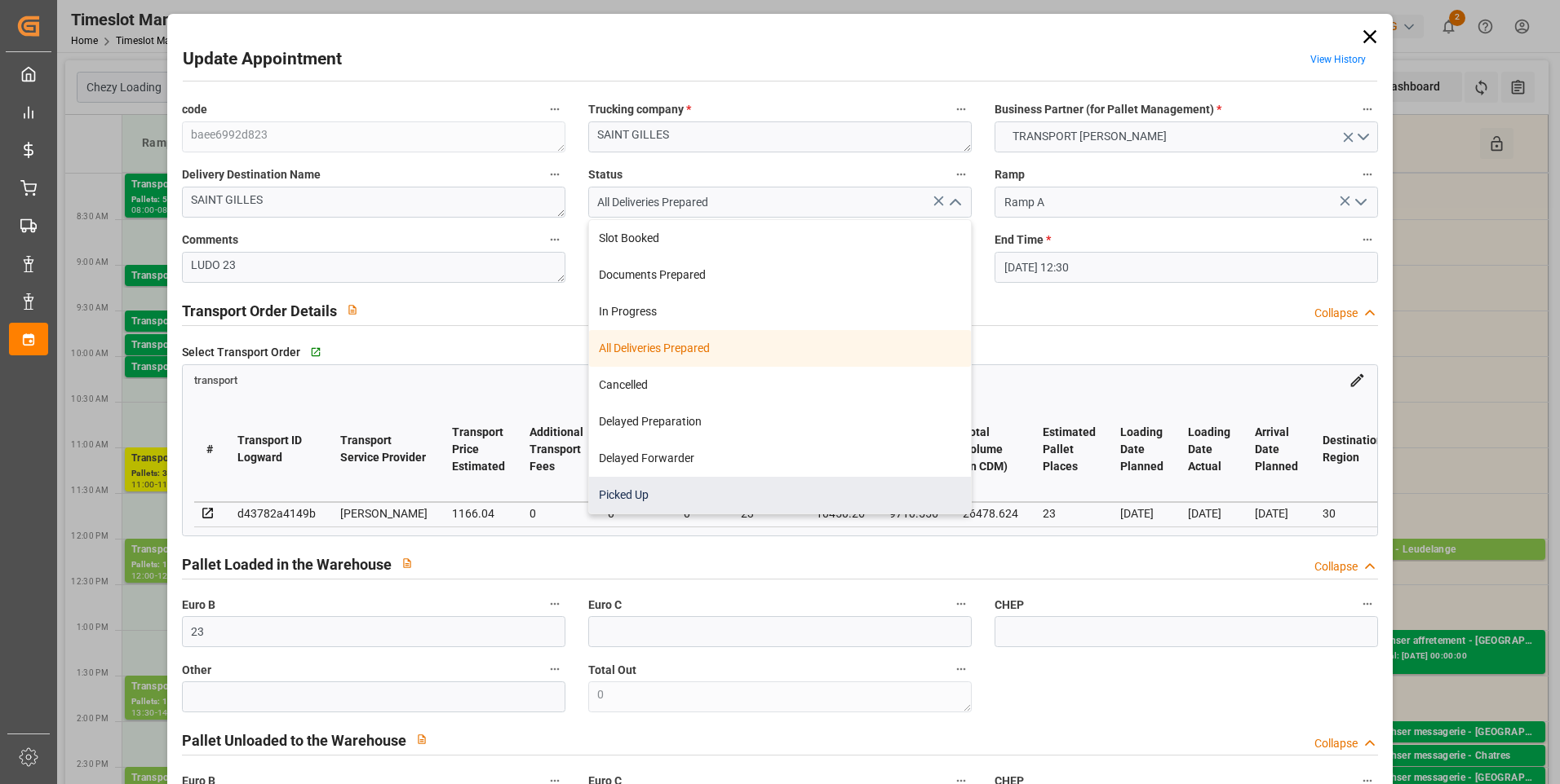
click at [629, 488] on div "Picked Up" at bounding box center [780, 494] width 382 height 37
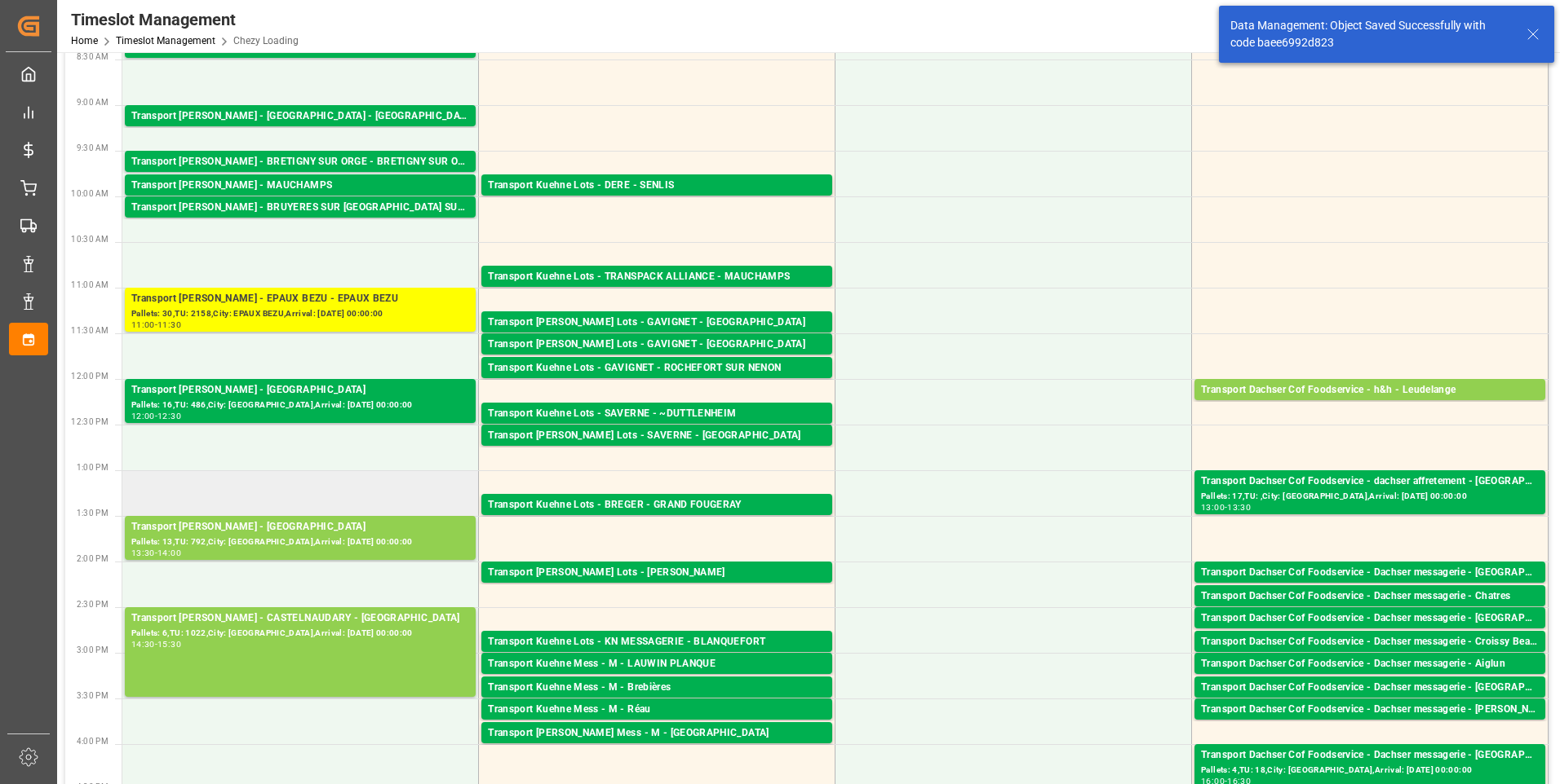
scroll to position [163, 0]
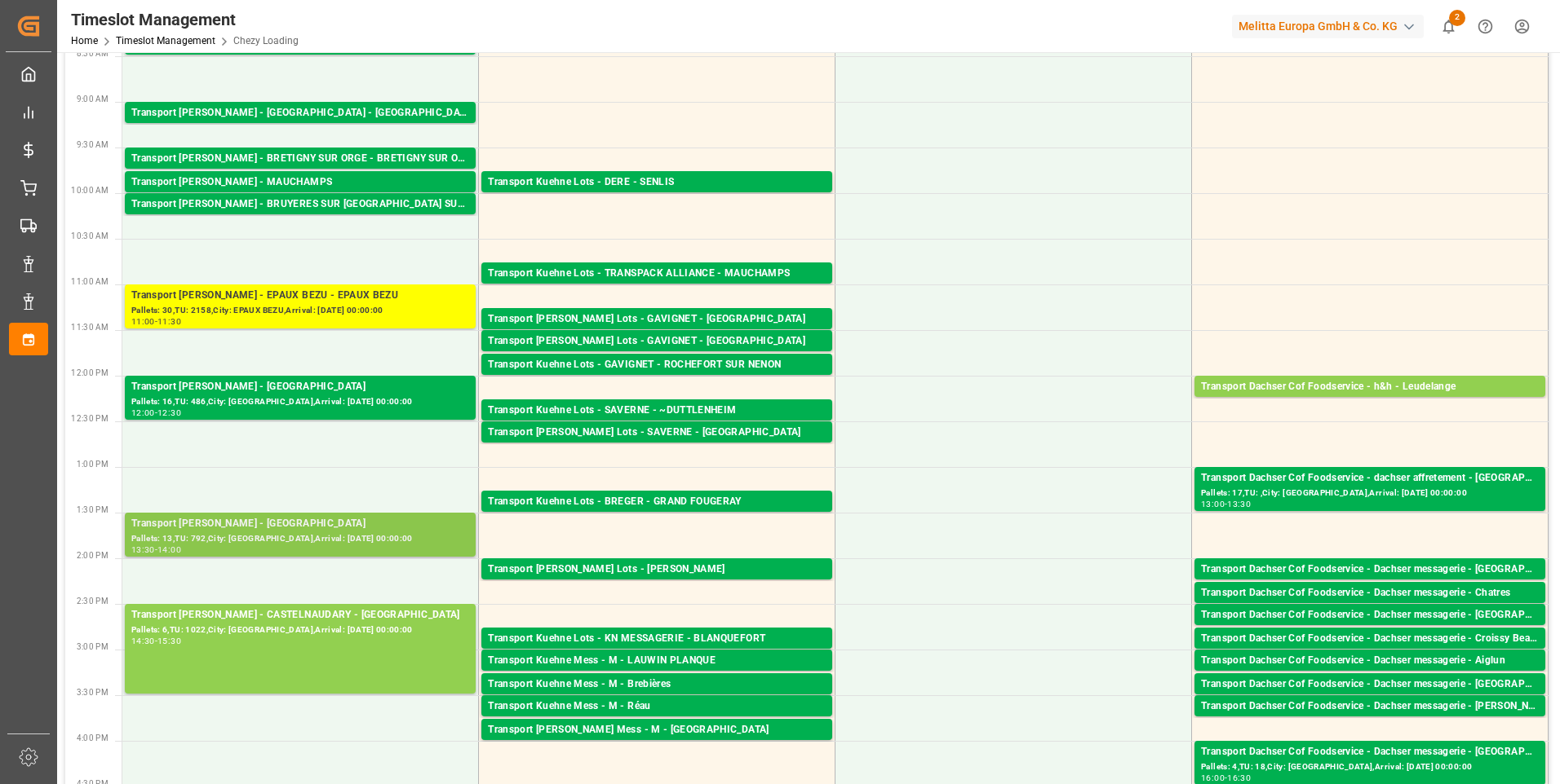
click at [357, 518] on div "Transport [PERSON_NAME] - [GEOGRAPHIC_DATA]" at bounding box center [300, 524] width 337 height 16
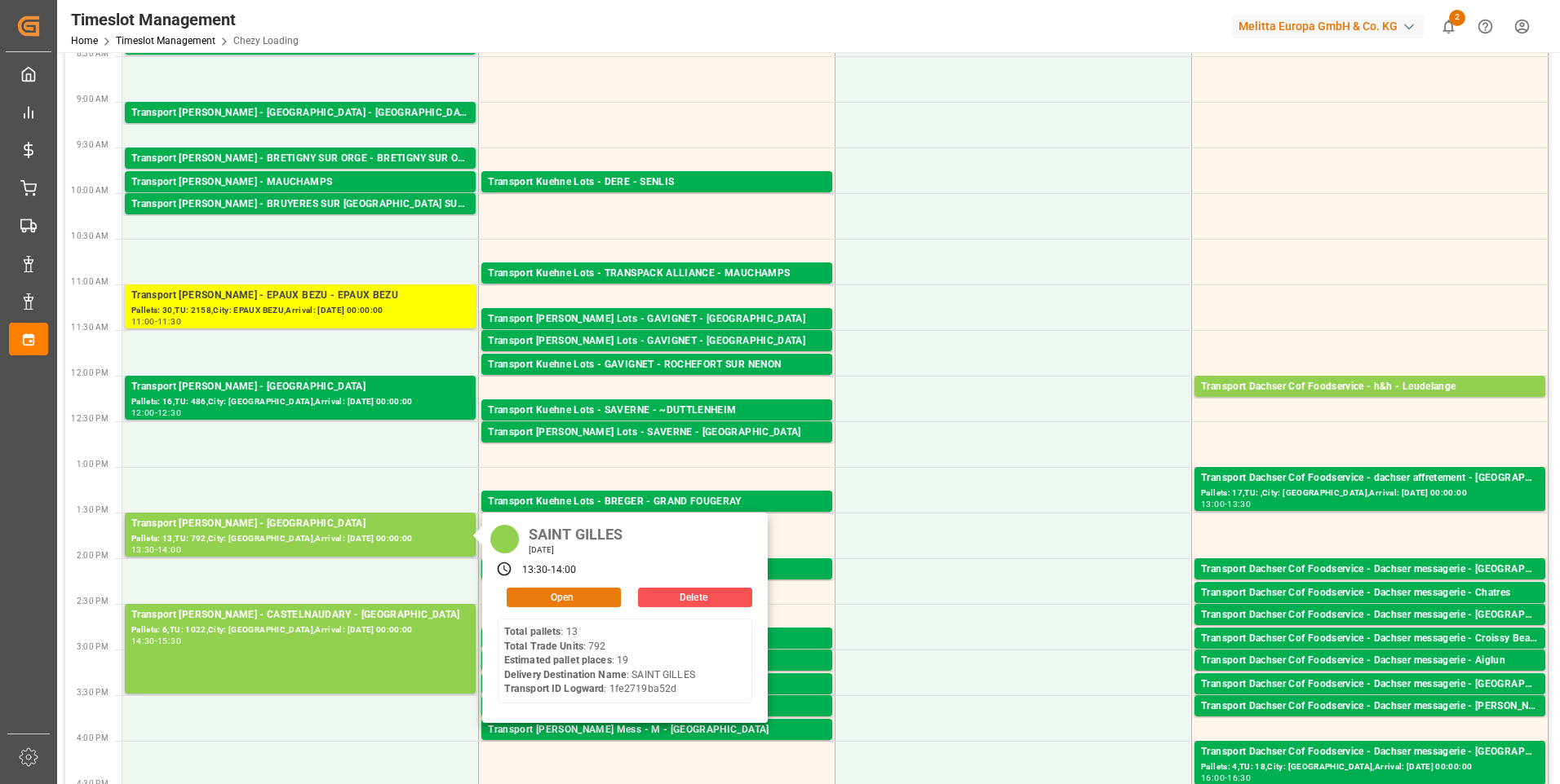
click at [547, 593] on button "Open" at bounding box center [563, 598] width 114 height 20
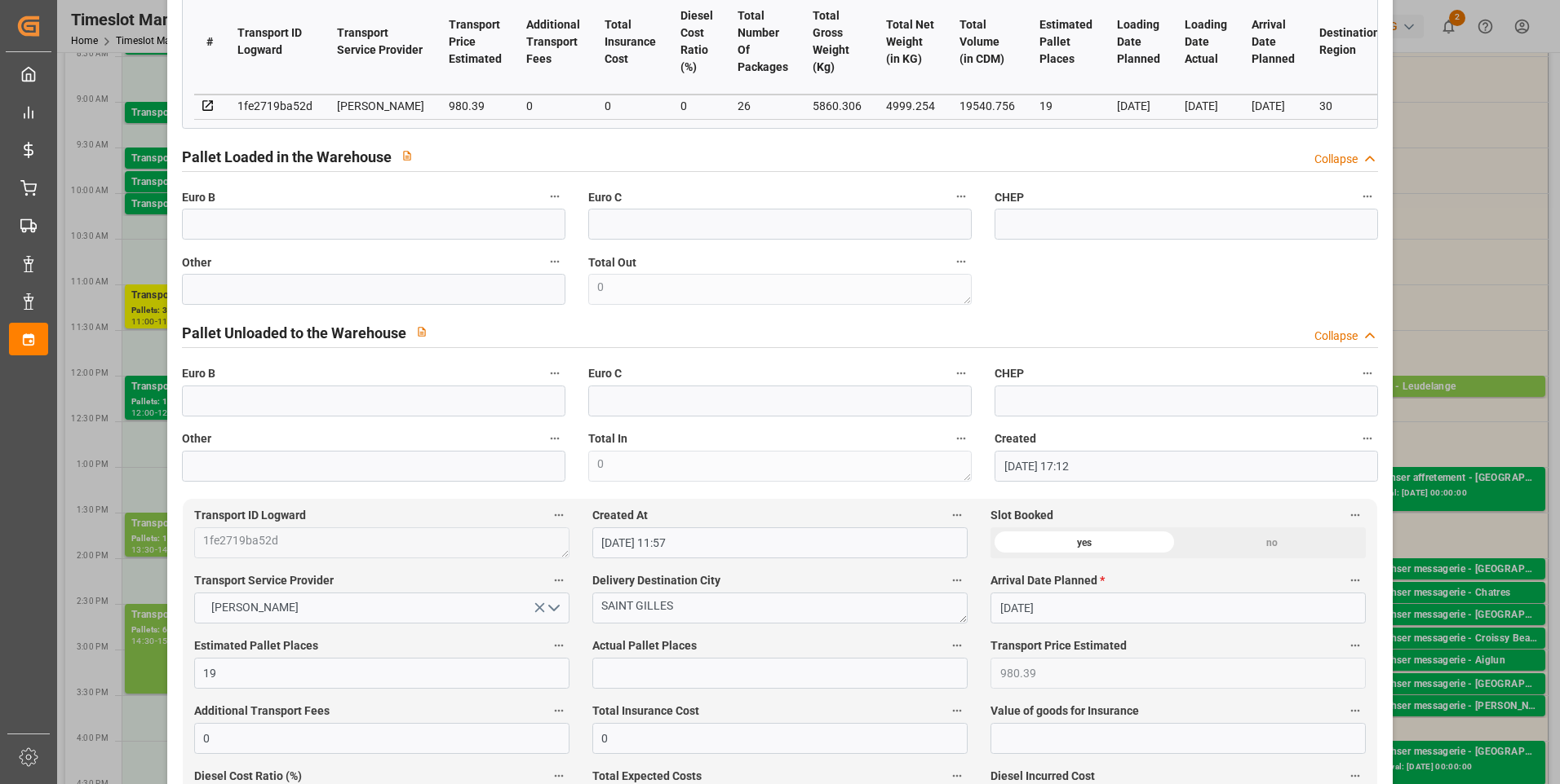
scroll to position [0, 0]
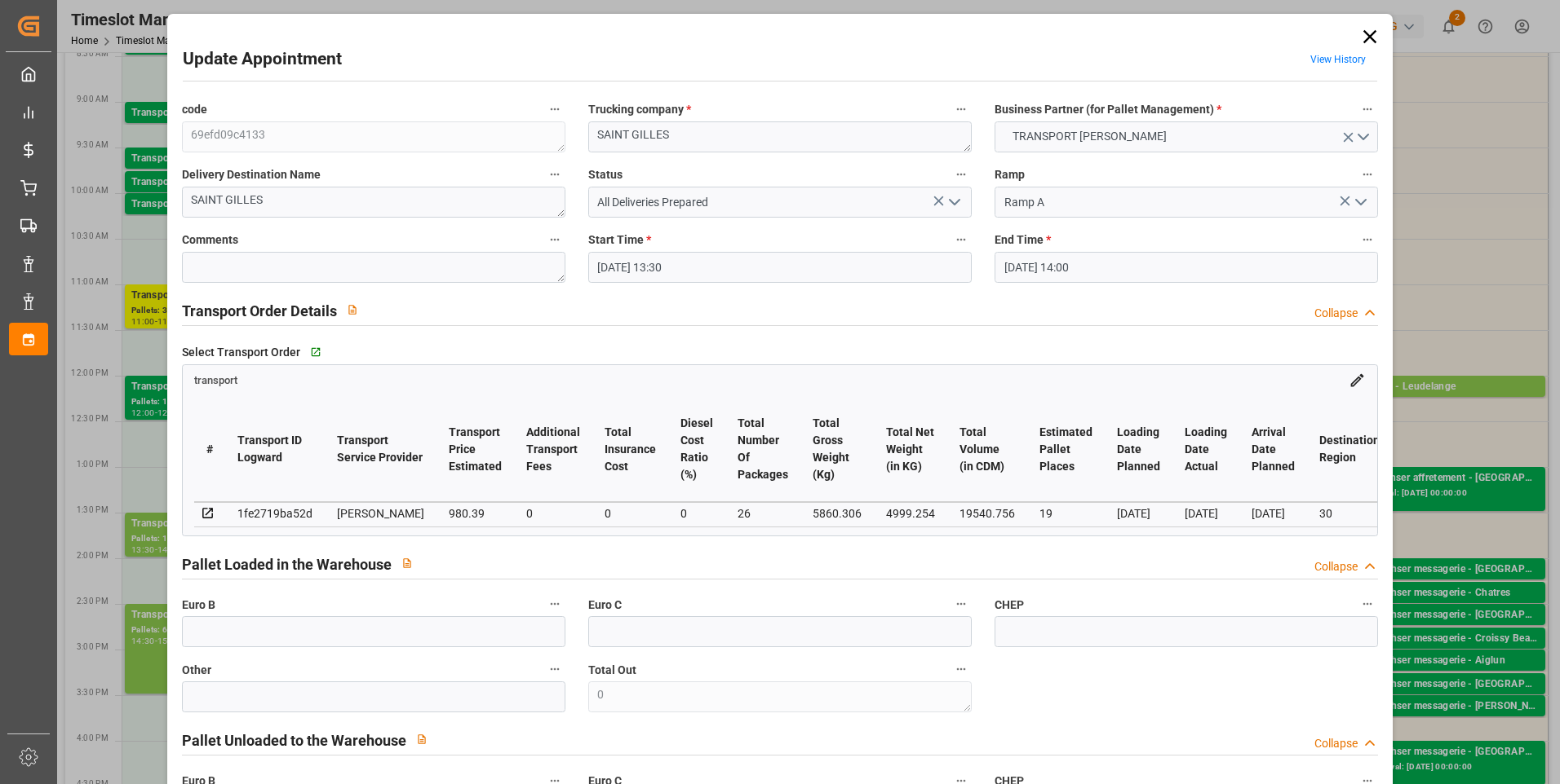
click at [1364, 35] on icon at bounding box center [1369, 37] width 23 height 23
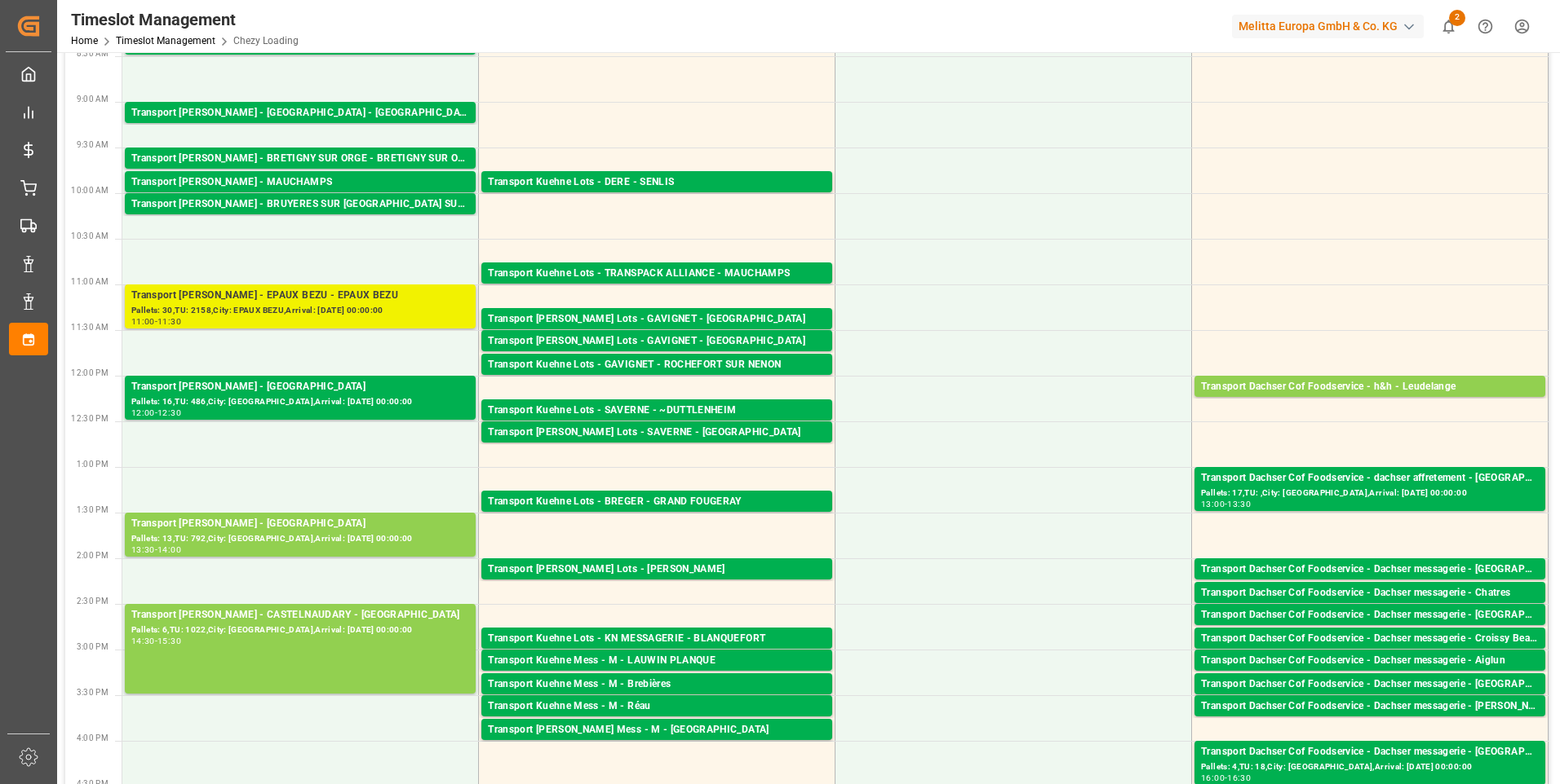
click at [356, 300] on div "Transport [PERSON_NAME] - EPAUX BEZU - EPAUX BEZU" at bounding box center [300, 296] width 337 height 16
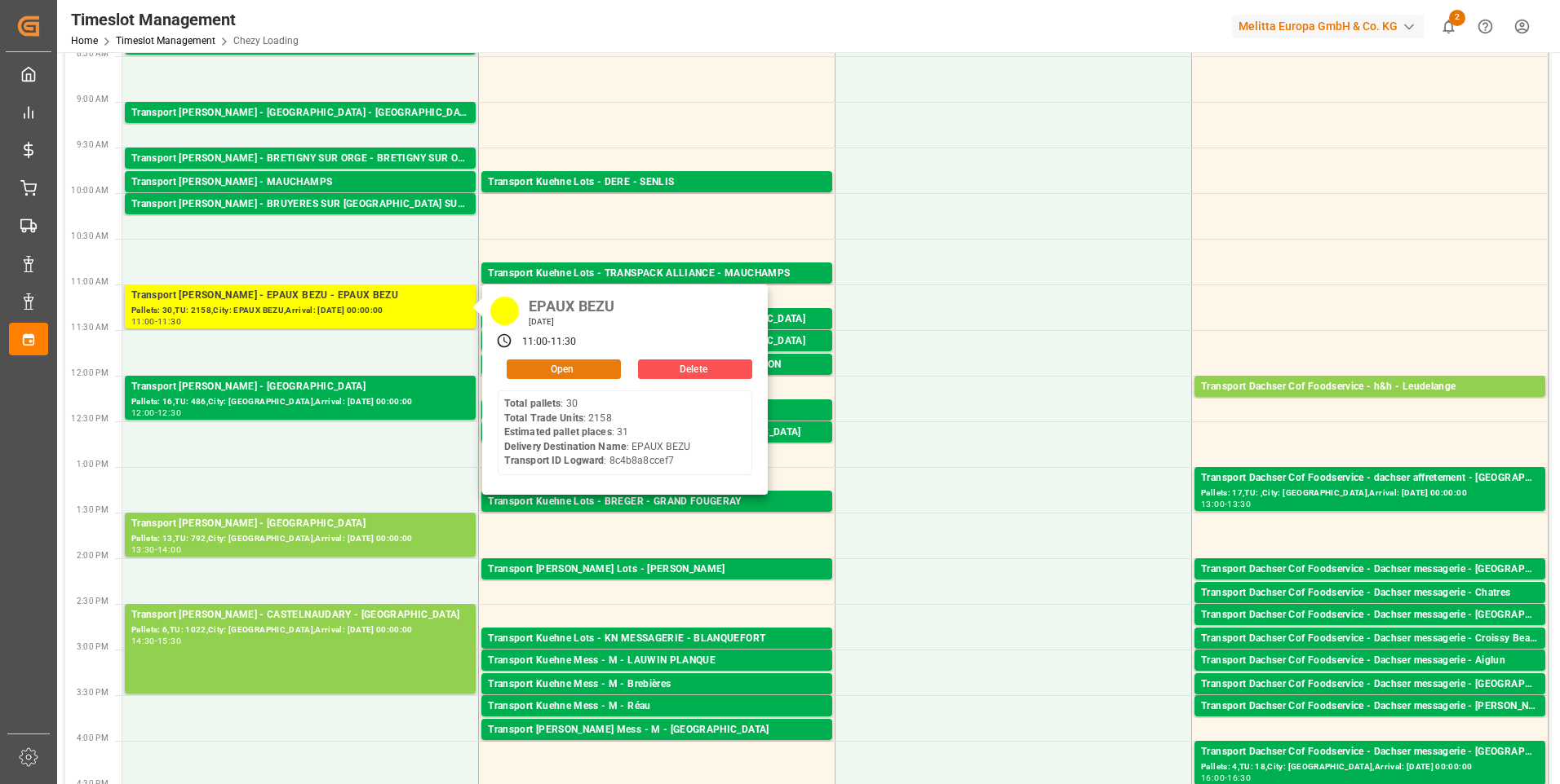
click at [596, 369] on button "Open" at bounding box center [563, 370] width 114 height 20
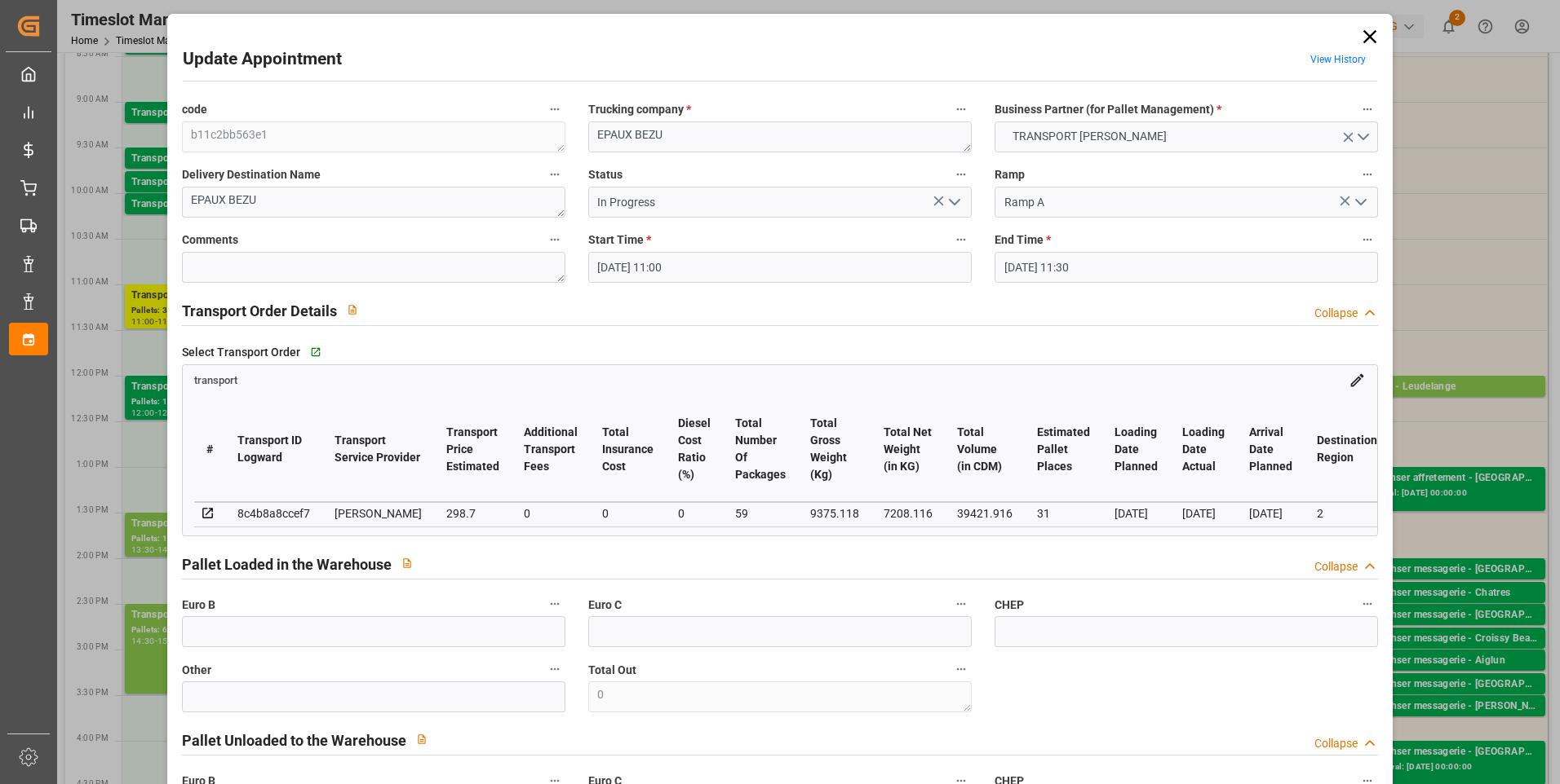
click at [952, 201] on icon "open menu" at bounding box center [955, 203] width 20 height 20
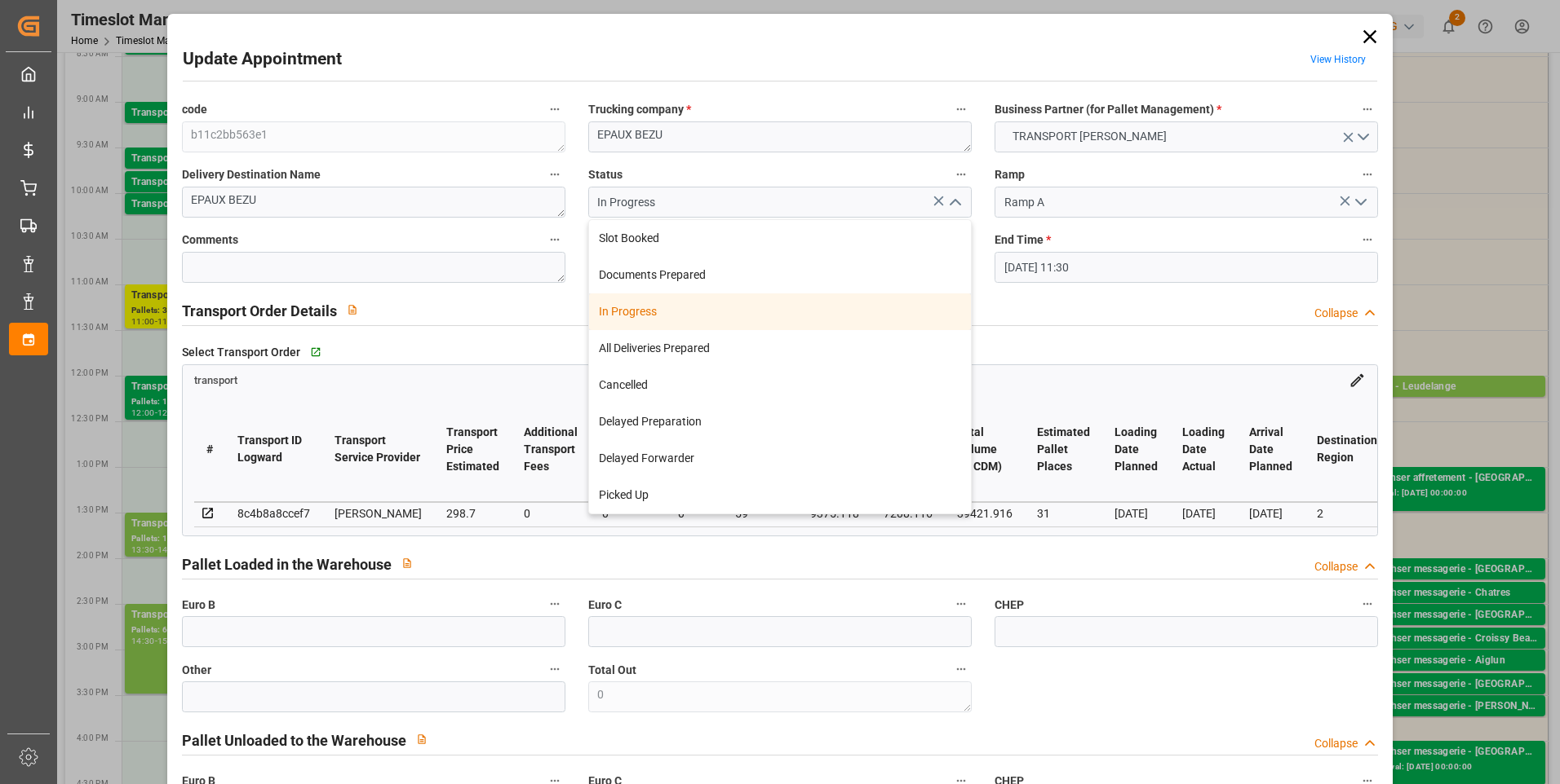
click at [626, 313] on div "In Progress" at bounding box center [780, 311] width 382 height 37
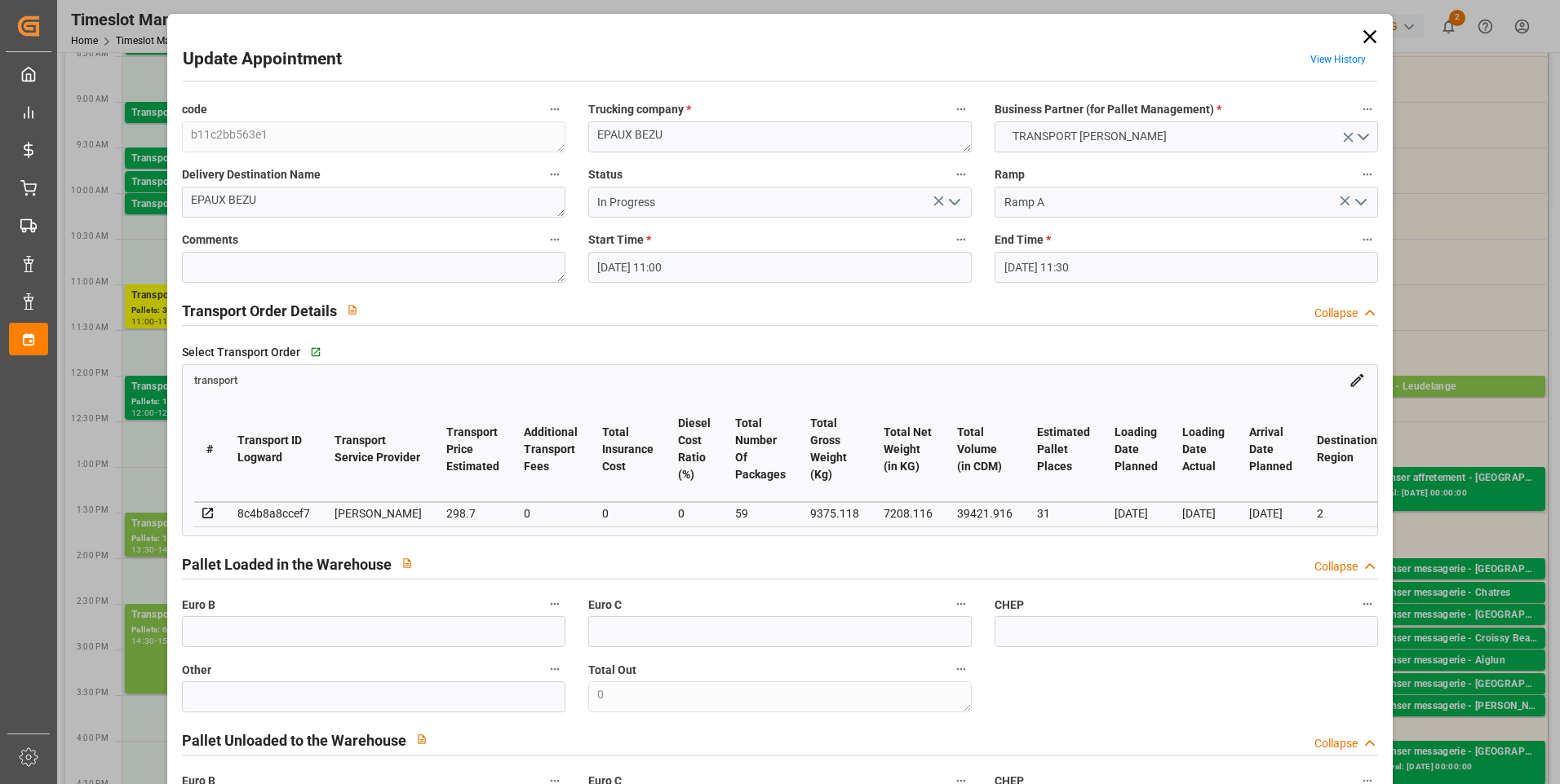
click at [951, 199] on icon "open menu" at bounding box center [955, 203] width 20 height 20
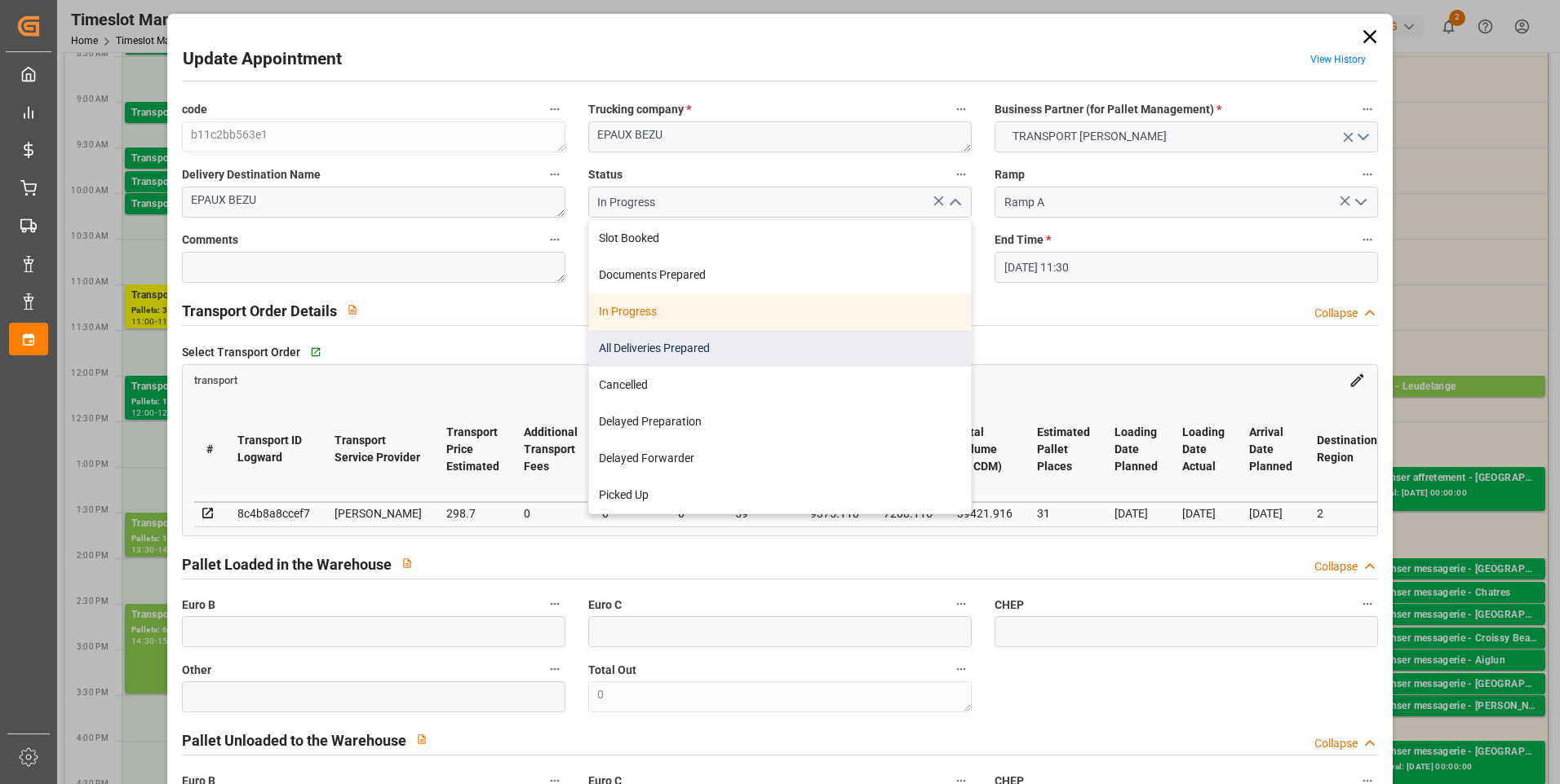
click at [636, 342] on div "All Deliveries Prepared" at bounding box center [780, 348] width 382 height 37
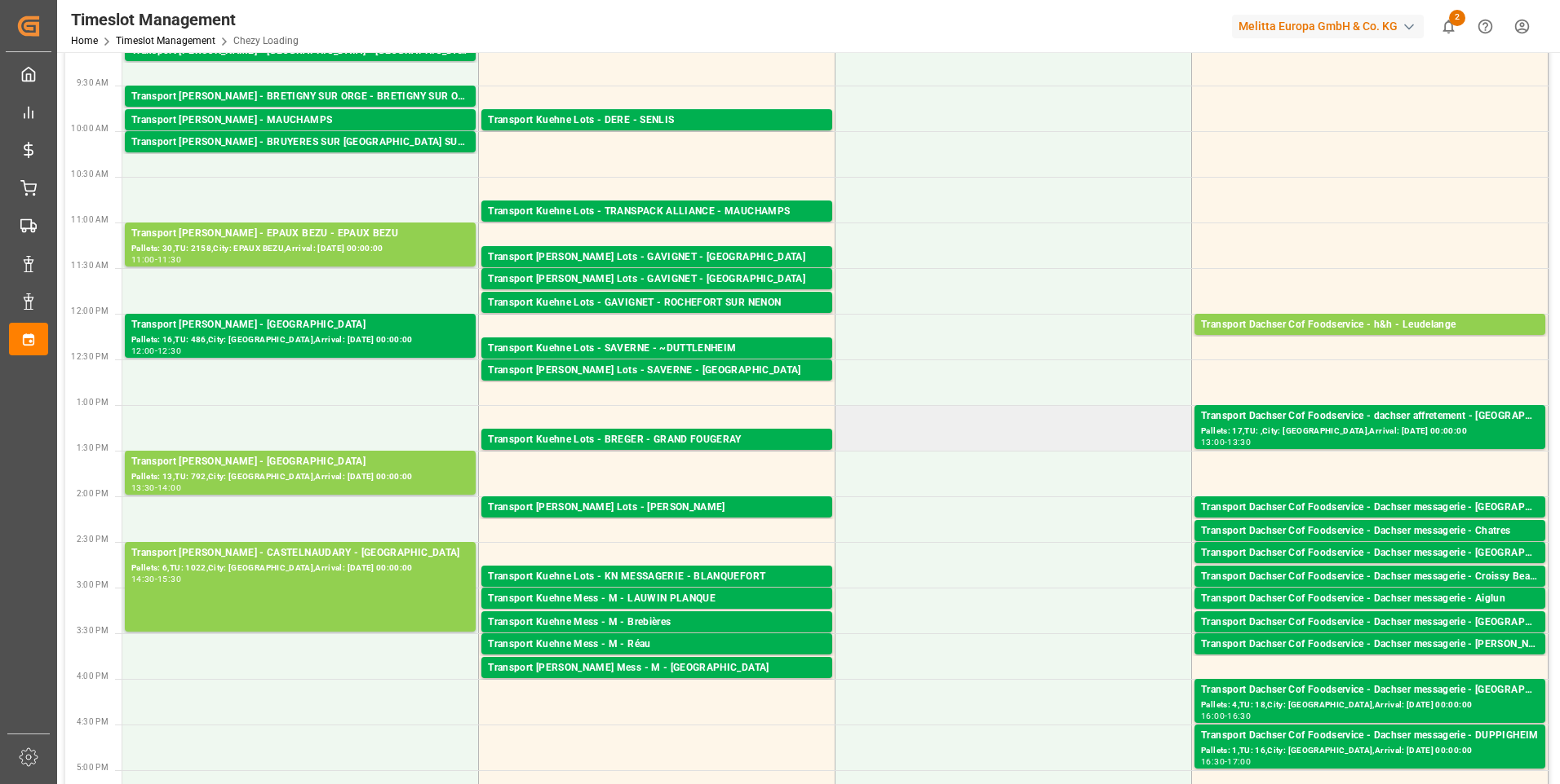
scroll to position [163, 0]
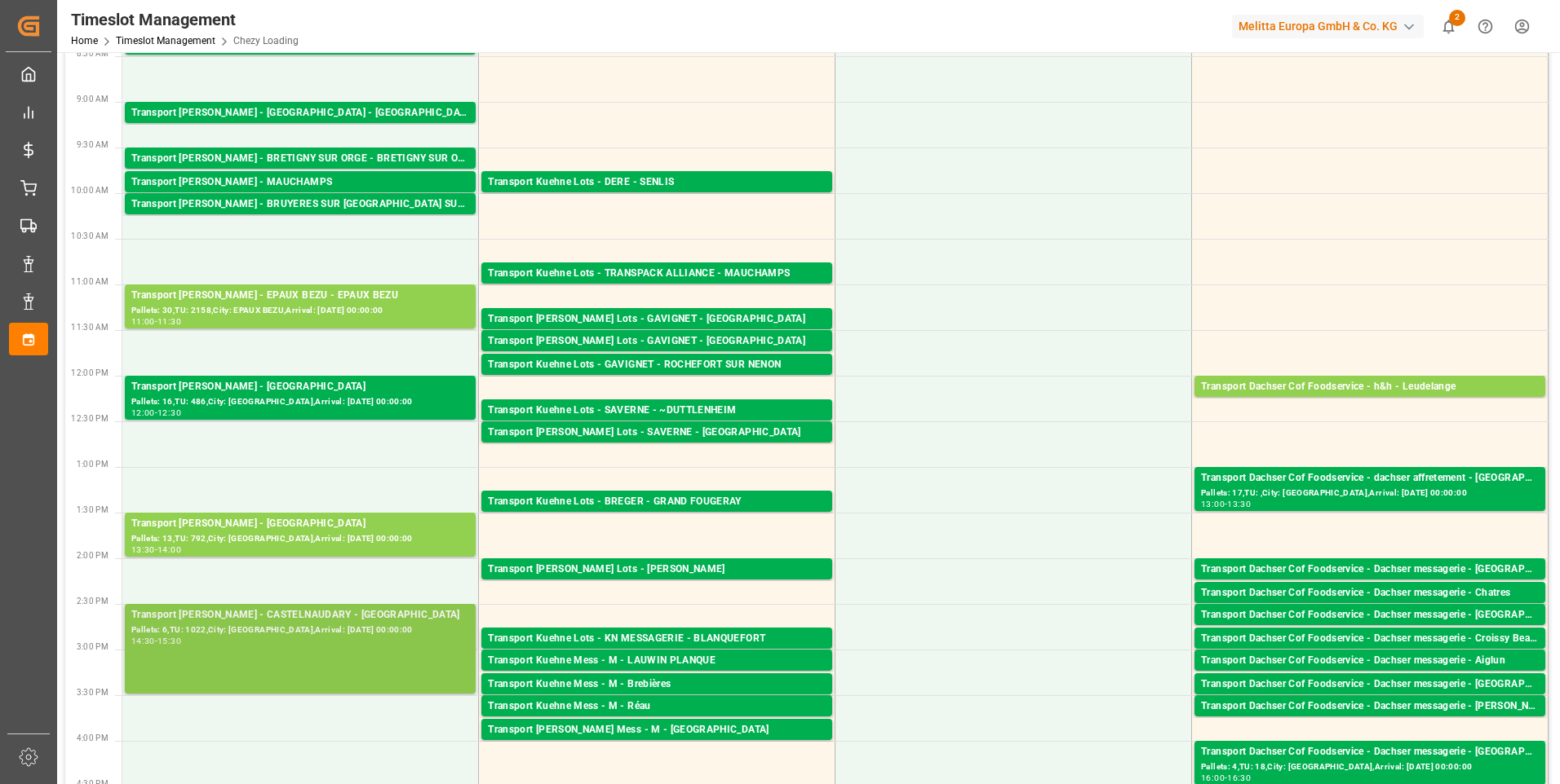
click at [290, 631] on div "Pallets: 6,TU: 1022,City: [GEOGRAPHIC_DATA],Arrival: [DATE] 00:00:00" at bounding box center [300, 631] width 337 height 14
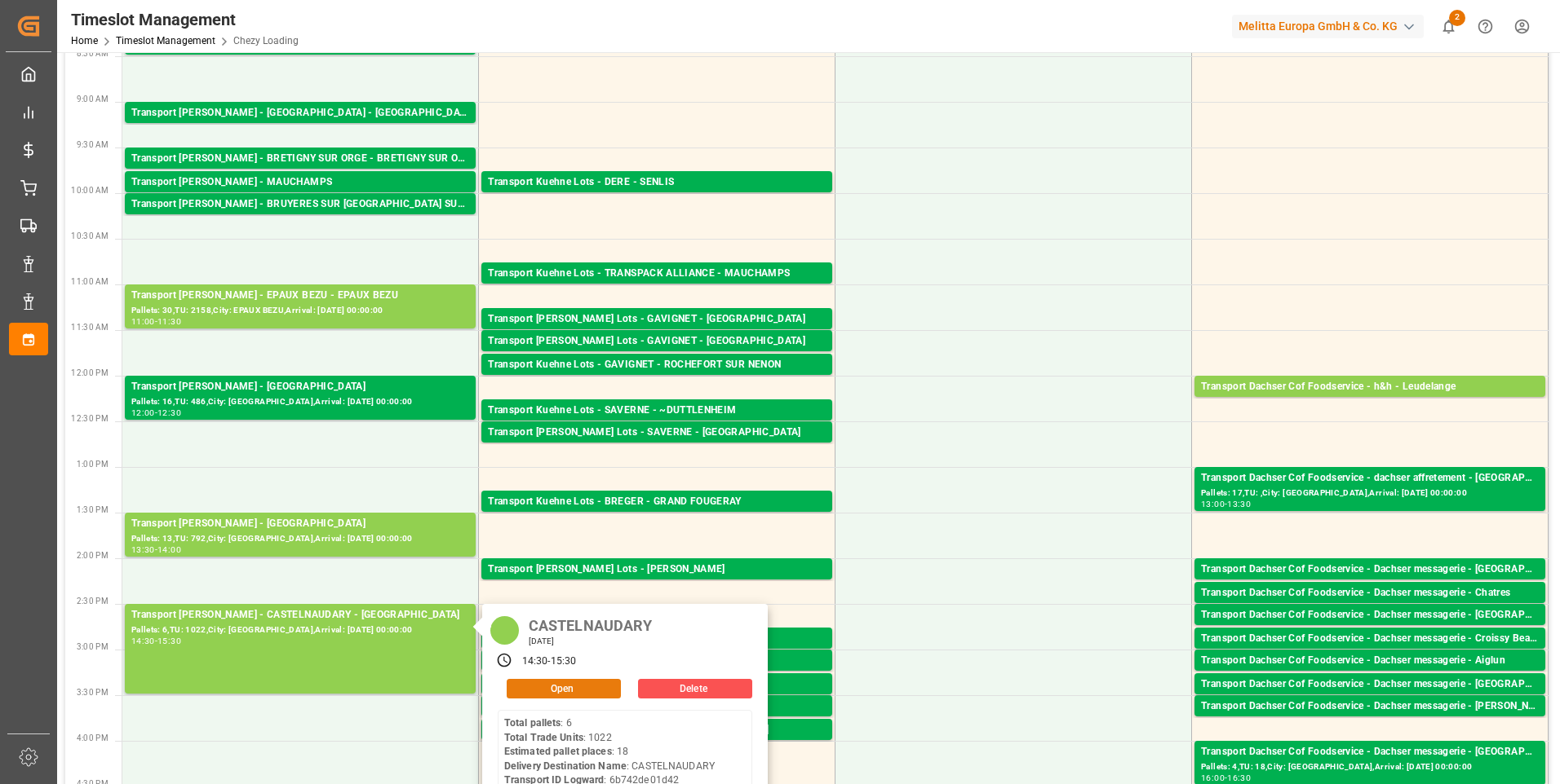
click at [578, 689] on button "Open" at bounding box center [563, 689] width 114 height 20
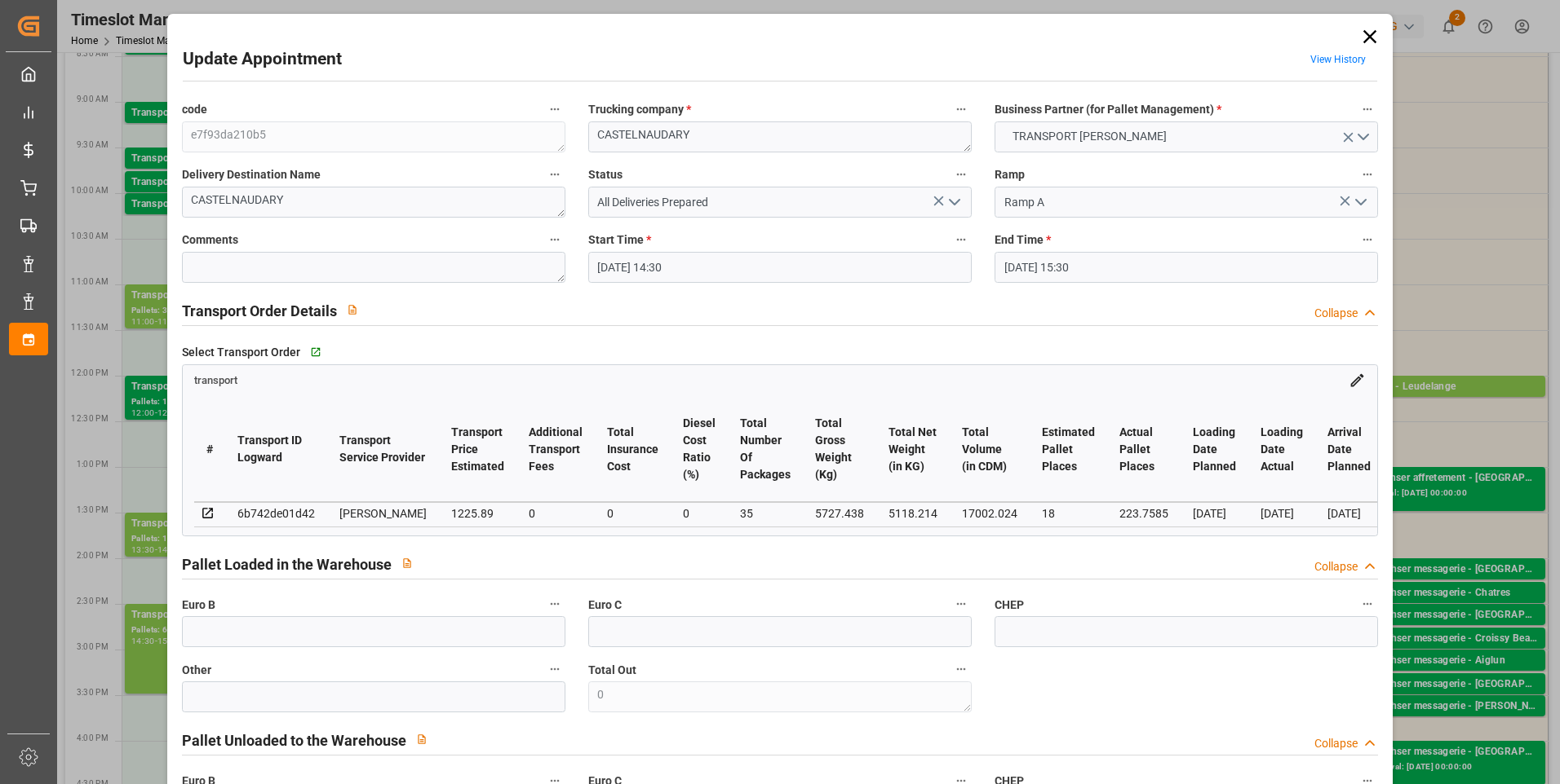
click at [946, 198] on icon "open menu" at bounding box center [955, 203] width 20 height 20
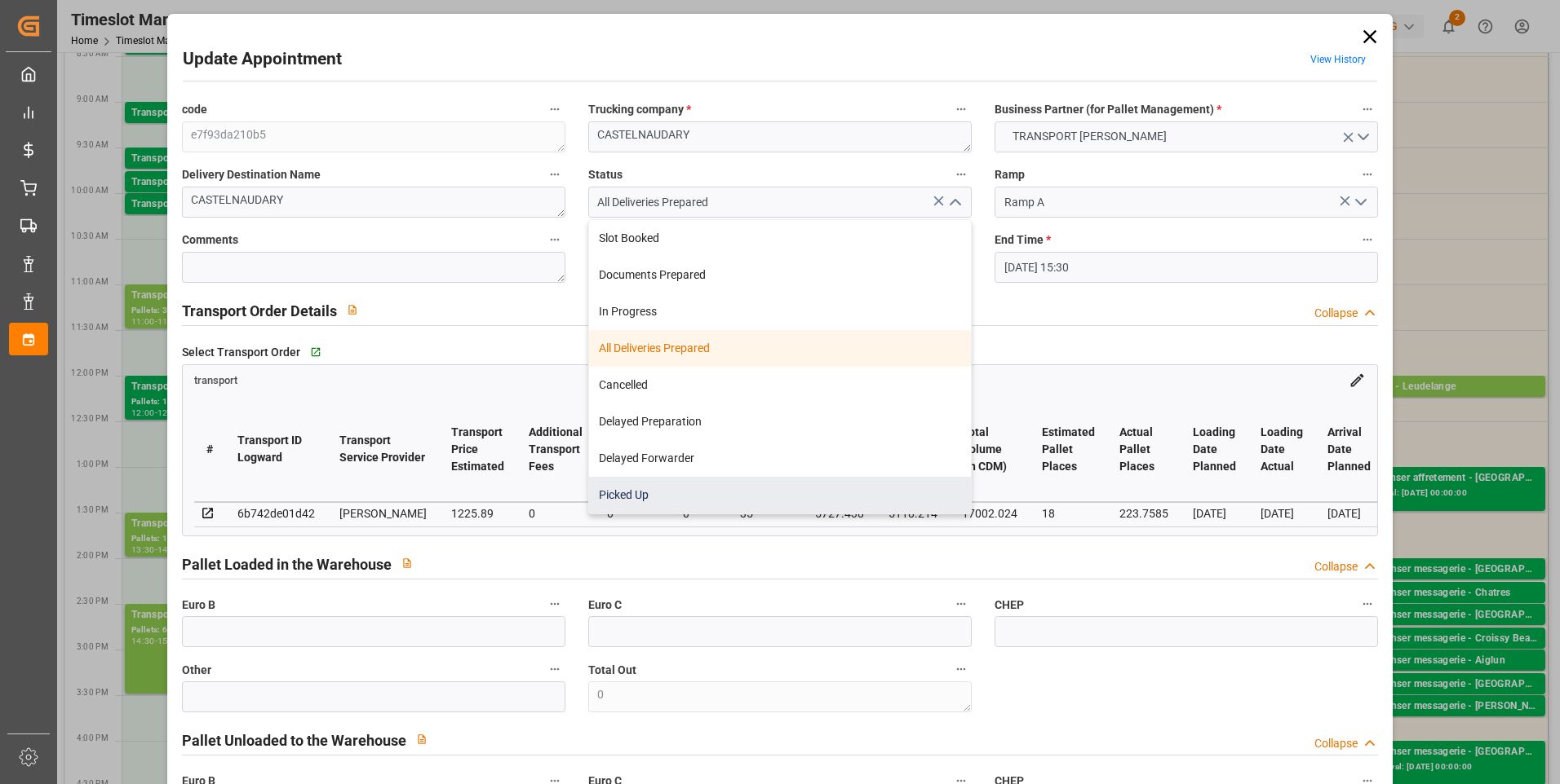
click at [634, 494] on div "Picked Up" at bounding box center [780, 494] width 382 height 37
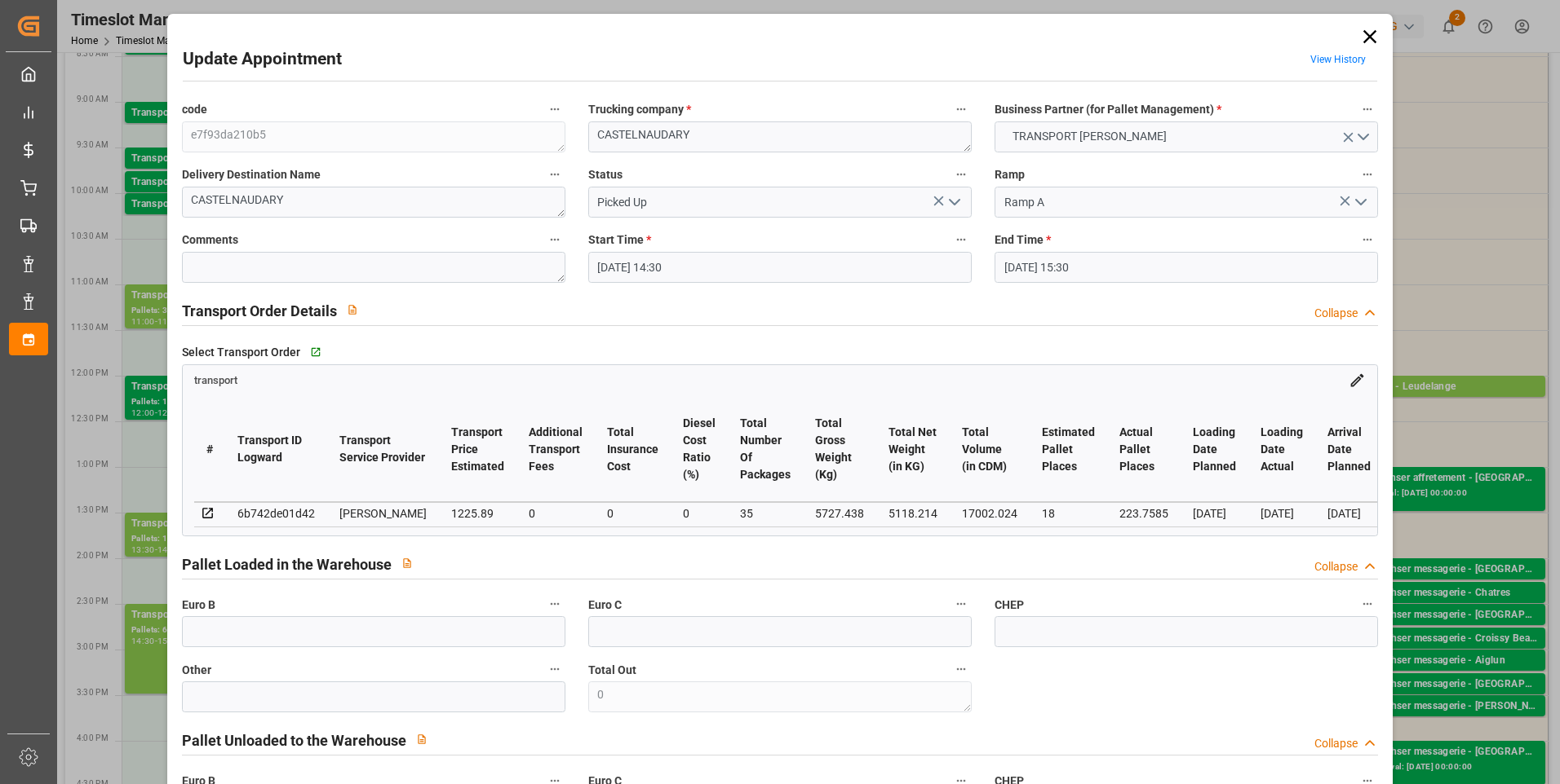
click at [1368, 31] on icon at bounding box center [1369, 37] width 23 height 23
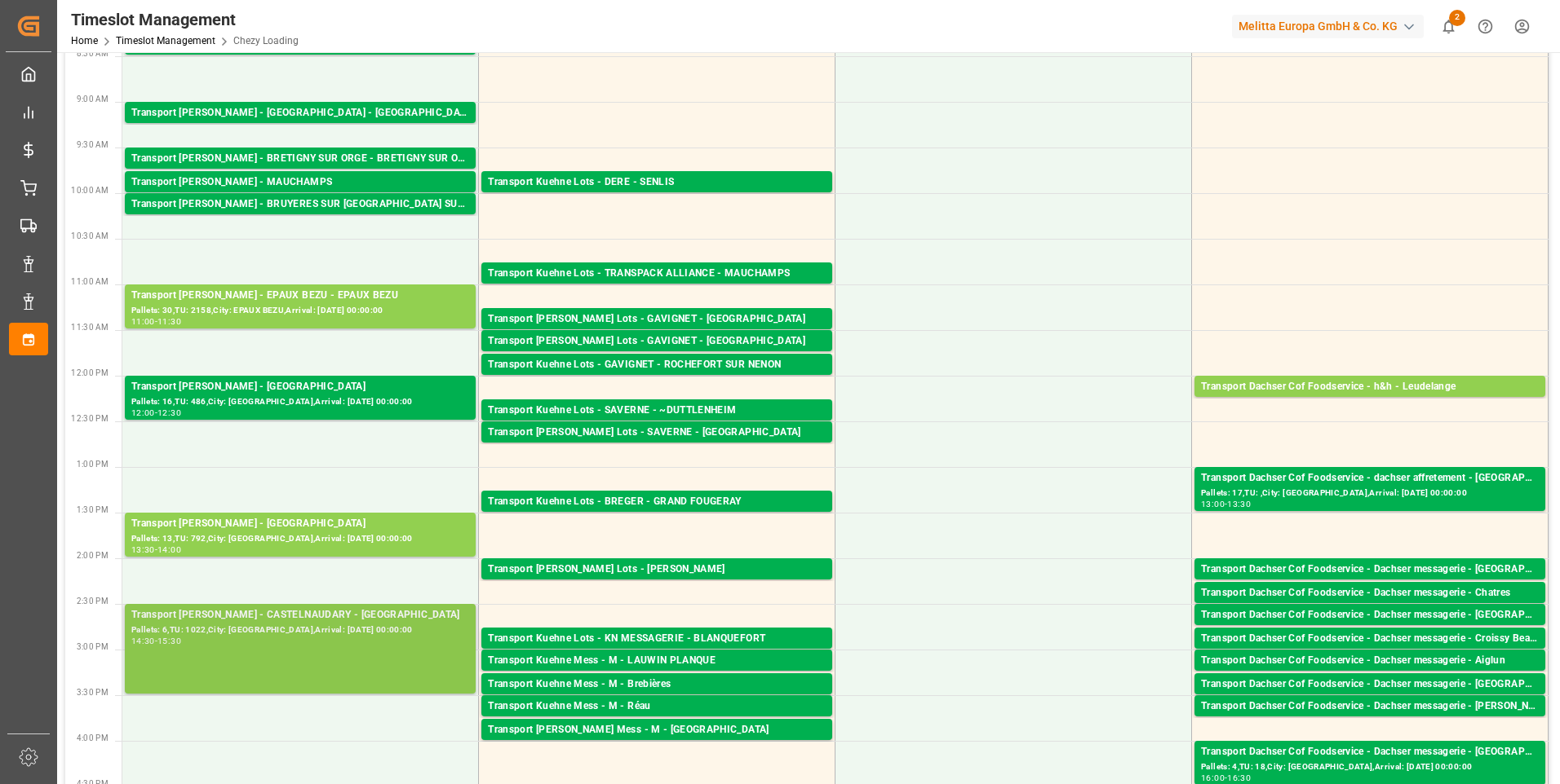
click at [284, 624] on div "Pallets: 6,TU: 1022,City: [GEOGRAPHIC_DATA],Arrival: [DATE] 00:00:00" at bounding box center [300, 631] width 337 height 14
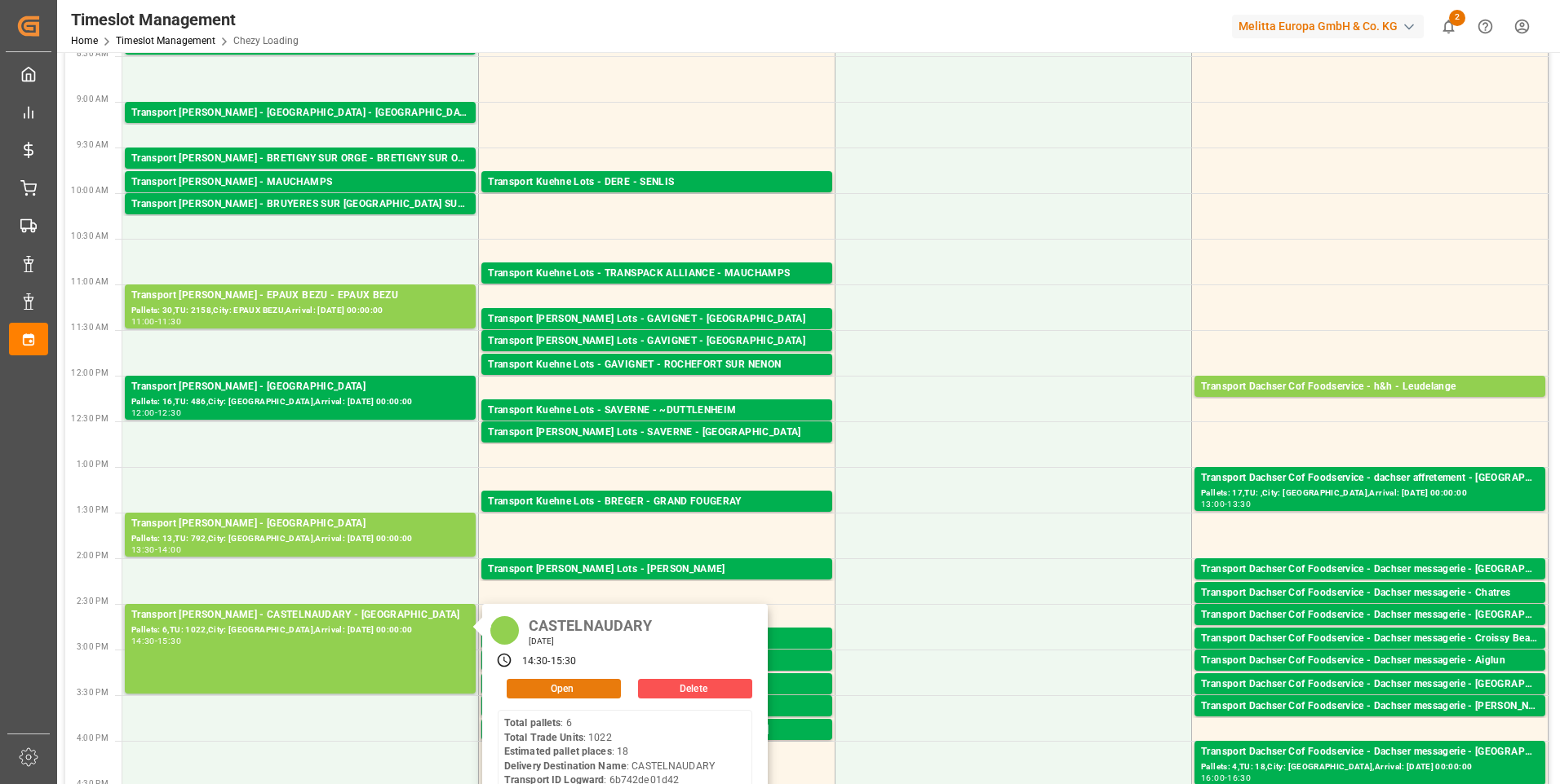
click at [554, 690] on button "Open" at bounding box center [563, 689] width 114 height 20
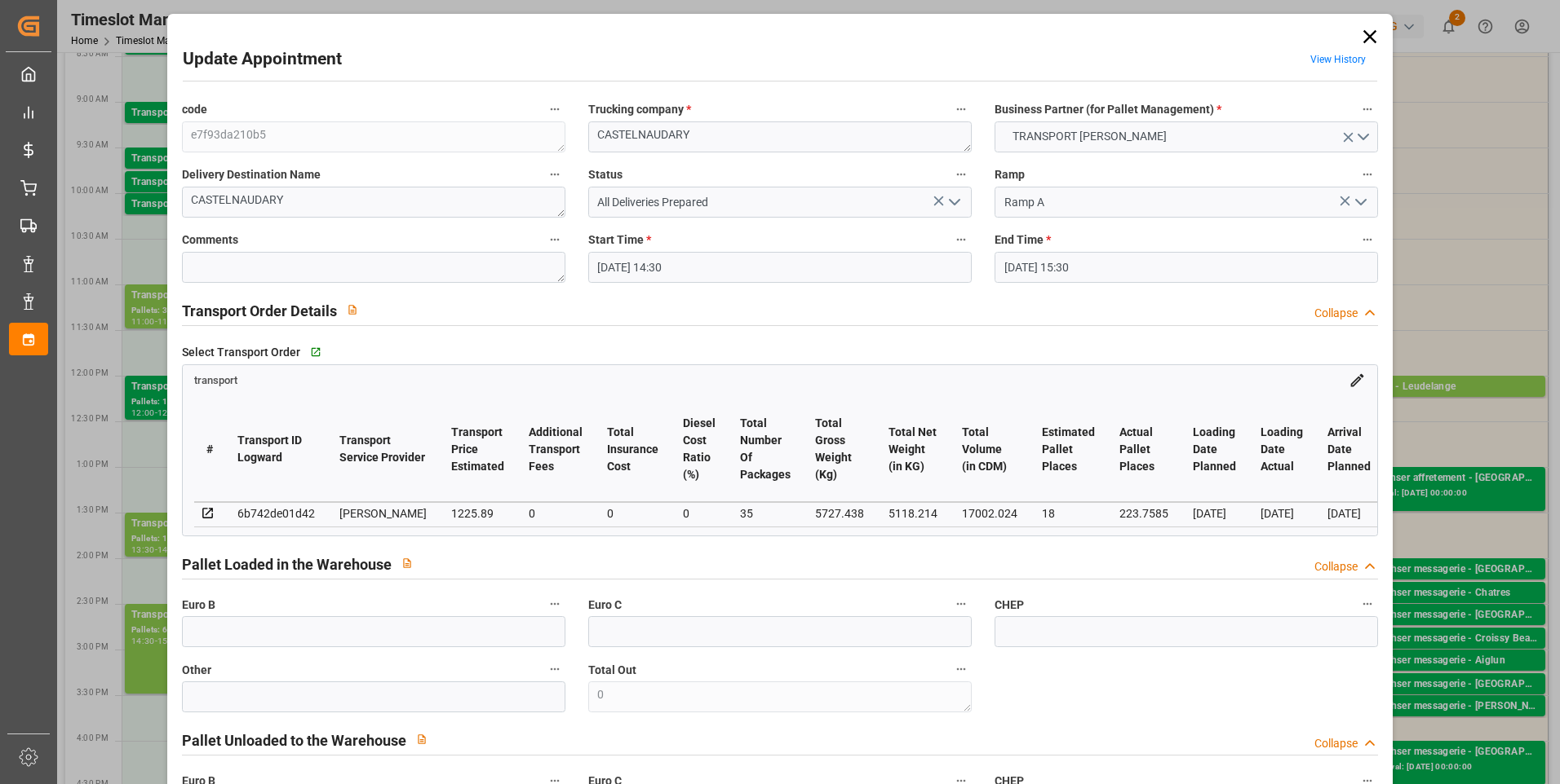
click at [957, 203] on icon "open menu" at bounding box center [955, 203] width 20 height 20
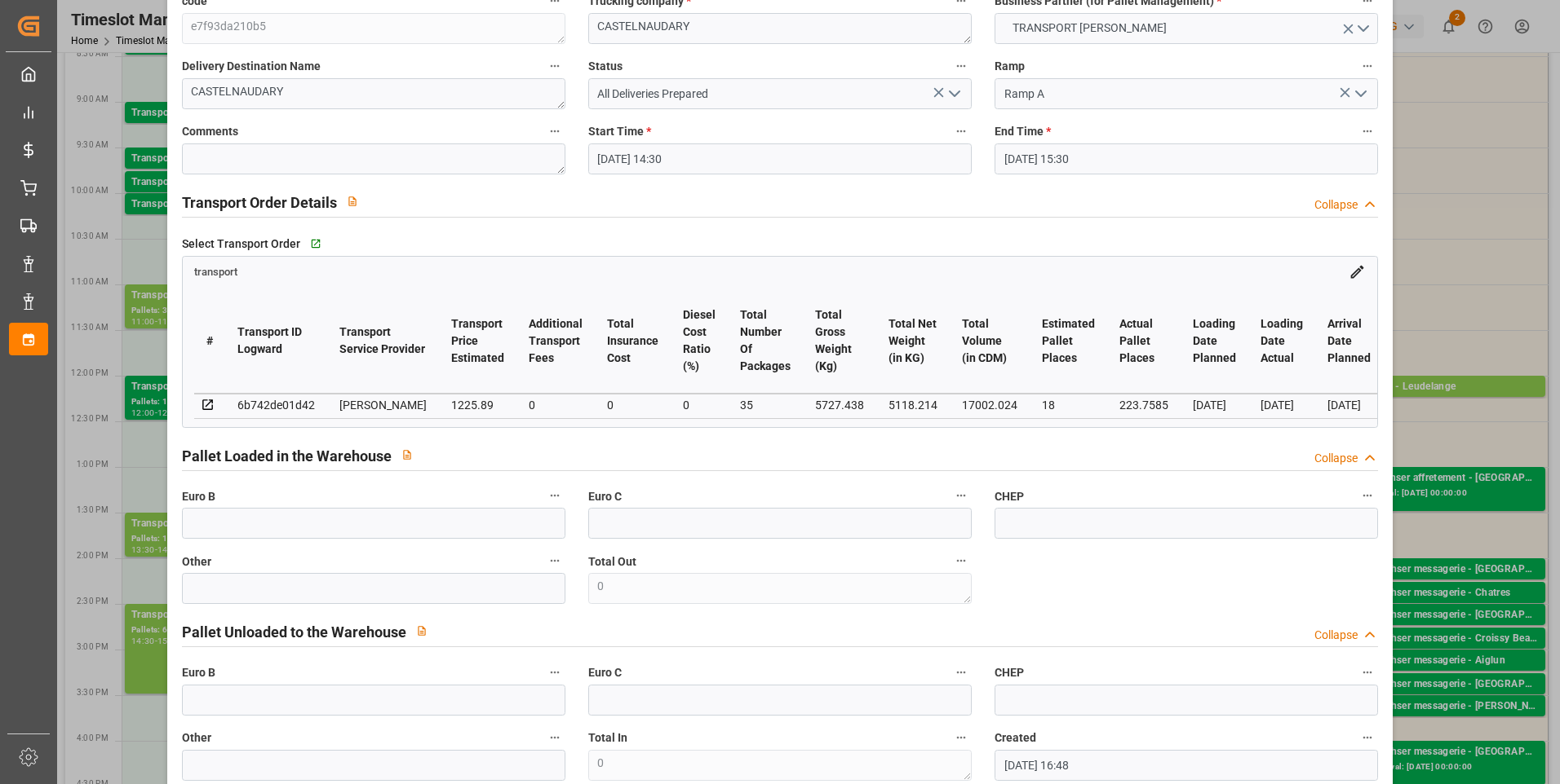
scroll to position [0, 0]
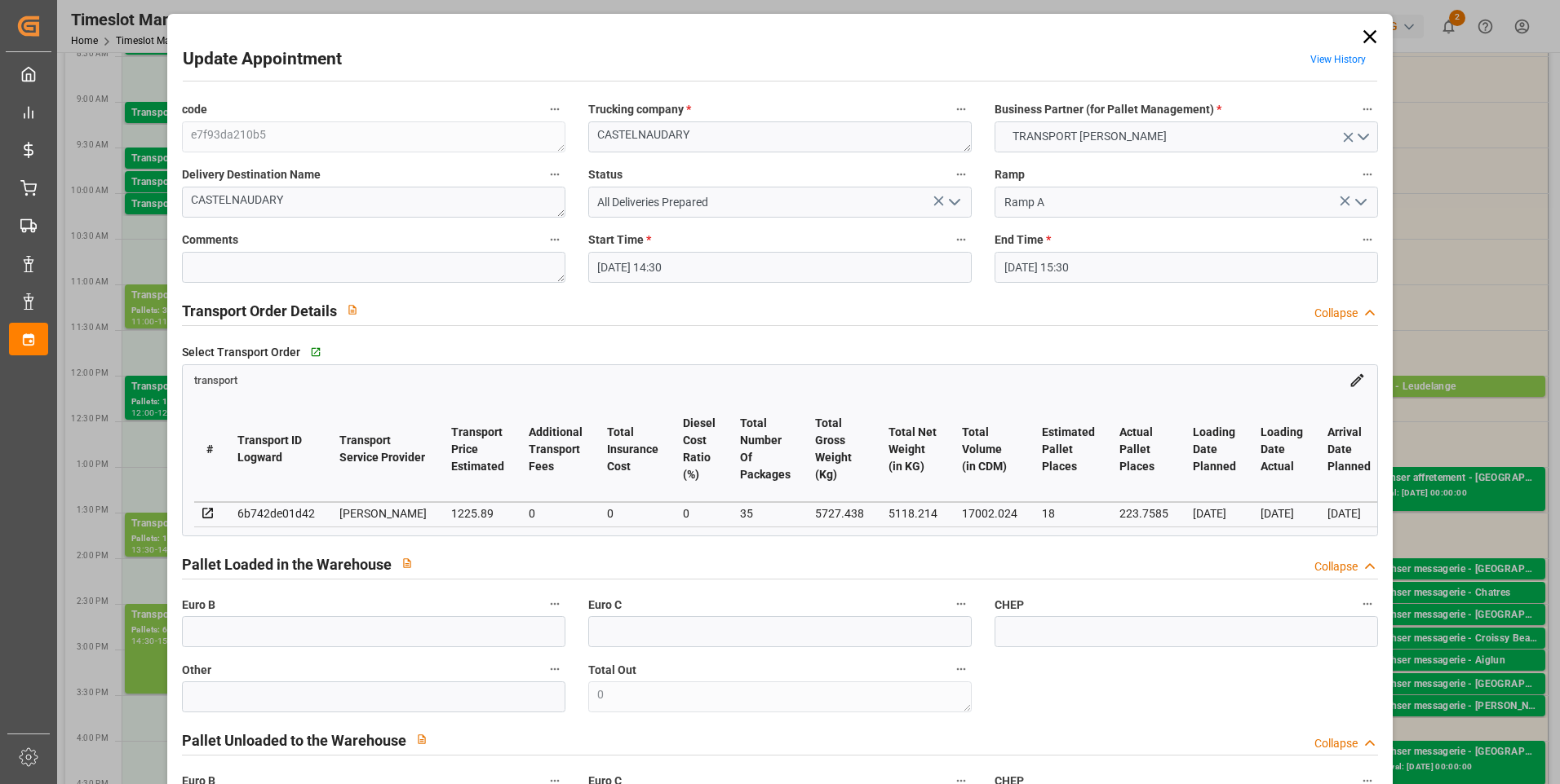
click at [1366, 31] on icon at bounding box center [1369, 37] width 23 height 23
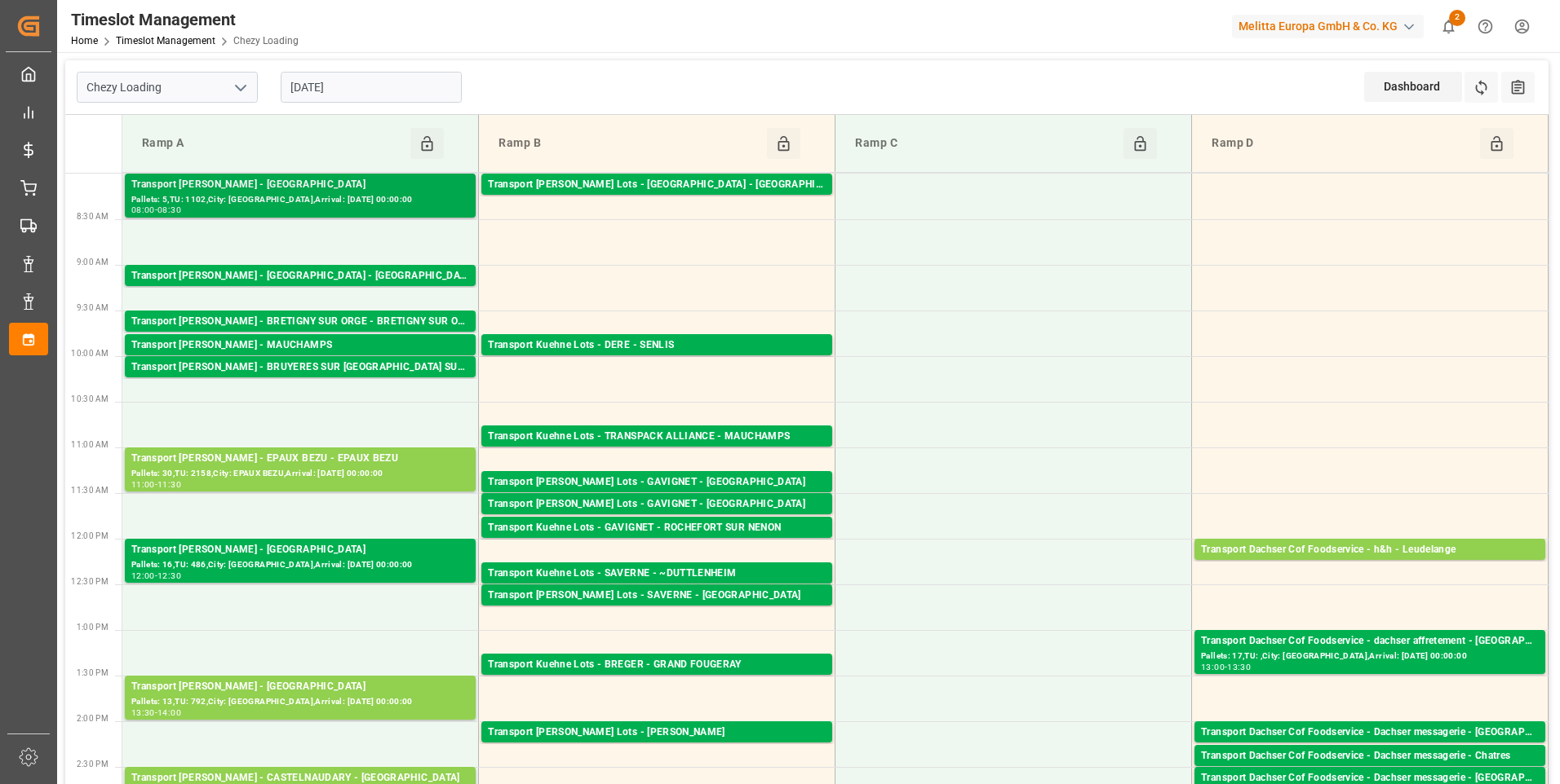
click at [293, 194] on div "Pallets: 5,TU: 1102,City: [GEOGRAPHIC_DATA],Arrival: [DATE] 00:00:00" at bounding box center [300, 200] width 337 height 14
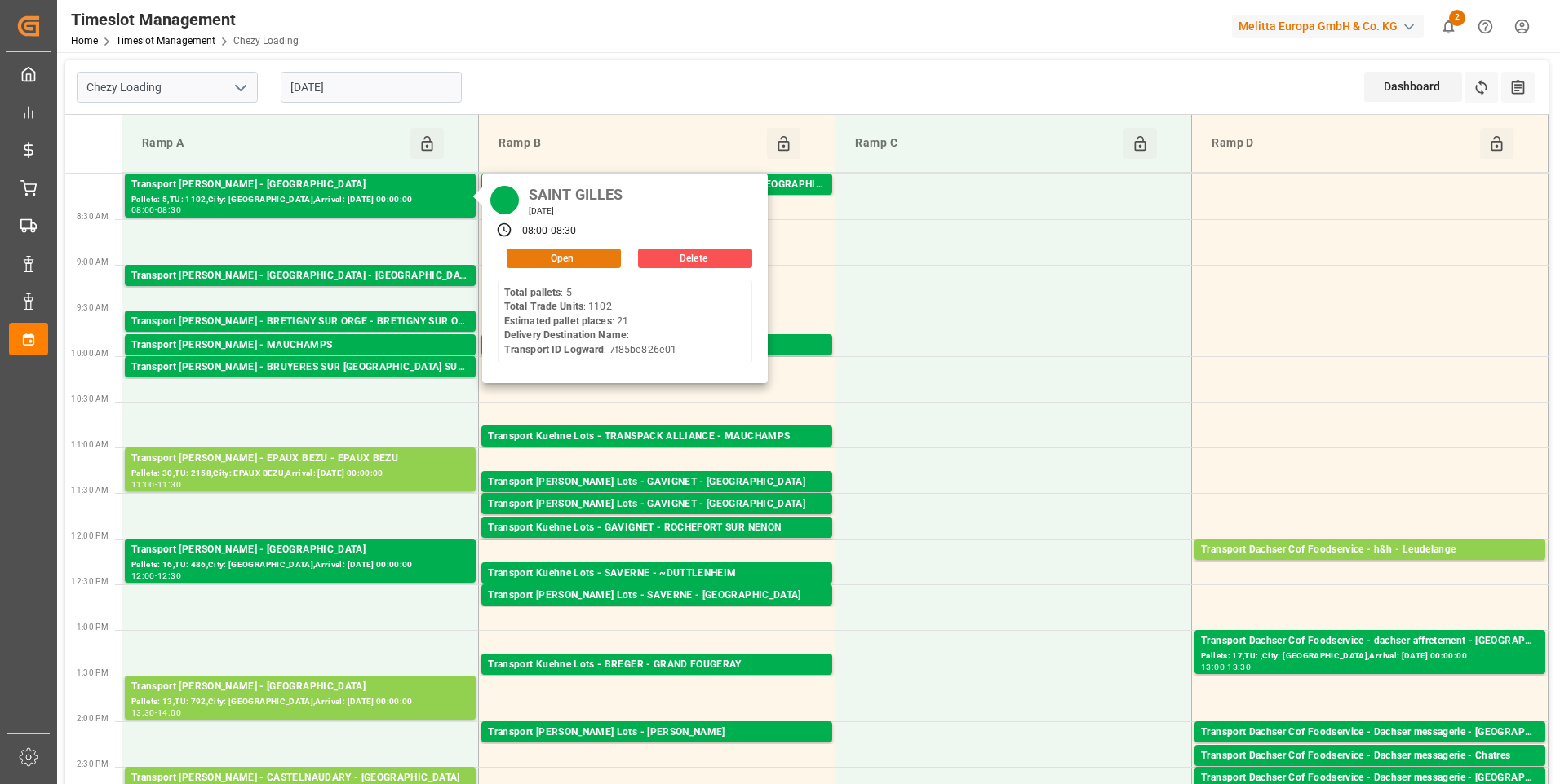
click at [542, 253] on button "Open" at bounding box center [563, 259] width 114 height 20
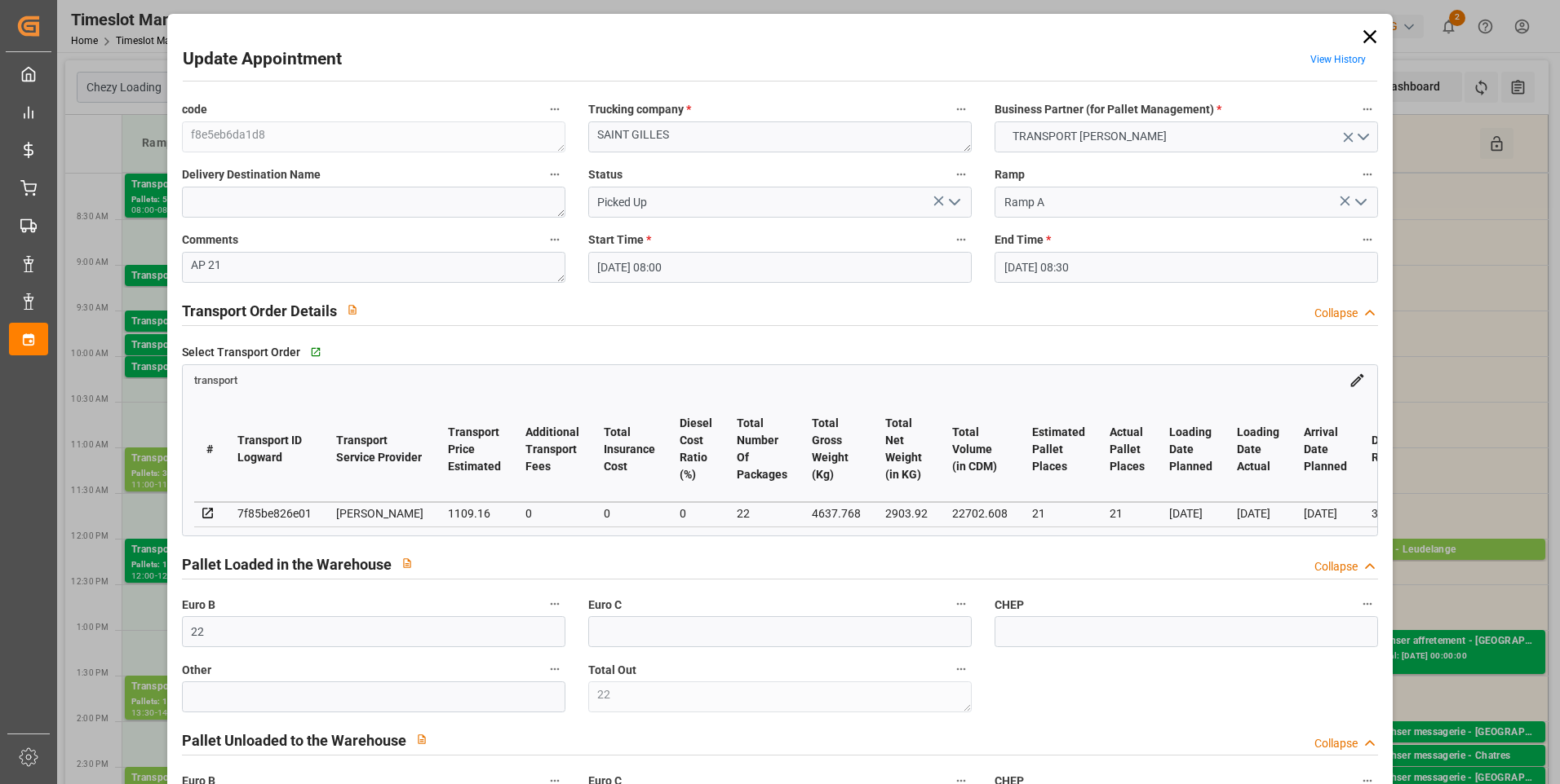
click at [1369, 34] on icon at bounding box center [1369, 37] width 13 height 13
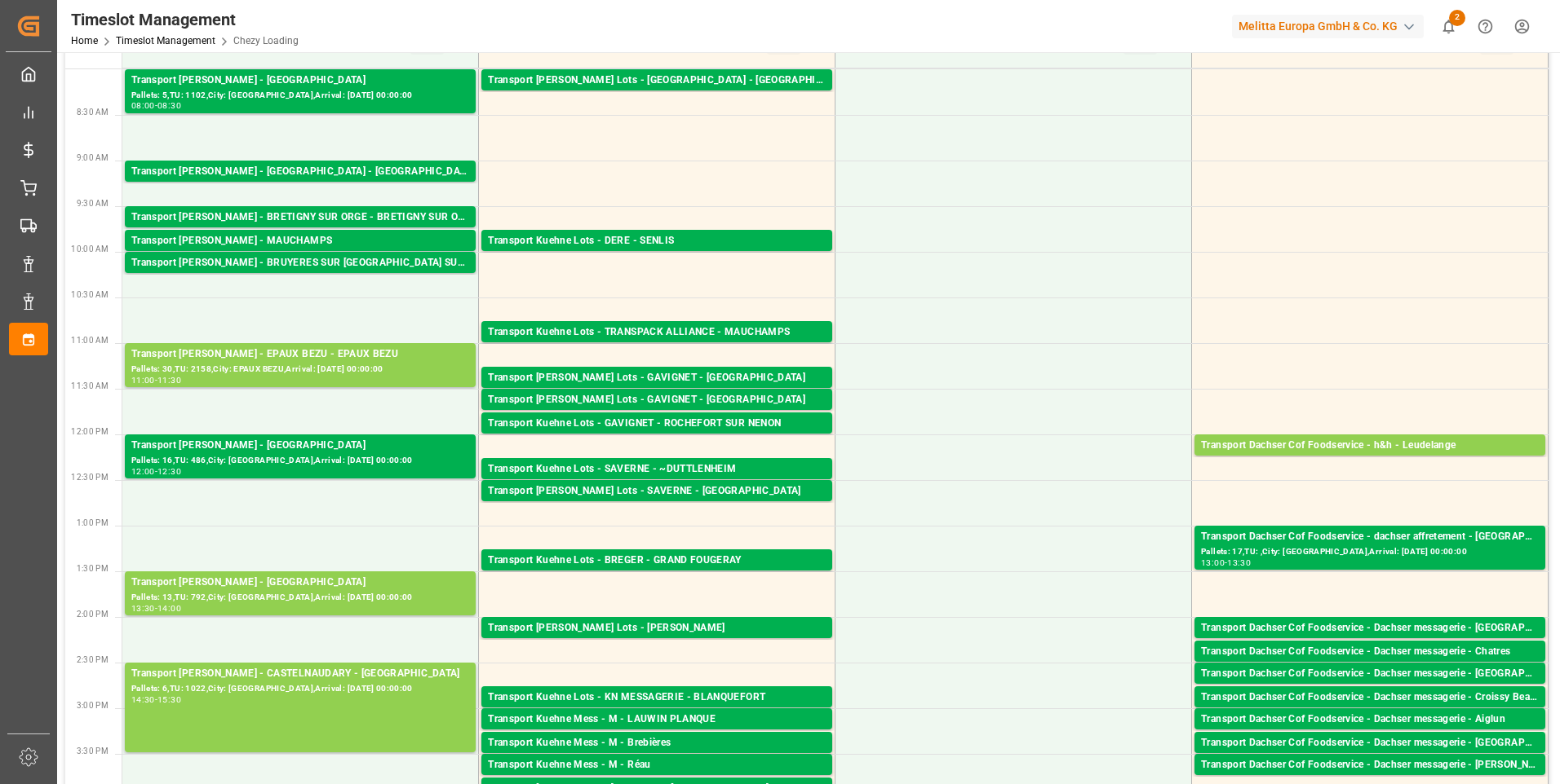
scroll to position [81, 0]
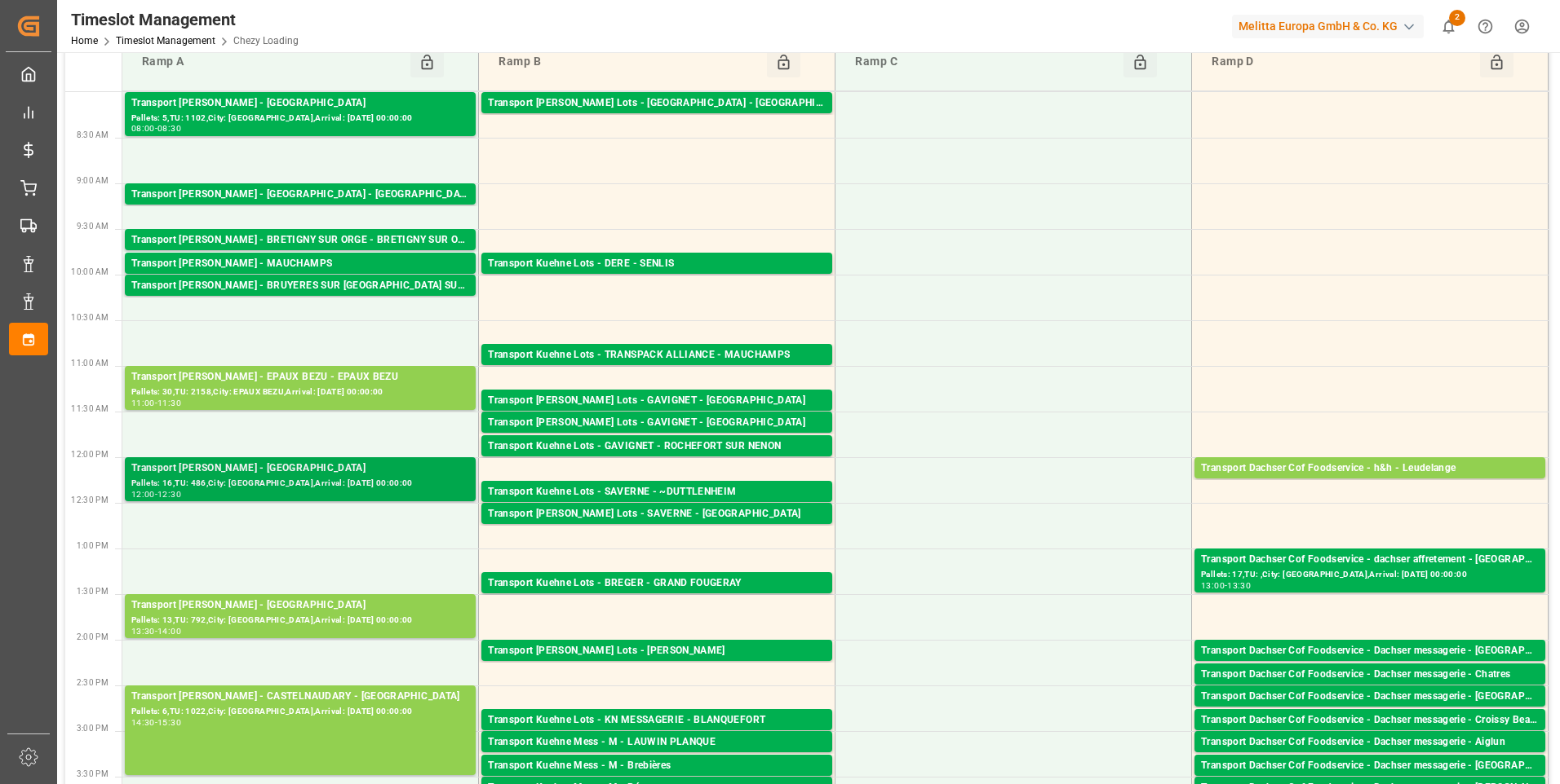
click at [327, 481] on div "Pallets: 16,TU: 486,City: [GEOGRAPHIC_DATA],Arrival: [DATE] 00:00:00" at bounding box center [300, 483] width 337 height 14
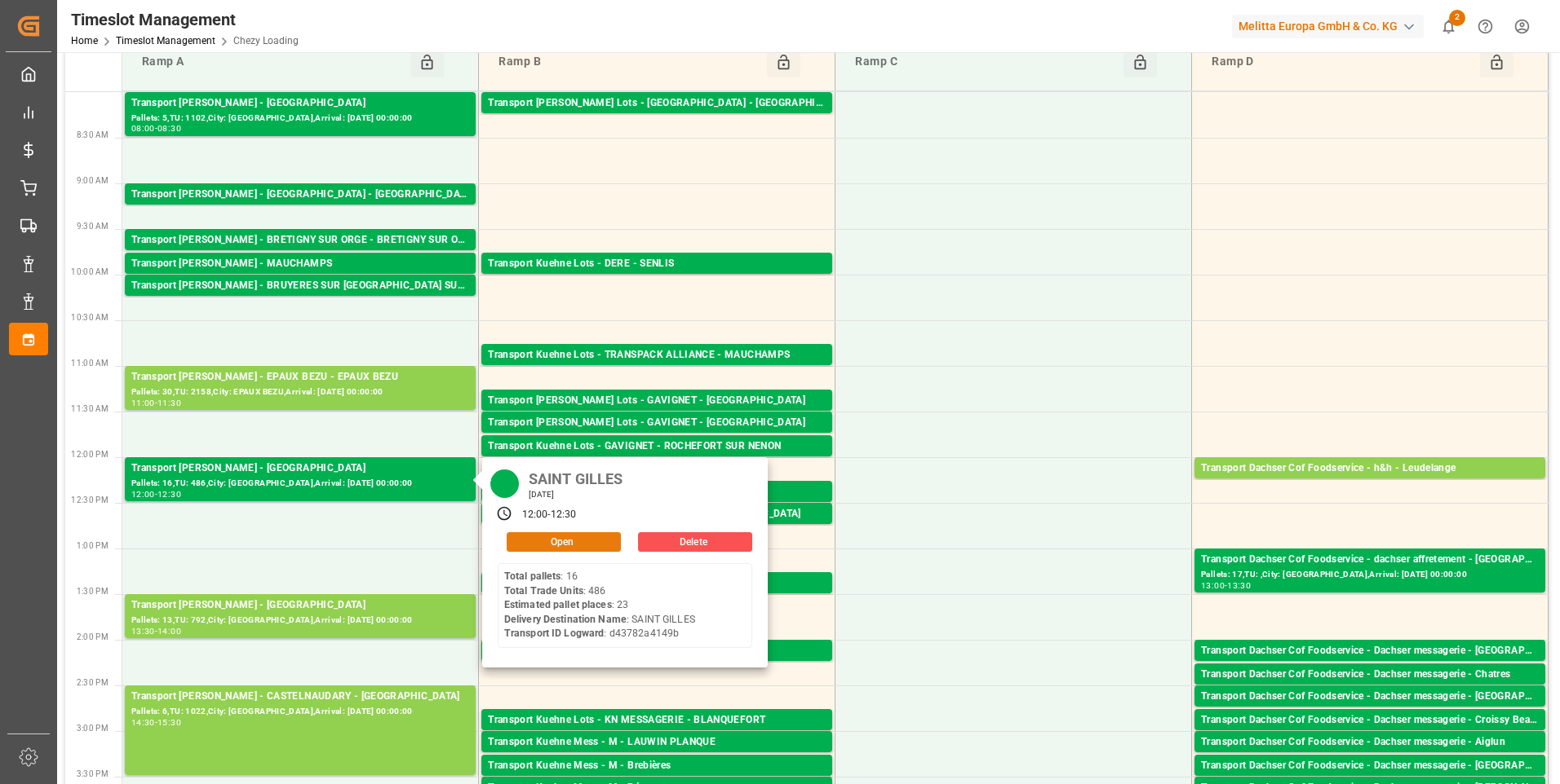
click at [555, 533] on button "Open" at bounding box center [563, 543] width 114 height 20
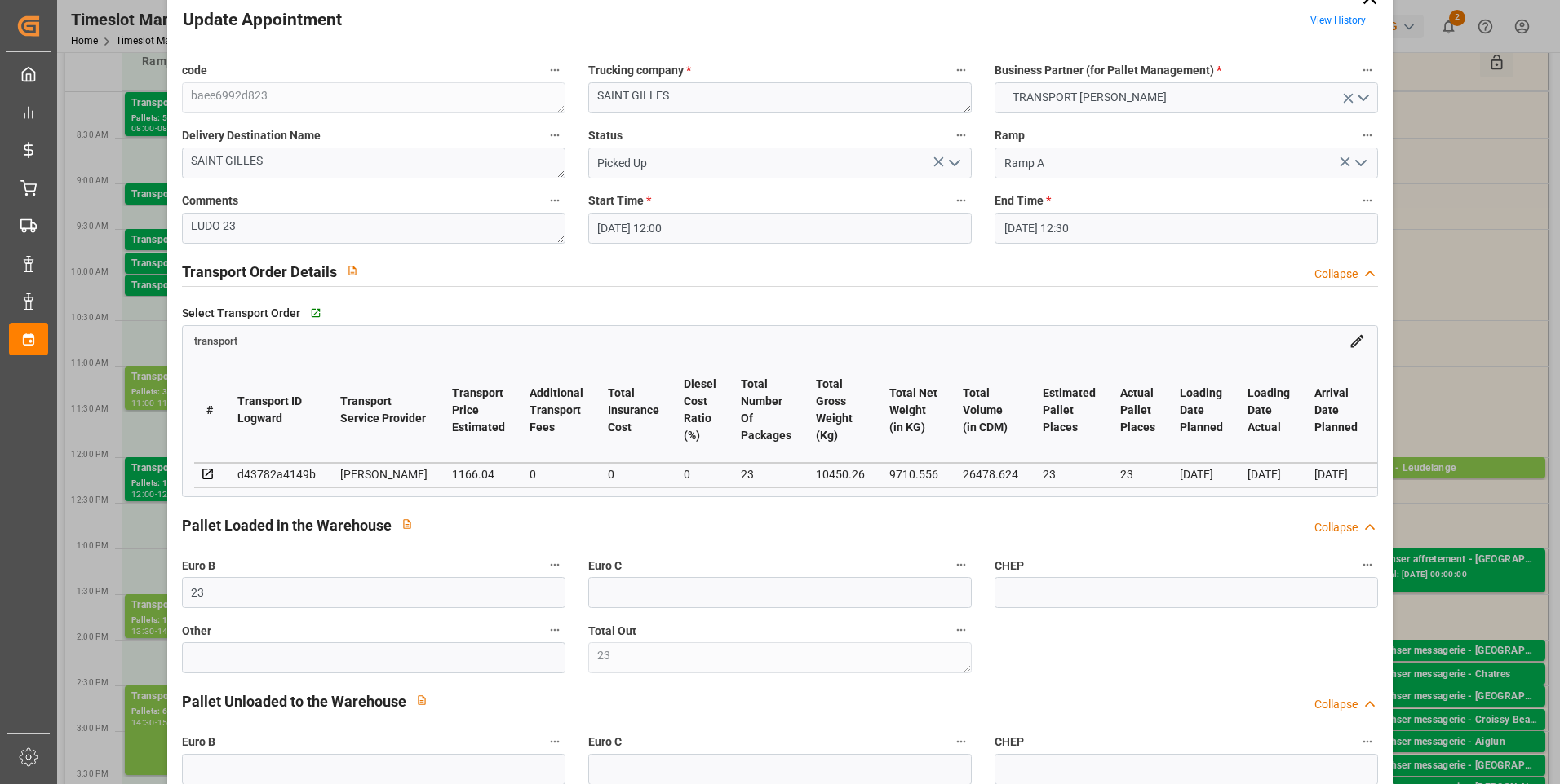
scroll to position [0, 0]
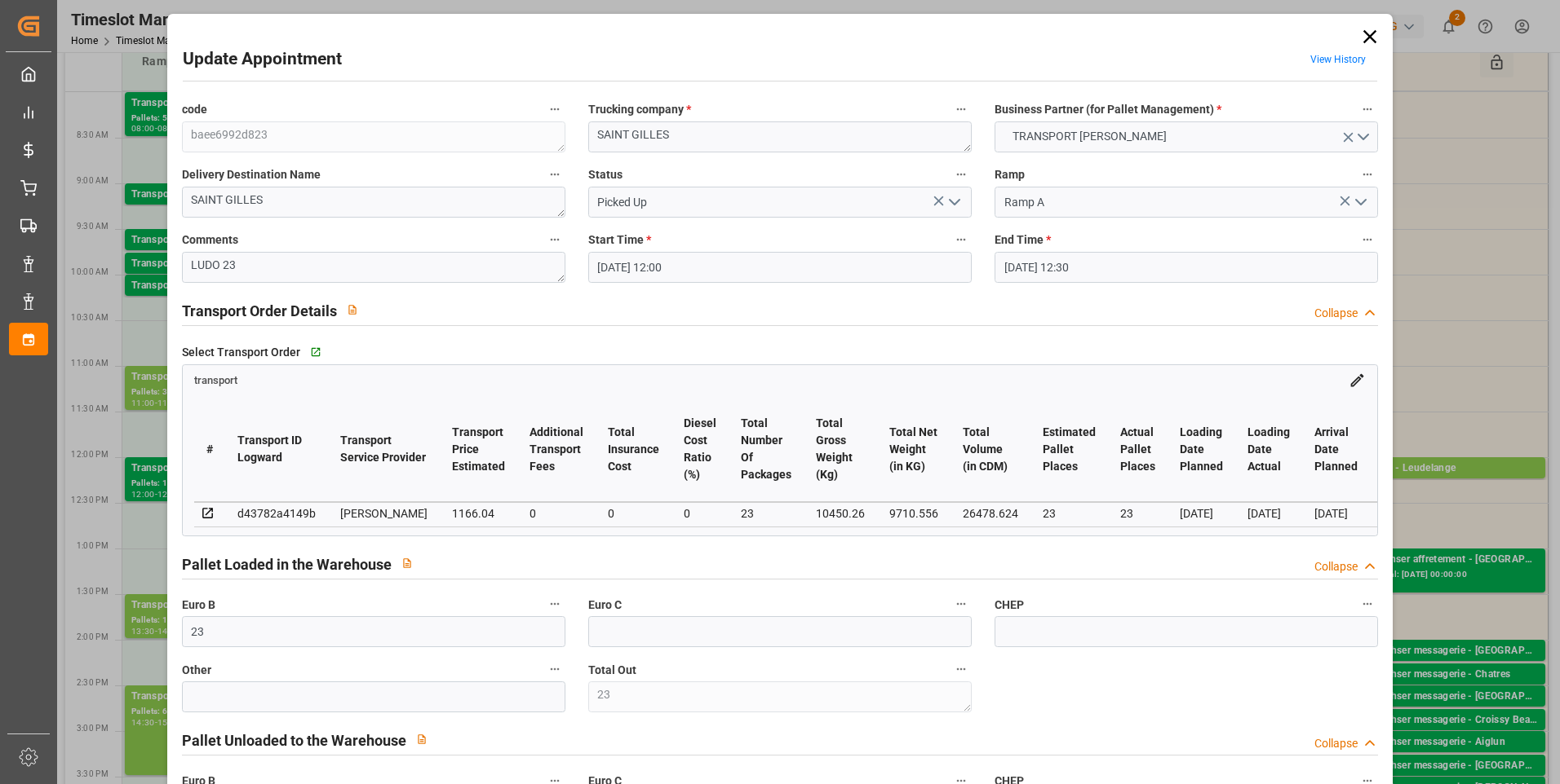
click at [1370, 37] on icon at bounding box center [1369, 37] width 23 height 23
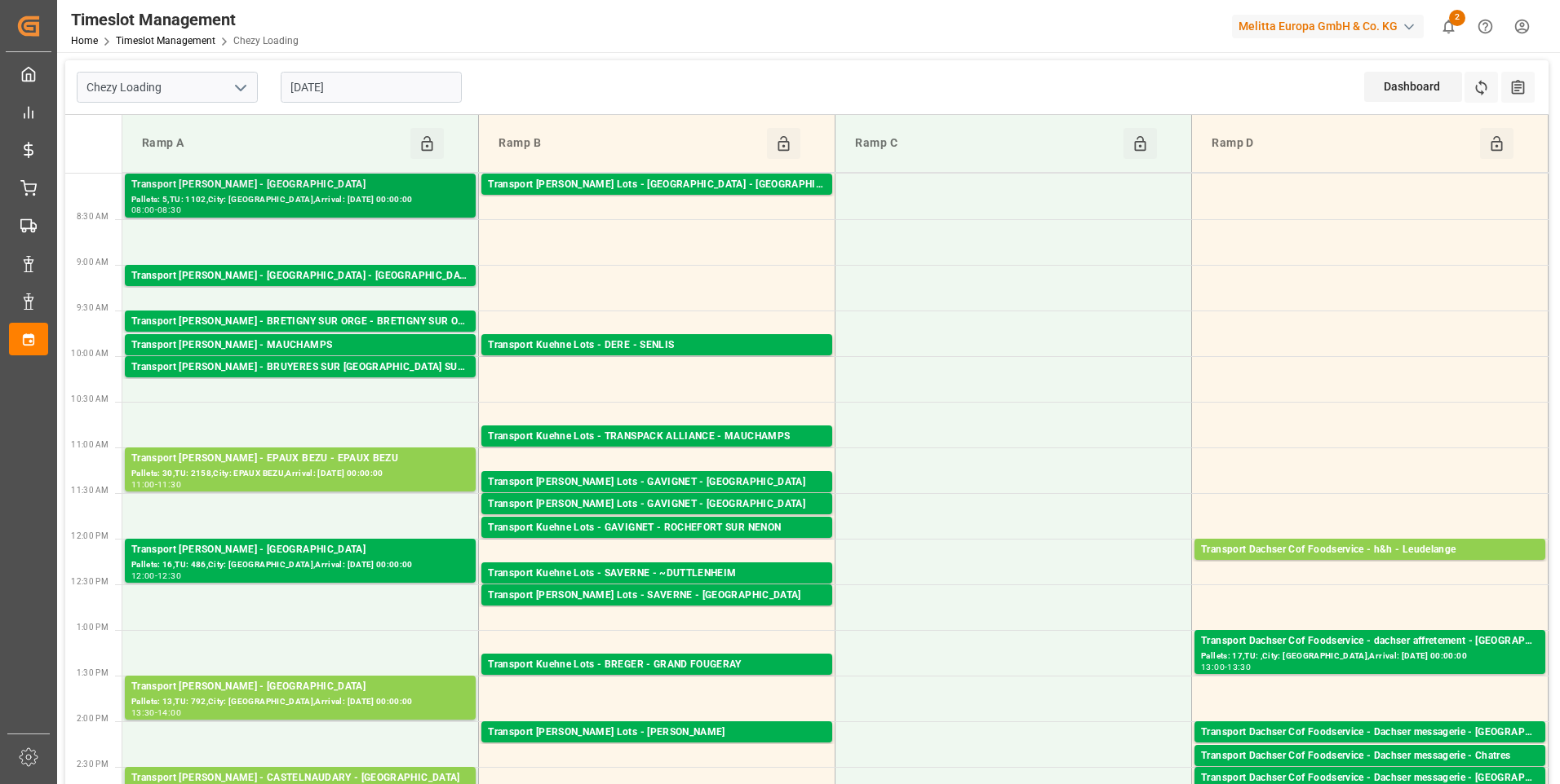
click at [336, 206] on div "Pallets: 5,TU: 1102,City: [GEOGRAPHIC_DATA],Arrival: [DATE] 00:00:00" at bounding box center [300, 200] width 337 height 14
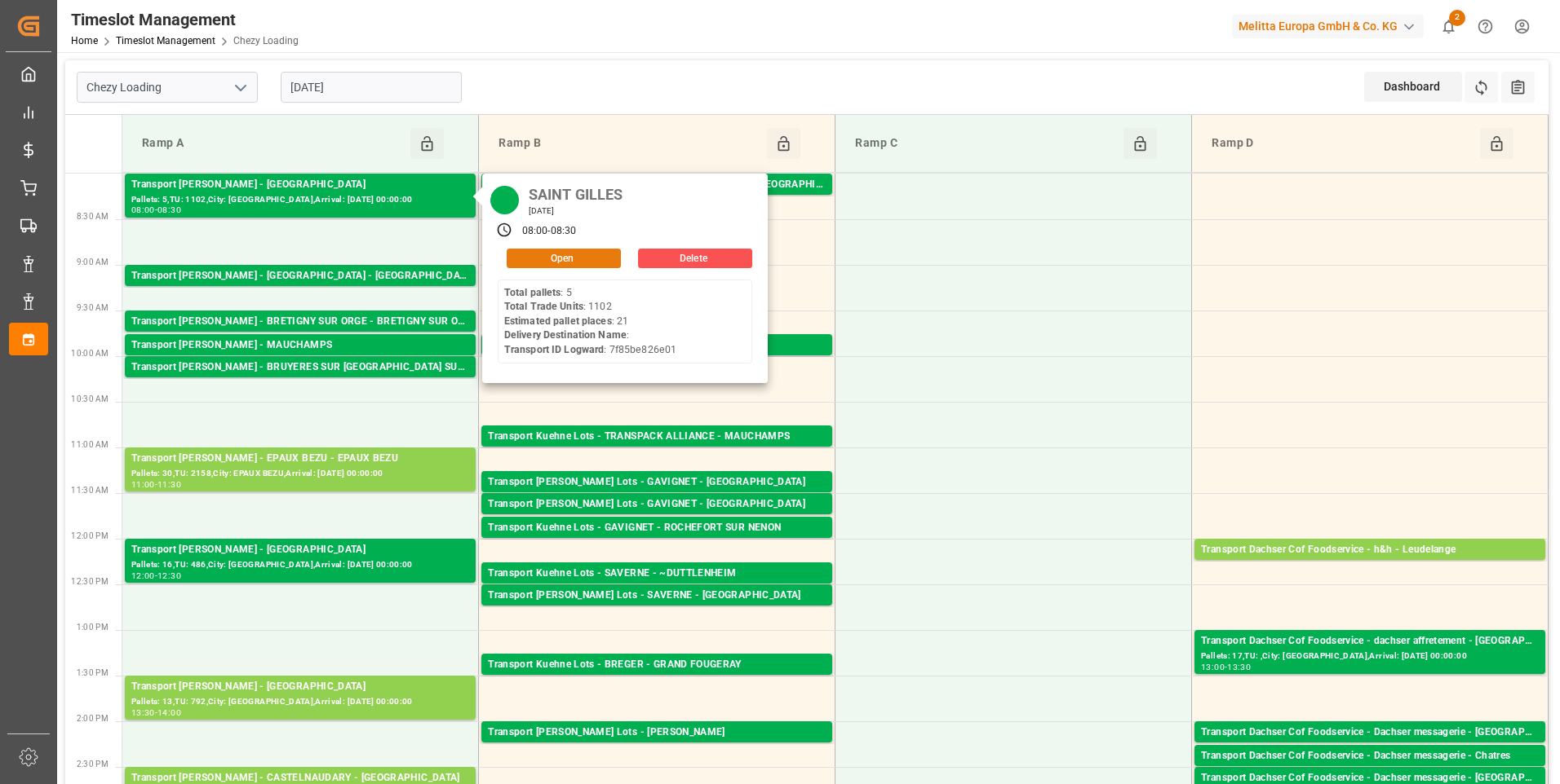
click at [567, 259] on button "Open" at bounding box center [563, 259] width 114 height 20
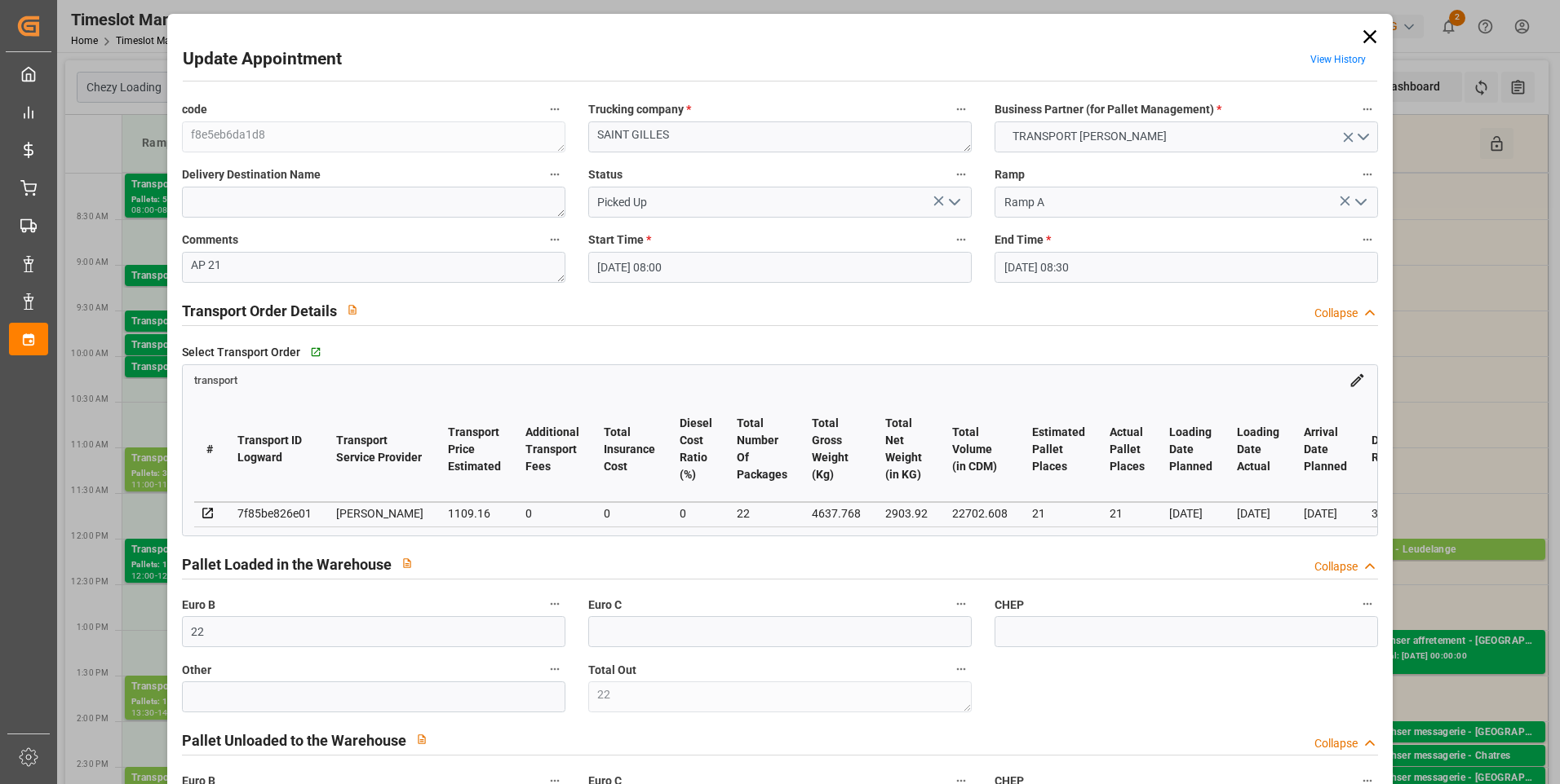
click at [1366, 36] on icon at bounding box center [1369, 37] width 13 height 13
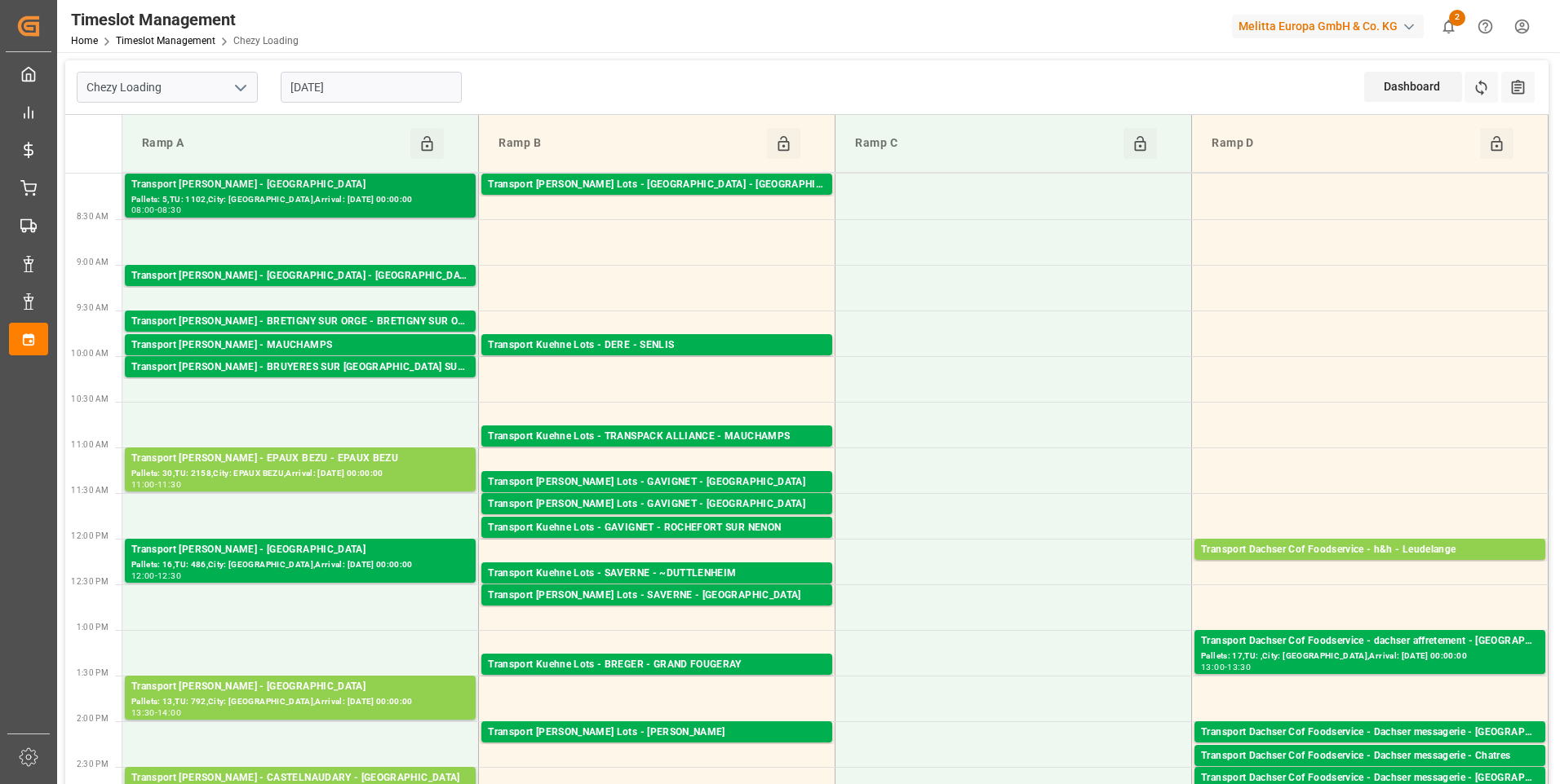
click at [301, 198] on div "Pallets: 5,TU: 1102,City: [GEOGRAPHIC_DATA],Arrival: [DATE] 00:00:00" at bounding box center [300, 200] width 337 height 14
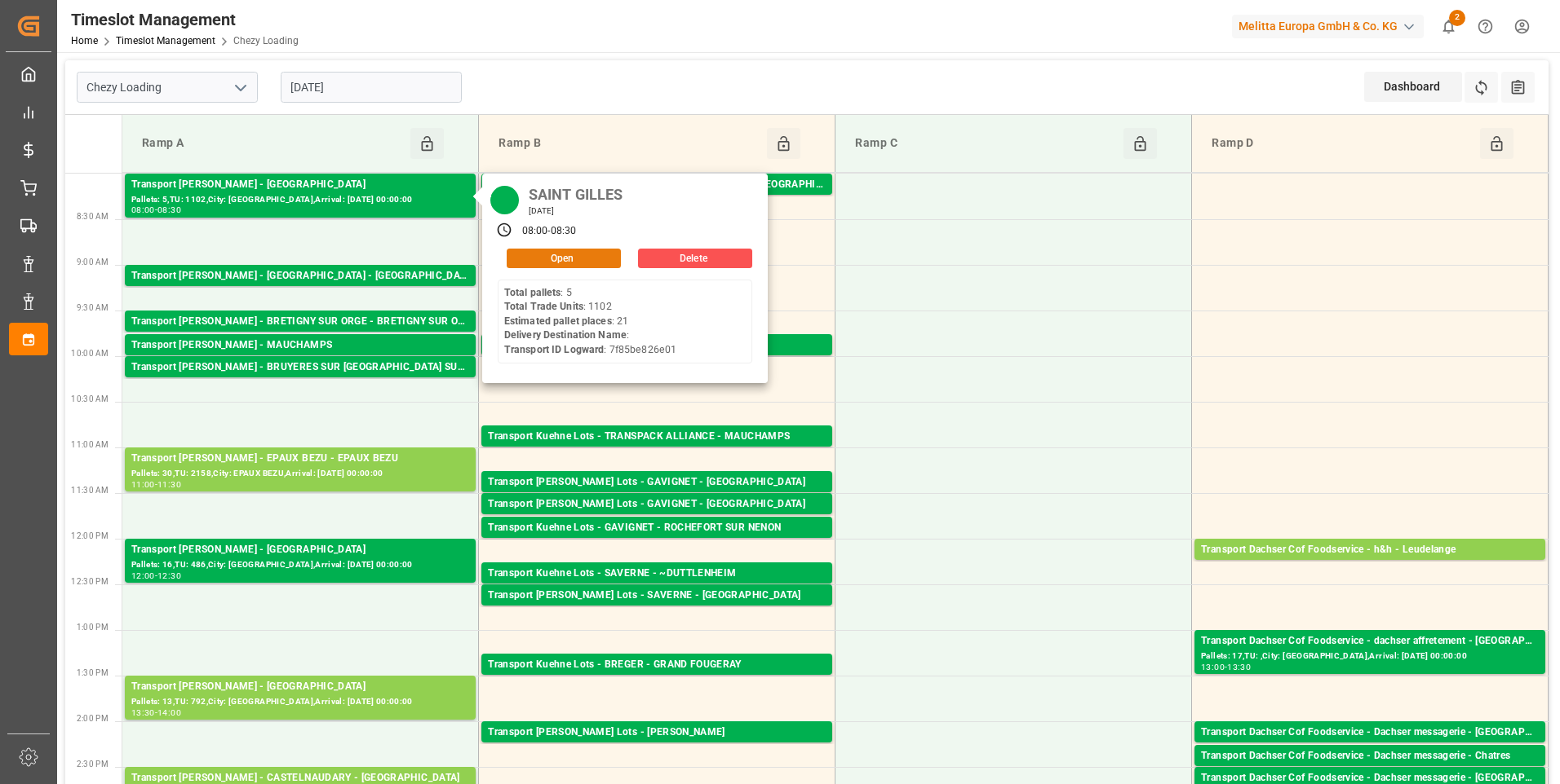
click at [524, 256] on button "Open" at bounding box center [563, 259] width 114 height 20
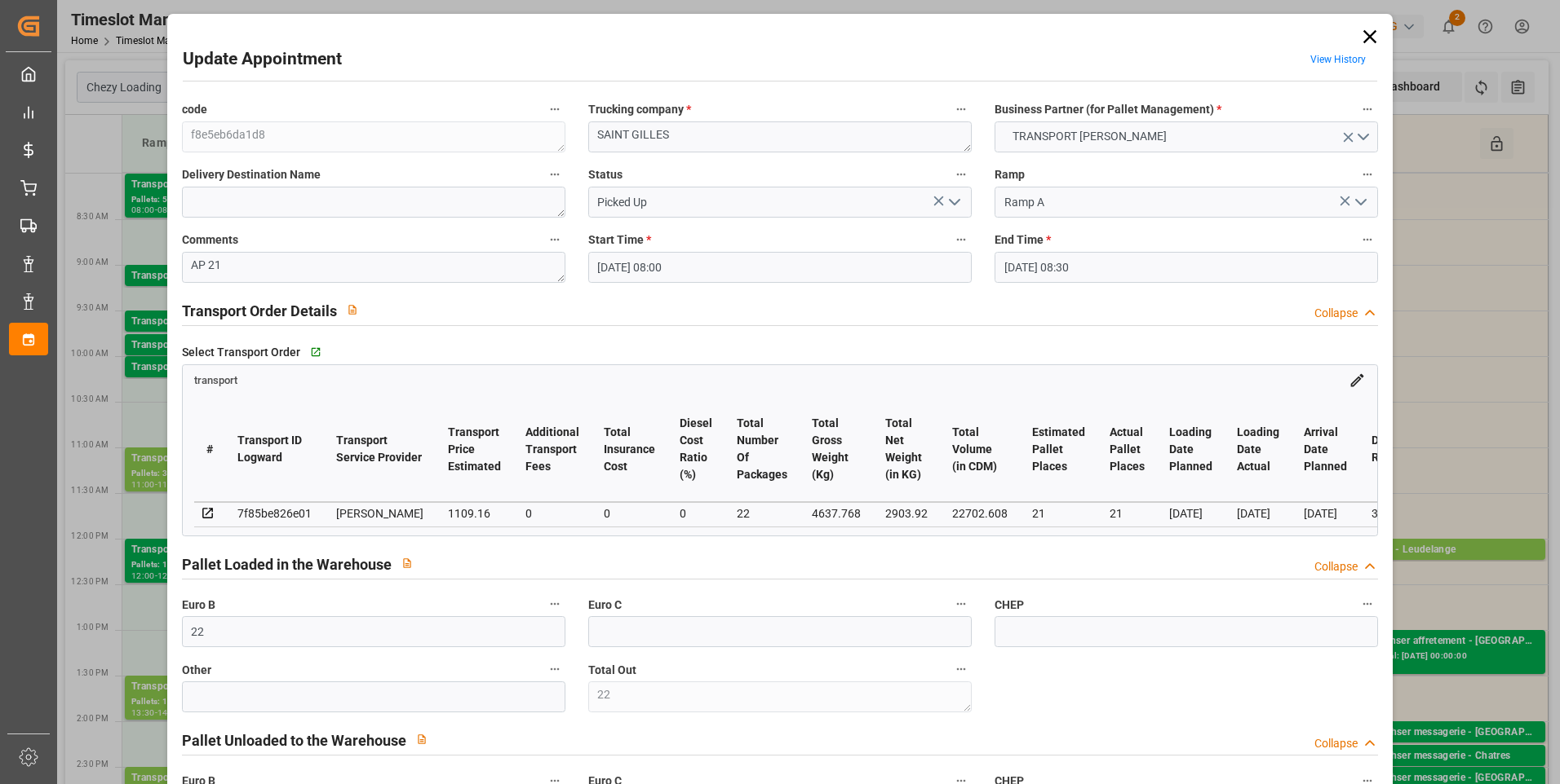
click at [1366, 37] on icon at bounding box center [1369, 37] width 13 height 13
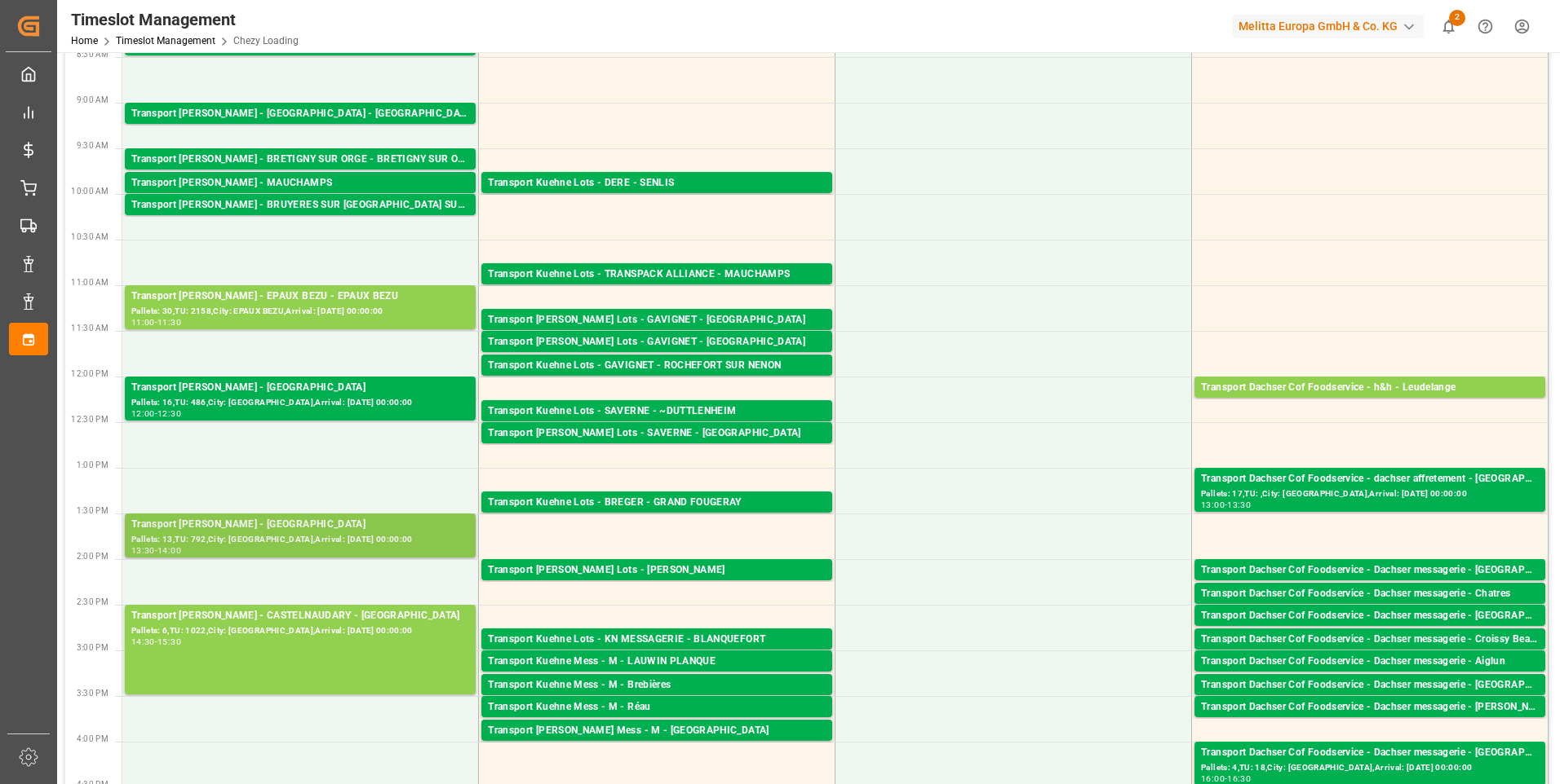
scroll to position [163, 0]
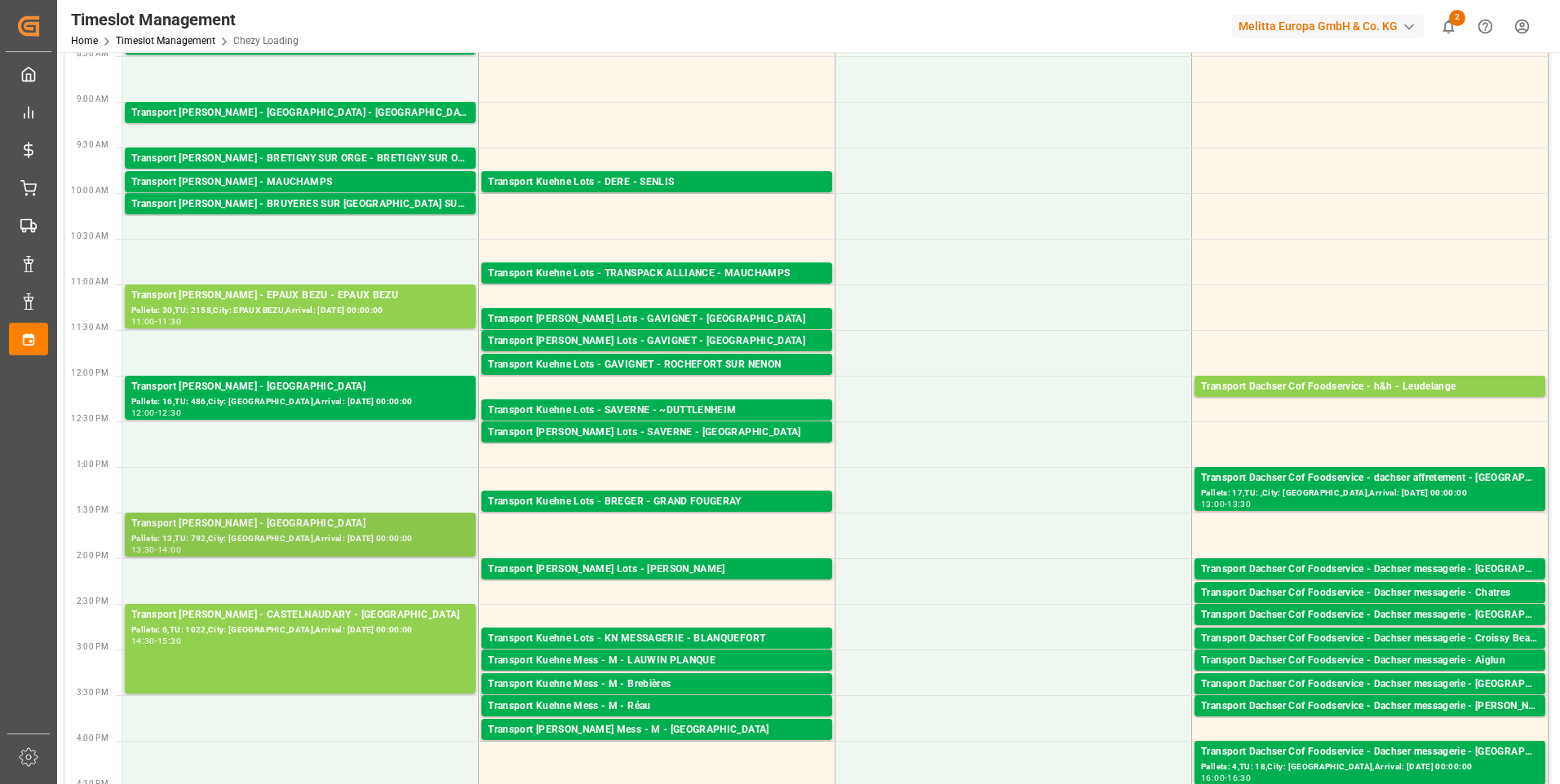
click at [293, 515] on div "Transport [PERSON_NAME] - SAINT GILLES - SAINT GILLES Pallets: 13,TU: 792,City:…" at bounding box center [300, 535] width 351 height 44
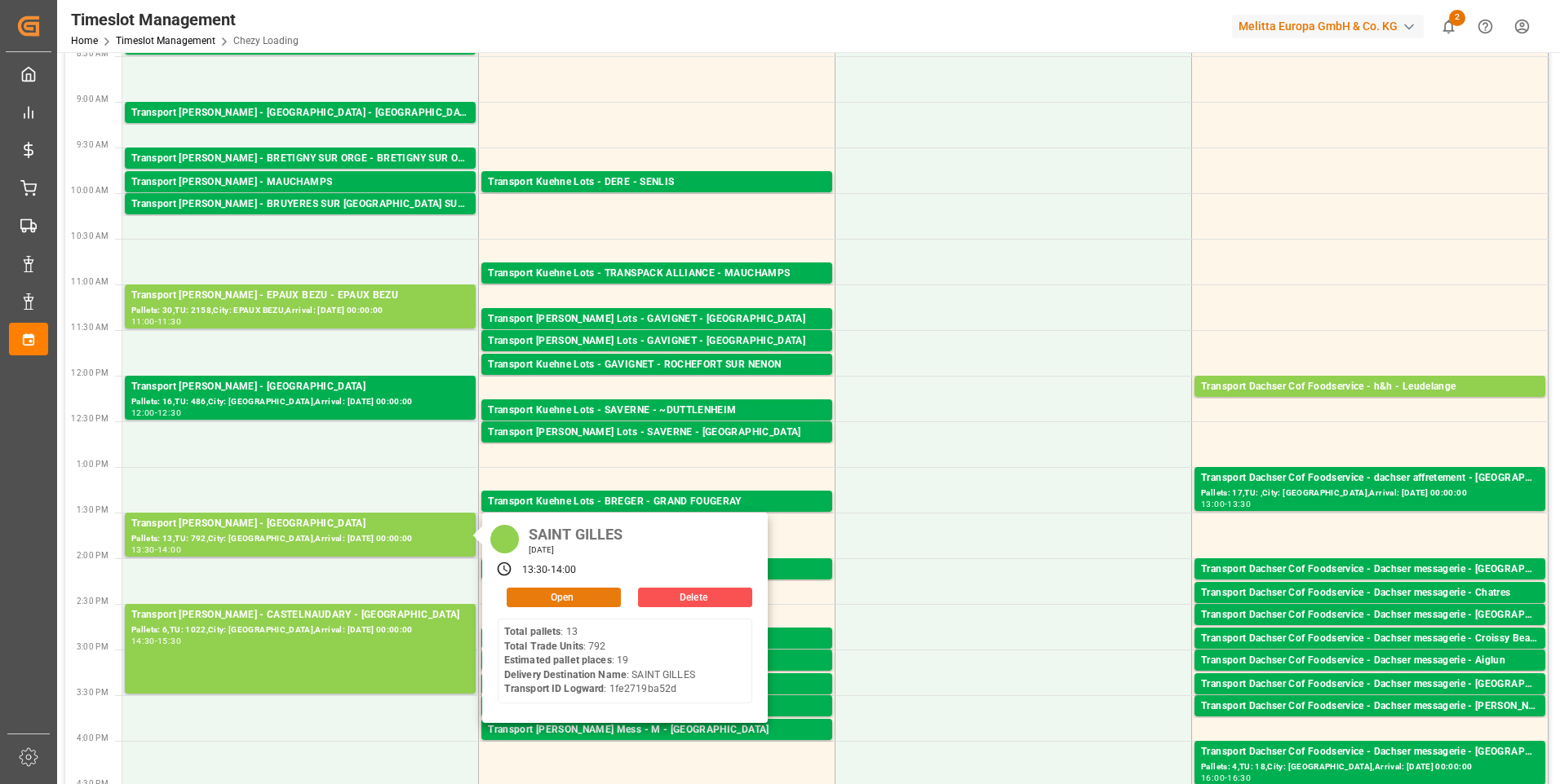
click at [576, 600] on button "Open" at bounding box center [563, 598] width 114 height 20
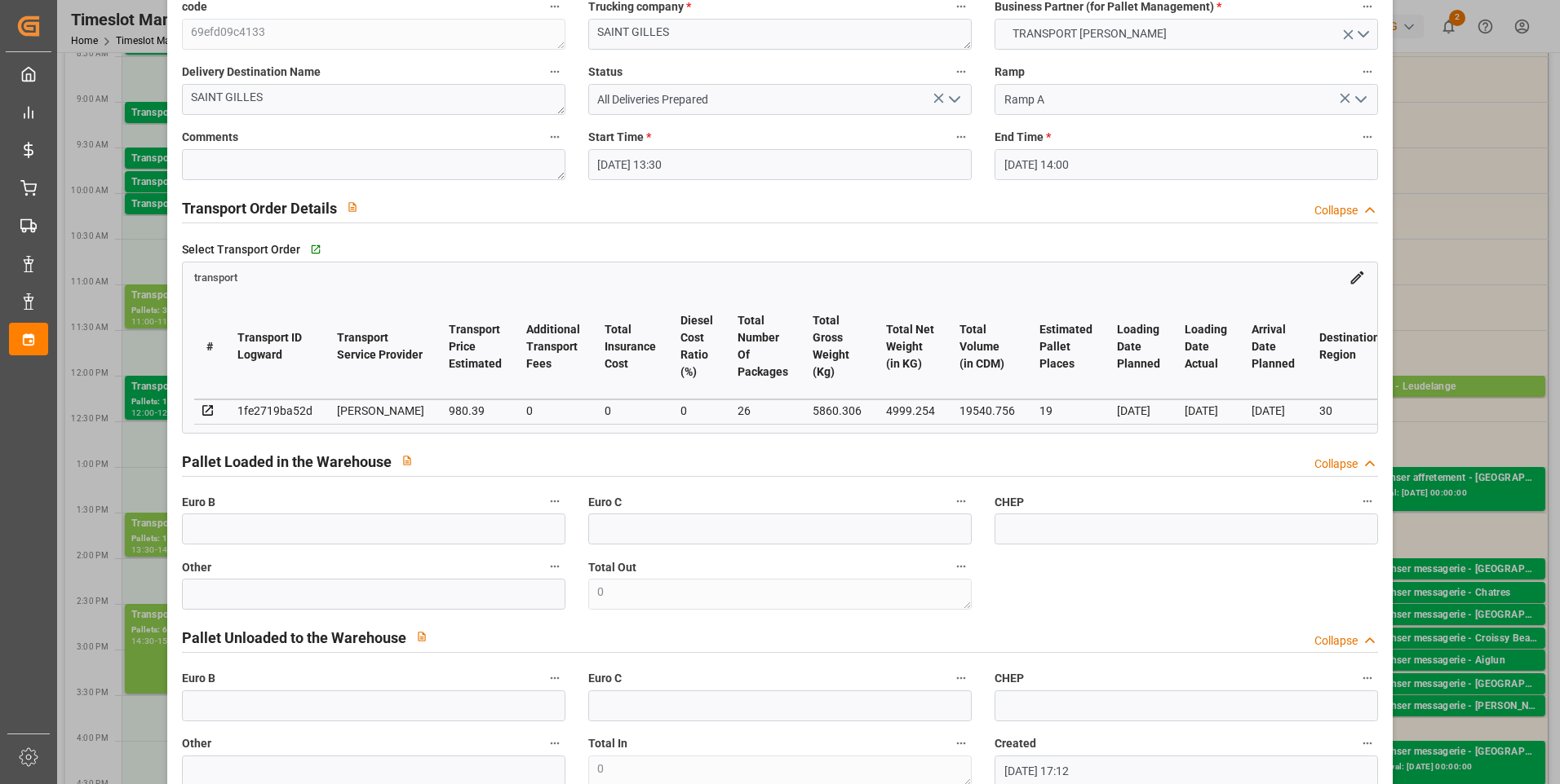
scroll to position [0, 0]
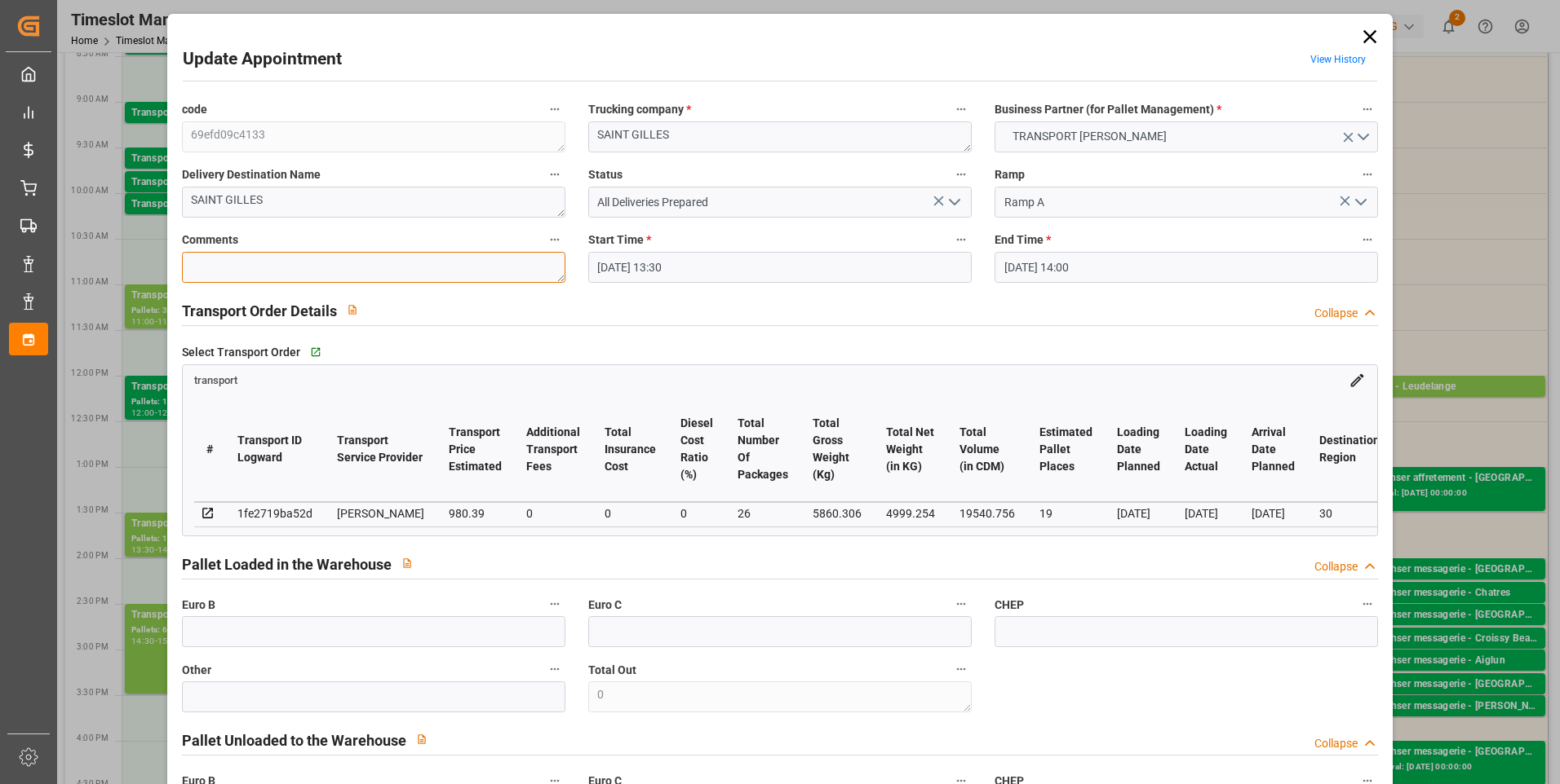
click at [245, 282] on textarea at bounding box center [374, 267] width 384 height 31
click at [952, 207] on icon "open menu" at bounding box center [955, 203] width 20 height 20
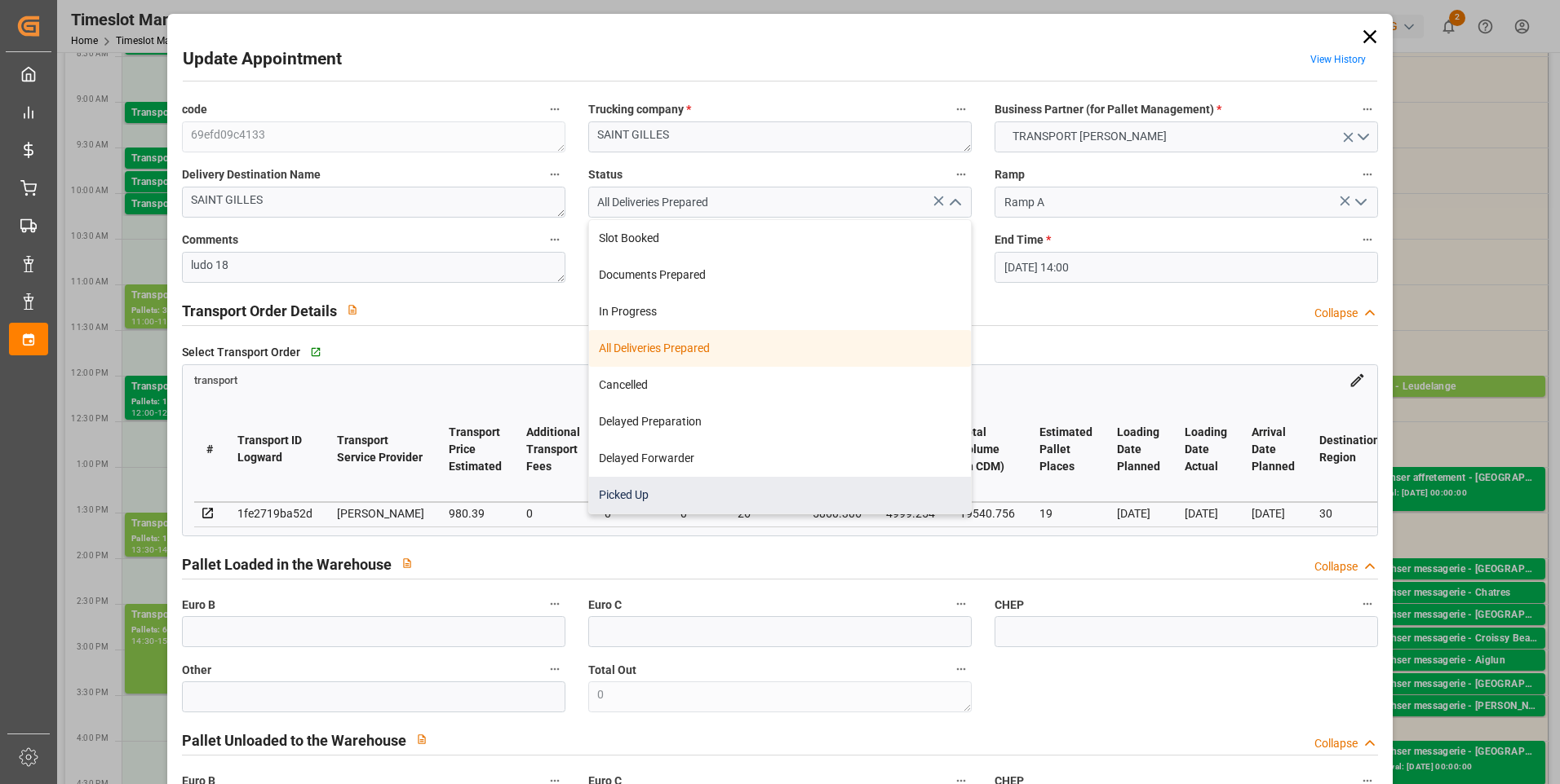
click at [644, 500] on div "Picked Up" at bounding box center [780, 494] width 382 height 37
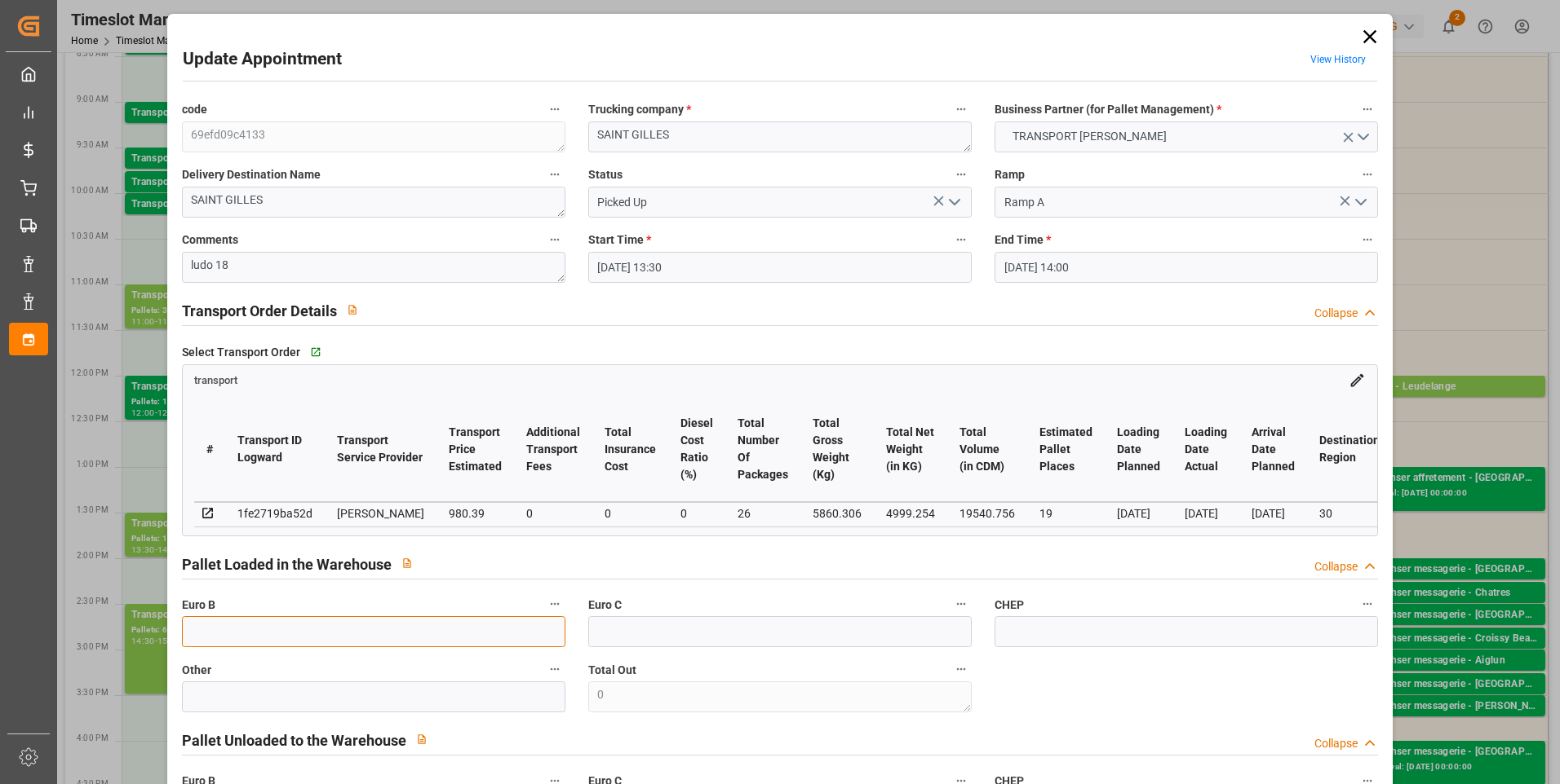
click at [221, 642] on input "text" at bounding box center [374, 631] width 384 height 31
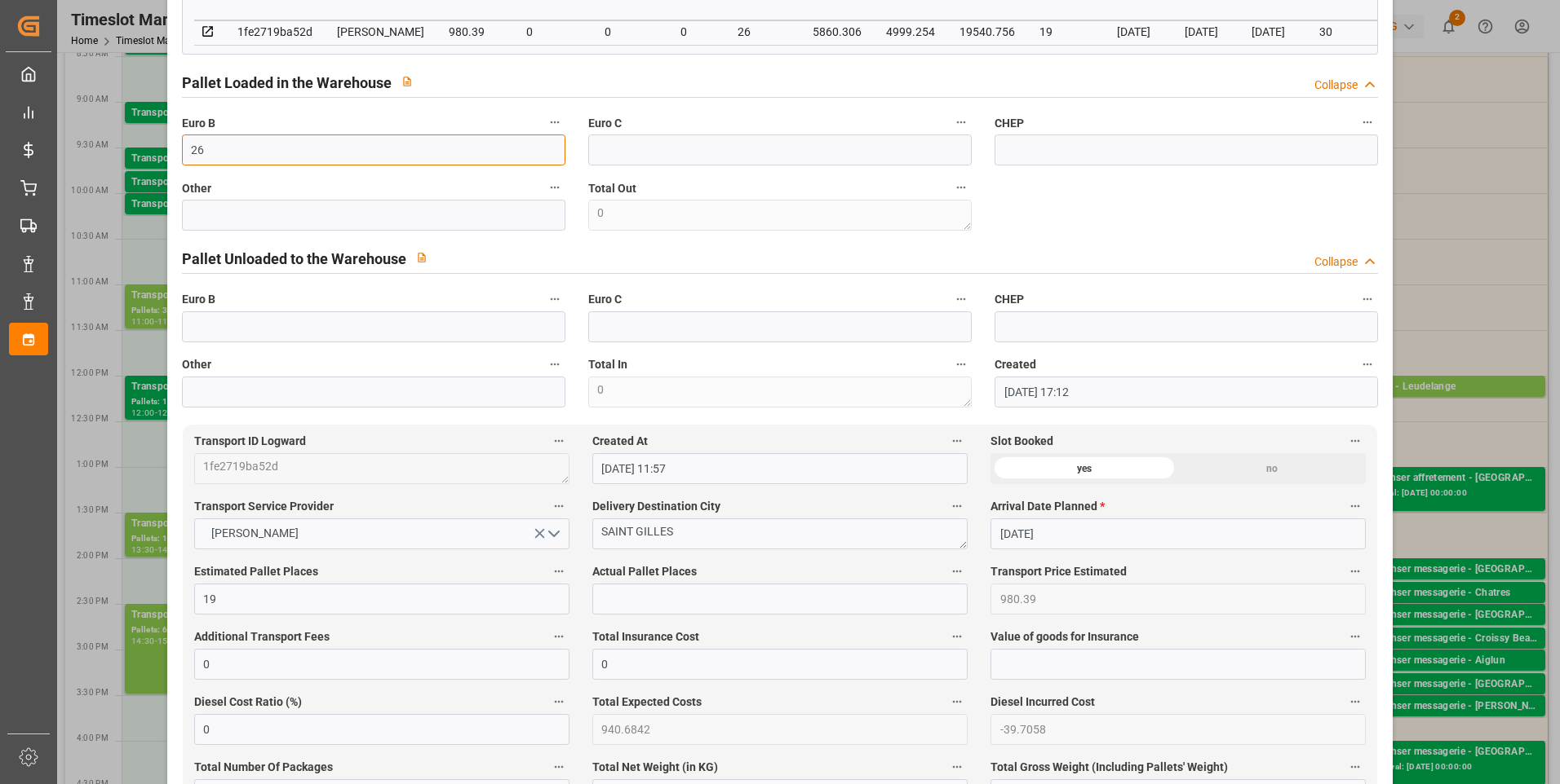
scroll to position [489, 0]
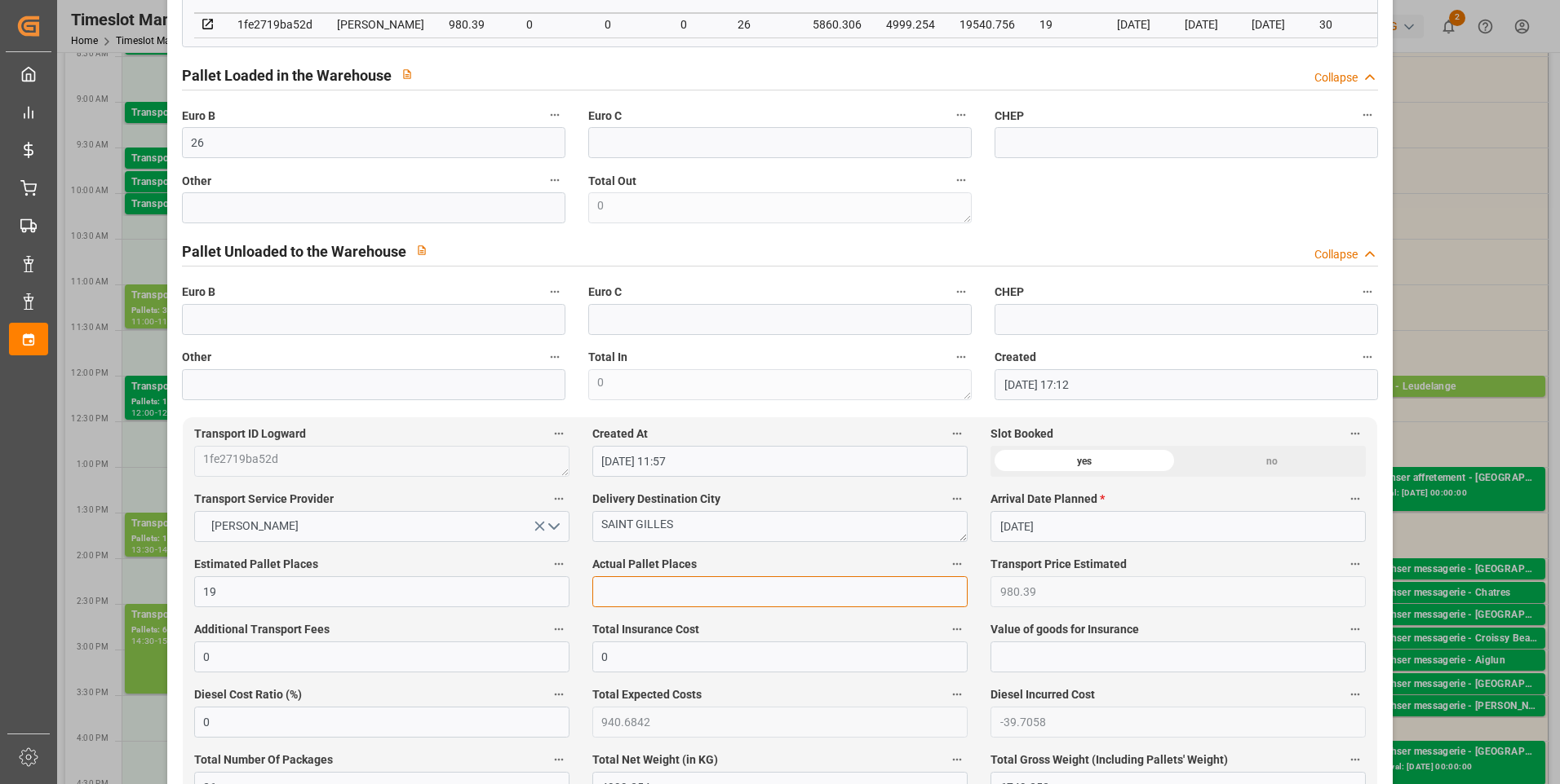
click at [629, 600] on input "text" at bounding box center [780, 591] width 375 height 31
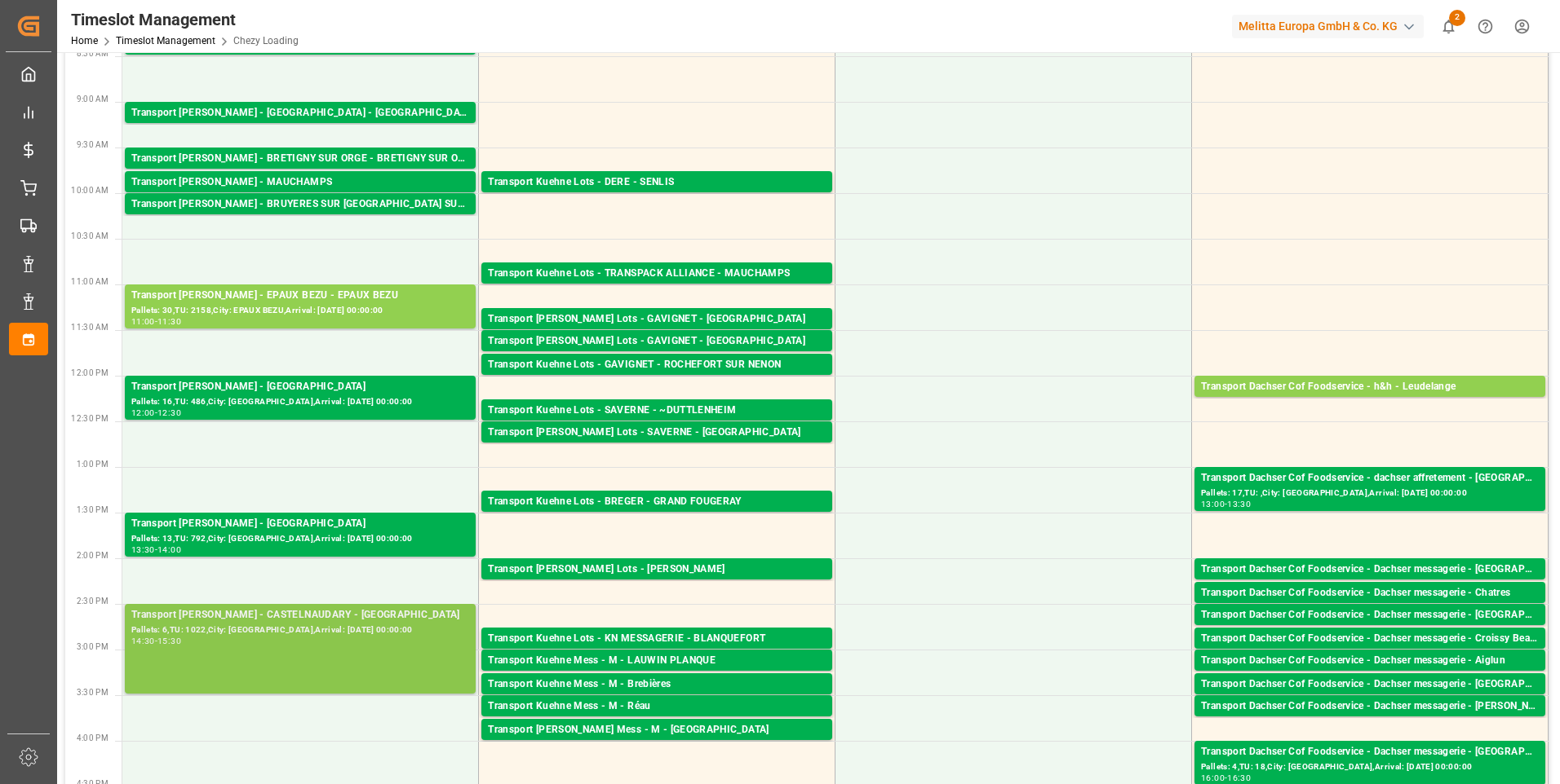
click at [323, 639] on div "14:30 - 15:30" at bounding box center [300, 642] width 337 height 9
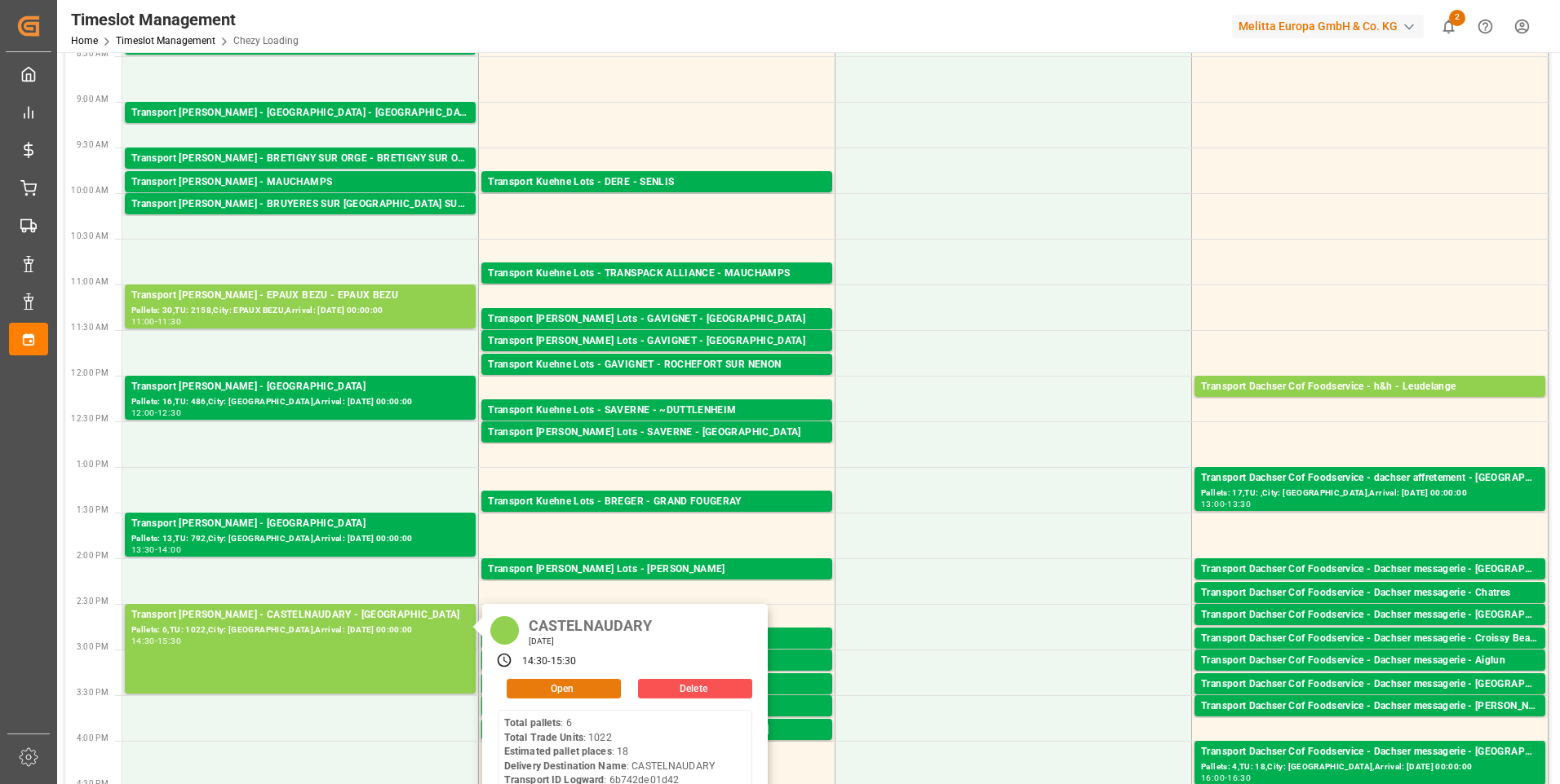
click at [583, 690] on button "Open" at bounding box center [563, 689] width 114 height 20
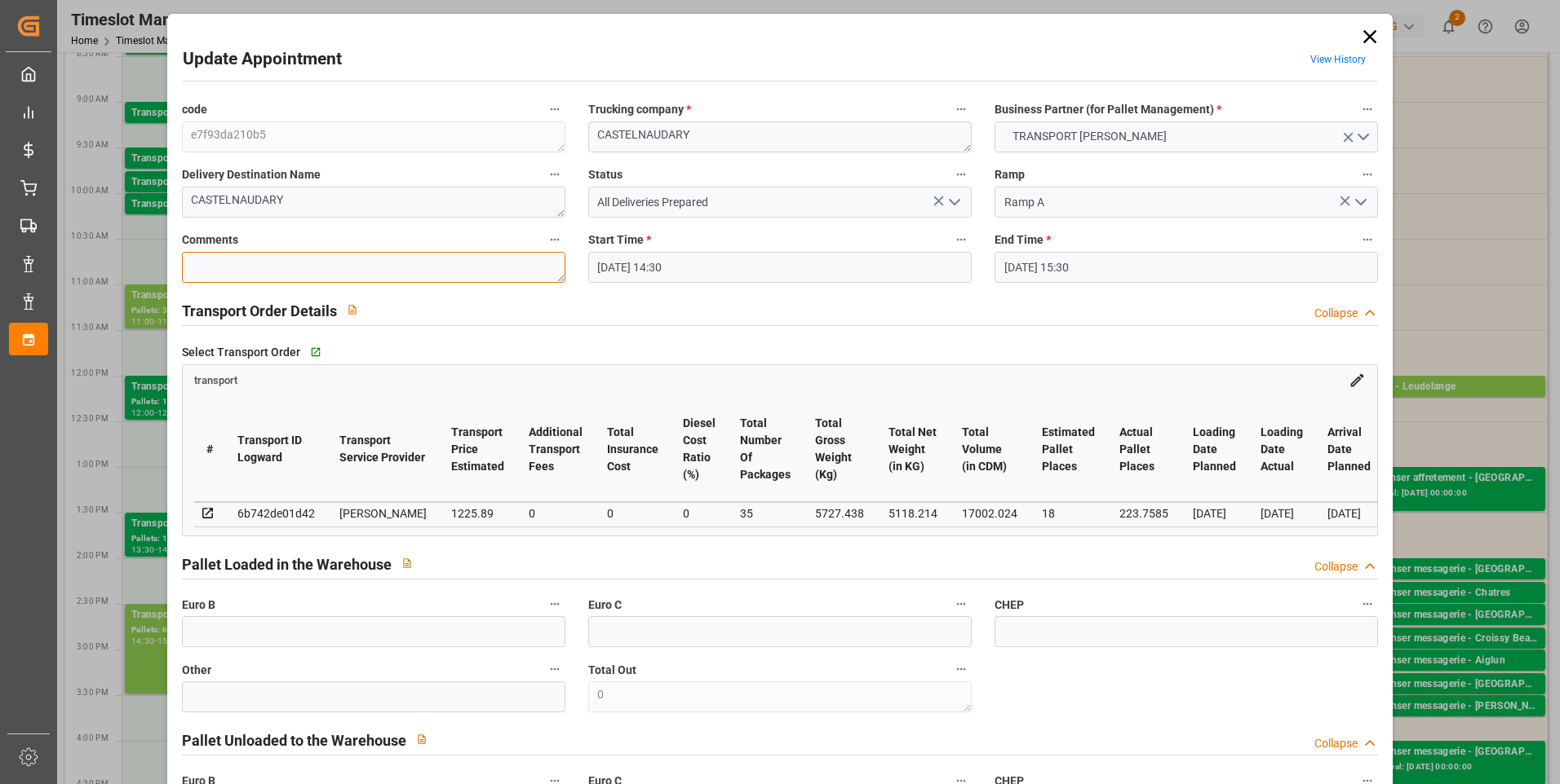
click at [229, 271] on textarea at bounding box center [374, 267] width 384 height 31
click at [952, 197] on icon "open menu" at bounding box center [955, 203] width 20 height 20
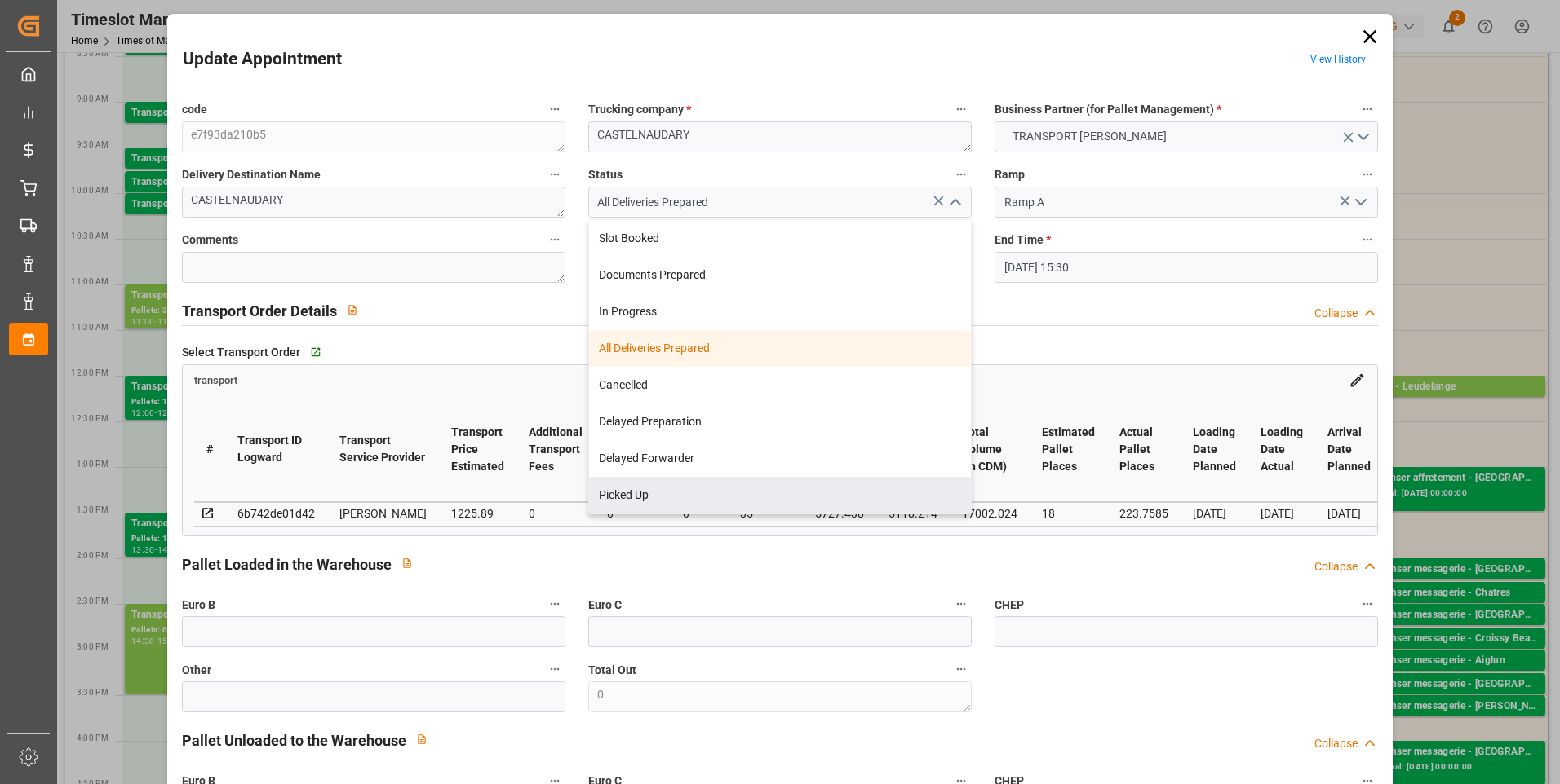
click at [653, 498] on div "Picked Up" at bounding box center [780, 494] width 382 height 37
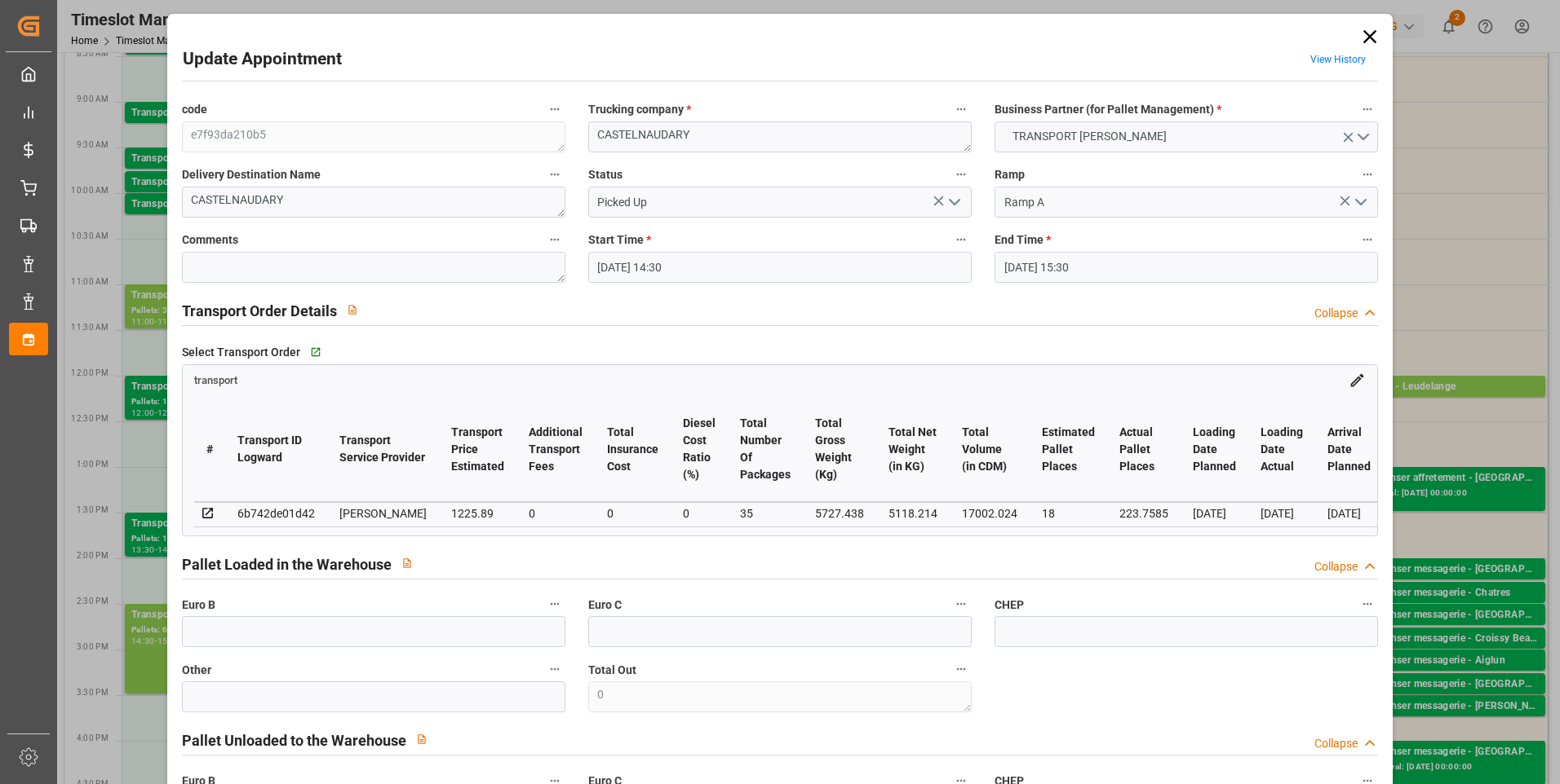
click at [954, 201] on icon "open menu" at bounding box center [955, 203] width 20 height 20
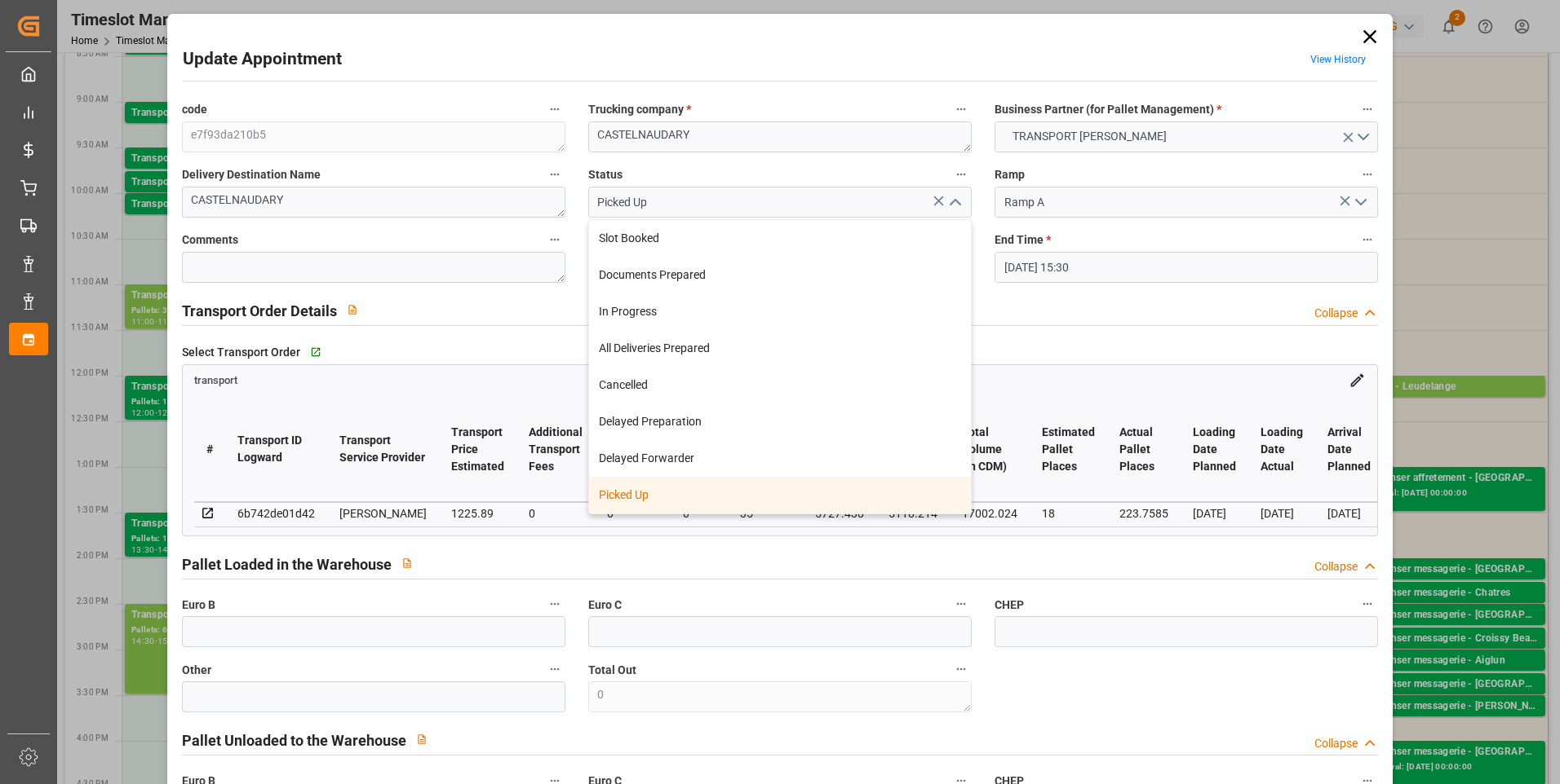
click at [653, 493] on div "Picked Up" at bounding box center [780, 494] width 382 height 37
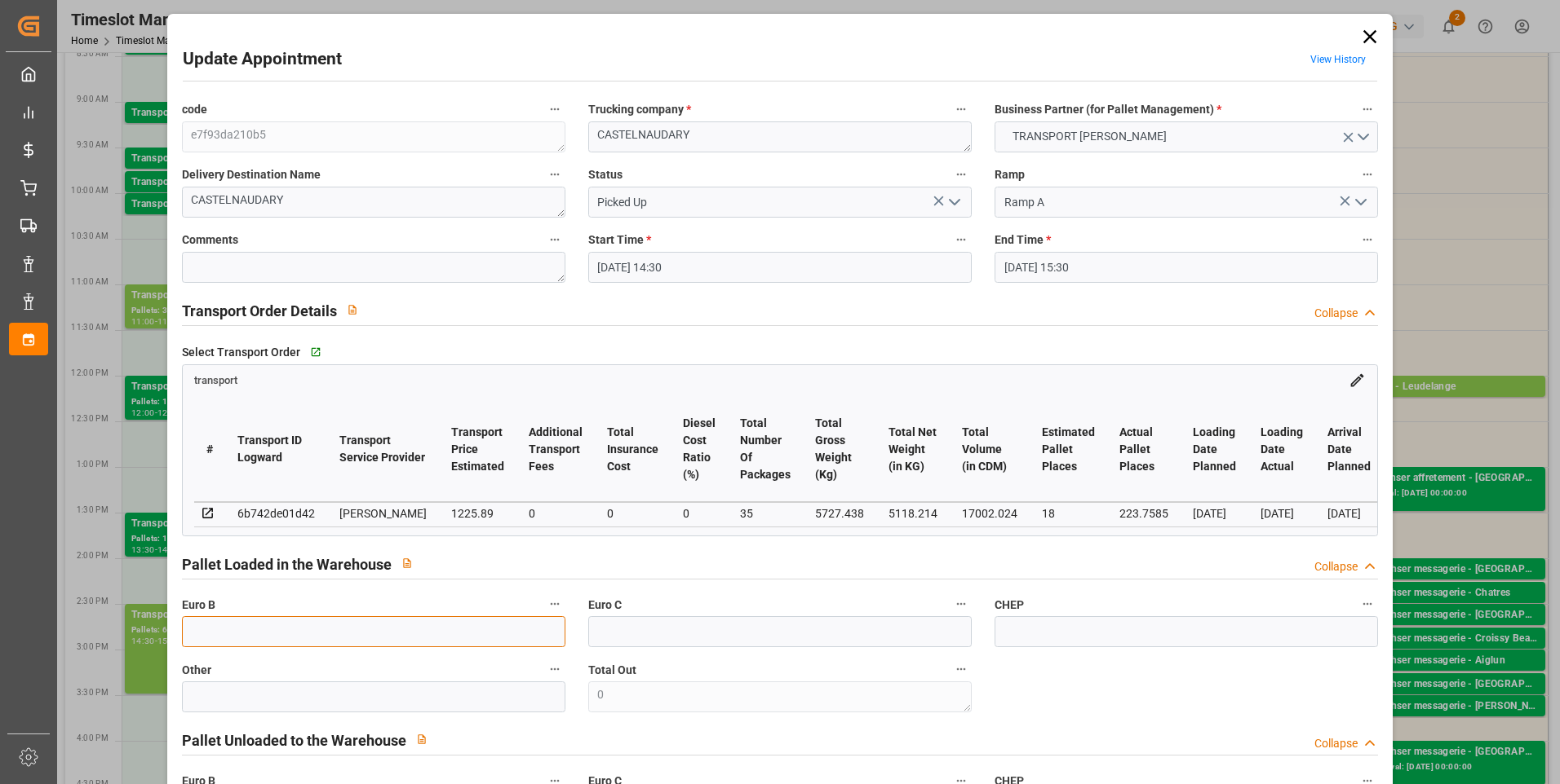
click at [244, 644] on input "text" at bounding box center [374, 631] width 384 height 31
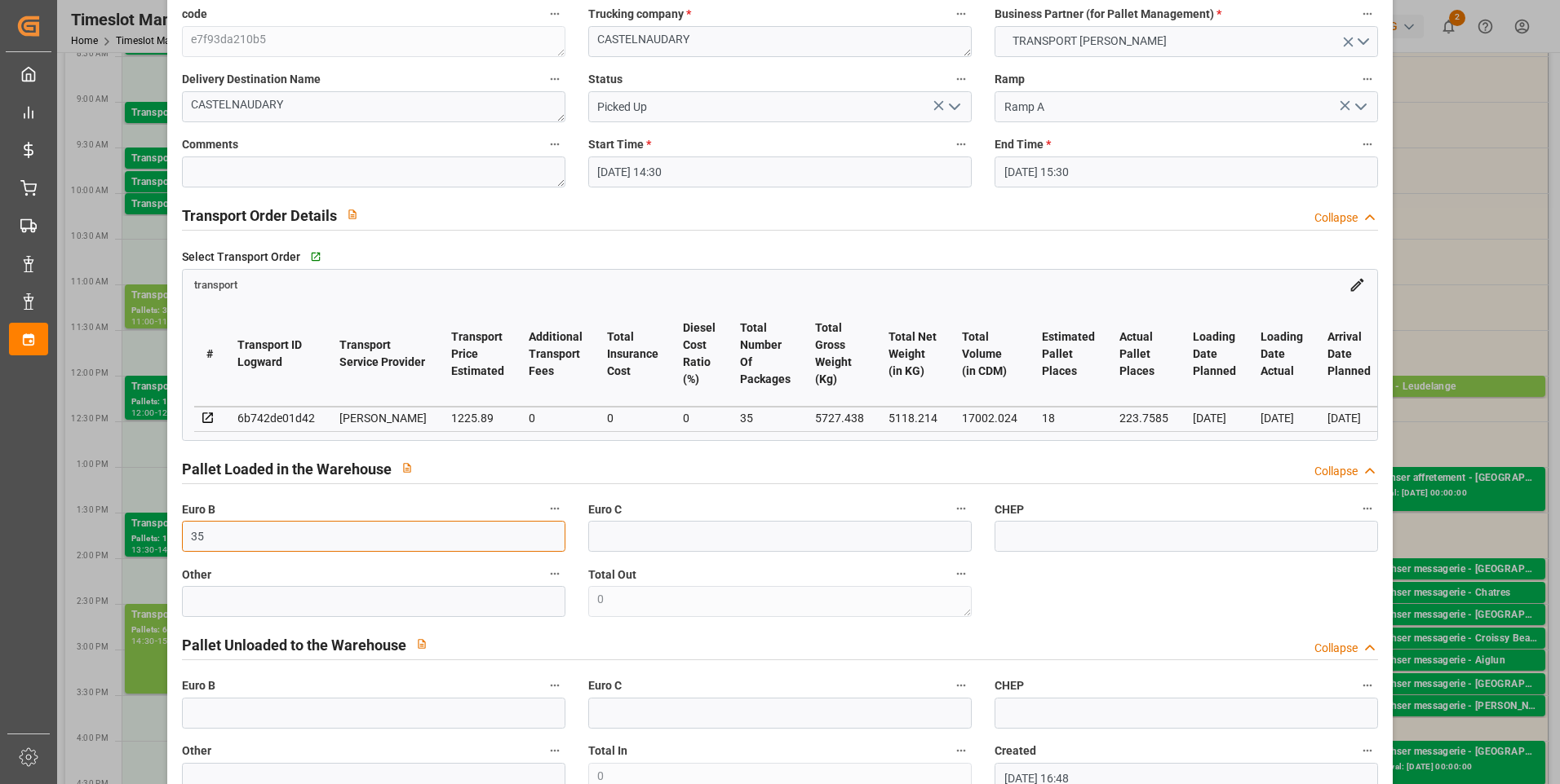
scroll to position [244, 0]
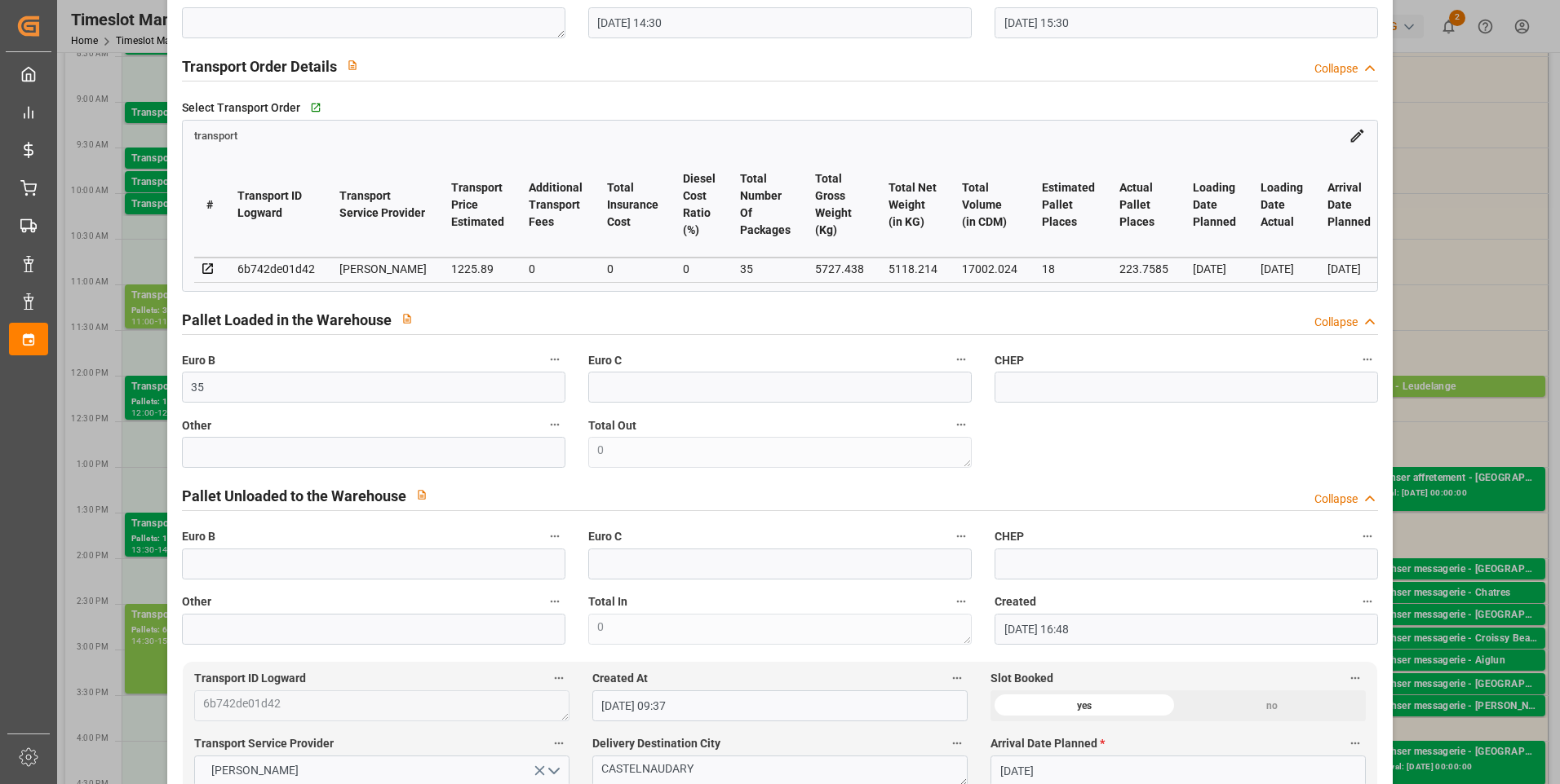
click at [1104, 459] on div "code e7f93da210b5 Trucking company * CASTELNAUDARY Business Partner (for Pallet…" at bounding box center [780, 249] width 1220 height 802
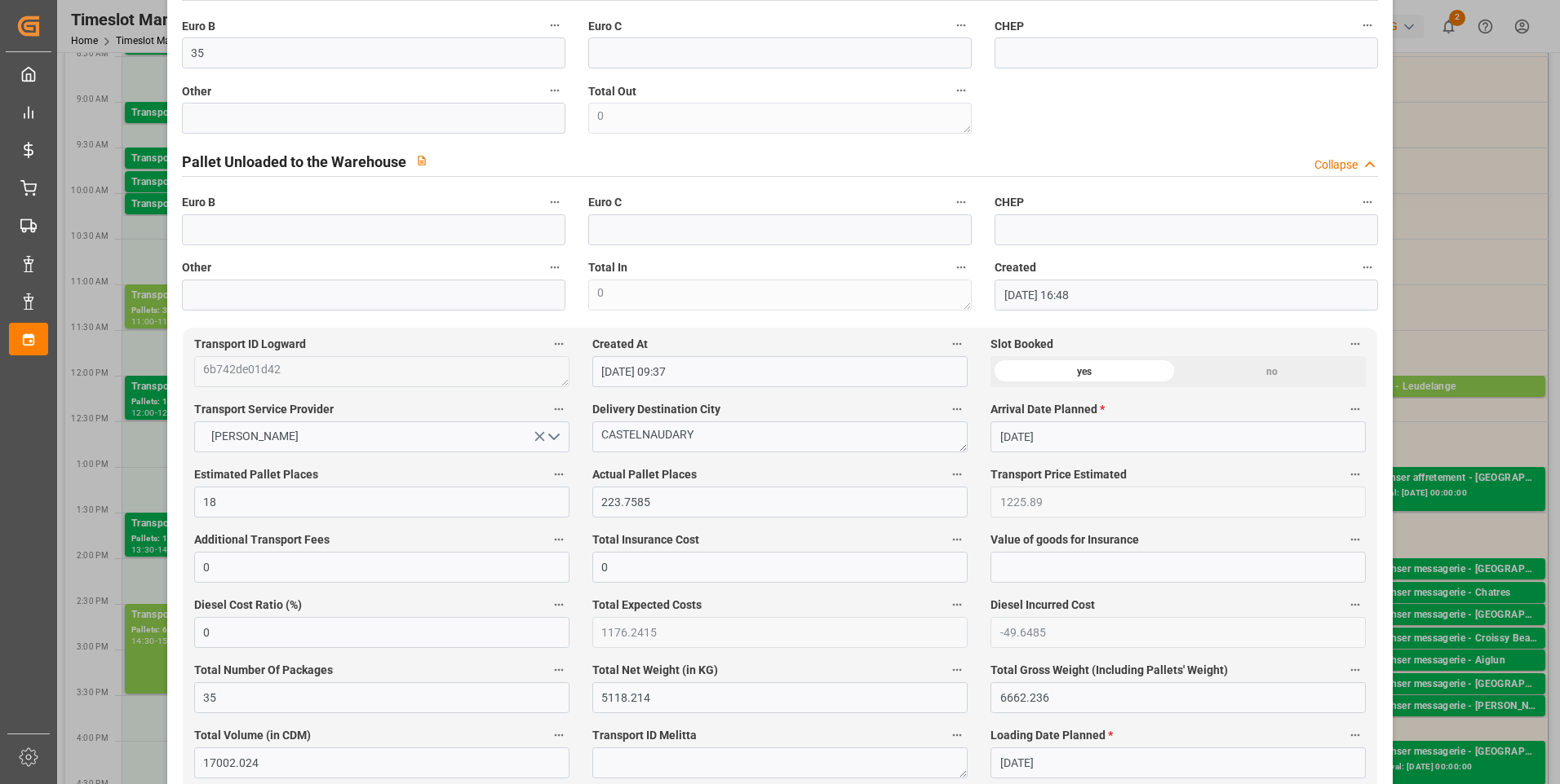
scroll to position [734, 0]
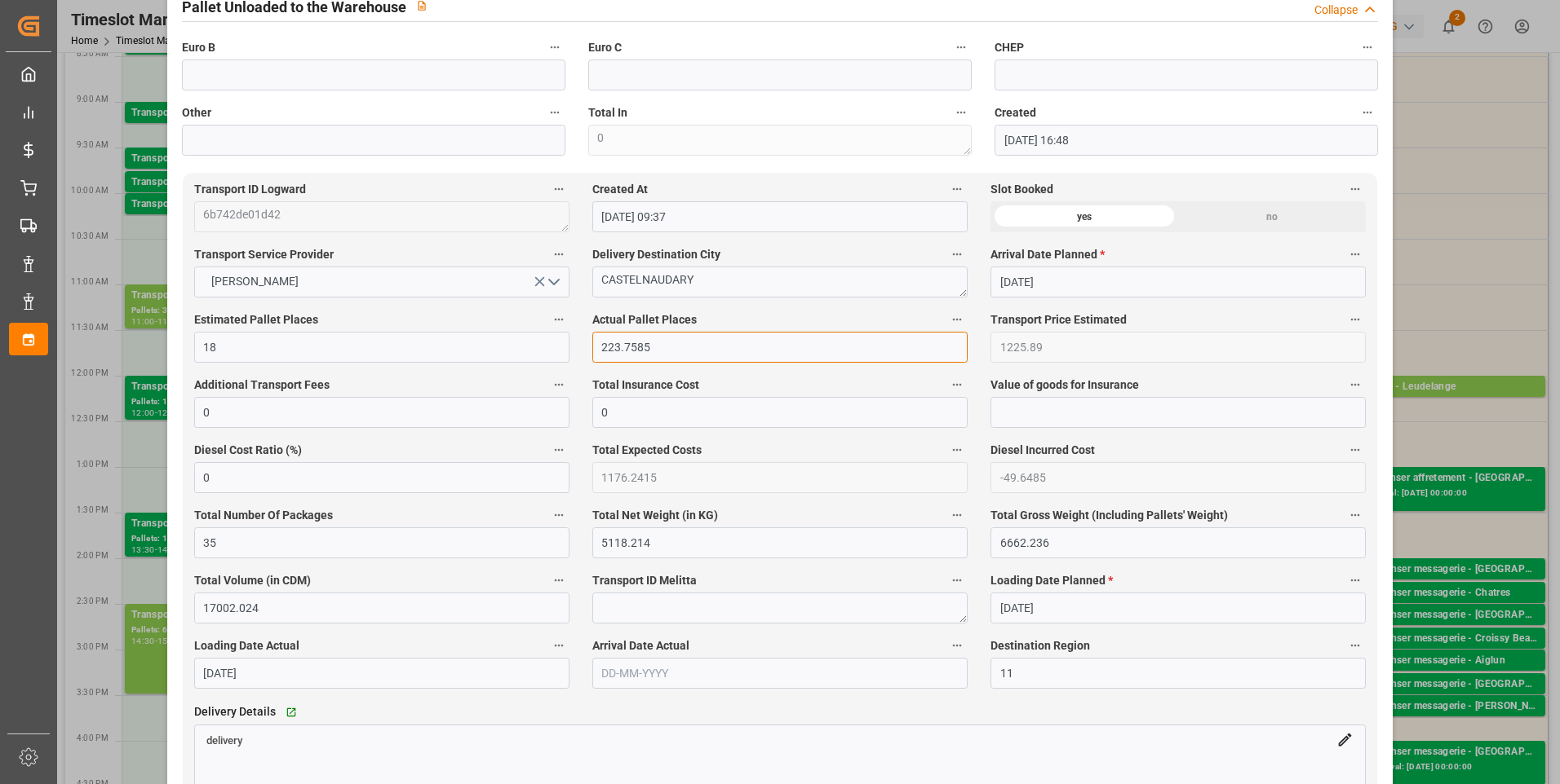
click at [674, 356] on input "223.7585" at bounding box center [780, 347] width 375 height 31
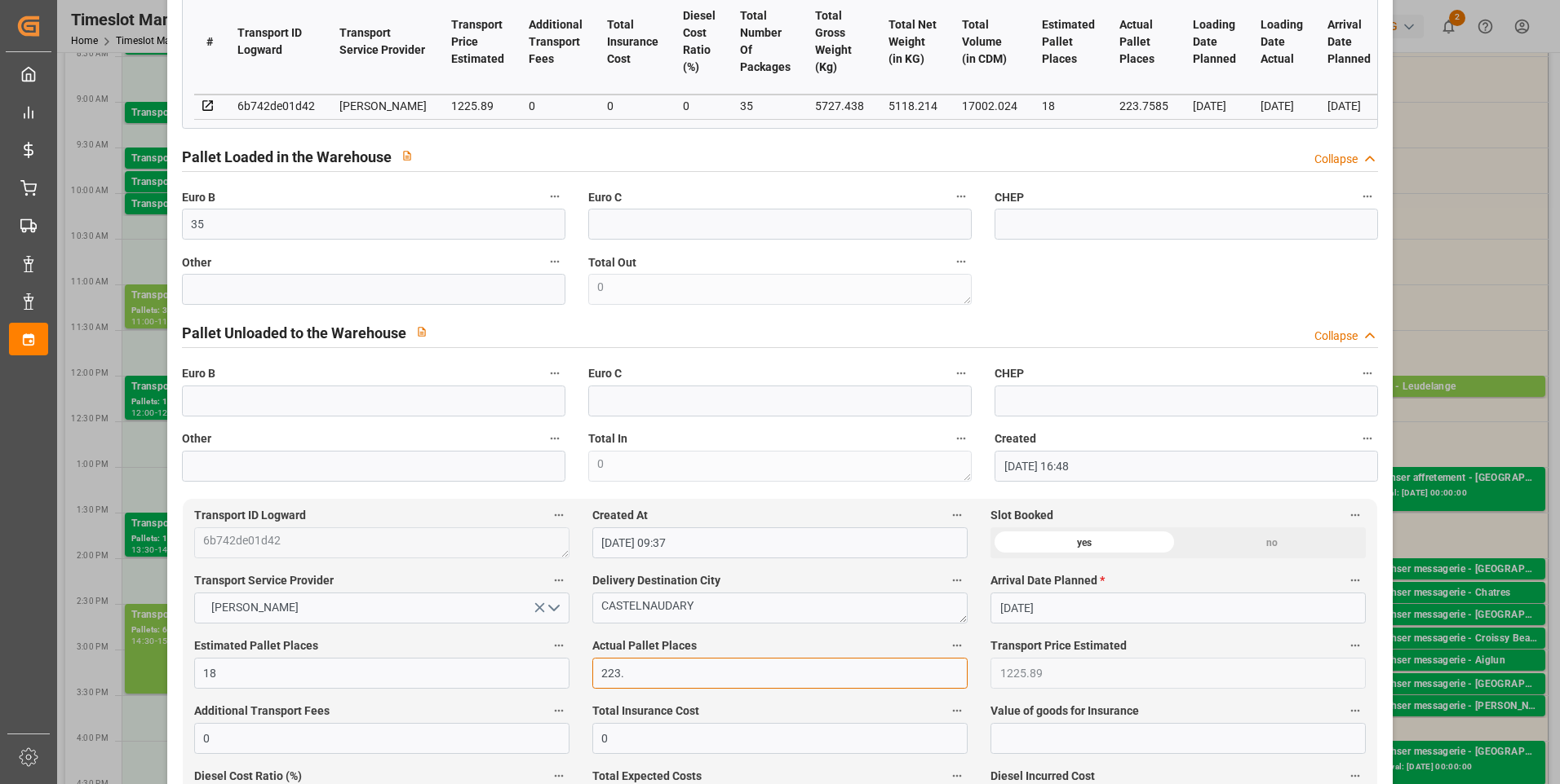
scroll to position [0, 0]
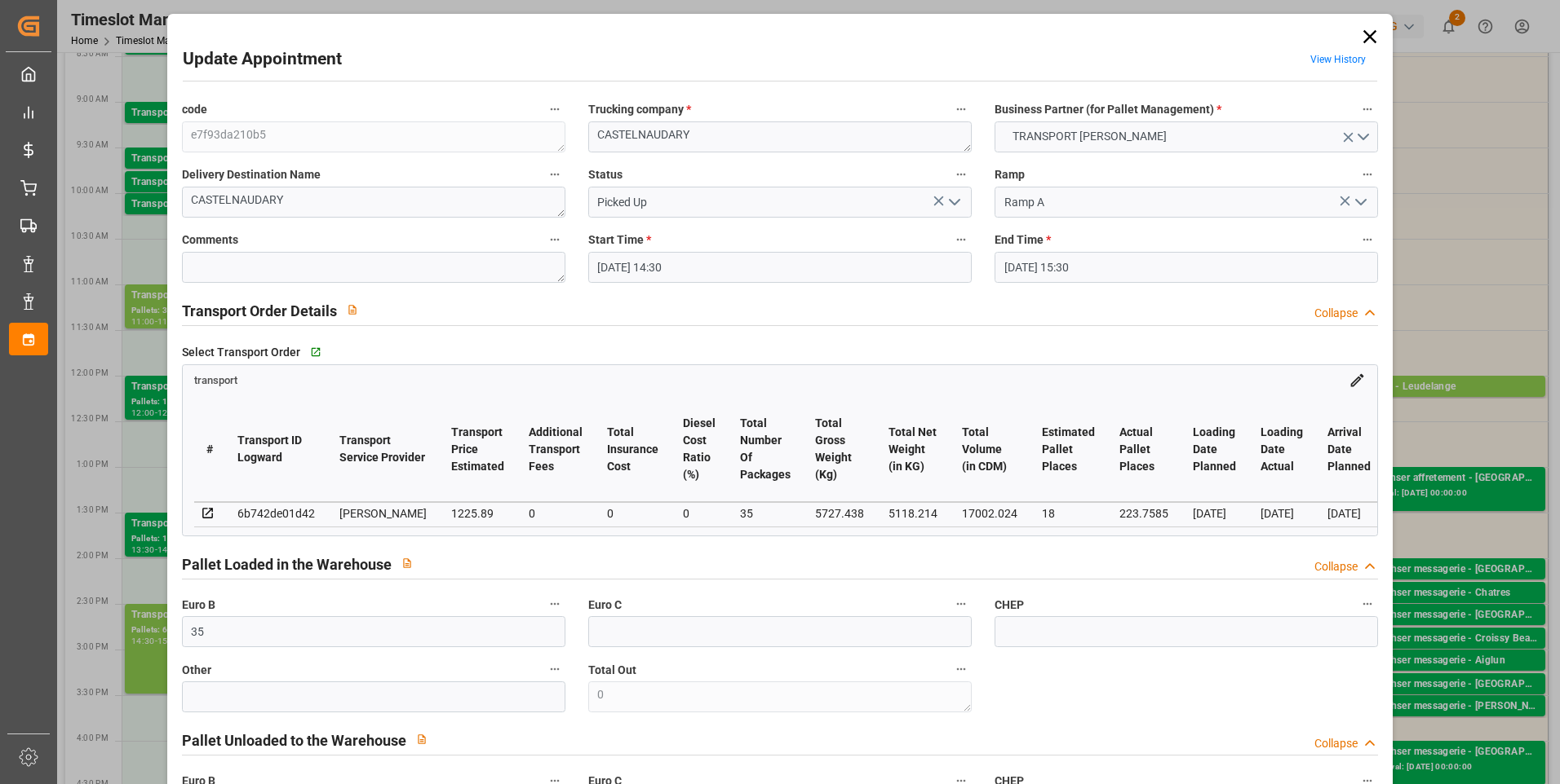
click at [1366, 40] on icon at bounding box center [1369, 37] width 13 height 13
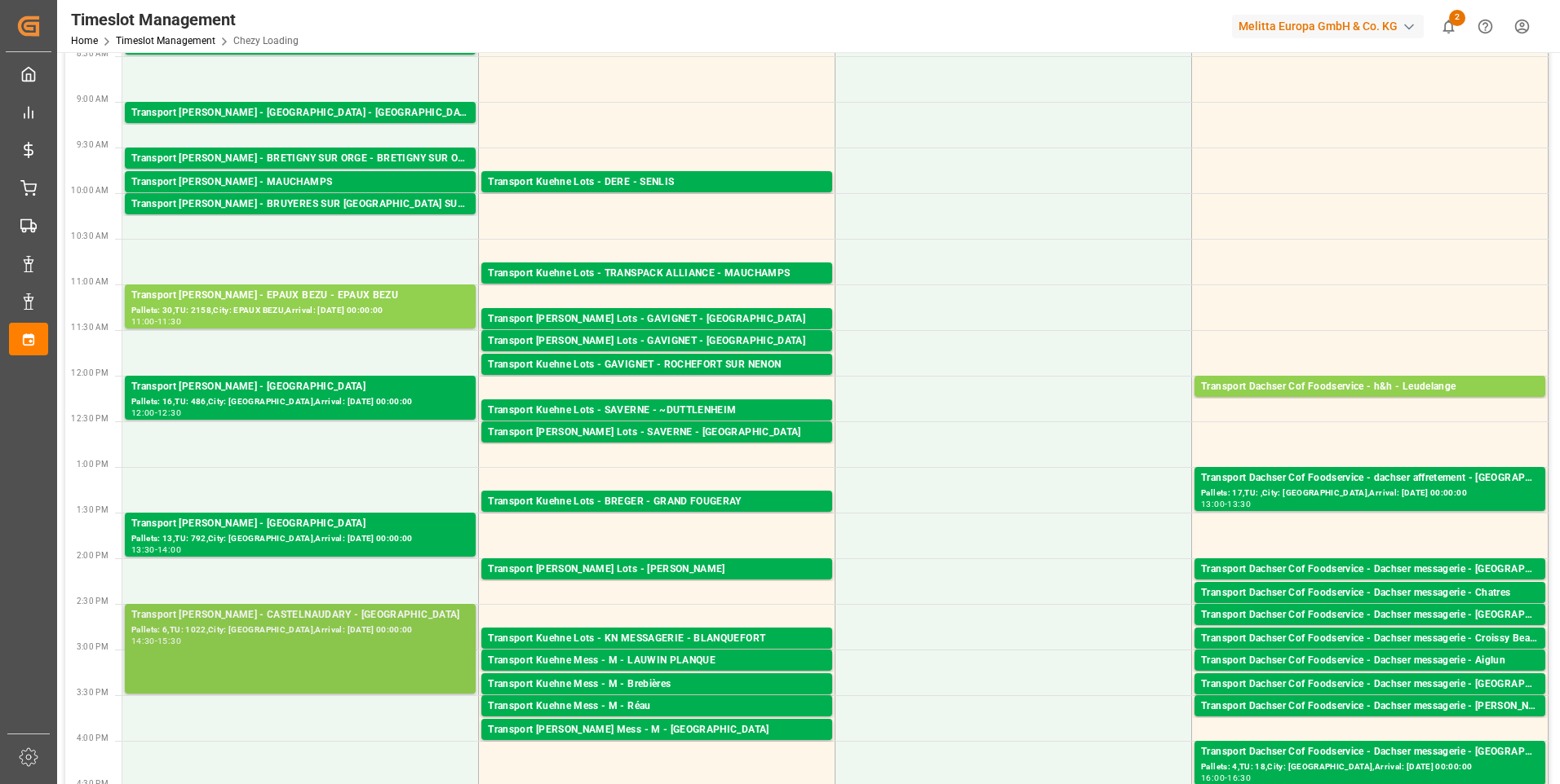
click at [284, 625] on div "Pallets: 6,TU: 1022,City: [GEOGRAPHIC_DATA],Arrival: [DATE] 00:00:00" at bounding box center [300, 631] width 337 height 14
click at [342, 626] on div "Pallets: 6,TU: 1022,City: [GEOGRAPHIC_DATA],Arrival: [DATE] 00:00:00" at bounding box center [300, 631] width 337 height 14
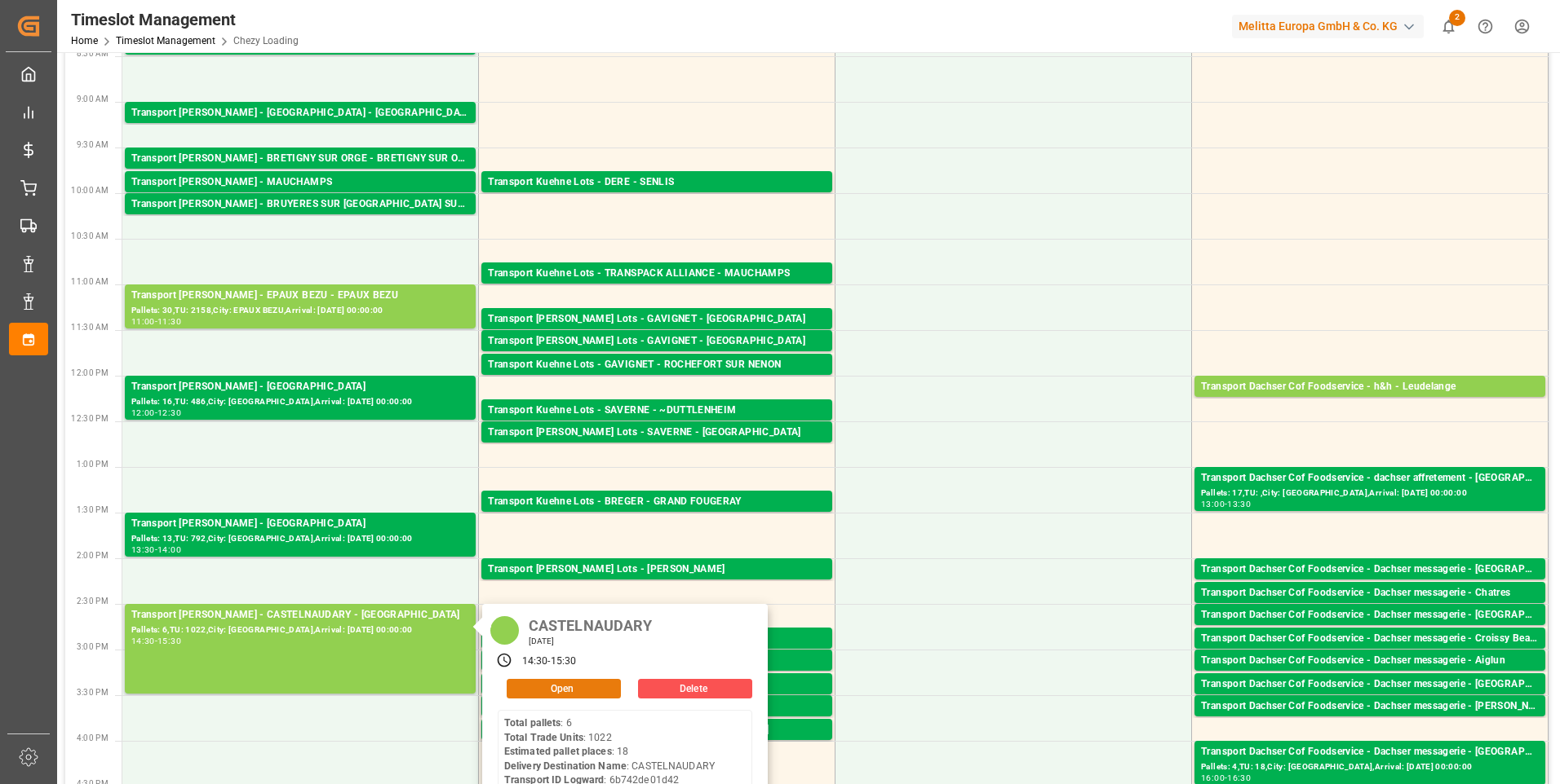
click at [570, 688] on button "Open" at bounding box center [563, 689] width 114 height 20
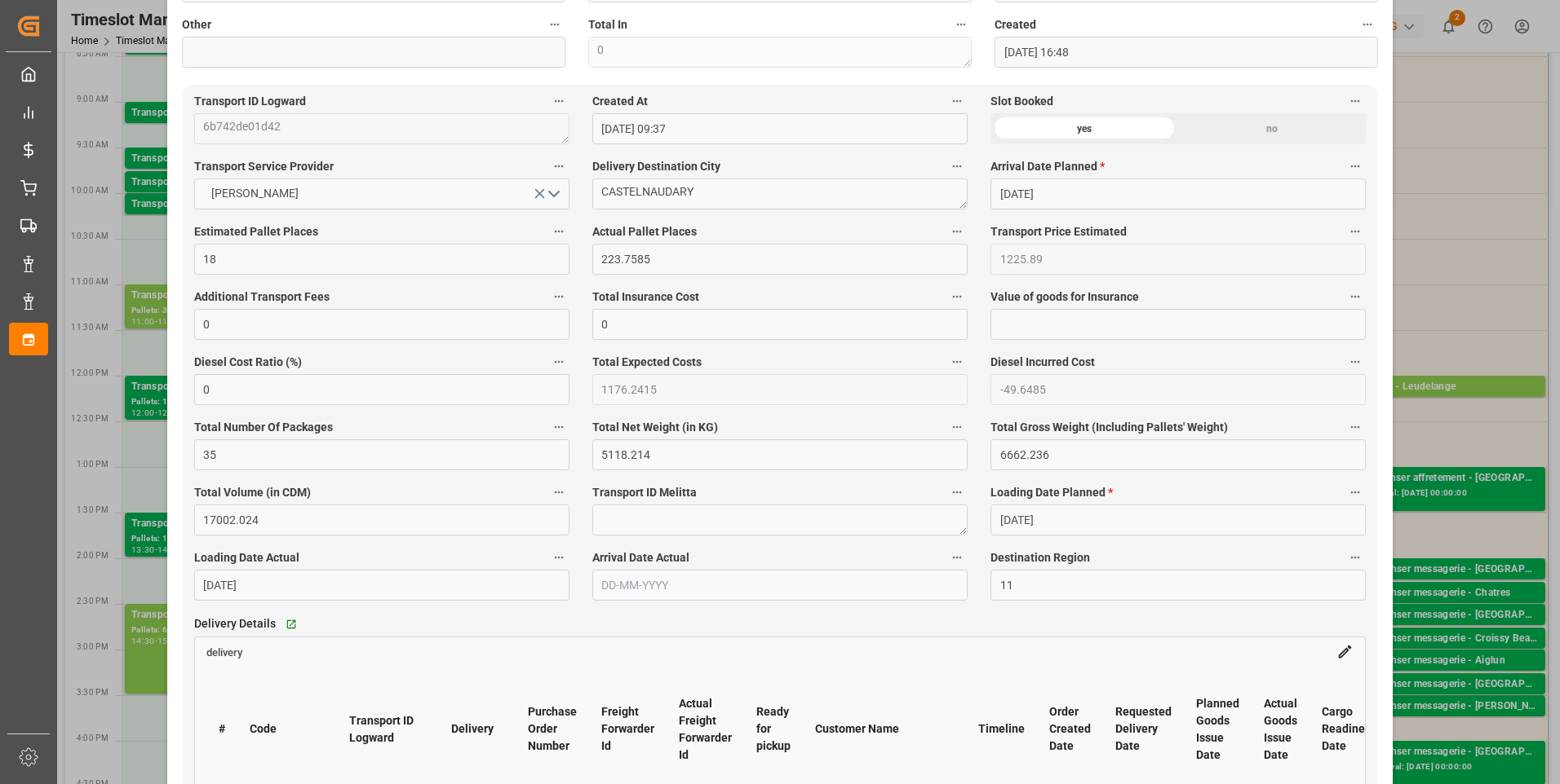
scroll to position [816, 0]
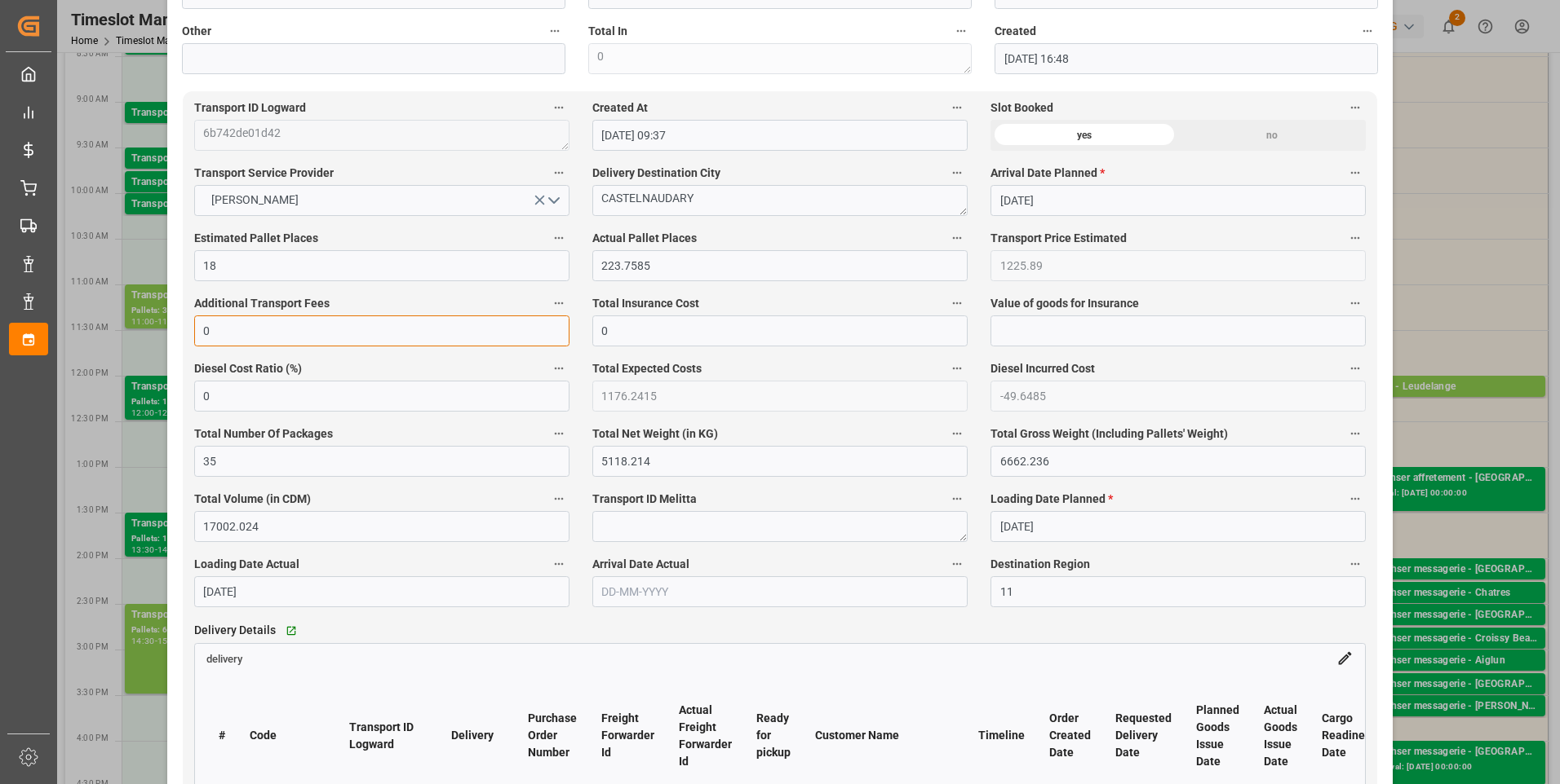
click at [219, 342] on input "0" at bounding box center [381, 330] width 375 height 31
click at [965, 697] on th "Timeline" at bounding box center [1001, 737] width 71 height 123
click at [684, 272] on input "223.7585" at bounding box center [780, 265] width 375 height 31
click at [1288, 371] on label "Diesel Incurred Cost" at bounding box center [1177, 369] width 375 height 23
click at [1344, 371] on button "Diesel Incurred Cost" at bounding box center [1354, 368] width 21 height 21
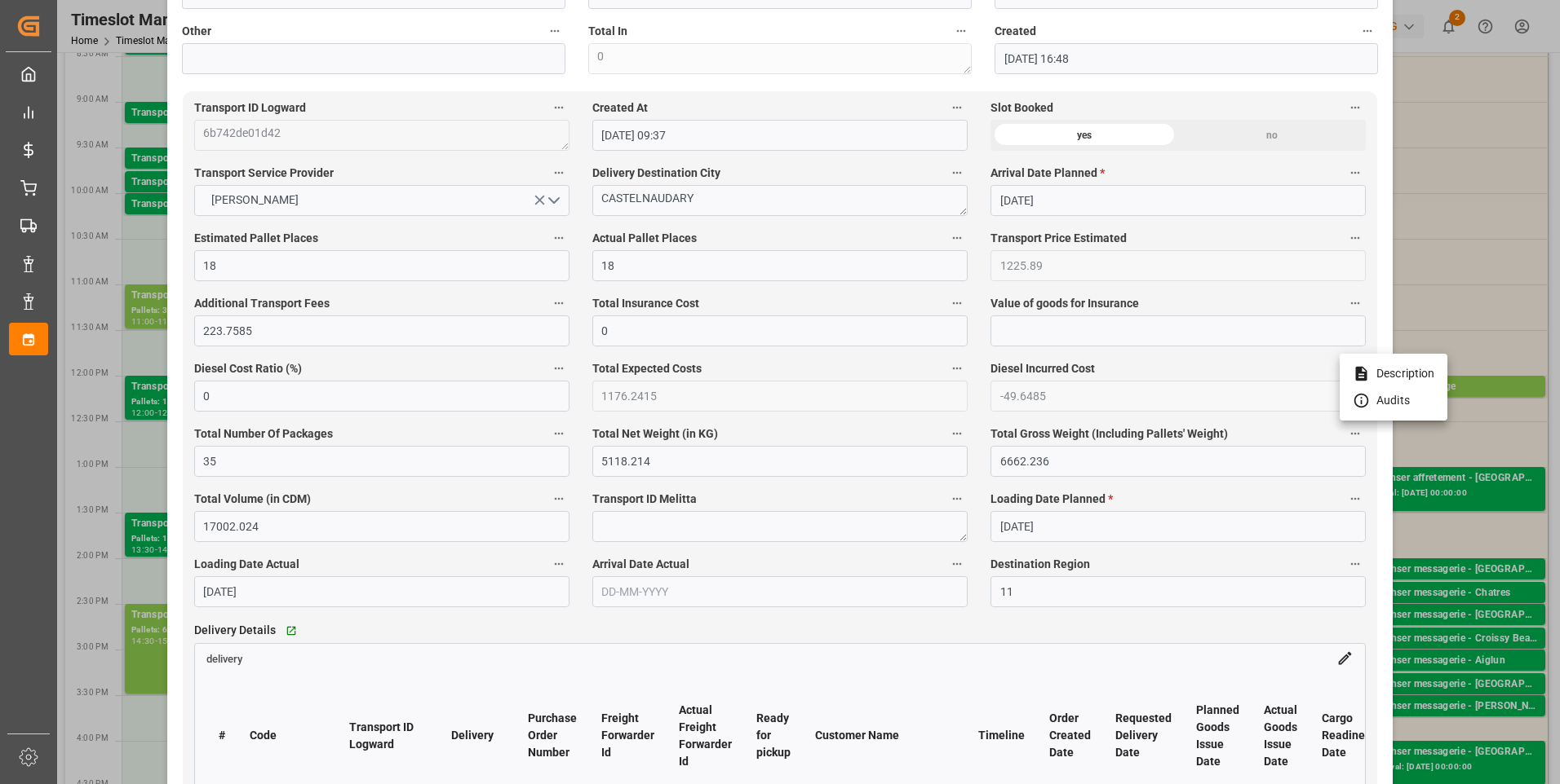
click at [1477, 235] on div at bounding box center [780, 392] width 1560 height 784
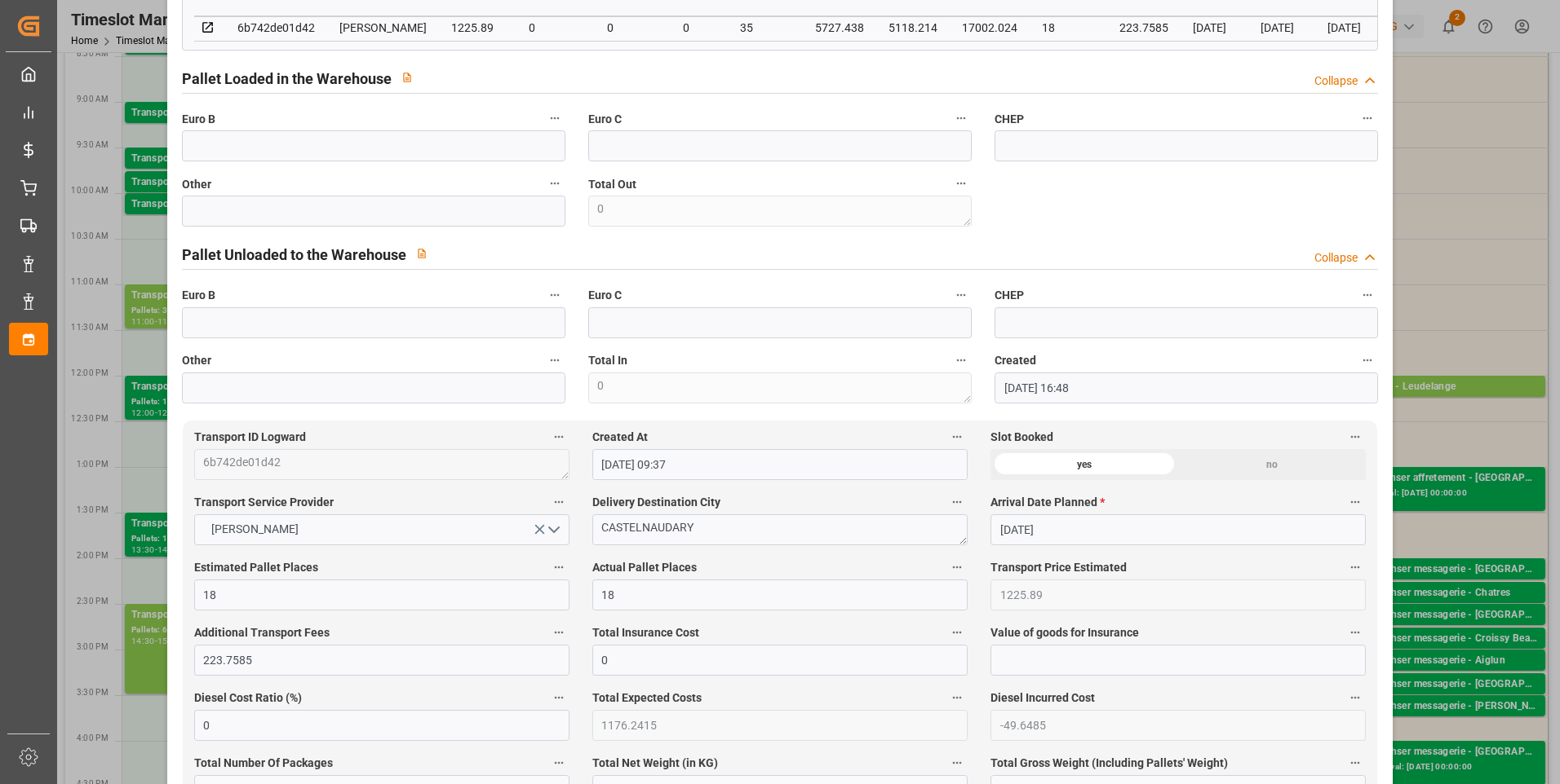
scroll to position [489, 0]
click at [214, 149] on input "text" at bounding box center [374, 142] width 384 height 31
click at [1152, 202] on div "code e7f93da210b5 Trucking company * CASTELNAUDARY Business Partner (for Pallet…" at bounding box center [780, 4] width 1220 height 802
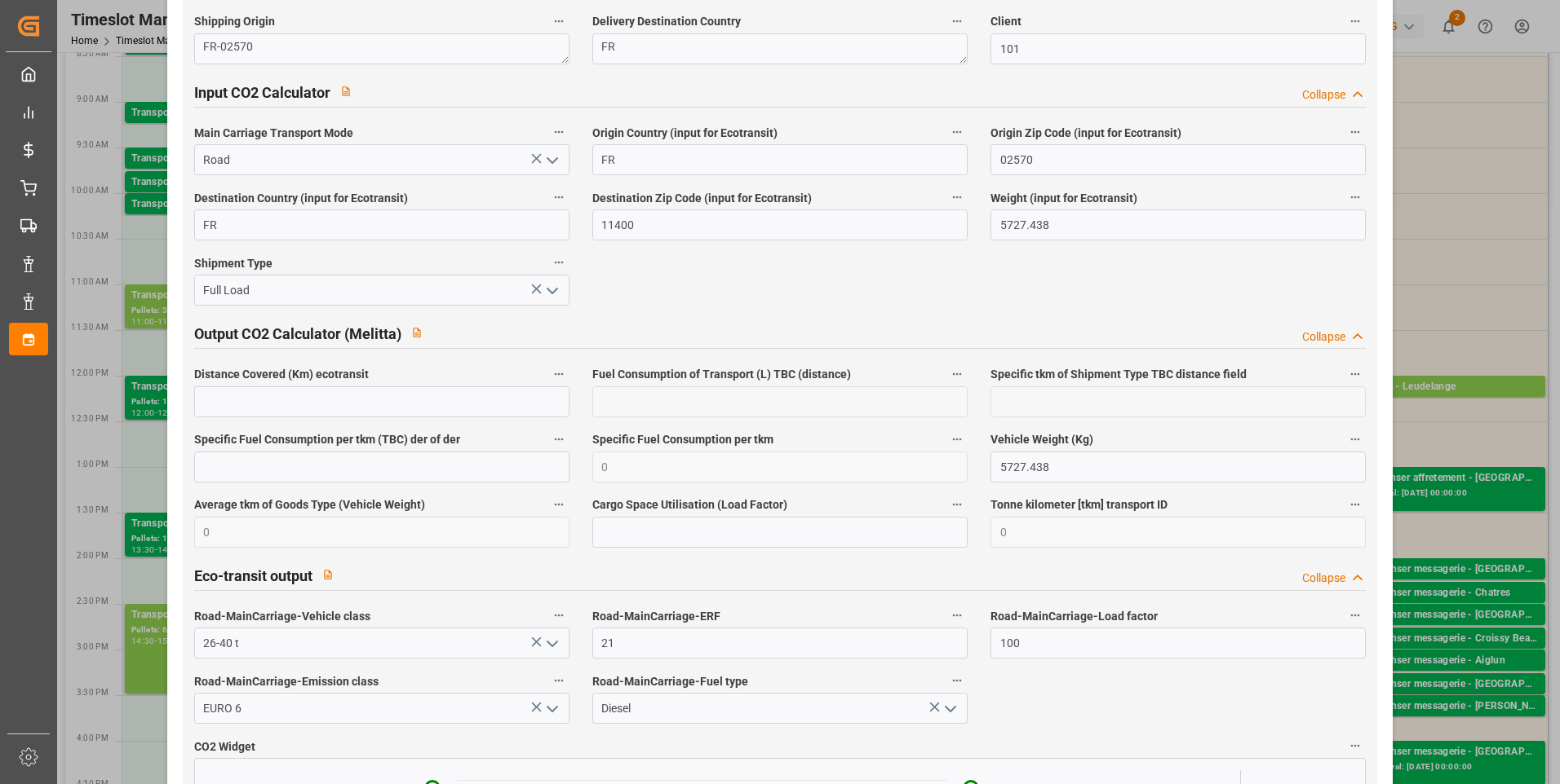
scroll to position [2703, 0]
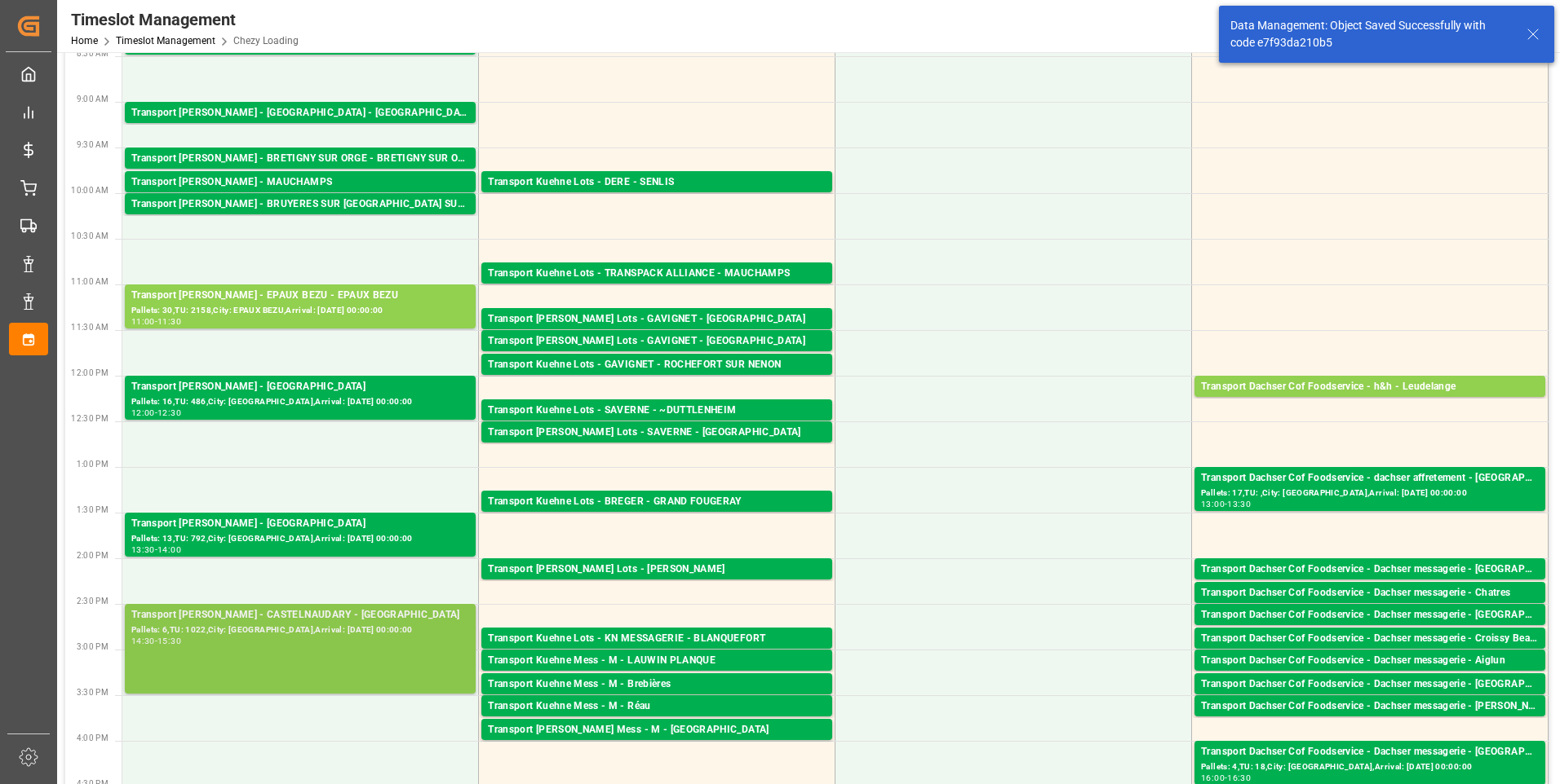
click at [305, 625] on div "Pallets: 6,TU: 1022,City: [GEOGRAPHIC_DATA],Arrival: [DATE] 00:00:00" at bounding box center [300, 631] width 337 height 14
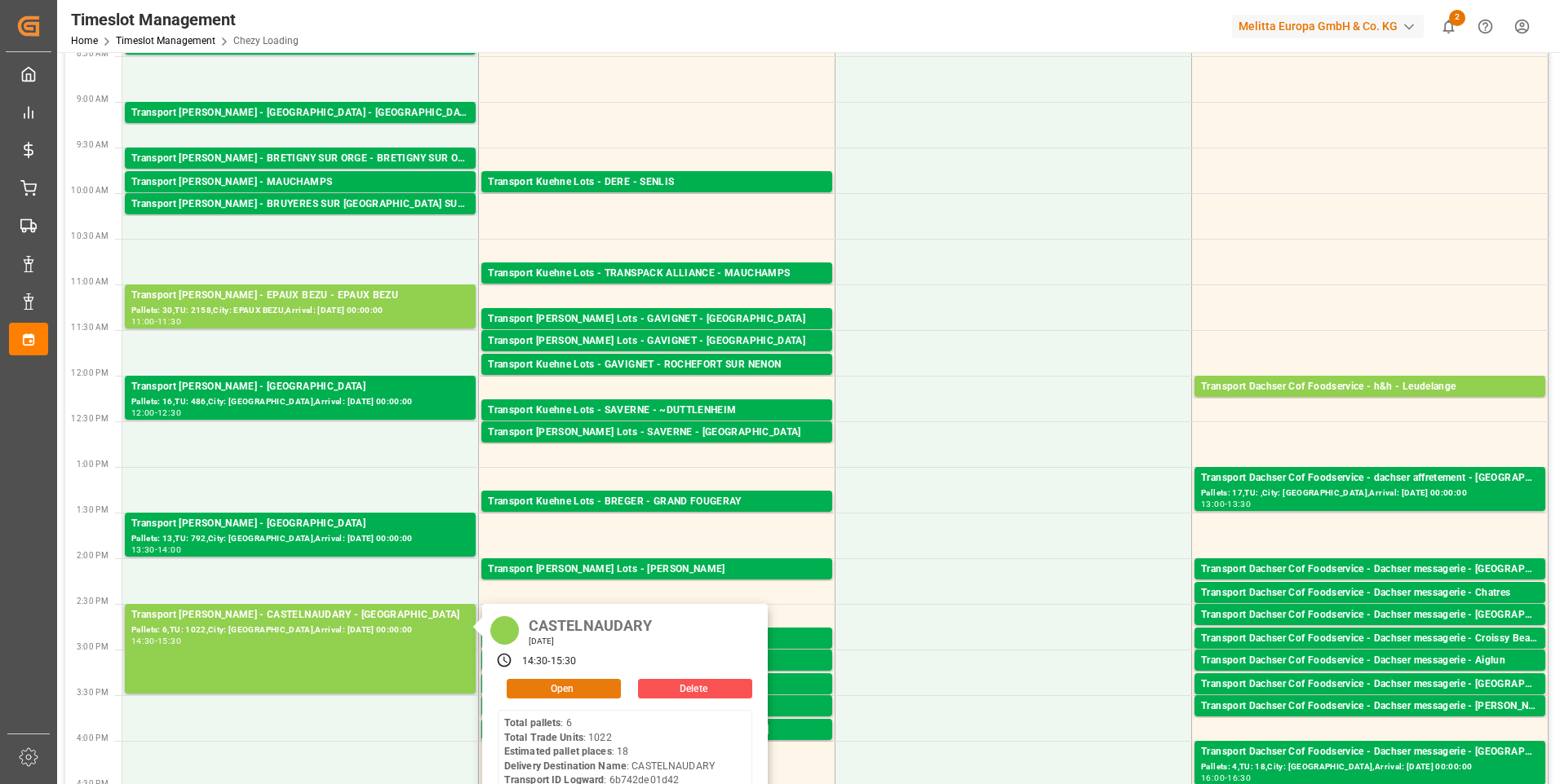
click at [575, 682] on button "Open" at bounding box center [563, 689] width 114 height 20
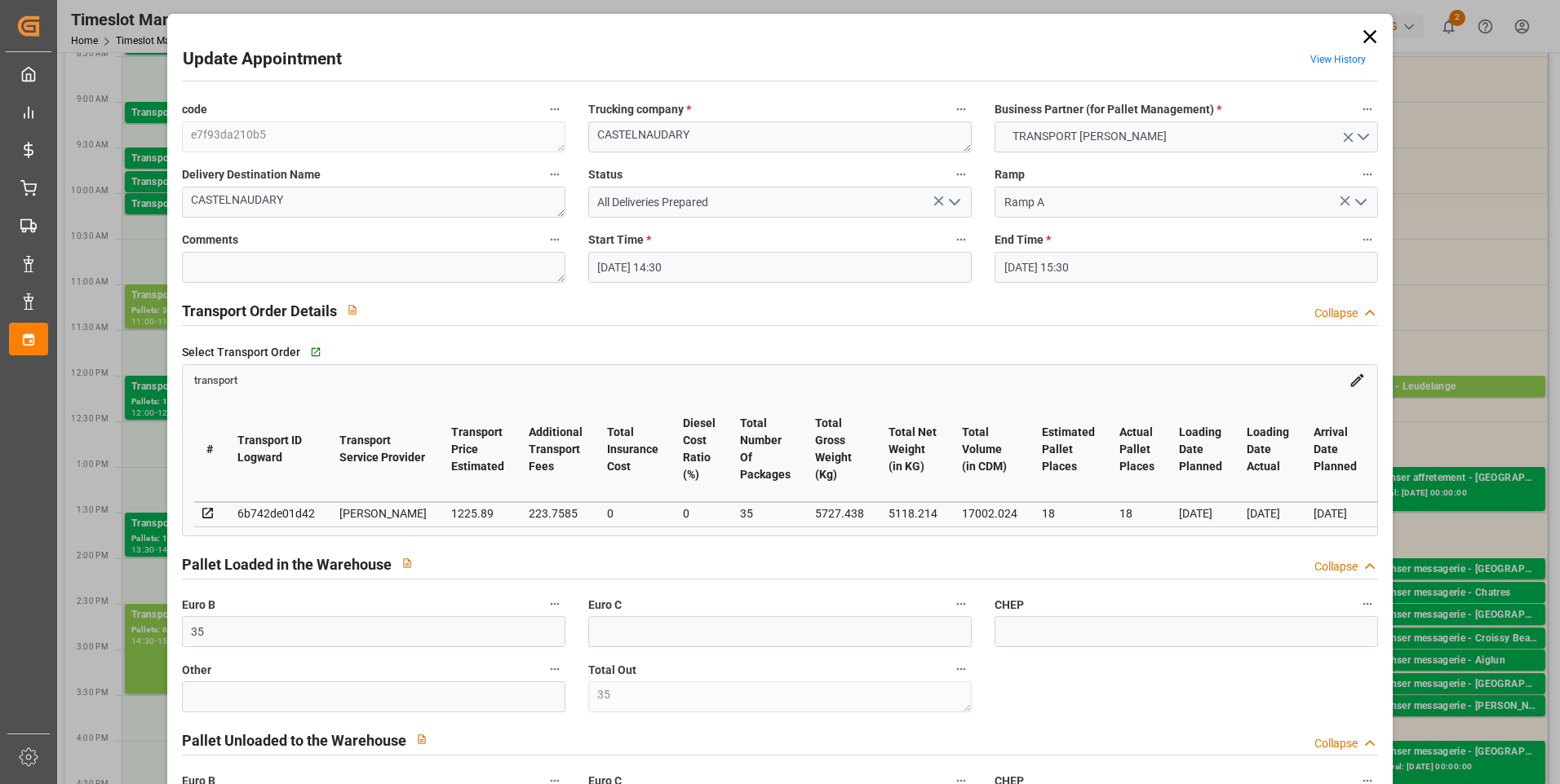
click at [954, 194] on icon "open menu" at bounding box center [955, 203] width 20 height 20
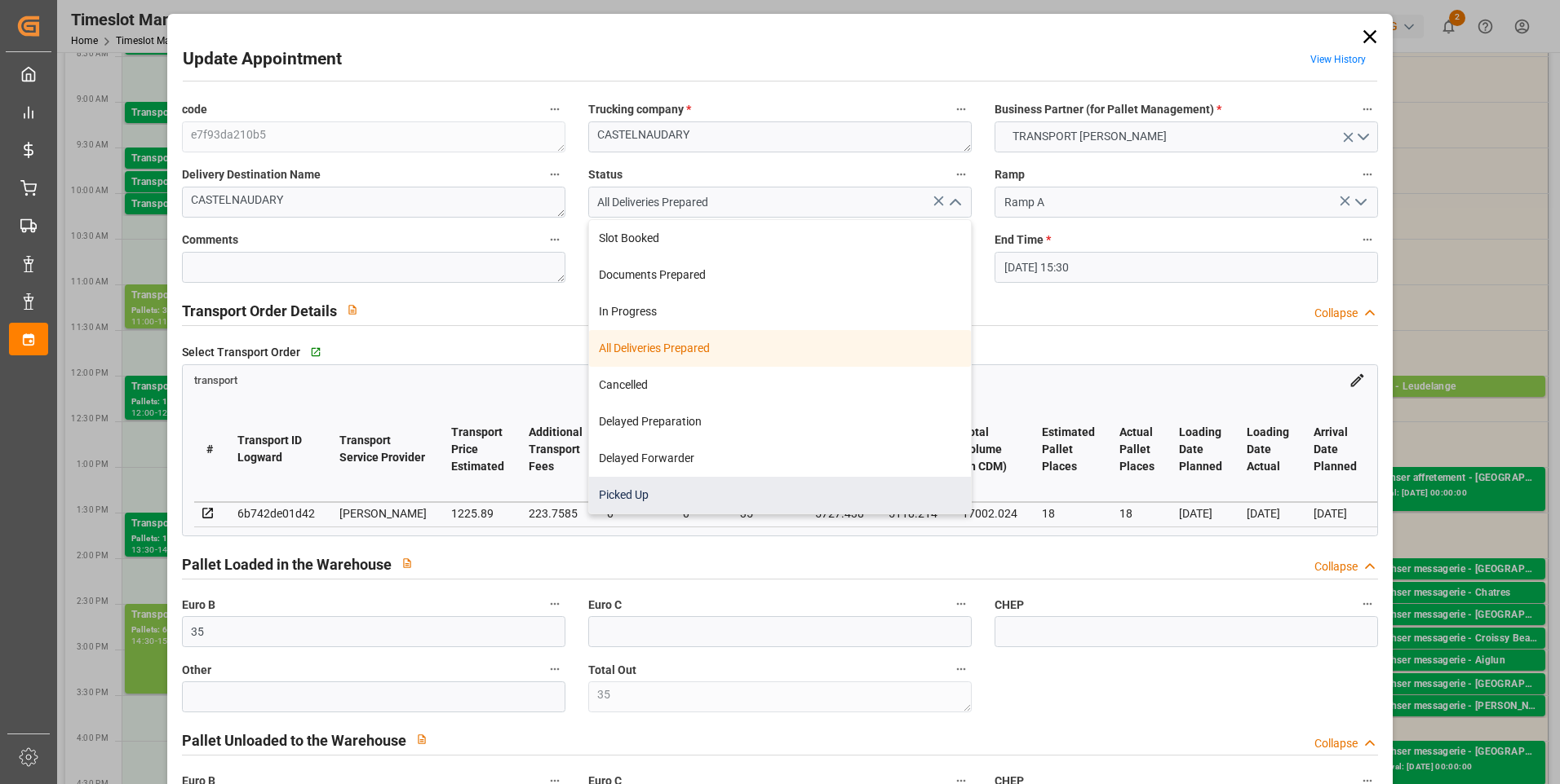
click at [642, 503] on div "Picked Up" at bounding box center [780, 494] width 382 height 37
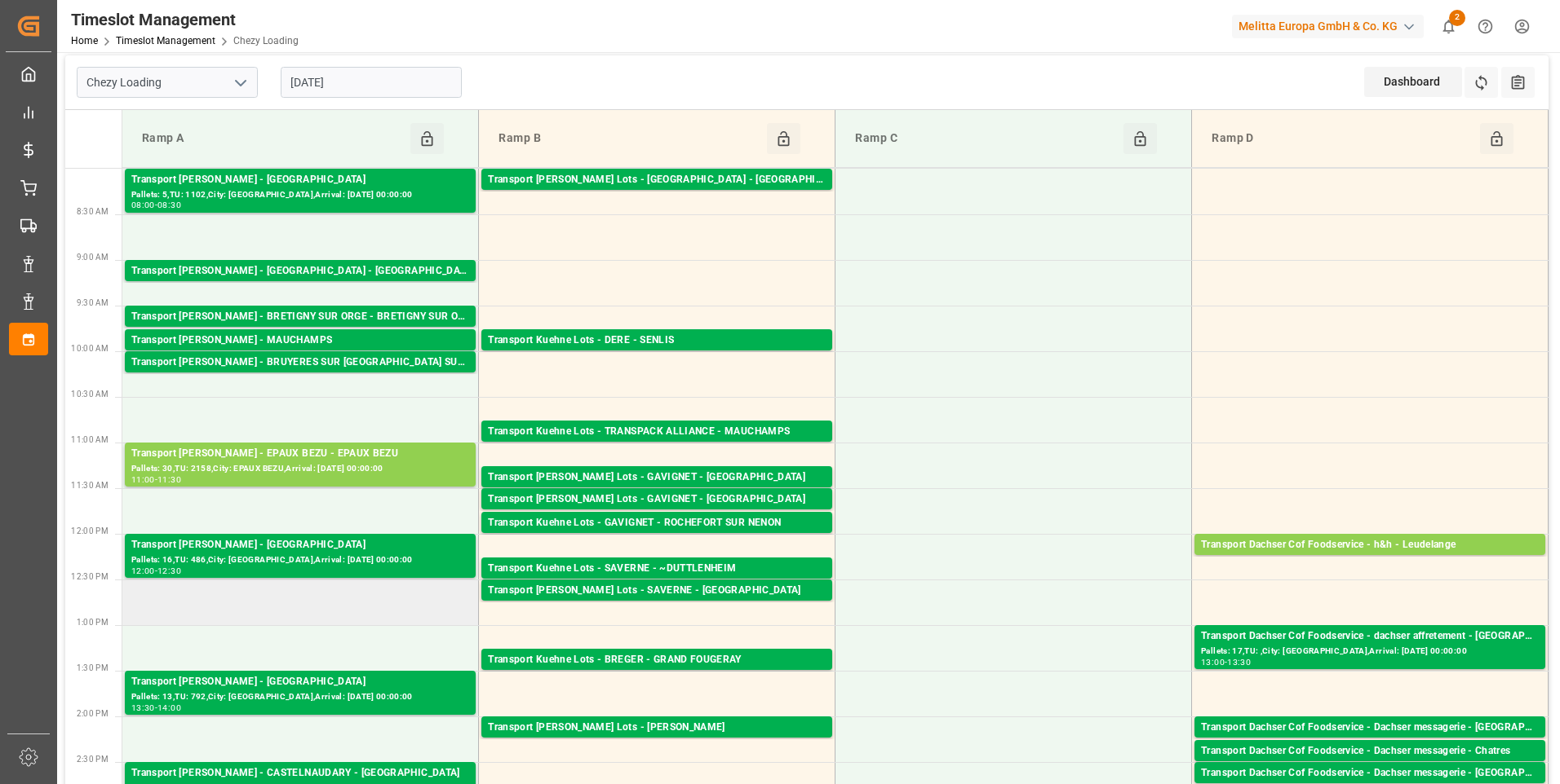
scroll to position [0, 0]
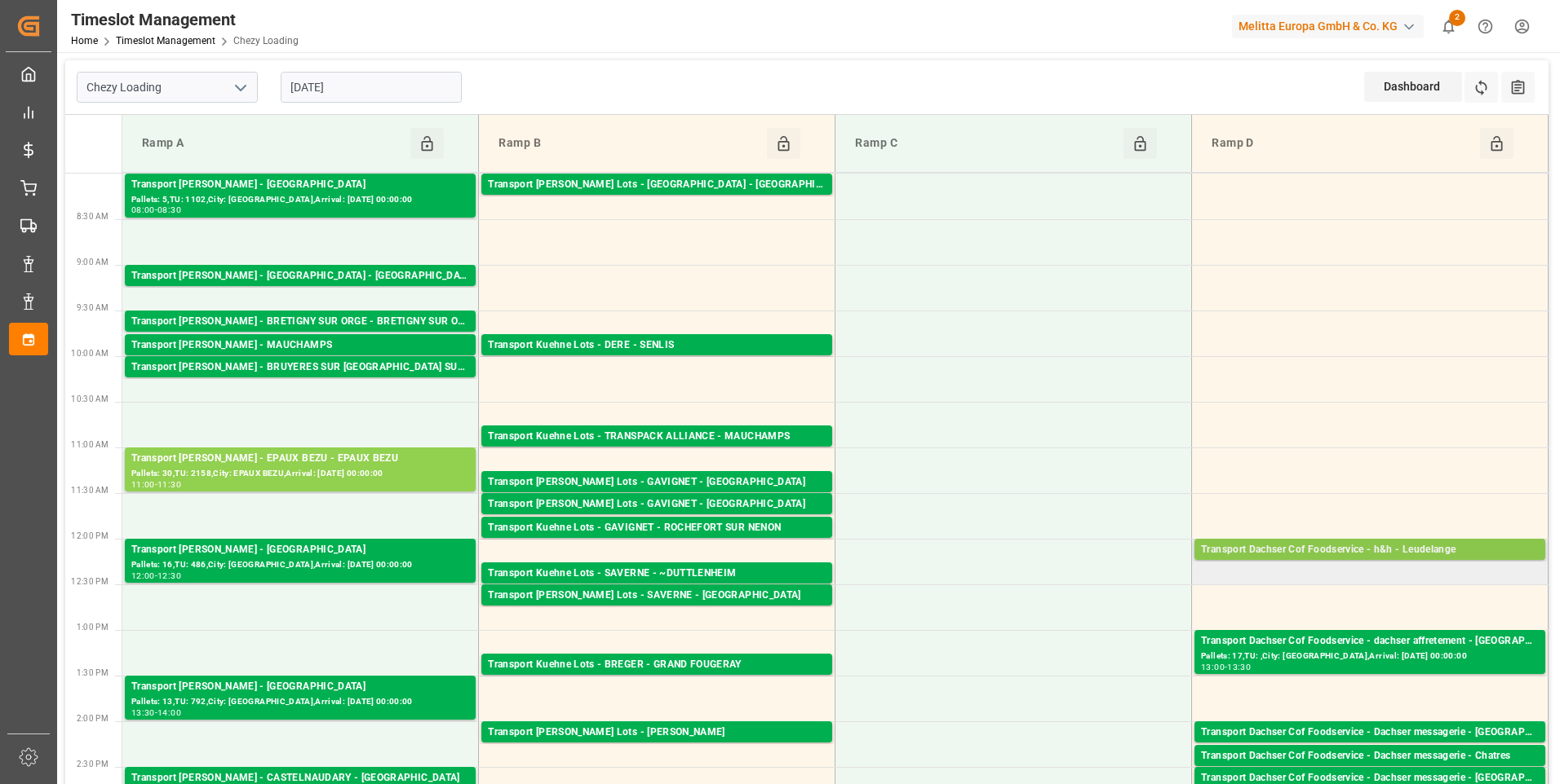
click at [1324, 542] on div "Transport Dachser Cof Foodservice - h&h - Leudelange" at bounding box center [1369, 550] width 337 height 16
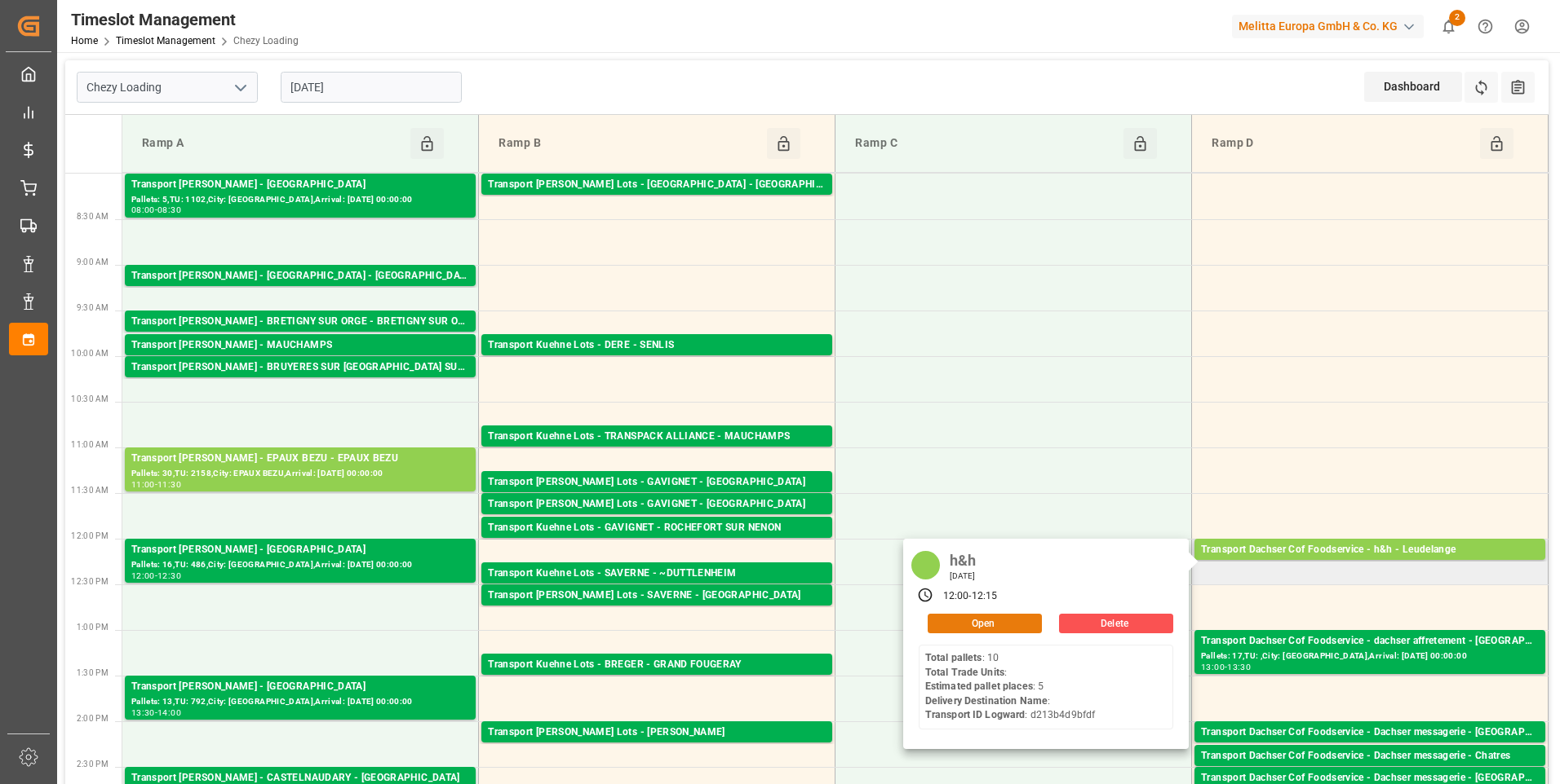
click at [1007, 621] on button "Open" at bounding box center [984, 624] width 114 height 20
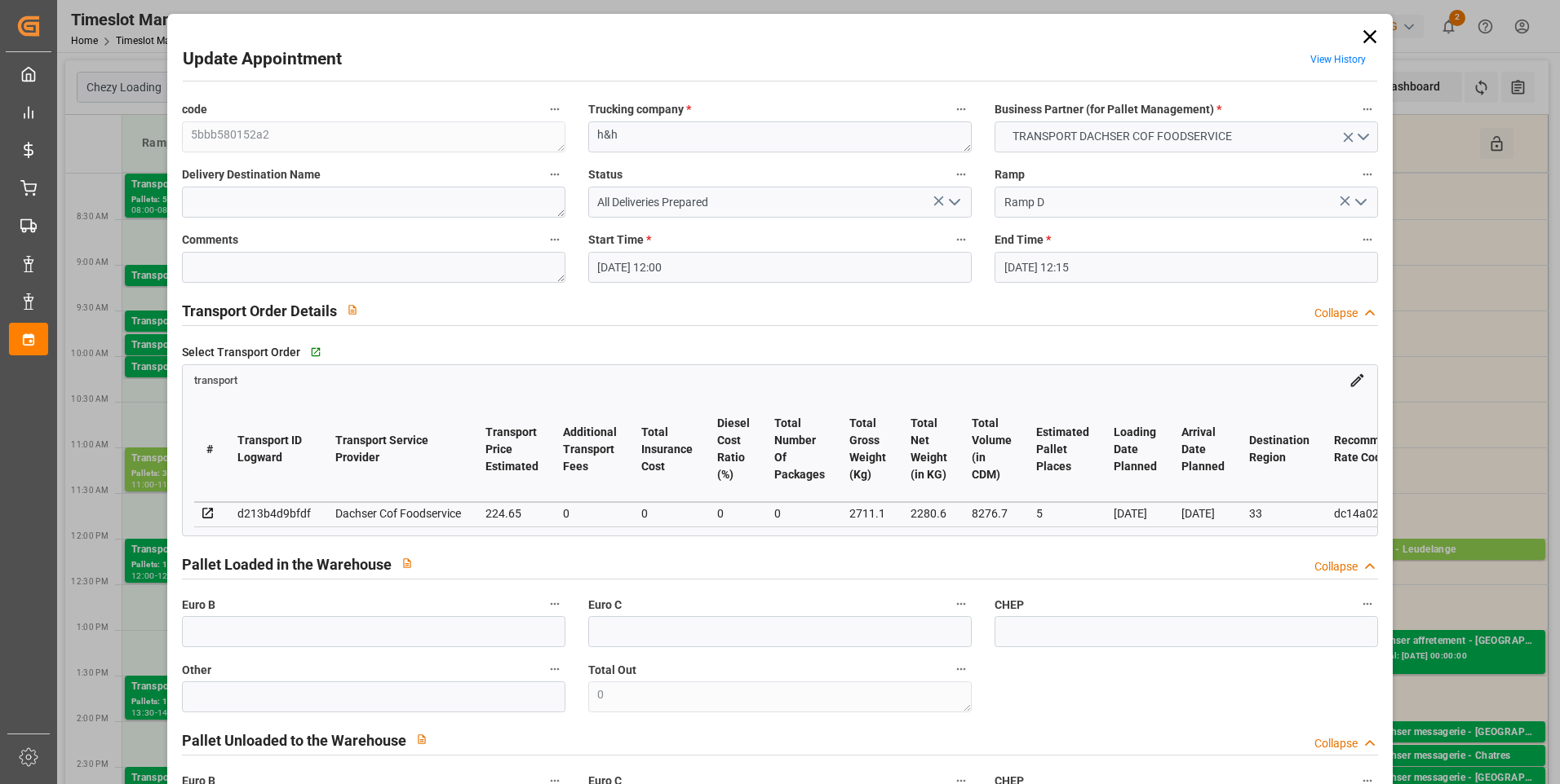
drag, startPoint x: 956, startPoint y: 200, endPoint x: 945, endPoint y: 211, distance: 15.6
click at [955, 202] on icon "open menu" at bounding box center [955, 203] width 20 height 20
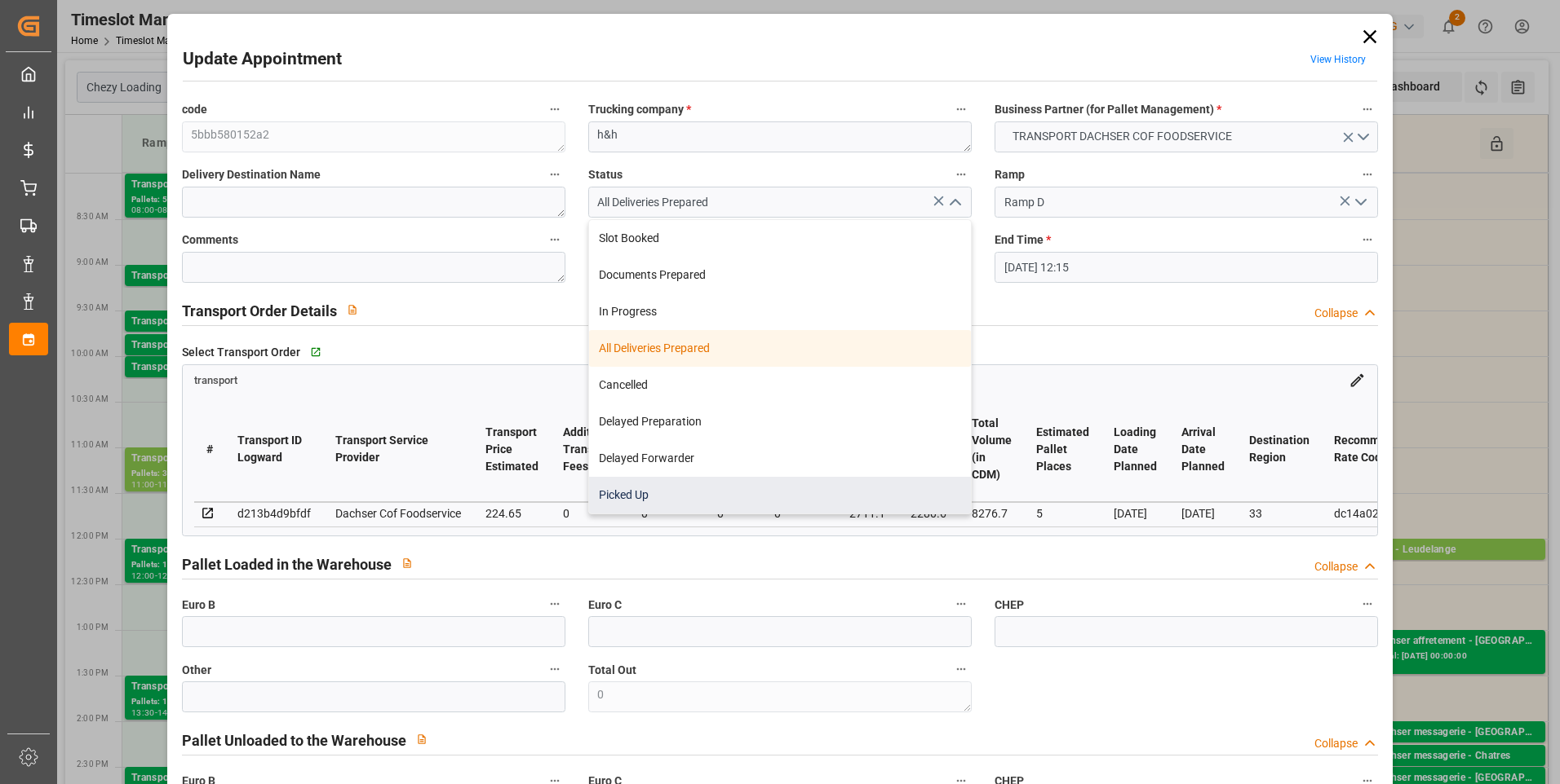
click at [642, 481] on div "Picked Up" at bounding box center [780, 494] width 382 height 37
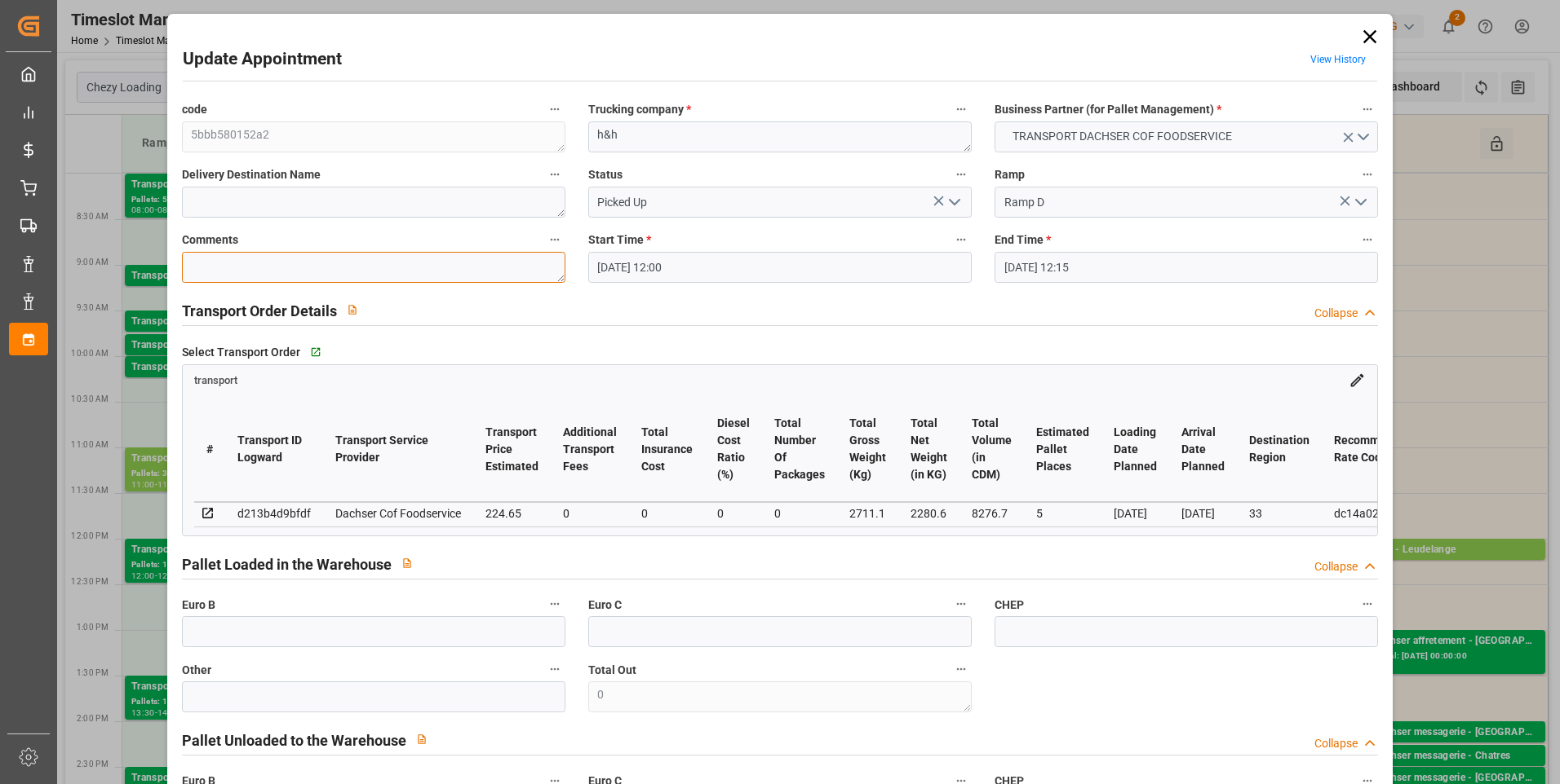
click at [240, 263] on textarea at bounding box center [374, 267] width 384 height 31
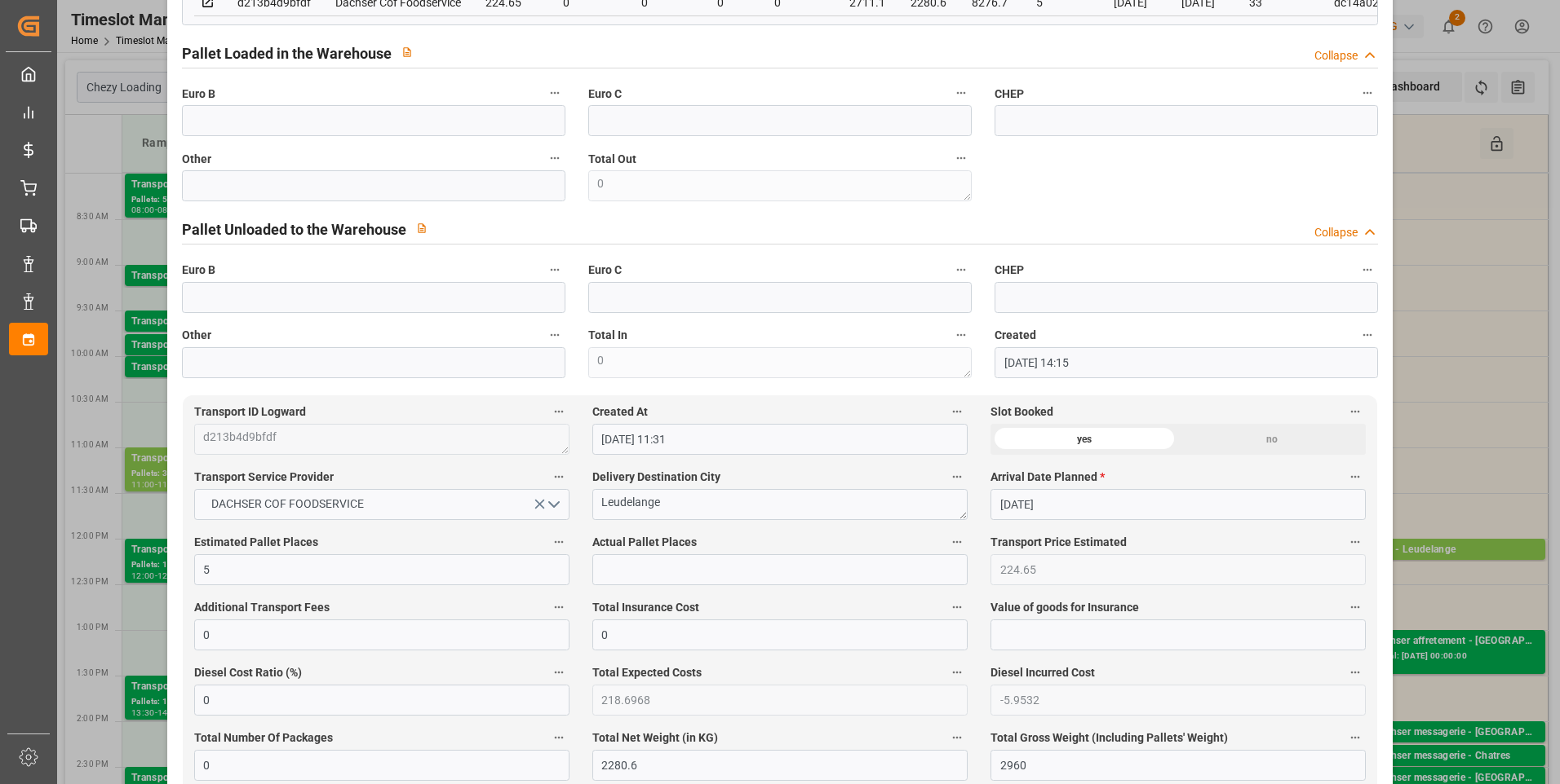
scroll to position [653, 0]
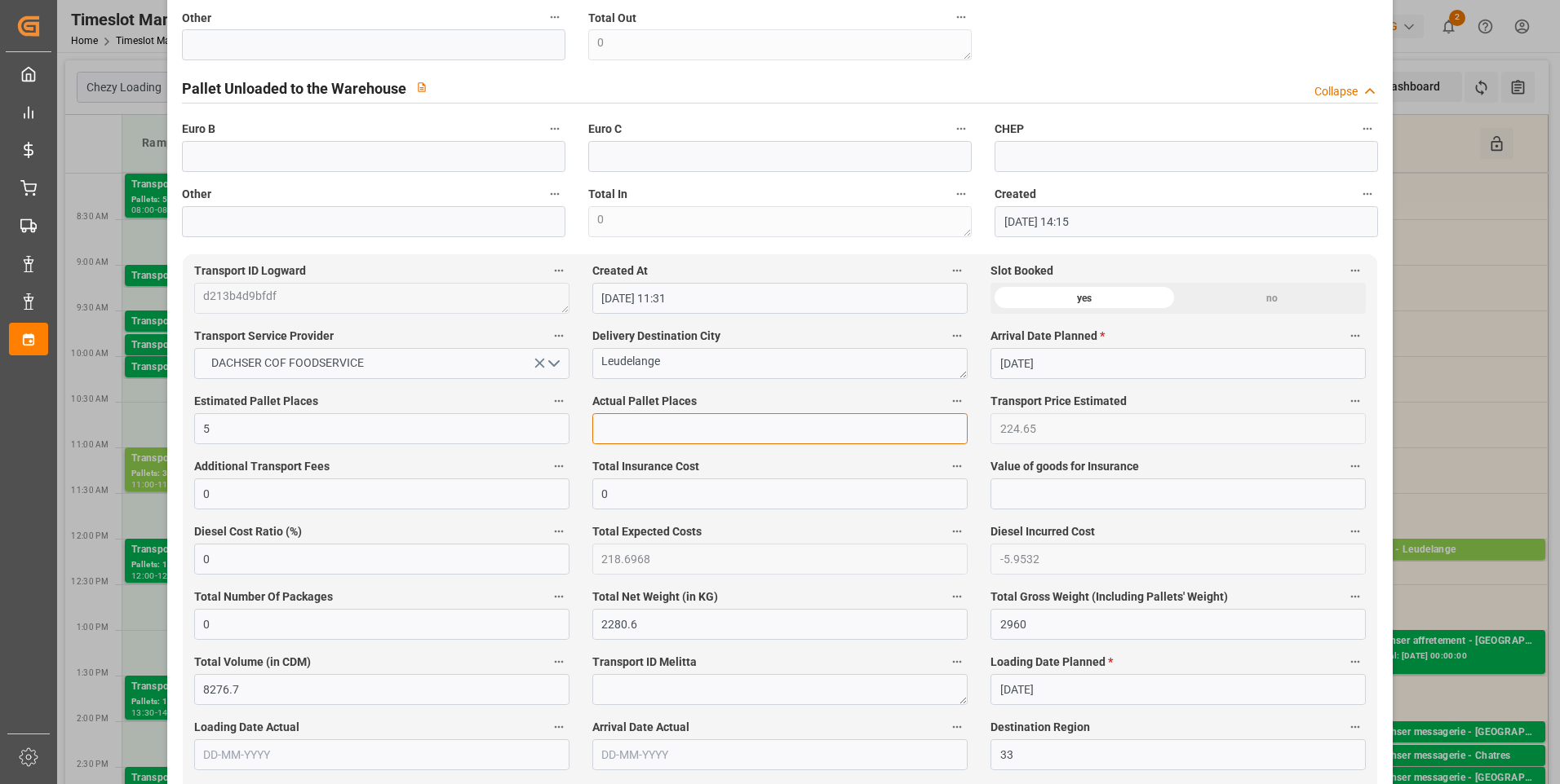
click at [626, 442] on input "text" at bounding box center [780, 428] width 375 height 31
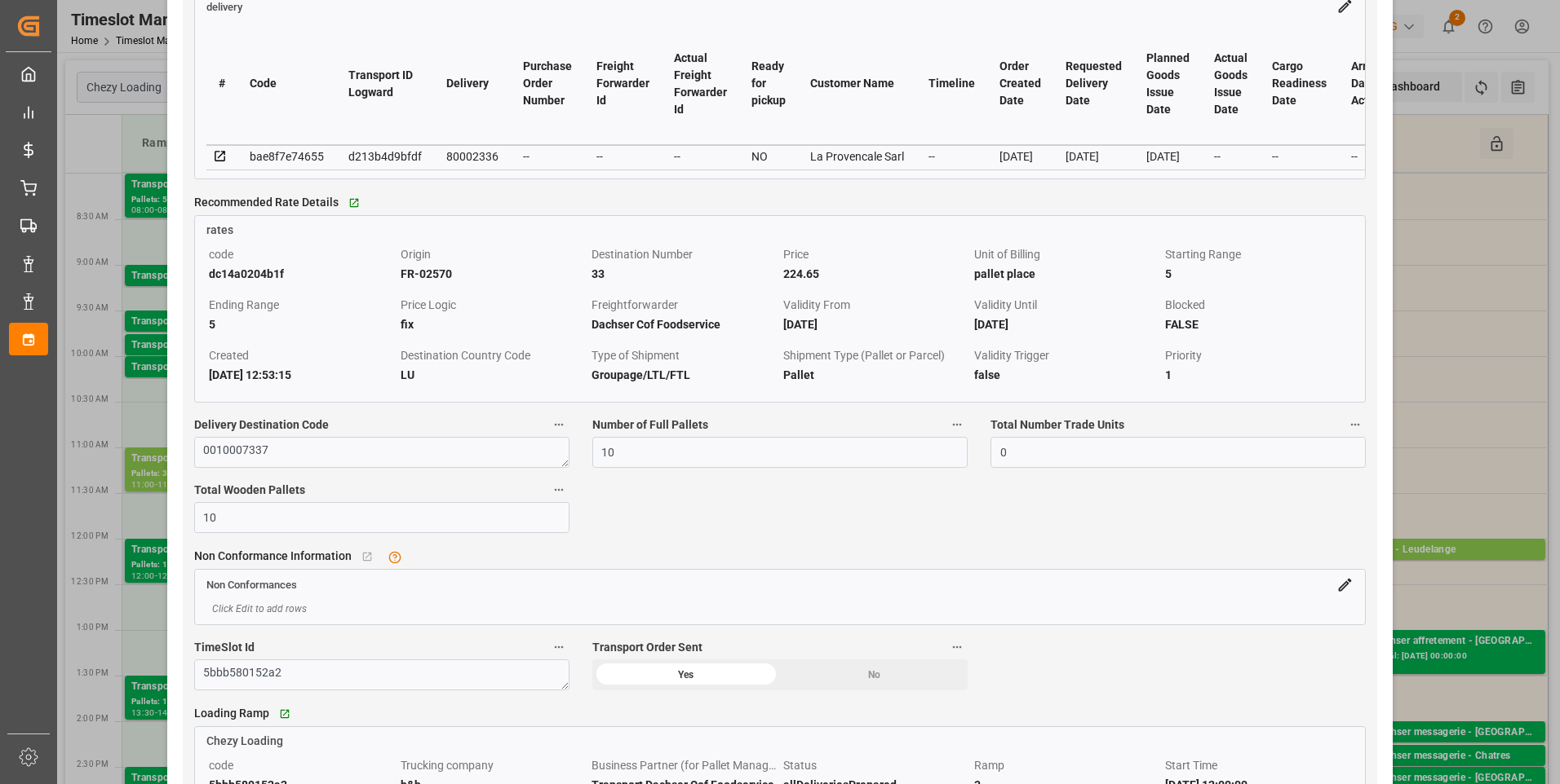
scroll to position [1630, 0]
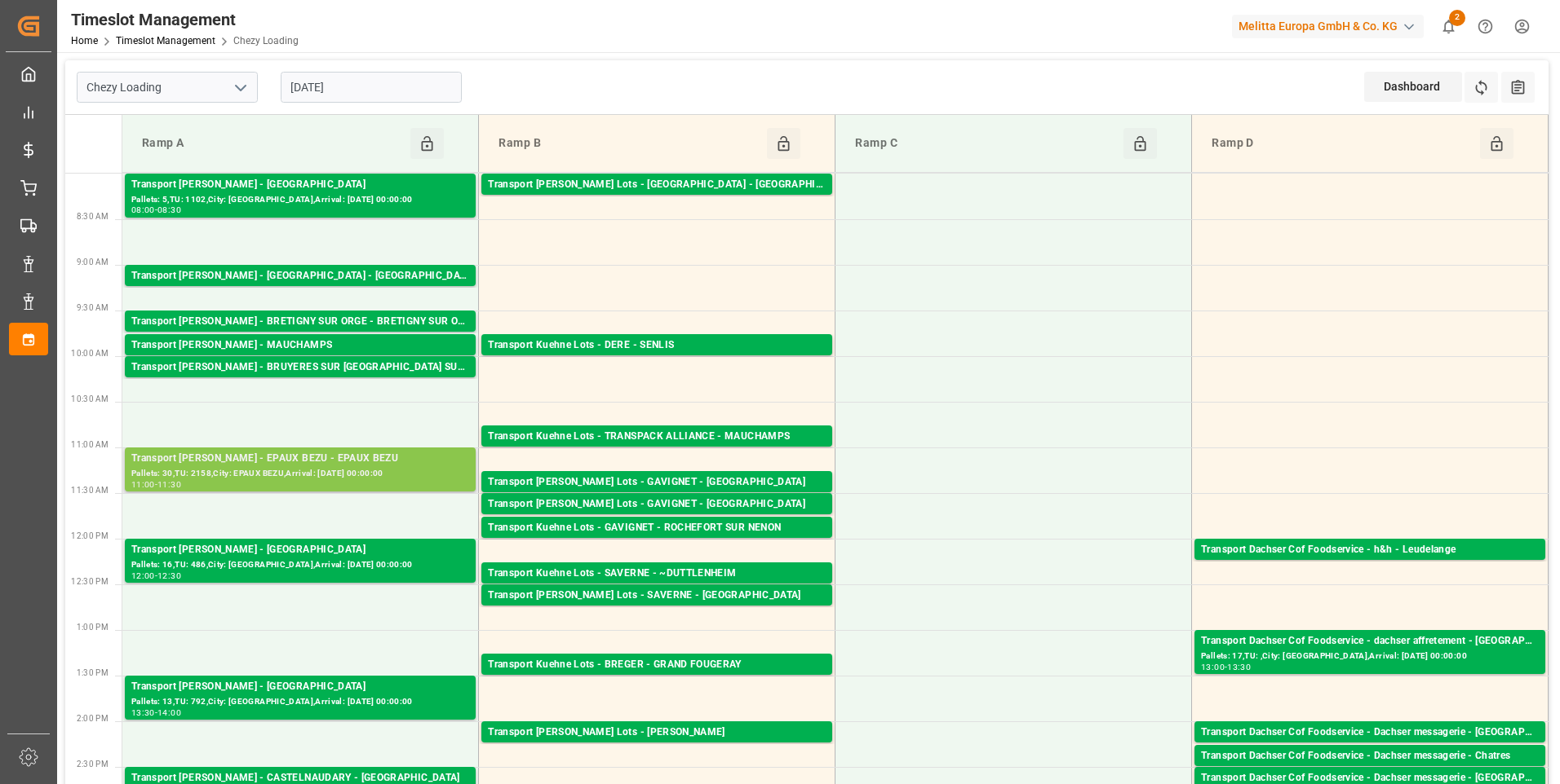
click at [264, 464] on div "Transport [PERSON_NAME] - EPAUX BEZU - EPAUX BEZU" at bounding box center [300, 459] width 337 height 16
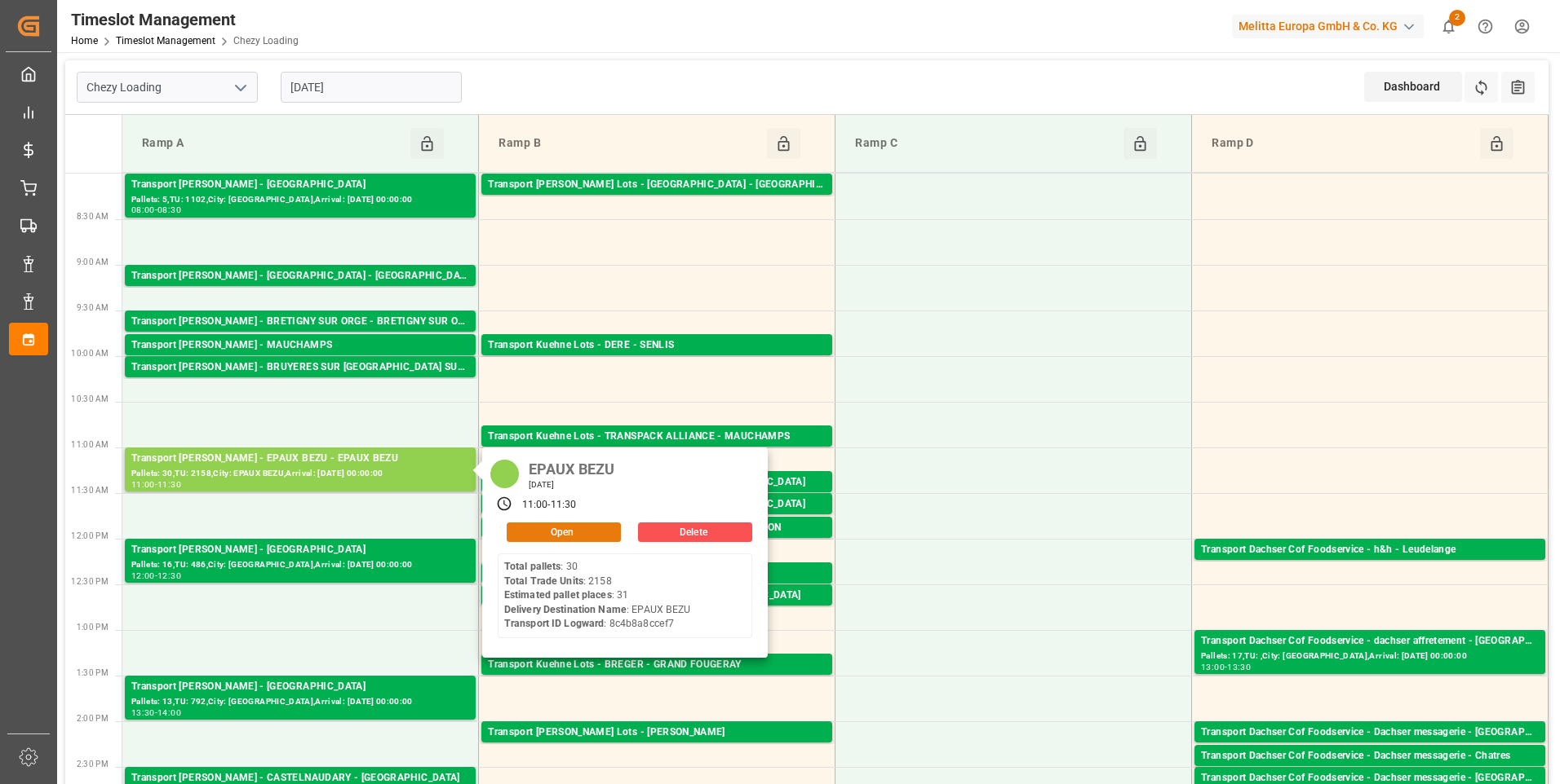
click at [549, 534] on button "Open" at bounding box center [563, 533] width 114 height 20
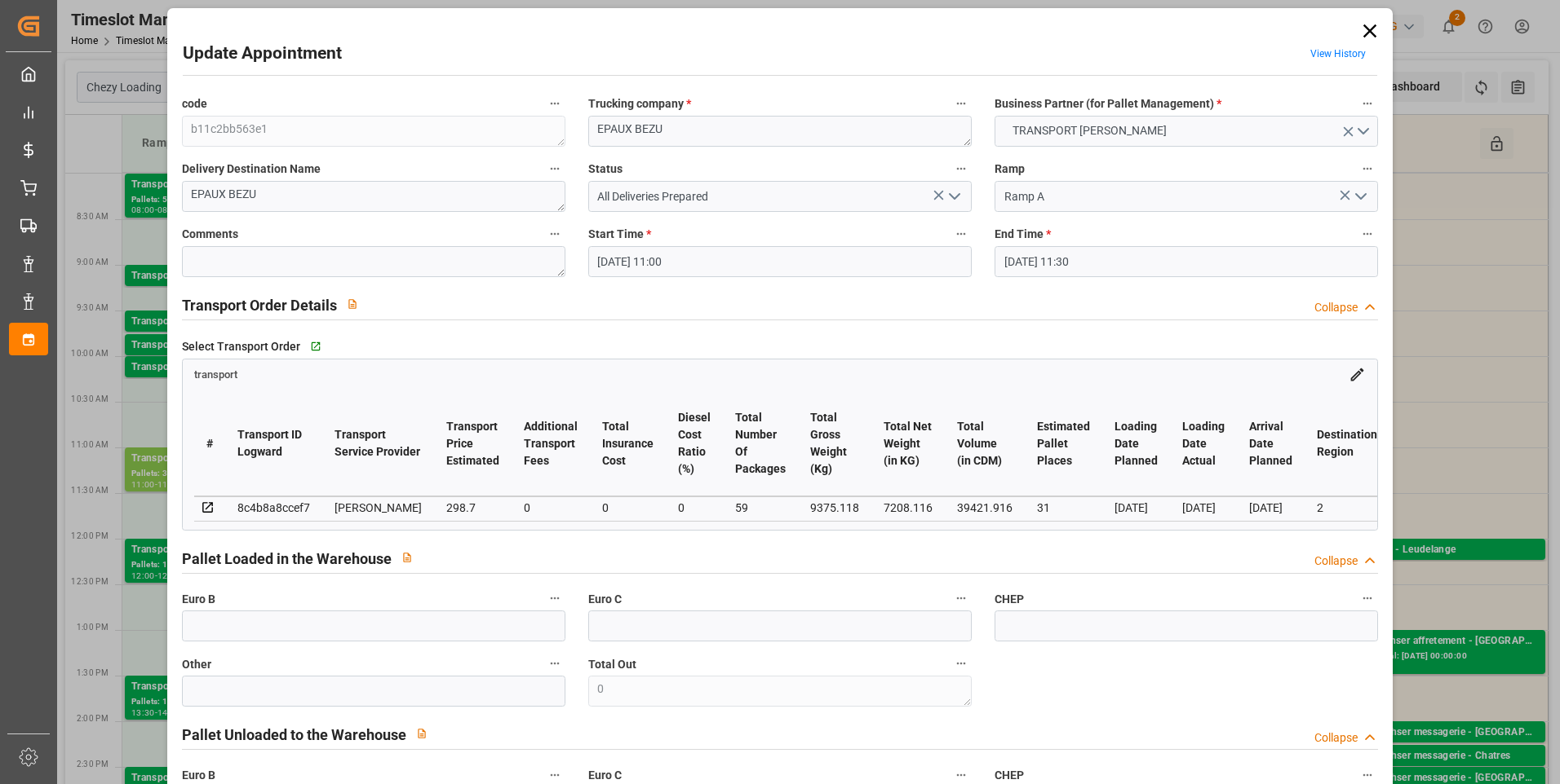
scroll to position [0, 0]
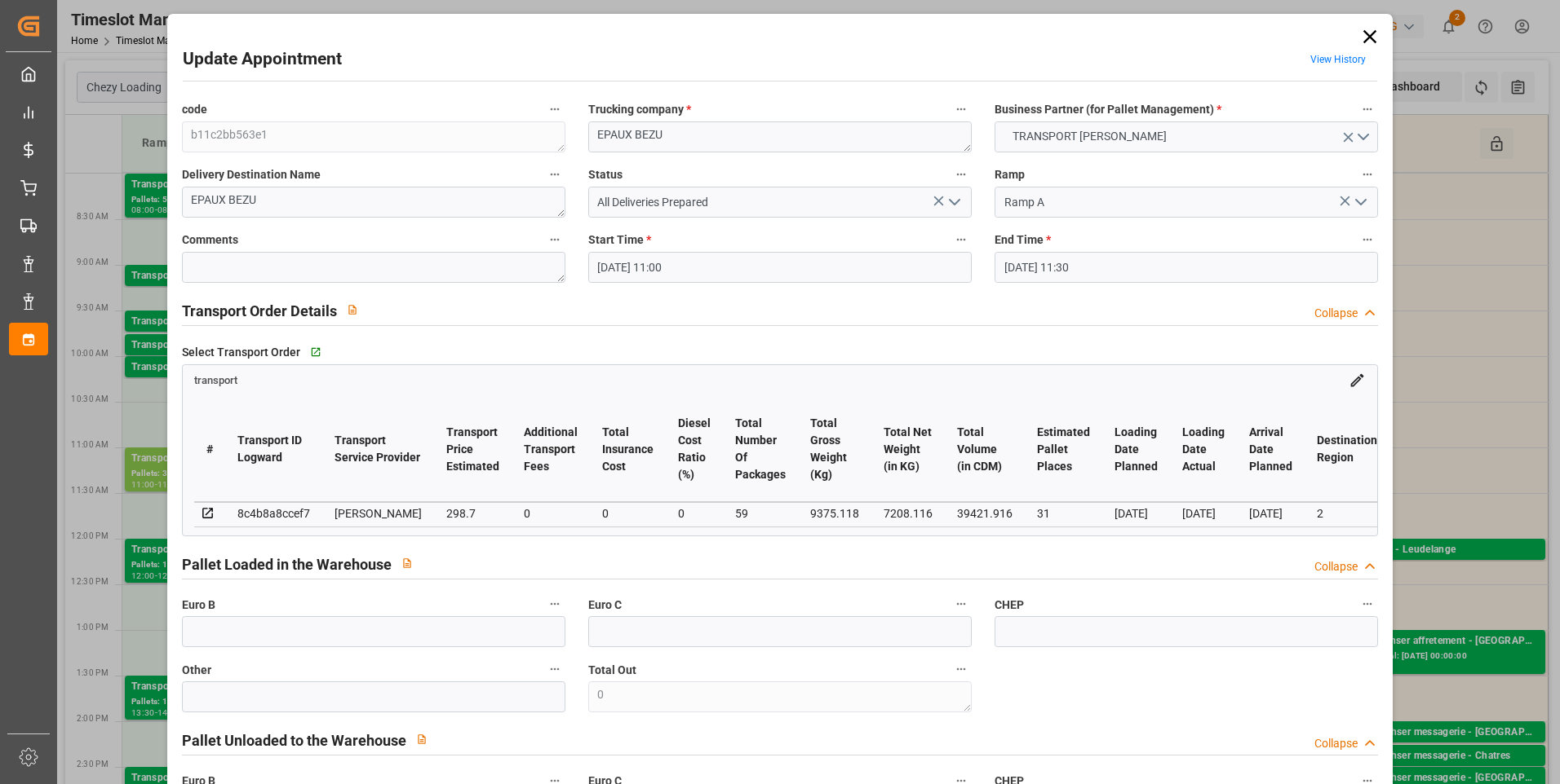
click at [1367, 34] on icon at bounding box center [1369, 37] width 13 height 13
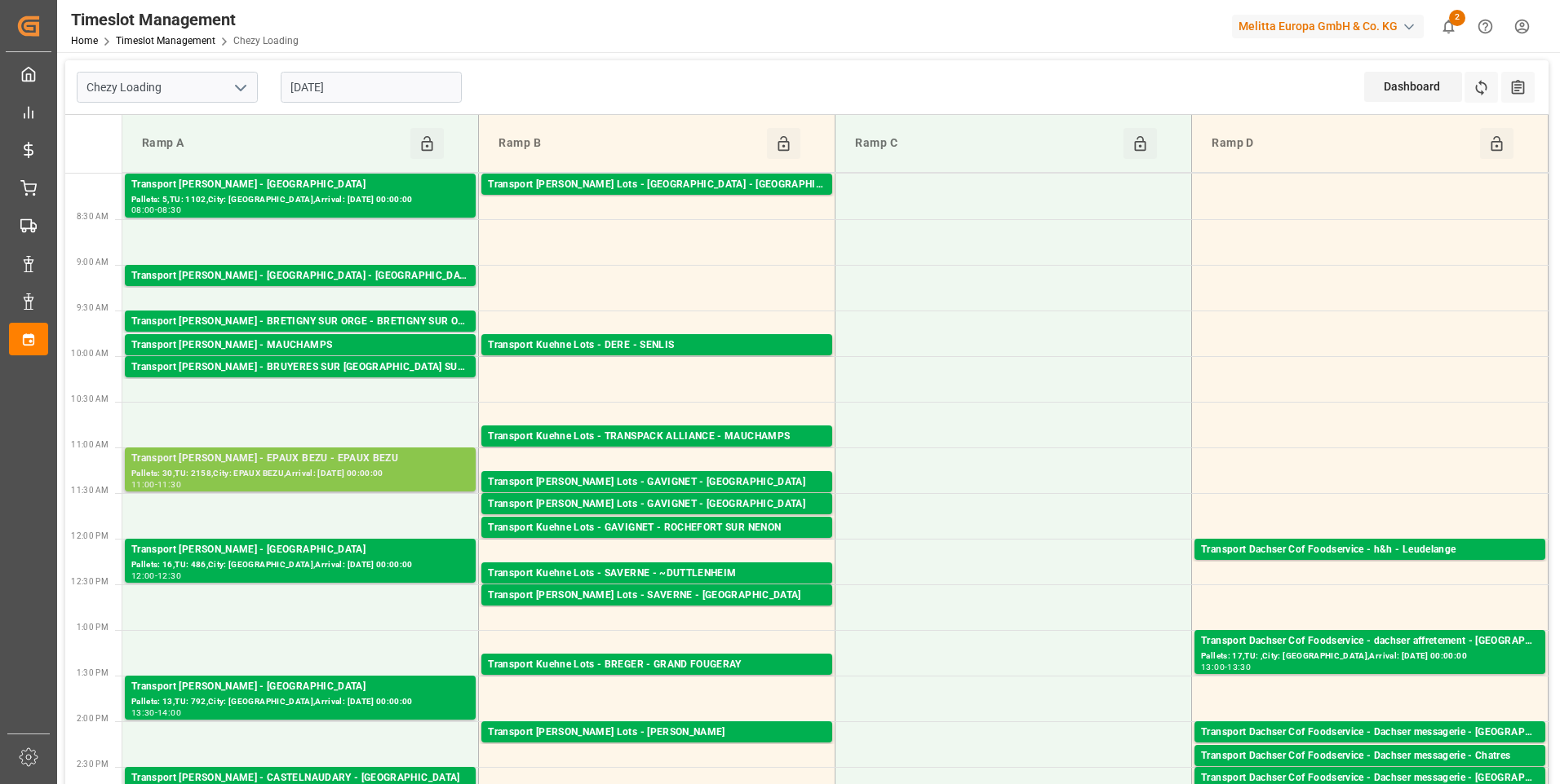
click at [235, 476] on div "Pallets: 30,TU: 2158,City: EPAUX BEZU,Arrival: [DATE] 00:00:00" at bounding box center [300, 475] width 337 height 14
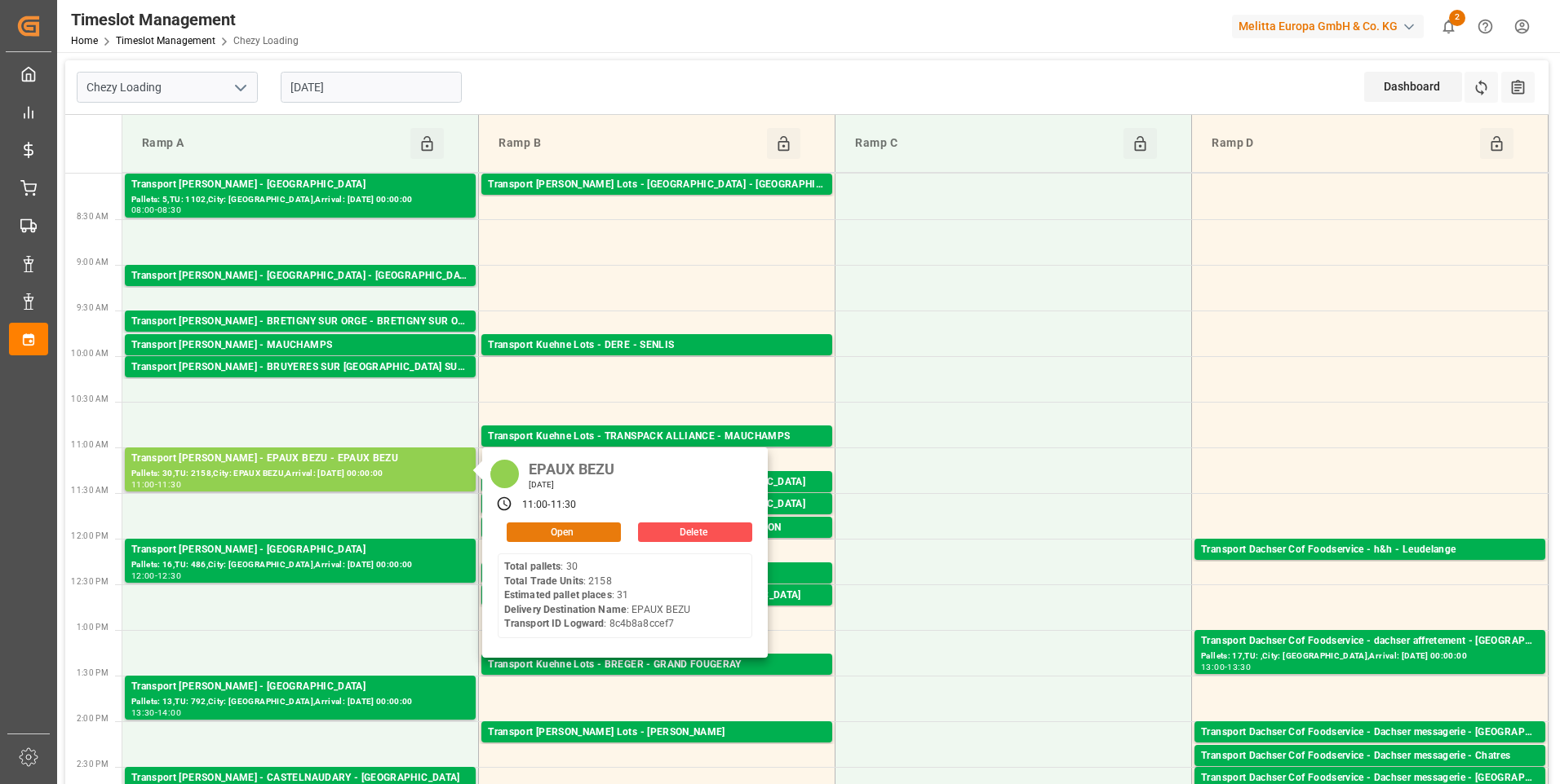
click at [537, 530] on button "Open" at bounding box center [563, 533] width 114 height 20
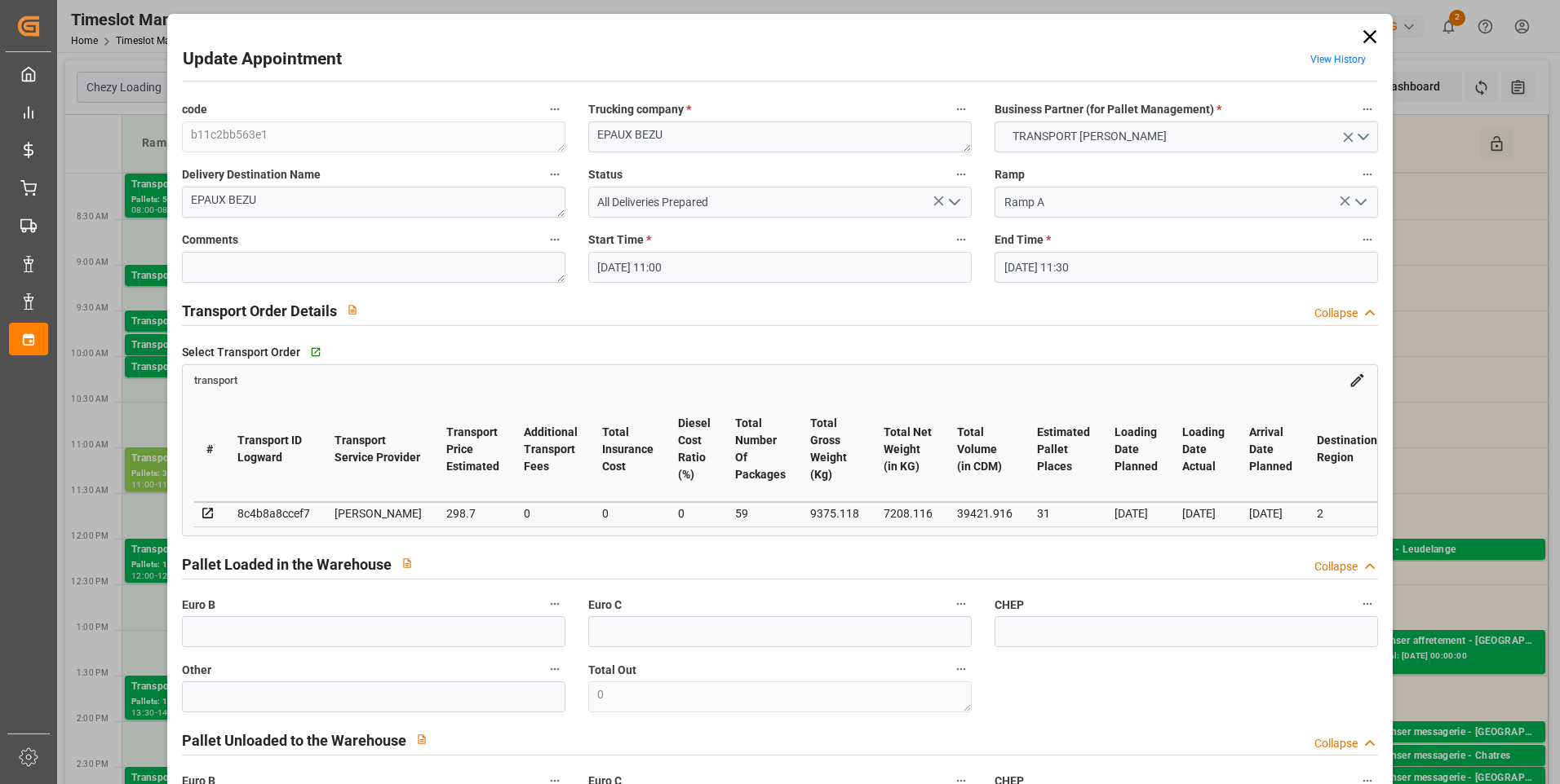
click at [1369, 36] on icon at bounding box center [1369, 37] width 23 height 23
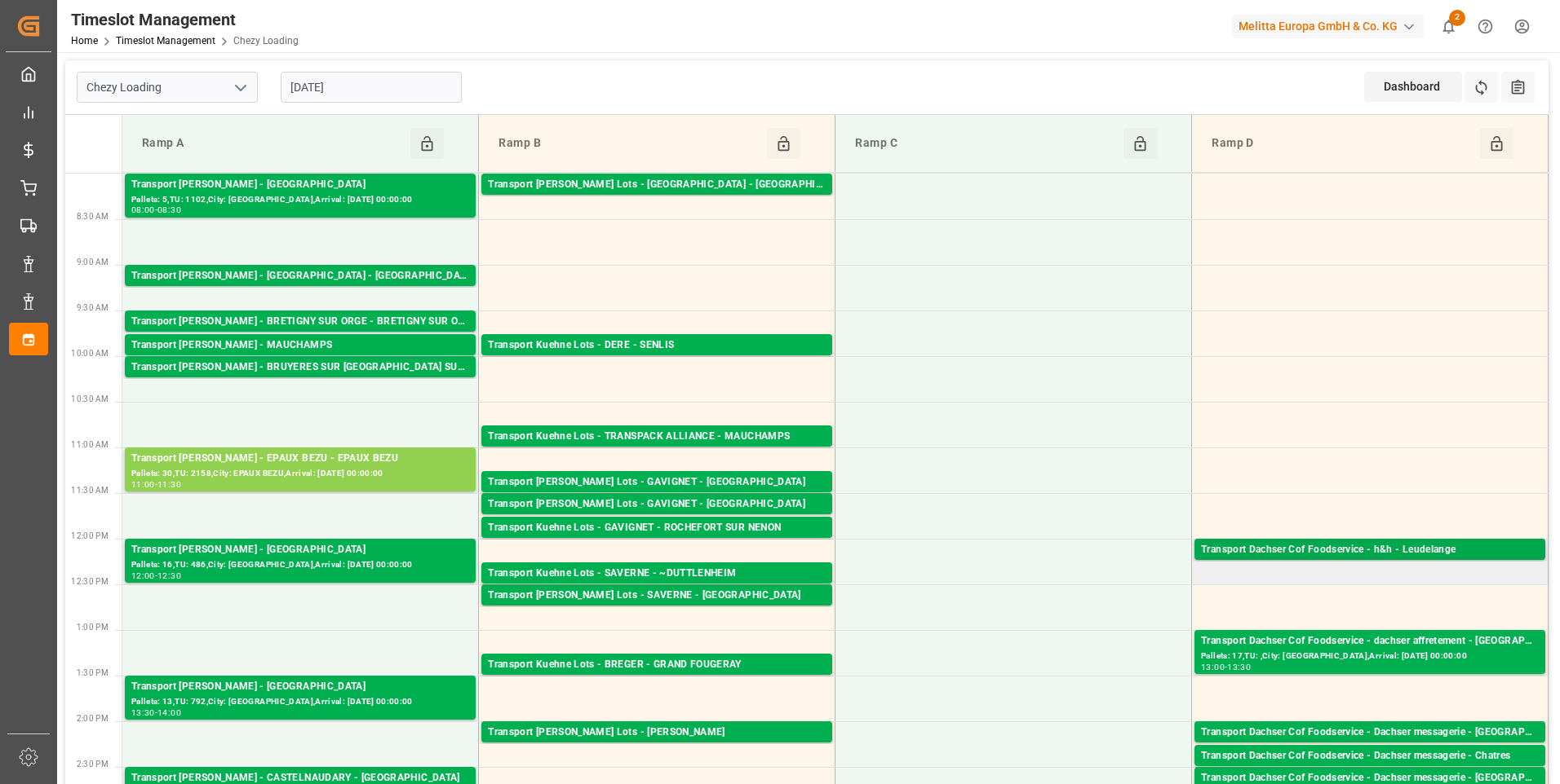
click at [1454, 547] on div "Transport Dachser Cof Foodservice - h&h - Leudelange" at bounding box center [1369, 550] width 337 height 16
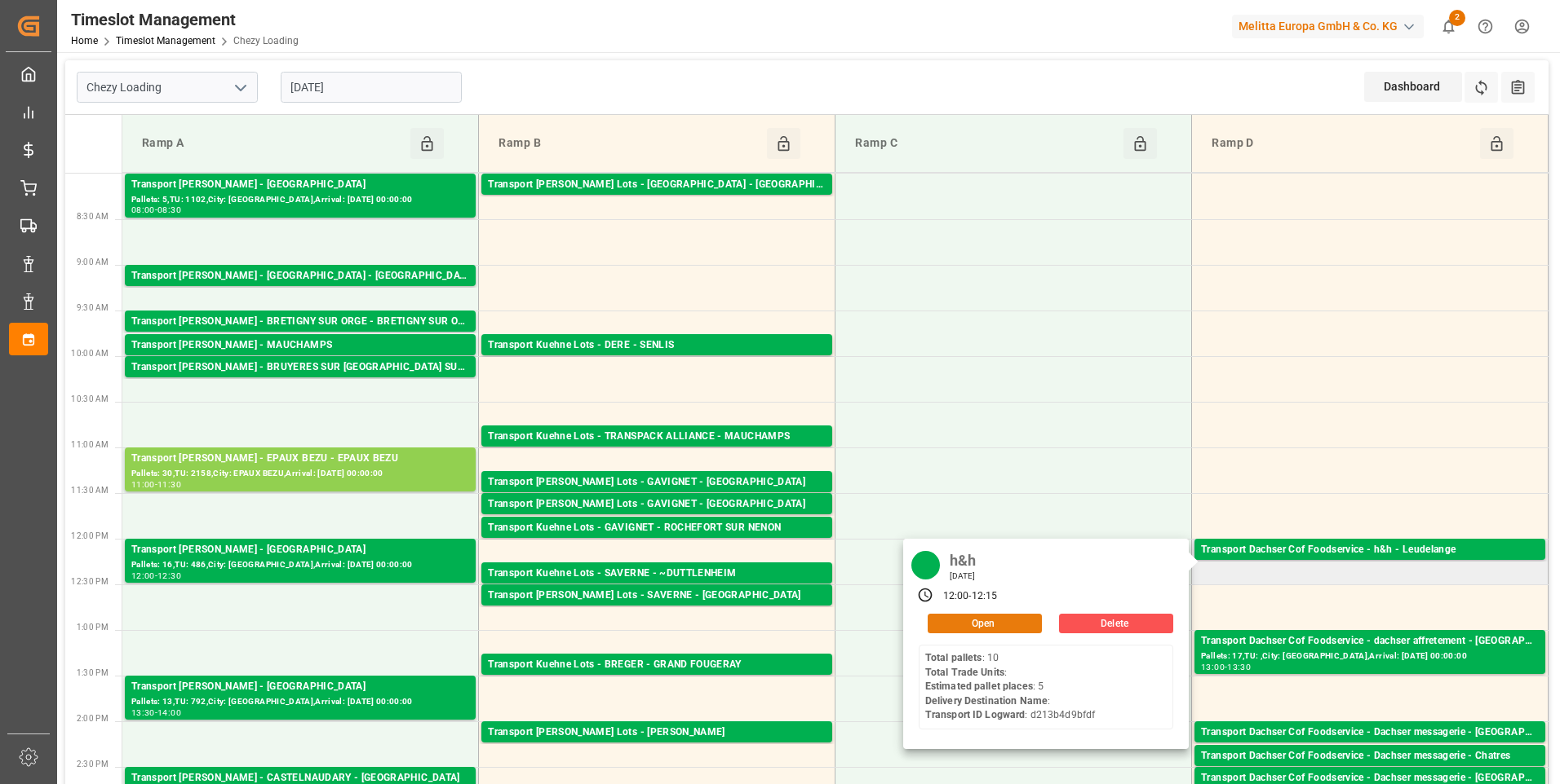
click at [973, 621] on button "Open" at bounding box center [984, 624] width 114 height 20
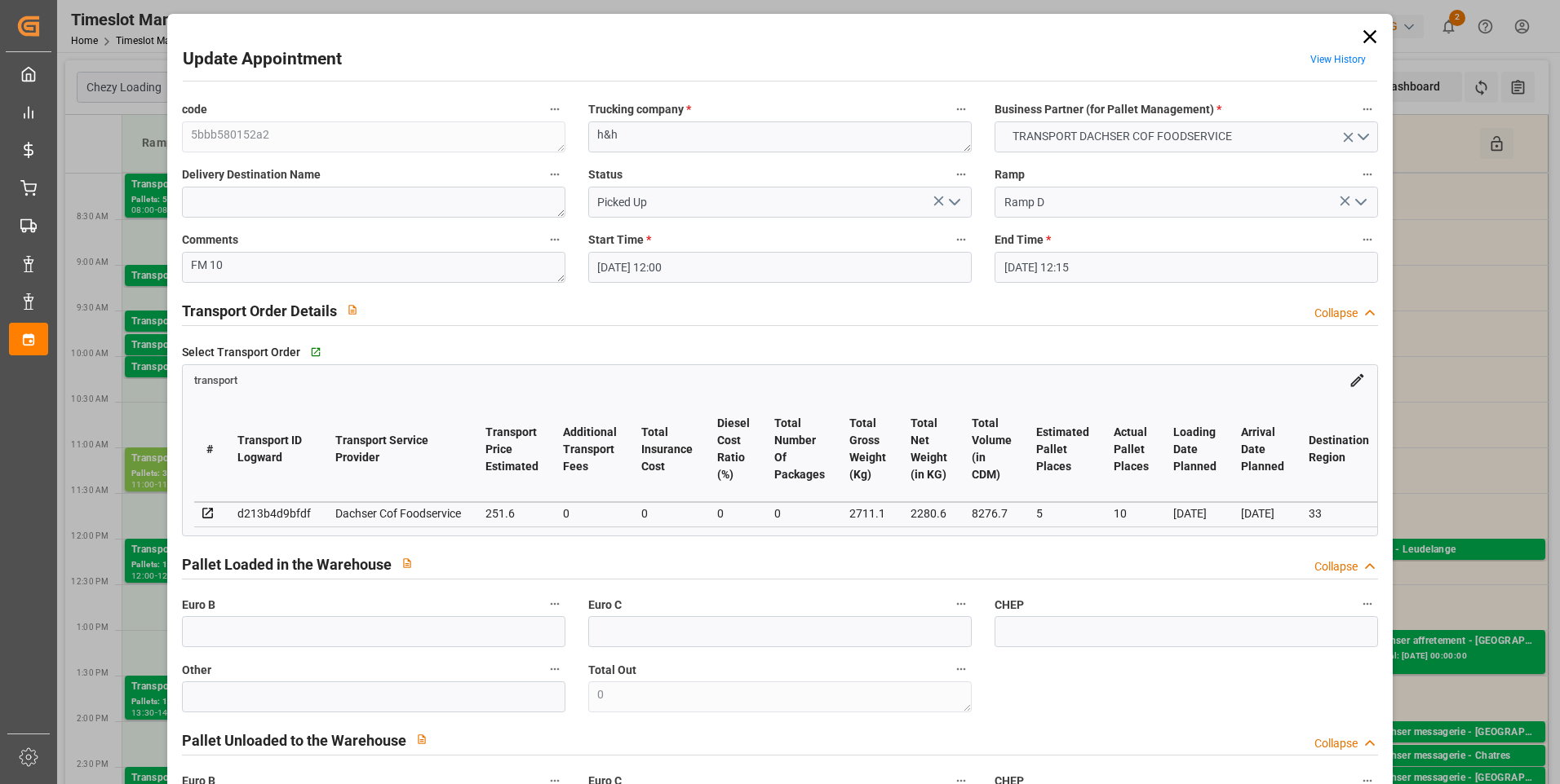
click at [1365, 36] on icon at bounding box center [1369, 37] width 13 height 13
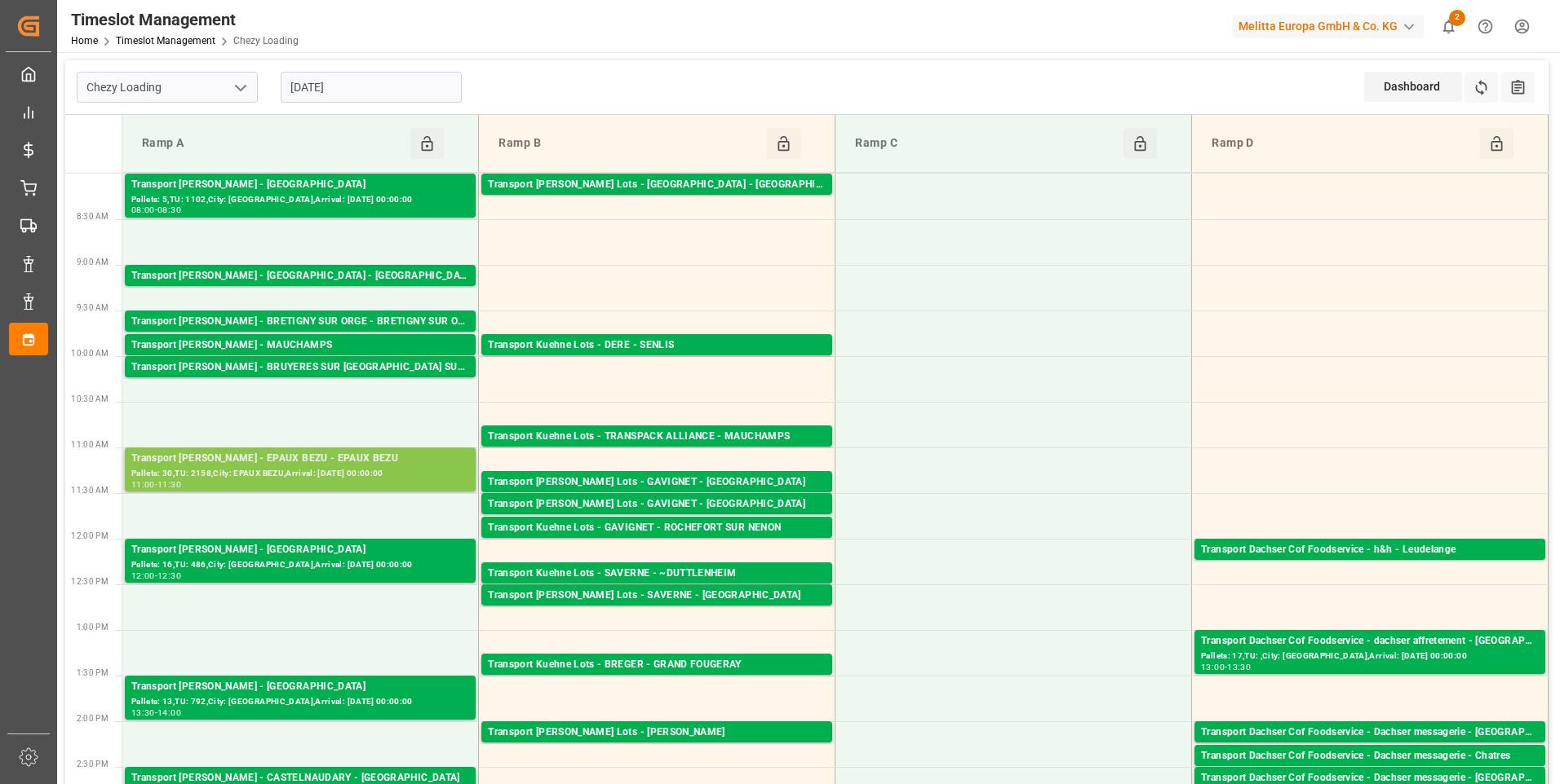
click at [263, 462] on div "Transport [PERSON_NAME] - EPAUX BEZU - EPAUX BEZU" at bounding box center [300, 459] width 337 height 16
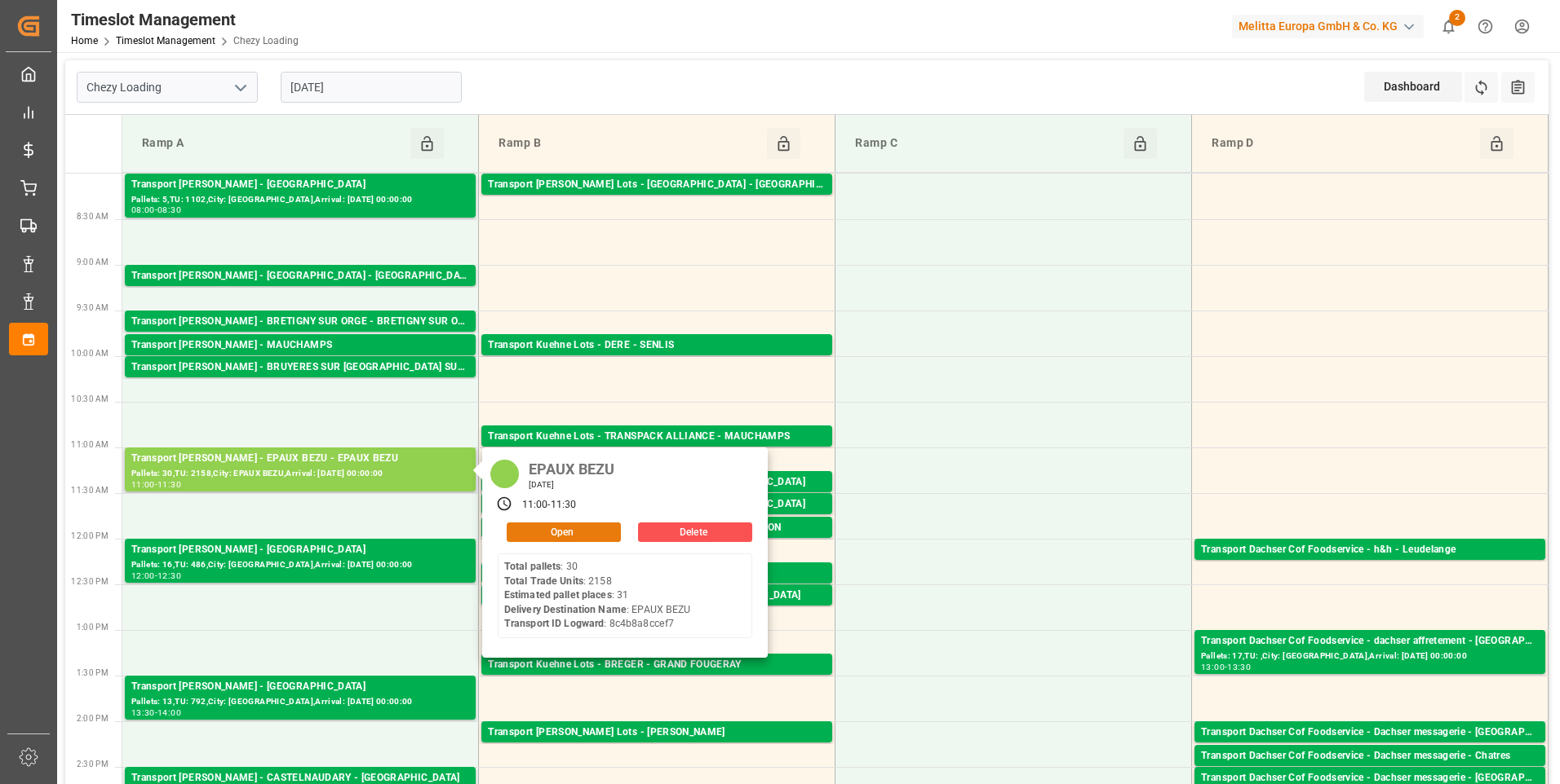
click at [551, 535] on button "Open" at bounding box center [563, 533] width 114 height 20
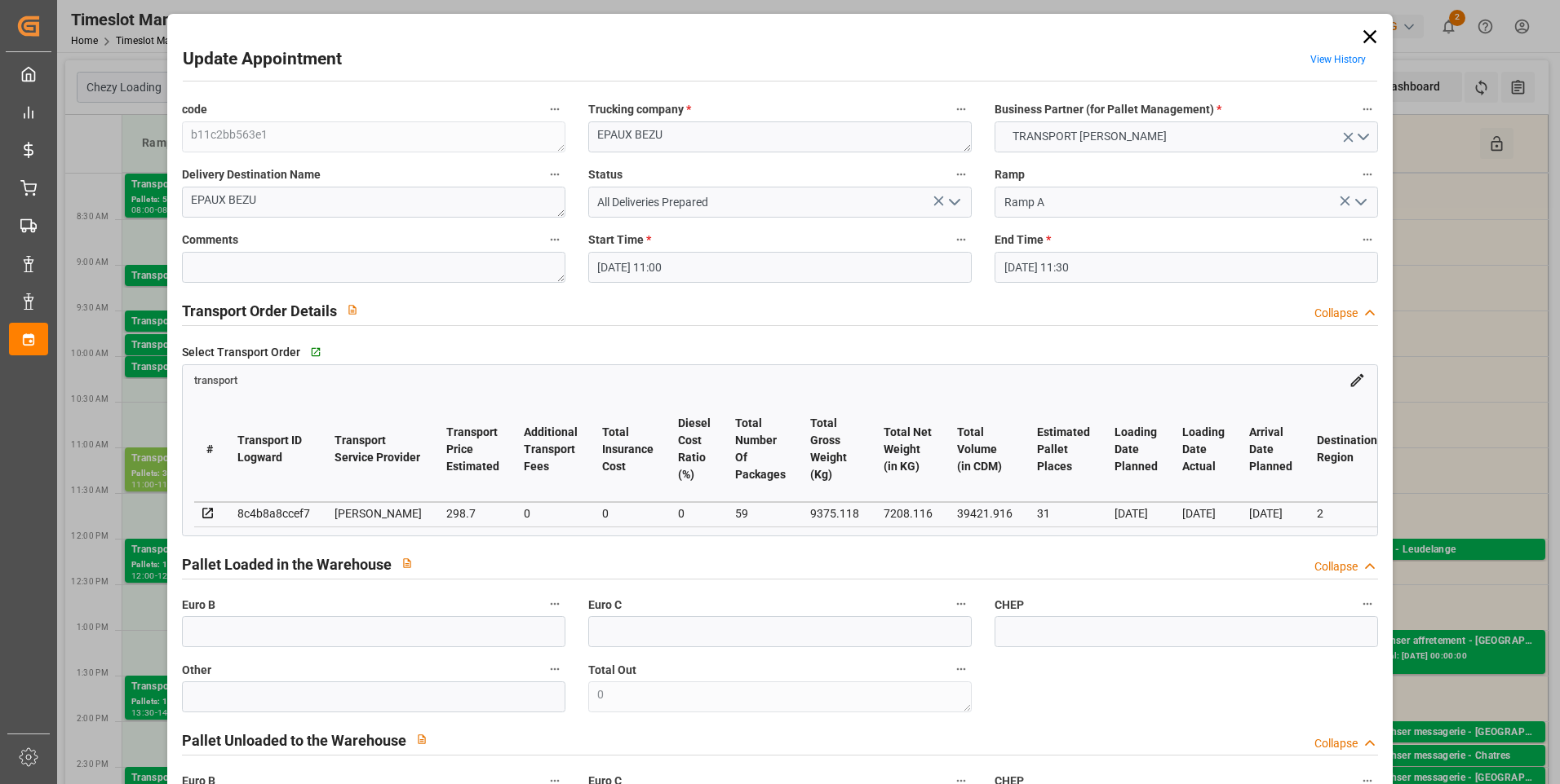
click at [1368, 33] on icon at bounding box center [1369, 37] width 13 height 13
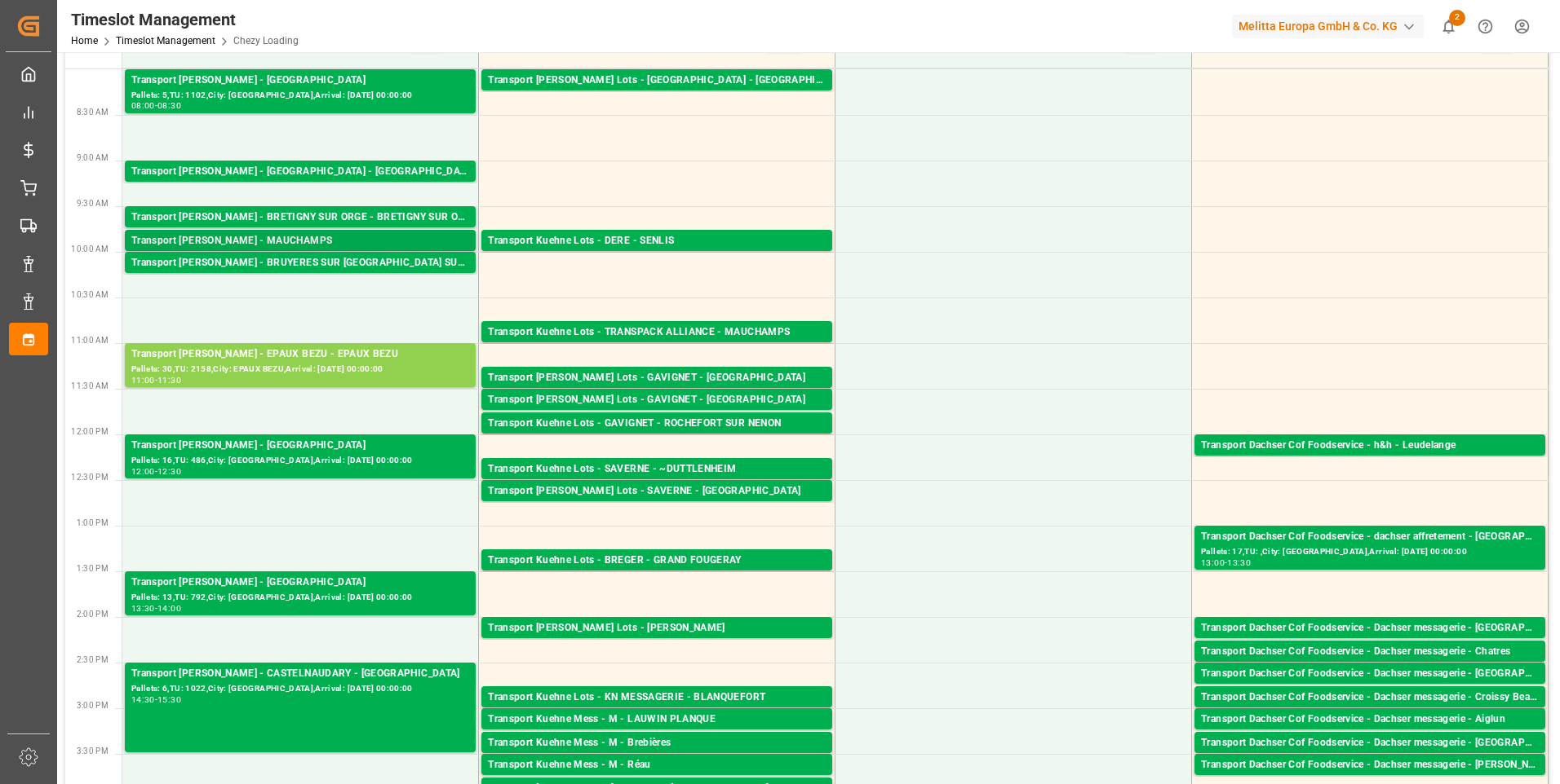
scroll to position [81, 0]
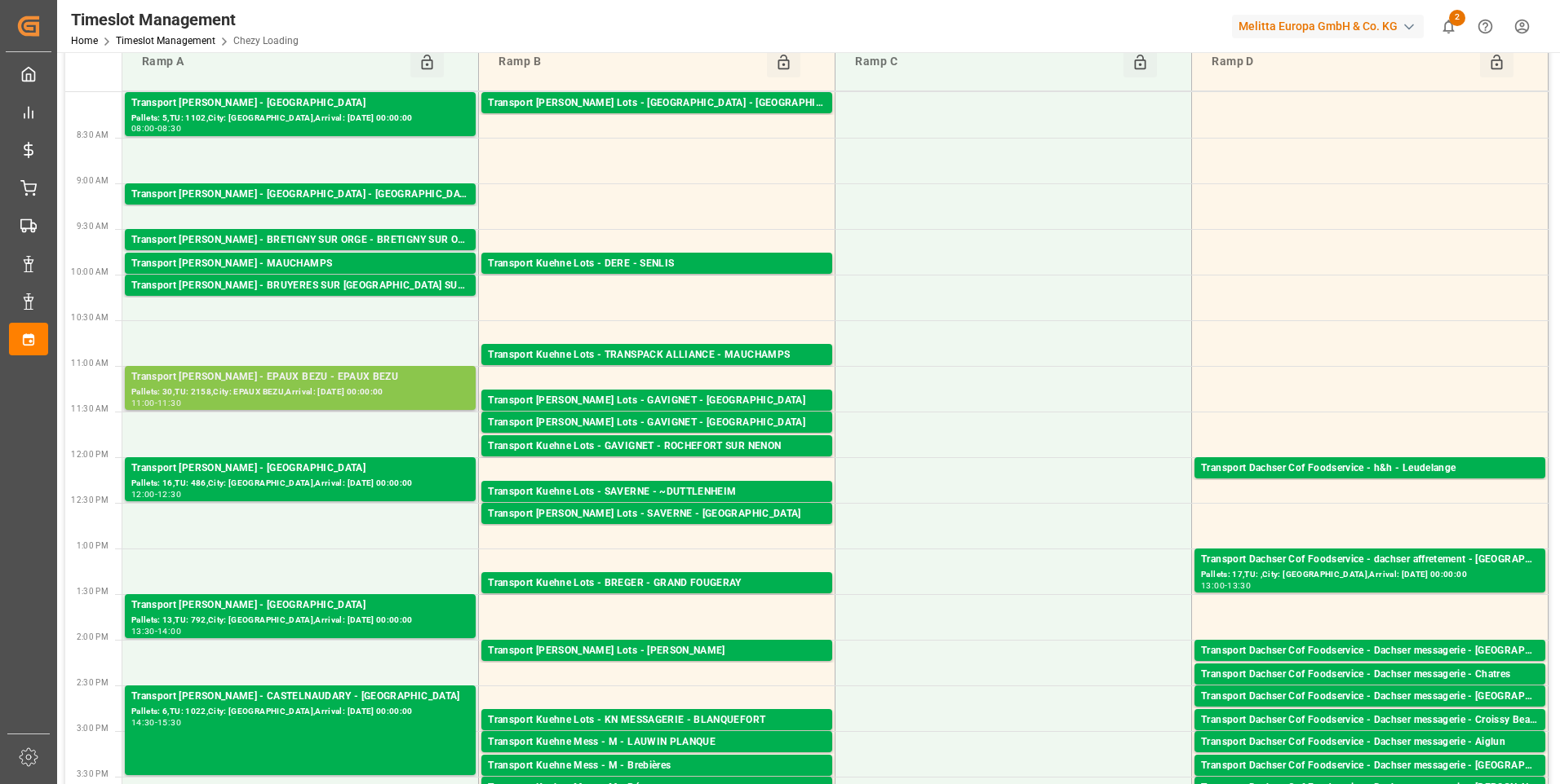
click at [304, 378] on div "Transport [PERSON_NAME] - EPAUX BEZU - EPAUX BEZU" at bounding box center [300, 378] width 337 height 16
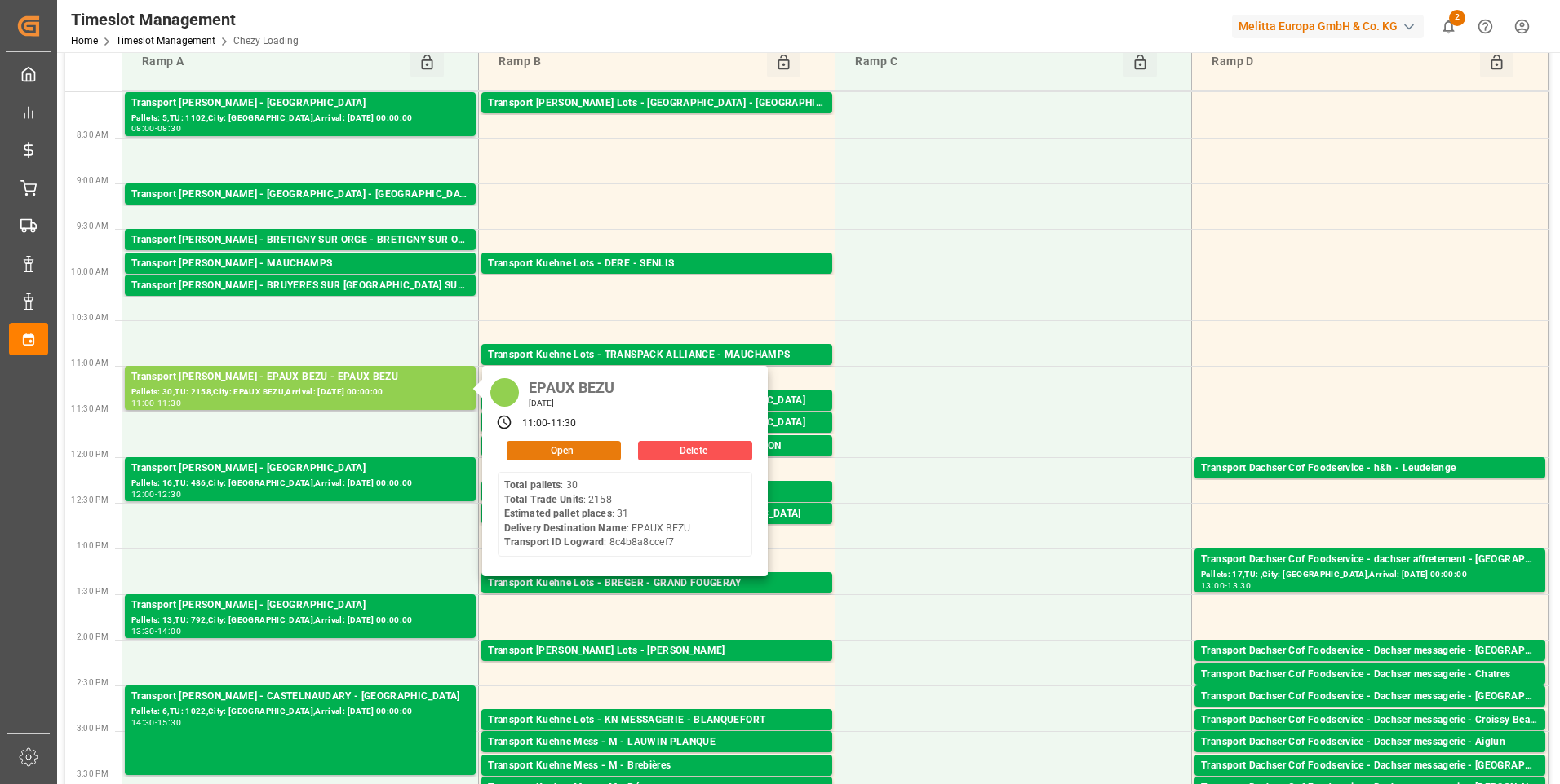
click at [561, 449] on button "Open" at bounding box center [563, 451] width 114 height 20
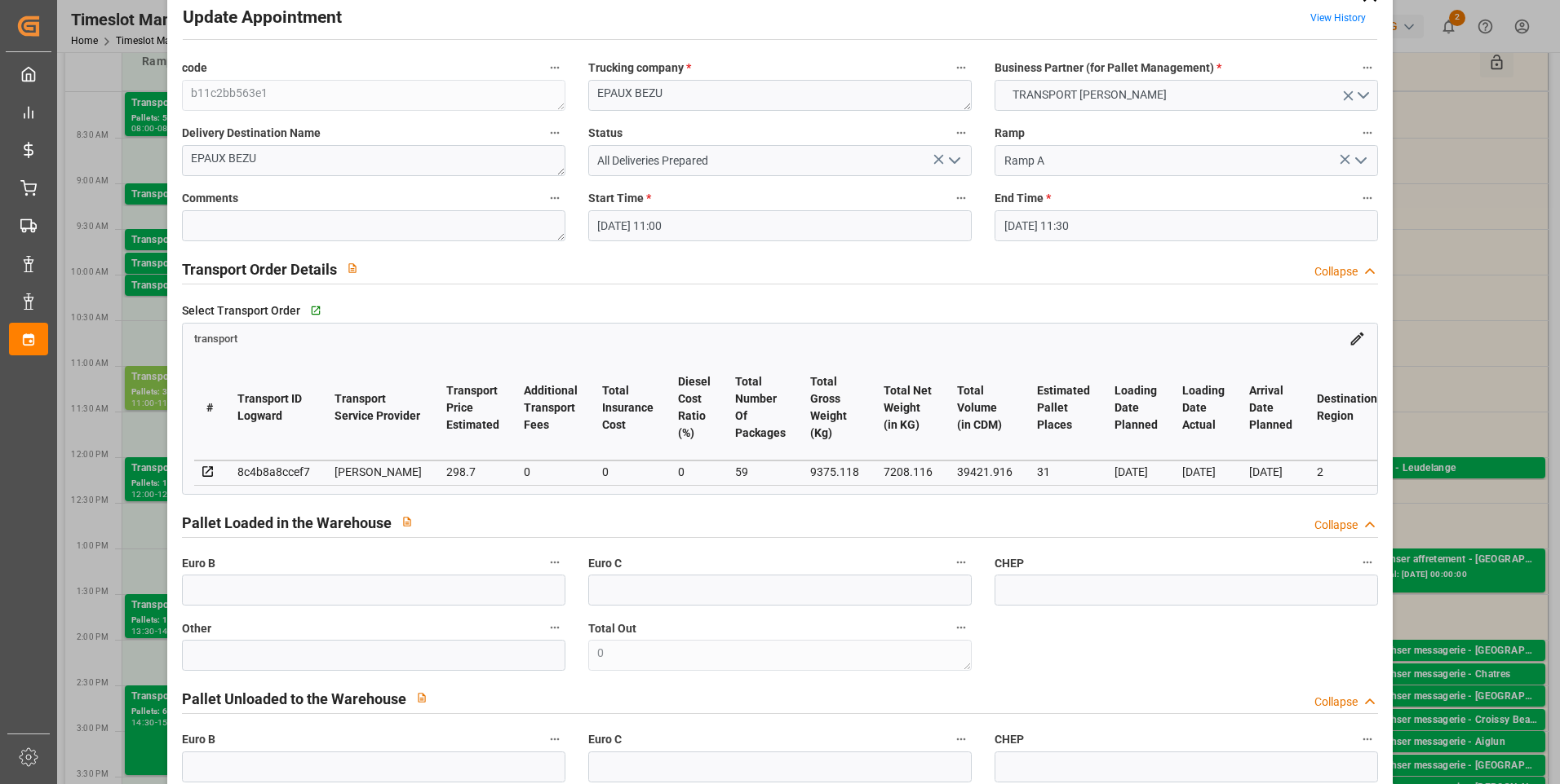
scroll to position [0, 0]
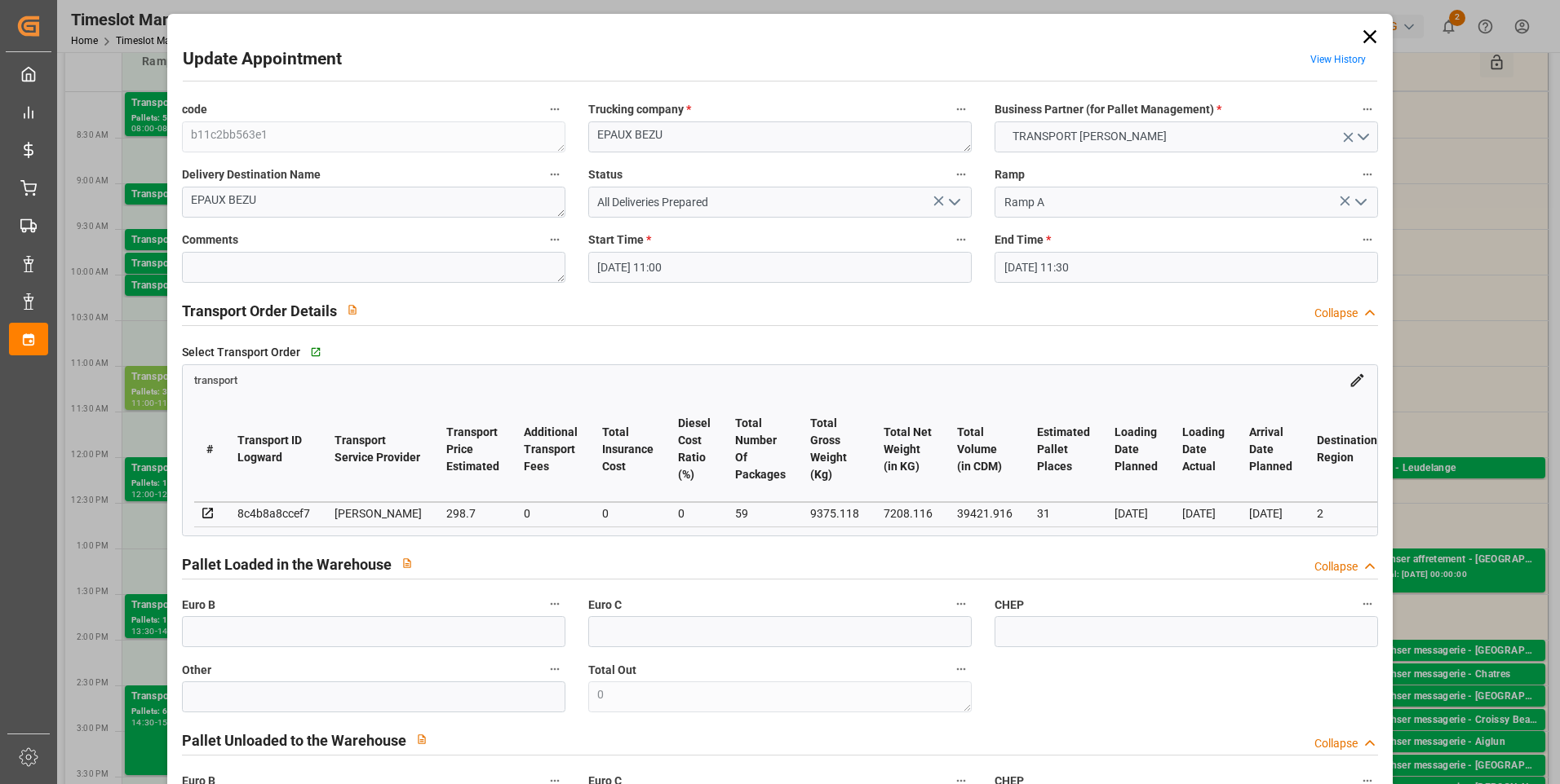
click at [1367, 40] on icon at bounding box center [1369, 37] width 13 height 13
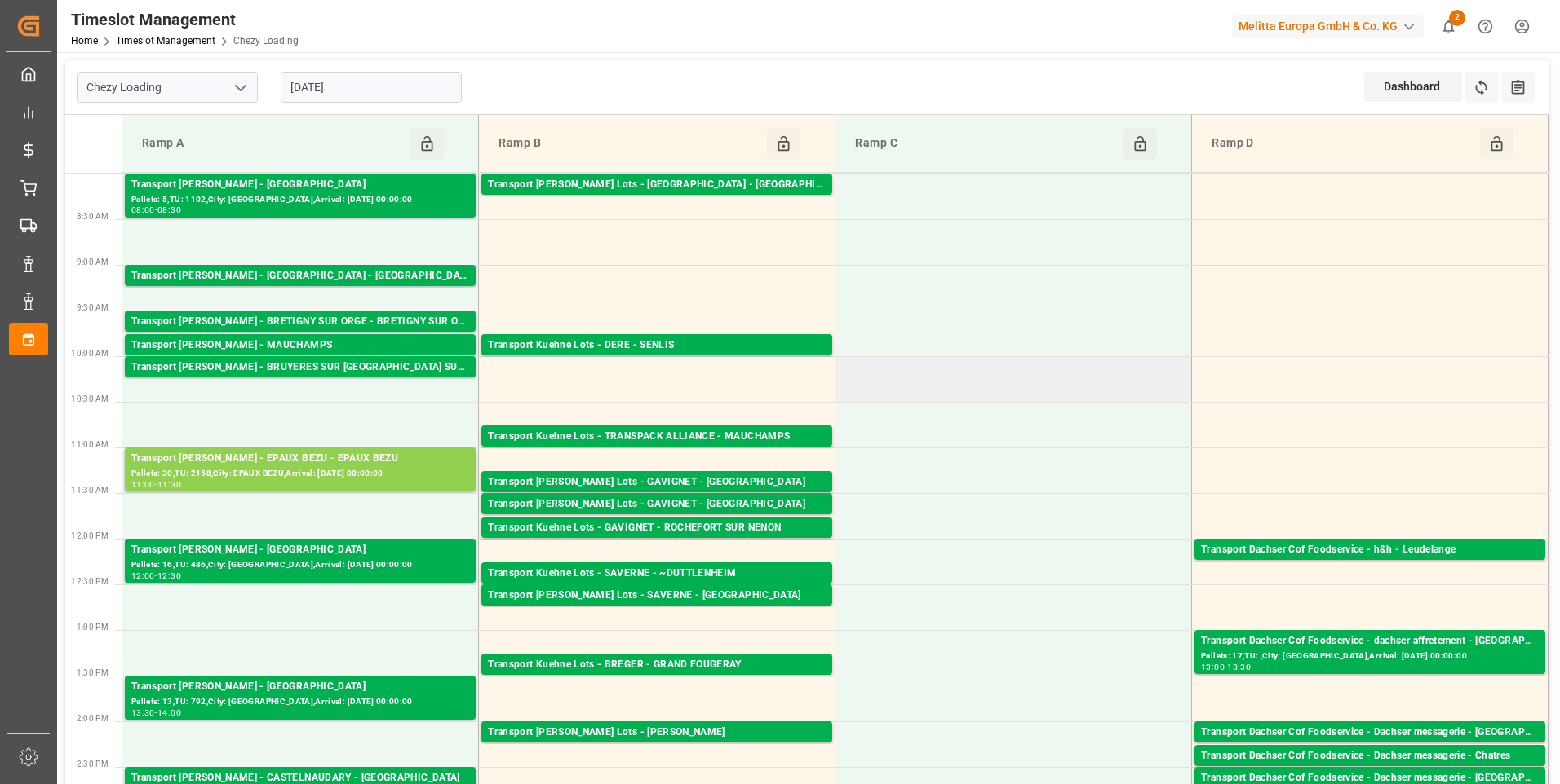
scroll to position [326, 0]
